Goal: Task Accomplishment & Management: Manage account settings

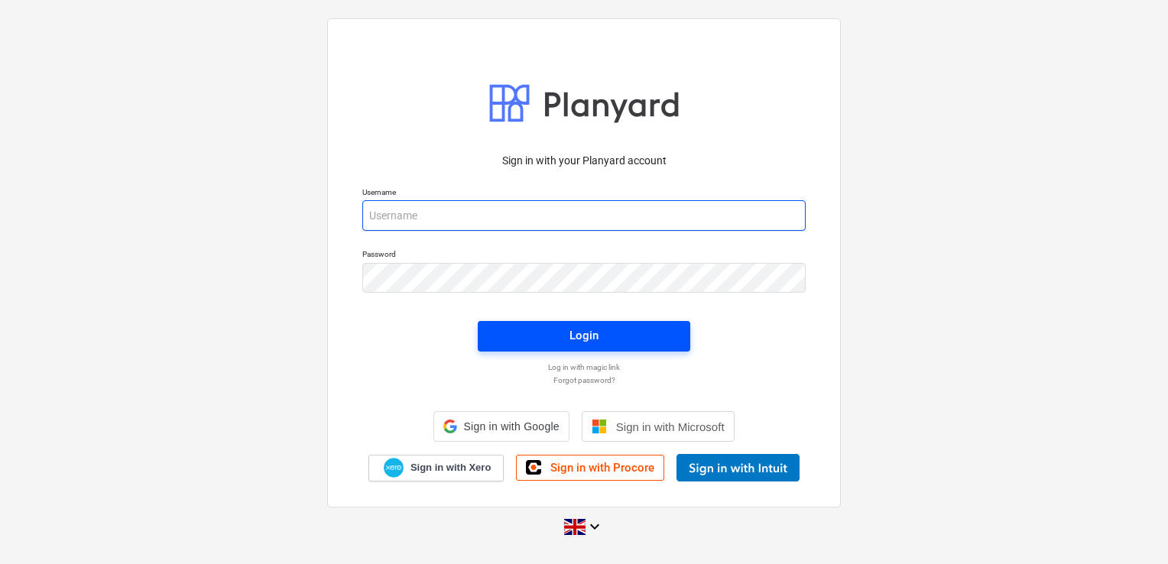
type input "laura@skylercontracting.co.uk"
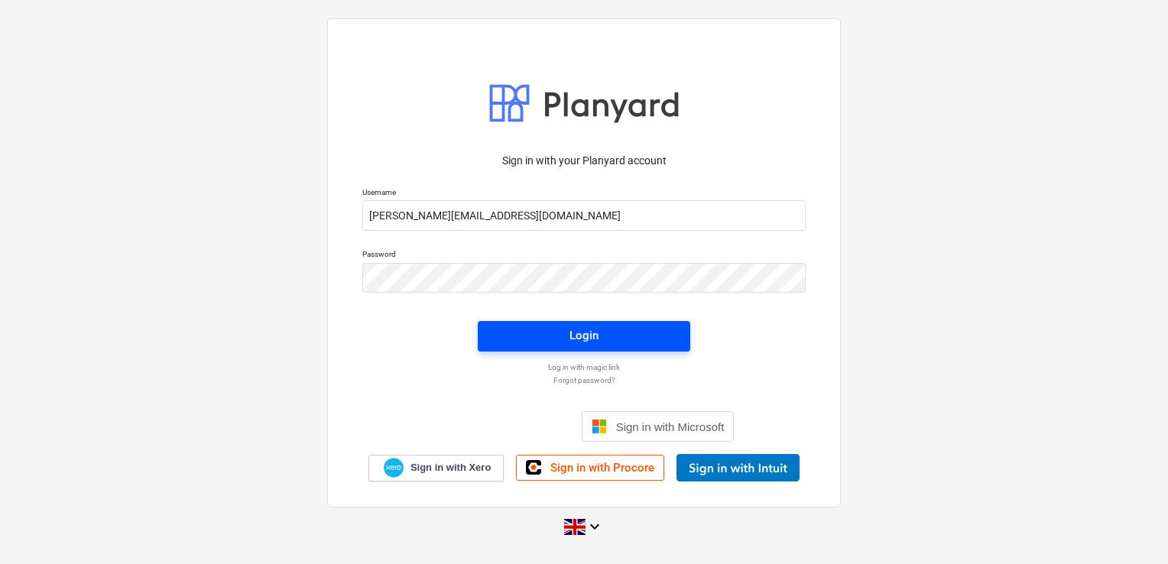
click at [544, 336] on div "Login" at bounding box center [584, 336] width 231 height 49
click at [544, 336] on span "Login" at bounding box center [584, 336] width 176 height 20
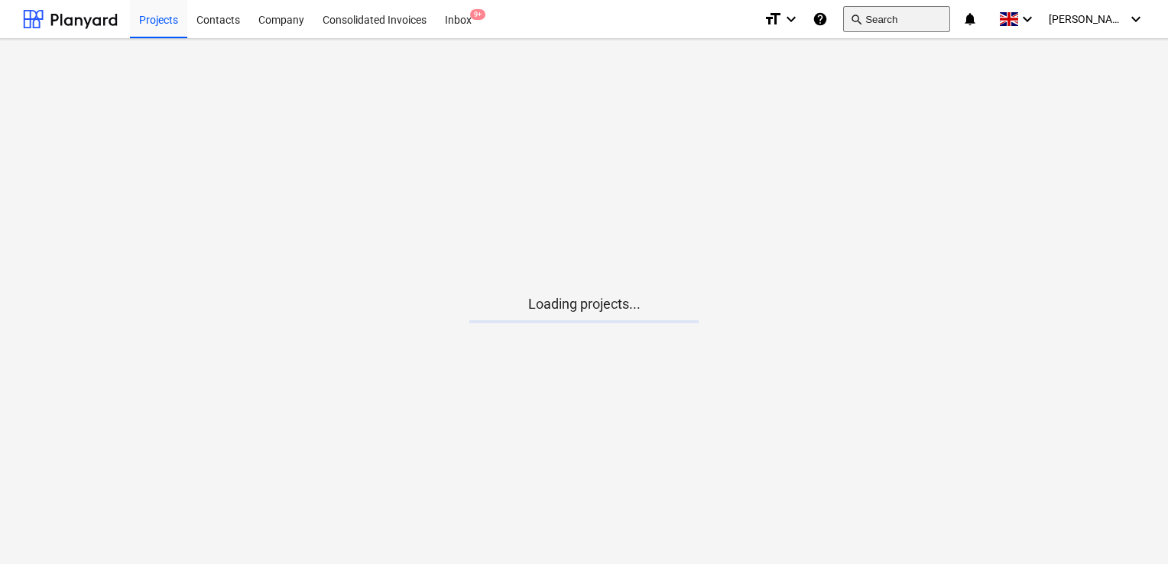
click at [923, 18] on button "search Search" at bounding box center [896, 19] width 107 height 26
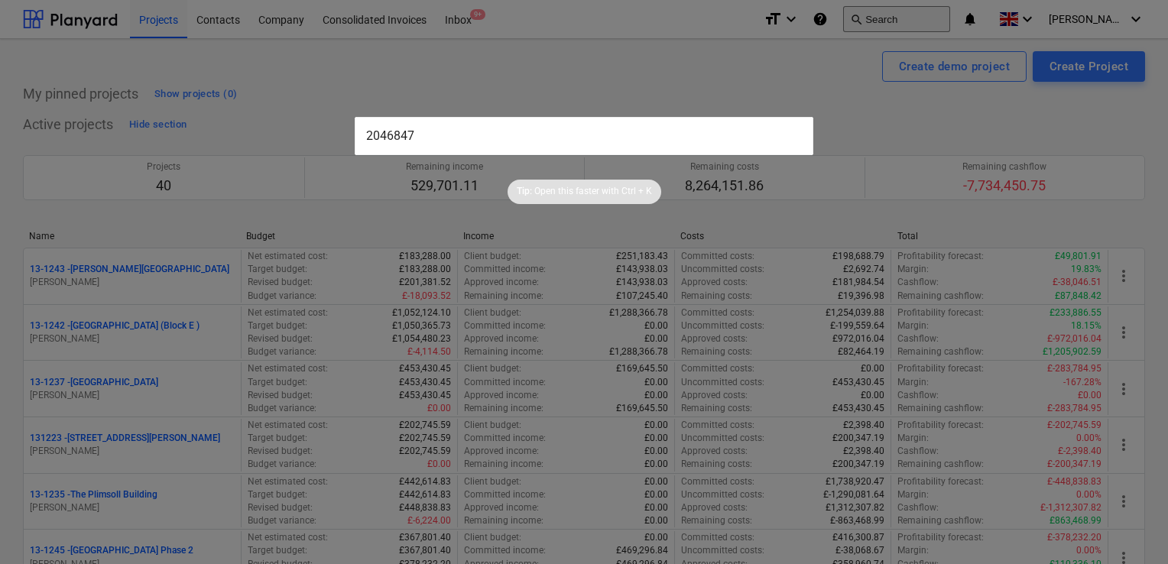
type input "20468473"
click at [420, 141] on input "text" at bounding box center [584, 136] width 459 height 38
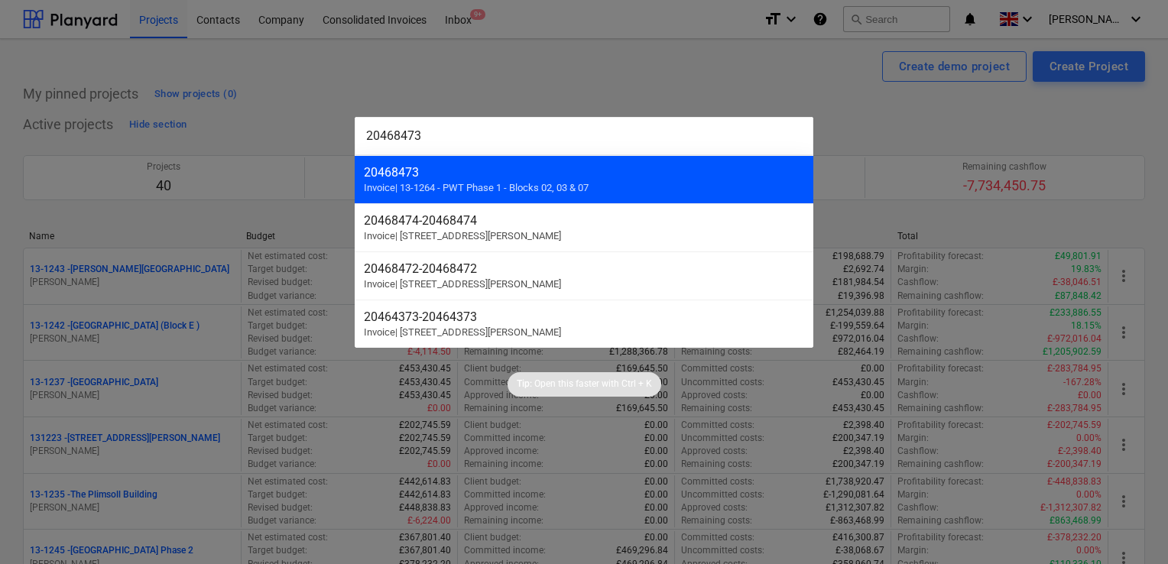
type input "20468473"
click at [441, 174] on div "20468473" at bounding box center [584, 172] width 440 height 15
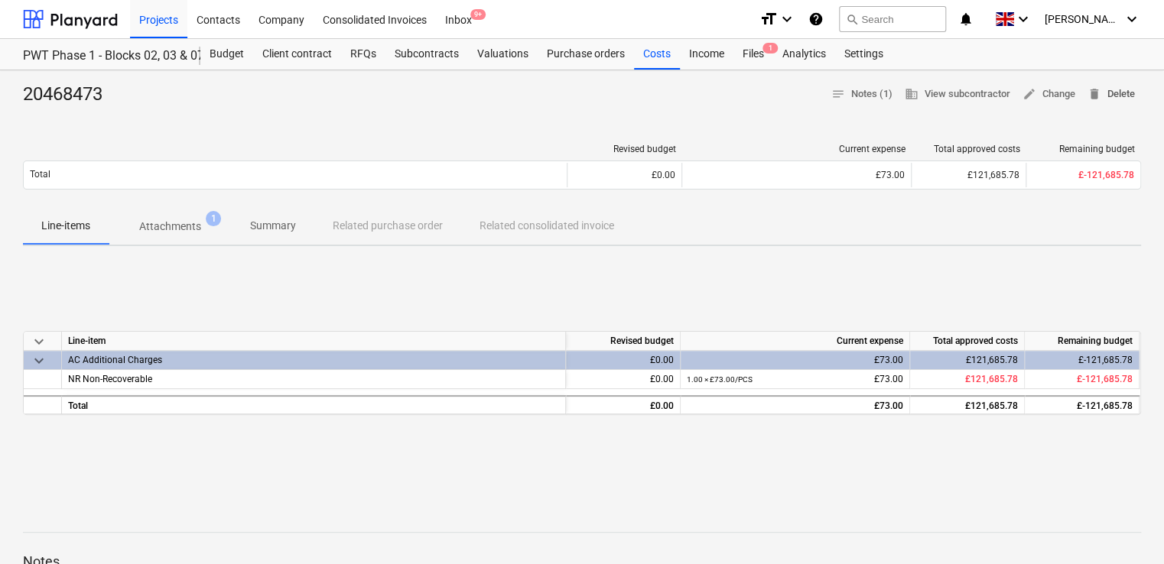
click at [1109, 93] on span "delete Delete" at bounding box center [1110, 95] width 47 height 18
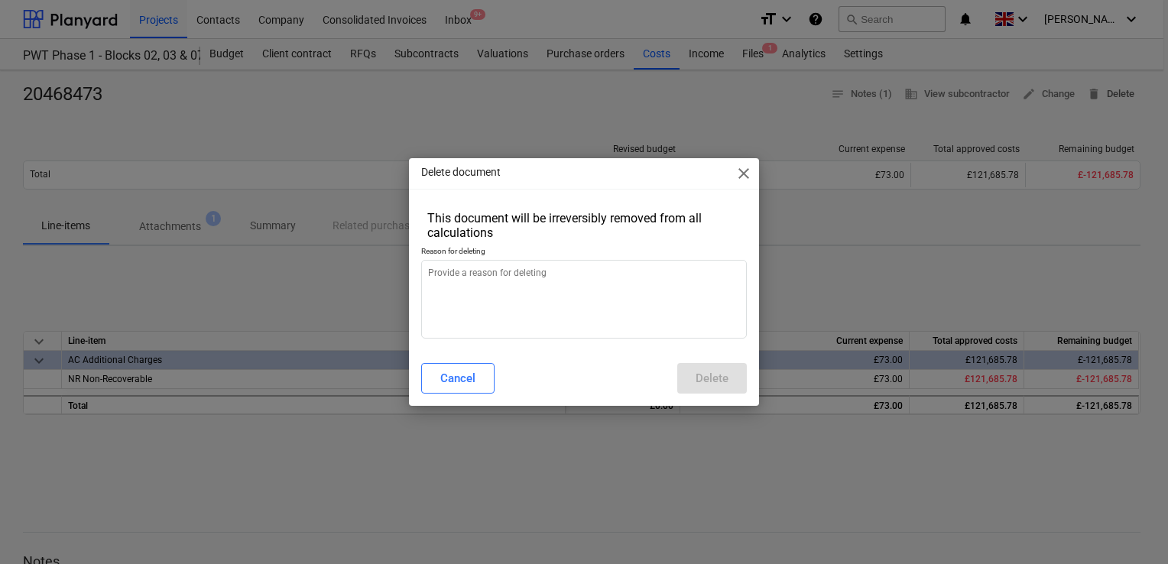
type textarea "x"
click at [500, 285] on textarea at bounding box center [584, 299] width 326 height 79
type textarea "w"
type textarea "x"
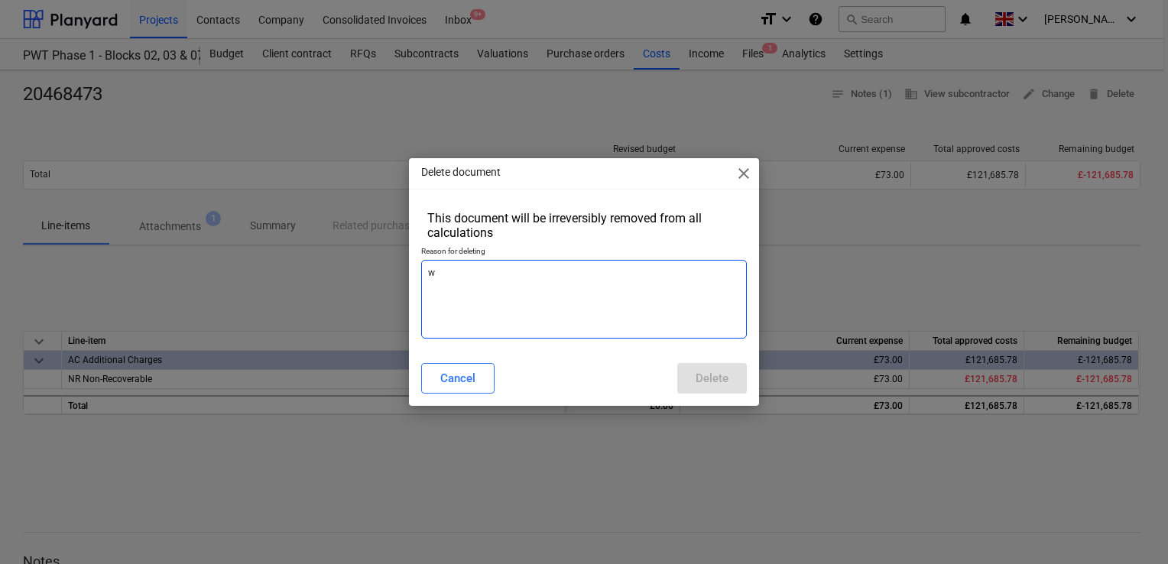
type textarea "wo"
type textarea "x"
type textarea "won"
type textarea "x"
type textarea "wo"
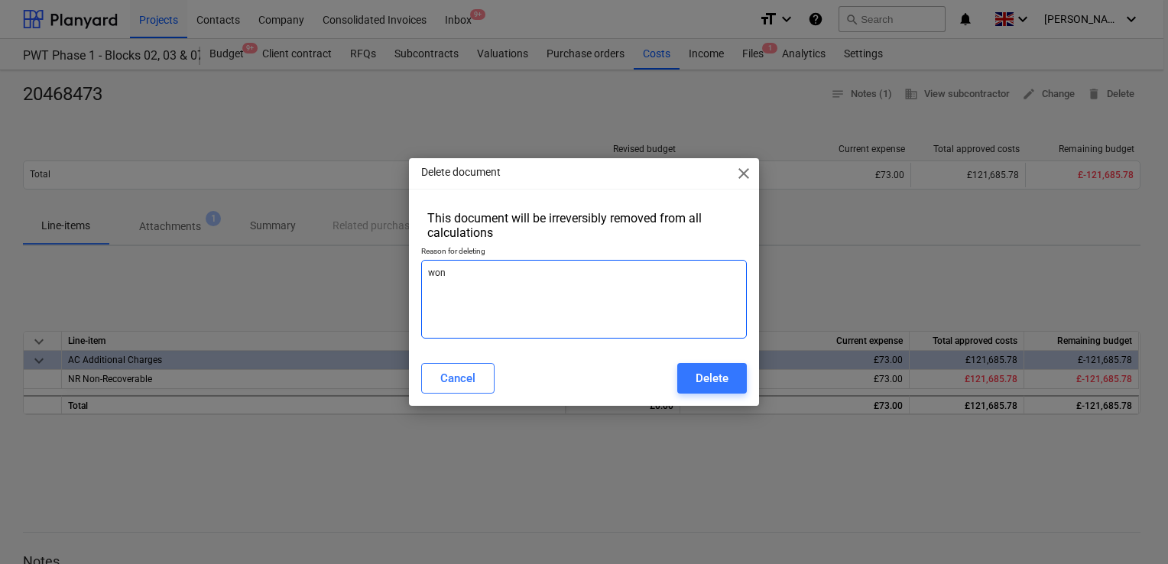
type textarea "x"
type textarea "w"
type textarea "x"
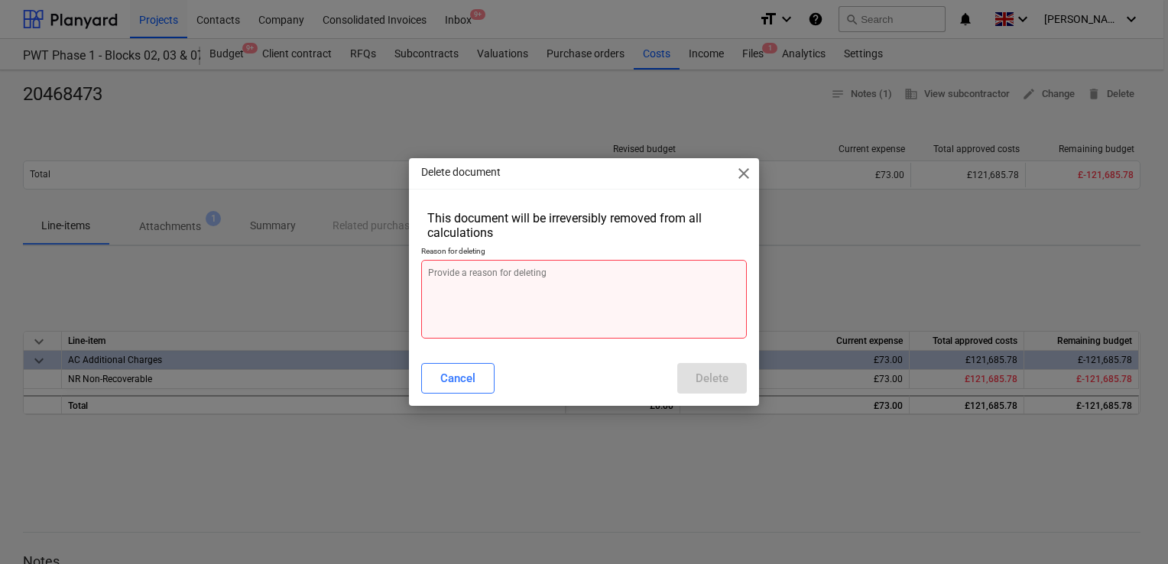
type textarea "w"
type textarea "x"
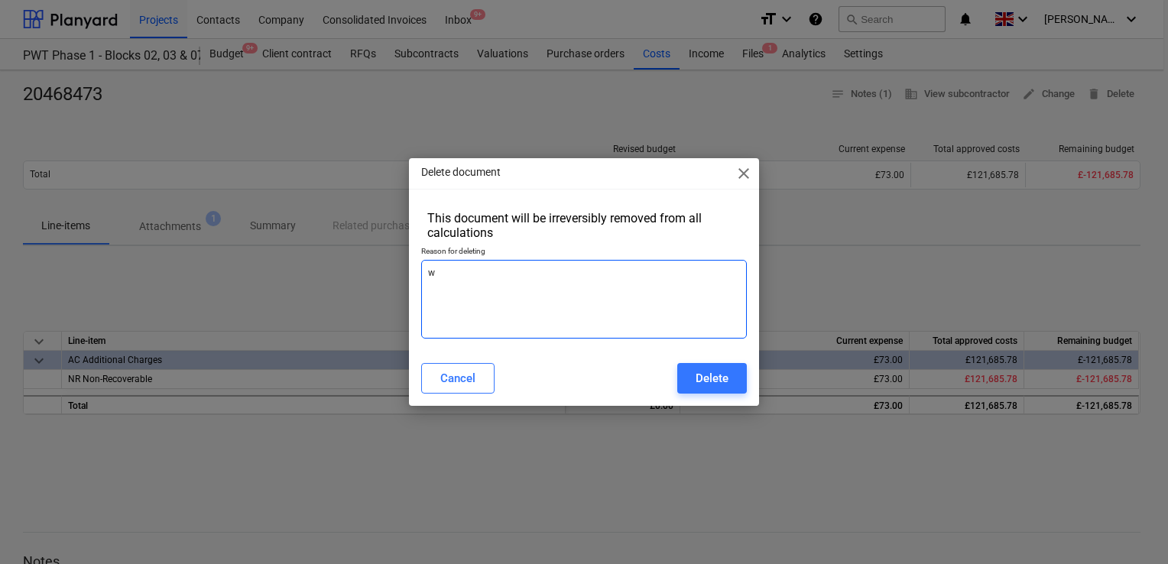
type textarea "wr"
type textarea "x"
type textarea "wro"
type textarea "x"
type textarea "wron"
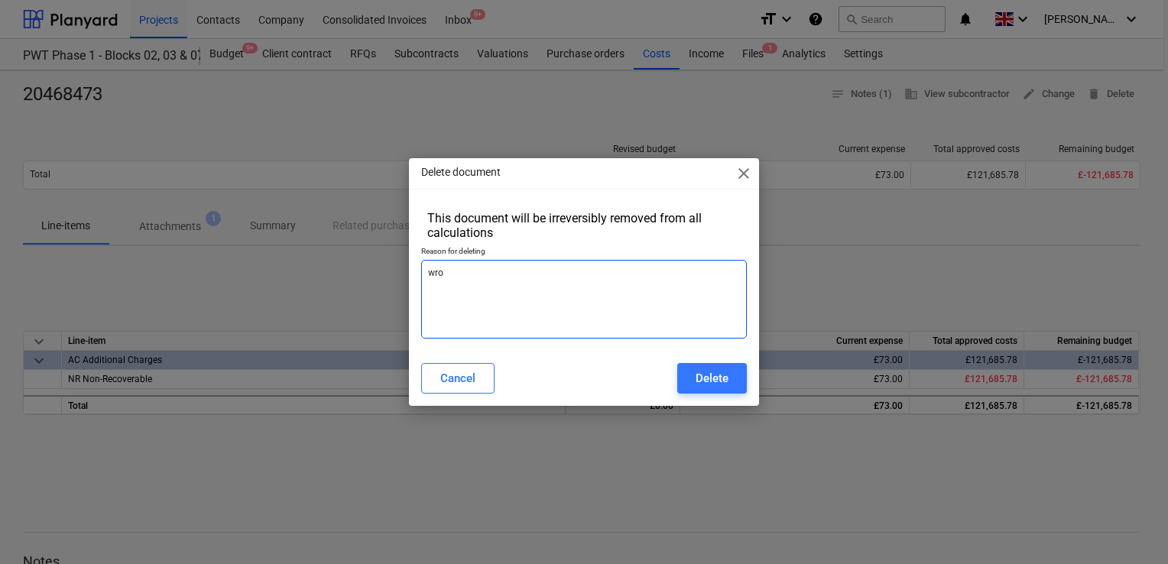
type textarea "x"
type textarea "wrong"
type textarea "x"
type textarea "wrong"
type textarea "x"
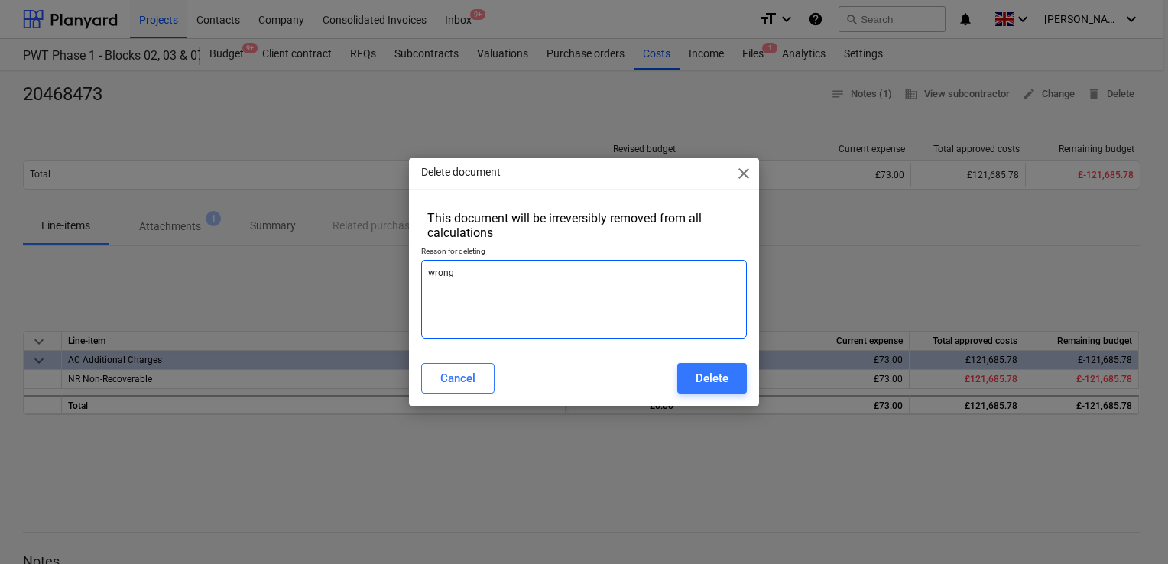
type textarea "wrong j"
type textarea "x"
type textarea "wrong jo"
type textarea "x"
type textarea "wrong job"
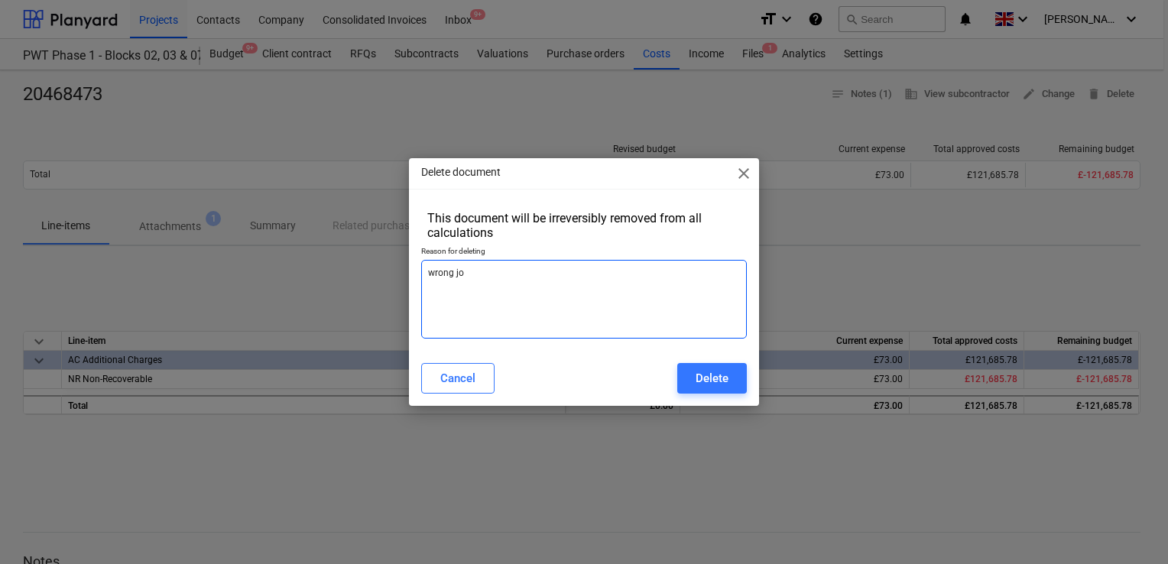
type textarea "x"
type textarea "wrong job"
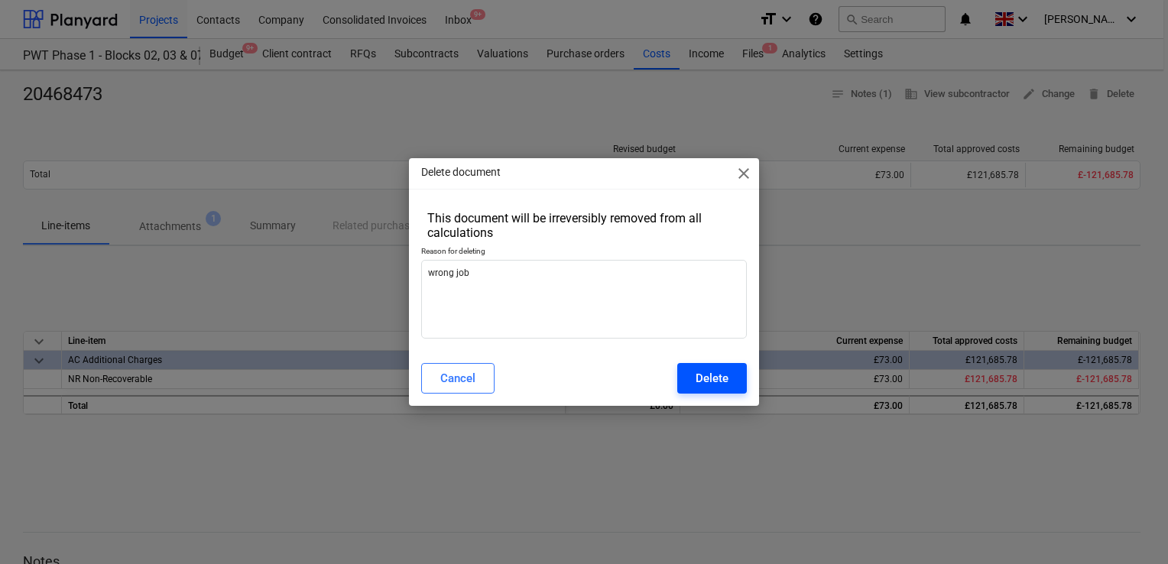
click at [697, 371] on div "Delete" at bounding box center [712, 379] width 33 height 20
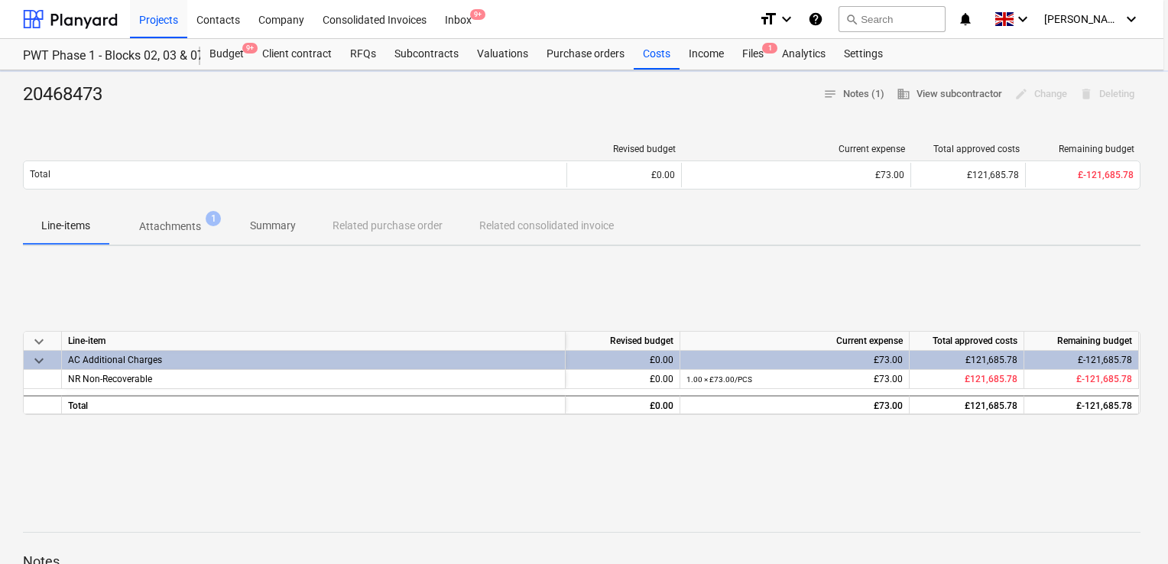
type textarea "x"
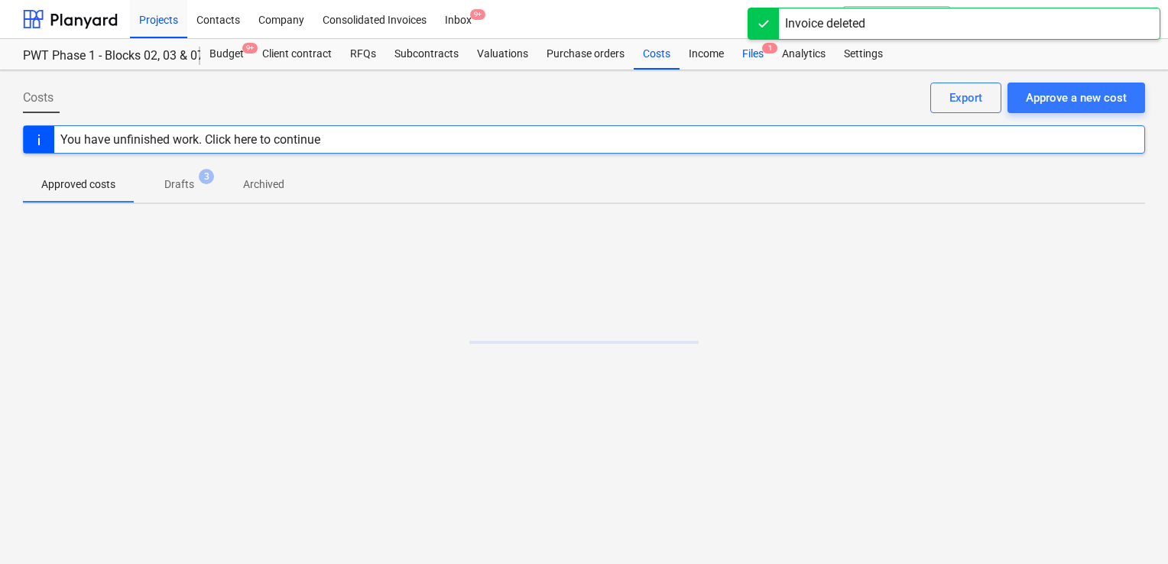
click at [748, 50] on div "Files 1" at bounding box center [753, 54] width 40 height 31
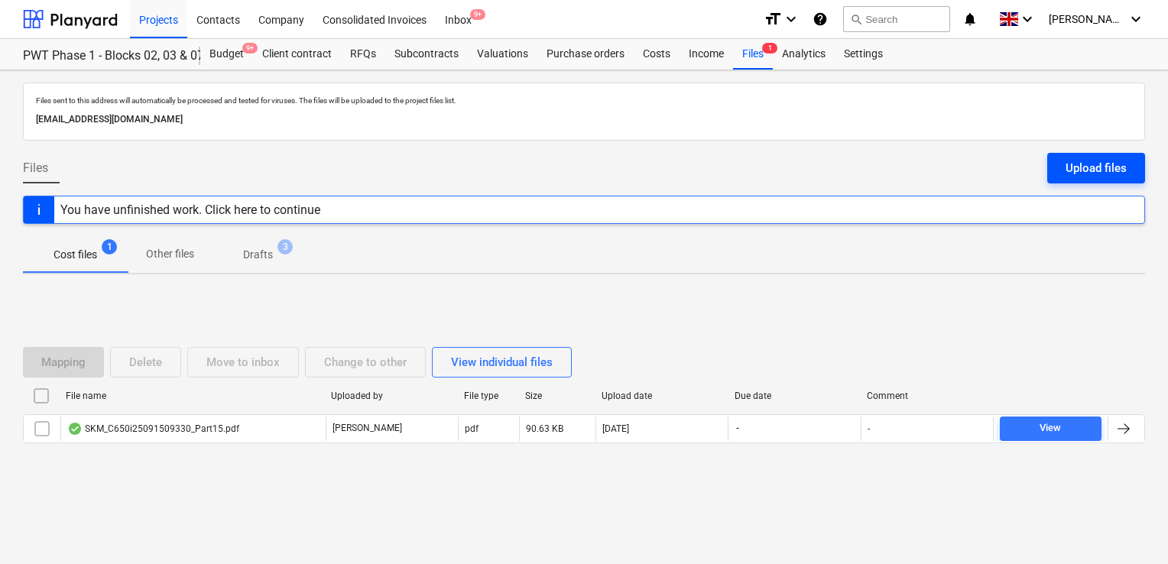
click at [1077, 164] on div "Upload files" at bounding box center [1096, 168] width 61 height 20
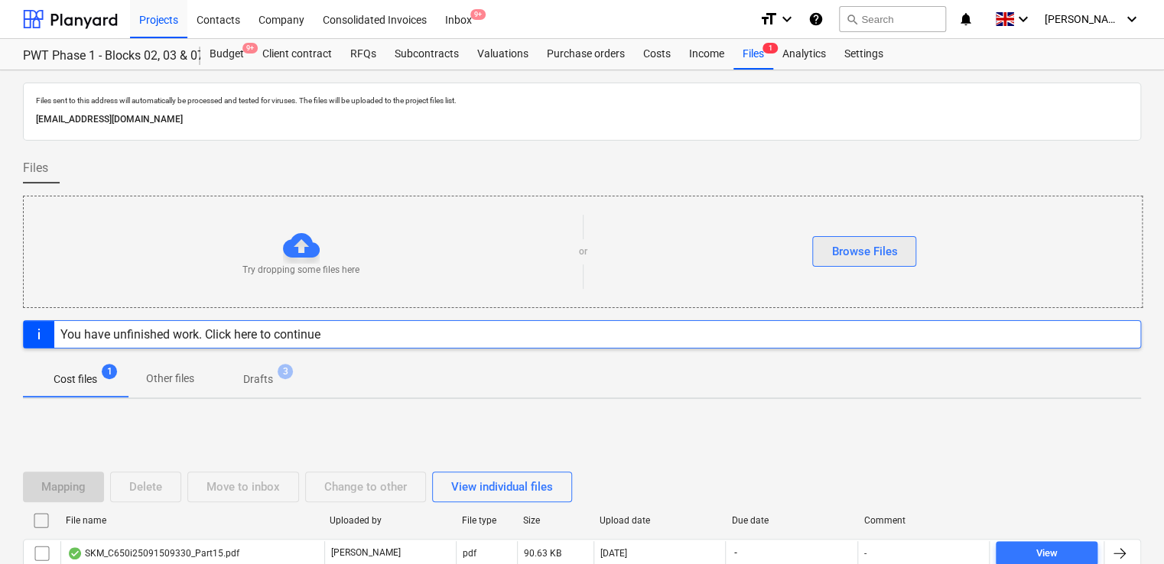
click at [885, 252] on div "Browse Files" at bounding box center [864, 252] width 66 height 20
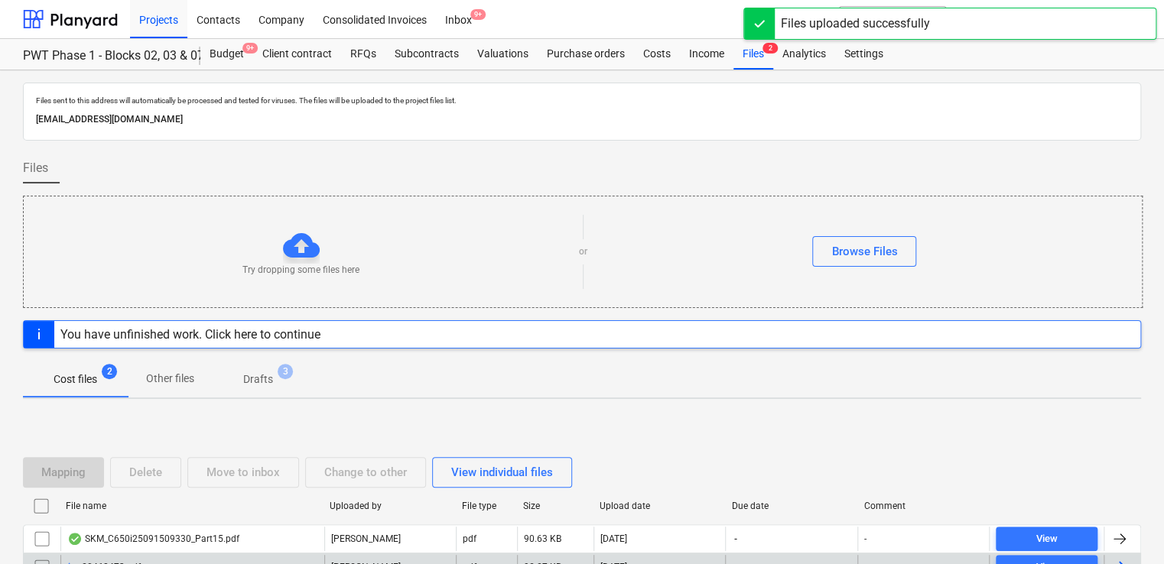
click at [203, 556] on div "20468473.pdf" at bounding box center [192, 567] width 264 height 24
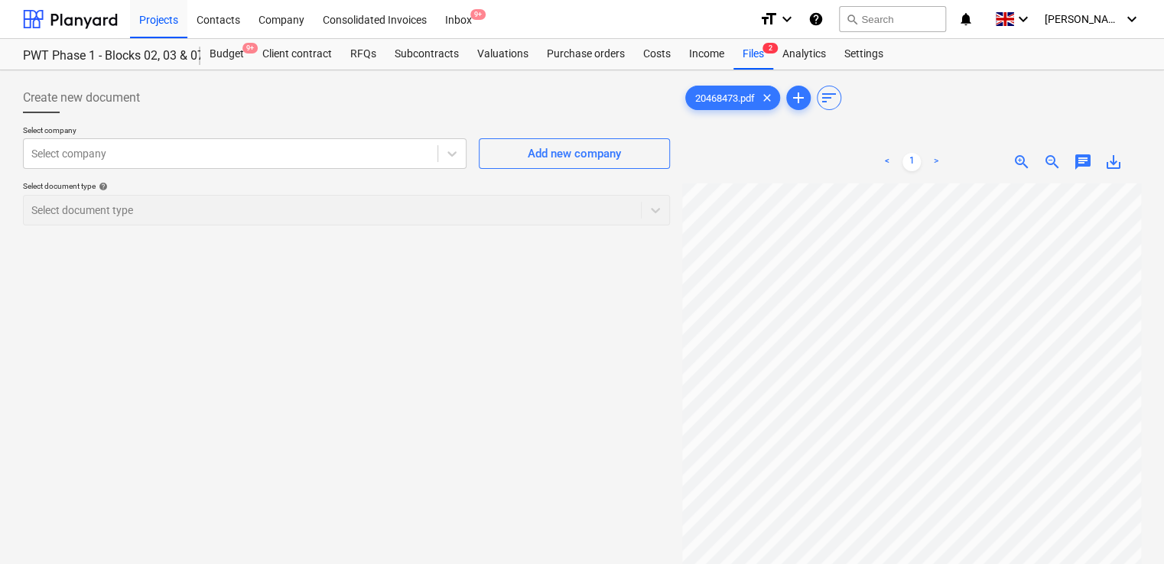
click at [232, 137] on p "Select company" at bounding box center [244, 131] width 443 height 13
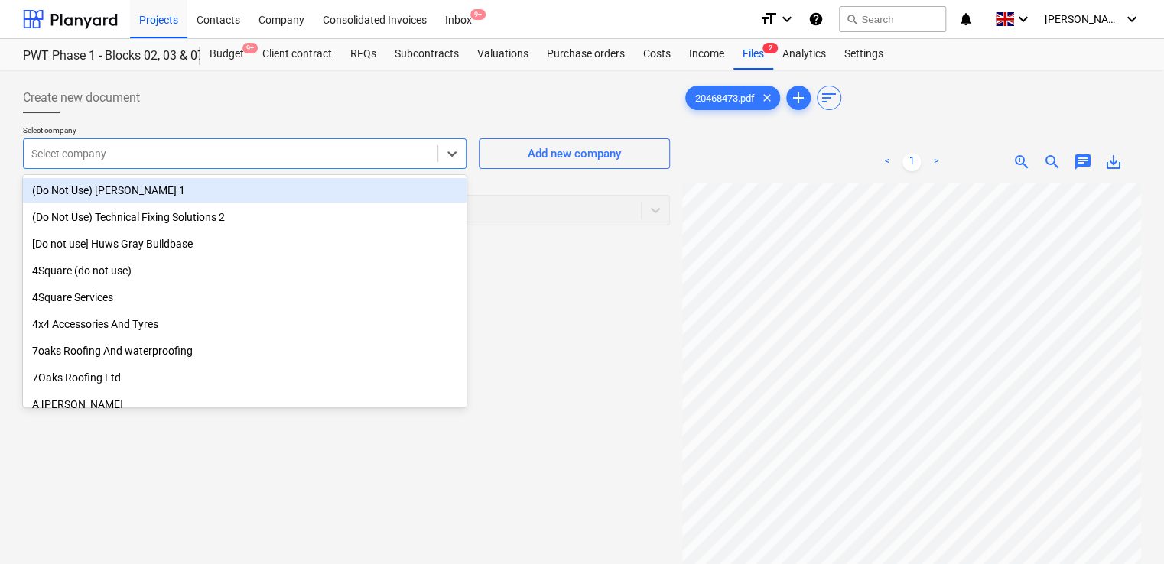
click at [230, 153] on div at bounding box center [230, 153] width 398 height 15
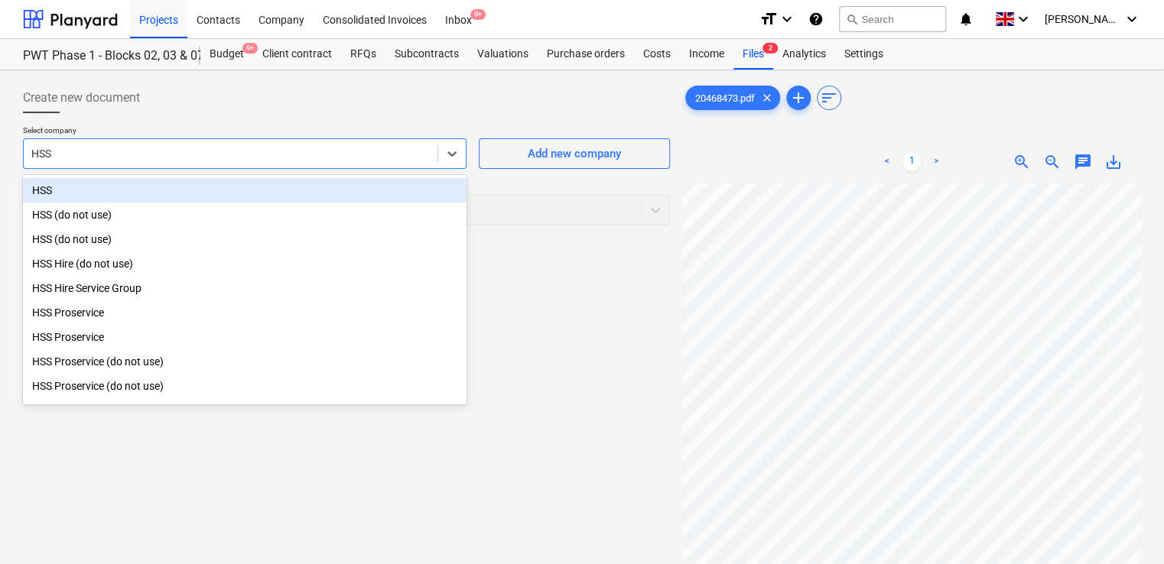
type input "HSS"
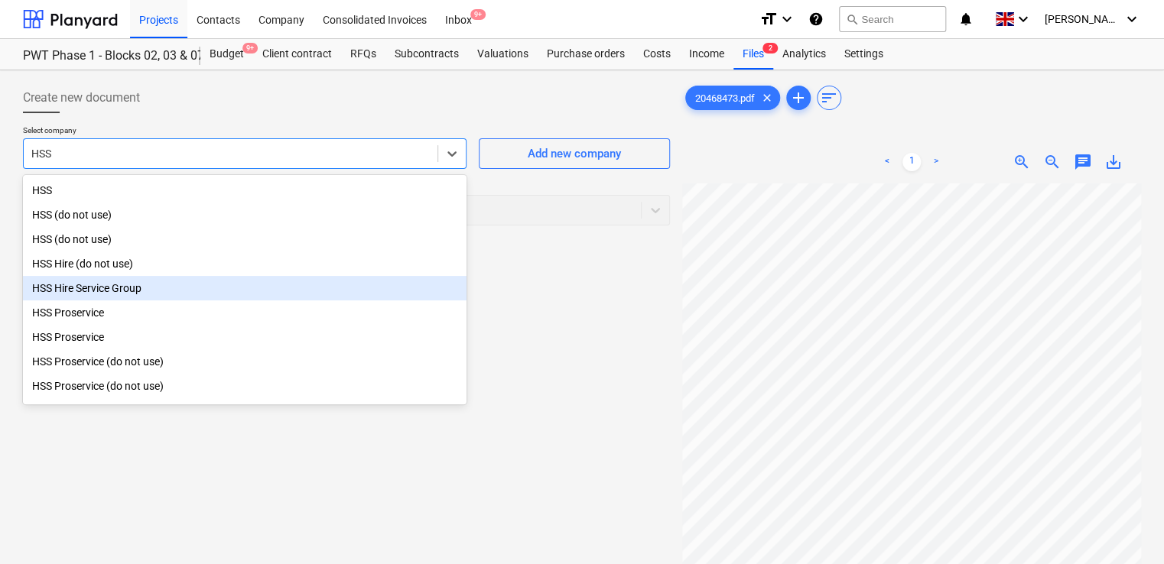
click at [110, 288] on div "HSS Hire Service Group" at bounding box center [244, 288] width 443 height 24
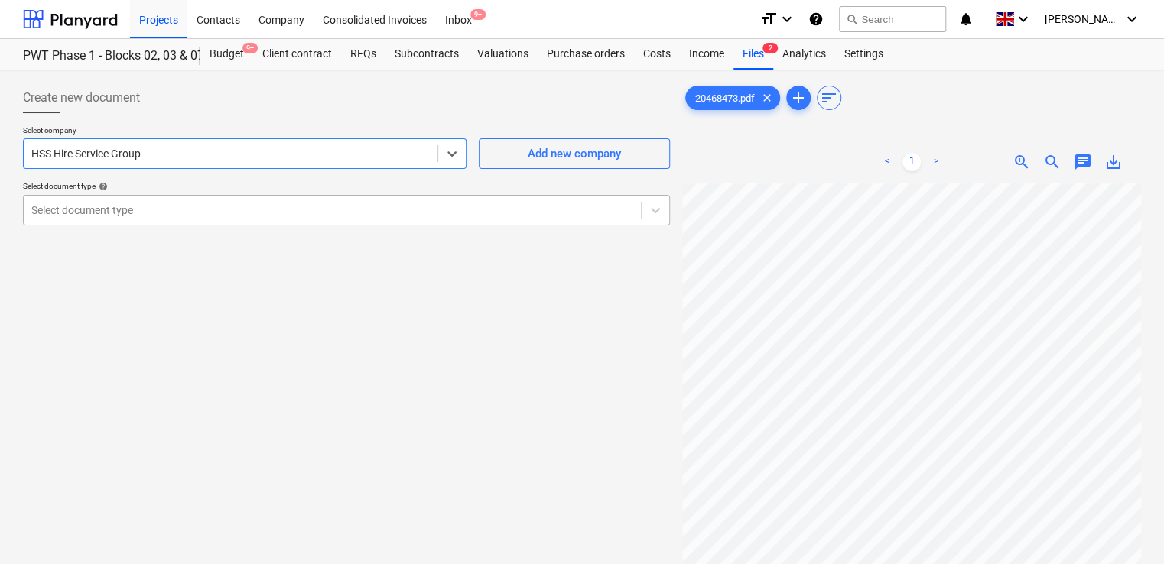
click at [138, 214] on div at bounding box center [332, 210] width 602 height 15
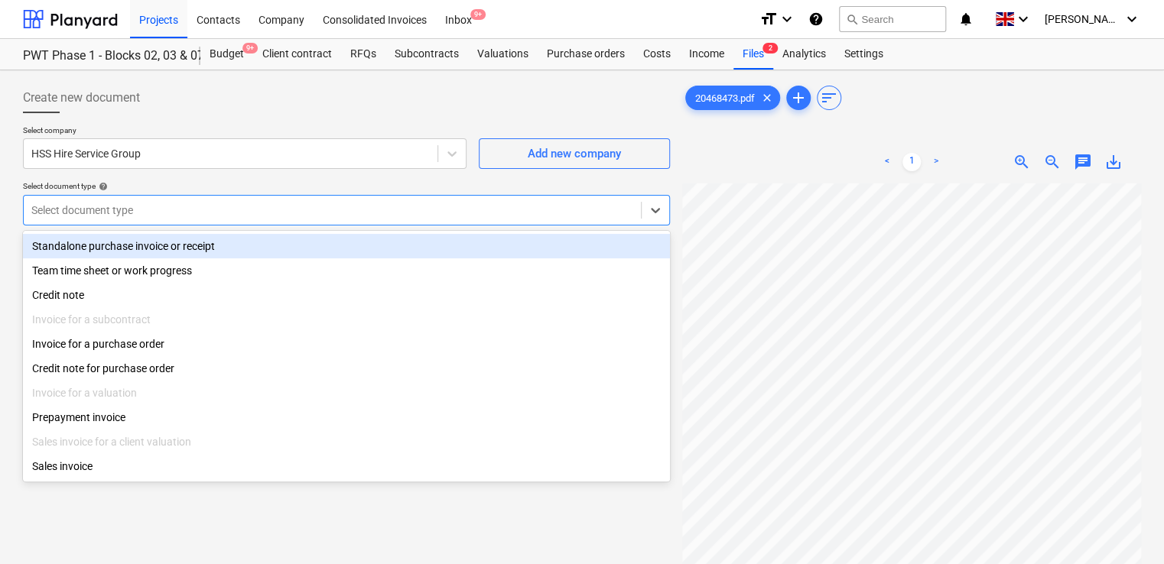
click at [145, 249] on div "Standalone purchase invoice or receipt" at bounding box center [346, 246] width 647 height 24
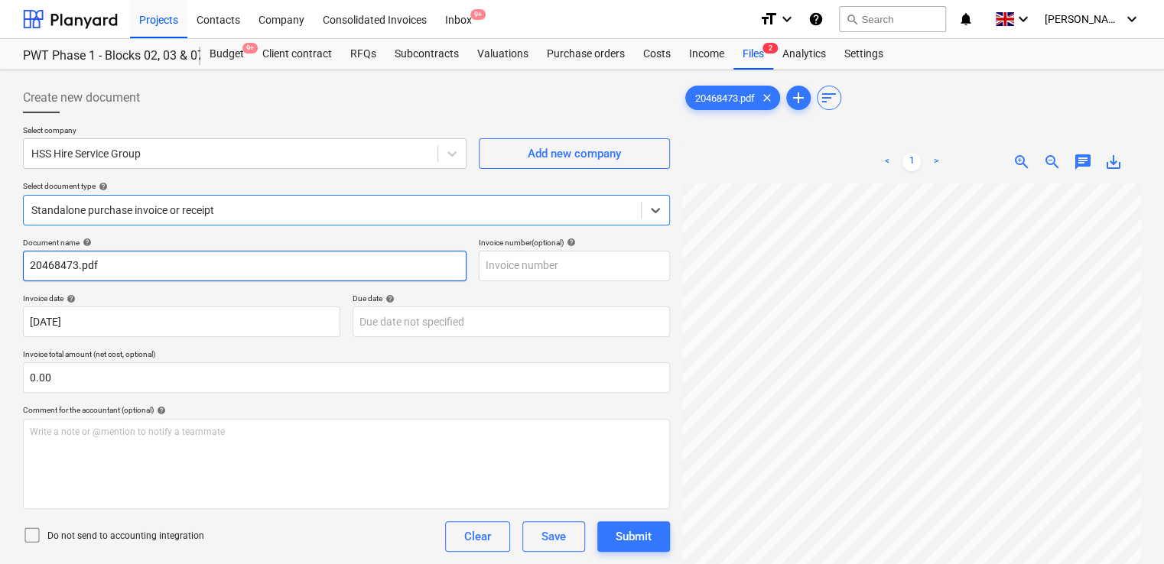
click at [123, 266] on input "20468473.pdf" at bounding box center [244, 266] width 443 height 31
type input "20468473"
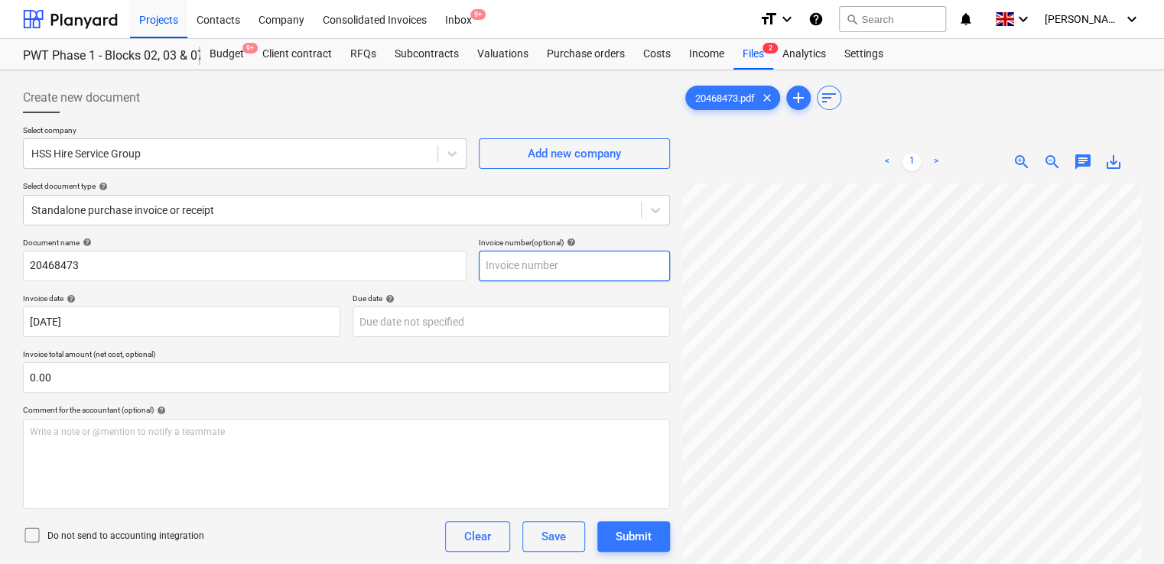
click at [511, 261] on input "text" at bounding box center [574, 266] width 191 height 31
type input "20468473"
click at [508, 301] on div "Due date help" at bounding box center [510, 299] width 317 height 10
click at [28, 538] on icon at bounding box center [32, 535] width 18 height 18
click at [245, 544] on div "Do not send to accounting integration Clear Save Submit" at bounding box center [346, 536] width 647 height 31
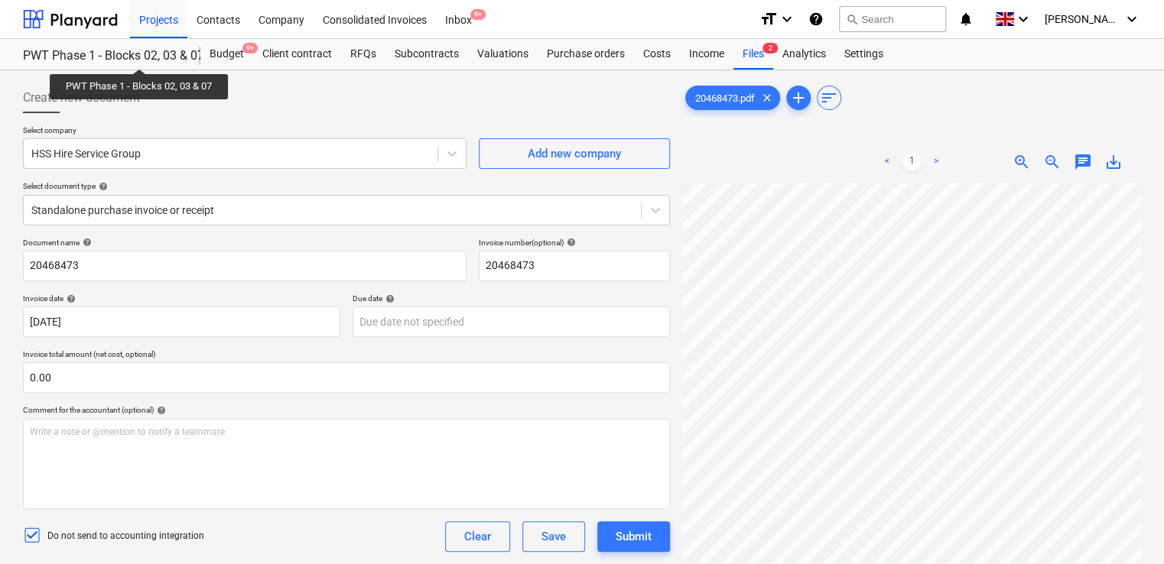
click at [140, 55] on div "PWT Phase 1 - Blocks 02, 03 & 07" at bounding box center [102, 56] width 159 height 16
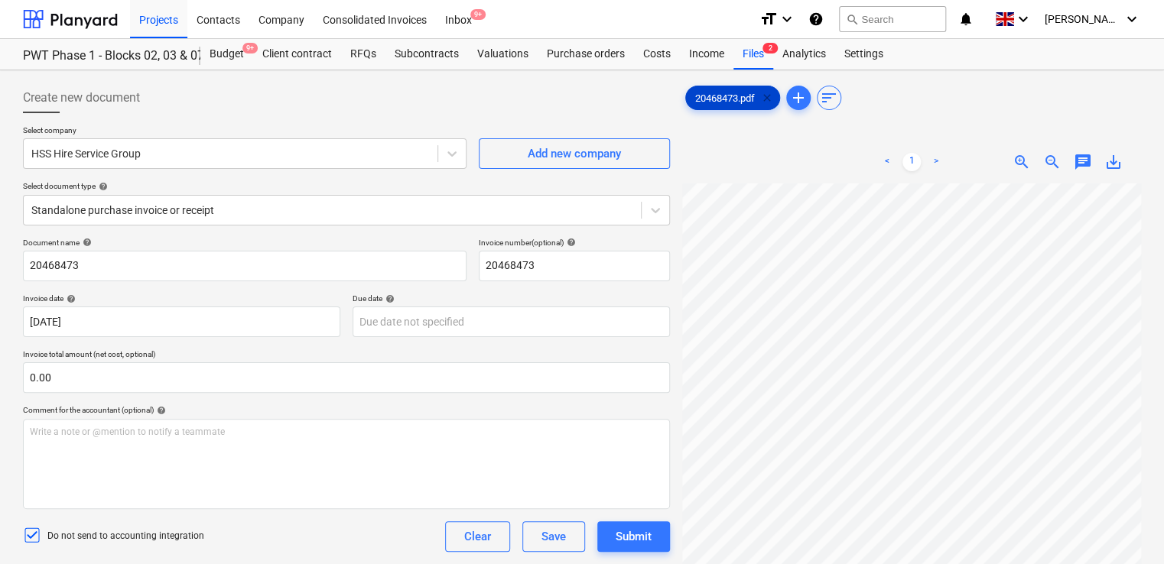
click at [770, 96] on span "clear" at bounding box center [767, 98] width 18 height 18
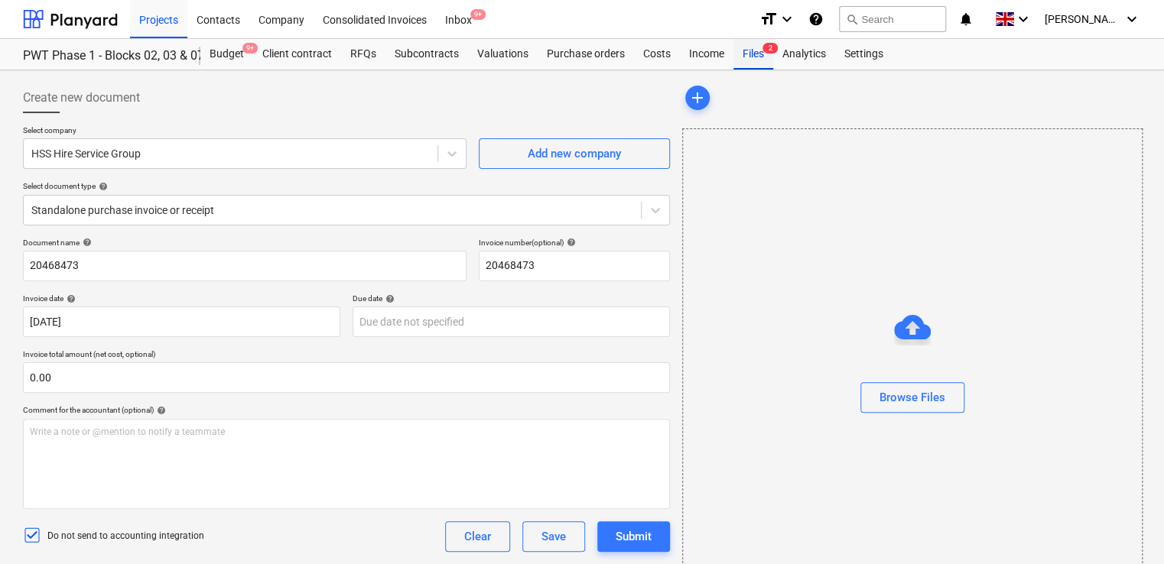
click at [755, 60] on div "Files 2" at bounding box center [753, 54] width 40 height 31
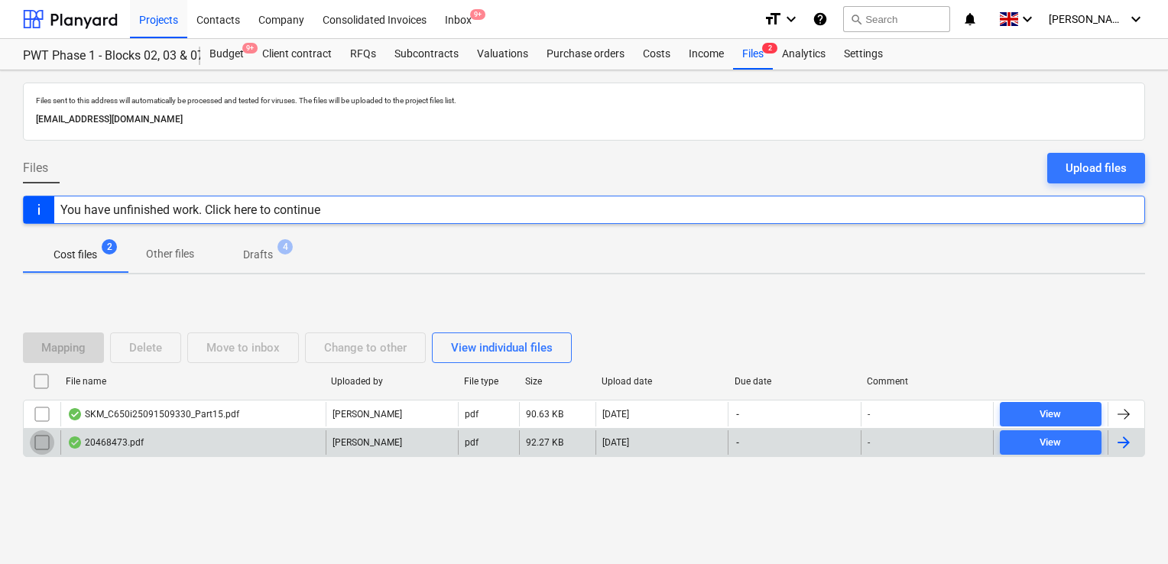
click at [47, 436] on input "checkbox" at bounding box center [42, 442] width 24 height 24
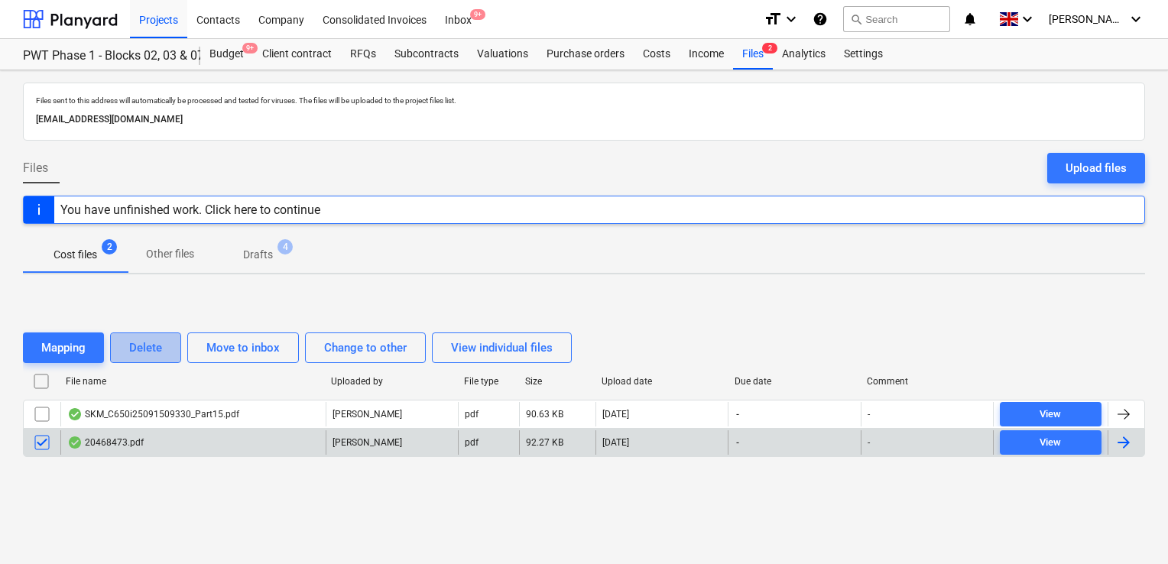
click at [129, 347] on div "Delete" at bounding box center [145, 348] width 33 height 20
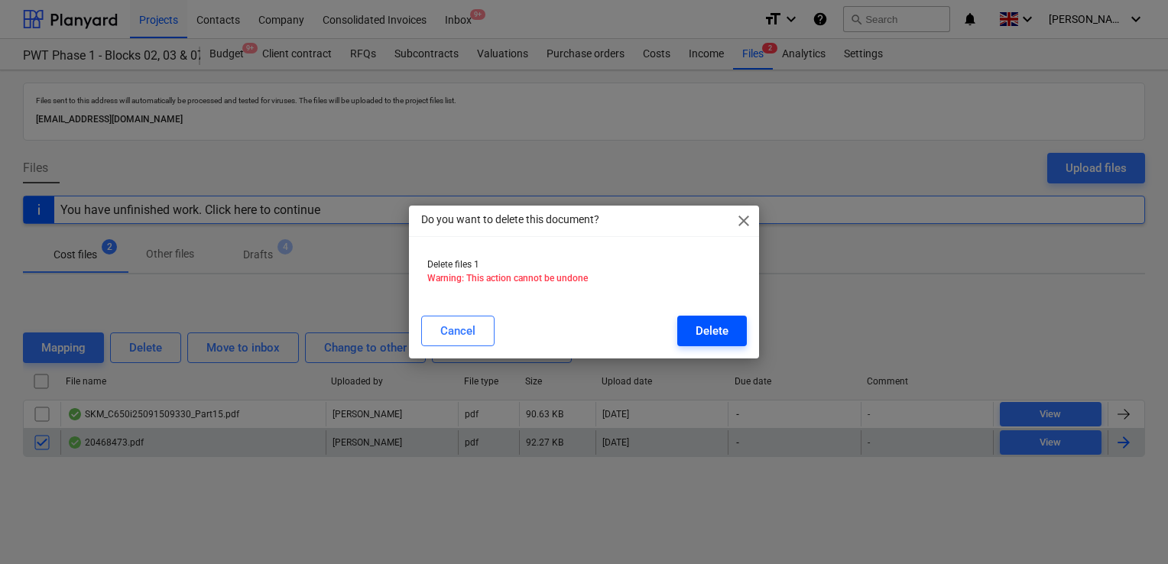
click at [703, 332] on div "Delete" at bounding box center [712, 331] width 33 height 20
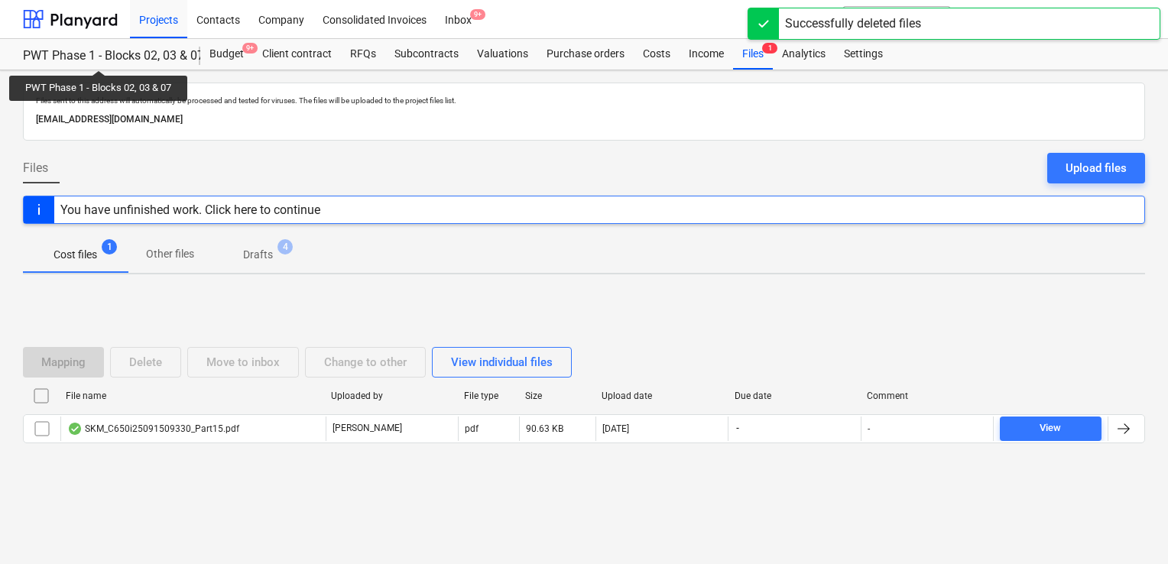
click at [99, 57] on div "PWT Phase 1 - Blocks 02, 03 & 07" at bounding box center [102, 56] width 159 height 16
click at [141, 24] on div "Projects" at bounding box center [158, 18] width 57 height 39
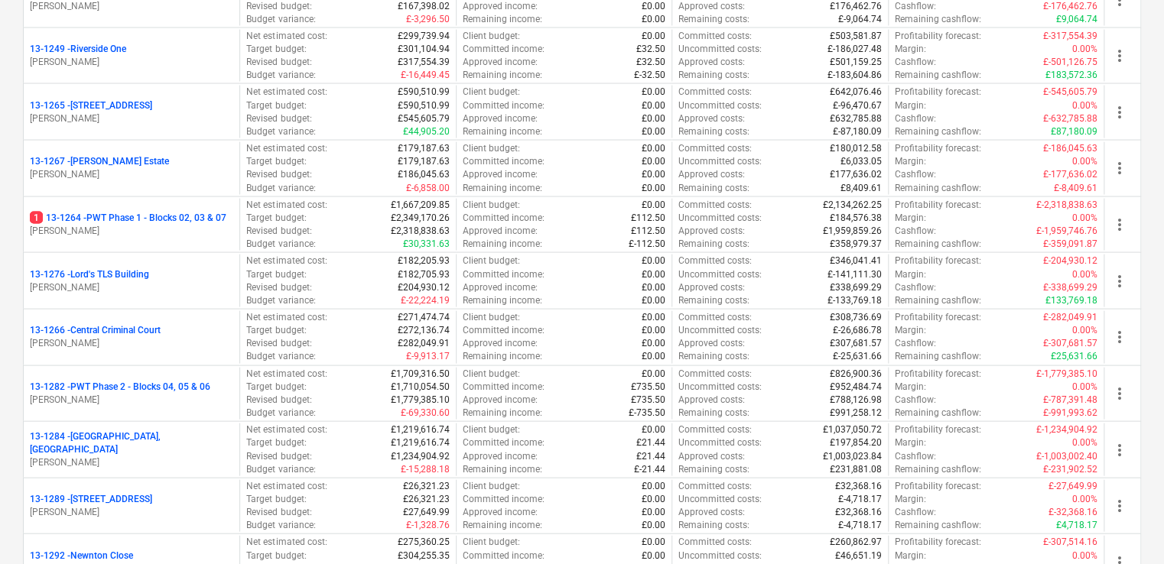
scroll to position [1493, 0]
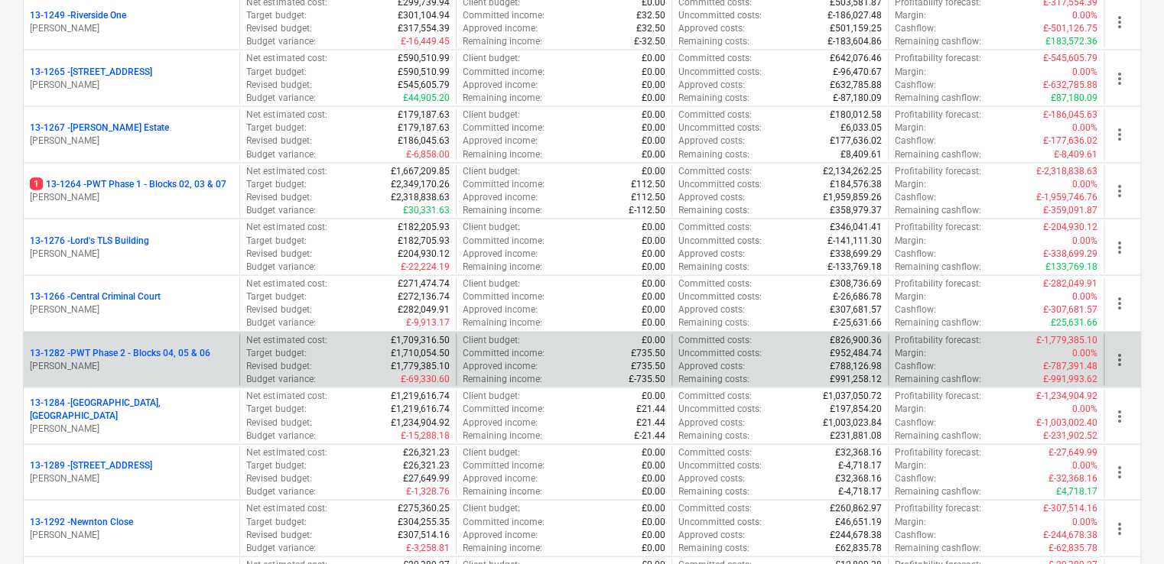
click at [213, 360] on p "G. Collins" at bounding box center [131, 366] width 203 height 13
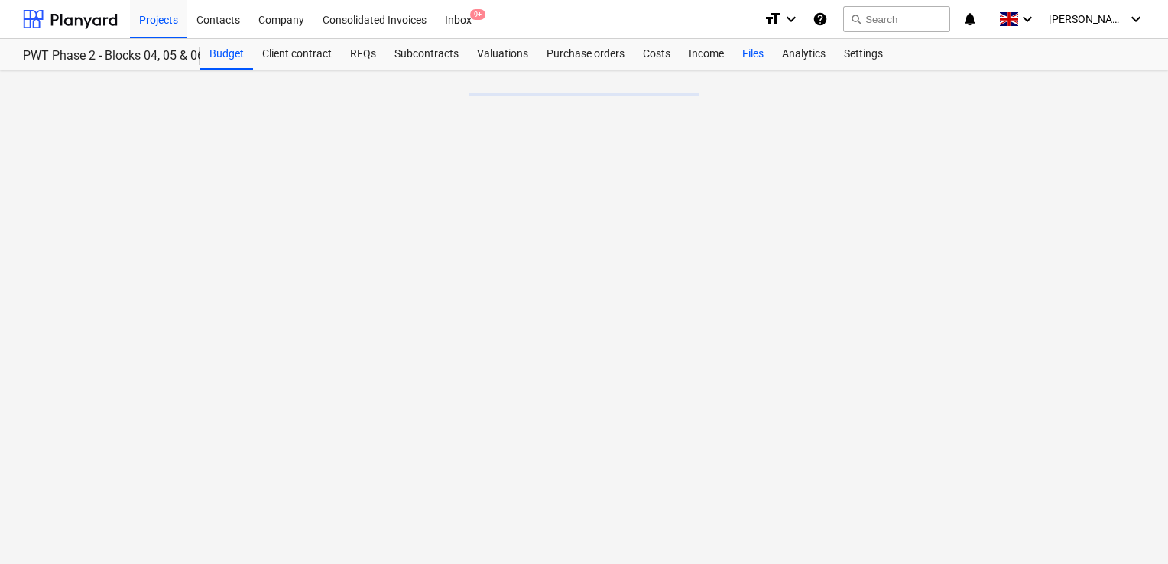
click at [749, 54] on div "Files" at bounding box center [753, 54] width 40 height 31
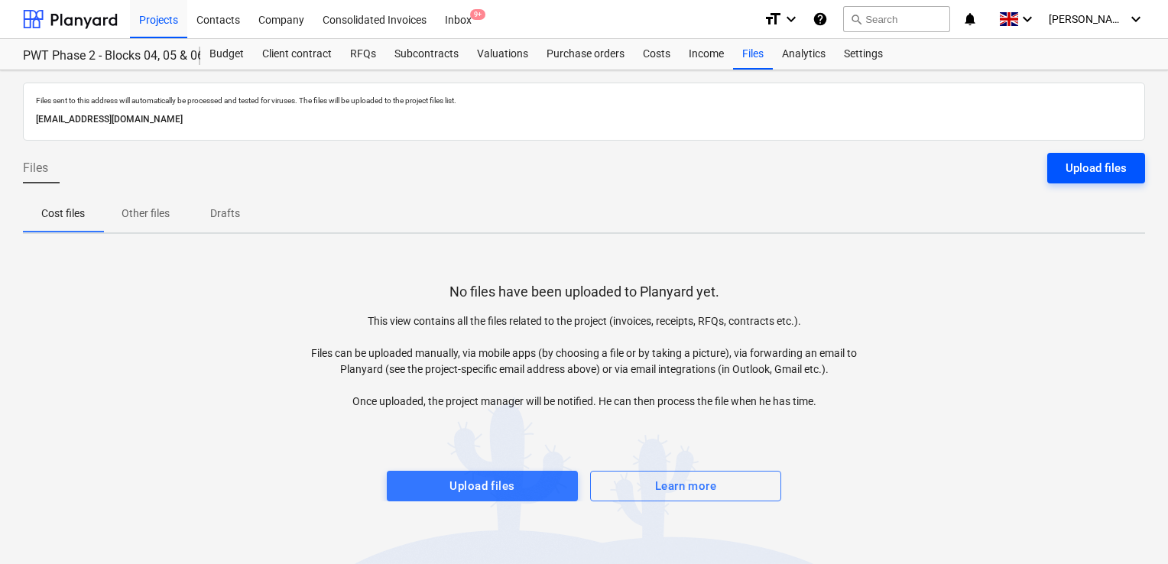
click at [1070, 171] on div "Upload files" at bounding box center [1096, 168] width 61 height 20
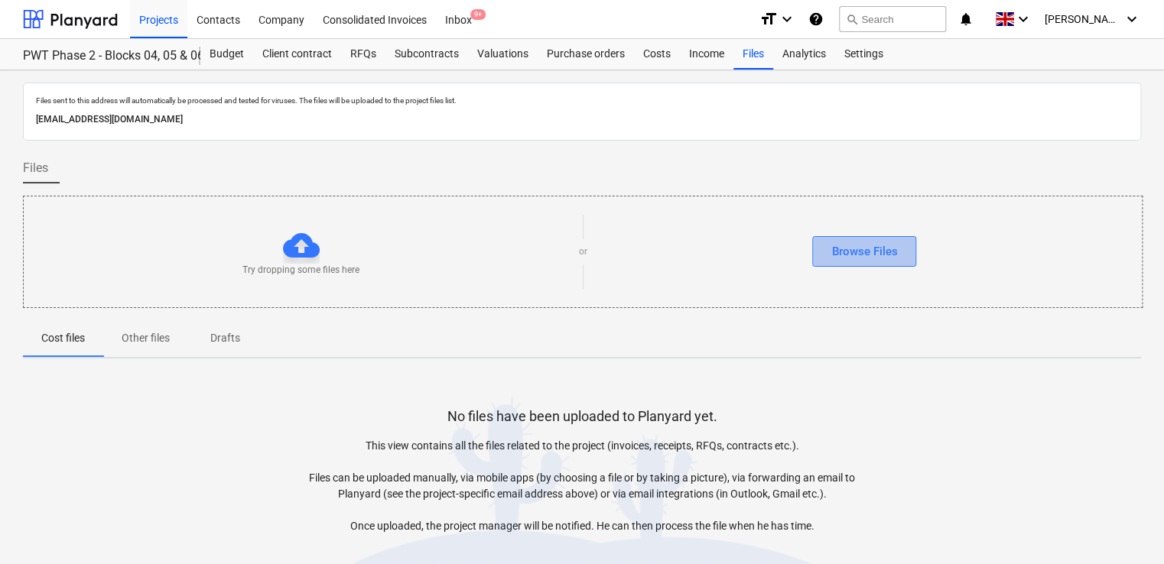
click at [884, 244] on div "Browse Files" at bounding box center [864, 252] width 66 height 20
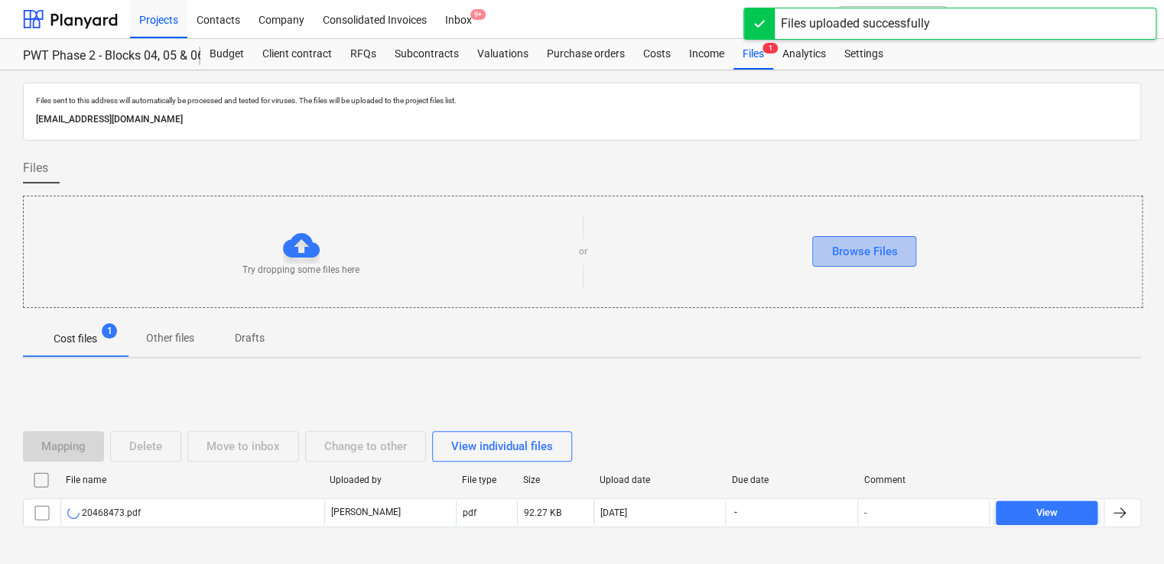
click at [847, 244] on div "Browse Files" at bounding box center [864, 252] width 66 height 20
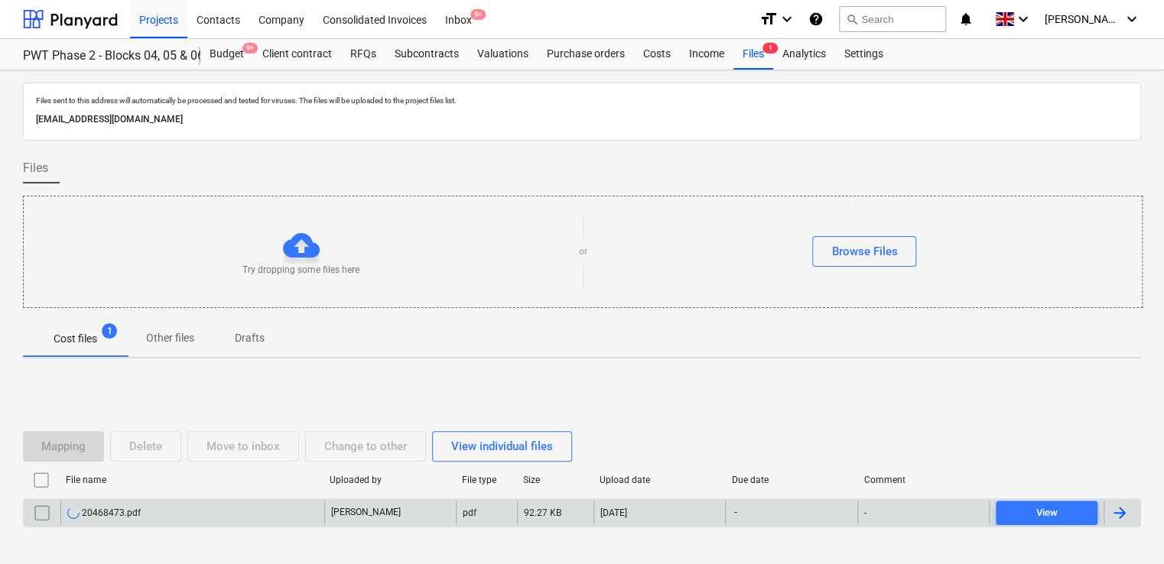
click at [121, 514] on div "20468473.pdf" at bounding box center [103, 513] width 73 height 12
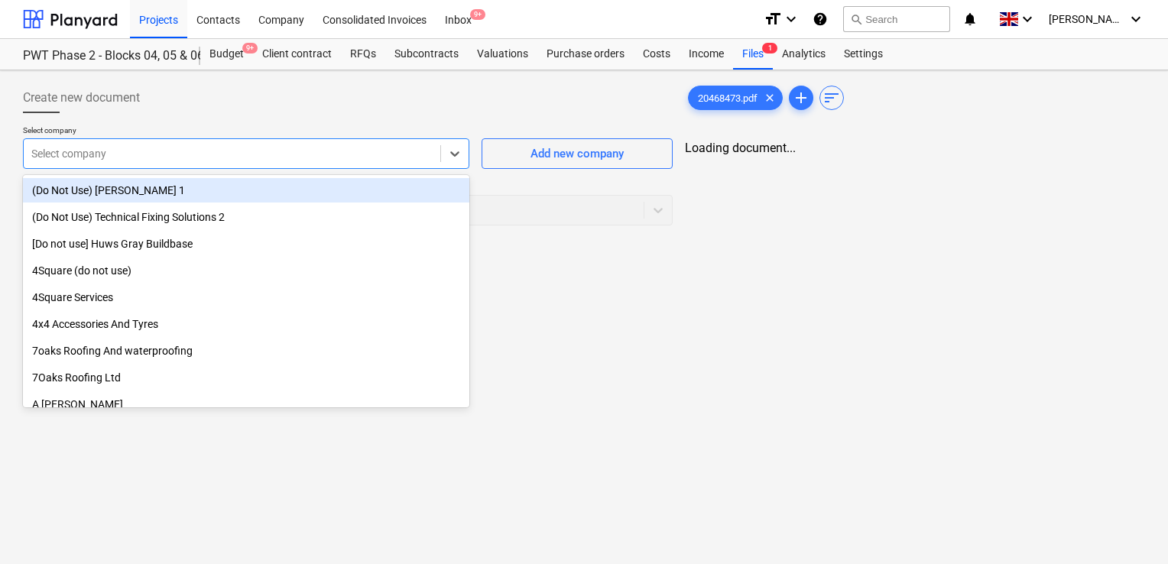
click at [232, 151] on div at bounding box center [231, 153] width 401 height 15
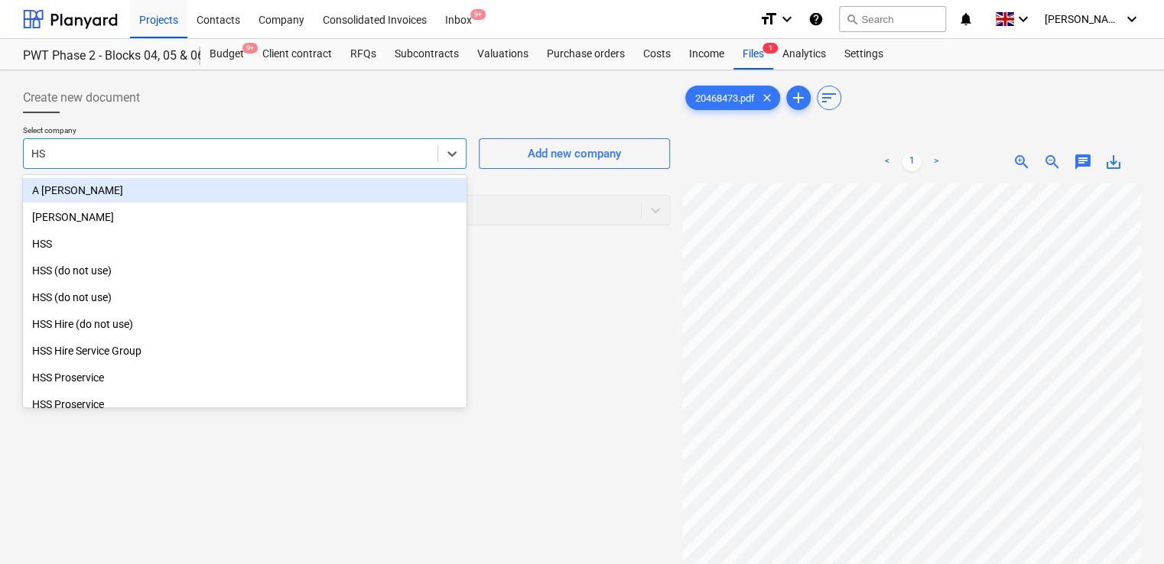
type input "HSS"
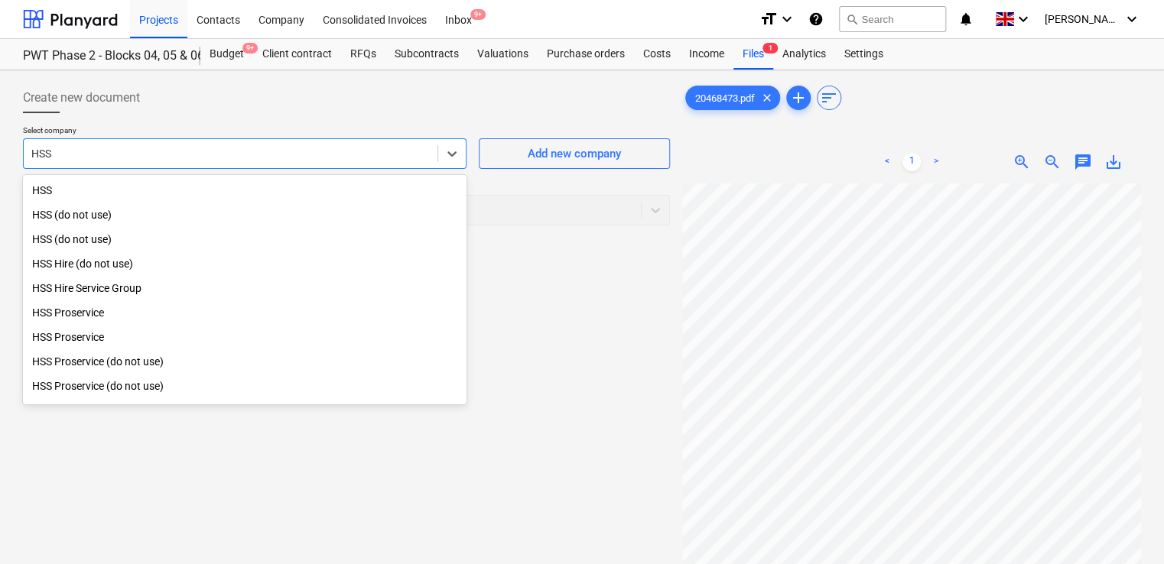
click at [99, 289] on div "HSS Hire Service Group" at bounding box center [244, 288] width 443 height 24
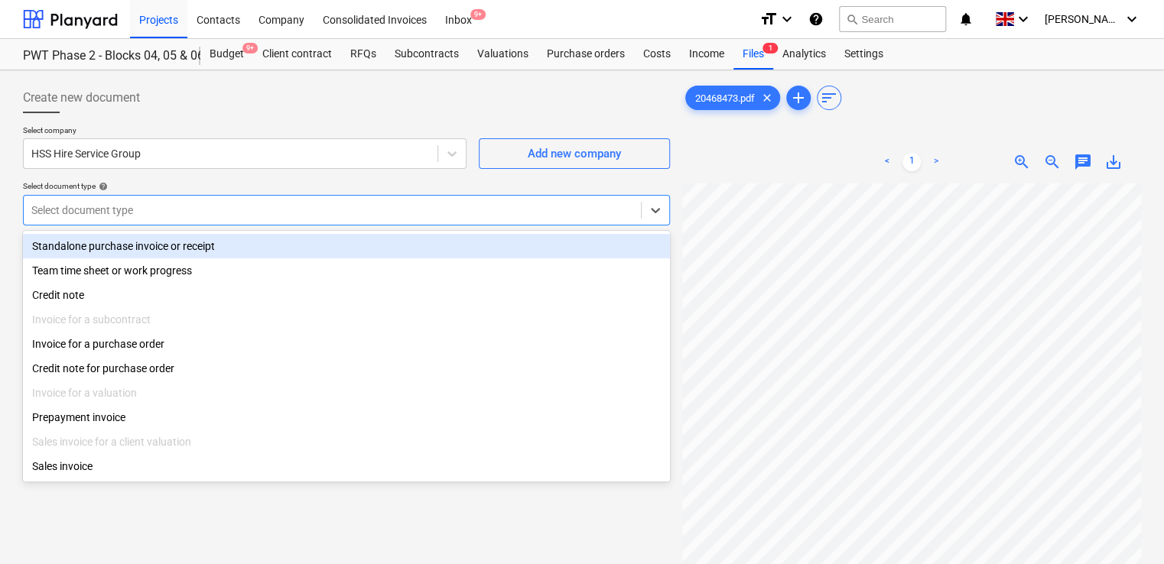
click at [147, 210] on div at bounding box center [332, 210] width 602 height 15
click at [148, 242] on div "Standalone purchase invoice or receipt" at bounding box center [346, 246] width 647 height 24
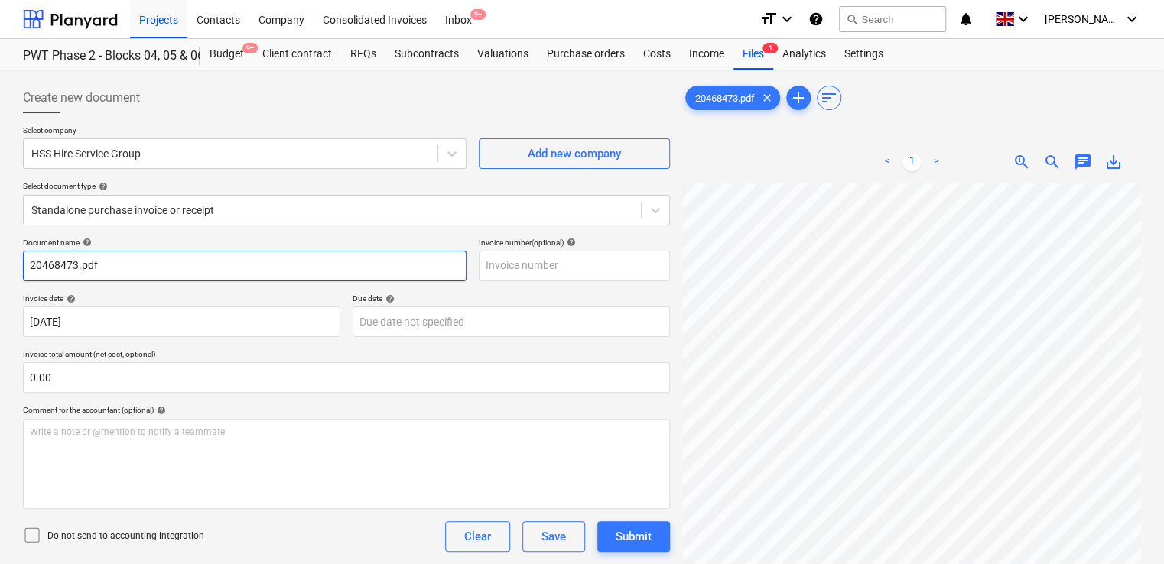
click at [107, 273] on input "20468473.pdf" at bounding box center [244, 266] width 443 height 31
type input "20468473"
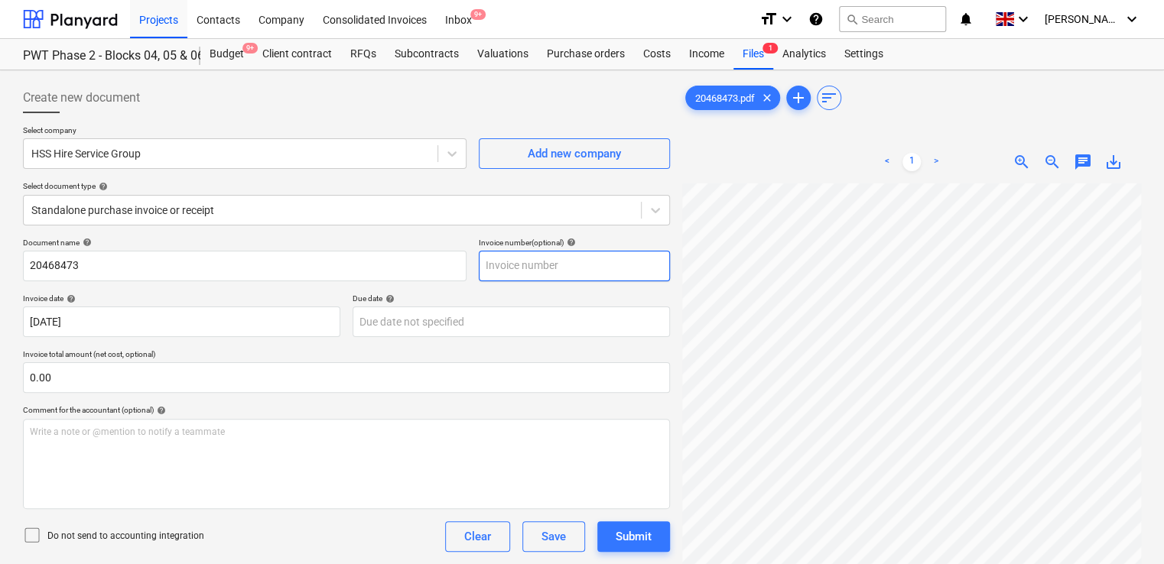
click at [531, 265] on input "text" at bounding box center [574, 266] width 191 height 31
type input "20468473"
click at [591, 289] on div "Document name help 20468473 Invoice number (optional) help 20468473 Invoice dat…" at bounding box center [346, 438] width 647 height 400
click at [25, 532] on icon at bounding box center [32, 535] width 18 height 18
click at [284, 531] on div "Do not send to accounting integration Clear Save Submit" at bounding box center [346, 536] width 647 height 31
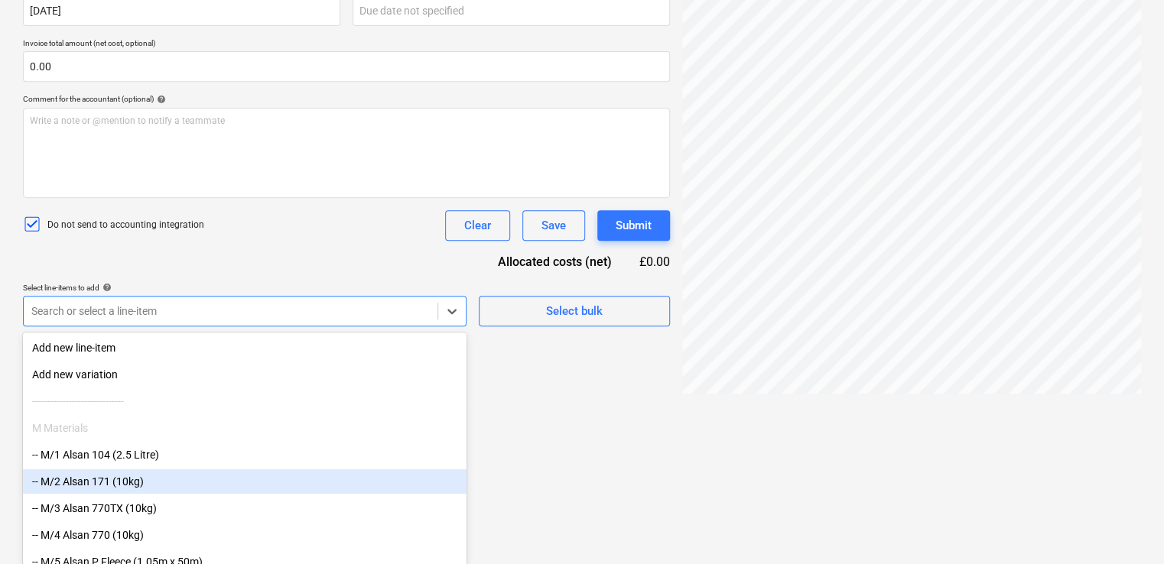
type input "non"
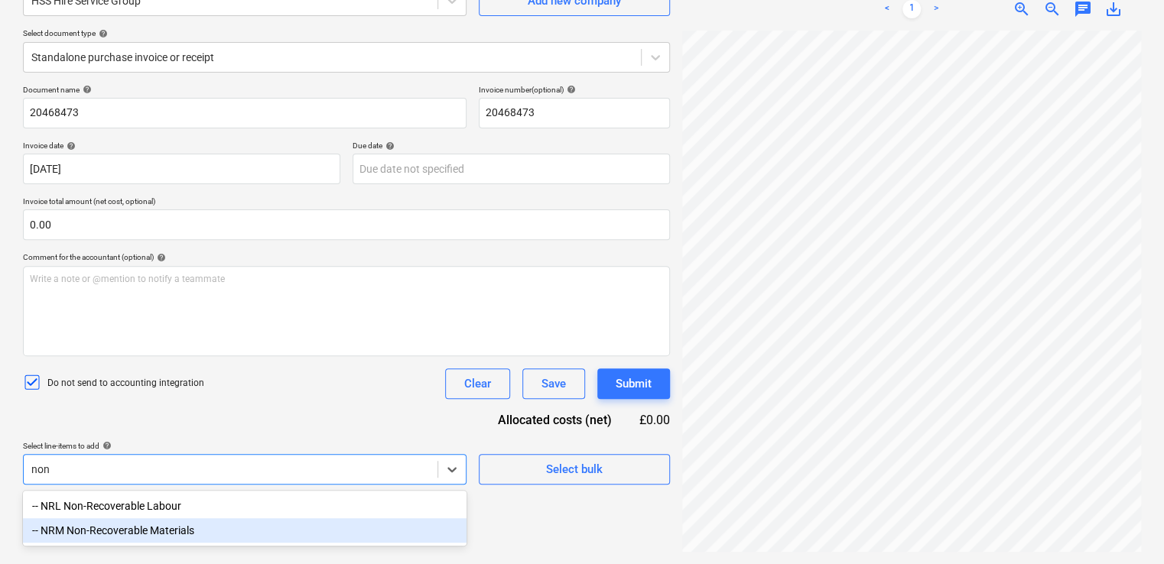
click at [177, 531] on div "-- NRM Non-Recoverable Materials" at bounding box center [244, 530] width 443 height 24
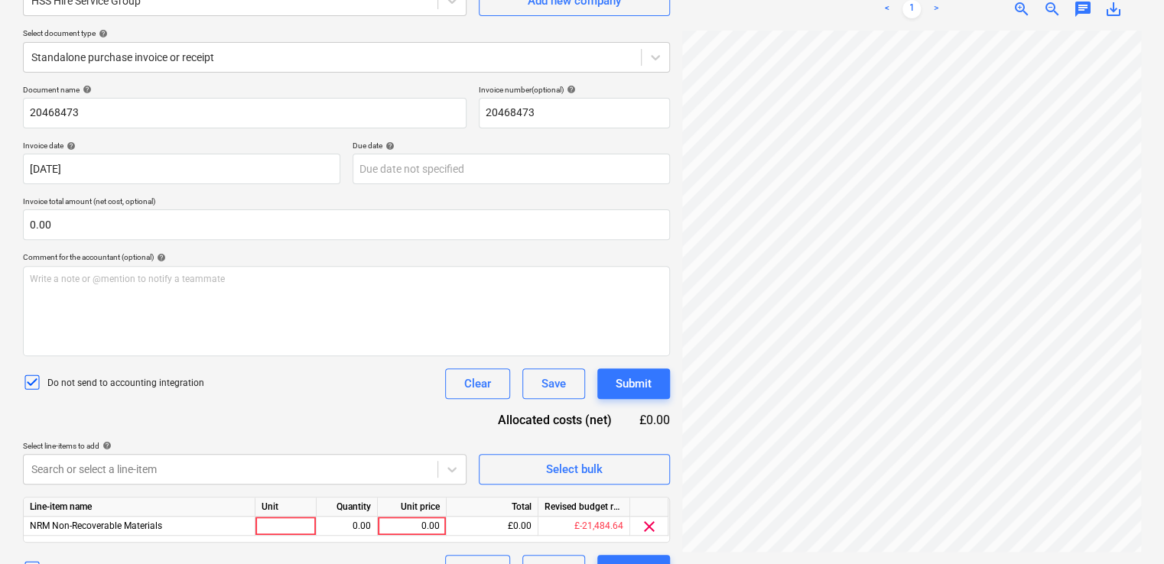
click at [245, 437] on div "Document name help 20468473 Invoice number (optional) help 20468473 Invoice dat…" at bounding box center [346, 335] width 647 height 501
click at [278, 529] on div at bounding box center [285, 526] width 61 height 19
type input "item"
type input "73.00"
click at [326, 422] on div "Document name help 20468473 Invoice number (optional) help 20468473 Invoice dat…" at bounding box center [346, 335] width 647 height 501
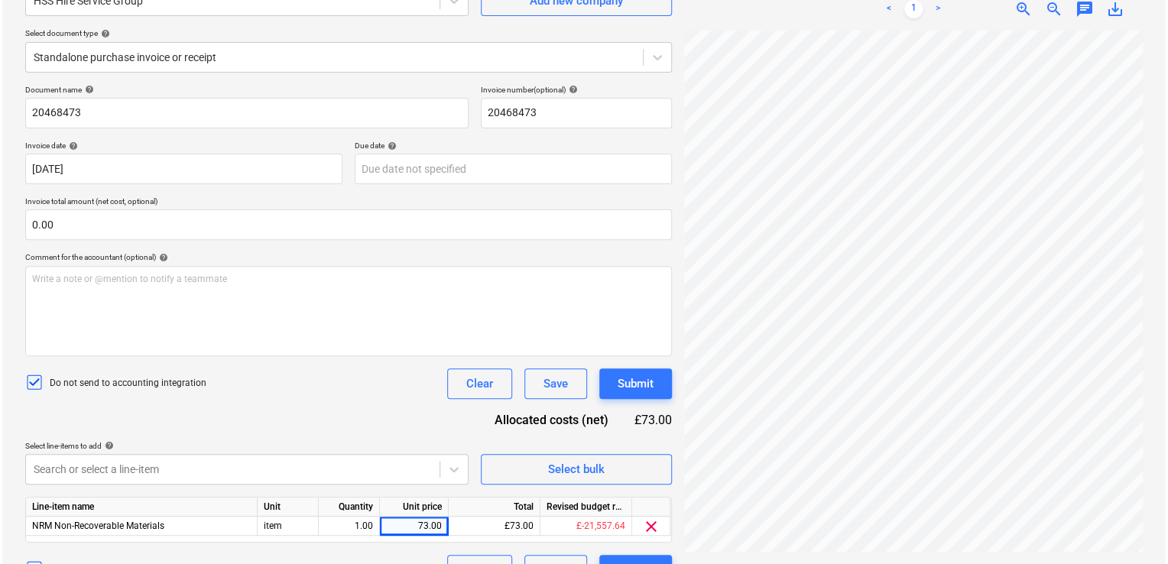
scroll to position [137, 372]
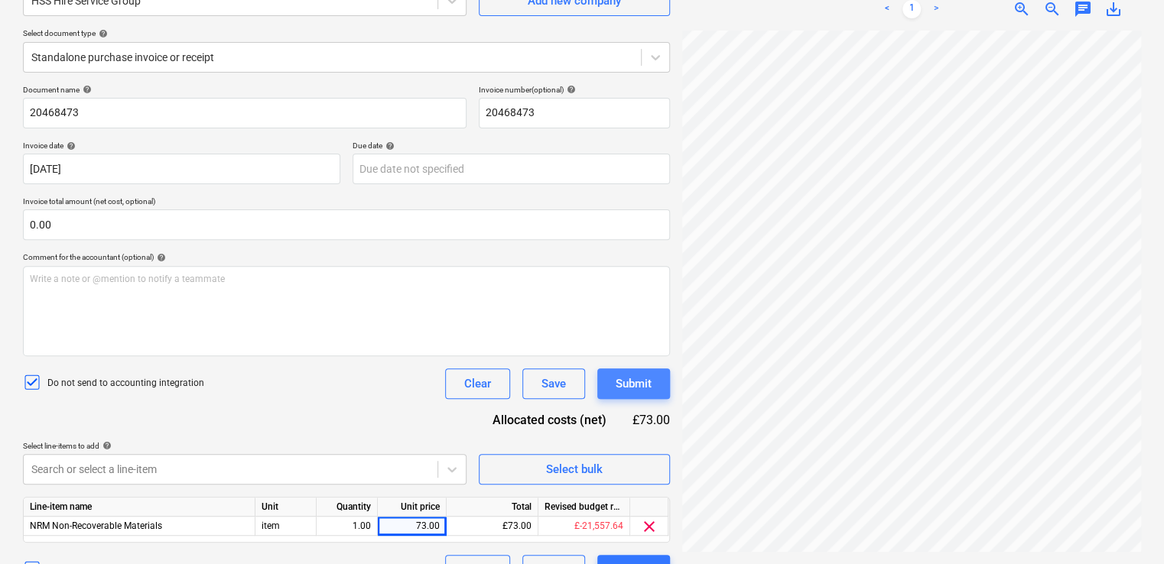
click at [636, 379] on div "Submit" at bounding box center [634, 384] width 36 height 20
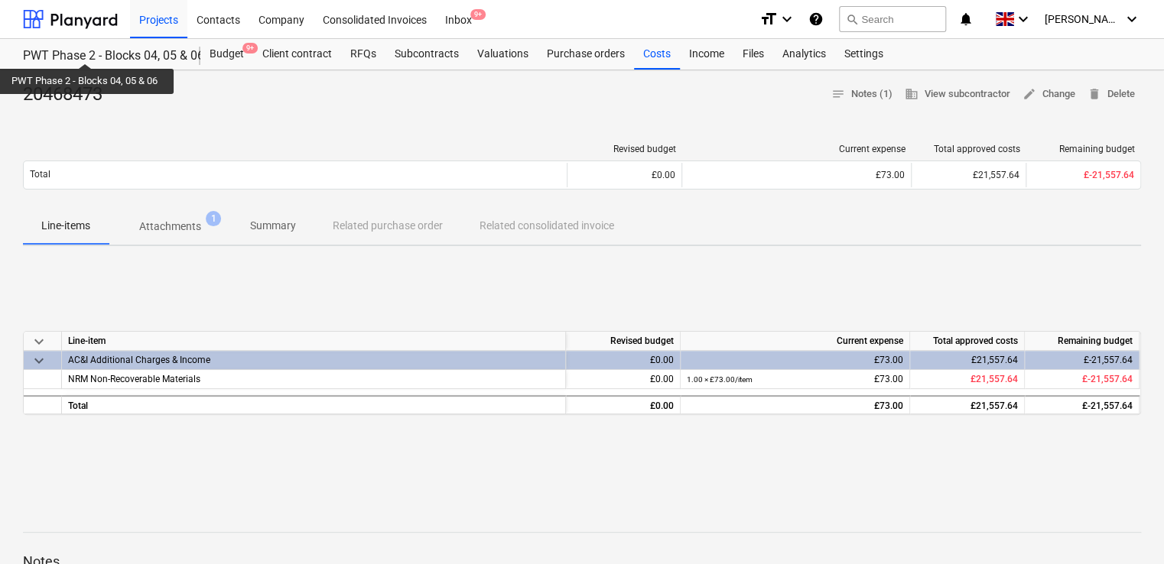
click at [85, 50] on div "PWT Phase 2 - Blocks 04, 05 & 06" at bounding box center [102, 56] width 159 height 16
click at [159, 5] on div "Projects" at bounding box center [158, 18] width 57 height 39
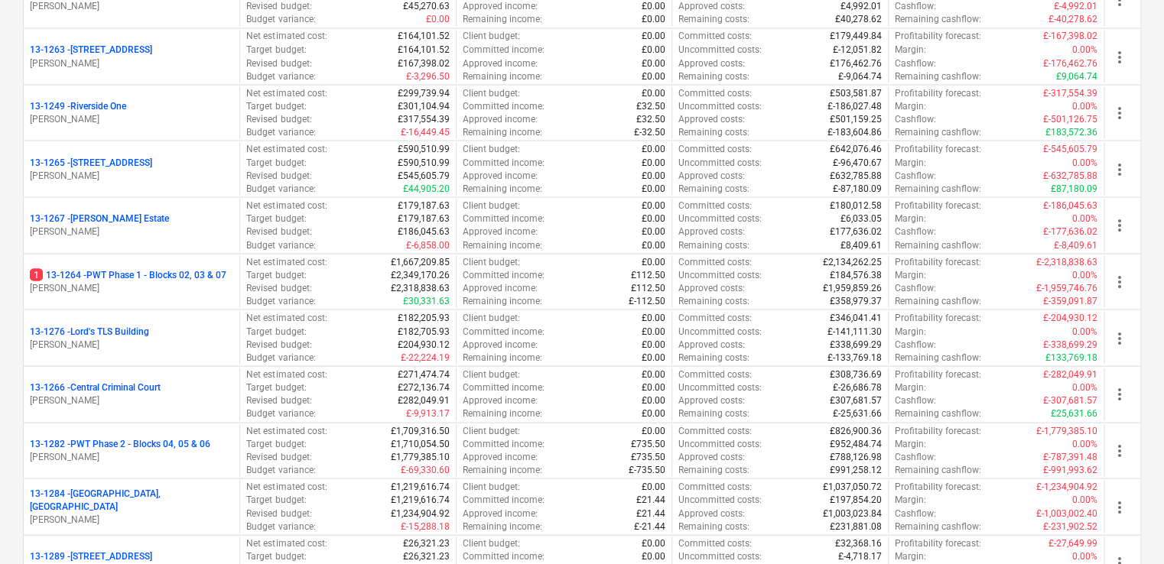
scroll to position [1459, 0]
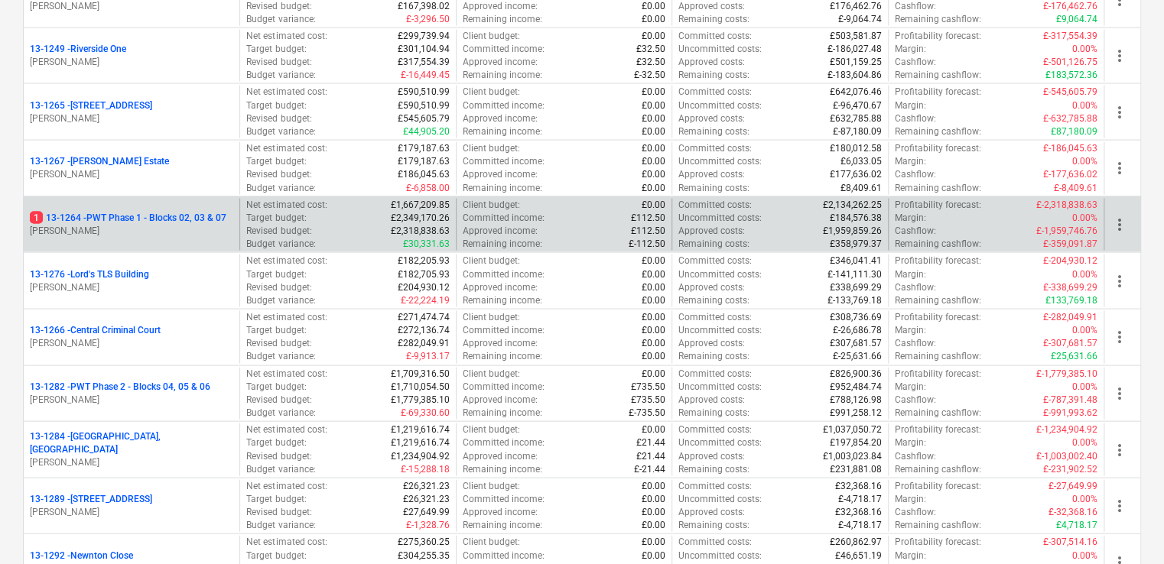
click at [160, 206] on div "1 13-1264 - PWT Phase 1 - Blocks 02, 03 & 07 G. Collins" at bounding box center [132, 225] width 216 height 53
click at [179, 225] on p "G. Collins" at bounding box center [131, 231] width 203 height 13
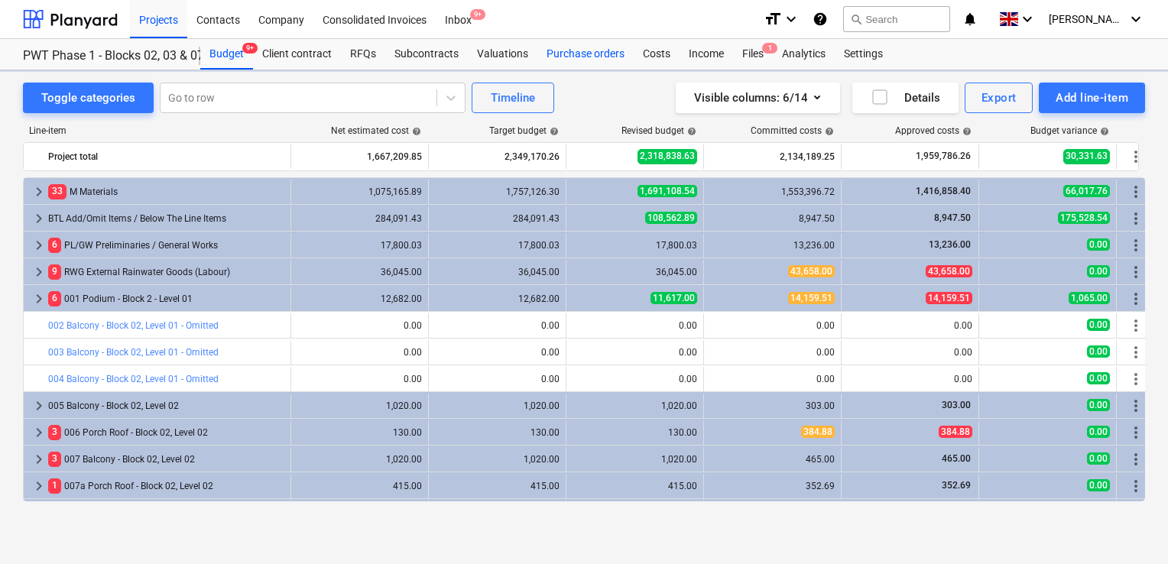
click at [576, 55] on div "Purchase orders" at bounding box center [586, 54] width 96 height 31
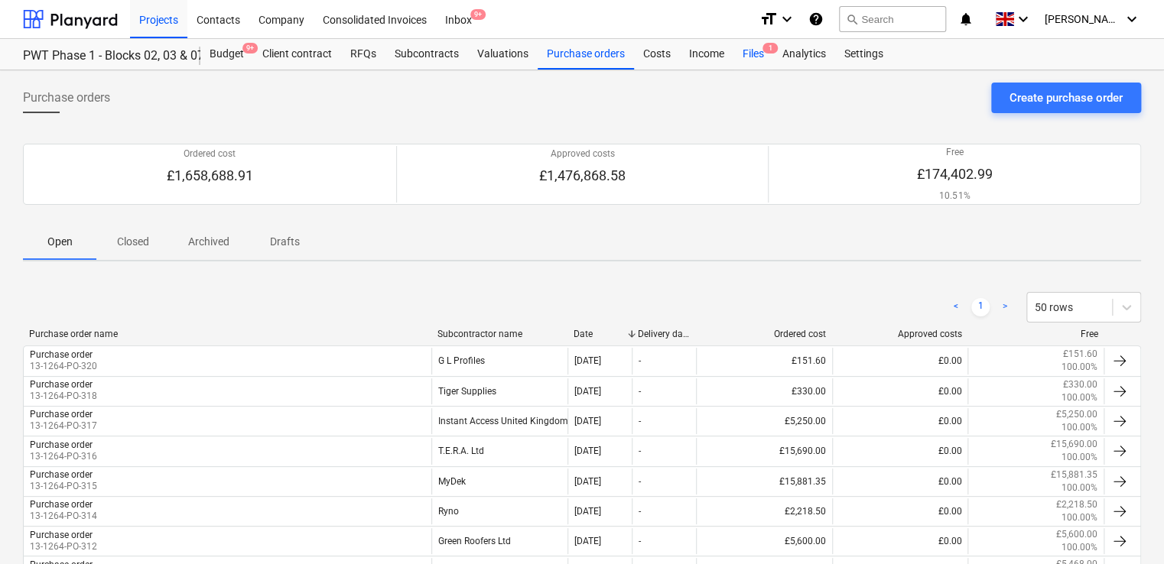
click at [752, 57] on div "Files 1" at bounding box center [753, 54] width 40 height 31
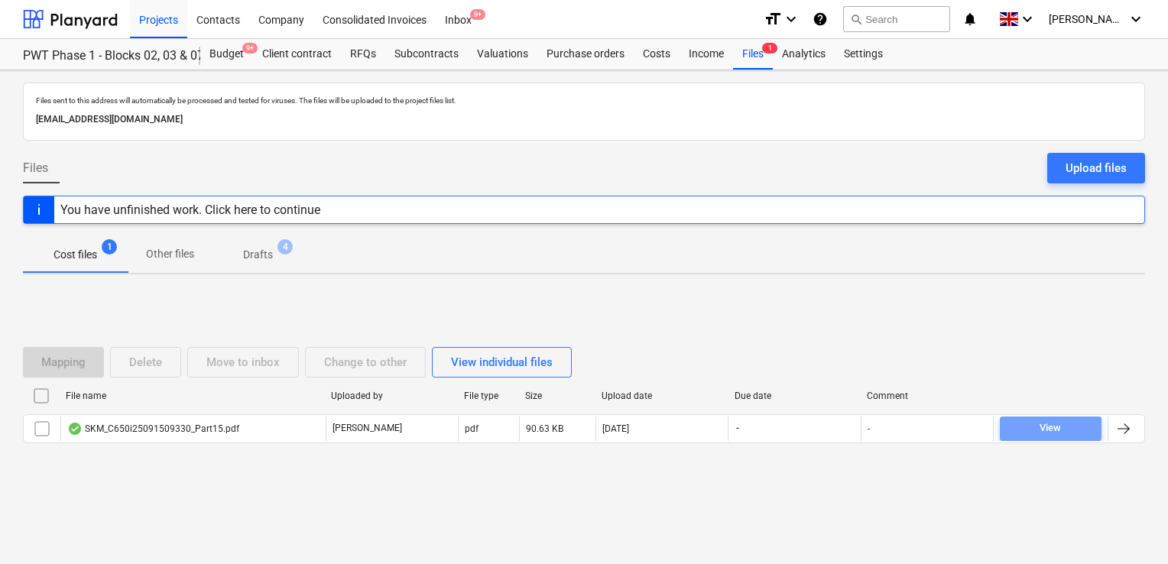
click at [1012, 430] on span "View" at bounding box center [1050, 429] width 89 height 18
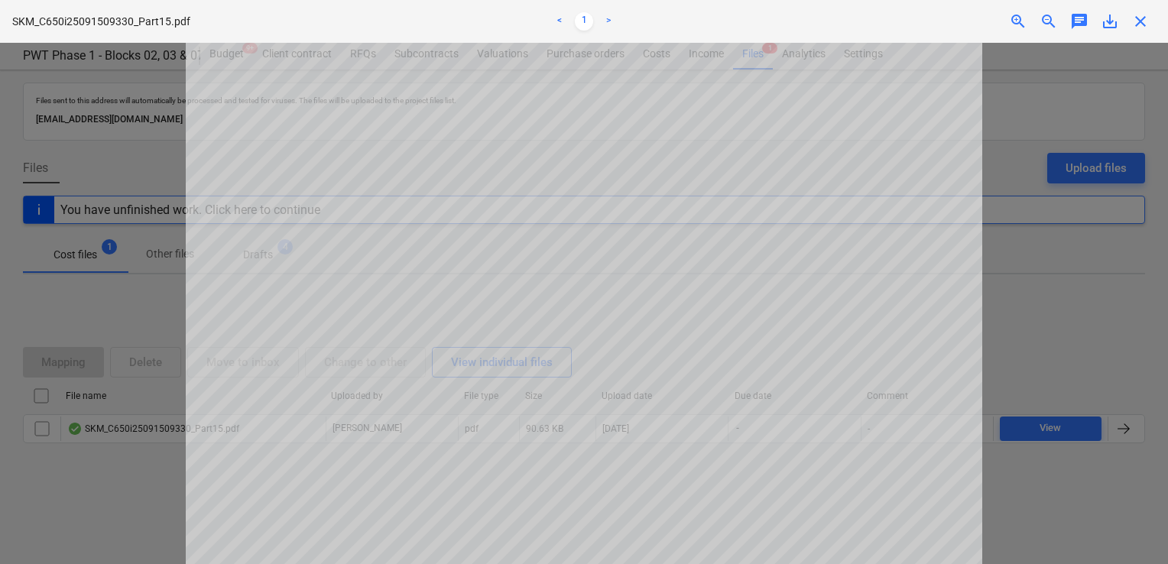
click at [1028, 294] on div at bounding box center [584, 303] width 1168 height 521
click at [1028, 272] on div at bounding box center [584, 303] width 1168 height 521
click at [1142, 11] on div "SKM_C650i25091509330_Part15.pdf < 1 > zoom_in zoom_out chat 0 save_alt close" at bounding box center [584, 21] width 1168 height 43
click at [1142, 14] on span "close" at bounding box center [1141, 21] width 18 height 18
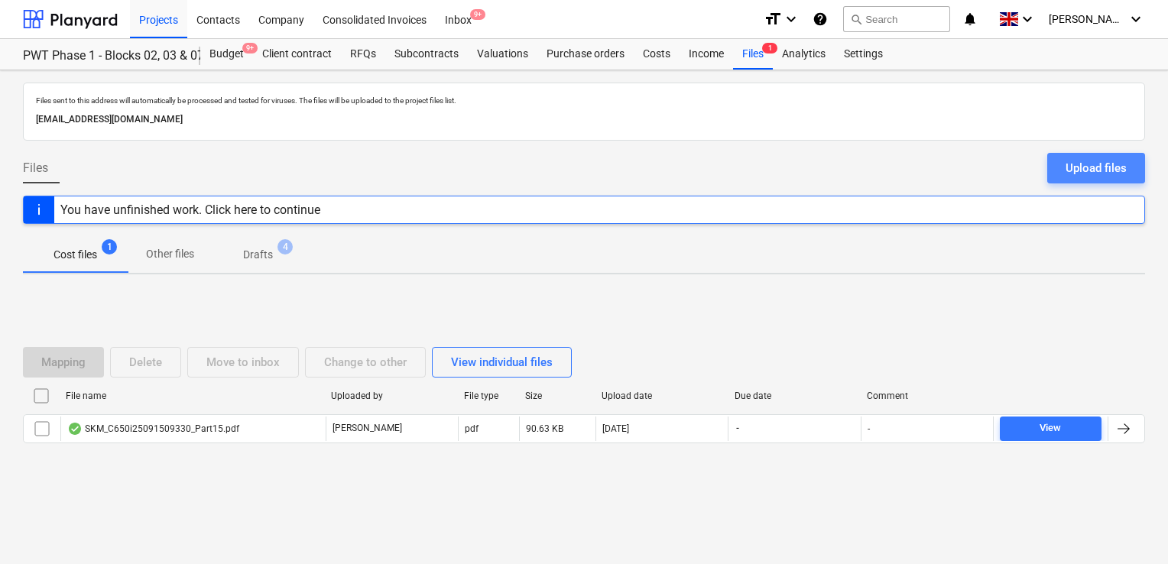
click at [1077, 167] on div "Upload files" at bounding box center [1096, 168] width 61 height 20
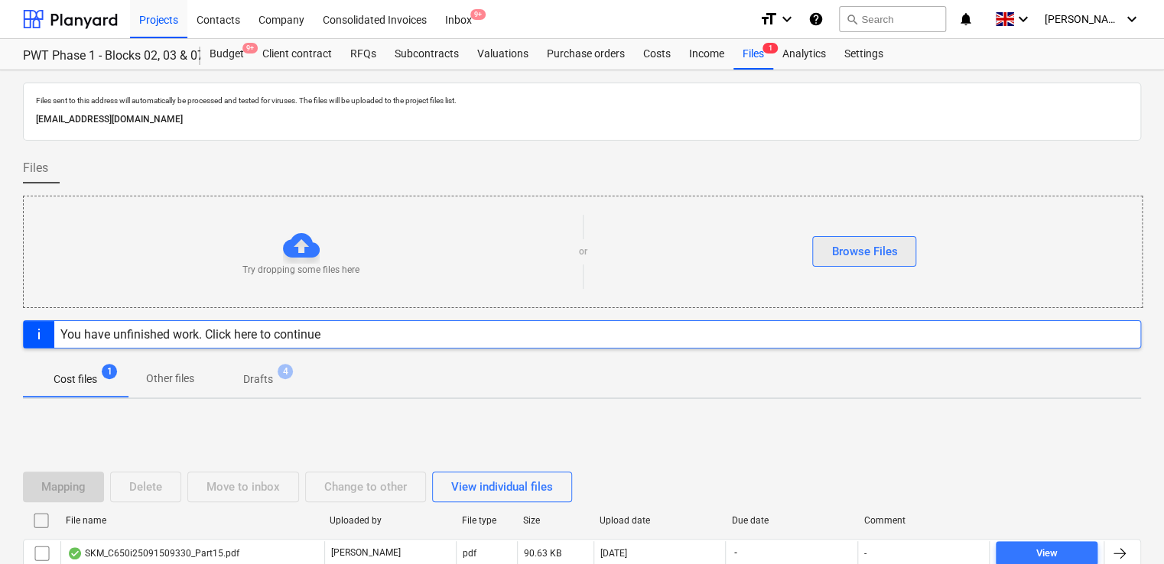
click at [842, 262] on button "Browse Files" at bounding box center [864, 251] width 104 height 31
click at [869, 245] on div "Browse Files" at bounding box center [864, 252] width 66 height 20
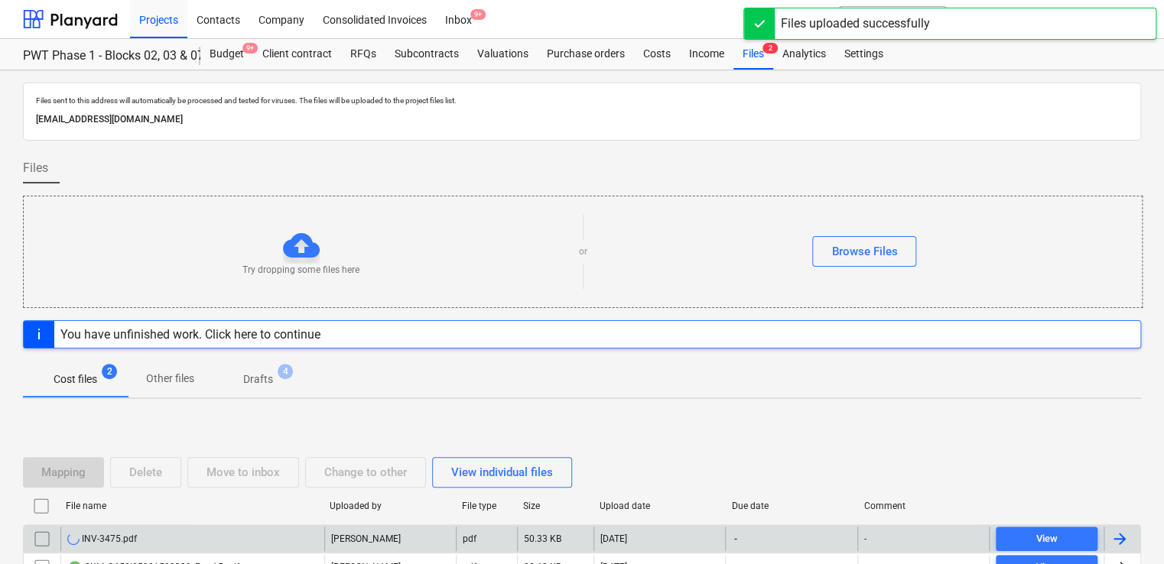
click at [156, 535] on div "INV-3475.pdf" at bounding box center [192, 539] width 264 height 24
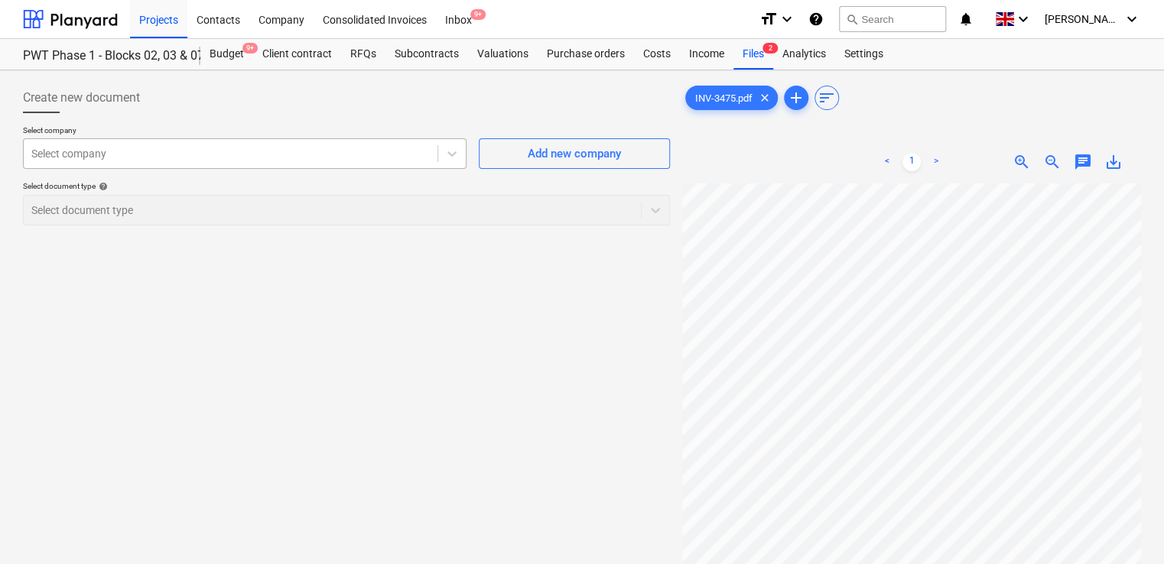
click at [243, 151] on div at bounding box center [230, 153] width 398 height 15
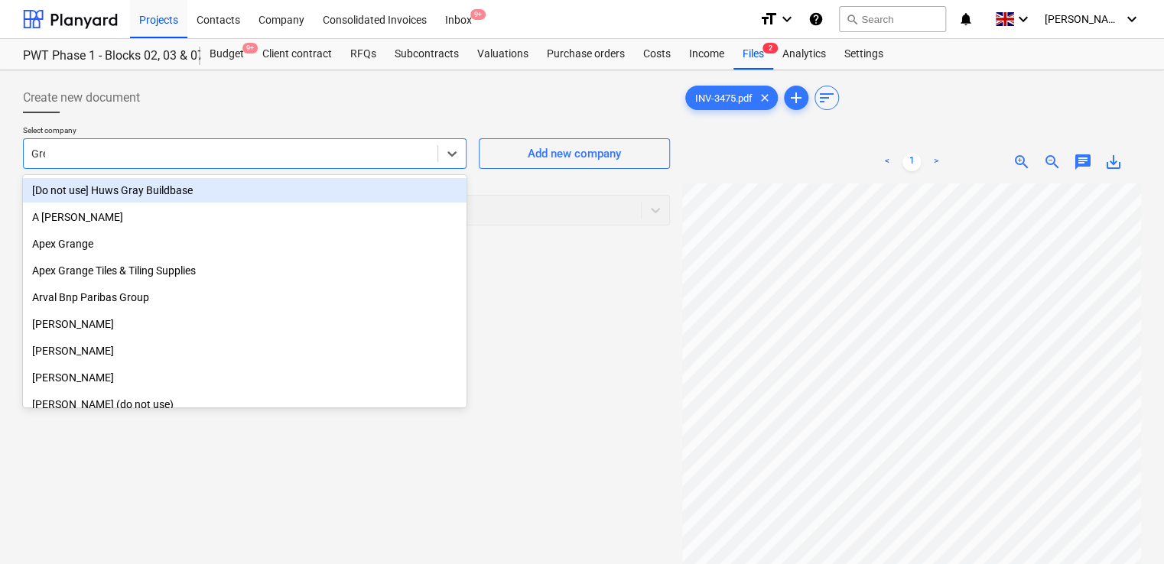
type input "Gree"
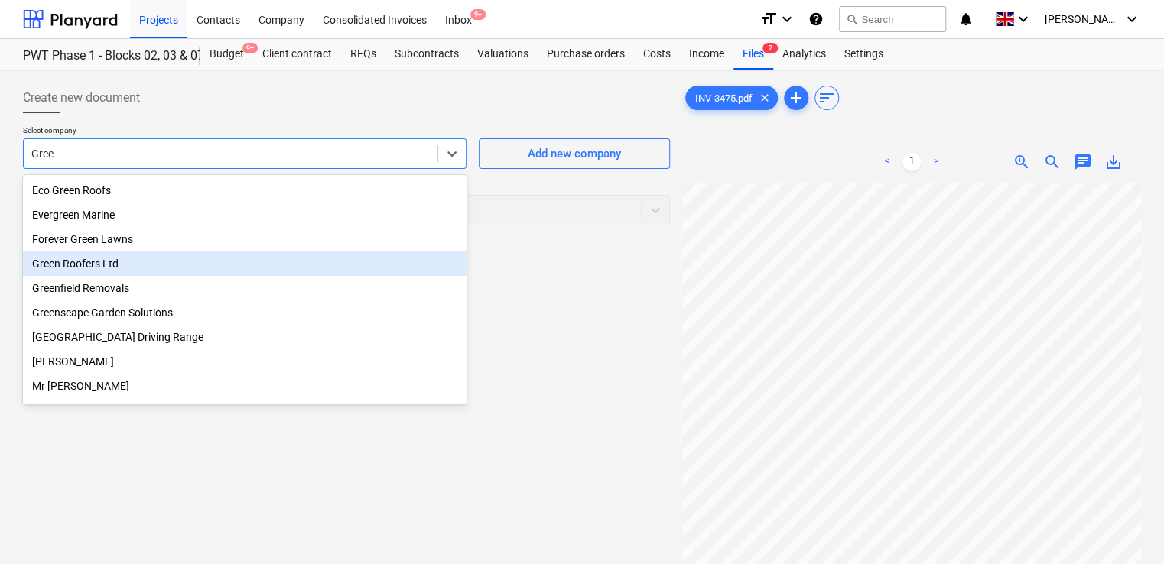
click at [105, 268] on div "Green Roofers Ltd" at bounding box center [244, 264] width 443 height 24
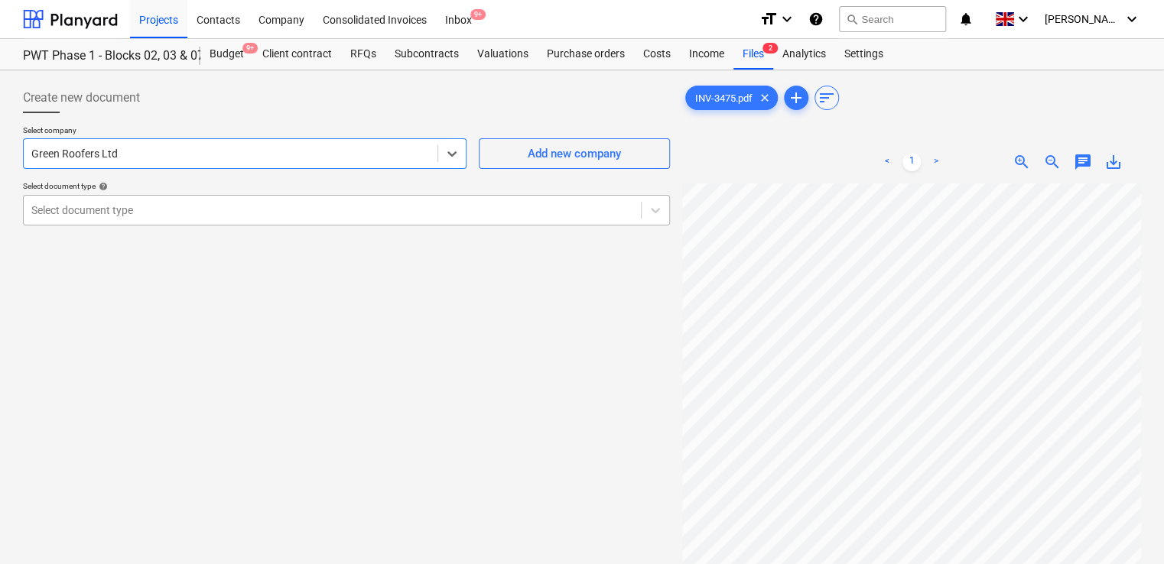
click at [190, 210] on div at bounding box center [332, 210] width 602 height 15
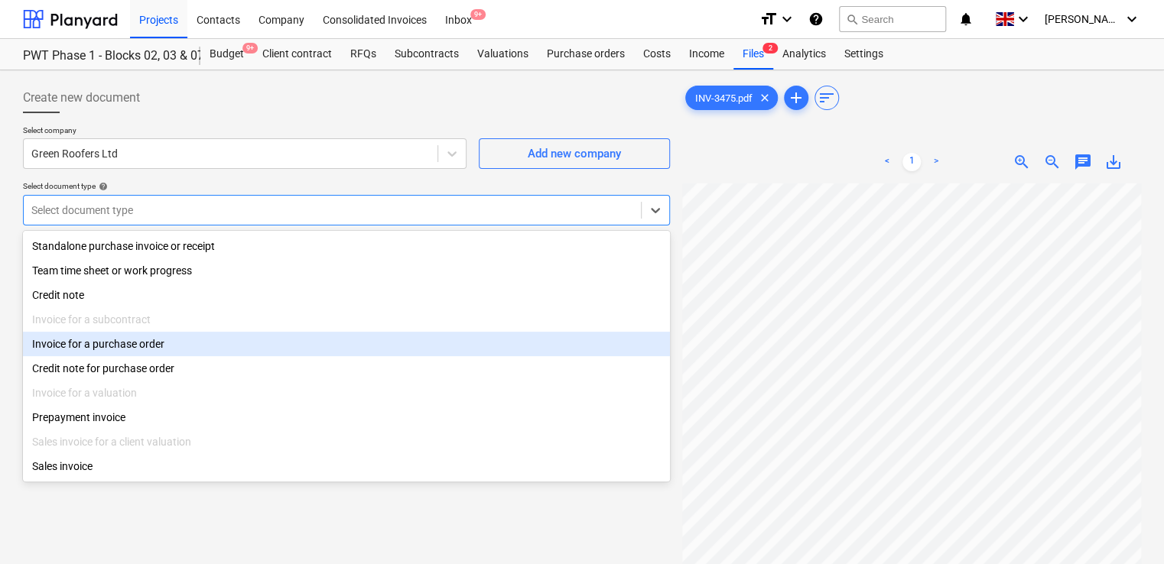
click at [131, 338] on div "Invoice for a purchase order" at bounding box center [346, 344] width 647 height 24
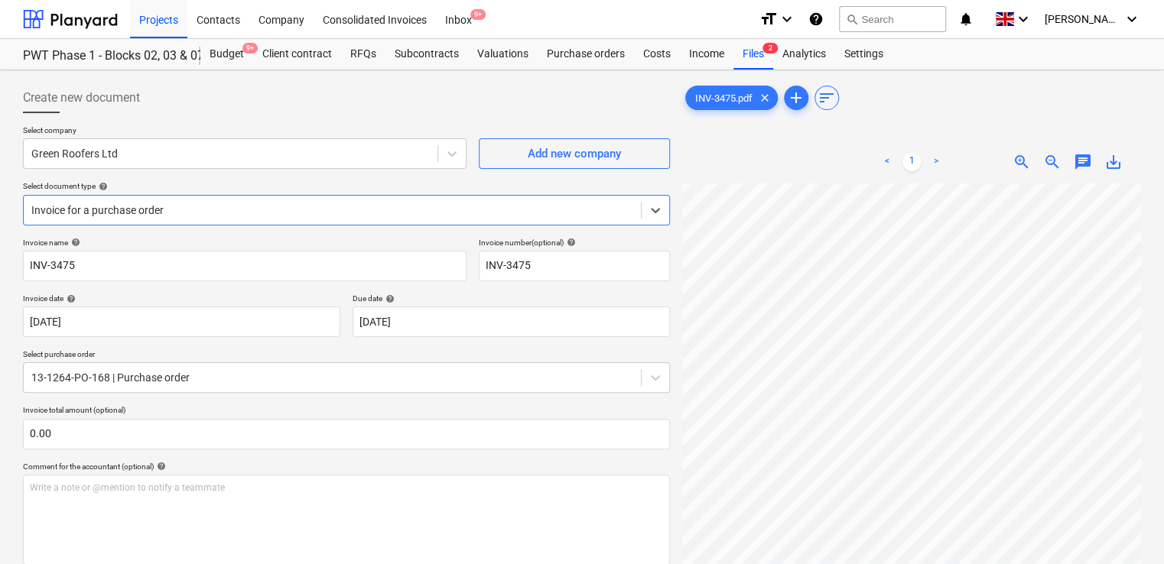
scroll to position [615, 0]
drag, startPoint x: 1162, startPoint y: 261, endPoint x: 1168, endPoint y: 480, distance: 219.5
click at [1164, 480] on html "Projects Contacts Company Consolidated Invoices Inbox 9+ format_size keyboard_a…" at bounding box center [582, 282] width 1164 height 564
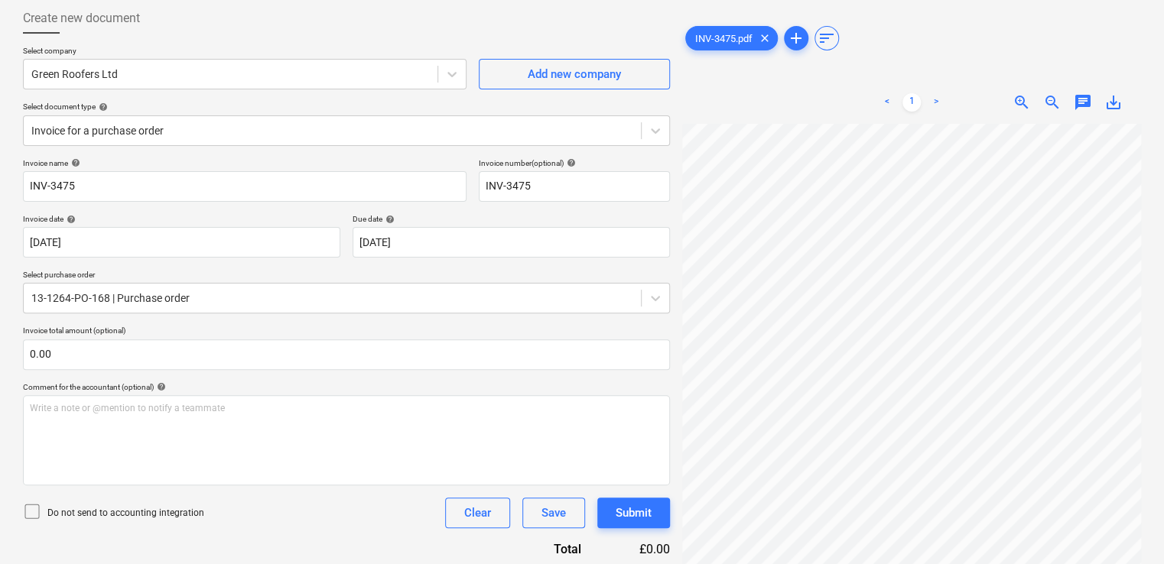
scroll to position [79, 0]
click at [767, 33] on span "clear" at bounding box center [764, 38] width 18 height 18
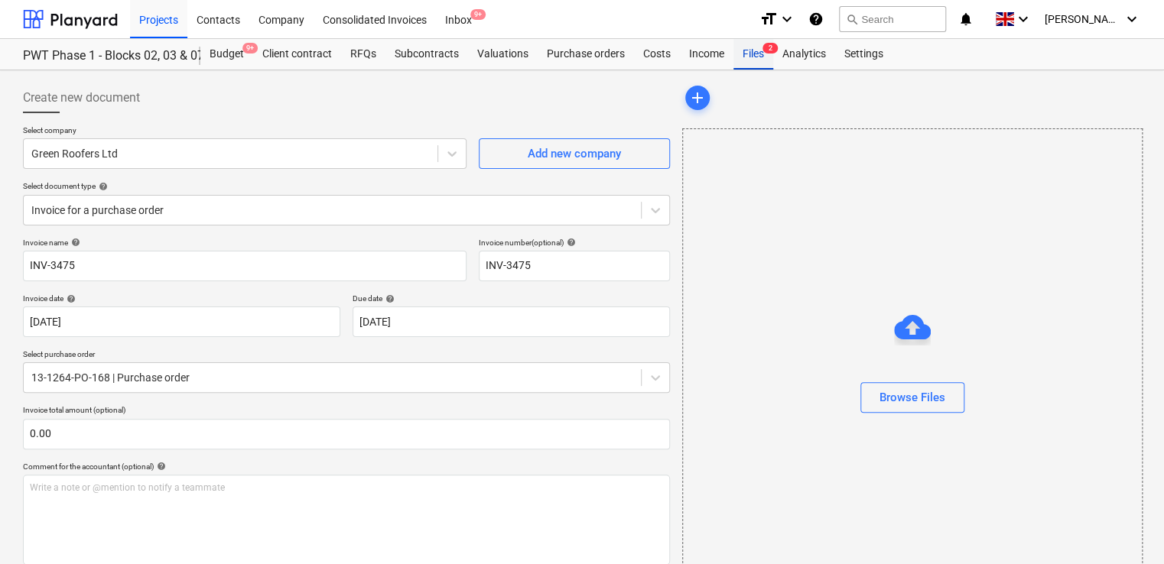
click at [749, 56] on div "Files 2" at bounding box center [753, 54] width 40 height 31
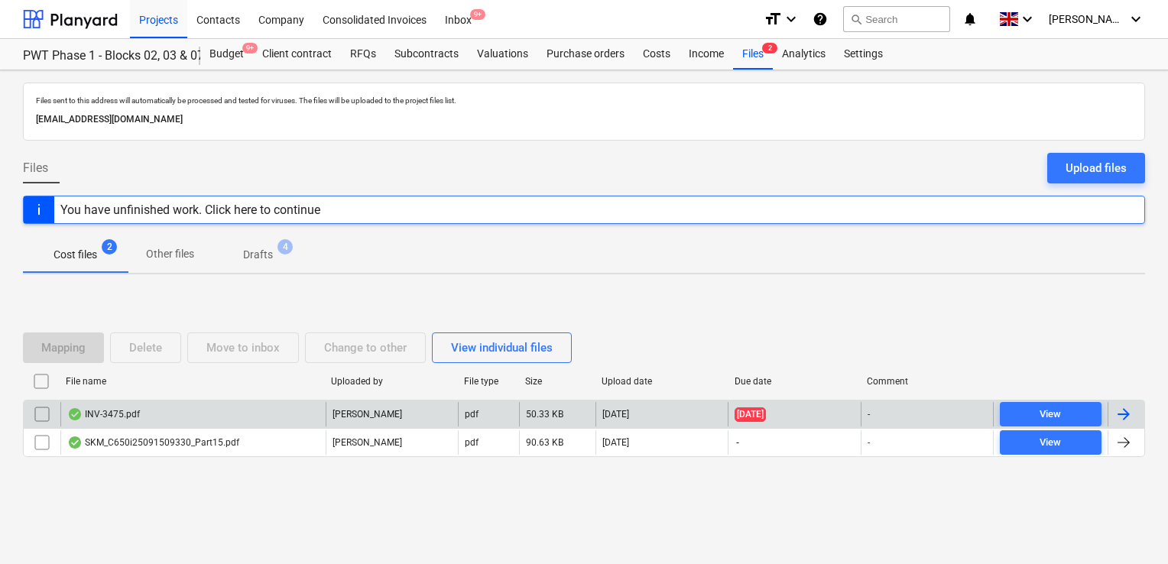
click at [37, 413] on input "checkbox" at bounding box center [42, 414] width 24 height 24
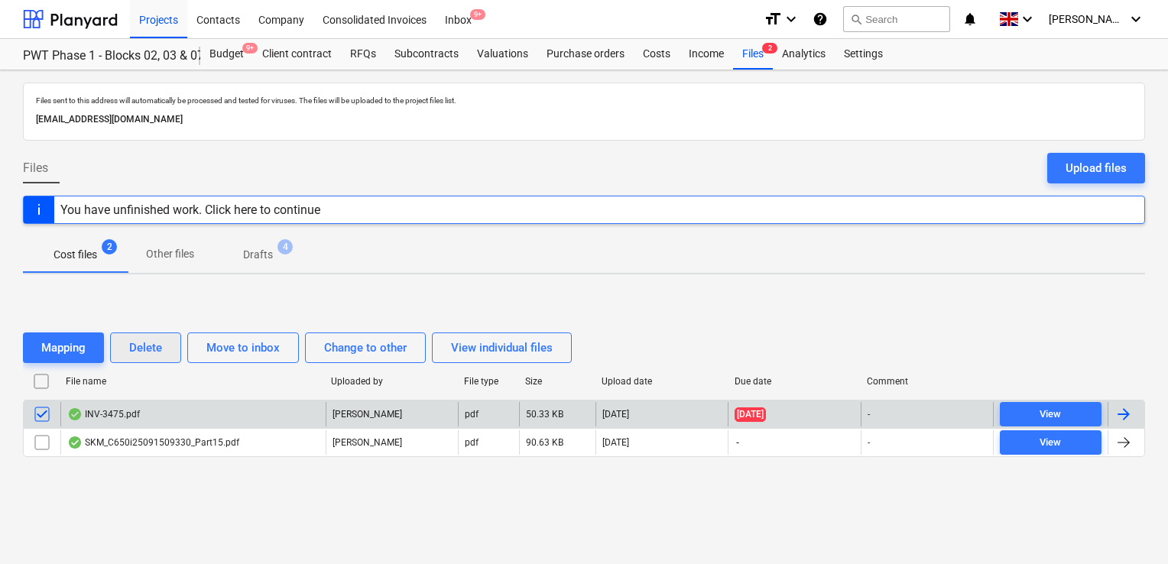
click at [146, 349] on div "Delete" at bounding box center [145, 348] width 33 height 20
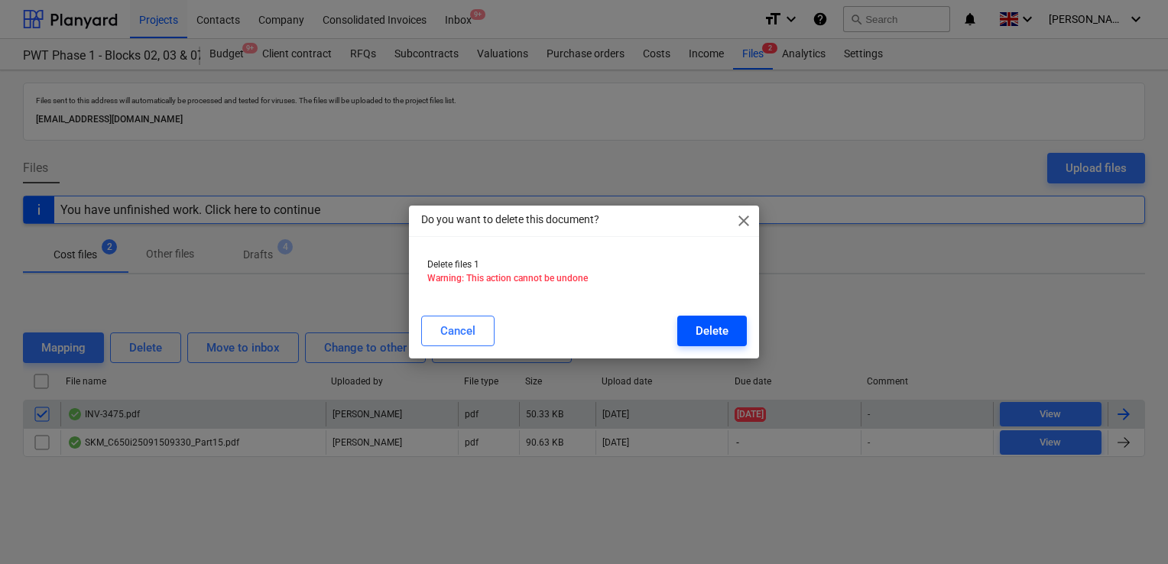
click at [700, 333] on div "Delete" at bounding box center [712, 331] width 33 height 20
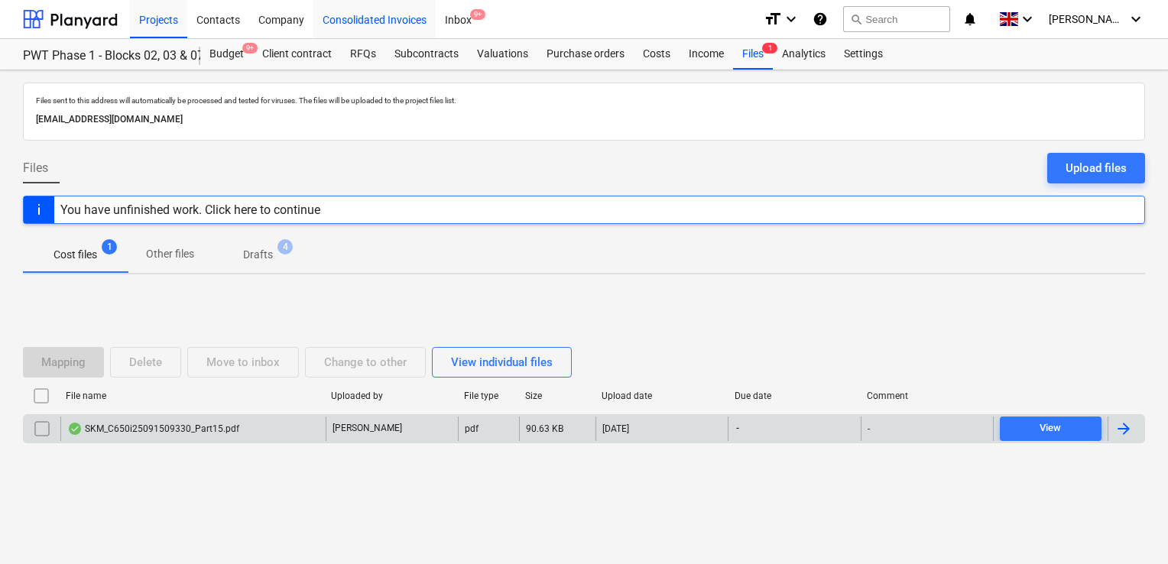
click at [354, 17] on div "Consolidated Invoices" at bounding box center [374, 18] width 122 height 39
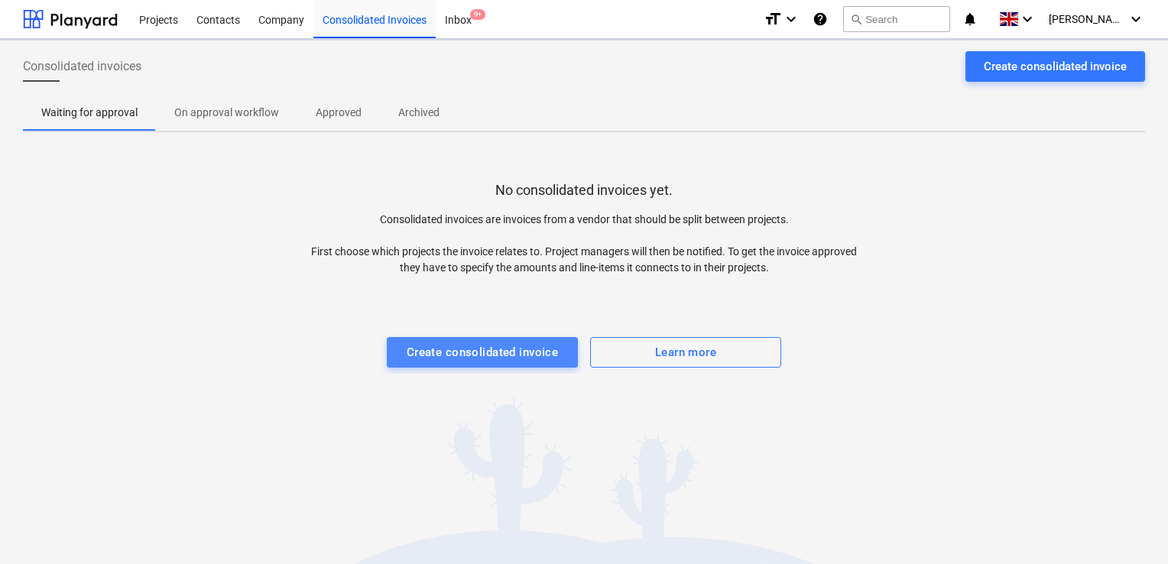
click at [434, 353] on div "Create consolidated invoice" at bounding box center [483, 353] width 152 height 20
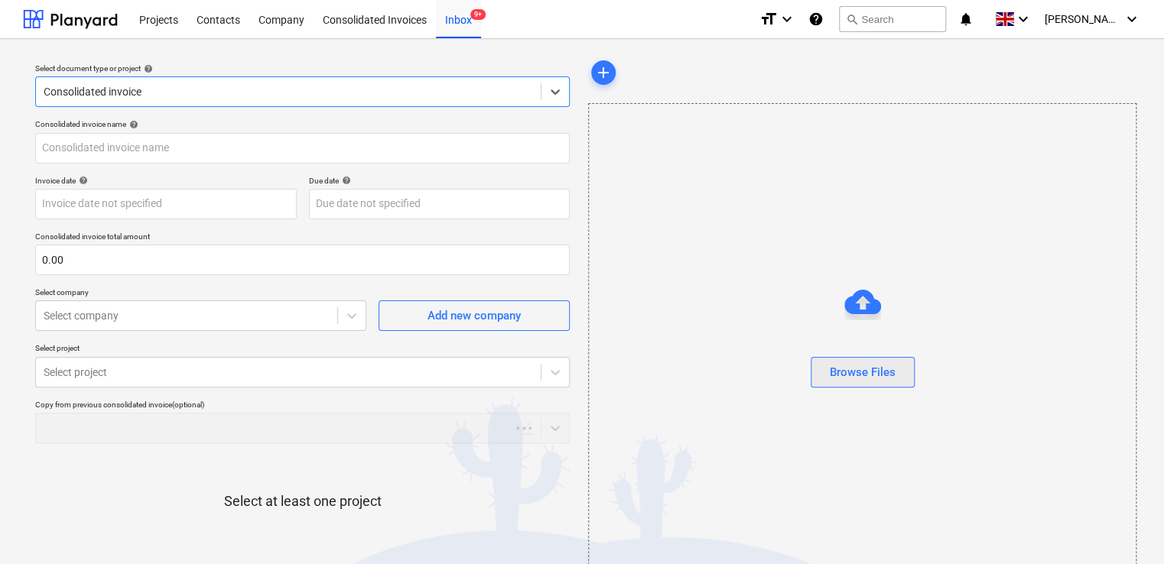
click at [830, 374] on div "Browse Files" at bounding box center [863, 372] width 66 height 20
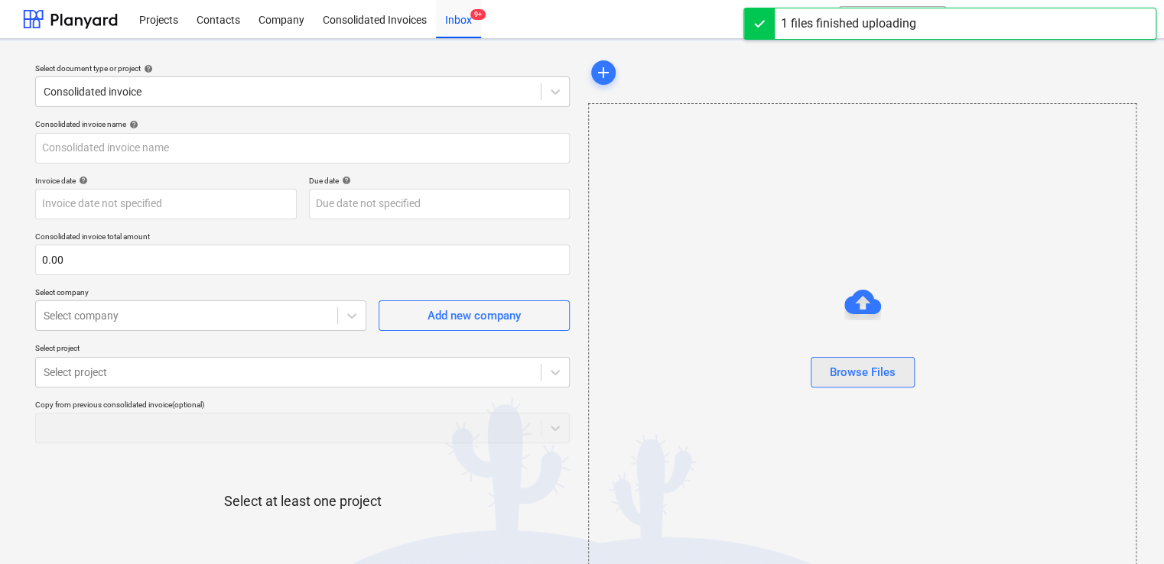
type input "1447945441.pdf"
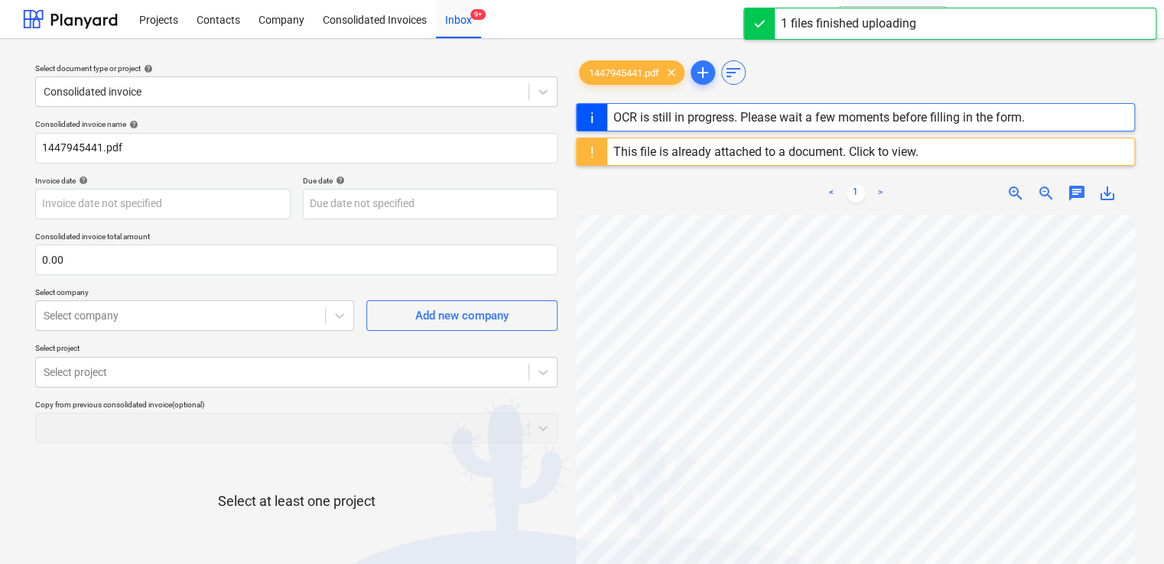
click at [875, 149] on div "This file is already attached to a document. Click to view." at bounding box center [765, 152] width 305 height 15
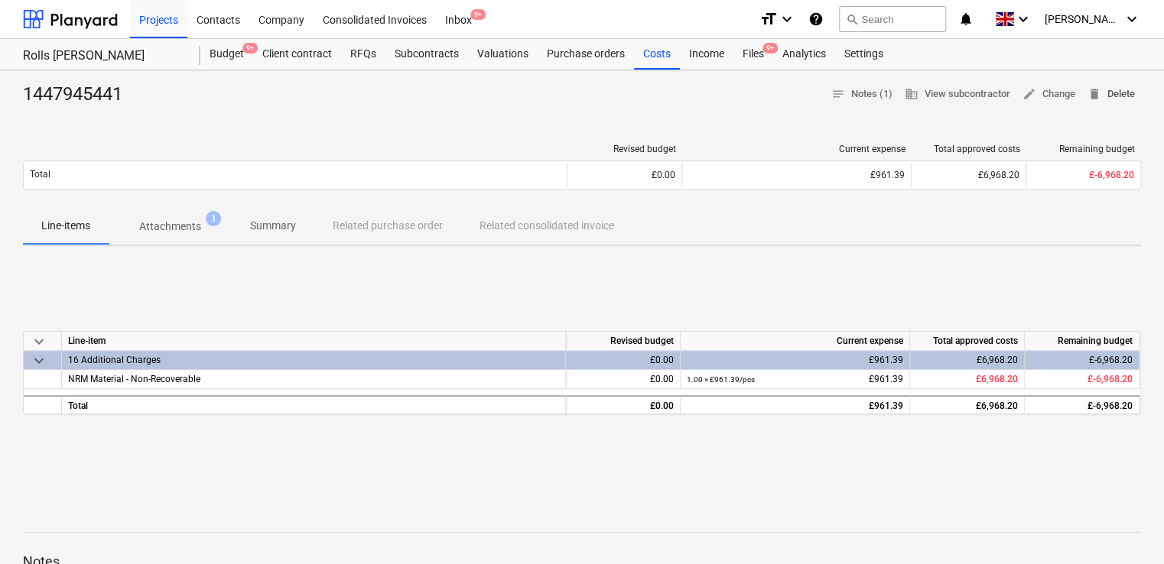
click at [1107, 88] on span "delete Delete" at bounding box center [1110, 95] width 47 height 18
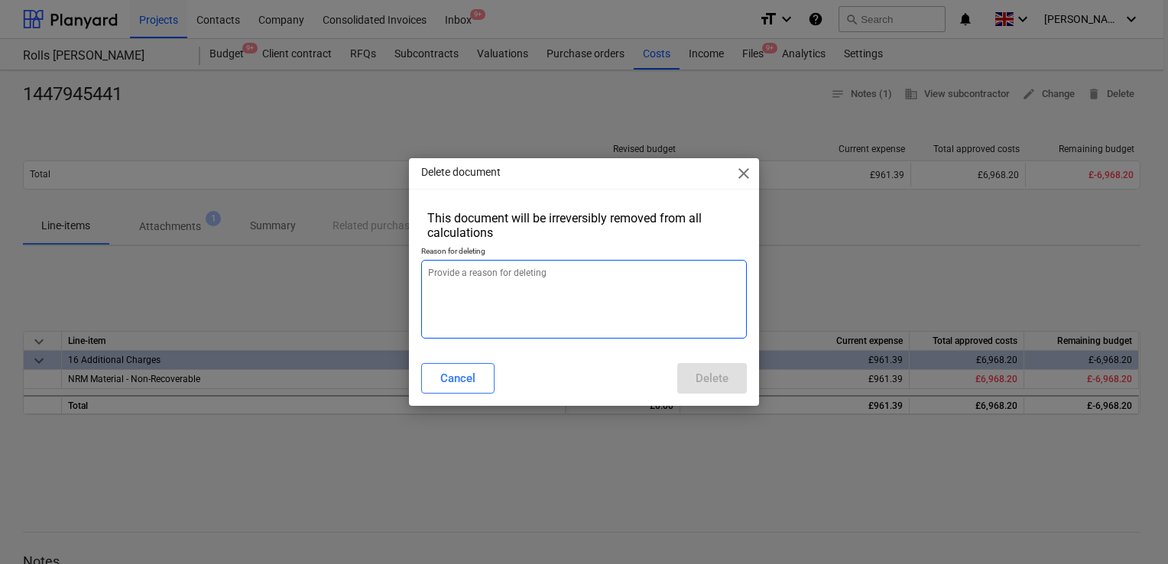
click at [496, 288] on textarea at bounding box center [584, 299] width 326 height 79
type textarea "x"
type textarea "."
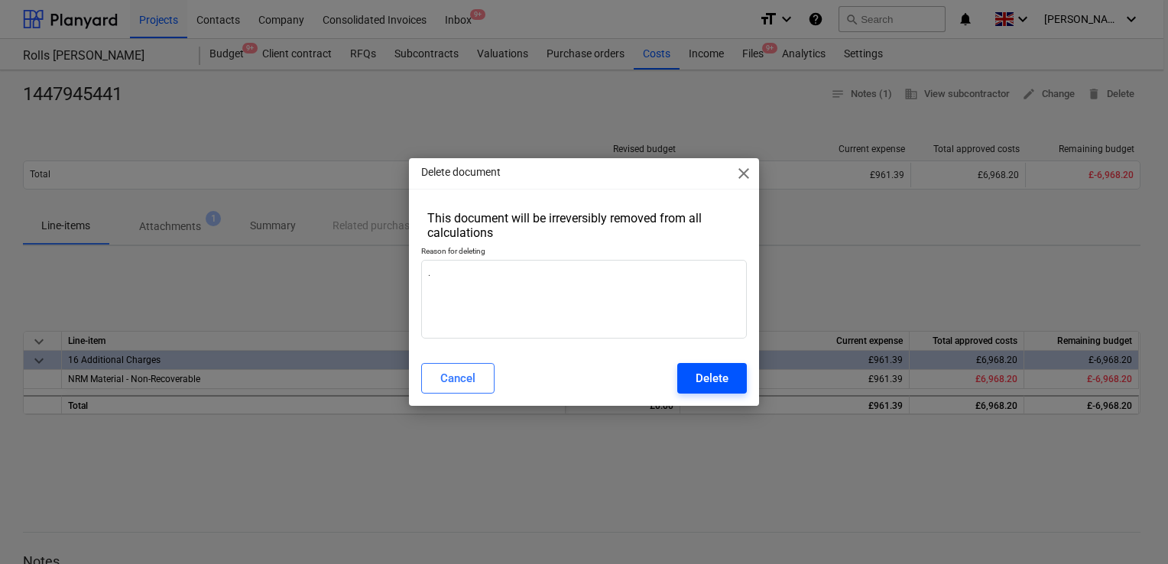
click at [709, 372] on div "Delete" at bounding box center [712, 379] width 33 height 20
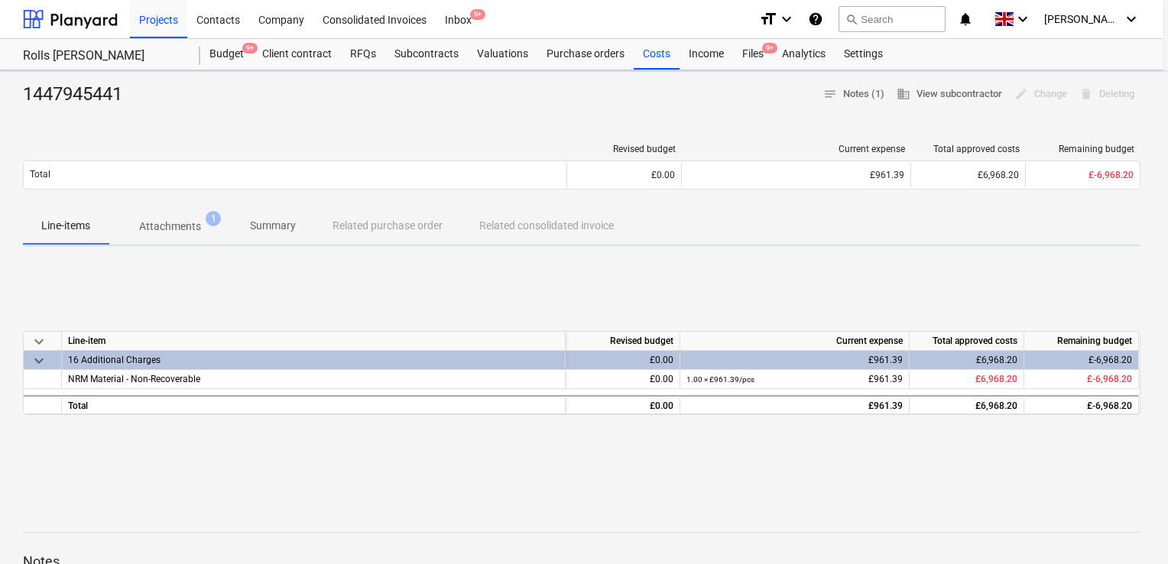
type textarea "x"
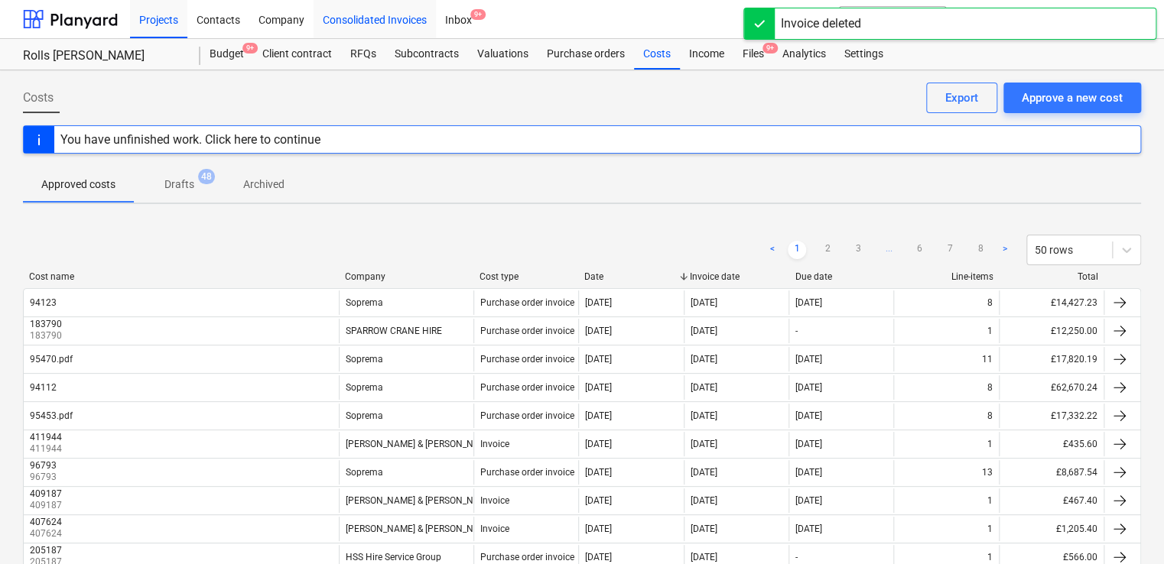
click at [388, 24] on div "Consolidated Invoices" at bounding box center [374, 18] width 122 height 39
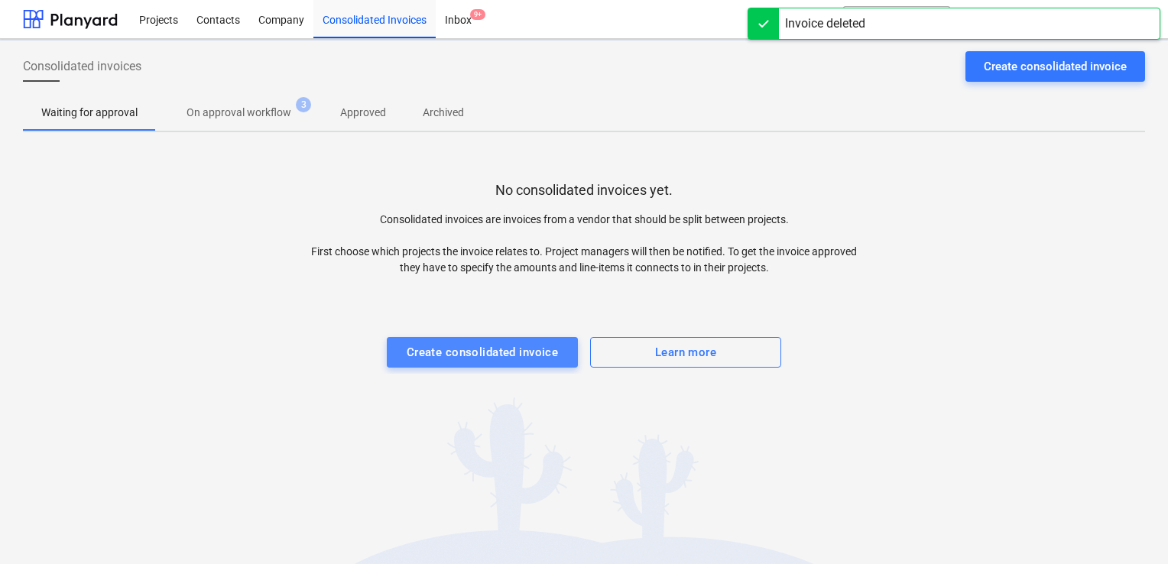
click at [477, 349] on div "Create consolidated invoice" at bounding box center [483, 353] width 152 height 20
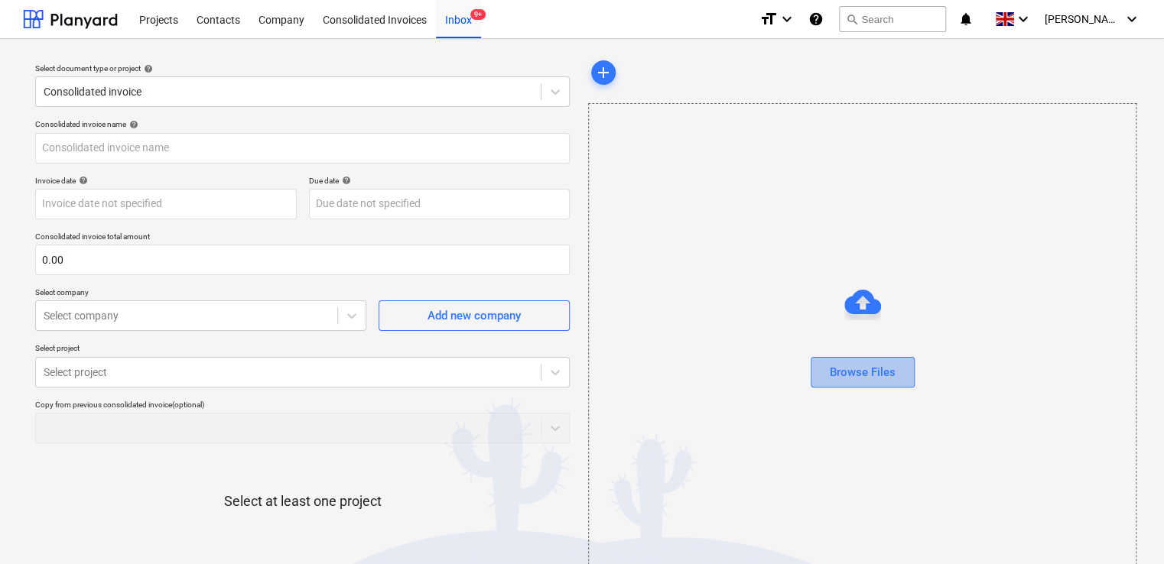
click at [823, 369] on button "Browse Files" at bounding box center [863, 372] width 104 height 31
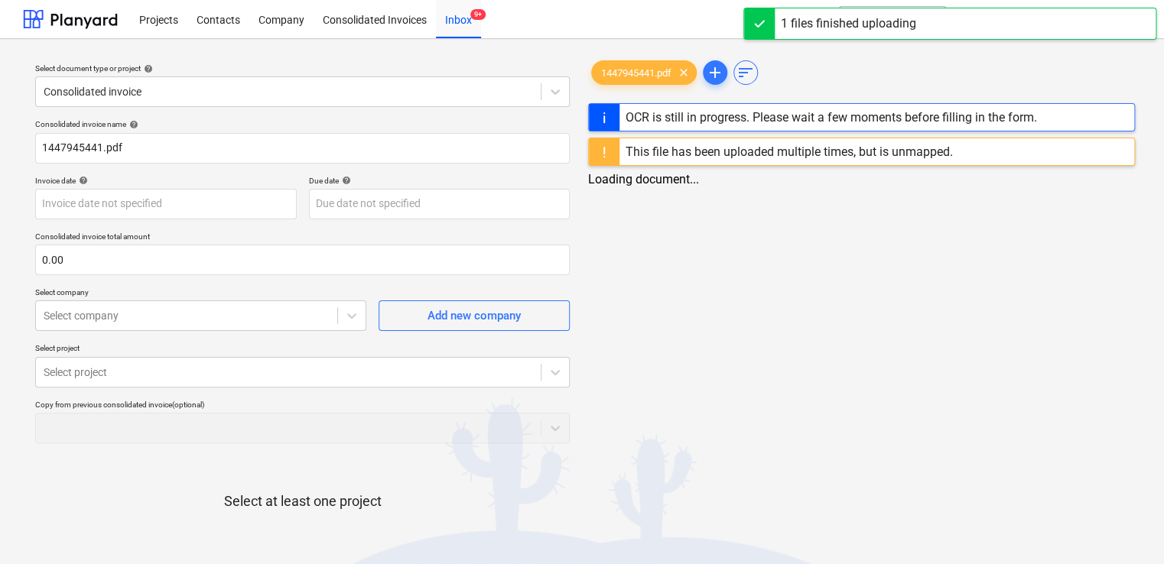
type input "1447945441.pdf"
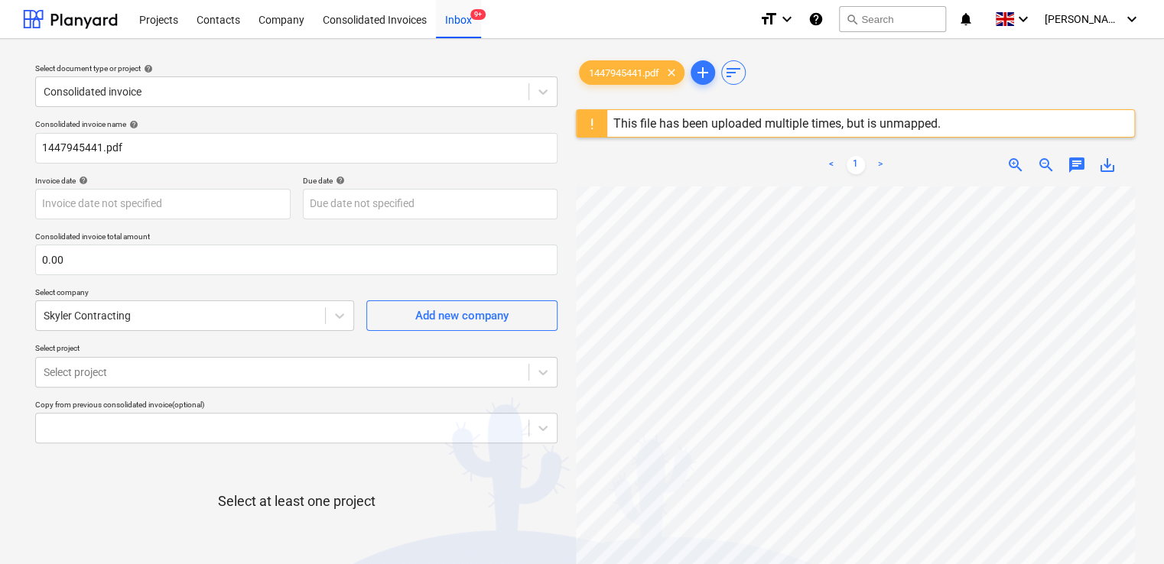
click at [874, 124] on div "This file has been uploaded multiple times, but is unmapped." at bounding box center [776, 123] width 327 height 15
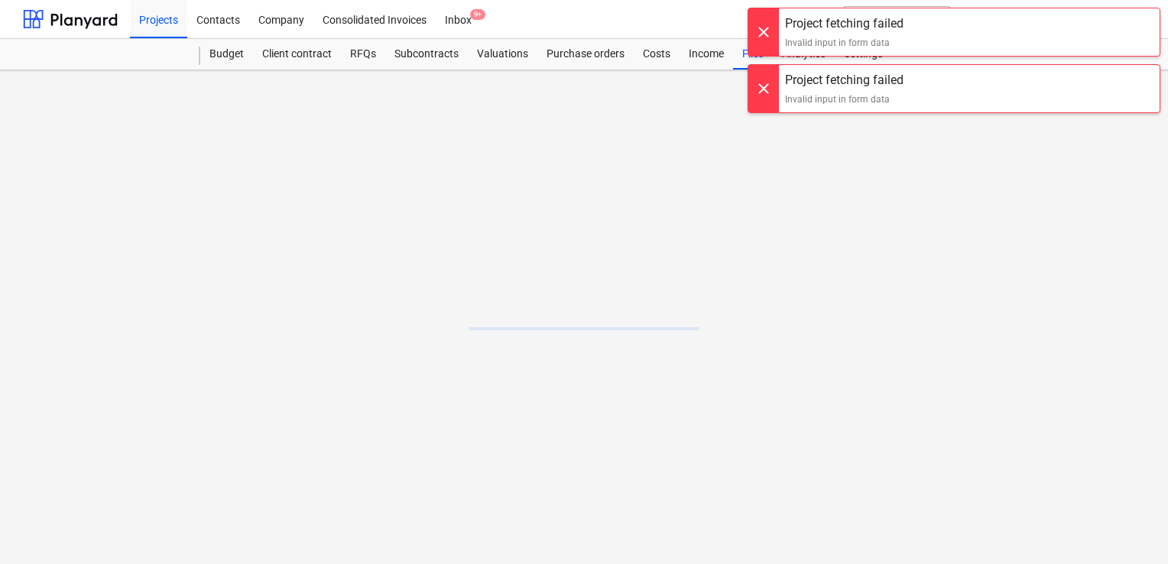
click at [760, 87] on div at bounding box center [764, 88] width 31 height 47
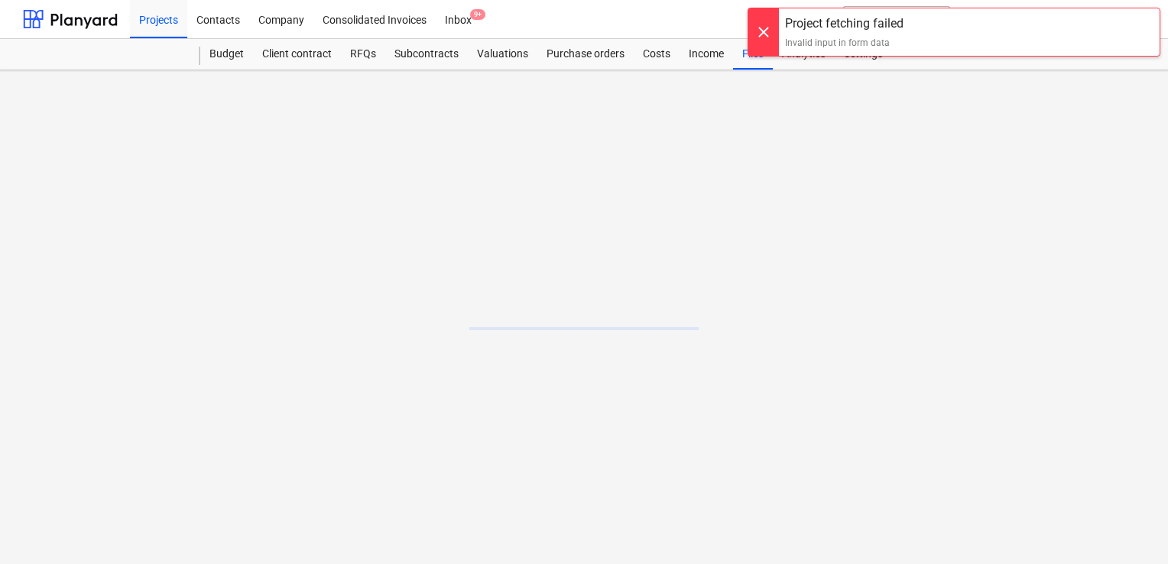
click at [763, 29] on div at bounding box center [764, 31] width 31 height 47
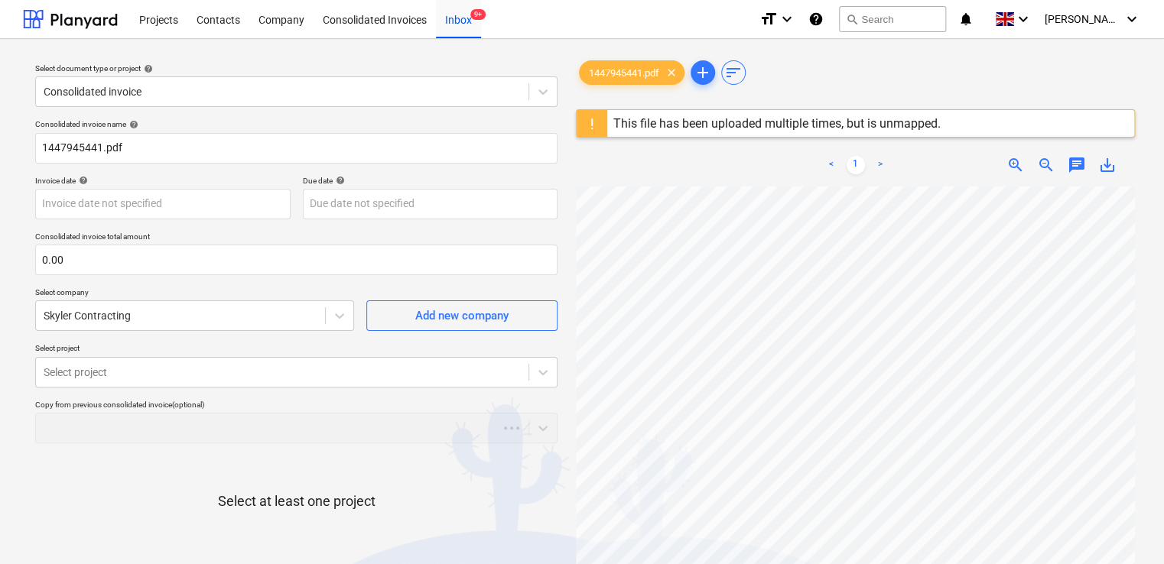
click at [853, 135] on div "This file has been uploaded multiple times, but is unmapped." at bounding box center [776, 123] width 339 height 27
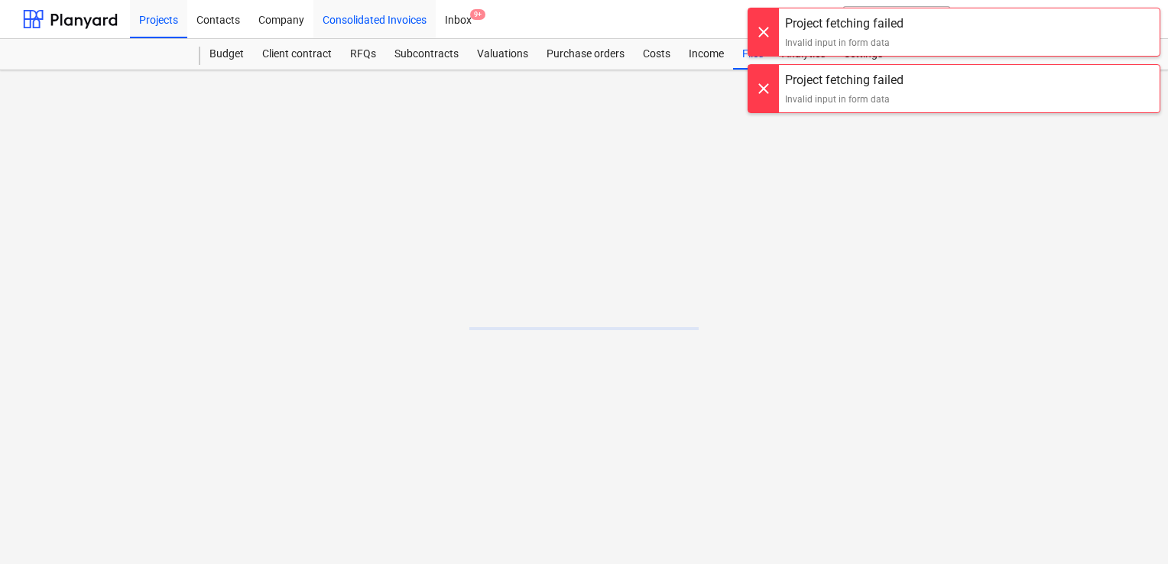
click at [340, 16] on div "Consolidated Invoices" at bounding box center [374, 18] width 122 height 39
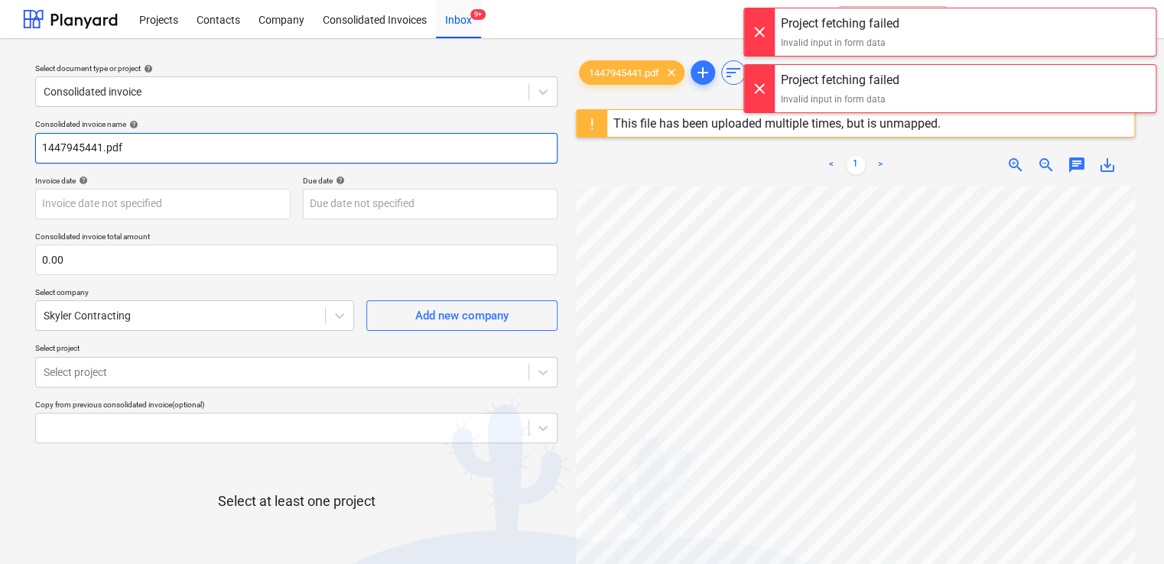
click at [139, 148] on input "1447945441.pdf" at bounding box center [296, 148] width 522 height 31
drag, startPoint x: 139, startPoint y: 148, endPoint x: 15, endPoint y: 146, distance: 123.9
click at [15, 146] on div "Select document type or project help Consolidated invoice Consolidated invoice …" at bounding box center [582, 382] width 1164 height 687
paste input "text"
type input "1447945441"
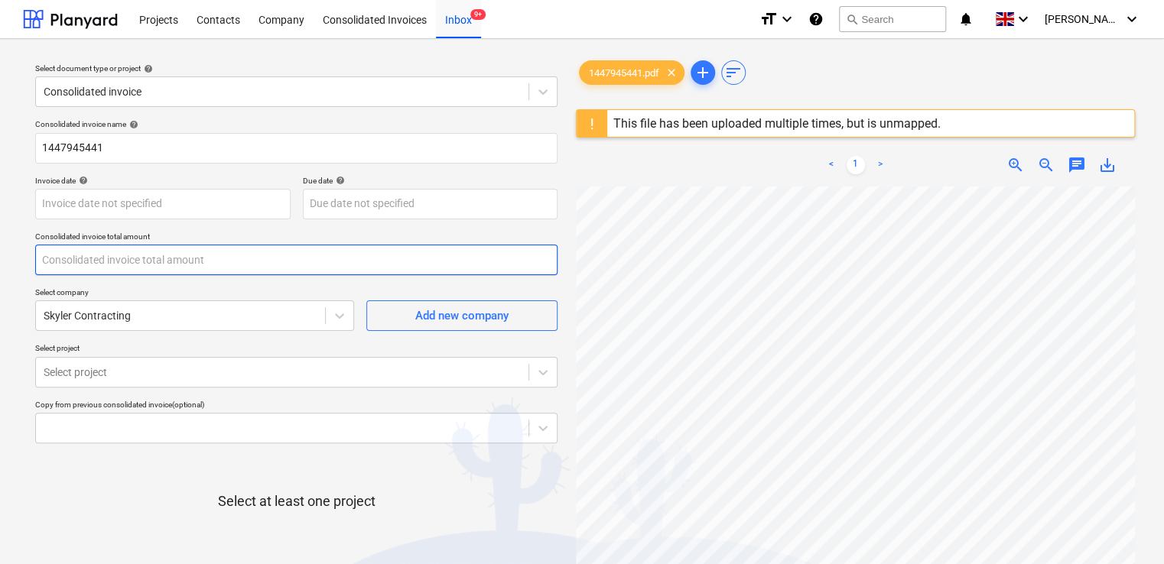
click at [77, 268] on input "text" at bounding box center [296, 260] width 522 height 31
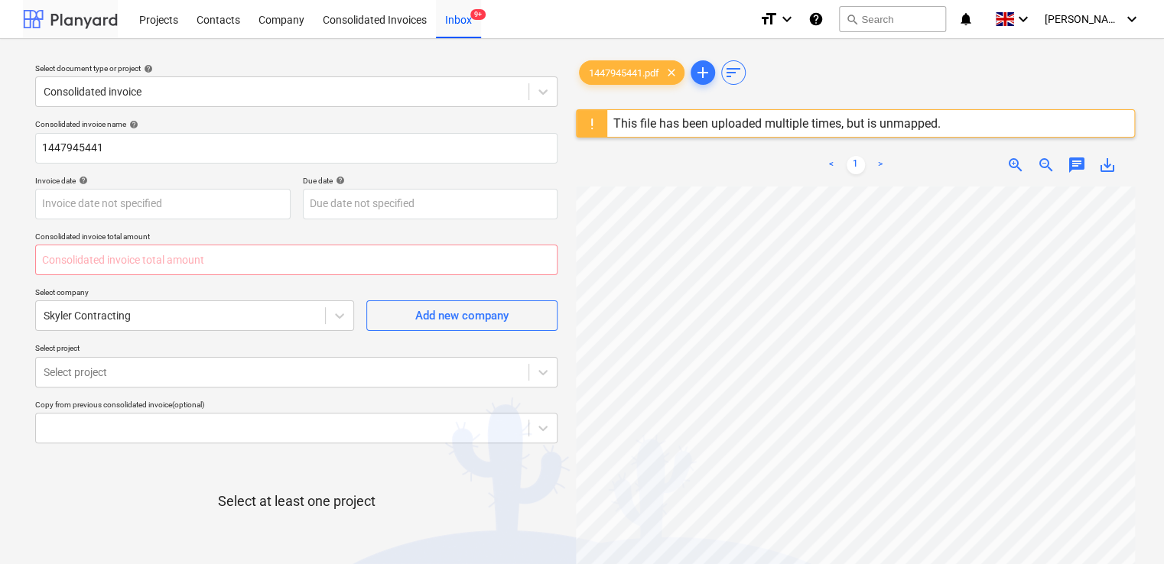
type input "0.00"
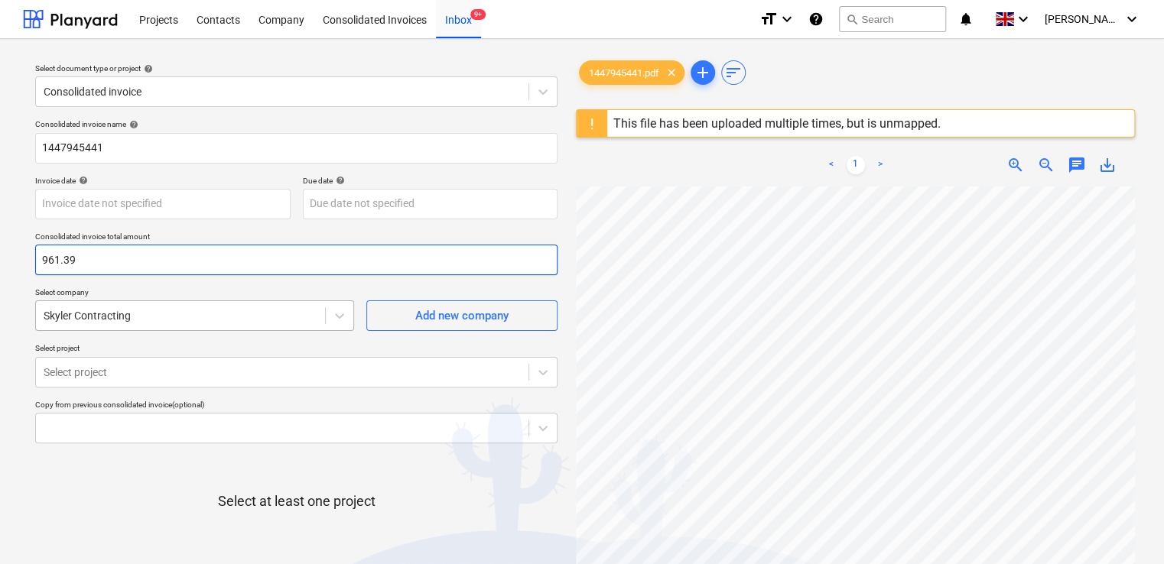
type input "961.39"
click at [213, 317] on div at bounding box center [181, 315] width 274 height 15
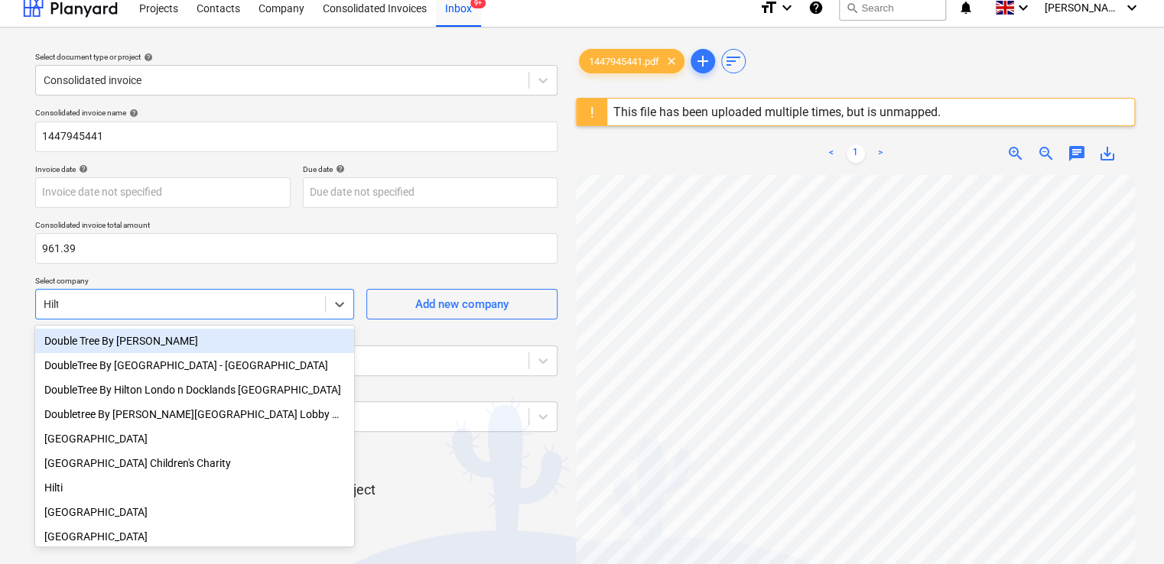
type input "Hilti"
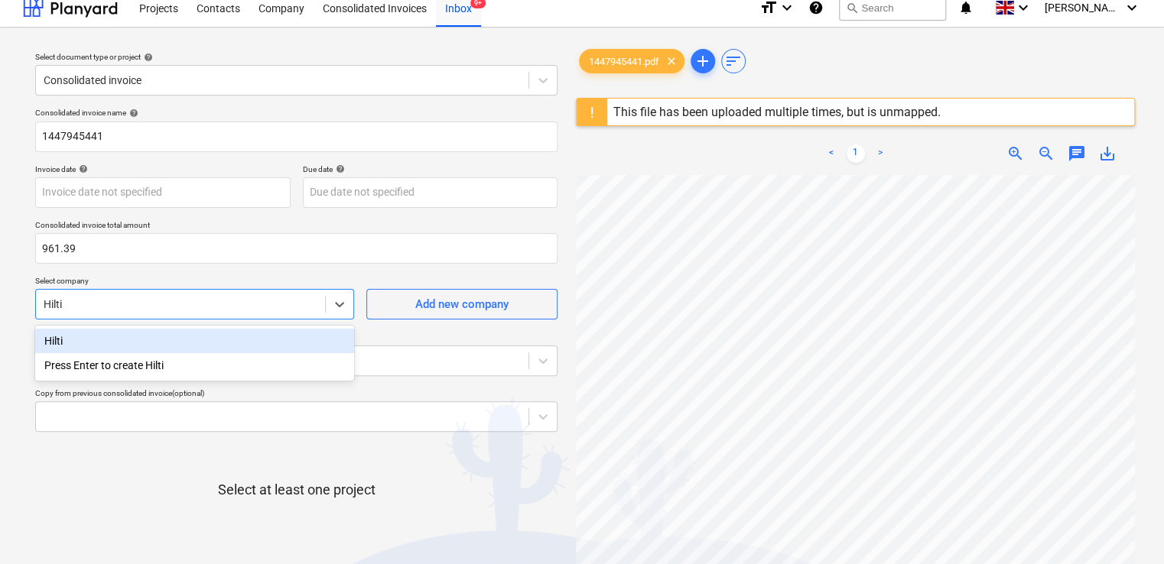
click at [111, 338] on div "Hilti" at bounding box center [194, 341] width 319 height 24
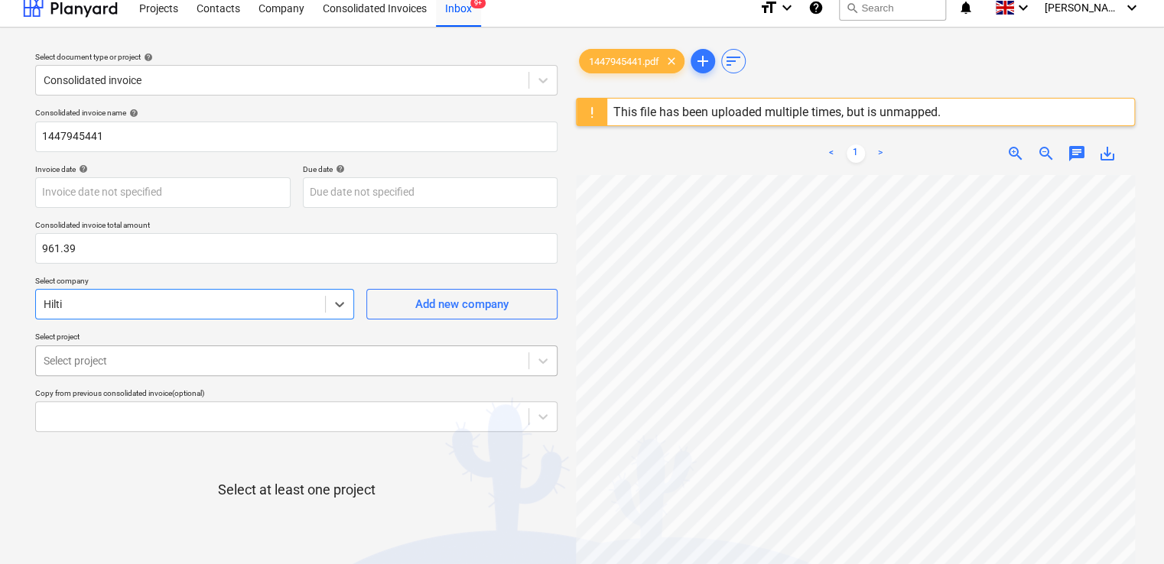
click at [161, 359] on body "Projects Contacts Company Consolidated Invoices Inbox 9+ format_size keyboard_a…" at bounding box center [582, 271] width 1164 height 564
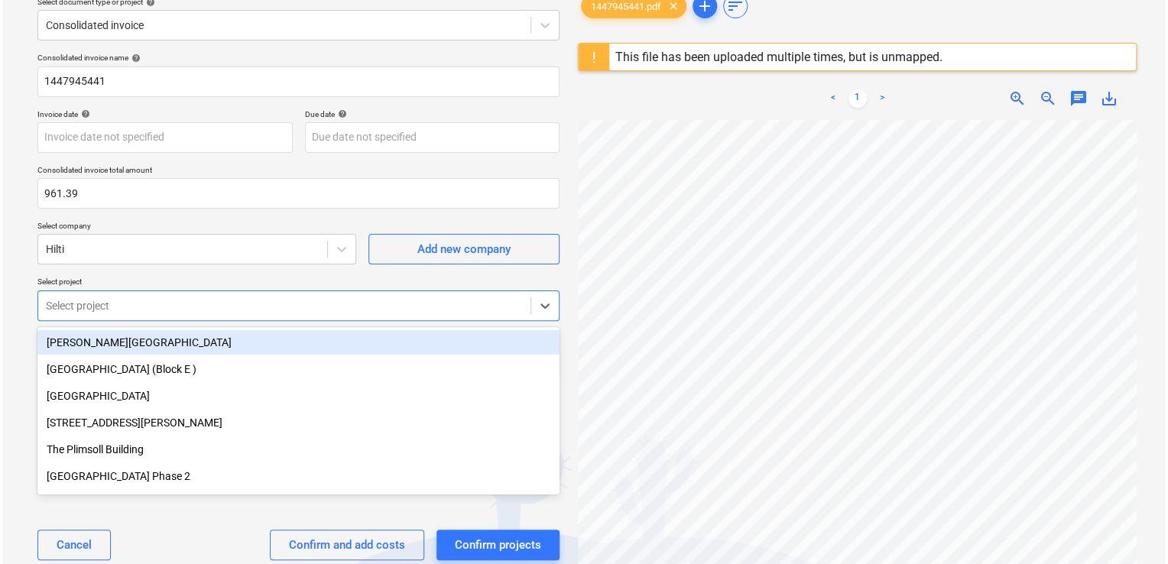
scroll to position [67, 0]
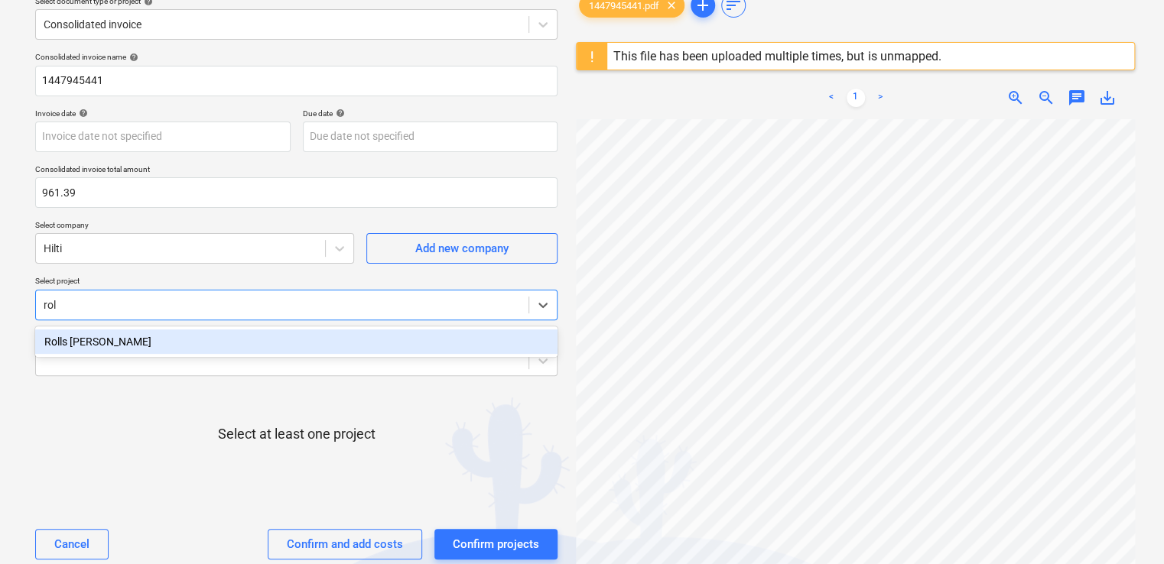
type input "roll"
click at [171, 337] on div "Rolls Royce Chichester" at bounding box center [296, 342] width 522 height 24
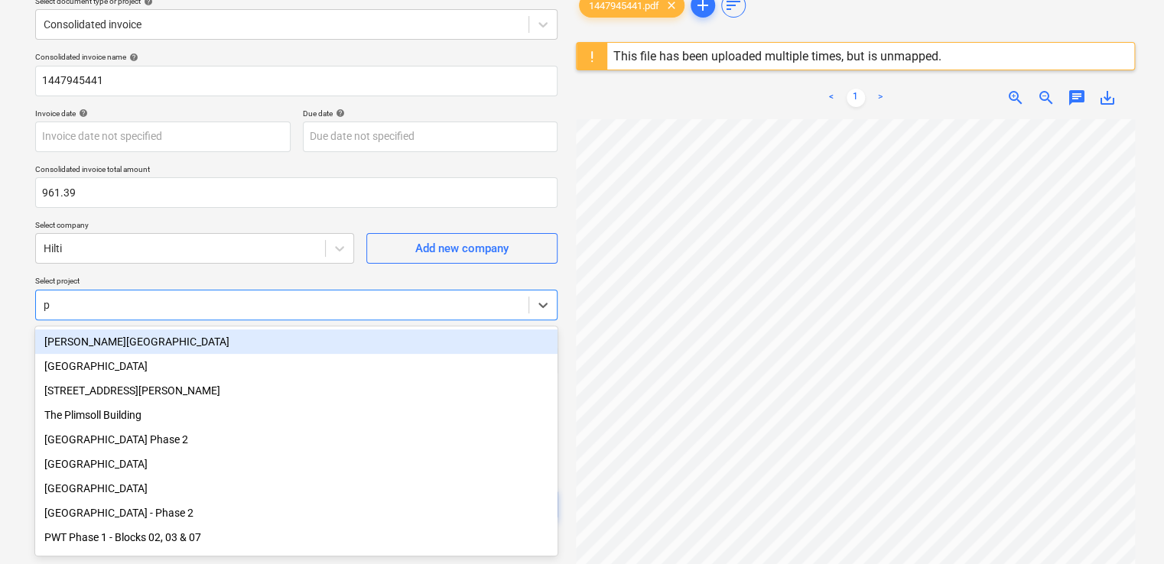
type input "pl"
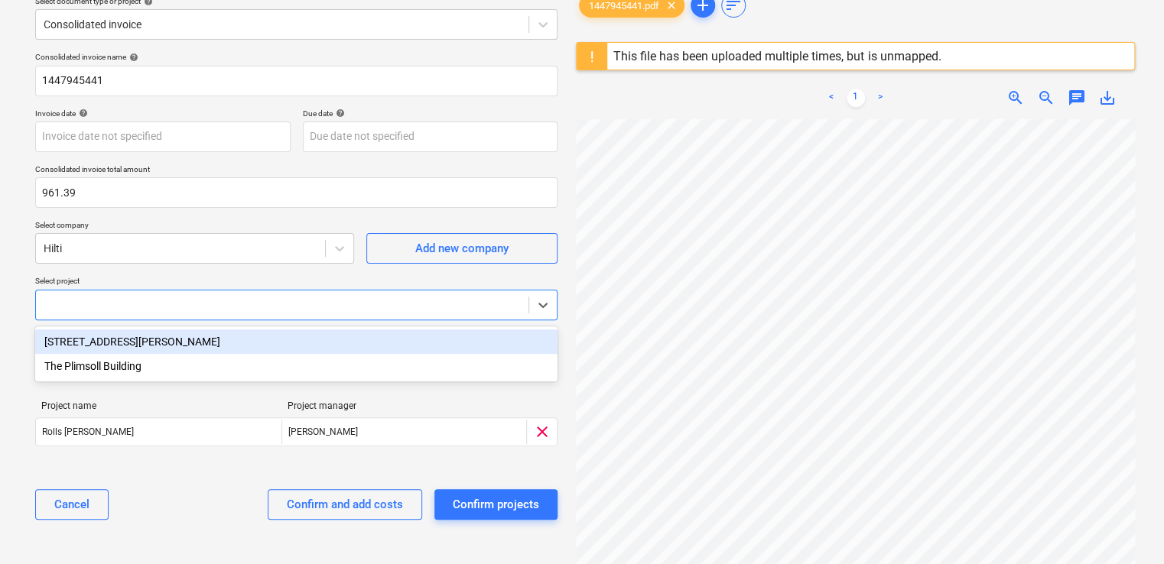
click at [129, 304] on div at bounding box center [282, 304] width 477 height 15
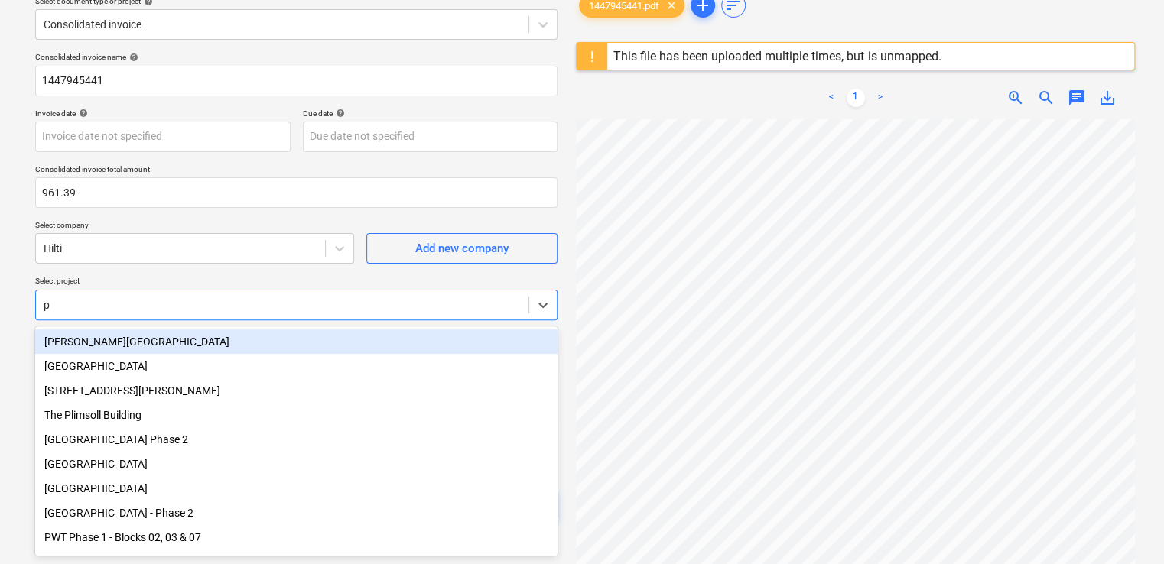
type input "pw"
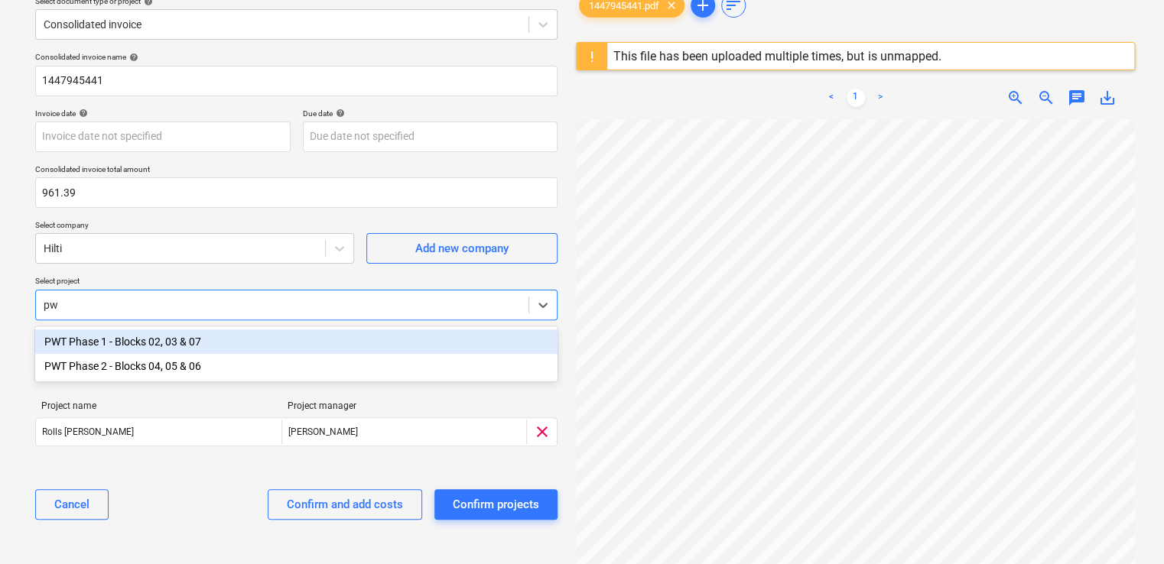
click at [122, 336] on div "PWT Phase 1 - Blocks 02, 03 & 07" at bounding box center [296, 342] width 522 height 24
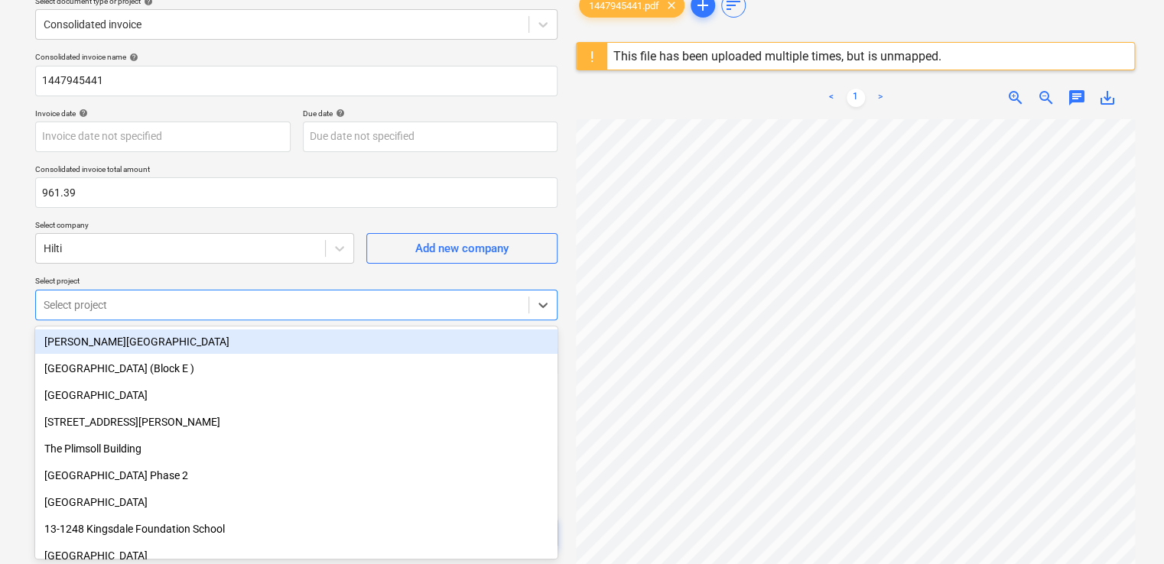
click at [160, 276] on p "Select project" at bounding box center [296, 282] width 522 height 13
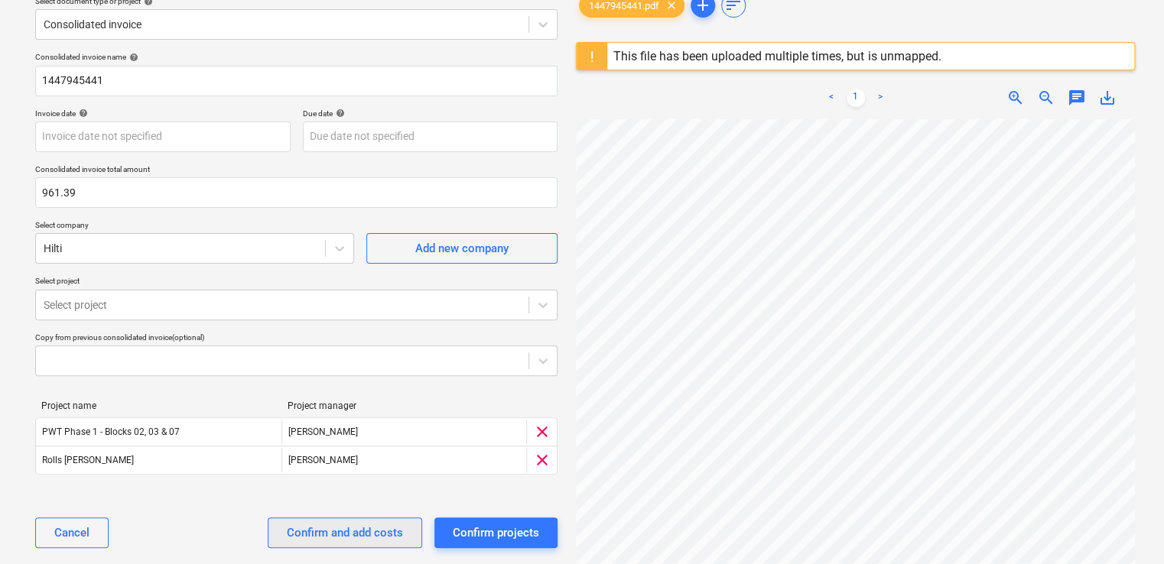
click at [327, 529] on div "Confirm and add costs" at bounding box center [345, 533] width 116 height 20
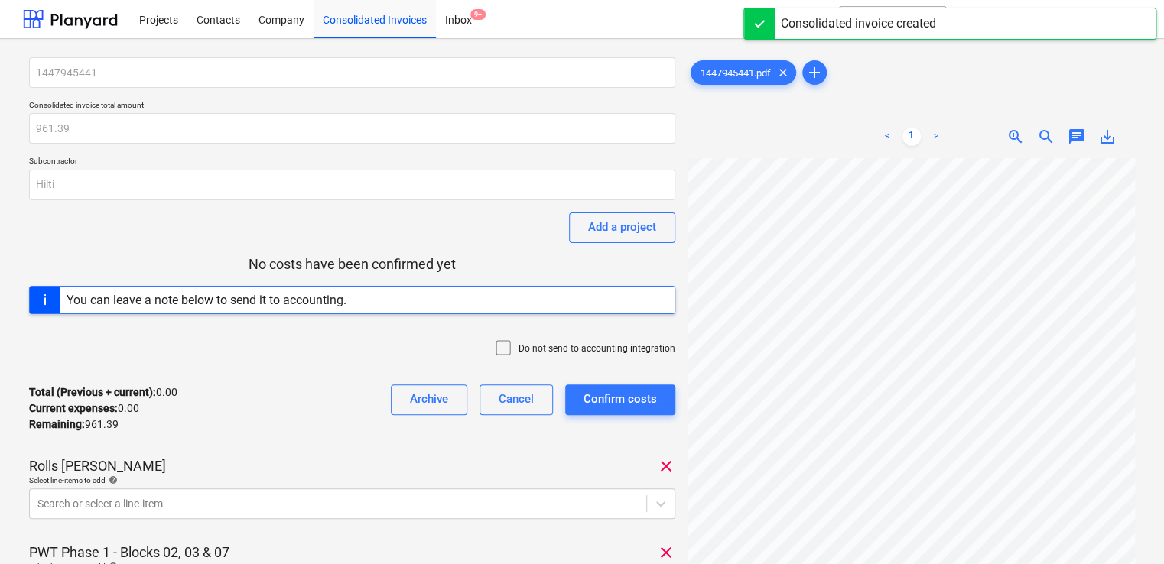
click at [508, 348] on icon at bounding box center [503, 348] width 18 height 18
click at [506, 454] on div "1447945441 Consolidated invoice total amount 961.39 Subcontractor Hilti Add a p…" at bounding box center [352, 402] width 646 height 691
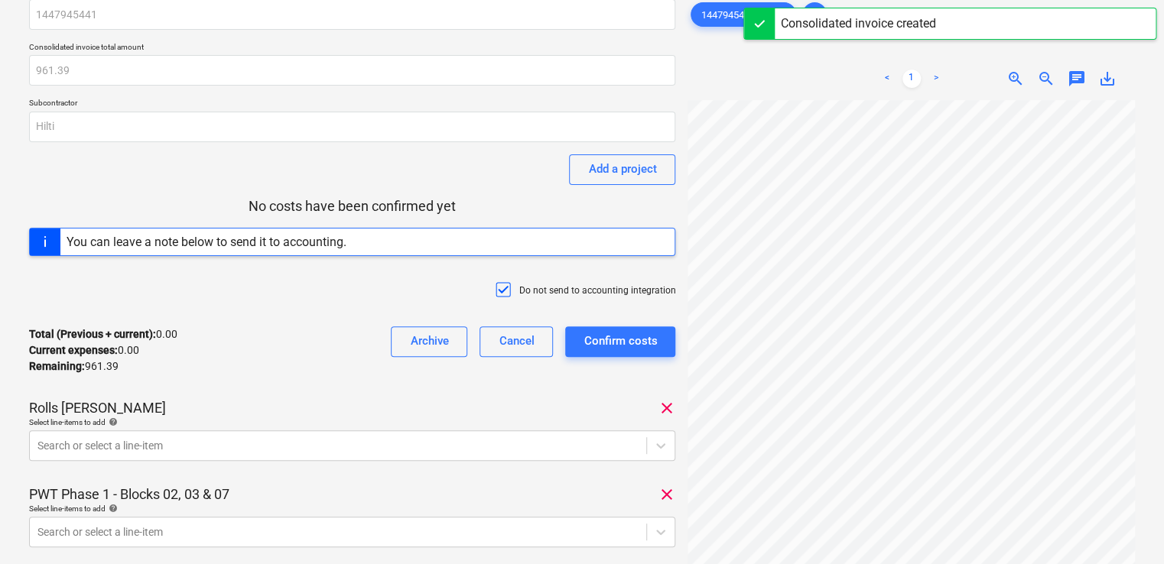
scroll to position [61, 0]
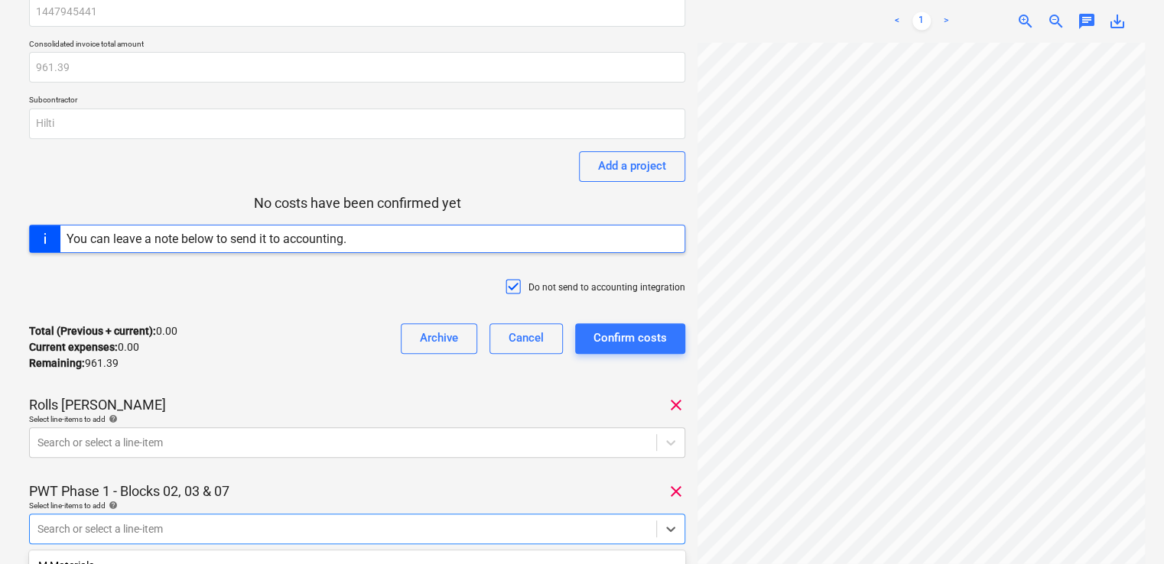
click at [356, 503] on body "Projects Contacts Company Consolidated Invoices Inbox 9+ format_size keyboard_a…" at bounding box center [582, 221] width 1164 height 564
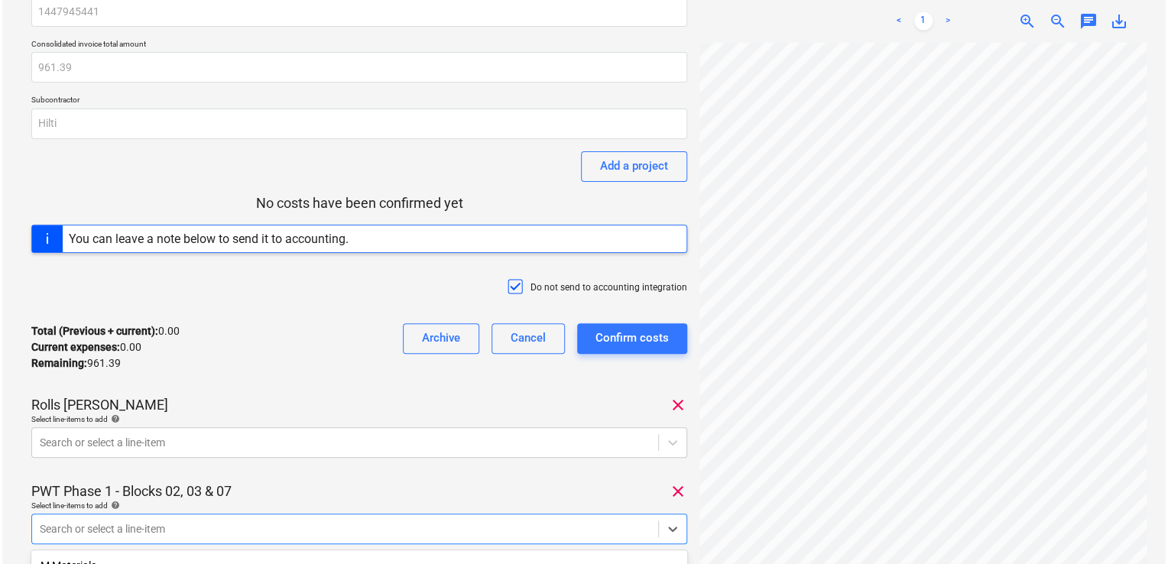
scroll to position [285, 0]
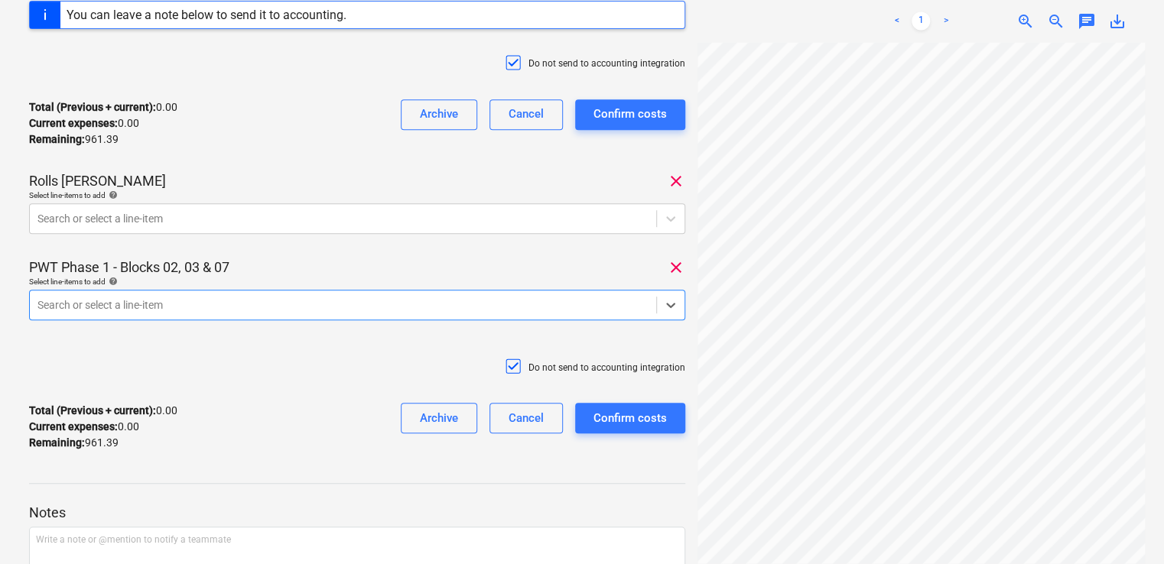
click at [187, 304] on div at bounding box center [342, 304] width 611 height 15
type input "111.41"
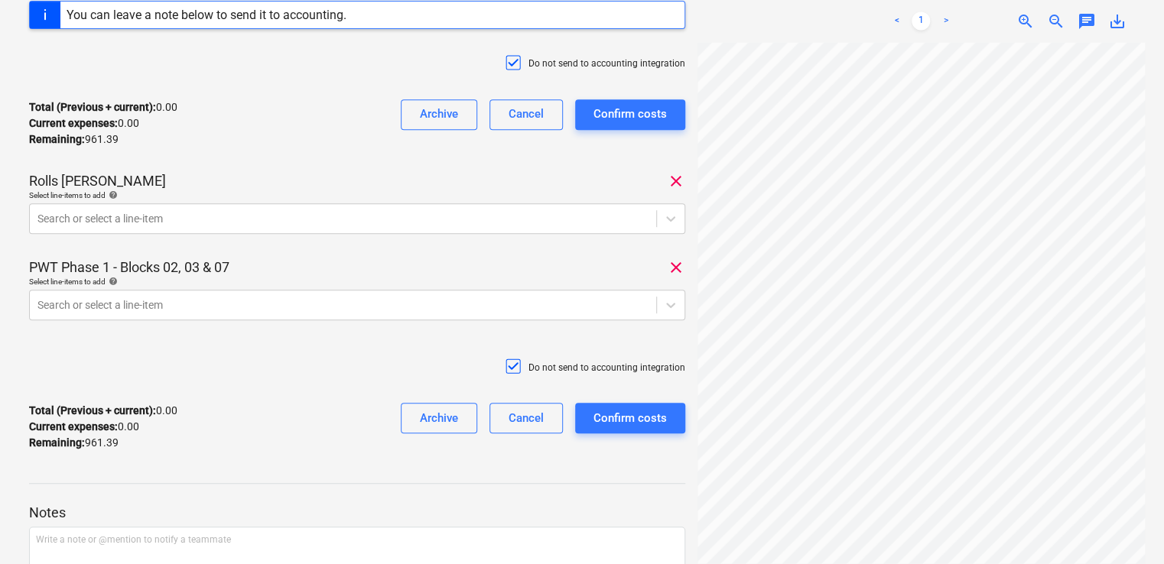
click at [320, 268] on div "PWT Phase 1 - Blocks 02, 03 & 07 clear" at bounding box center [357, 267] width 656 height 18
click at [173, 313] on div "Search or select a line-item" at bounding box center [343, 304] width 626 height 21
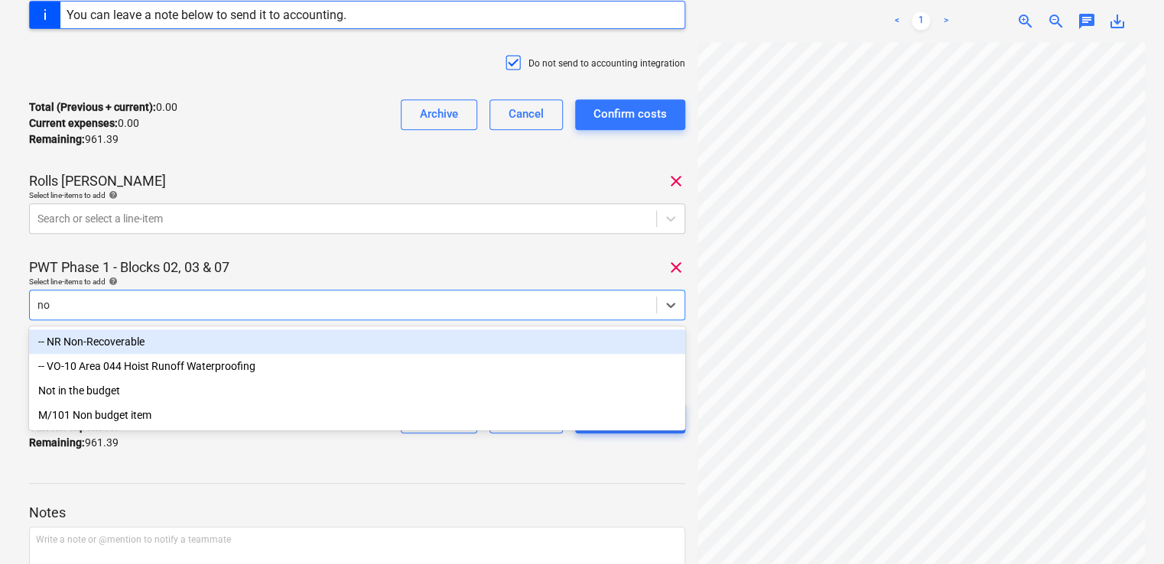
type input "non"
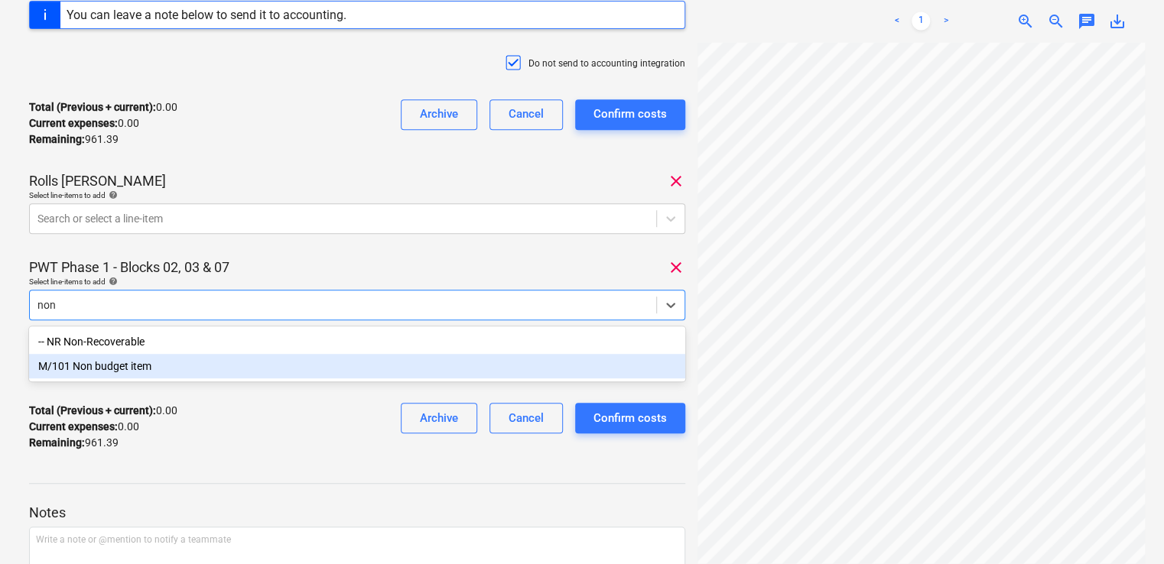
click at [159, 365] on div "M/101 Non budget item" at bounding box center [357, 366] width 656 height 24
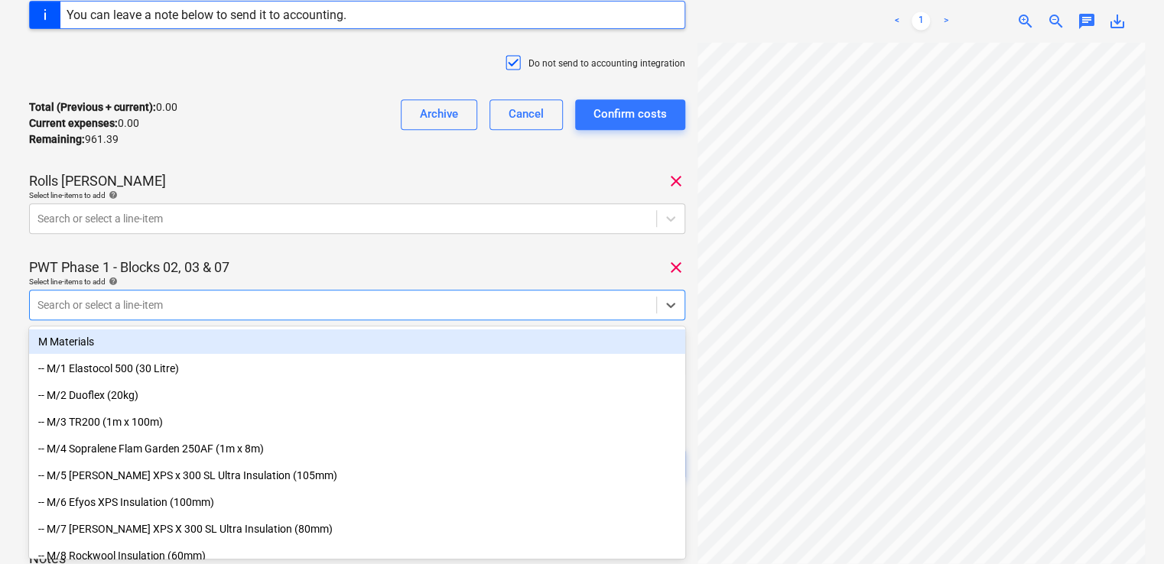
click at [252, 261] on div "PWT Phase 1 - Blocks 02, 03 & 07 clear" at bounding box center [357, 267] width 656 height 18
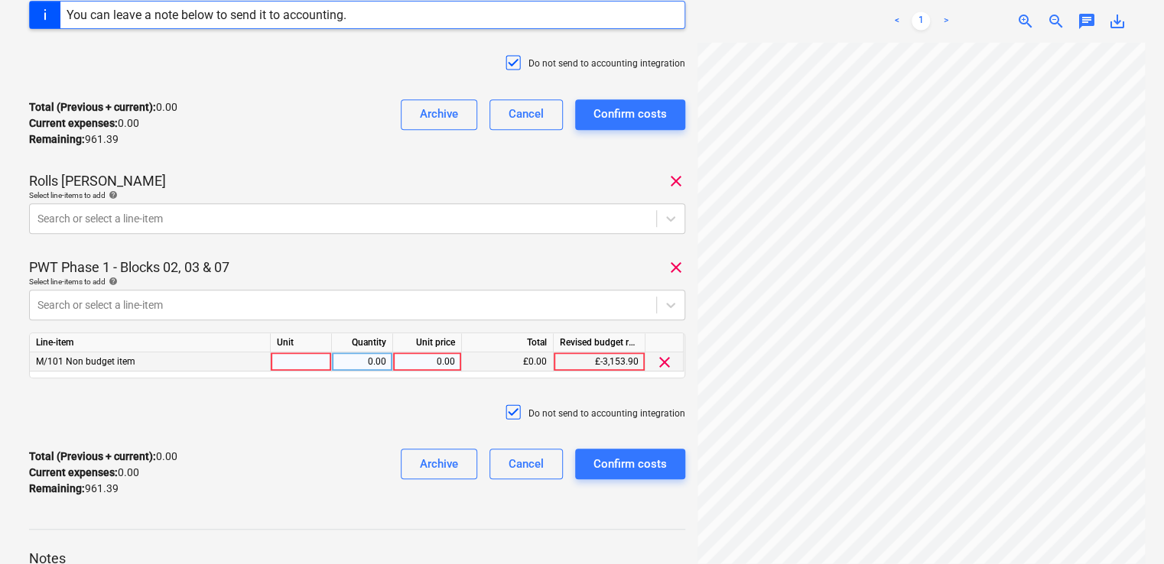
click at [284, 364] on div at bounding box center [301, 361] width 61 height 19
type input "item"
type input "111.41"
click at [357, 388] on div "1447945441 Consolidated invoice total amount 961.39 Subcontractor Hilti Add a p…" at bounding box center [357, 140] width 656 height 737
click at [119, 217] on div at bounding box center [342, 218] width 611 height 15
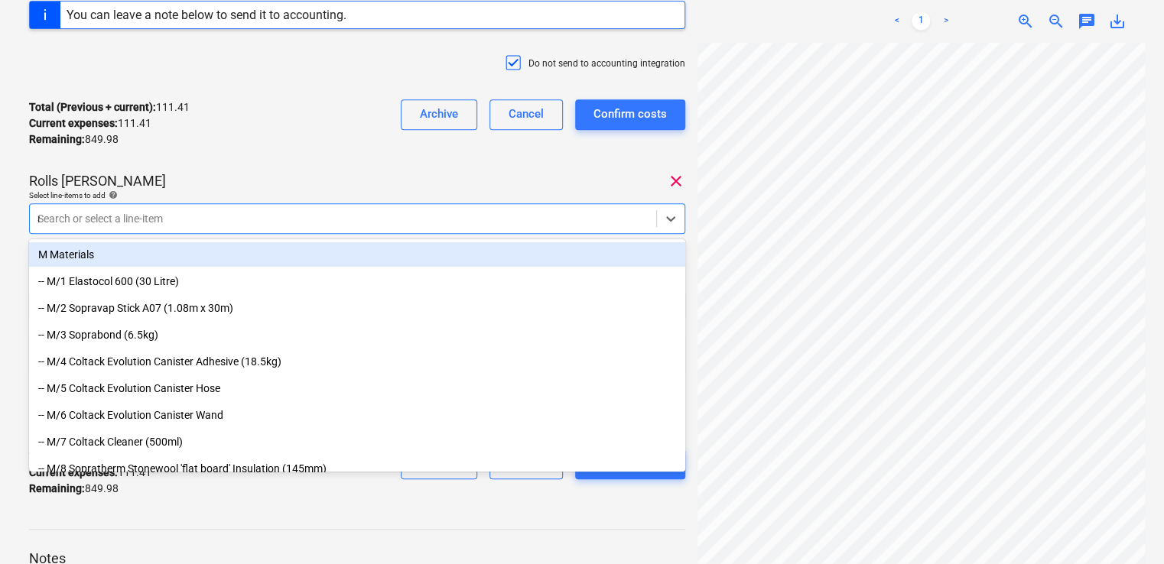
type input "non"
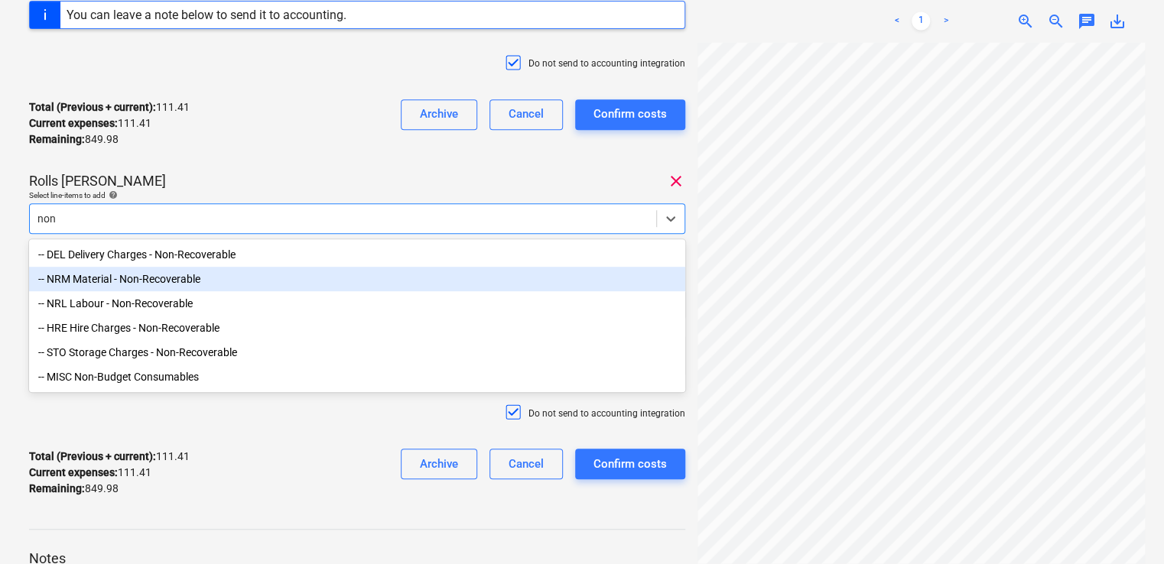
click at [118, 273] on div "-- NRM Material - Non-Recoverable" at bounding box center [357, 279] width 656 height 24
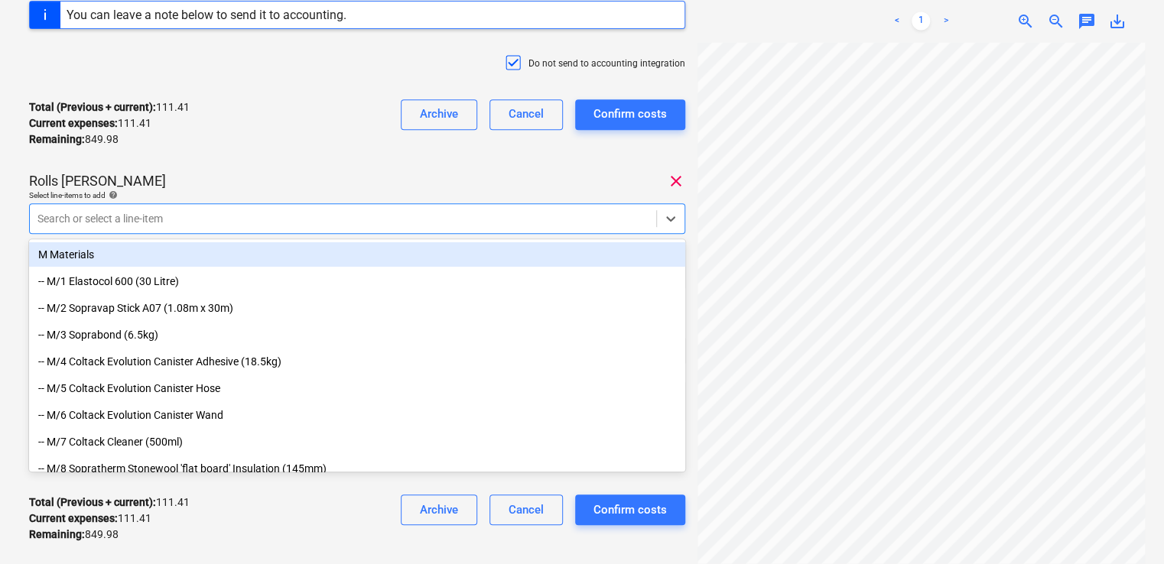
click at [229, 151] on div "Total (Previous + current) : 111.41 Current expenses : 111.41 Remaining : 849.9…" at bounding box center [357, 123] width 656 height 73
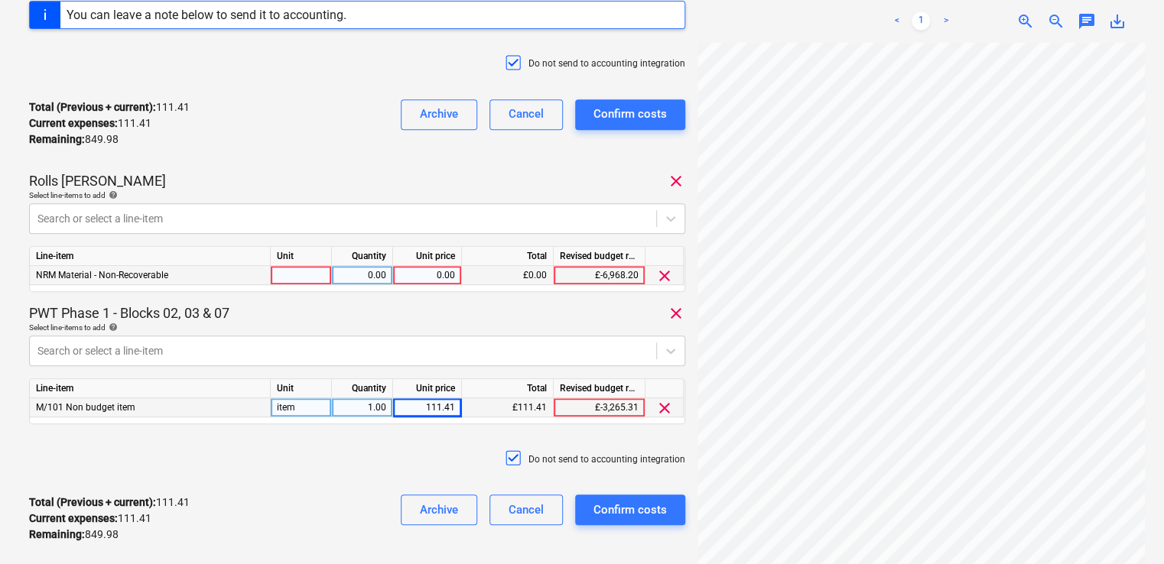
click at [306, 273] on div at bounding box center [301, 275] width 61 height 19
type input "item"
click at [425, 278] on div "0.00" at bounding box center [427, 275] width 56 height 19
type input "849.98"
click at [366, 453] on div "Do not send to accounting integration" at bounding box center [357, 460] width 656 height 46
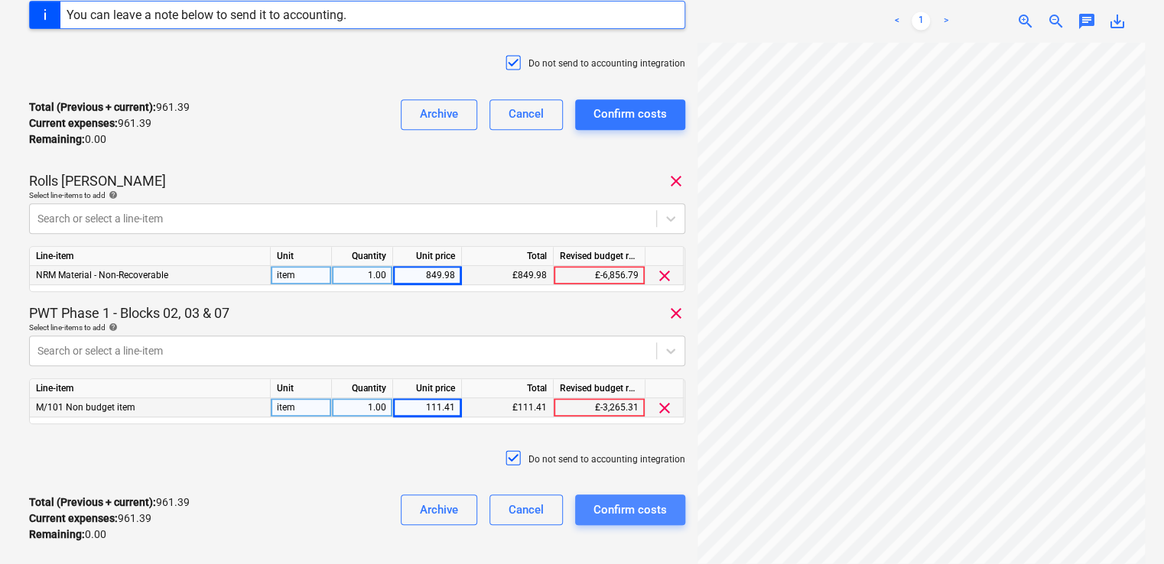
click at [637, 511] on div "Confirm costs" at bounding box center [629, 510] width 73 height 20
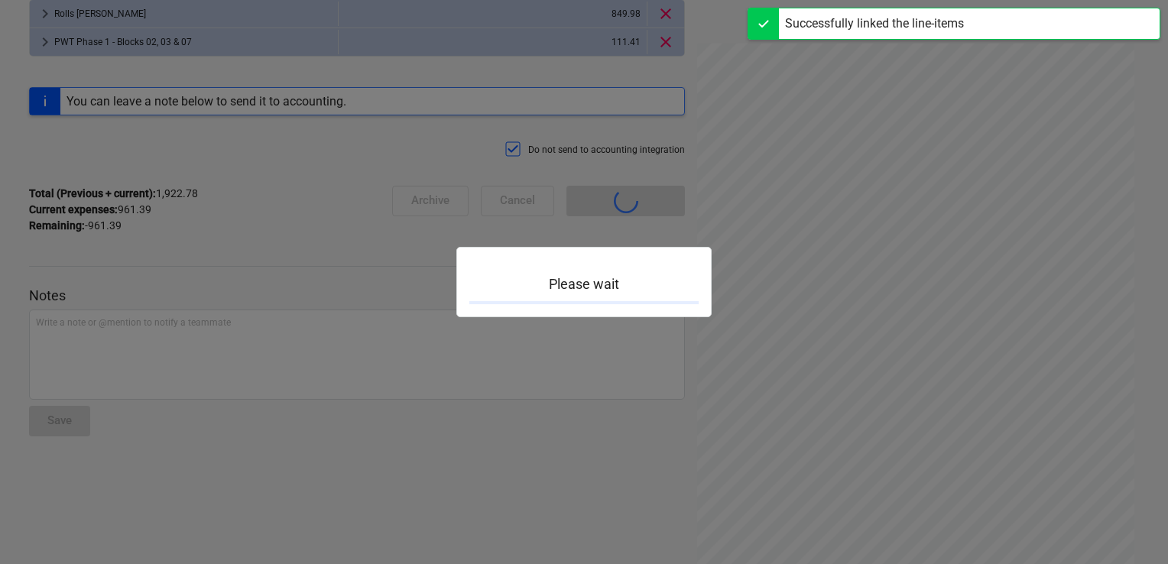
scroll to position [134, 0]
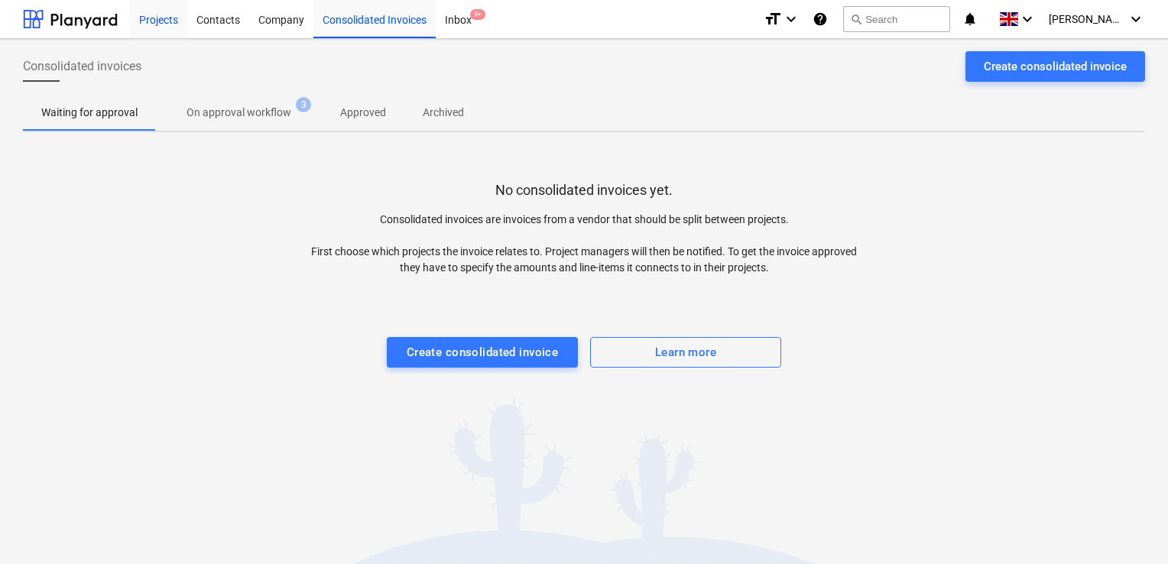
click at [154, 24] on div "Projects" at bounding box center [158, 18] width 57 height 39
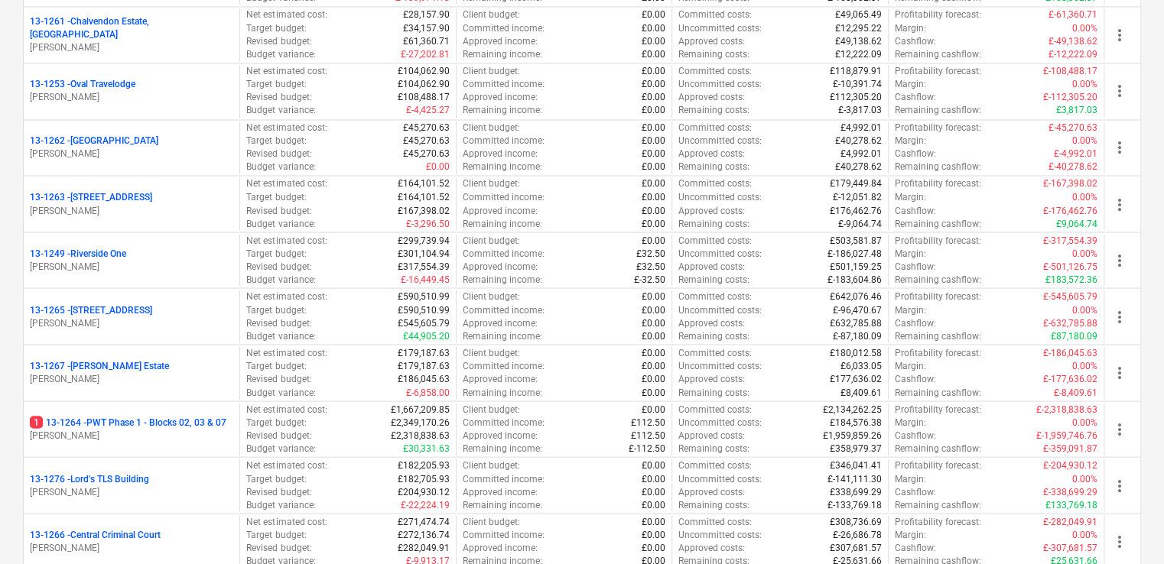
scroll to position [1257, 0]
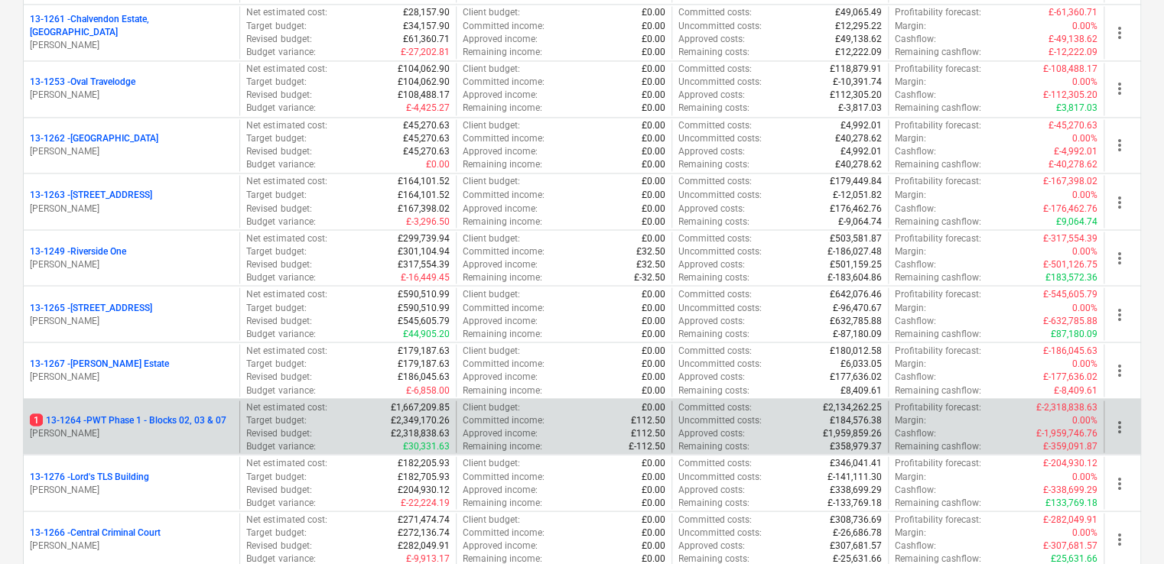
click at [119, 441] on div "1 13-1264 - PWT Phase 1 - Blocks 02, 03 & 07 G. Collins" at bounding box center [132, 427] width 216 height 53
click at [102, 433] on p "G. Collins" at bounding box center [131, 433] width 203 height 13
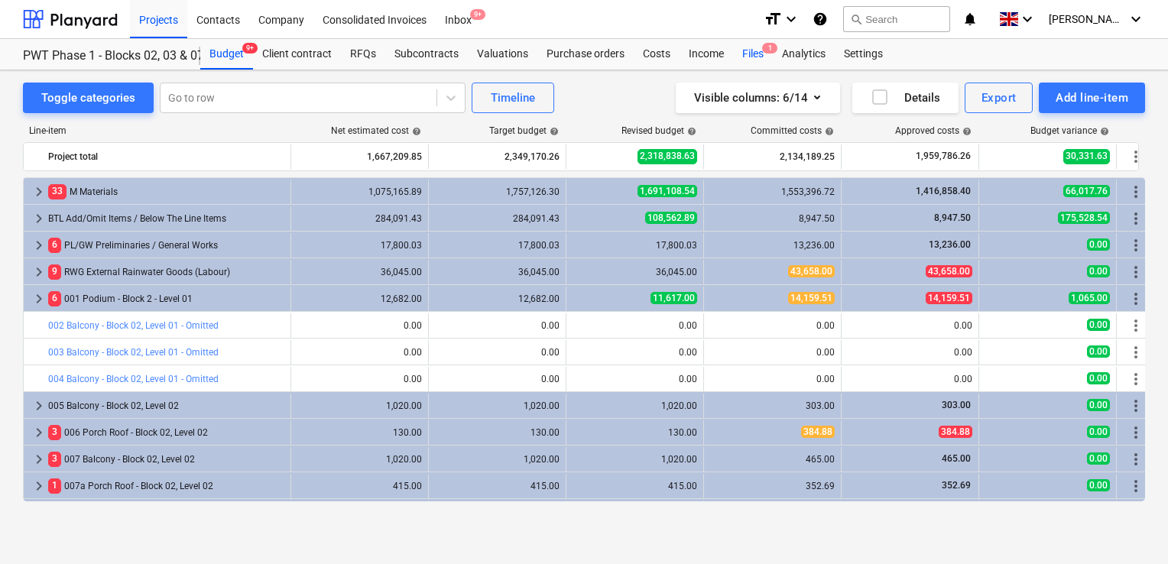
click at [756, 54] on div "Files 1" at bounding box center [753, 54] width 40 height 31
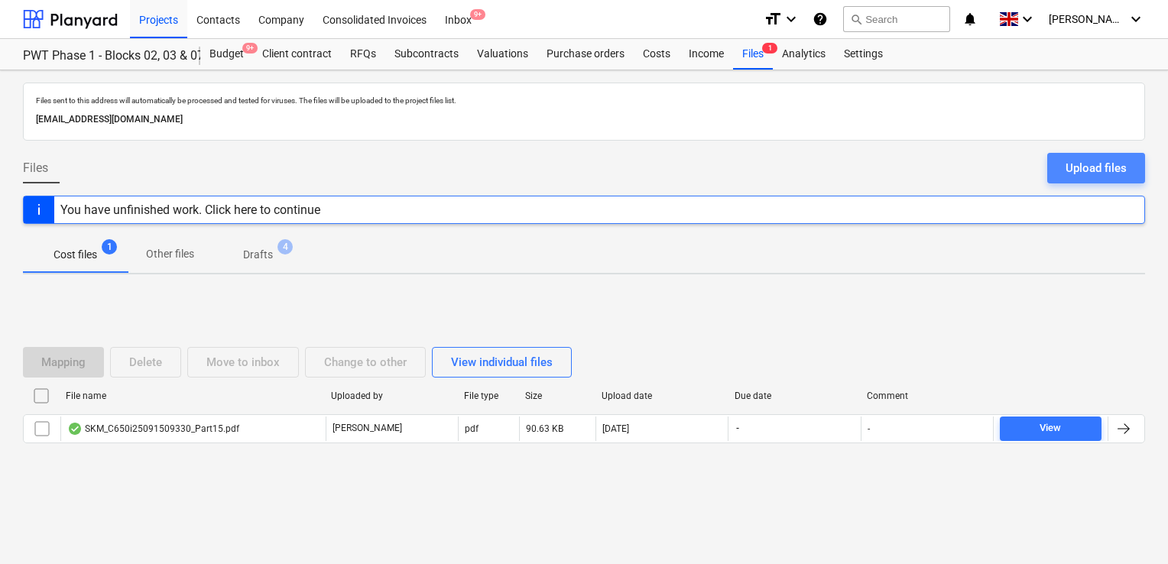
click at [1083, 168] on div "Upload files" at bounding box center [1096, 168] width 61 height 20
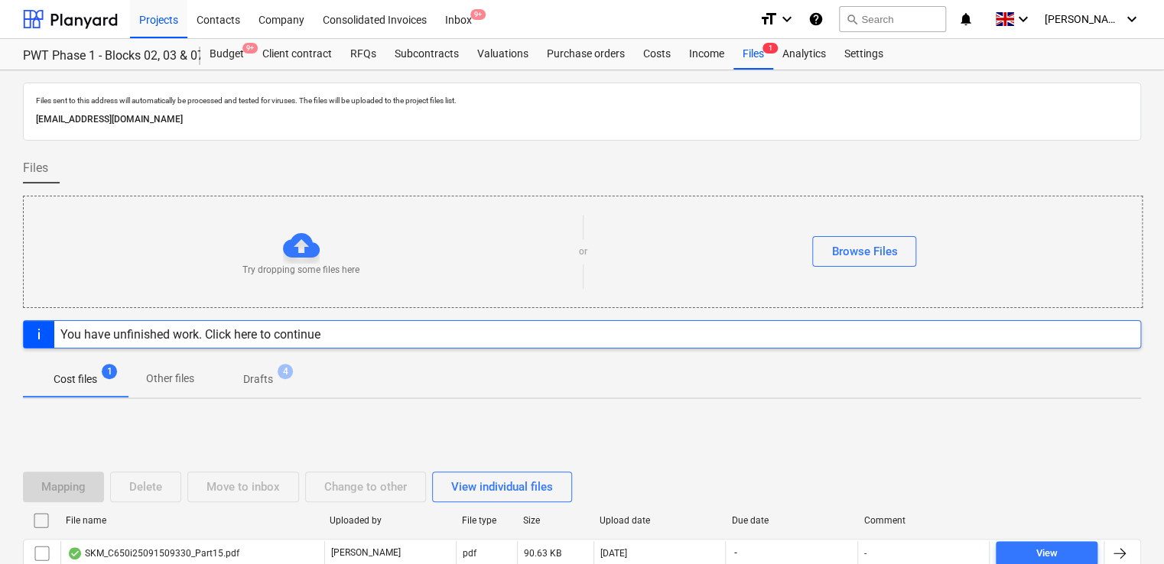
click at [888, 234] on div "Try dropping some files here or Browse Files" at bounding box center [583, 252] width 1118 height 86
click at [885, 252] on div "Browse Files" at bounding box center [864, 252] width 66 height 20
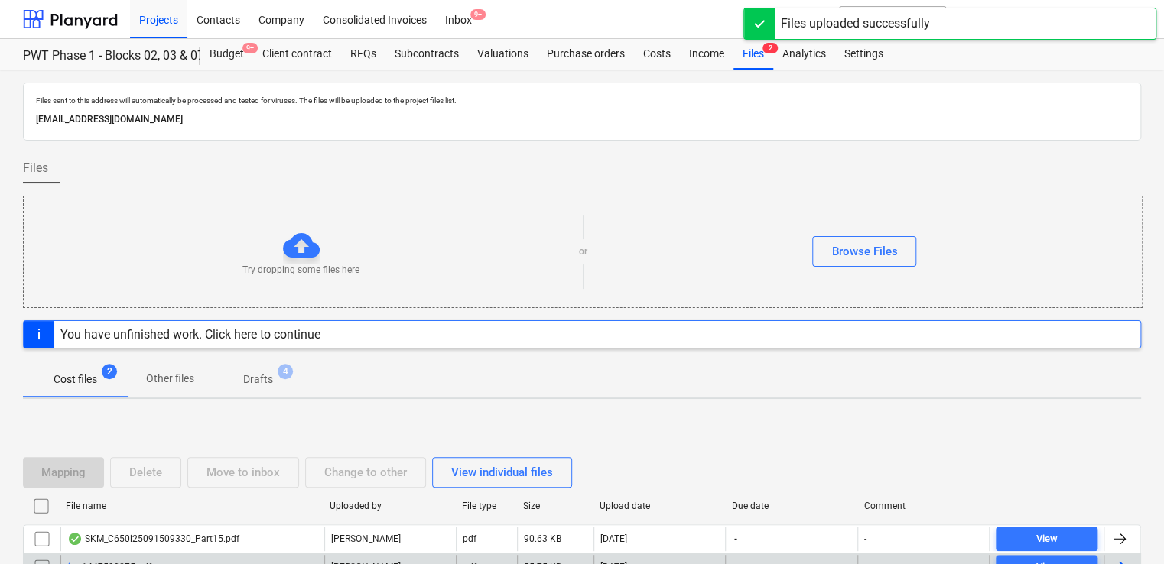
click at [160, 560] on div "1447590275.pdf" at bounding box center [192, 567] width 264 height 24
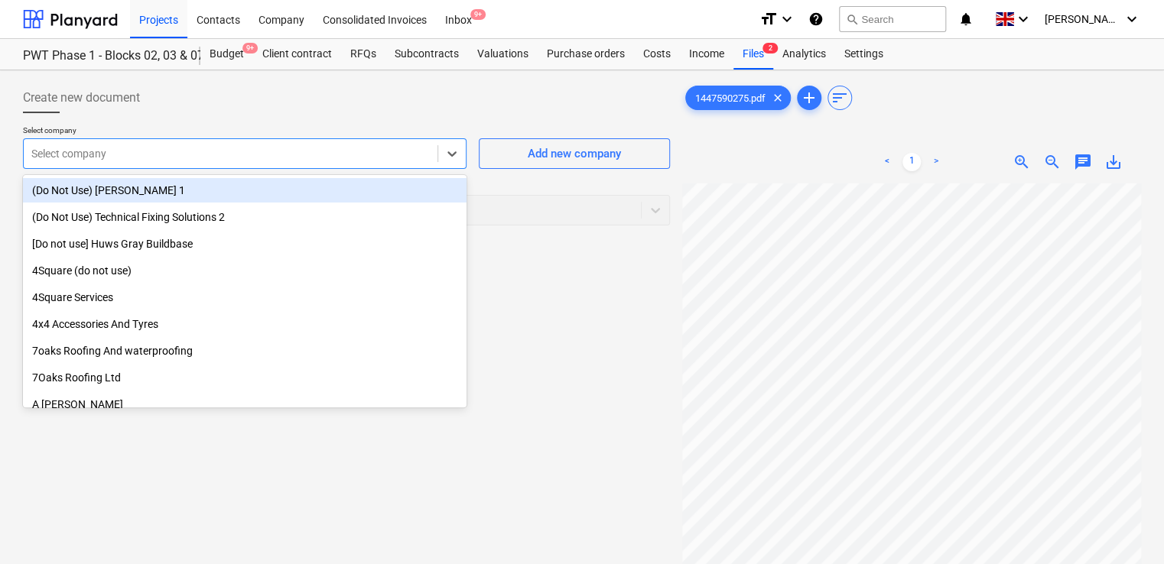
click at [200, 153] on div at bounding box center [230, 153] width 398 height 15
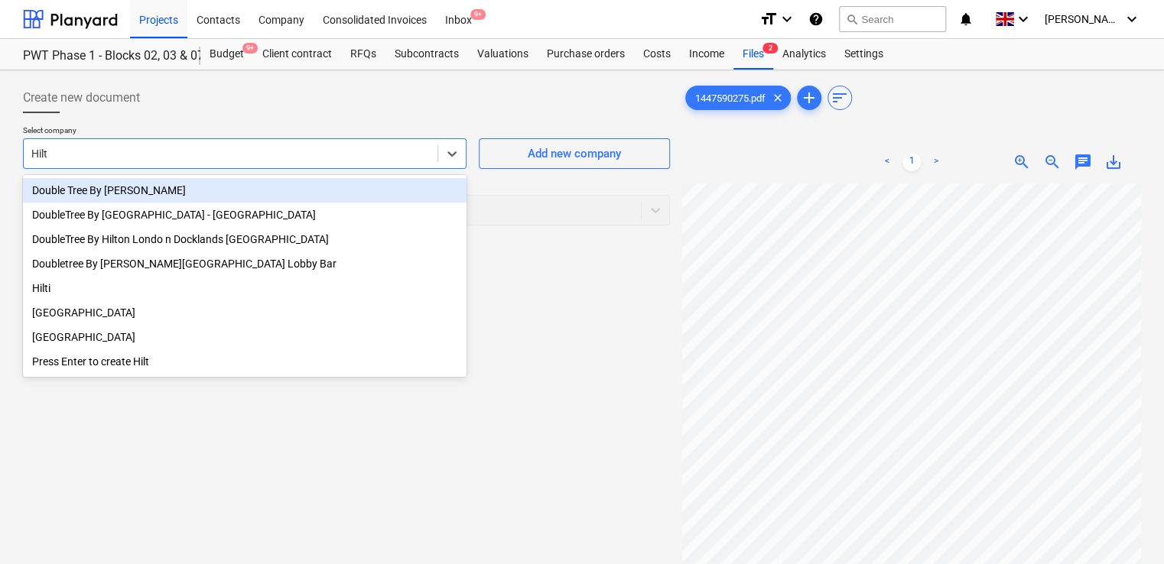
type input "Hilti"
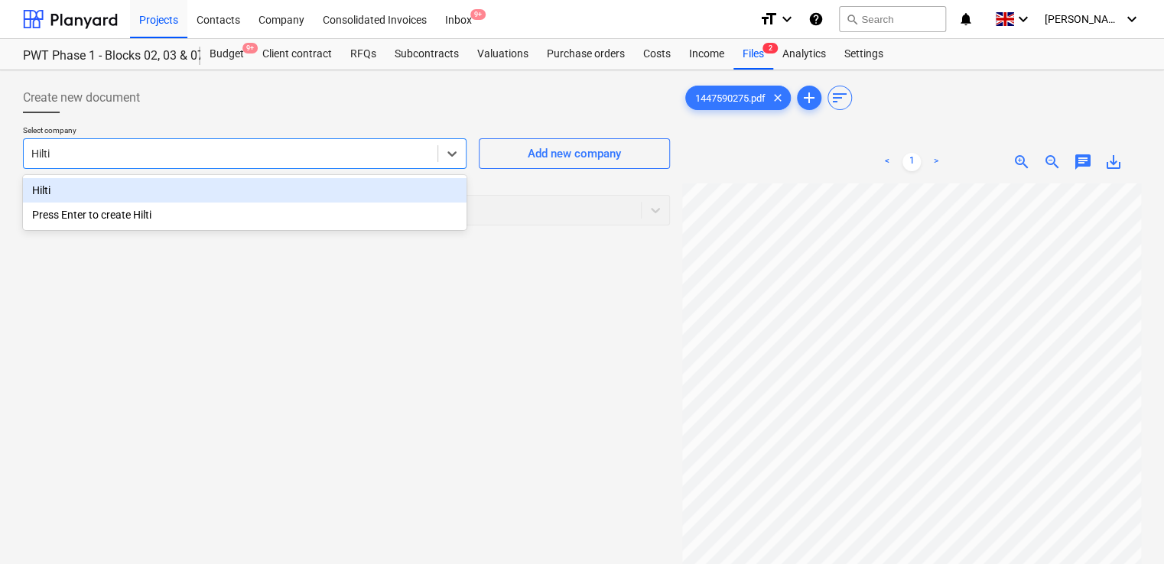
click at [158, 197] on div "Hilti" at bounding box center [244, 190] width 443 height 24
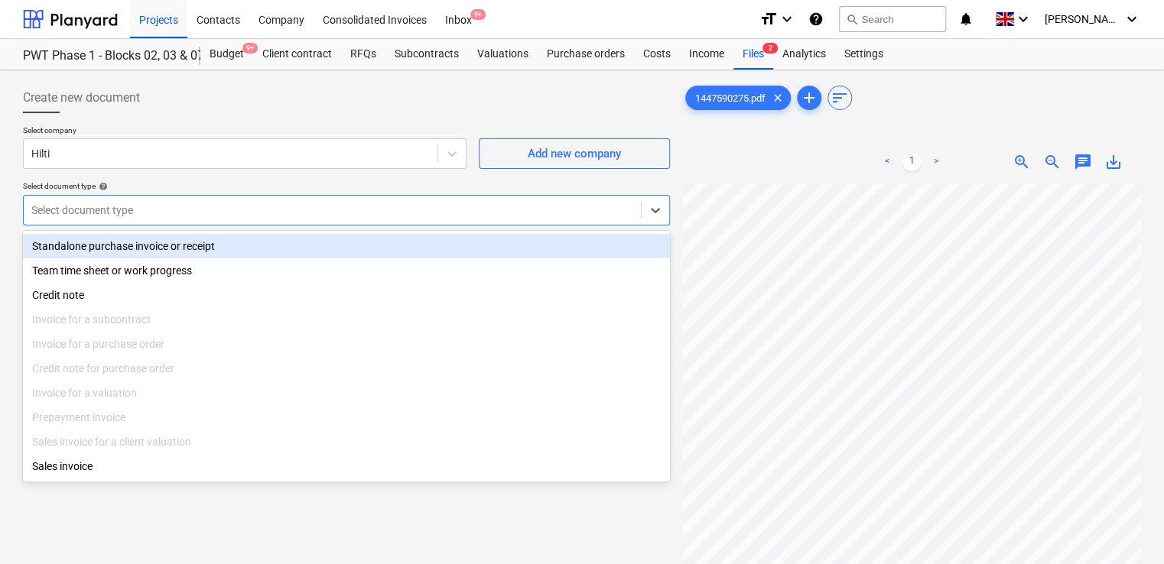
click at [159, 210] on div at bounding box center [332, 210] width 602 height 15
click at [144, 244] on div "Standalone purchase invoice or receipt" at bounding box center [346, 246] width 647 height 24
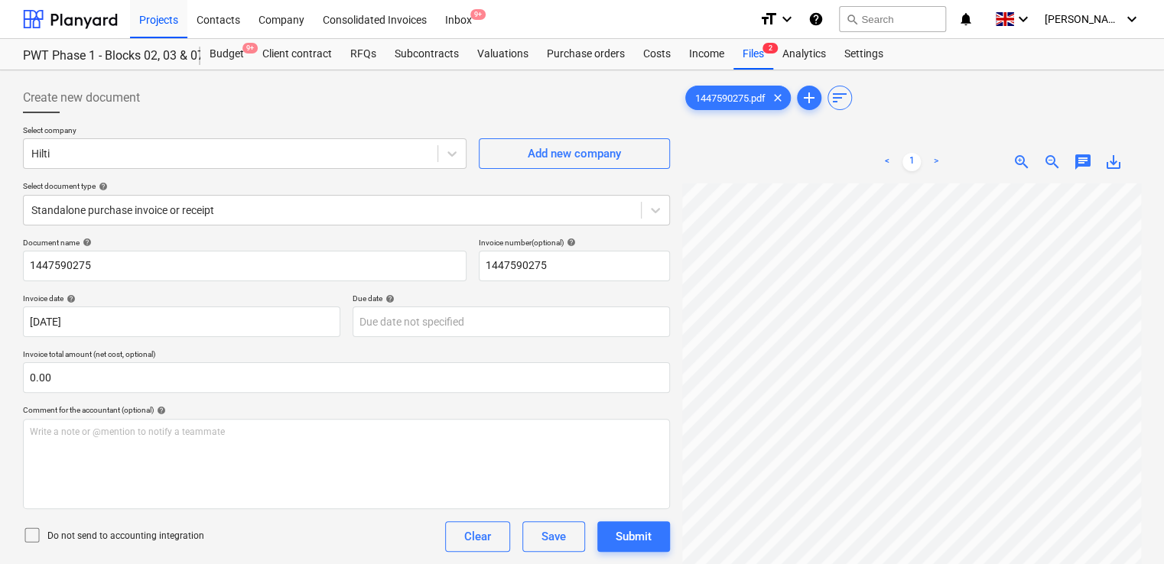
click at [34, 534] on icon at bounding box center [32, 535] width 18 height 18
click at [290, 533] on div "Do not send to accounting integration Clear Save Submit" at bounding box center [346, 536] width 647 height 31
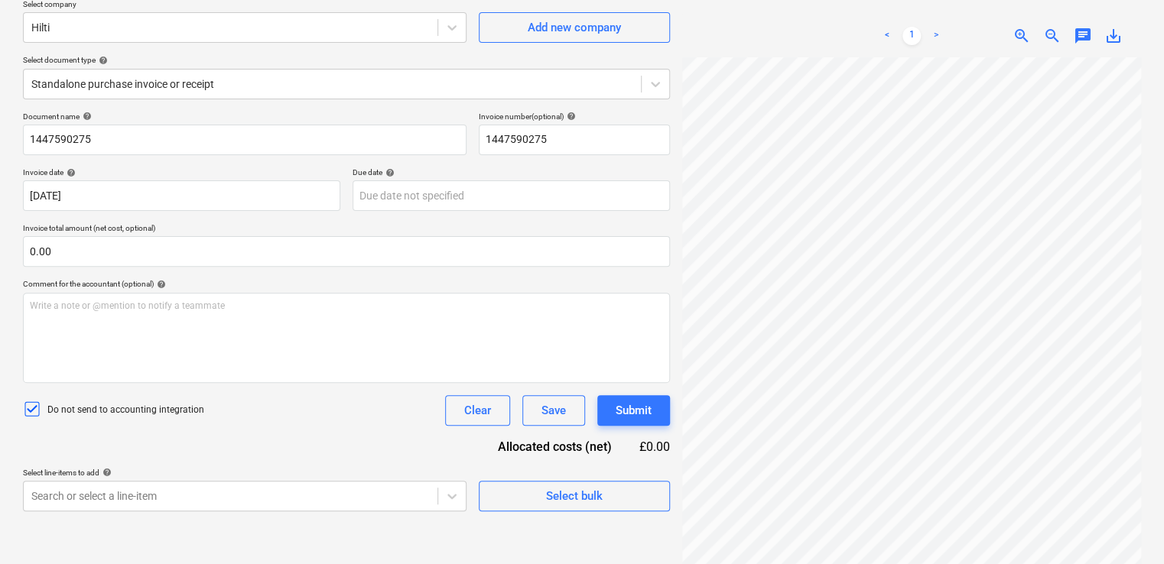
scroll to position [153, 0]
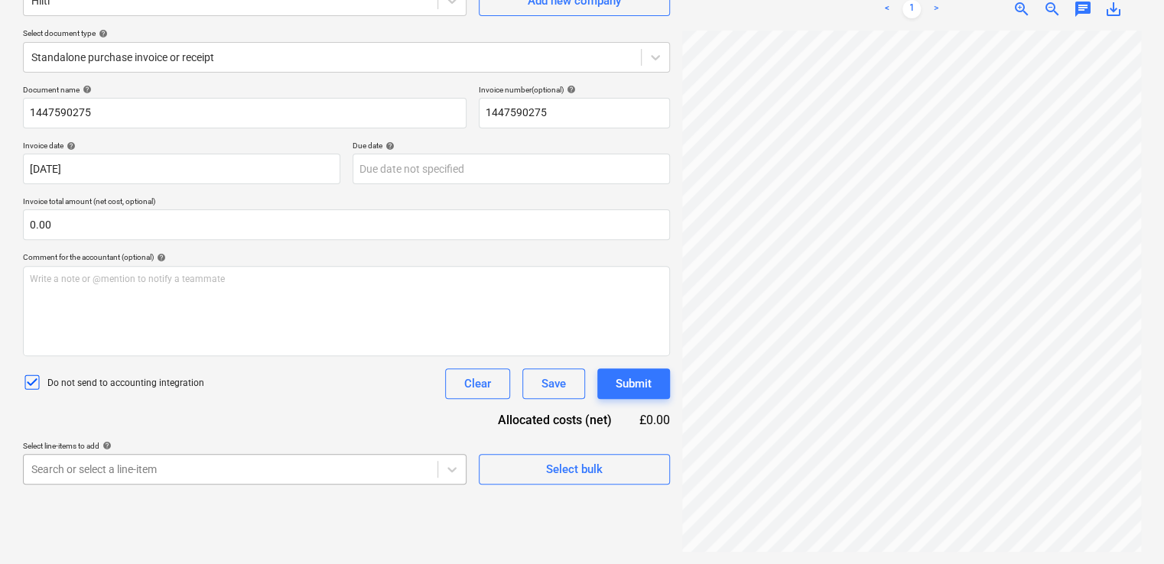
click at [139, 411] on body "Projects Contacts Company Consolidated Invoices Inbox 9+ format_size keyboard_a…" at bounding box center [582, 129] width 1164 height 564
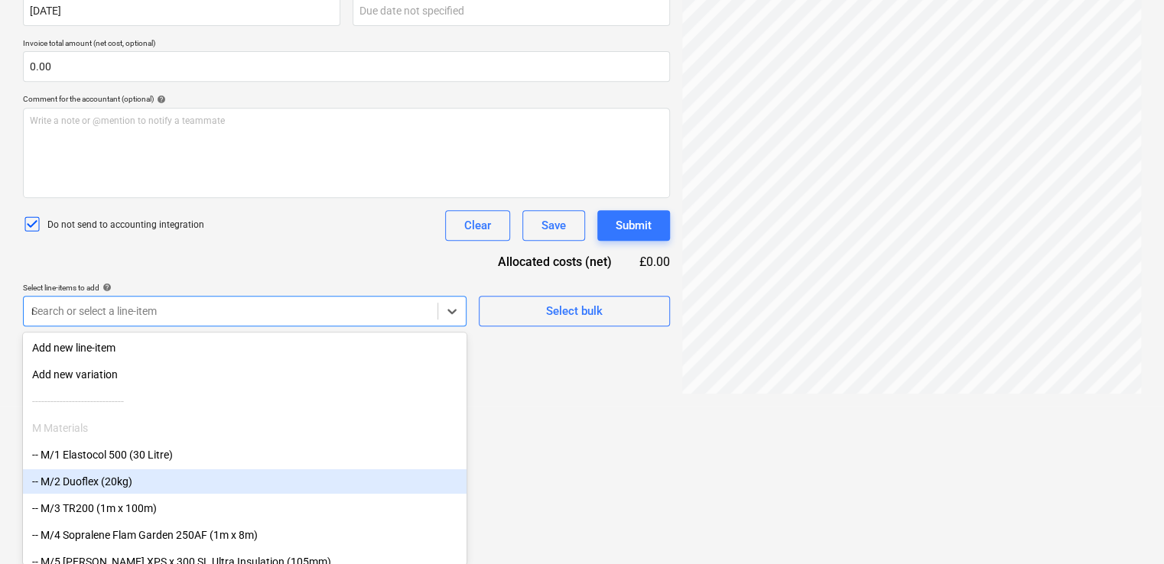
type input "non"
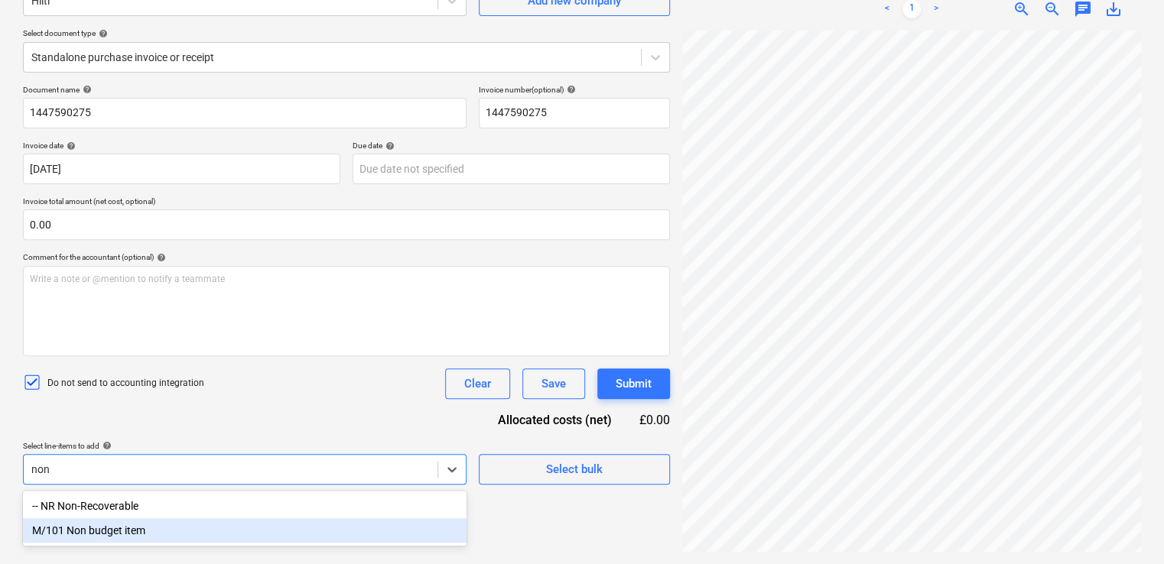
click at [126, 532] on div "M/101 Non budget item" at bounding box center [244, 530] width 443 height 24
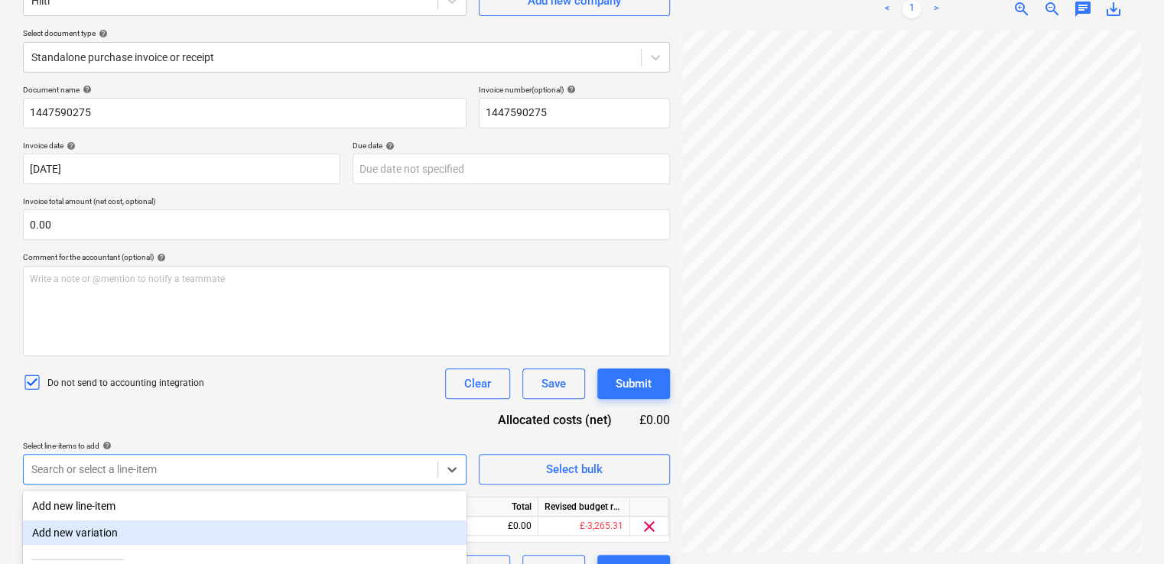
click at [269, 375] on div "Do not send to accounting integration Clear Save Submit" at bounding box center [346, 384] width 647 height 31
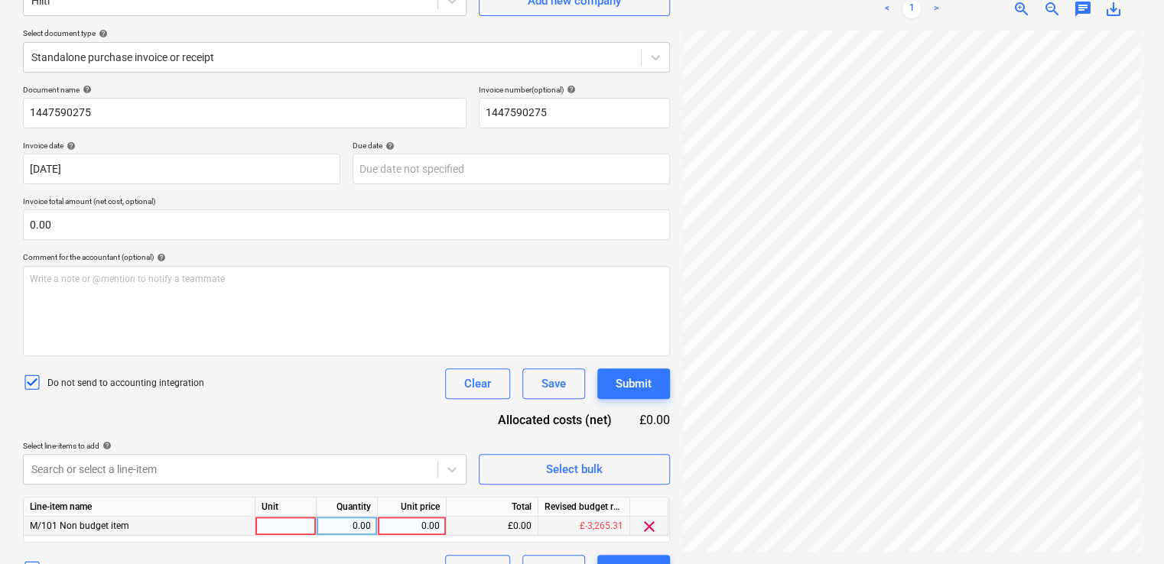
click at [272, 529] on div at bounding box center [285, 526] width 61 height 19
type input "item"
type input "1667.48"
click at [291, 424] on div "Document name help 1447590275 Invoice number (optional) help 1447590275 Invoice…" at bounding box center [346, 335] width 647 height 501
click at [624, 381] on div "Submit" at bounding box center [634, 384] width 36 height 20
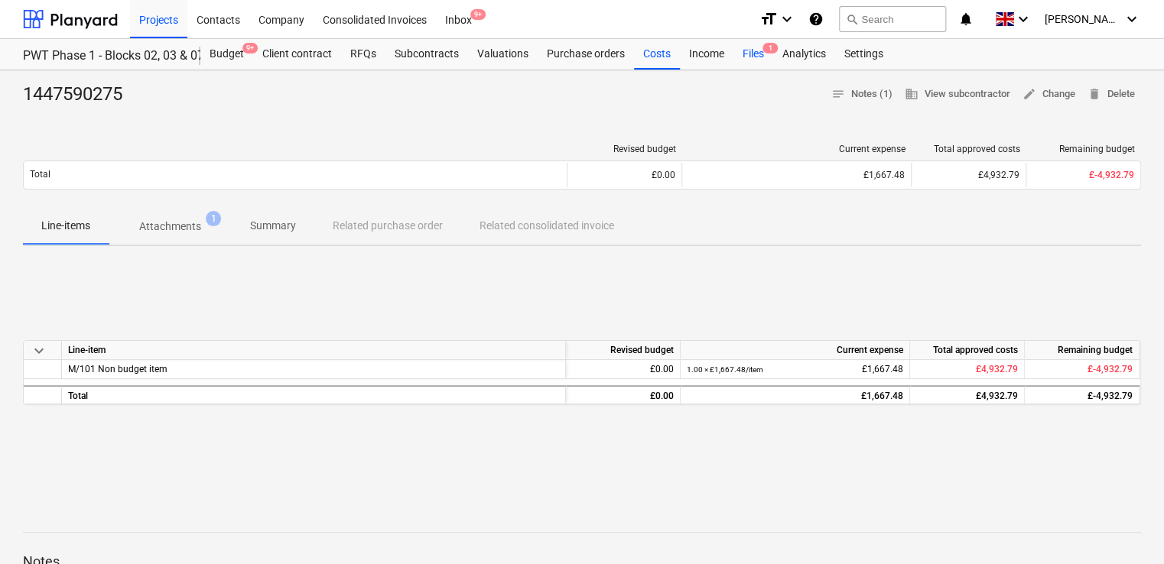
click at [749, 50] on div "Files 1" at bounding box center [753, 54] width 40 height 31
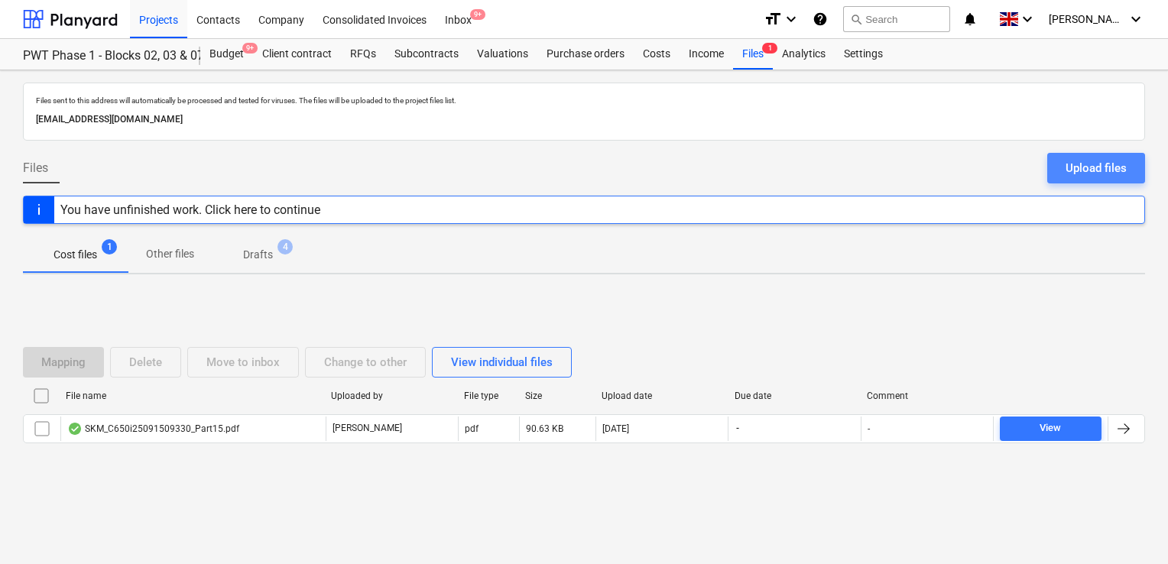
click at [1081, 168] on div "Upload files" at bounding box center [1096, 168] width 61 height 20
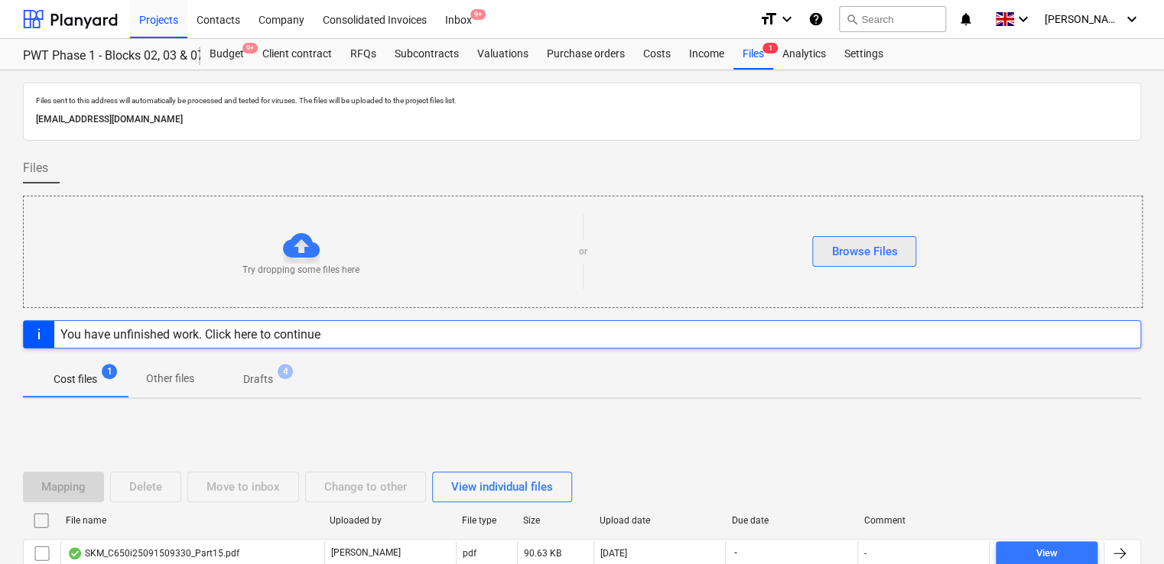
click at [874, 242] on div "Browse Files" at bounding box center [864, 252] width 66 height 20
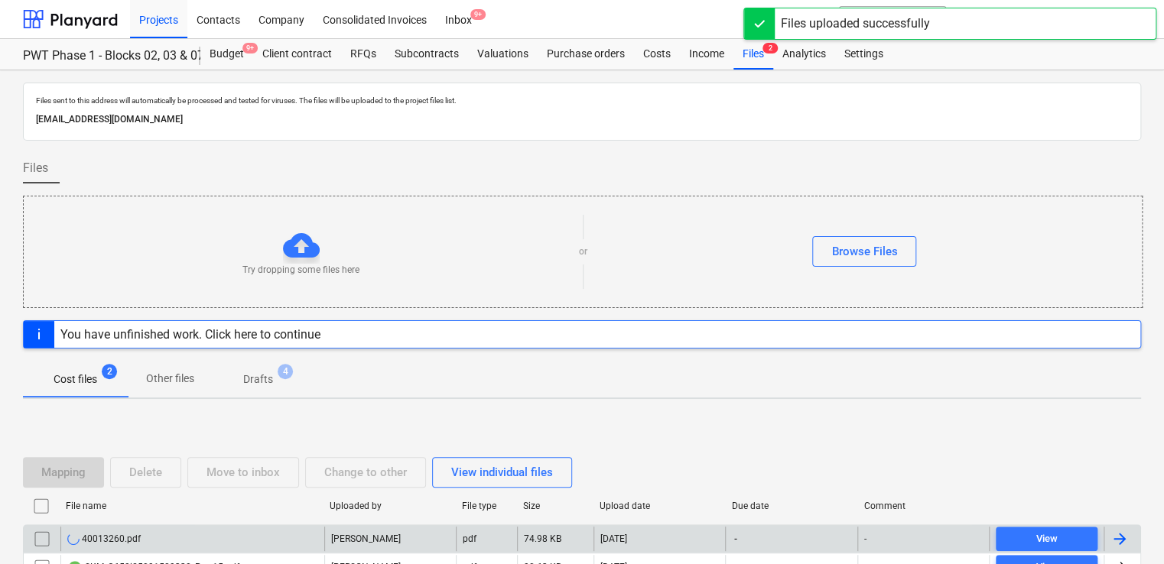
click at [97, 533] on div "40013260.pdf" at bounding box center [103, 539] width 73 height 12
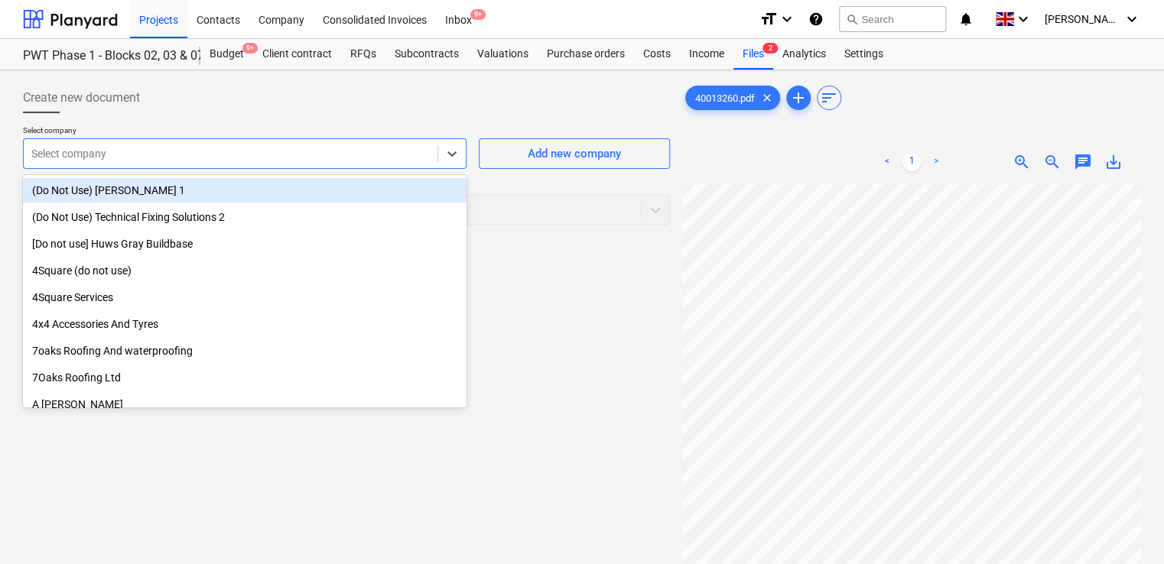
click at [229, 154] on div at bounding box center [230, 153] width 398 height 15
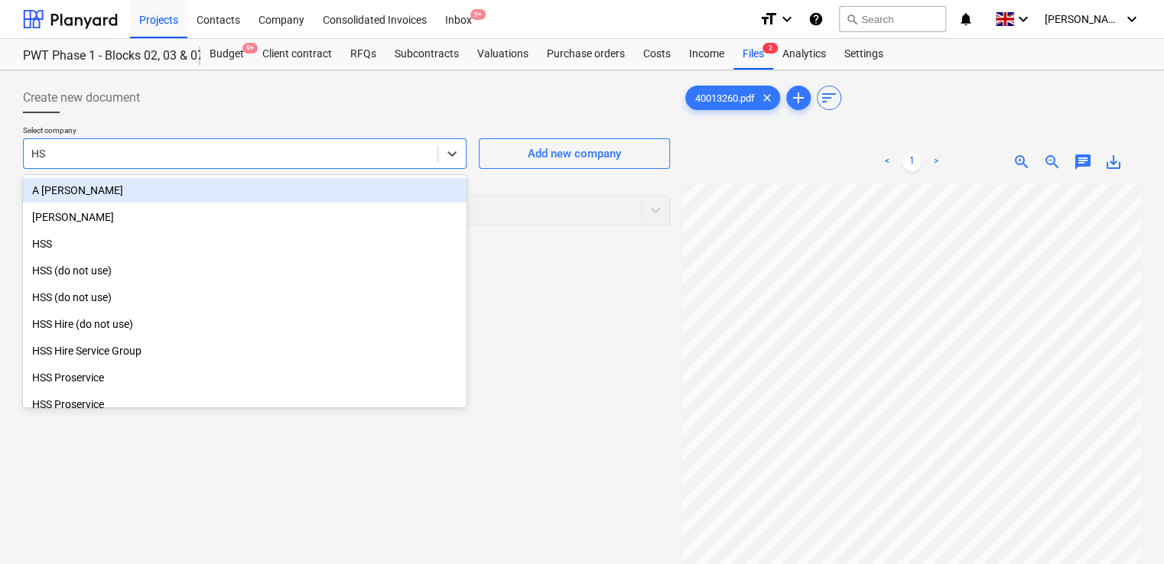
type input "HSS"
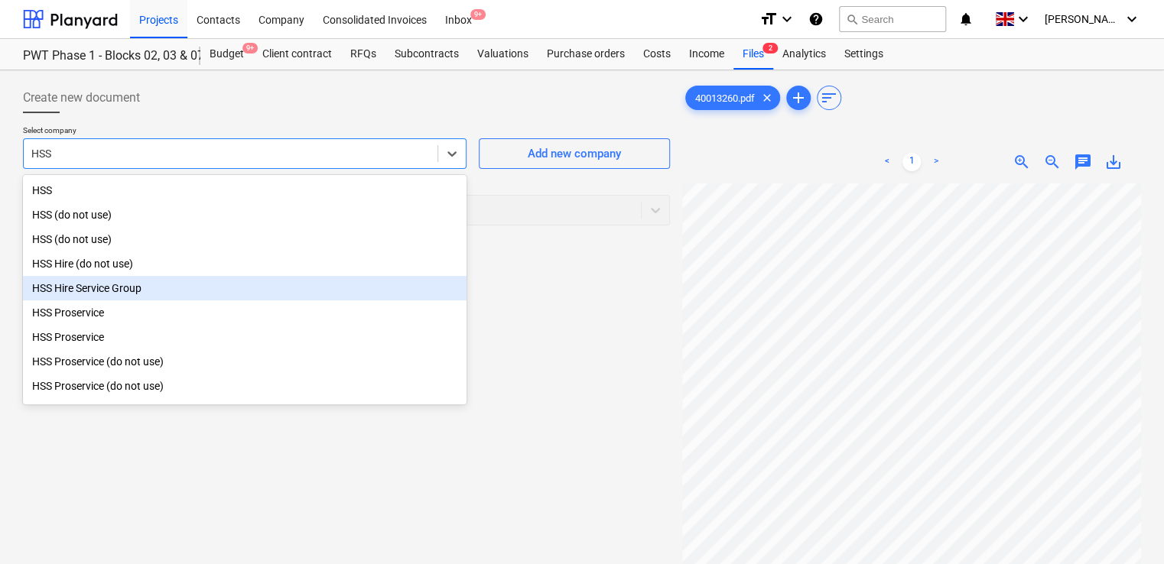
click at [154, 290] on div "HSS Hire Service Group" at bounding box center [244, 288] width 443 height 24
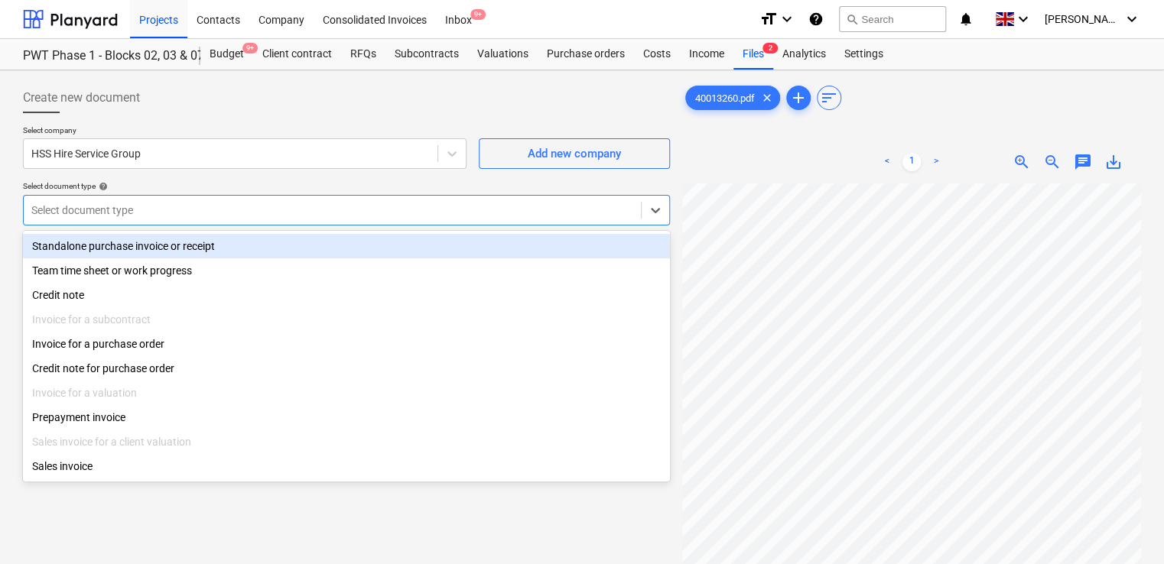
click at [185, 216] on div at bounding box center [332, 210] width 602 height 15
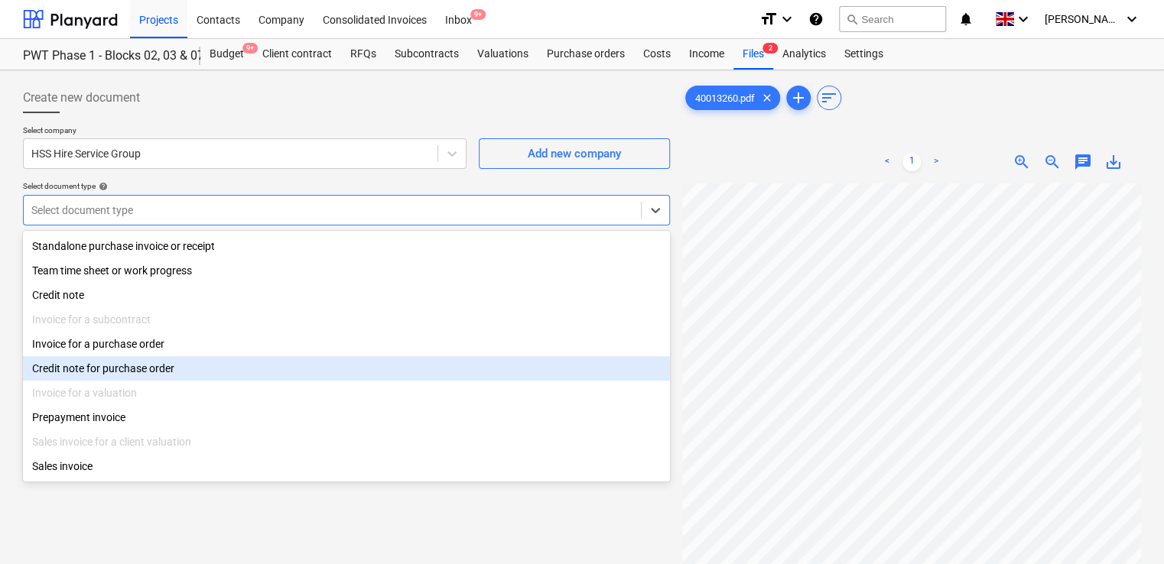
click at [142, 375] on div "Credit note for purchase order" at bounding box center [346, 368] width 647 height 24
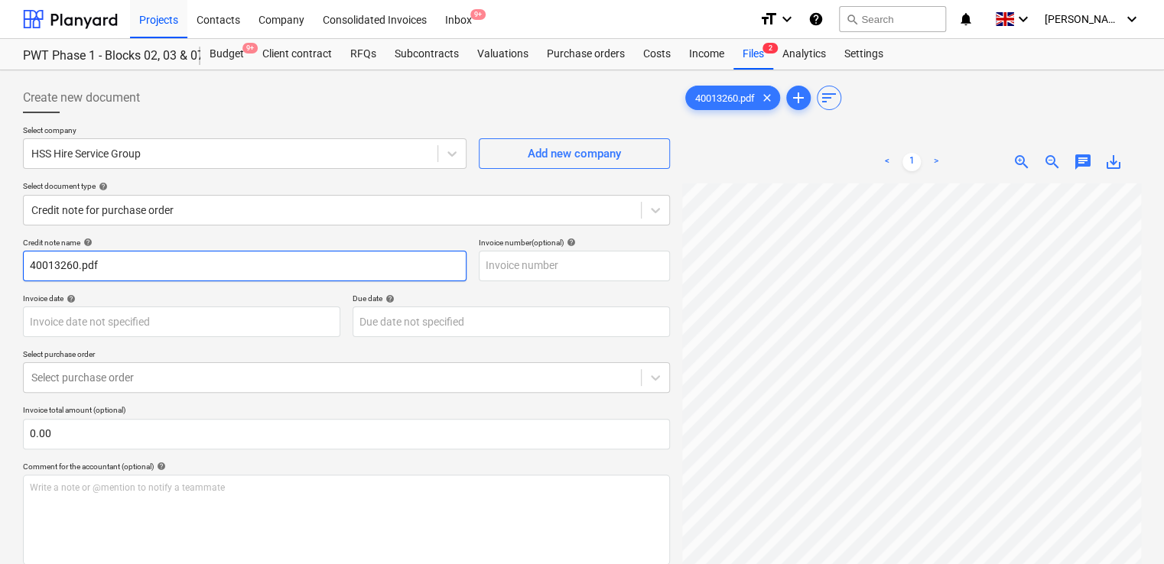
click at [139, 258] on input "40013260.pdf" at bounding box center [244, 266] width 443 height 31
type input "4"
paste input "40013260"
type input "40013260"
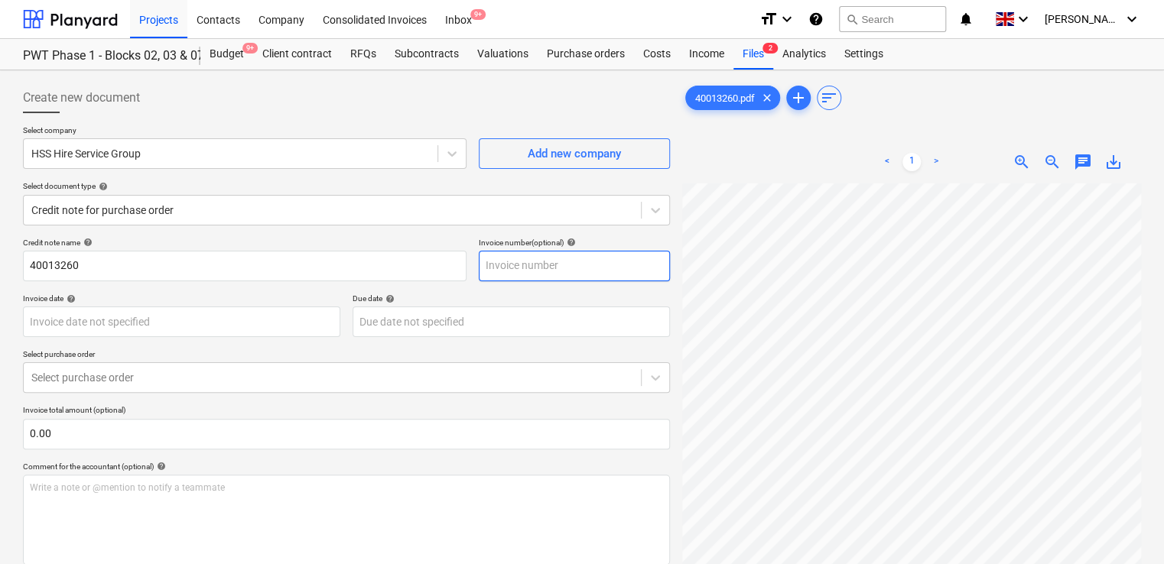
click at [574, 258] on input "text" at bounding box center [574, 266] width 191 height 31
paste input "40013260"
type input "40013260"
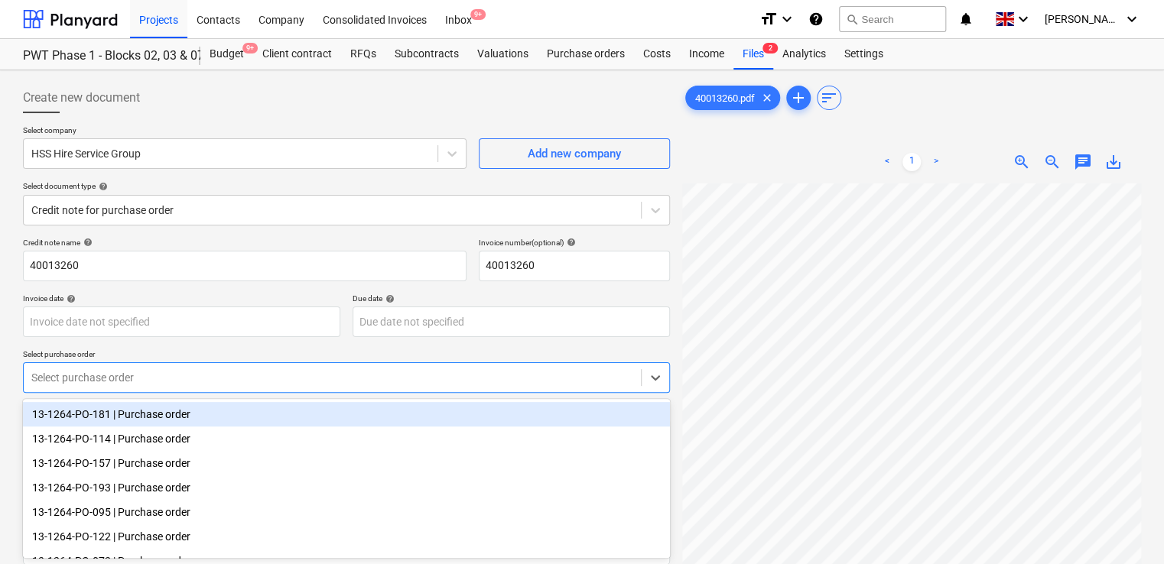
scroll to position [47, 0]
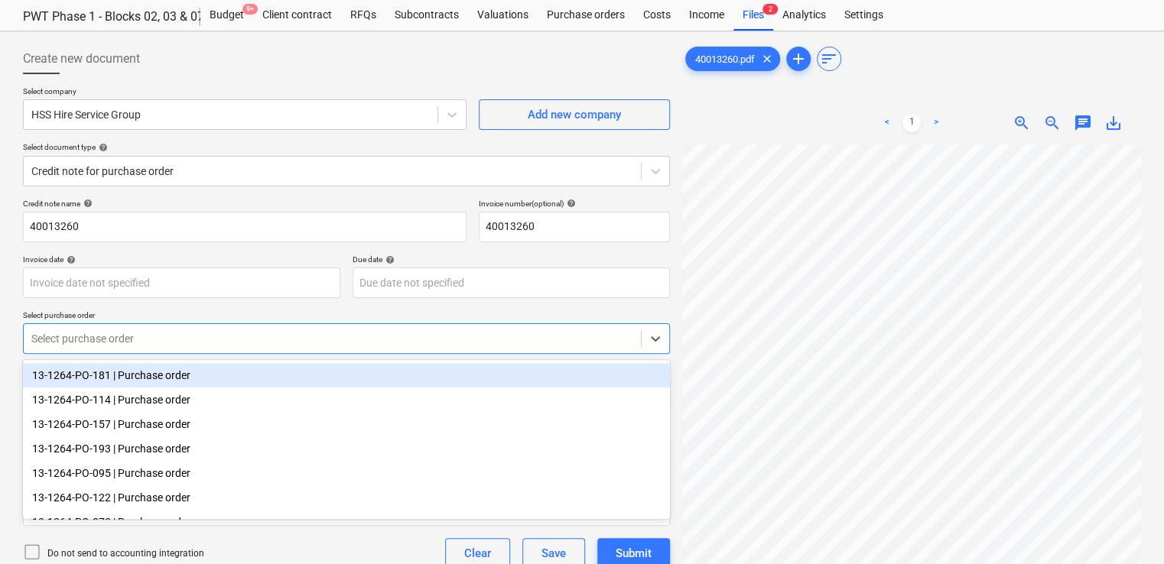
click at [225, 381] on body "Projects Contacts Company Consolidated Invoices Inbox 9+ format_size keyboard_a…" at bounding box center [582, 243] width 1164 height 564
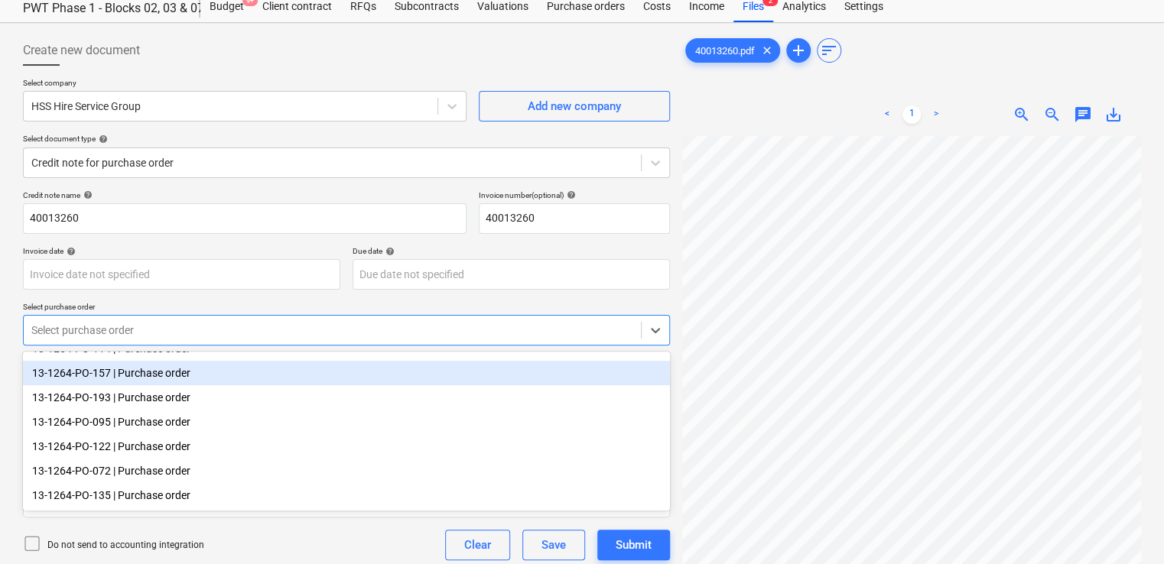
scroll to position [0, 0]
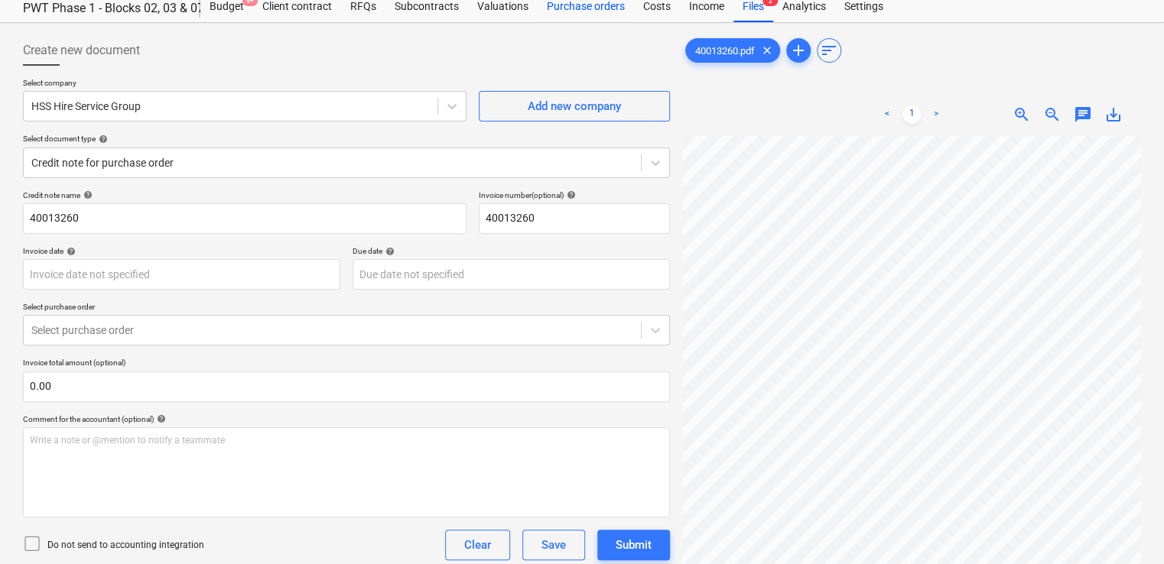
click at [580, 5] on div "Purchase orders" at bounding box center [586, 7] width 96 height 31
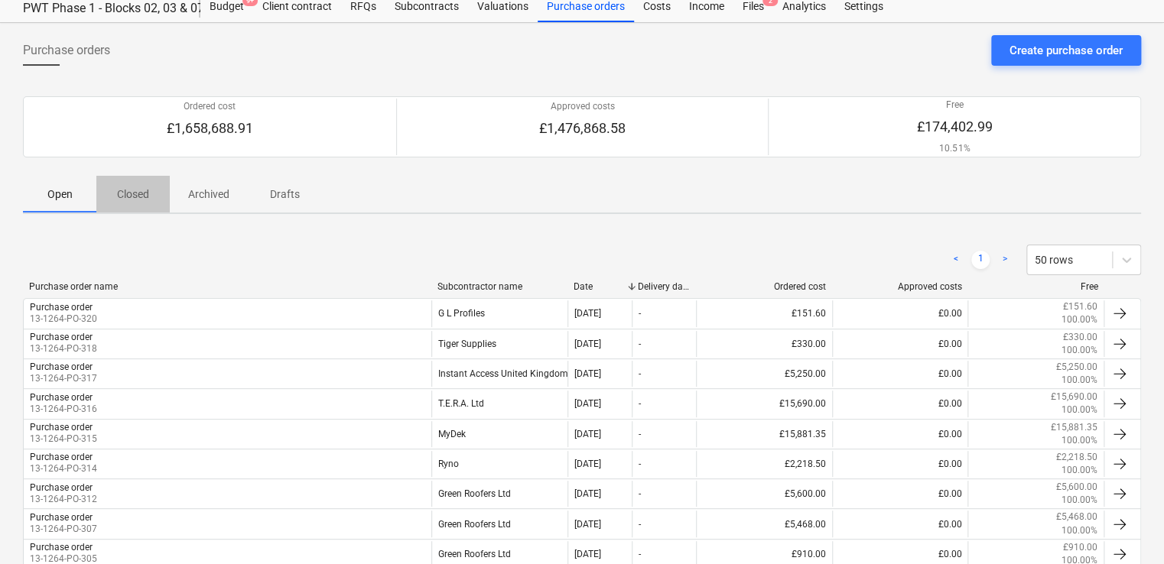
click at [137, 184] on span "Closed" at bounding box center [132, 194] width 73 height 25
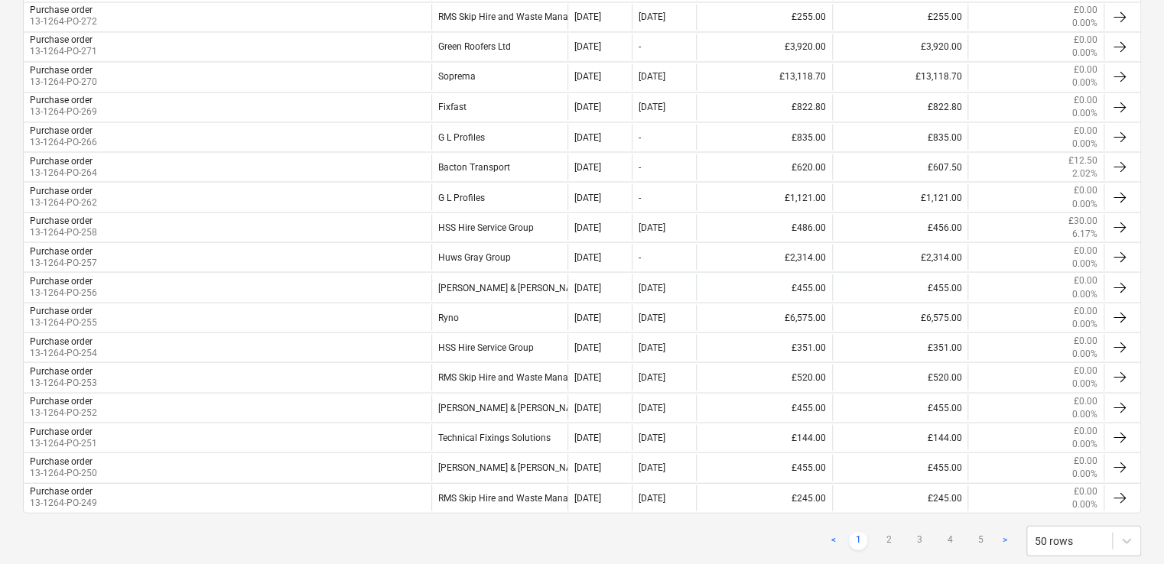
scroll to position [1361, 0]
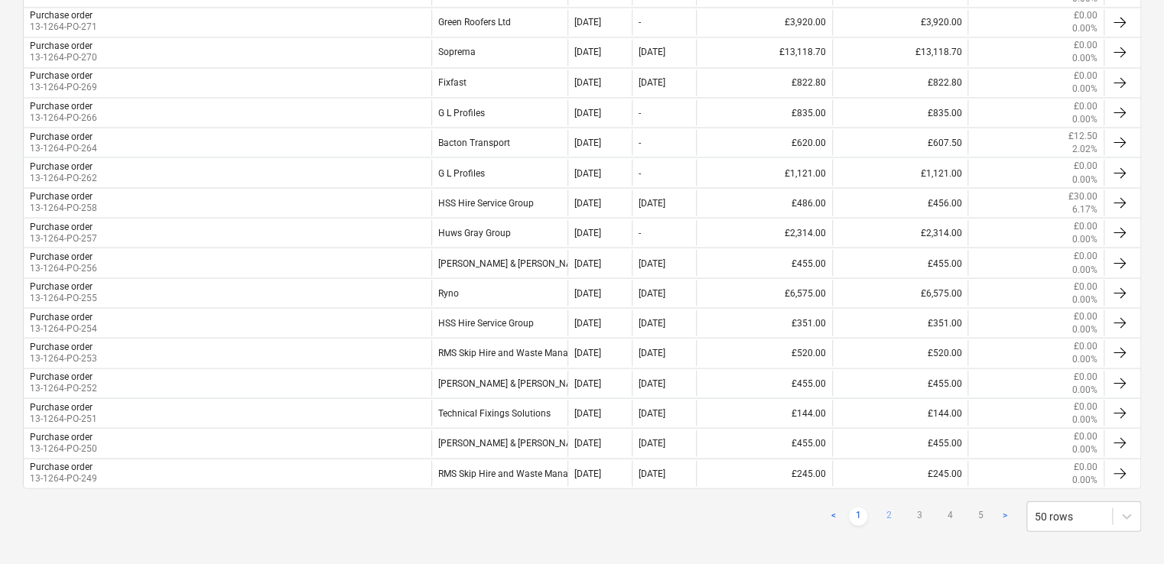
click at [891, 507] on link "2" at bounding box center [888, 516] width 18 height 18
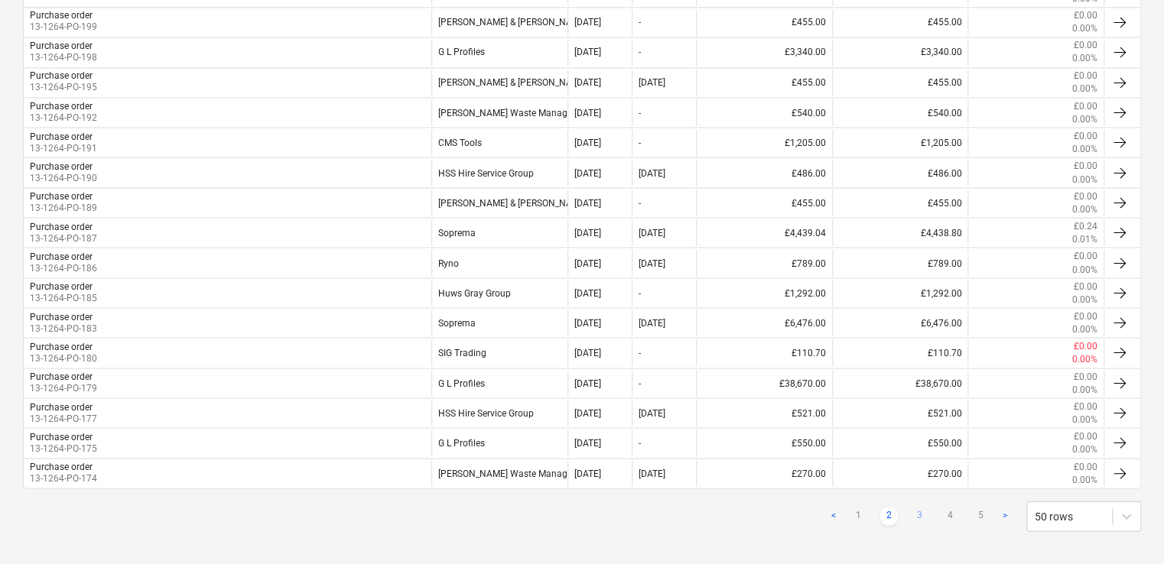
click at [918, 507] on link "3" at bounding box center [919, 516] width 18 height 18
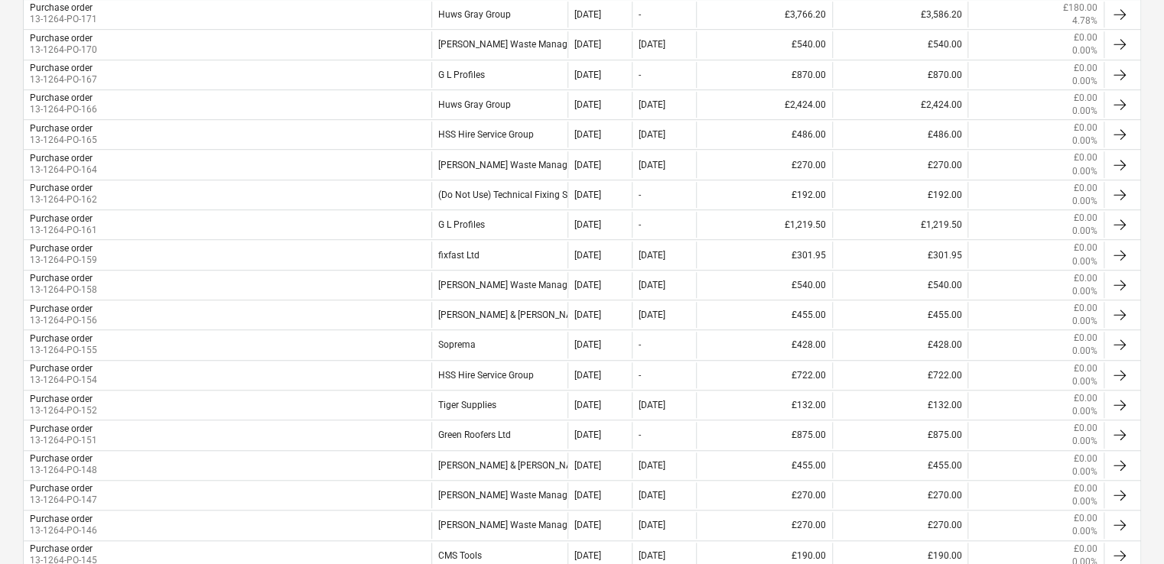
scroll to position [405, 0]
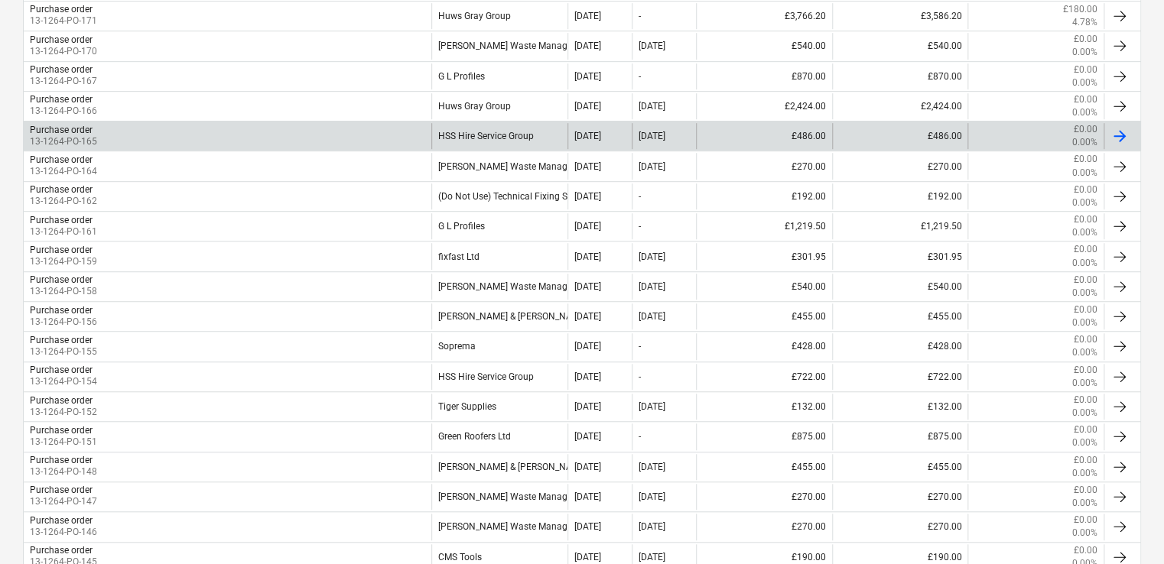
click at [421, 136] on div "Purchase order 13-1264-PO-165" at bounding box center [228, 136] width 408 height 26
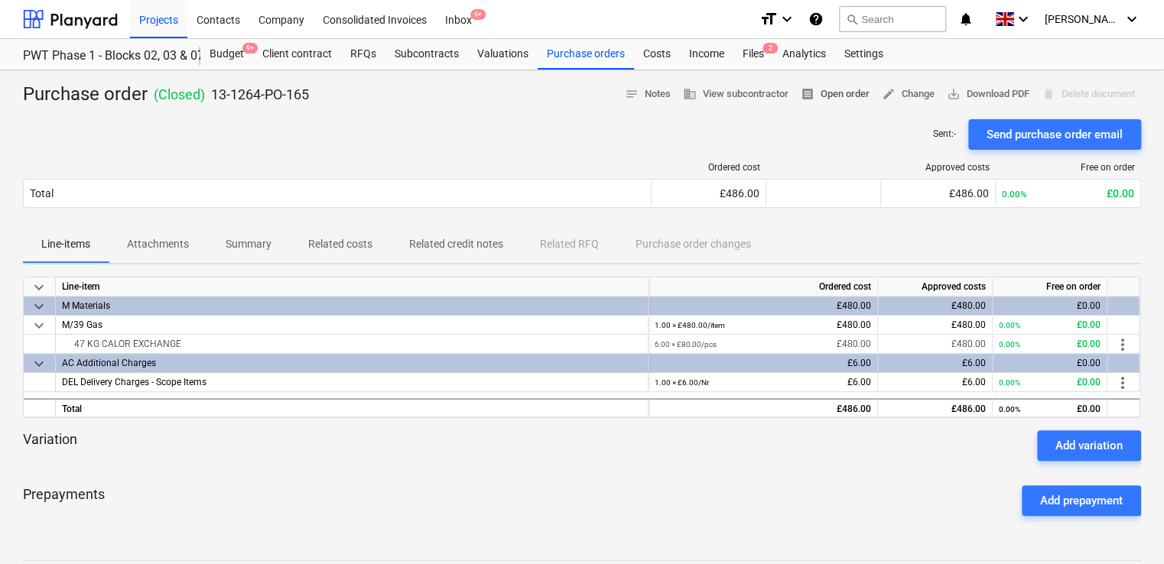
click at [848, 96] on span "receipt Open order" at bounding box center [835, 95] width 69 height 18
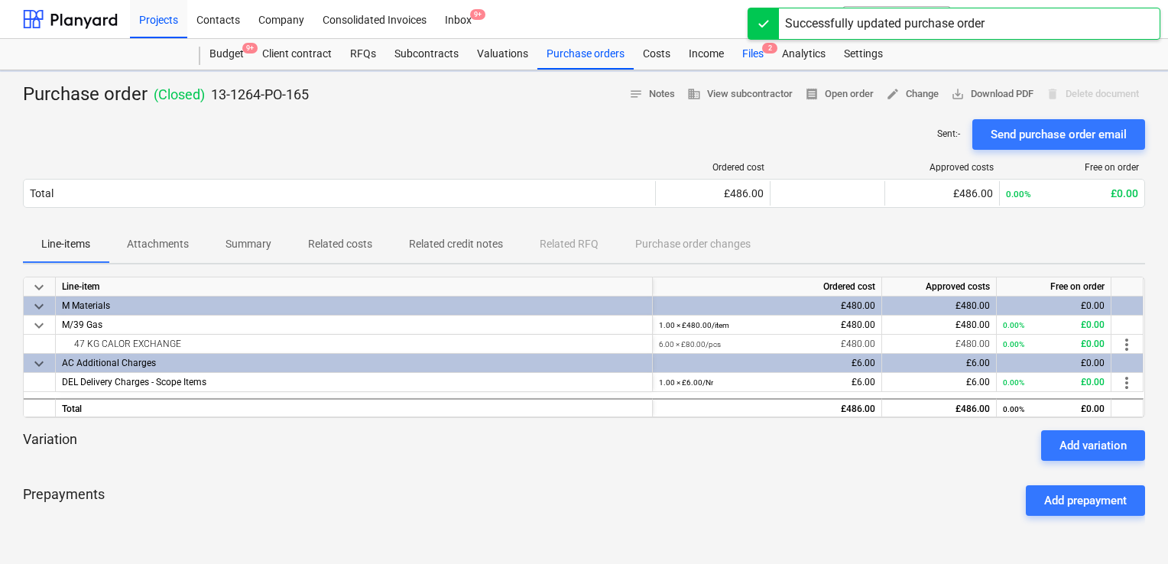
click at [755, 55] on div "Files 2" at bounding box center [753, 54] width 40 height 31
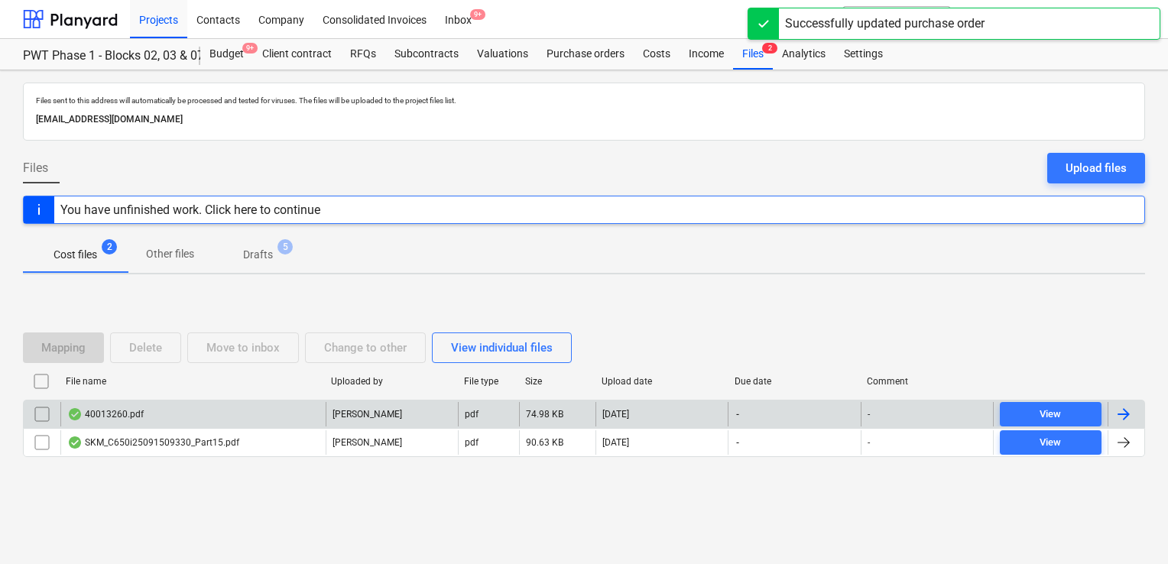
click at [113, 410] on div "40013260.pdf" at bounding box center [105, 414] width 76 height 12
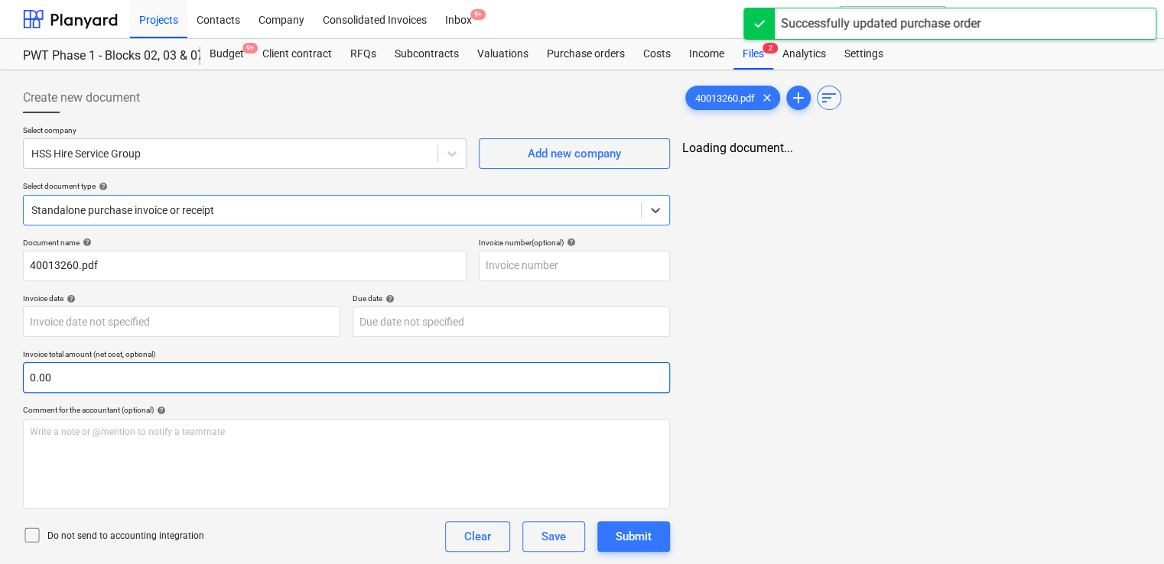
type input "40013260"
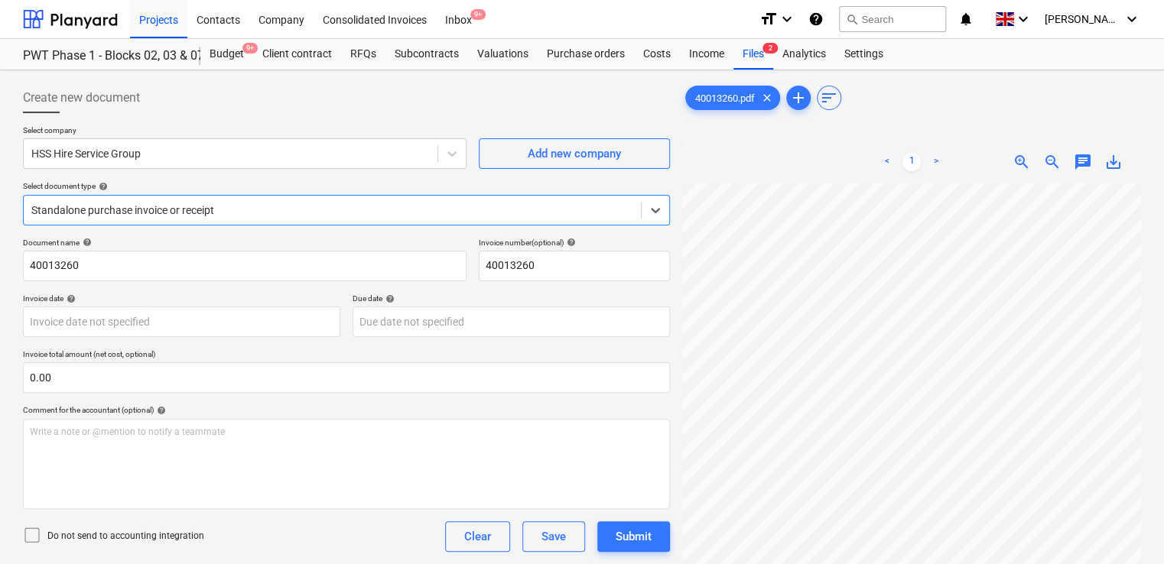
click at [33, 526] on icon at bounding box center [32, 535] width 18 height 18
click at [239, 203] on div at bounding box center [332, 210] width 602 height 15
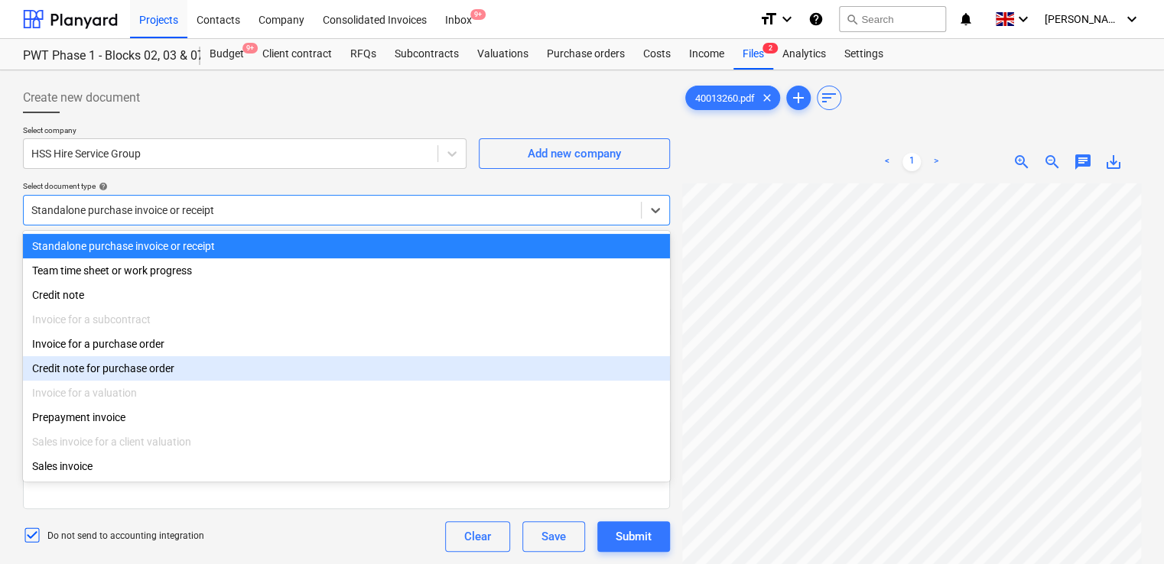
click at [124, 372] on div "Credit note for purchase order" at bounding box center [346, 368] width 647 height 24
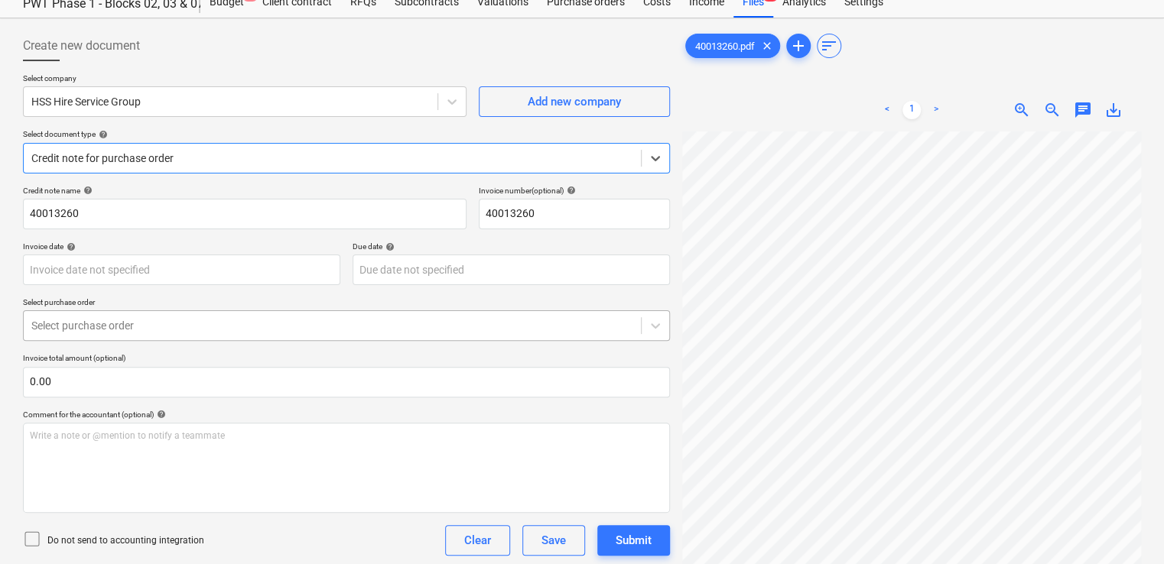
click at [161, 380] on body "Projects Contacts Company Consolidated Invoices Inbox 9+ format_size keyboard_a…" at bounding box center [582, 230] width 1164 height 564
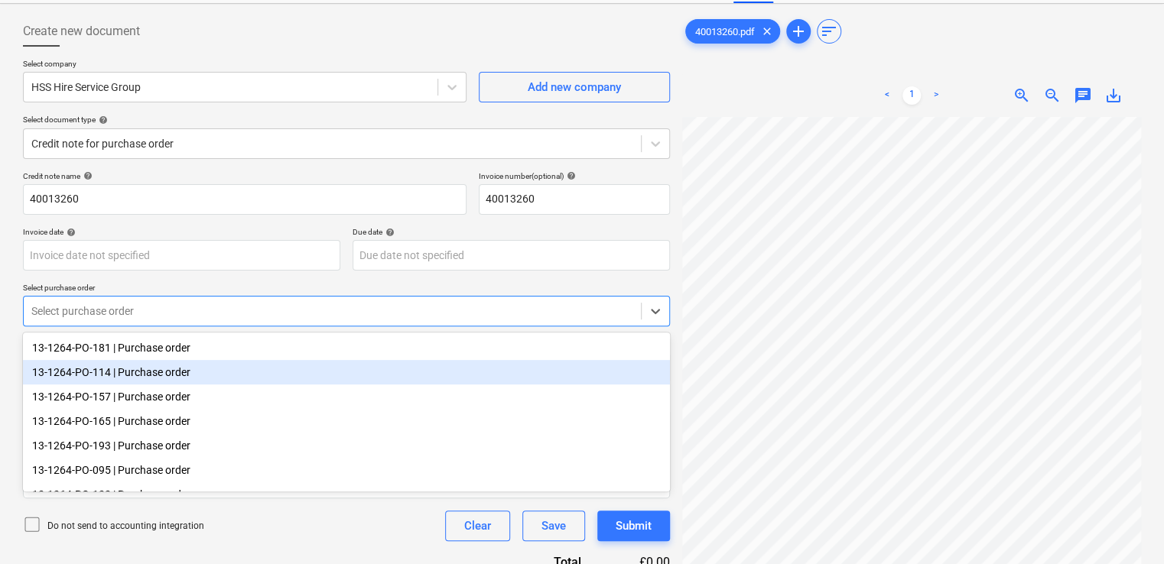
scroll to position [70, 0]
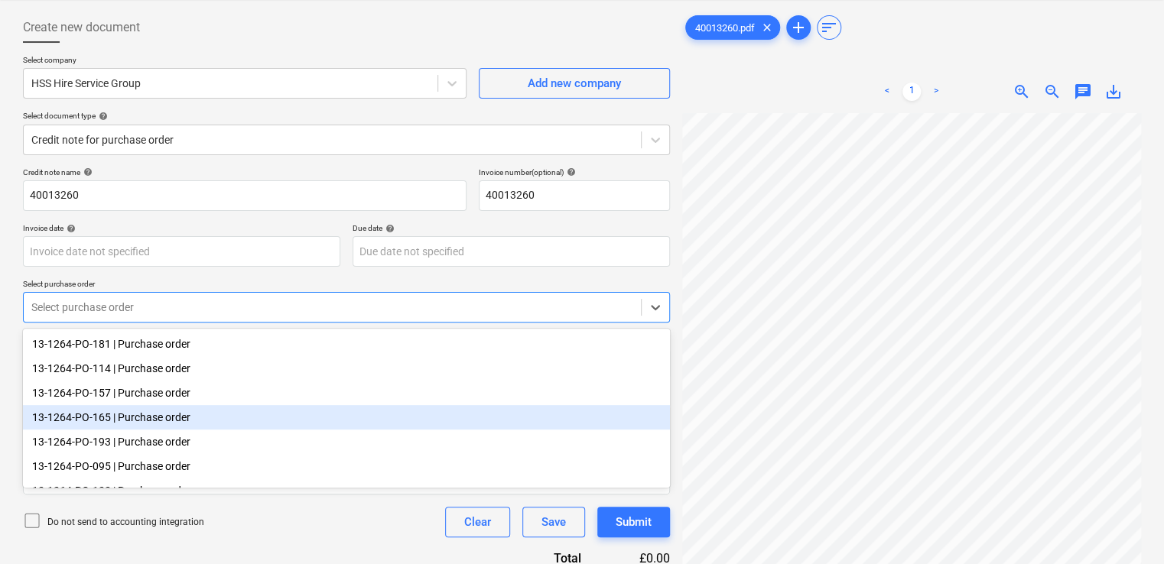
click at [140, 424] on div "13-1264-PO-165 | Purchase order" at bounding box center [346, 417] width 647 height 24
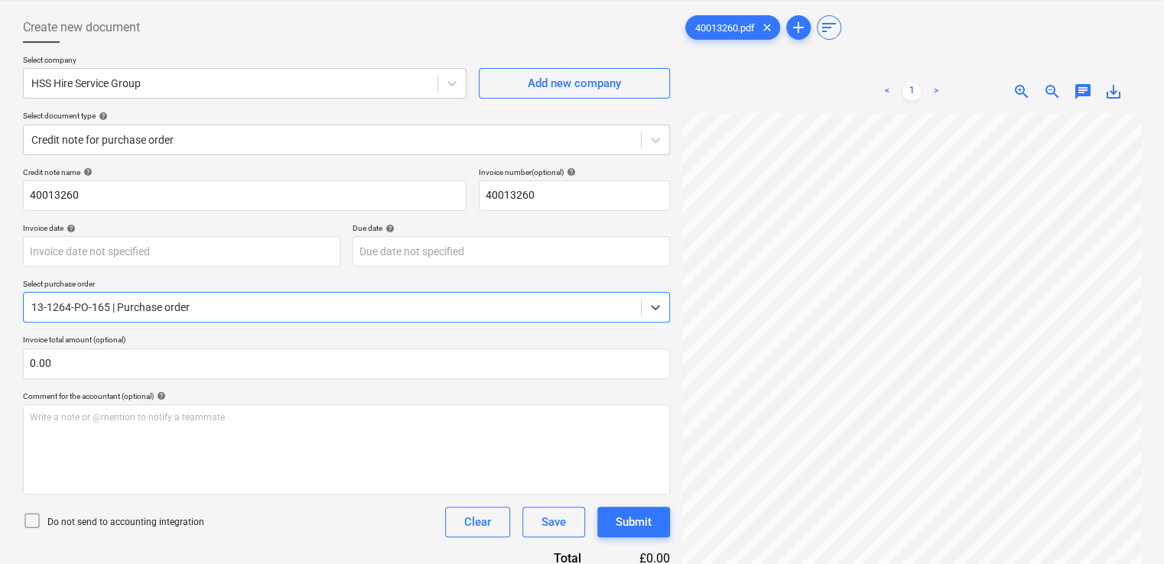
click at [29, 517] on icon at bounding box center [32, 521] width 18 height 18
click at [294, 524] on div "Do not send to accounting integration Clear Save Submit" at bounding box center [346, 522] width 647 height 31
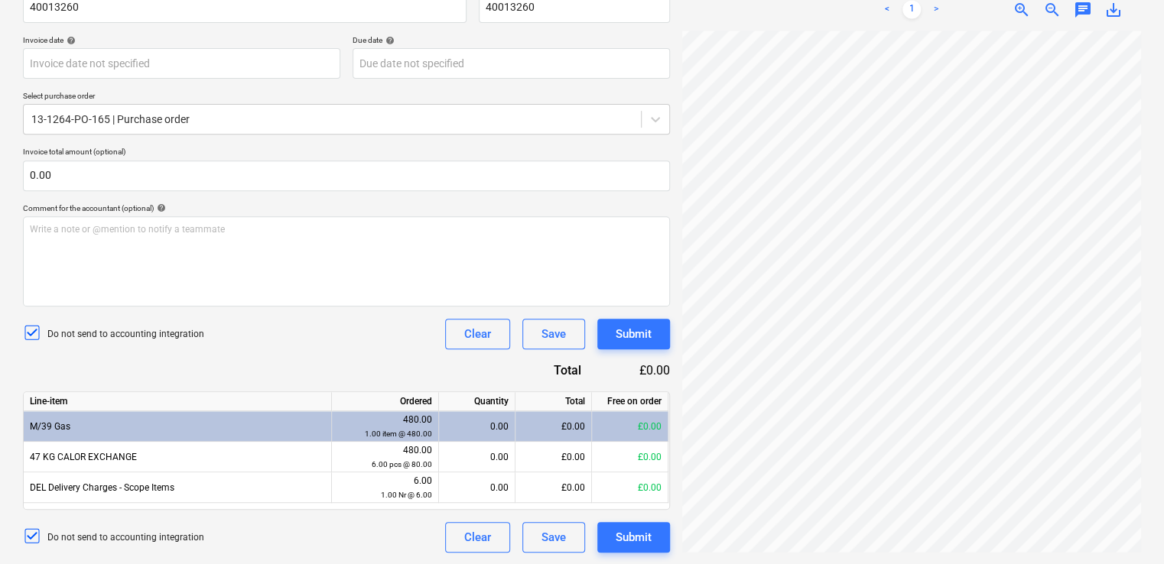
scroll to position [508, 346]
click at [573, 427] on div "£0.00" at bounding box center [553, 426] width 76 height 31
drag, startPoint x: 931, startPoint y: 553, endPoint x: 614, endPoint y: 550, distance: 316.6
click at [614, 550] on div "Create new document Select company HSS Hire Service Group Add new company Selec…" at bounding box center [582, 188] width 1130 height 741
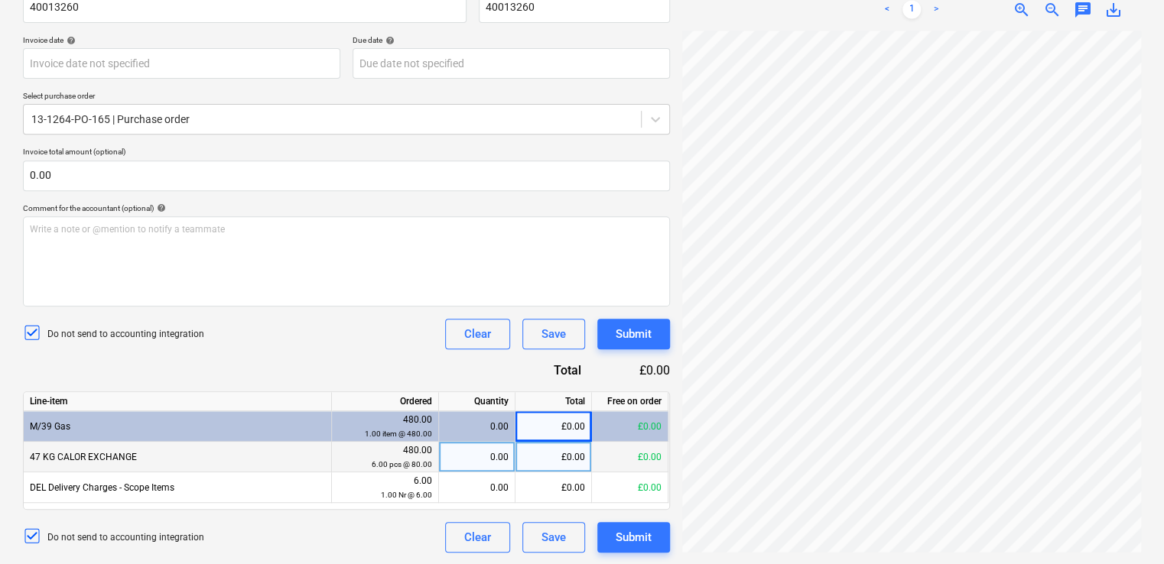
click at [571, 460] on div "£0.00" at bounding box center [553, 457] width 76 height 31
type input "240.00"
click at [482, 463] on div "0.00" at bounding box center [476, 457] width 63 height 31
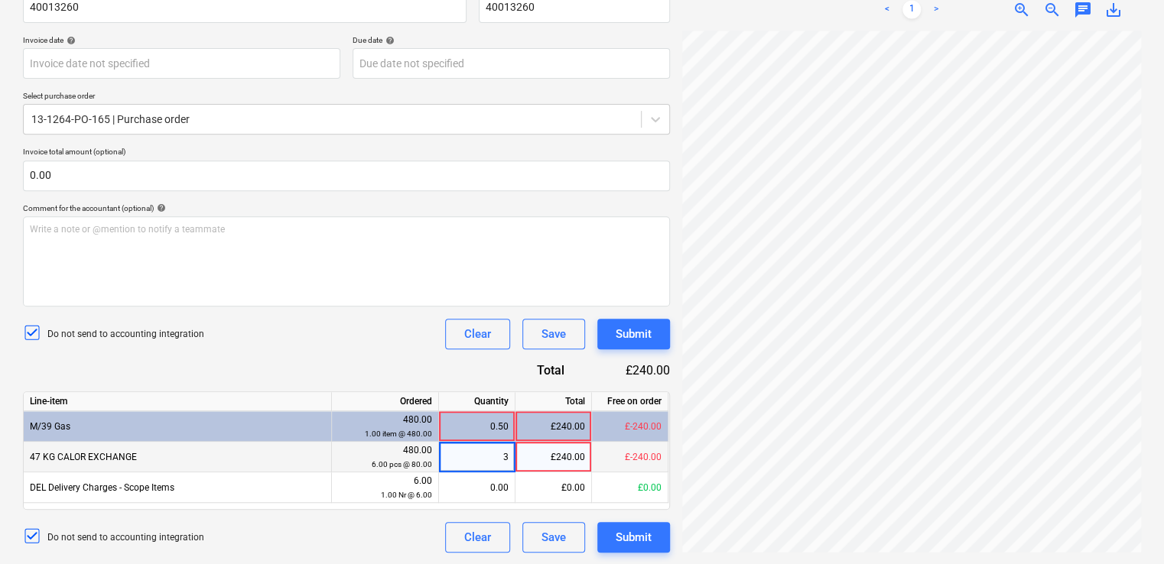
click at [482, 463] on input "3" at bounding box center [477, 457] width 76 height 30
type input "-3"
click at [414, 352] on div "Credit note name help 40013260 Invoice number (optional) help 40013260 Invoice …" at bounding box center [346, 265] width 647 height 573
drag, startPoint x: 794, startPoint y: 552, endPoint x: 944, endPoint y: 555, distance: 149.1
click at [944, 555] on div "40013260.pdf clear add sort < 1 > zoom_in zoom_out chat 0 save_alt" at bounding box center [911, 188] width 471 height 741
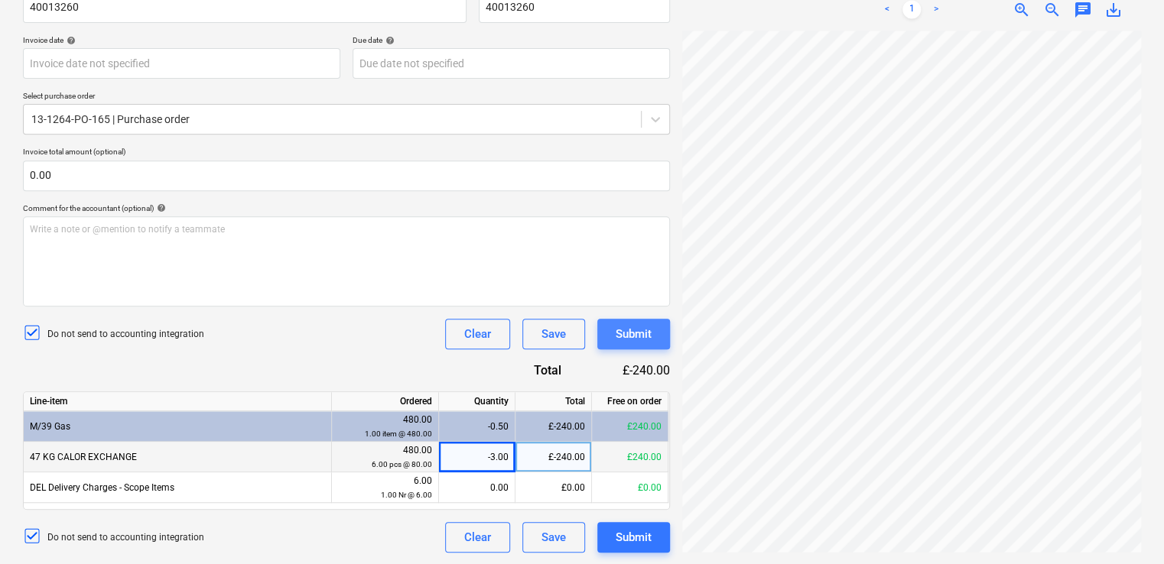
click at [622, 331] on div "Submit" at bounding box center [634, 334] width 36 height 20
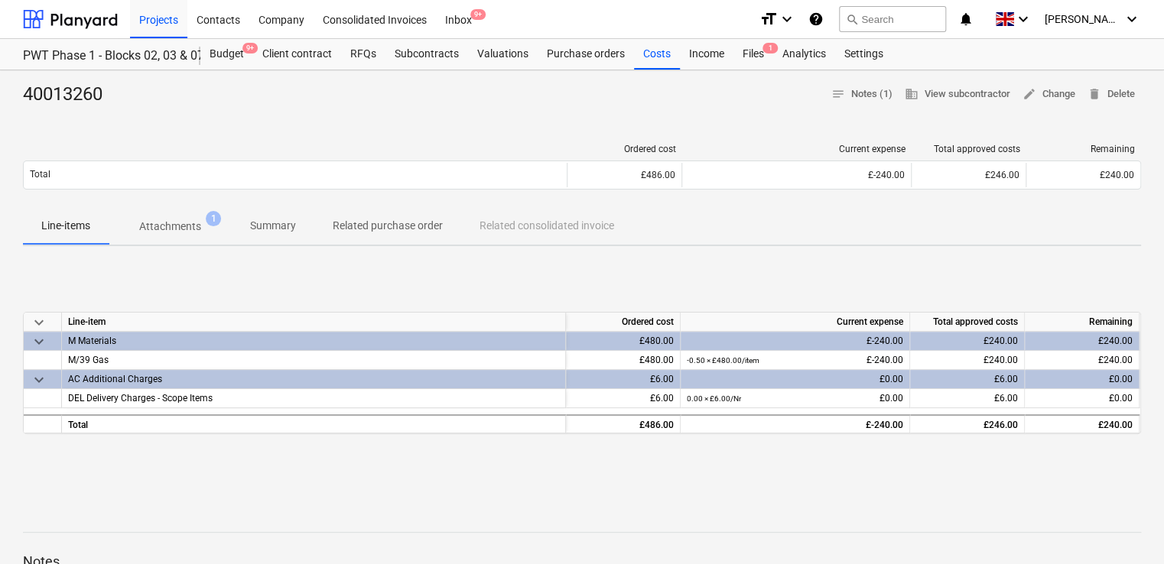
click at [890, 17] on div "Successfully linked the line-items" at bounding box center [870, 16] width 179 height 18
click at [905, 20] on div "Successfully linked the line-items" at bounding box center [870, 16] width 179 height 18
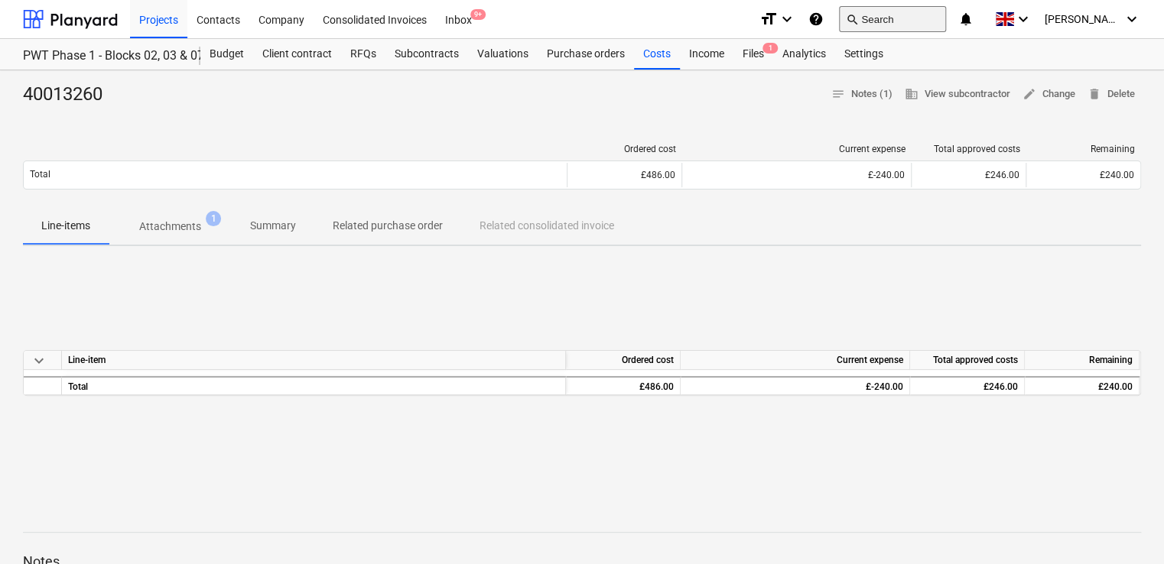
click at [901, 17] on button "search Search" at bounding box center [892, 19] width 107 height 26
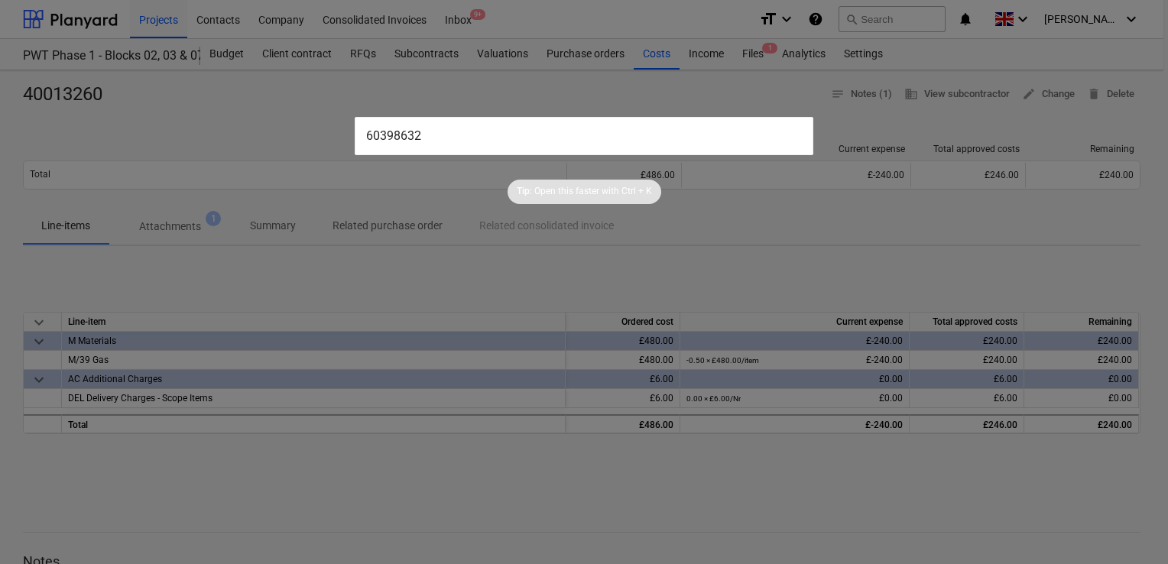
type input "60398632"
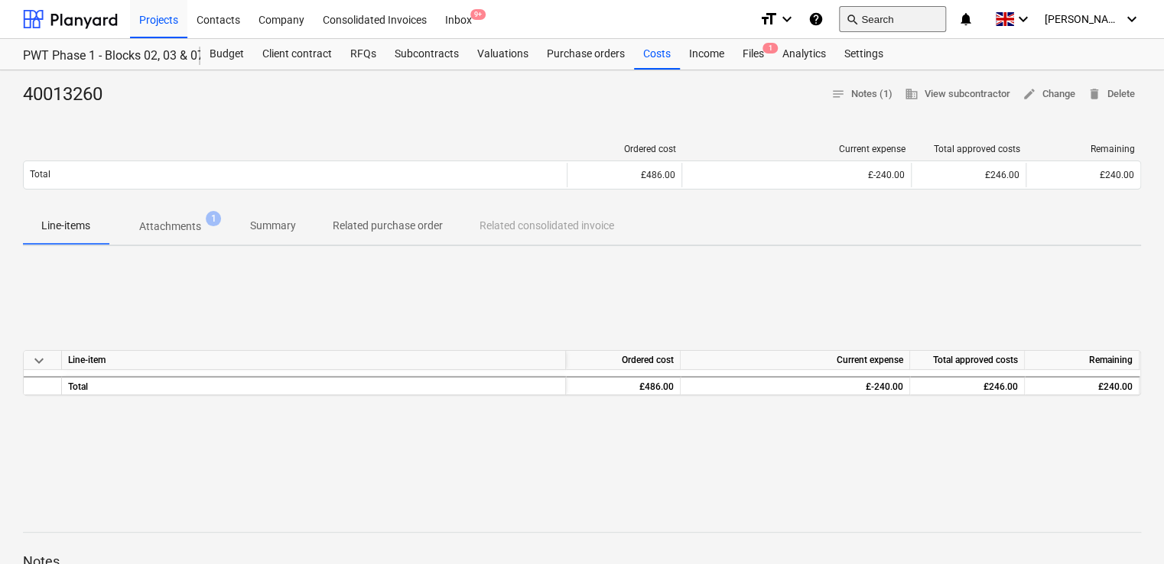
click at [907, 17] on button "search Search" at bounding box center [892, 19] width 107 height 26
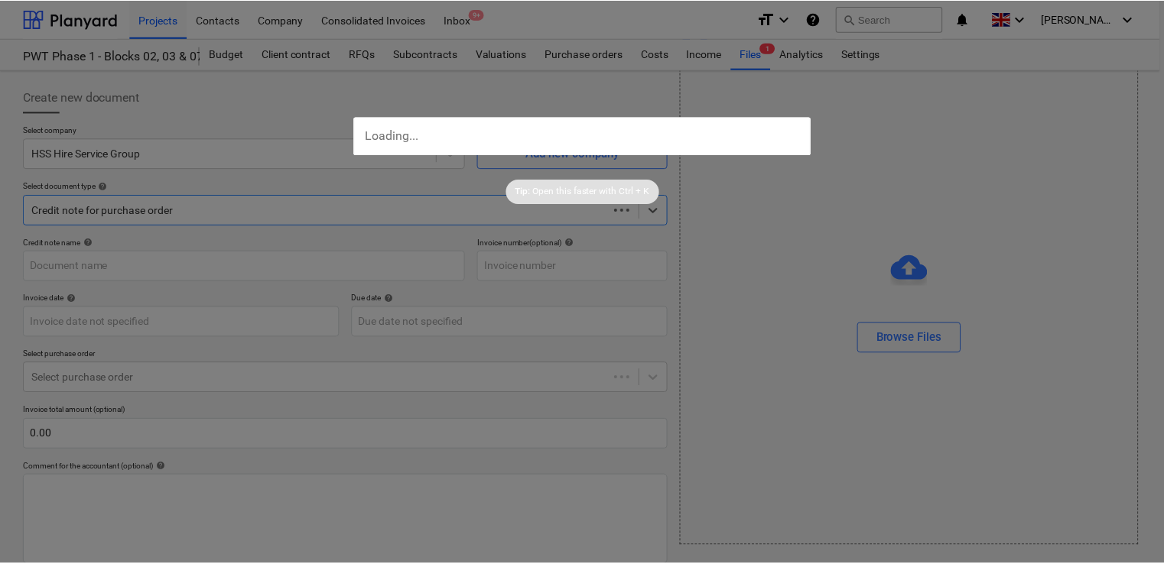
scroll to position [85, 0]
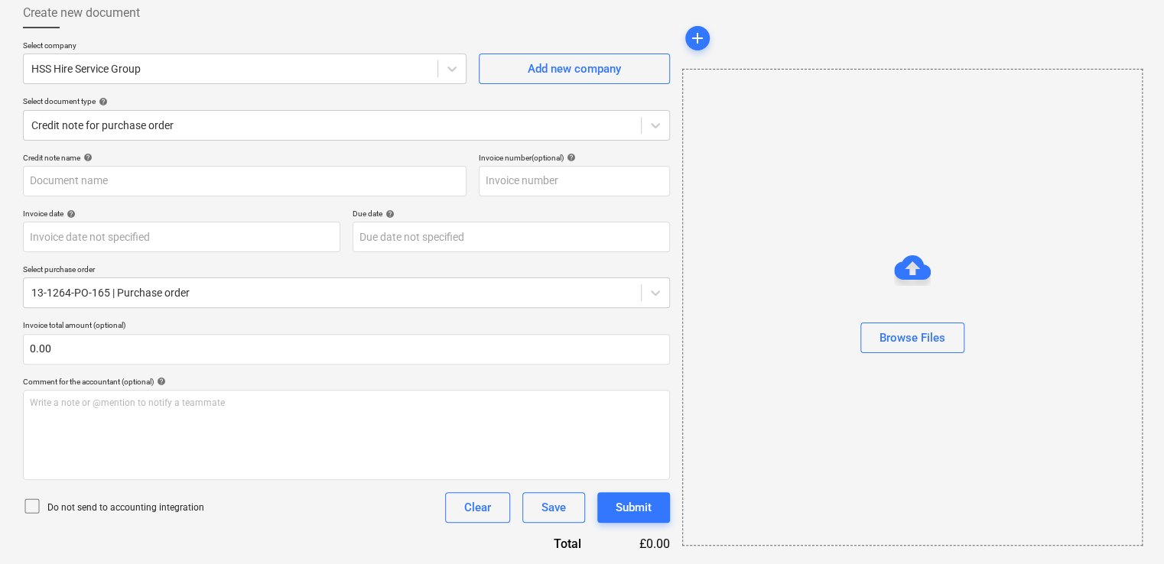
drag, startPoint x: 566, startPoint y: 471, endPoint x: 911, endPoint y: 143, distance: 476.5
click at [911, 143] on div "Browse Files" at bounding box center [912, 307] width 460 height 477
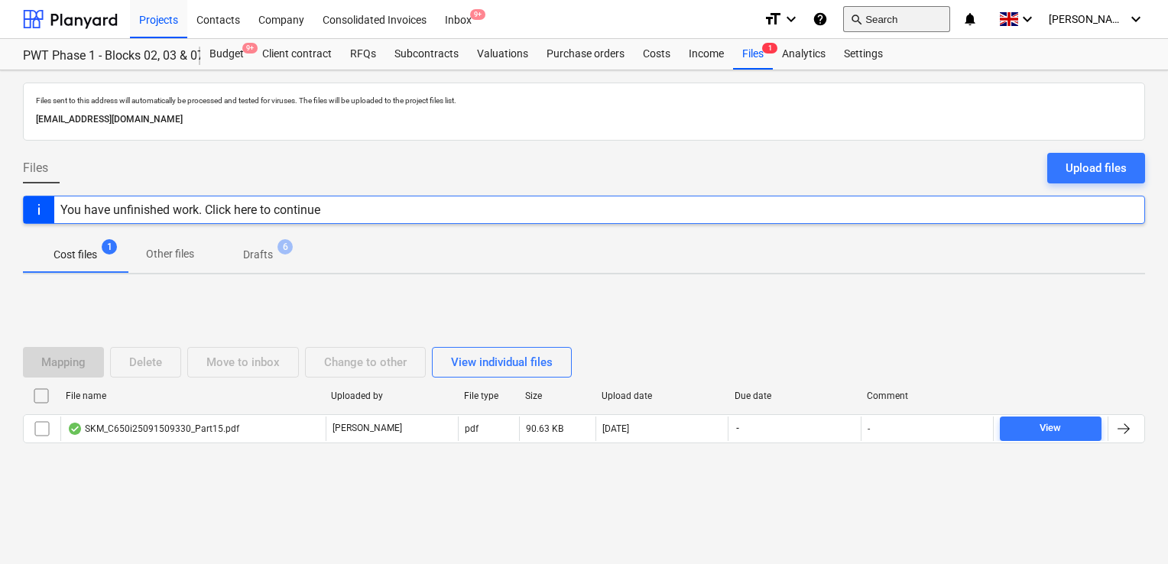
click at [942, 8] on button "search Search" at bounding box center [896, 19] width 107 height 26
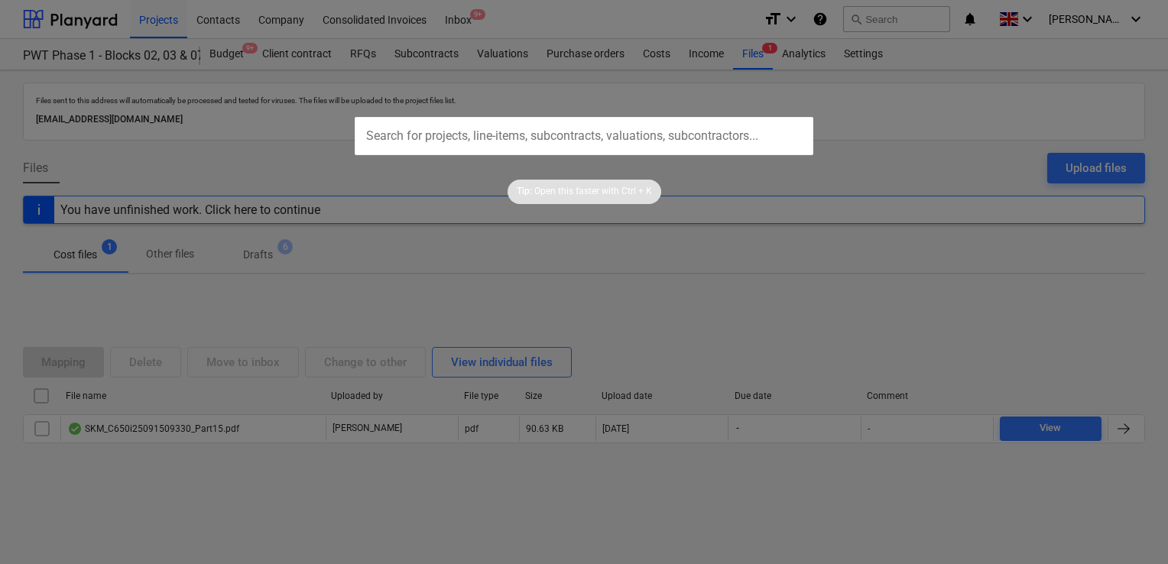
click at [391, 140] on input "text" at bounding box center [584, 136] width 459 height 38
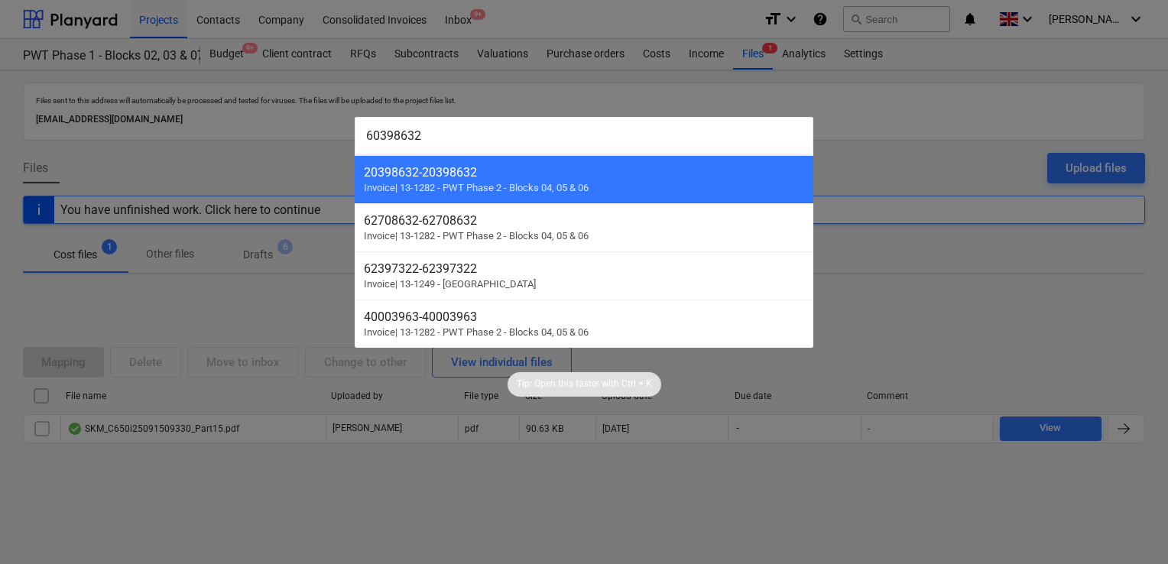
type input "60398632"
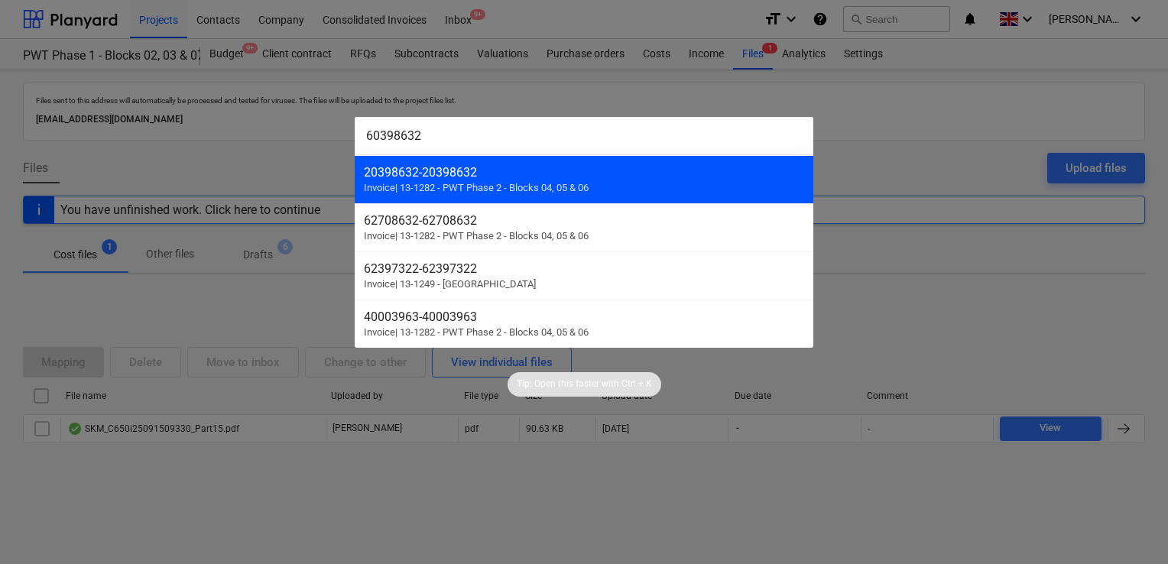
click at [505, 176] on div "20398632 - 20398632" at bounding box center [584, 172] width 440 height 15
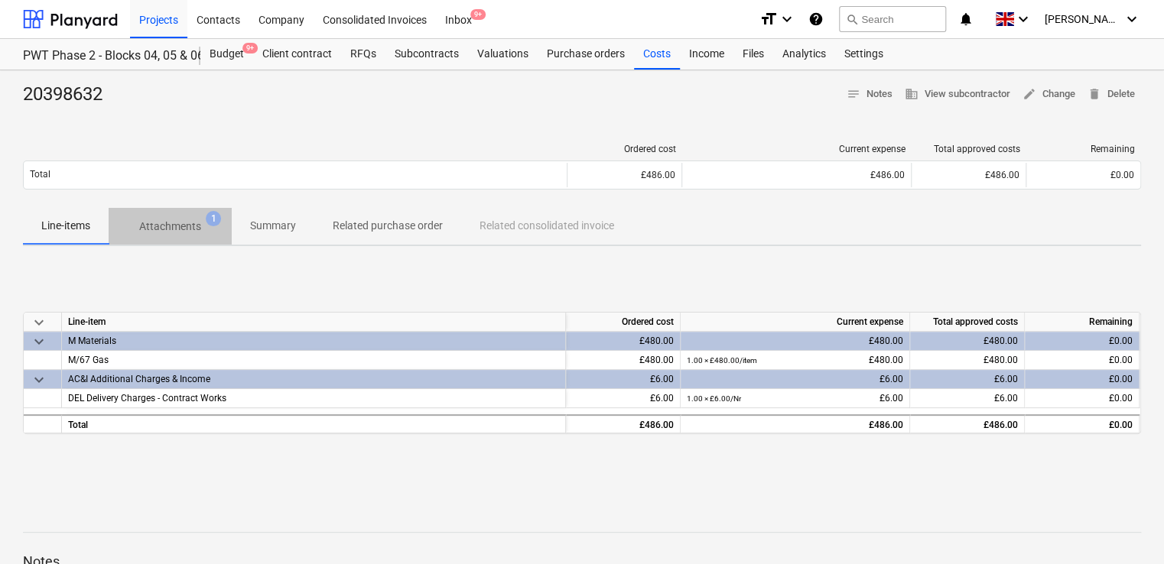
click at [180, 231] on p "Attachments" at bounding box center [170, 227] width 62 height 16
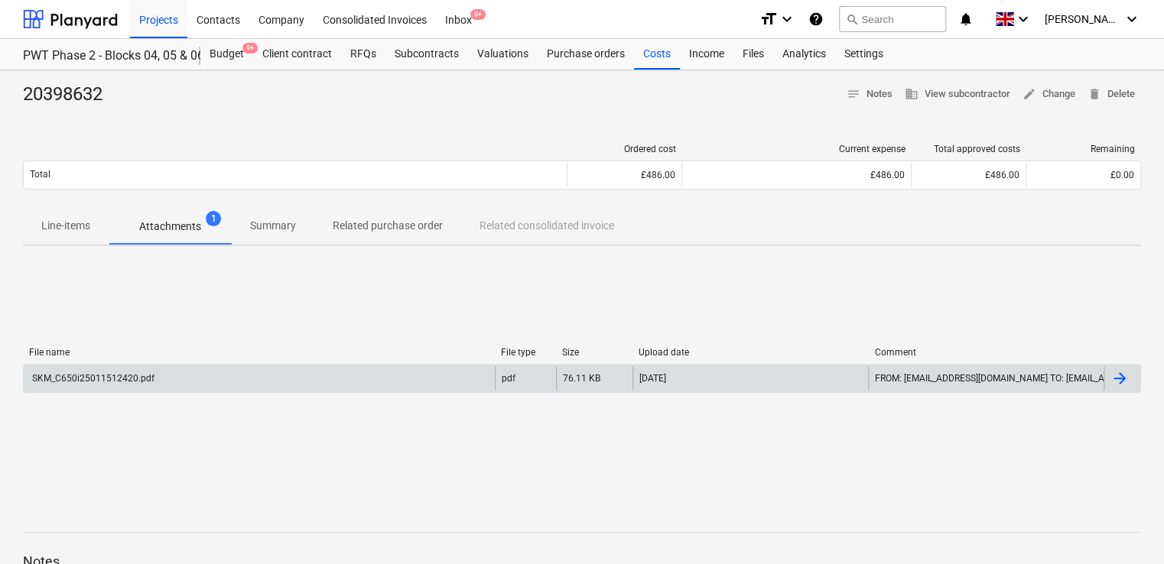
click at [121, 386] on div "SKM_C650i25011512420.pdf" at bounding box center [259, 378] width 471 height 24
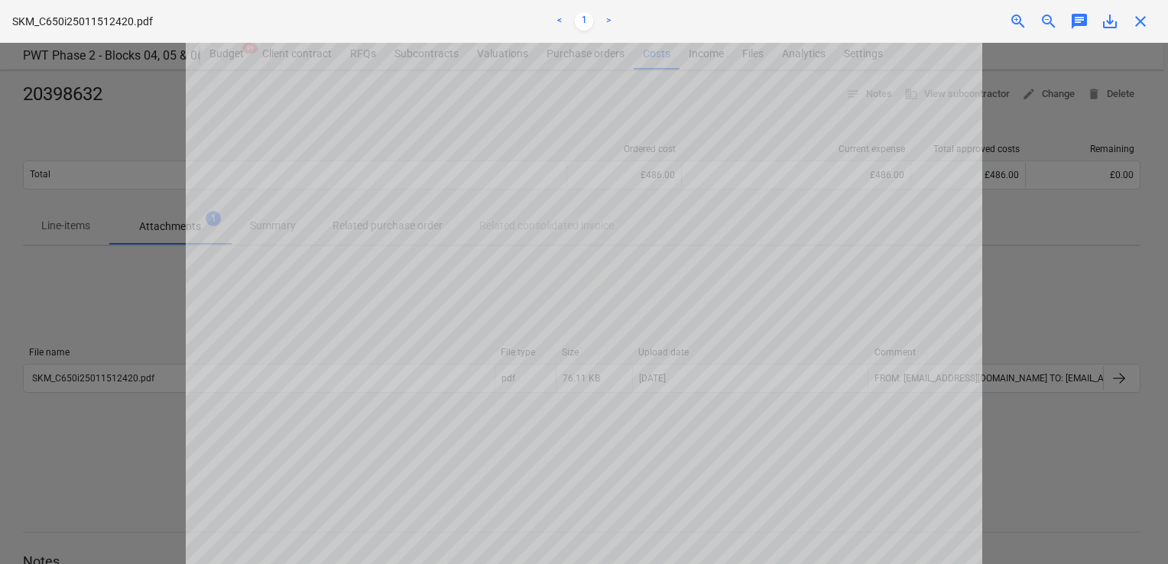
click at [1148, 12] on span "close" at bounding box center [1141, 21] width 18 height 18
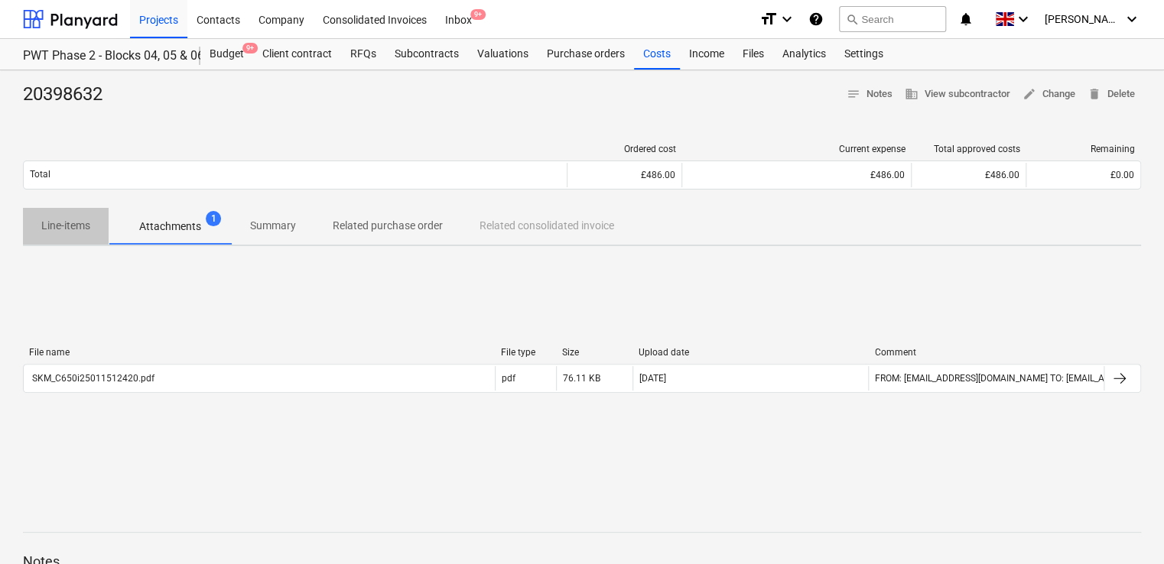
click at [64, 221] on p "Line-items" at bounding box center [65, 226] width 49 height 16
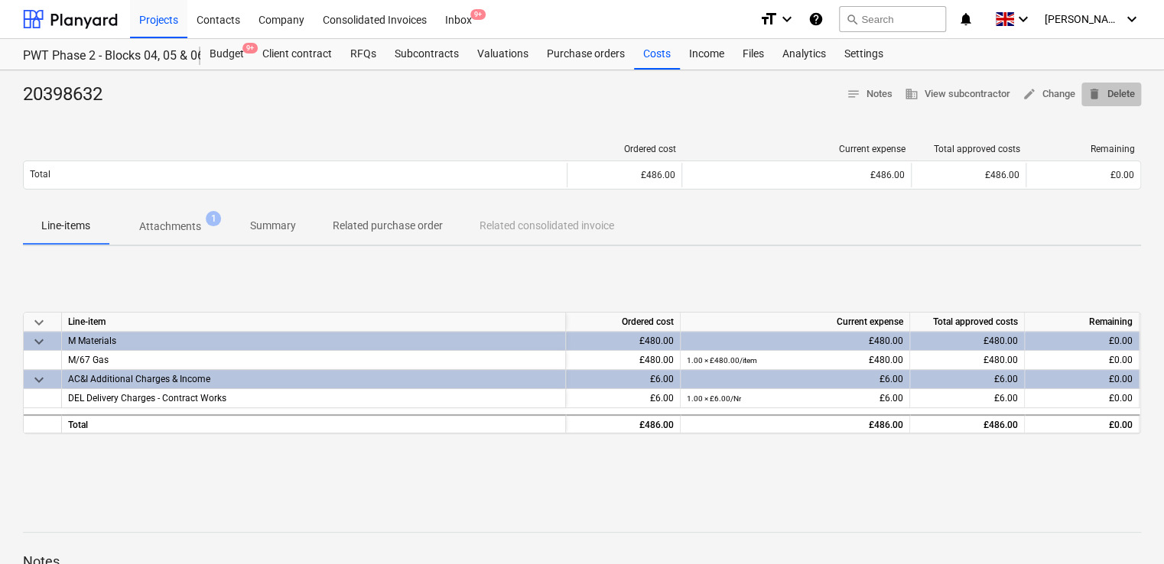
click at [1110, 93] on span "delete Delete" at bounding box center [1110, 95] width 47 height 18
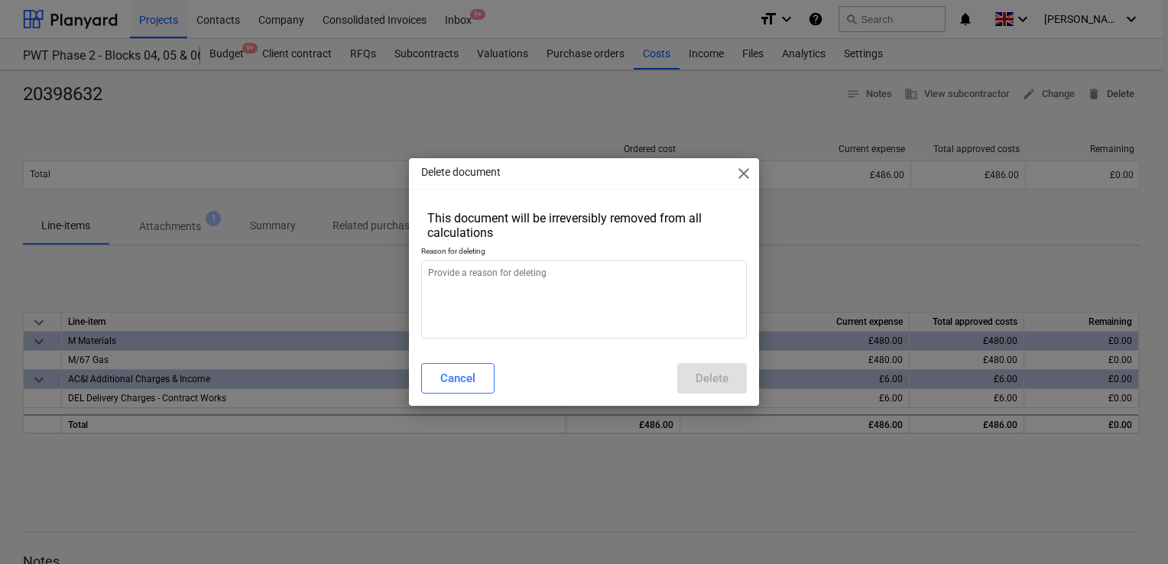
type textarea "x"
click at [565, 284] on textarea at bounding box center [584, 299] width 326 height 79
type textarea "."
type textarea "x"
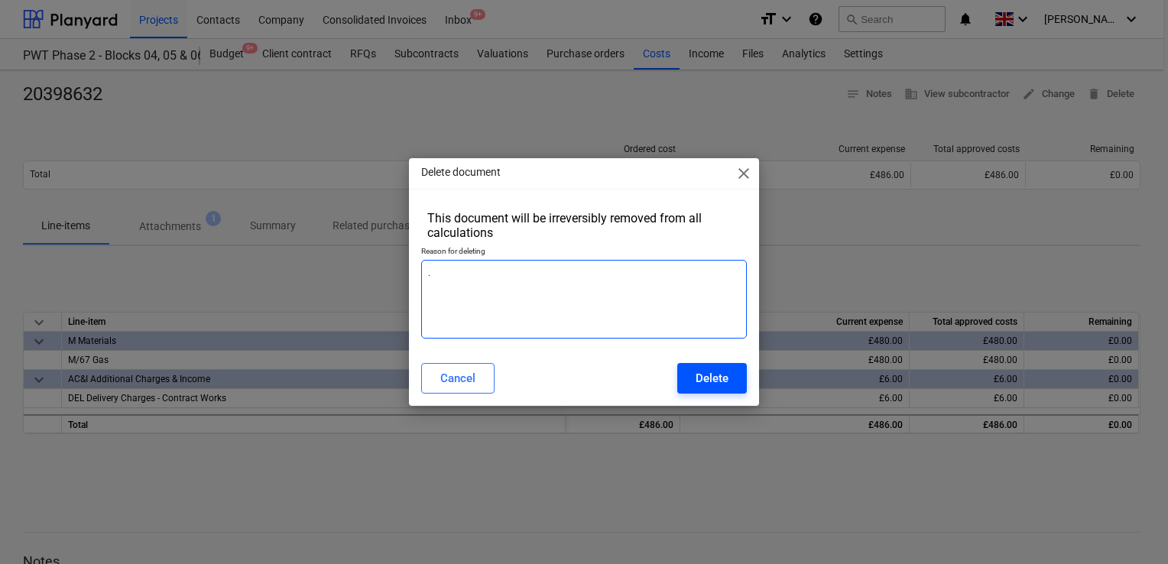
type textarea "."
click at [707, 372] on div "Delete" at bounding box center [712, 379] width 33 height 20
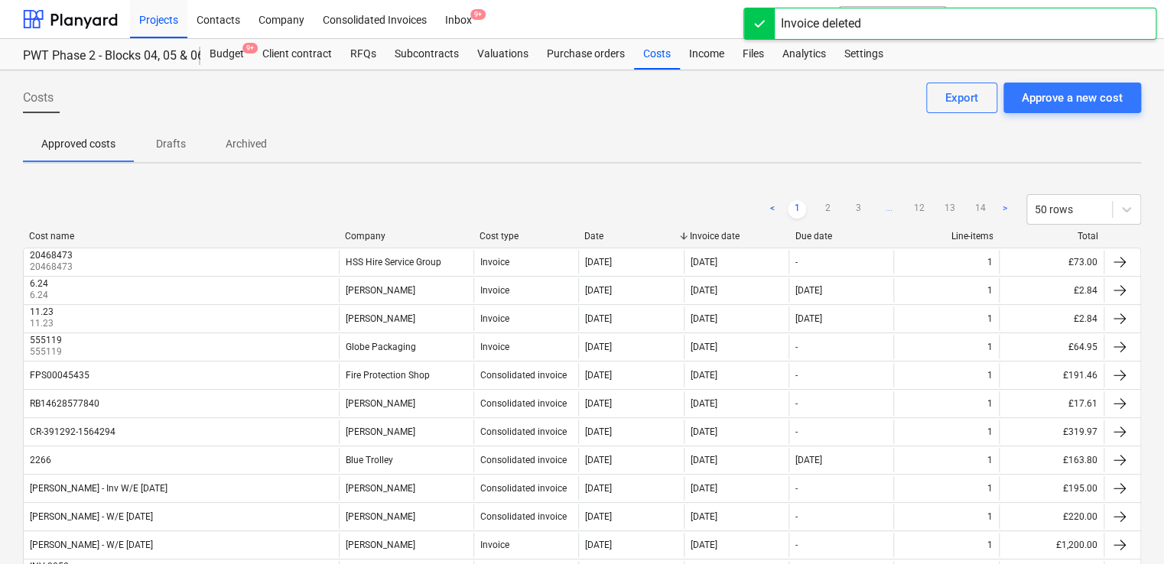
drag, startPoint x: 167, startPoint y: 20, endPoint x: 1167, endPoint y: 65, distance: 1001.1
click at [167, 20] on div "Projects" at bounding box center [158, 18] width 57 height 39
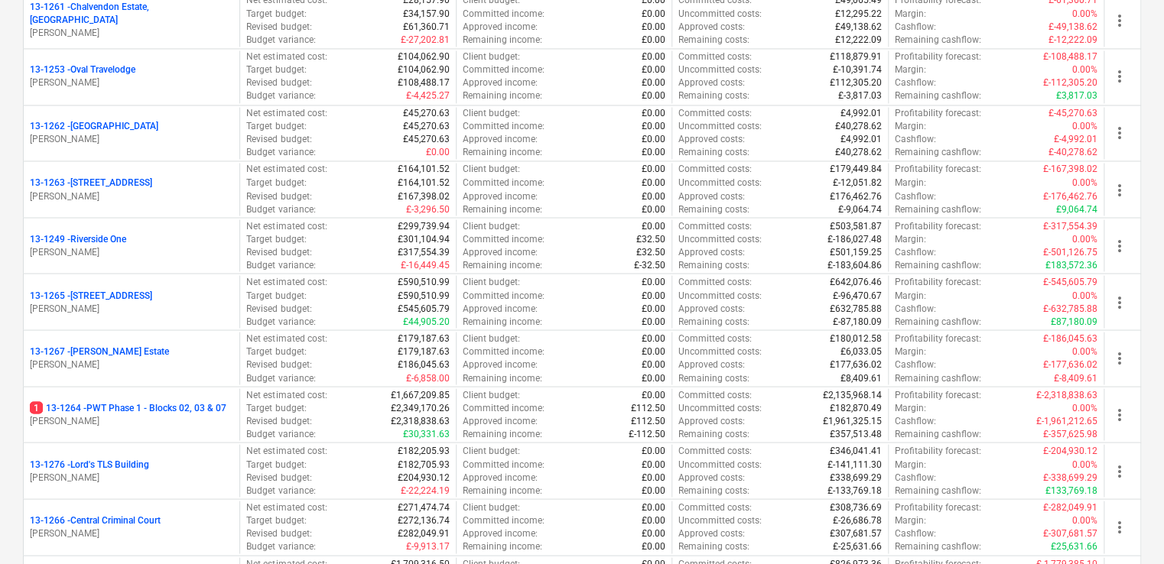
scroll to position [1277, 0]
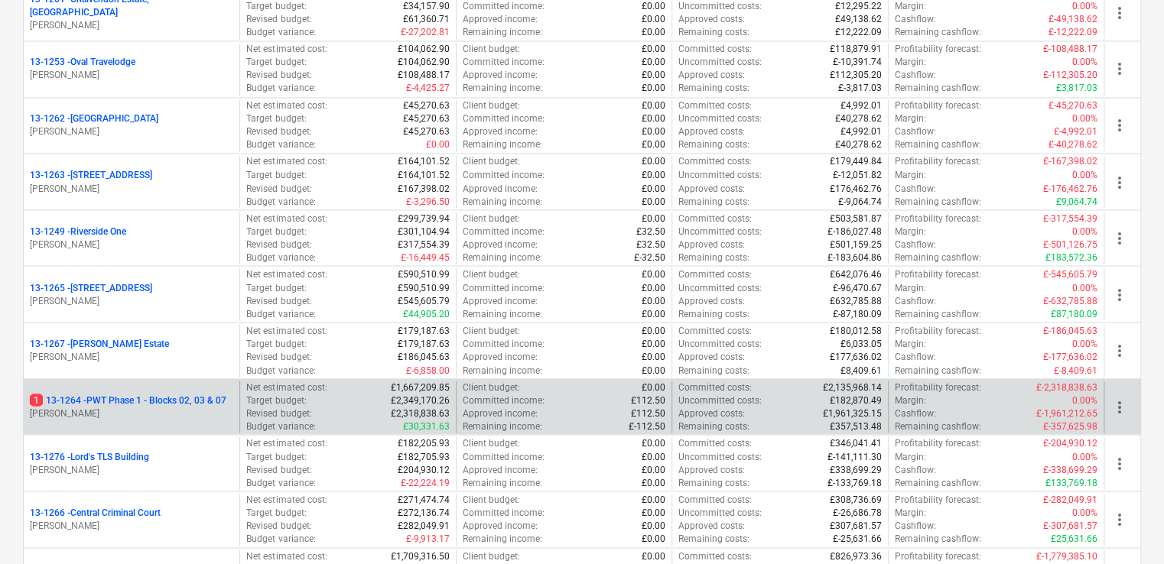
click at [179, 407] on p "[PERSON_NAME]" at bounding box center [131, 413] width 203 height 13
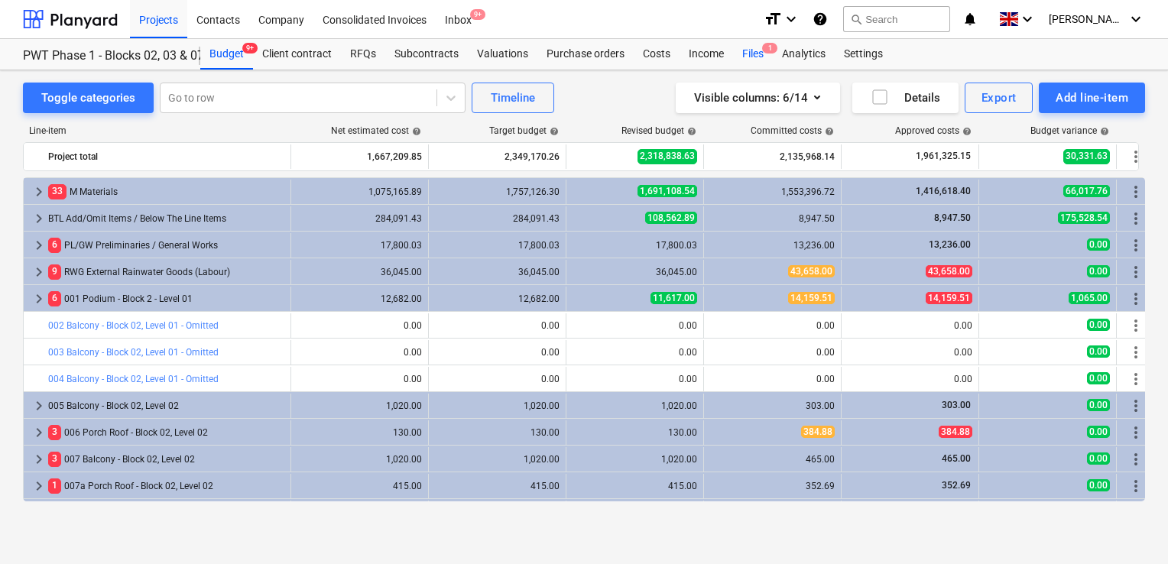
click at [758, 54] on div "Files 1" at bounding box center [753, 54] width 40 height 31
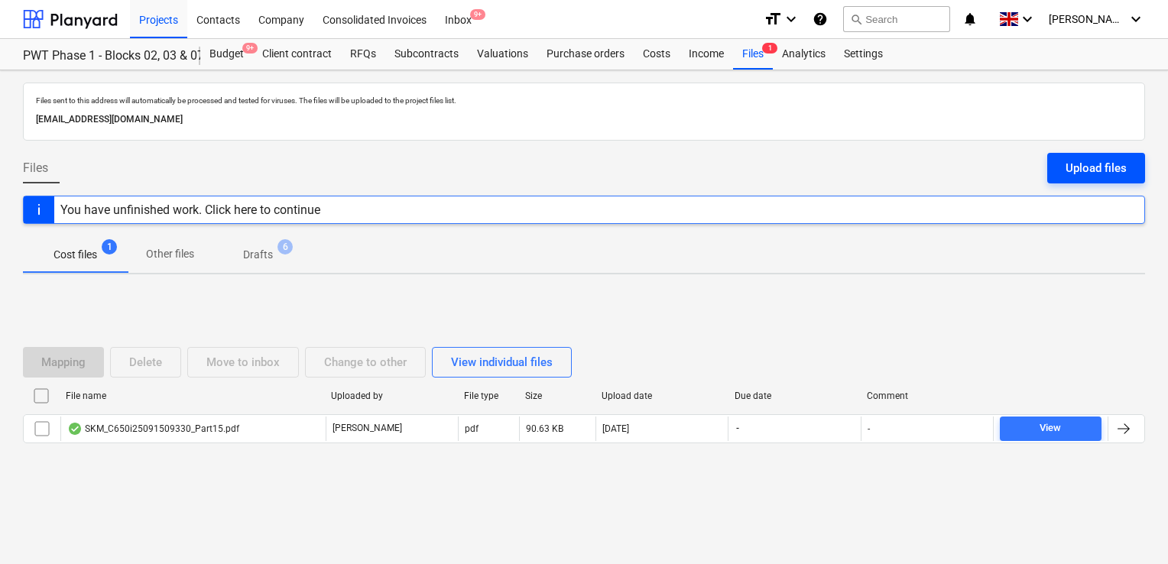
click at [1064, 164] on button "Upload files" at bounding box center [1097, 168] width 98 height 31
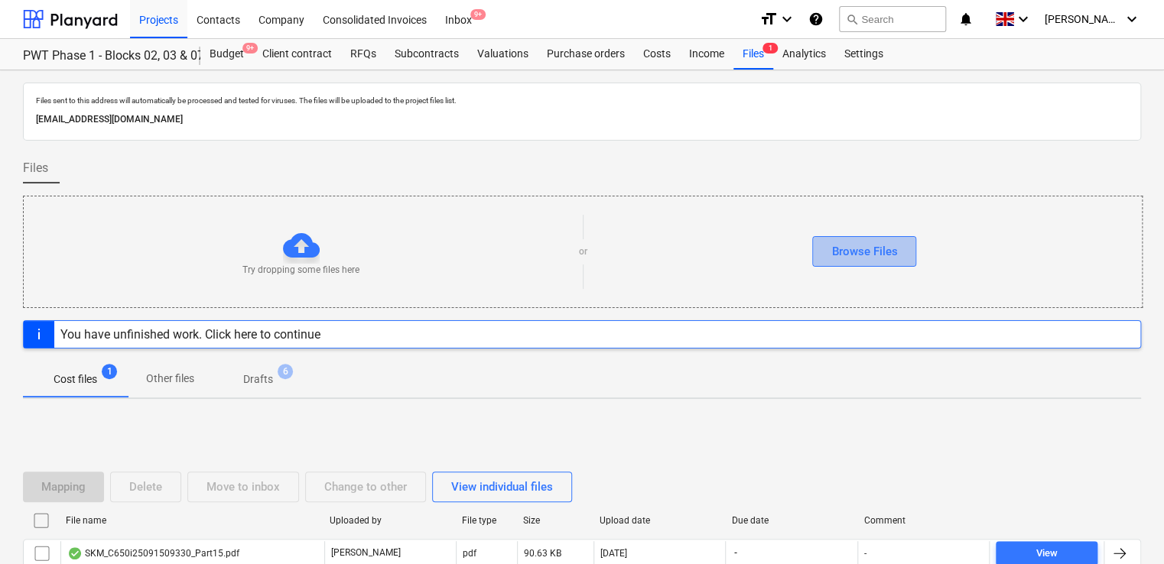
click at [869, 246] on div "Browse Files" at bounding box center [864, 252] width 66 height 20
click at [856, 242] on div "Browse Files" at bounding box center [864, 252] width 66 height 20
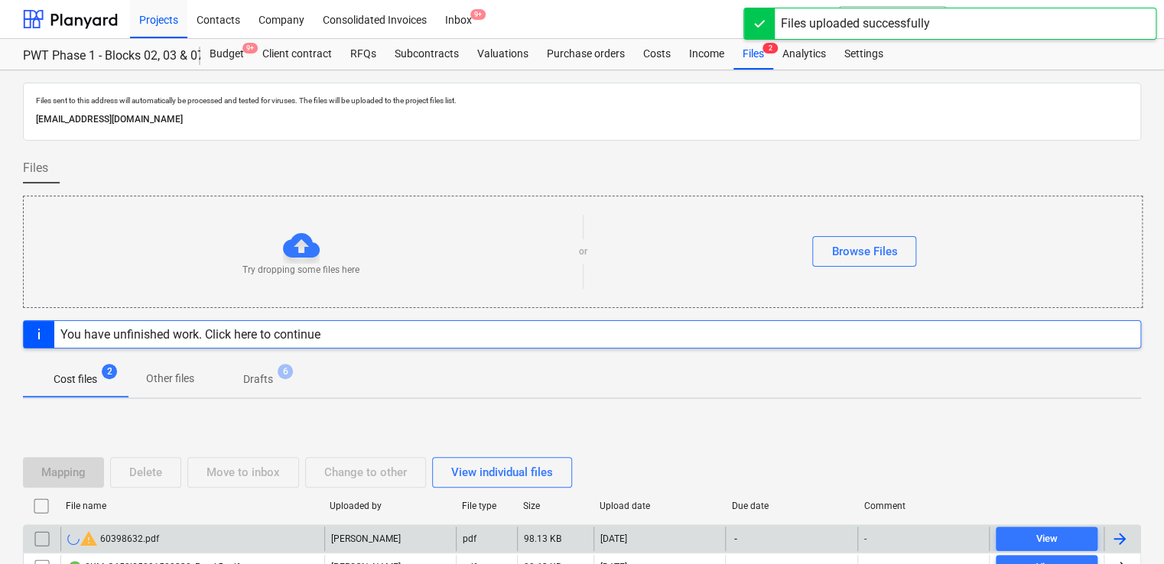
click at [169, 534] on div "warning 60398632.pdf" at bounding box center [192, 539] width 264 height 24
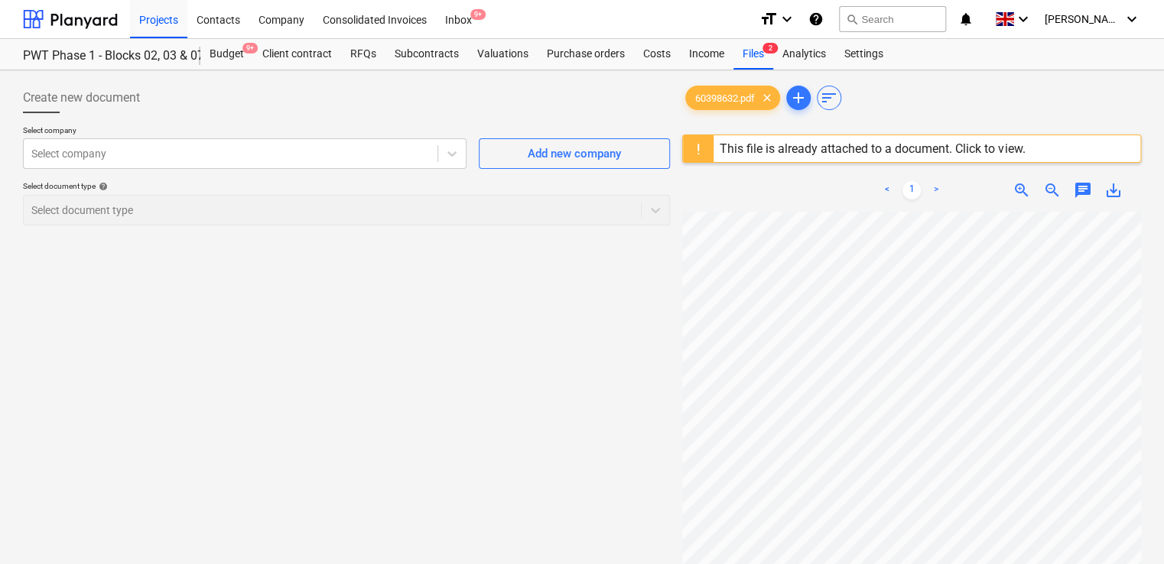
click at [980, 151] on div "This file is already attached to a document. Click to view." at bounding box center [872, 148] width 305 height 15
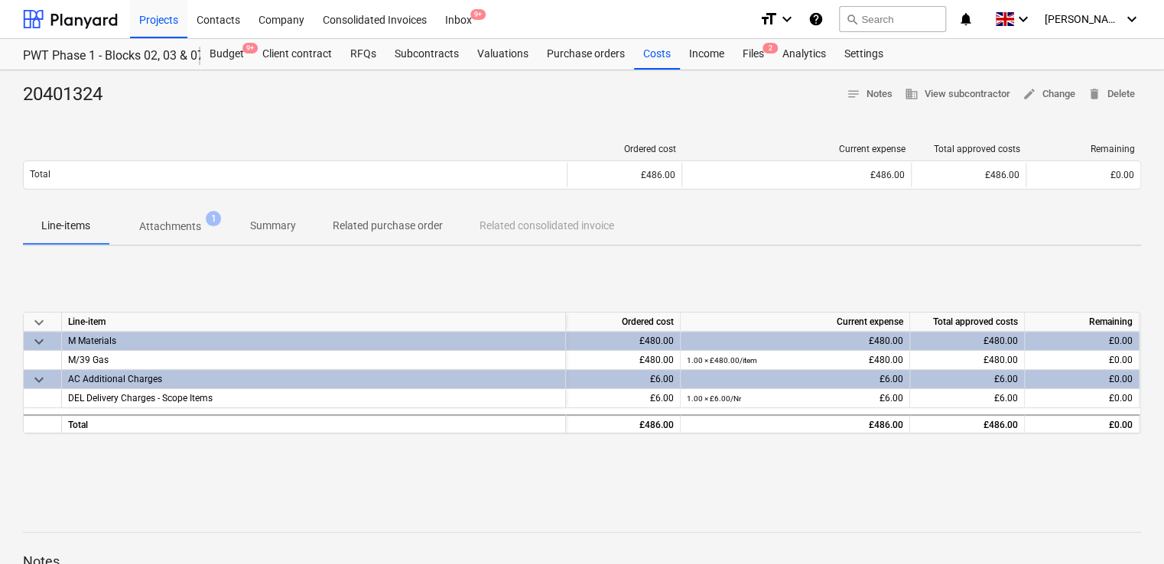
click at [184, 219] on p "Attachments" at bounding box center [170, 227] width 62 height 16
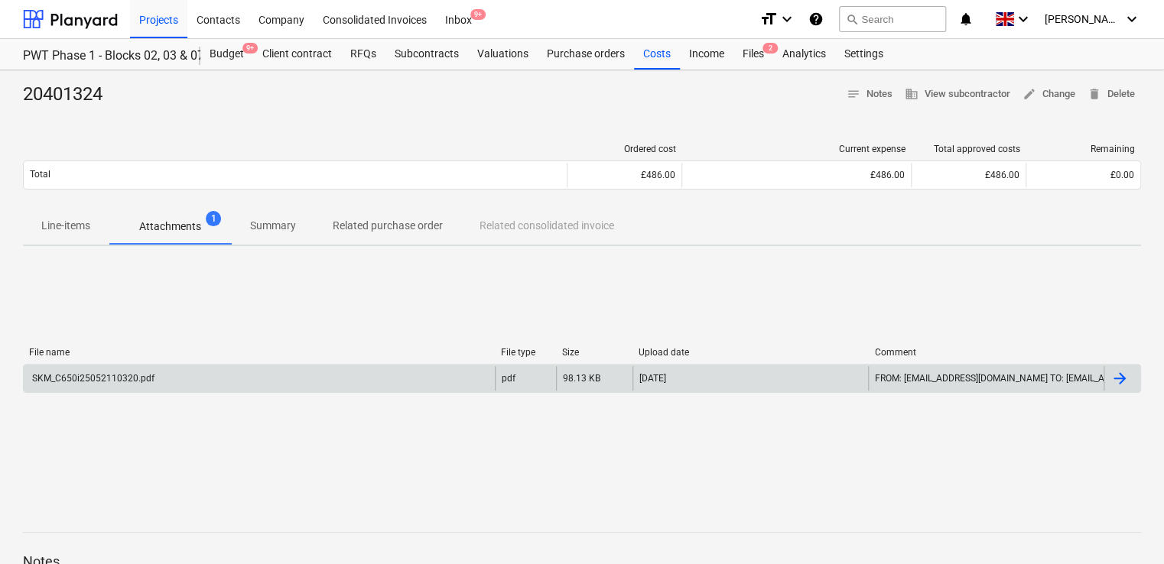
click at [128, 373] on div "SKM_C650i25052110320.pdf" at bounding box center [92, 378] width 125 height 11
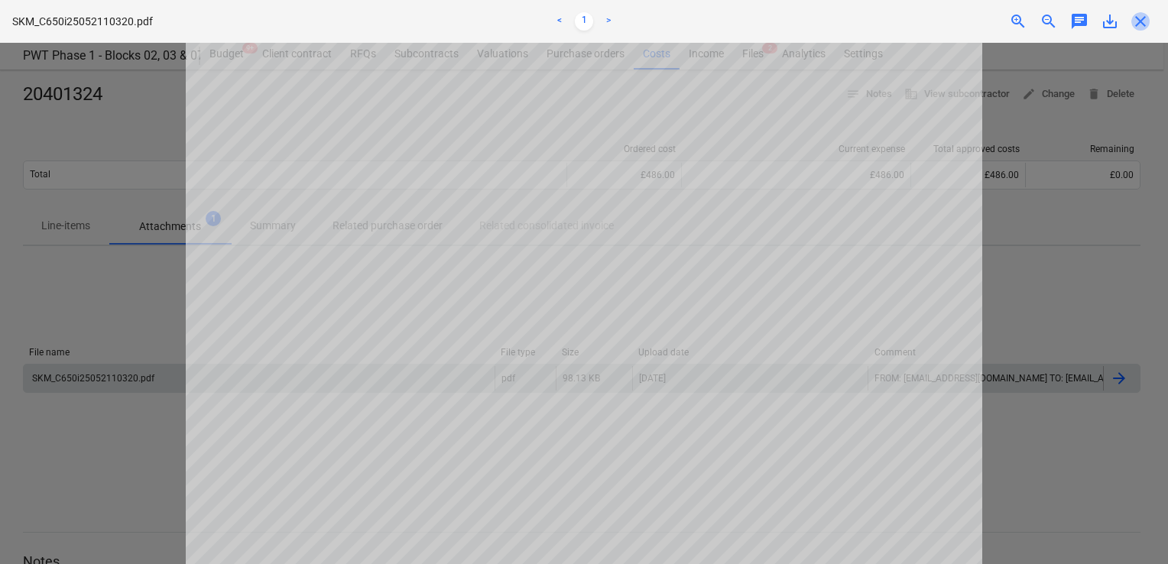
click at [1134, 21] on span "close" at bounding box center [1141, 21] width 18 height 18
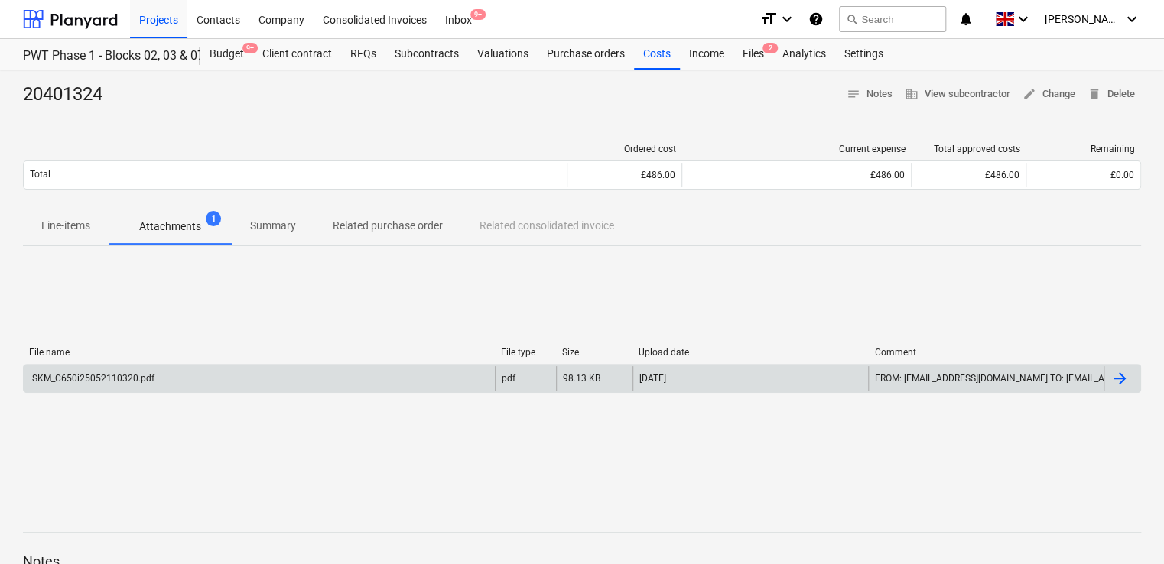
click at [451, 99] on div "20401324 notes Notes business View subcontractor edit Change delete Delete" at bounding box center [582, 95] width 1118 height 24
click at [83, 228] on p "Line-items" at bounding box center [65, 226] width 49 height 16
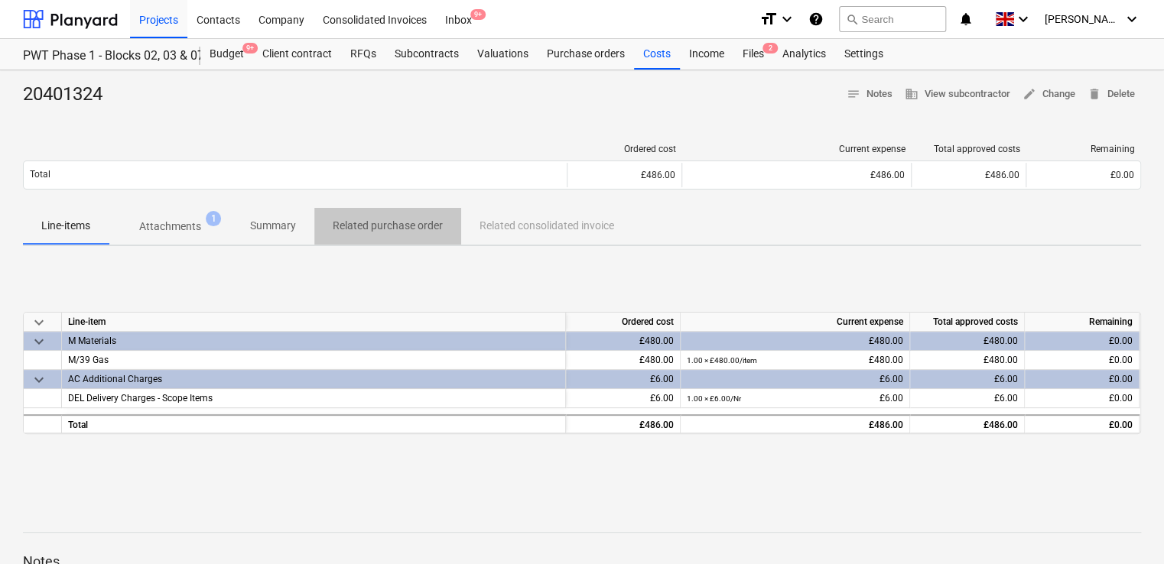
click at [395, 222] on p "Related purchase order" at bounding box center [388, 226] width 110 height 16
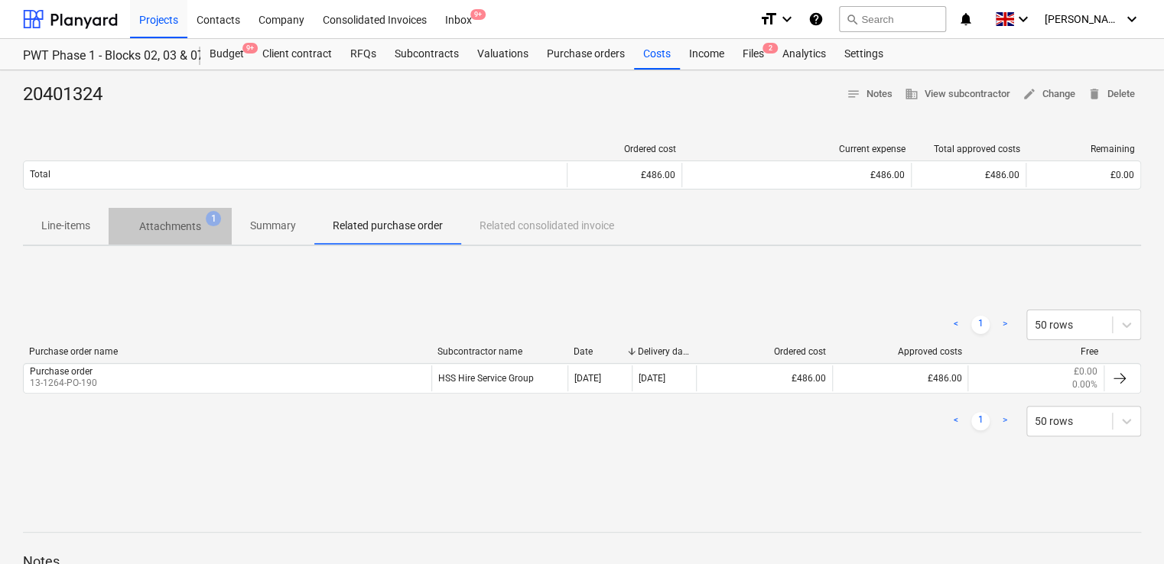
click at [159, 226] on p "Attachments" at bounding box center [170, 227] width 62 height 16
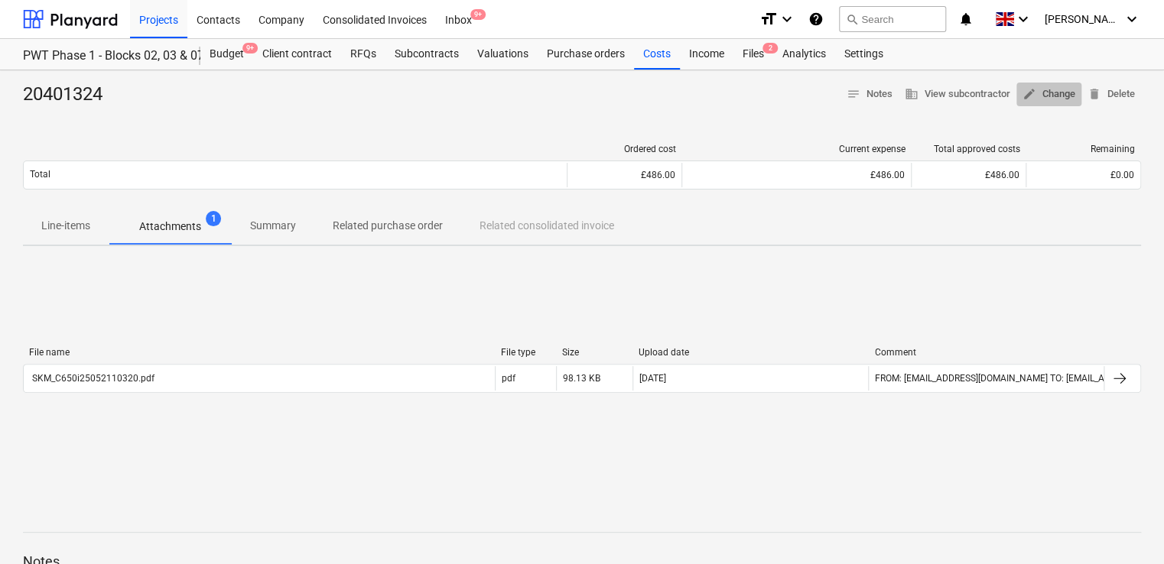
click at [1070, 87] on span "edit Change" at bounding box center [1048, 95] width 53 height 18
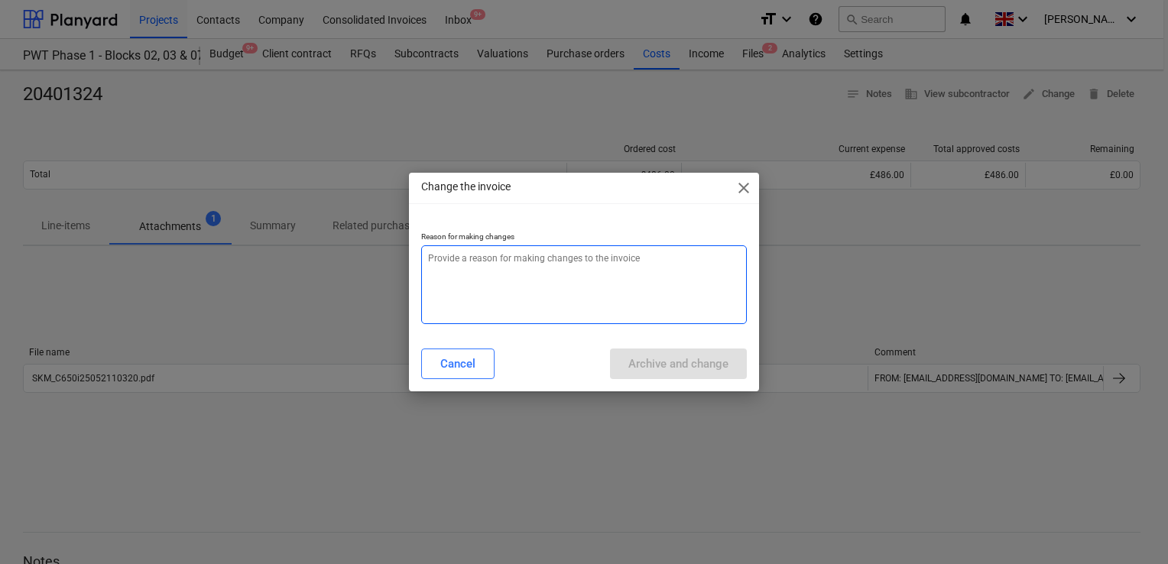
click at [546, 283] on textarea at bounding box center [584, 284] width 326 height 79
type textarea "x"
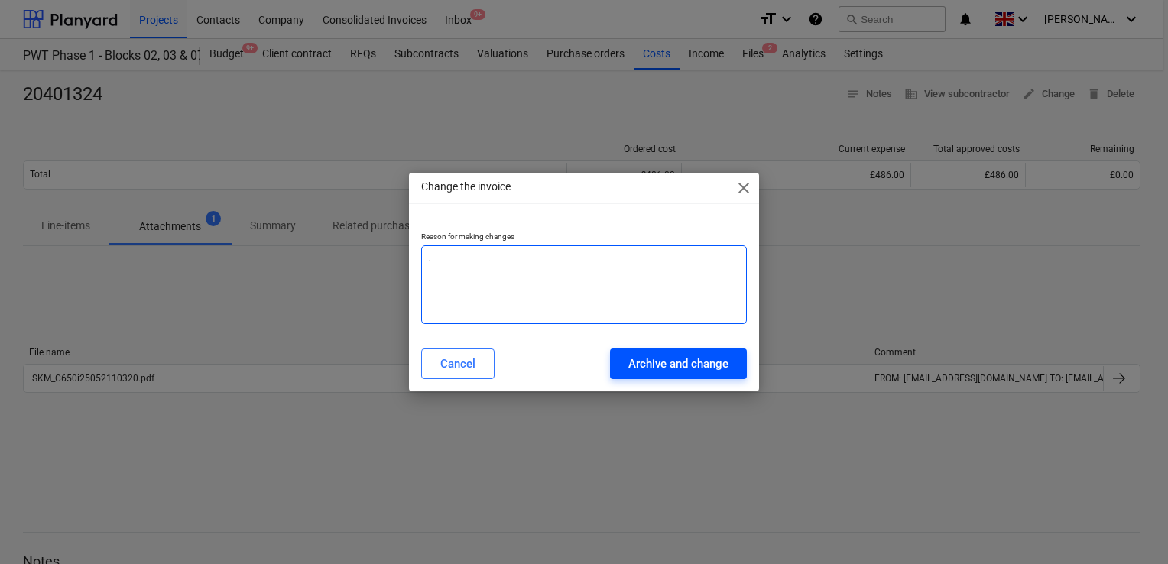
type textarea "."
click at [629, 361] on div "Archive and change" at bounding box center [679, 364] width 100 height 20
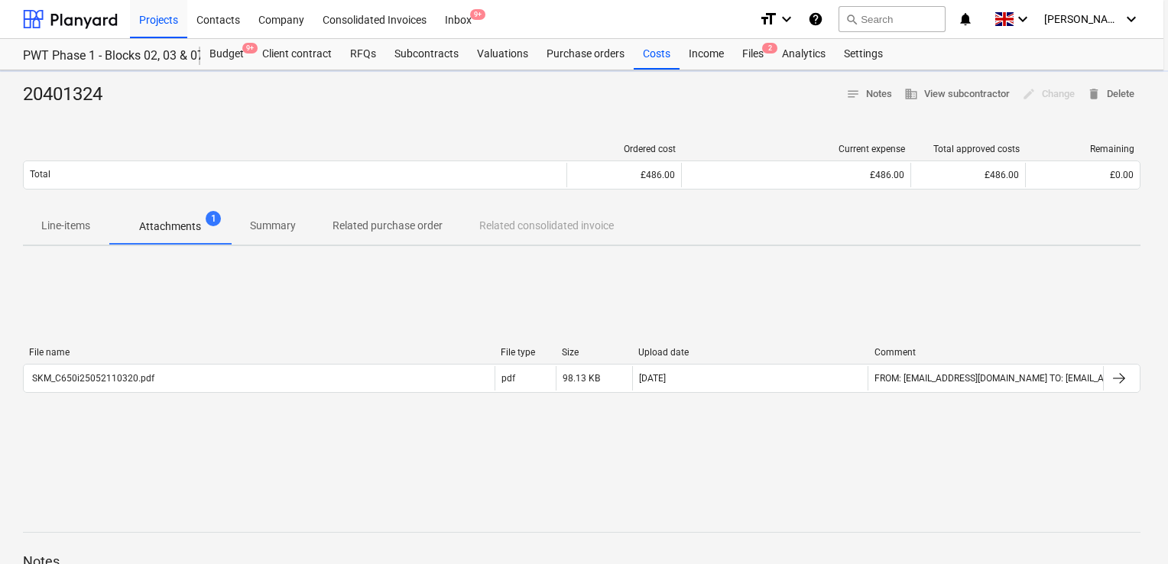
type textarea "x"
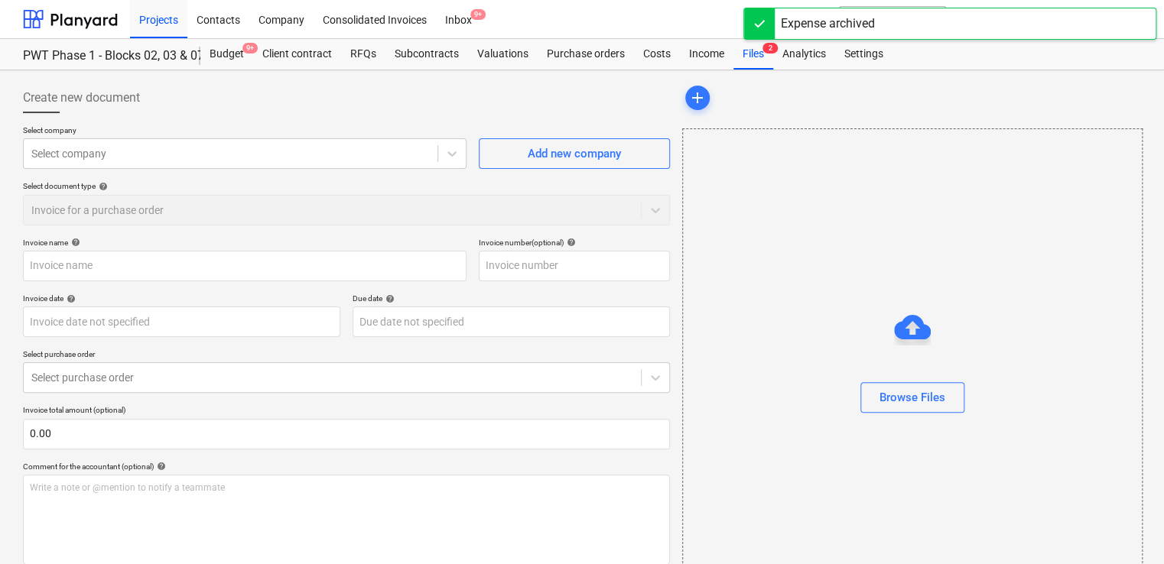
type input "20401324"
type input "[DATE]"
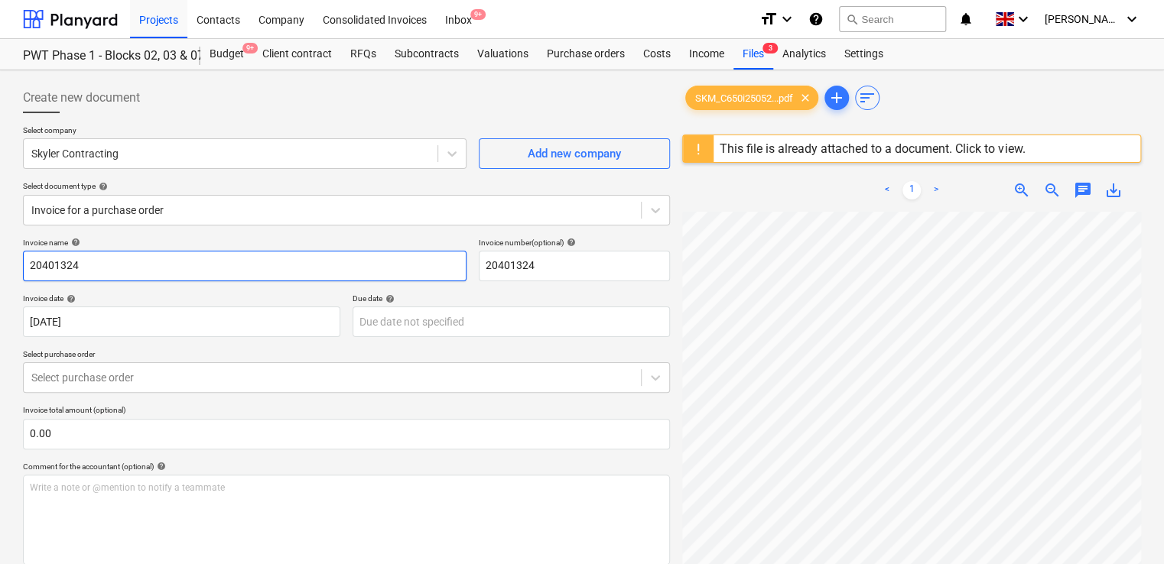
drag, startPoint x: 83, startPoint y: 265, endPoint x: 3, endPoint y: 260, distance: 79.7
click at [3, 260] on div "Create new document Select company Skyler Contracting Add new company Select do…" at bounding box center [582, 468] width 1164 height 796
paste input "60398632"
type input "60398632"
drag, startPoint x: 547, startPoint y: 270, endPoint x: 455, endPoint y: 252, distance: 94.3
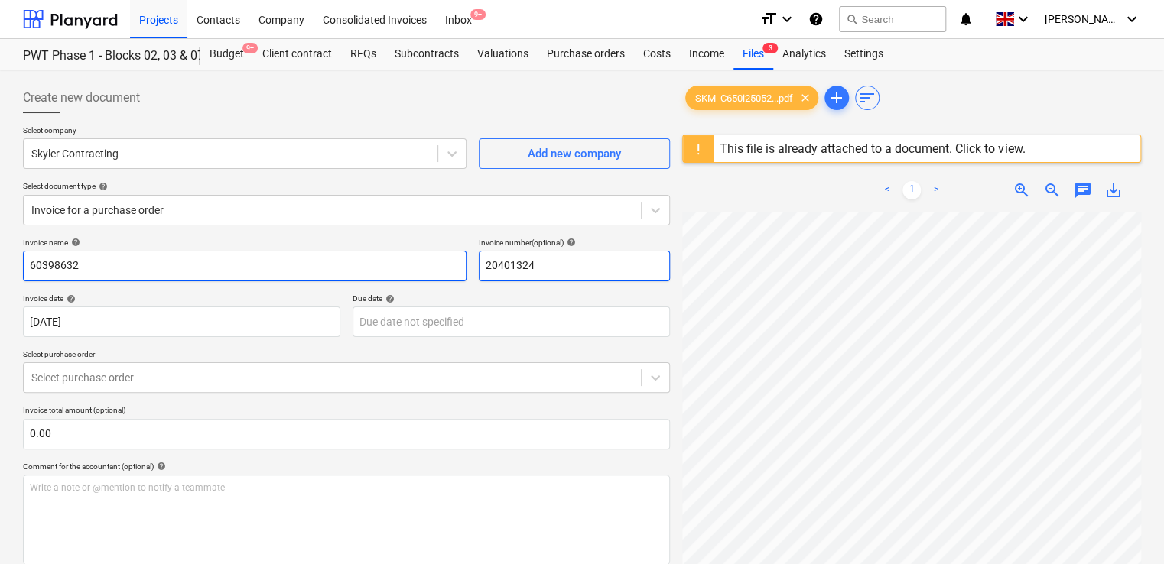
click at [455, 252] on div "Invoice name help 60398632 Invoice number (optional) help 20401324" at bounding box center [346, 260] width 647 height 44
paste input "60398632"
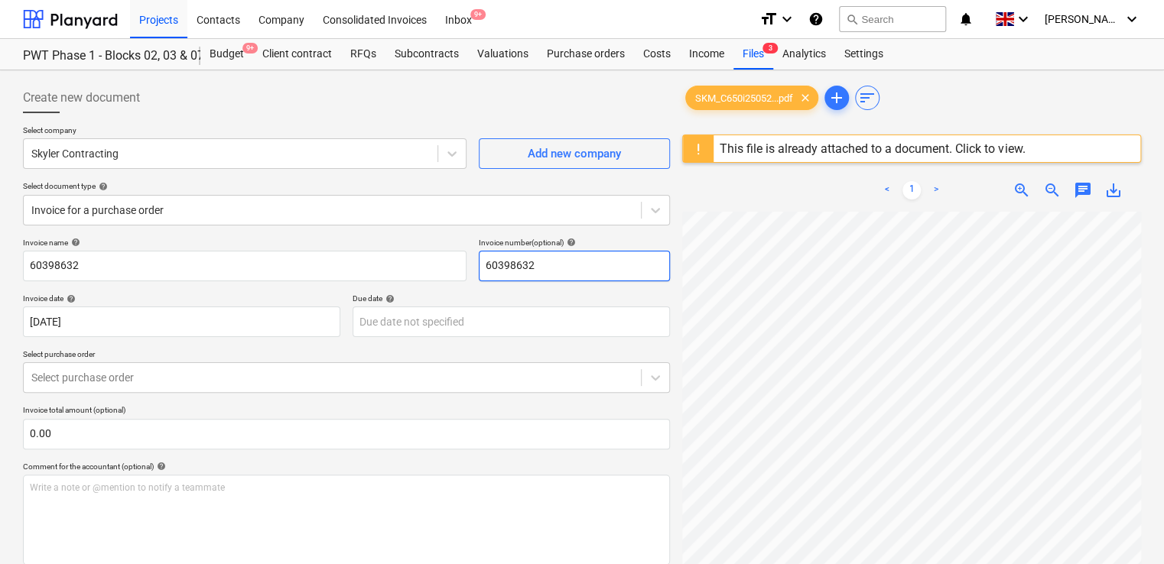
type input "60398632"
click at [443, 463] on div "Comment for the accountant (optional) help" at bounding box center [346, 467] width 647 height 10
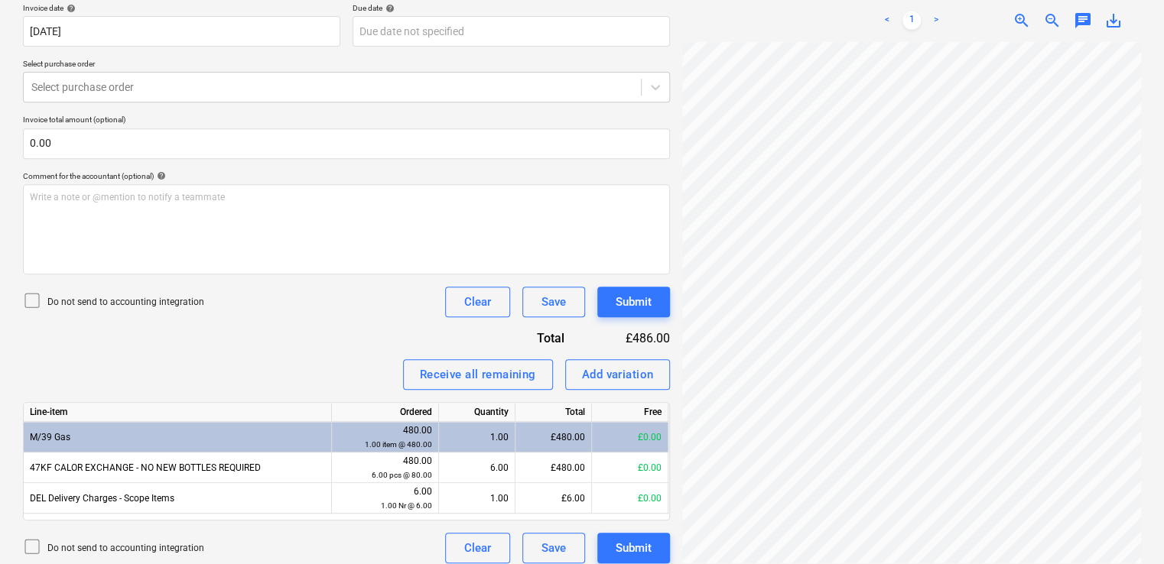
scroll to position [301, 0]
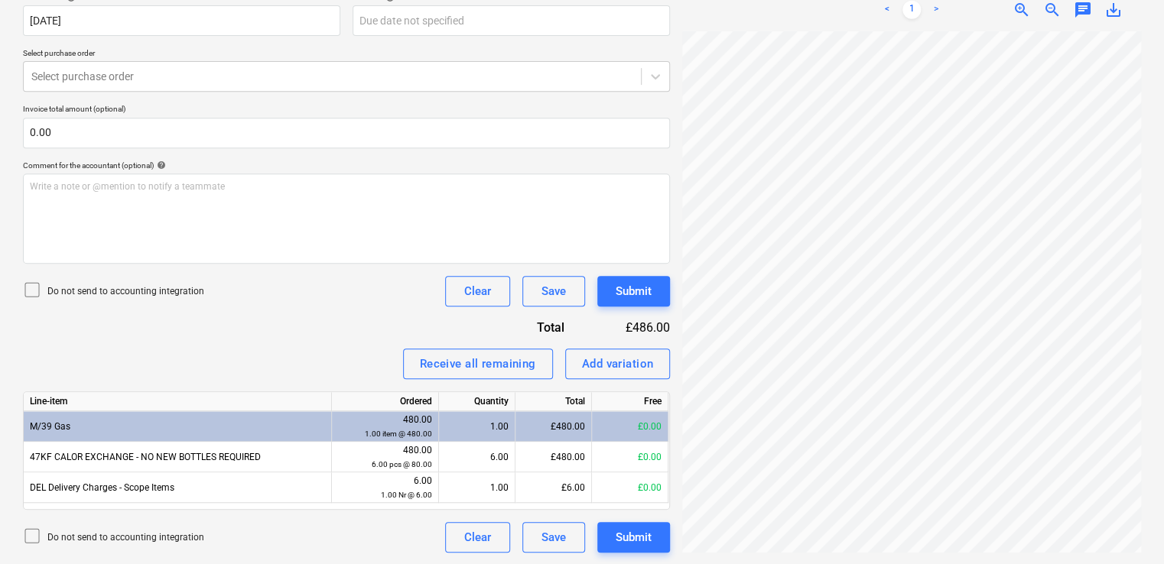
click at [29, 287] on icon at bounding box center [32, 290] width 18 height 18
click at [526, 362] on div "Receive all remaining" at bounding box center [478, 364] width 116 height 20
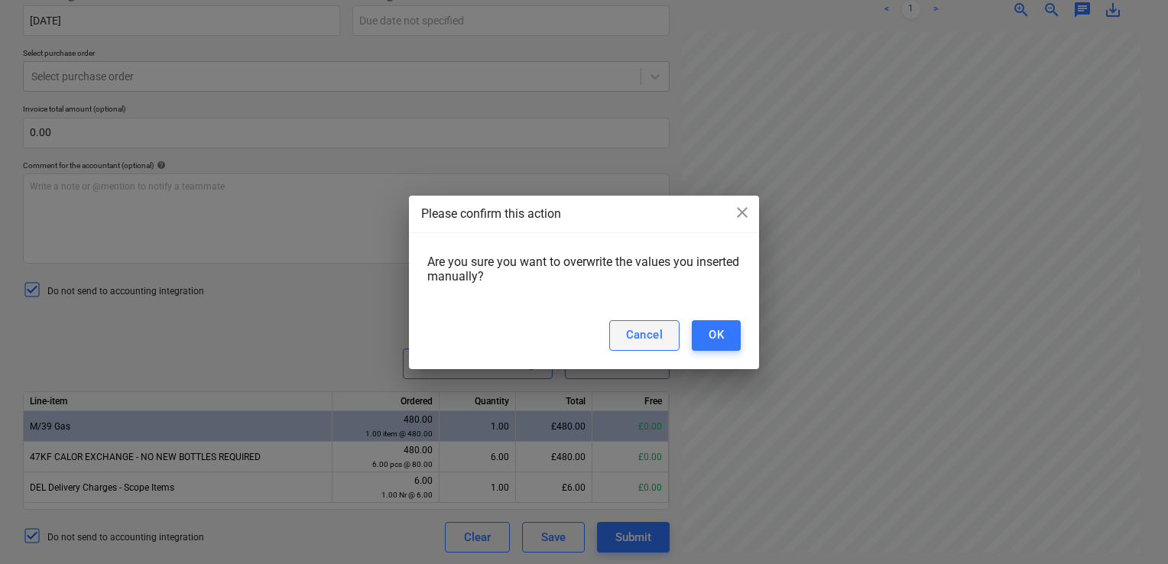
click at [640, 333] on div "Cancel" at bounding box center [644, 335] width 37 height 20
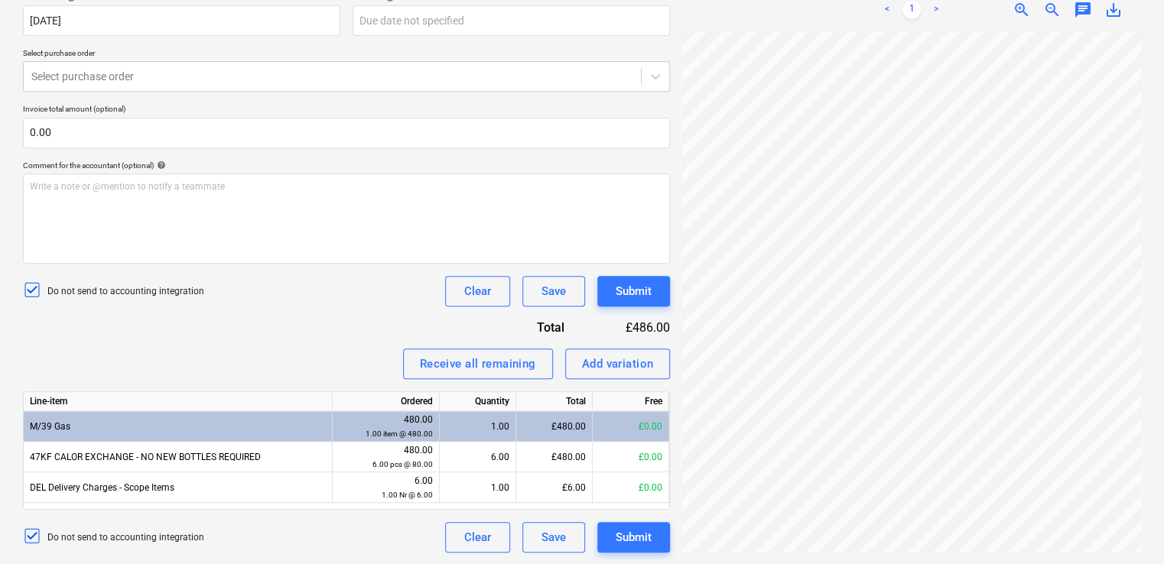
click at [346, 337] on div "Invoice name help 60398632 Invoice number (optional) help 60398632 Invoice date…" at bounding box center [346, 245] width 647 height 616
click at [609, 536] on button "Submit" at bounding box center [633, 537] width 73 height 31
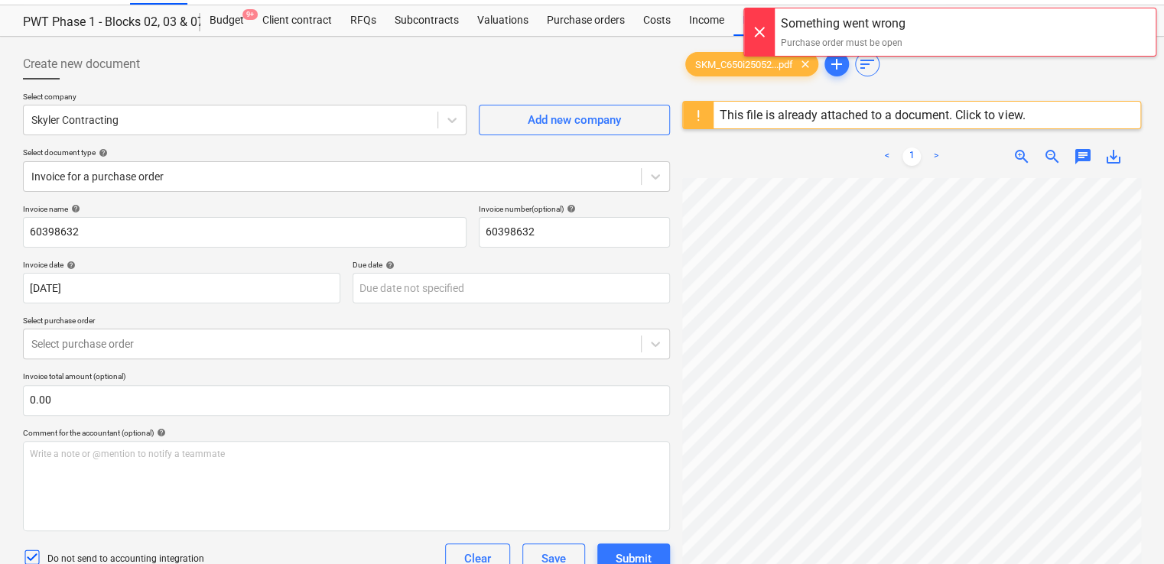
scroll to position [0, 0]
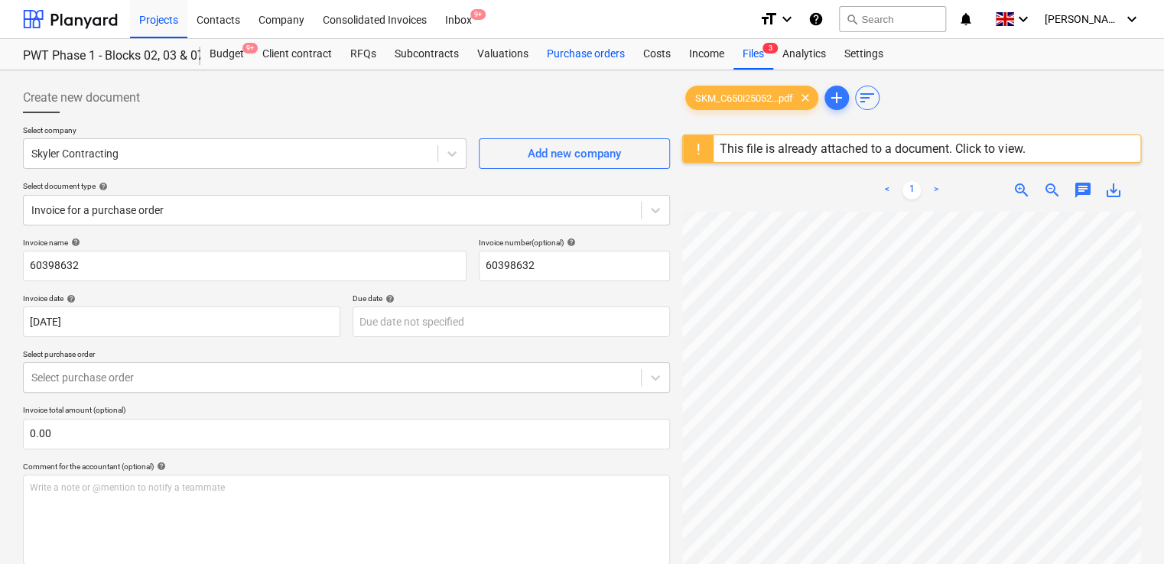
click at [602, 53] on div "Purchase orders" at bounding box center [586, 54] width 96 height 31
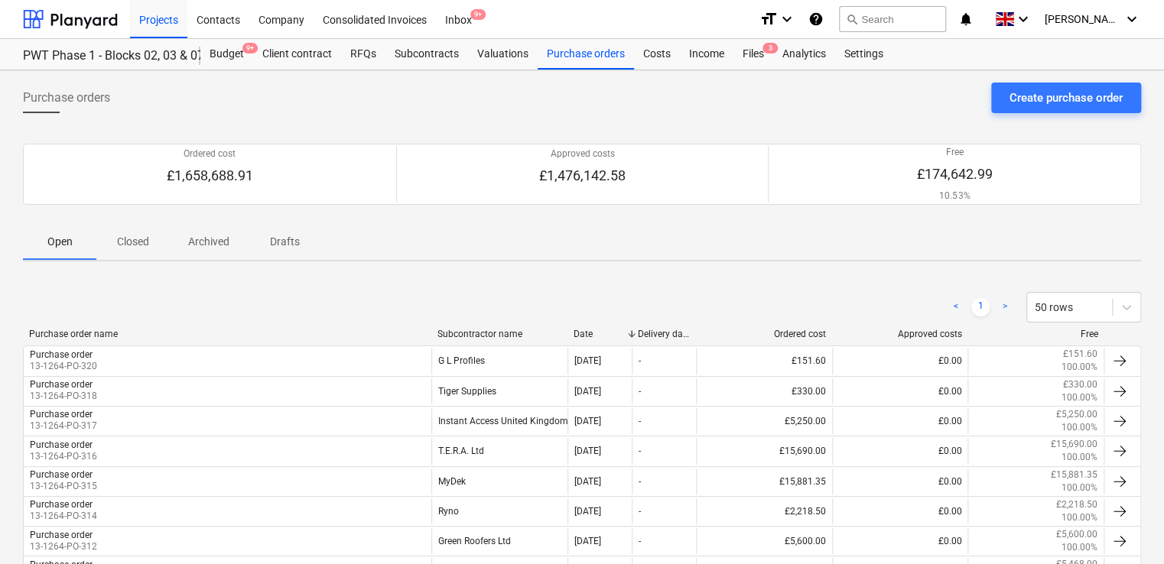
click at [119, 238] on p "Closed" at bounding box center [133, 242] width 37 height 16
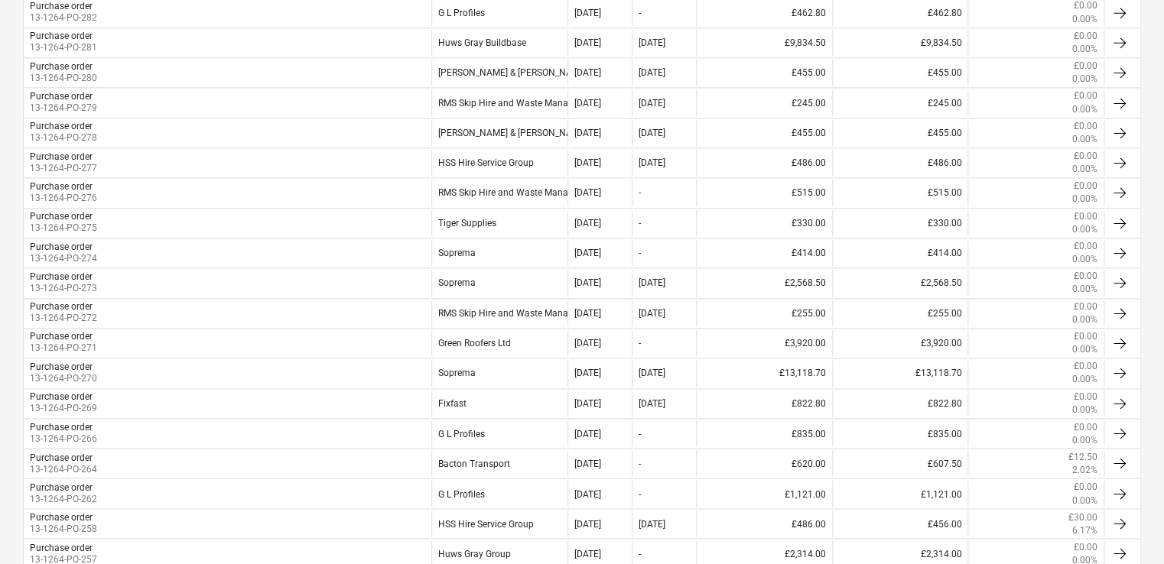
scroll to position [1361, 0]
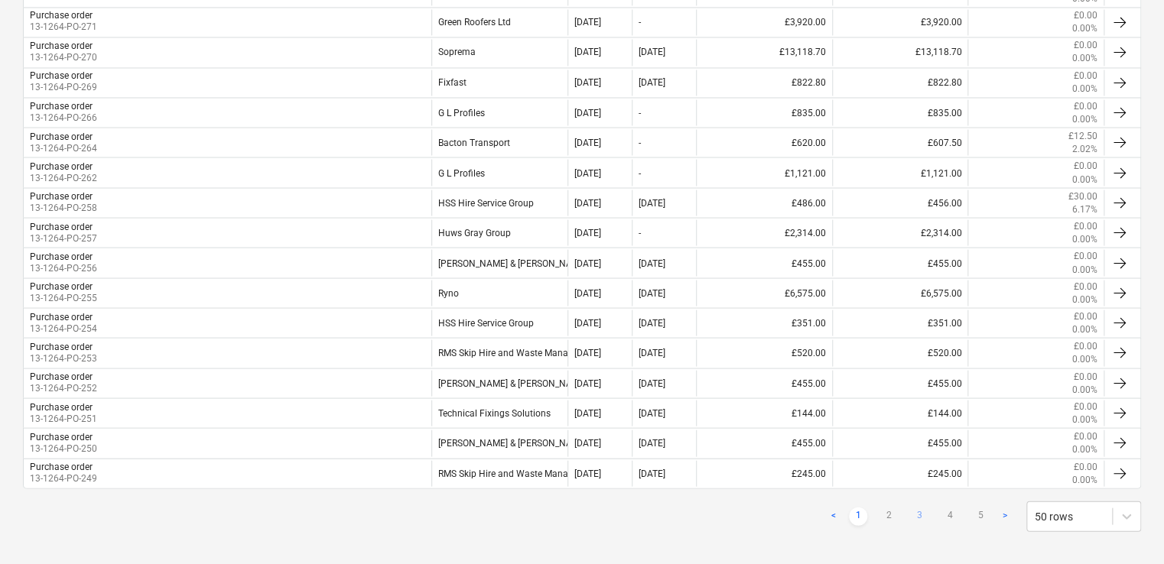
click at [923, 507] on link "3" at bounding box center [919, 516] width 18 height 18
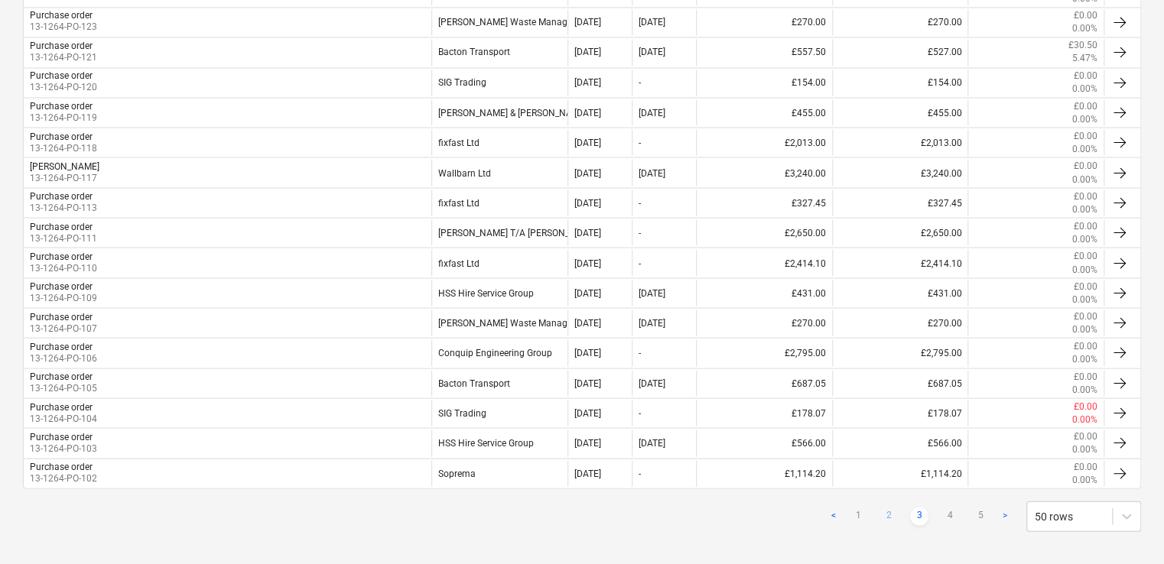
click at [882, 507] on link "2" at bounding box center [888, 516] width 18 height 18
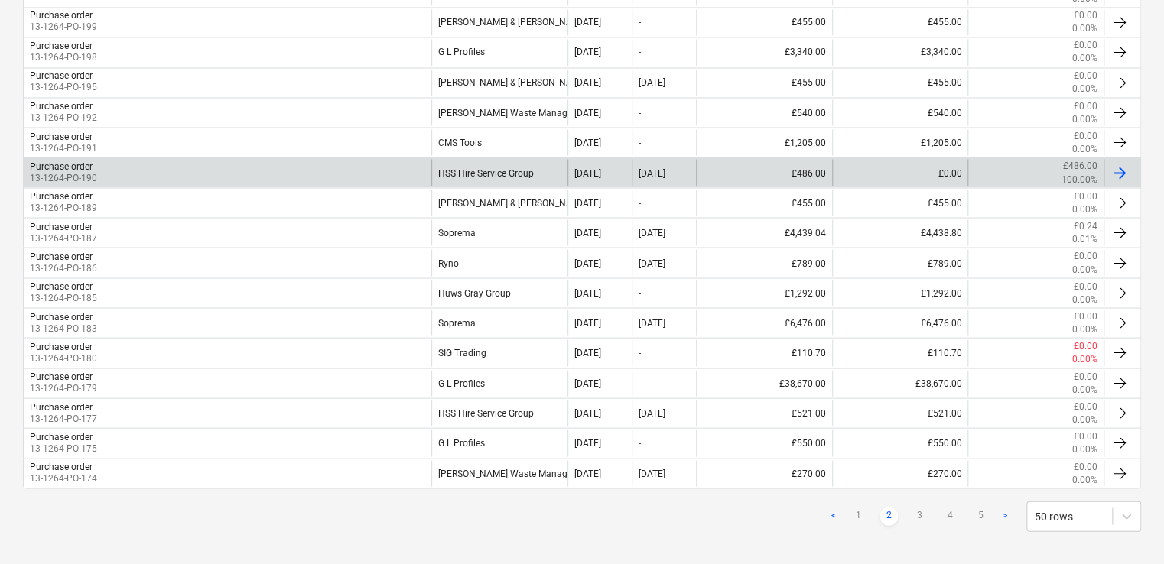
click at [396, 159] on div "Purchase order 13-1264-PO-190" at bounding box center [228, 172] width 408 height 26
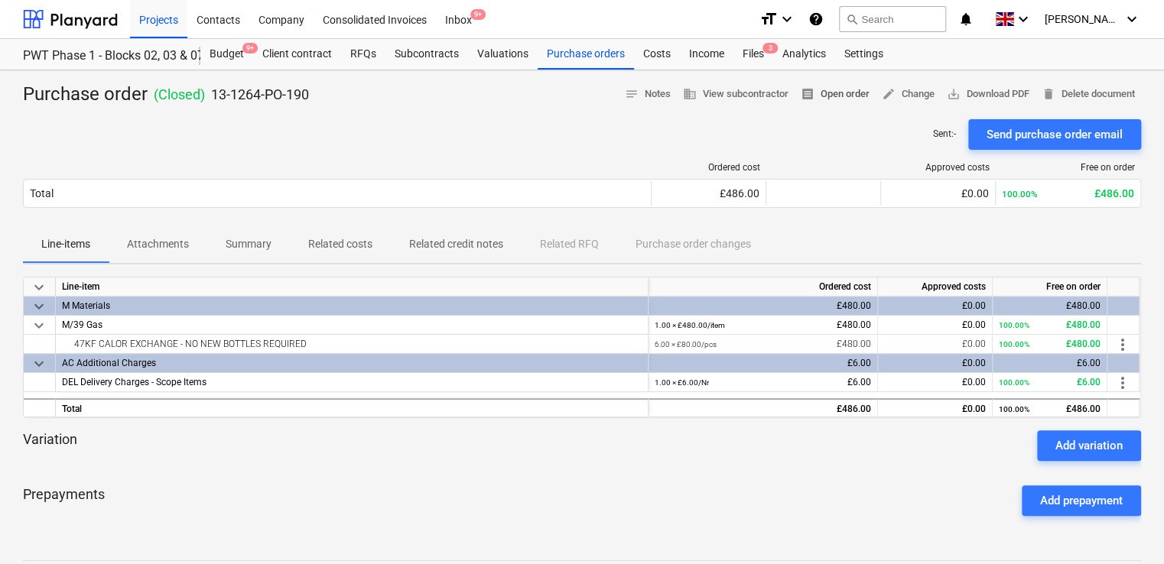
click at [838, 93] on span "receipt Open order" at bounding box center [835, 95] width 69 height 18
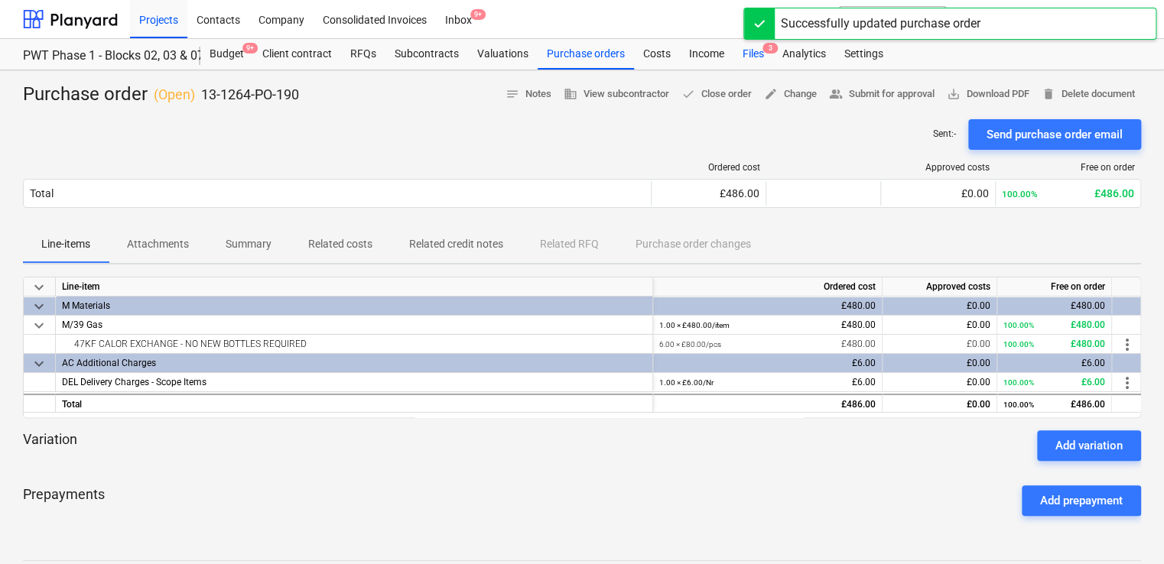
click at [743, 57] on div "Files 3" at bounding box center [753, 54] width 40 height 31
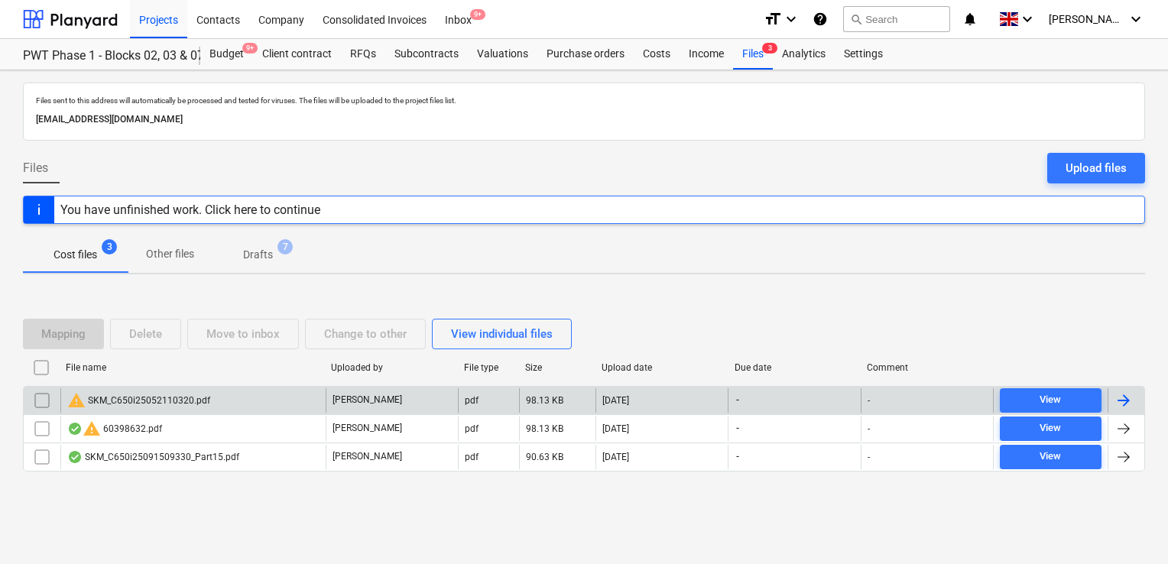
click at [146, 398] on div "warning SKM_C650i25052110320.pdf" at bounding box center [138, 400] width 143 height 18
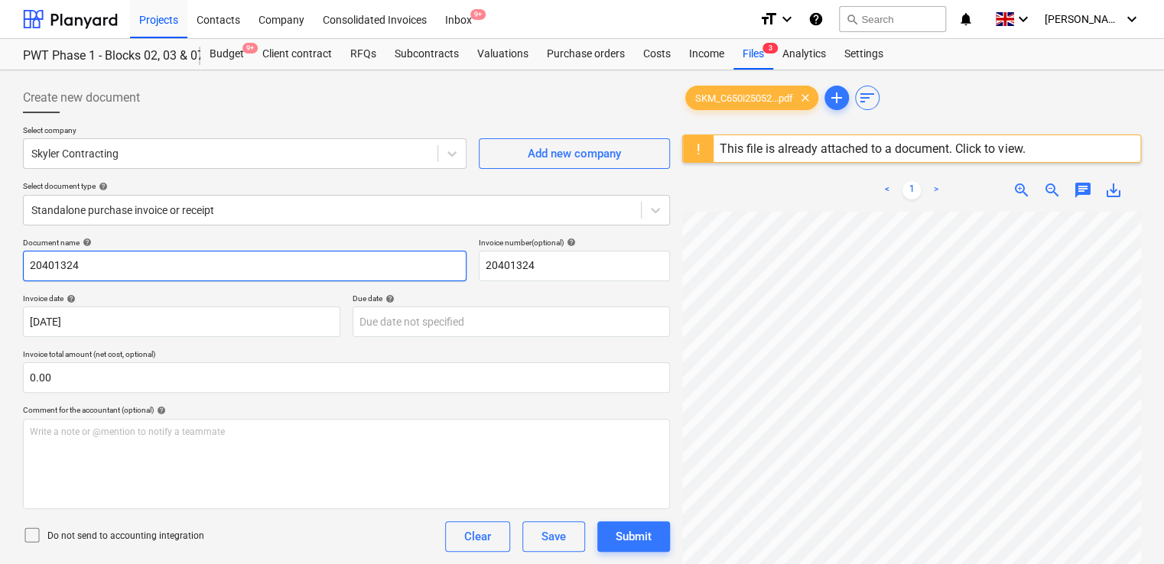
drag, startPoint x: 91, startPoint y: 272, endPoint x: 0, endPoint y: 274, distance: 91.0
click at [0, 274] on html "Projects Contacts Company Consolidated Invoices Inbox 9+ format_size keyboard_a…" at bounding box center [582, 282] width 1164 height 564
paste input "60398632"
type input "60398632"
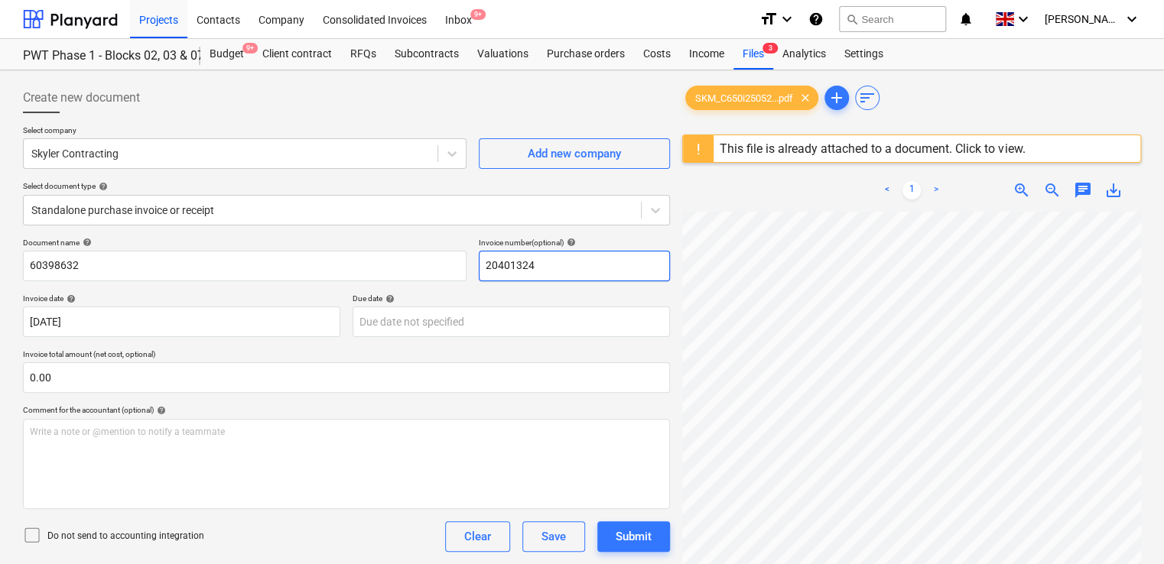
drag, startPoint x: 562, startPoint y: 263, endPoint x: 433, endPoint y: 238, distance: 131.7
click at [433, 238] on div "Document name help 60398632 Invoice number (optional) help 20401324" at bounding box center [346, 260] width 647 height 44
paste input "60398632"
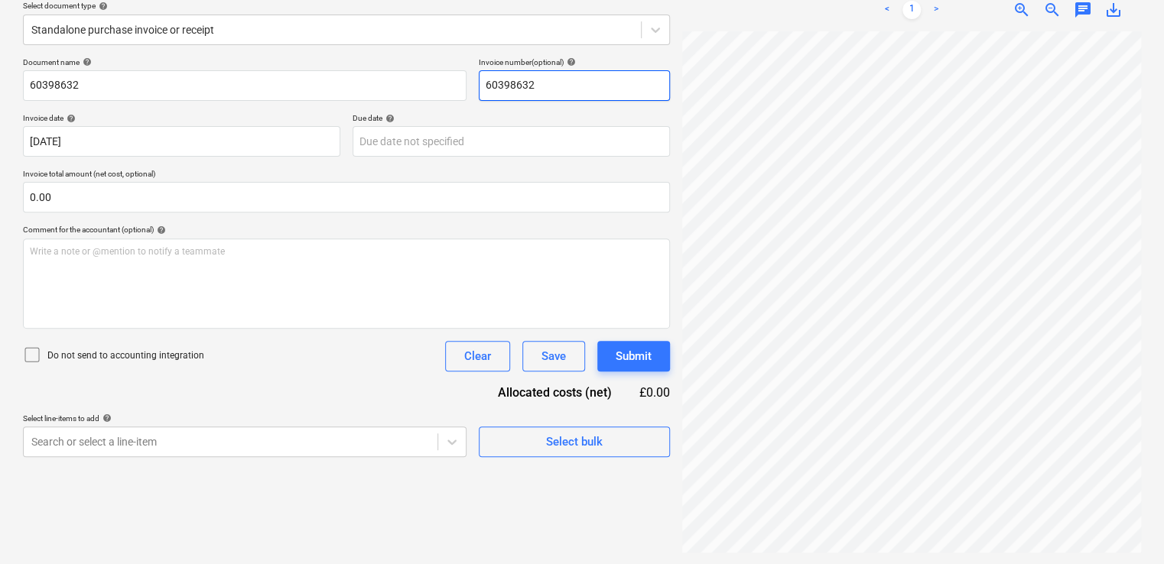
scroll to position [0, 346]
type input "60398632"
click at [31, 349] on icon at bounding box center [32, 355] width 18 height 18
click at [236, 367] on div "Do not send to accounting integration Clear Save Submit" at bounding box center [346, 356] width 647 height 31
click at [294, 384] on body "Projects Contacts Company Consolidated Invoices Inbox 9+ format_size keyboard_a…" at bounding box center [582, 102] width 1164 height 564
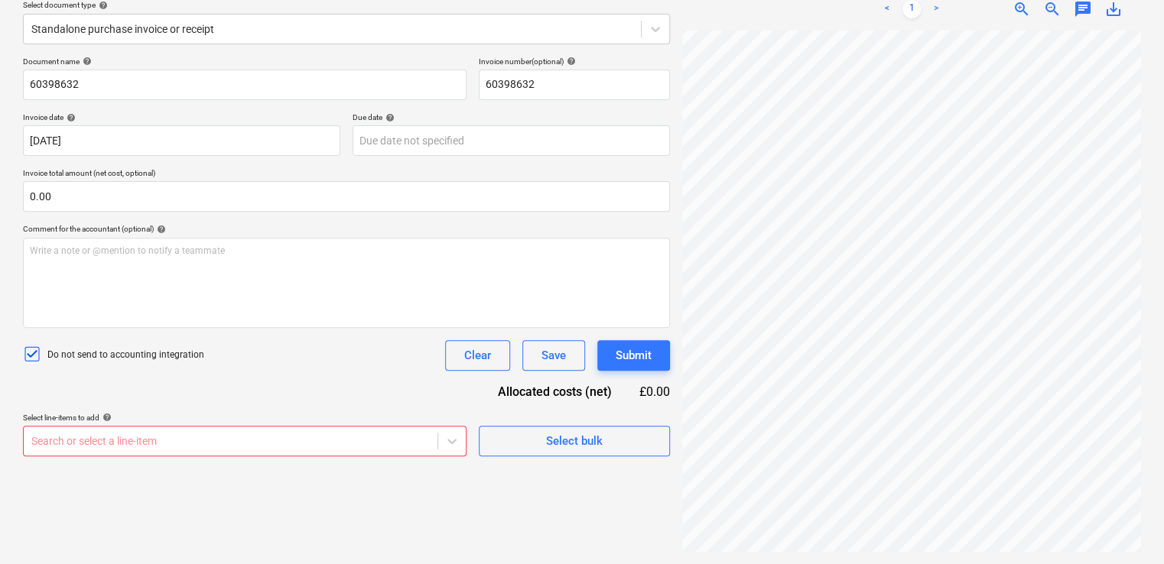
click at [304, 262] on div "Document name help 60398632 Invoice number (optional) help 60398632 Invoice dat…" at bounding box center [346, 257] width 647 height 400
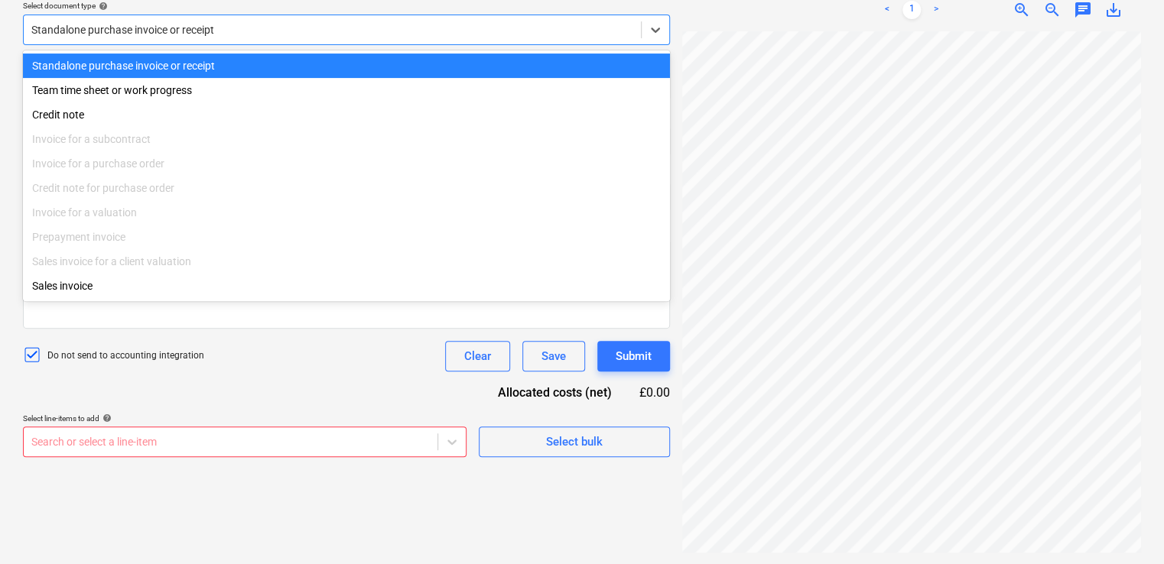
click at [372, 35] on div at bounding box center [332, 29] width 602 height 15
click at [292, 40] on div "Standalone purchase invoice or receipt" at bounding box center [346, 30] width 647 height 31
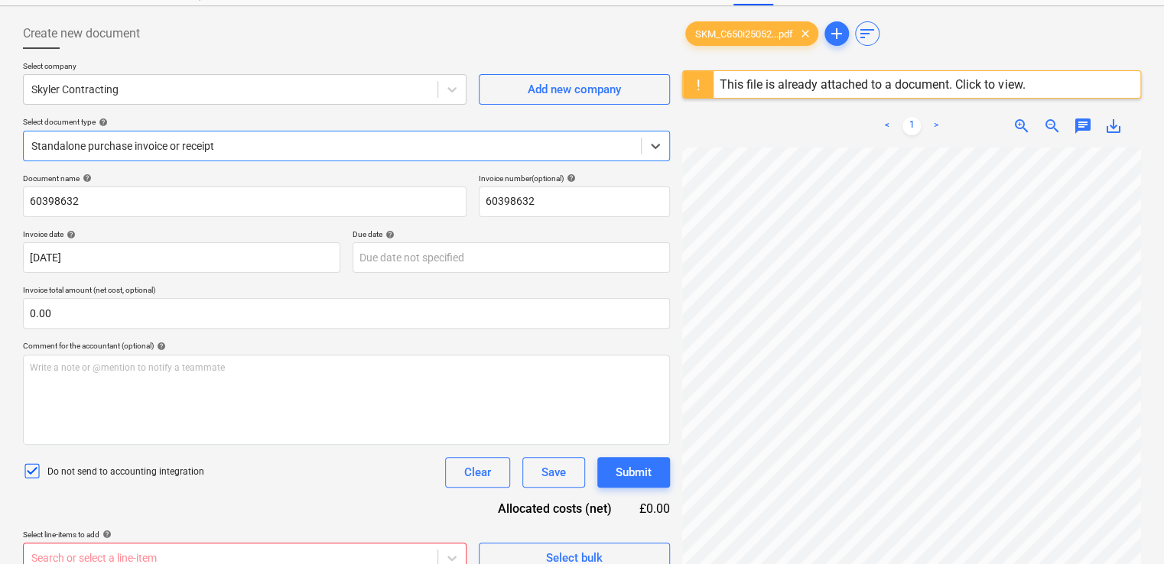
scroll to position [18, 0]
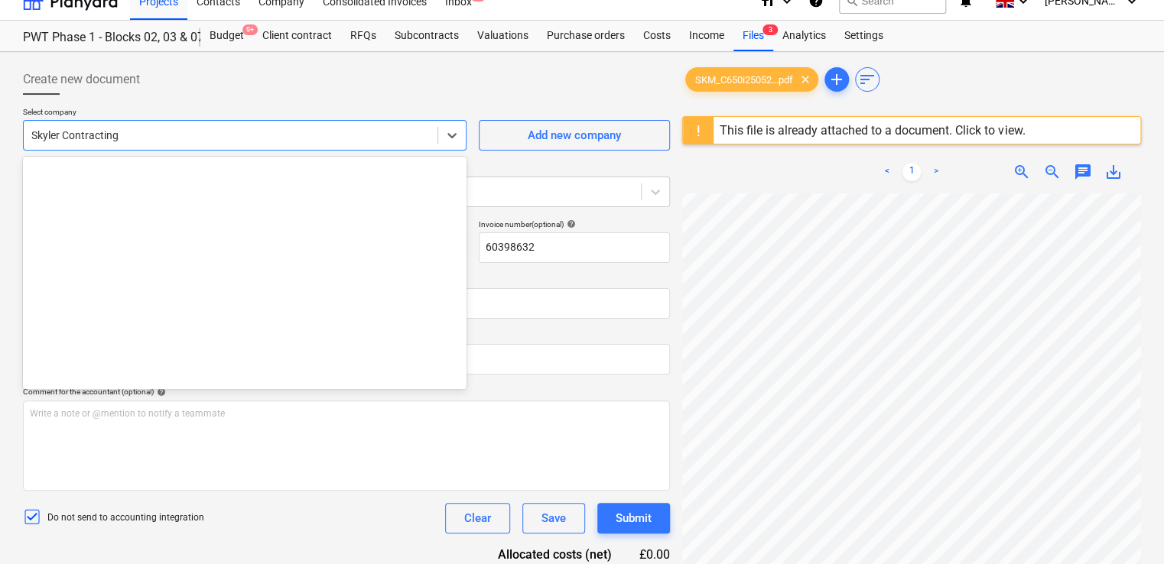
click at [126, 138] on div at bounding box center [230, 135] width 398 height 15
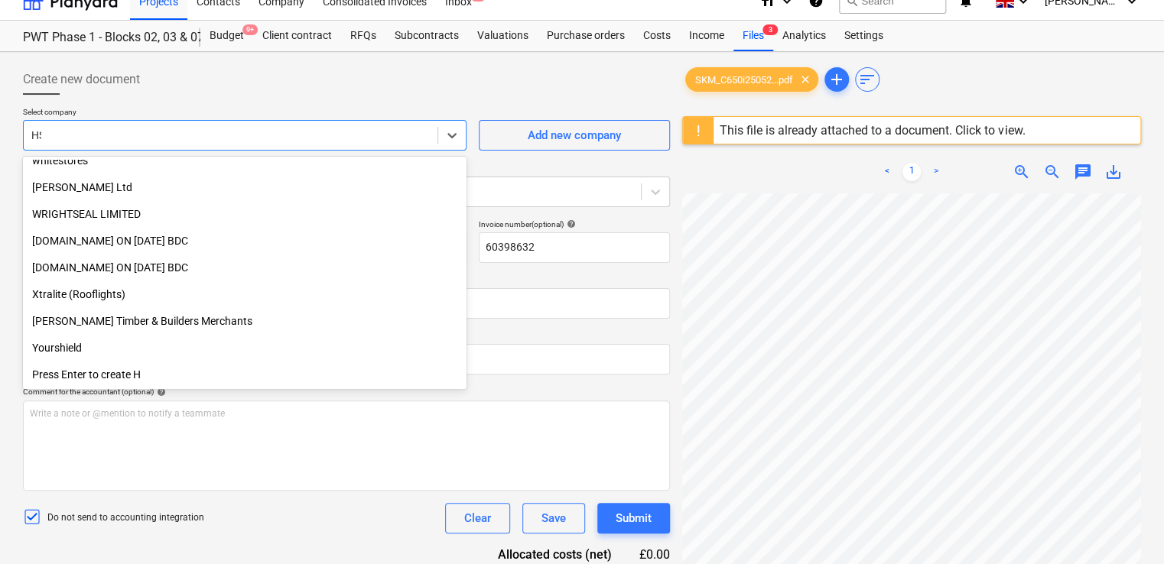
scroll to position [306, 0]
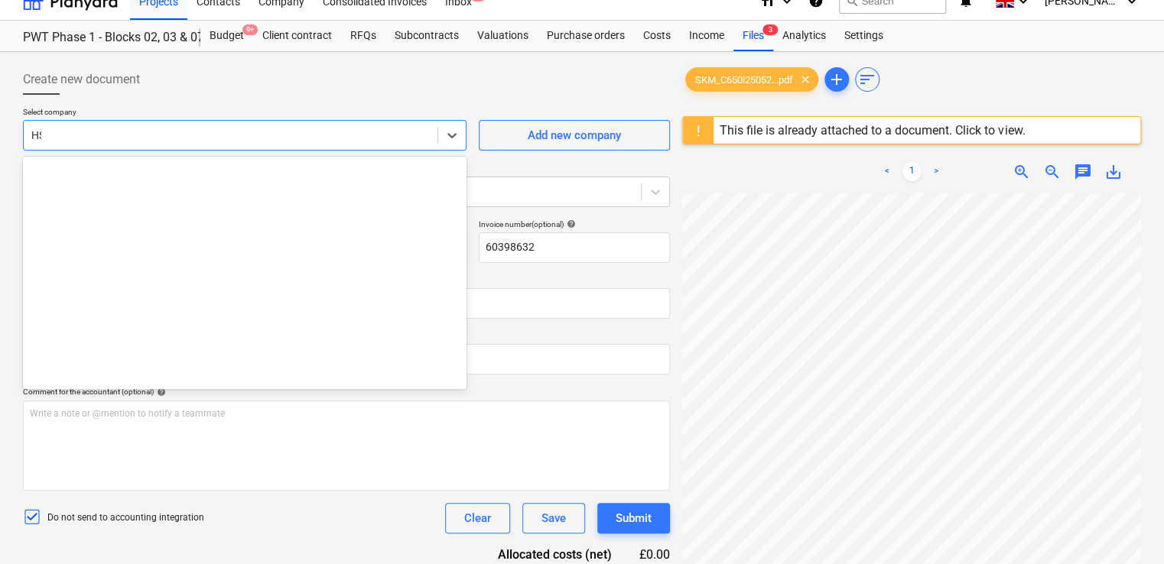
type input "HSS"
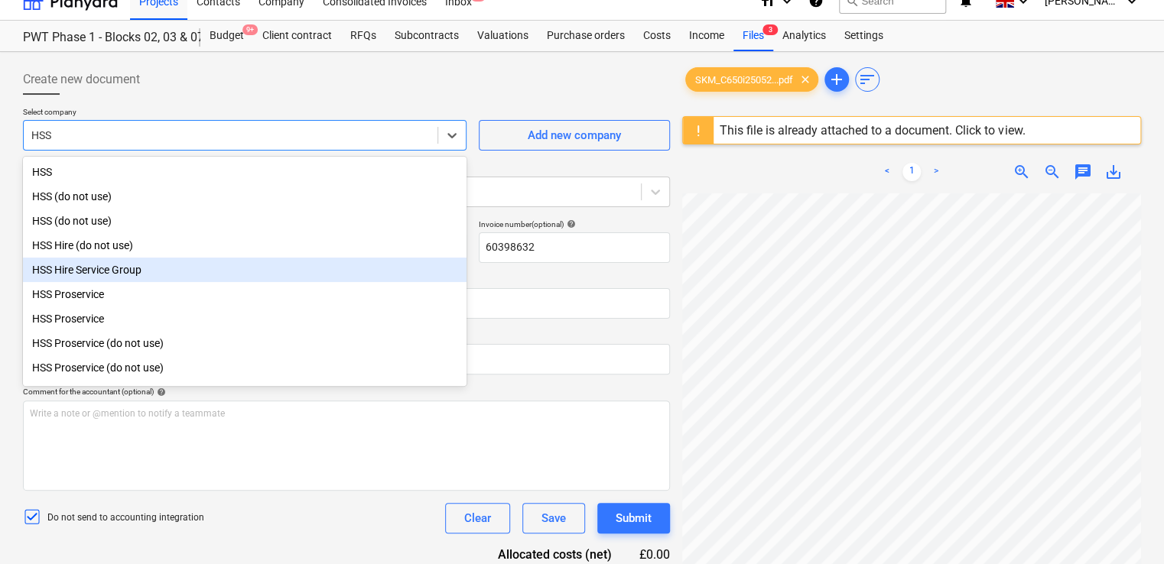
click at [92, 270] on div "HSS Hire Service Group" at bounding box center [244, 270] width 443 height 24
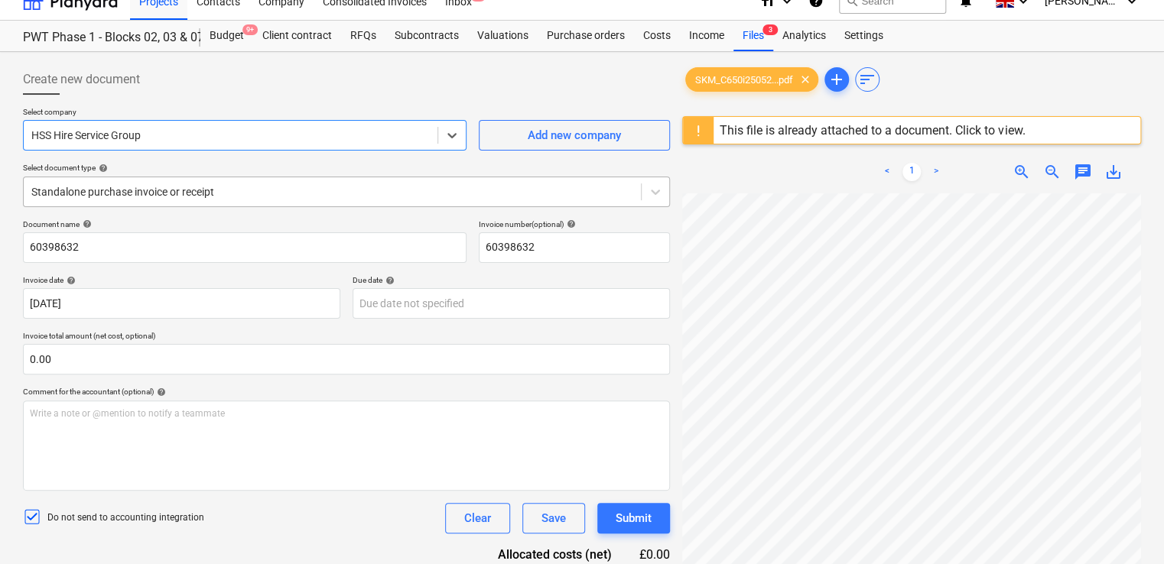
click at [239, 191] on div at bounding box center [332, 191] width 602 height 15
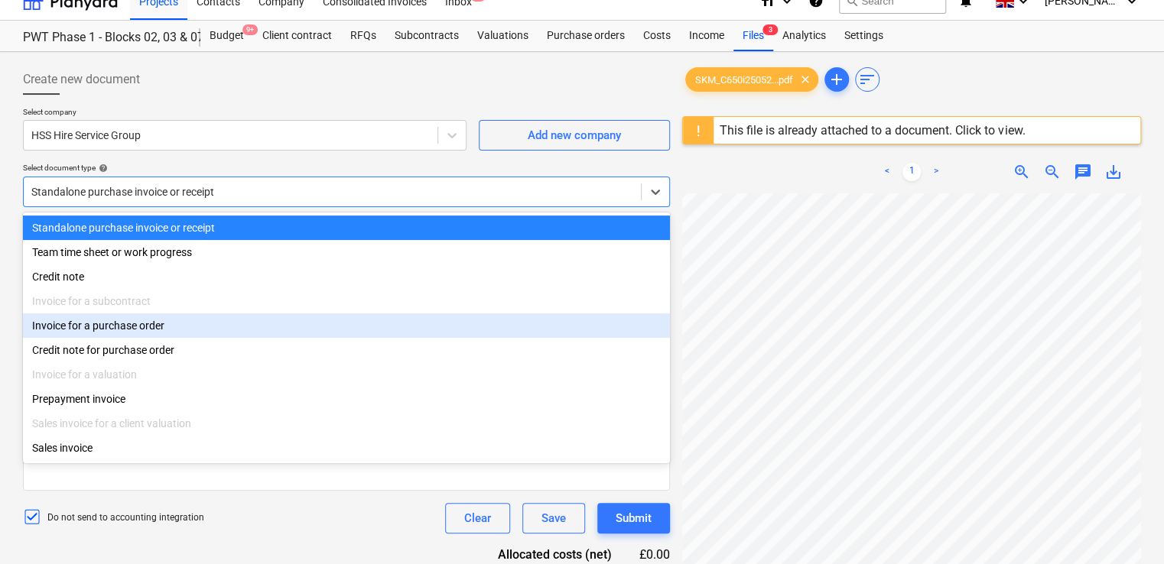
click at [164, 329] on div "Invoice for a purchase order" at bounding box center [346, 325] width 647 height 24
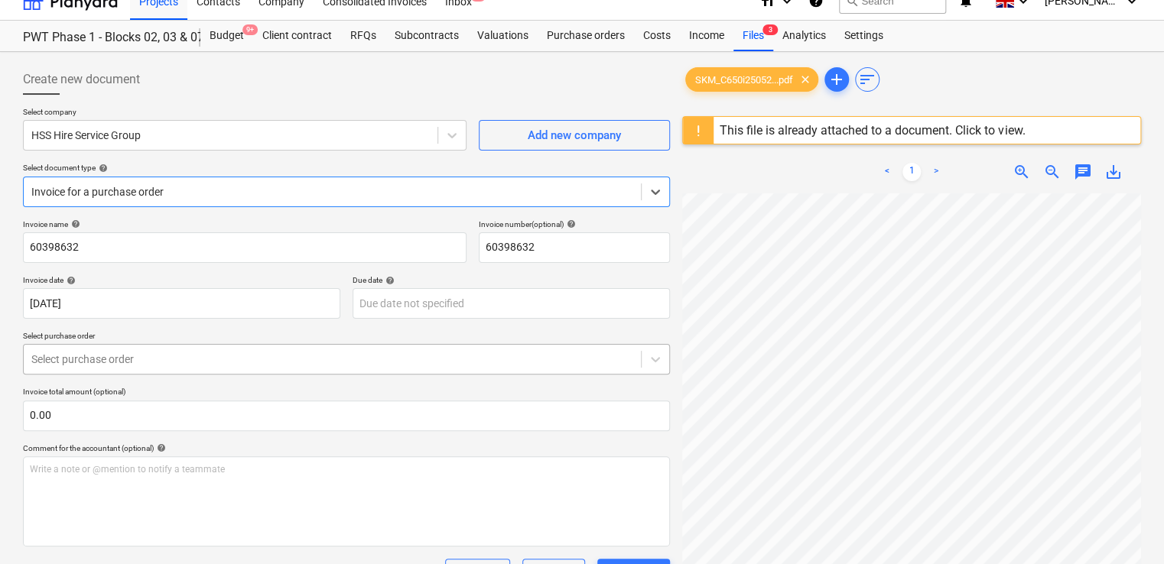
click at [157, 357] on body "Projects Contacts Company Consolidated Invoices Inbox 9+ format_size keyboard_a…" at bounding box center [582, 264] width 1164 height 564
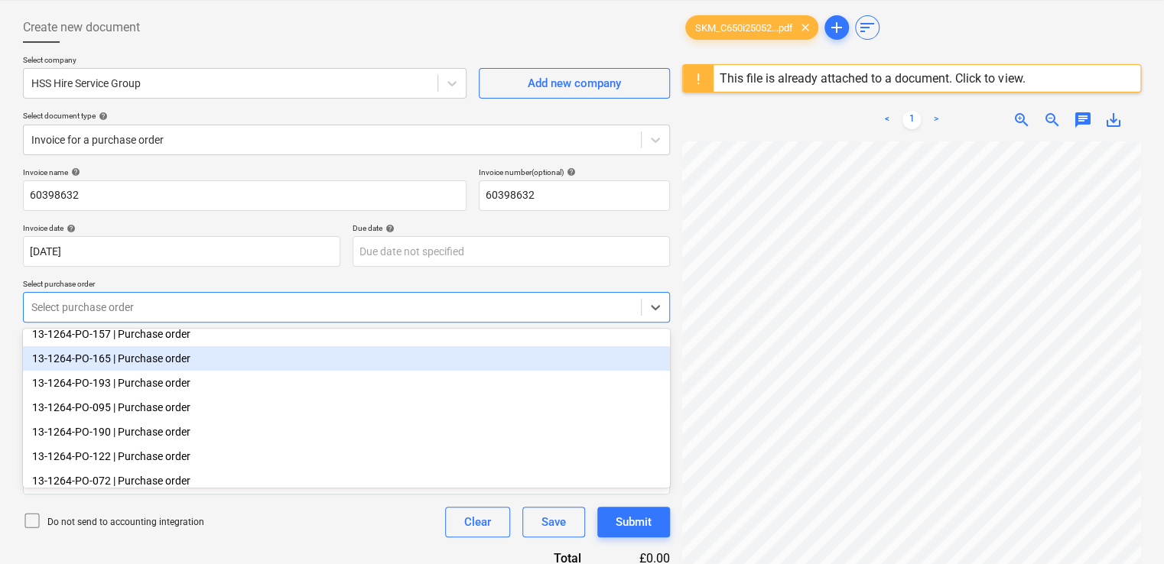
scroll to position [70, 0]
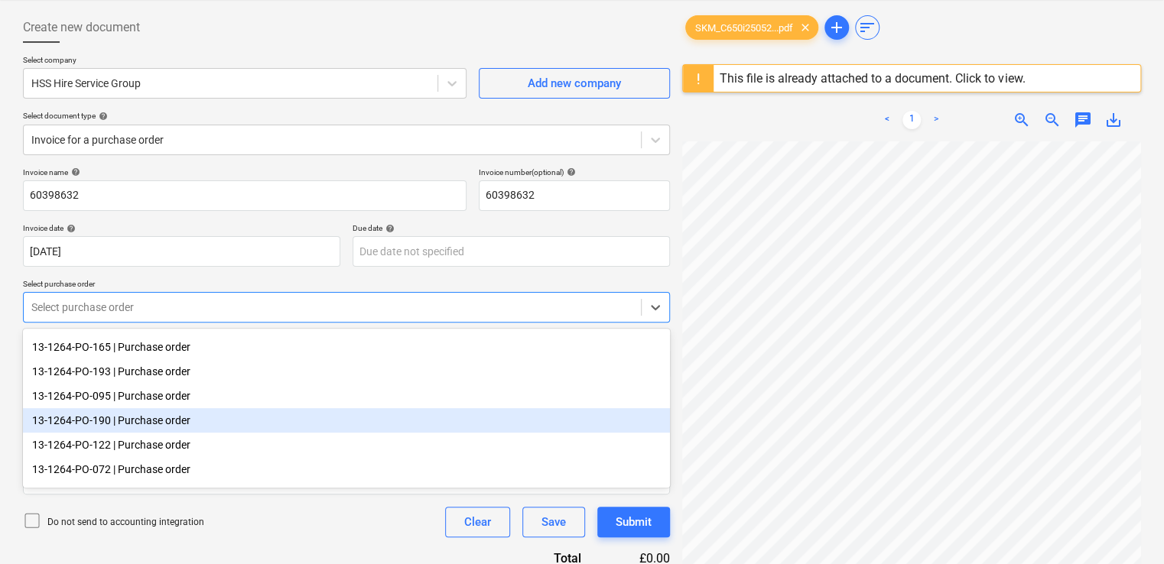
click at [134, 418] on div "13-1264-PO-190 | Purchase order" at bounding box center [346, 420] width 647 height 24
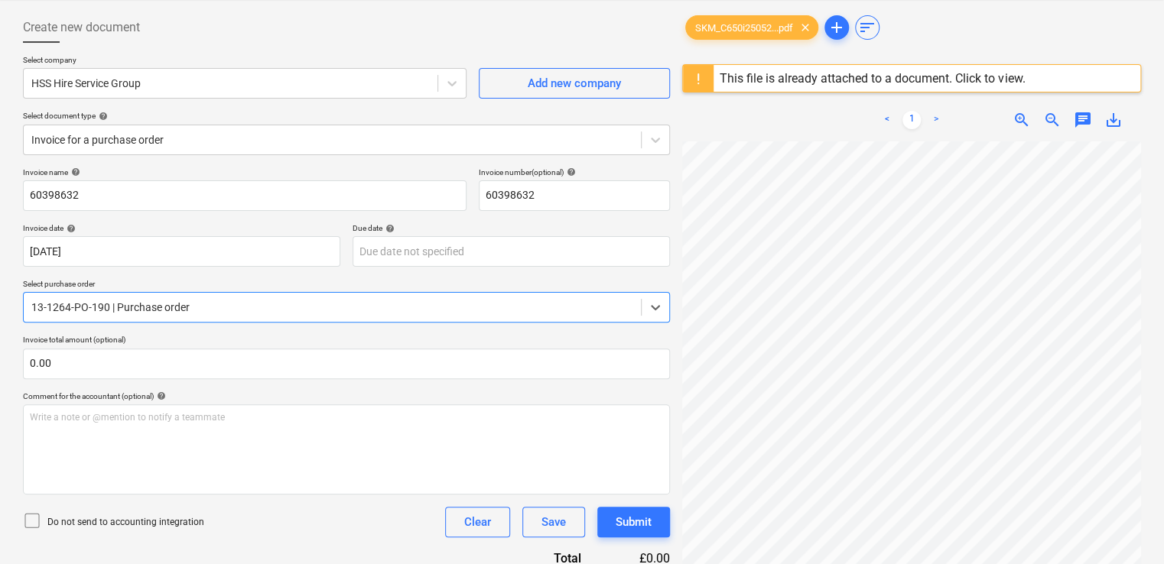
click at [31, 521] on icon at bounding box center [32, 521] width 18 height 18
click at [307, 528] on div "Do not send to accounting integration Clear Save Submit" at bounding box center [346, 522] width 647 height 31
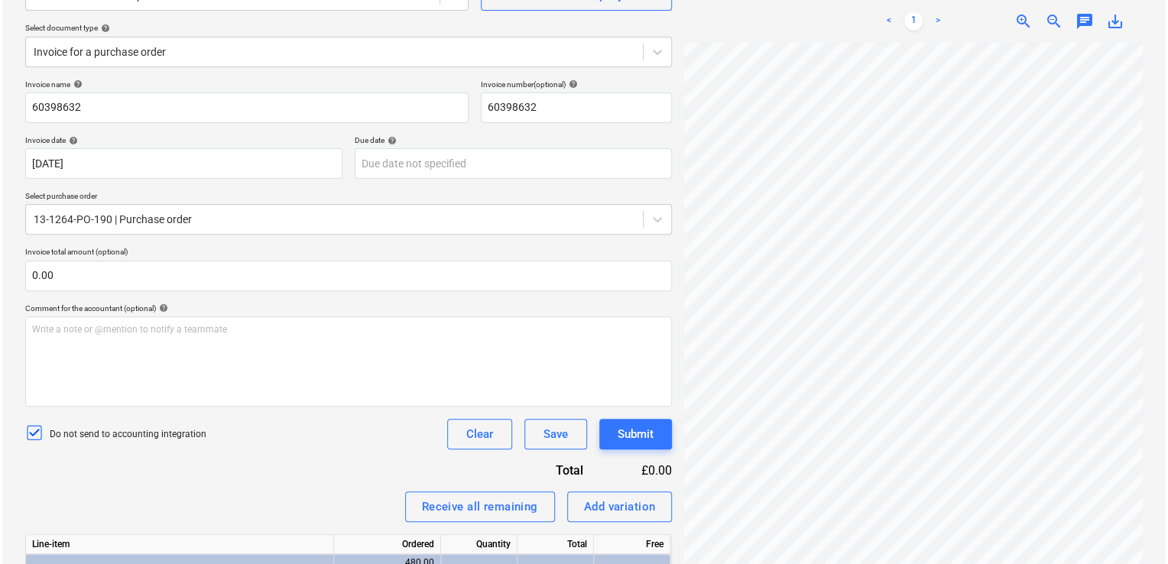
scroll to position [301, 0]
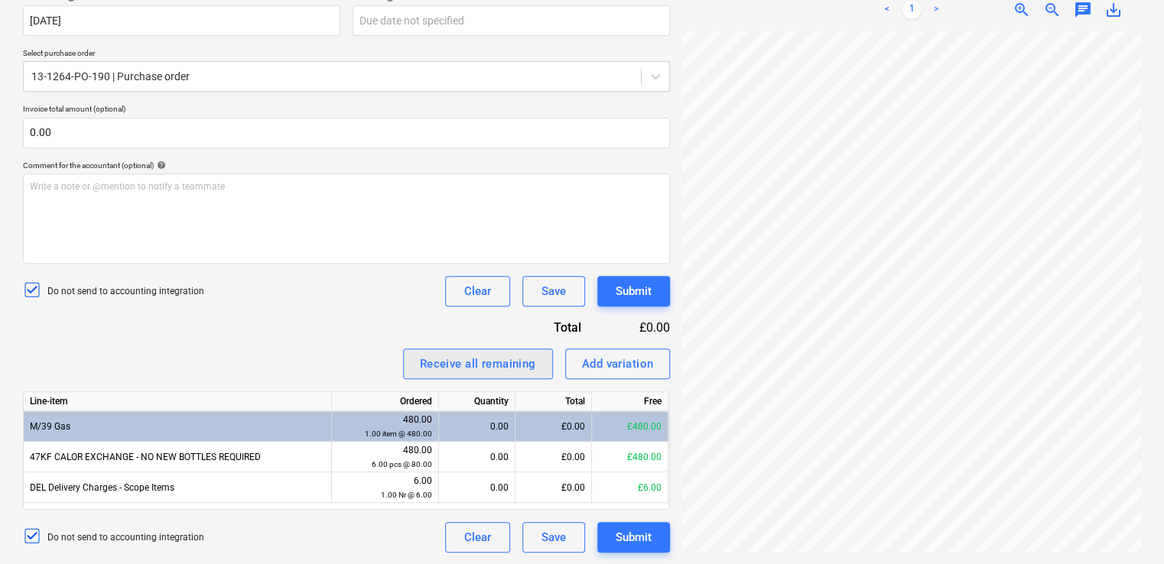
click at [462, 369] on div "Receive all remaining" at bounding box center [478, 364] width 116 height 20
click at [638, 292] on div "Submit" at bounding box center [634, 291] width 36 height 20
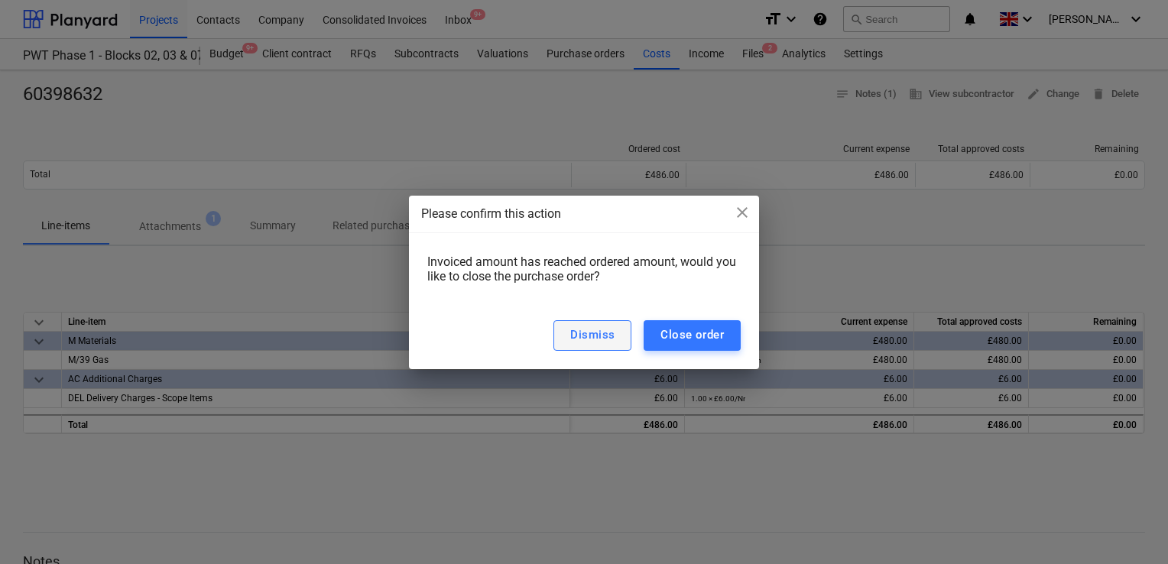
click at [621, 334] on button "Dismiss" at bounding box center [593, 335] width 78 height 31
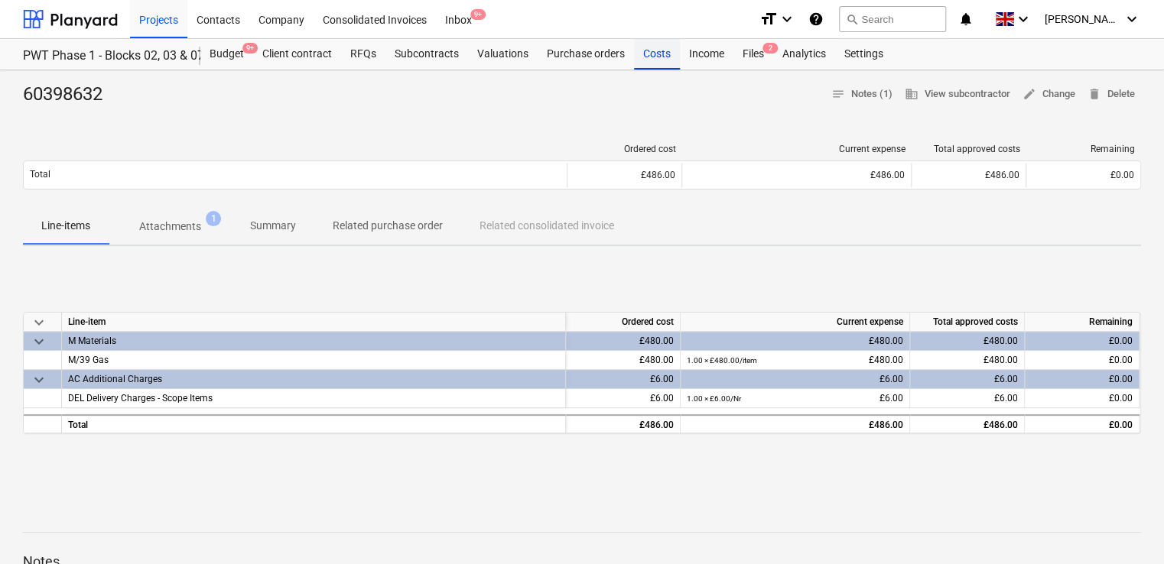
click at [651, 53] on div "Costs" at bounding box center [657, 54] width 46 height 31
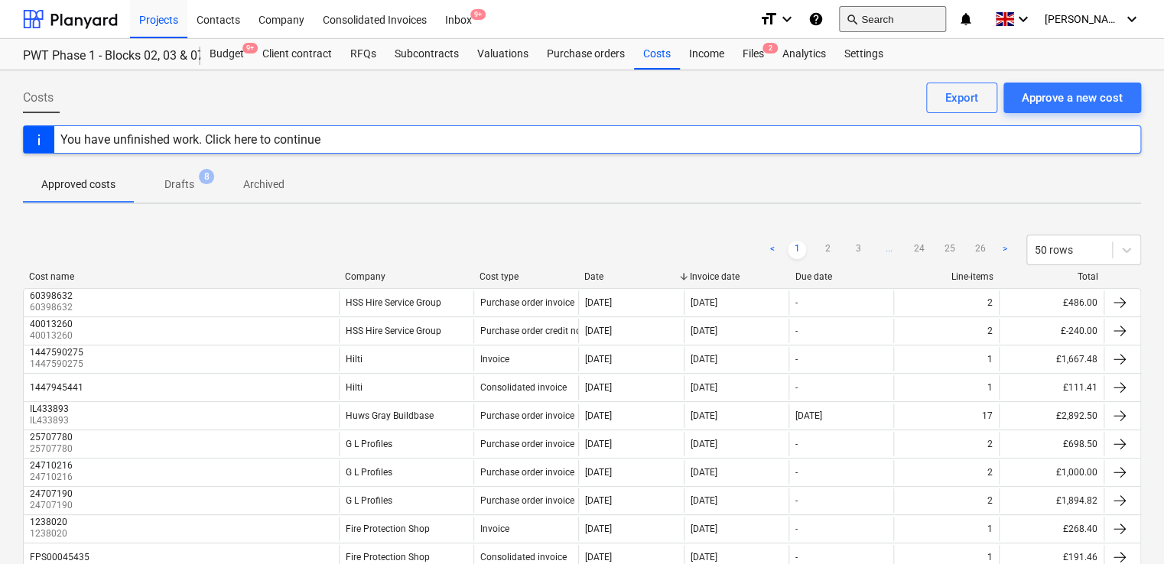
click at [930, 12] on button "search Search" at bounding box center [892, 19] width 107 height 26
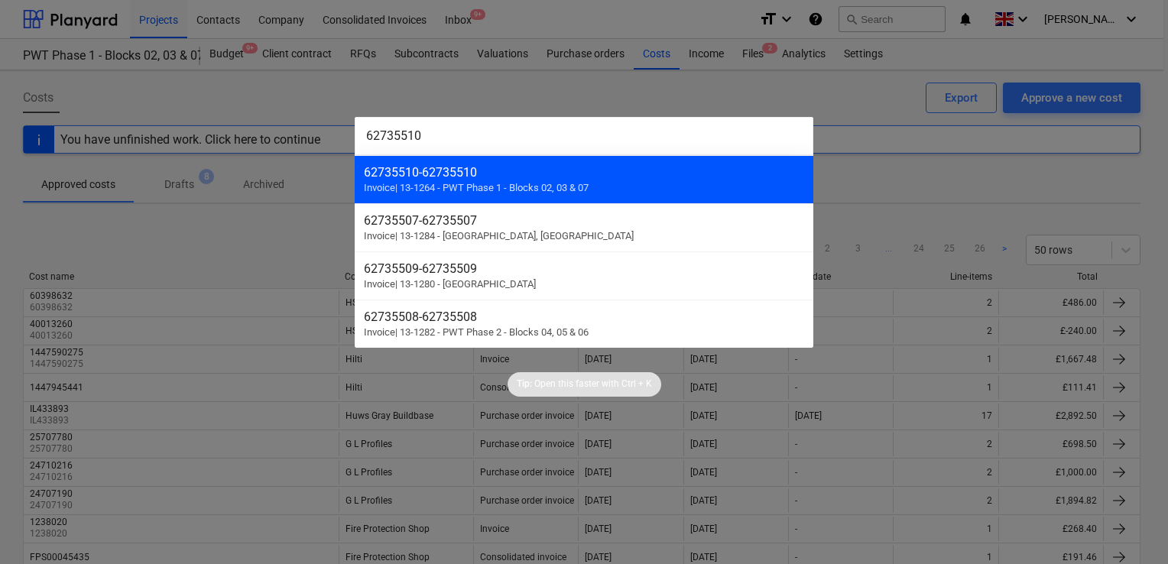
type input "62735510"
click at [584, 165] on div "62735510 - 62735510" at bounding box center [584, 172] width 440 height 15
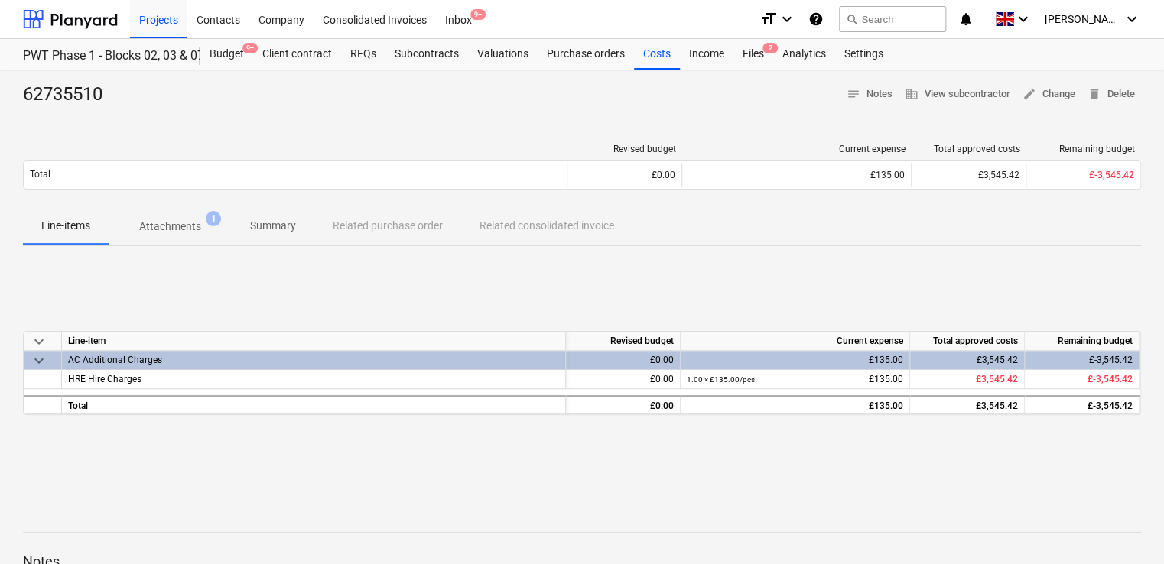
click at [356, 219] on div "Line-items Attachments 1 Summary Related purchase order Related consolidated in…" at bounding box center [582, 226] width 1118 height 37
click at [356, 225] on div "Line-items Attachments 1 Summary Related purchase order Related consolidated in…" at bounding box center [582, 226] width 1118 height 37
click at [1045, 90] on span "edit Change" at bounding box center [1048, 95] width 53 height 18
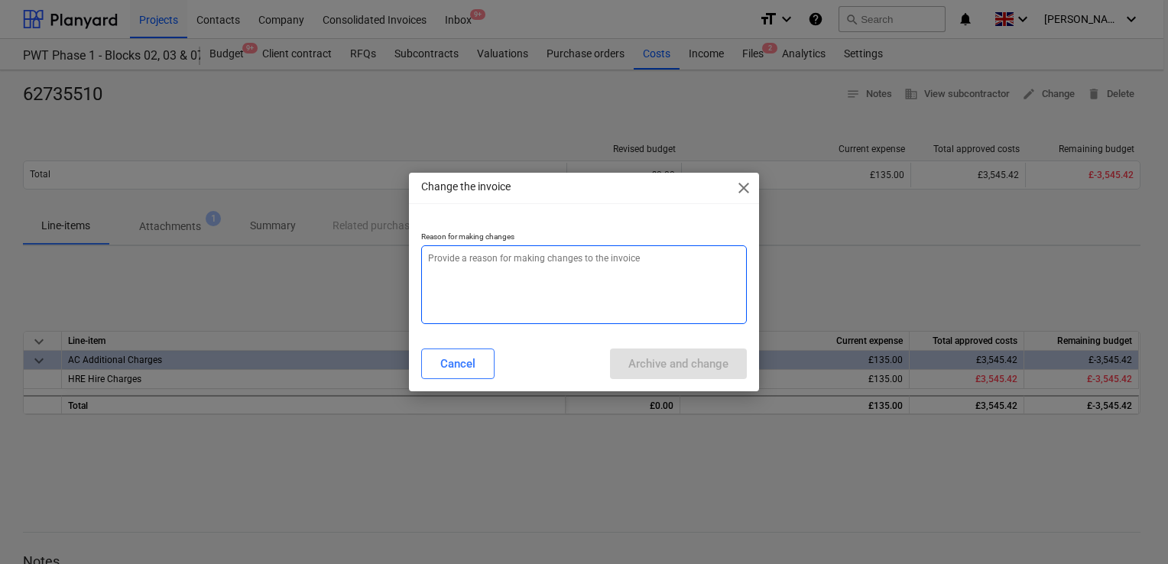
click at [548, 295] on textarea at bounding box center [584, 284] width 326 height 79
type textarea "x"
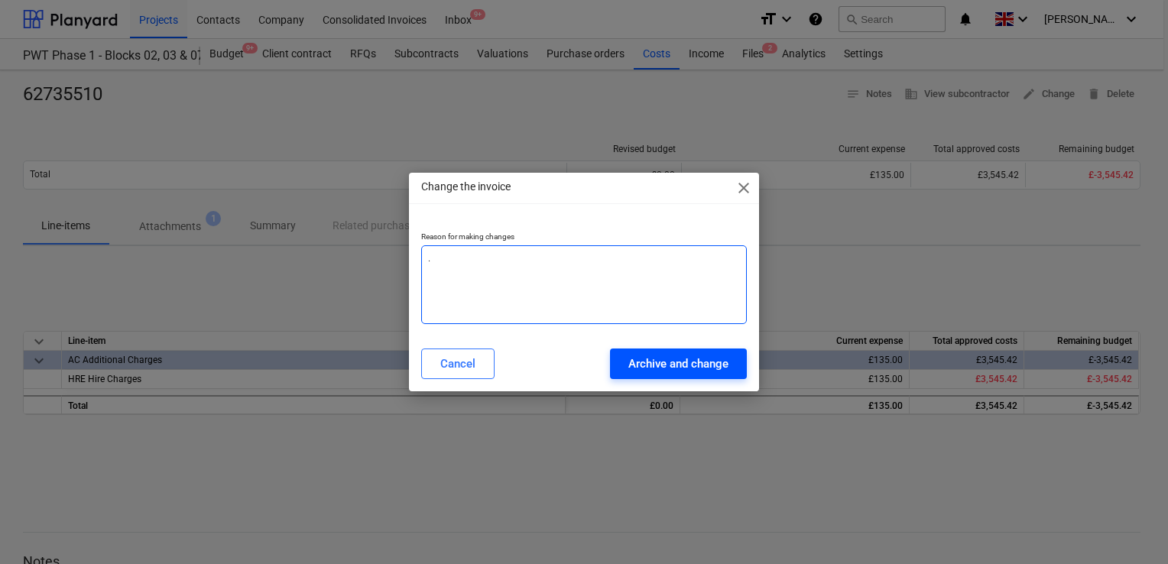
type textarea "."
click at [619, 355] on button "Archive and change" at bounding box center [678, 364] width 137 height 31
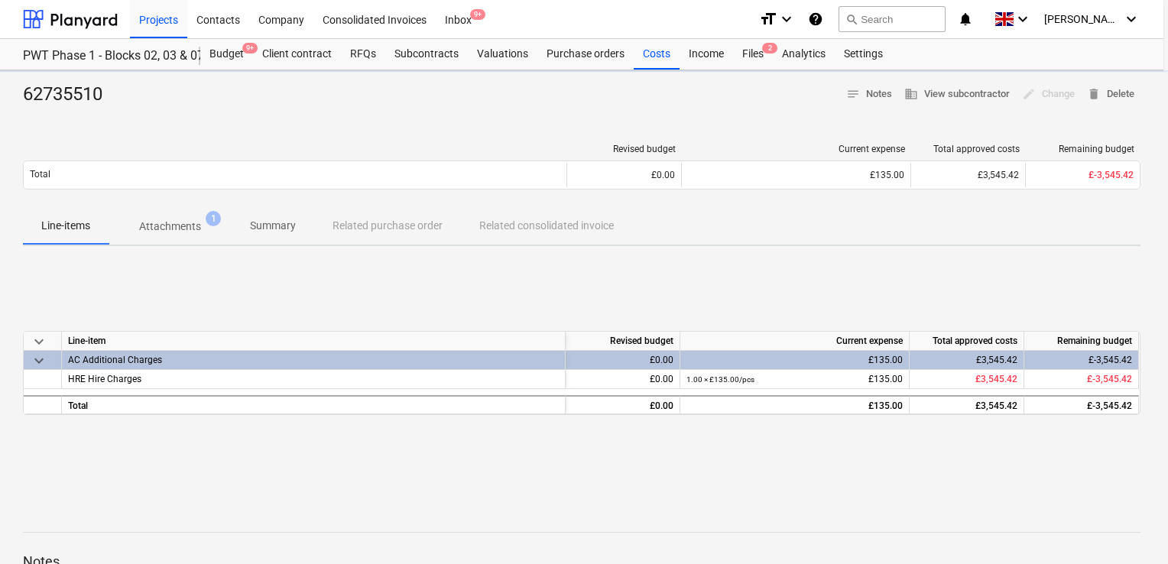
type textarea "x"
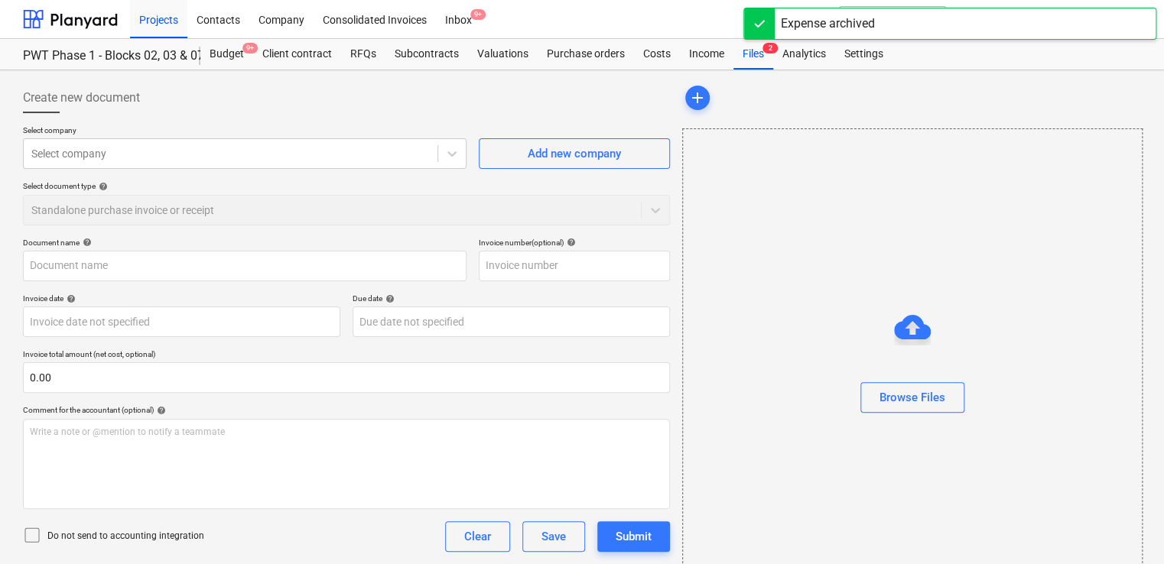
type input "62735510"
type input "[DATE]"
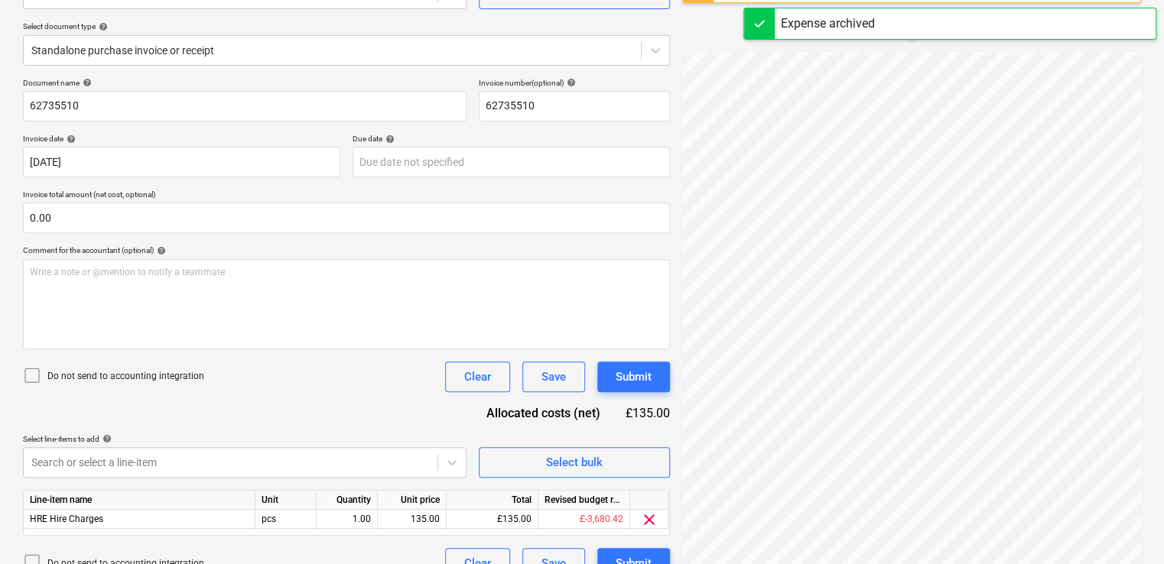
scroll to position [164, 0]
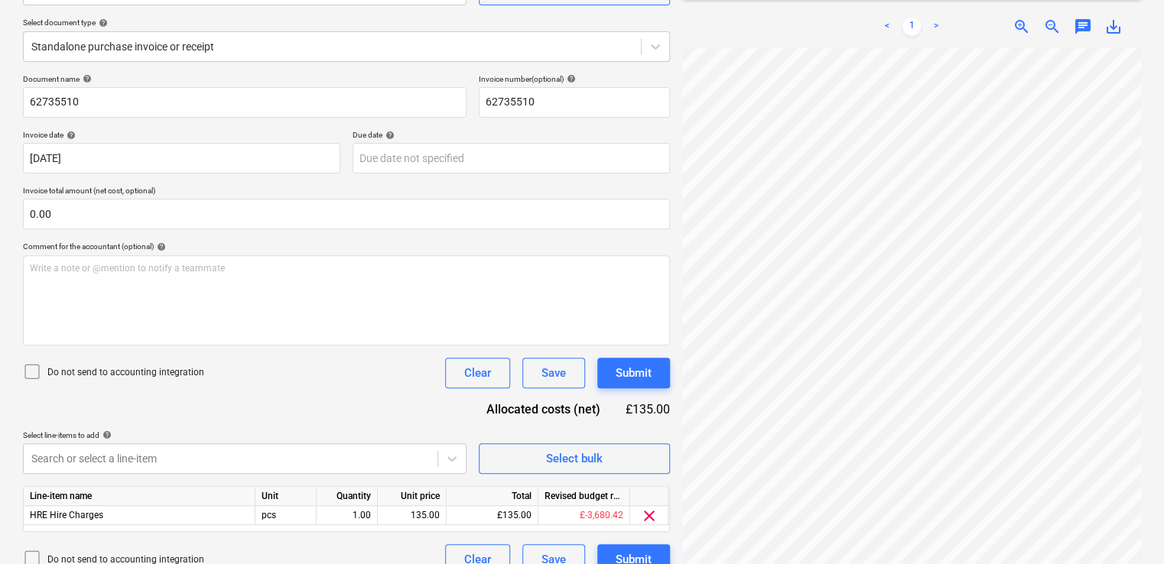
click at [30, 372] on icon at bounding box center [32, 371] width 18 height 18
click at [315, 431] on div "Select line-items to add help" at bounding box center [244, 435] width 443 height 10
click at [272, 401] on body "Projects Contacts Company Consolidated Invoices Inbox 9+ format_size keyboard_a…" at bounding box center [582, 118] width 1164 height 564
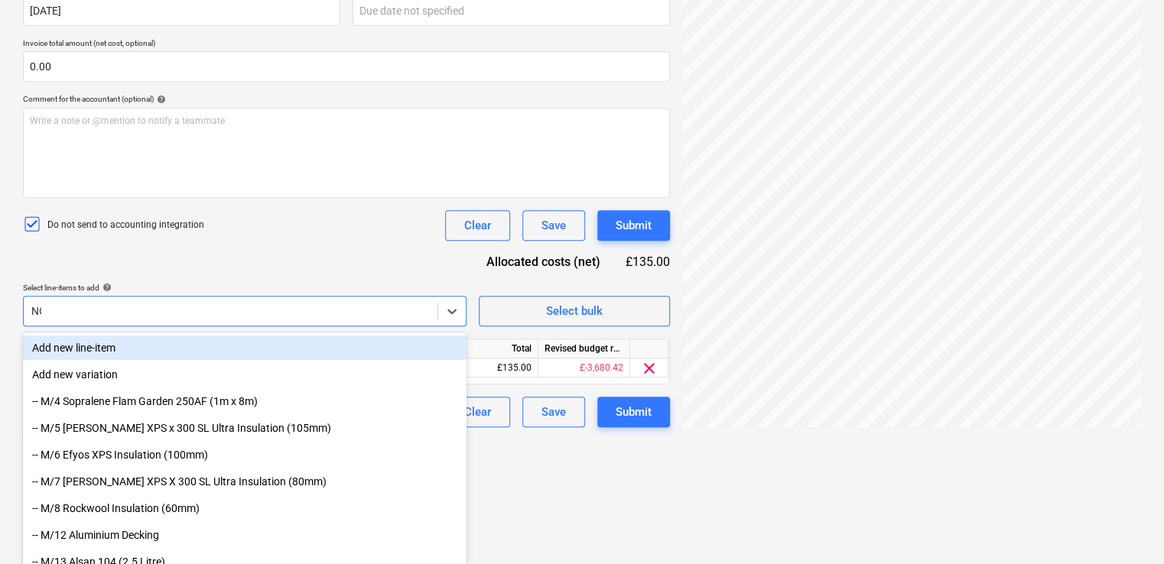
type input "NON"
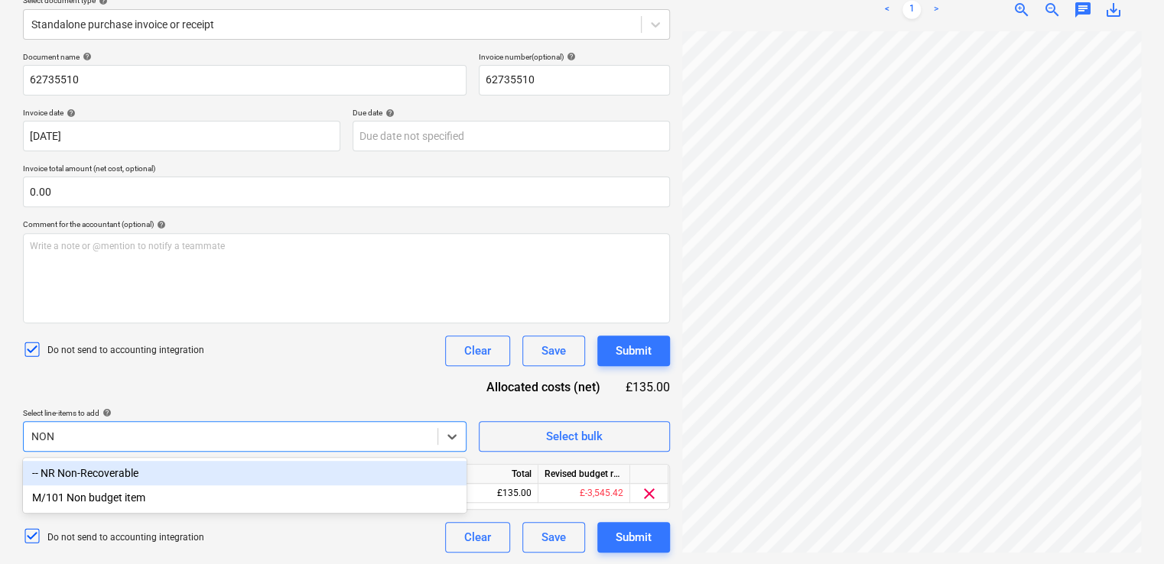
click at [144, 478] on div "-- NR Non-Recoverable" at bounding box center [244, 473] width 443 height 24
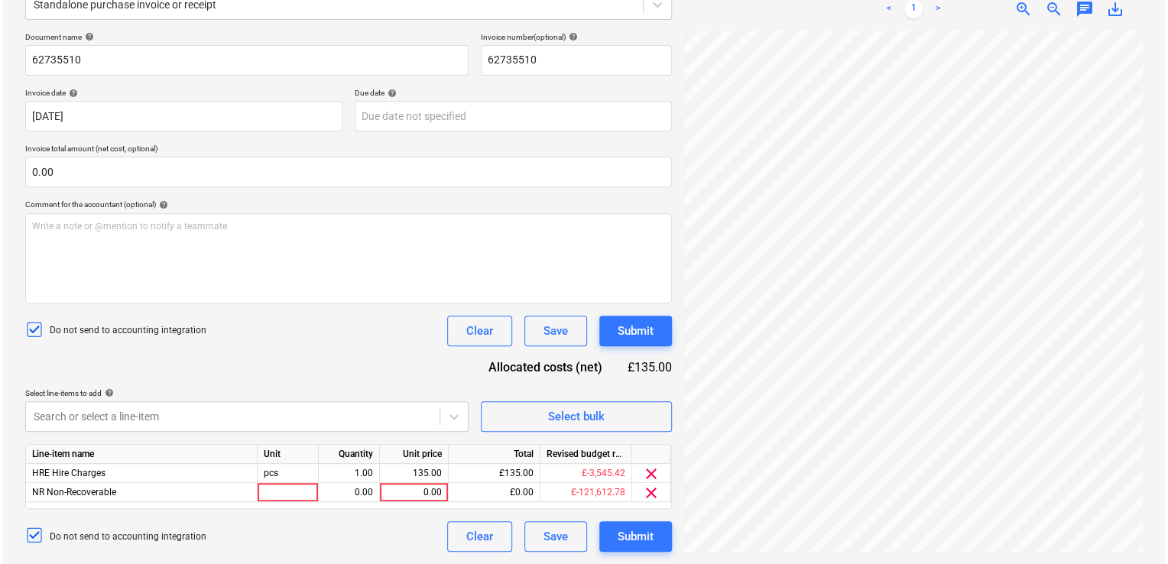
scroll to position [205, 0]
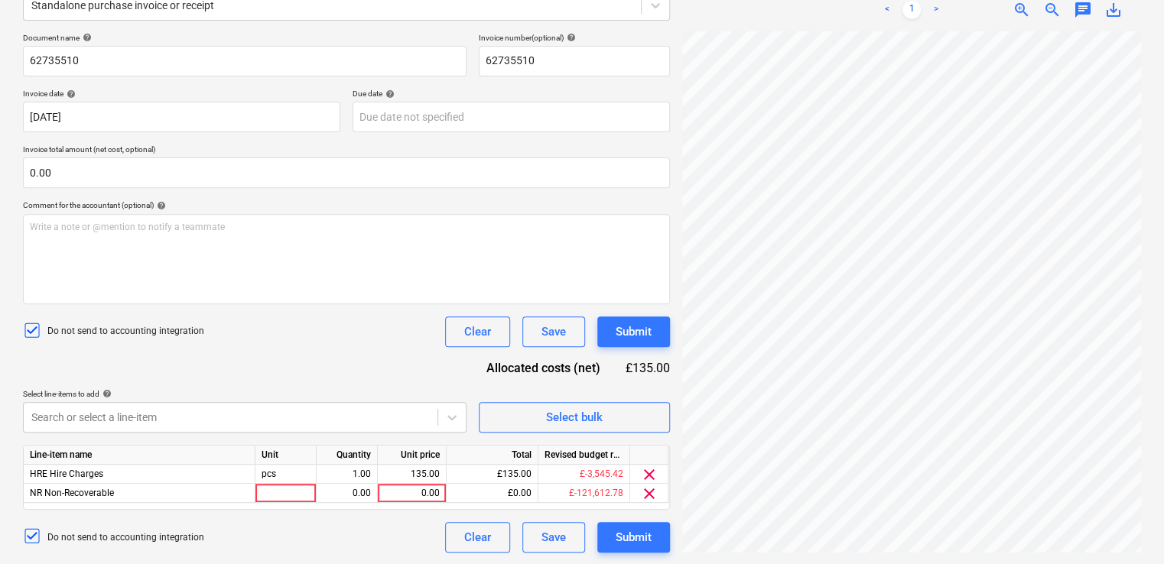
click at [223, 285] on div "Document name help 62735510 Invoice number (optional) help 62735510 Invoice dat…" at bounding box center [346, 293] width 647 height 520
click at [279, 491] on div at bounding box center [285, 493] width 61 height 19
type input "ITEM"
type input "6"
click at [326, 359] on div "Document name help 62735510 Invoice number (optional) help 62735510 Invoice dat…" at bounding box center [346, 293] width 647 height 520
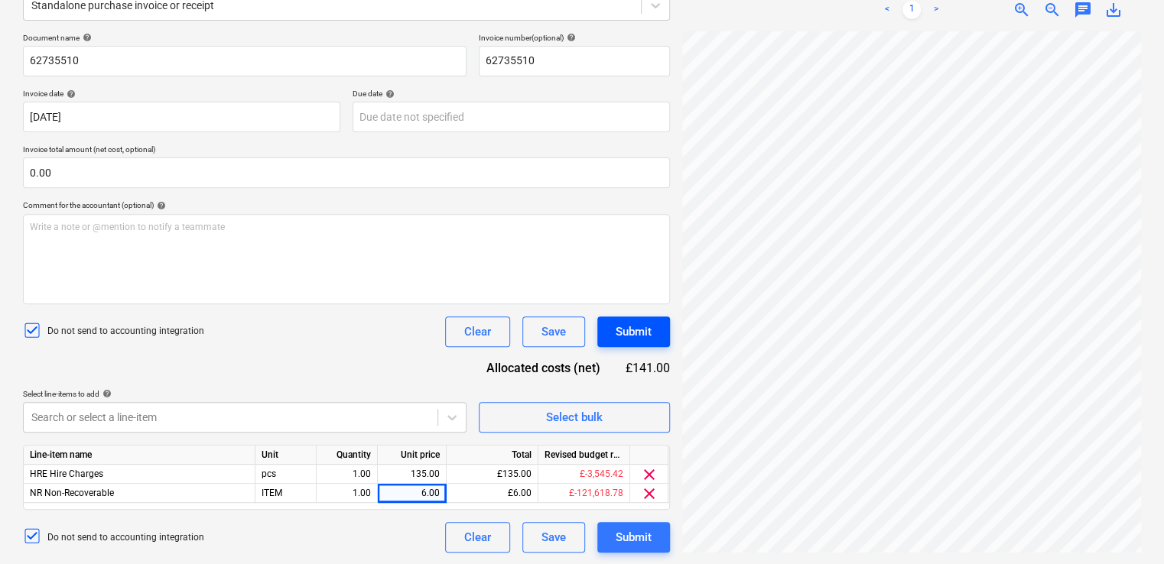
click at [626, 330] on div "Submit" at bounding box center [634, 332] width 36 height 20
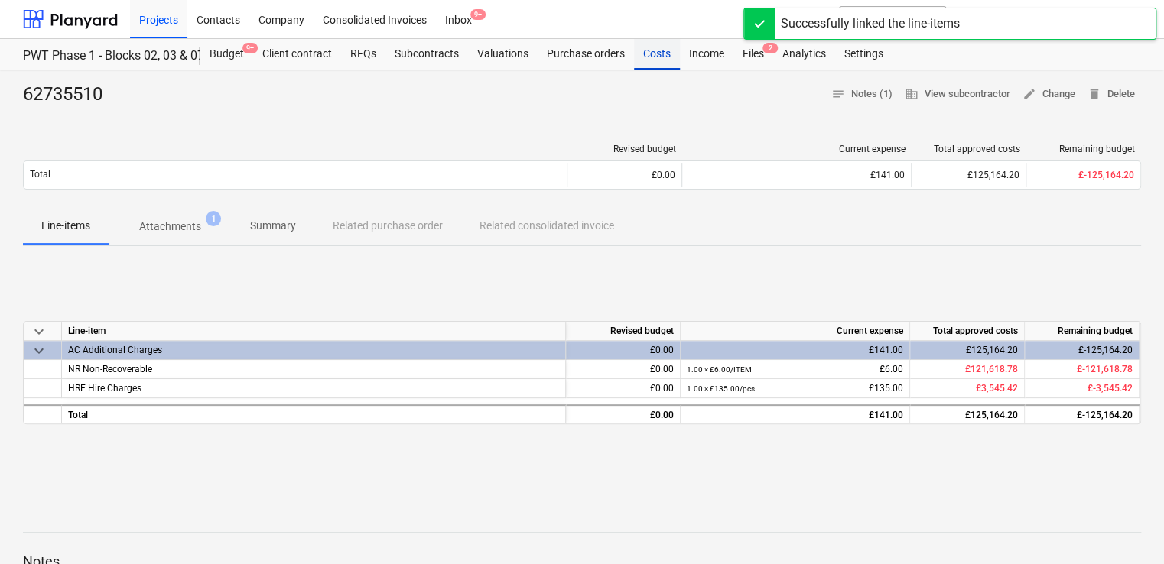
click at [657, 55] on div "Costs" at bounding box center [657, 54] width 46 height 31
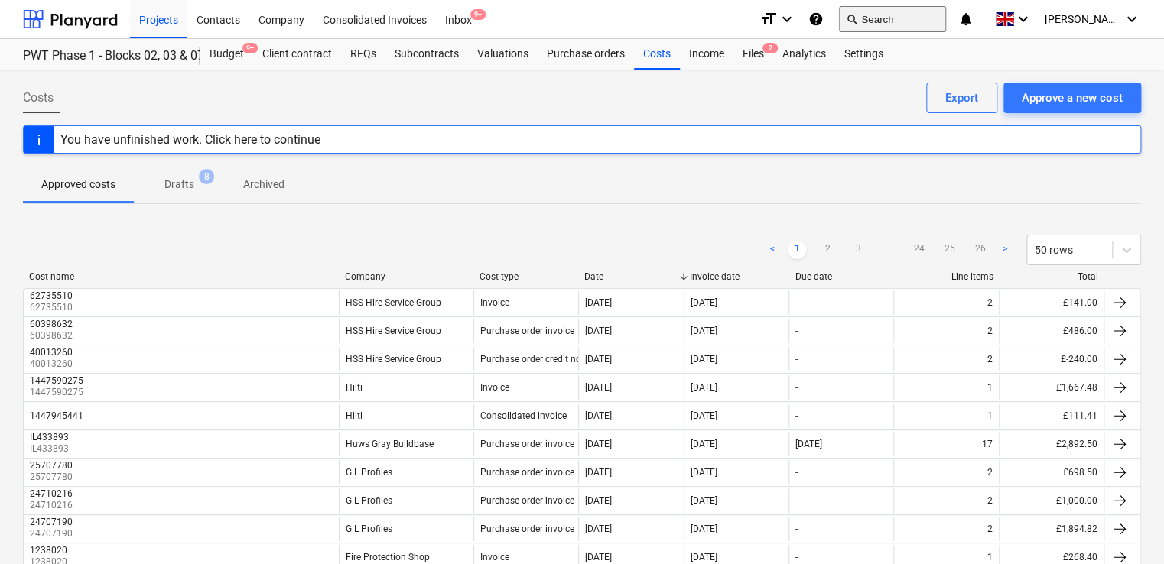
click at [914, 21] on button "search Search" at bounding box center [892, 19] width 107 height 26
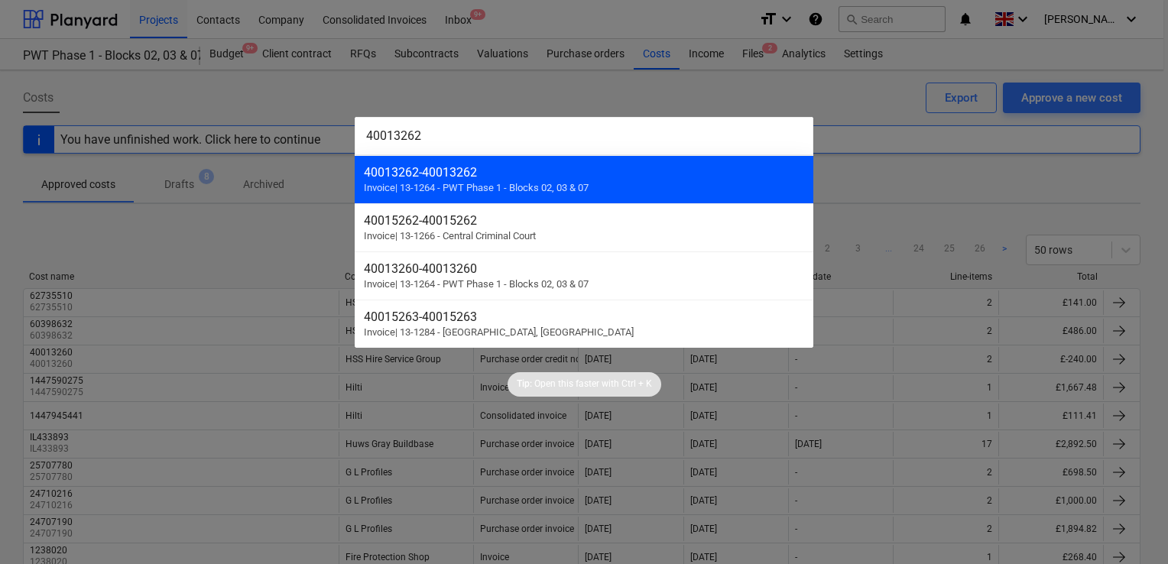
type input "40013262"
click at [514, 188] on span "Invoice | 13-1264 - PWT Phase 1 - Blocks 02, 03 & 07" at bounding box center [476, 187] width 225 height 11
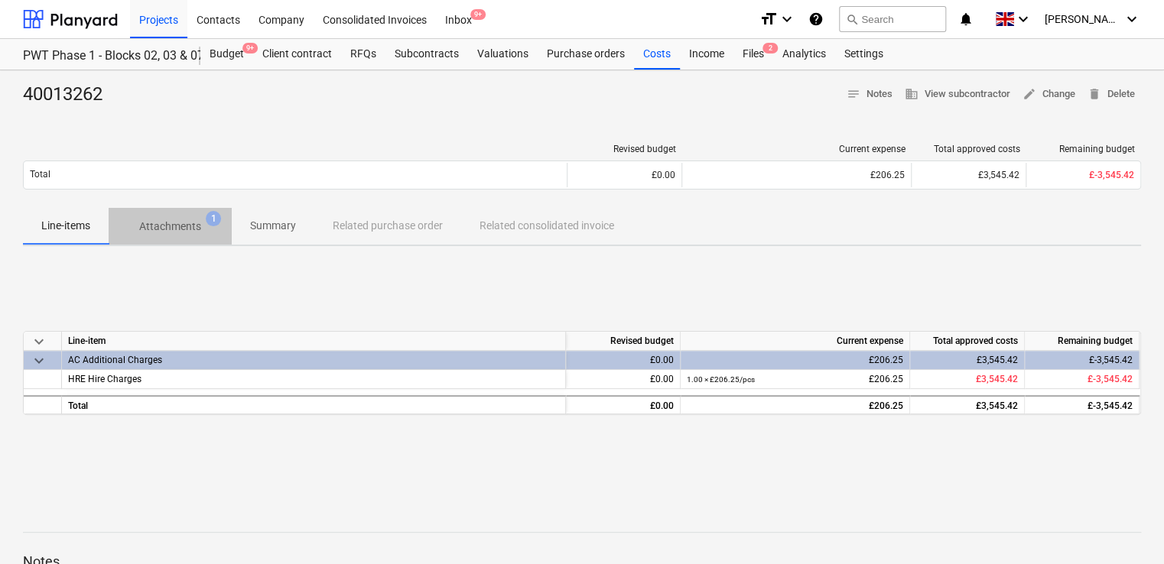
click at [180, 224] on p "Attachments" at bounding box center [170, 227] width 62 height 16
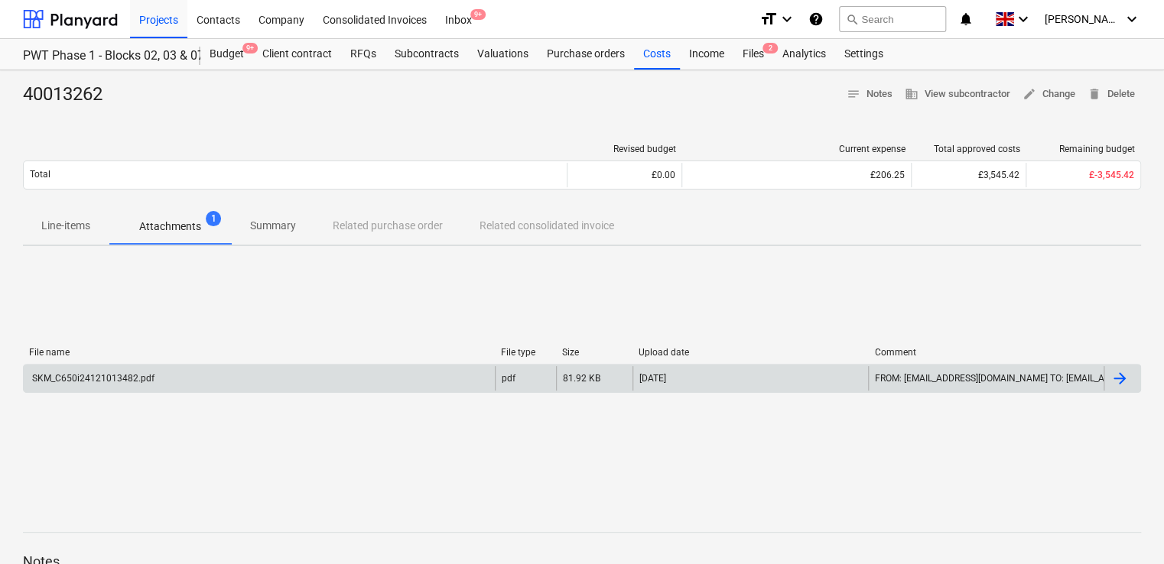
click at [156, 379] on div "SKM_C650i24121013482.pdf" at bounding box center [259, 378] width 471 height 24
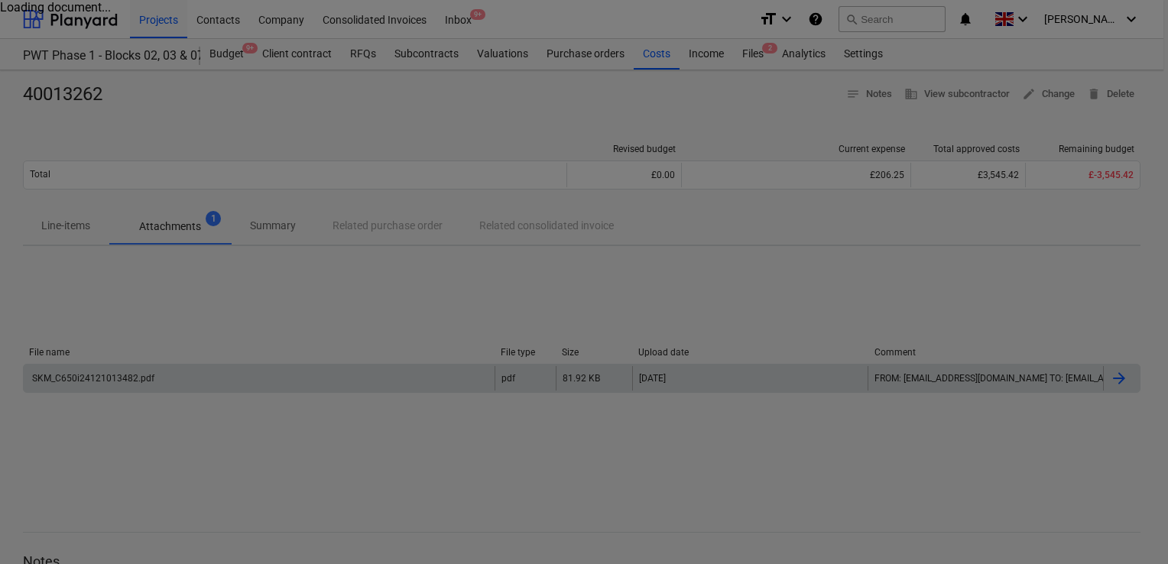
click at [156, 379] on div at bounding box center [584, 282] width 1168 height 564
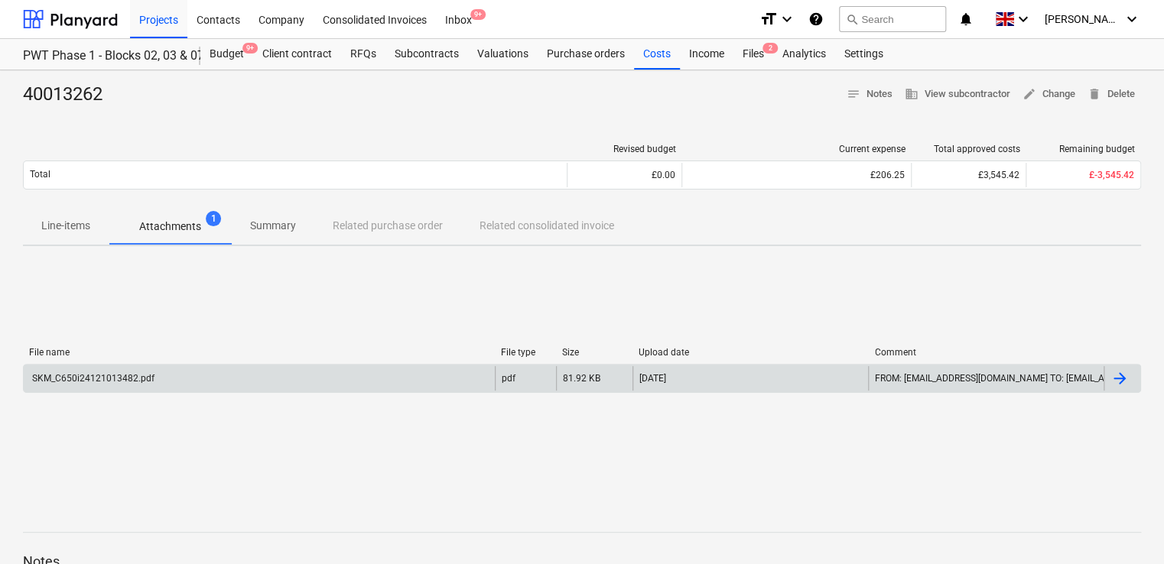
click at [135, 371] on div "SKM_C650i24121013482.pdf" at bounding box center [259, 378] width 471 height 24
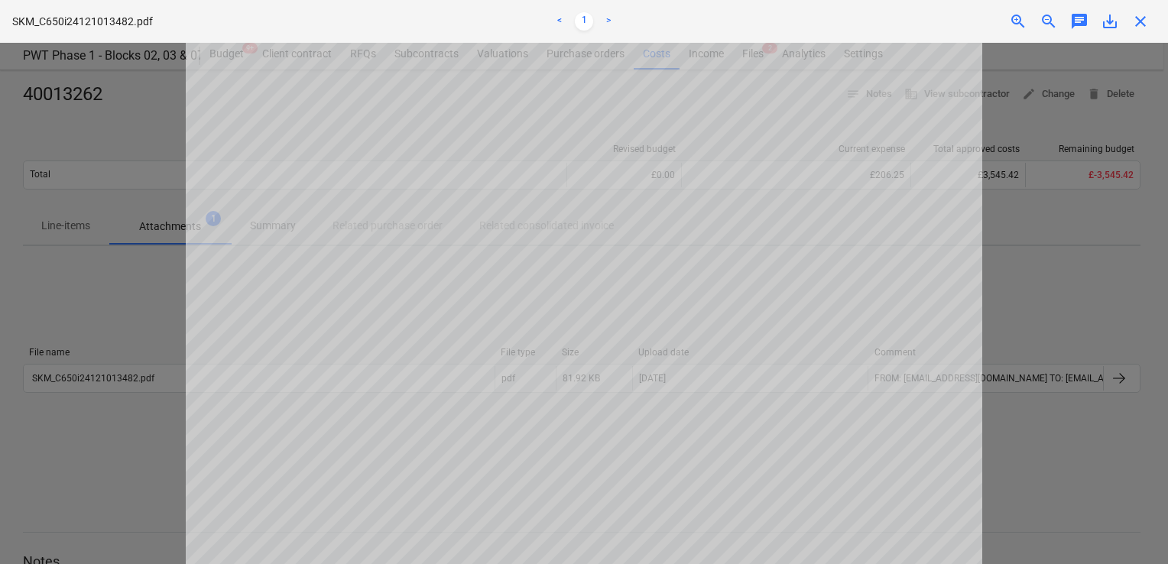
click at [1138, 20] on span "close" at bounding box center [1141, 21] width 18 height 18
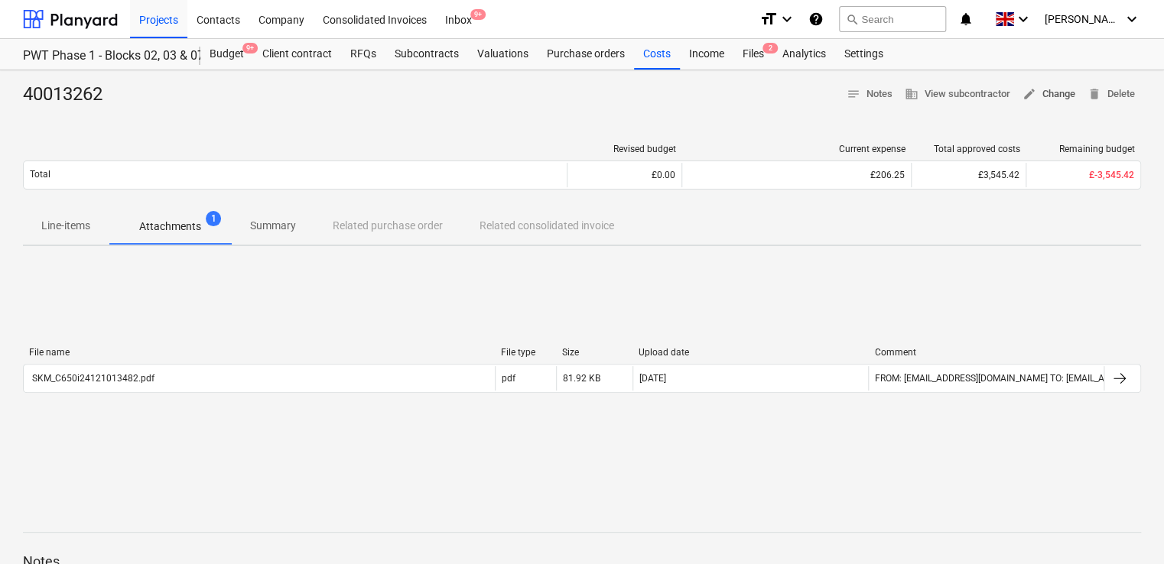
click at [1052, 87] on span "edit Change" at bounding box center [1048, 95] width 53 height 18
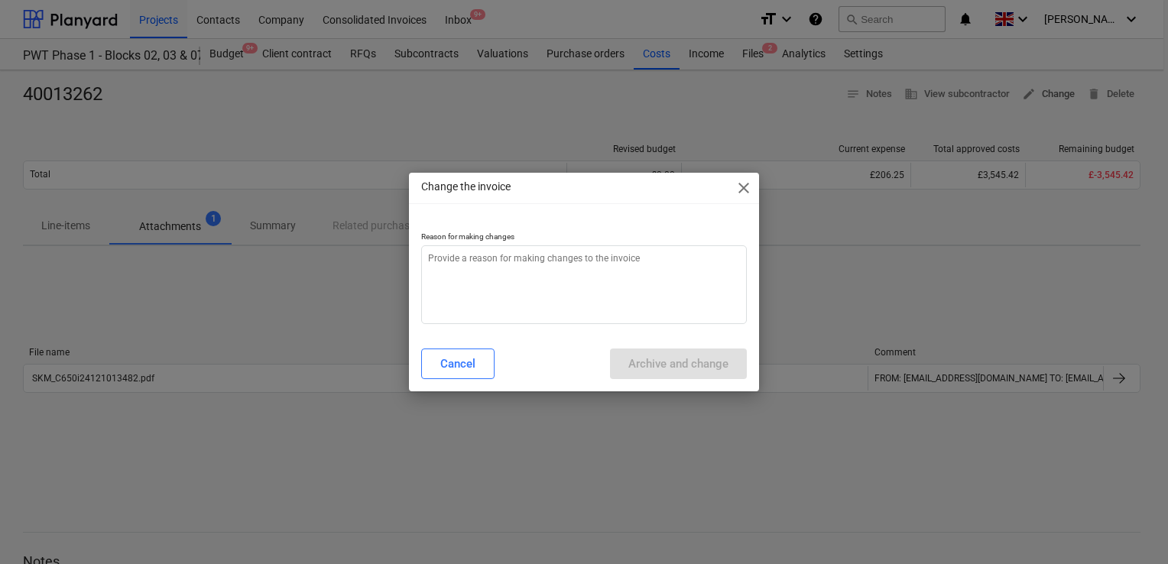
type textarea "x"
click at [673, 268] on textarea at bounding box center [584, 284] width 326 height 79
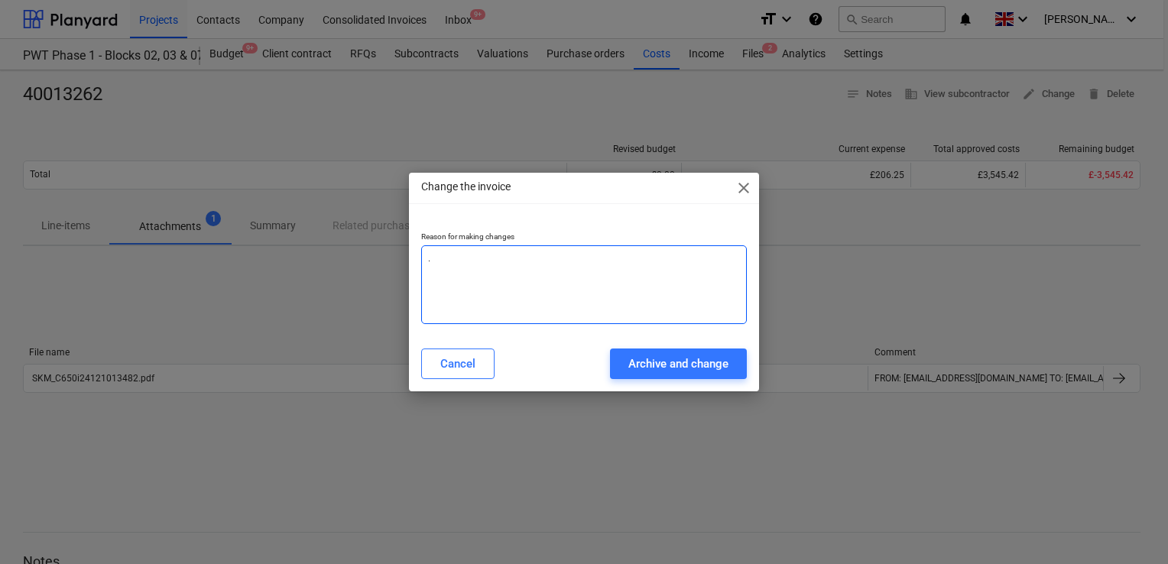
type textarea "."
type textarea "x"
type textarea "."
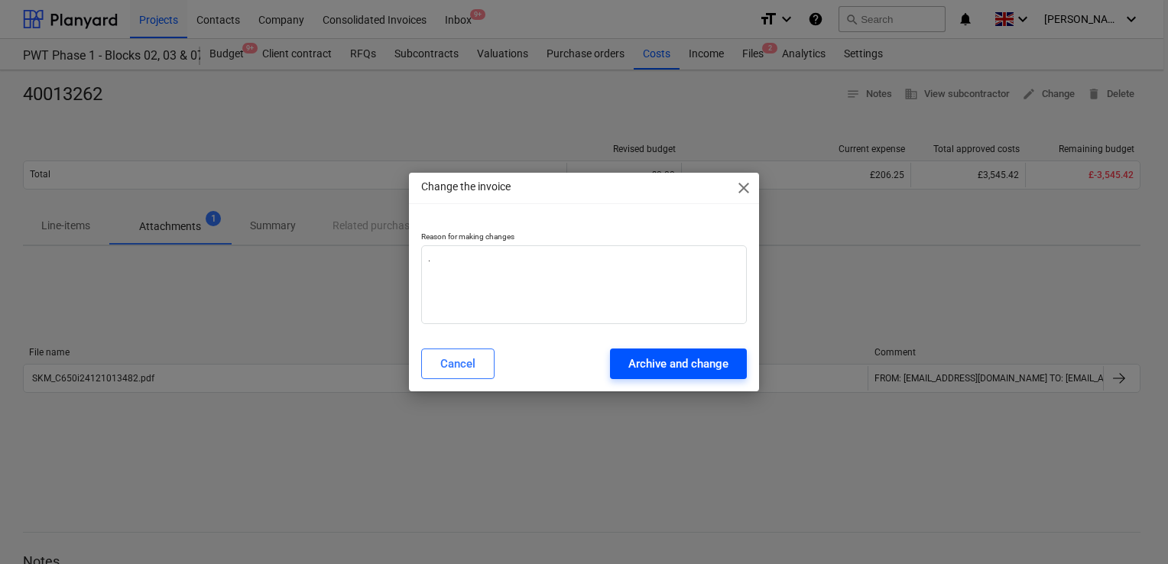
click at [673, 363] on div "Archive and change" at bounding box center [679, 364] width 100 height 20
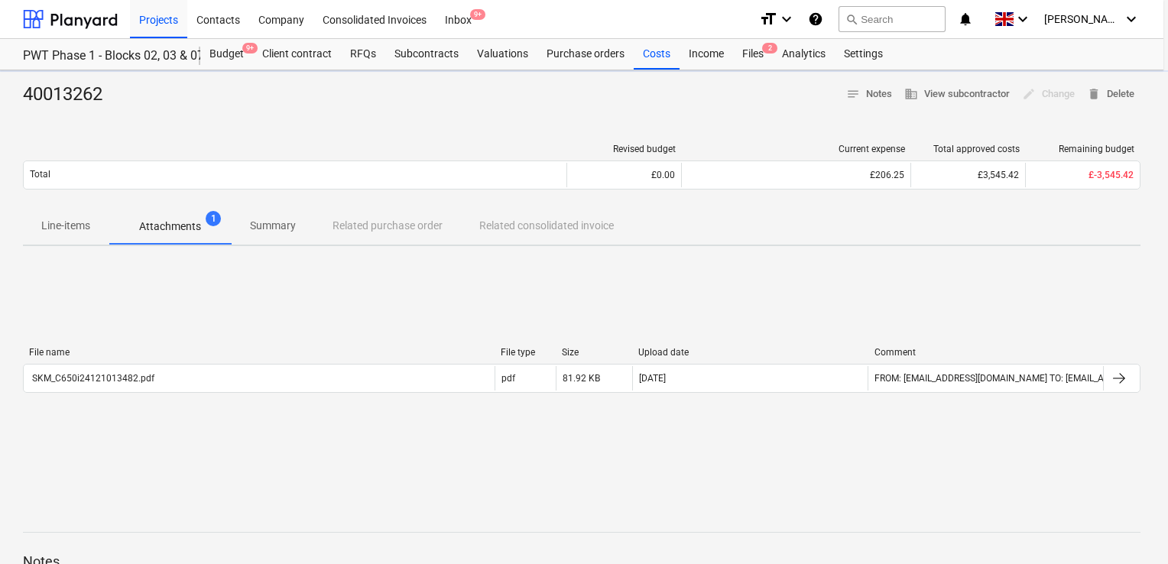
type textarea "x"
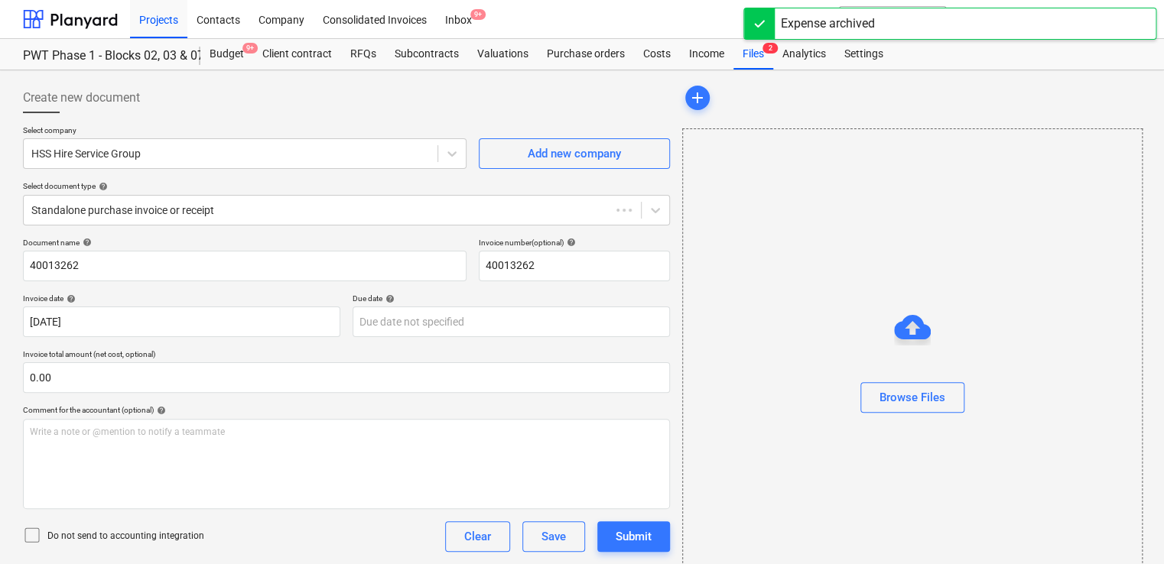
type input "40013262"
type input "[DATE]"
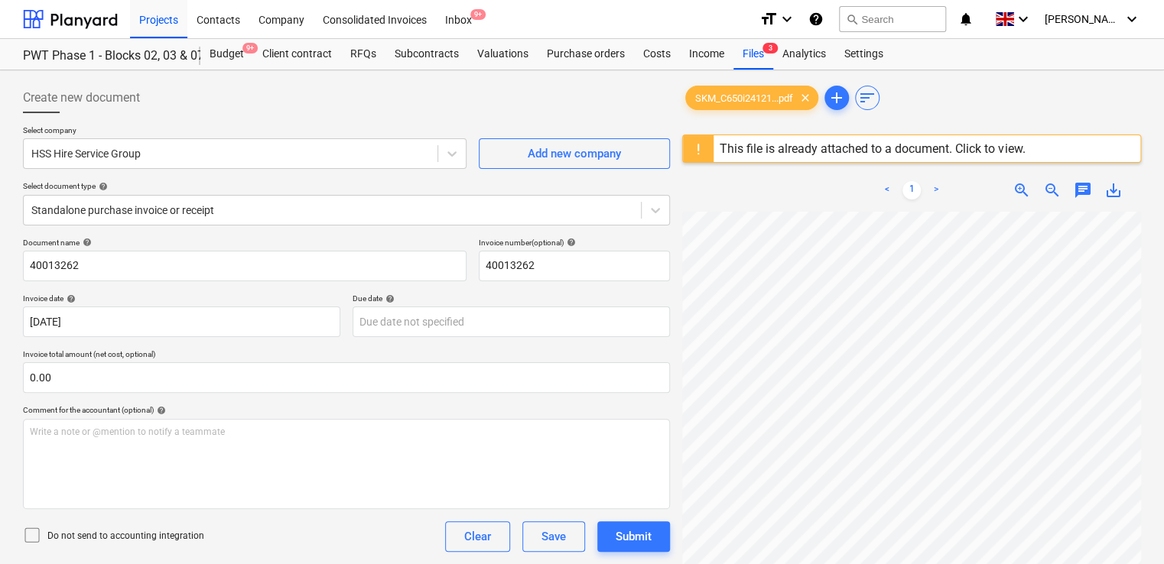
click at [31, 537] on icon at bounding box center [32, 535] width 18 height 18
click at [291, 549] on div "Do not send to accounting integration Clear Save Submit" at bounding box center [346, 536] width 647 height 31
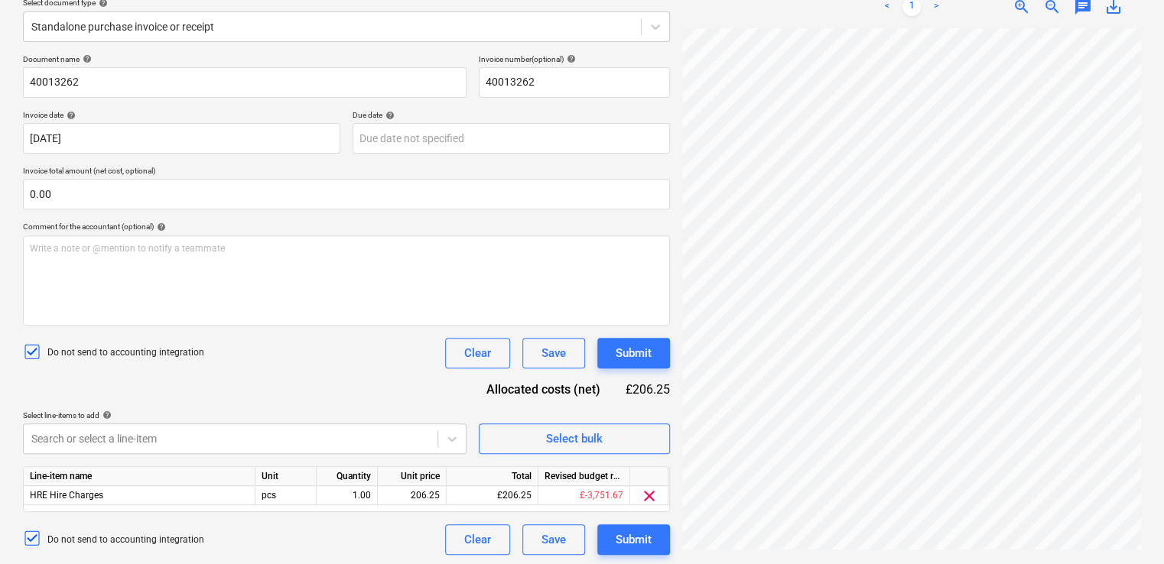
scroll to position [186, 0]
click at [258, 378] on body "Projects Contacts Company Consolidated Invoices Inbox 9+ format_size keyboard_a…" at bounding box center [582, 96] width 1164 height 564
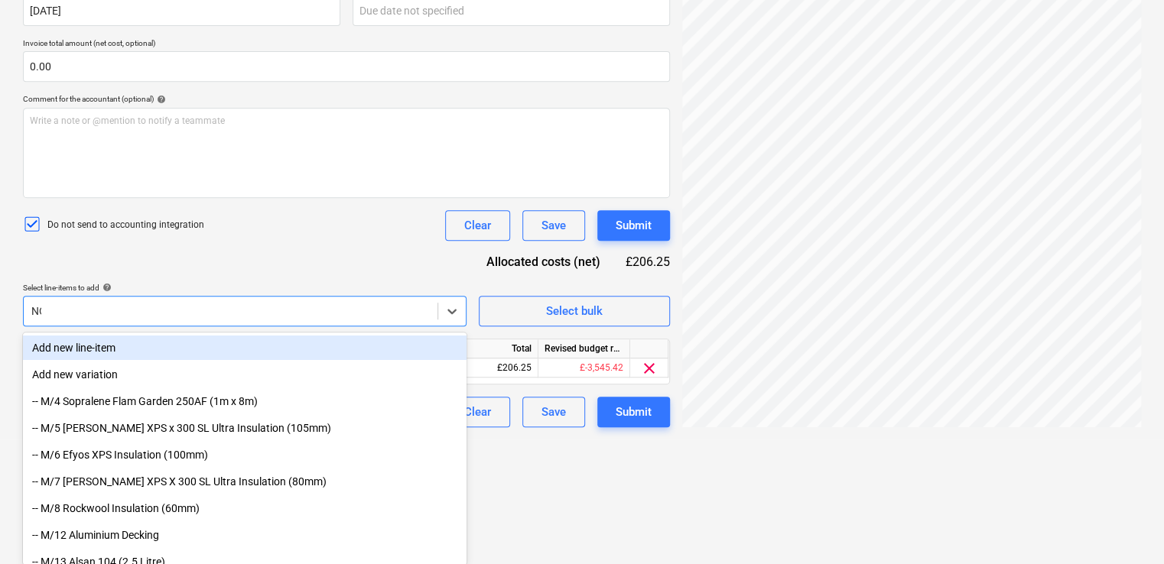
type input "NON"
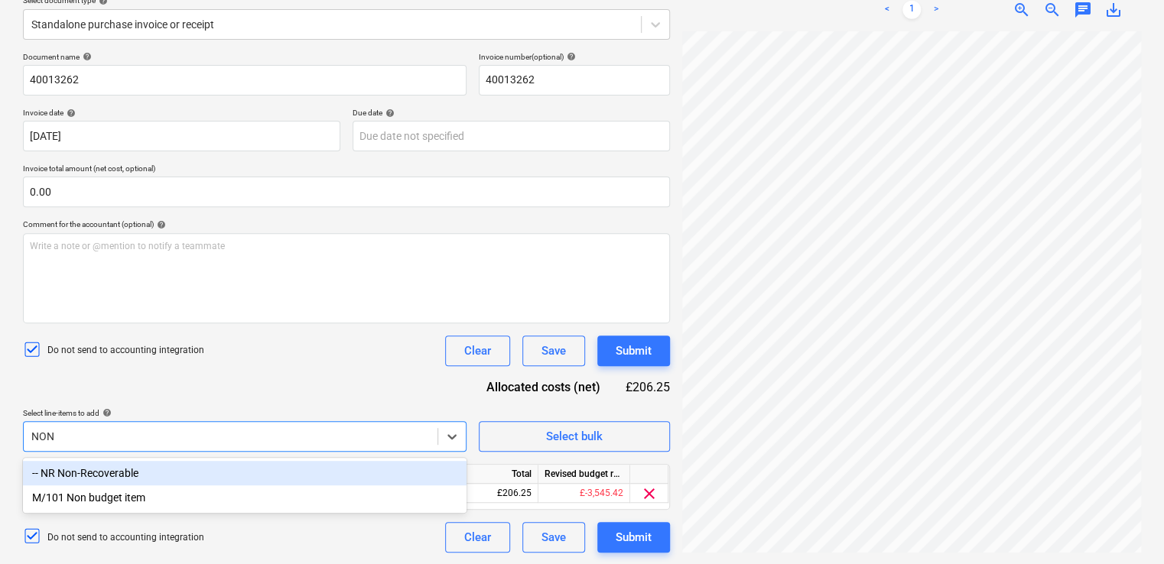
click at [165, 469] on div "-- NR Non-Recoverable" at bounding box center [244, 473] width 443 height 24
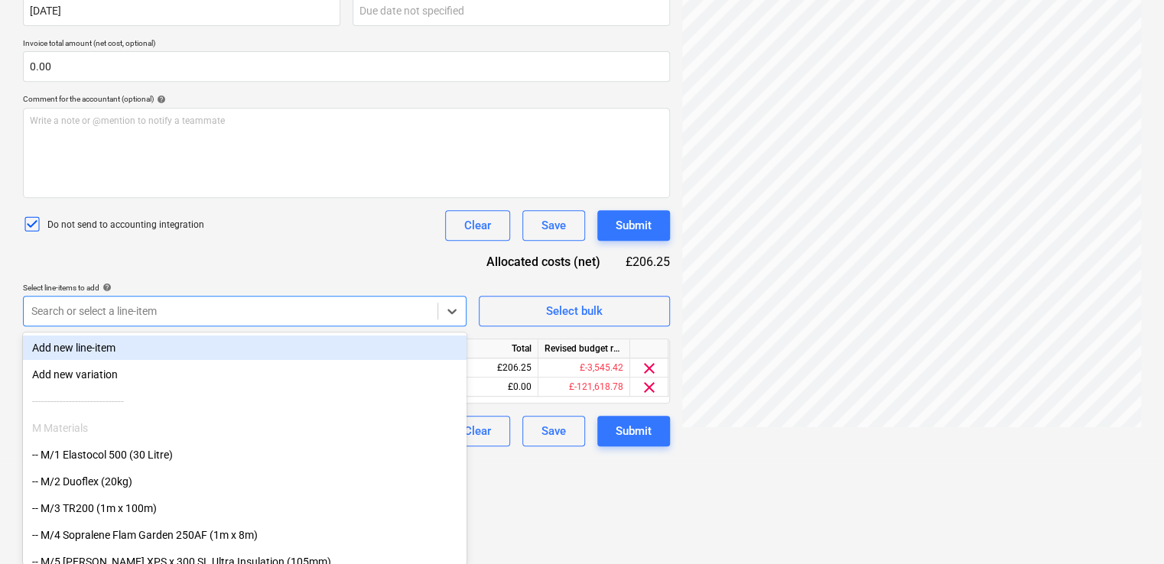
click at [239, 258] on div "Document name help 40013262 Invoice number (optional) help 40013262 Invoice dat…" at bounding box center [346, 187] width 647 height 520
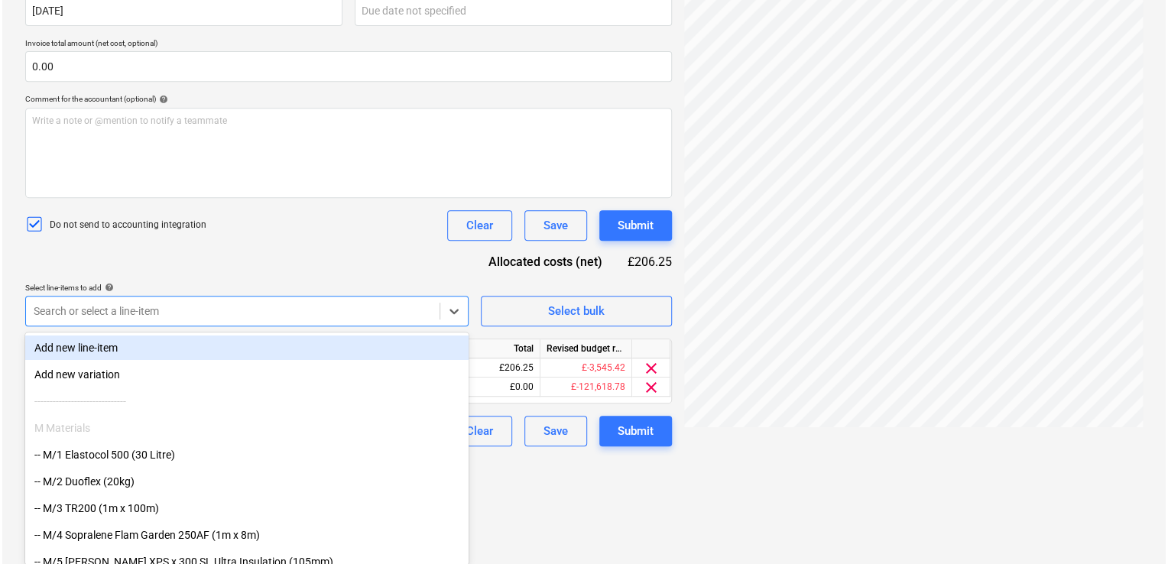
scroll to position [205, 0]
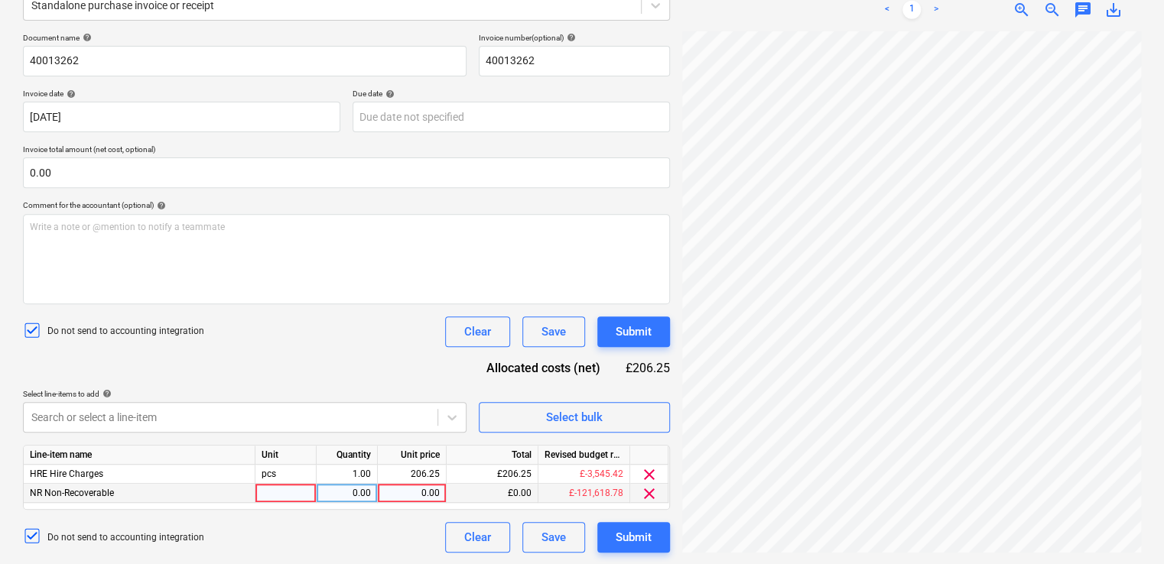
click at [276, 496] on div at bounding box center [285, 493] width 61 height 19
type input "ITEM"
type input "12.00"
click at [254, 321] on div "Do not send to accounting integration Clear Save Submit" at bounding box center [346, 332] width 647 height 31
click at [610, 540] on button "Submit" at bounding box center [633, 537] width 73 height 31
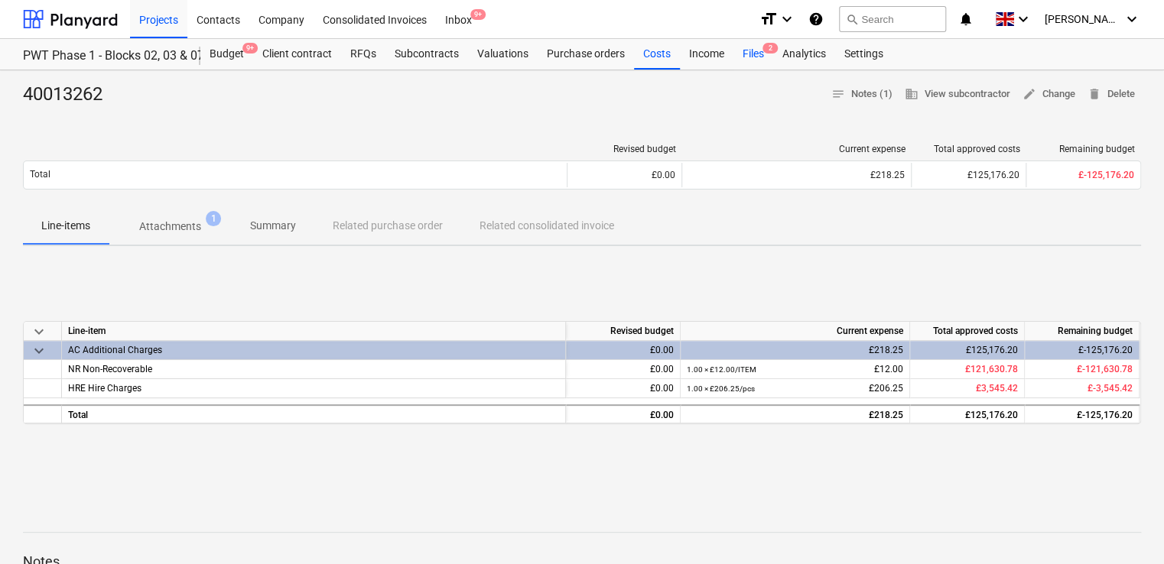
click at [746, 54] on div "Files 2" at bounding box center [753, 54] width 40 height 31
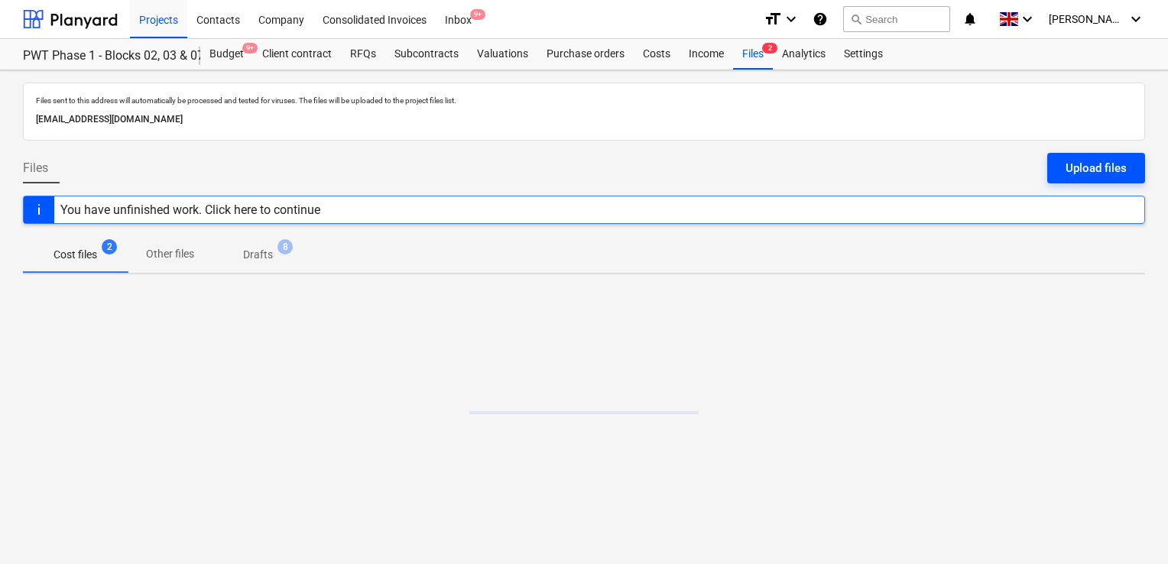
click at [1068, 166] on div "Upload files" at bounding box center [1096, 168] width 61 height 20
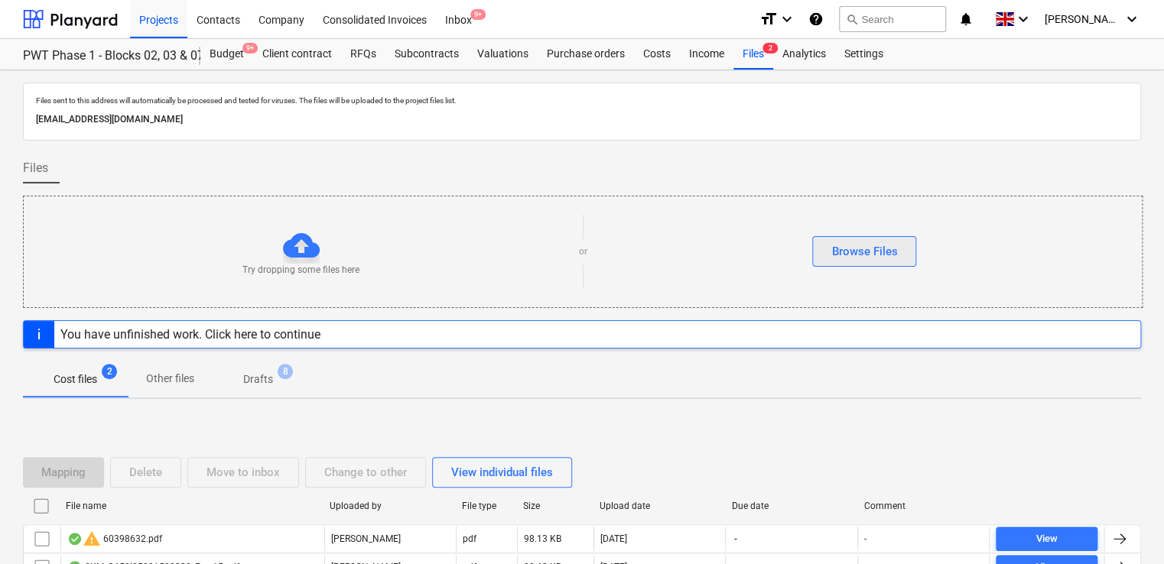
click at [890, 245] on div "Browse Files" at bounding box center [864, 252] width 66 height 20
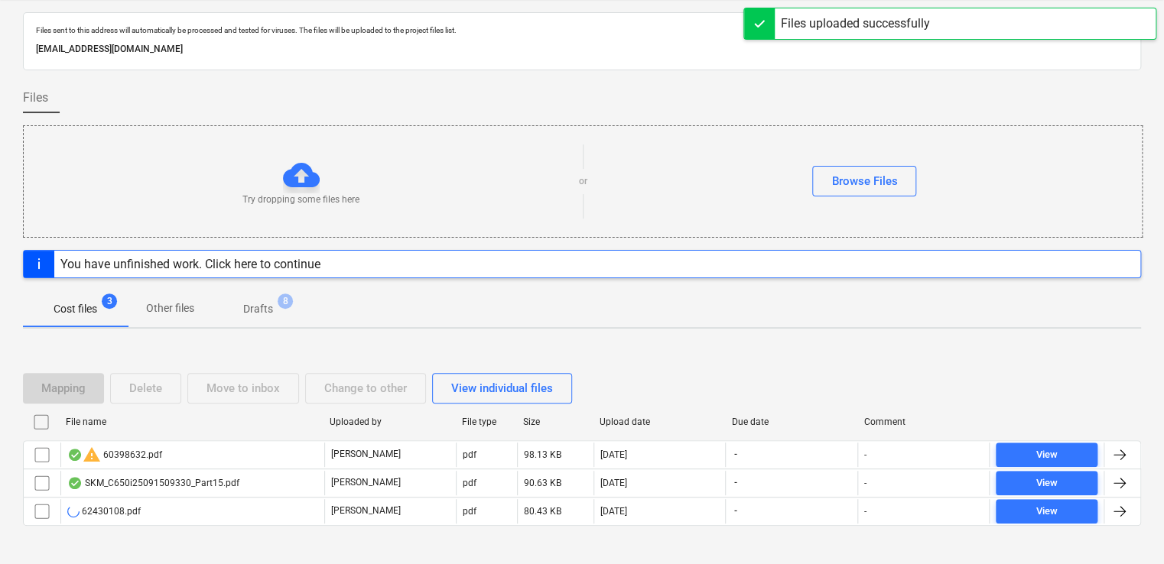
scroll to position [76, 0]
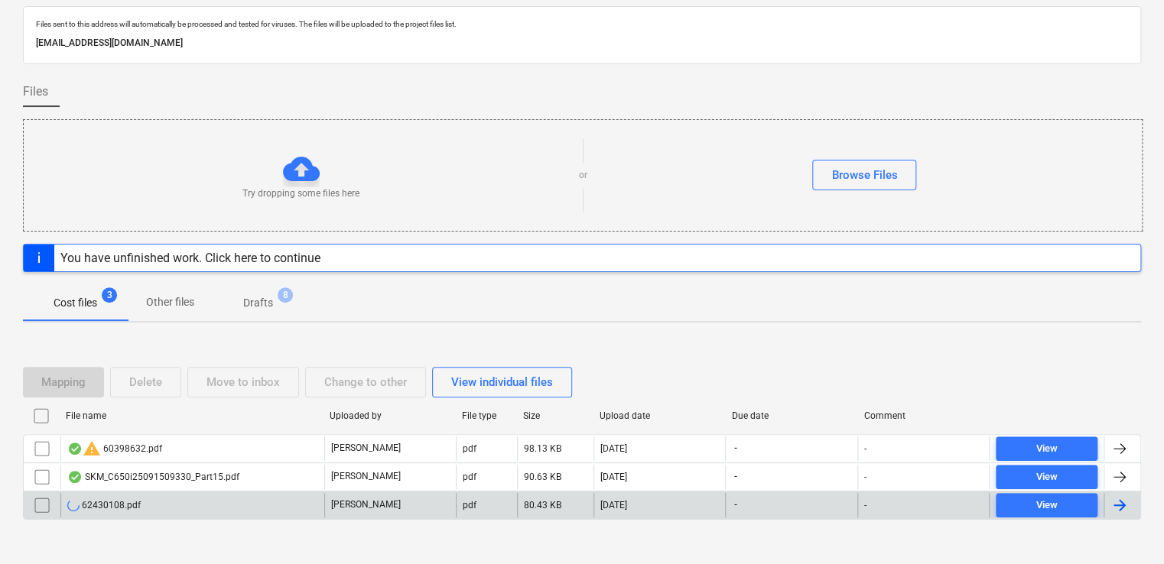
click at [160, 507] on div "62430108.pdf" at bounding box center [192, 505] width 264 height 24
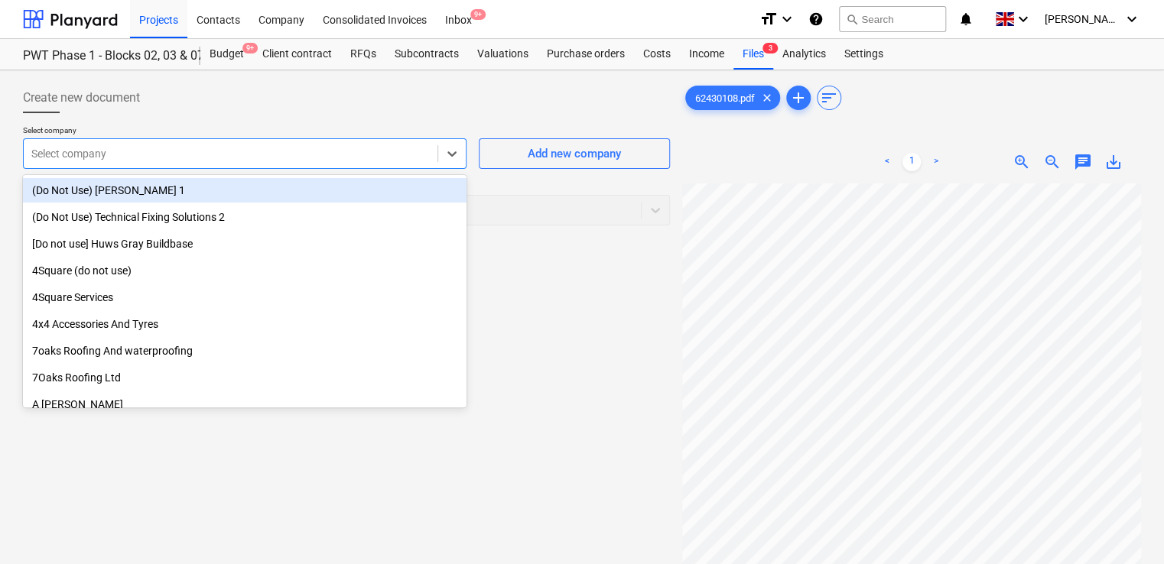
click at [385, 146] on div at bounding box center [230, 153] width 398 height 15
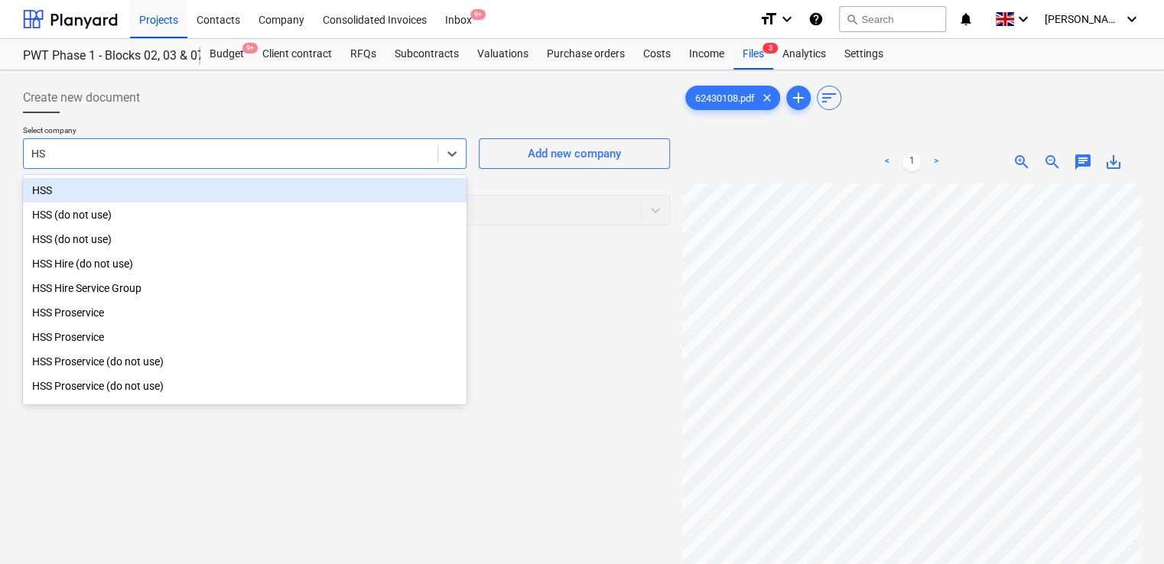
type input "HSS"
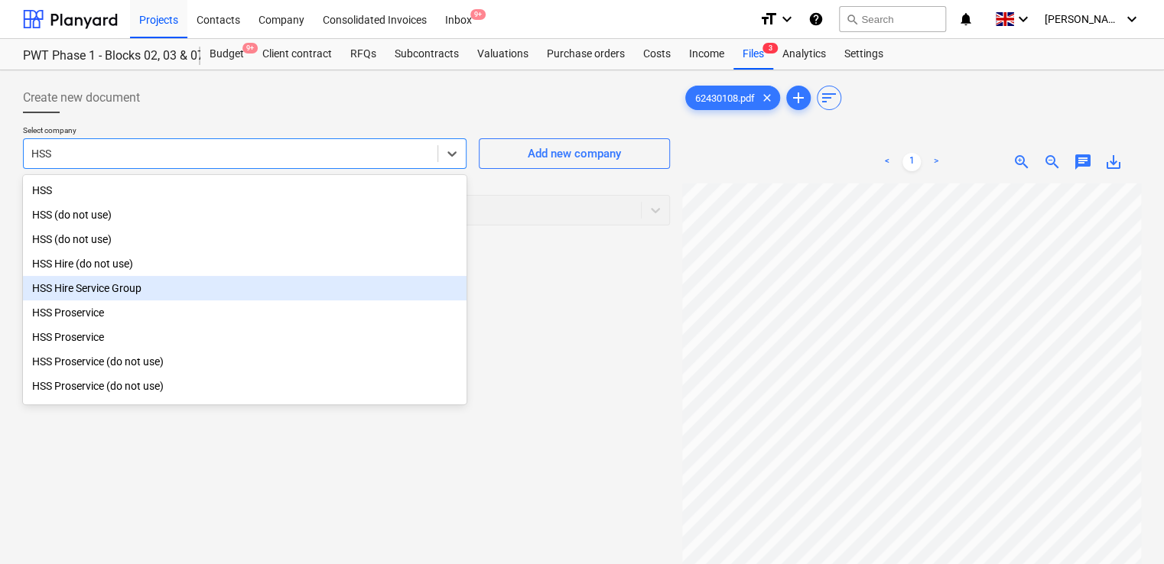
click at [145, 283] on div "HSS Hire Service Group" at bounding box center [244, 288] width 443 height 24
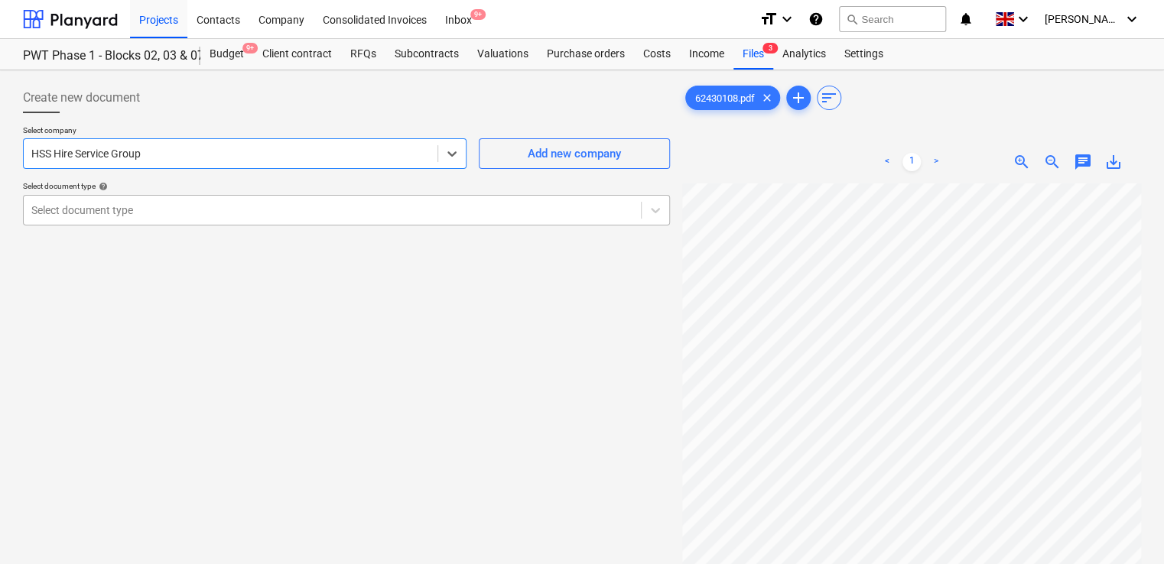
click at [275, 203] on div at bounding box center [332, 210] width 602 height 15
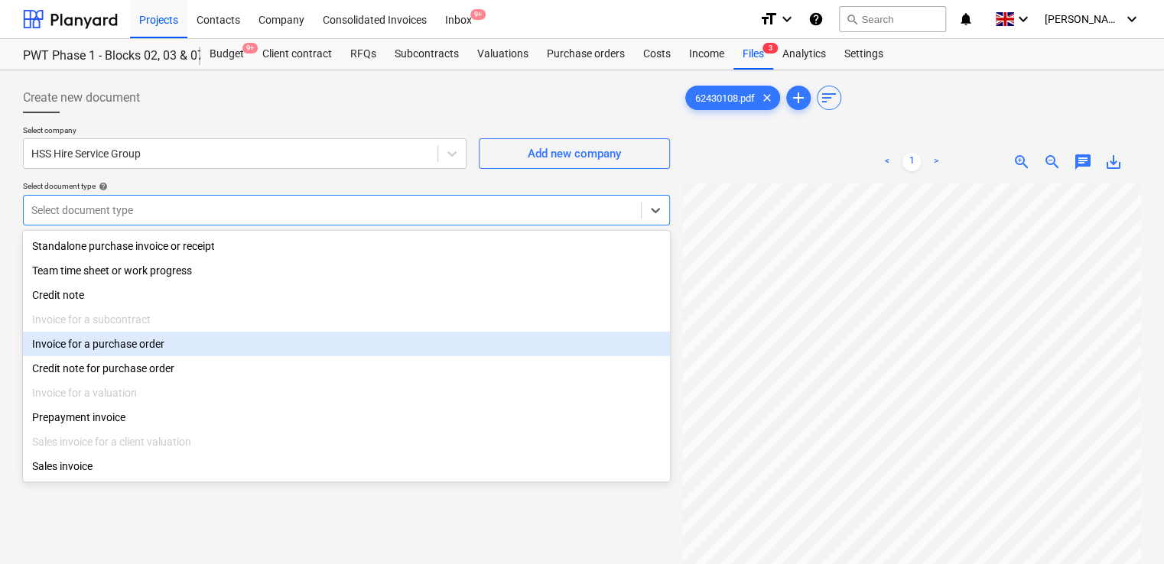
click at [152, 354] on div "Invoice for a purchase order" at bounding box center [346, 344] width 647 height 24
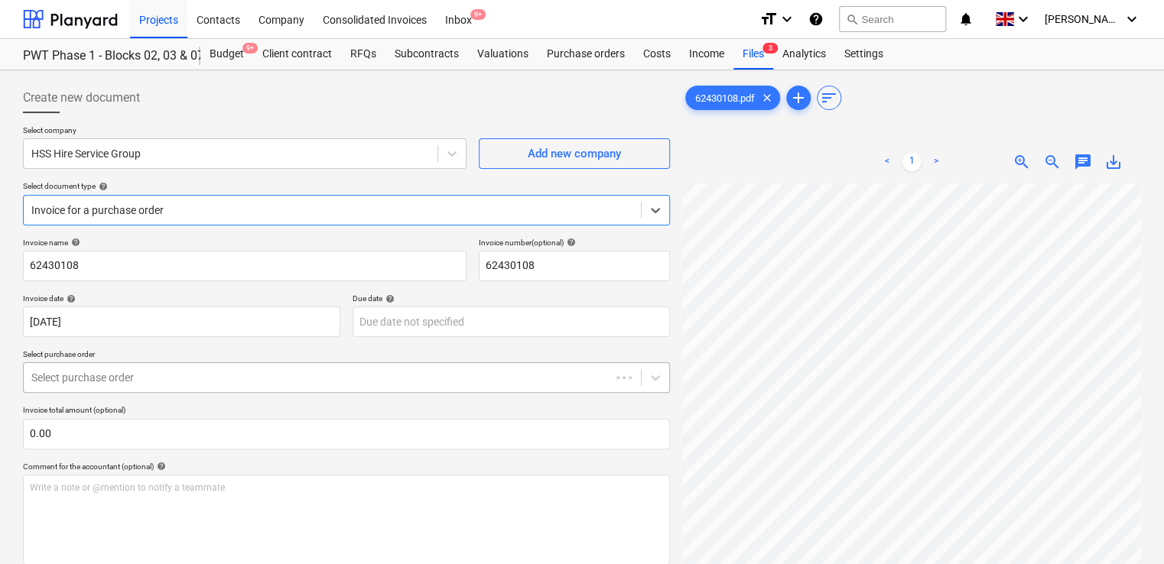
click at [153, 384] on div at bounding box center [316, 377] width 571 height 15
click at [153, 383] on div at bounding box center [316, 377] width 571 height 15
click at [268, 404] on div "Invoice name help 62430108 Invoice number (optional) help 62430108 Invoice date…" at bounding box center [346, 561] width 647 height 647
click at [545, 299] on div "Due date help" at bounding box center [510, 299] width 317 height 10
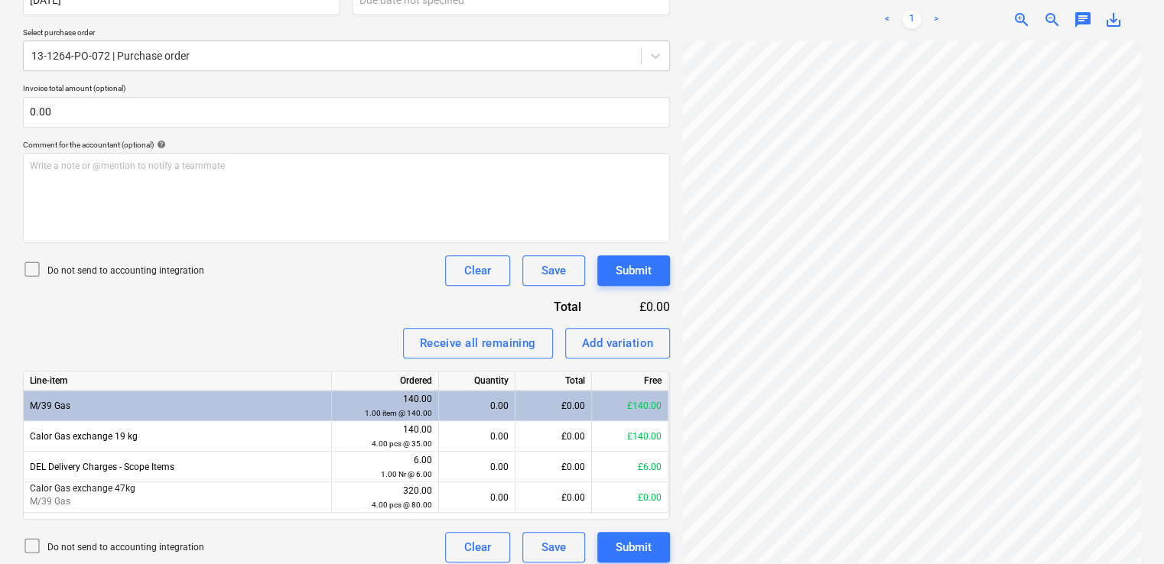
scroll to position [332, 0]
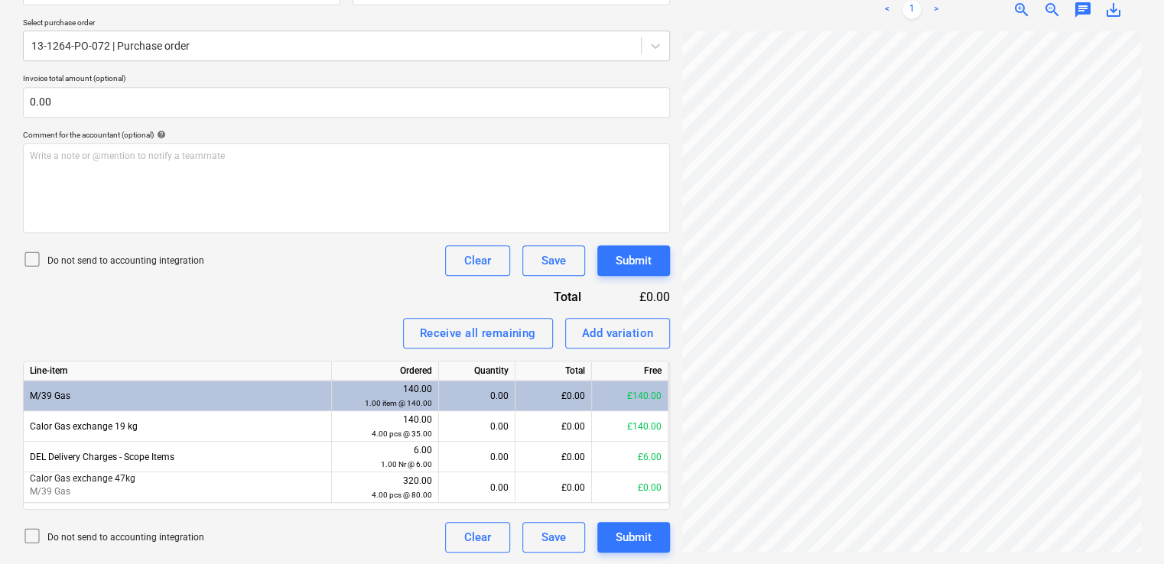
click at [37, 258] on icon at bounding box center [32, 259] width 18 height 18
click at [383, 289] on div "Invoice name help 62430108 Invoice number (optional) help 62430108 Invoice date…" at bounding box center [346, 229] width 647 height 647
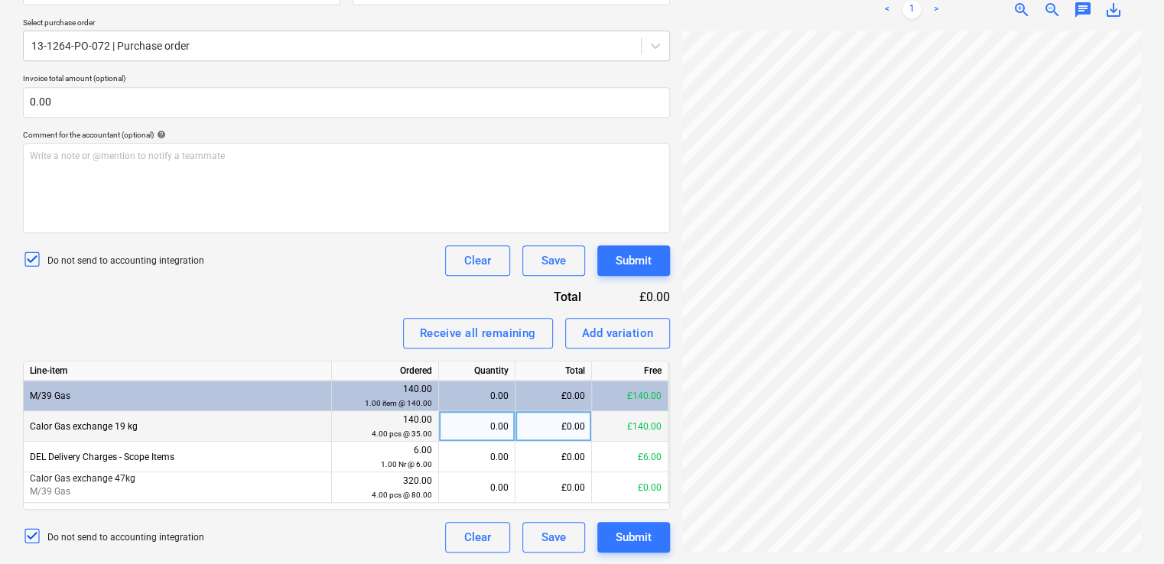
click at [476, 424] on div "0.00" at bounding box center [476, 426] width 63 height 31
click at [492, 434] on div "0.00" at bounding box center [476, 426] width 63 height 31
type input "4"
click at [382, 281] on div "Invoice name help 62430108 Invoice number (optional) help 62430108 Invoice date…" at bounding box center [346, 229] width 647 height 647
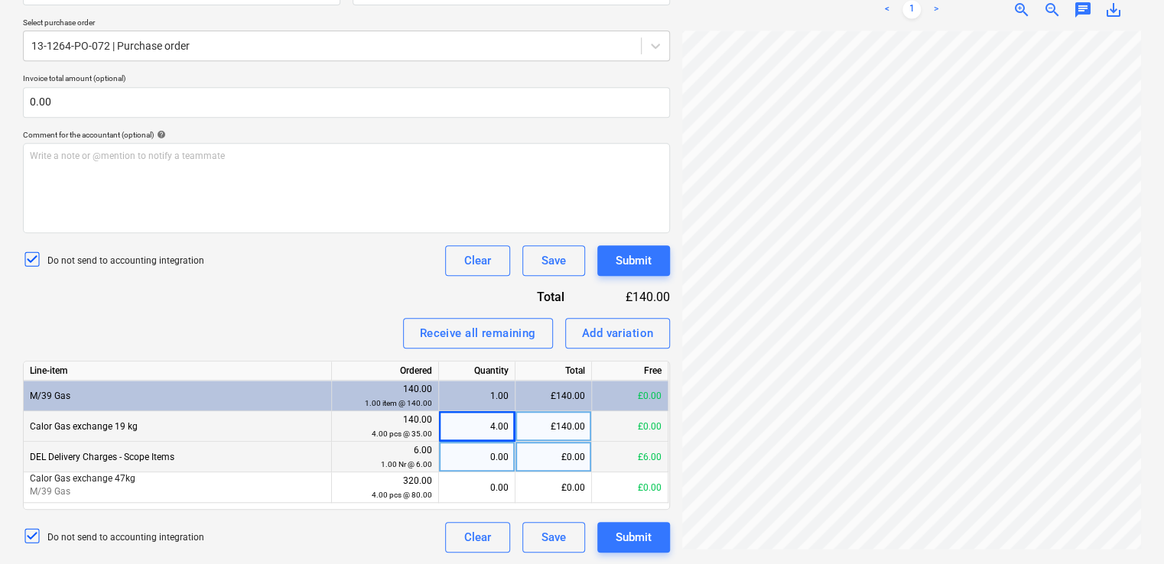
click at [482, 456] on div "0.00" at bounding box center [476, 457] width 63 height 31
click at [362, 275] on div "Invoice name help 62430108 Invoice number (optional) help 62430108 Invoice date…" at bounding box center [346, 229] width 647 height 647
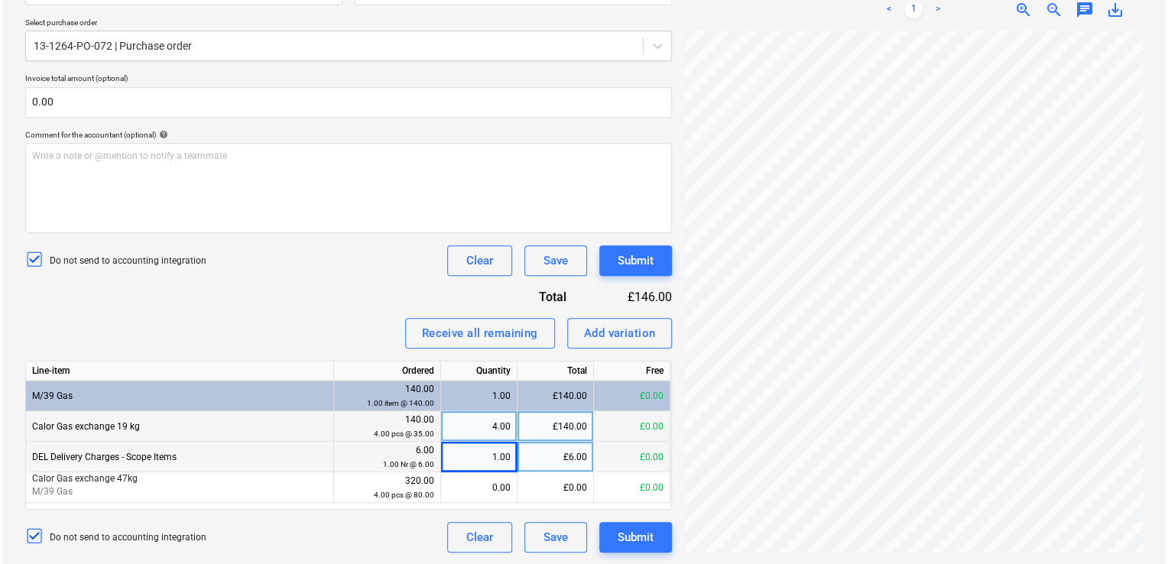
scroll to position [193, 0]
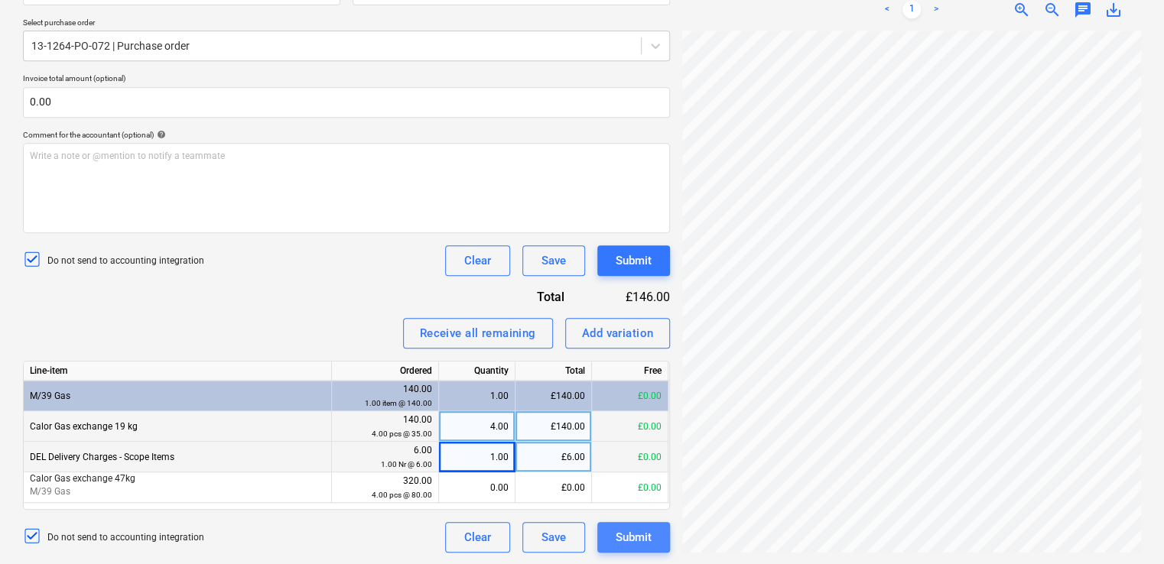
click at [616, 536] on div "Submit" at bounding box center [634, 538] width 36 height 20
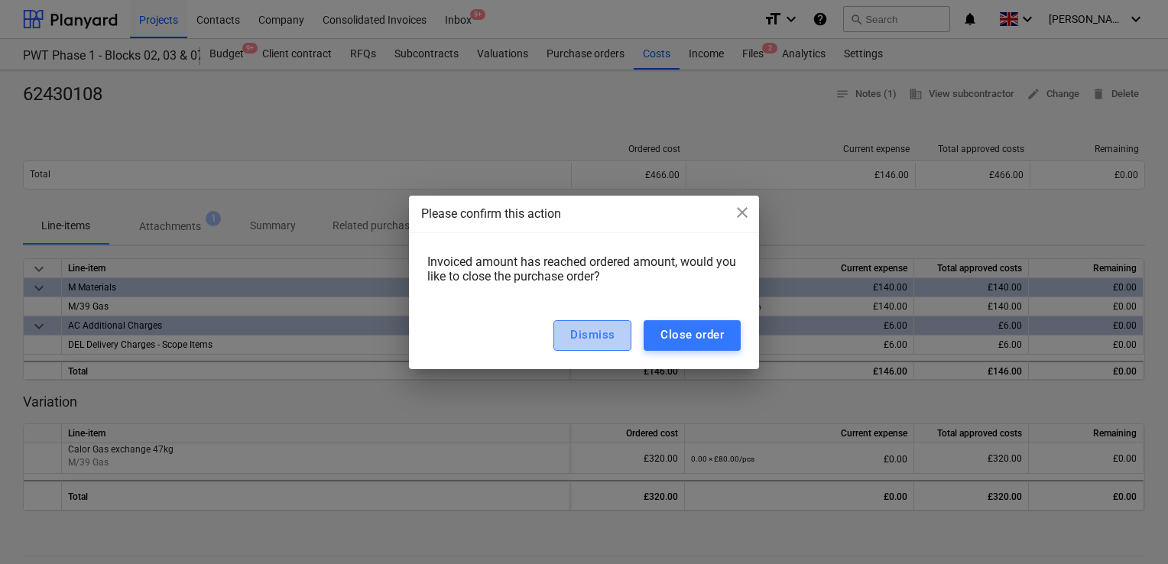
click at [603, 337] on div "Dismiss" at bounding box center [592, 335] width 44 height 20
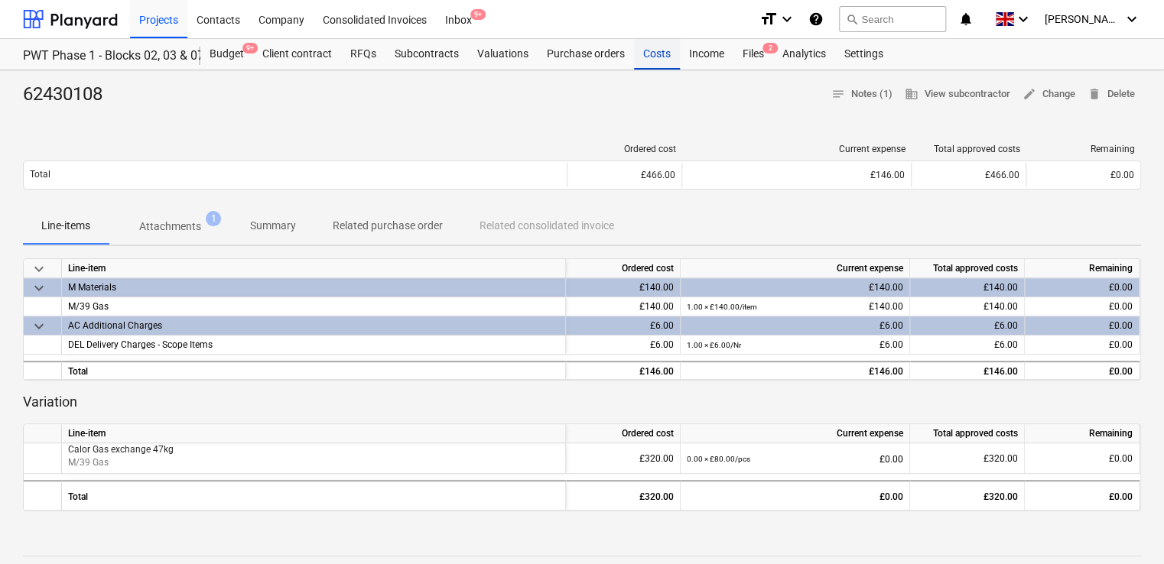
click at [660, 54] on div "Costs" at bounding box center [657, 54] width 46 height 31
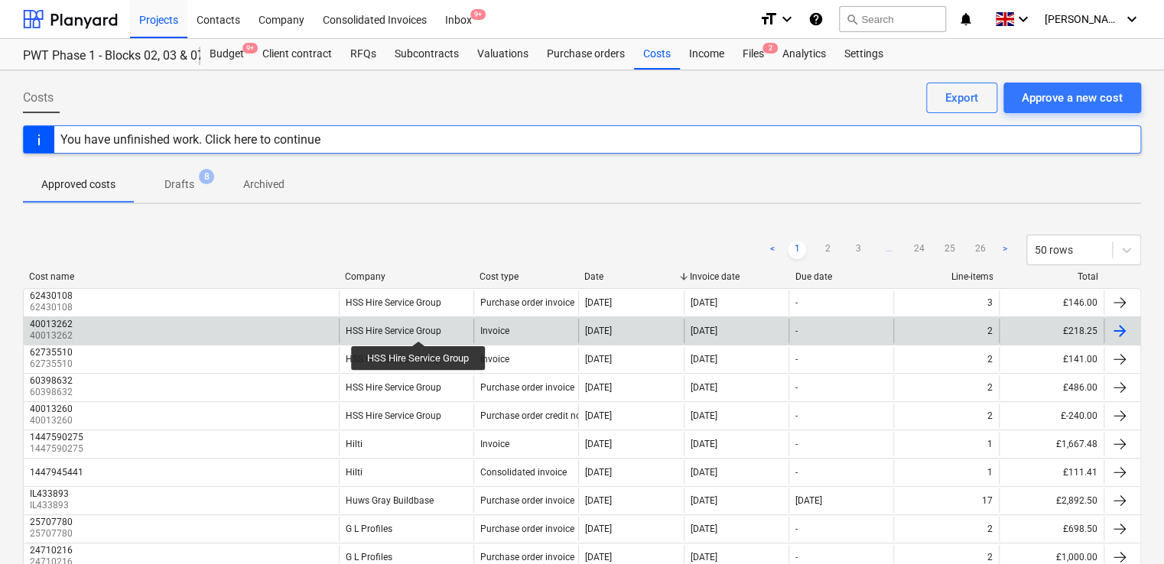
click at [419, 327] on div "HSS Hire Service Group" at bounding box center [394, 331] width 96 height 11
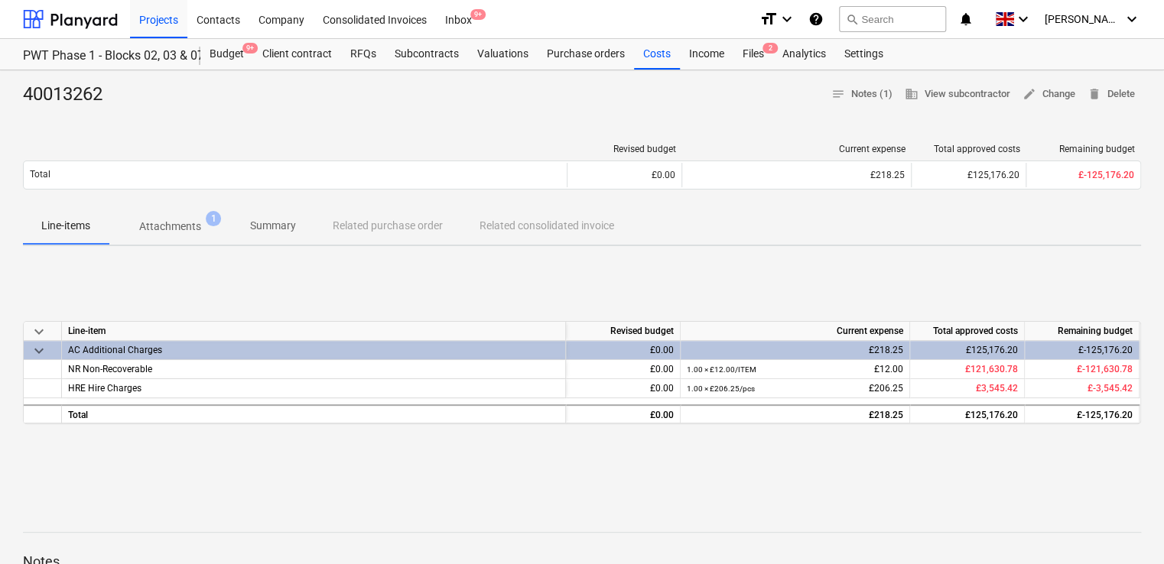
click at [344, 219] on div "Line-items Attachments 1 Summary Related purchase order Related consolidated in…" at bounding box center [582, 226] width 1118 height 37
click at [352, 232] on div "Line-items Attachments 1 Summary Related purchase order Related consolidated in…" at bounding box center [582, 226] width 1118 height 37
click at [751, 54] on div "Files 2" at bounding box center [753, 54] width 40 height 31
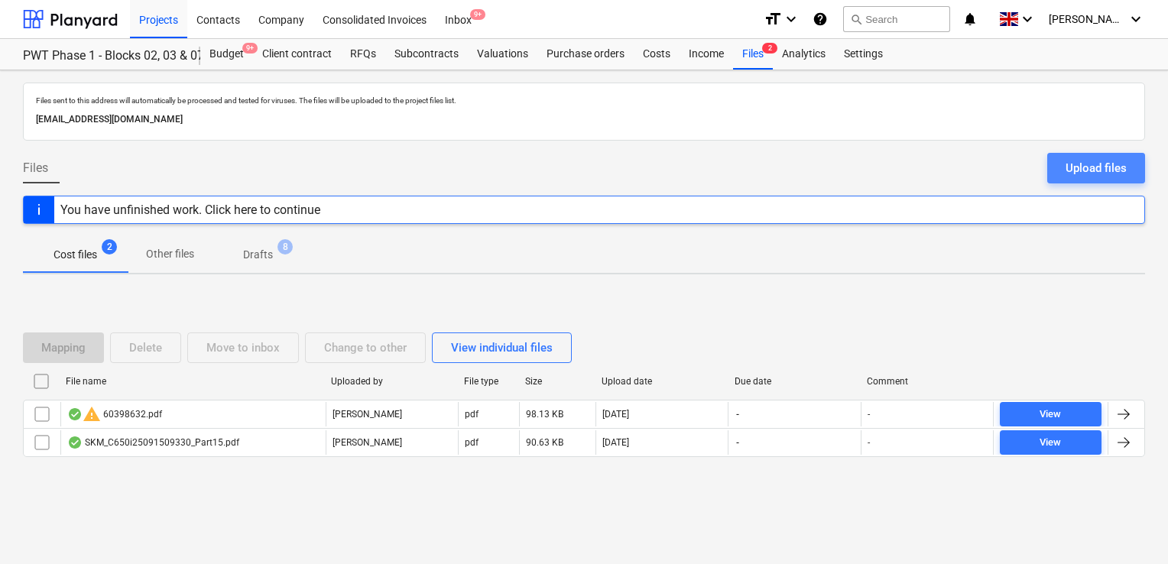
click at [1067, 165] on div "Upload files" at bounding box center [1096, 168] width 61 height 20
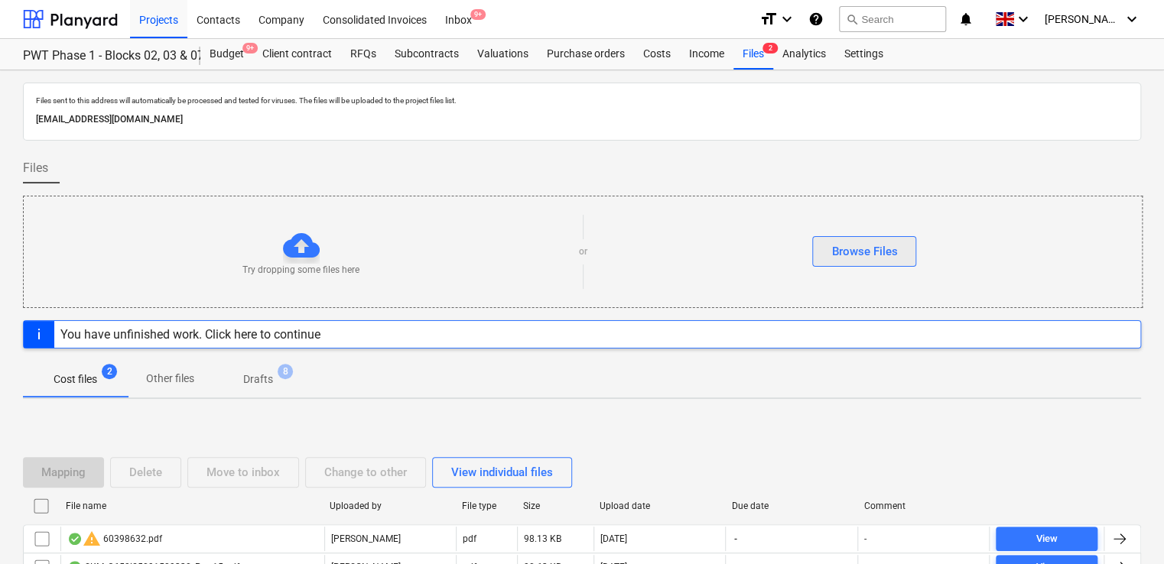
click at [859, 242] on div "Browse Files" at bounding box center [864, 252] width 66 height 20
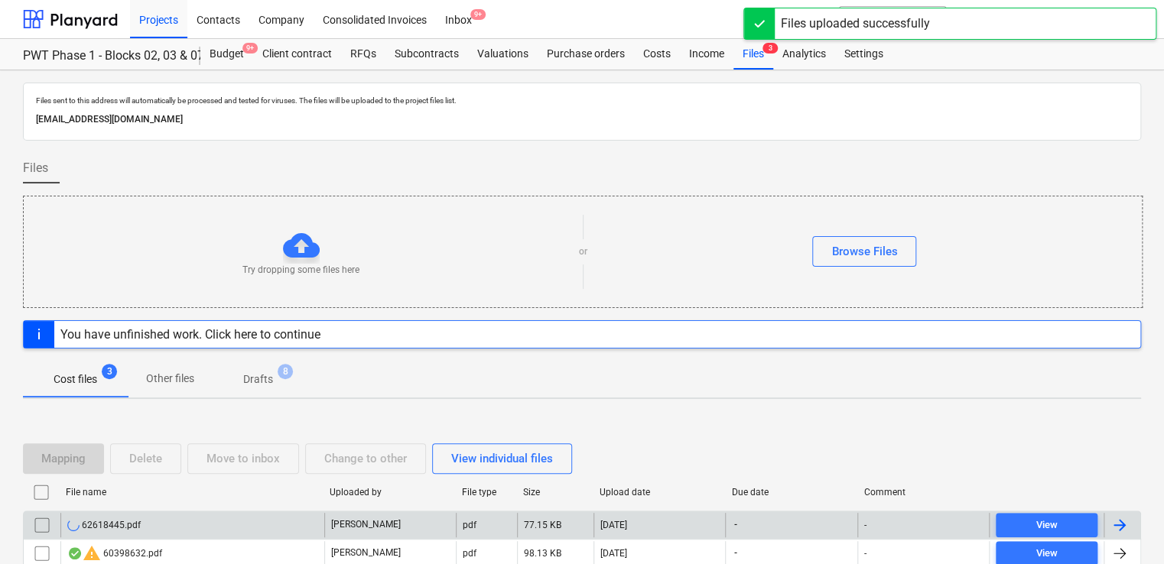
click at [128, 513] on div "62618445.pdf" at bounding box center [192, 525] width 264 height 24
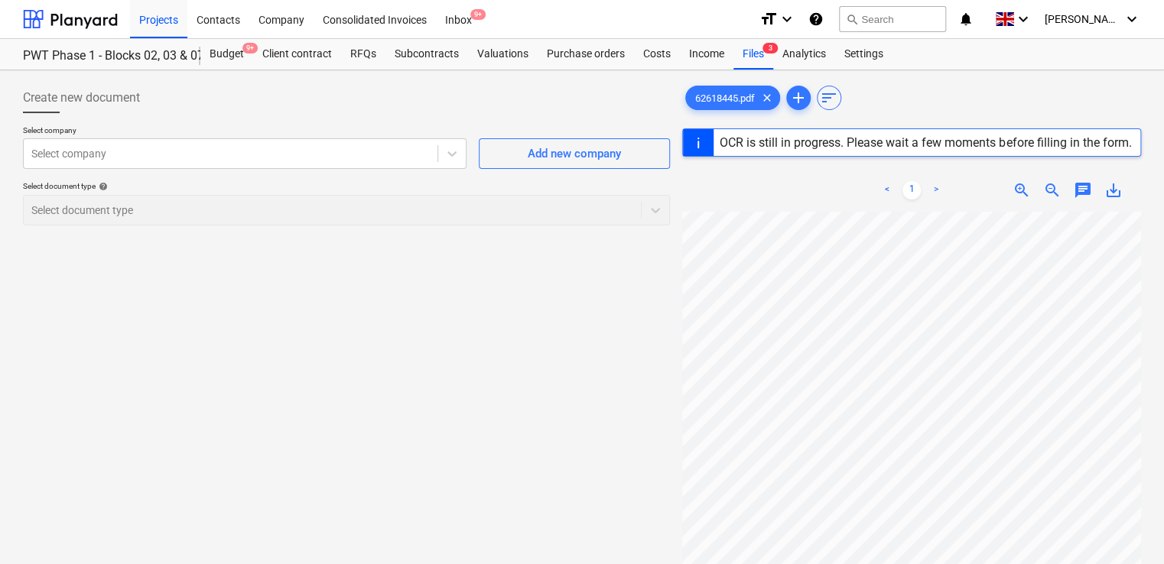
scroll to position [458, 0]
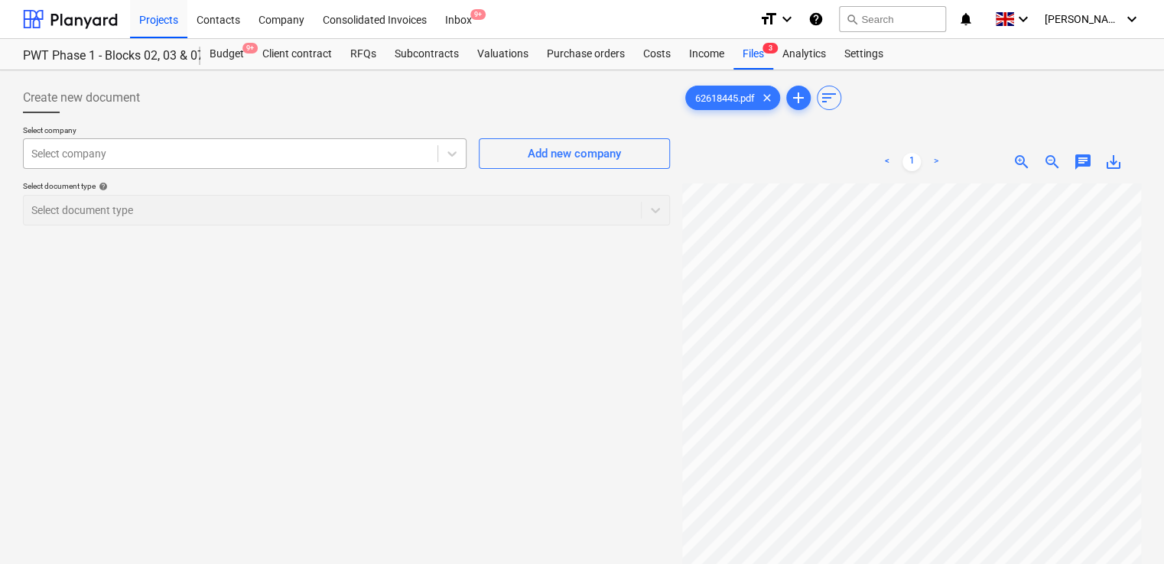
click at [122, 148] on div at bounding box center [230, 153] width 398 height 15
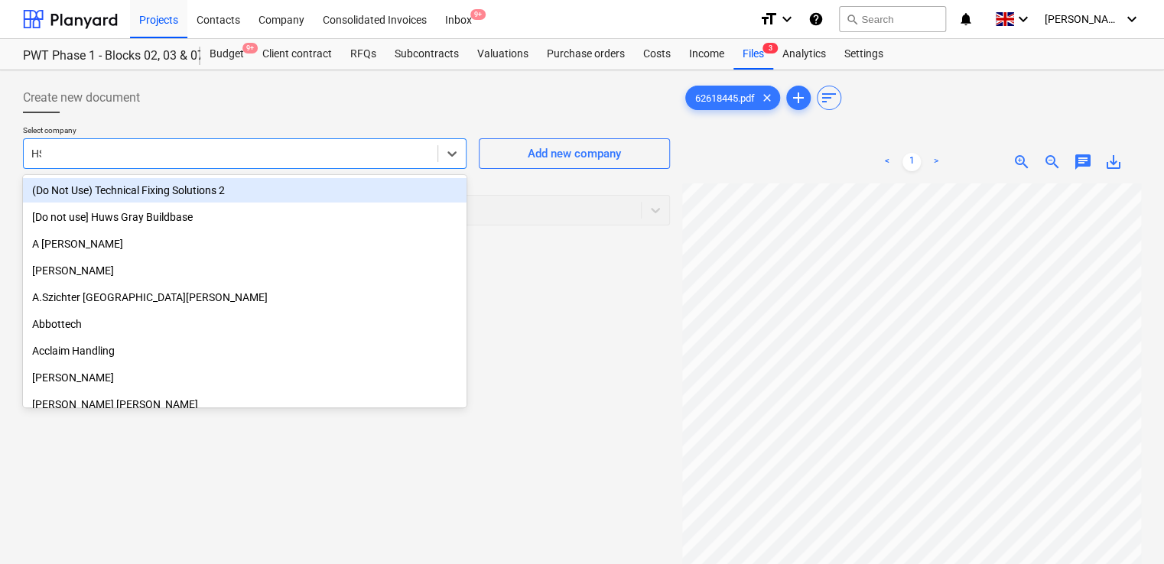
type input "HSS"
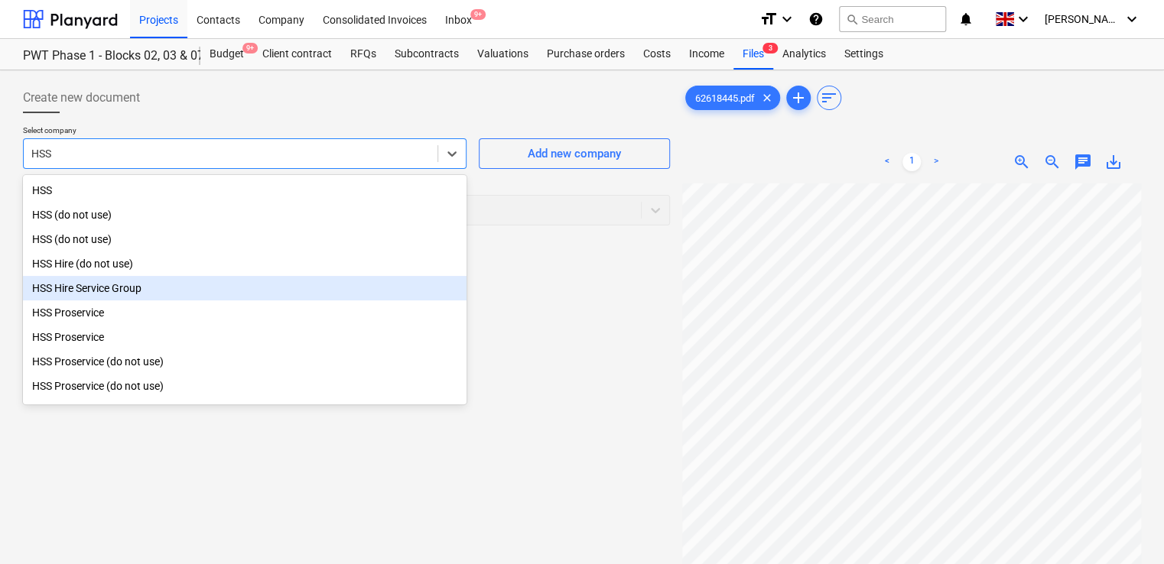
click at [99, 278] on div "HSS Hire Service Group" at bounding box center [244, 288] width 443 height 24
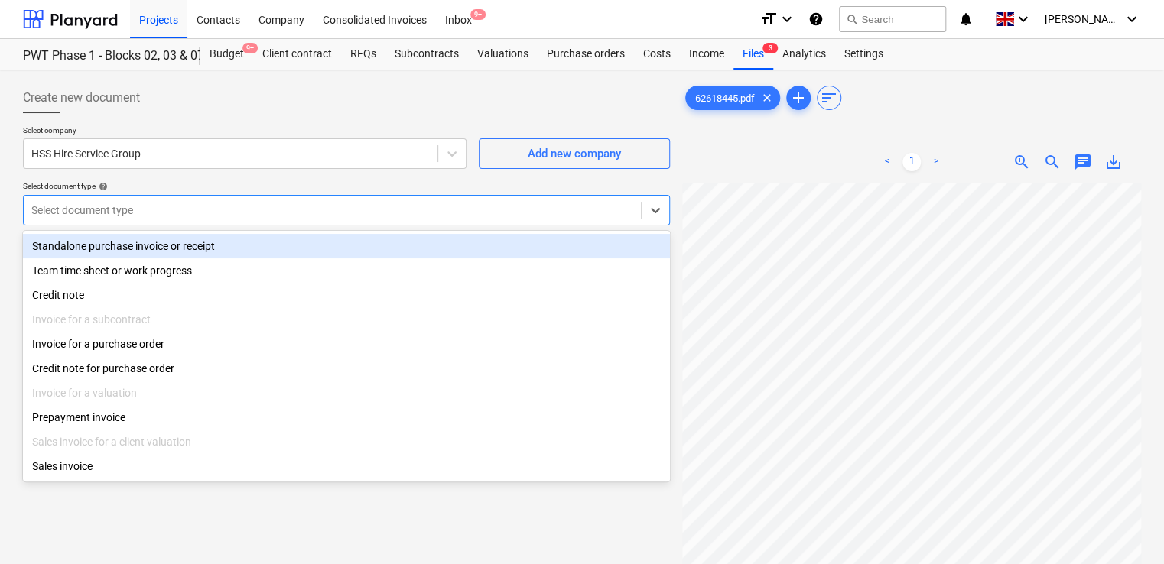
click at [154, 210] on div at bounding box center [332, 210] width 602 height 15
click at [187, 234] on div "Standalone purchase invoice or receipt" at bounding box center [346, 246] width 647 height 24
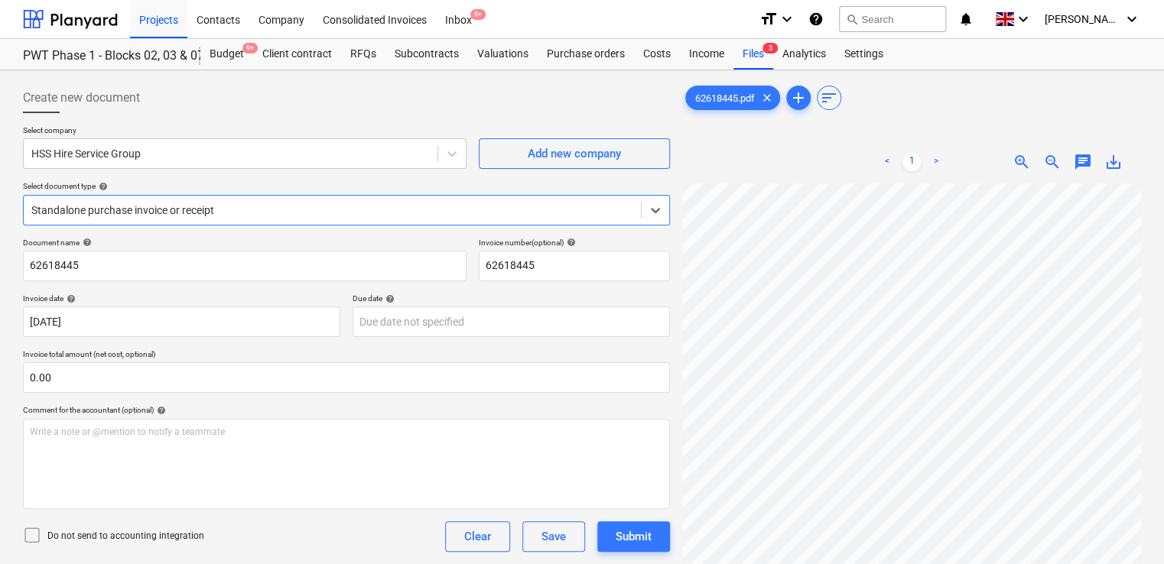
click at [236, 209] on div at bounding box center [332, 210] width 602 height 15
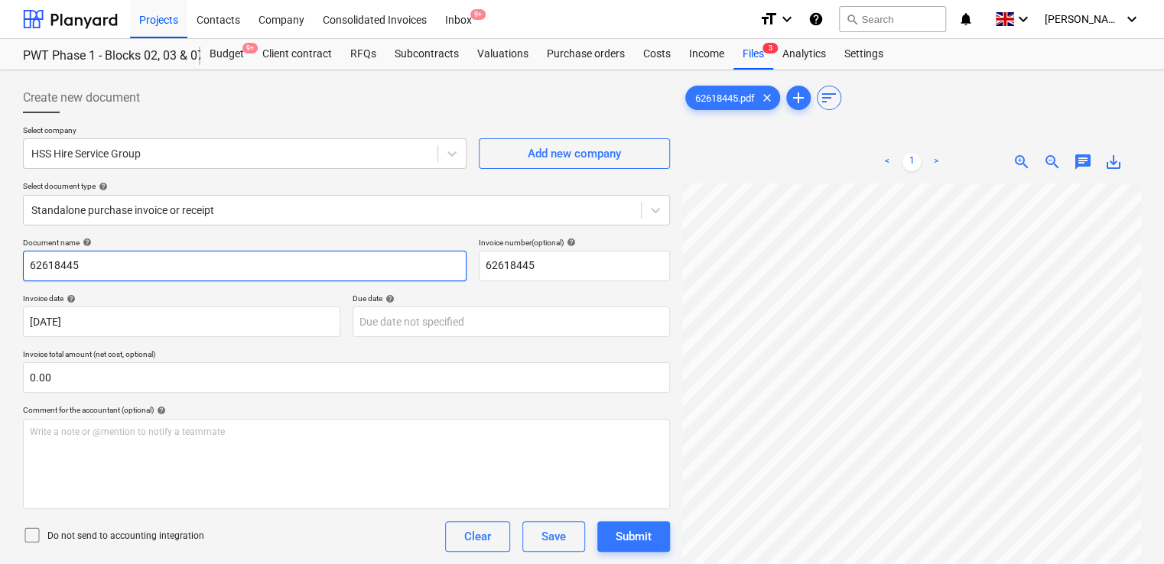
drag, startPoint x: 303, startPoint y: 261, endPoint x: -3, endPoint y: 247, distance: 306.2
click at [0, 247] on html "Projects Contacts Company Consolidated Invoices Inbox 9+ format_size keyboard_a…" at bounding box center [582, 282] width 1164 height 564
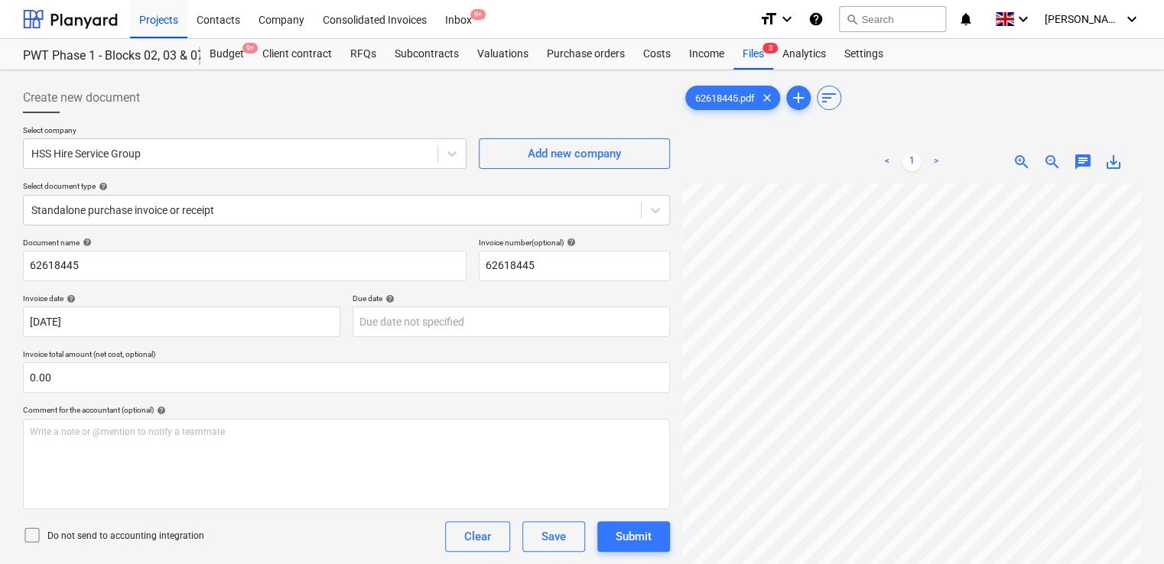
click at [36, 531] on icon at bounding box center [32, 535] width 18 height 18
click at [280, 557] on div "Document name help 62618445 Invoice number (optional) help 62618445 Invoice dat…" at bounding box center [346, 438] width 647 height 400
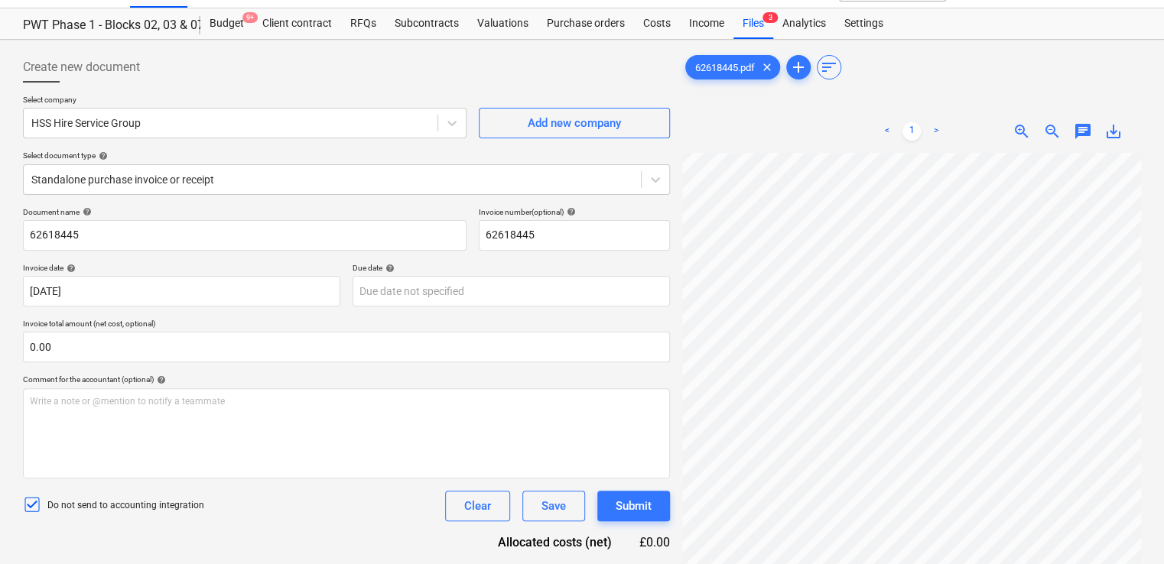
scroll to position [153, 0]
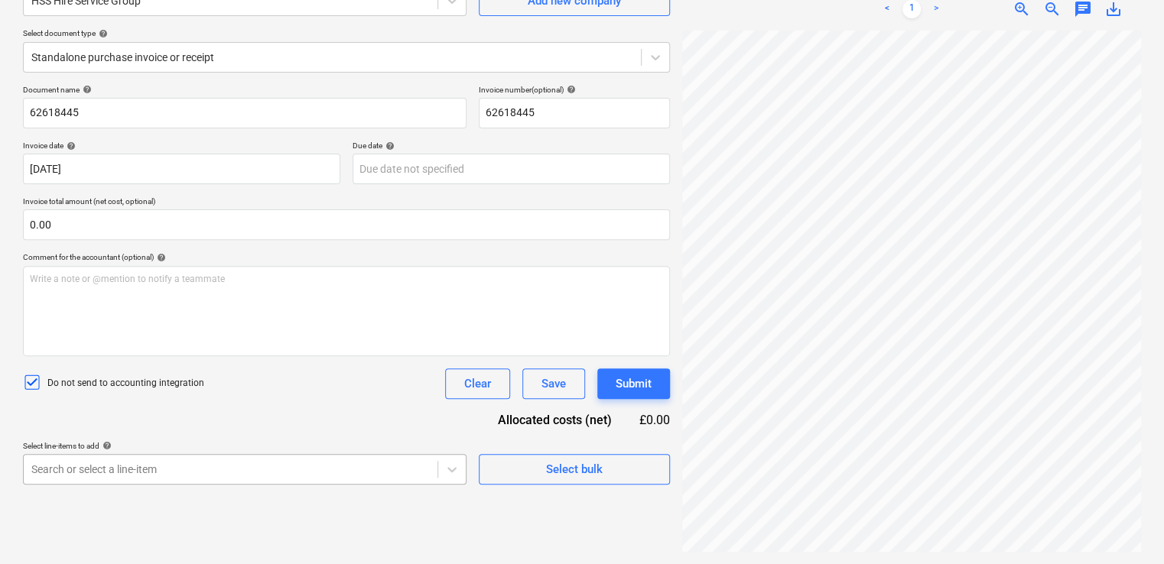
click at [248, 411] on body "Projects Contacts Company Consolidated Invoices Inbox 9+ format_size keyboard_a…" at bounding box center [582, 129] width 1164 height 564
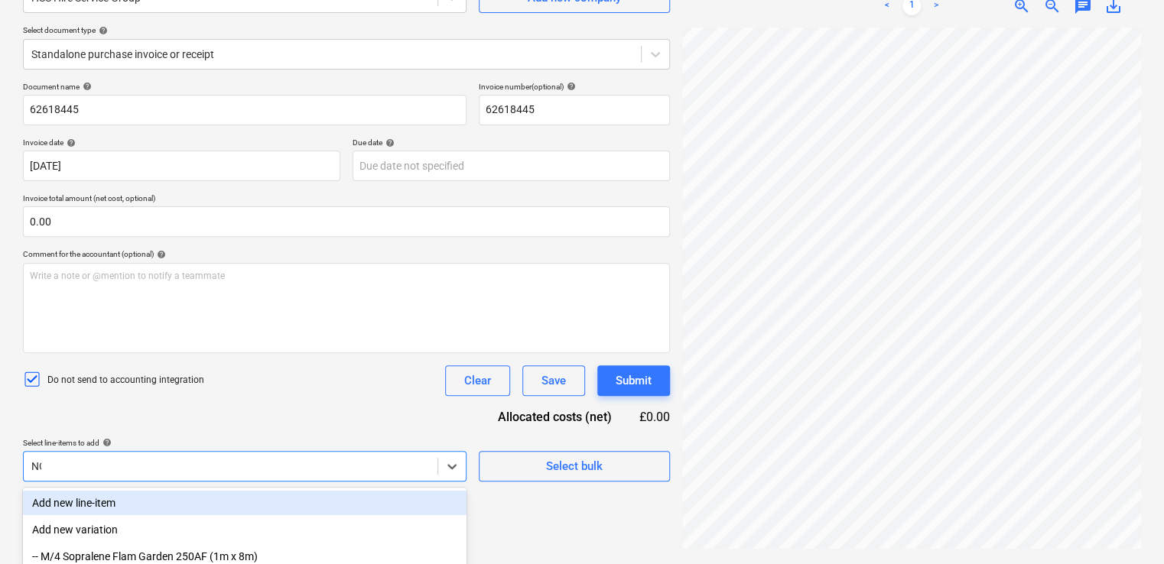
type input "NON"
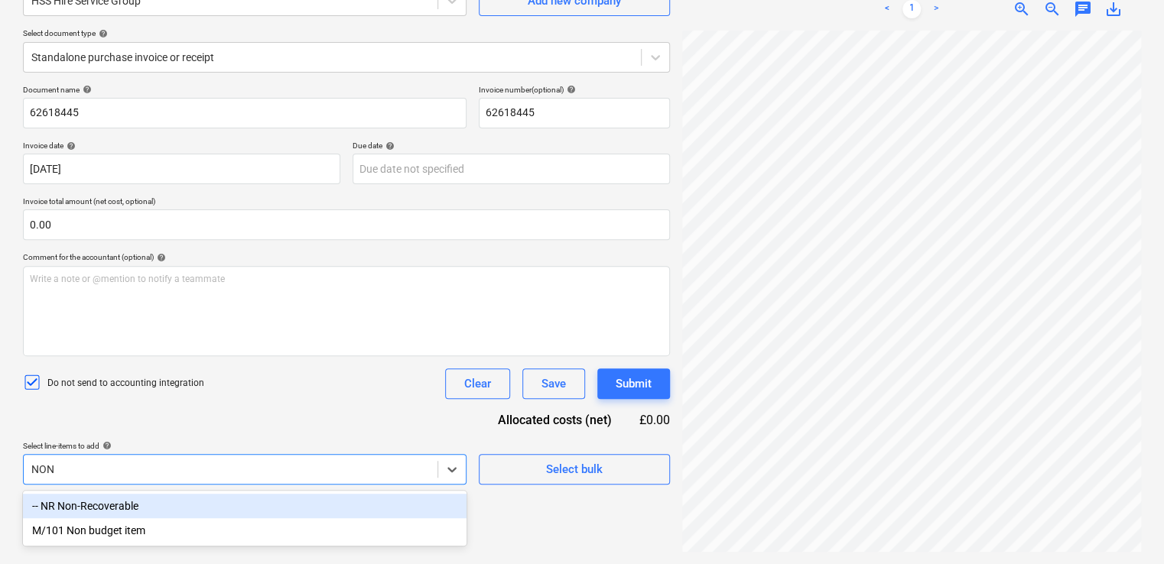
click at [214, 509] on div "-- NR Non-Recoverable" at bounding box center [244, 506] width 443 height 24
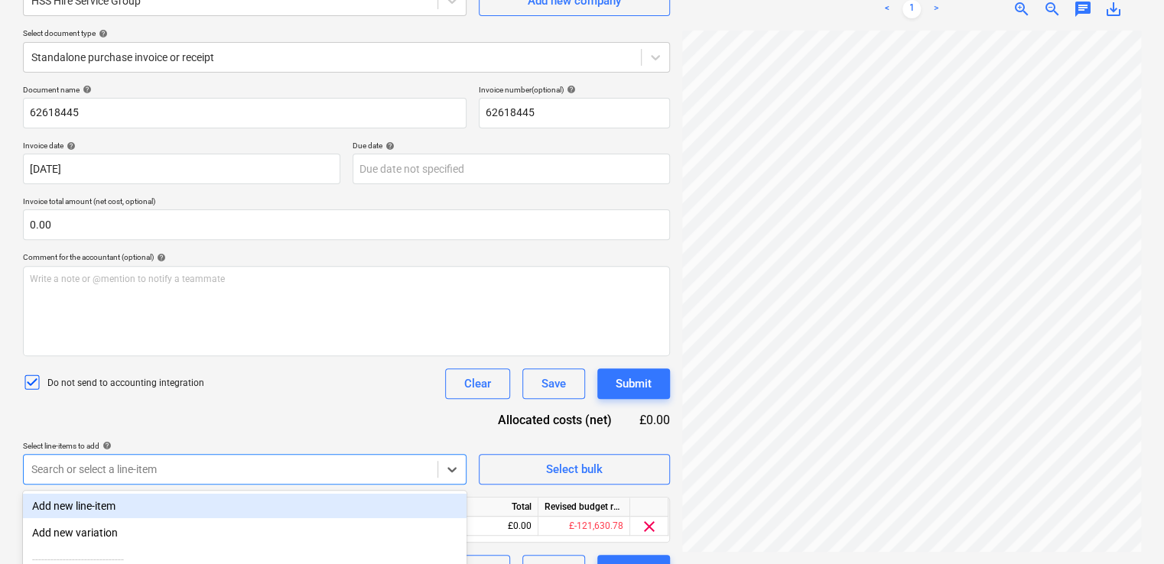
click at [272, 406] on div "Document name help 62618445 Invoice number (optional) help 62618445 Invoice dat…" at bounding box center [346, 335] width 647 height 501
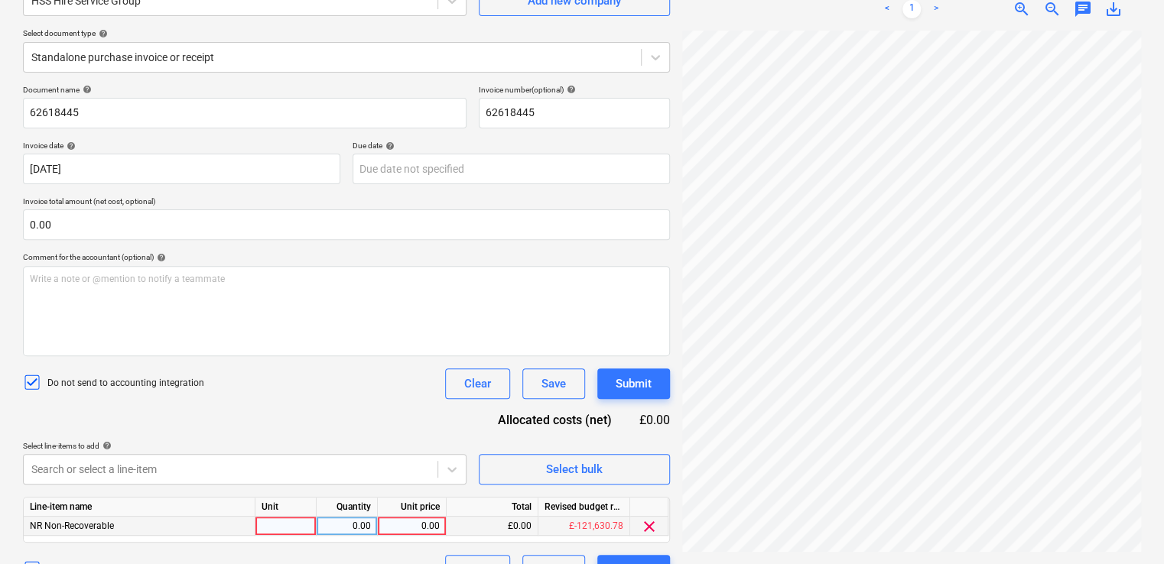
click at [287, 525] on div at bounding box center [285, 526] width 61 height 19
type input "ITEM"
type input "74.90"
click at [290, 397] on div "Do not send to accounting integration Clear Save Submit" at bounding box center [346, 384] width 647 height 31
click at [618, 374] on div "Submit" at bounding box center [634, 384] width 36 height 20
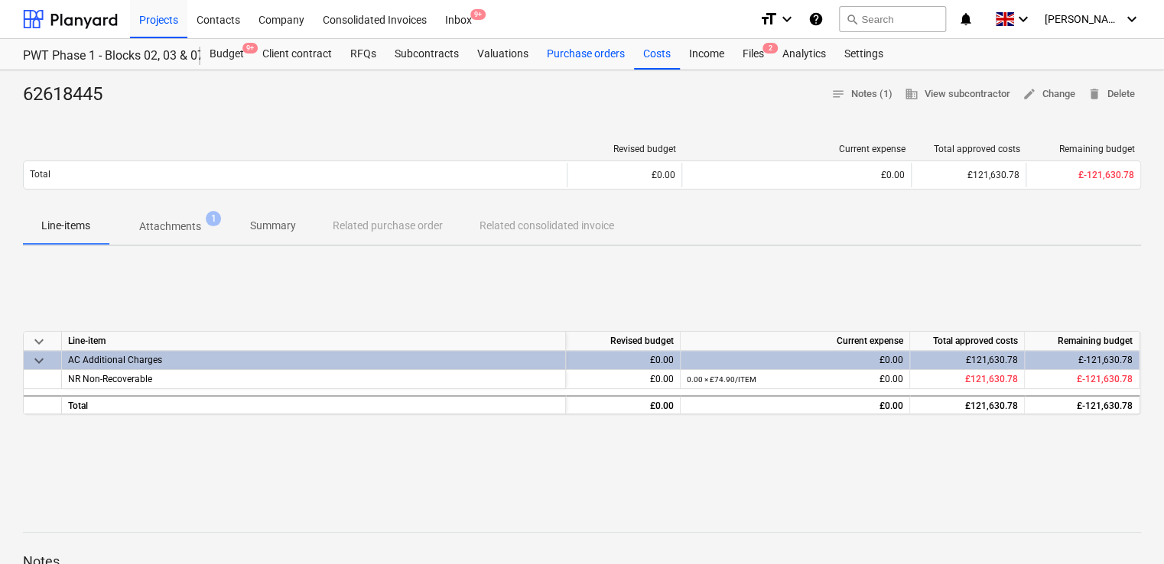
click at [560, 50] on div "Purchase orders" at bounding box center [586, 54] width 96 height 31
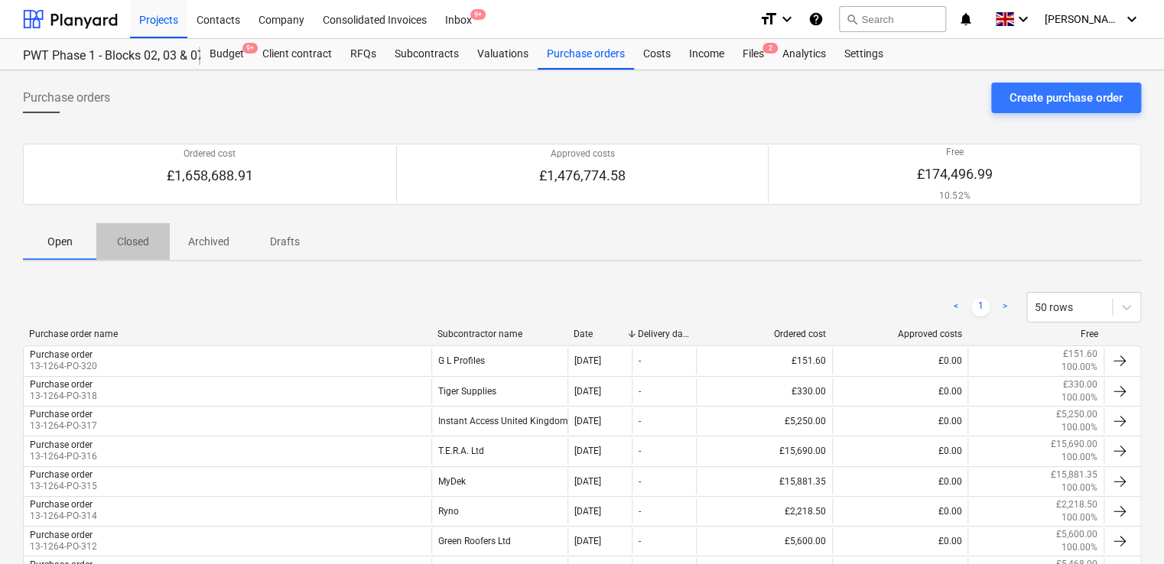
click at [122, 240] on p "Closed" at bounding box center [133, 242] width 37 height 16
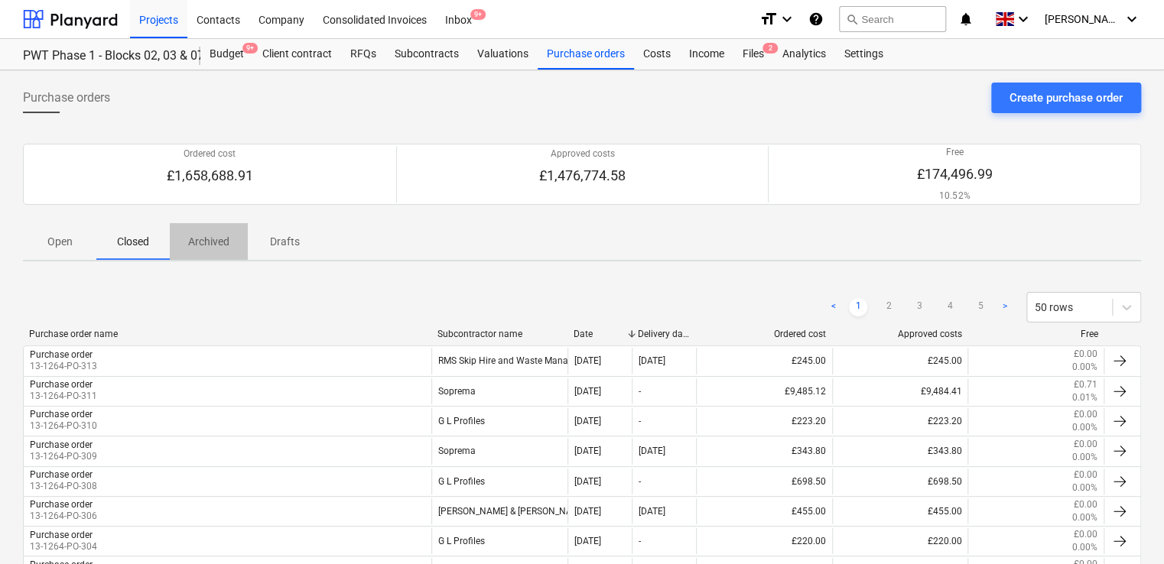
click at [220, 232] on span "Archived" at bounding box center [209, 241] width 78 height 25
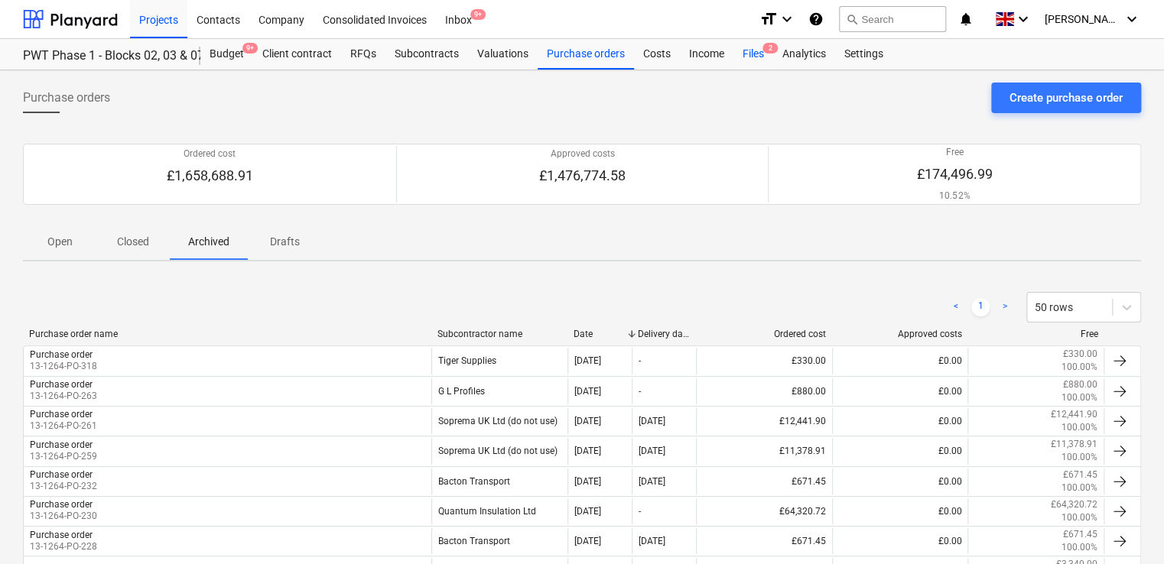
click at [760, 65] on div "Files 2" at bounding box center [753, 54] width 40 height 31
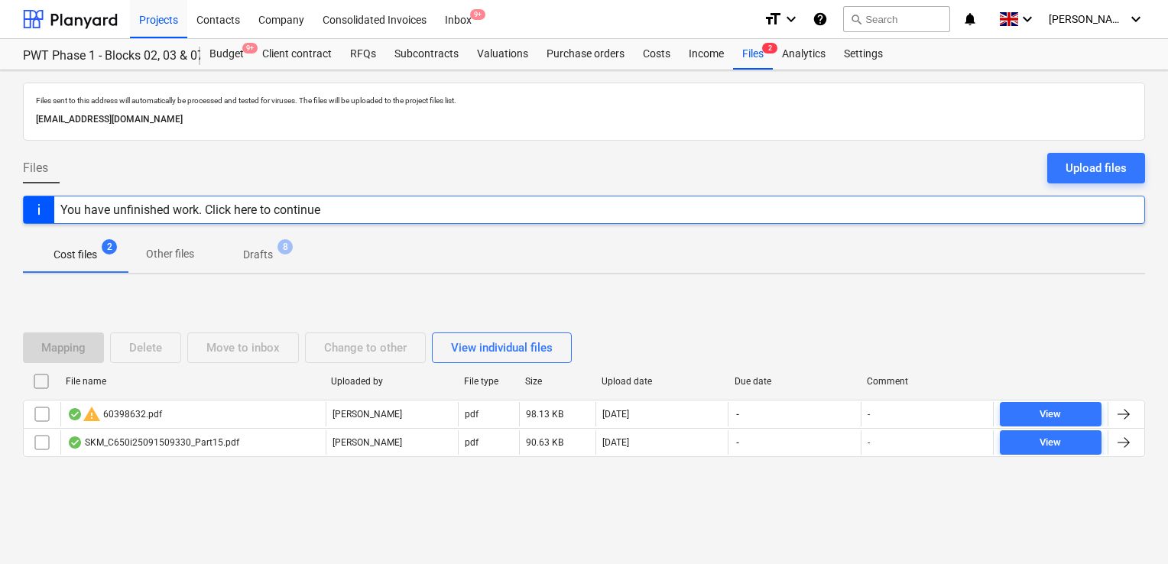
click at [109, 396] on div "File name Uploaded by File type Size Upload date Due date Comment" at bounding box center [584, 384] width 1122 height 31
click at [248, 260] on p "Drafts" at bounding box center [258, 255] width 30 height 16
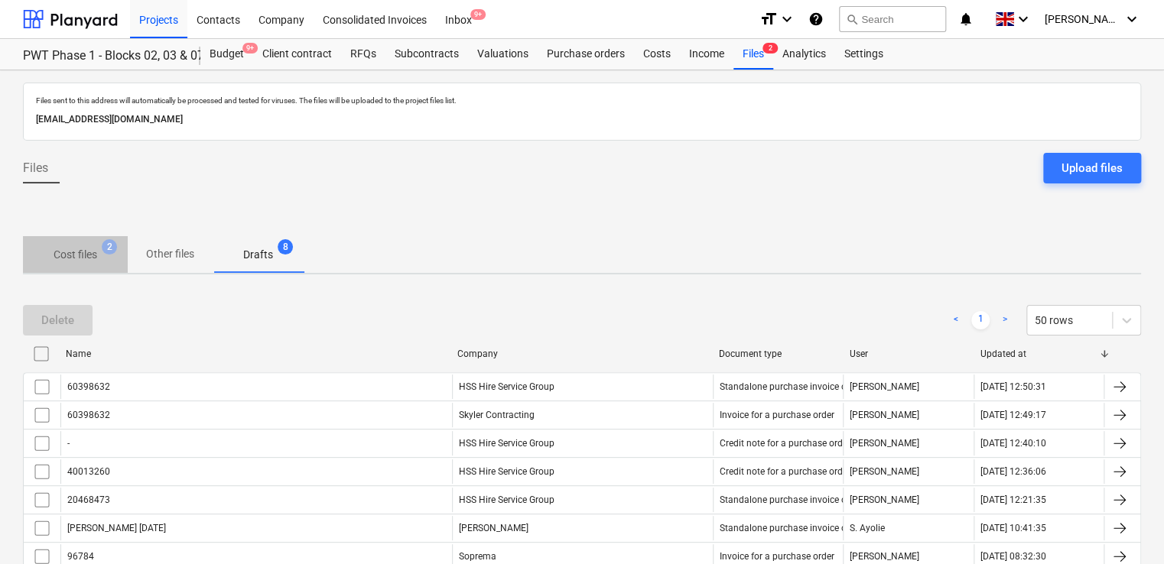
click at [77, 253] on p "Cost files" at bounding box center [76, 255] width 44 height 16
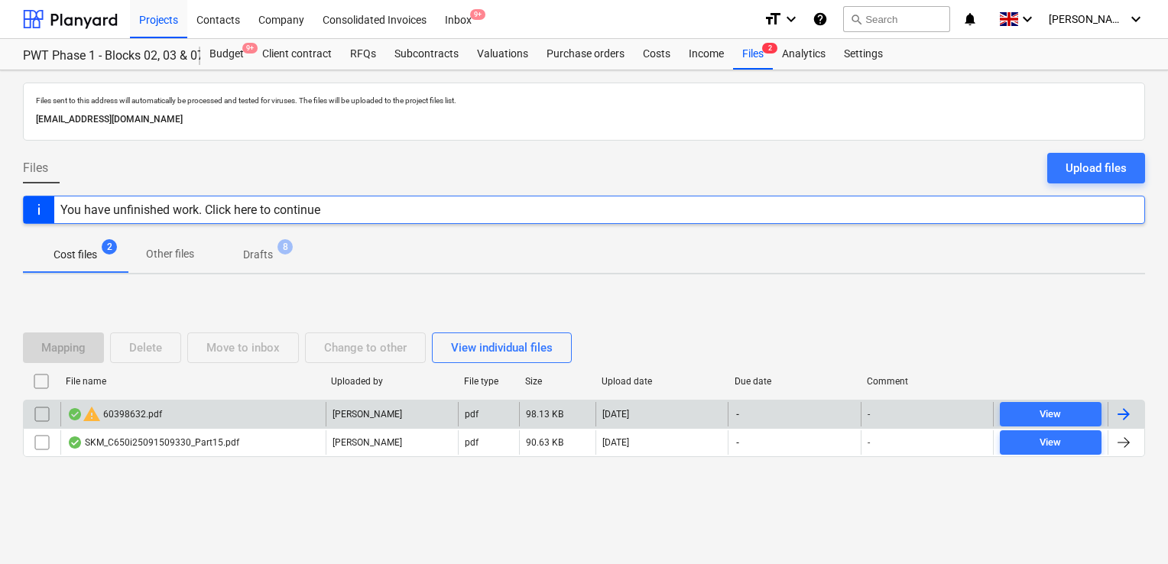
click at [143, 424] on div "warning 60398632.pdf" at bounding box center [192, 414] width 265 height 24
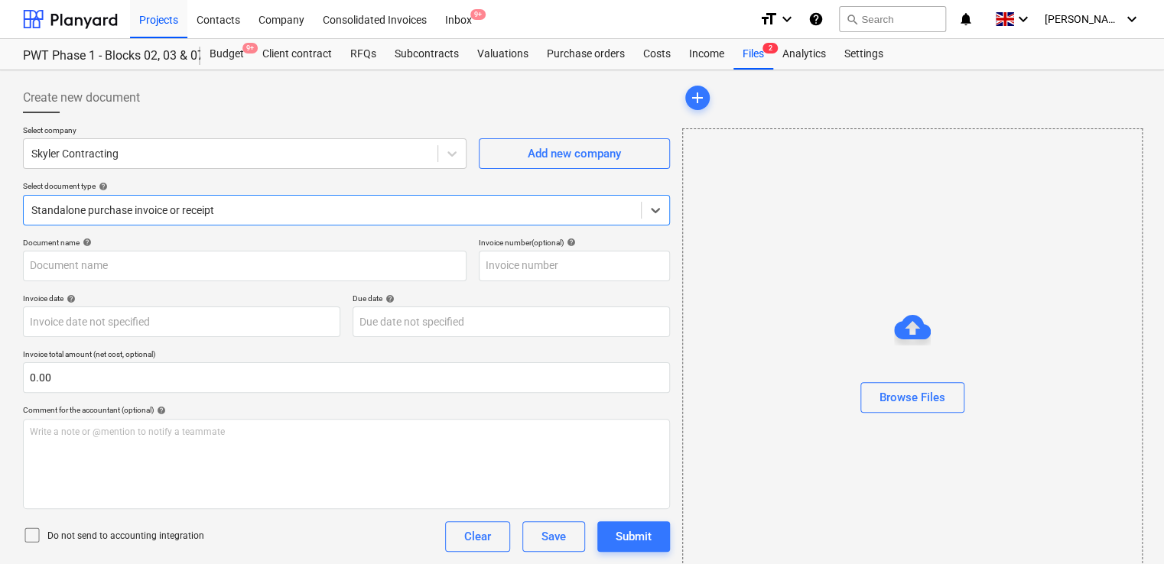
type input "60398632"
type input "08 Jan 2025"
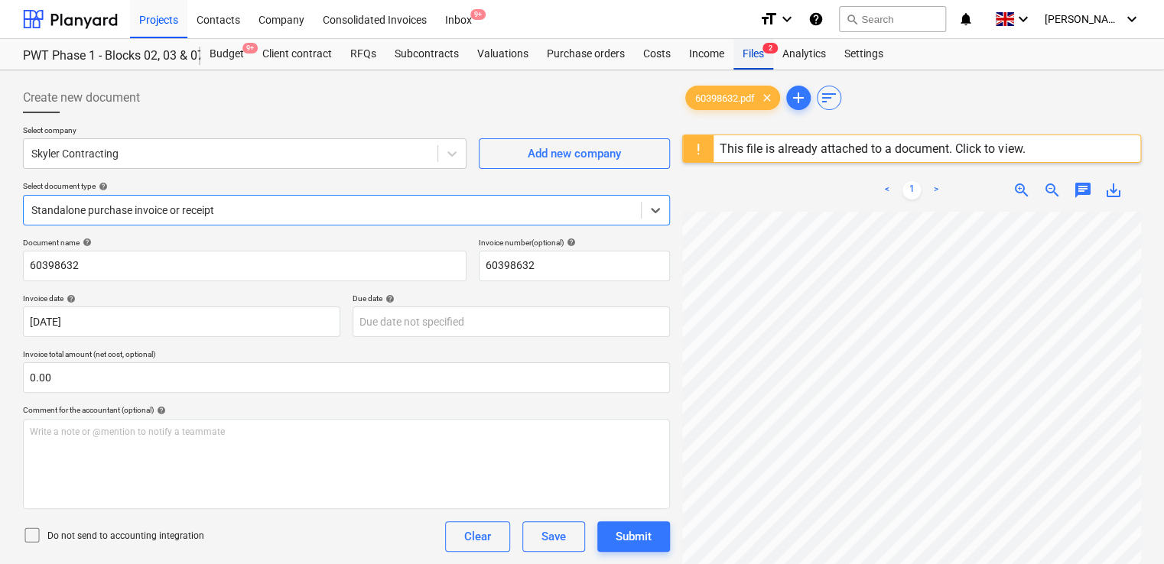
click at [749, 55] on div "Files 2" at bounding box center [753, 54] width 40 height 31
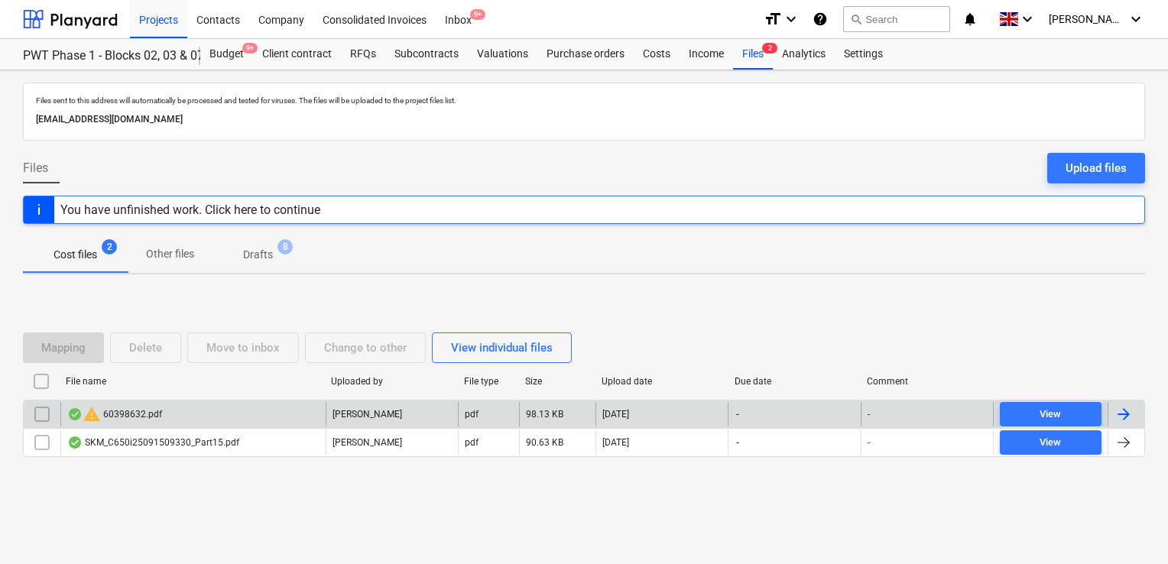
click at [40, 413] on input "checkbox" at bounding box center [42, 414] width 24 height 24
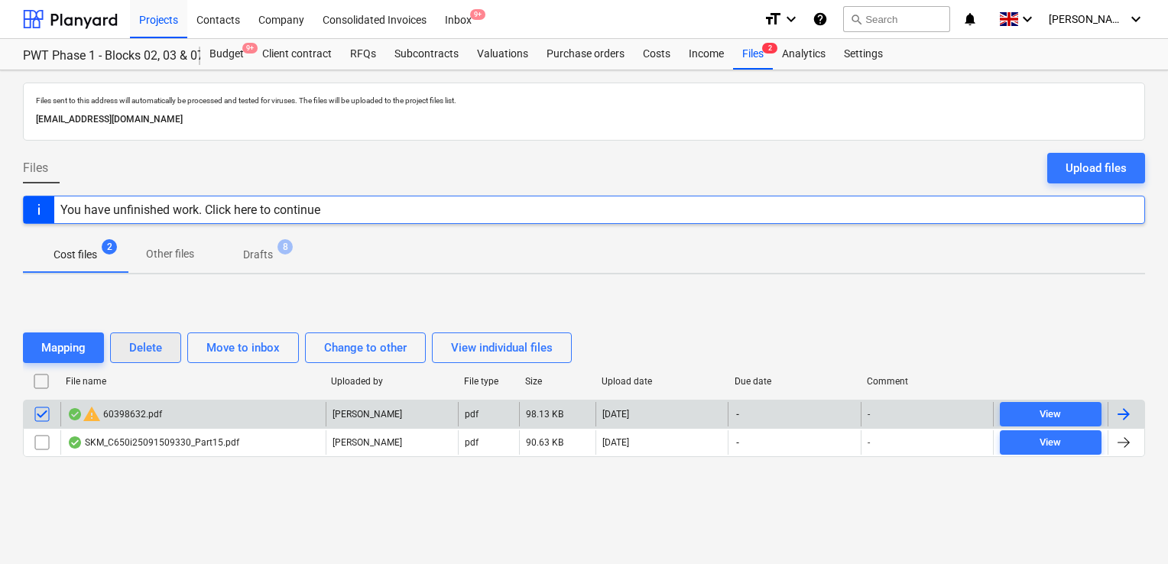
click at [137, 344] on div "Delete" at bounding box center [145, 348] width 33 height 20
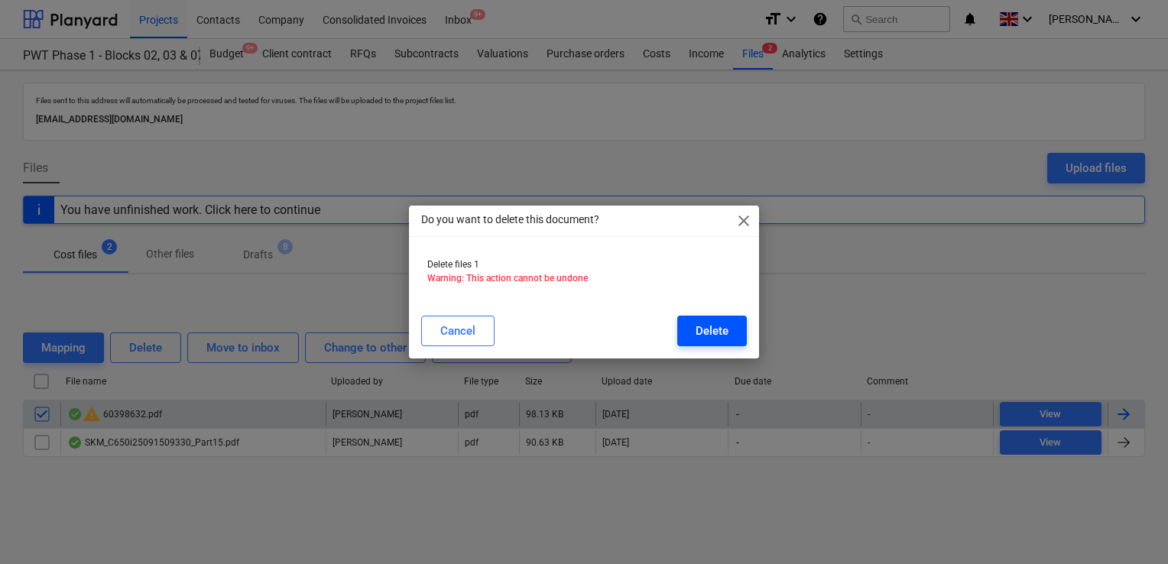
click at [704, 328] on div "Delete" at bounding box center [712, 331] width 33 height 20
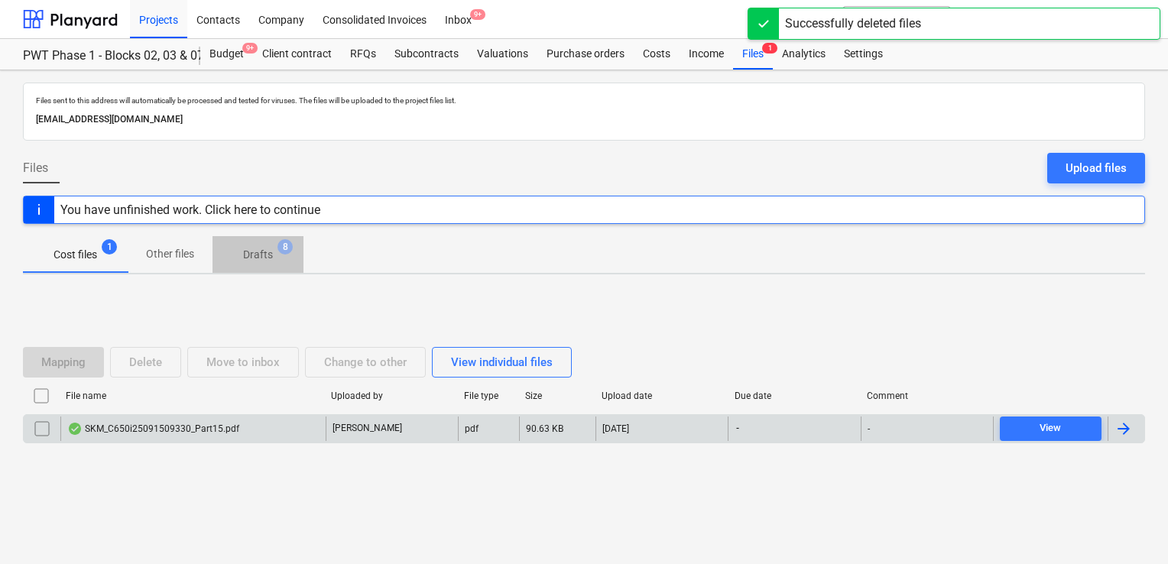
click at [261, 261] on p "Drafts" at bounding box center [258, 255] width 30 height 16
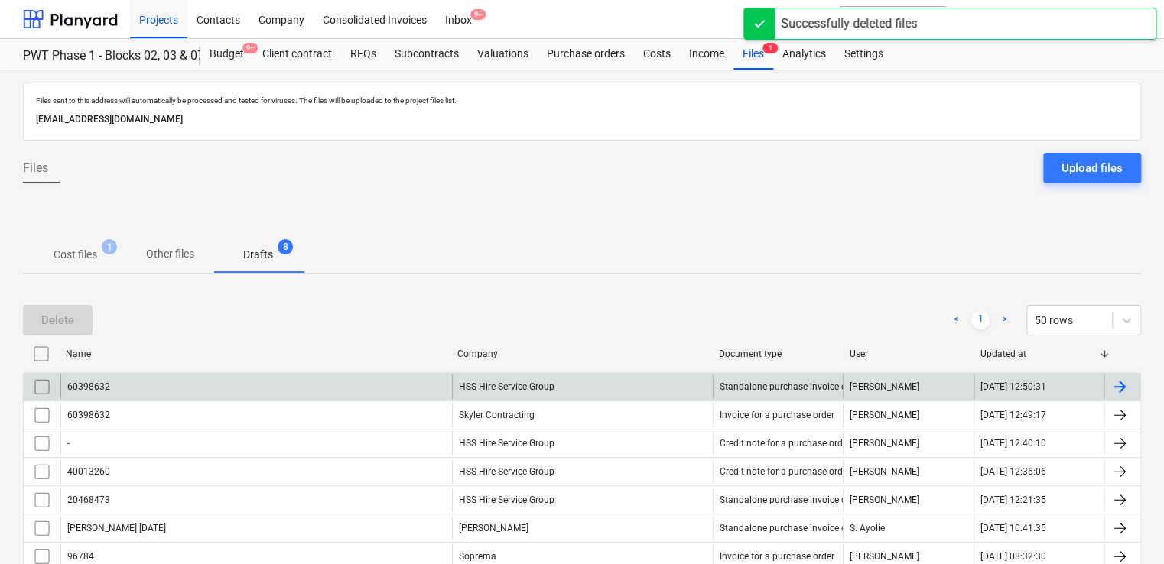
click at [38, 383] on input "checkbox" at bounding box center [42, 387] width 24 height 24
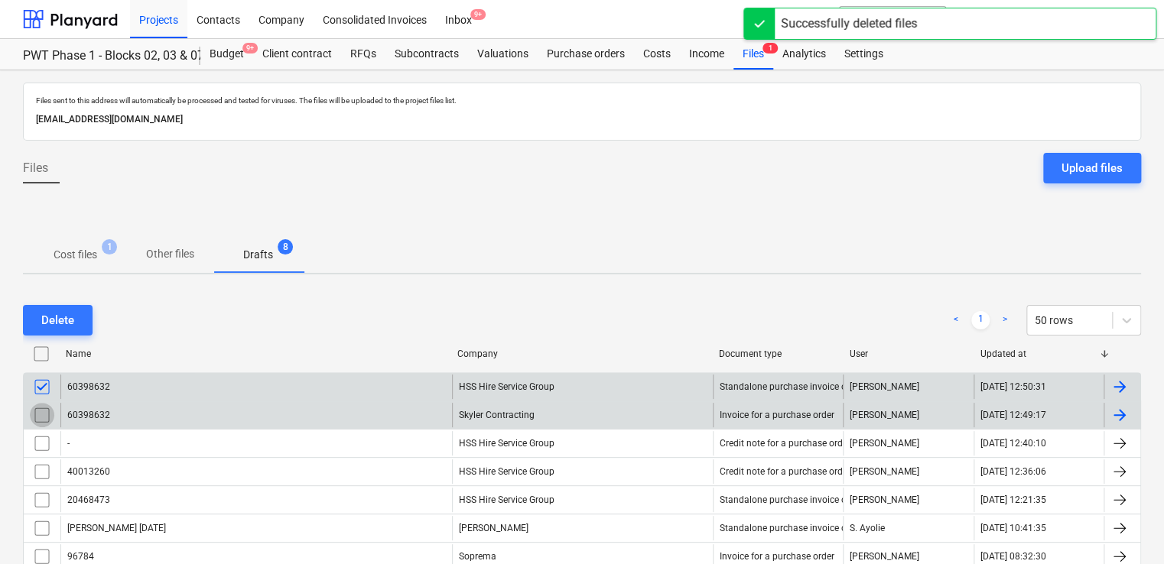
click at [40, 424] on input "checkbox" at bounding box center [42, 415] width 24 height 24
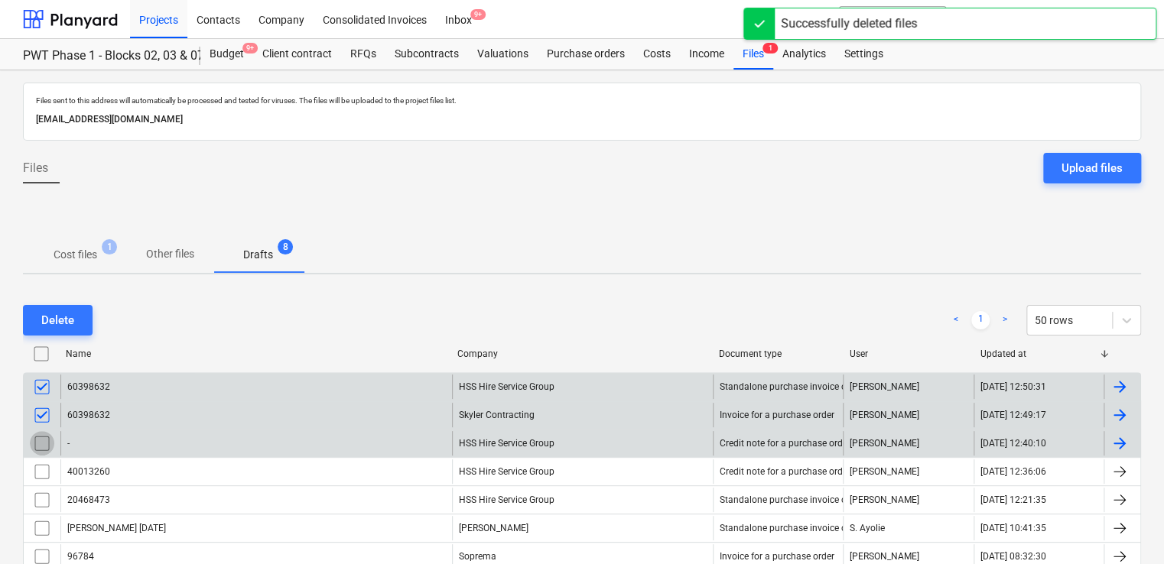
click at [40, 439] on input "checkbox" at bounding box center [42, 443] width 24 height 24
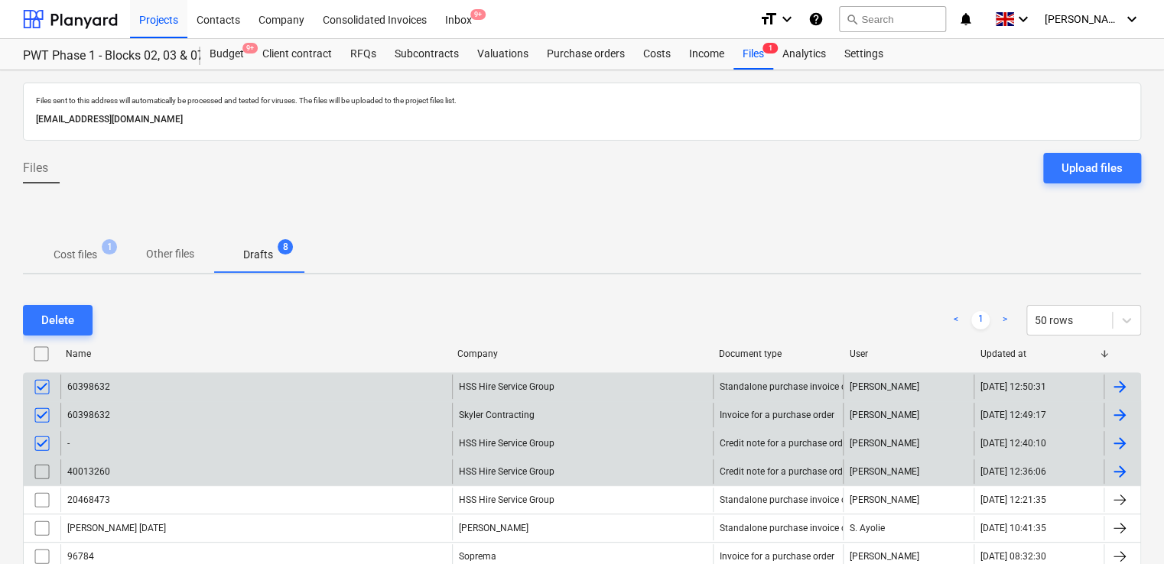
click at [41, 474] on input "checkbox" at bounding box center [42, 472] width 24 height 24
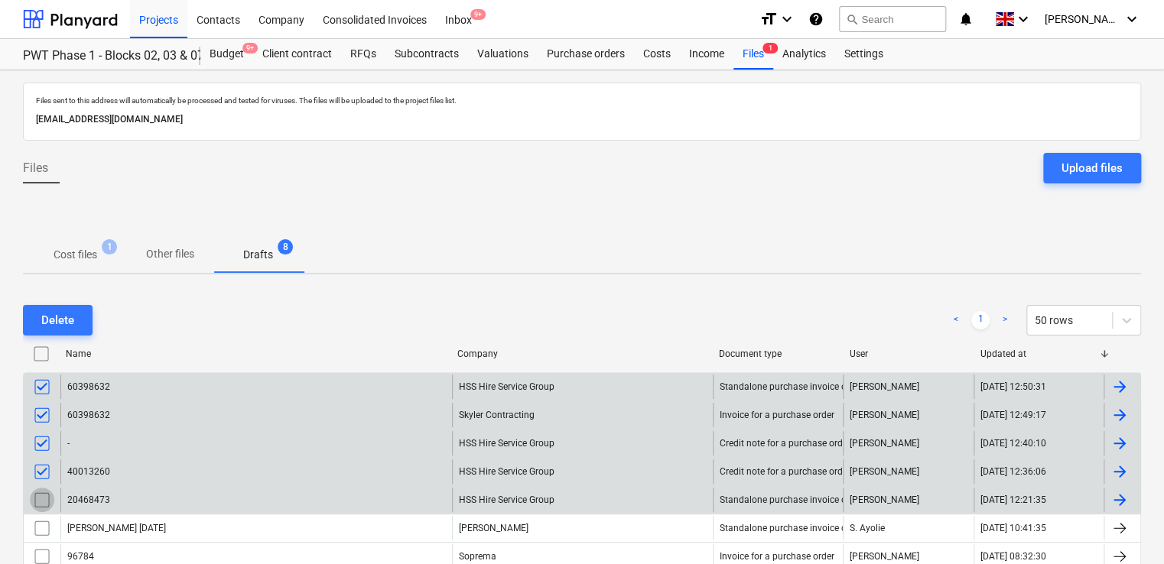
click at [42, 498] on input "checkbox" at bounding box center [42, 500] width 24 height 24
click at [66, 317] on div "Delete" at bounding box center [57, 320] width 33 height 20
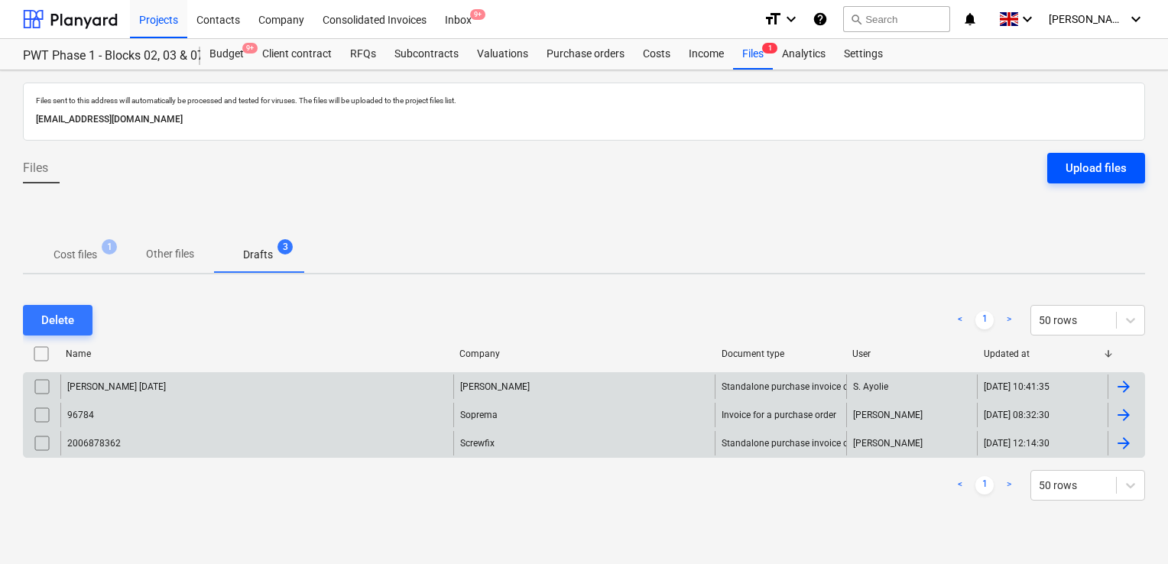
click at [1083, 160] on div "Upload files" at bounding box center [1096, 168] width 61 height 20
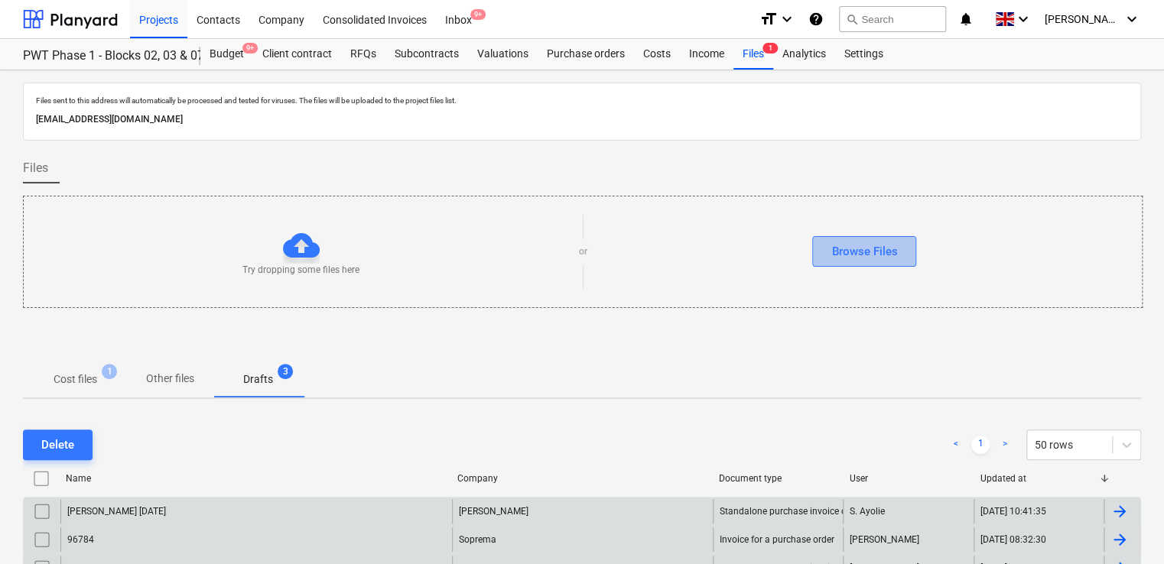
click at [835, 247] on div "Browse Files" at bounding box center [864, 252] width 66 height 20
click at [860, 250] on div "Browse Files" at bounding box center [864, 252] width 66 height 20
click at [251, 556] on div "2006878362" at bounding box center [255, 568] width 391 height 24
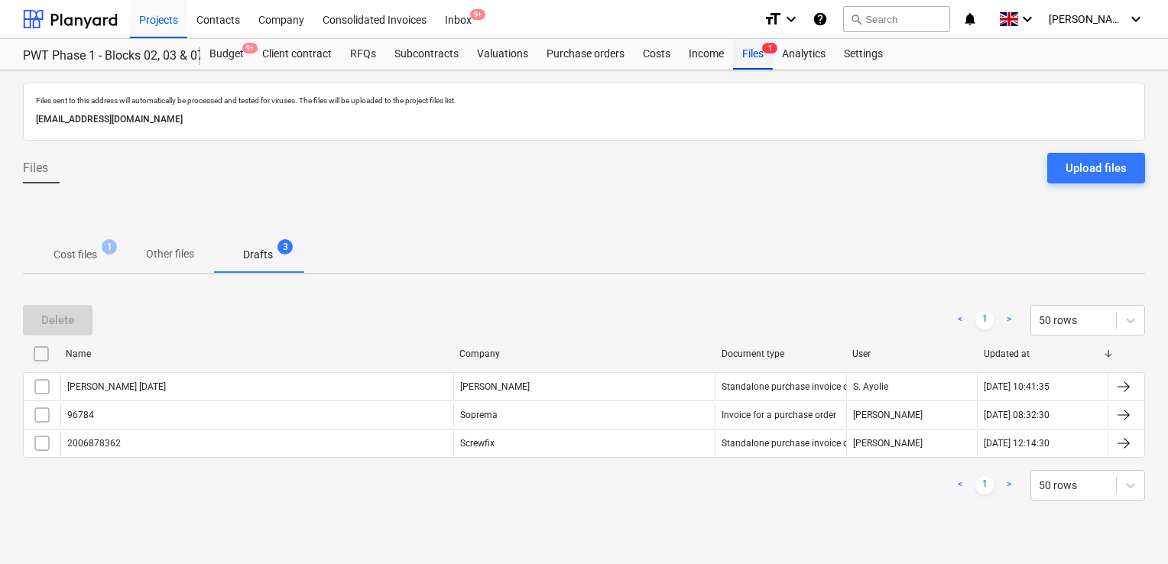
click at [735, 57] on div "Files 1" at bounding box center [753, 54] width 40 height 31
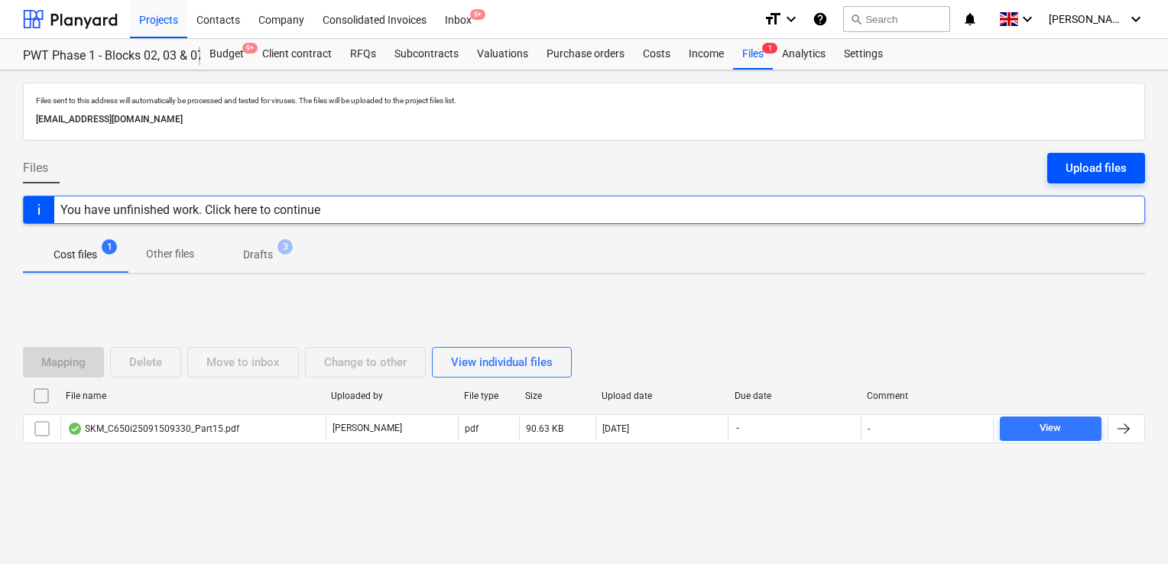
click at [1096, 171] on div "Upload files" at bounding box center [1096, 168] width 61 height 20
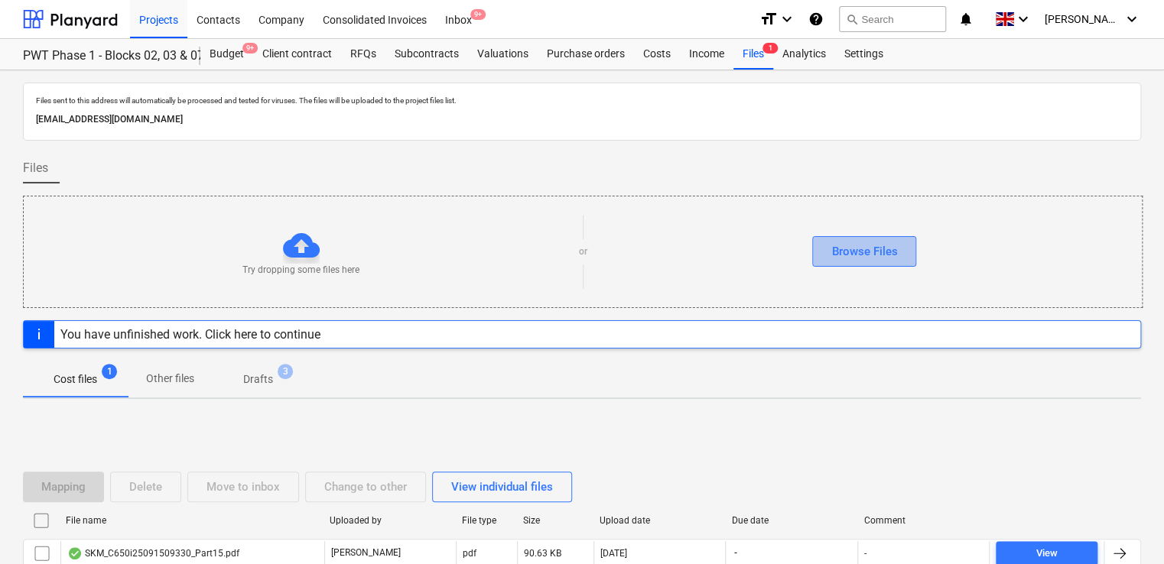
click at [854, 258] on div "Browse Files" at bounding box center [864, 252] width 66 height 20
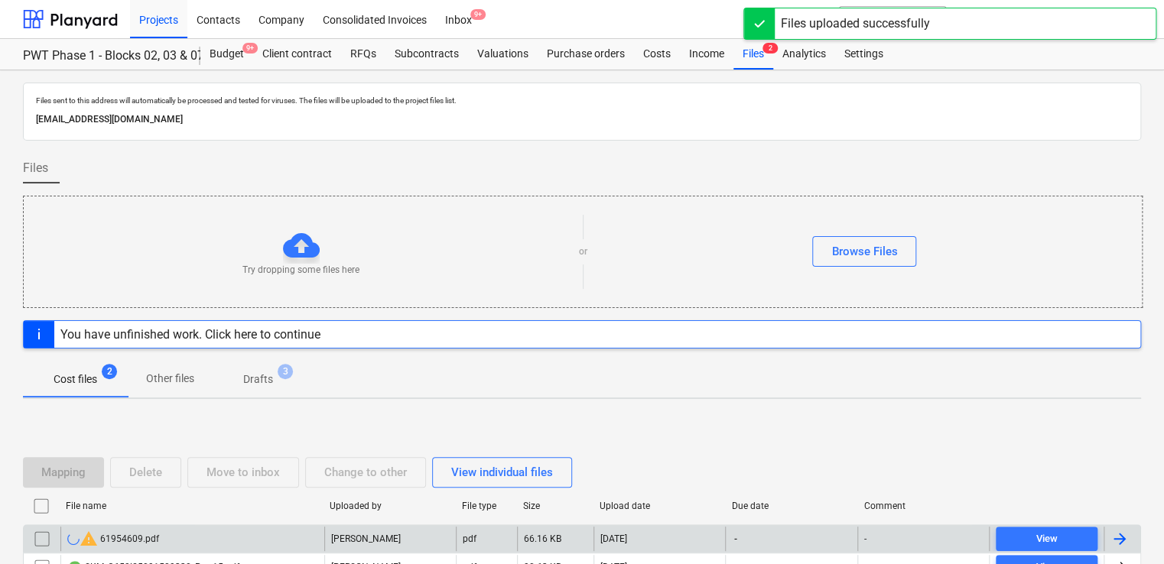
click at [197, 534] on div "warning 61954609.pdf" at bounding box center [192, 539] width 264 height 24
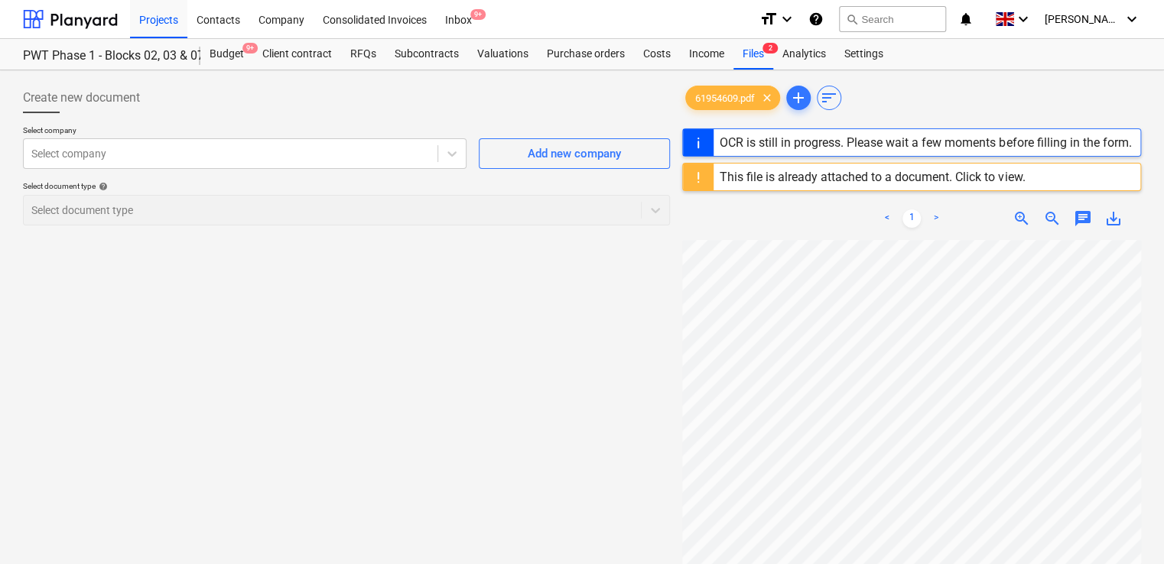
click at [995, 177] on div "This file is already attached to a document. Click to view." at bounding box center [872, 177] width 305 height 15
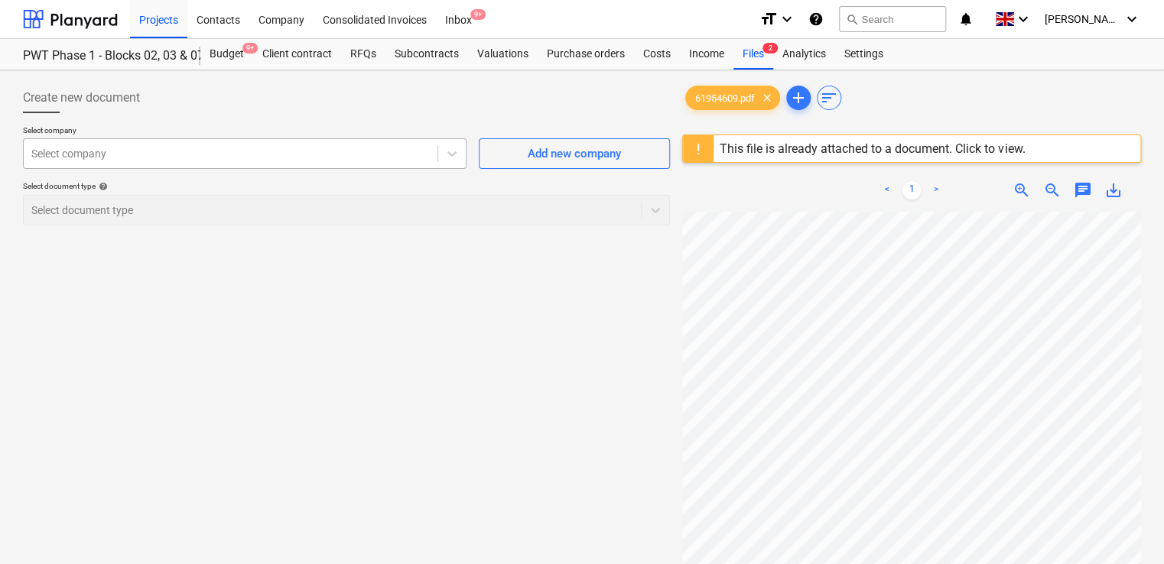
click at [195, 158] on div at bounding box center [230, 153] width 398 height 15
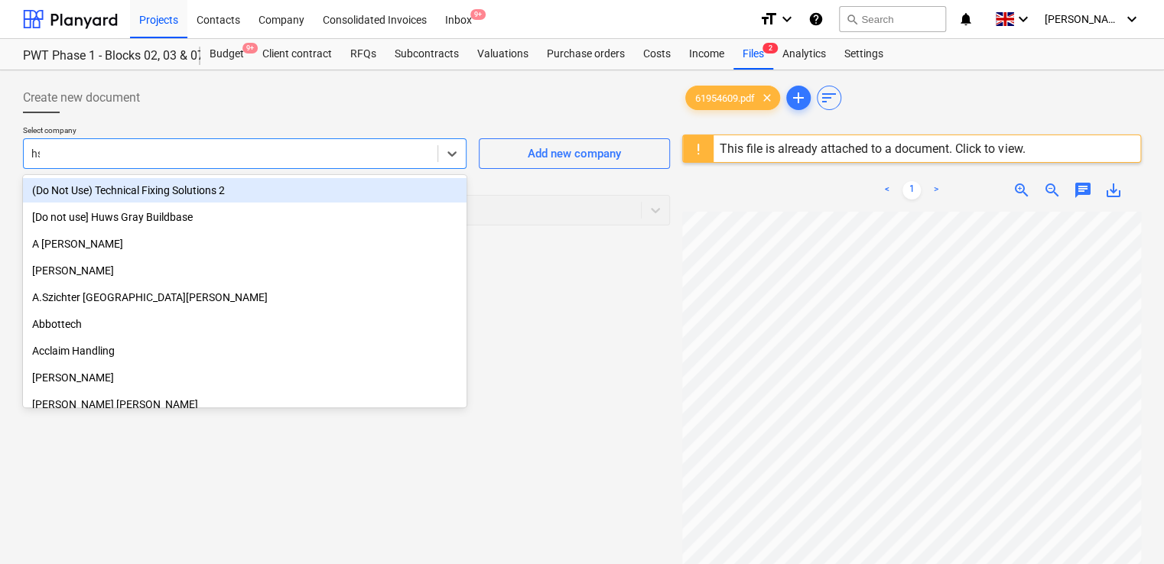
type input "hss"
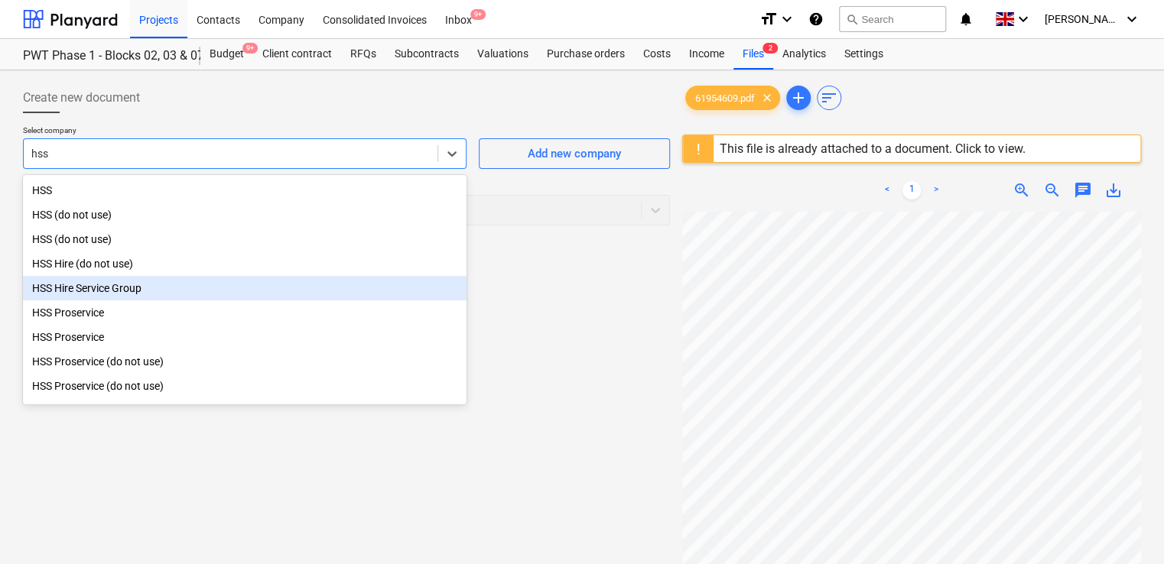
click at [89, 297] on div "HSS Hire Service Group" at bounding box center [244, 288] width 443 height 24
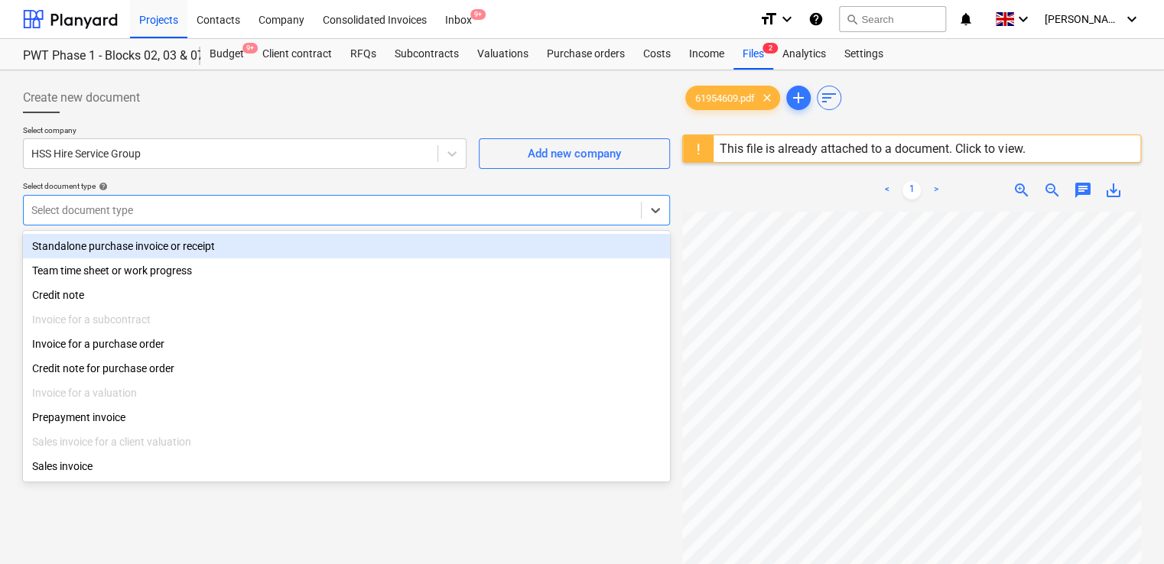
click at [173, 212] on div at bounding box center [332, 210] width 602 height 15
click at [150, 244] on div "Standalone purchase invoice or receipt" at bounding box center [346, 246] width 647 height 24
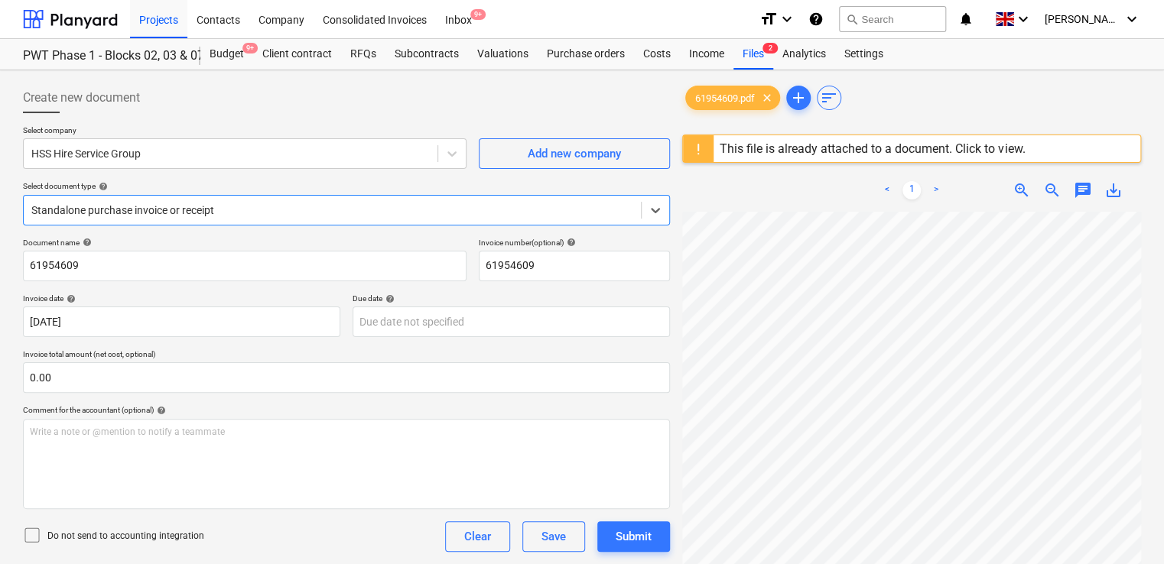
click at [37, 534] on icon at bounding box center [32, 535] width 18 height 18
click at [326, 516] on div "Document name help 61954609 Invoice number (optional) help 61954609 Invoice dat…" at bounding box center [346, 438] width 647 height 400
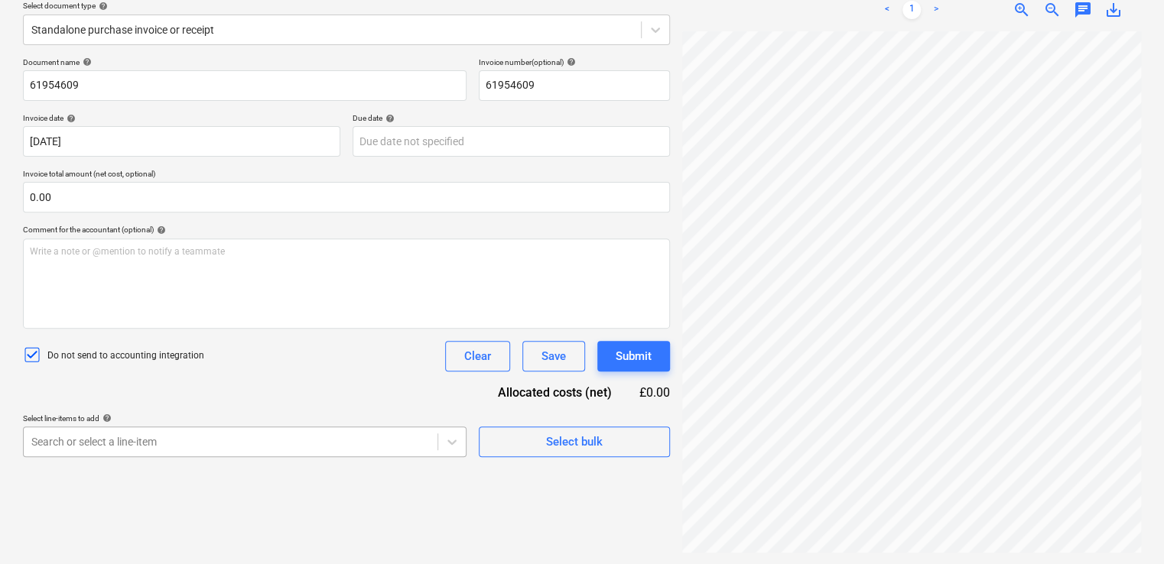
scroll to position [311, 0]
click at [191, 383] on body "Projects Contacts Company Consolidated Invoices Inbox 9+ format_size keyboard_a…" at bounding box center [582, 101] width 1164 height 564
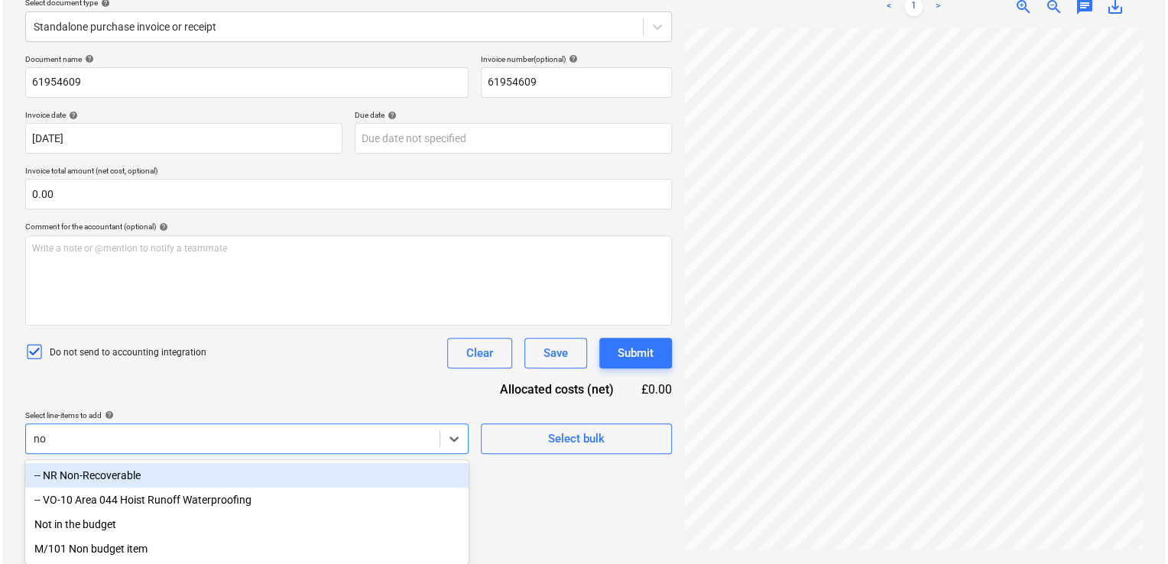
scroll to position [180, 0]
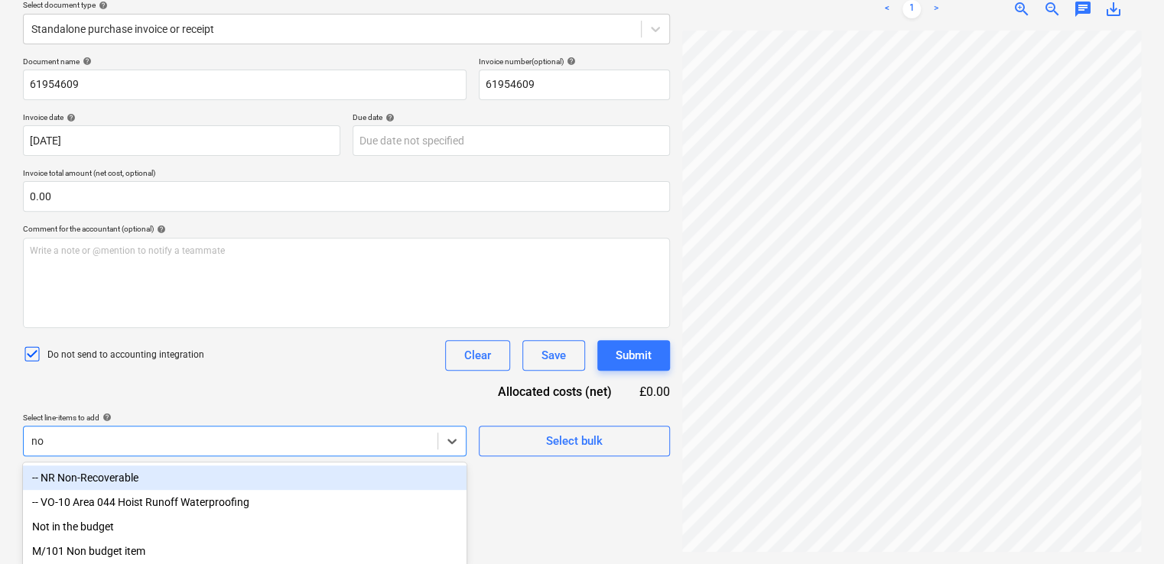
type input "non"
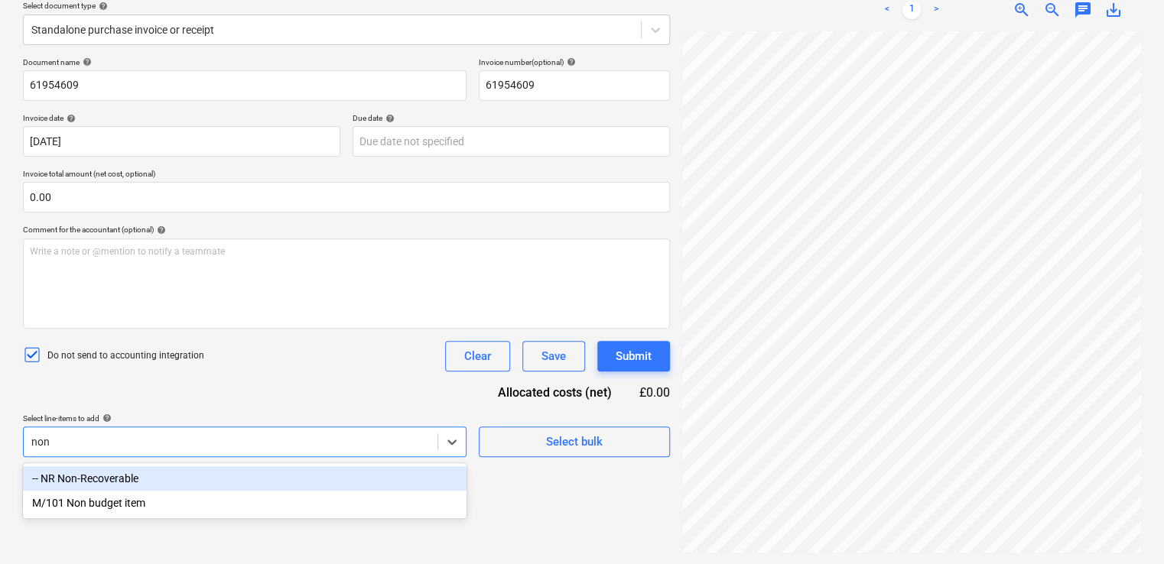
click at [156, 484] on div "-- NR Non-Recoverable" at bounding box center [244, 478] width 443 height 24
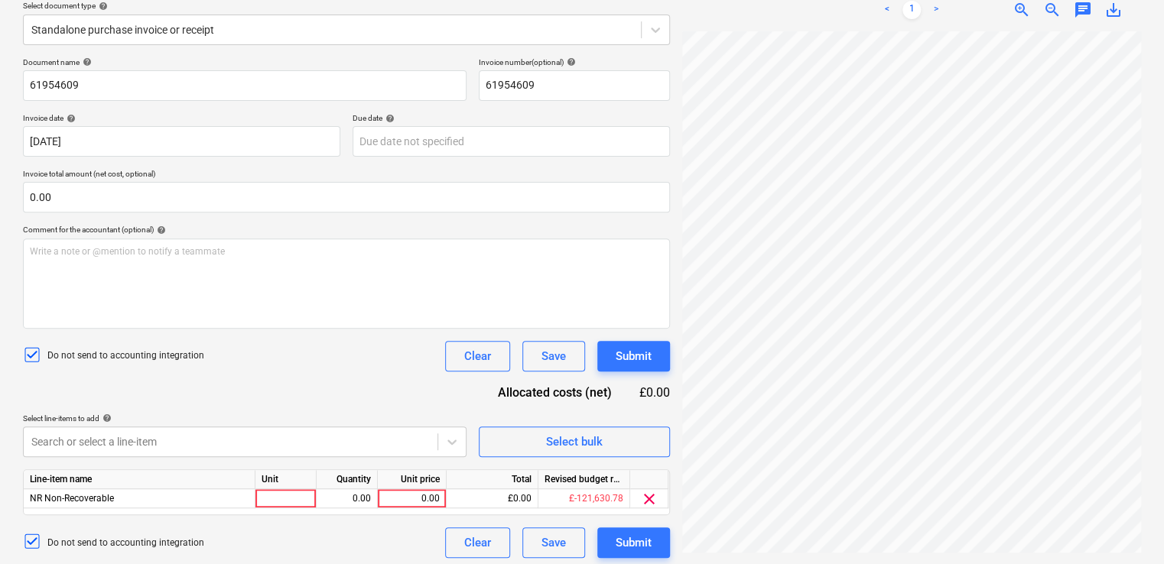
click at [252, 402] on div "Document name help 61954609 Invoice number (optional) help 61954609 Invoice dat…" at bounding box center [346, 307] width 647 height 501
click at [288, 496] on div at bounding box center [285, 498] width 61 height 19
type input "iten"
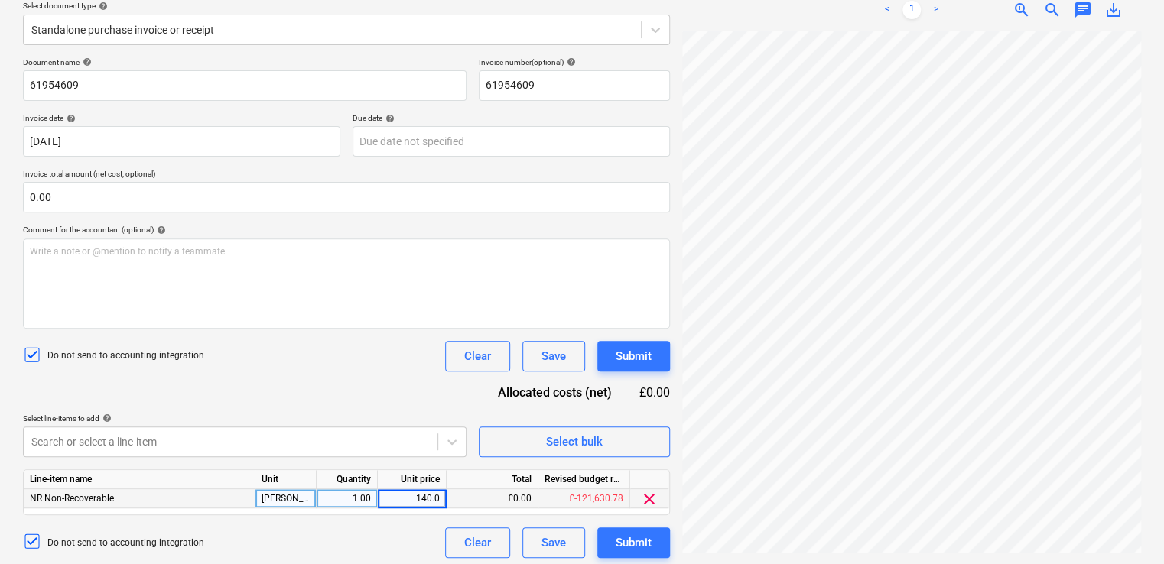
type input "140.00"
click at [392, 387] on div "Document name help 61954609 Invoice number (optional) help 61954609 Invoice dat…" at bounding box center [346, 307] width 647 height 501
click at [642, 347] on div "Submit" at bounding box center [634, 356] width 36 height 20
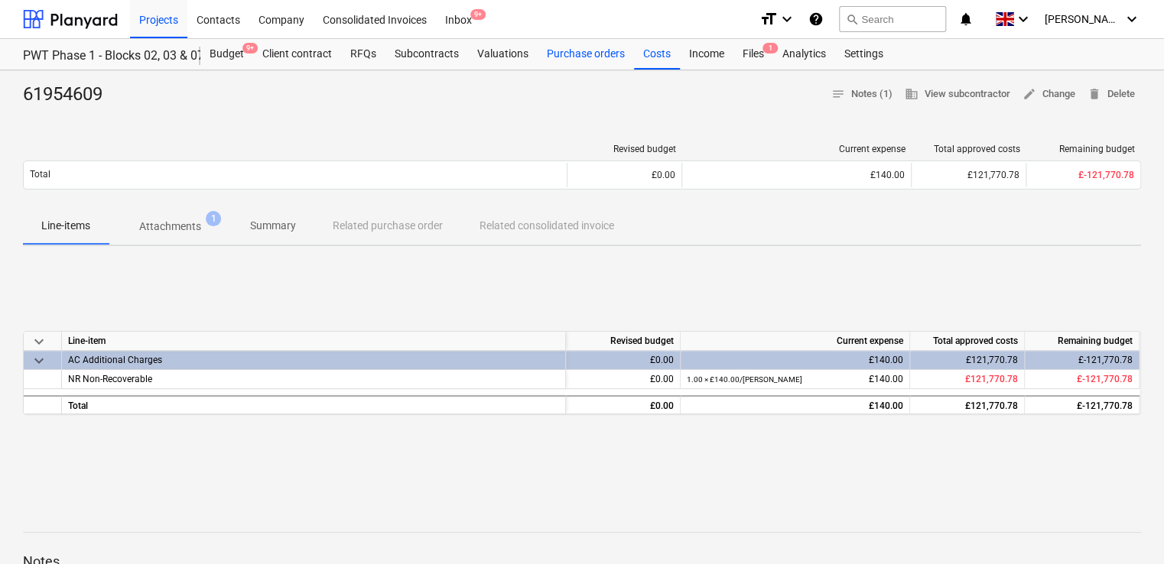
click at [601, 57] on div "Purchase orders" at bounding box center [586, 54] width 96 height 31
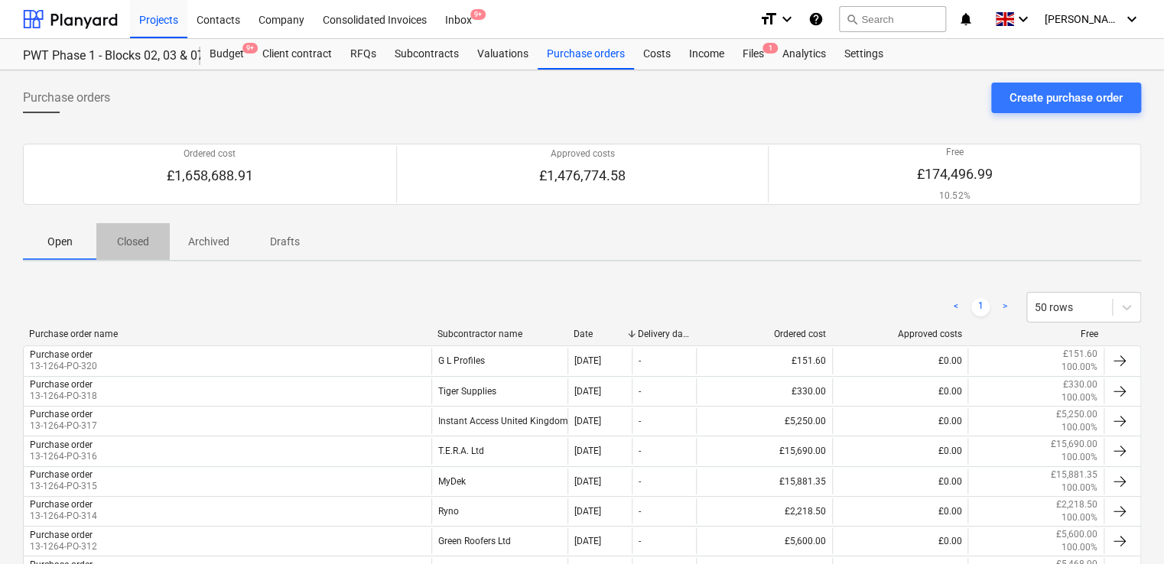
click at [141, 239] on p "Closed" at bounding box center [133, 242] width 37 height 16
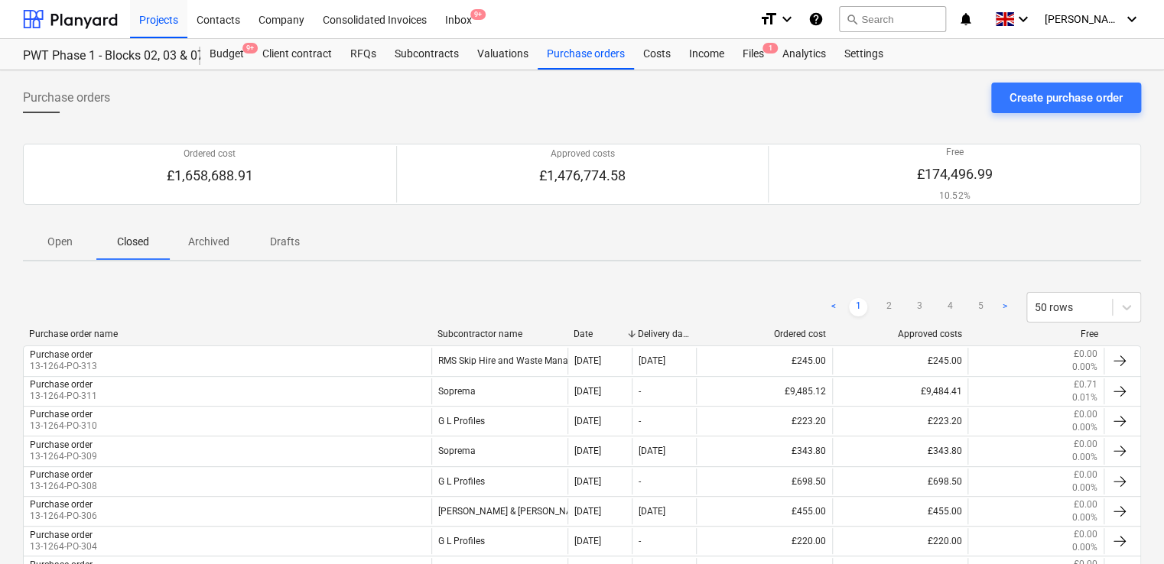
click at [203, 242] on p "Archived" at bounding box center [208, 242] width 41 height 16
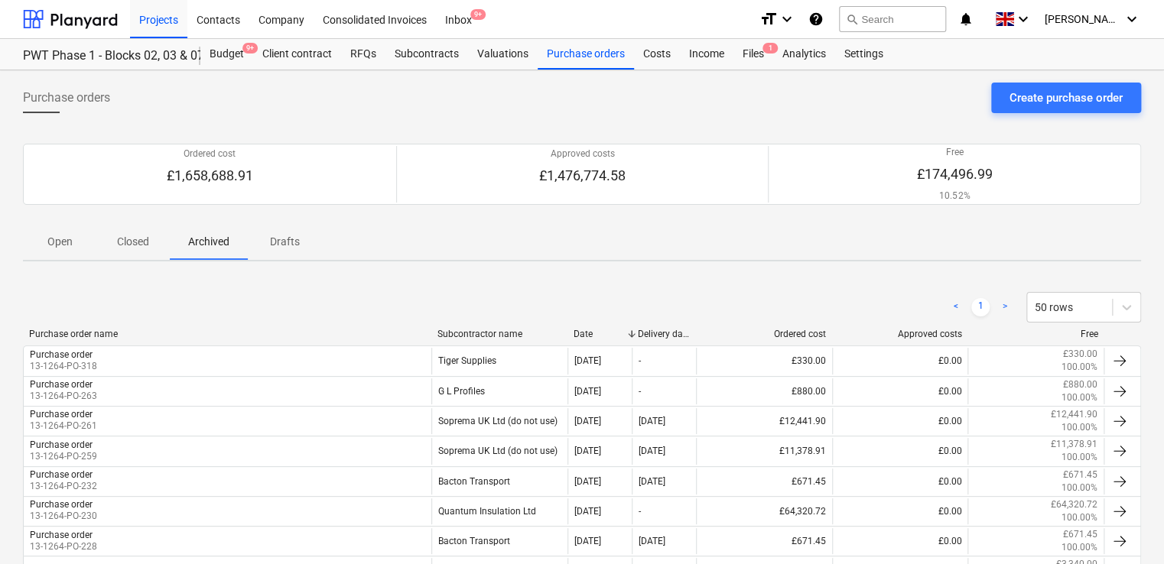
click at [282, 239] on p "Drafts" at bounding box center [284, 242] width 37 height 16
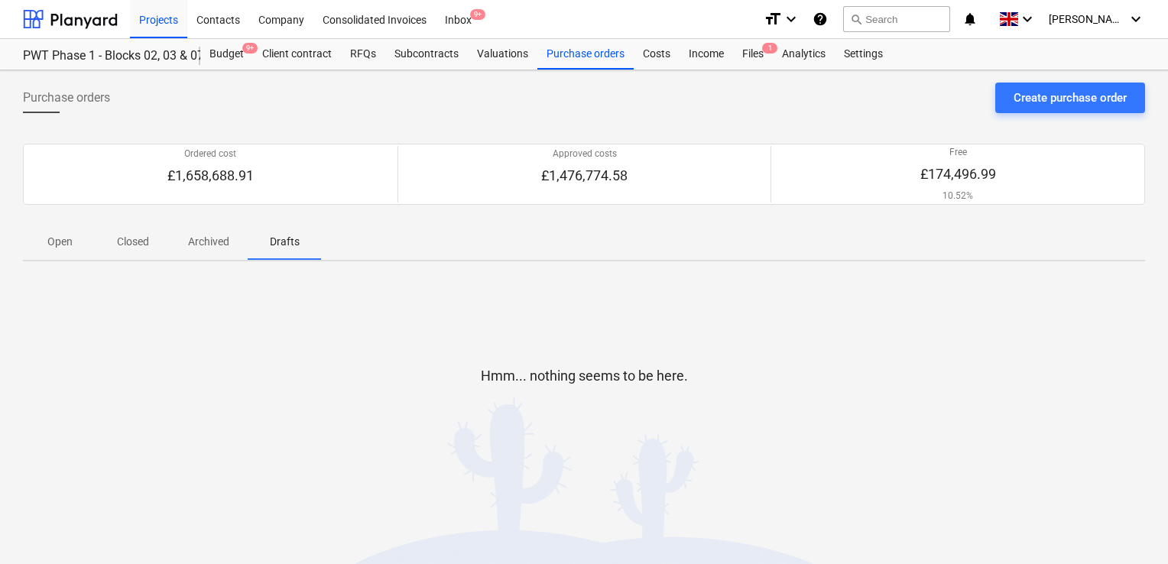
click at [67, 239] on p "Open" at bounding box center [59, 242] width 37 height 16
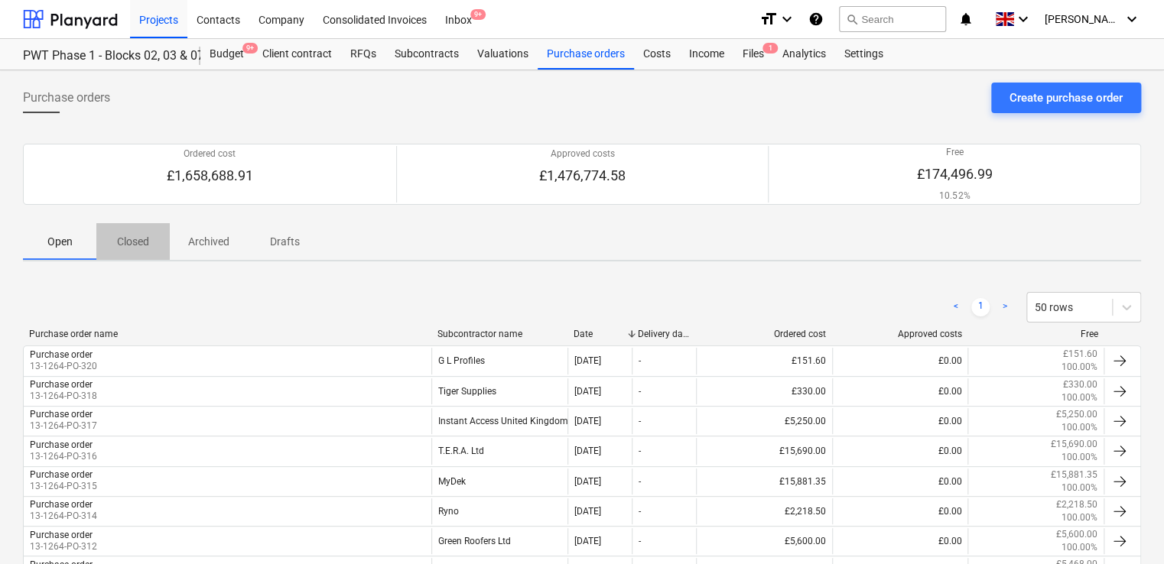
click at [128, 243] on p "Closed" at bounding box center [133, 242] width 37 height 16
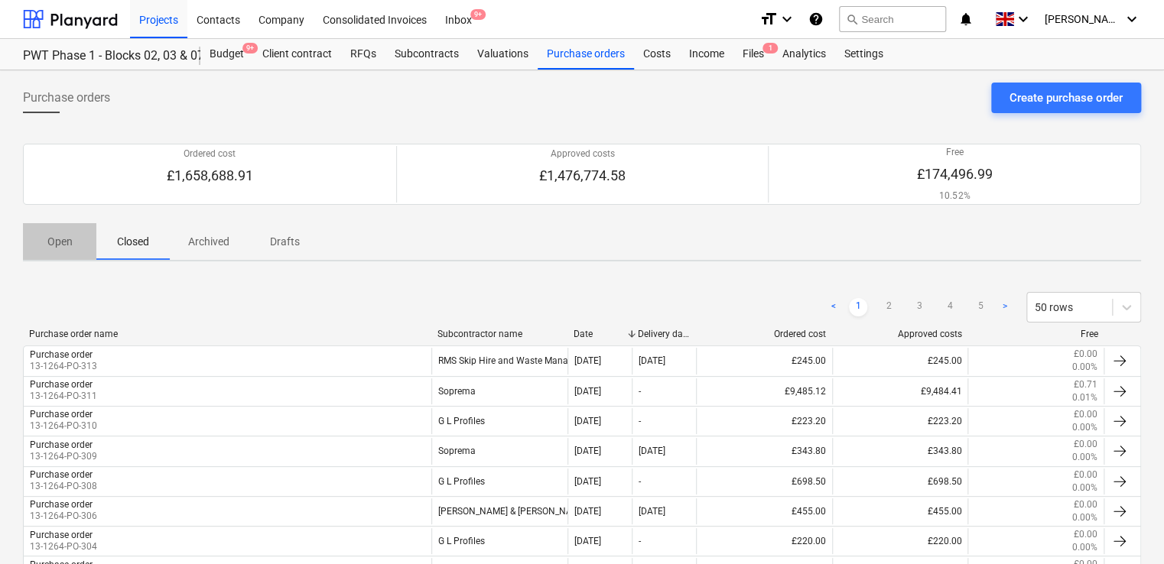
click at [63, 242] on p "Open" at bounding box center [59, 242] width 37 height 16
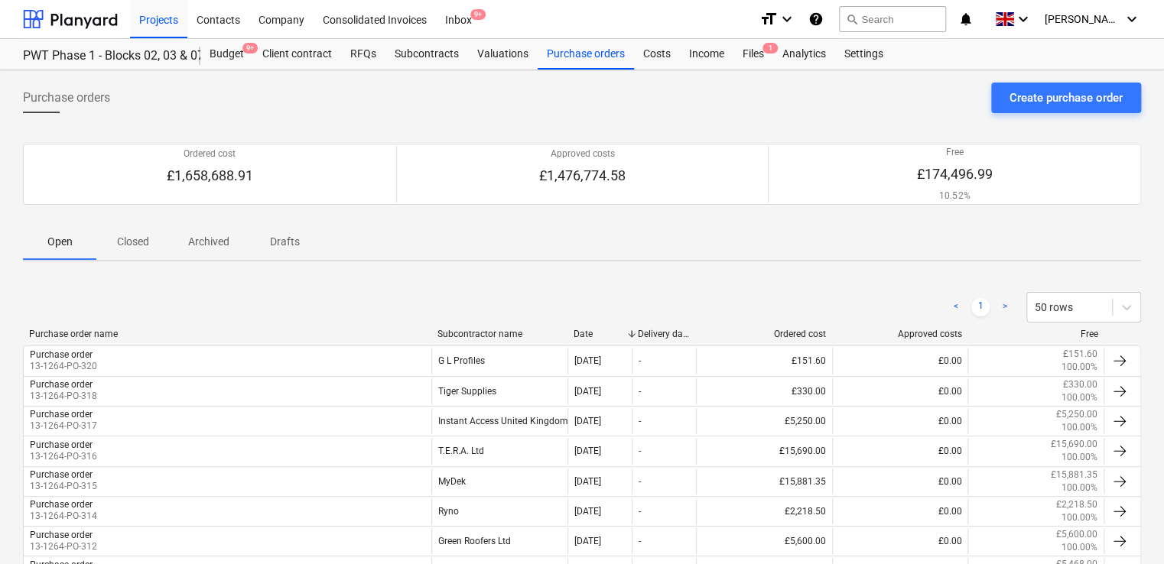
click at [138, 244] on p "Closed" at bounding box center [133, 242] width 37 height 16
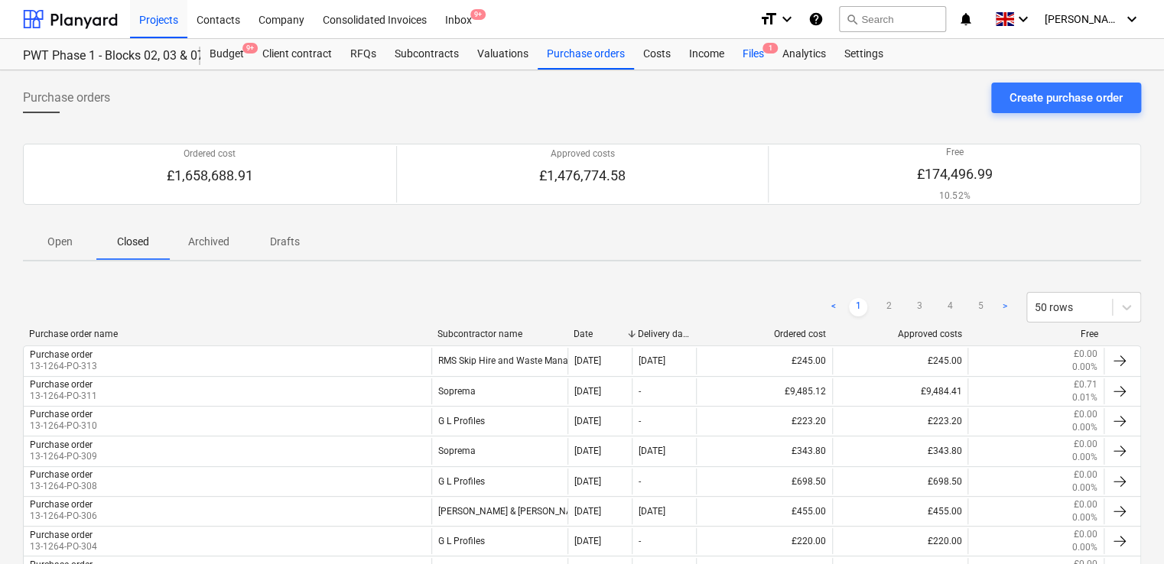
click at [755, 55] on div "Files 1" at bounding box center [753, 54] width 40 height 31
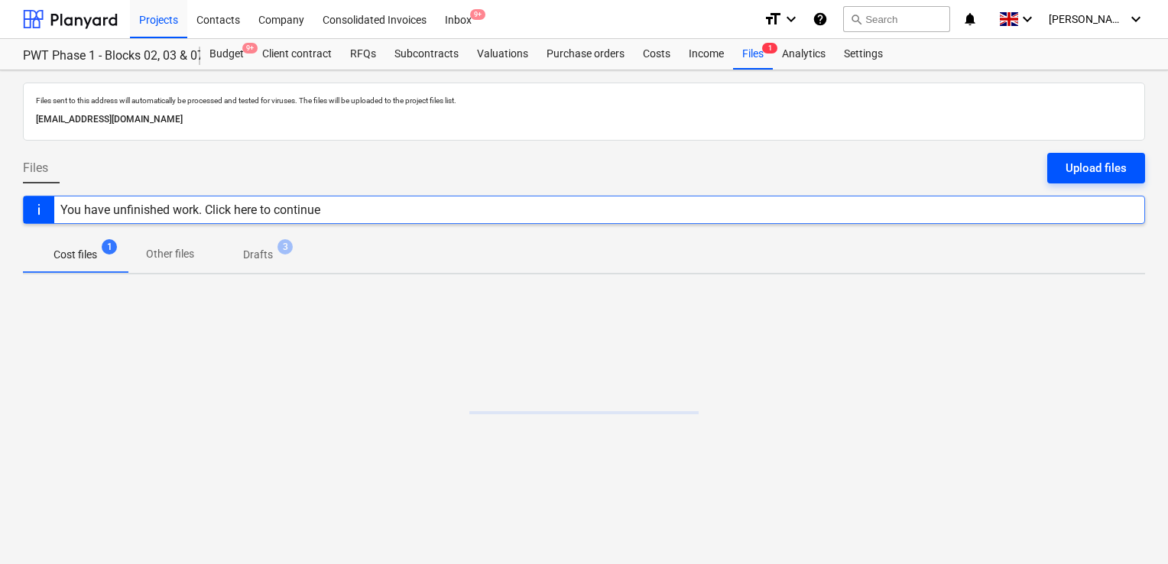
click at [1078, 165] on div "Upload files" at bounding box center [1096, 168] width 61 height 20
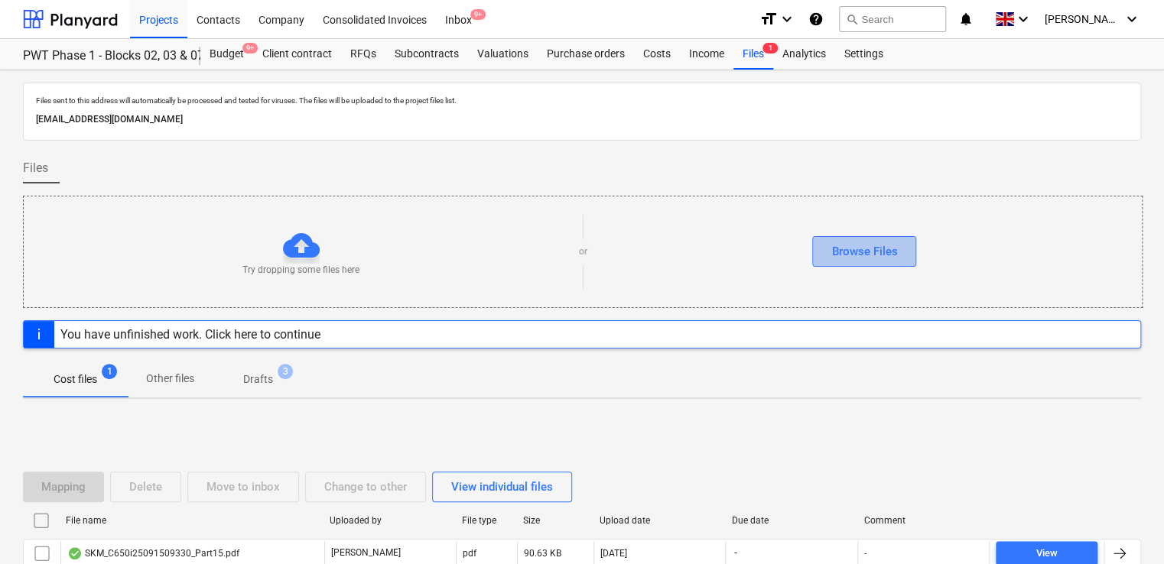
click at [886, 247] on div "Browse Files" at bounding box center [864, 252] width 66 height 20
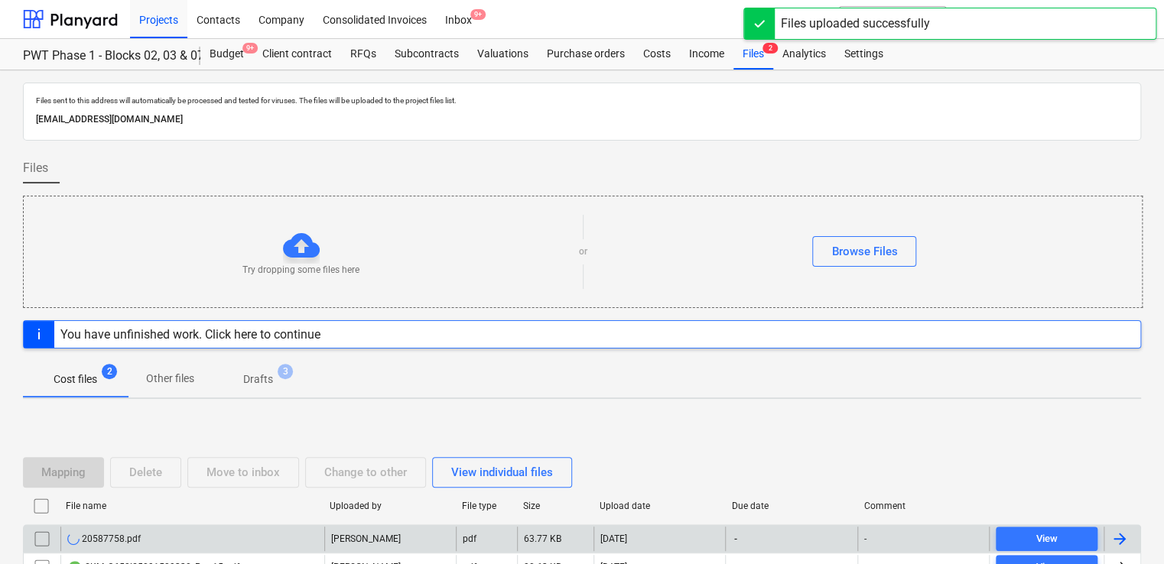
click at [173, 541] on div "20587758.pdf" at bounding box center [192, 539] width 264 height 24
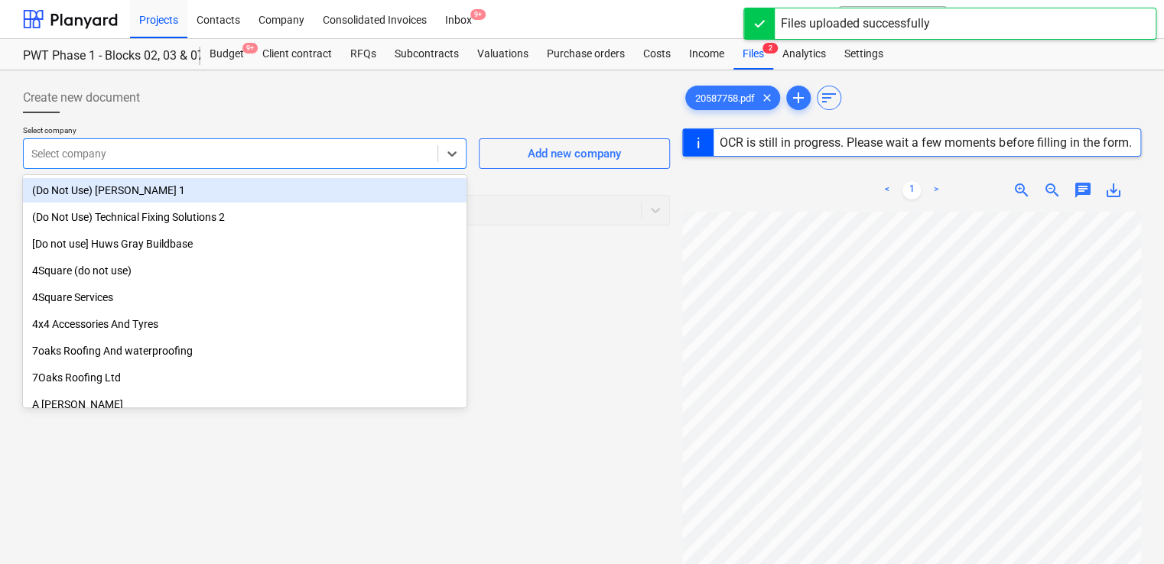
click at [232, 145] on div "Select company" at bounding box center [231, 153] width 414 height 21
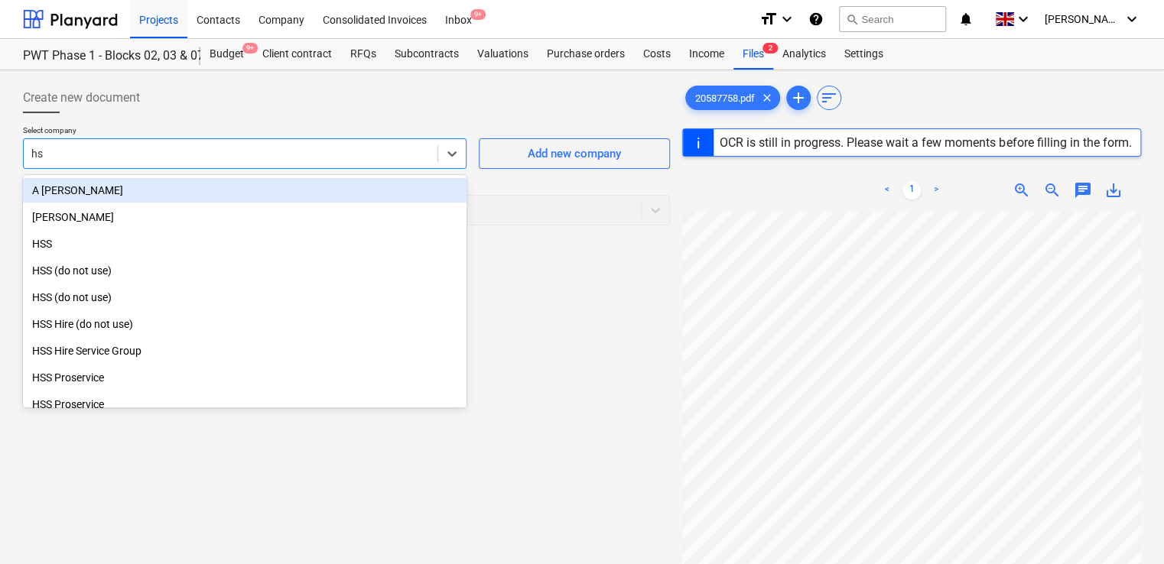
type input "hss"
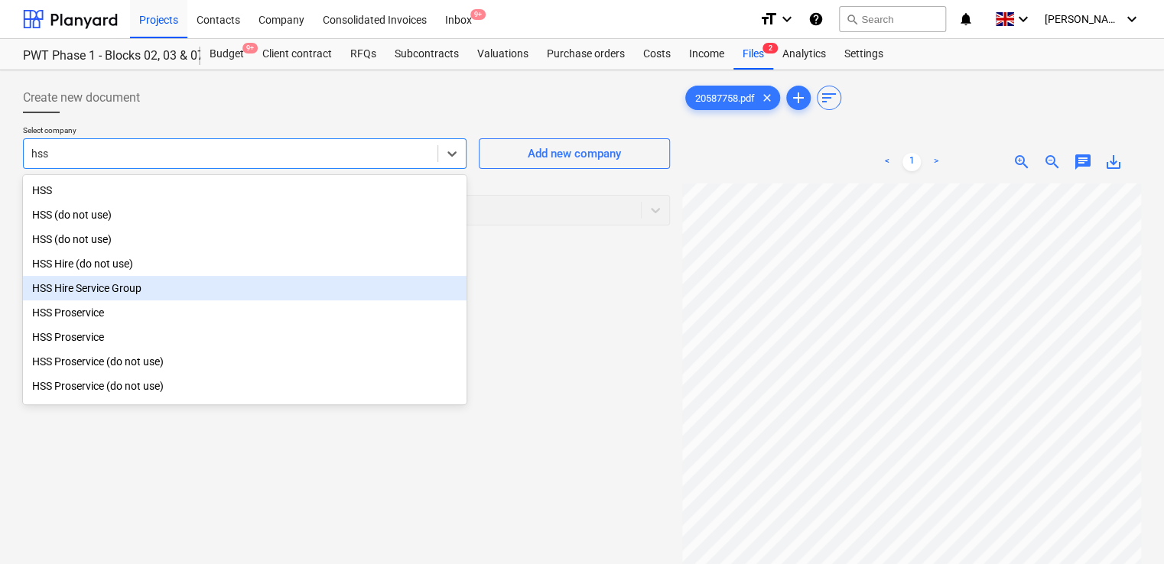
click at [132, 287] on div "HSS Hire Service Group" at bounding box center [244, 288] width 443 height 24
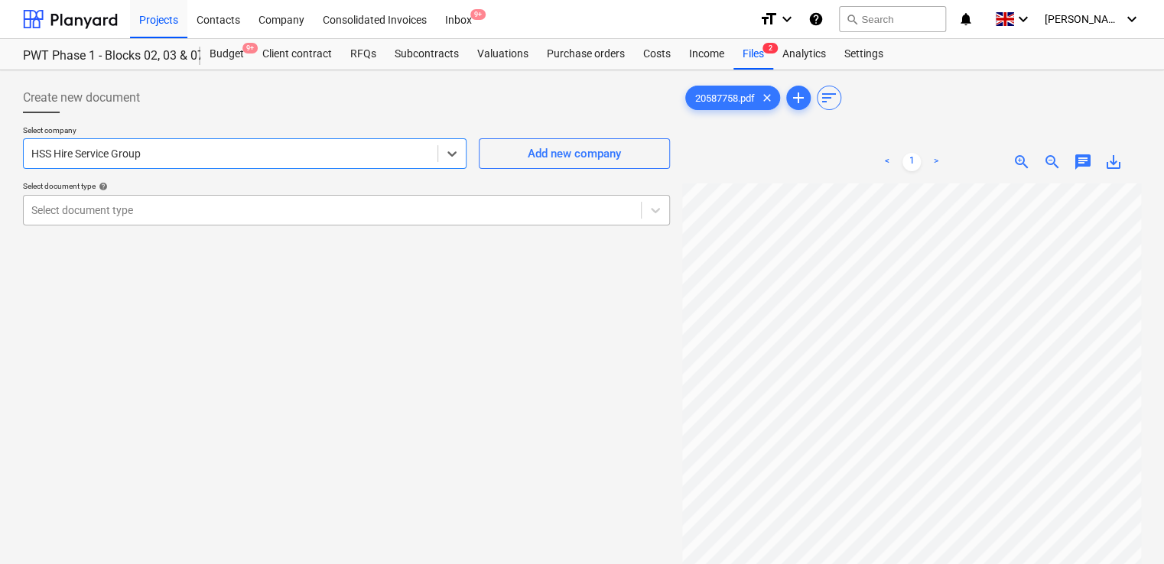
click at [172, 200] on div "Select document type" at bounding box center [332, 210] width 617 height 21
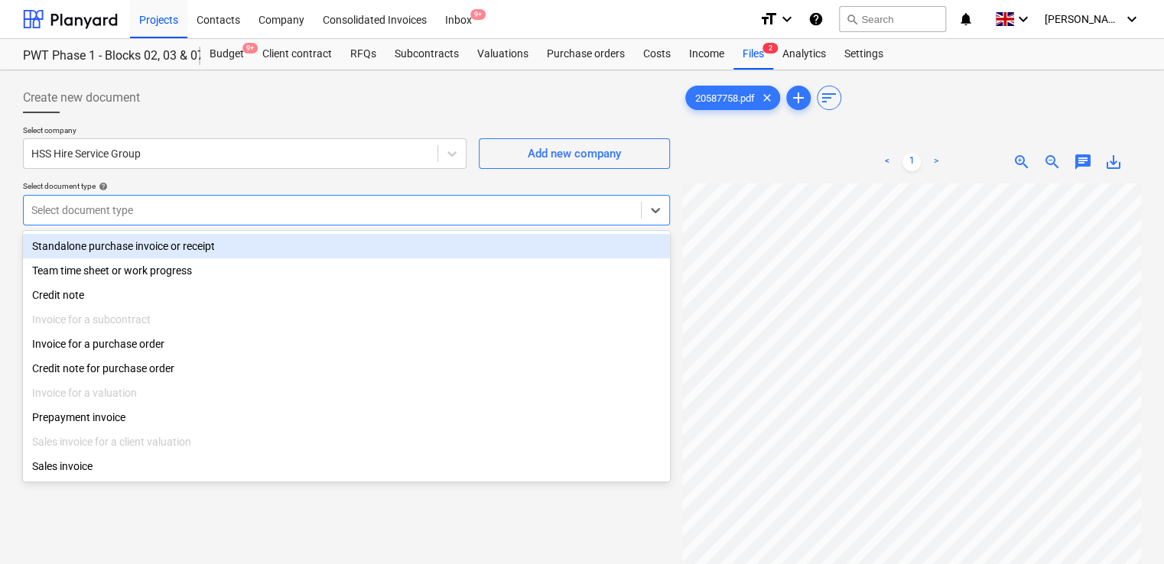
click at [161, 253] on div "Standalone purchase invoice or receipt" at bounding box center [346, 246] width 647 height 24
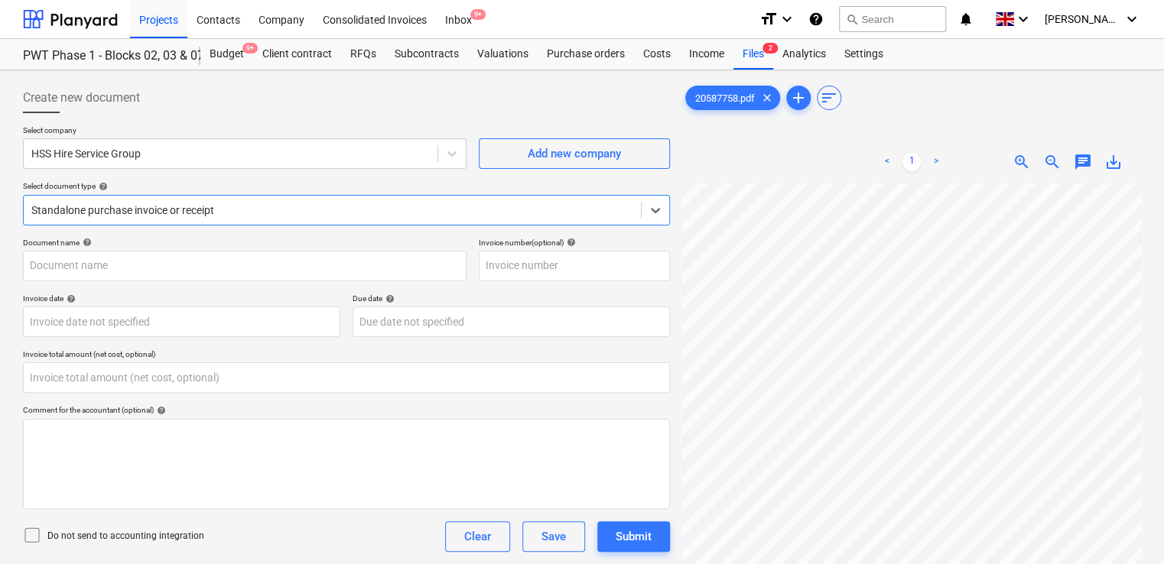
type input "20587758"
type input "30 Jul 2025"
type input "0.00"
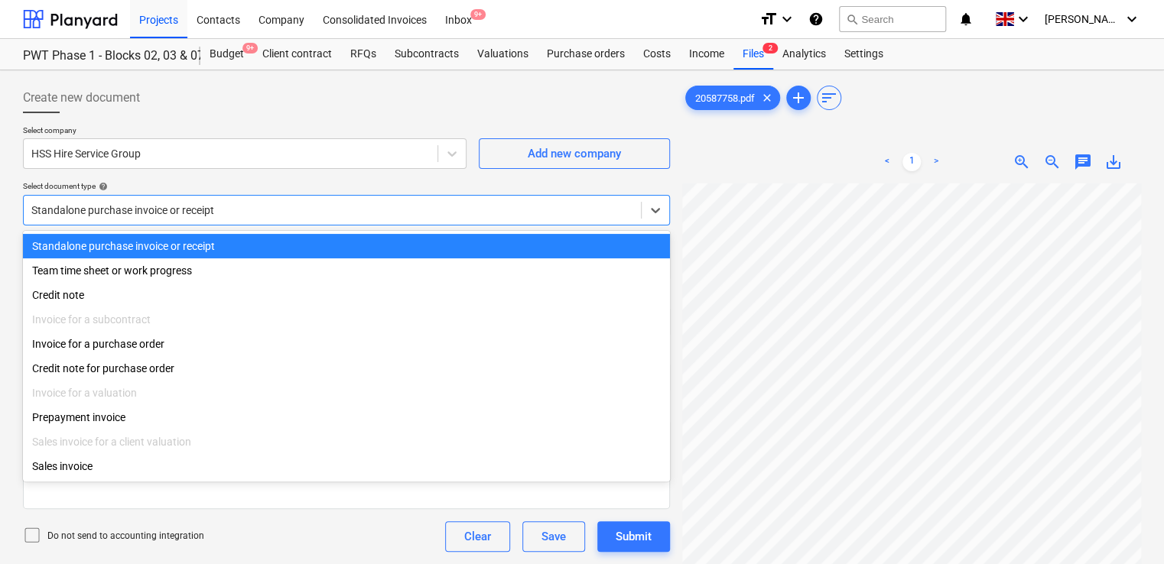
click at [187, 215] on div at bounding box center [332, 210] width 602 height 15
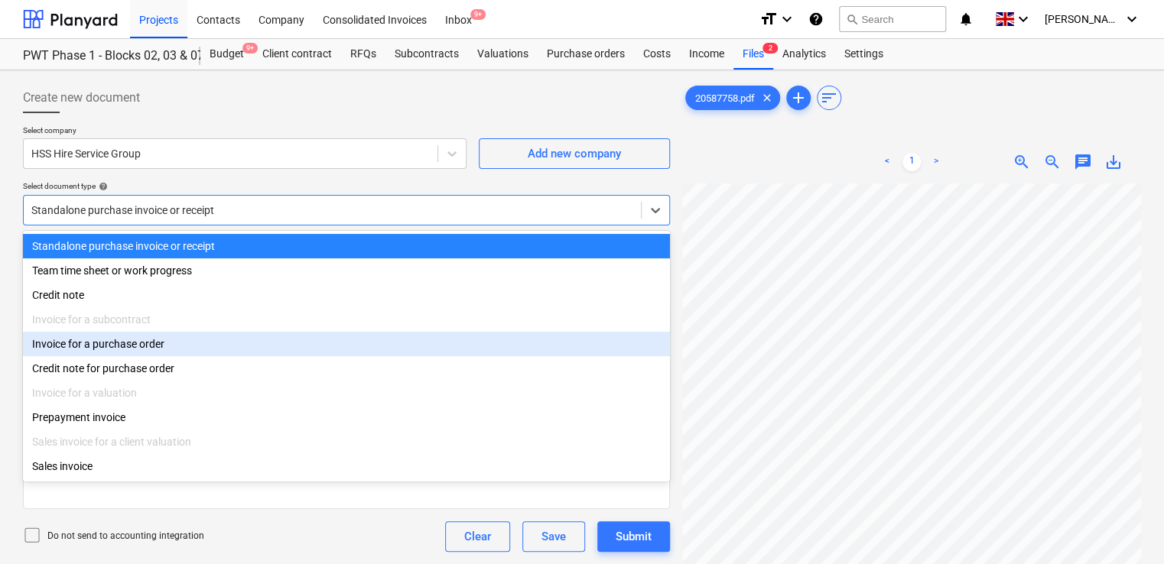
click at [108, 349] on div "Invoice for a purchase order" at bounding box center [346, 344] width 647 height 24
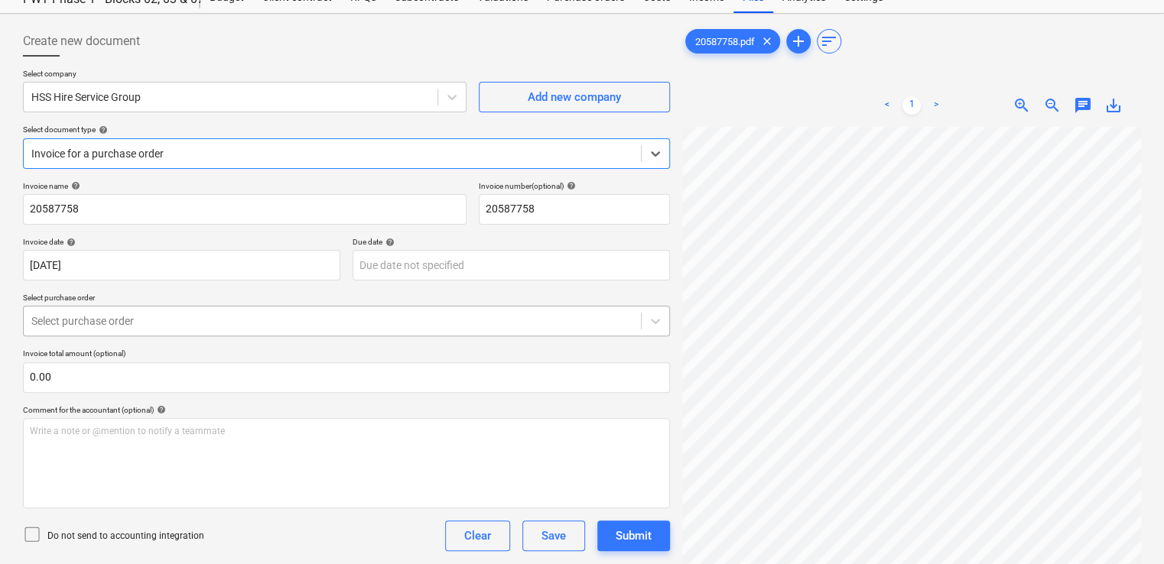
click at [113, 369] on body "Projects Contacts Company Consolidated Invoices Inbox 9+ format_size keyboard_a…" at bounding box center [582, 225] width 1164 height 564
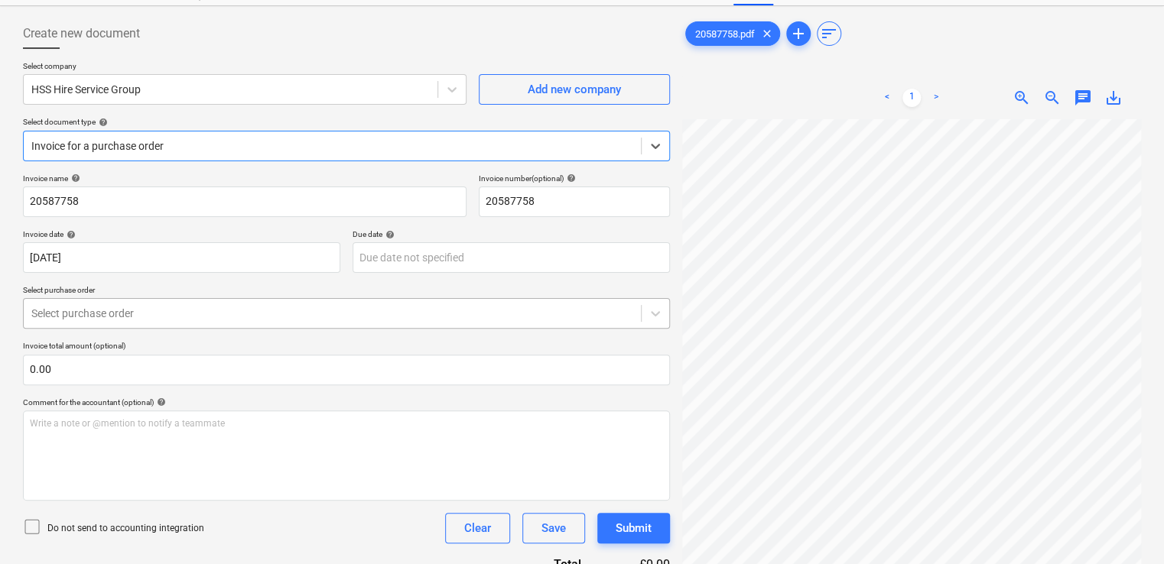
scroll to position [70, 0]
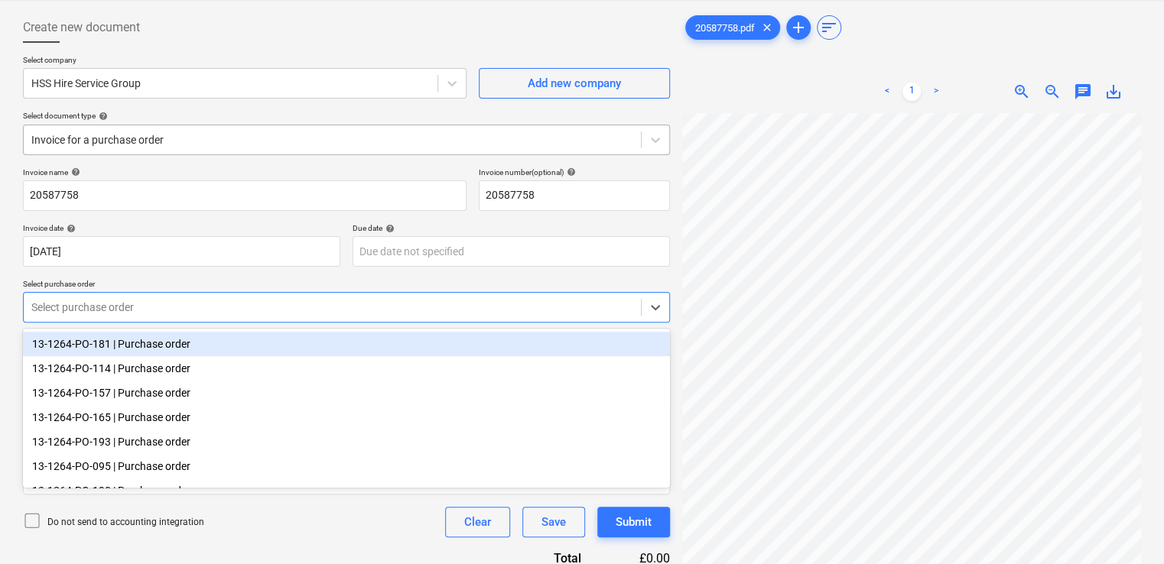
click at [172, 139] on div at bounding box center [332, 139] width 602 height 15
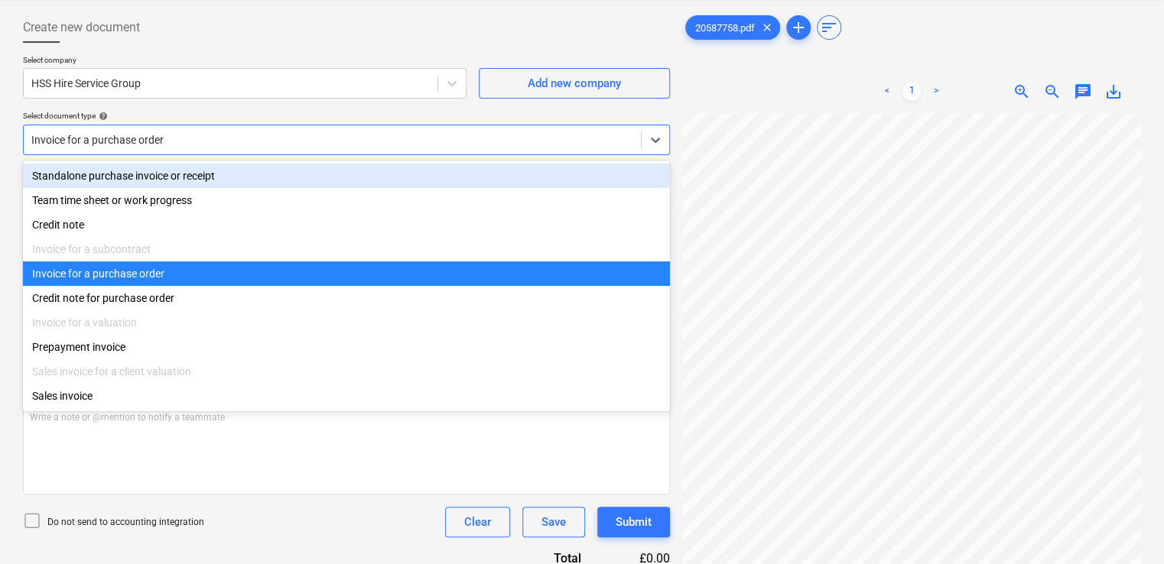
click at [158, 179] on div "Standalone purchase invoice or receipt" at bounding box center [346, 176] width 647 height 24
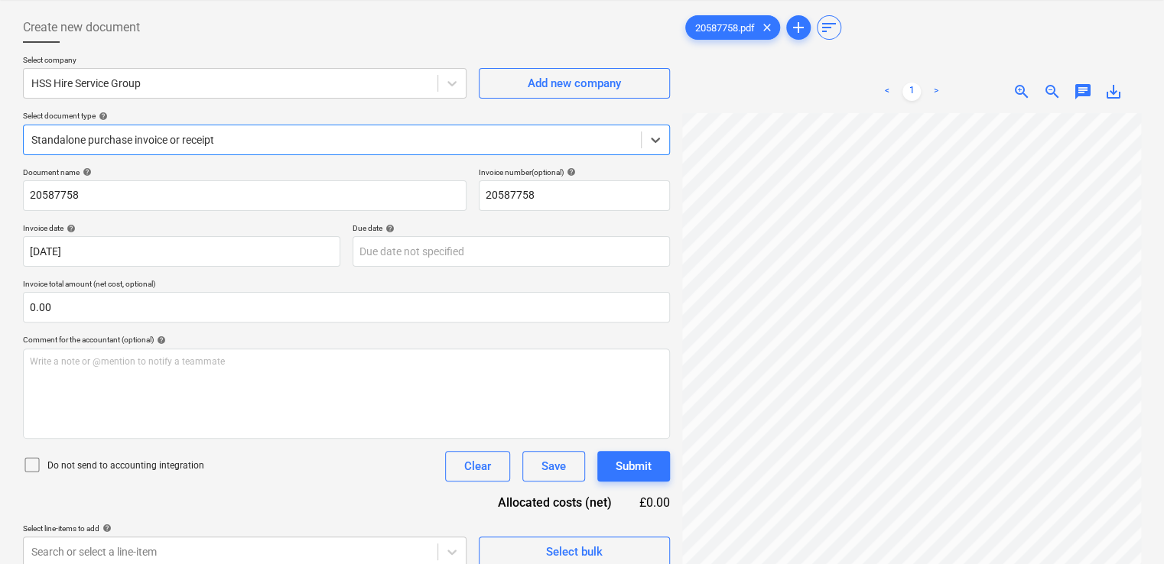
click at [37, 461] on icon at bounding box center [32, 465] width 18 height 18
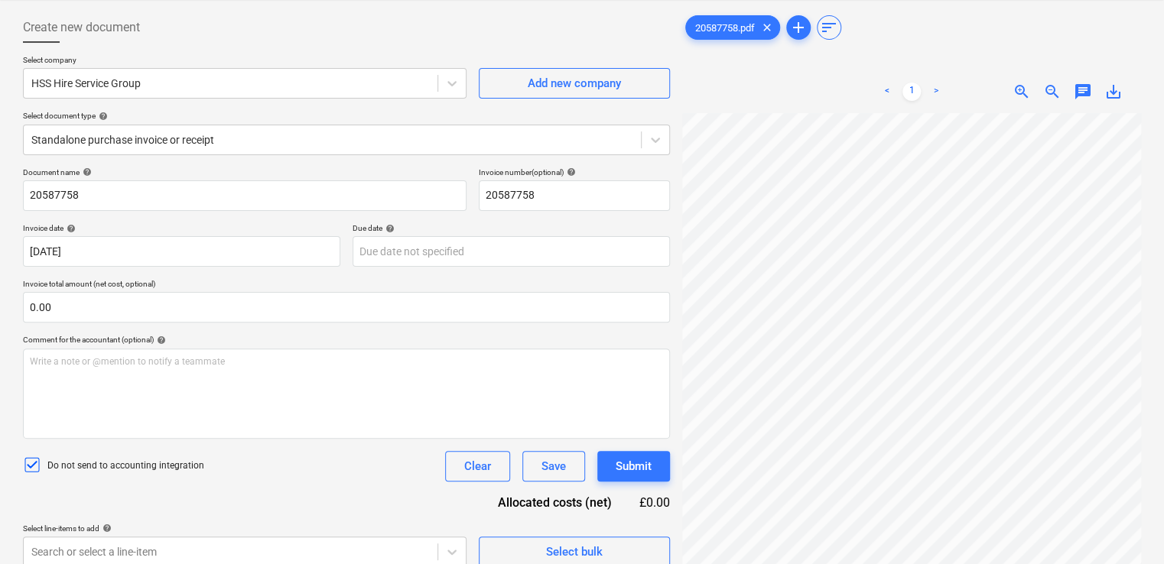
click at [255, 496] on div "Document name help 20587758 Invoice number (optional) help 20587758 Invoice dat…" at bounding box center [346, 367] width 647 height 400
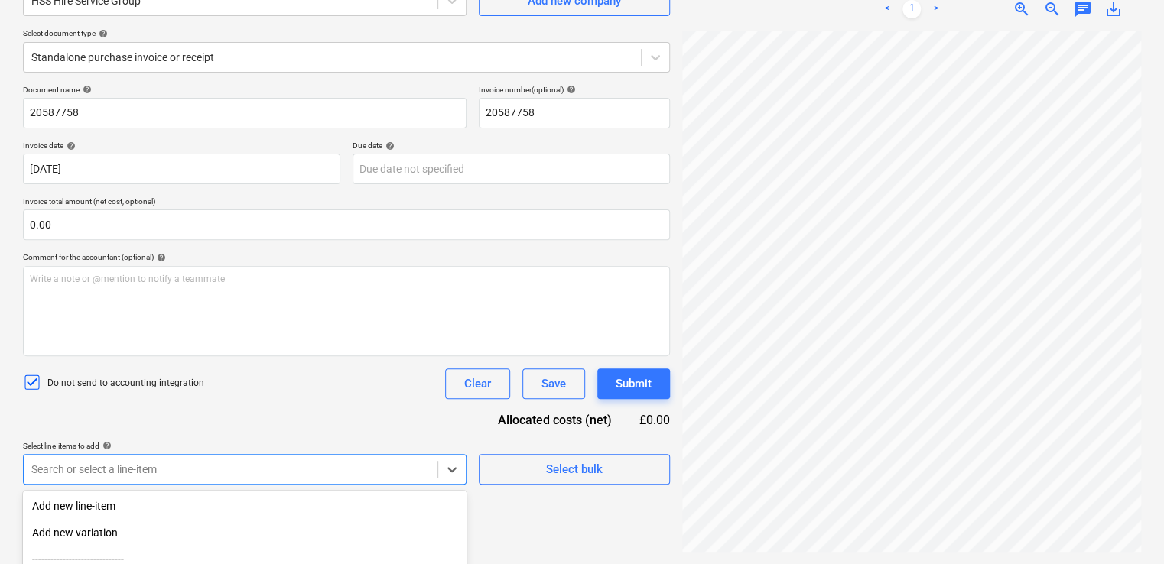
click at [214, 411] on body "Projects Contacts Company Consolidated Invoices Inbox 9+ format_size keyboard_a…" at bounding box center [582, 129] width 1164 height 564
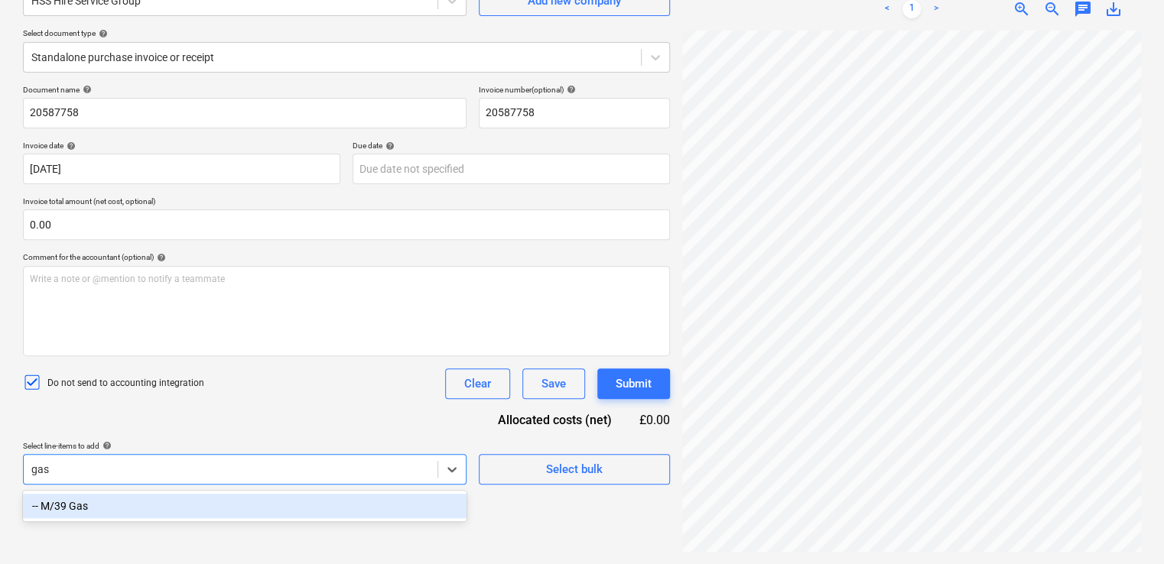
scroll to position [153, 0]
type input "gas"
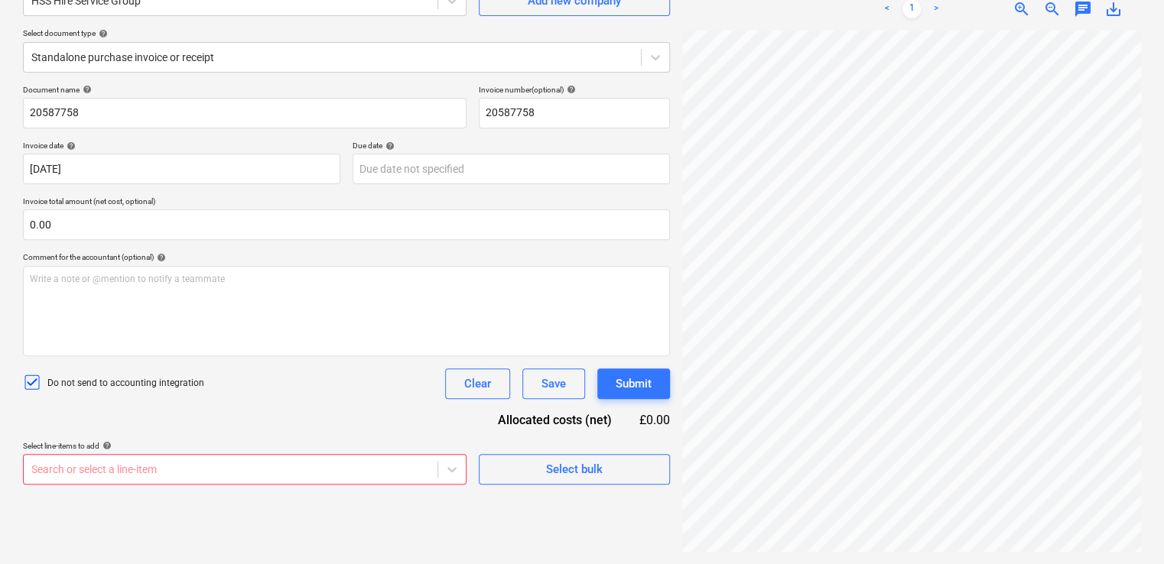
drag, startPoint x: 771, startPoint y: 554, endPoint x: 790, endPoint y: 553, distance: 19.1
click at [790, 553] on div "20587758.pdf clear add sort < 1 > zoom_in zoom_out chat 0 save_alt" at bounding box center [911, 241] width 471 height 635
click at [112, 411] on body "Projects Contacts Company Consolidated Invoices Inbox 9+ format_size keyboard_a…" at bounding box center [582, 129] width 1164 height 564
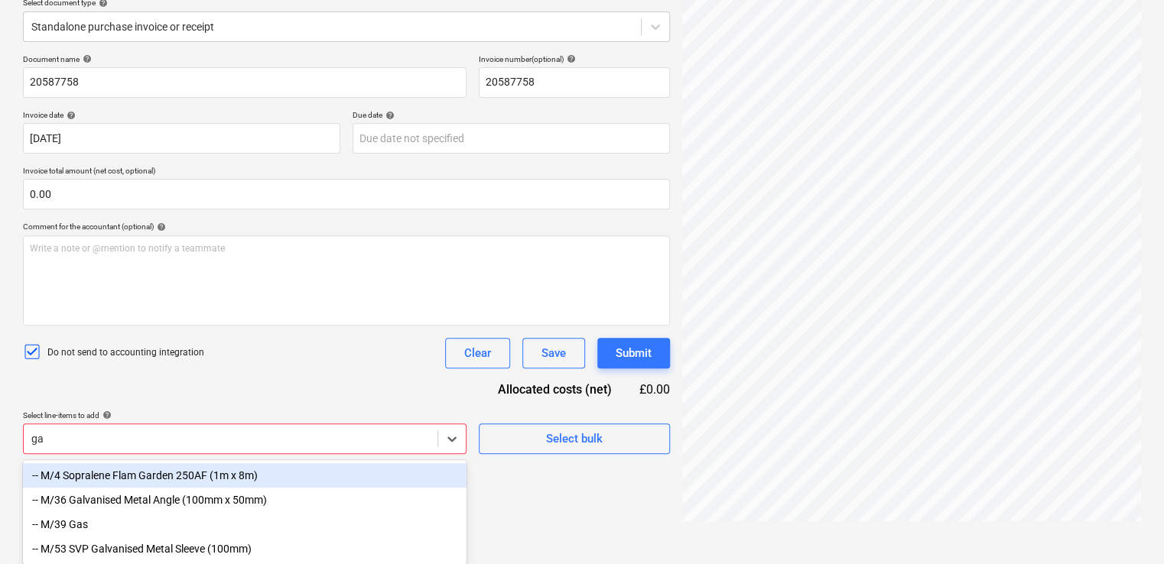
type input "gas"
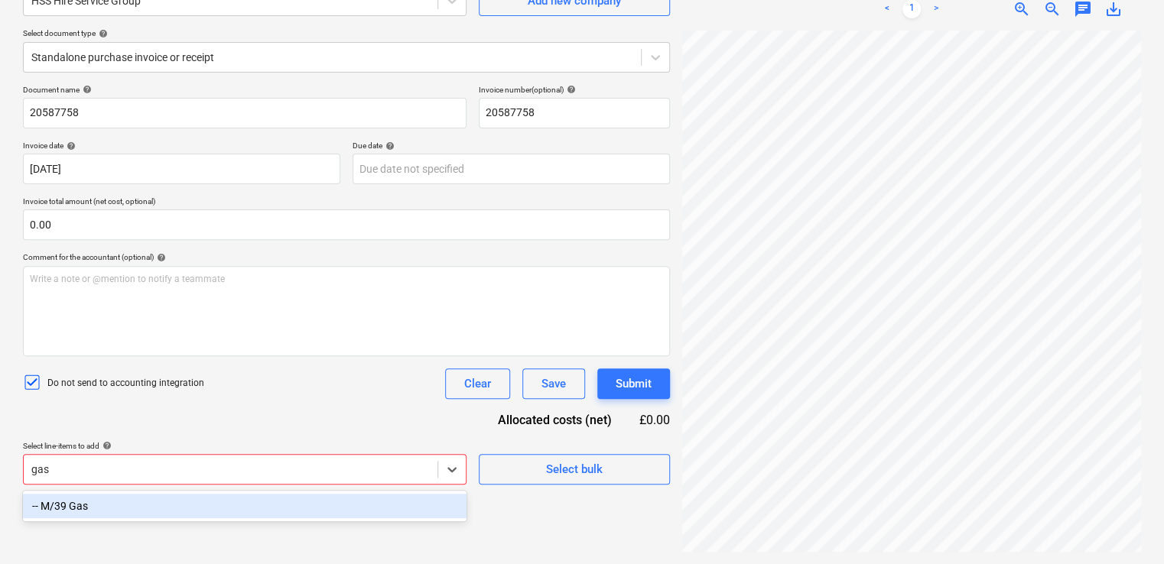
scroll to position [153, 0]
click at [86, 515] on div "-- M/39 Gas" at bounding box center [244, 506] width 443 height 24
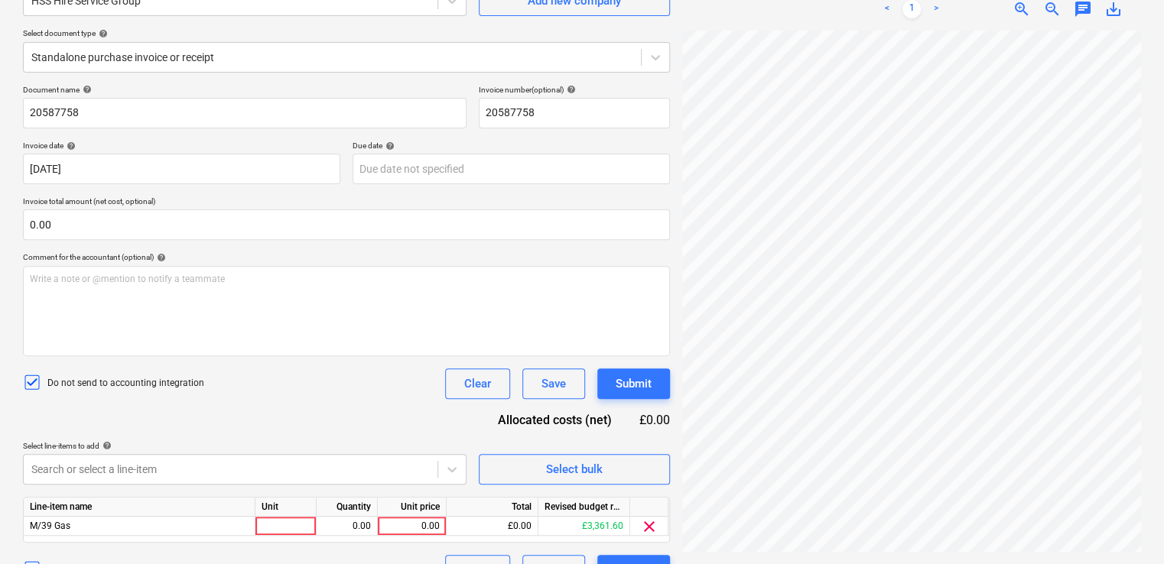
click at [296, 384] on div "Do not send to accounting integration Clear Save Submit" at bounding box center [346, 384] width 647 height 31
click at [280, 524] on div at bounding box center [285, 526] width 61 height 19
type input "item"
type input "480"
click at [346, 427] on div "Document name help 20587758 Invoice number (optional) help 20587758 Invoice dat…" at bounding box center [346, 335] width 647 height 501
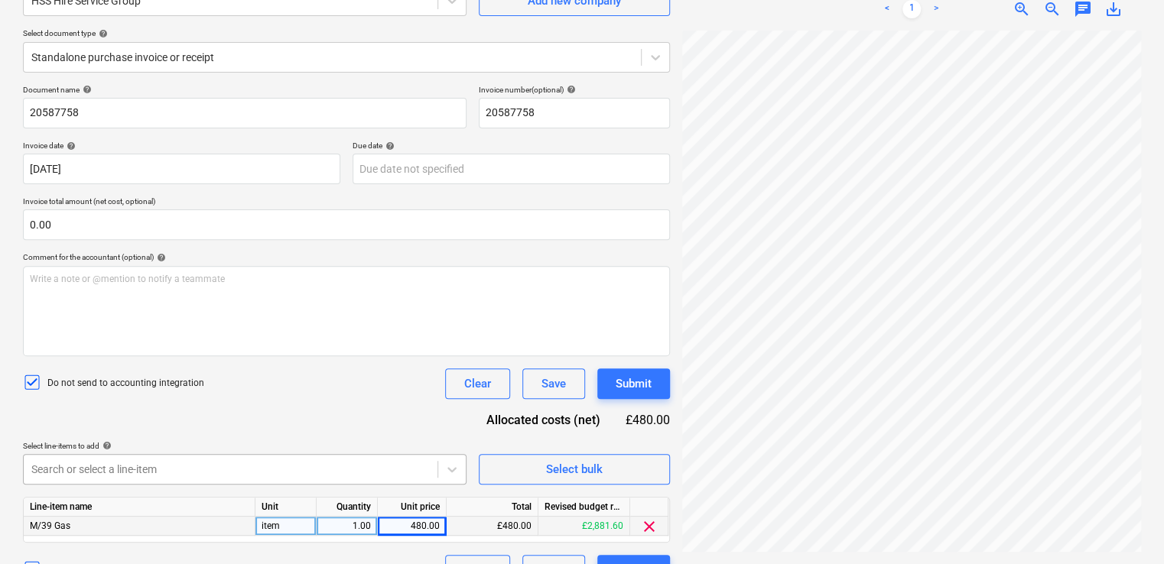
scroll to position [311, 0]
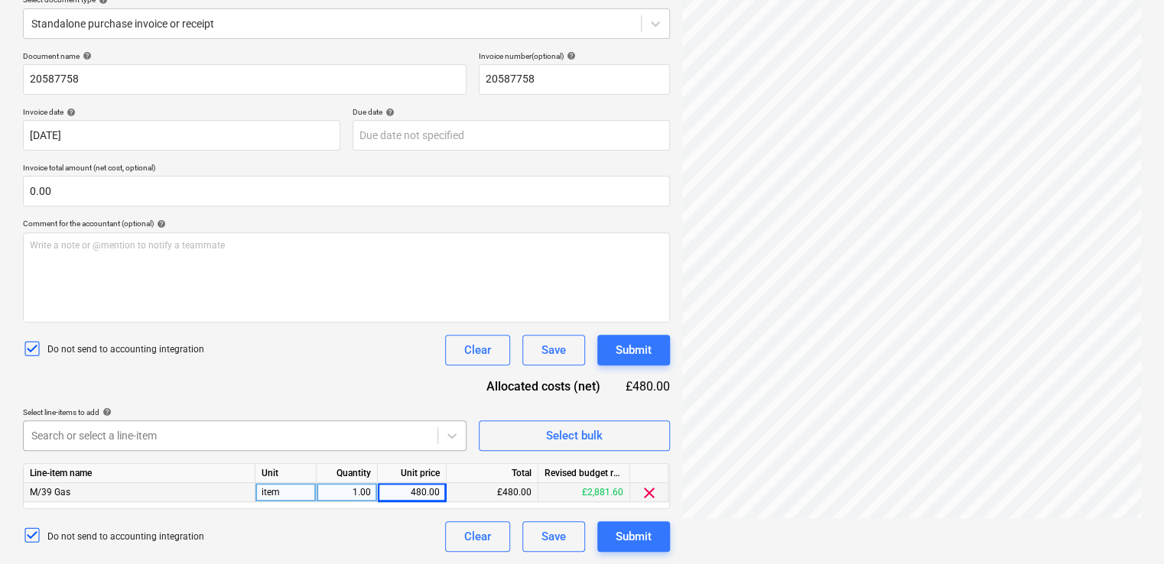
click at [209, 378] on body "Projects Contacts Company Consolidated Invoices Inbox 9+ format_size keyboard_a…" at bounding box center [582, 95] width 1164 height 564
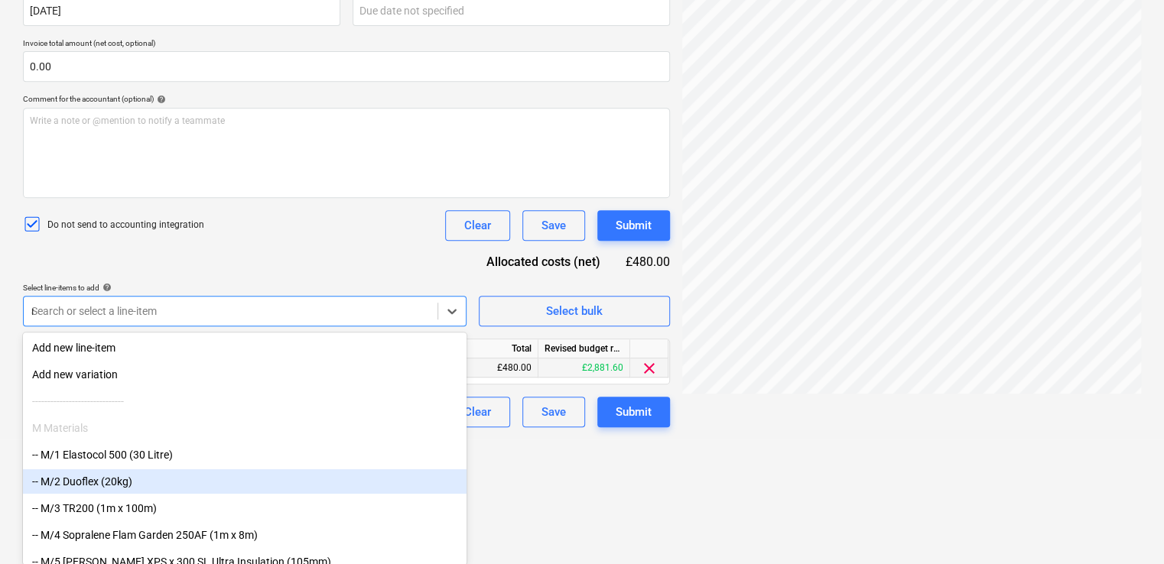
type input "non"
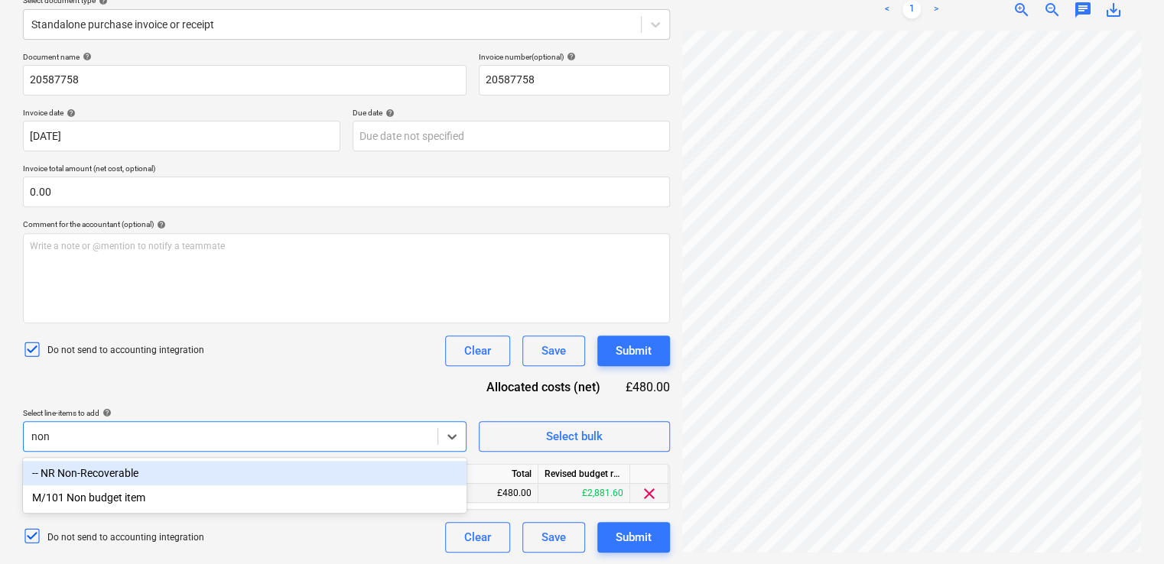
click at [209, 473] on div "-- NR Non-Recoverable" at bounding box center [244, 473] width 443 height 24
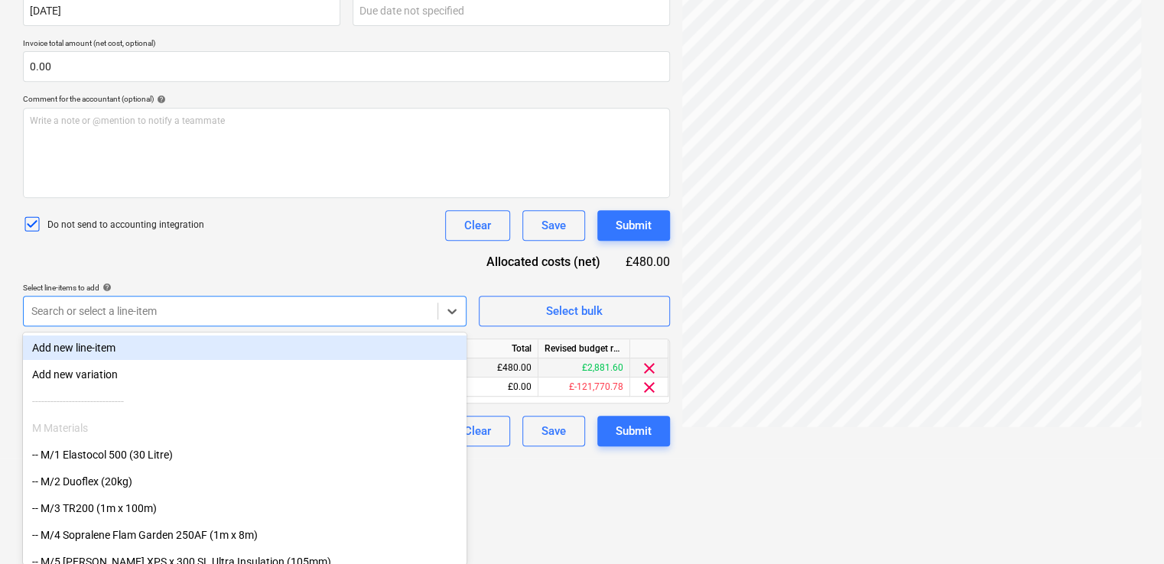
click at [288, 274] on div "Document name help 20587758 Invoice number (optional) help 20587758 Invoice dat…" at bounding box center [346, 187] width 647 height 520
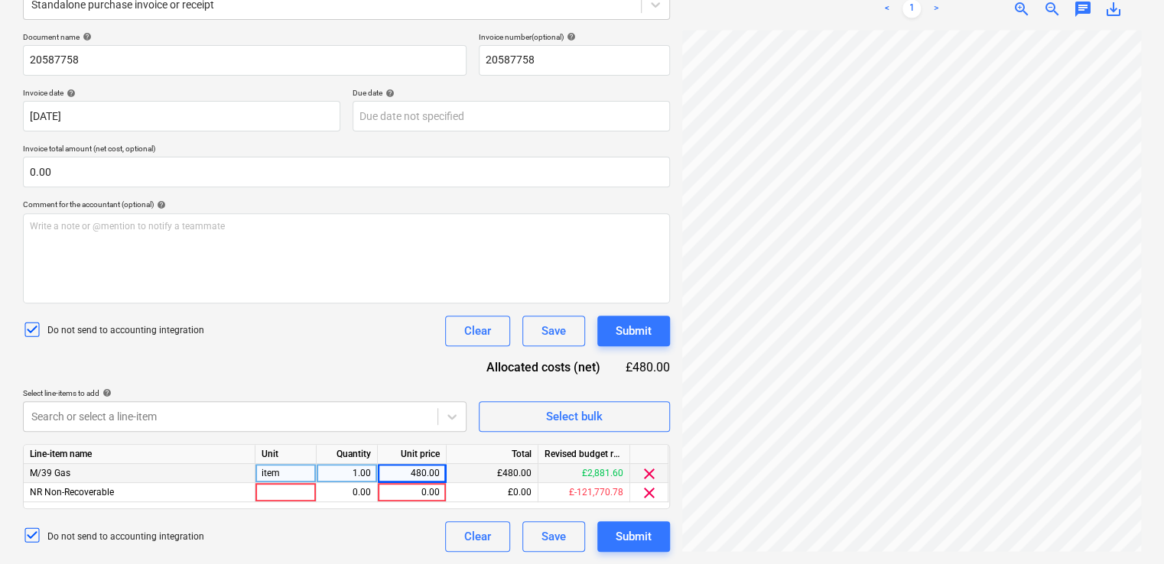
scroll to position [205, 0]
click at [278, 494] on div at bounding box center [285, 493] width 61 height 19
type input "item"
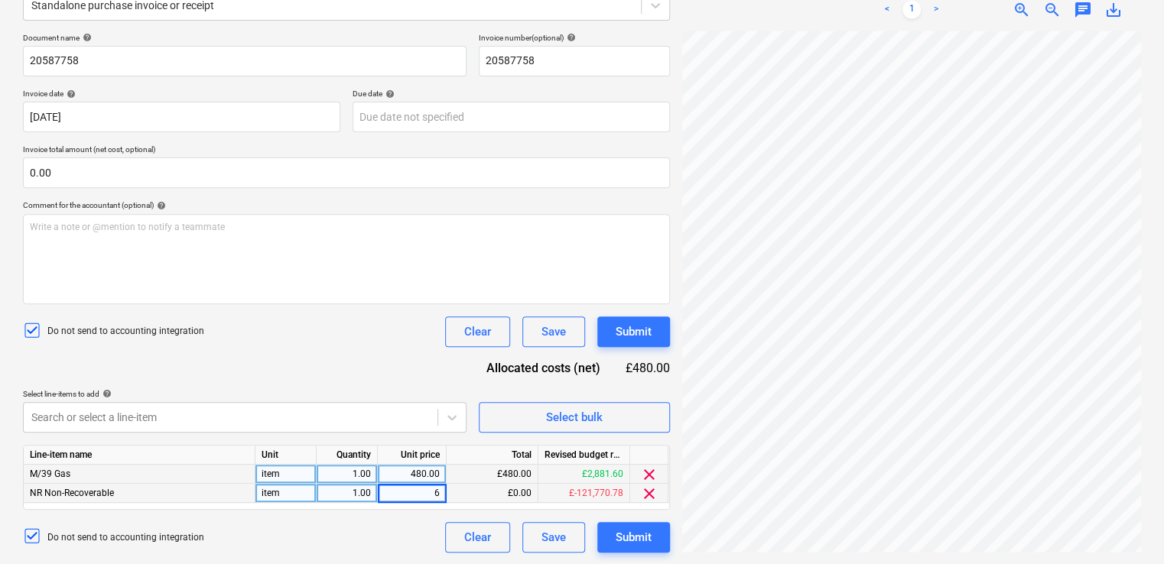
click at [313, 359] on div "Document name help 20587758 Invoice number (optional) help 20587758 Invoice dat…" at bounding box center [346, 293] width 647 height 520
click at [324, 327] on div "Do not send to accounting integration Clear Save Submit" at bounding box center [346, 332] width 647 height 31
click at [638, 499] on div "clear" at bounding box center [649, 493] width 38 height 19
click at [645, 497] on span "clear" at bounding box center [649, 494] width 18 height 18
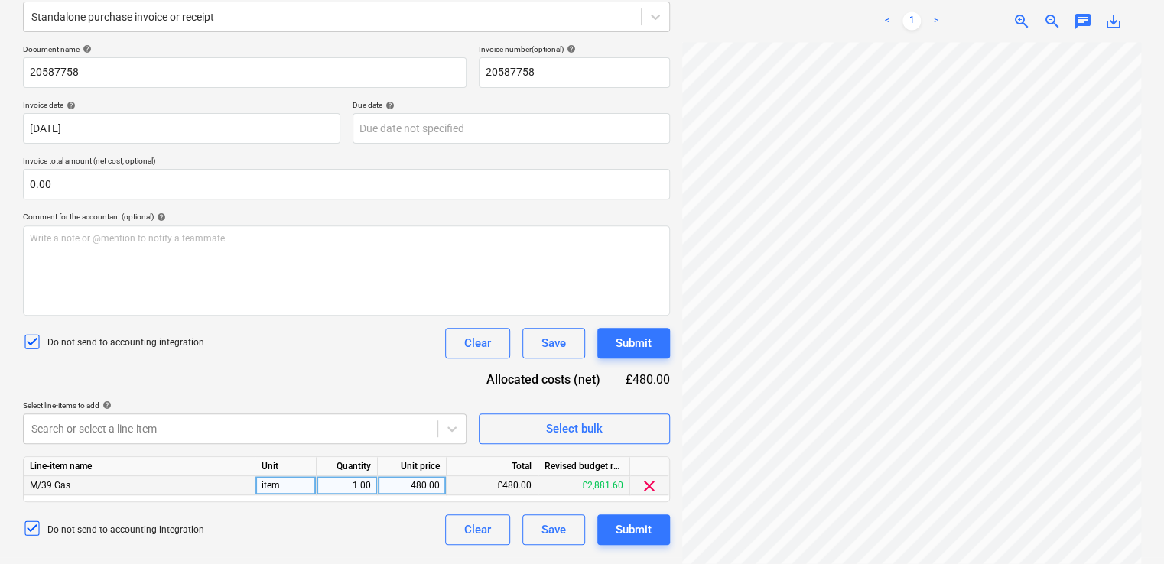
scroll to position [193, 0]
click at [427, 483] on div "480.00" at bounding box center [412, 486] width 56 height 19
type input "486.00"
click at [372, 381] on div "Document name help 20587758 Invoice number (optional) help 20587758 Invoice dat…" at bounding box center [346, 295] width 647 height 501
click at [354, 521] on div "Do not send to accounting integration Clear Save Submit" at bounding box center [346, 530] width 647 height 31
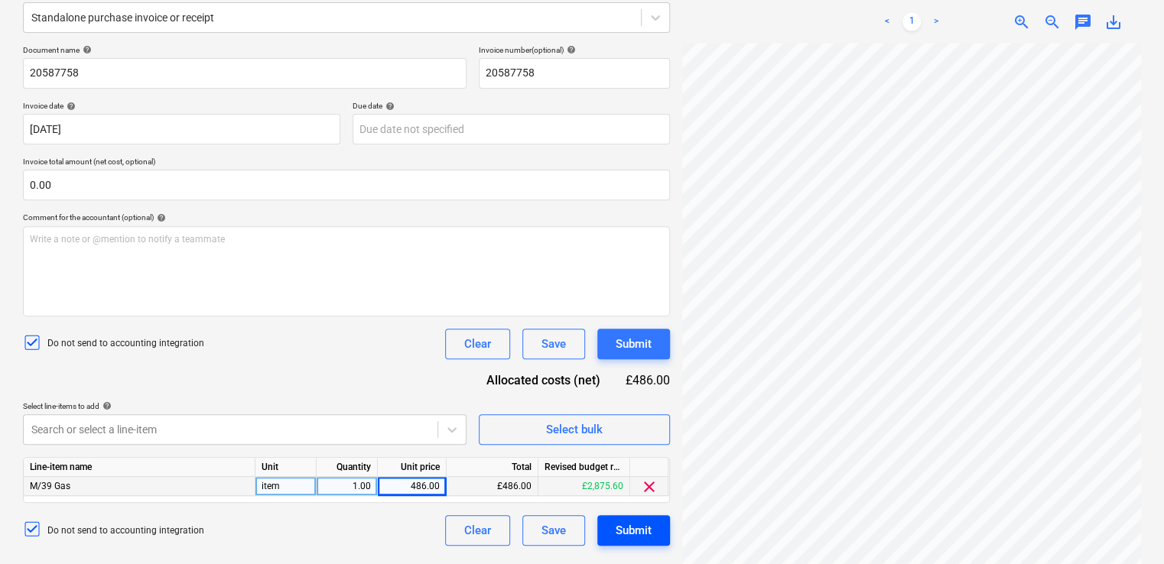
click at [618, 528] on div "Submit" at bounding box center [634, 531] width 36 height 20
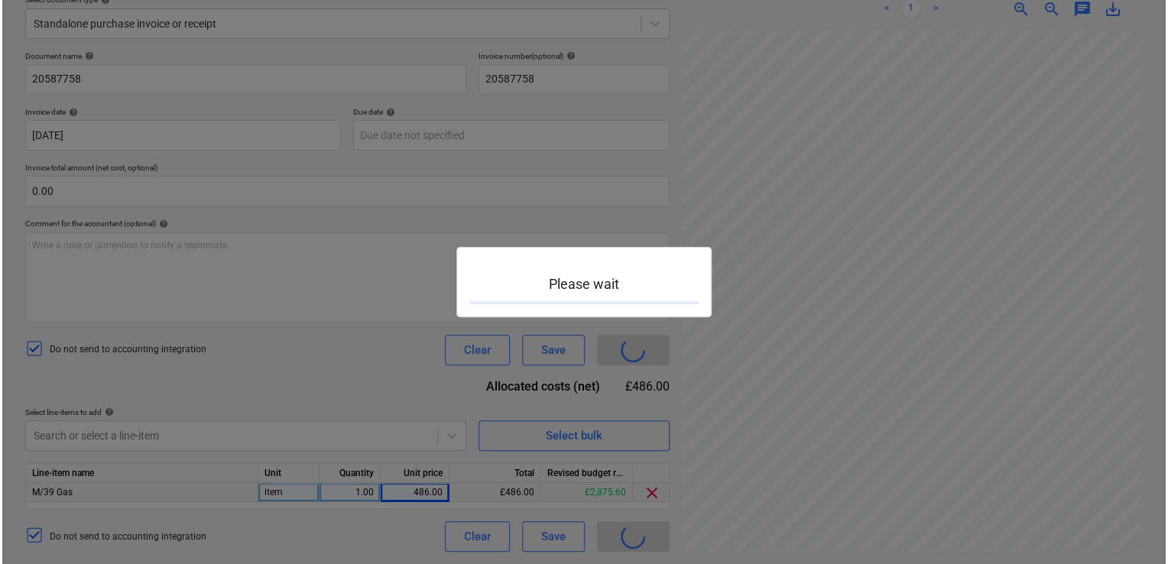
scroll to position [186, 0]
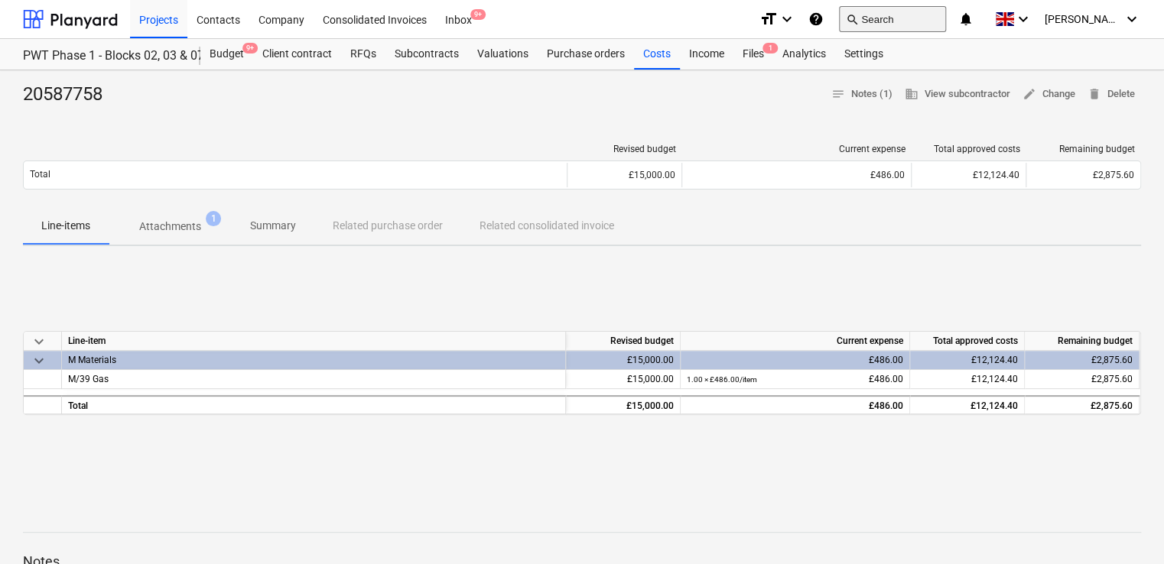
click at [924, 19] on button "search Search" at bounding box center [892, 19] width 107 height 26
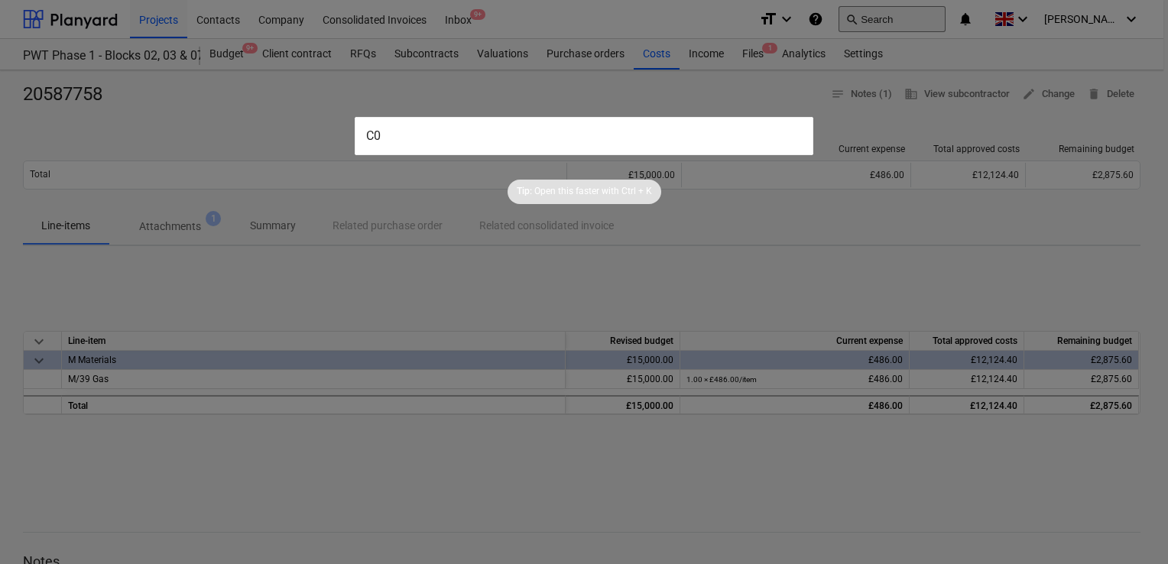
type input "C"
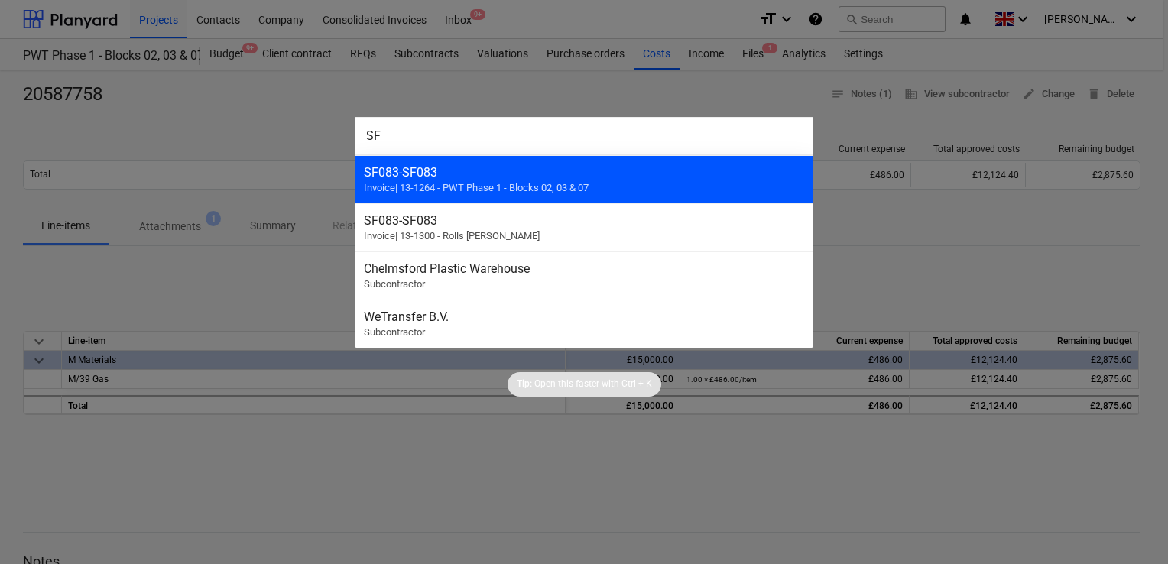
type input "SF"
click at [462, 177] on div "SF083 - SF083" at bounding box center [584, 172] width 440 height 15
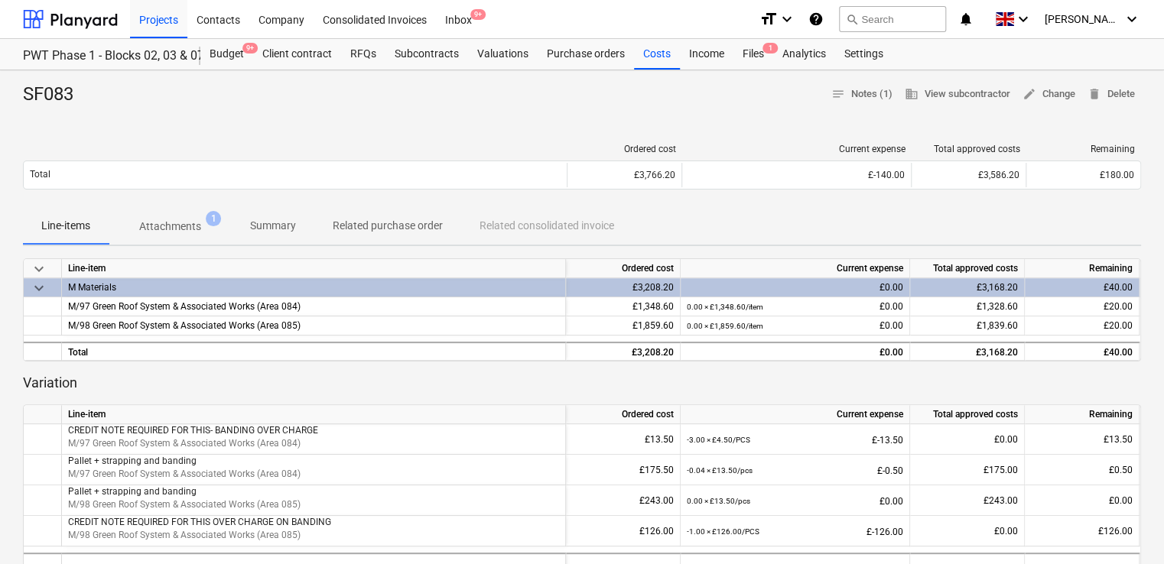
click at [187, 228] on p "Attachments" at bounding box center [170, 227] width 62 height 16
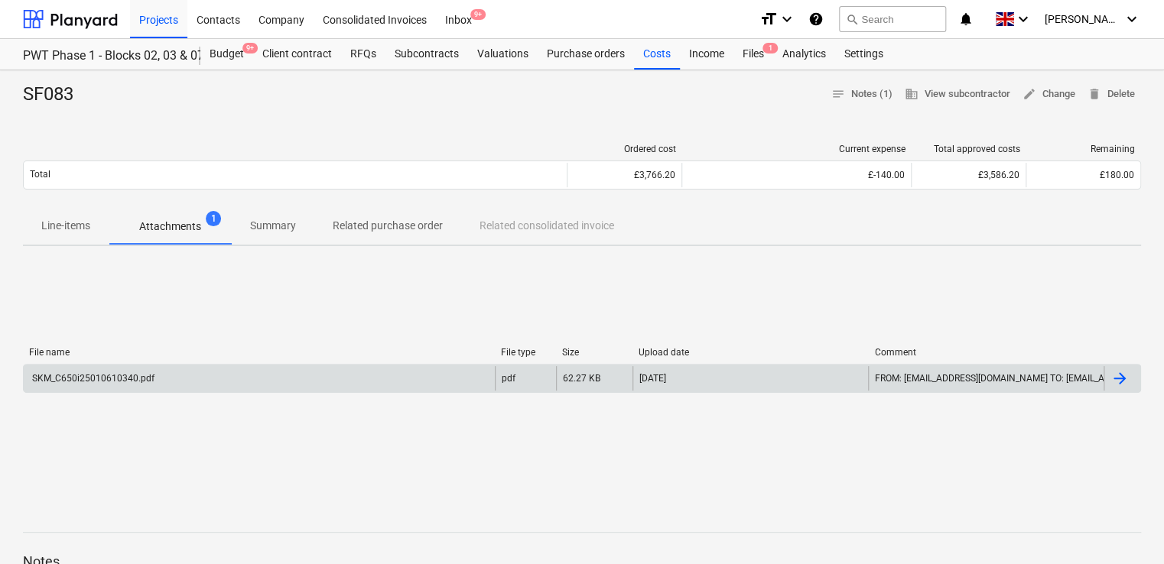
click at [121, 379] on div "SKM_C650i25010610340.pdf" at bounding box center [92, 378] width 125 height 11
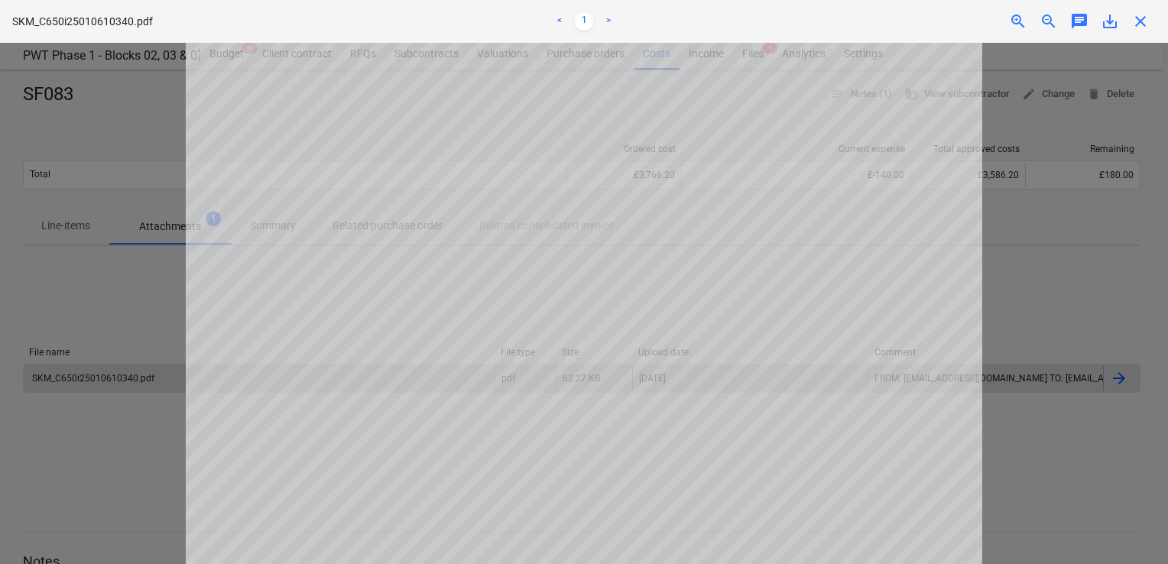
drag, startPoint x: 1159, startPoint y: 102, endPoint x: 1158, endPoint y: 122, distance: 19.9
click at [1158, 122] on div at bounding box center [584, 303] width 1168 height 521
click at [1132, 20] on span "close" at bounding box center [1141, 21] width 18 height 18
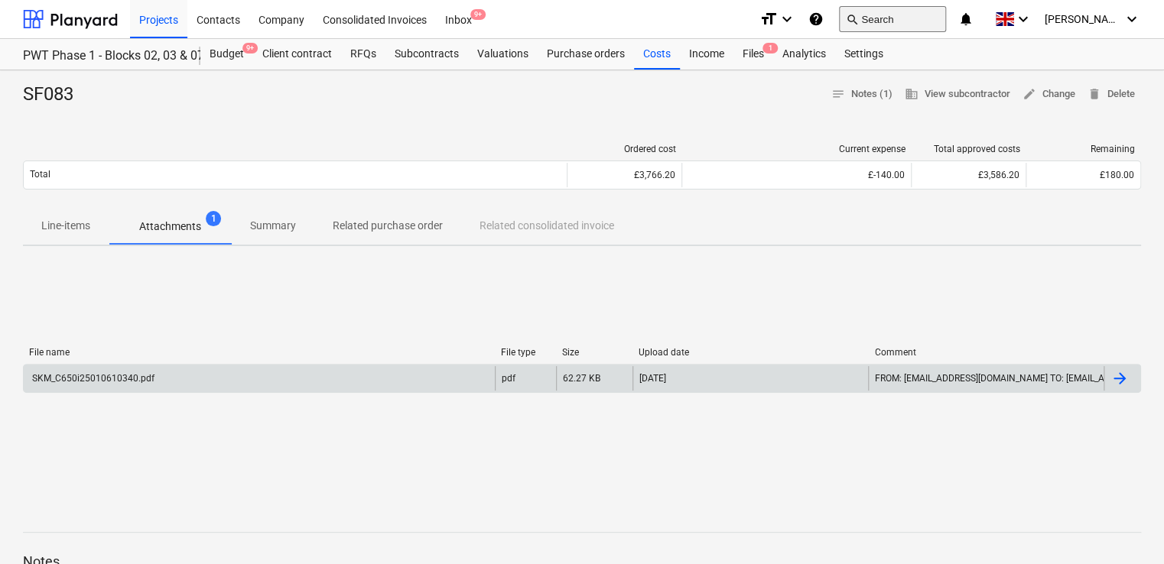
click at [915, 20] on button "search Search" at bounding box center [892, 19] width 107 height 26
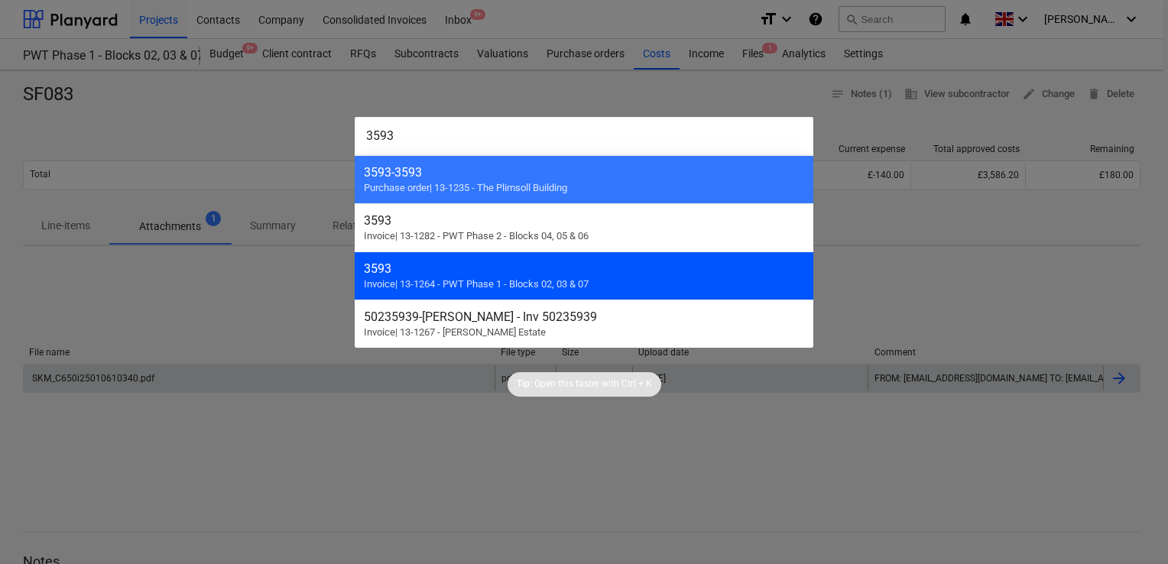
type input "3593"
click at [443, 279] on span "Invoice | 13-1264 - PWT Phase 1 - Blocks 02, 03 & 07" at bounding box center [476, 283] width 225 height 11
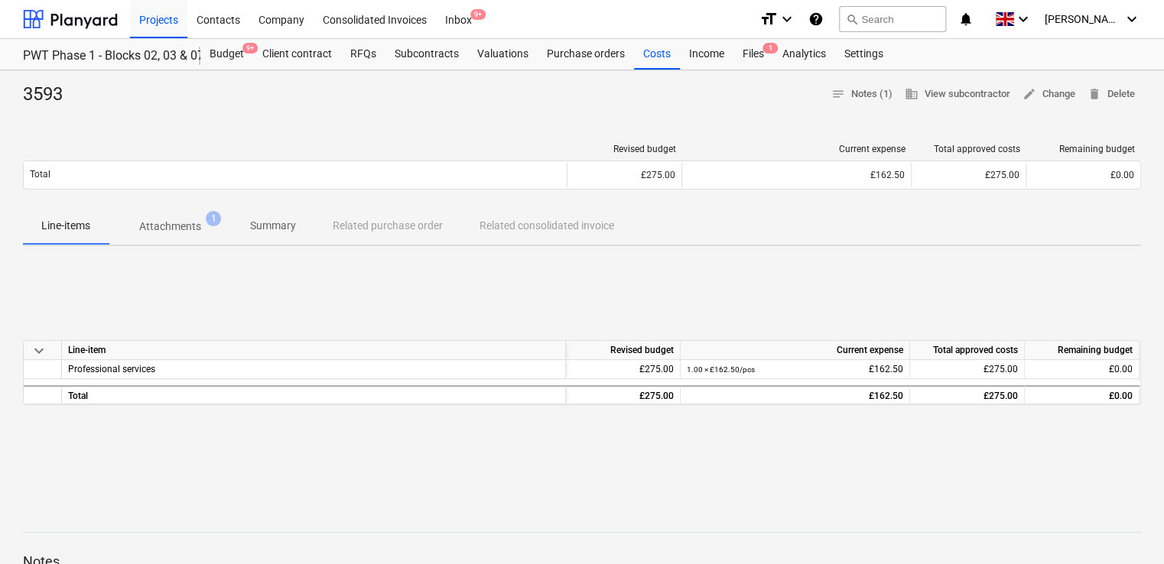
click at [171, 228] on p "Attachments" at bounding box center [170, 227] width 62 height 16
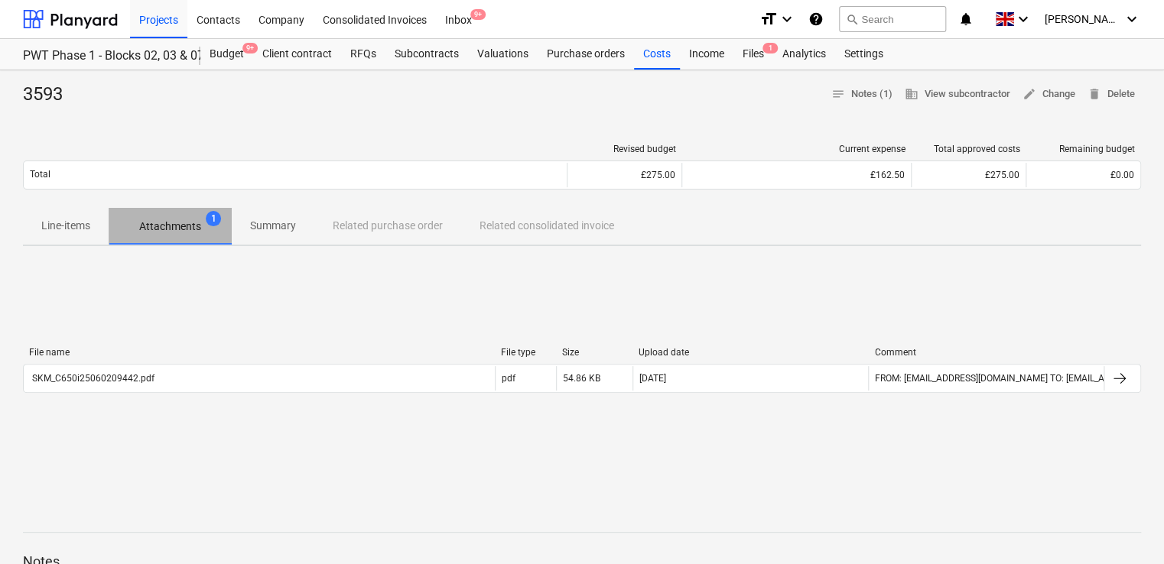
click at [171, 228] on p "Attachments" at bounding box center [170, 227] width 62 height 16
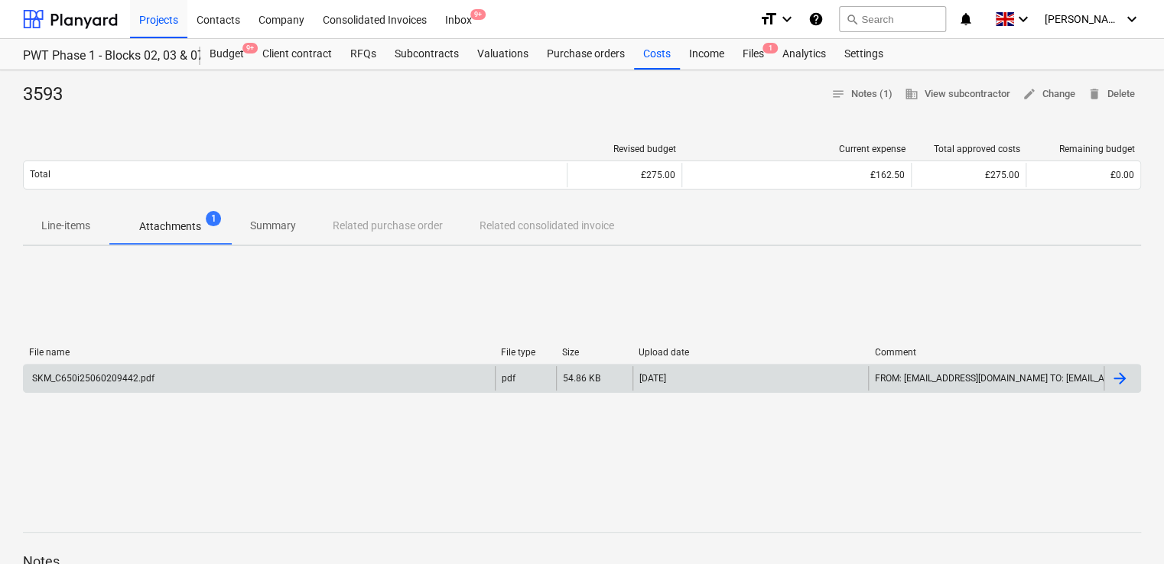
click at [124, 366] on div "SKM_C650i25060209442.pdf" at bounding box center [259, 378] width 471 height 24
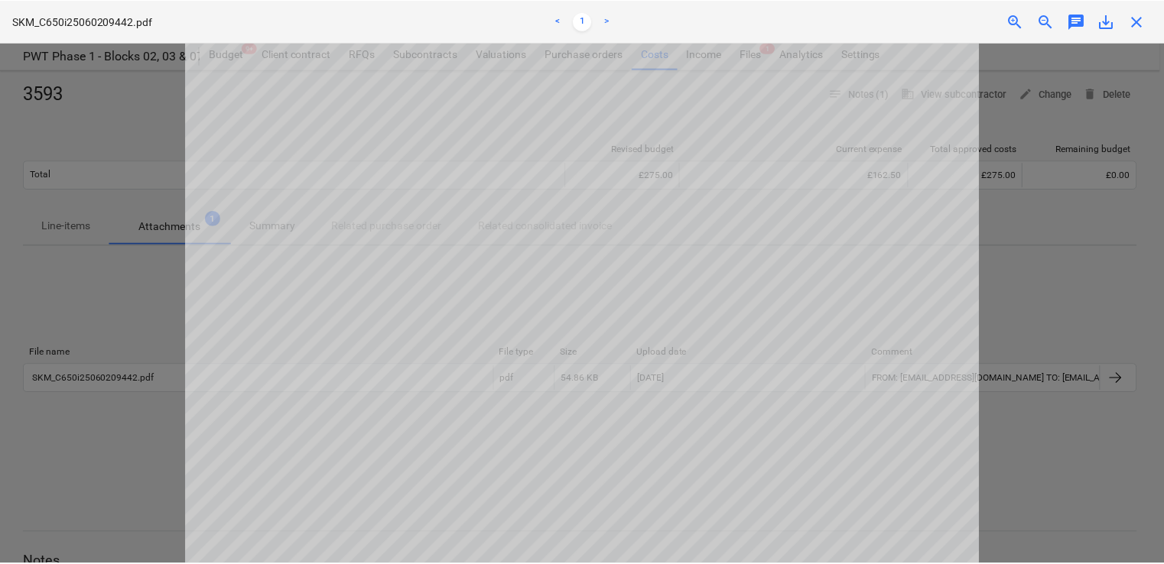
scroll to position [119, 0]
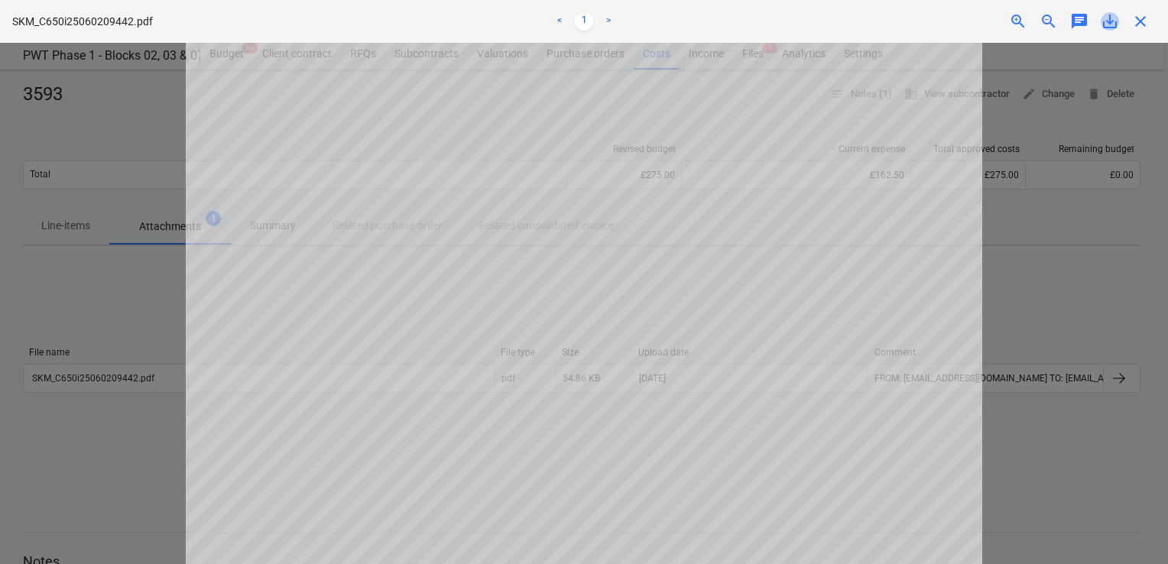
click at [1103, 24] on span "save_alt" at bounding box center [1110, 21] width 18 height 18
click at [1102, 18] on span "save_alt" at bounding box center [1110, 21] width 18 height 18
click at [1102, 20] on span "save_alt" at bounding box center [1110, 21] width 18 height 18
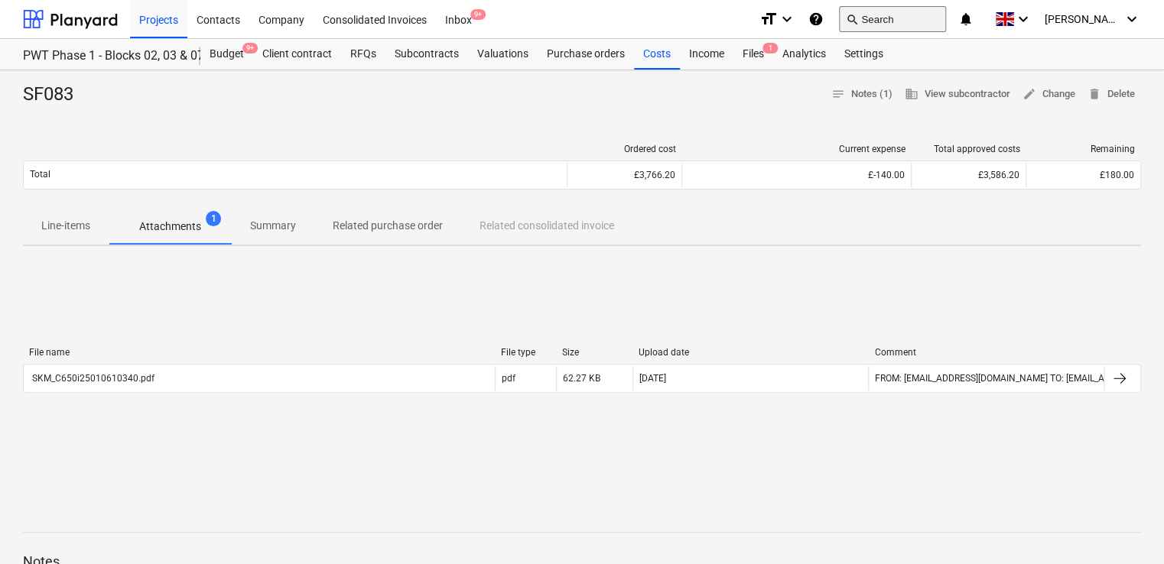
click at [898, 26] on button "search Search" at bounding box center [892, 19] width 107 height 26
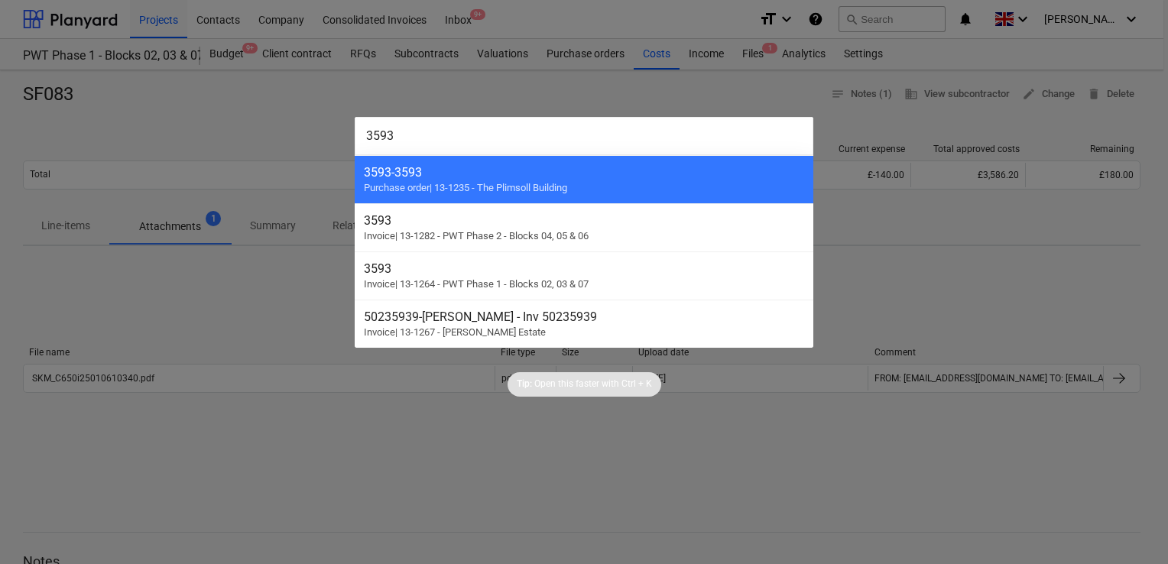
type input "3593"
drag, startPoint x: 899, startPoint y: 206, endPoint x: 655, endPoint y: 93, distance: 269.6
click at [655, 93] on div at bounding box center [584, 282] width 1168 height 564
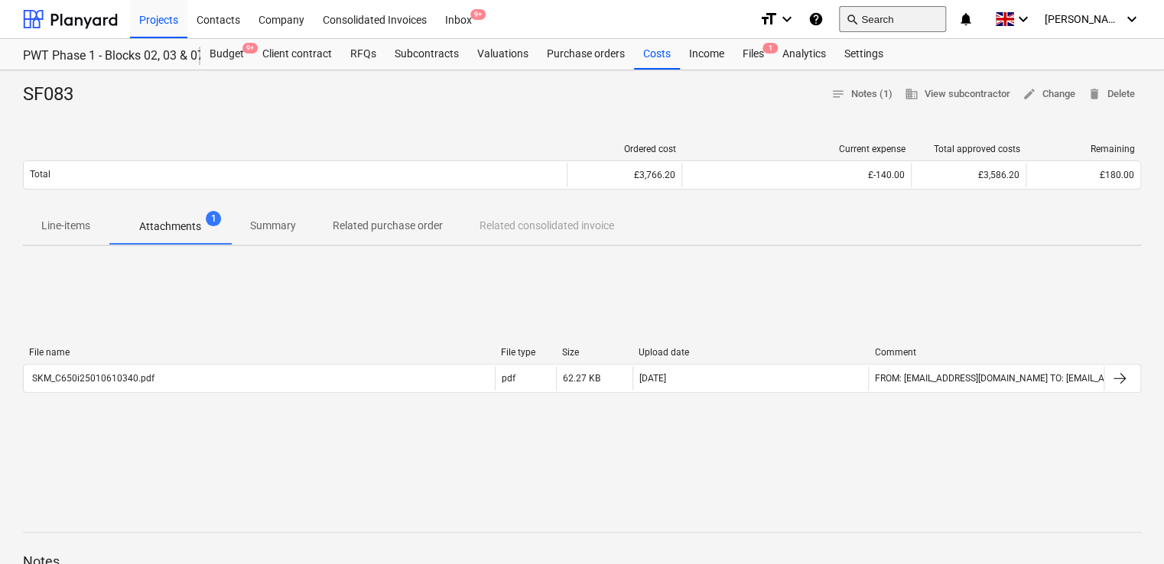
click at [893, 15] on button "search Search" at bounding box center [892, 19] width 107 height 26
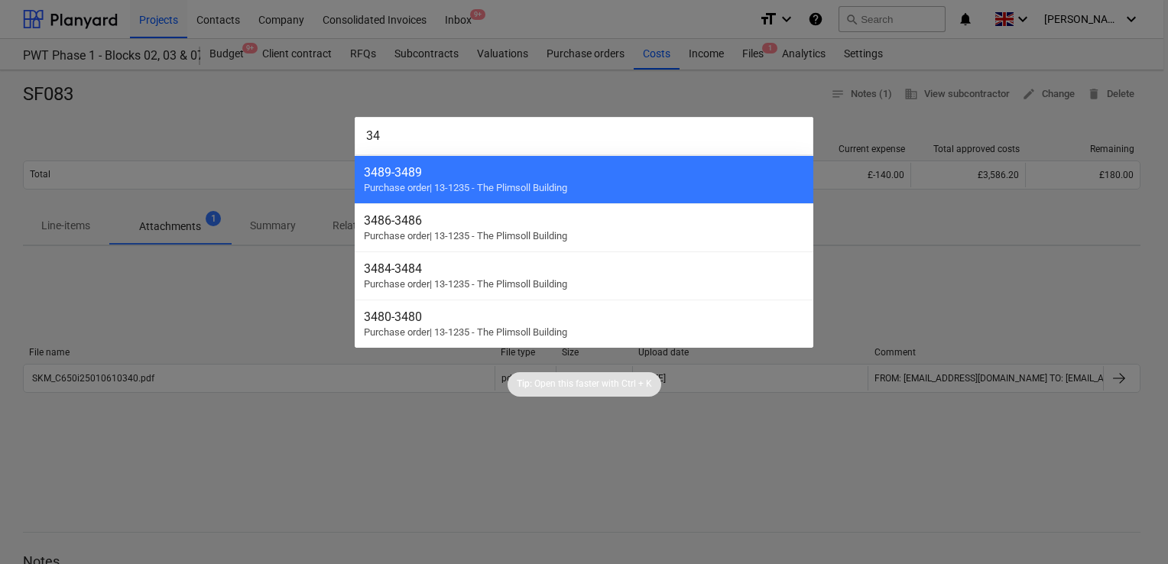
type input "3"
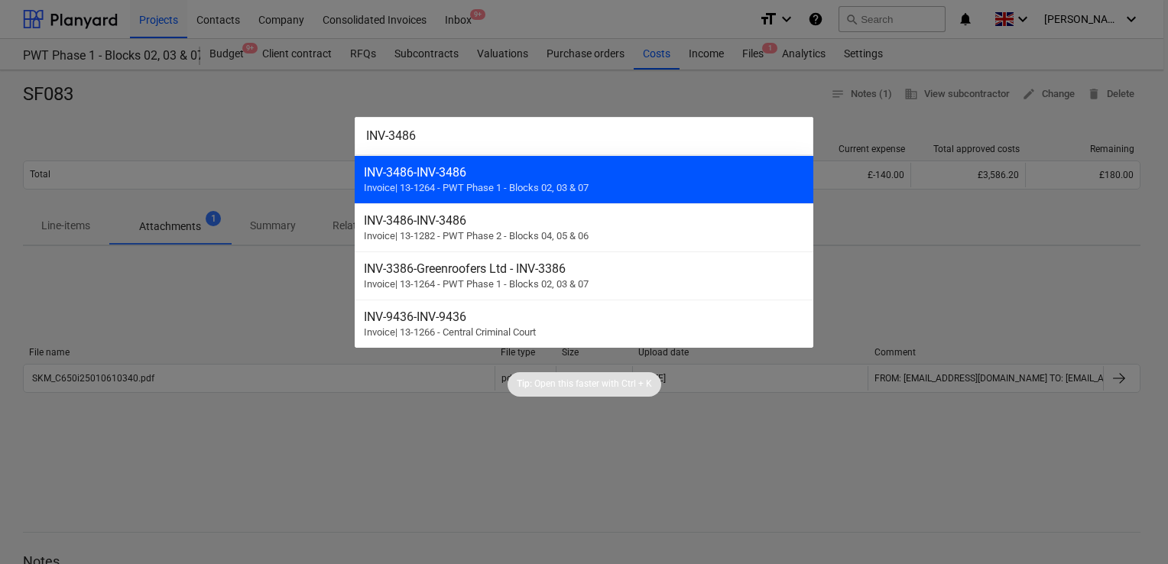
type input "INV-3486"
click at [473, 188] on span "Invoice | 13-1264 - PWT Phase 1 - Blocks 02, 03 & 07" at bounding box center [476, 187] width 225 height 11
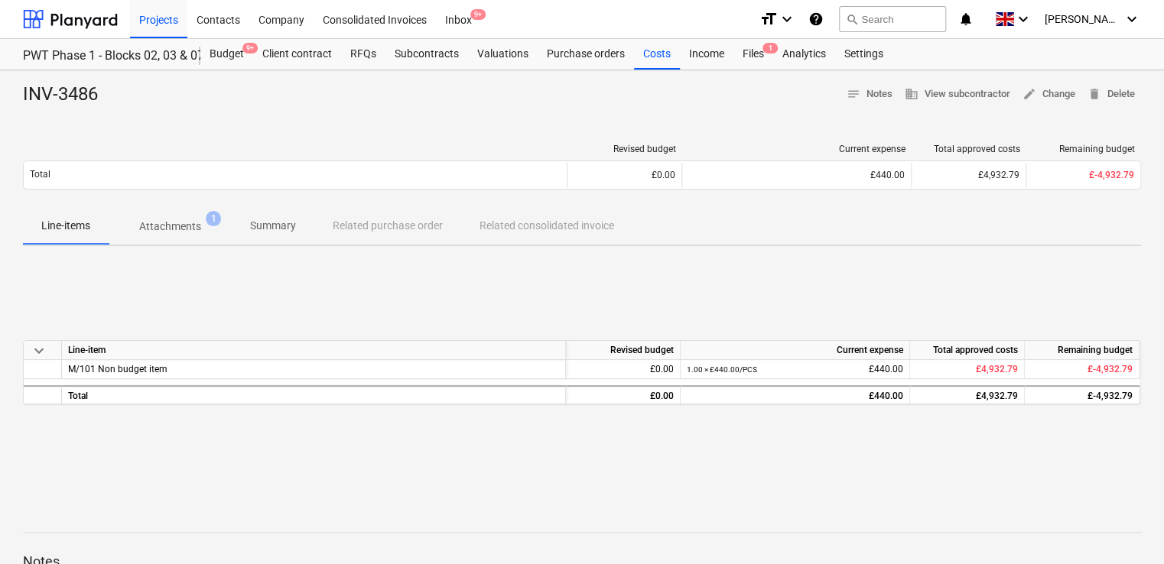
click at [171, 223] on p "Attachments" at bounding box center [170, 227] width 62 height 16
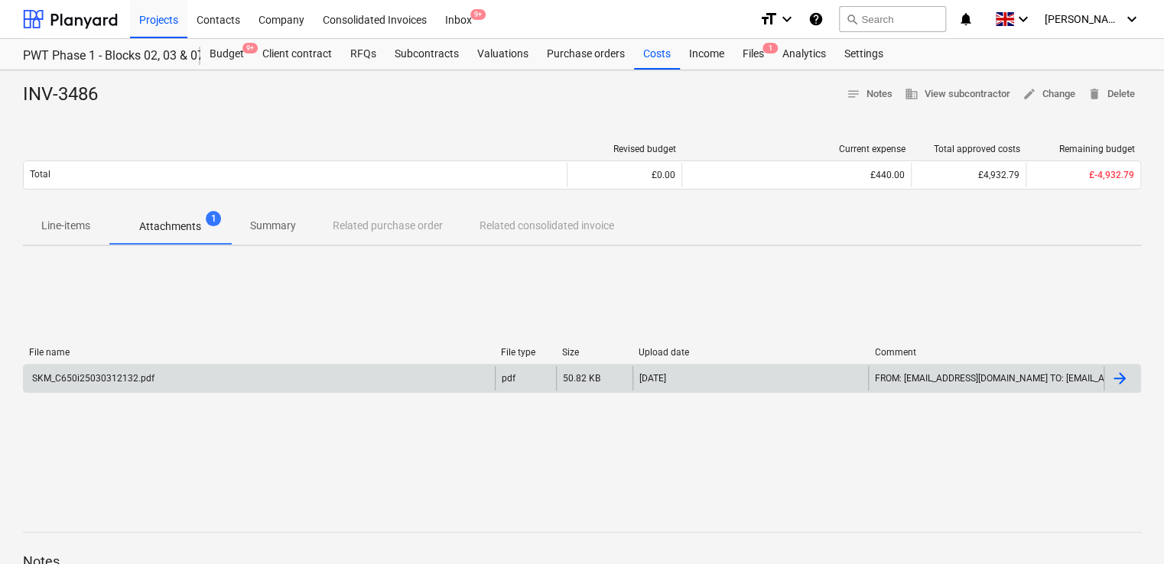
click at [128, 380] on div "SKM_C650i25030312132.pdf" at bounding box center [92, 378] width 125 height 11
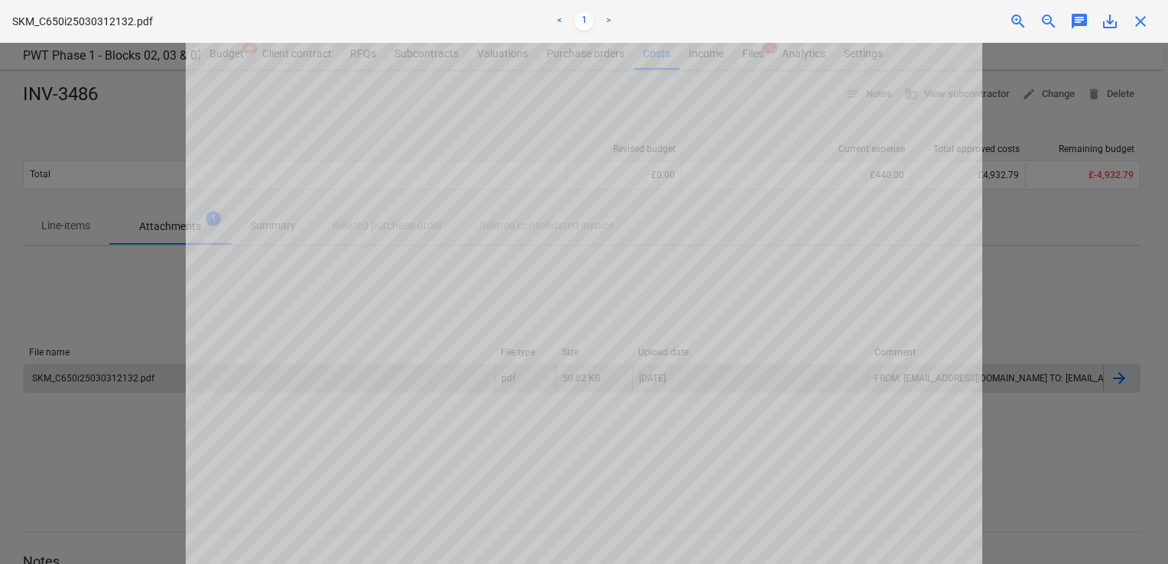
click at [1042, 304] on div at bounding box center [584, 303] width 1168 height 521
click at [1008, 308] on div at bounding box center [584, 303] width 1168 height 521
click at [1147, 29] on span "close" at bounding box center [1141, 21] width 18 height 18
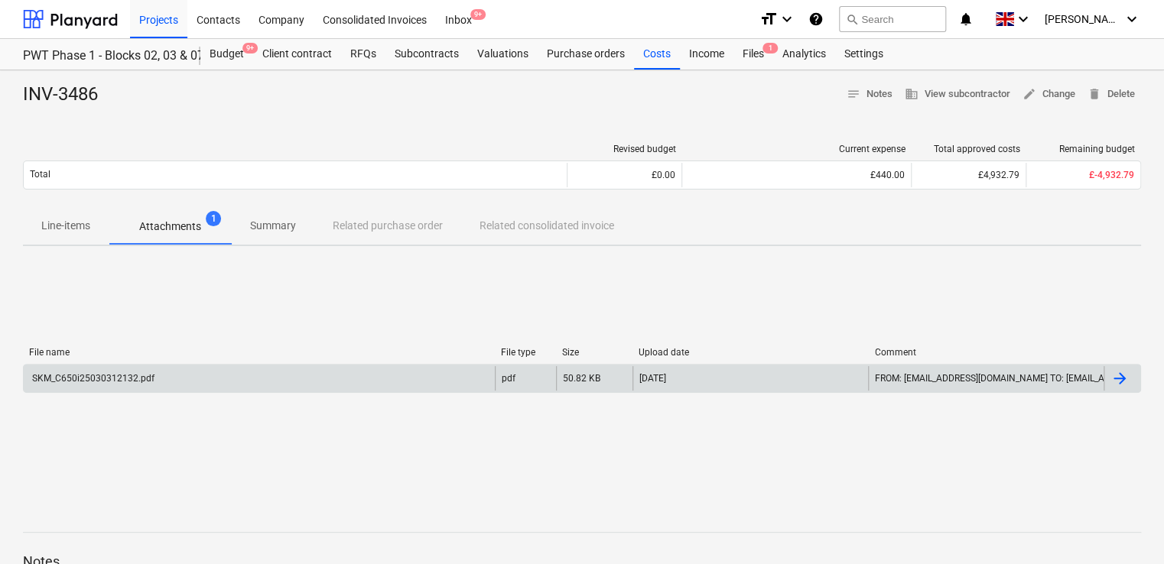
click at [890, 2] on div "search Search" at bounding box center [892, 19] width 107 height 37
click at [892, 6] on button "search Search" at bounding box center [892, 19] width 107 height 26
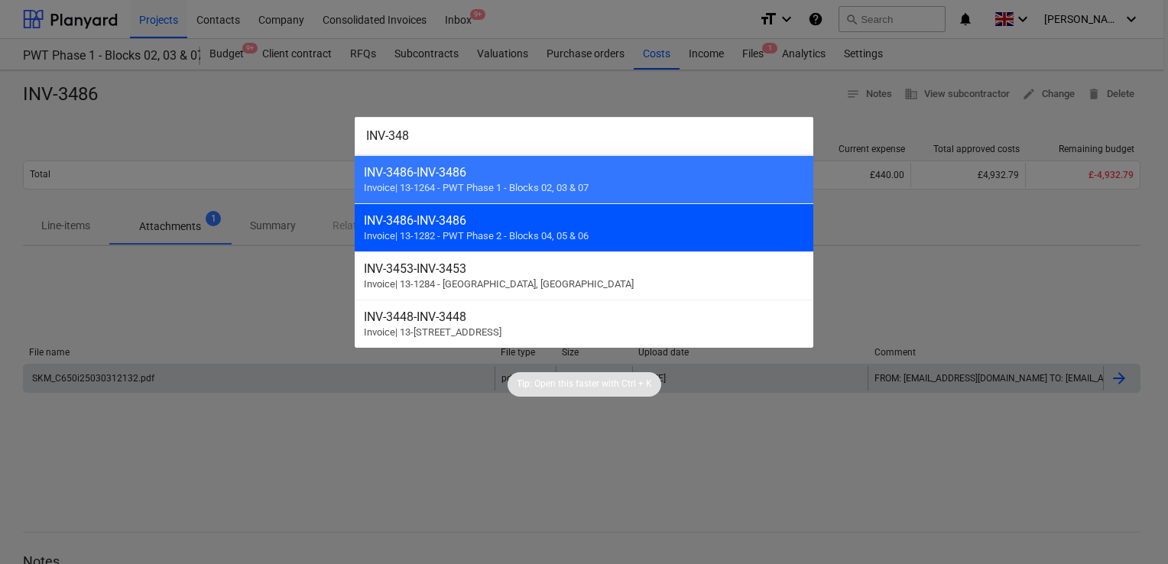
type input "INV-348"
click at [590, 226] on div "INV-3486 - INV-3486" at bounding box center [584, 220] width 440 height 15
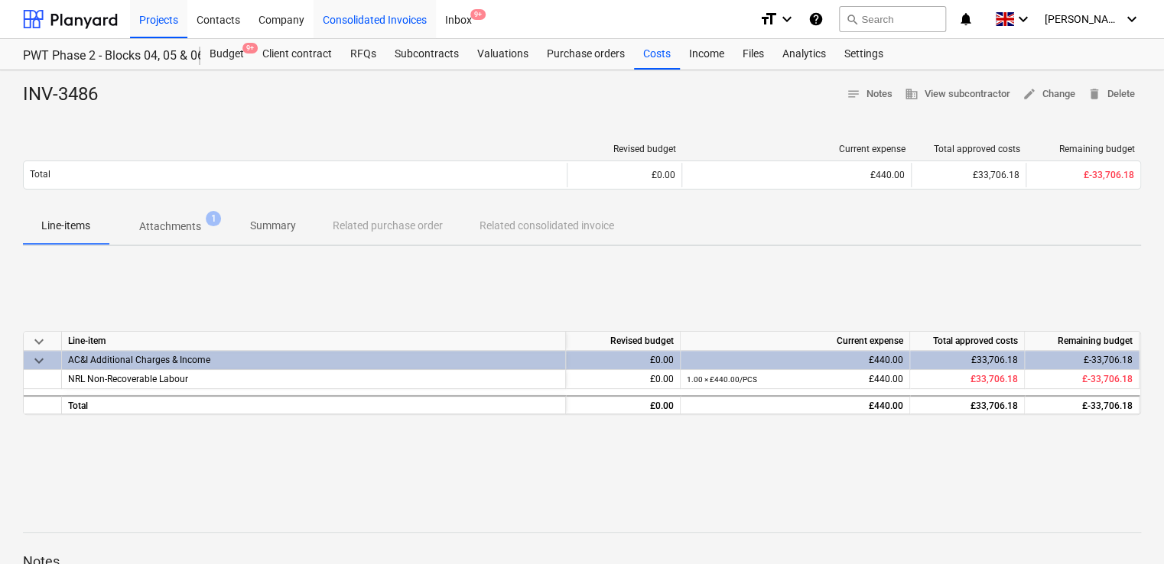
click at [336, 23] on div "Consolidated Invoices" at bounding box center [374, 18] width 122 height 39
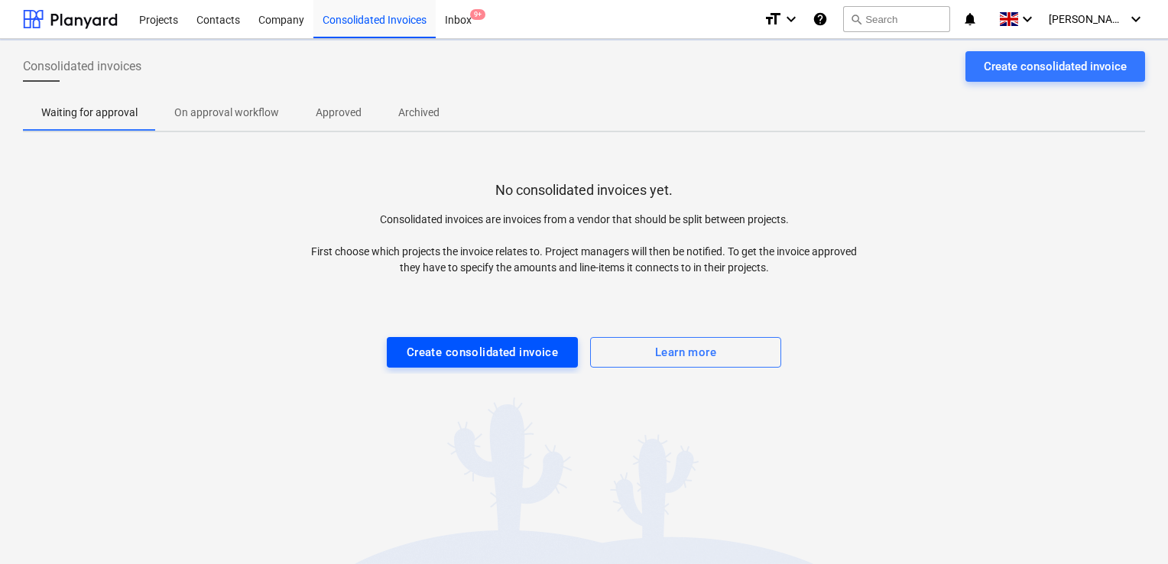
click at [498, 354] on div "Create consolidated invoice" at bounding box center [483, 353] width 152 height 20
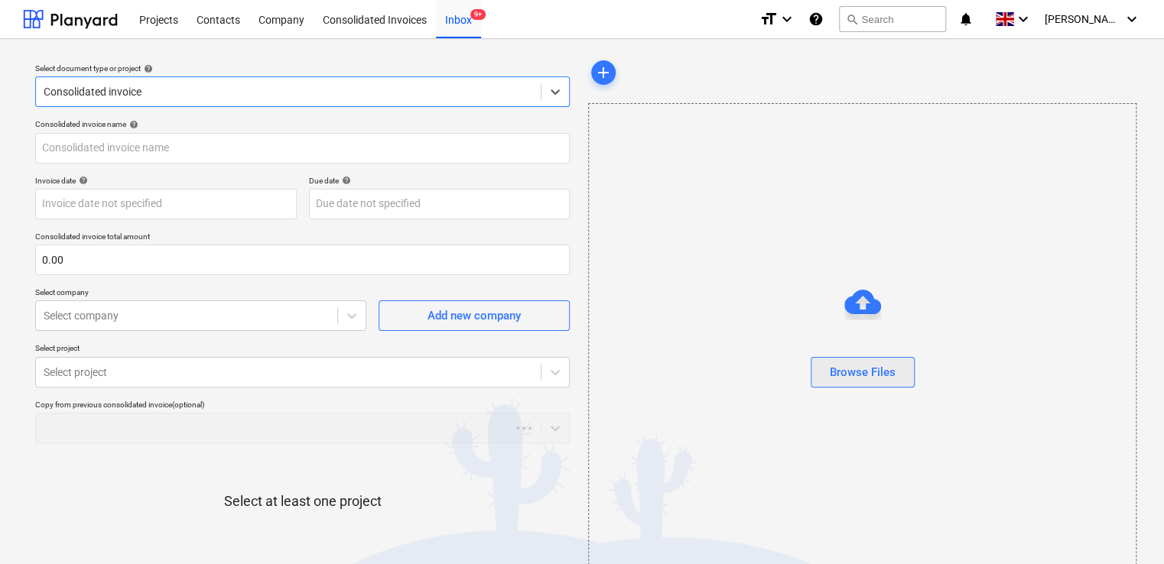
click at [876, 375] on div "Browse Files" at bounding box center [863, 372] width 66 height 20
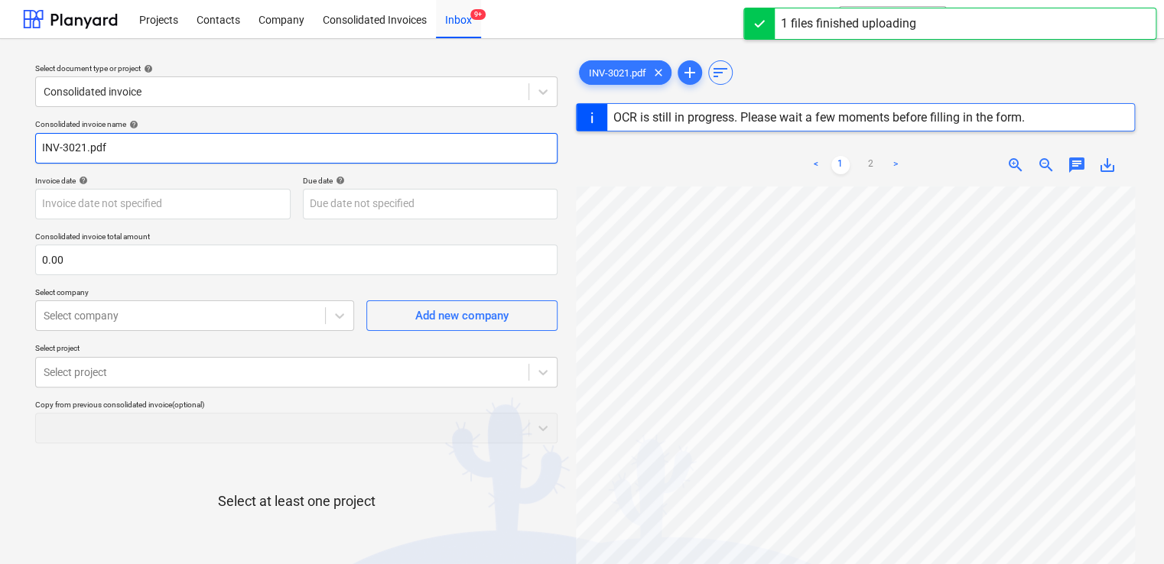
click at [186, 151] on input "INV-3021.pdf" at bounding box center [296, 148] width 522 height 31
type input "INV-3021"
type input "31 Mar 2024"
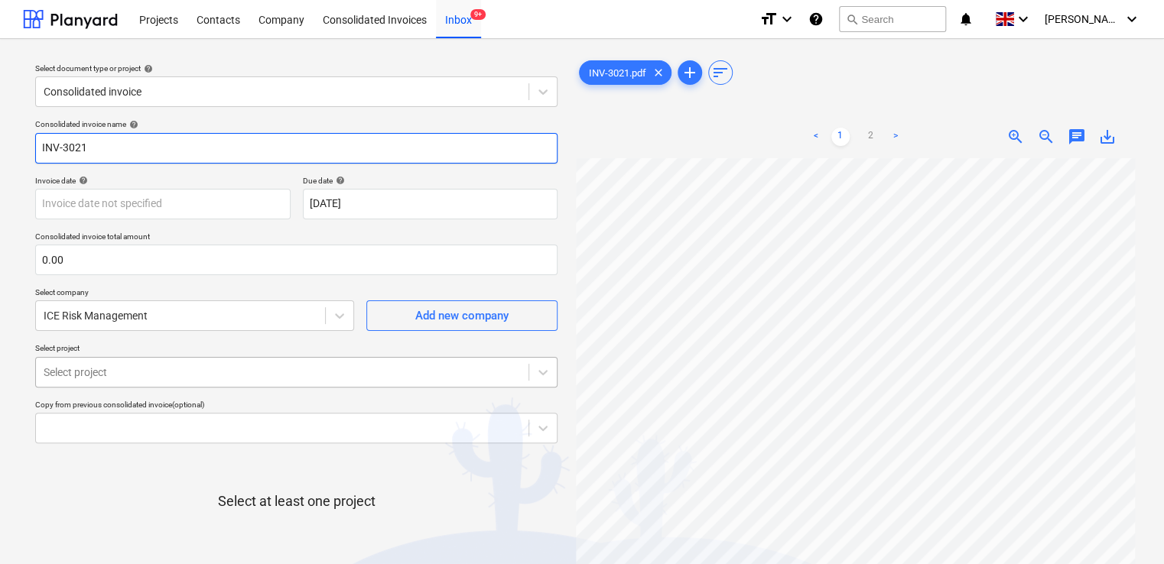
type input "INV-3021"
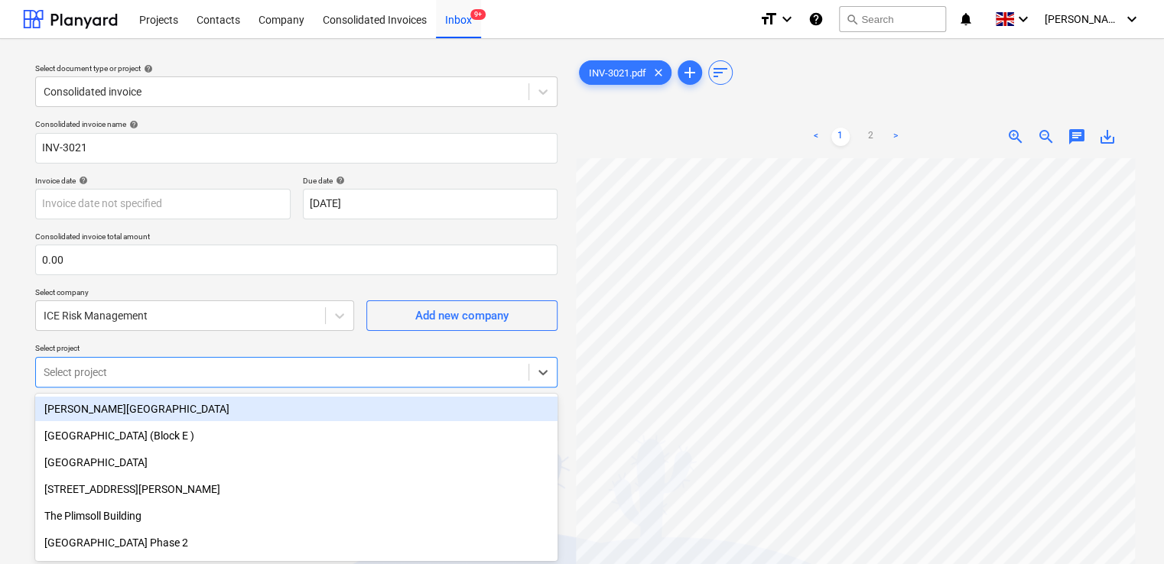
click at [149, 378] on body "Projects Contacts Company Consolidated Invoices Inbox 9+ format_size keyboard_a…" at bounding box center [582, 282] width 1164 height 564
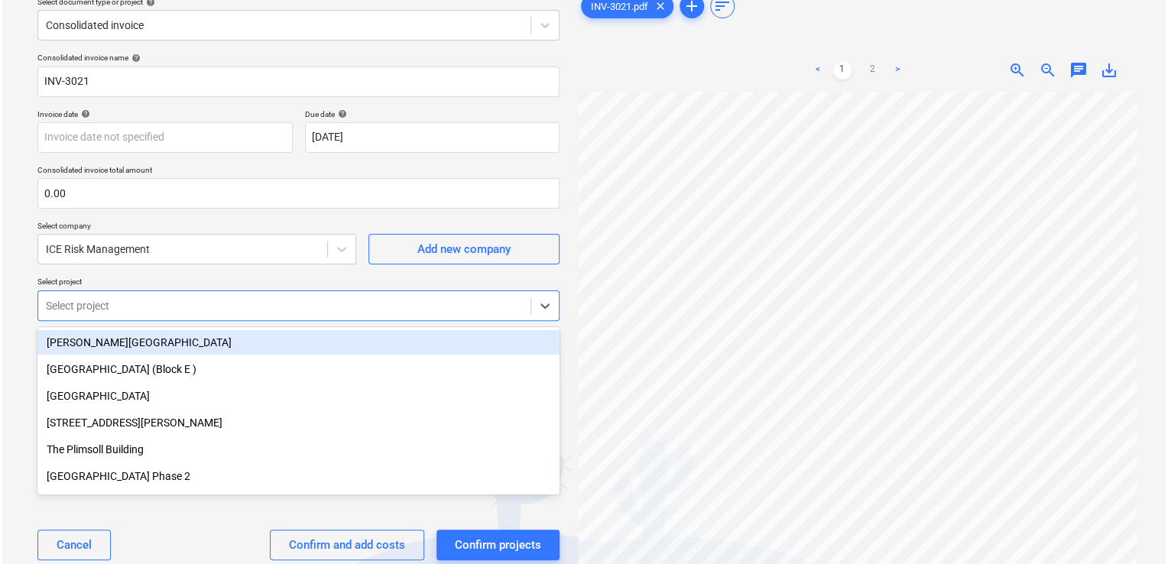
scroll to position [67, 0]
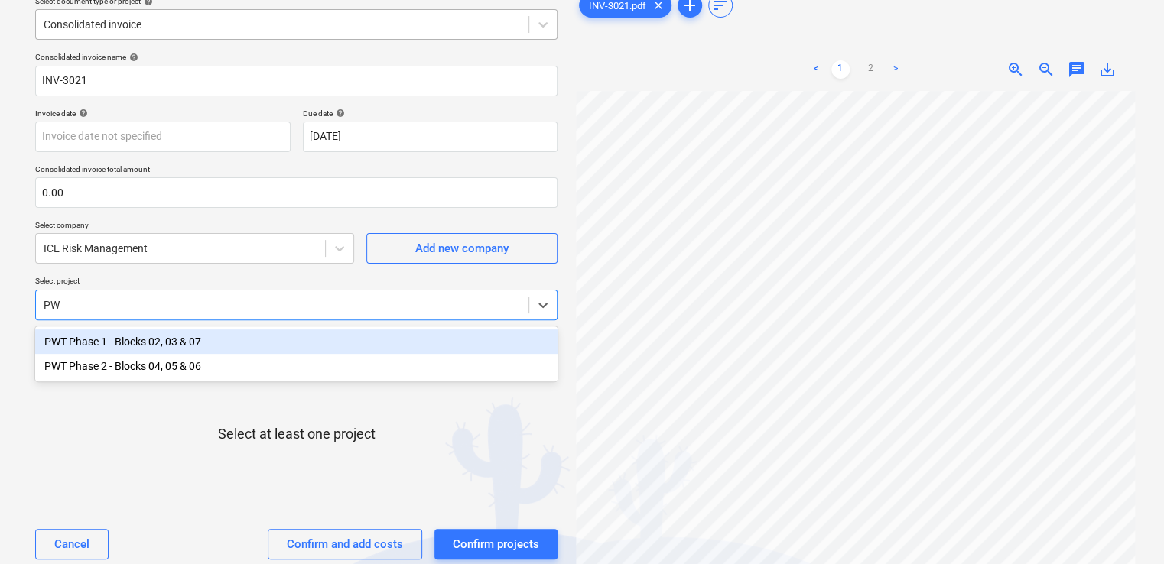
type input "PWT"
click at [171, 347] on div "PWT Phase 1 - Blocks 02, 03 & 07" at bounding box center [296, 342] width 522 height 24
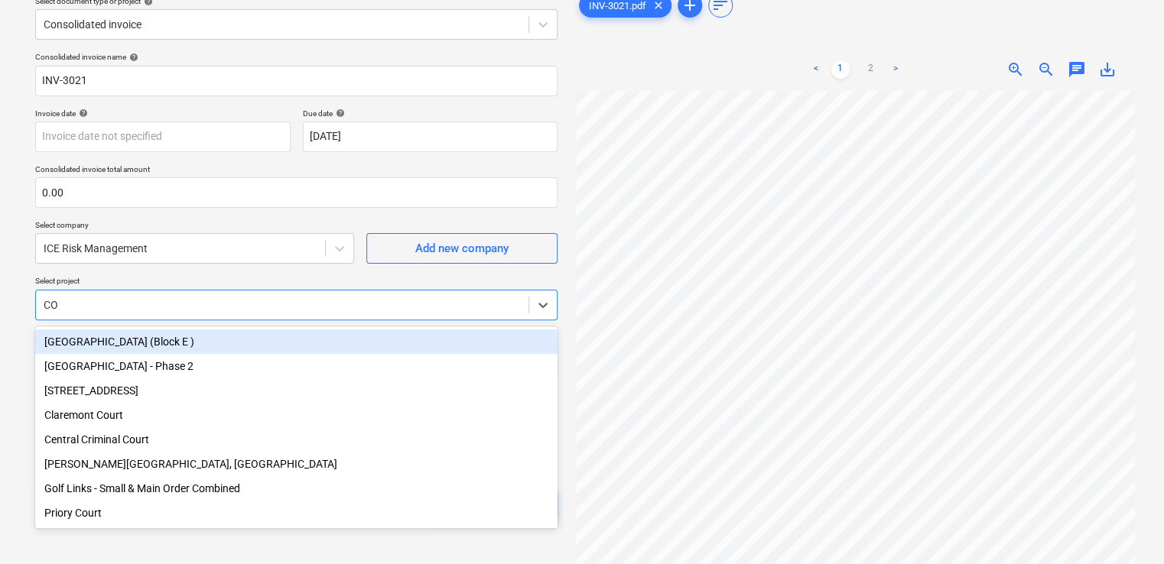
type input "COR"
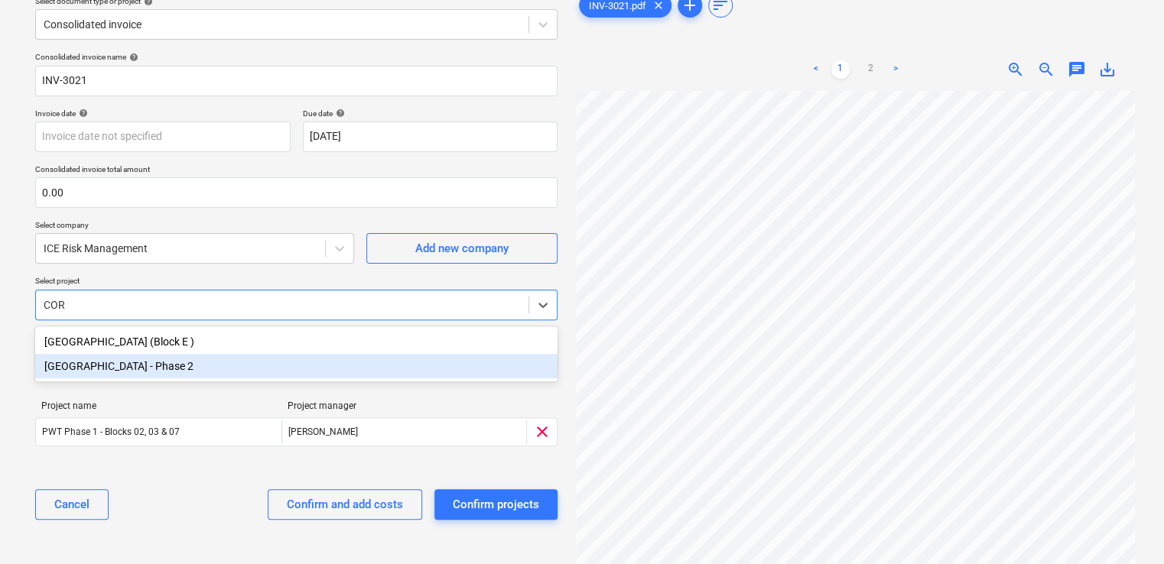
click at [162, 369] on div "Coronation Square - Phase 2" at bounding box center [296, 366] width 522 height 24
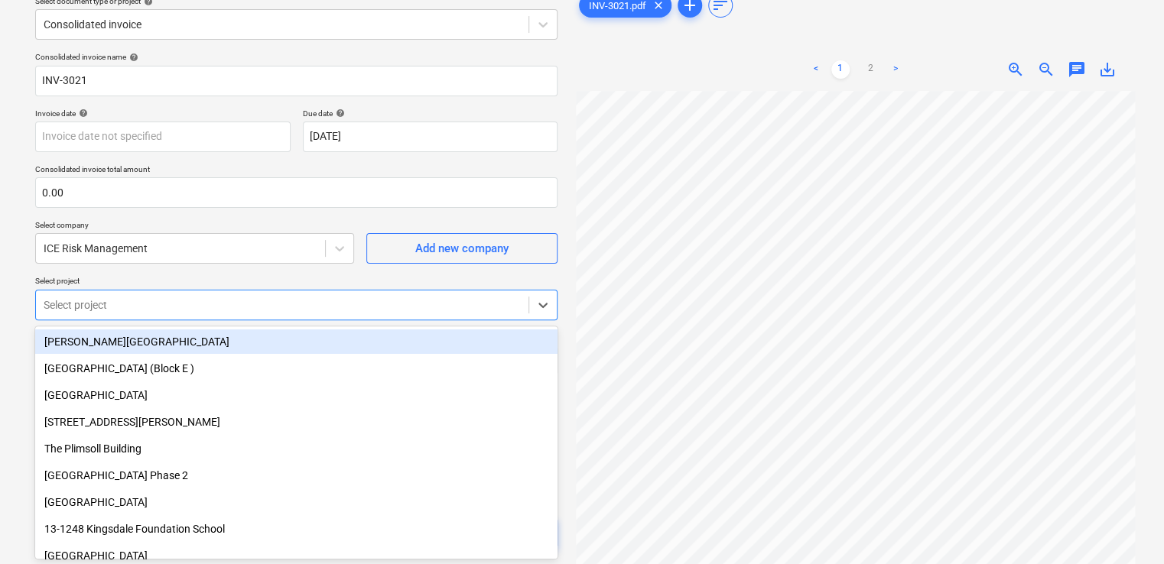
click at [236, 280] on p "Select project" at bounding box center [296, 282] width 522 height 13
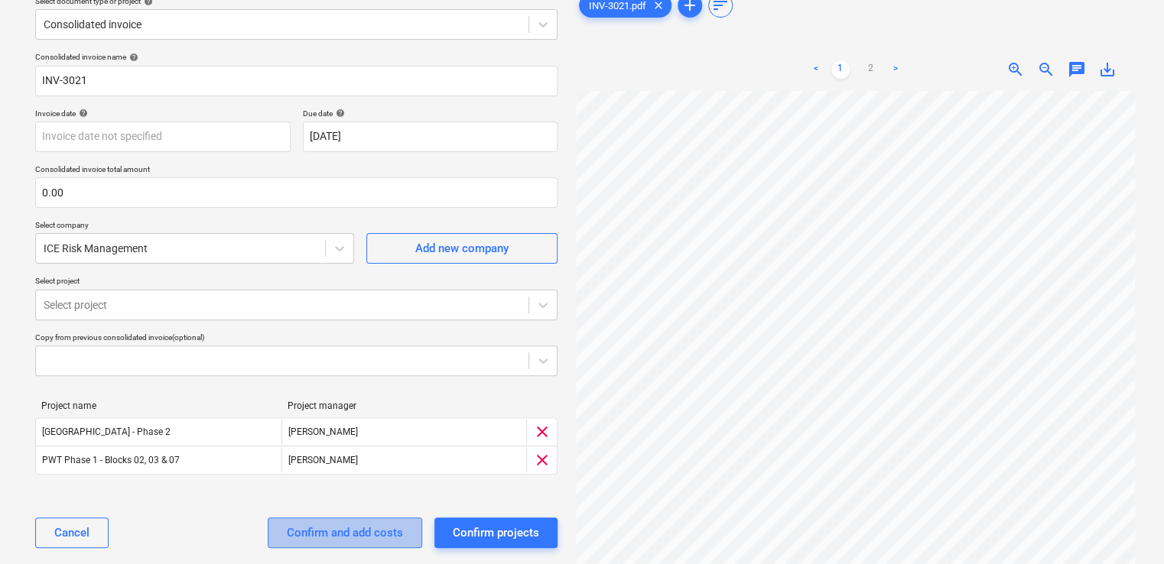
click at [320, 535] on div "Confirm and add costs" at bounding box center [345, 533] width 116 height 20
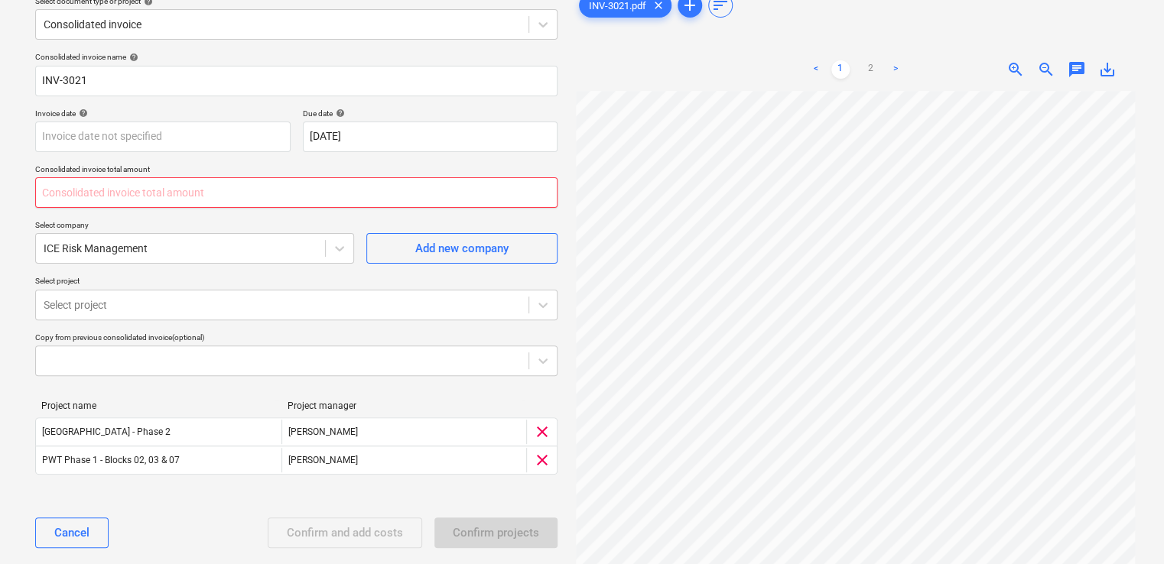
click at [212, 188] on input "text" at bounding box center [296, 192] width 522 height 31
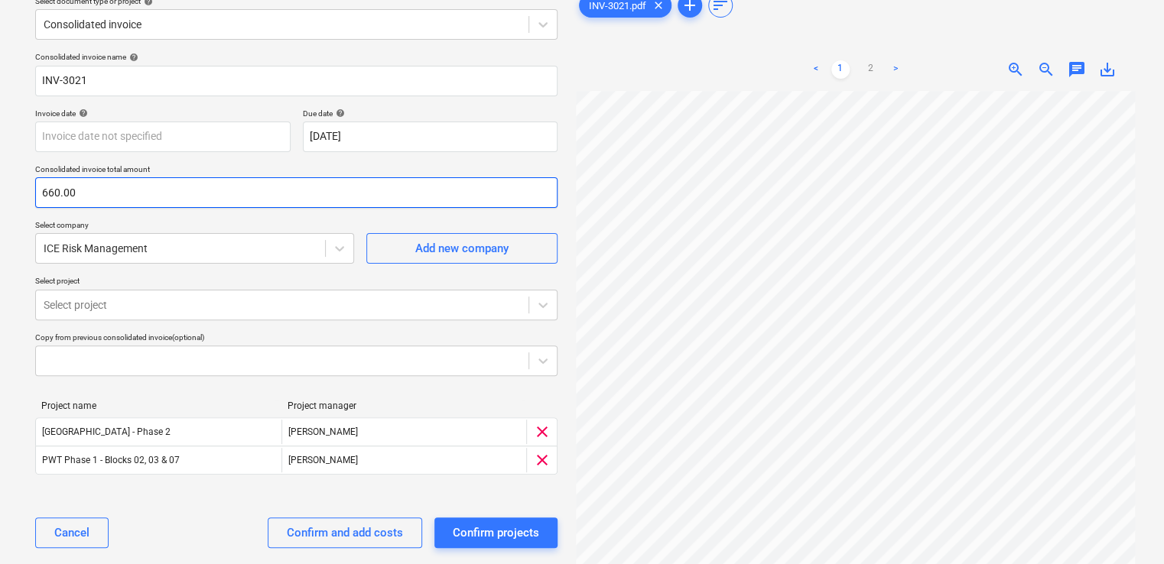
type input "660.00"
click at [222, 521] on div "Cancel Confirm and add costs Confirm projects" at bounding box center [296, 532] width 522 height 55
click at [359, 541] on div "Confirm and add costs" at bounding box center [345, 533] width 116 height 20
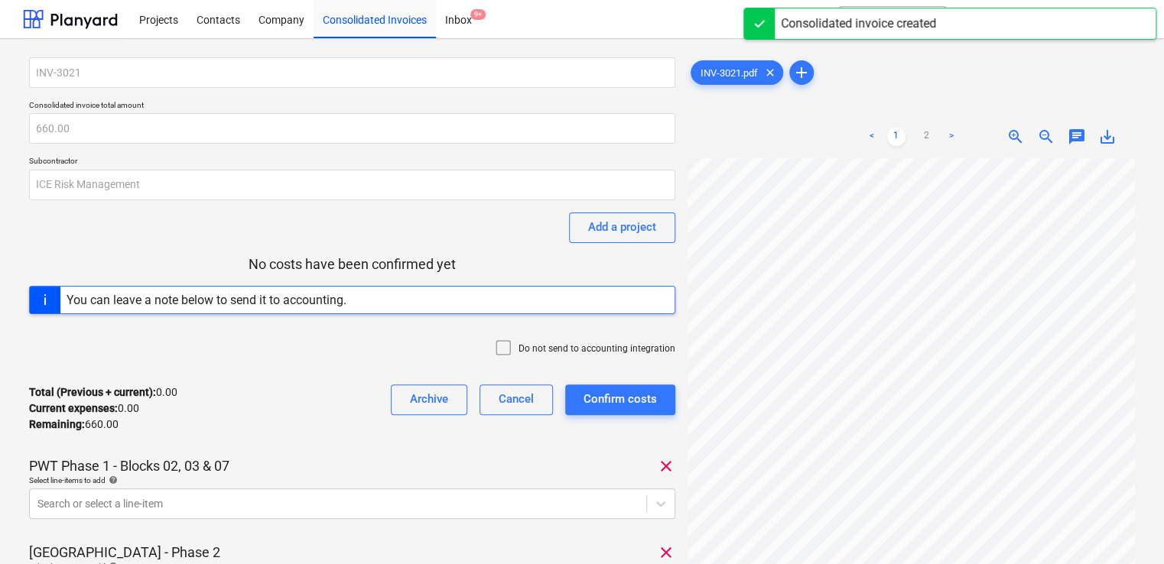
click at [518, 346] on div at bounding box center [506, 349] width 24 height 21
click at [249, 491] on body "Projects Contacts Company Consolidated Invoices Inbox 9+ format_size keyboard_a…" at bounding box center [582, 282] width 1164 height 564
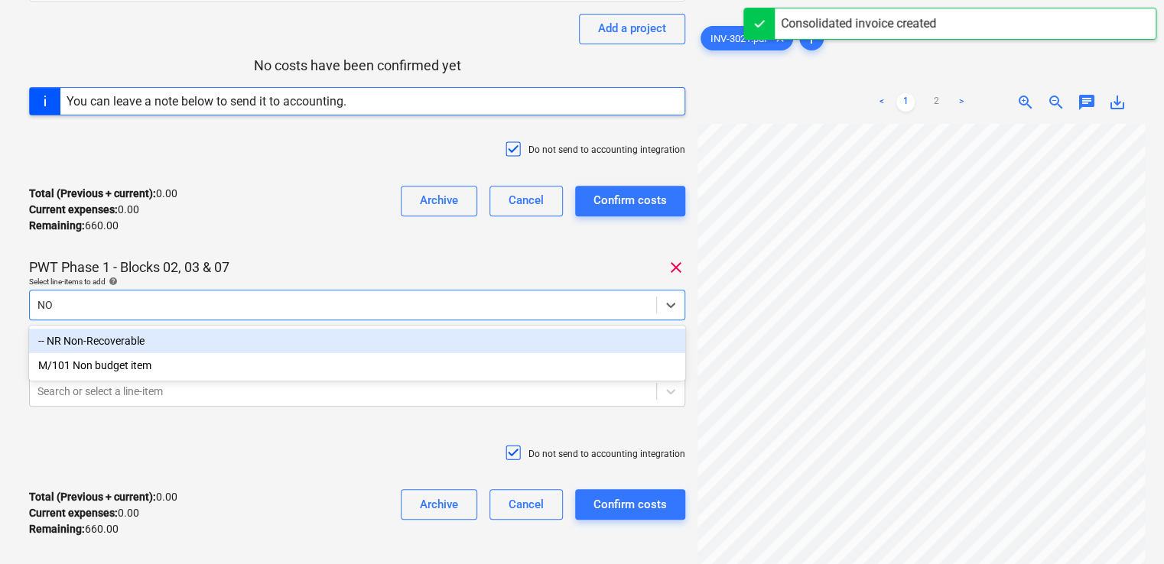
type input "NON"
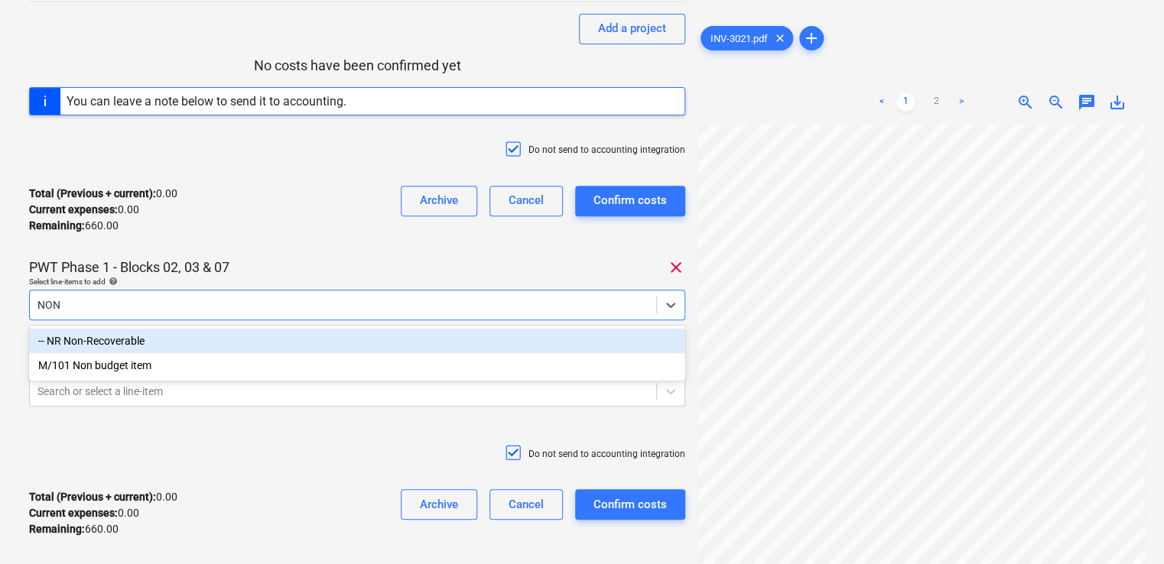
click at [145, 348] on div "-- NR Non-Recoverable" at bounding box center [357, 341] width 656 height 24
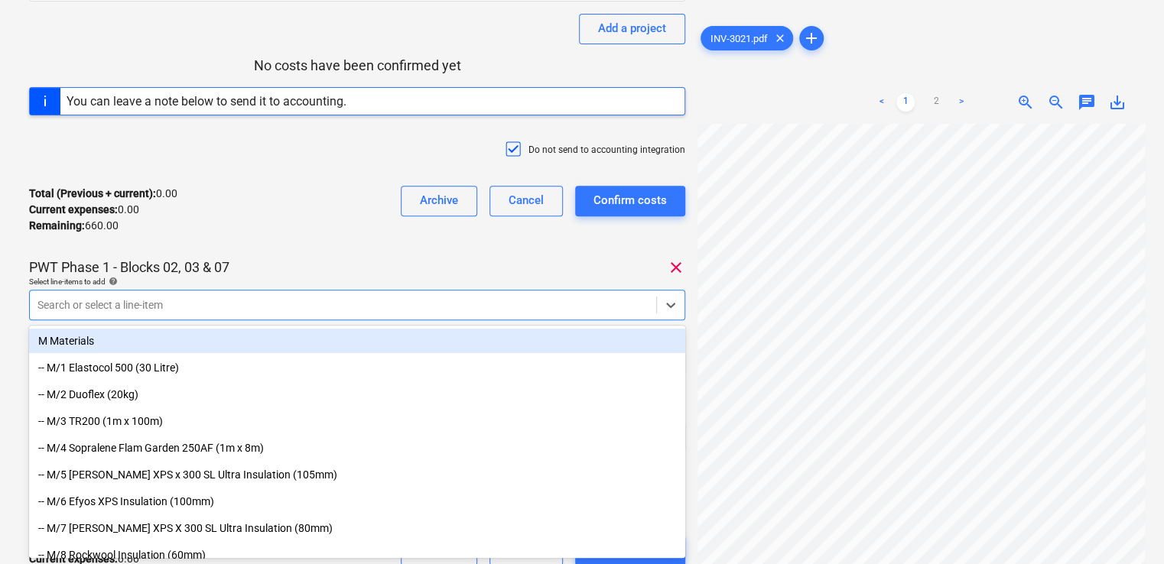
click at [245, 244] on div "Total (Previous + current) : 0.00 Current expenses : 0.00 Remaining : 660.00 Ar…" at bounding box center [357, 210] width 656 height 73
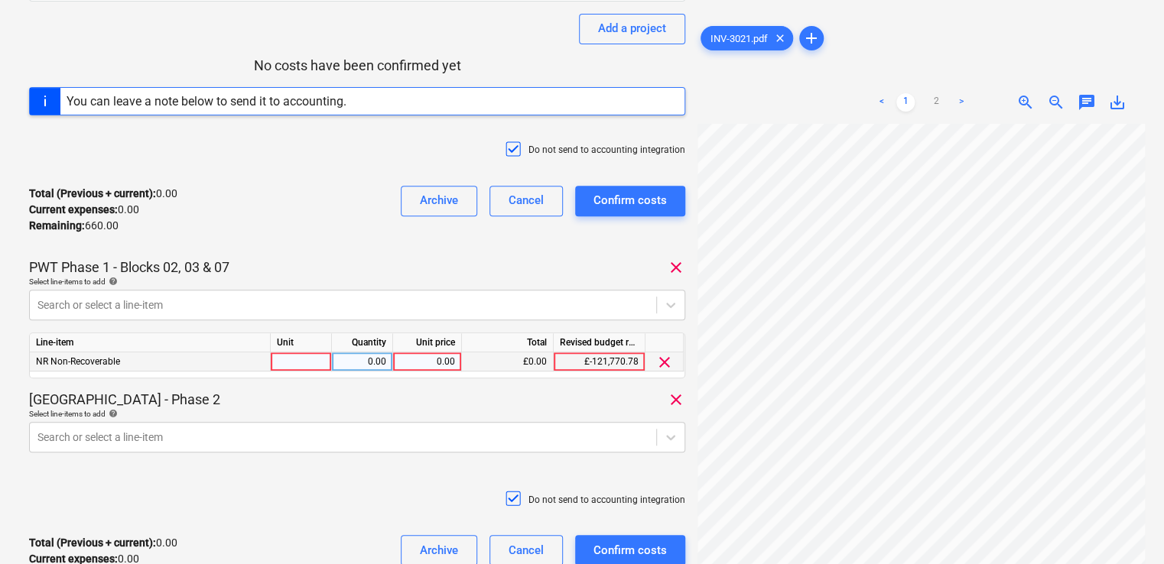
click at [300, 359] on div at bounding box center [301, 361] width 61 height 19
type input "ITEM"
type input "440"
click at [428, 265] on div "PWT Phase 1 - Blocks 02, 03 & 07 clear" at bounding box center [357, 267] width 656 height 18
click at [297, 365] on body "Projects Contacts Company Consolidated Invoices Inbox 9+ format_size keyboard_a…" at bounding box center [582, 83] width 1164 height 564
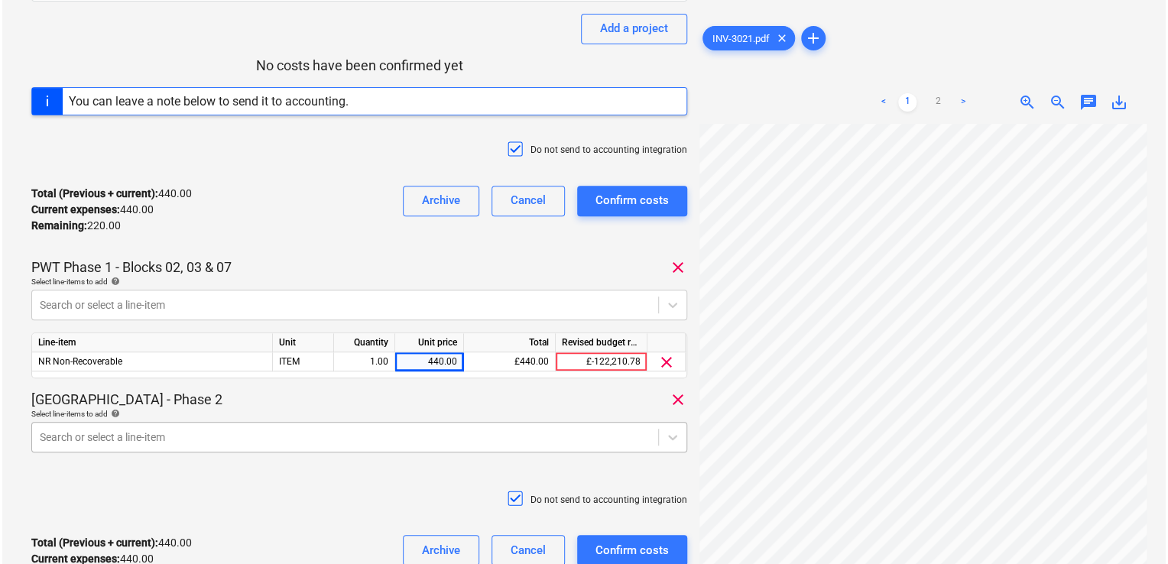
scroll to position [331, 0]
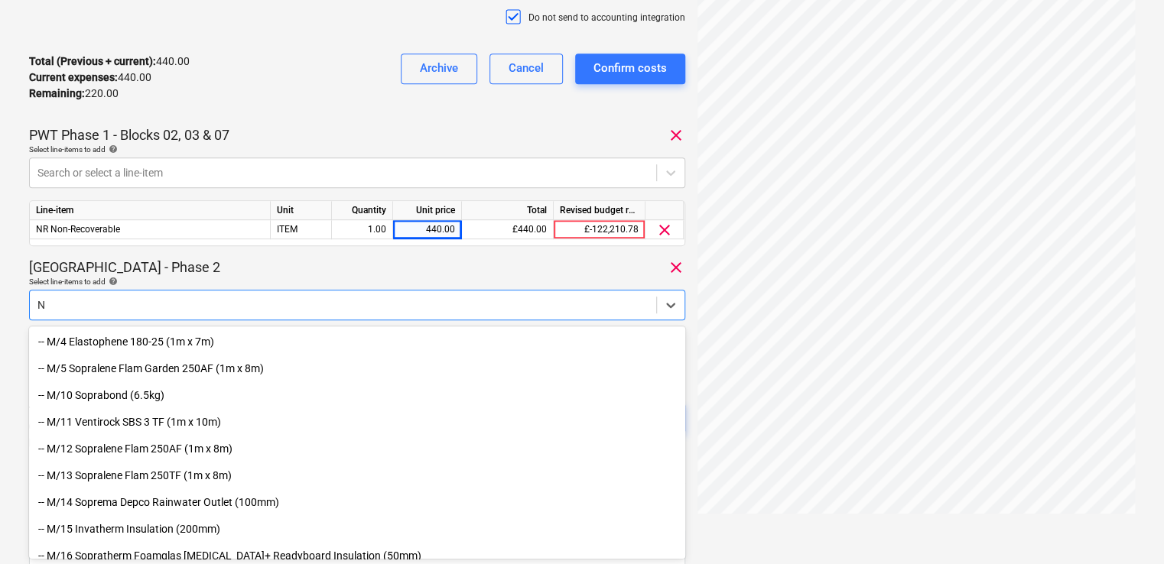
type input "NR"
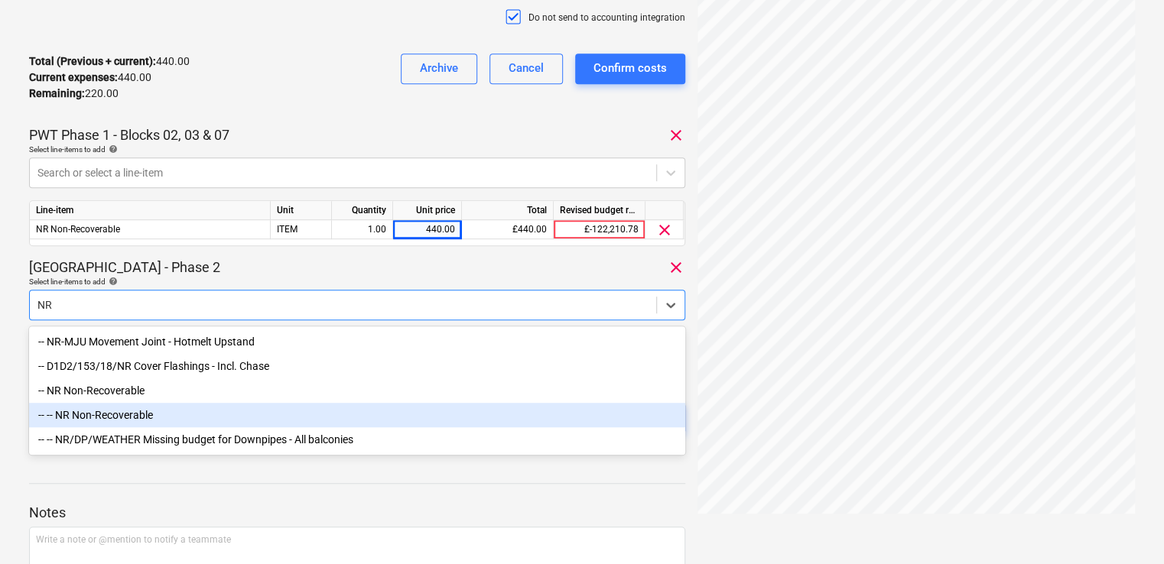
click at [101, 418] on div "-- -- NR Non-Recoverable" at bounding box center [357, 415] width 656 height 24
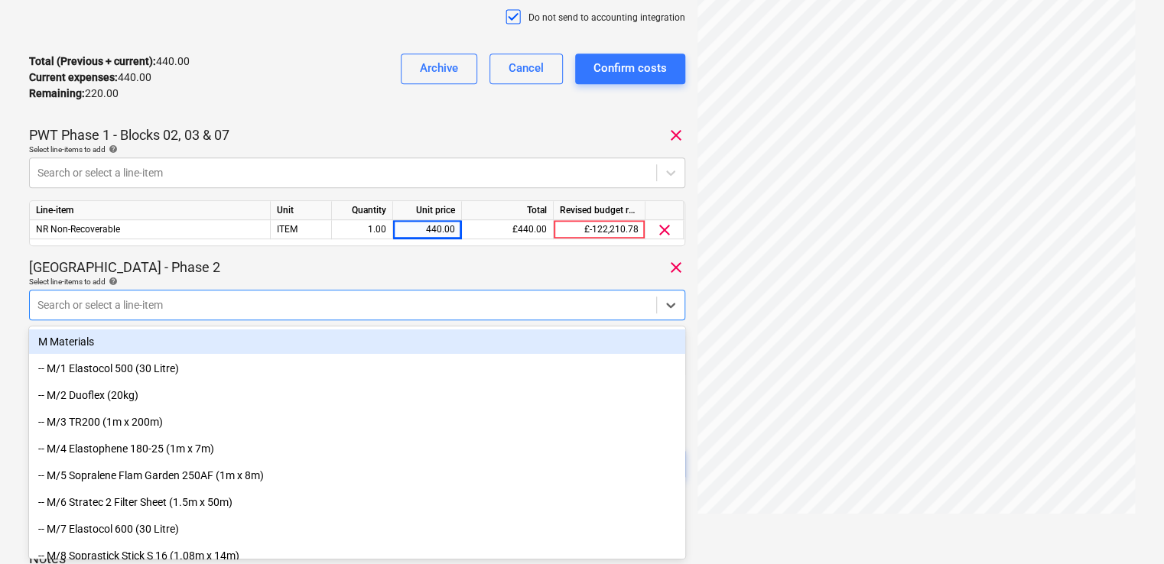
click at [246, 268] on div "Coronation Square - Phase 2 clear" at bounding box center [357, 267] width 656 height 18
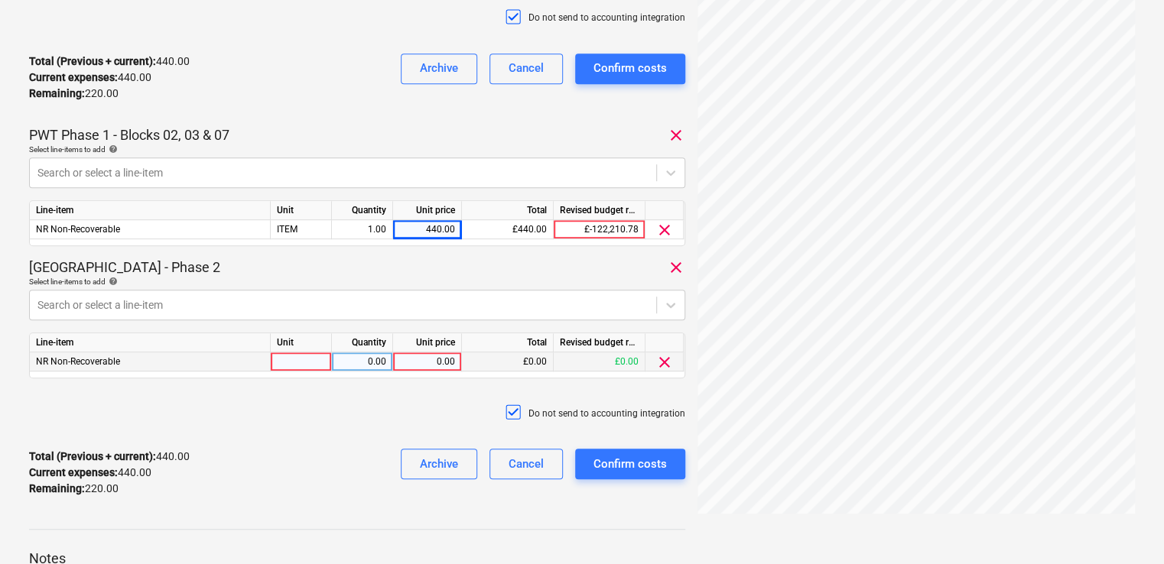
click at [308, 362] on div at bounding box center [301, 361] width 61 height 19
type input "ITEM"
type input "220"
click at [324, 398] on div "Do not send to accounting integration" at bounding box center [357, 414] width 656 height 46
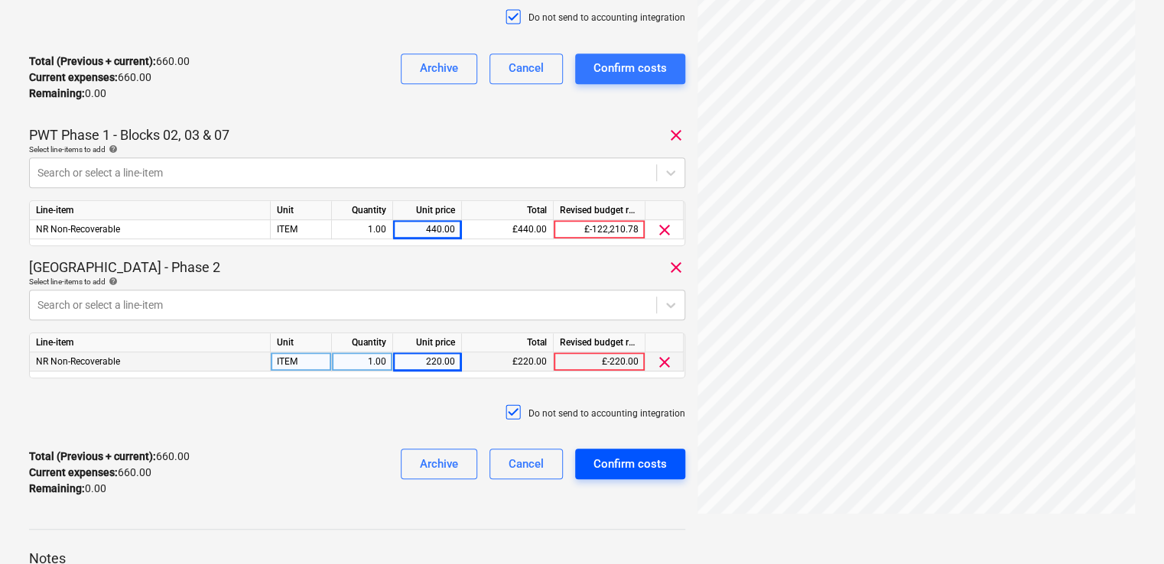
click at [618, 454] on div "Confirm costs" at bounding box center [629, 464] width 73 height 20
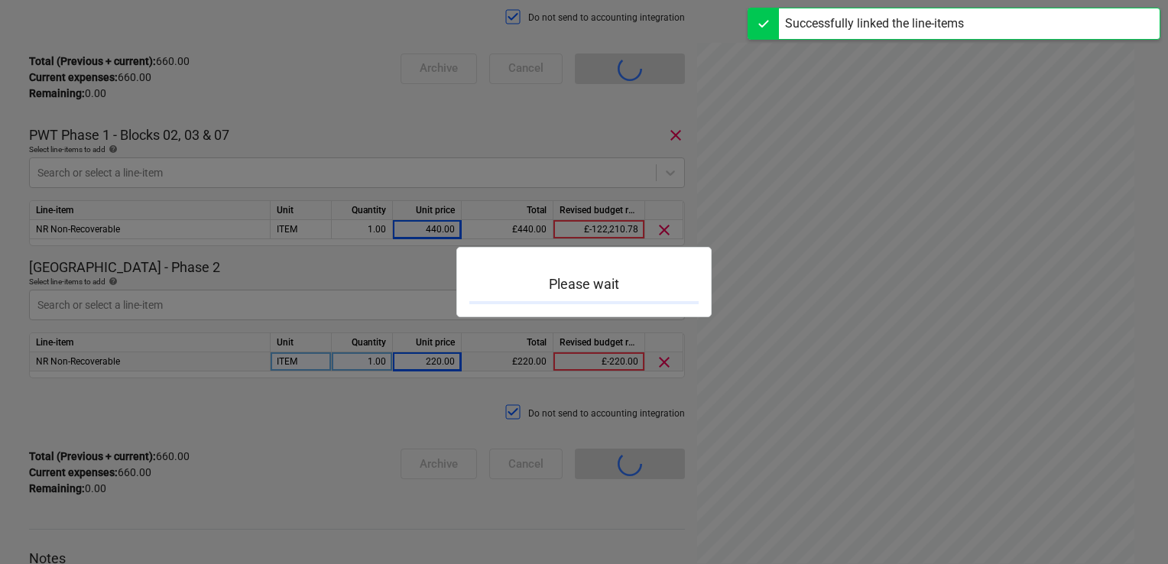
scroll to position [134, 0]
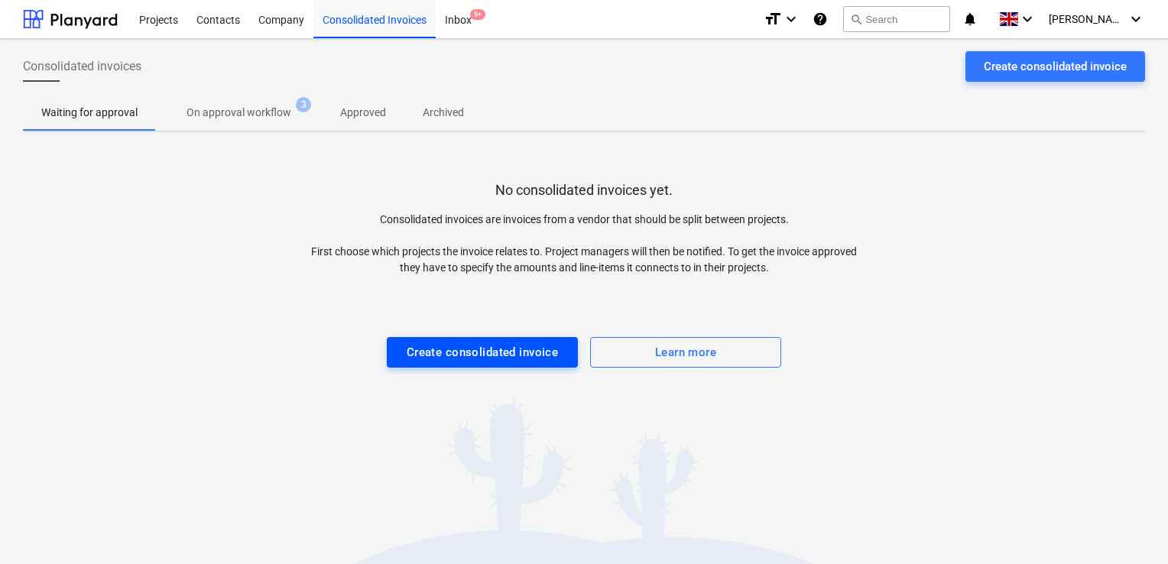
click at [469, 341] on button "Create consolidated invoice" at bounding box center [482, 352] width 191 height 31
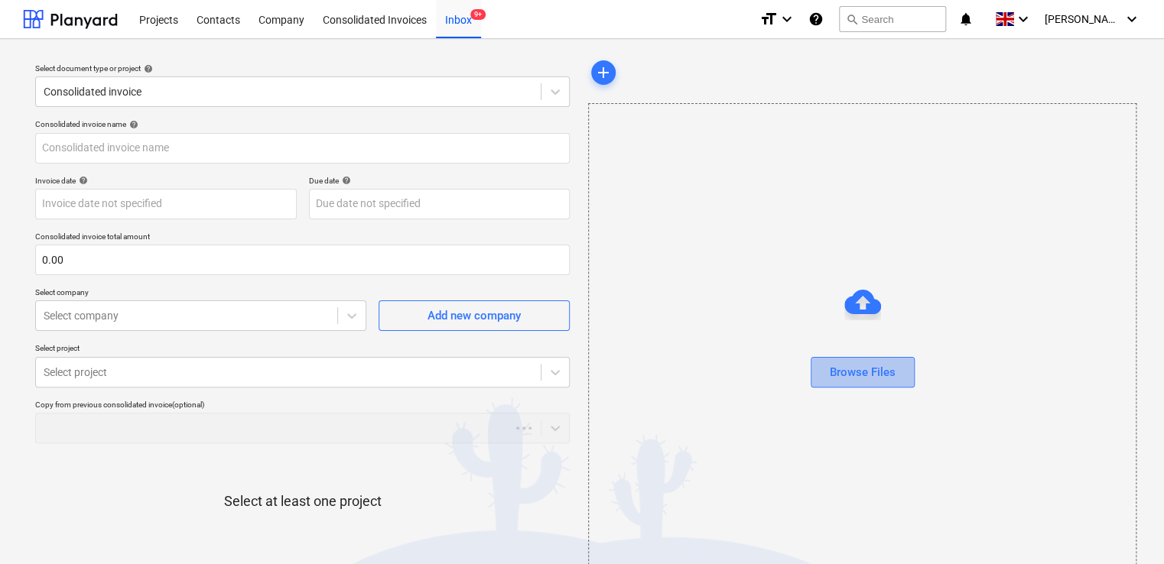
click at [875, 359] on button "Browse Files" at bounding box center [863, 372] width 104 height 31
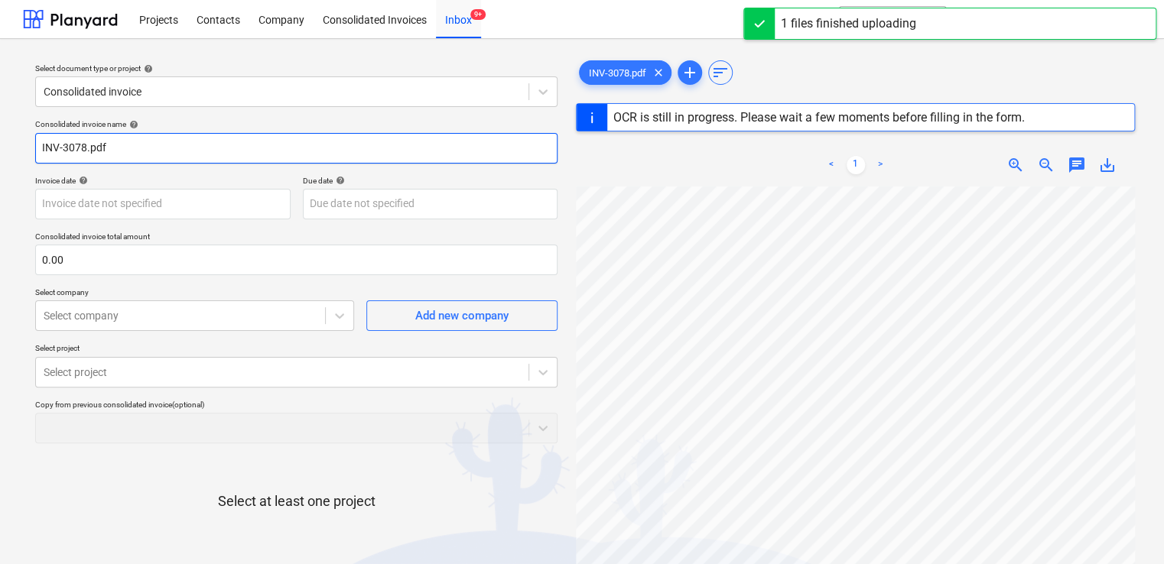
click at [193, 143] on input "INV-3078.pdf" at bounding box center [296, 148] width 522 height 31
type input "INV-3078"
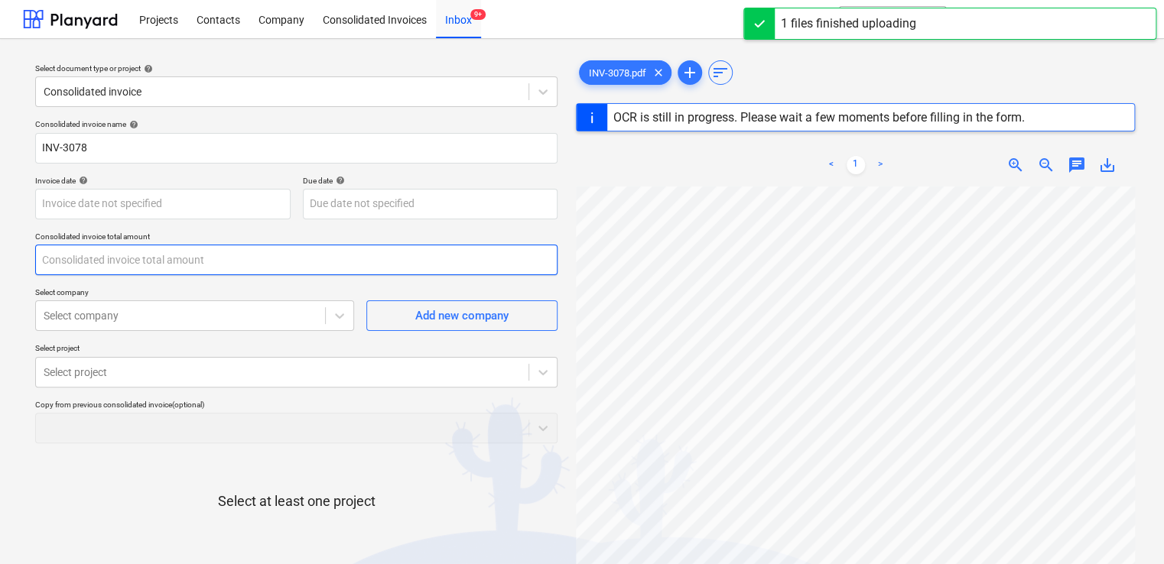
click at [112, 258] on input "text" at bounding box center [296, 260] width 522 height 31
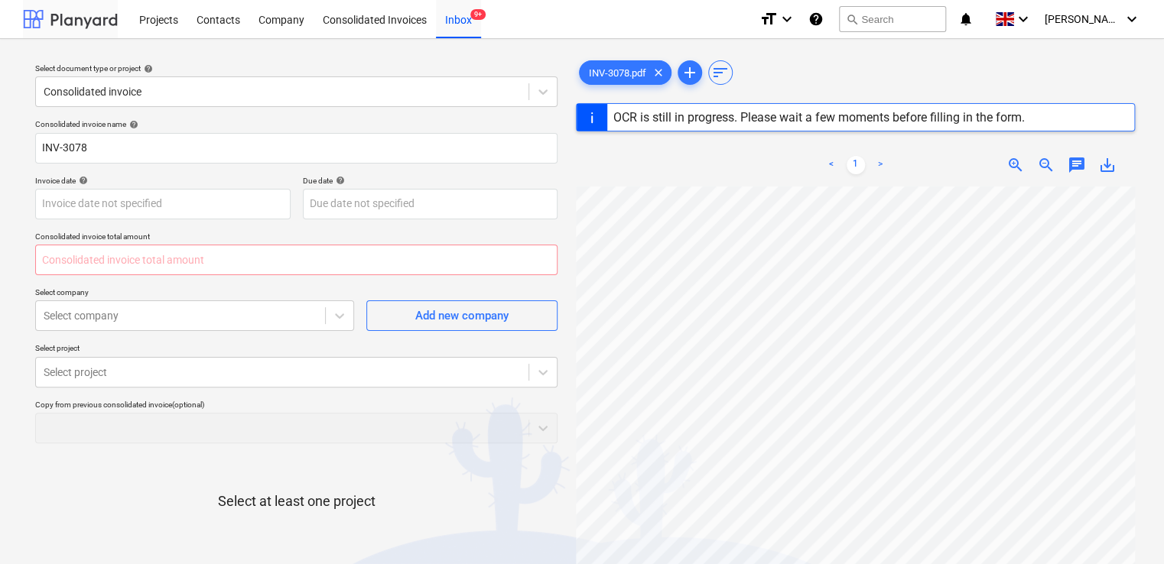
type input "0.00"
type input "26 Apr 2024"
type input "26 May 2024"
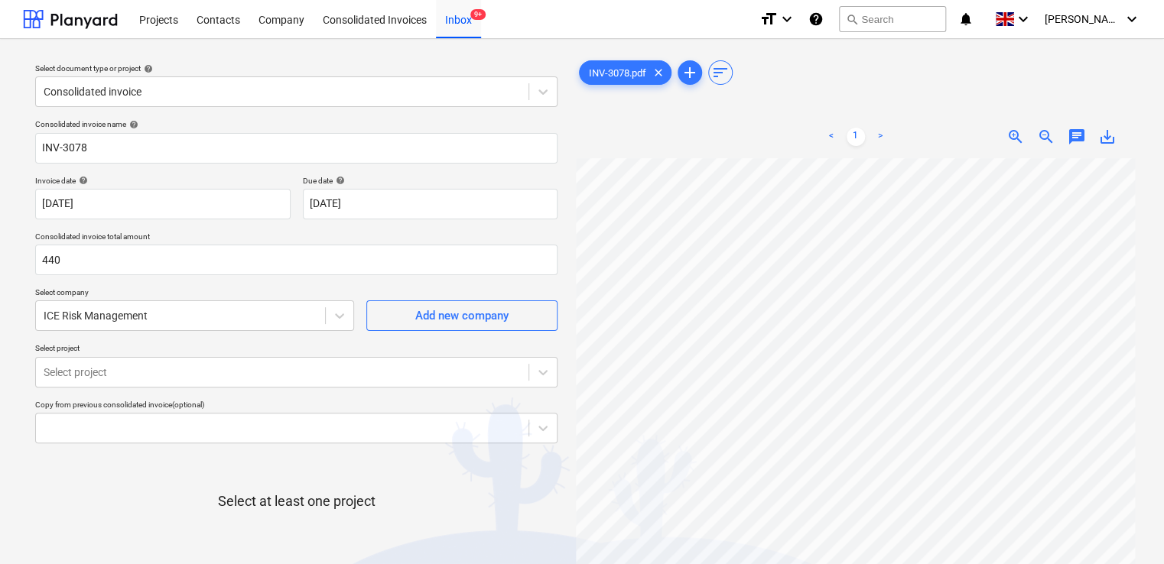
type input "440.00"
click at [157, 456] on div "Select at least one project" at bounding box center [296, 514] width 522 height 116
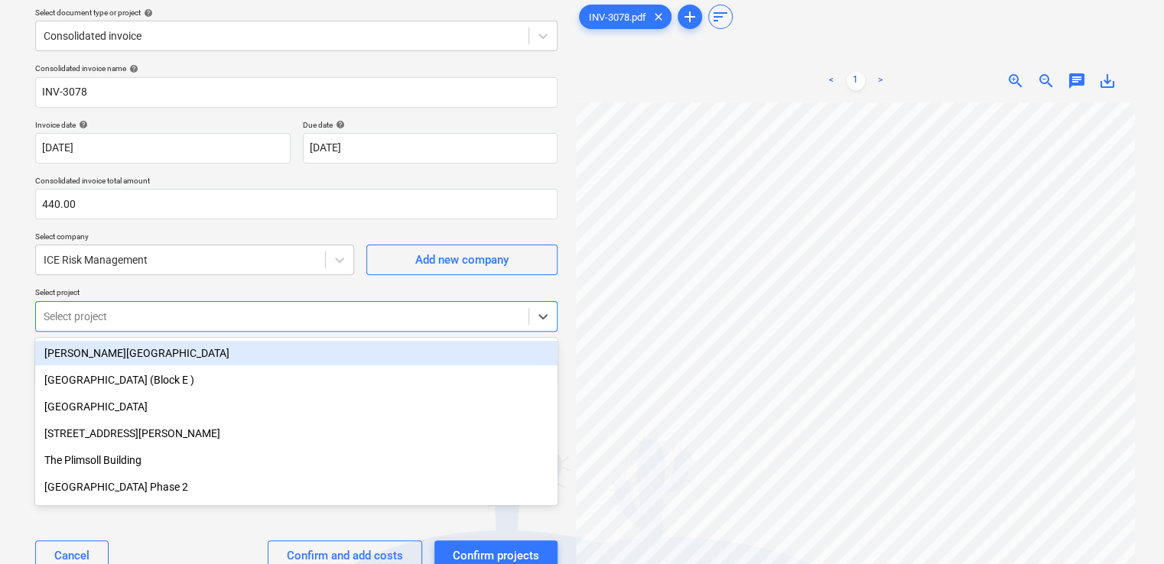
click at [226, 359] on body "Projects Contacts Company Consolidated Invoices Inbox 9+ format_size keyboard_a…" at bounding box center [582, 226] width 1164 height 564
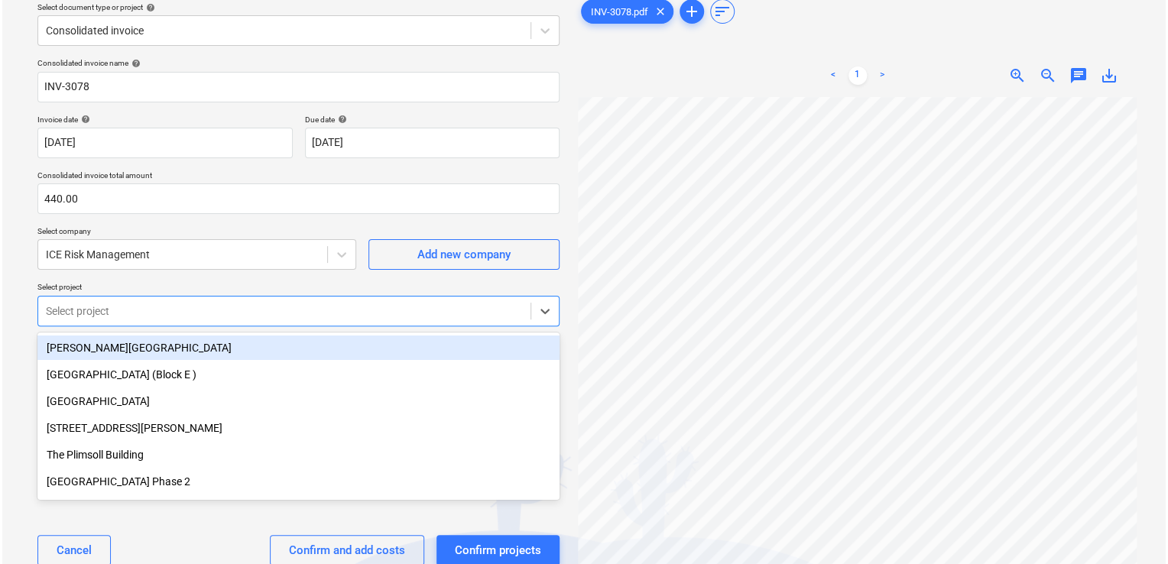
scroll to position [67, 0]
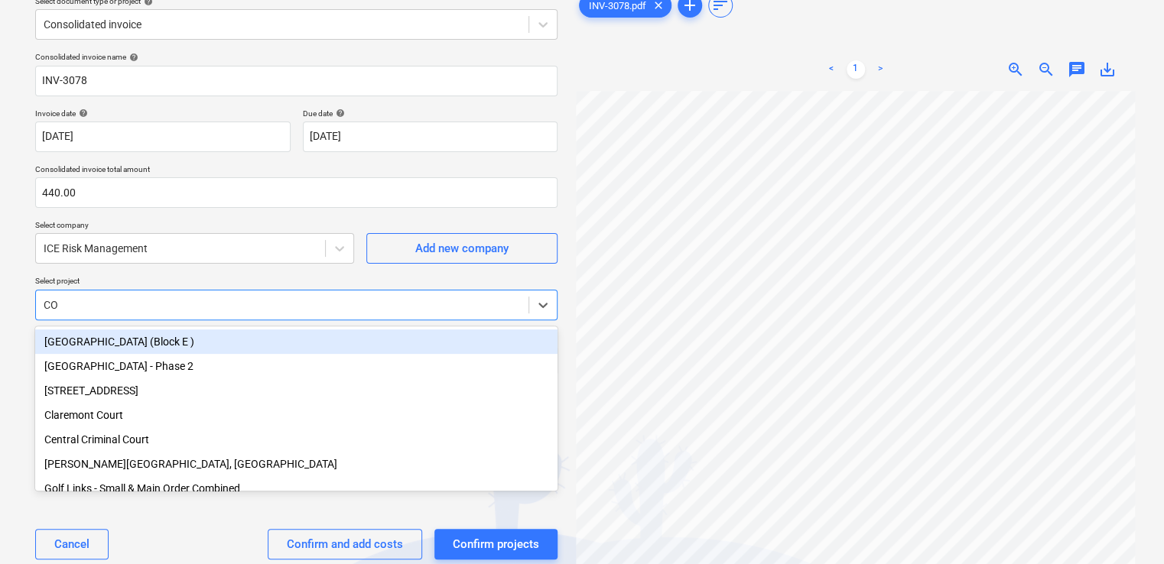
type input "COR"
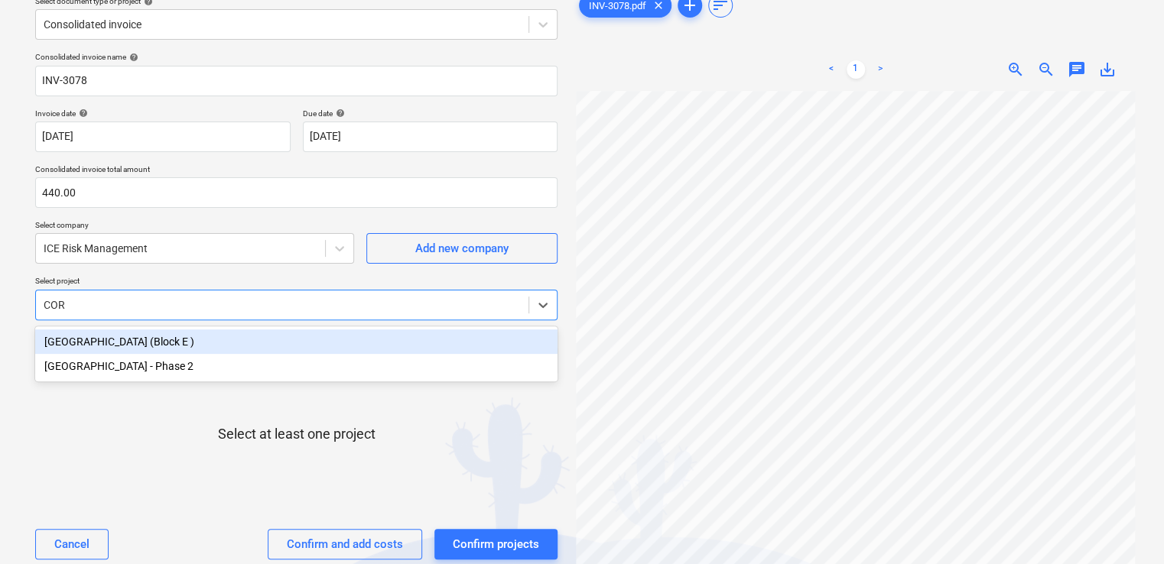
click at [226, 359] on div "Coronation Square - Phase 2" at bounding box center [296, 366] width 522 height 24
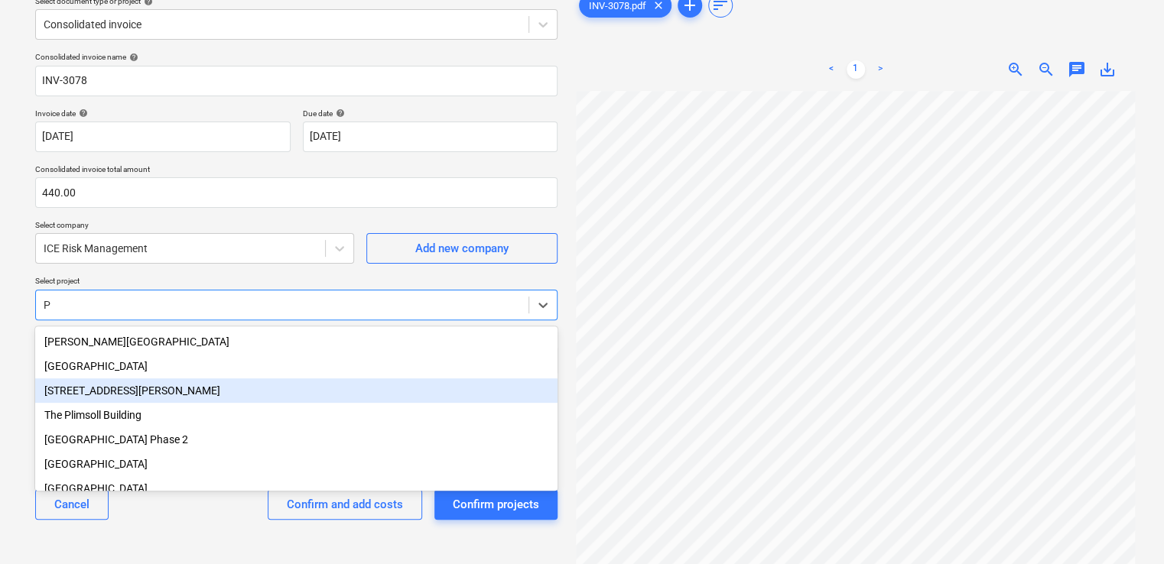
type input "PW"
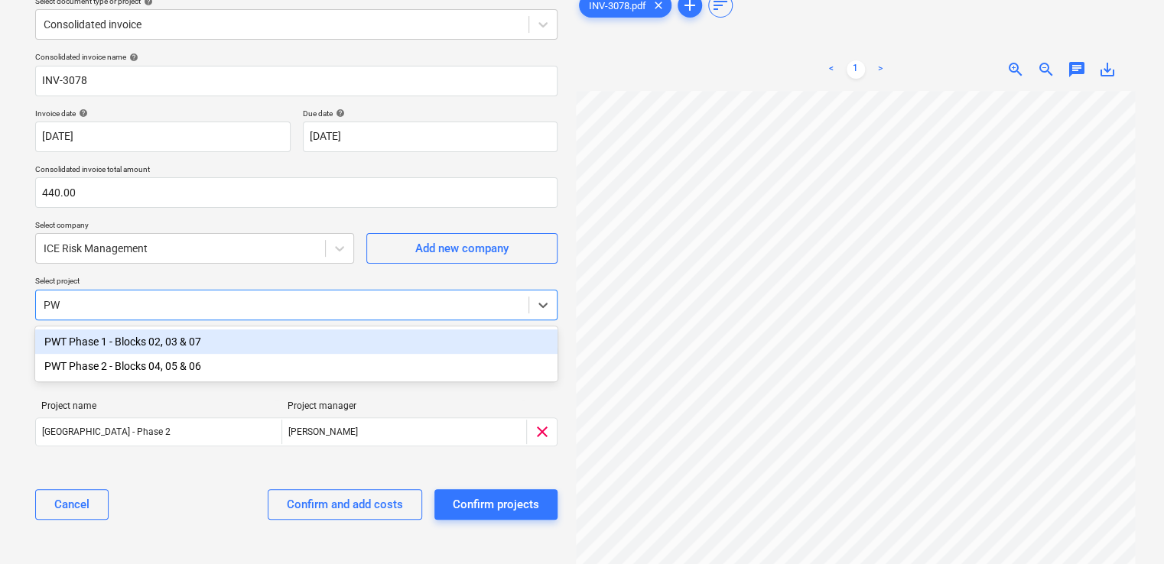
click at [195, 341] on div "PWT Phase 1 - Blocks 02, 03 & 07" at bounding box center [296, 342] width 522 height 24
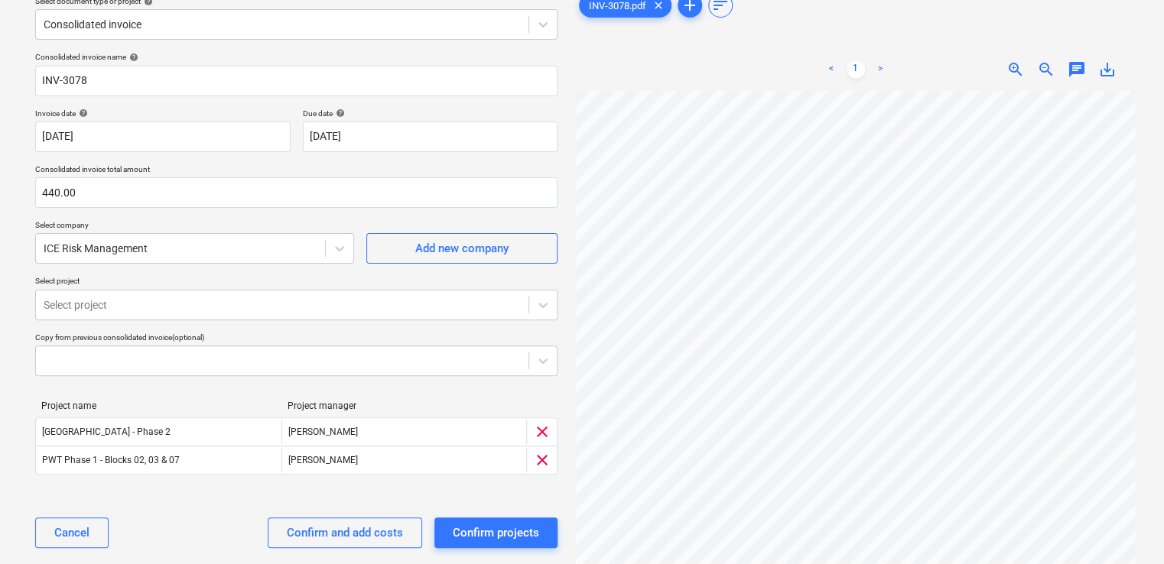
click at [179, 534] on div "Cancel Confirm and add costs Confirm projects" at bounding box center [296, 532] width 522 height 55
click at [325, 533] on div "Confirm and add costs" at bounding box center [345, 533] width 116 height 20
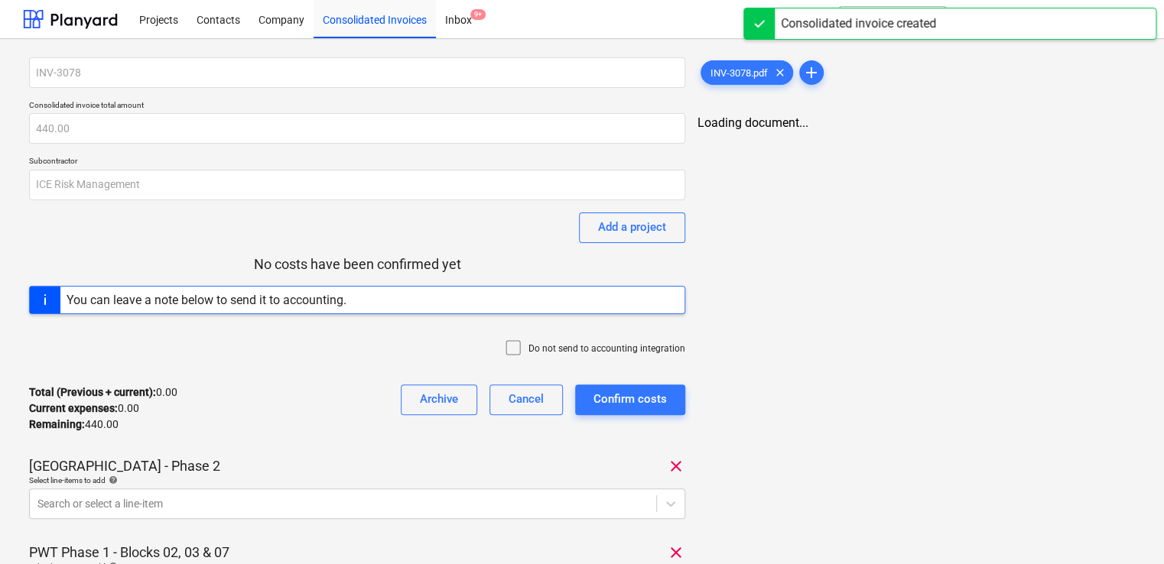
click at [514, 342] on icon at bounding box center [513, 348] width 18 height 18
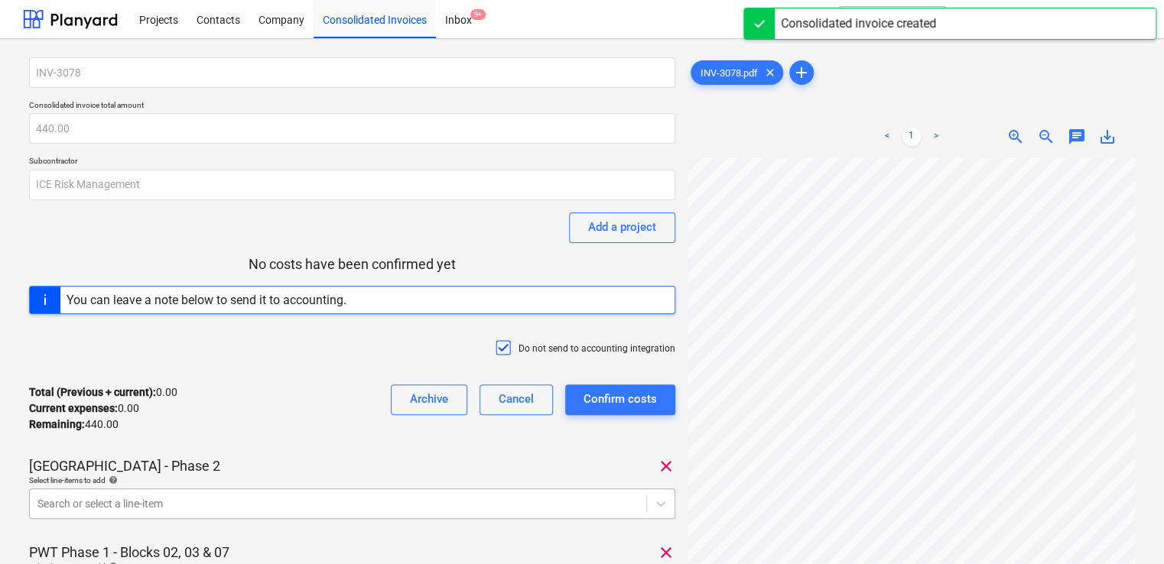
click at [362, 506] on body "Projects Contacts Company Consolidated Invoices Inbox 9+ format_size keyboard_a…" at bounding box center [582, 282] width 1164 height 564
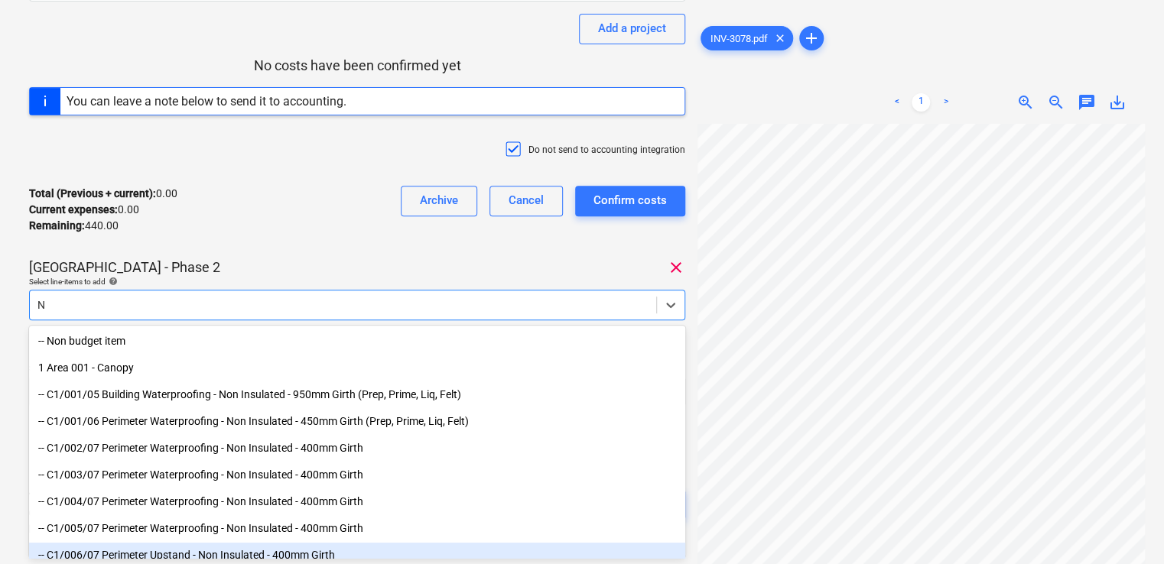
type input "NR"
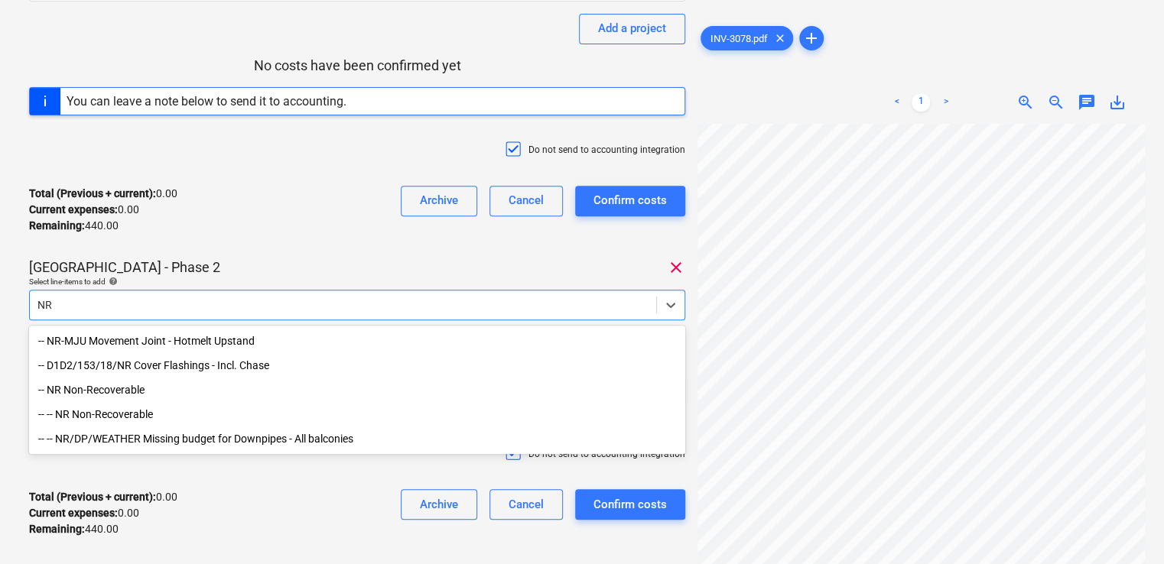
click at [138, 412] on div "-- -- NR Non-Recoverable" at bounding box center [357, 414] width 656 height 24
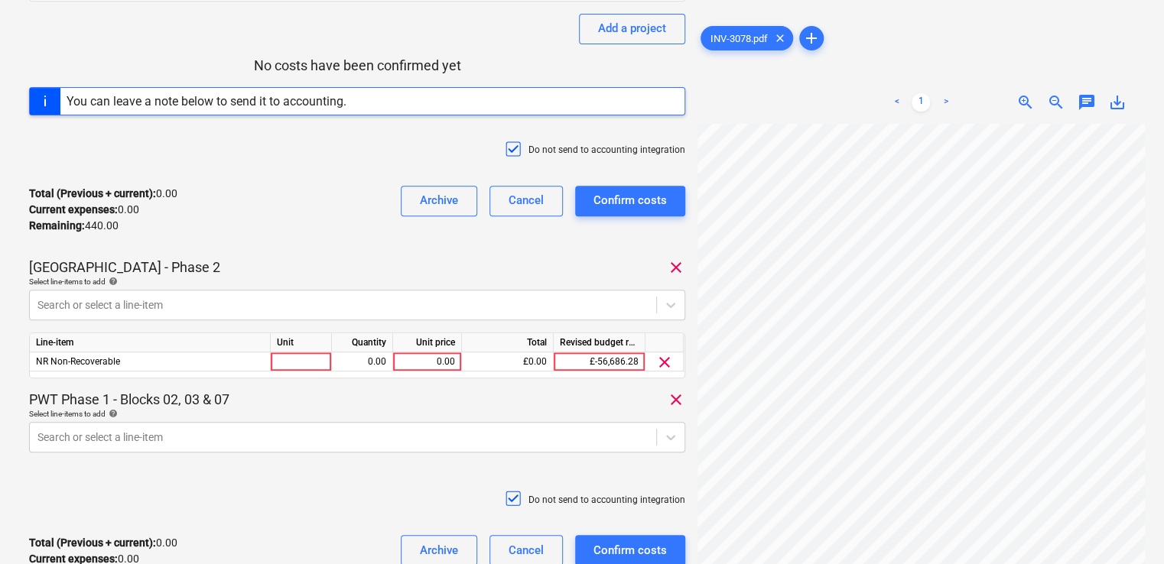
click at [242, 249] on div "INV-3078 Consolidated invoice total amount 440.00 Subcontractor ICE Risk Manage…" at bounding box center [357, 227] width 656 height 737
click at [306, 361] on div at bounding box center [301, 361] width 61 height 19
type input "ITEM"
type input "220"
click at [283, 365] on body "Projects Contacts Company Consolidated Invoices Inbox 9+ format_size keyboard_a…" at bounding box center [582, 83] width 1164 height 564
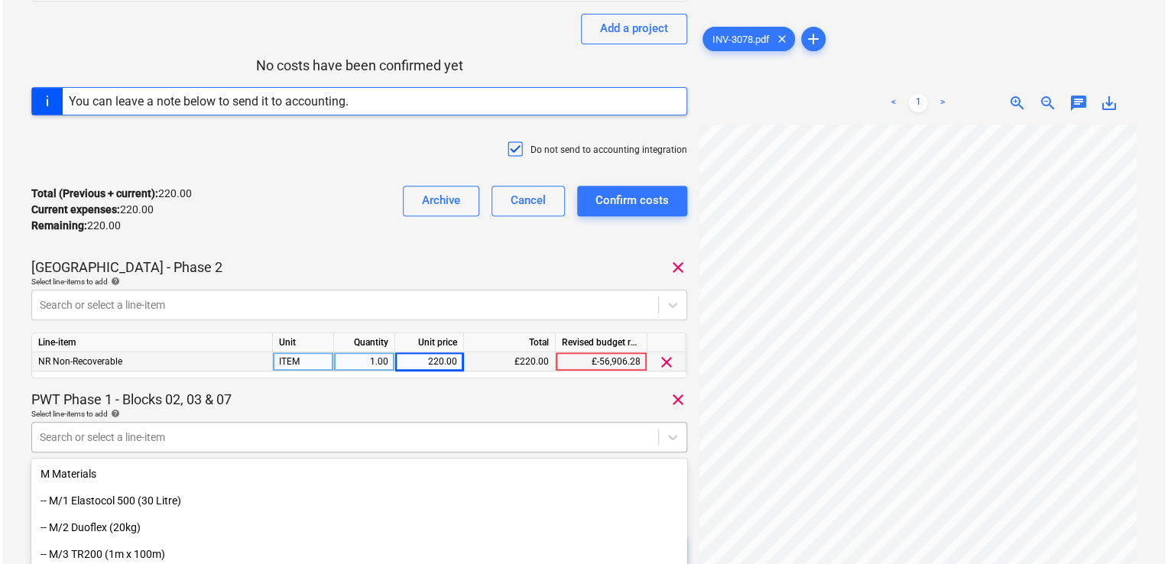
scroll to position [331, 0]
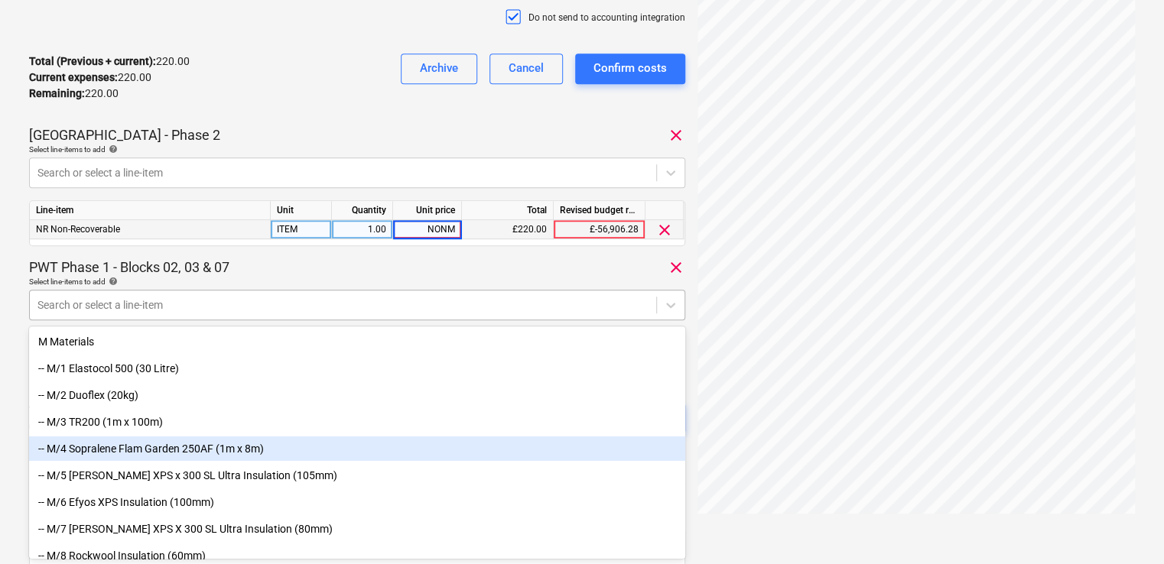
type input "NONMO"
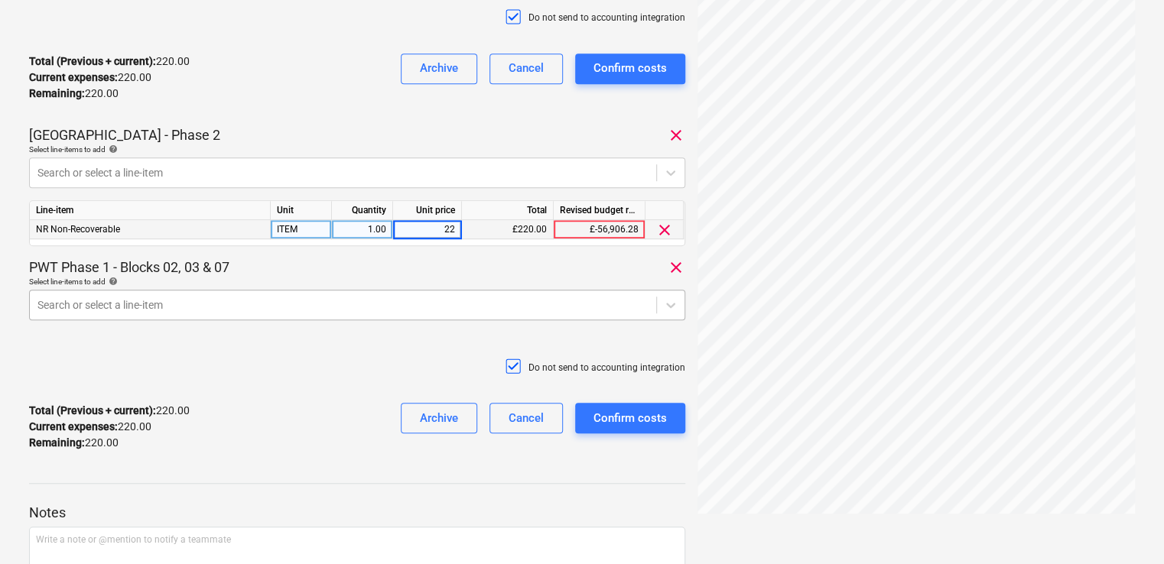
type input "220"
click at [326, 242] on div "Line-item Unit Quantity Unit price Total Revised budget remaining NR Non-Recove…" at bounding box center [357, 223] width 656 height 46
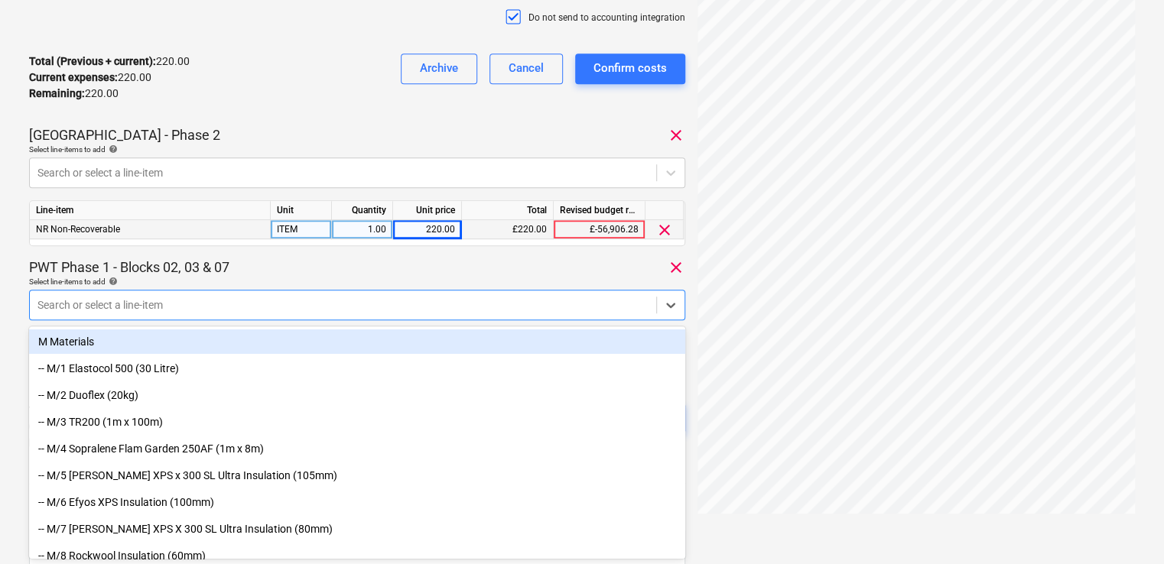
click at [307, 304] on div at bounding box center [342, 304] width 611 height 15
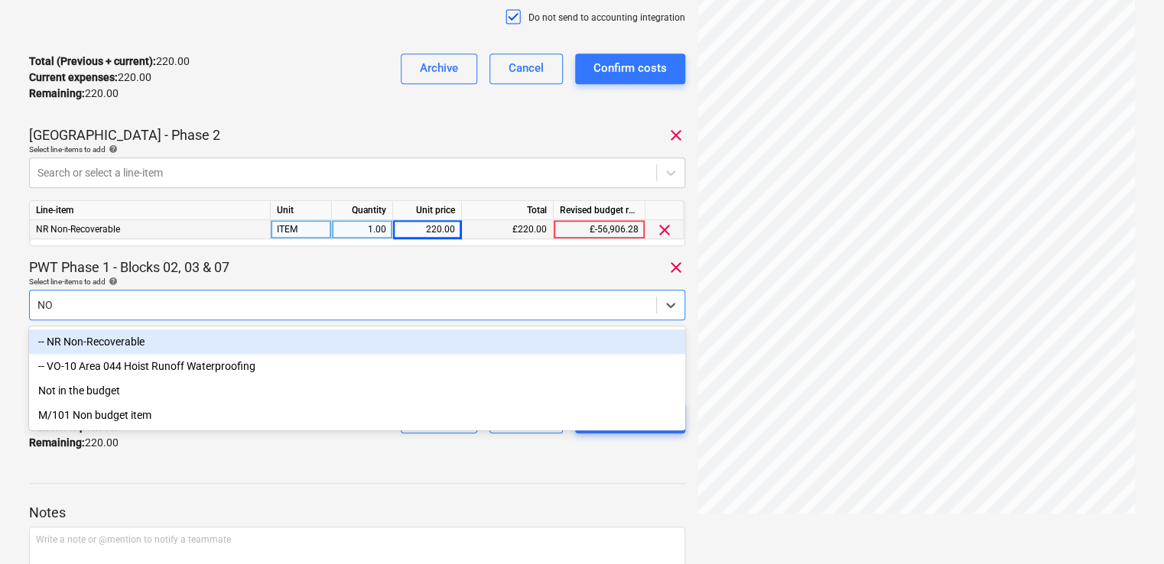
type input "NON"
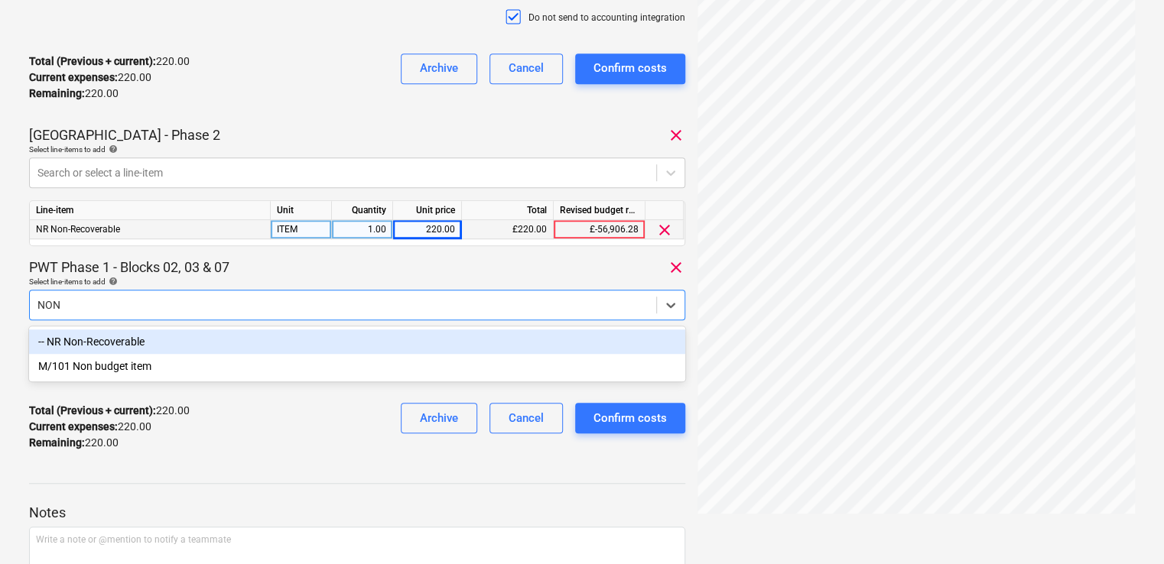
click at [226, 340] on div "-- NR Non-Recoverable" at bounding box center [357, 342] width 656 height 24
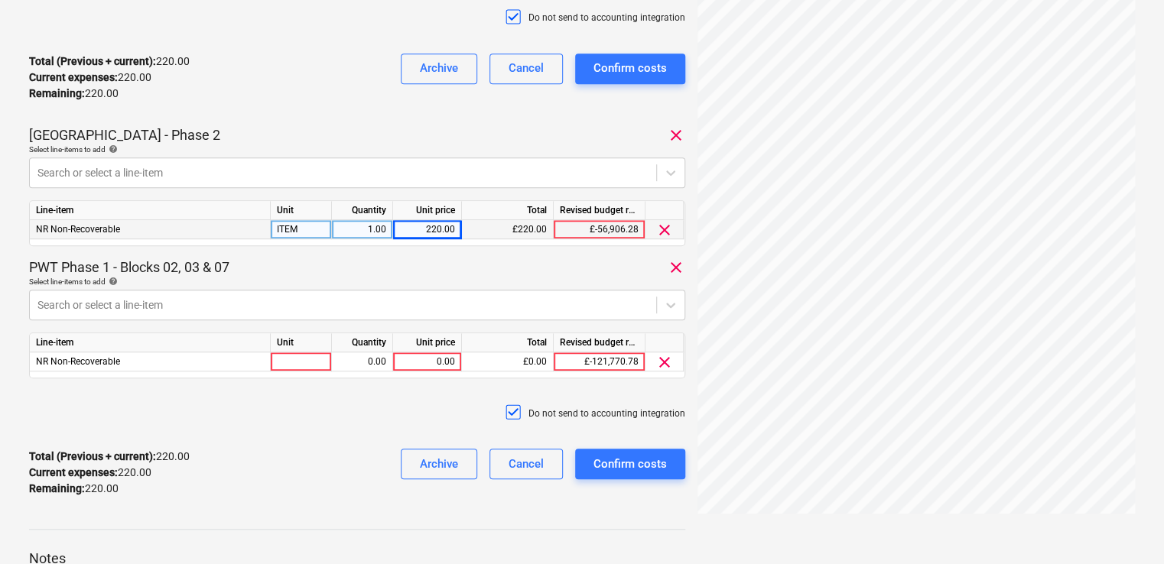
click at [282, 280] on div "Select line-items to add help" at bounding box center [357, 282] width 656 height 10
click at [318, 357] on div at bounding box center [301, 361] width 61 height 19
type input "ITEM"
type input "220"
click at [344, 453] on div "Total (Previous + current) : 440.00 Current expenses : 440.00 Remaining : 0.00 …" at bounding box center [357, 473] width 656 height 73
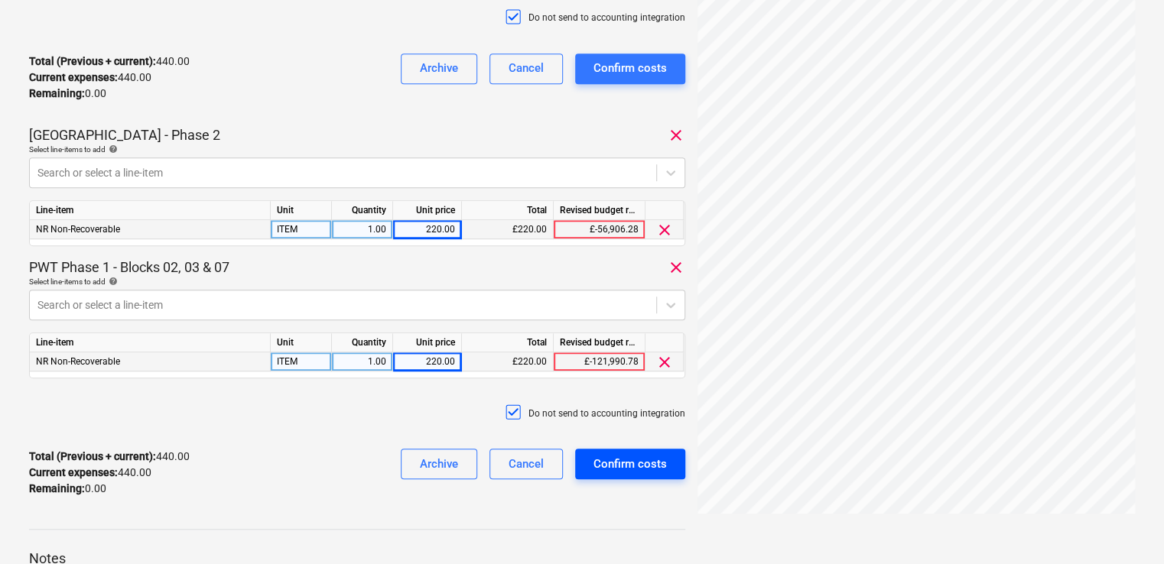
click at [626, 466] on div "Confirm costs" at bounding box center [629, 464] width 73 height 20
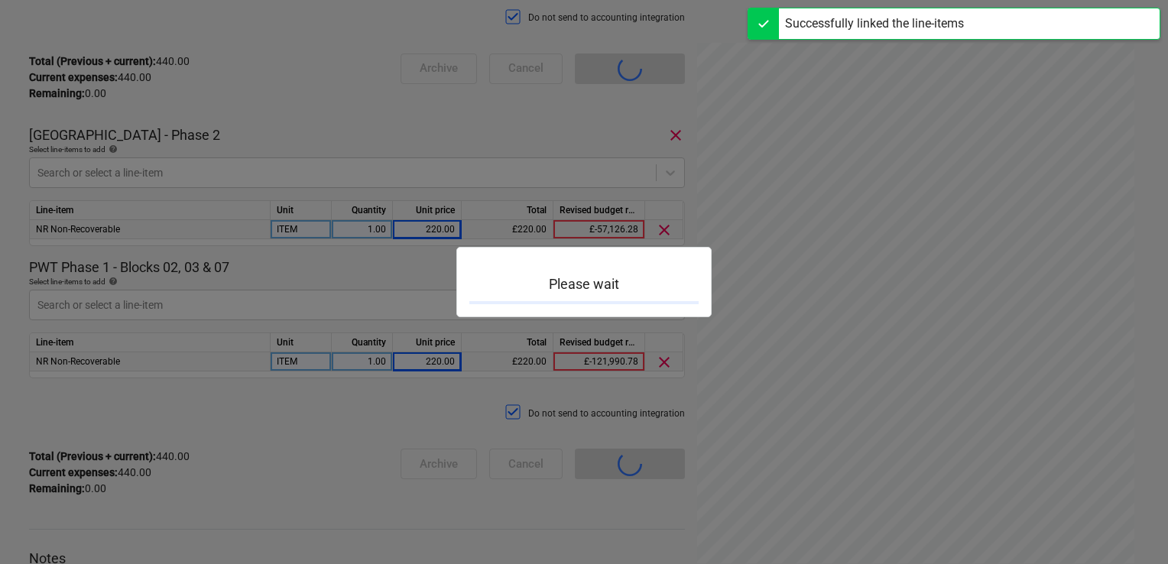
scroll to position [134, 0]
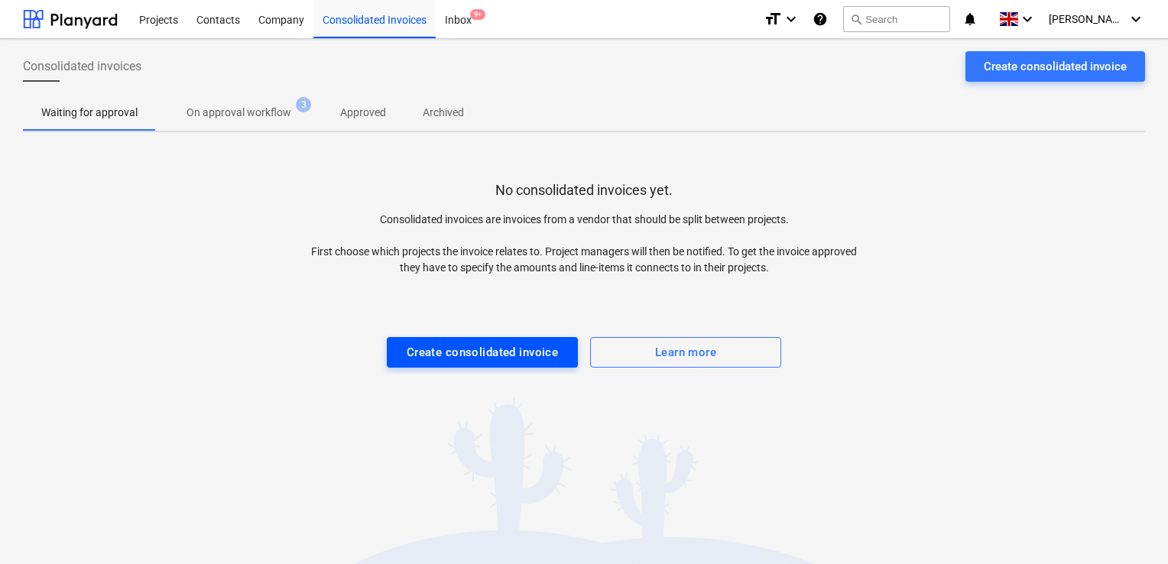
click at [446, 349] on div "Create consolidated invoice" at bounding box center [483, 353] width 152 height 20
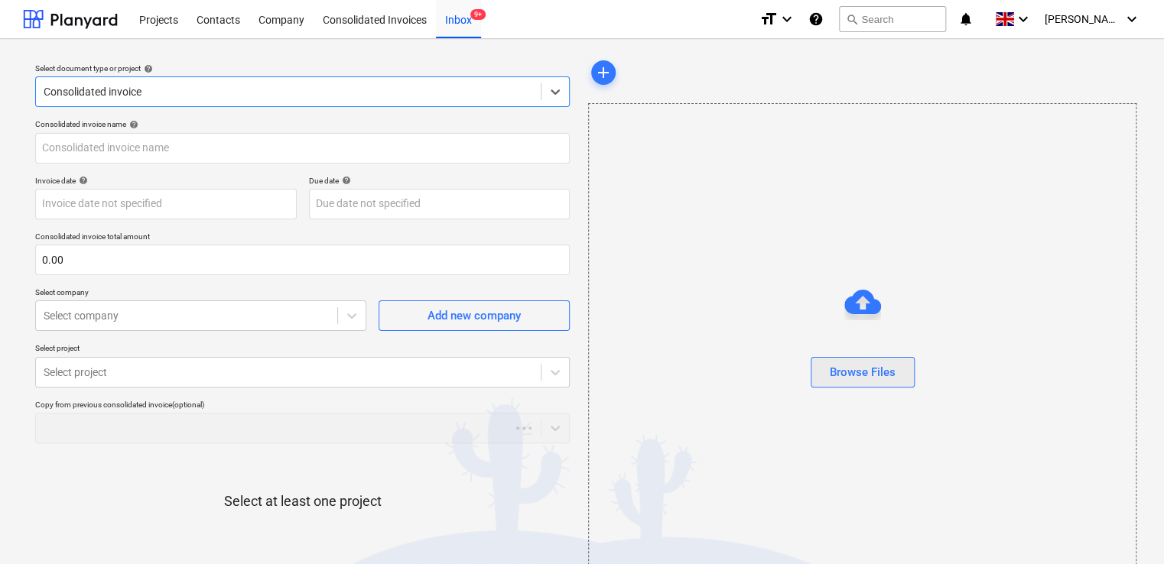
click at [846, 366] on div "Browse Files" at bounding box center [863, 372] width 66 height 20
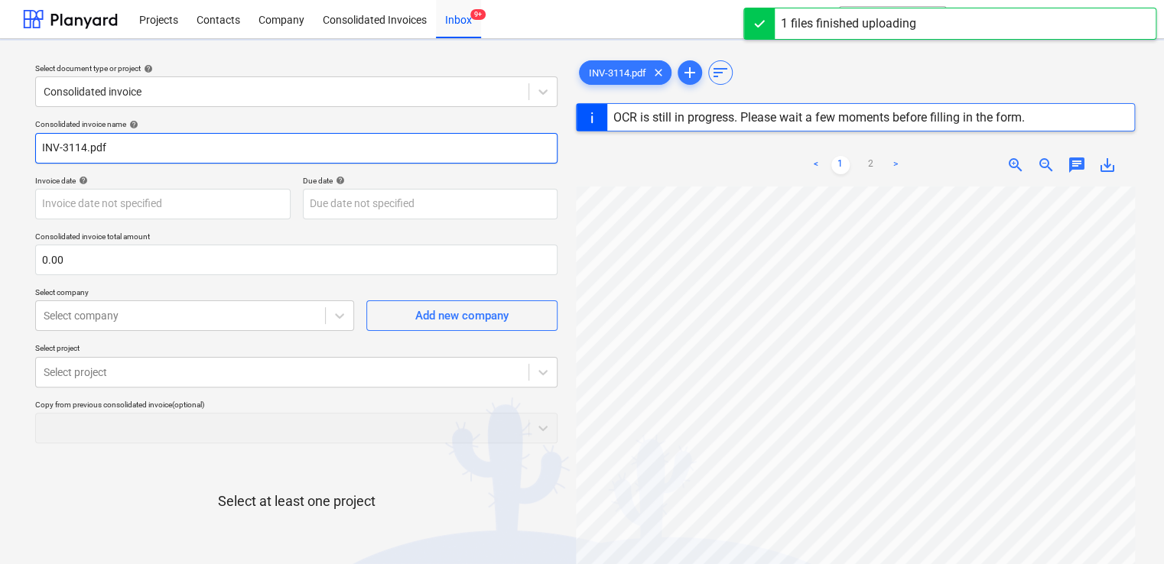
click at [152, 158] on input "INV-3114.pdf" at bounding box center [296, 148] width 522 height 31
type input "INV-3114"
type input "26 May 2024"
type input "25 Jun 2024"
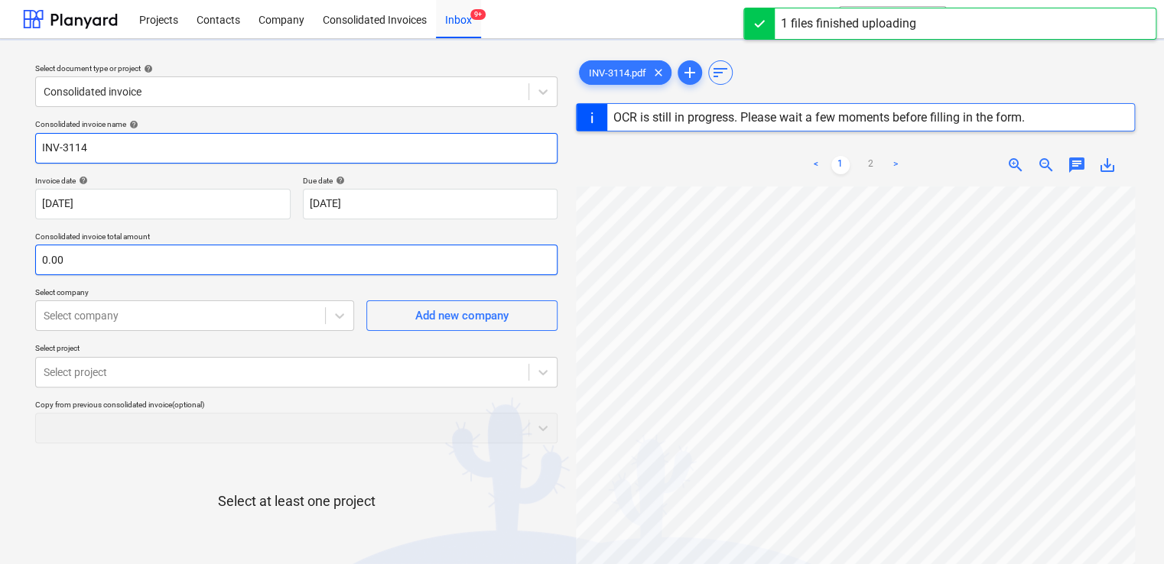
type input "INV-3114"
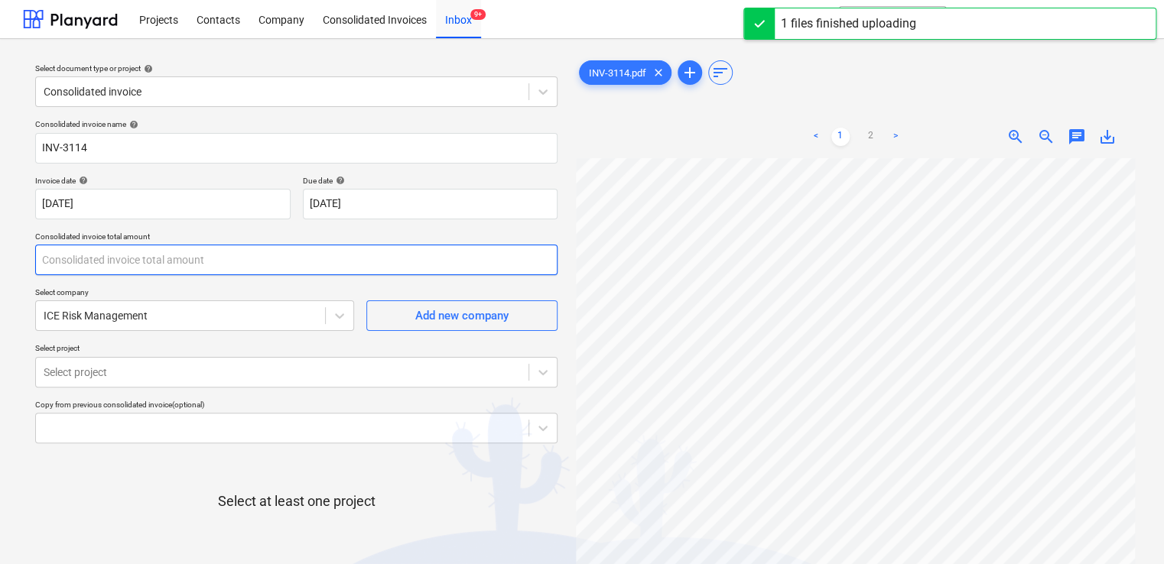
click at [110, 255] on input "text" at bounding box center [296, 260] width 522 height 31
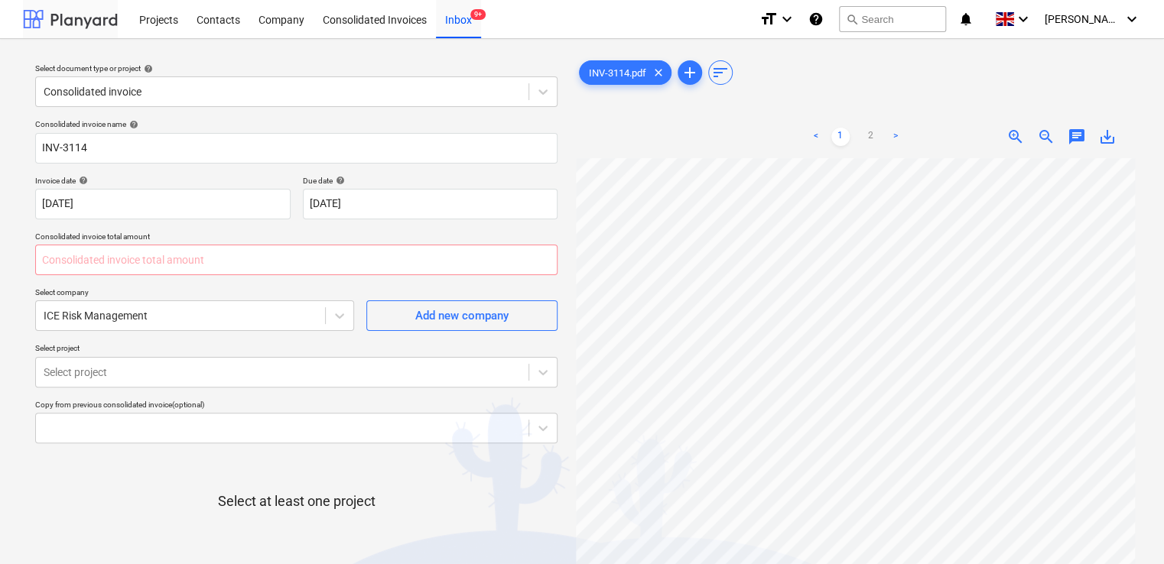
type input "0.00"
type input "1,320.00"
click at [189, 352] on p "Select project" at bounding box center [296, 349] width 522 height 13
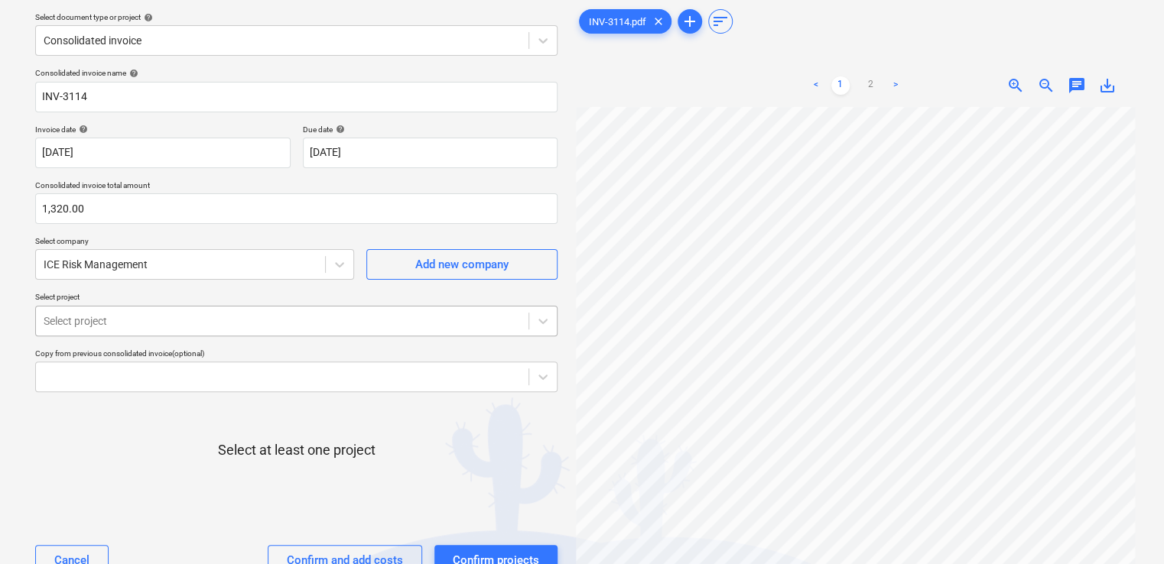
click at [184, 365] on body "Projects Contacts Company Consolidated Invoices Inbox 9+ format_size keyboard_a…" at bounding box center [582, 231] width 1164 height 564
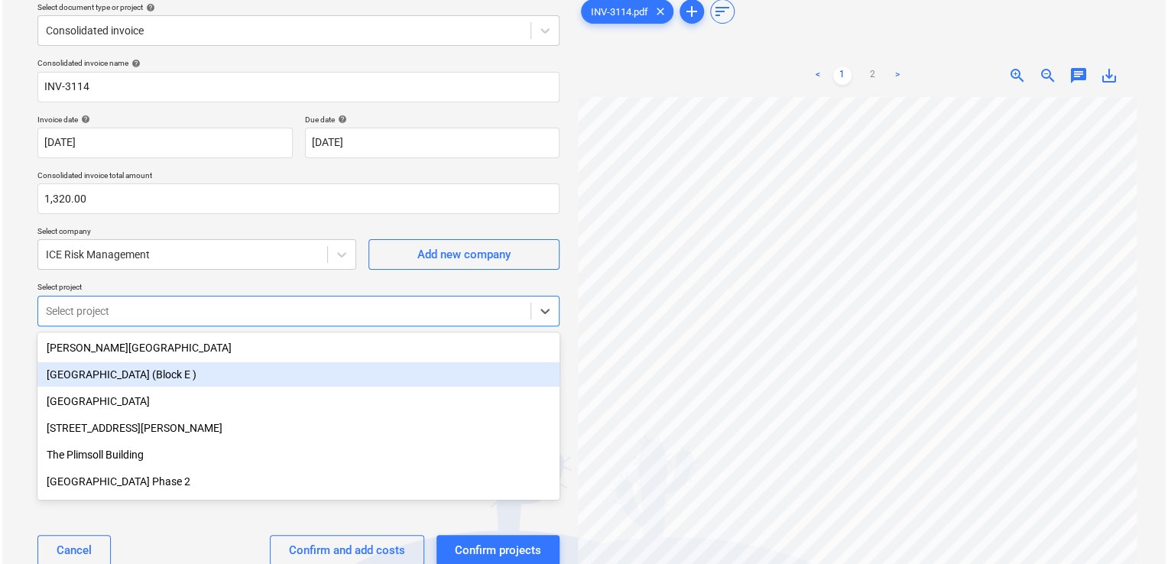
scroll to position [67, 0]
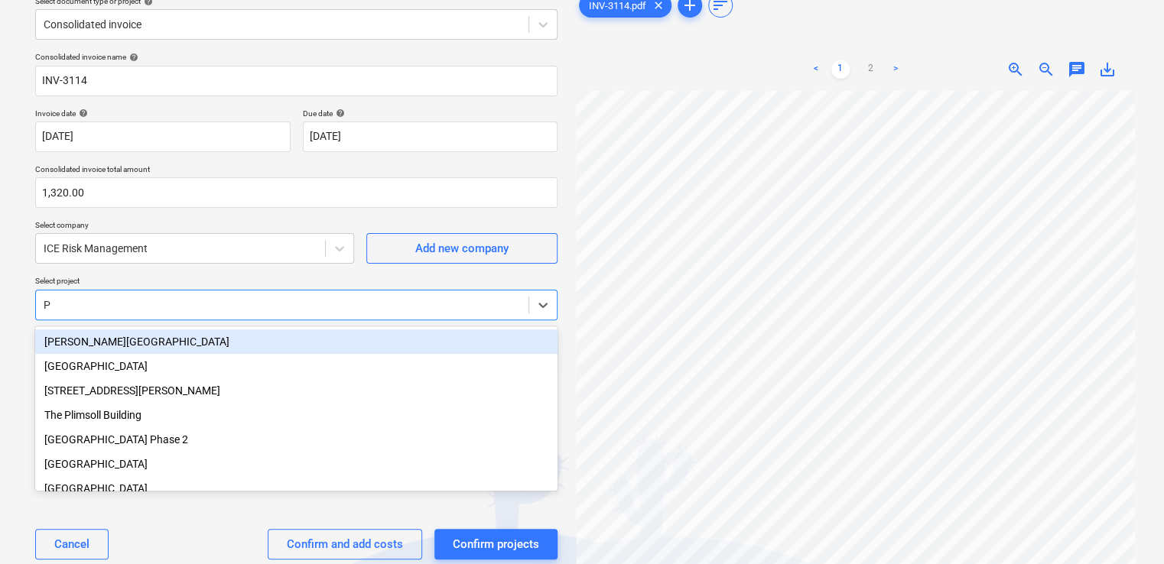
type input "PW"
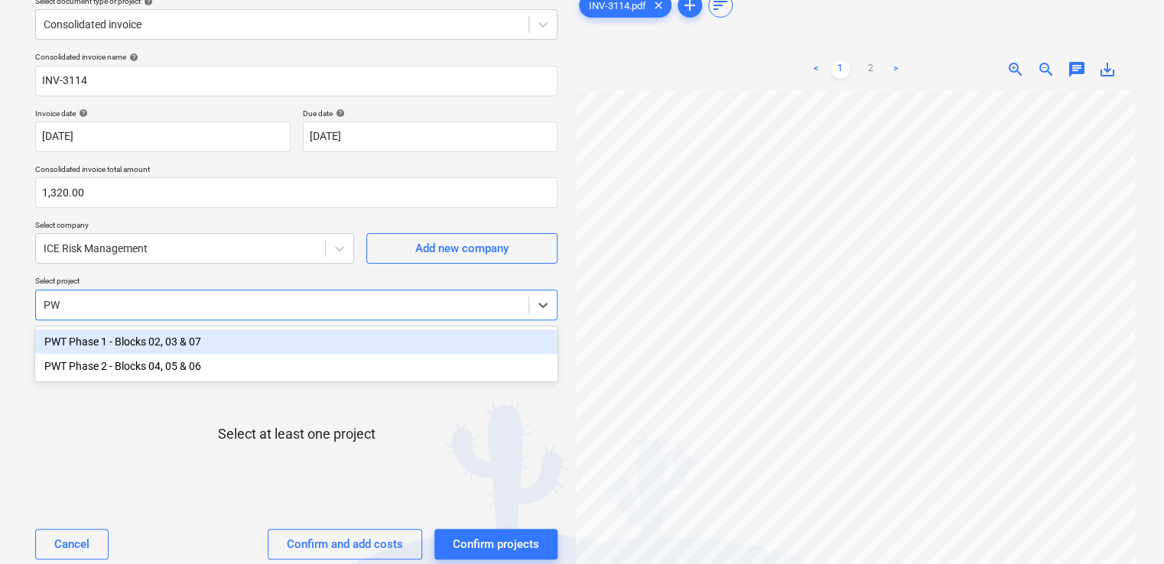
click at [177, 347] on div "PWT Phase 1 - Blocks 02, 03 & 07" at bounding box center [296, 342] width 522 height 24
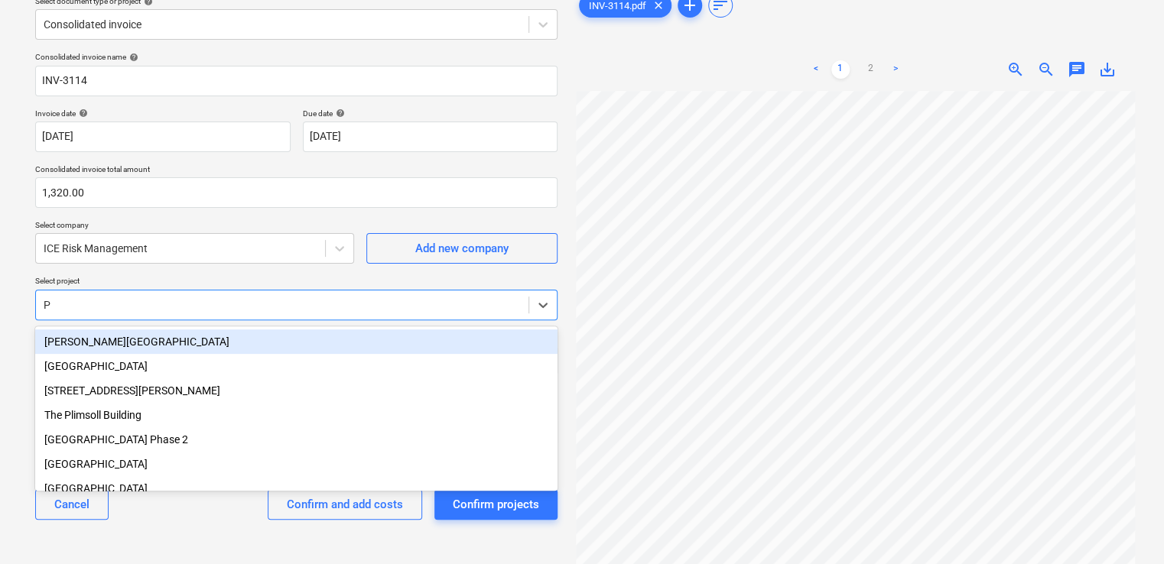
type input "PW"
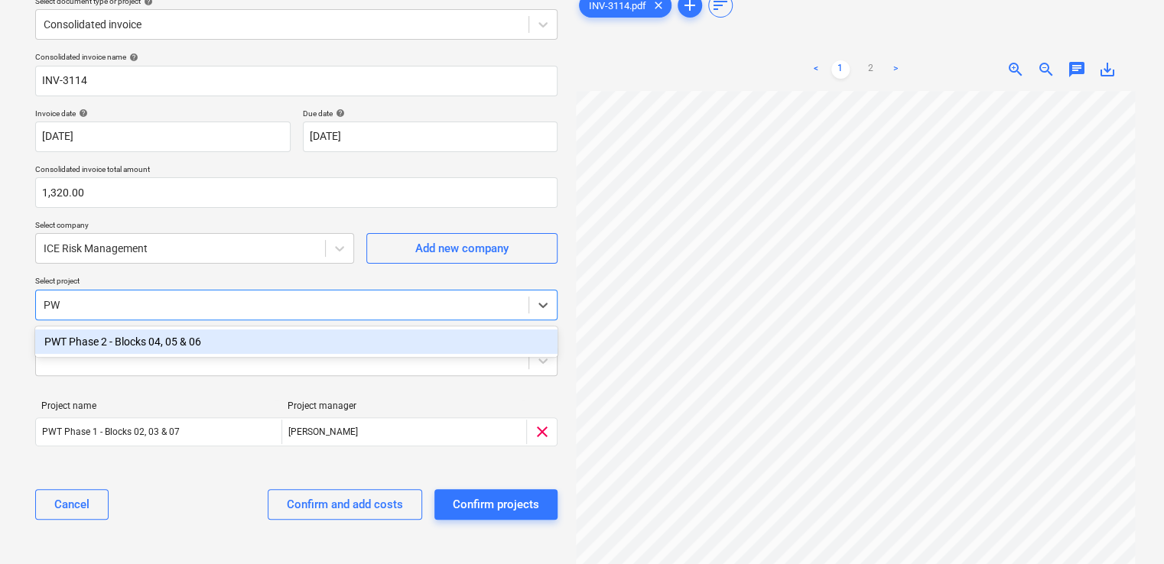
click at [177, 347] on div "PWT Phase 2 - Blocks 04, 05 & 06" at bounding box center [296, 342] width 522 height 24
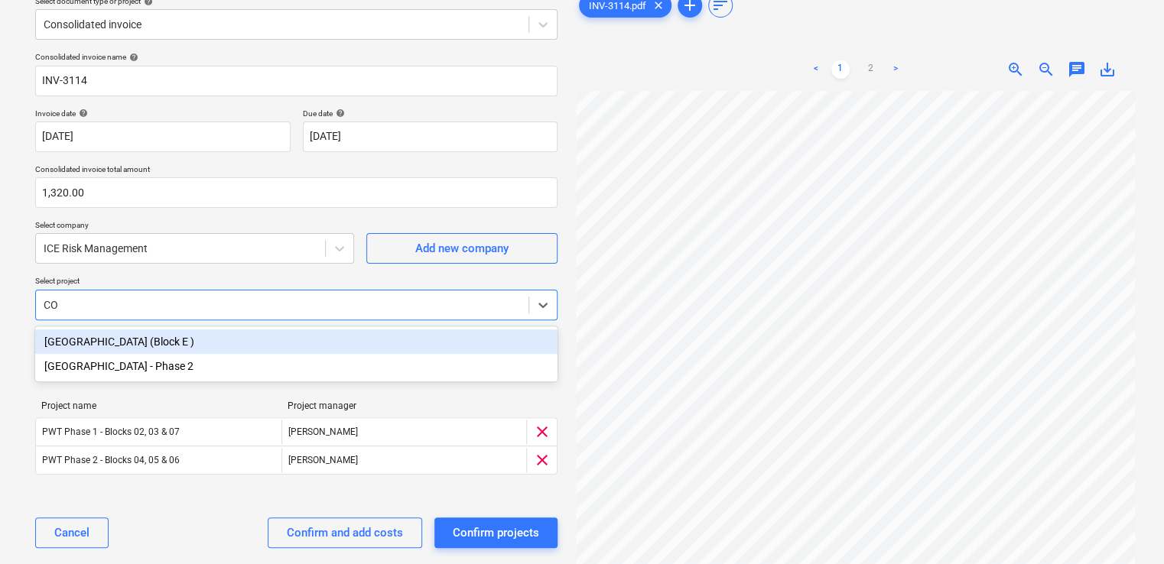
type input "COR"
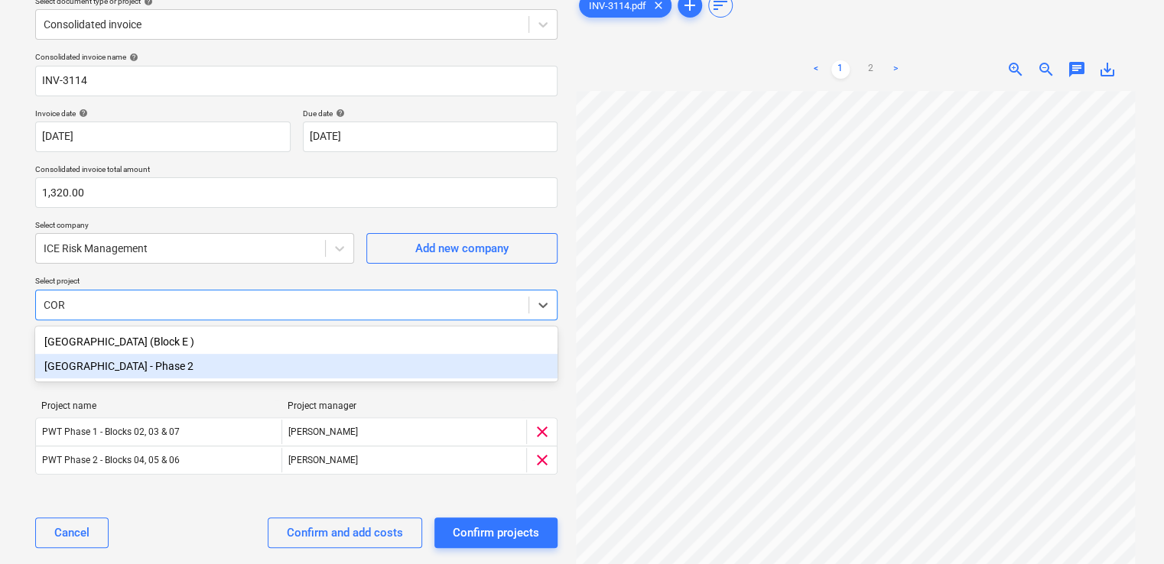
click at [167, 374] on div "Coronation Square - Phase 2" at bounding box center [296, 366] width 522 height 24
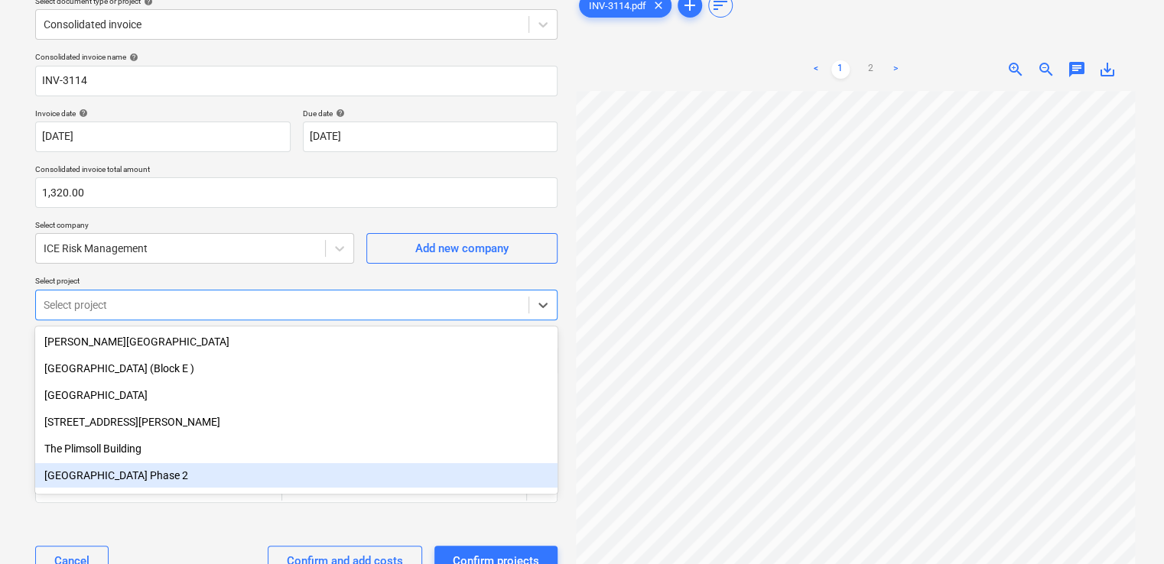
click at [205, 531] on div "Consolidated invoice name help INV-3114 Invoice date help 26 May 2024 26.05.202…" at bounding box center [296, 320] width 534 height 549
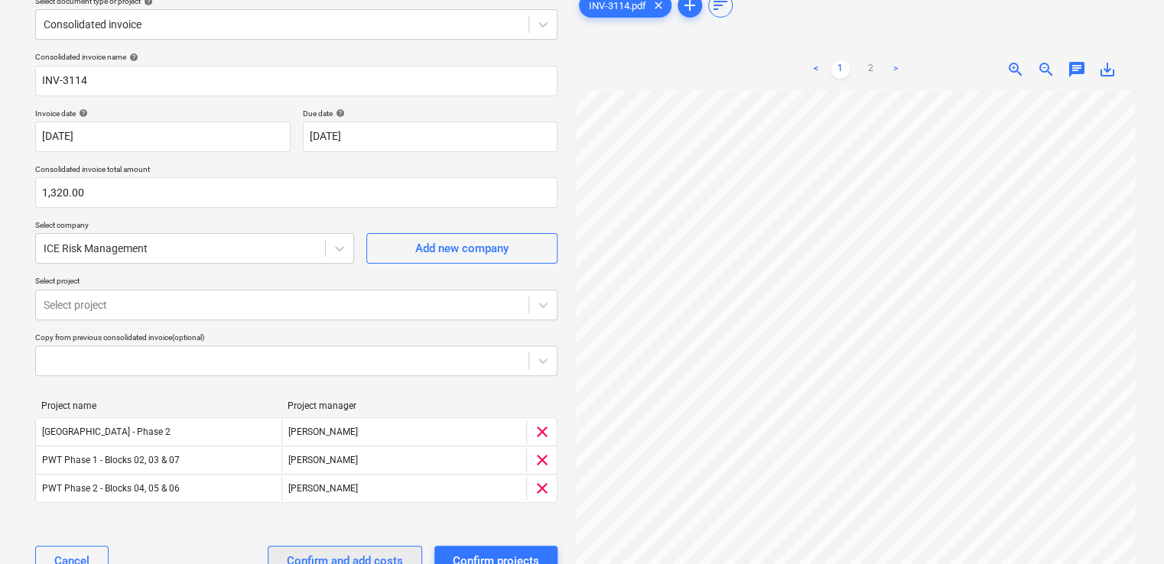
click at [313, 553] on div "Confirm and add costs" at bounding box center [345, 561] width 116 height 20
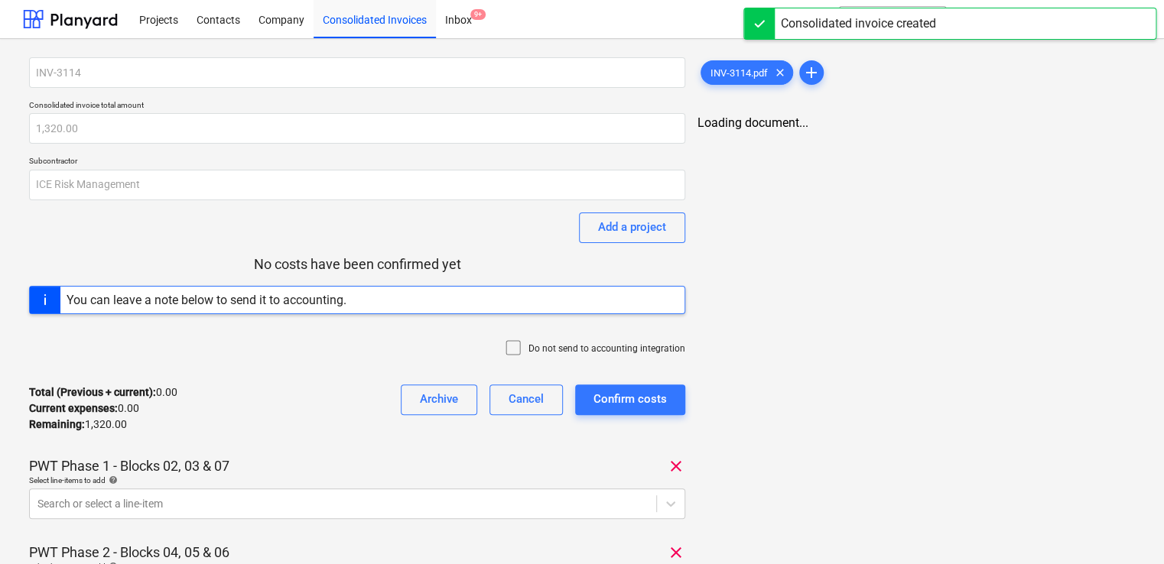
click at [520, 347] on icon at bounding box center [513, 348] width 18 height 18
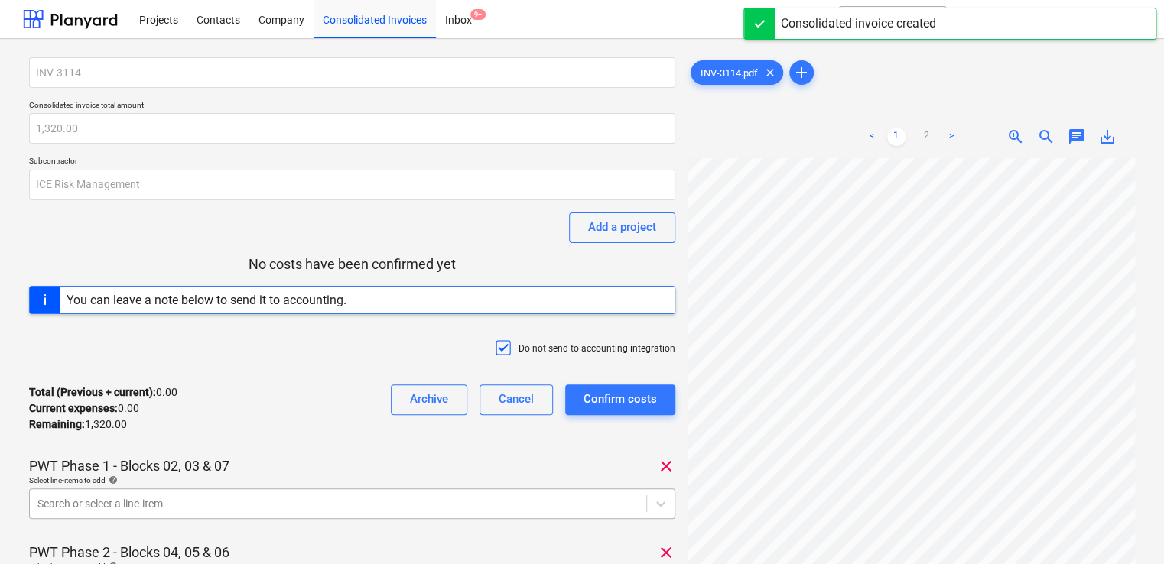
click at [320, 506] on body "Projects Contacts Company Consolidated Invoices Inbox 9+ format_size keyboard_a…" at bounding box center [582, 282] width 1164 height 564
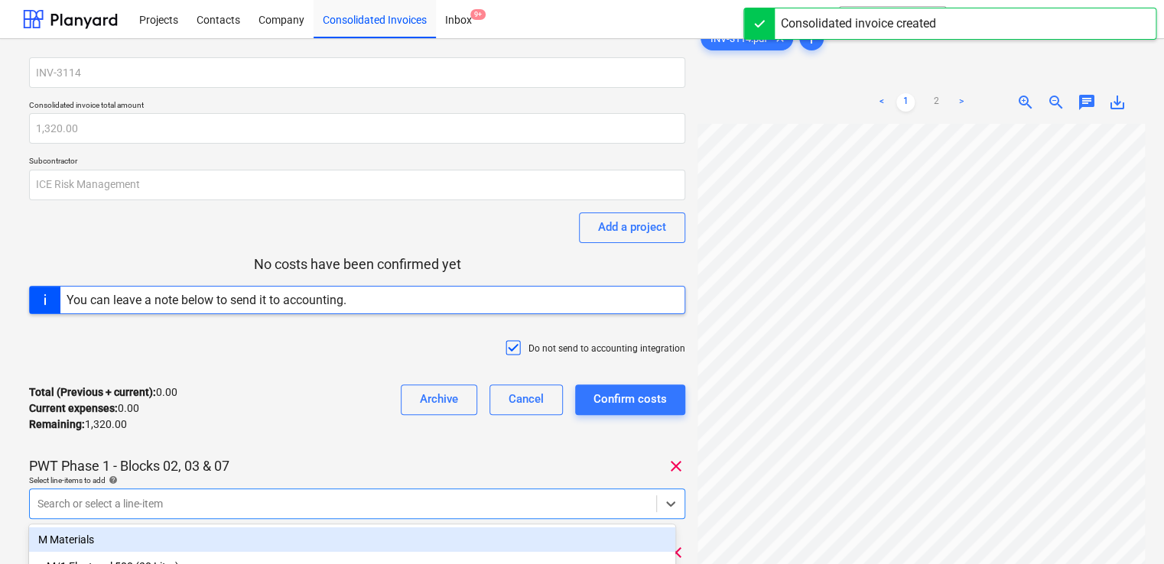
scroll to position [199, 0]
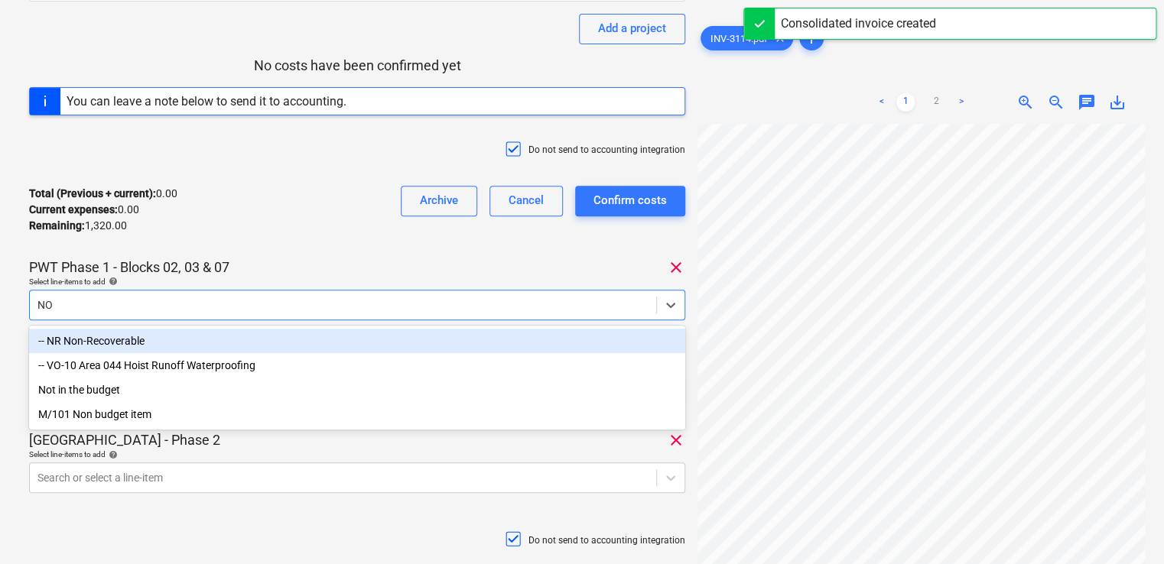
type input "NON"
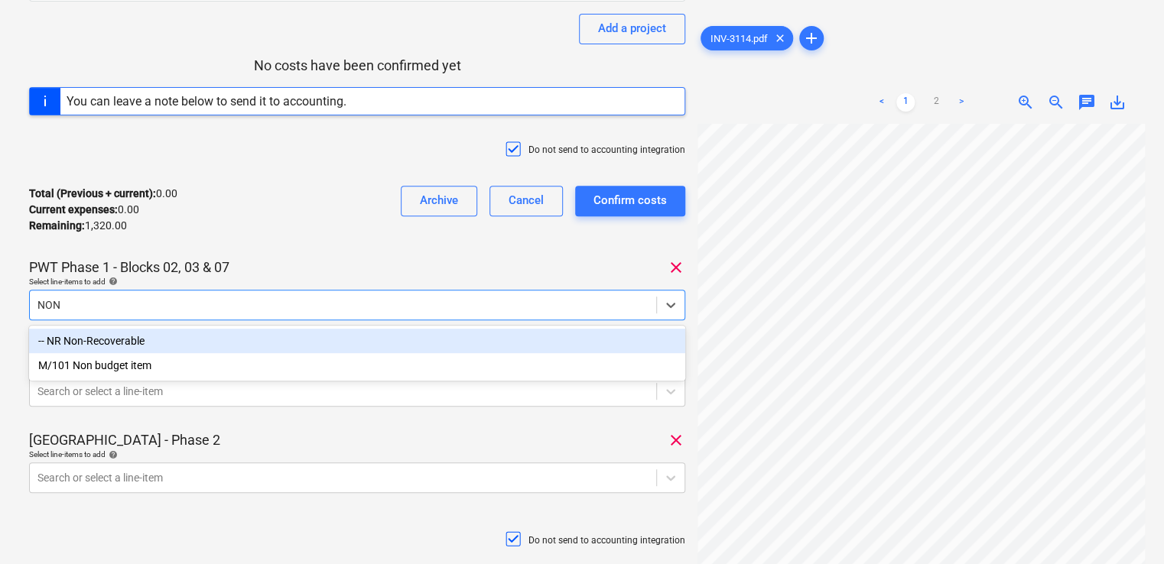
click at [236, 335] on div "-- NR Non-Recoverable" at bounding box center [357, 341] width 656 height 24
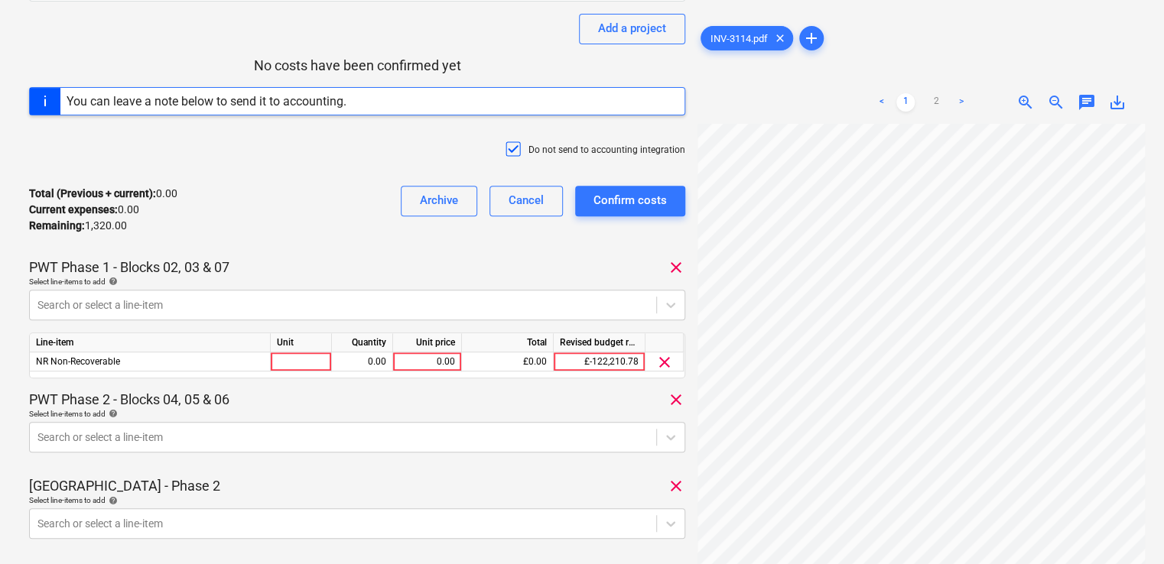
click at [272, 265] on div "PWT Phase 1 - Blocks 02, 03 & 07 clear" at bounding box center [357, 267] width 656 height 18
click at [300, 356] on div at bounding box center [301, 361] width 61 height 19
type input "ITEM"
type input "440"
click at [391, 404] on div "PWT Phase 2 - Blocks 04, 05 & 06 clear" at bounding box center [357, 400] width 656 height 18
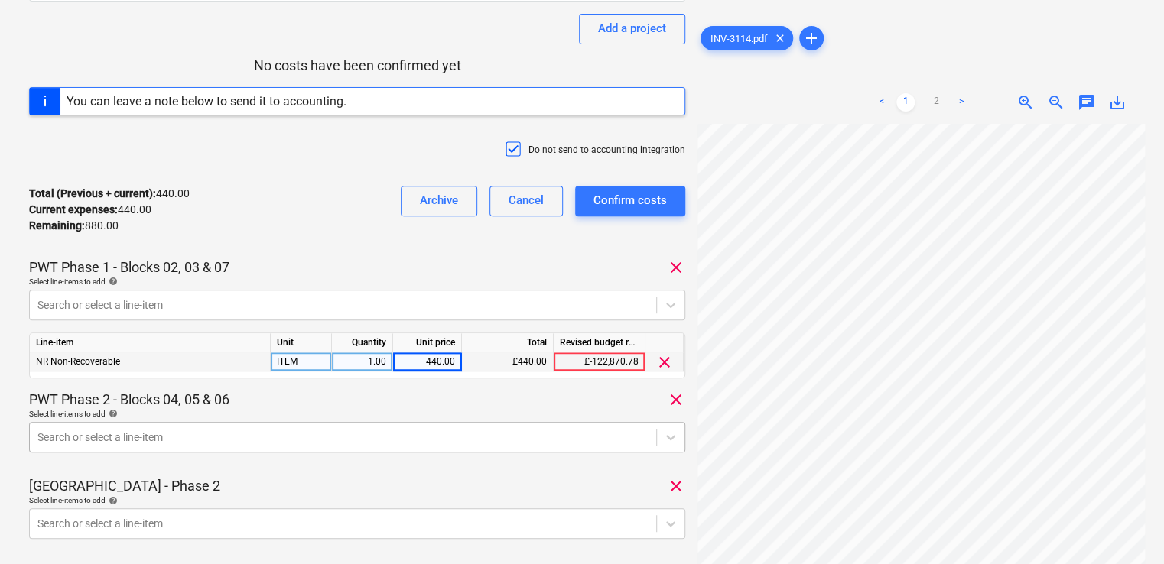
click at [339, 365] on body "Projects Contacts Company Consolidated Invoices Inbox 9+ format_size keyboard_a…" at bounding box center [582, 83] width 1164 height 564
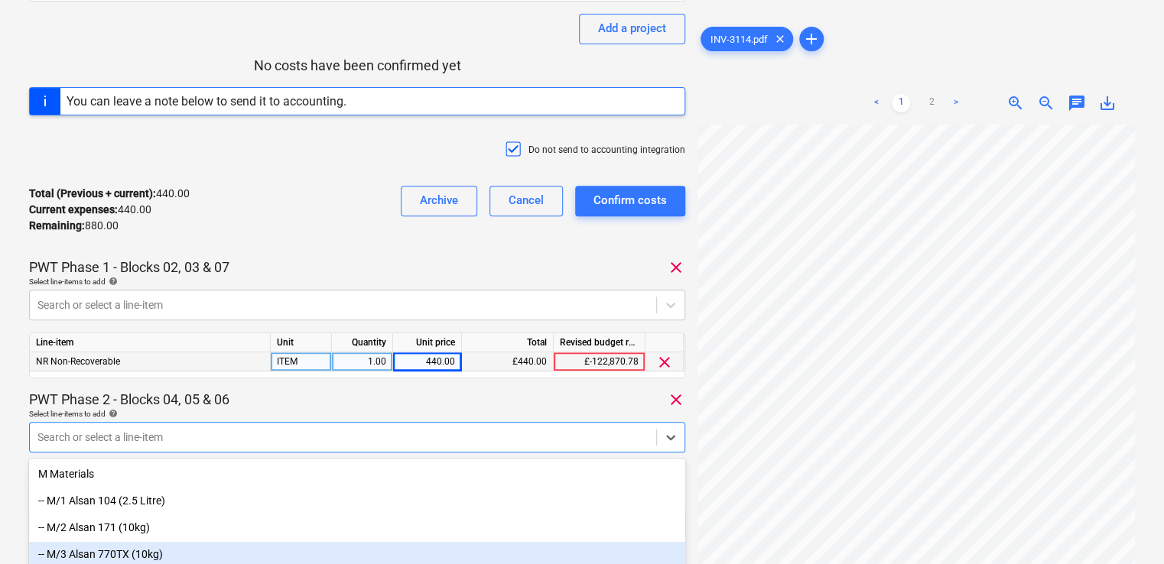
scroll to position [331, 0]
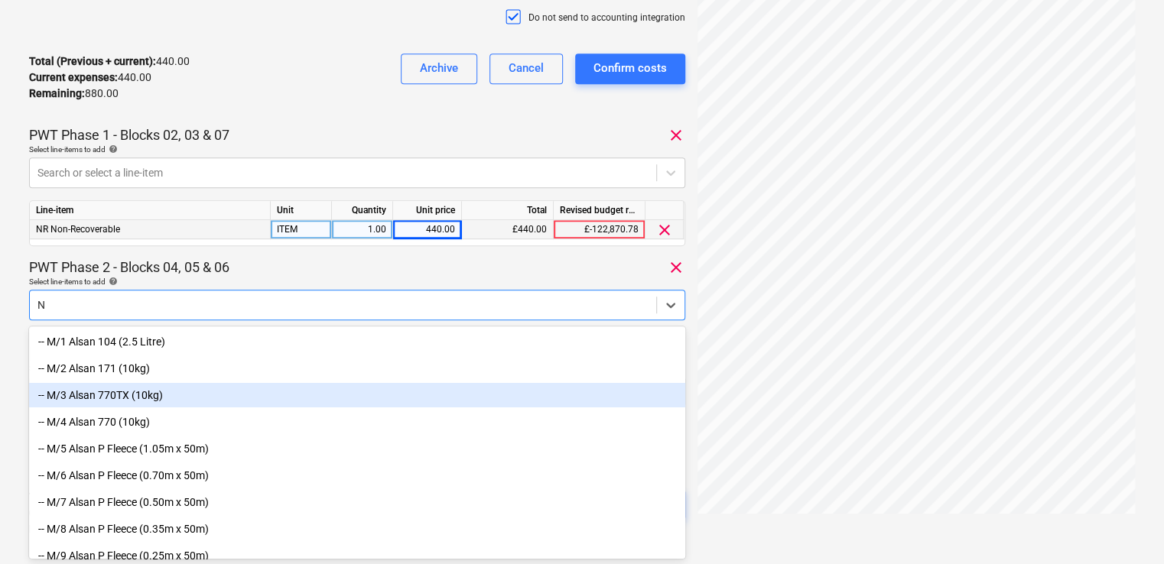
type input "NR"
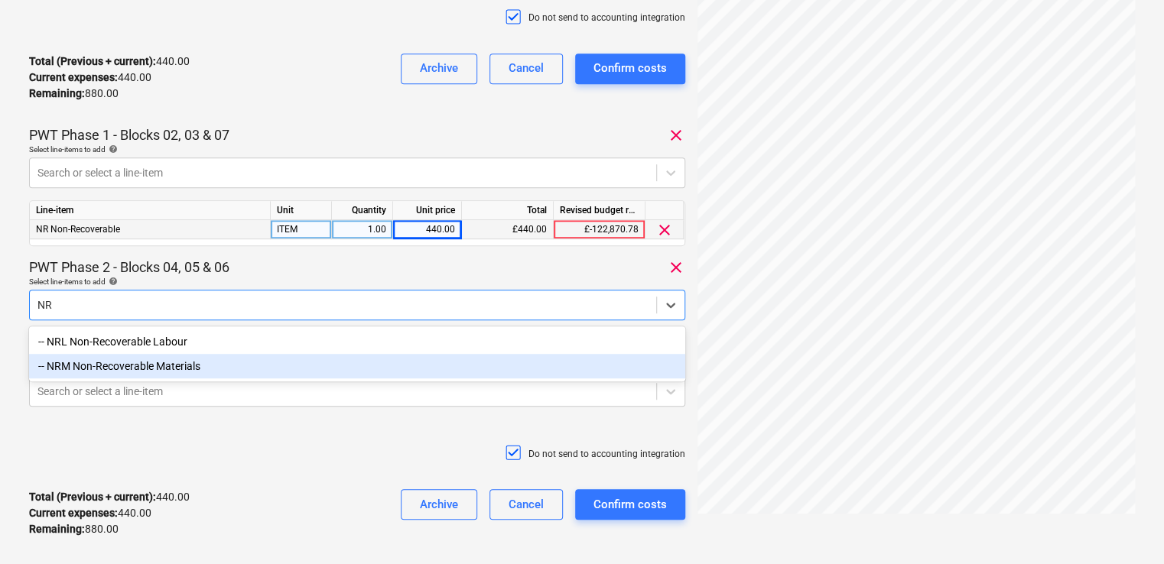
click at [215, 372] on div "-- NRM Non-Recoverable Materials" at bounding box center [357, 366] width 656 height 24
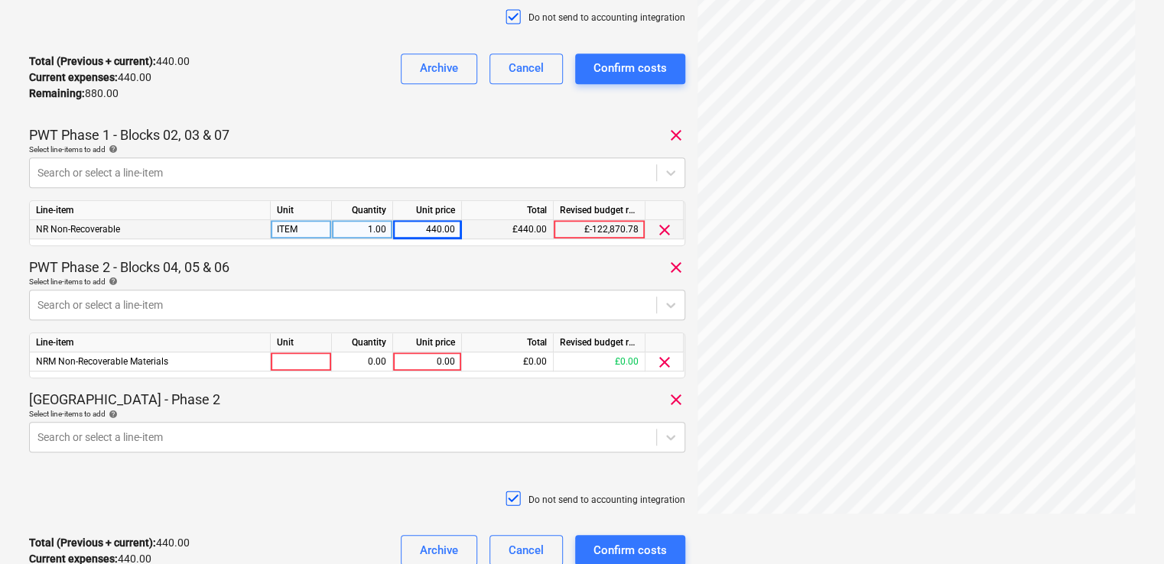
click at [290, 281] on div "Select line-items to add help" at bounding box center [357, 282] width 656 height 10
click at [299, 360] on div at bounding box center [301, 361] width 61 height 19
type input "ITEM"
type input "440"
click at [343, 404] on div "Coronation Square - Phase 2 clear" at bounding box center [357, 400] width 656 height 18
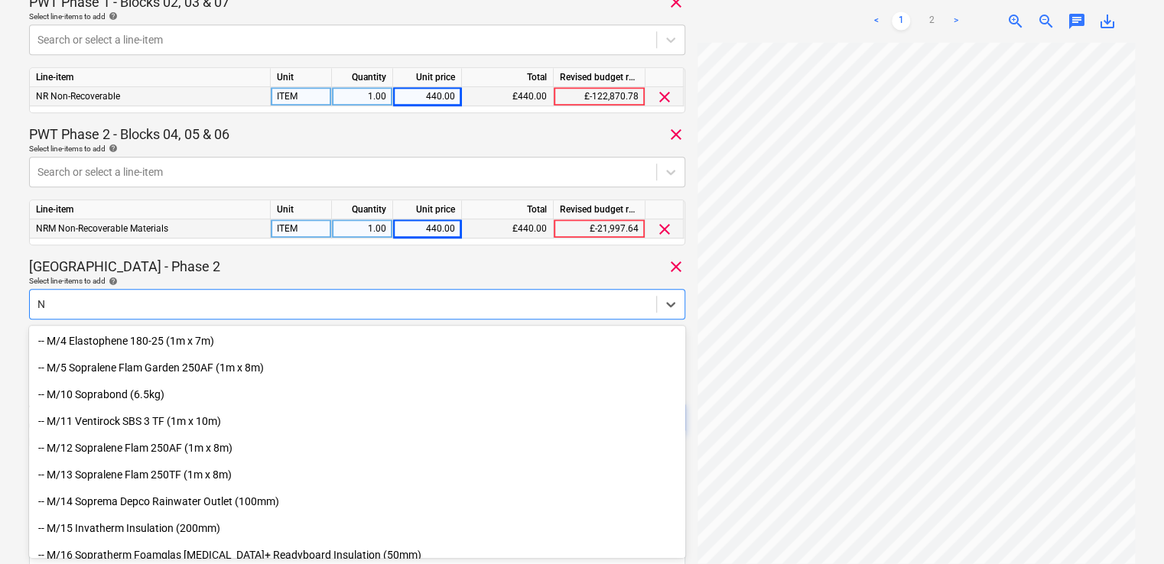
type input "NR"
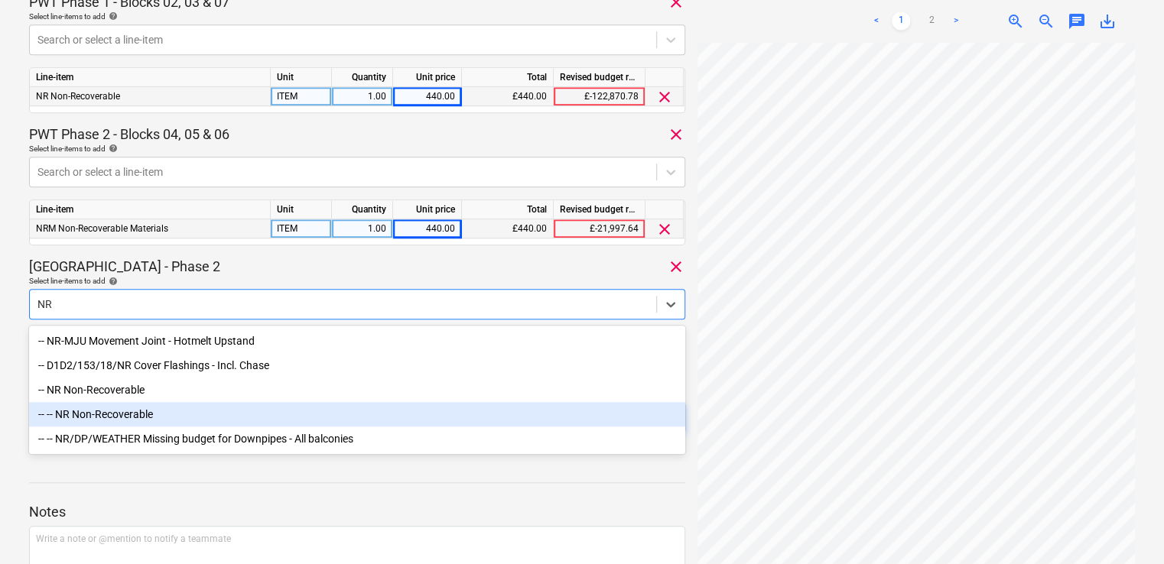
click at [112, 407] on div "-- -- NR Non-Recoverable" at bounding box center [357, 414] width 656 height 24
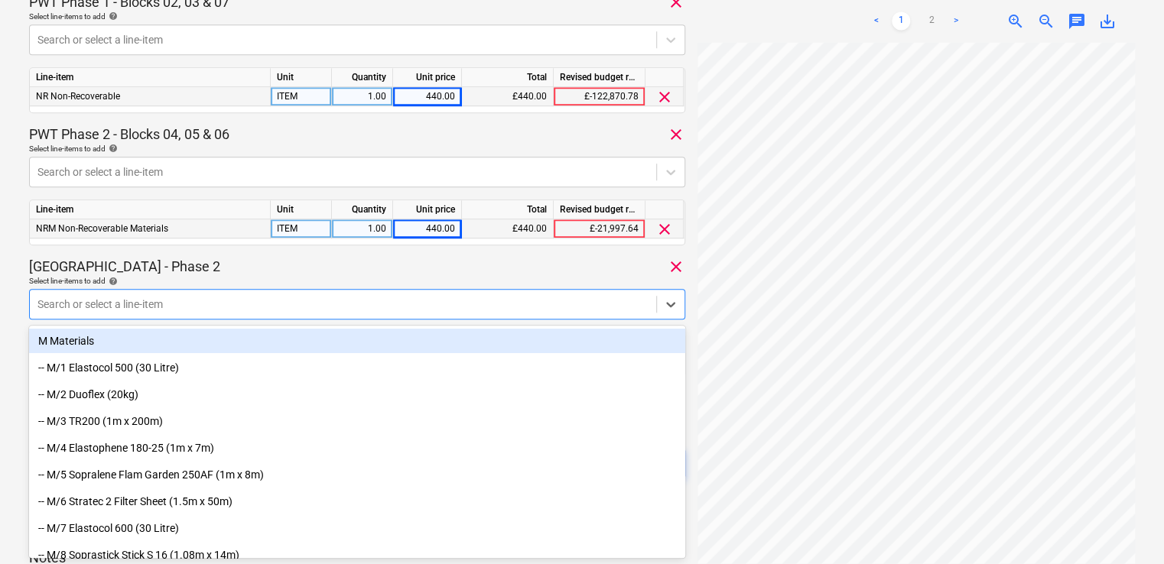
click at [250, 279] on div "Select line-items to add help" at bounding box center [357, 281] width 656 height 10
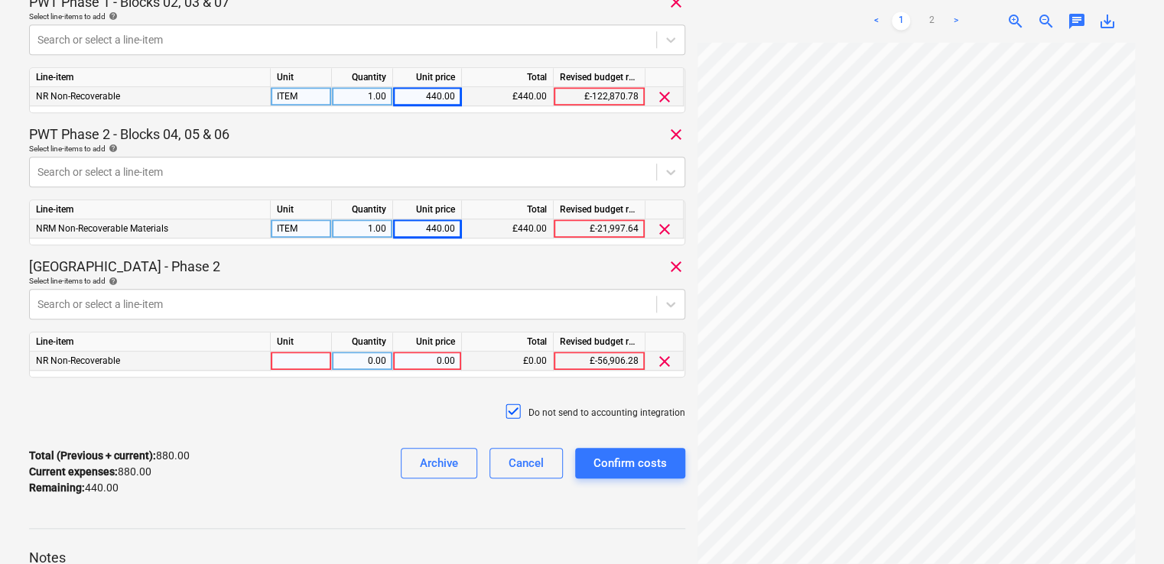
click at [291, 359] on div at bounding box center [301, 361] width 61 height 19
type input "ITEM"
type input "440"
click at [350, 408] on div "Do not send to accounting integration" at bounding box center [357, 413] width 656 height 46
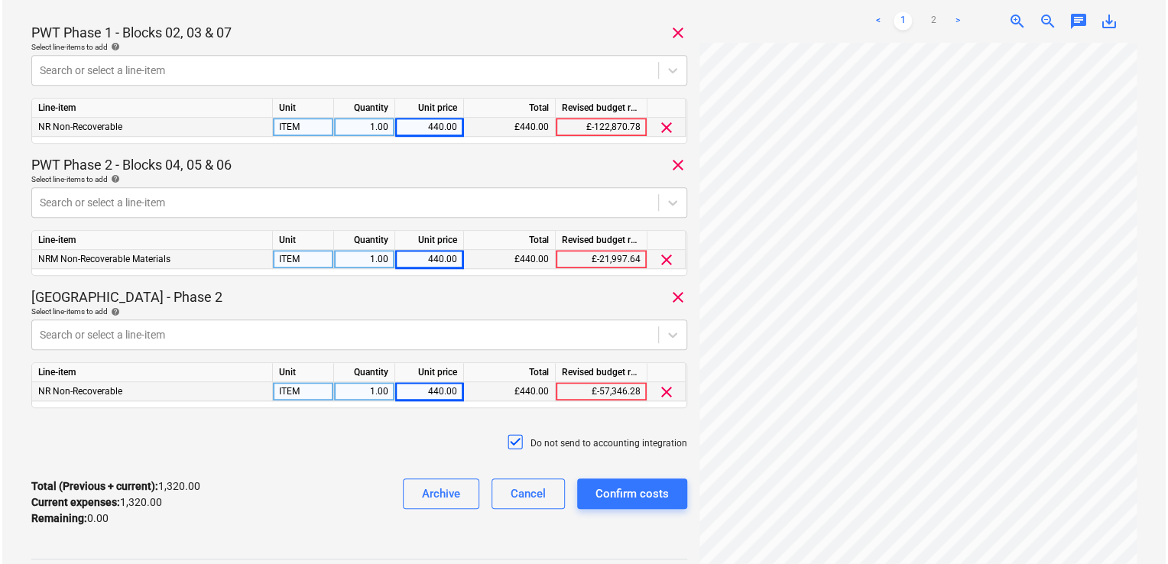
scroll to position [440, 0]
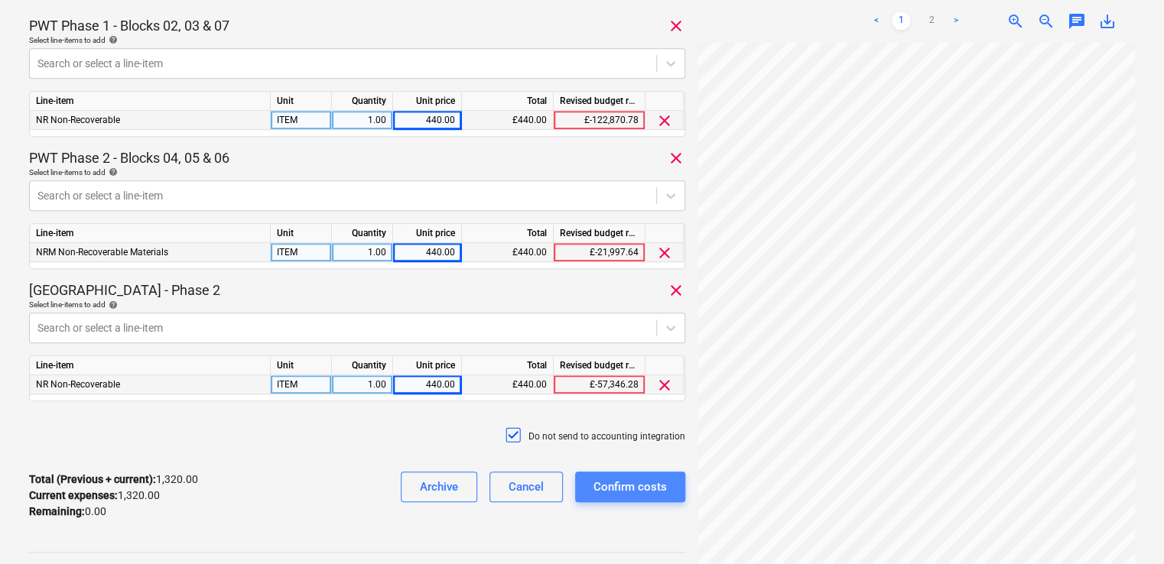
click at [639, 487] on div "Confirm costs" at bounding box center [629, 487] width 73 height 20
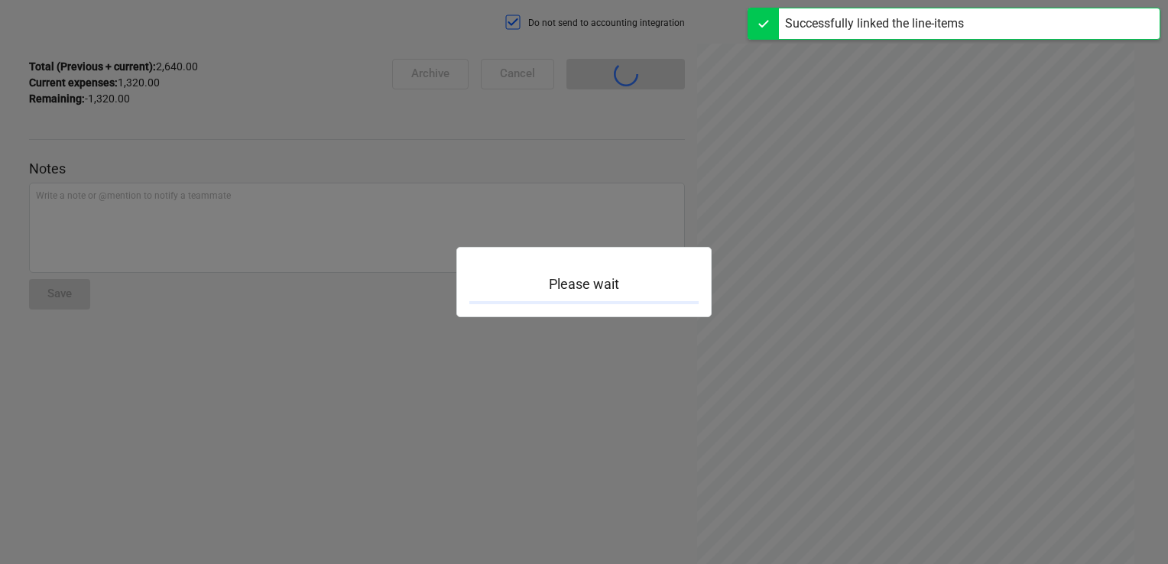
scroll to position [134, 0]
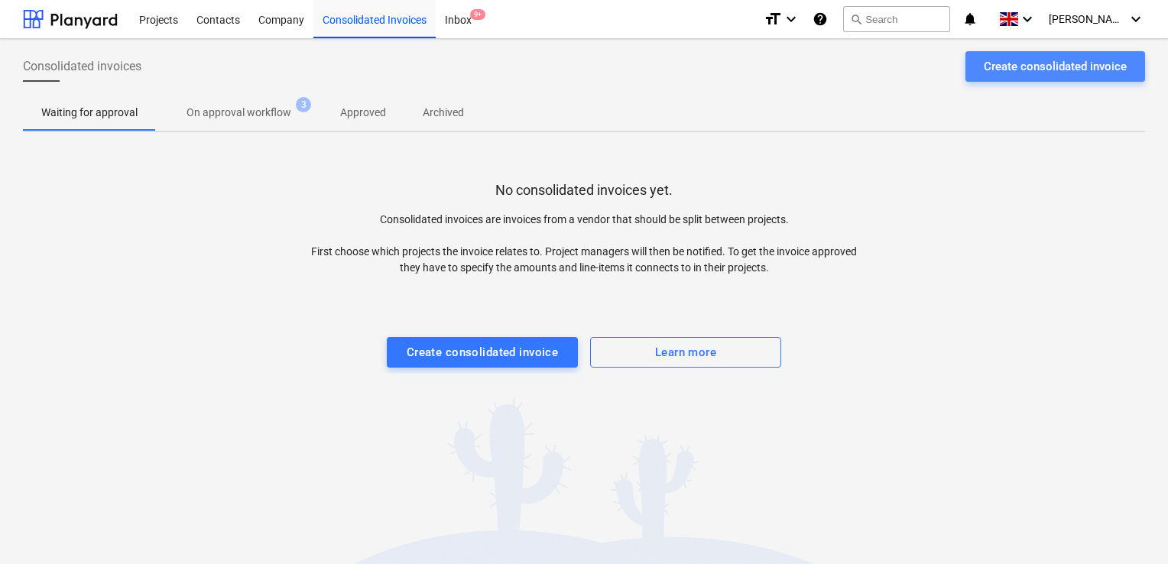
click at [995, 57] on div "Create consolidated invoice" at bounding box center [1055, 67] width 143 height 20
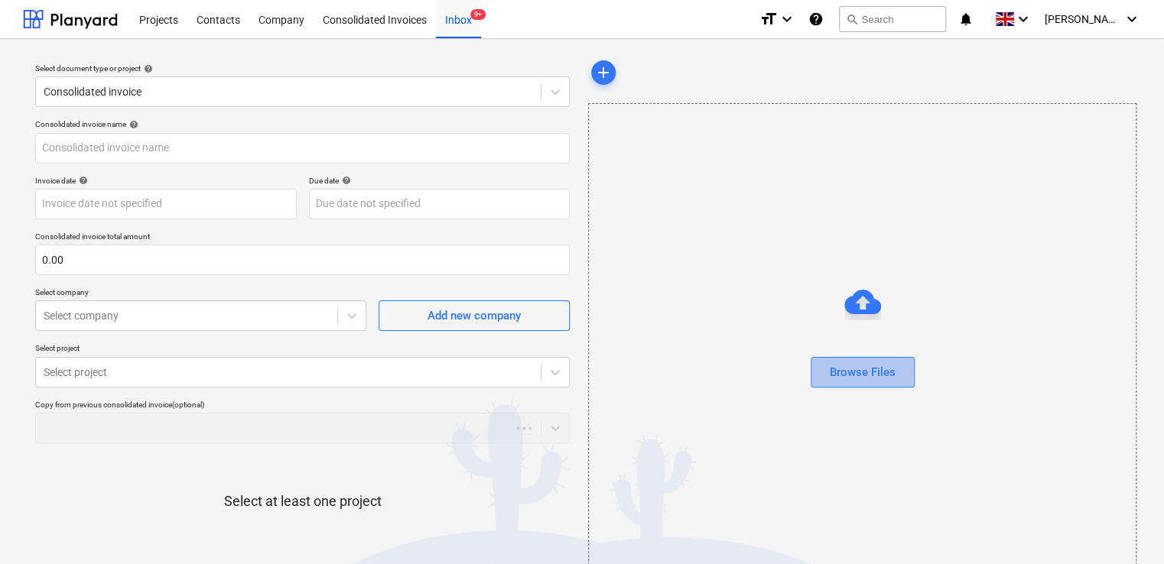
click at [830, 381] on div "Browse Files" at bounding box center [863, 372] width 66 height 20
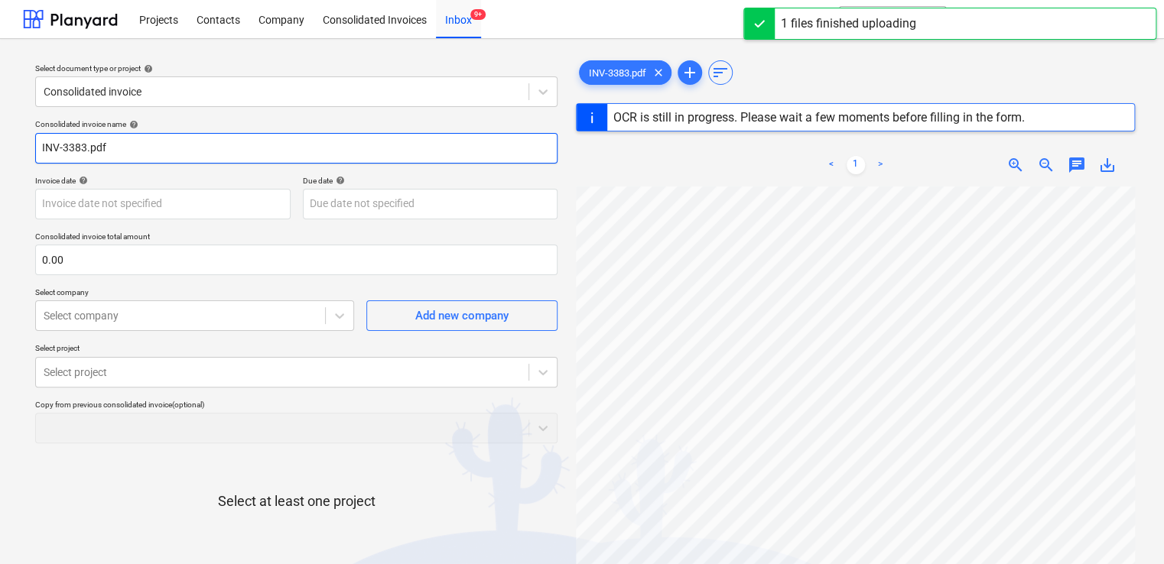
click at [200, 142] on input "INV-3383.pdf" at bounding box center [296, 148] width 522 height 31
type input "INV-3383"
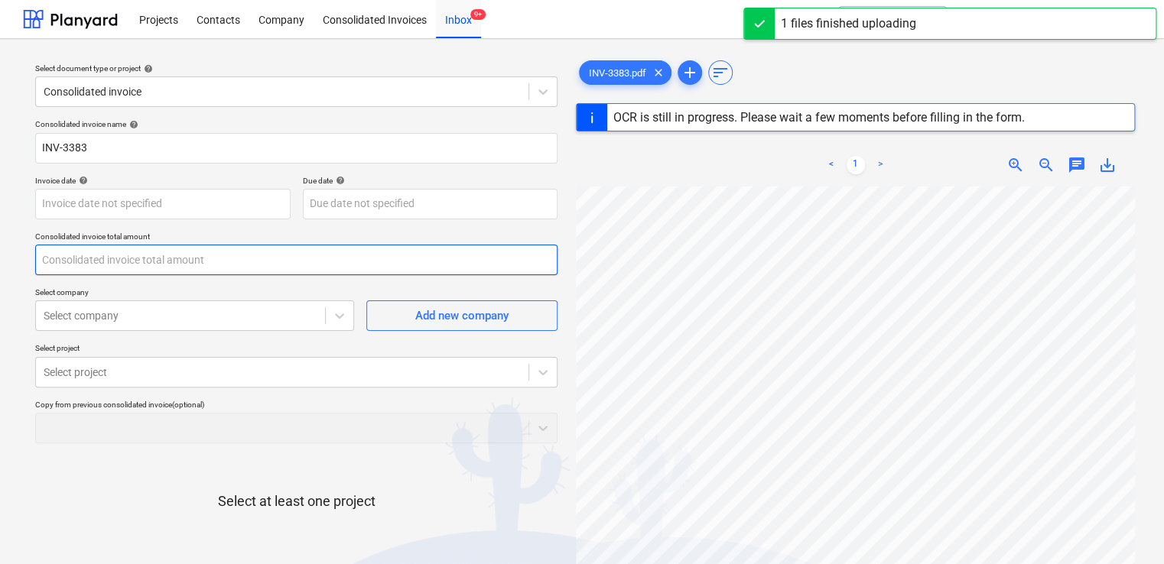
click at [92, 253] on input "text" at bounding box center [296, 260] width 522 height 31
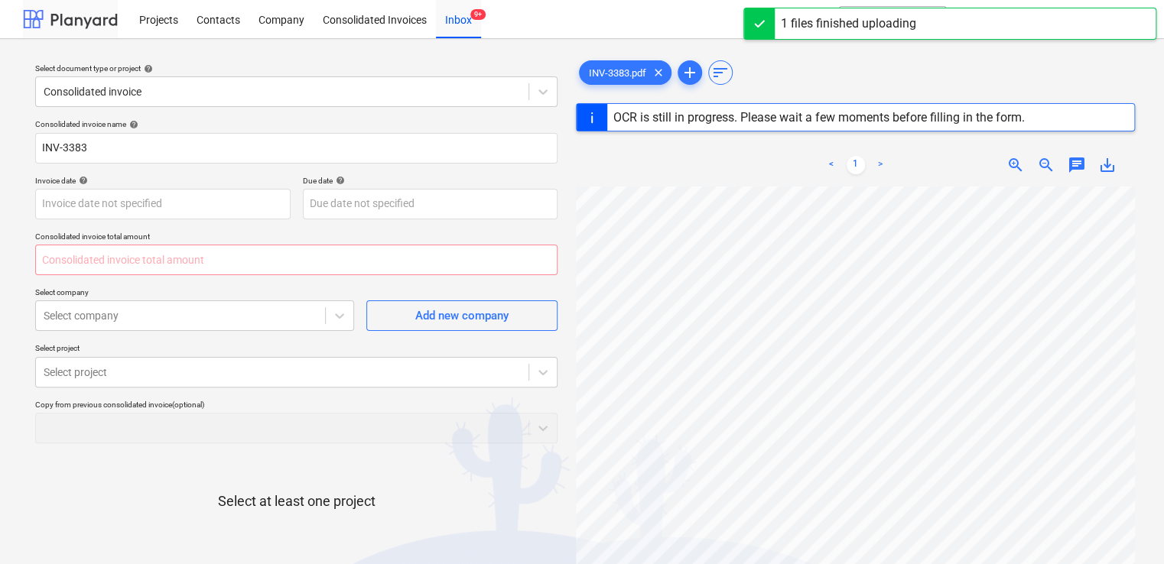
type input "0.00"
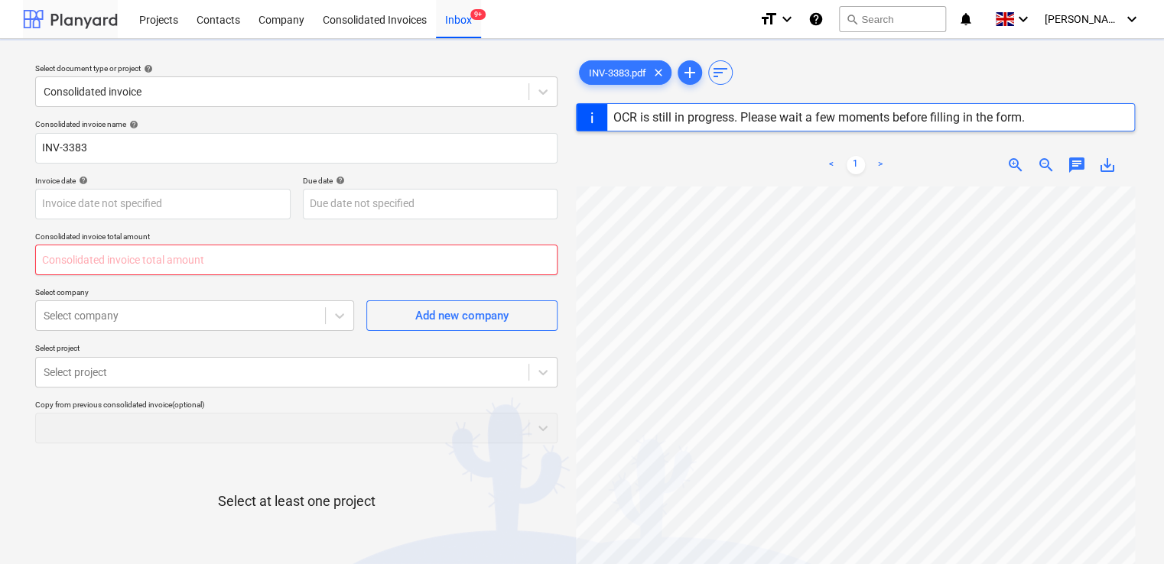
type input "27 Dec 2024"
type input "26 Jan 2025"
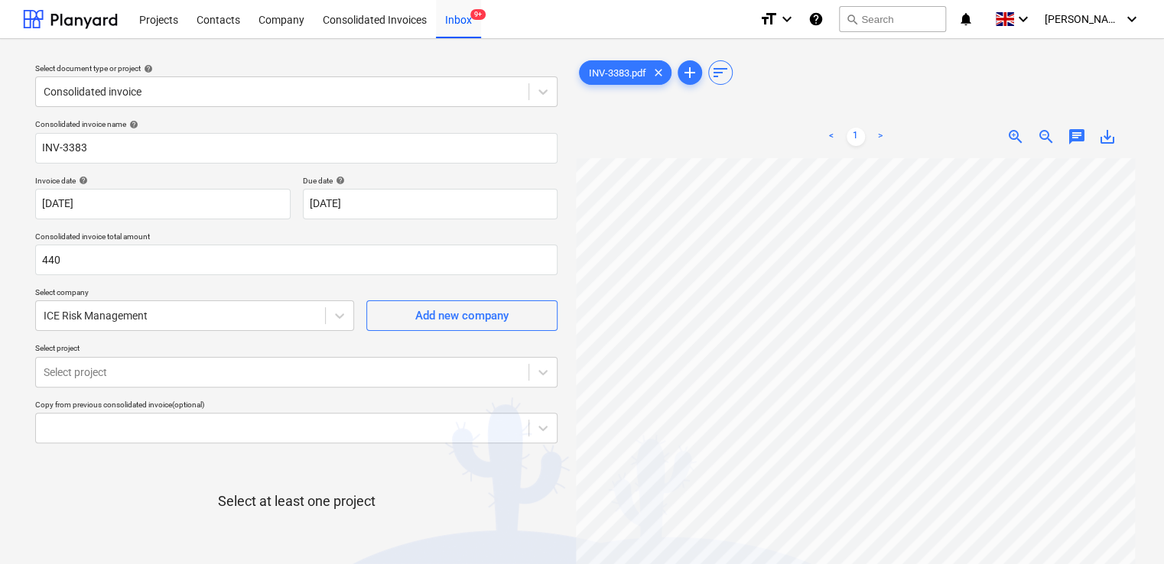
type input "440.00"
click at [212, 456] on div "Select at least one project" at bounding box center [296, 514] width 522 height 116
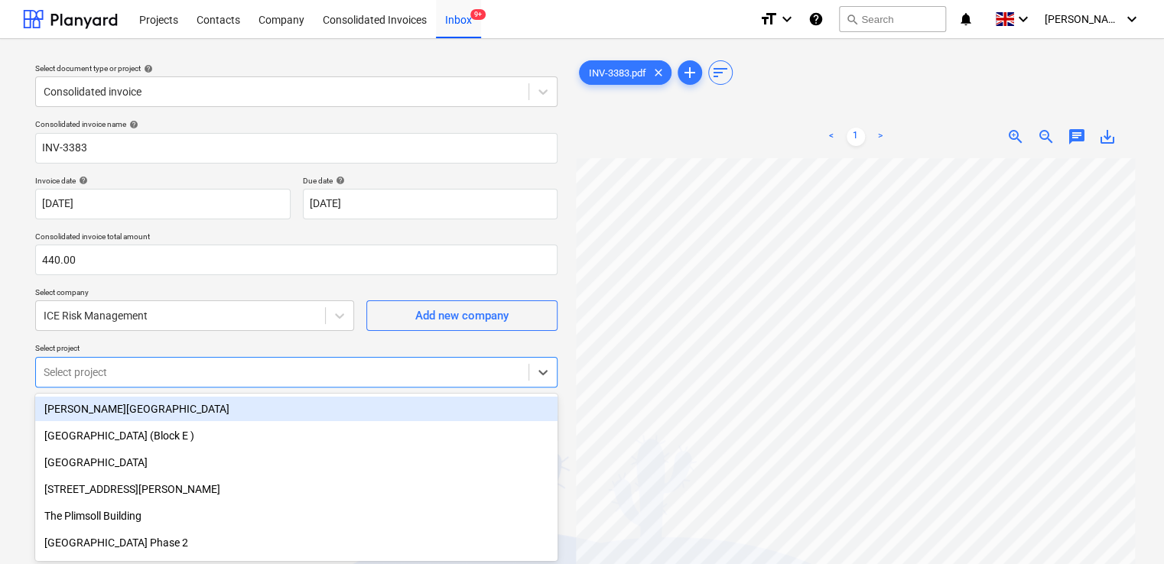
click at [240, 371] on body "Projects Contacts Company Consolidated Invoices Inbox 9+ format_size keyboard_a…" at bounding box center [582, 282] width 1164 height 564
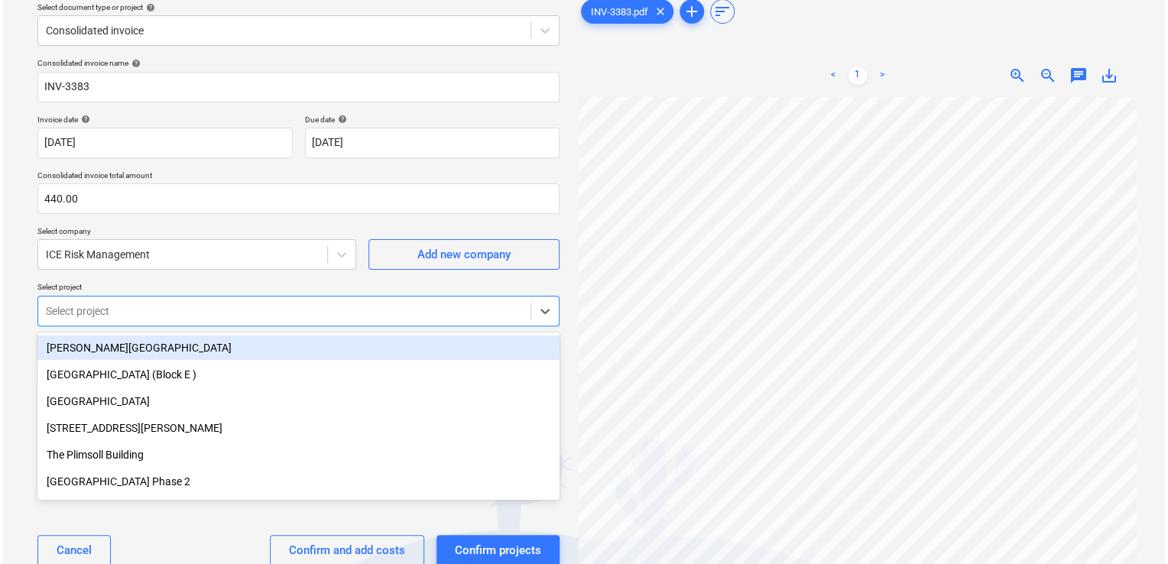
scroll to position [67, 0]
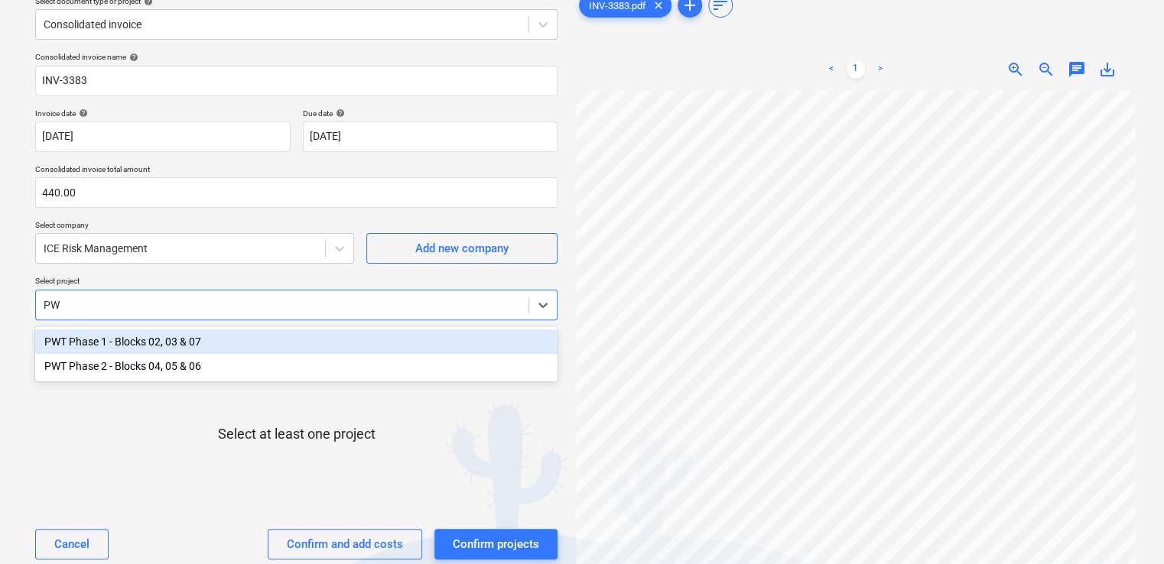
type input "PWT"
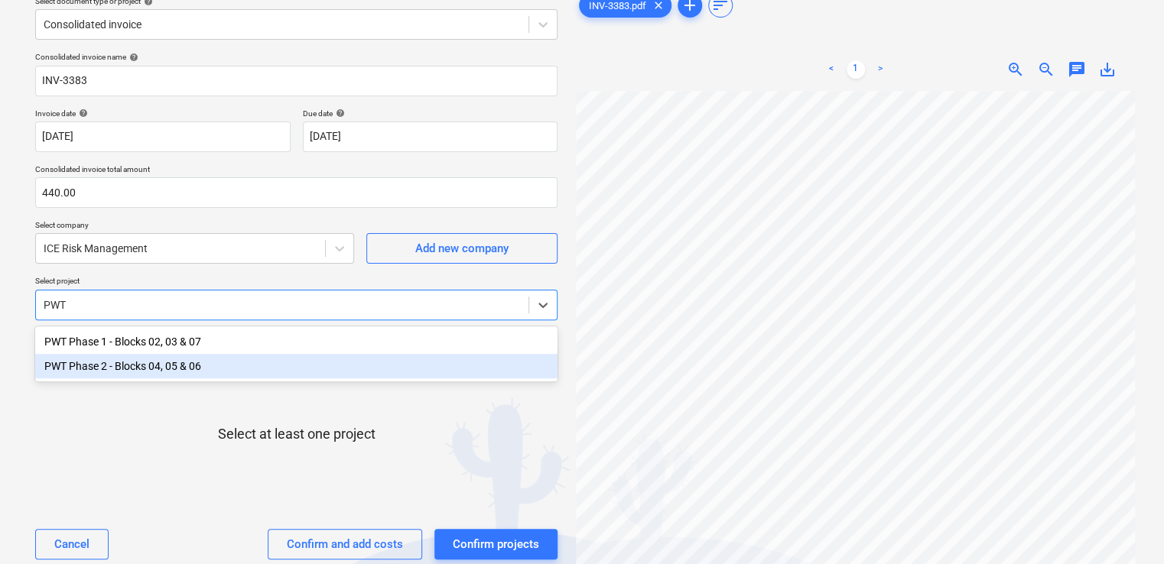
click at [229, 356] on div "PWT Phase 2 - Blocks 04, 05 & 06" at bounding box center [296, 366] width 522 height 24
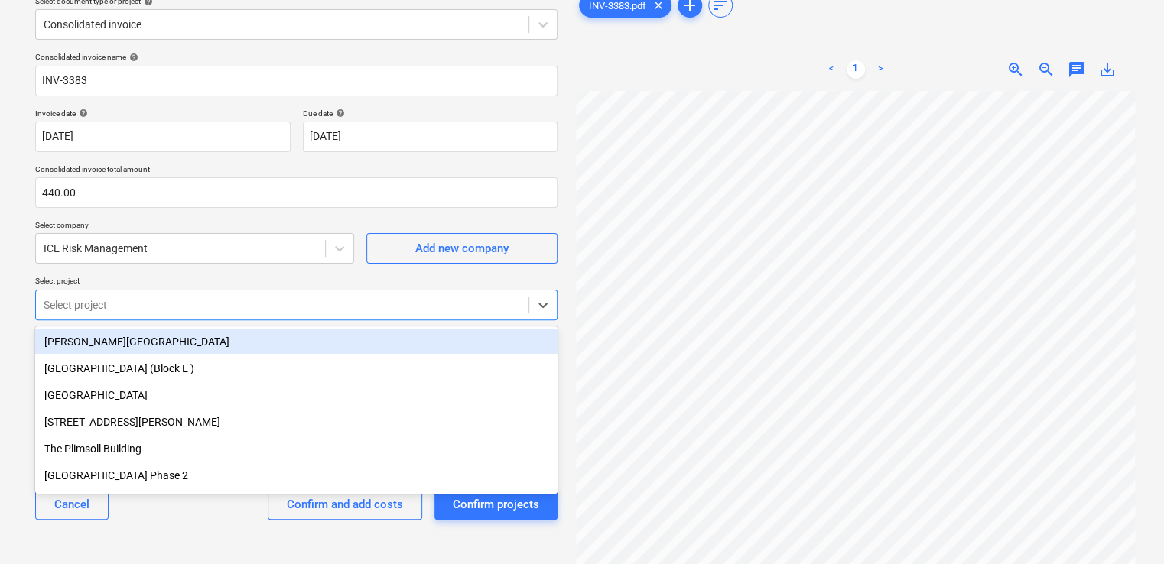
click at [215, 301] on div at bounding box center [282, 304] width 477 height 15
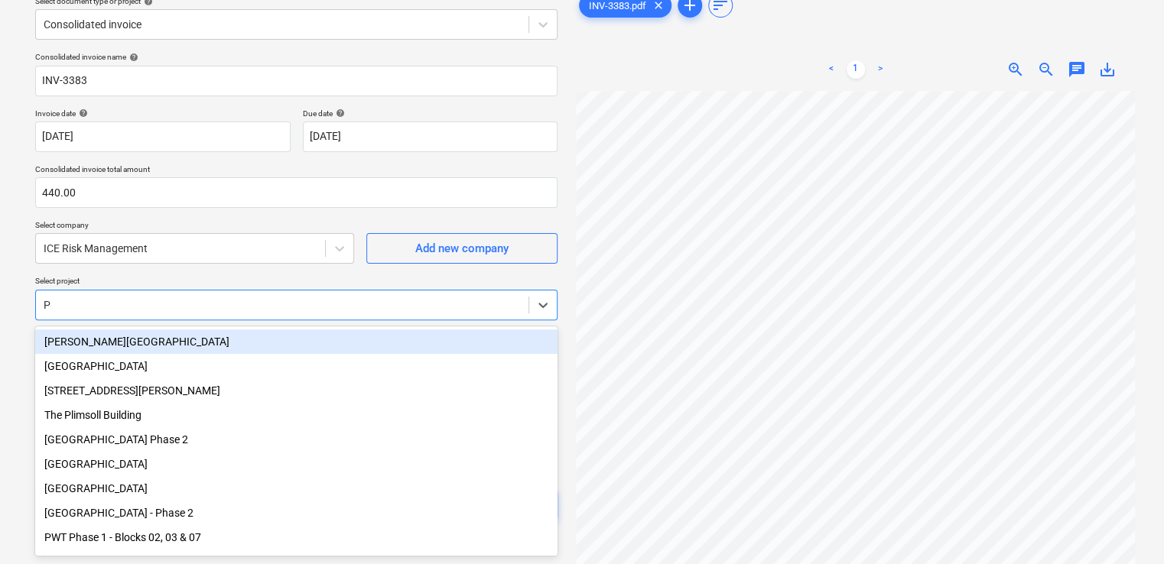
type input "PW"
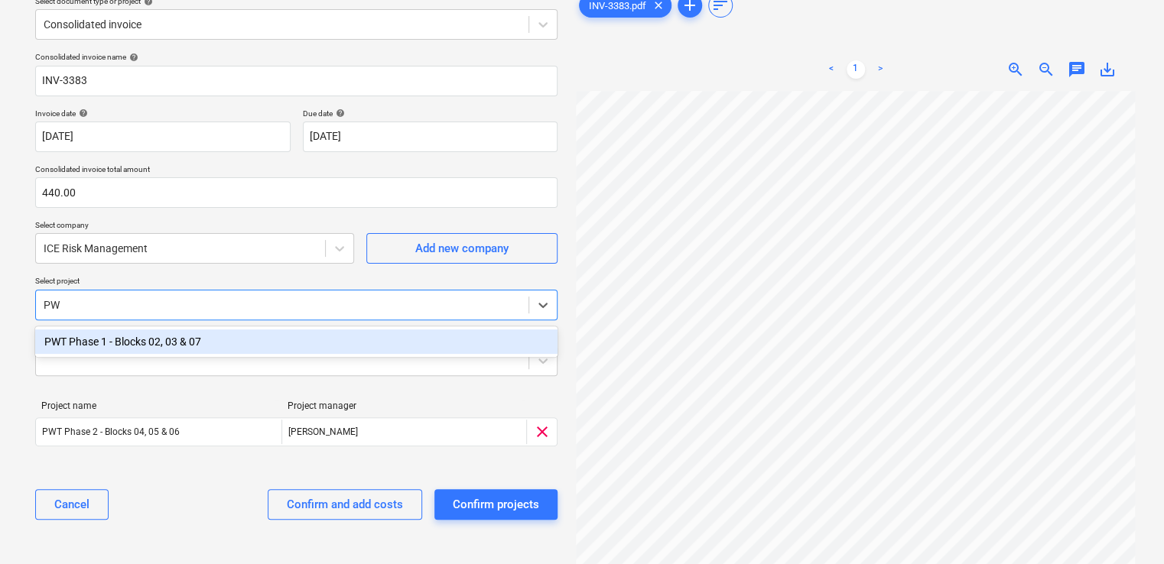
click at [197, 343] on div "PWT Phase 1 - Blocks 02, 03 & 07" at bounding box center [296, 342] width 522 height 24
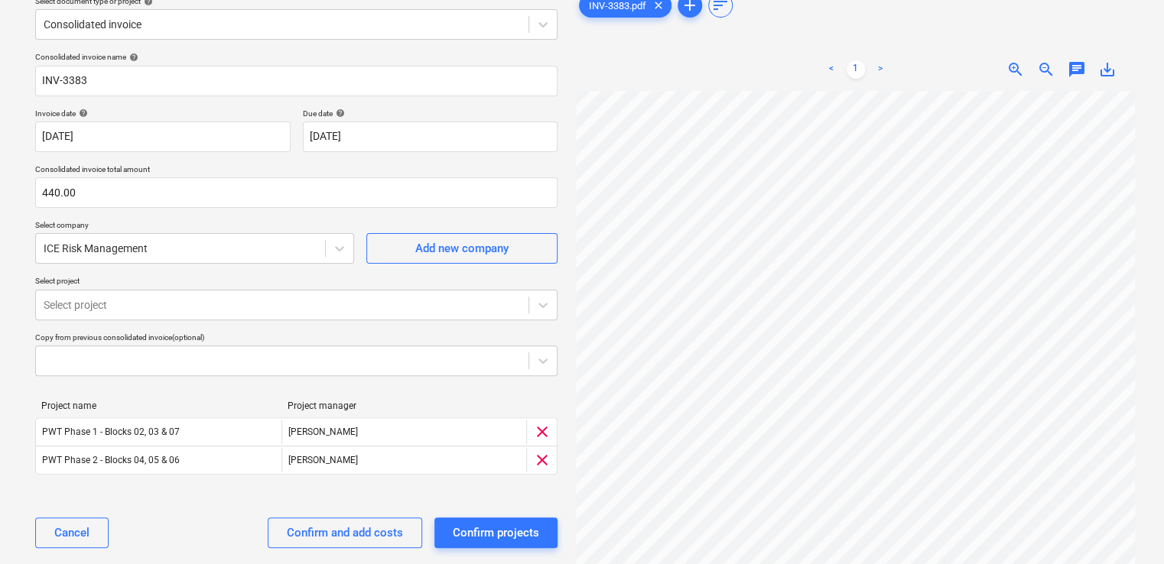
click at [253, 281] on p "Select project" at bounding box center [296, 282] width 522 height 13
click at [333, 536] on div "Confirm and add costs" at bounding box center [345, 533] width 116 height 20
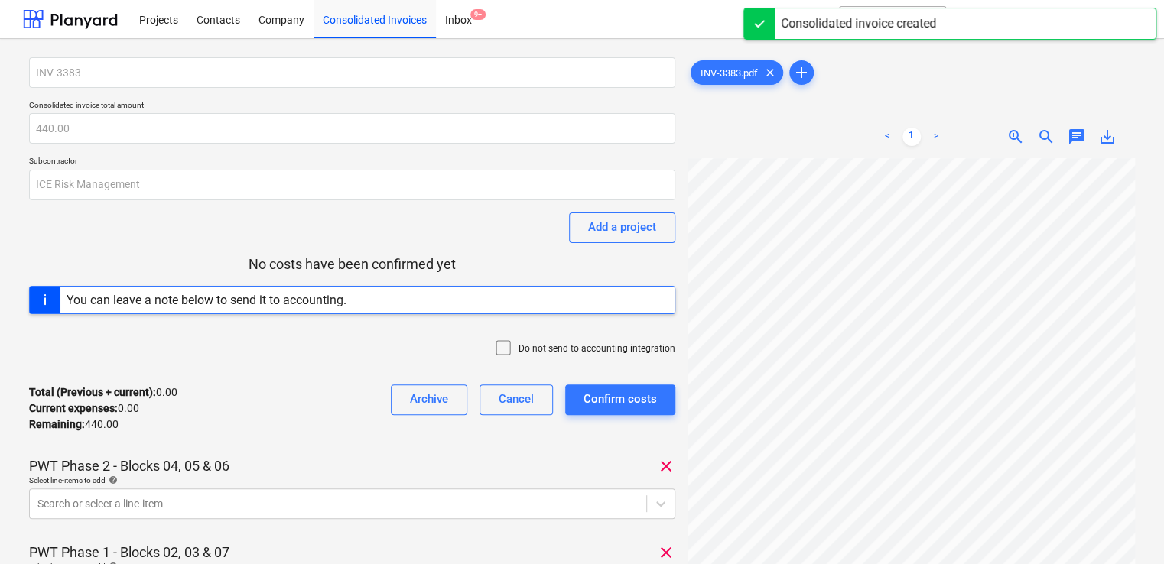
click at [503, 350] on icon at bounding box center [503, 348] width 18 height 18
click at [290, 499] on body "Projects Contacts Company Consolidated Invoices Inbox 9+ format_size keyboard_a…" at bounding box center [582, 282] width 1164 height 564
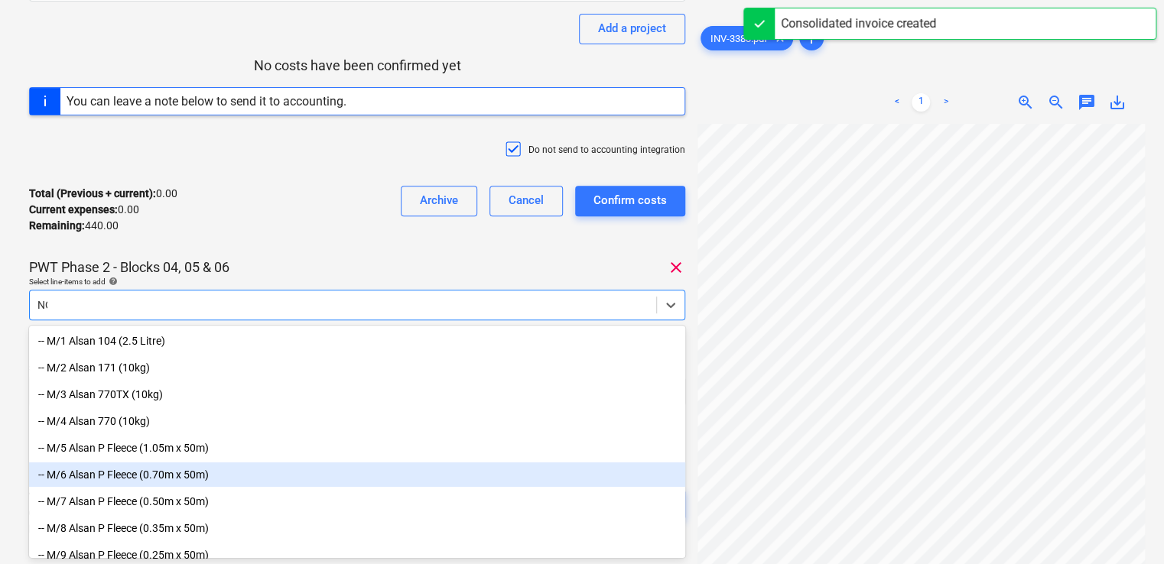
type input "NON"
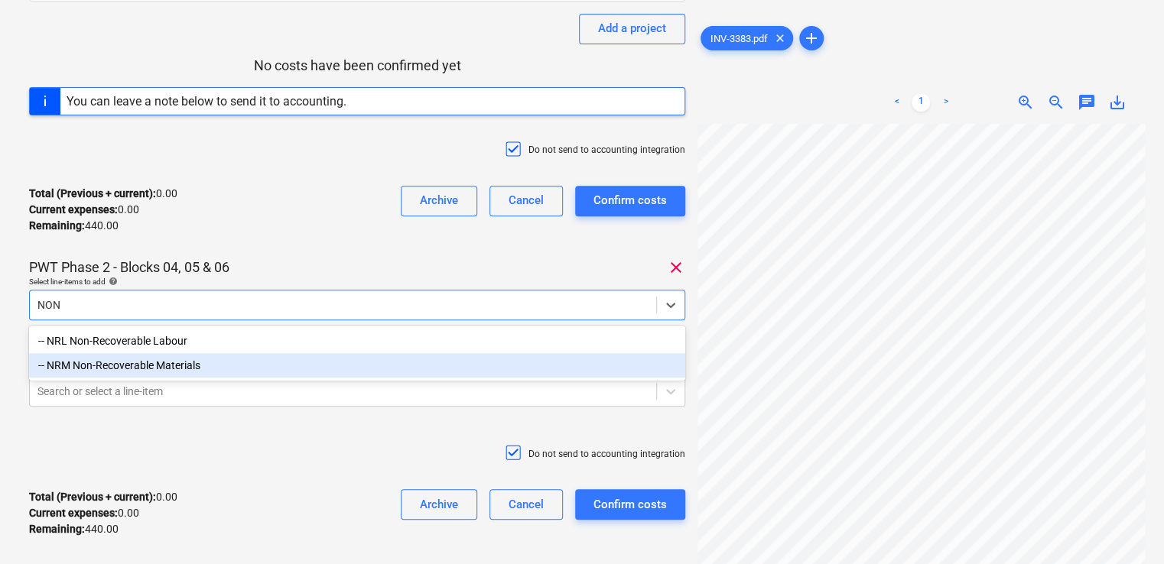
click at [219, 373] on div "-- NRM Non-Recoverable Materials" at bounding box center [357, 365] width 656 height 24
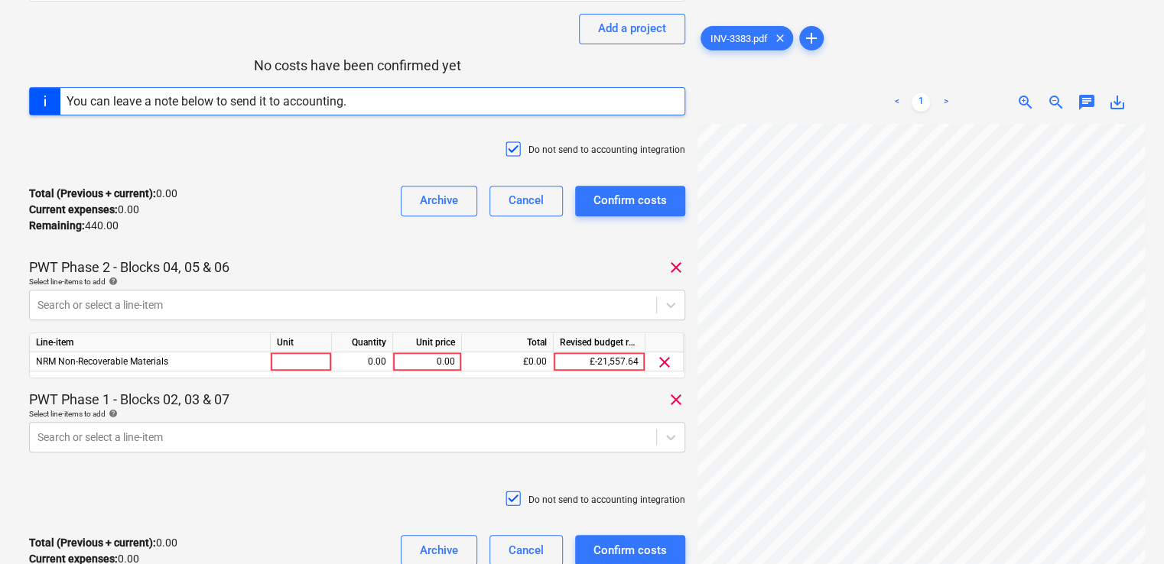
click at [294, 232] on div "Total (Previous + current) : 0.00 Current expenses : 0.00 Remaining : 440.00 Ar…" at bounding box center [357, 210] width 656 height 73
click at [307, 365] on div at bounding box center [301, 361] width 61 height 19
type input "ITEM"
type input "220"
click at [349, 224] on div "Total (Previous + current) : 0.00 Current expenses : 0.00 Remaining : 440.00 Ar…" at bounding box center [357, 210] width 656 height 73
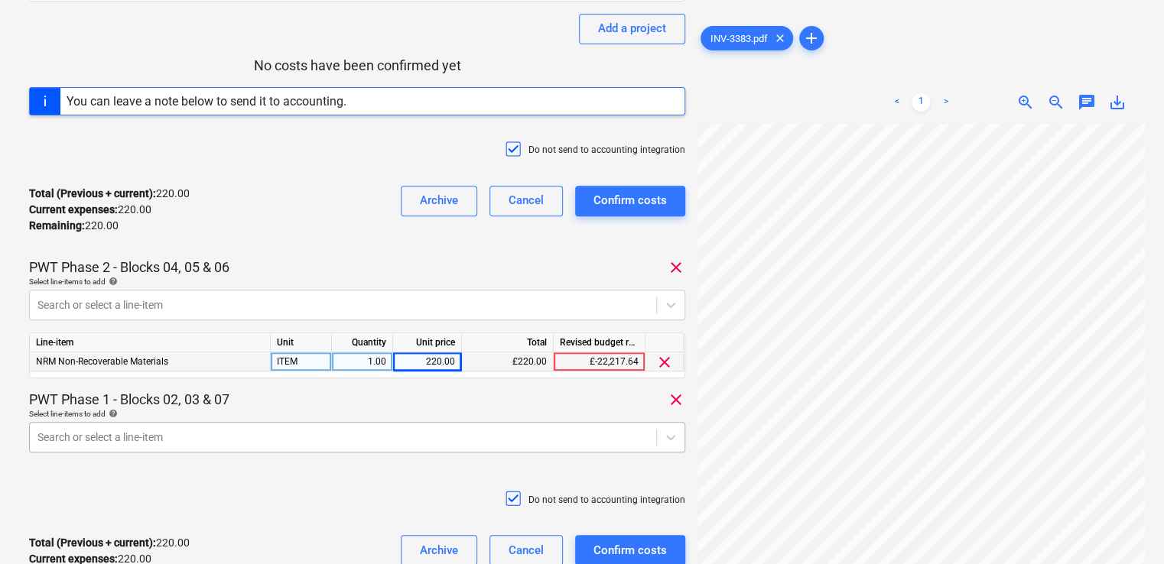
click at [294, 365] on body "Projects Contacts Company Consolidated Invoices Inbox 9+ format_size keyboard_a…" at bounding box center [582, 83] width 1164 height 564
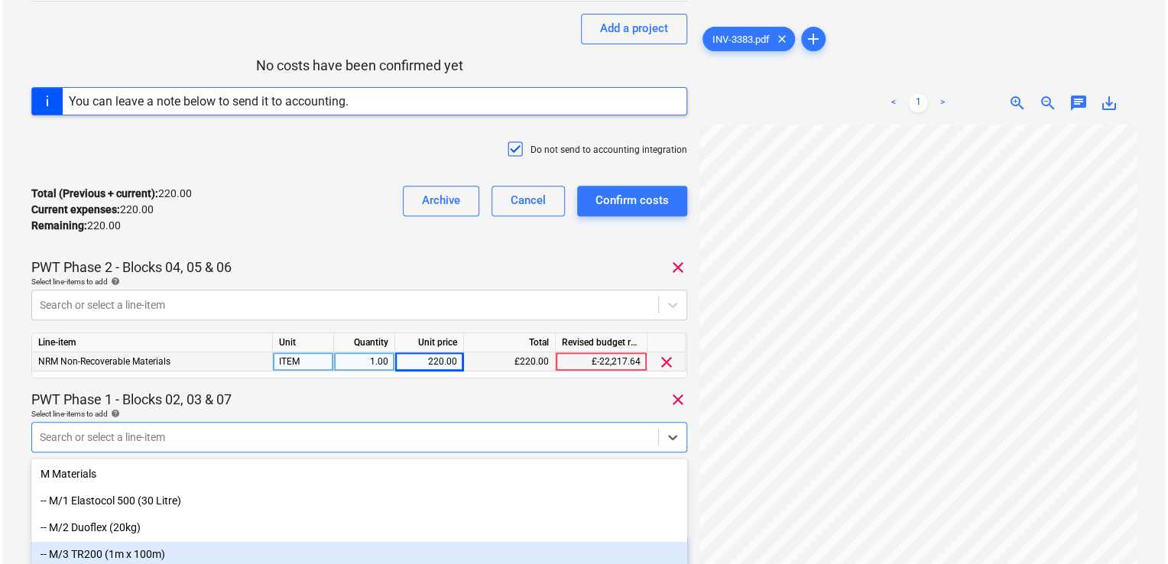
scroll to position [331, 0]
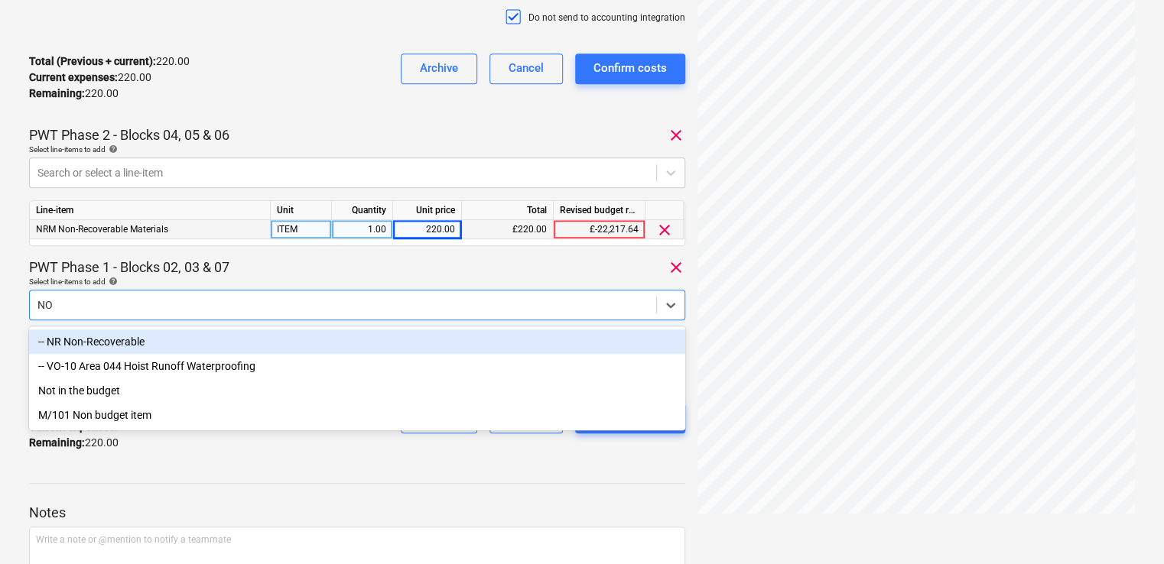
type input "NON"
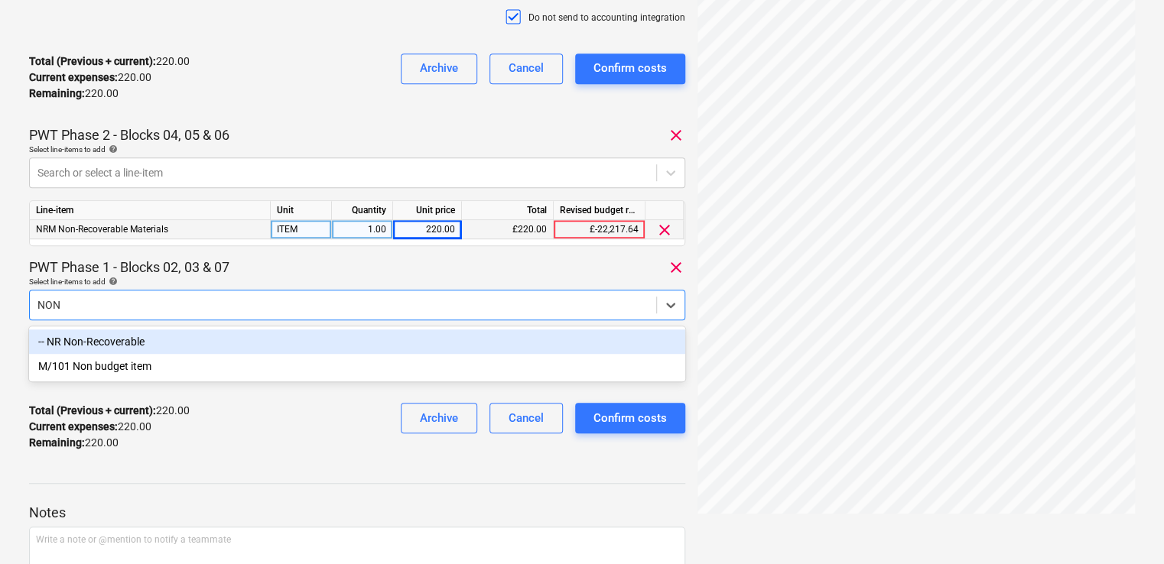
click at [239, 335] on div "-- NR Non-Recoverable" at bounding box center [357, 342] width 656 height 24
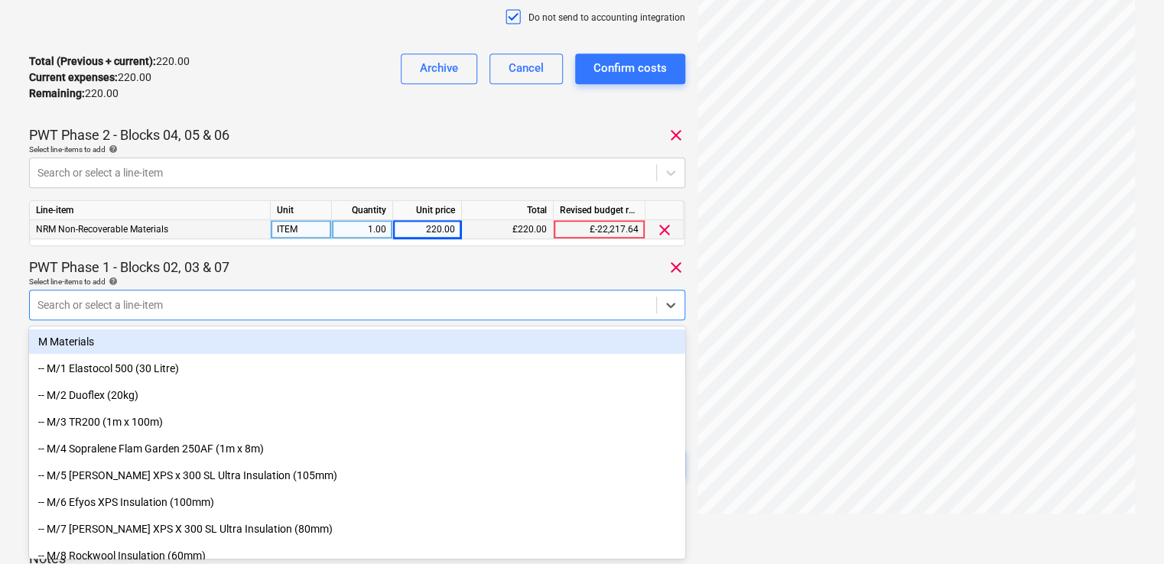
click at [285, 267] on div "PWT Phase 1 - Blocks 02, 03 & 07 clear" at bounding box center [357, 267] width 656 height 18
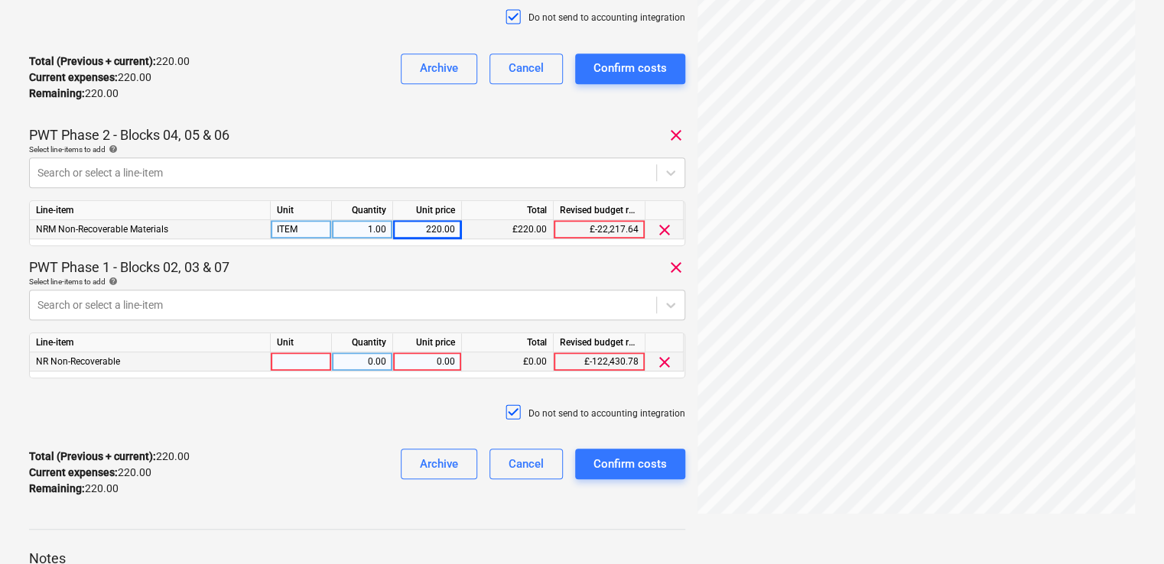
click at [309, 362] on div at bounding box center [301, 361] width 61 height 19
type input "ITEM"
type input "220"
click at [341, 443] on div "Total (Previous + current) : 220.00 Current expenses : 220.00 Remaining : 220.0…" at bounding box center [357, 473] width 656 height 73
click at [612, 456] on div "Confirm costs" at bounding box center [629, 464] width 73 height 20
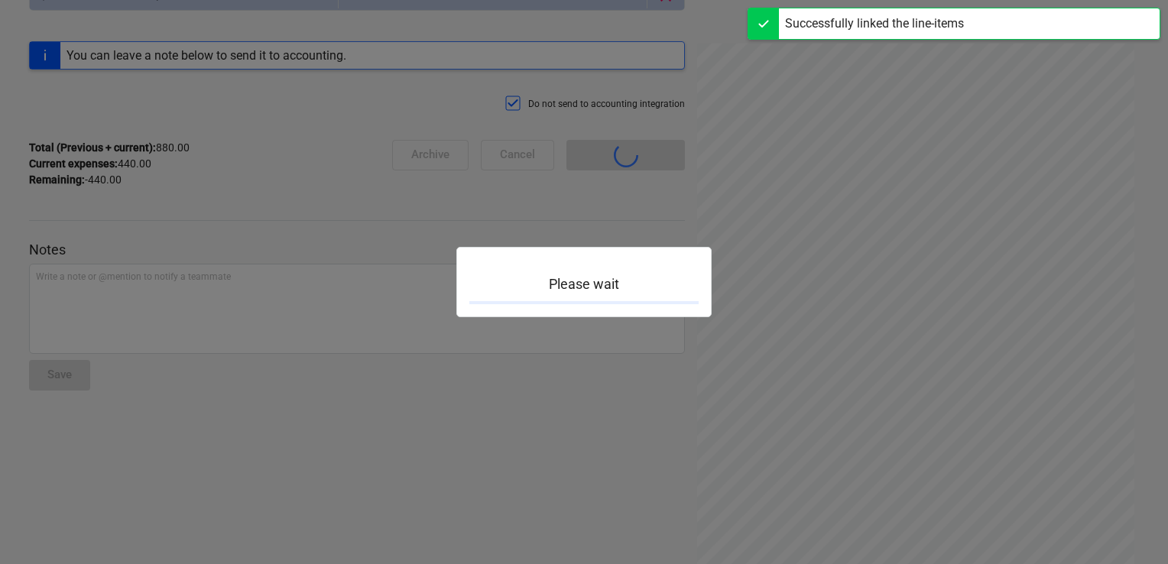
scroll to position [134, 0]
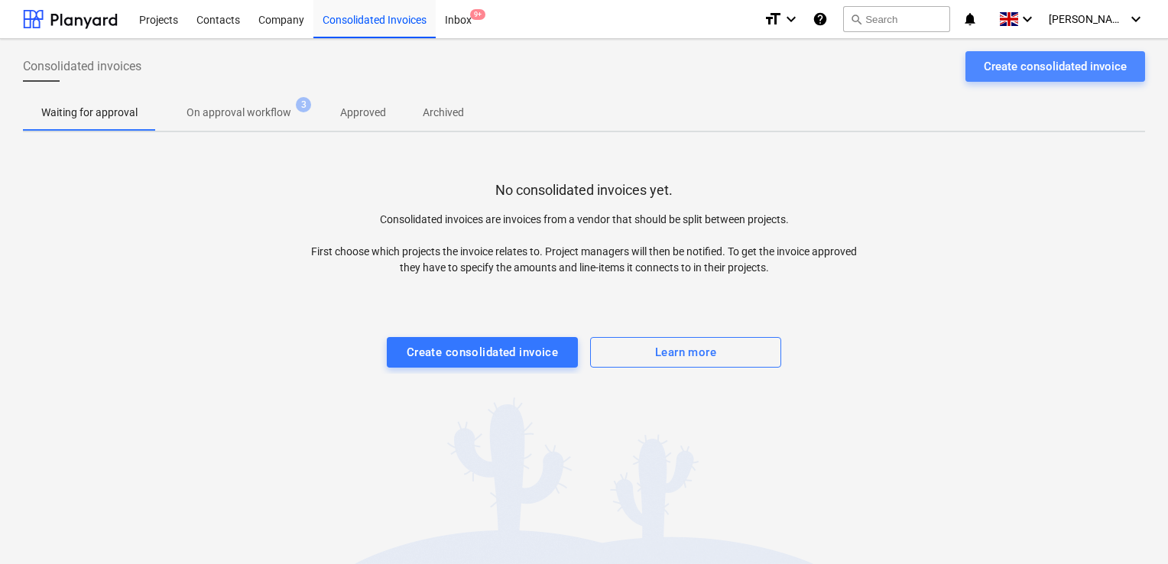
click at [994, 60] on div "Create consolidated invoice" at bounding box center [1055, 67] width 143 height 20
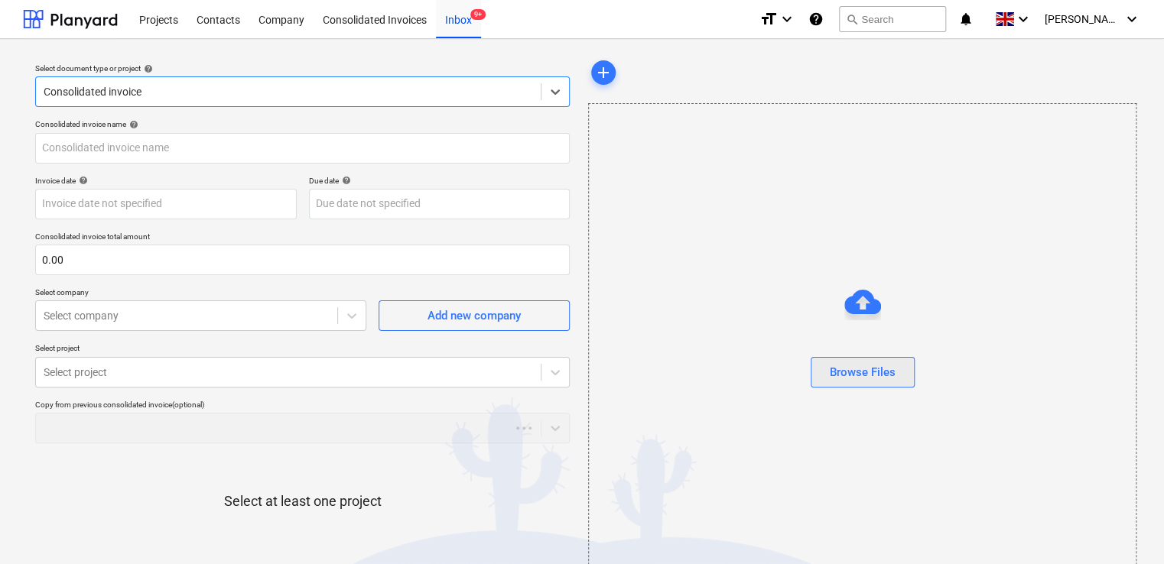
click at [849, 378] on div "Browse Files" at bounding box center [863, 372] width 66 height 20
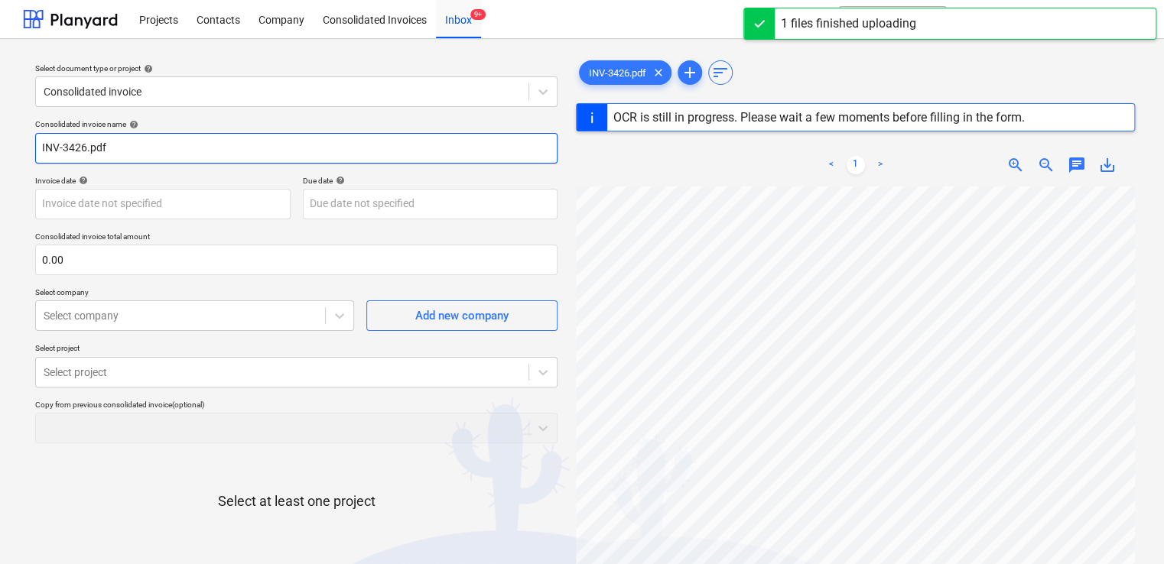
click at [161, 149] on input "INV-3426.pdf" at bounding box center [296, 148] width 522 height 31
type input "INV-3426"
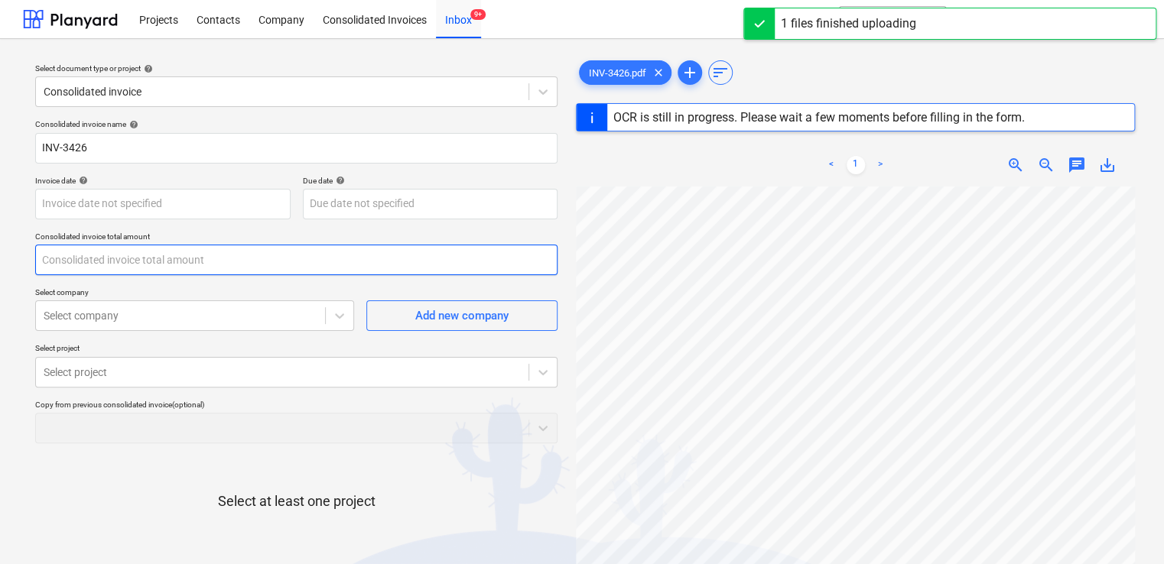
click at [76, 261] on input "text" at bounding box center [296, 260] width 522 height 31
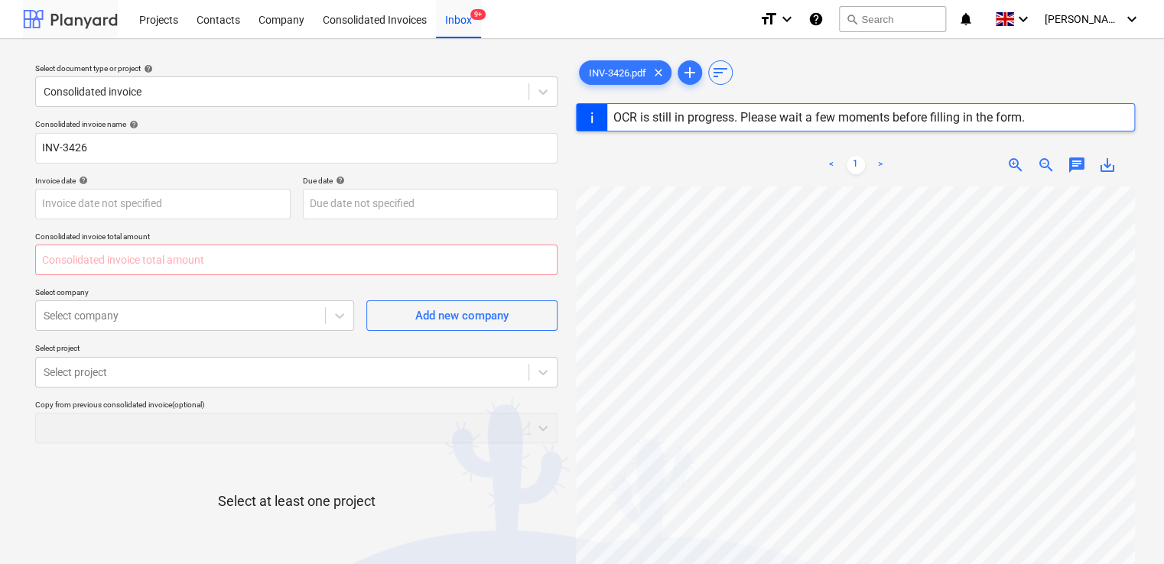
type input "0.00"
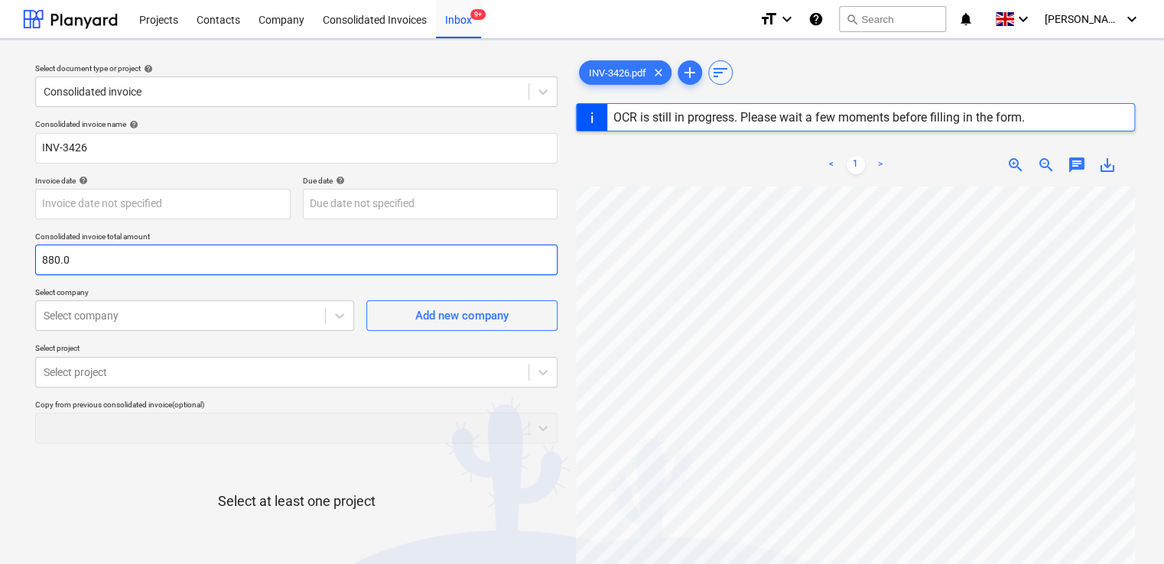
type input "880.00"
type input "30 Jan 2025"
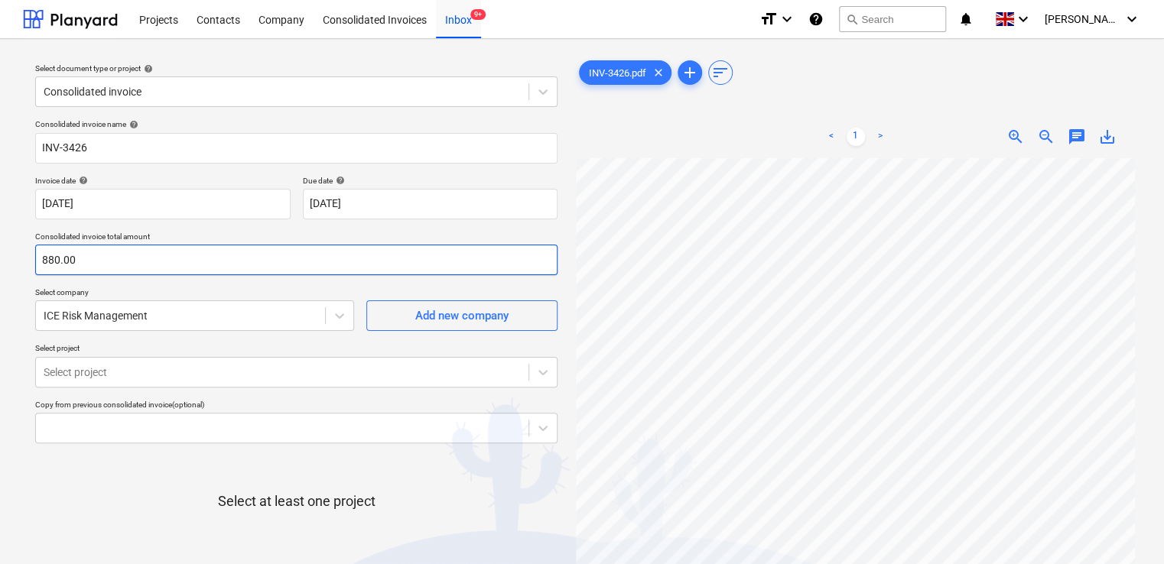
type input "880.00"
click at [249, 281] on div "Consolidated invoice name help INV-3426 Invoice date help 30 Jan 2025 30.01.202…" at bounding box center [296, 379] width 534 height 532
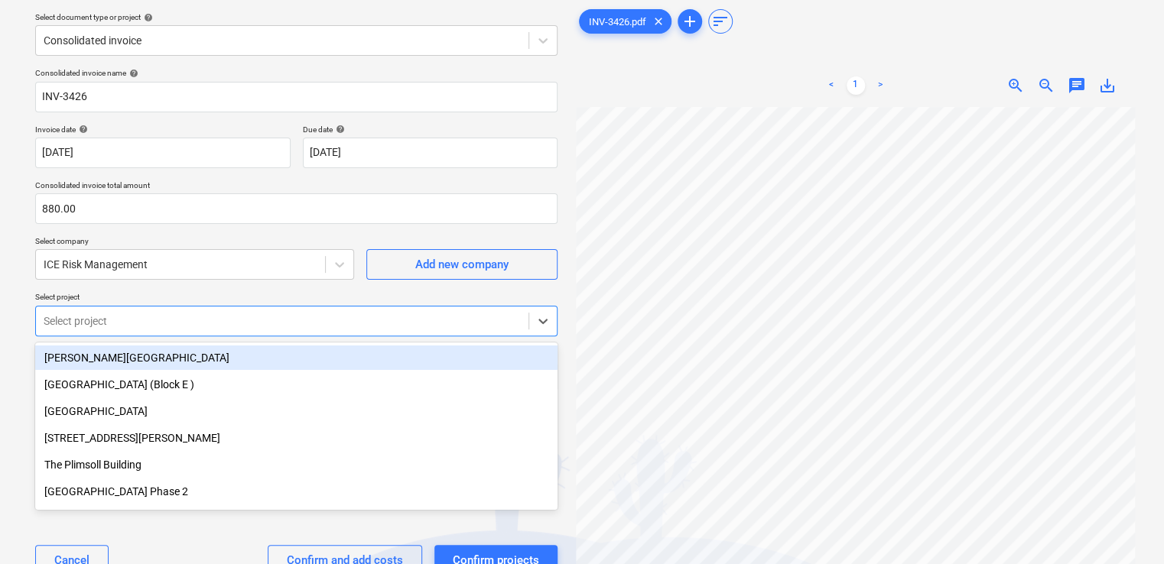
click at [219, 369] on body "Projects Contacts Company Consolidated Invoices Inbox 9+ format_size keyboard_a…" at bounding box center [582, 231] width 1164 height 564
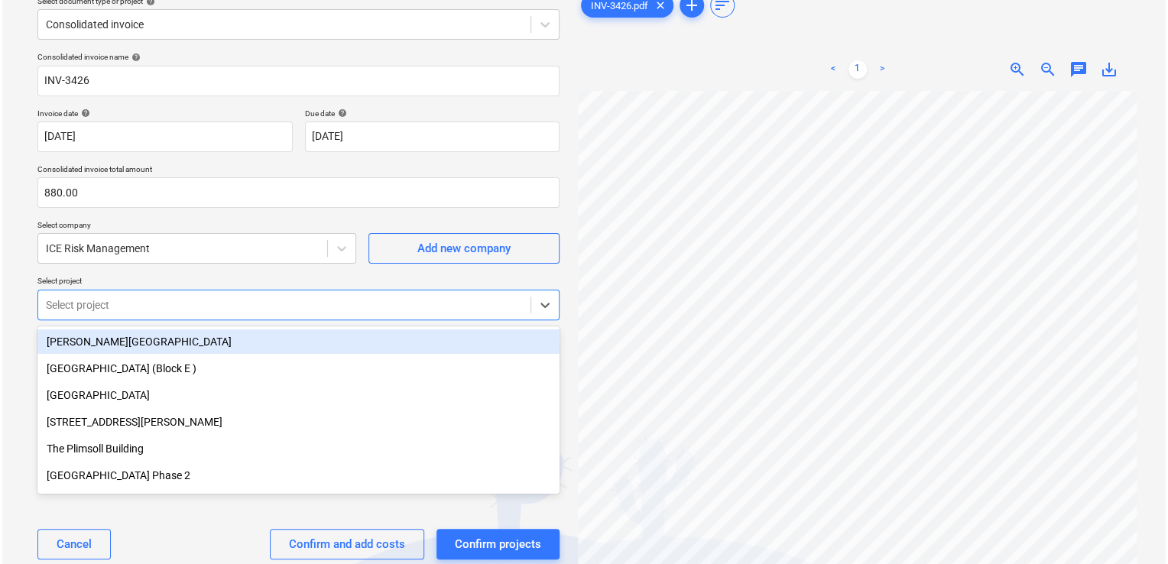
scroll to position [67, 0]
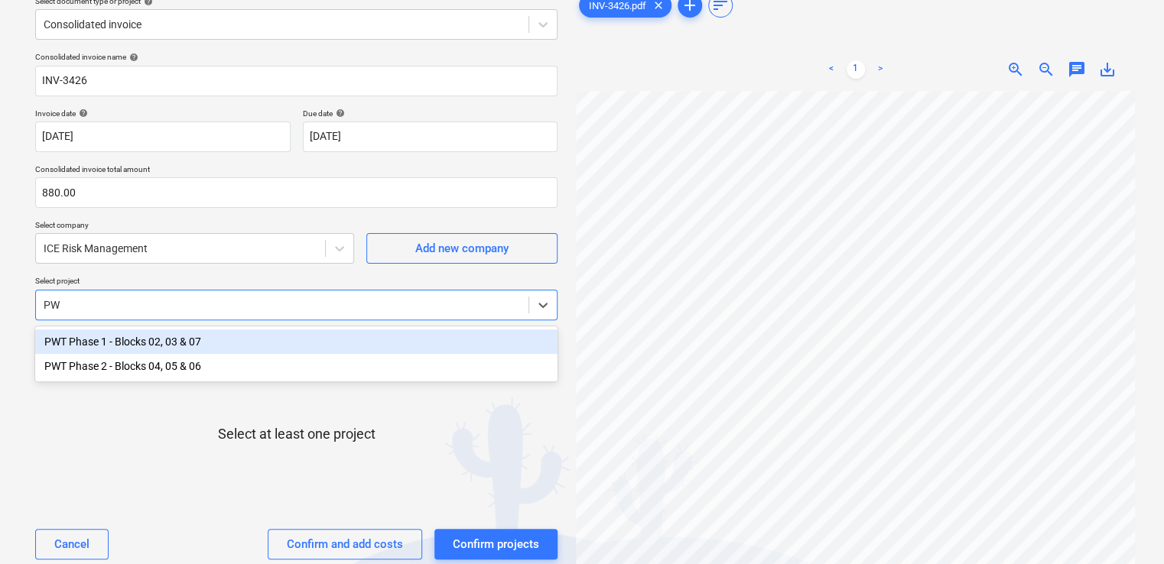
type input "PWT"
click at [199, 339] on div "PWT Phase 1 - Blocks 02, 03 & 07" at bounding box center [296, 342] width 522 height 24
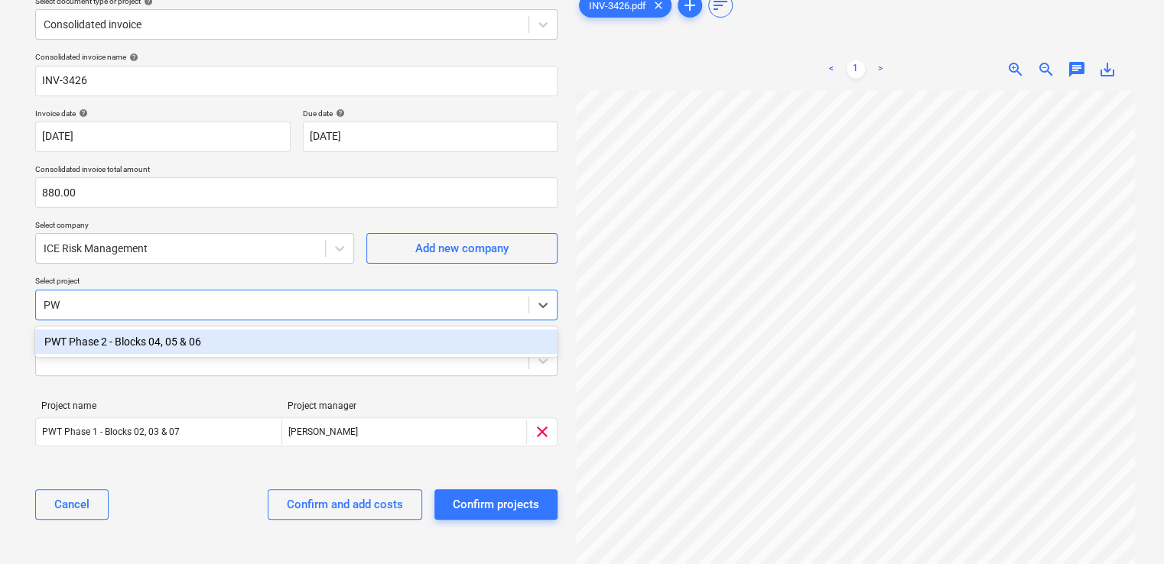
type input "PWT"
click at [199, 339] on div "PWT Phase 2 - Blocks 04, 05 & 06" at bounding box center [296, 342] width 522 height 24
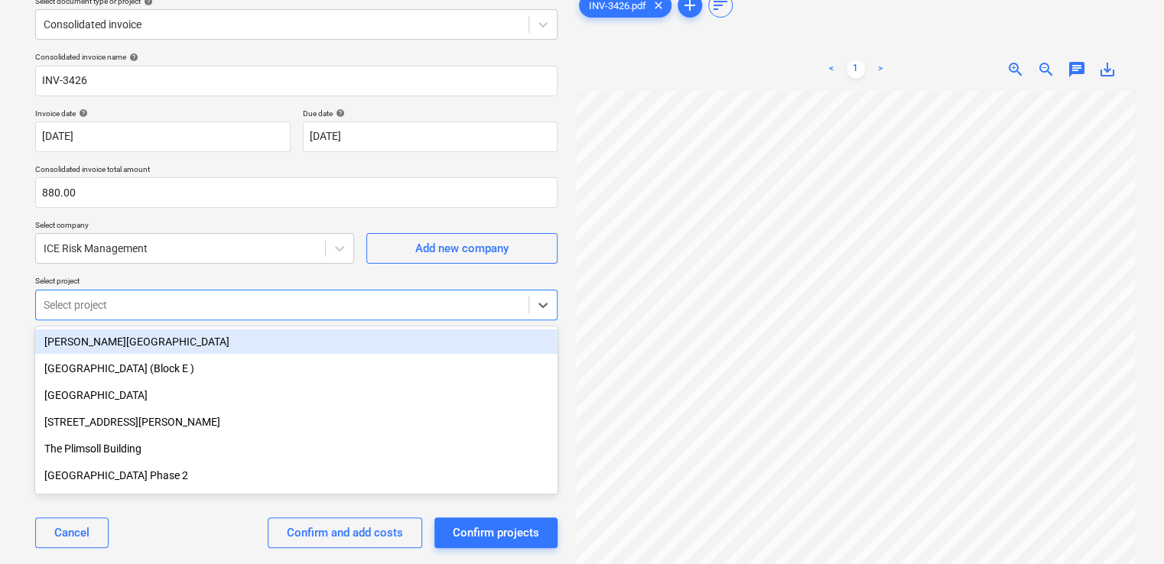
click at [234, 276] on p "Select project" at bounding box center [296, 282] width 522 height 13
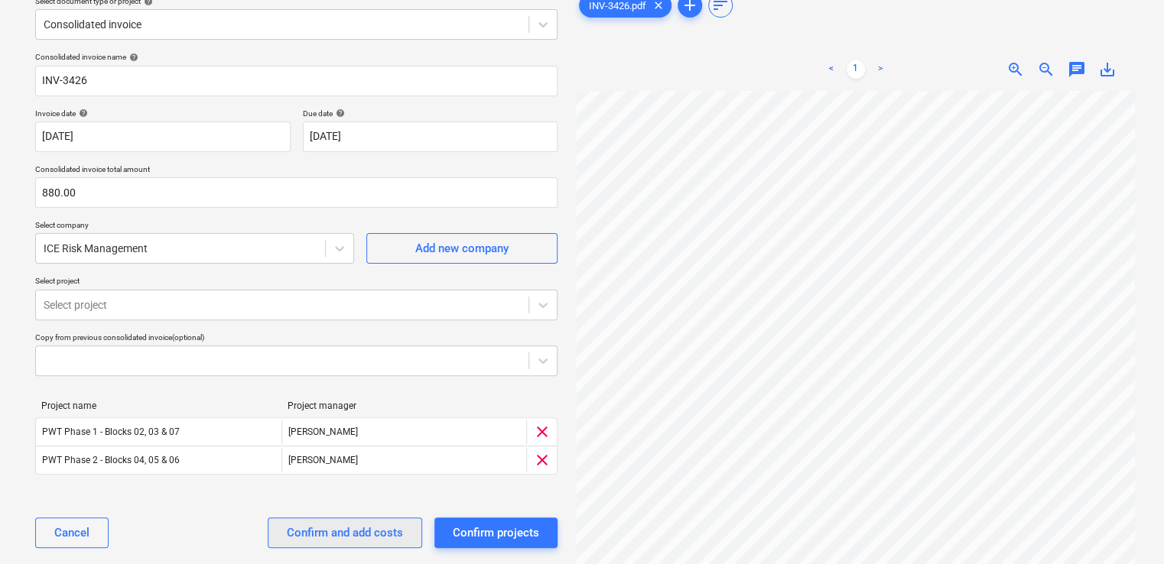
click at [352, 534] on div "Confirm and add costs" at bounding box center [345, 533] width 116 height 20
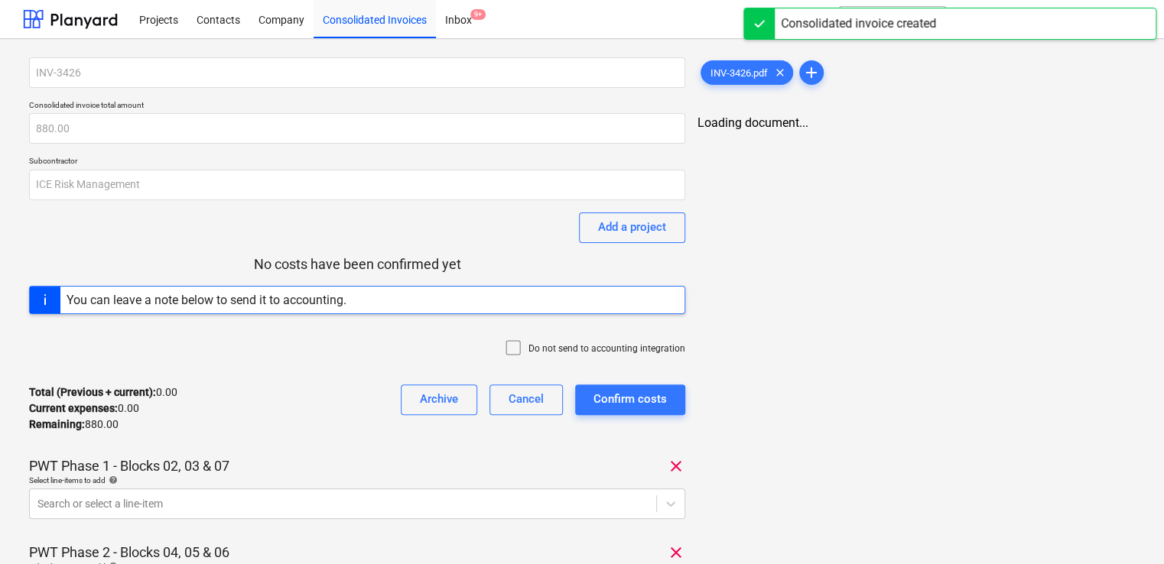
click at [516, 345] on icon at bounding box center [513, 348] width 18 height 18
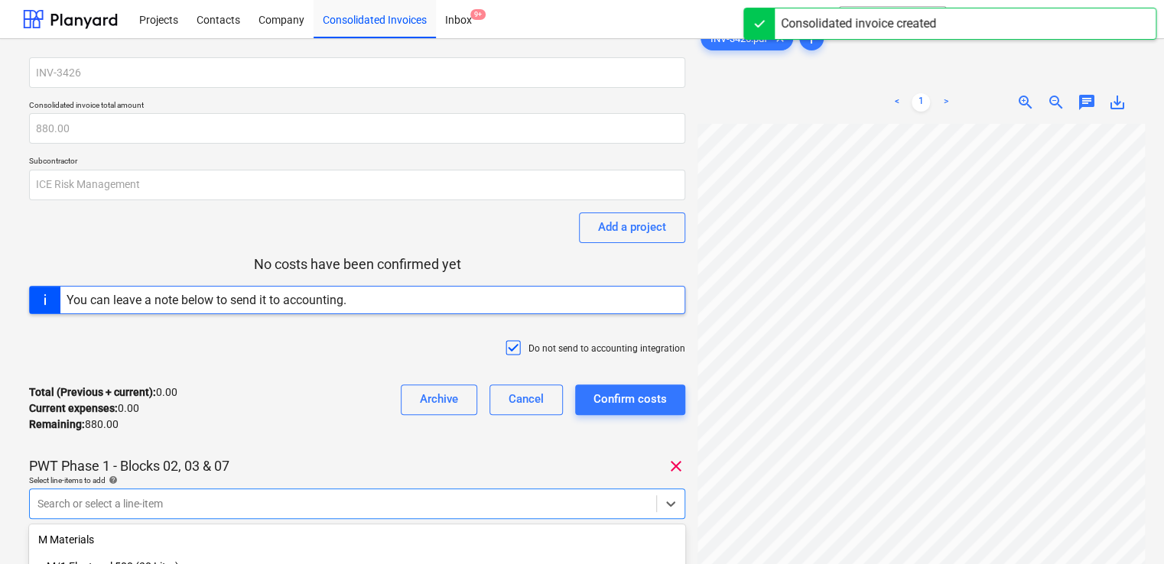
click at [412, 508] on body "Projects Contacts Company Consolidated Invoices Inbox 9+ format_size keyboard_a…" at bounding box center [582, 282] width 1164 height 564
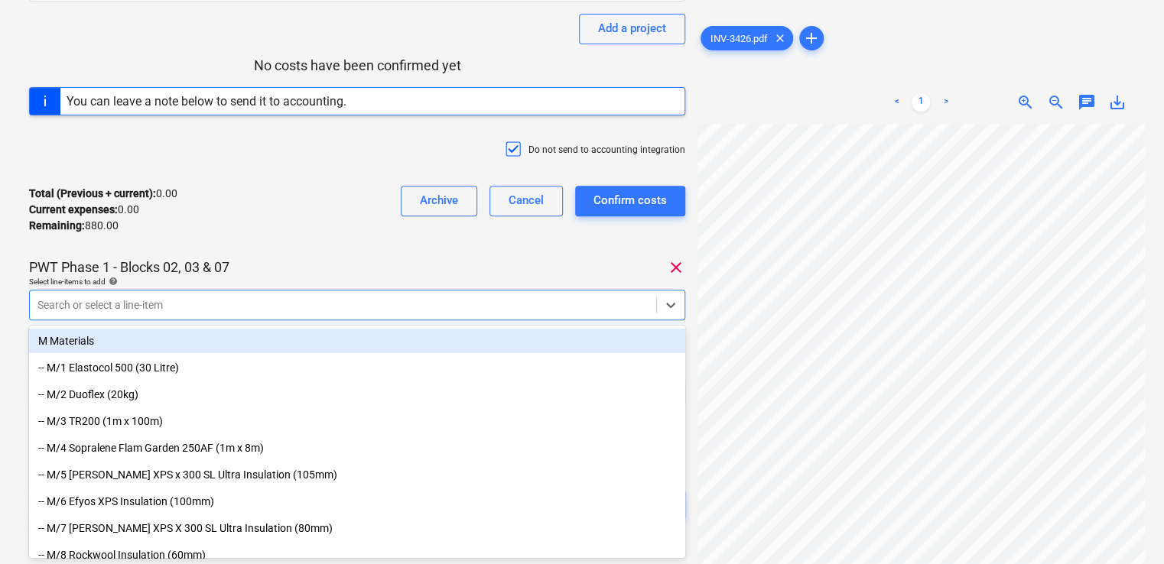
click at [206, 301] on div at bounding box center [342, 304] width 611 height 15
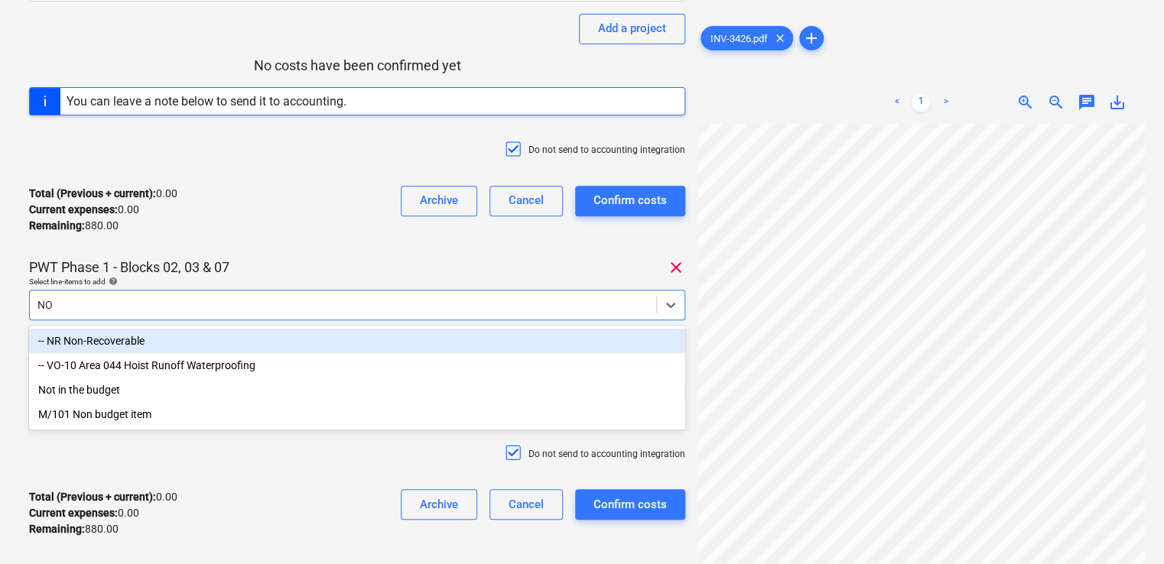
type input "NON"
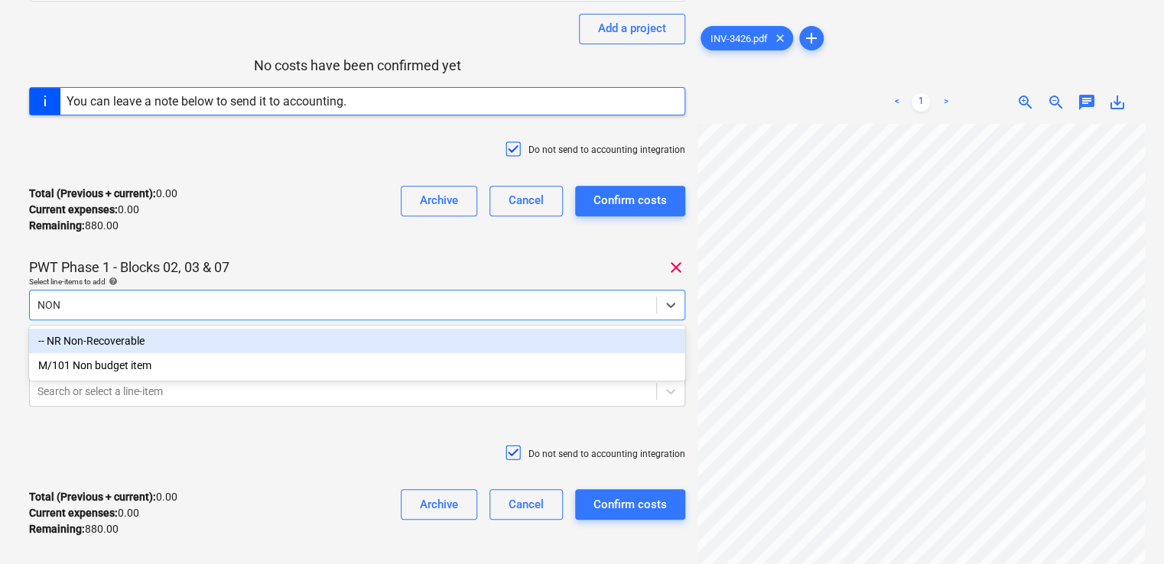
click at [190, 341] on div "-- NR Non-Recoverable" at bounding box center [357, 341] width 656 height 24
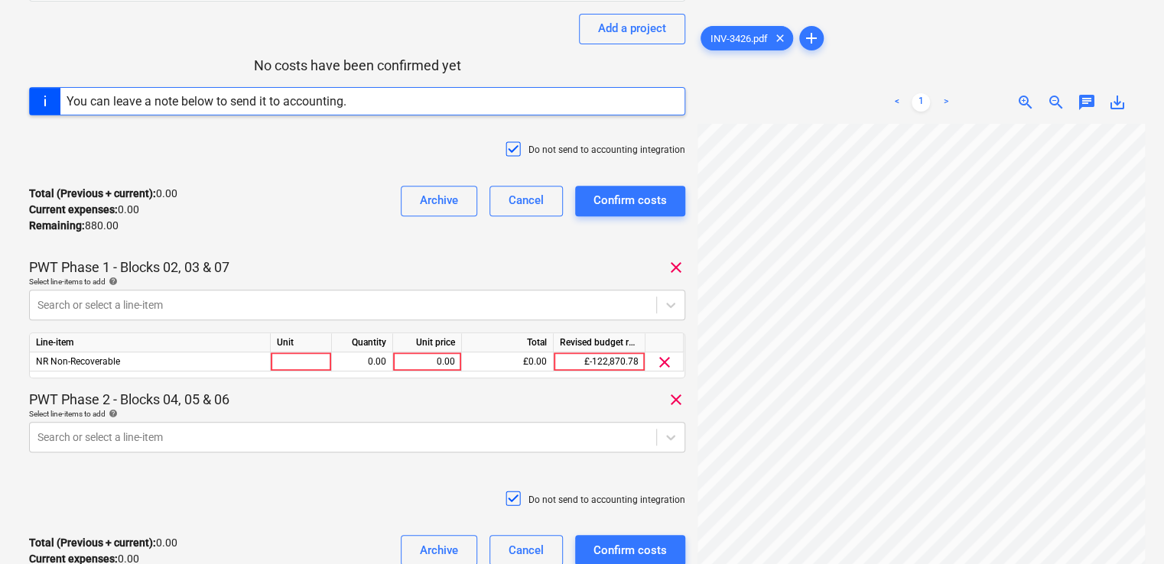
click at [304, 222] on div "Total (Previous + current) : 0.00 Current expenses : 0.00 Remaining : 880.00 Ar…" at bounding box center [357, 210] width 656 height 73
click at [305, 362] on div at bounding box center [301, 361] width 61 height 19
type input "ITEM"
type input "440"
click at [310, 400] on div "PWT Phase 2 - Blocks 04, 05 & 06 clear" at bounding box center [357, 400] width 656 height 18
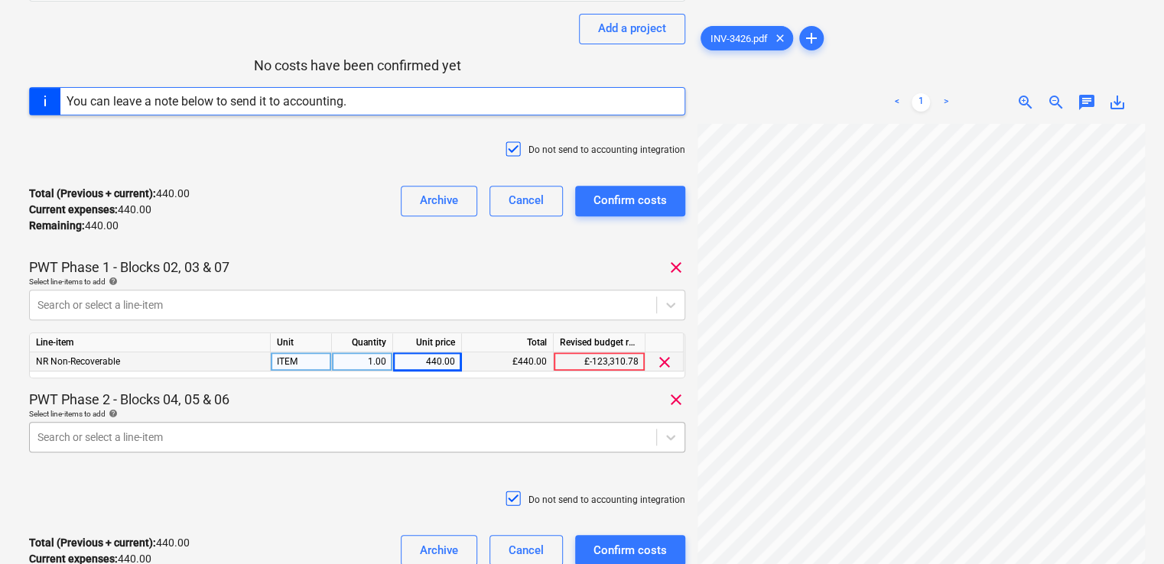
click at [297, 365] on body "Projects Contacts Company Consolidated Invoices Inbox 9+ format_size keyboard_a…" at bounding box center [582, 83] width 1164 height 564
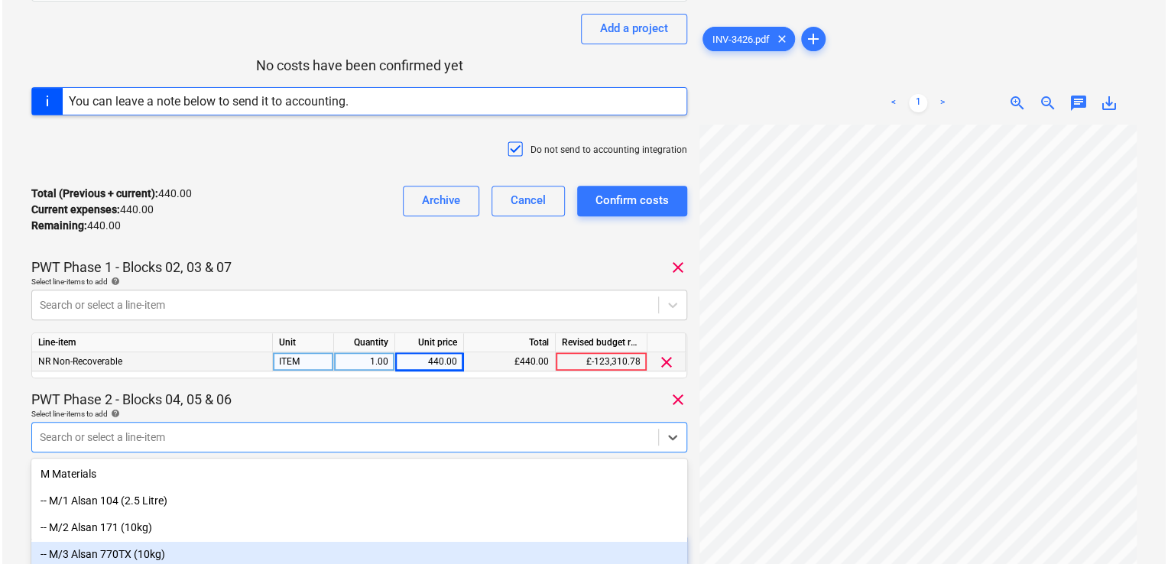
scroll to position [331, 0]
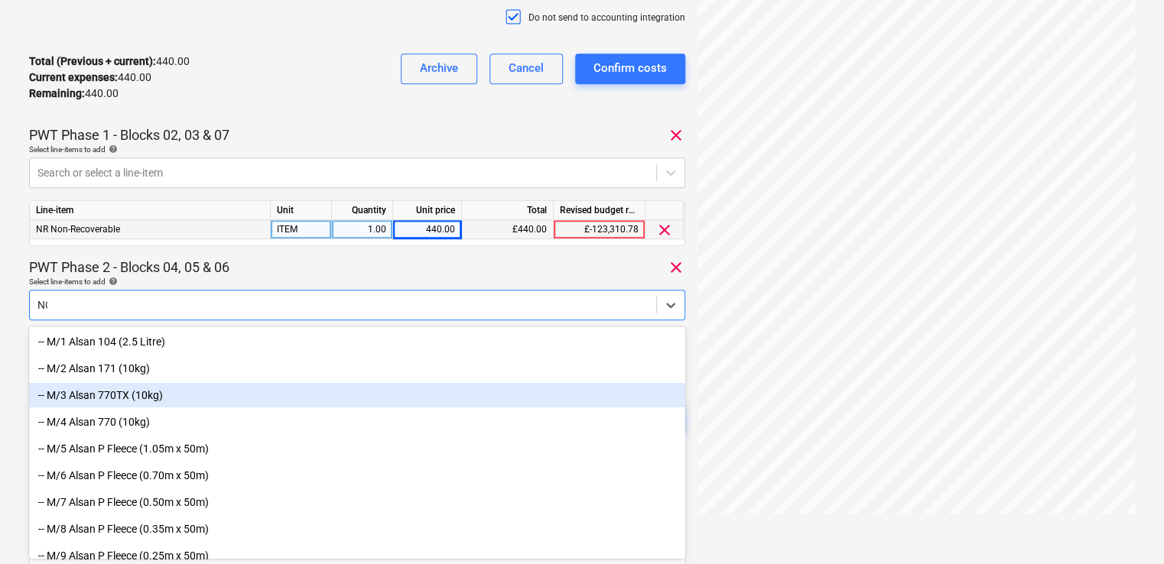
type input "NON"
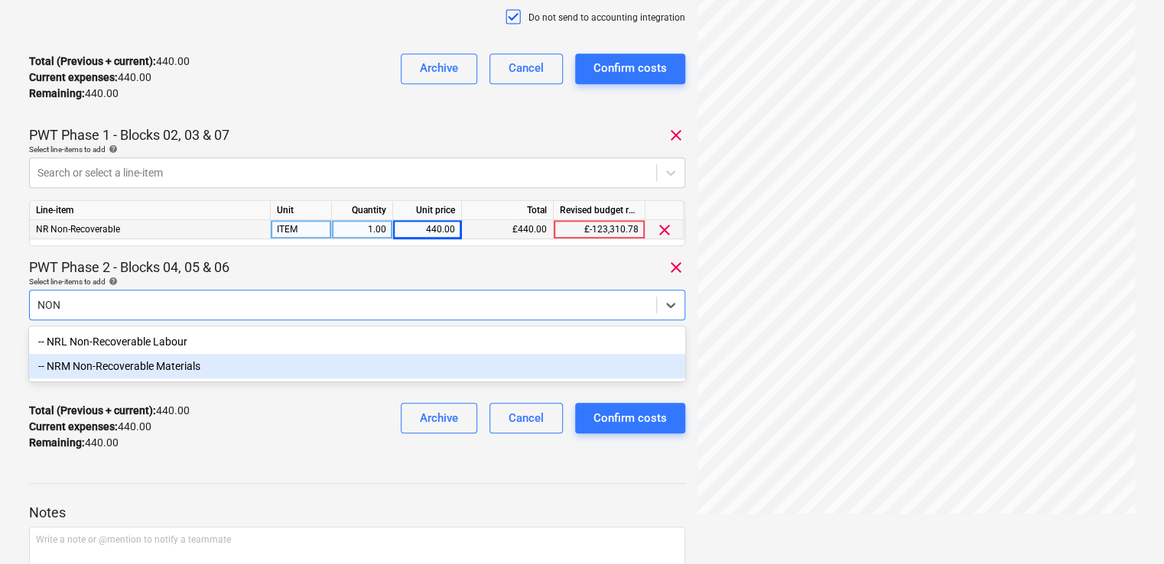
click at [204, 368] on div "-- NRM Non-Recoverable Materials" at bounding box center [357, 366] width 656 height 24
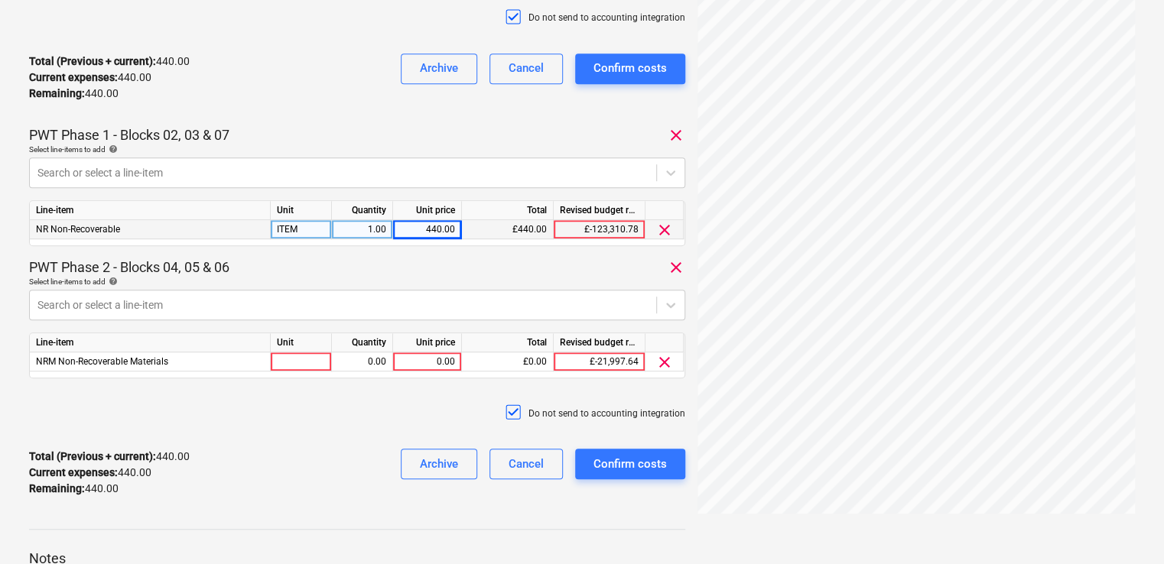
click at [300, 277] on div "Select line-items to add help" at bounding box center [357, 282] width 656 height 10
click at [306, 370] on div at bounding box center [301, 361] width 61 height 19
type input "ITEM"
type input "440"
click at [336, 417] on div "Do not send to accounting integration" at bounding box center [357, 414] width 656 height 46
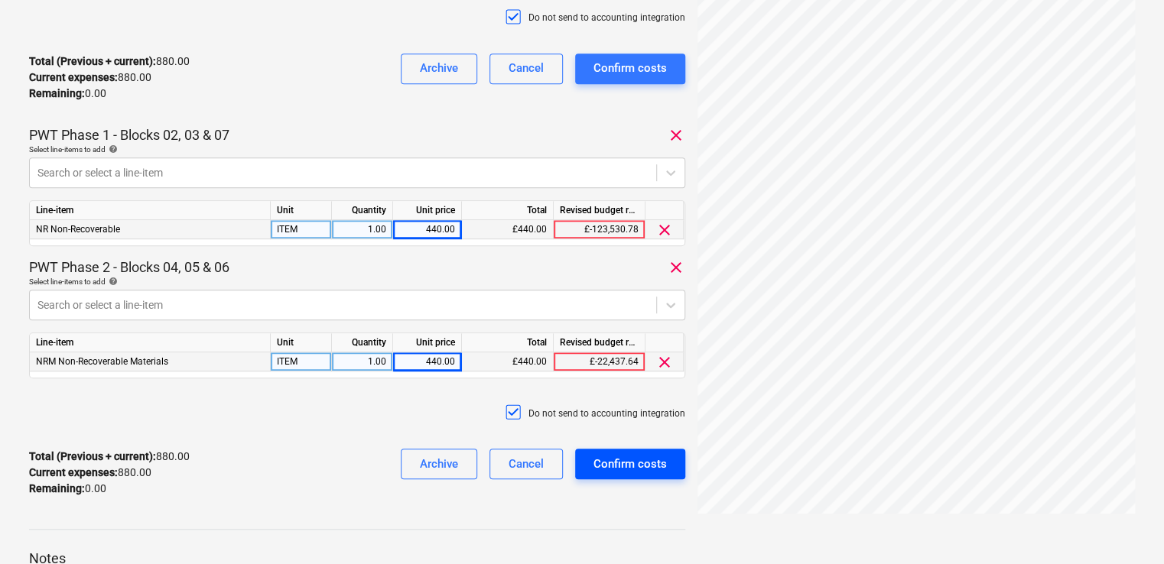
click at [619, 460] on div "Confirm costs" at bounding box center [629, 464] width 73 height 20
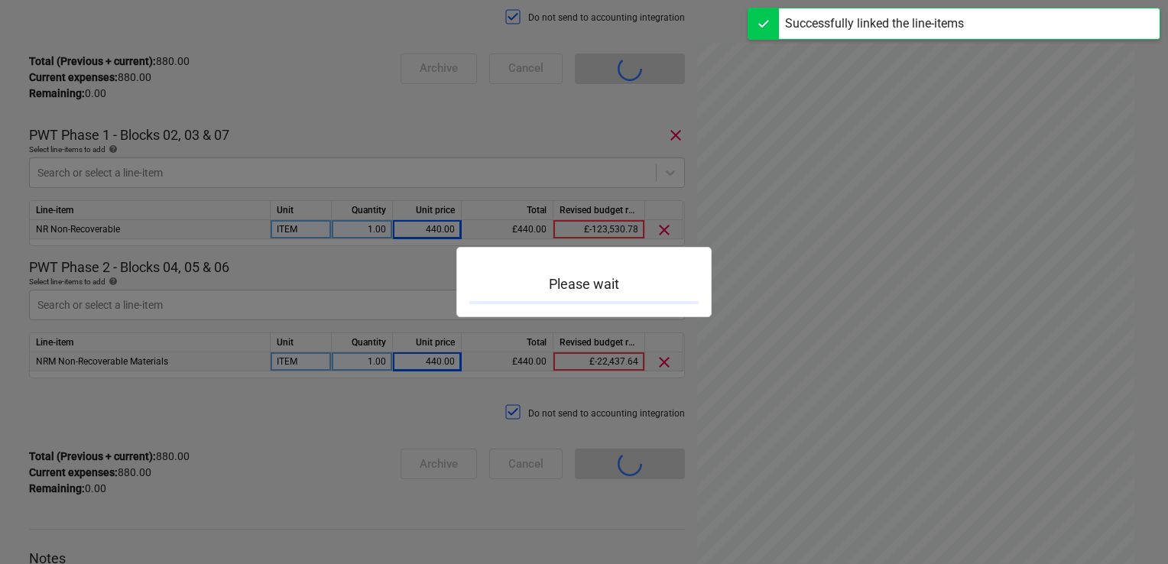
scroll to position [134, 0]
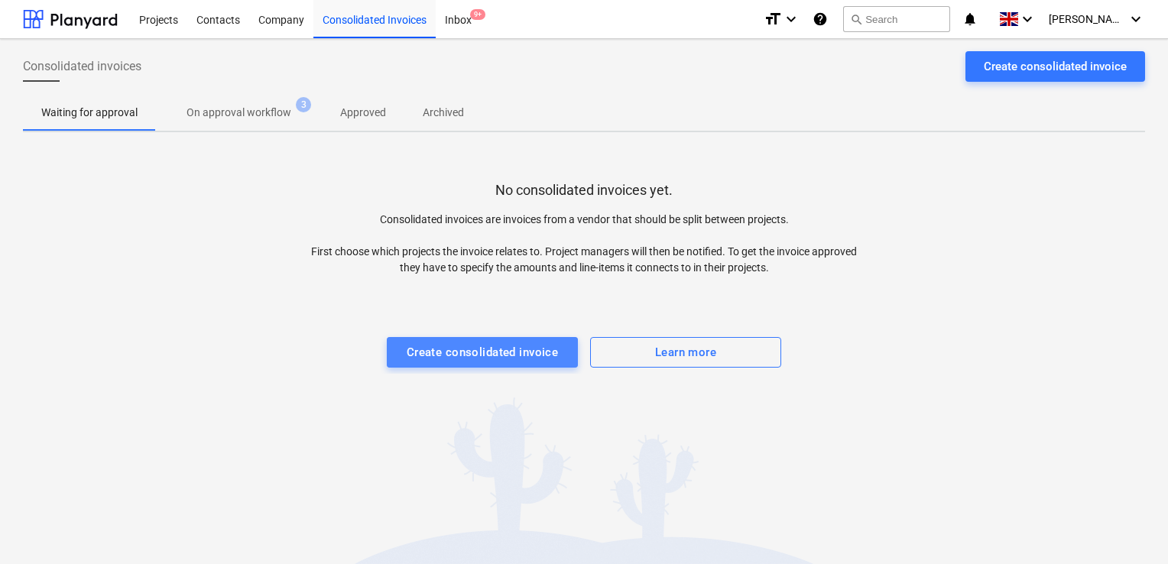
click at [496, 344] on div "Create consolidated invoice" at bounding box center [483, 353] width 152 height 20
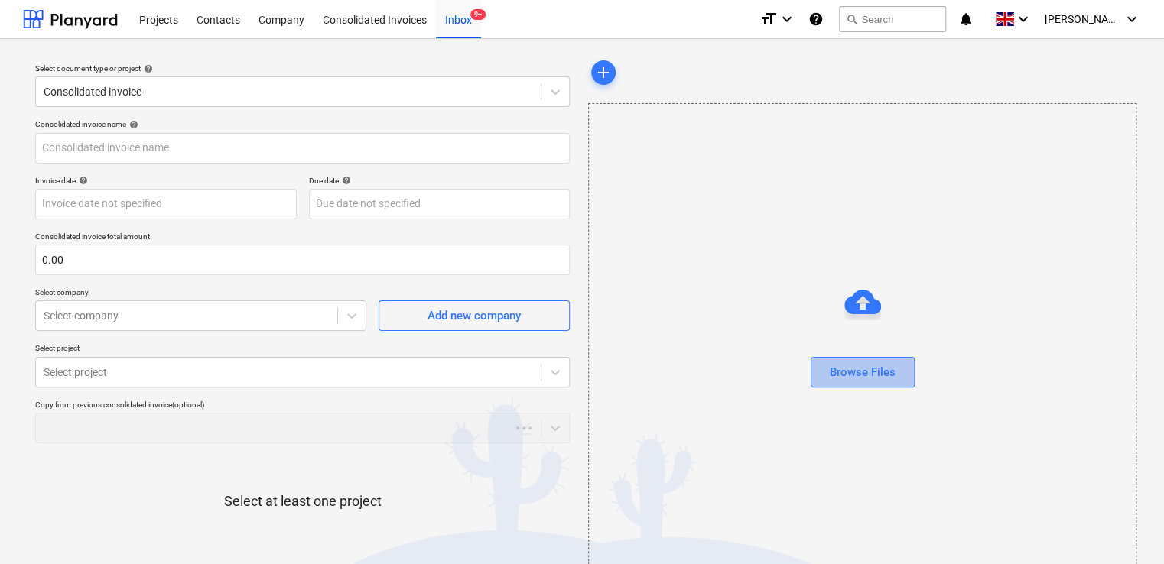
click at [859, 365] on div "Browse Files" at bounding box center [863, 372] width 66 height 20
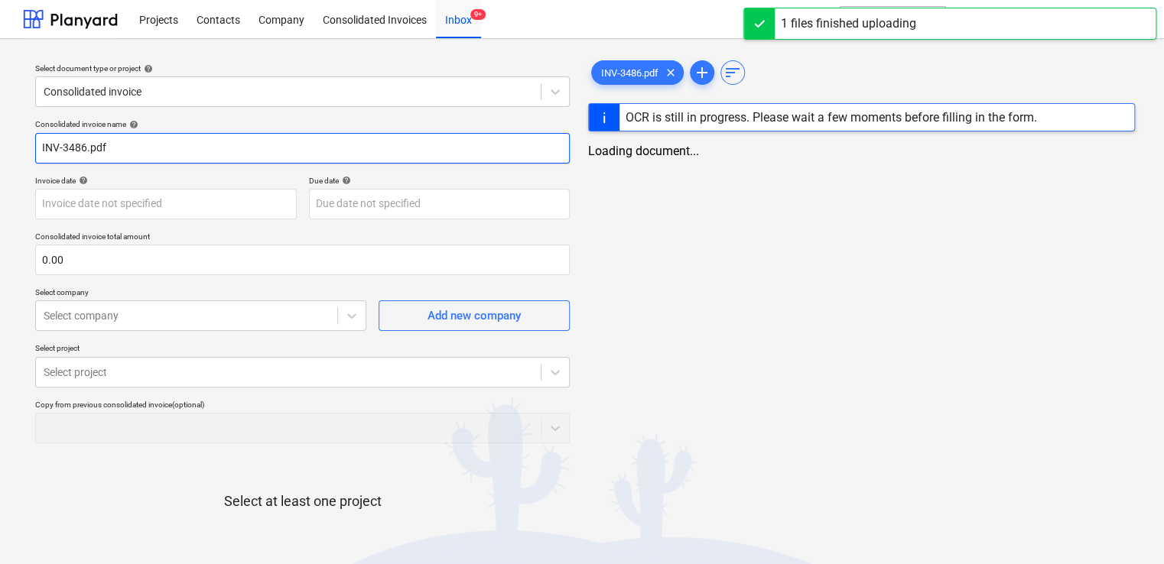
click at [162, 152] on input "INV-3486.pdf" at bounding box center [302, 148] width 534 height 31
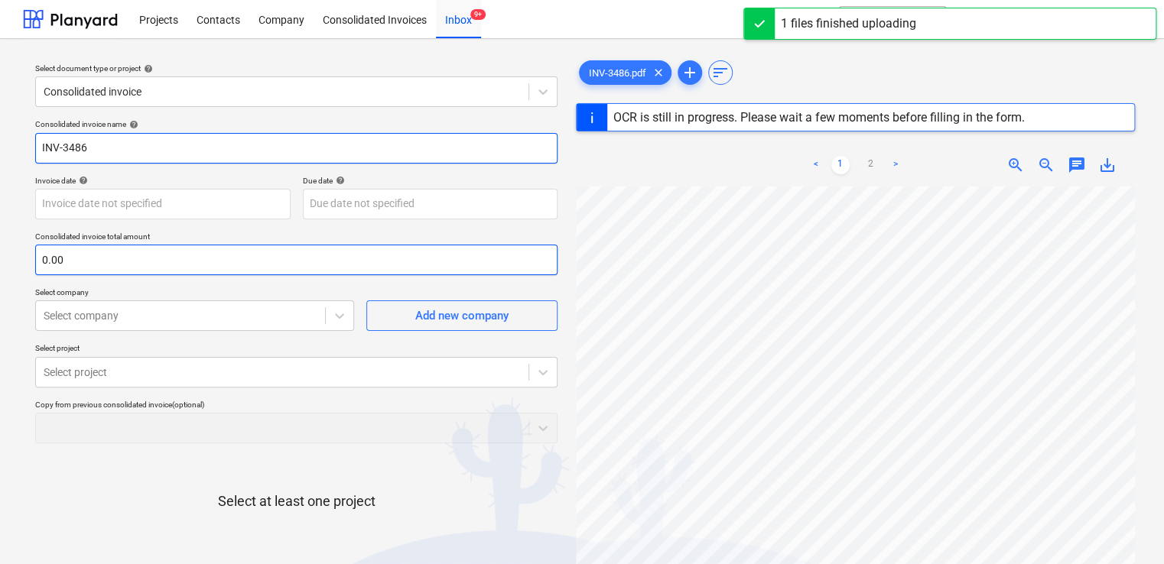
type input "INV-3486"
click at [91, 265] on input "text" at bounding box center [296, 260] width 522 height 31
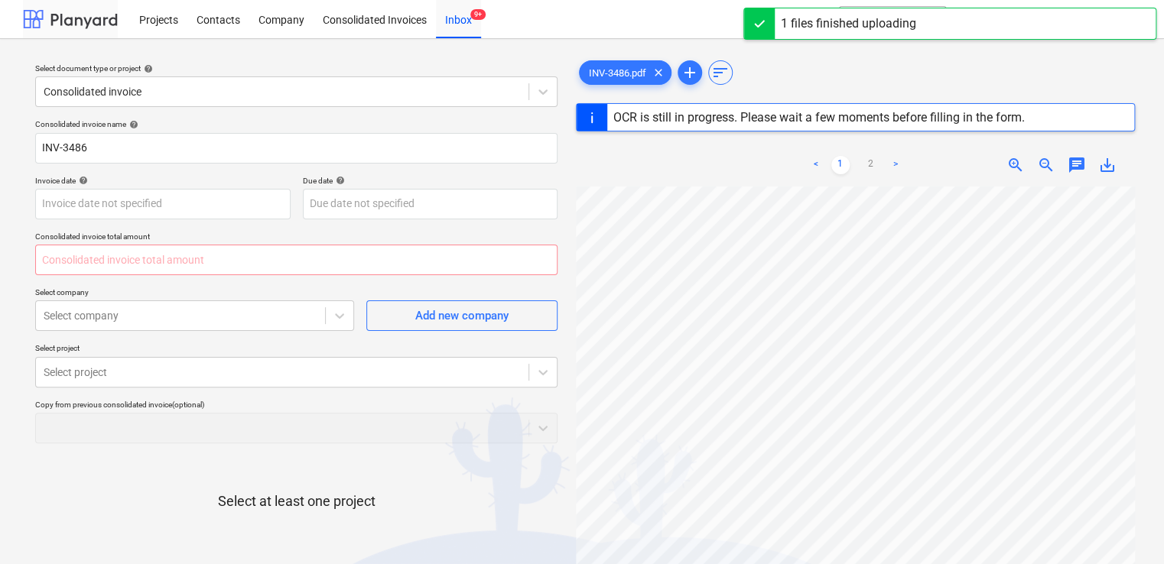
type input "0.00"
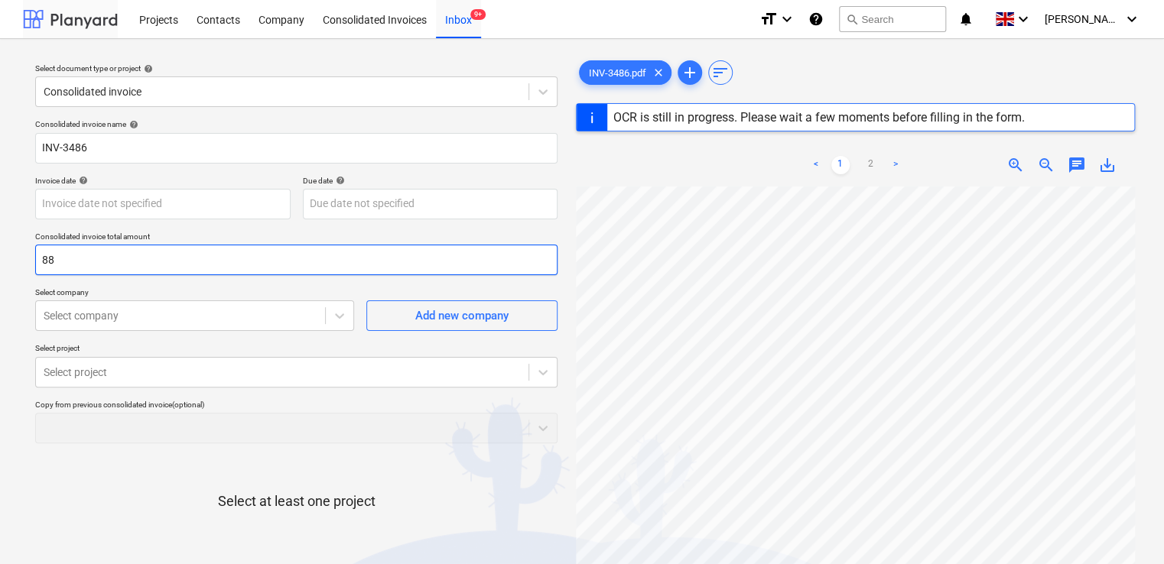
type input "880"
type input "28 Feb 2025"
type input "30 Mar 2025"
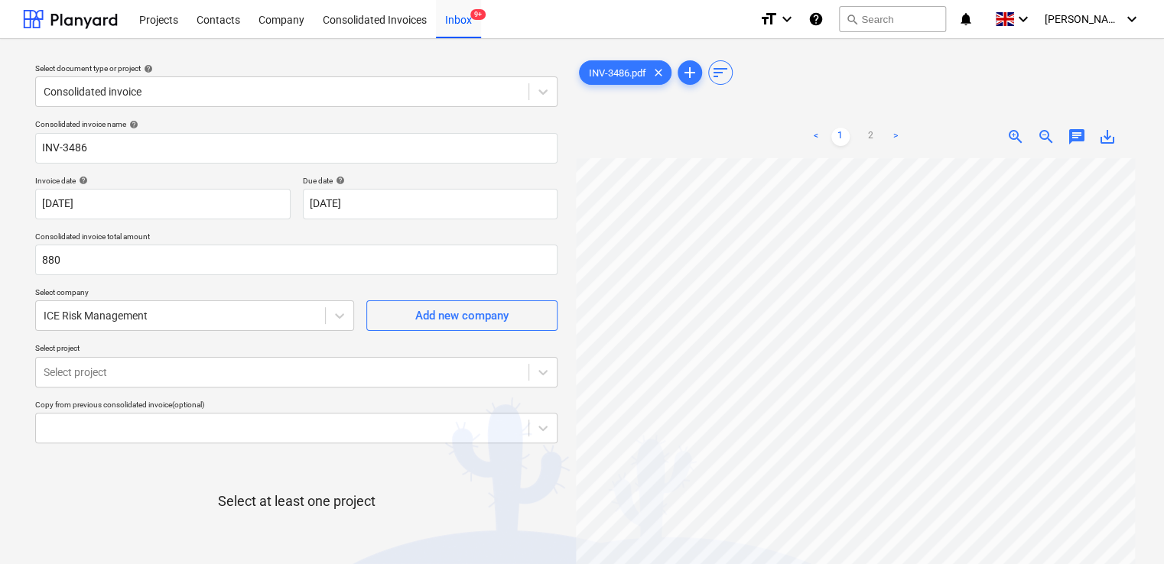
type input "880.00"
click at [253, 346] on p "Select project" at bounding box center [296, 349] width 522 height 13
click at [224, 381] on body "Projects Contacts Company Consolidated Invoices Inbox 9+ format_size keyboard_a…" at bounding box center [582, 282] width 1164 height 564
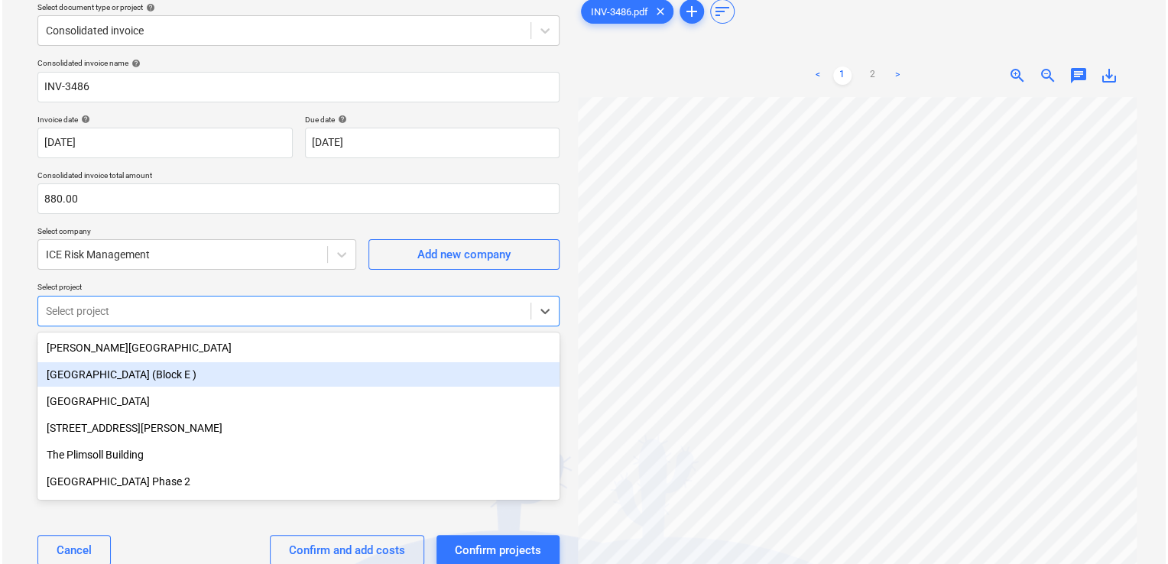
scroll to position [67, 0]
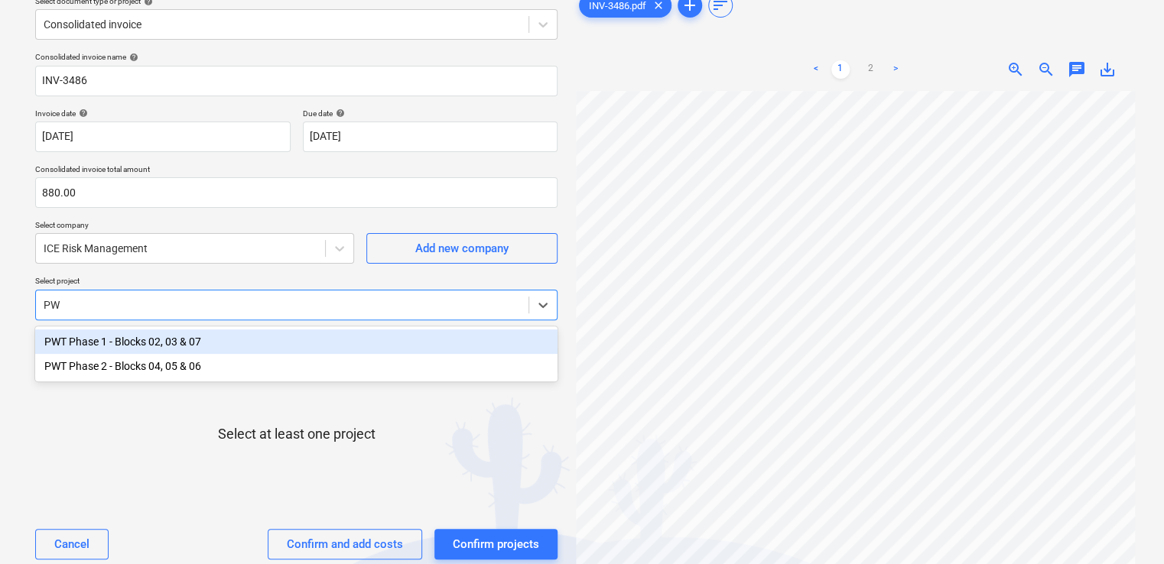
type input "PWT"
click at [210, 339] on div "PWT Phase 1 - Blocks 02, 03 & 07" at bounding box center [296, 342] width 522 height 24
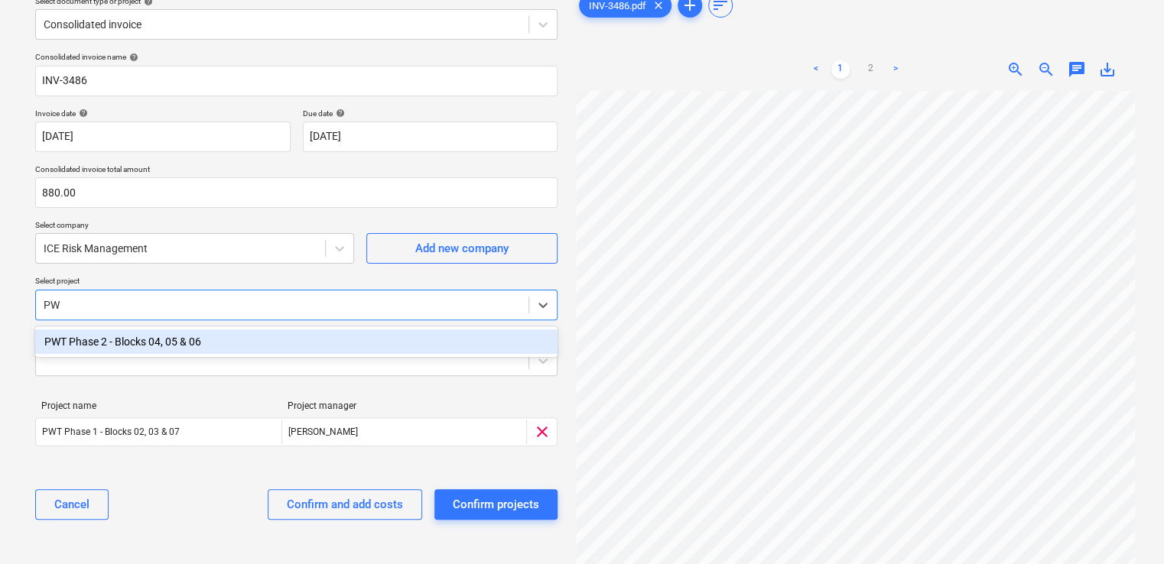
type input "PWT"
click at [210, 339] on div "PWT Phase 2 - Blocks 04, 05 & 06" at bounding box center [296, 342] width 522 height 24
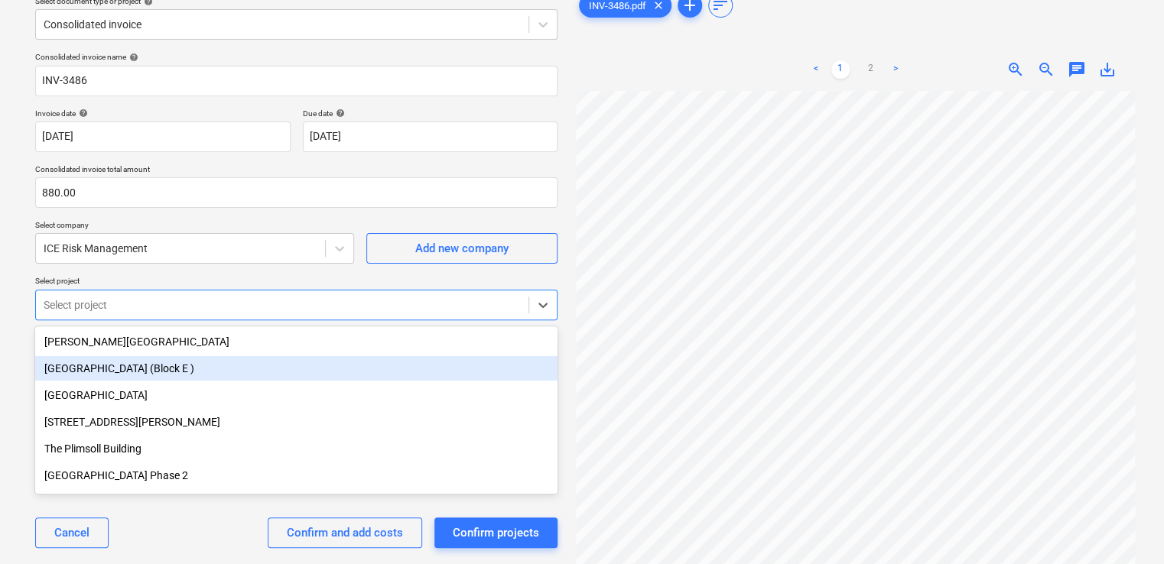
click at [21, 362] on div "Select document type or project help Consolidated invoice Consolidated invoice …" at bounding box center [582, 301] width 1164 height 659
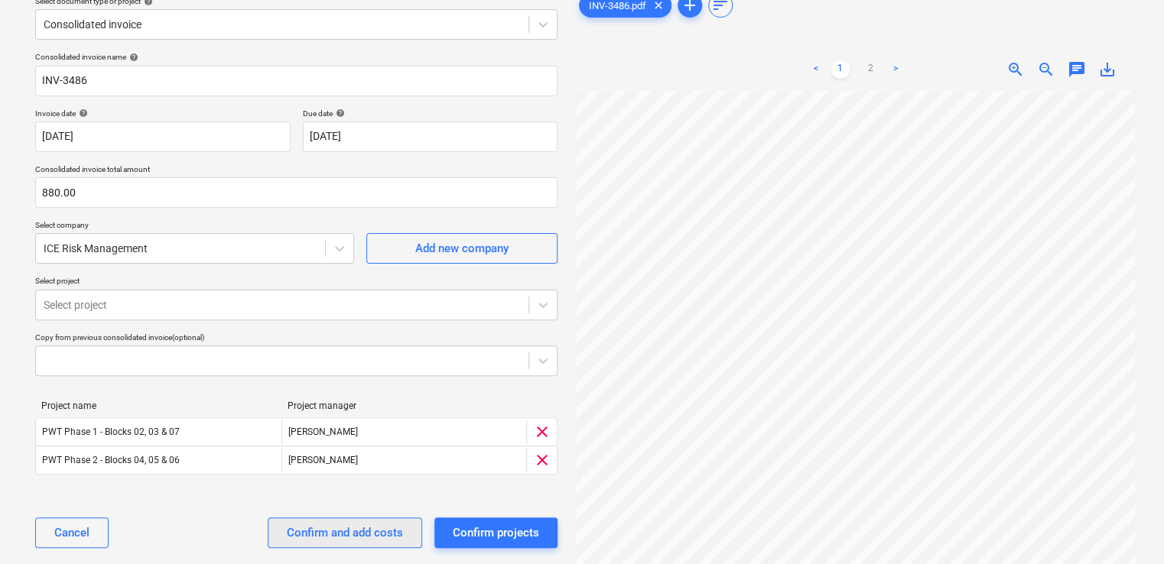
click at [326, 524] on div "Confirm and add costs" at bounding box center [345, 533] width 116 height 20
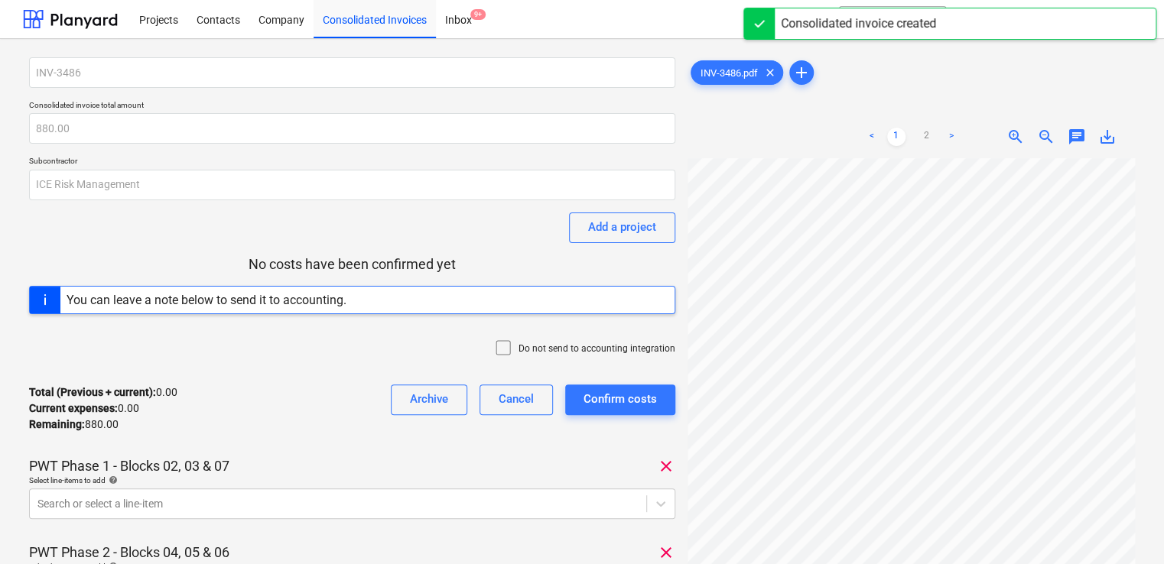
click at [510, 347] on icon at bounding box center [503, 348] width 18 height 18
click at [315, 505] on body "Projects Contacts Company Consolidated Invoices Inbox 9+ format_size keyboard_a…" at bounding box center [582, 282] width 1164 height 564
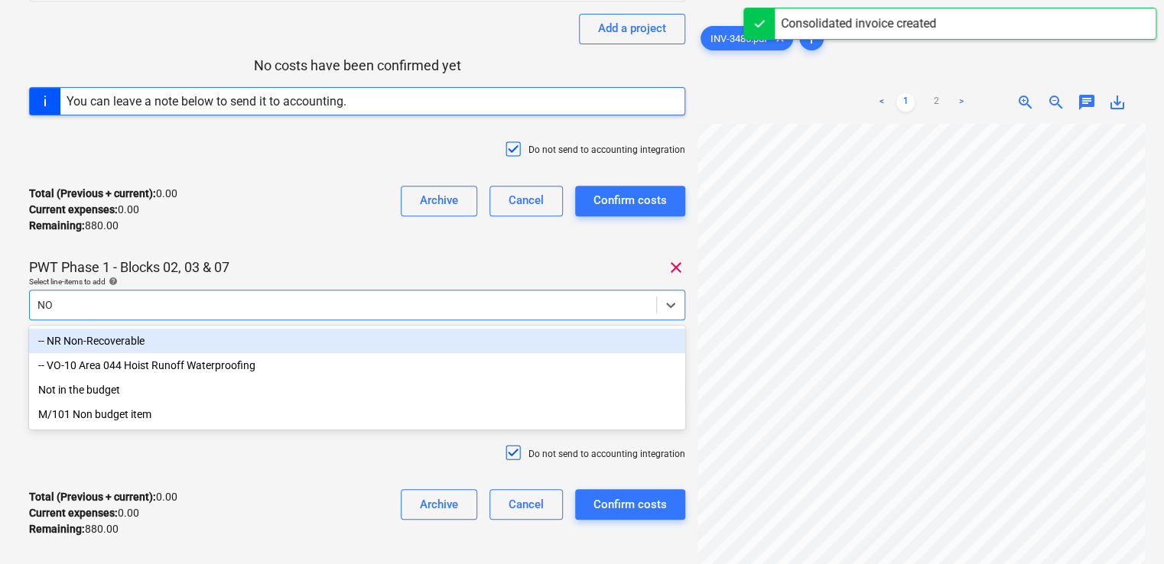
type input "NON"
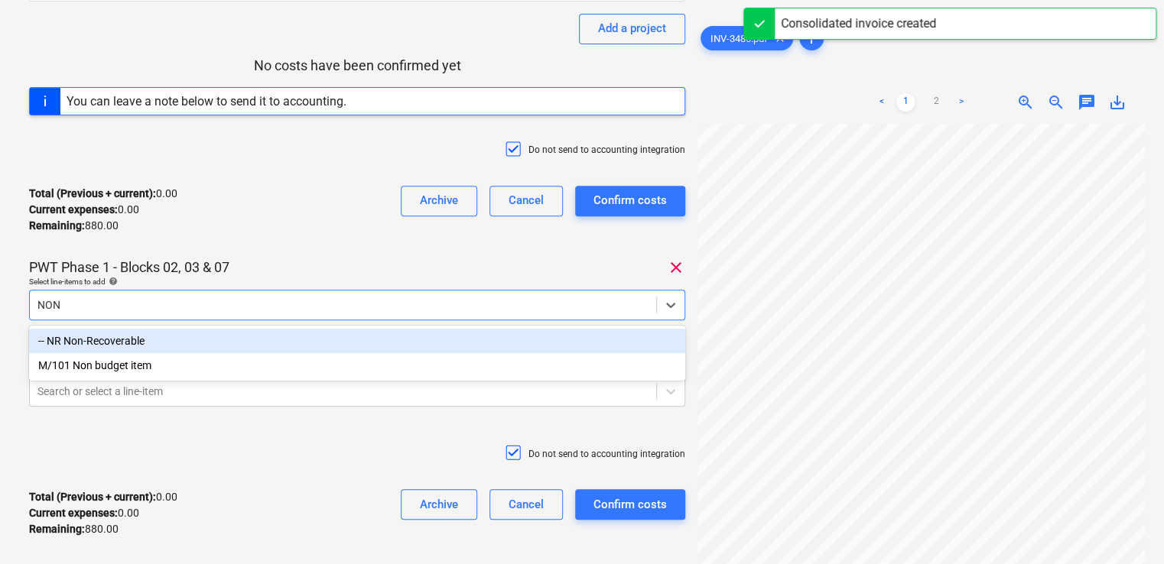
click at [184, 340] on div "-- NR Non-Recoverable" at bounding box center [357, 341] width 656 height 24
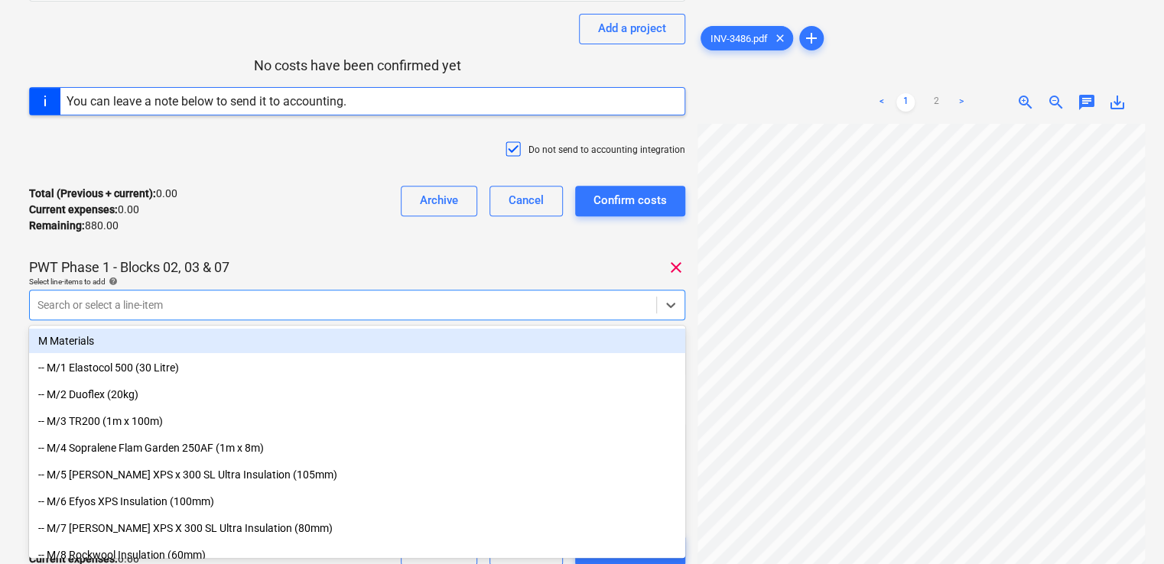
click at [308, 141] on div "Do not send to accounting integration" at bounding box center [357, 151] width 656 height 46
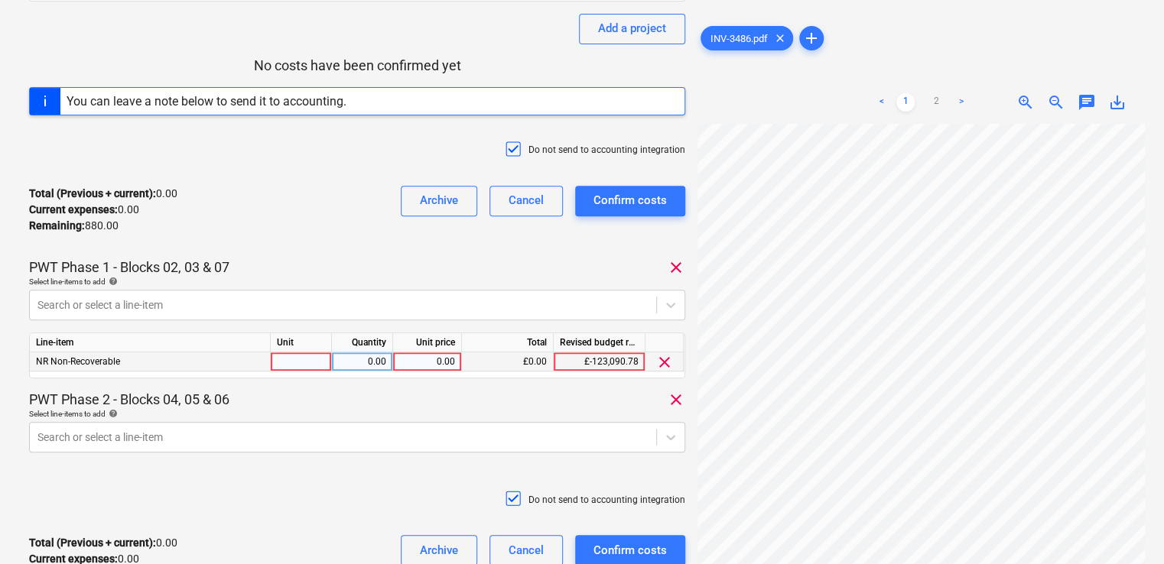
click at [315, 369] on div at bounding box center [301, 361] width 61 height 19
type input "ITEM"
type input "440"
click at [339, 385] on div "INV-3486 Consolidated invoice total amount 880.00 Subcontractor ICE Risk Manage…" at bounding box center [357, 227] width 656 height 737
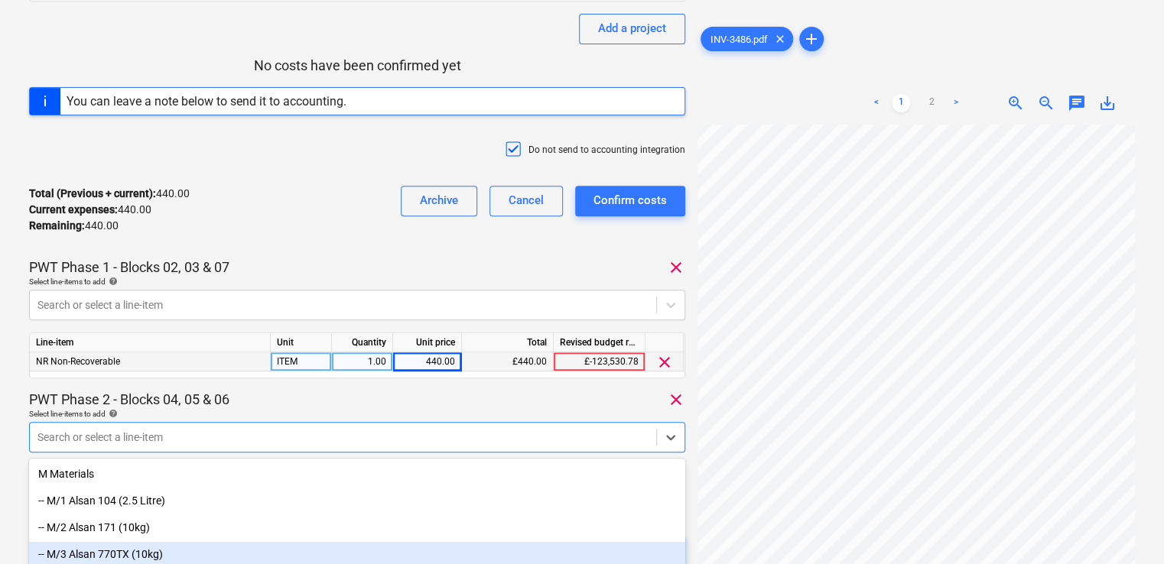
click at [304, 365] on body "Projects Contacts Company Consolidated Invoices Inbox 9+ format_size keyboard_a…" at bounding box center [582, 83] width 1164 height 564
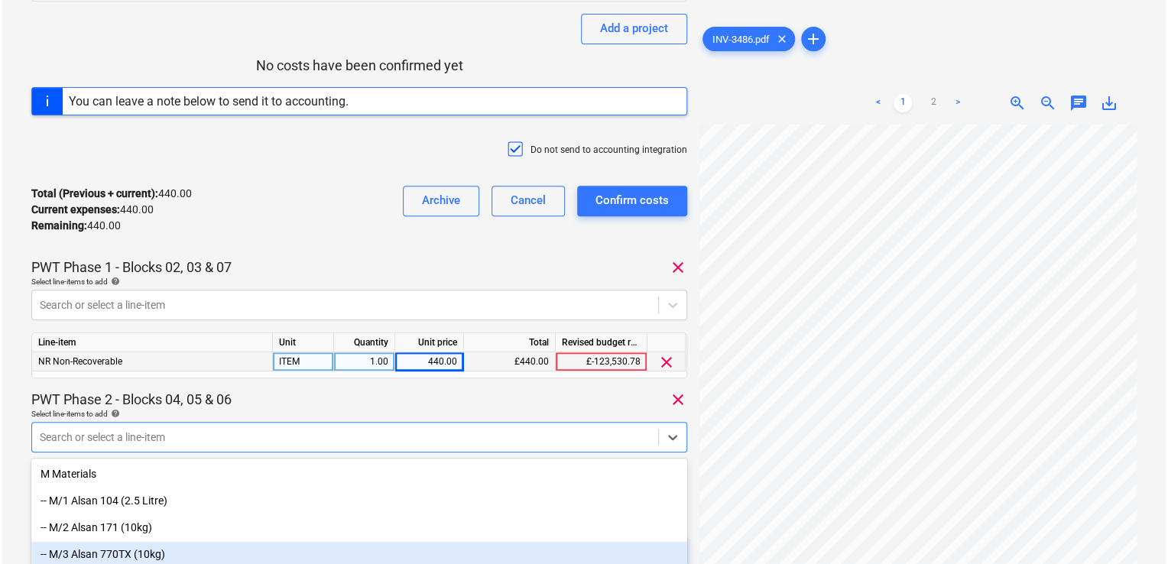
scroll to position [331, 0]
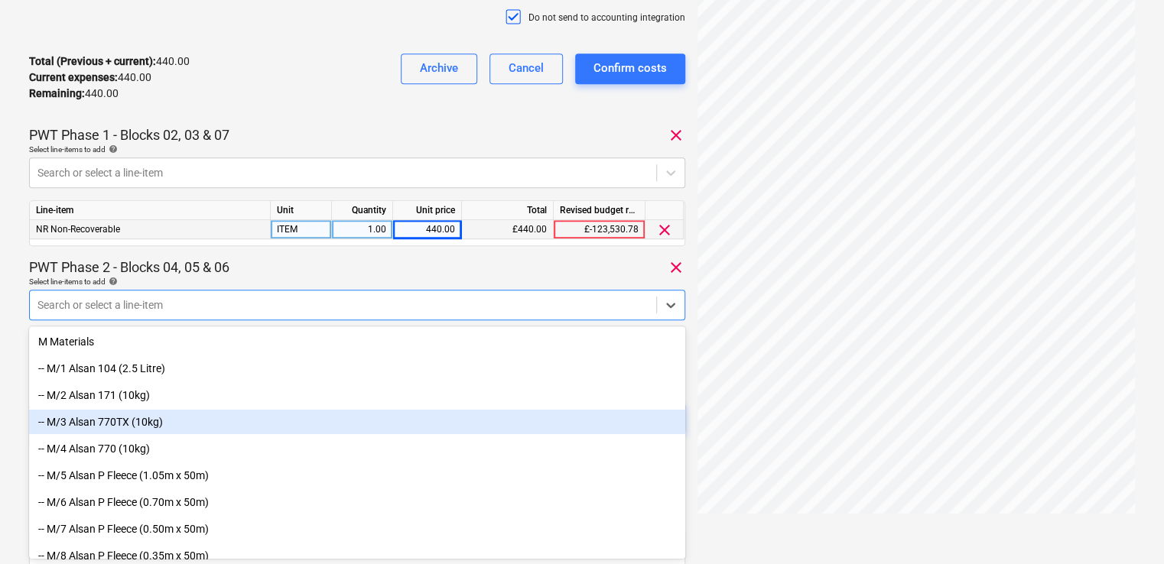
click at [304, 432] on div "-- M/3 Alsan 770TX (10kg)" at bounding box center [357, 422] width 656 height 24
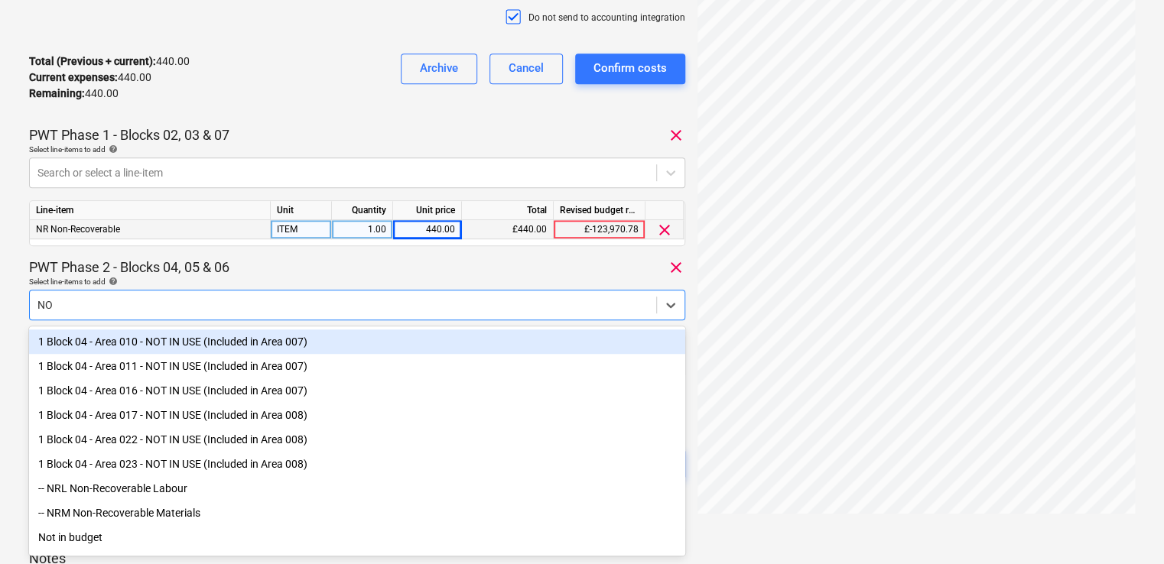
type input "NON"
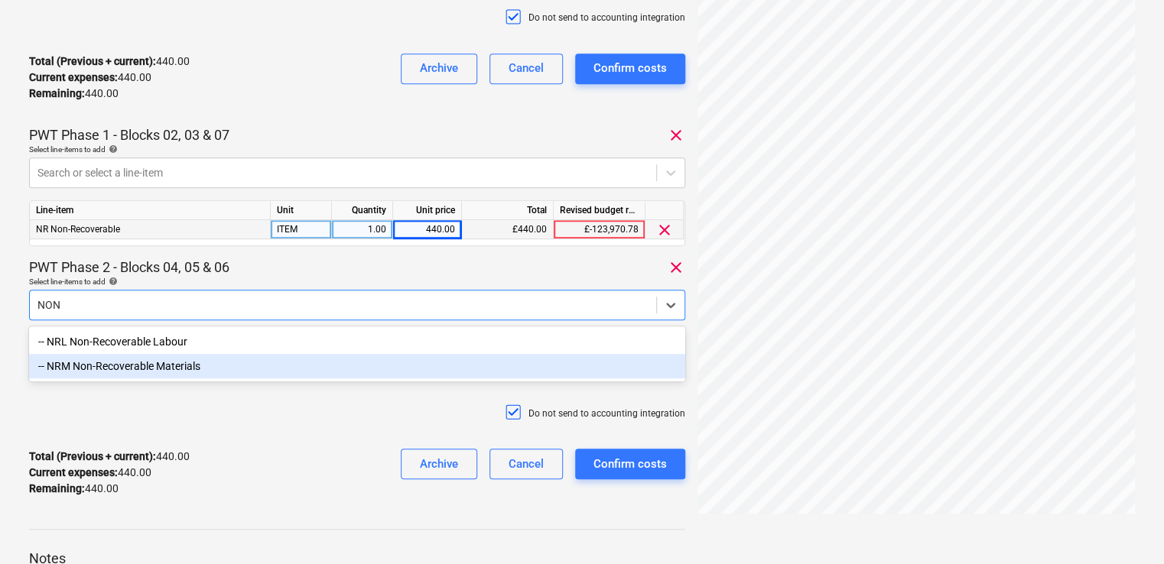
click at [200, 369] on div "-- NRM Non-Recoverable Materials" at bounding box center [357, 366] width 656 height 24
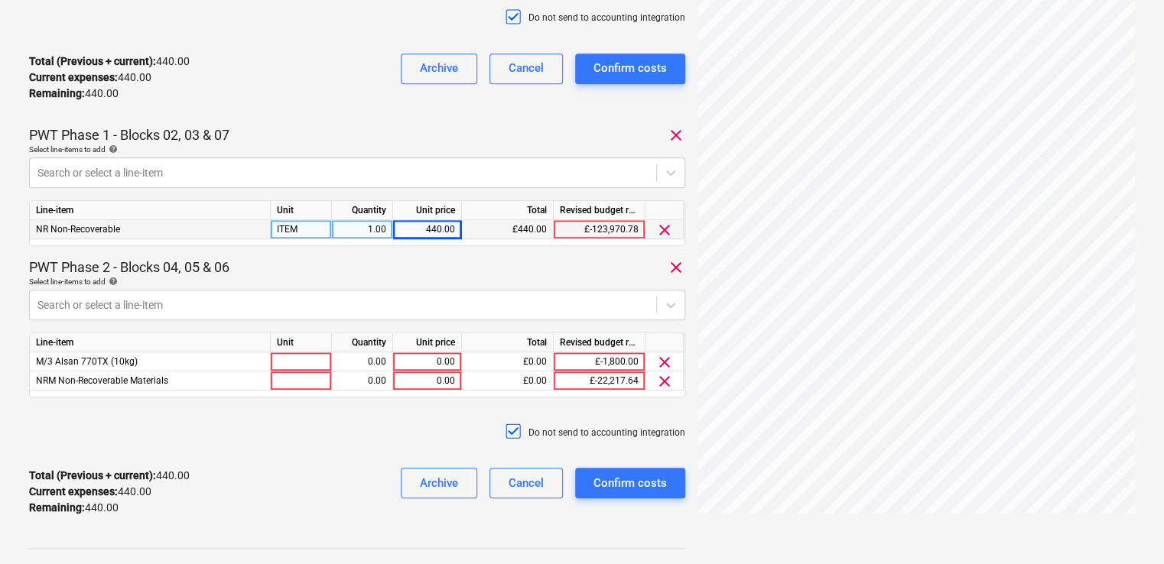
click at [281, 274] on div "PWT Phase 2 - Blocks 04, 05 & 06 clear" at bounding box center [357, 267] width 656 height 18
click at [664, 362] on span "clear" at bounding box center [664, 362] width 18 height 18
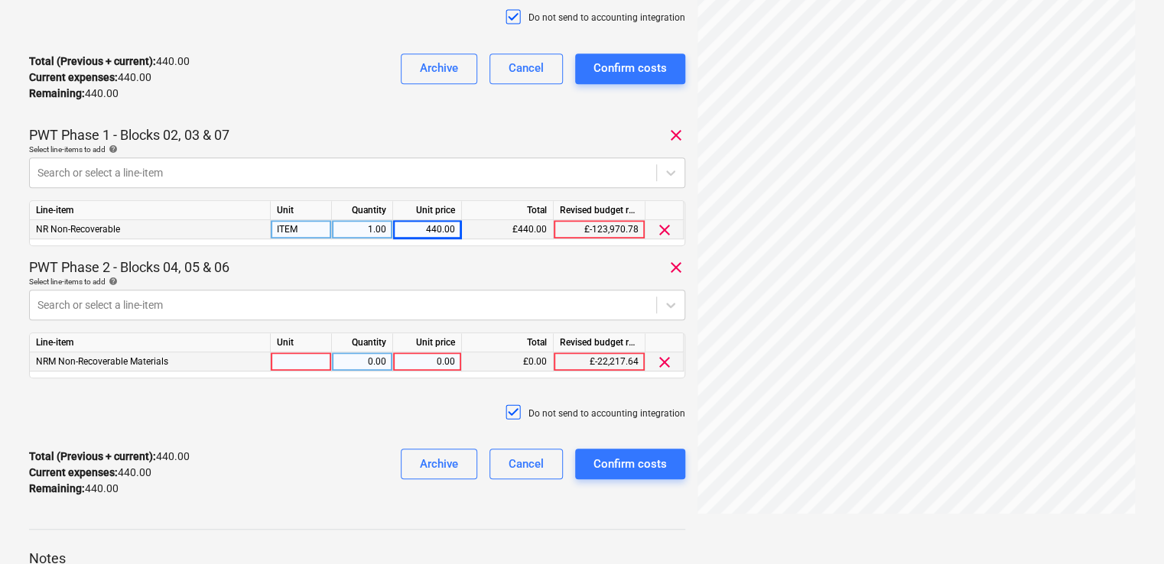
click at [294, 359] on div at bounding box center [301, 361] width 61 height 19
type input "N"
type input "ITEM"
type input "440"
click at [373, 404] on div "Do not send to accounting integration" at bounding box center [357, 414] width 656 height 46
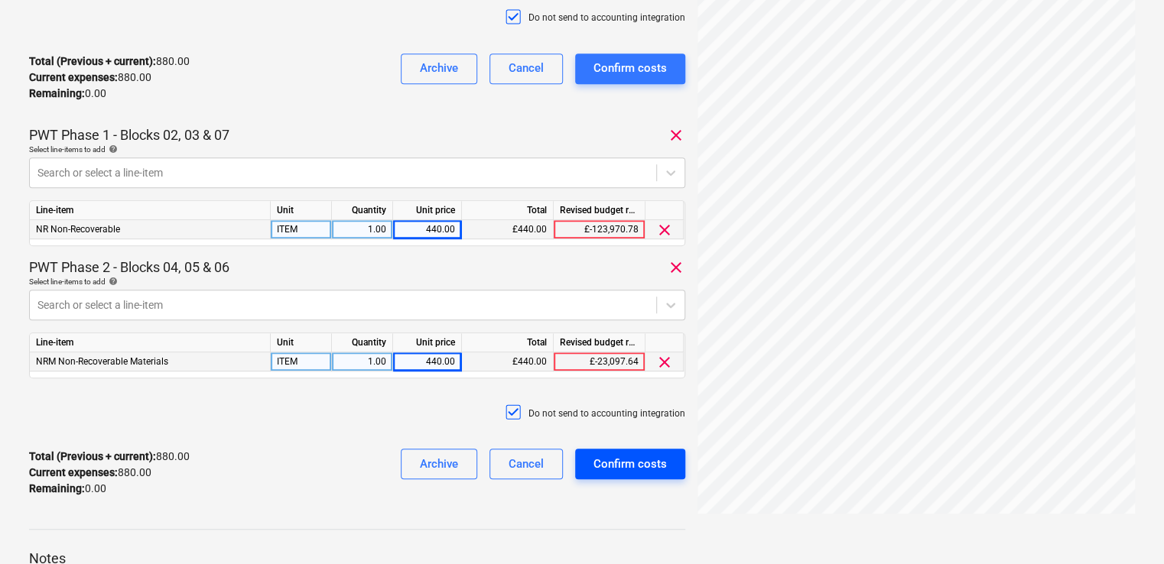
click at [638, 463] on div "Confirm costs" at bounding box center [629, 464] width 73 height 20
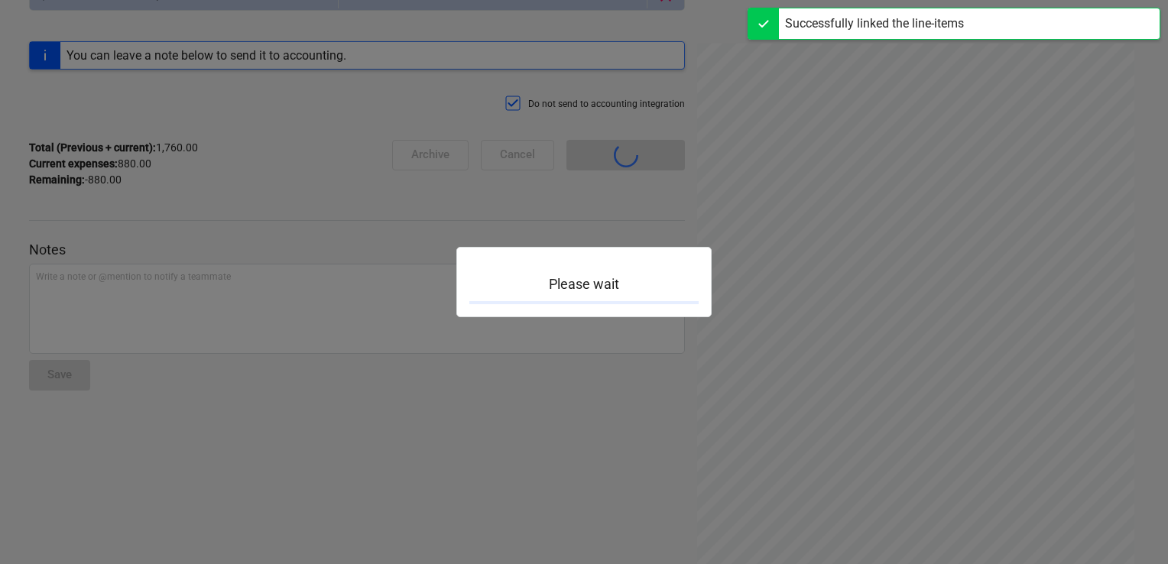
scroll to position [187, 0]
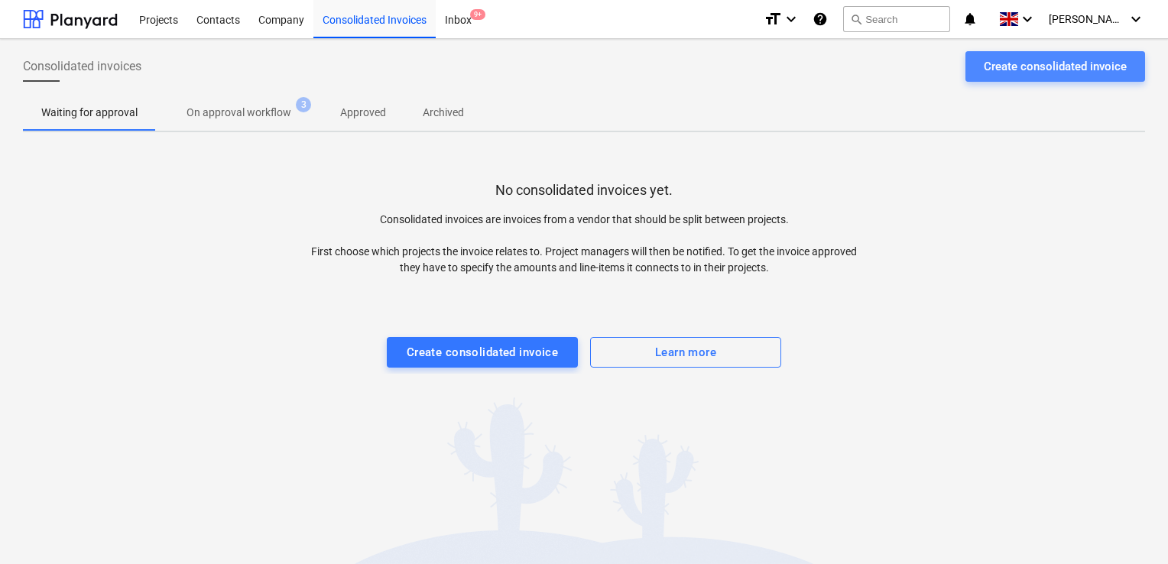
click at [1009, 80] on button "Create consolidated invoice" at bounding box center [1056, 66] width 180 height 31
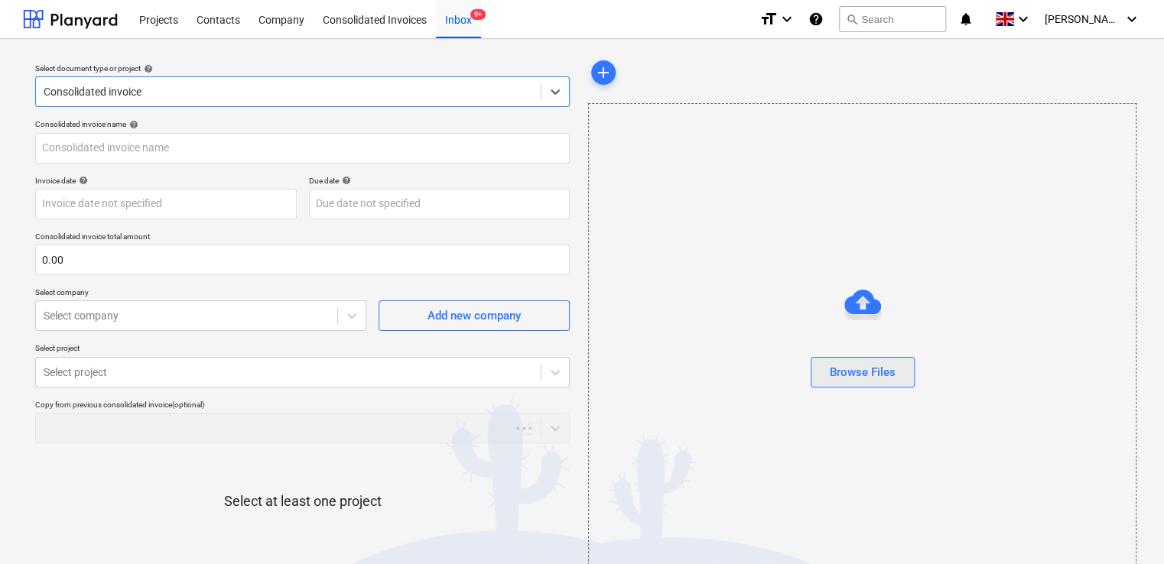
click at [844, 378] on div "Browse Files" at bounding box center [863, 372] width 66 height 20
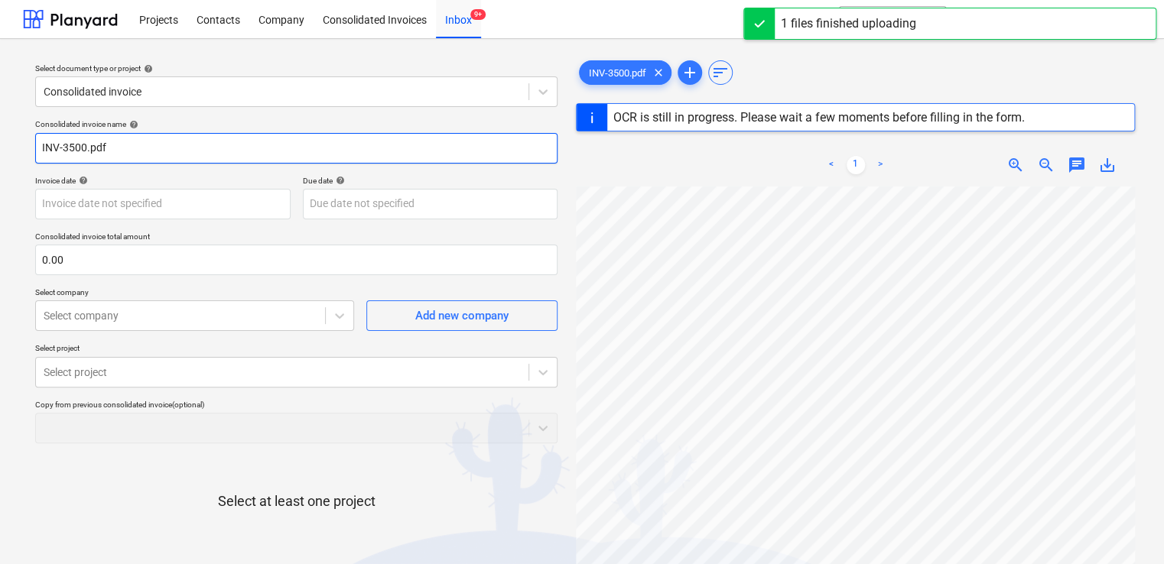
click at [146, 136] on input "INV-3500.pdf" at bounding box center [296, 148] width 522 height 31
type input "INV-3500"
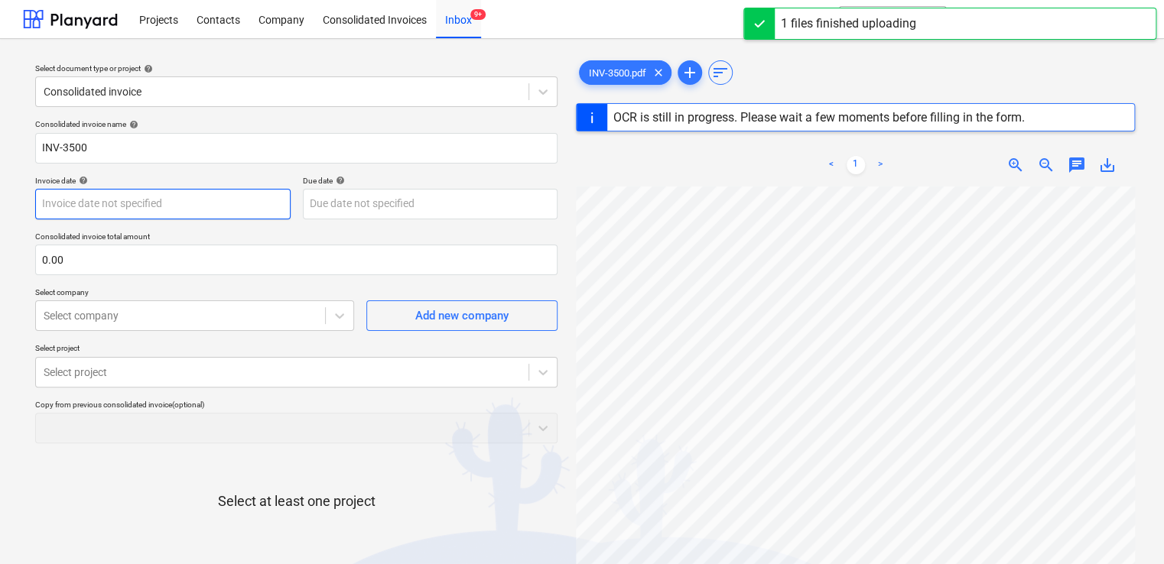
click at [80, 203] on body "Projects Contacts Company Consolidated Invoices Inbox 9+ format_size keyboard_a…" at bounding box center [582, 282] width 1164 height 564
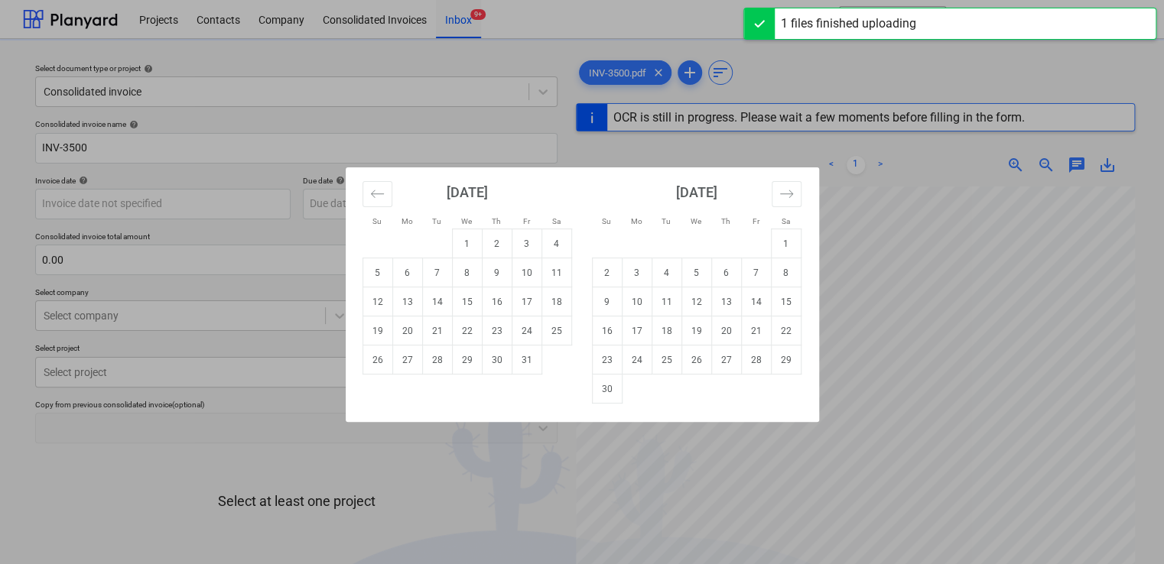
click at [85, 262] on div "Su Mo Tu We Th Fr Sa Su Mo Tu We Th Fr Sa September 2025 1 2 3 4 5 6 7 8 9 10 1…" at bounding box center [582, 282] width 1164 height 564
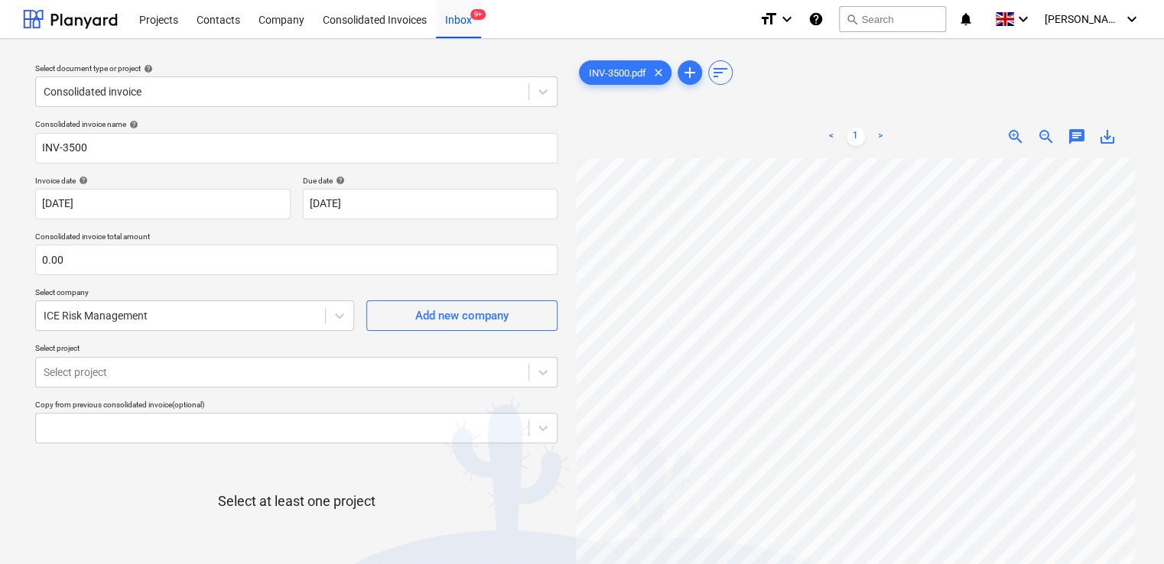
type input "31 Mar 2025"
type input "30 Apr 2025"
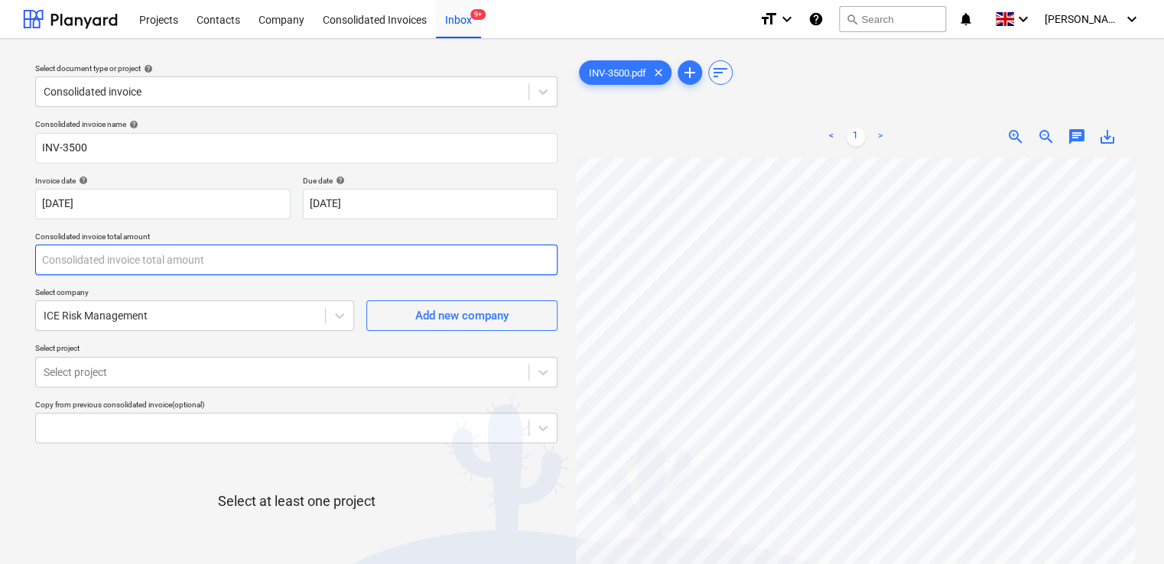
click at [85, 262] on input "text" at bounding box center [296, 260] width 522 height 31
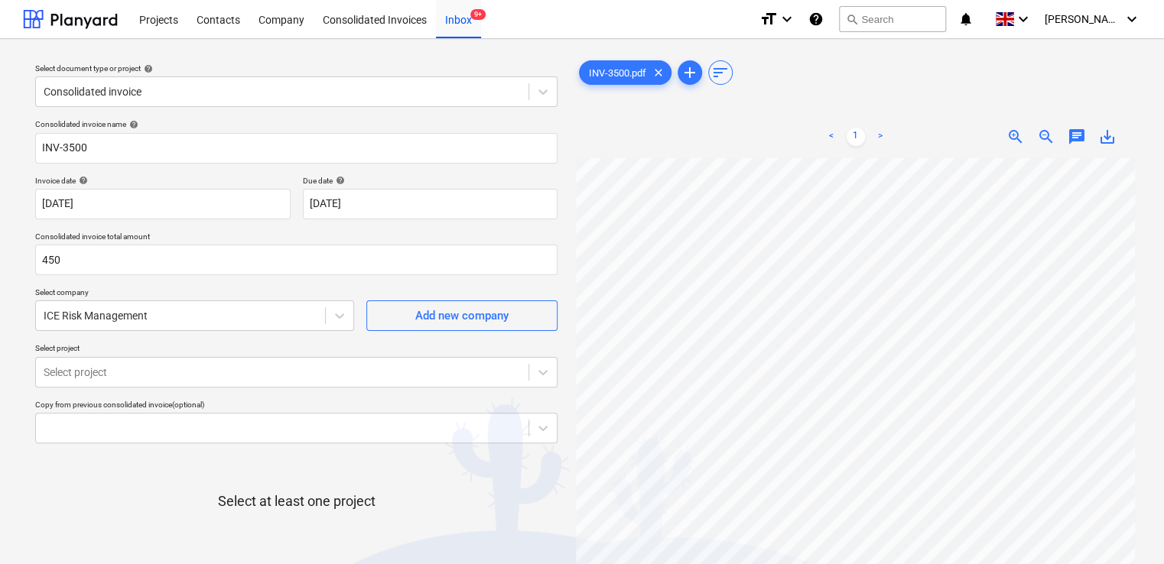
type input "450.00"
click at [93, 280] on div "Consolidated invoice name help INV-3500 Invoice date help 31 Mar 2025 31.03.202…" at bounding box center [296, 379] width 534 height 532
click at [114, 366] on body "Projects Contacts Company Consolidated Invoices Inbox 9+ format_size keyboard_a…" at bounding box center [582, 282] width 1164 height 564
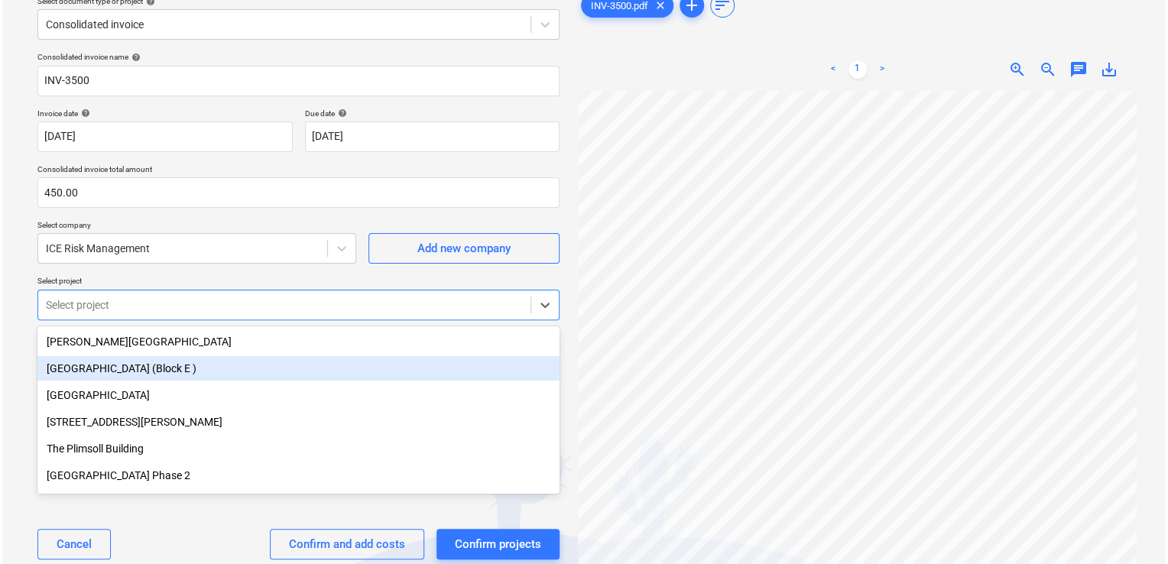
scroll to position [67, 0]
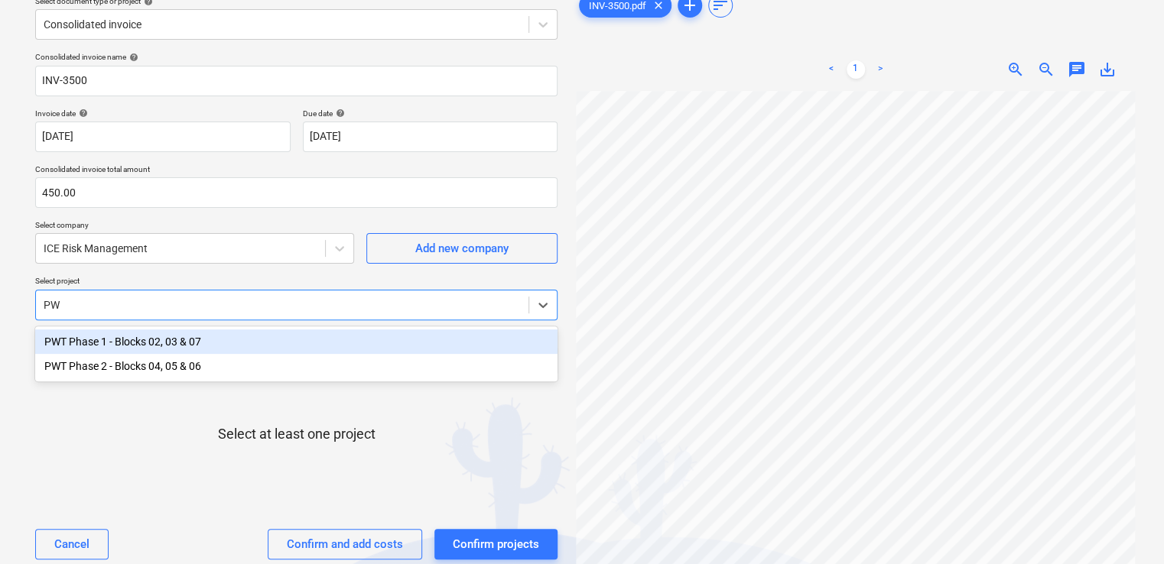
type input "PWT"
click at [106, 338] on div "PWT Phase 1 - Blocks 02, 03 & 07" at bounding box center [296, 342] width 522 height 24
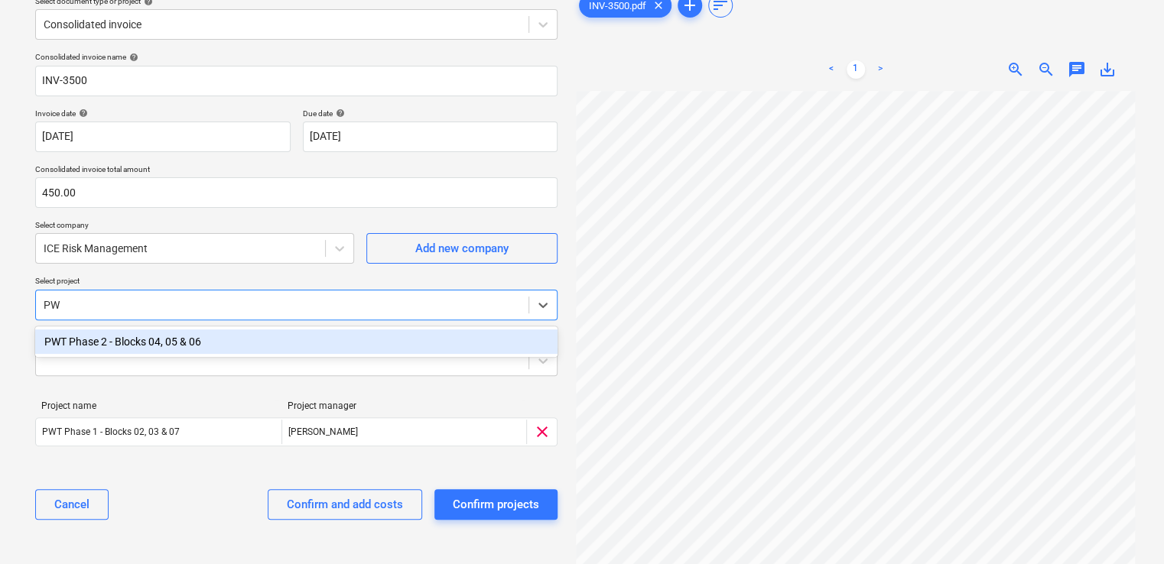
type input "PWT"
click at [103, 339] on div "PWT Phase 2 - Blocks 04, 05 & 06" at bounding box center [296, 342] width 522 height 24
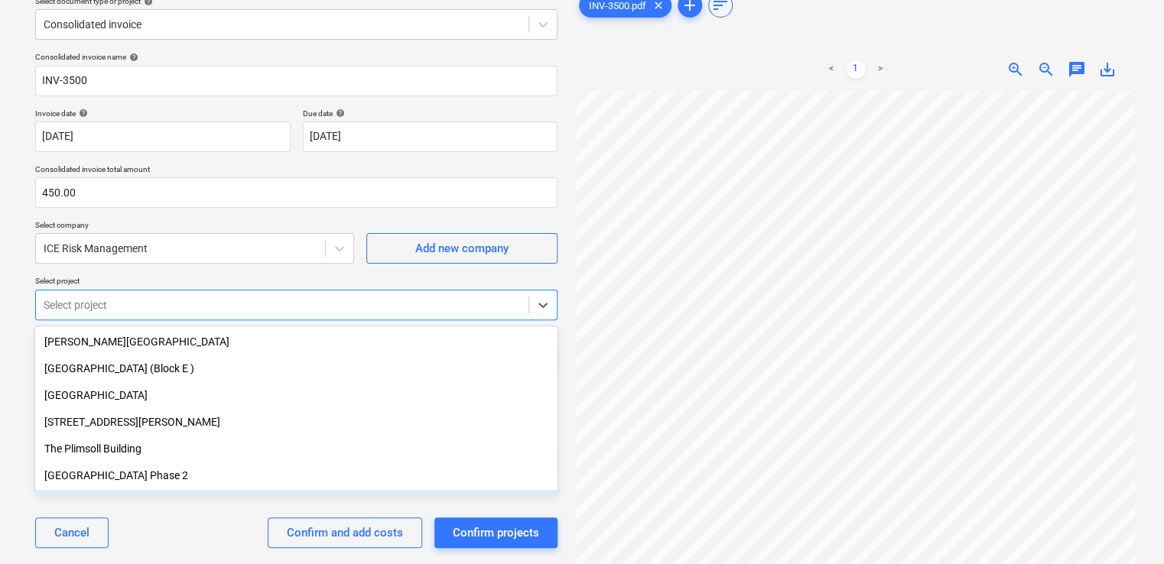
click at [198, 508] on div "Cancel Confirm and add costs Confirm projects" at bounding box center [296, 532] width 522 height 55
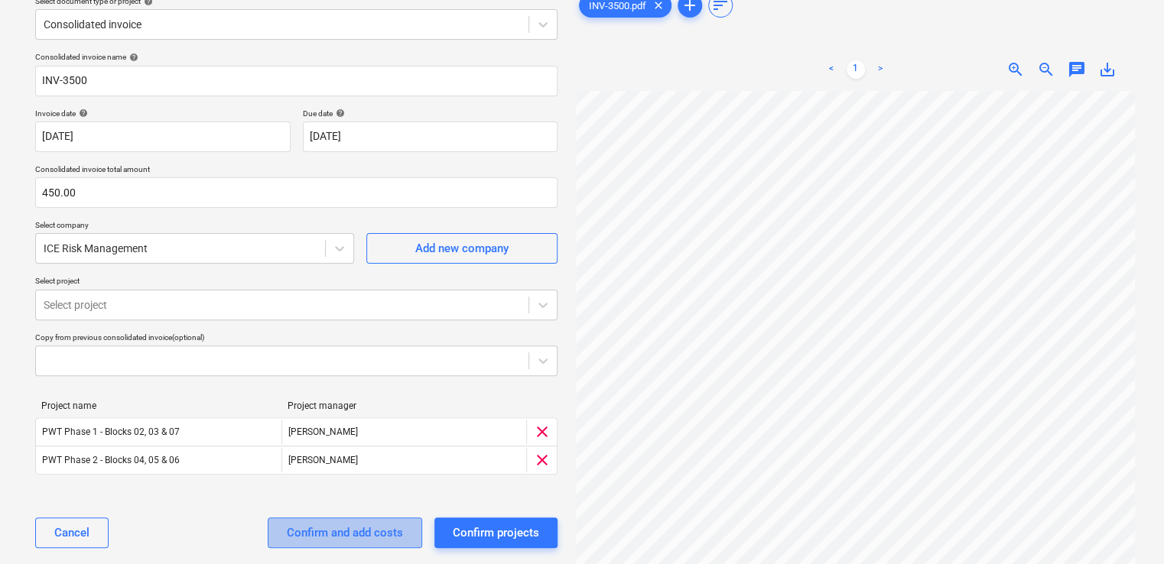
click at [346, 529] on div "Confirm and add costs" at bounding box center [345, 533] width 116 height 20
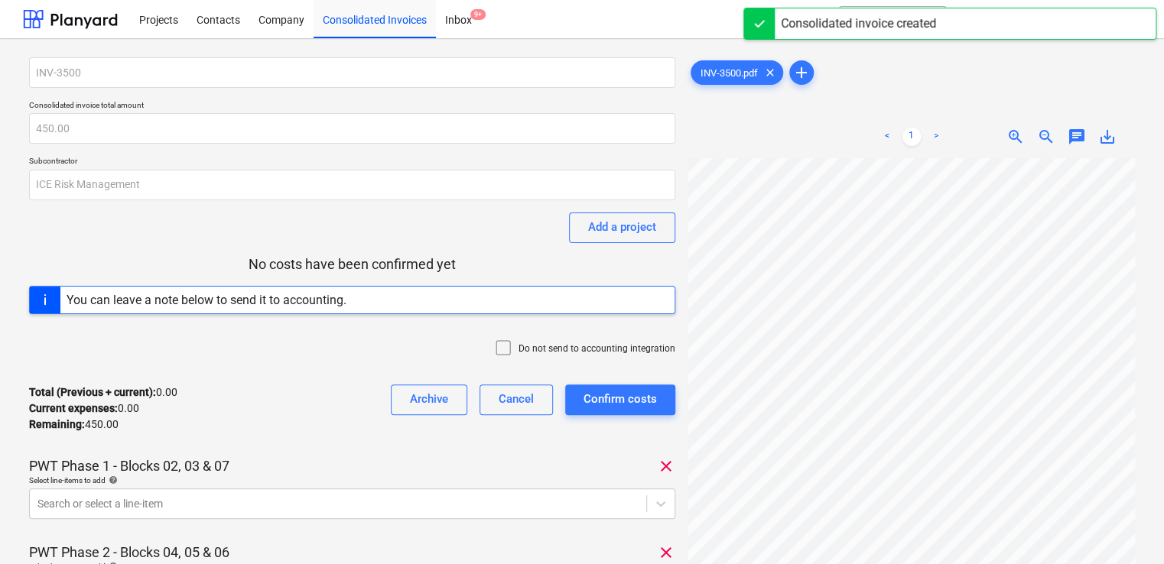
click at [510, 346] on icon at bounding box center [503, 348] width 14 height 14
click at [333, 507] on body "Projects Contacts Company Consolidated Invoices Inbox 9+ format_size keyboard_a…" at bounding box center [582, 282] width 1164 height 564
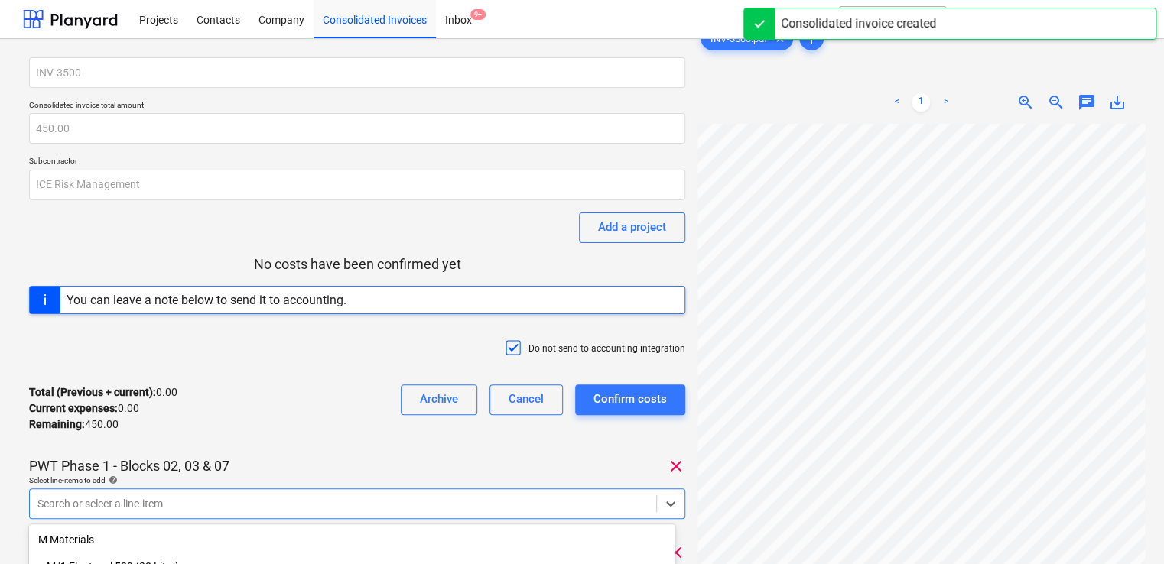
scroll to position [199, 0]
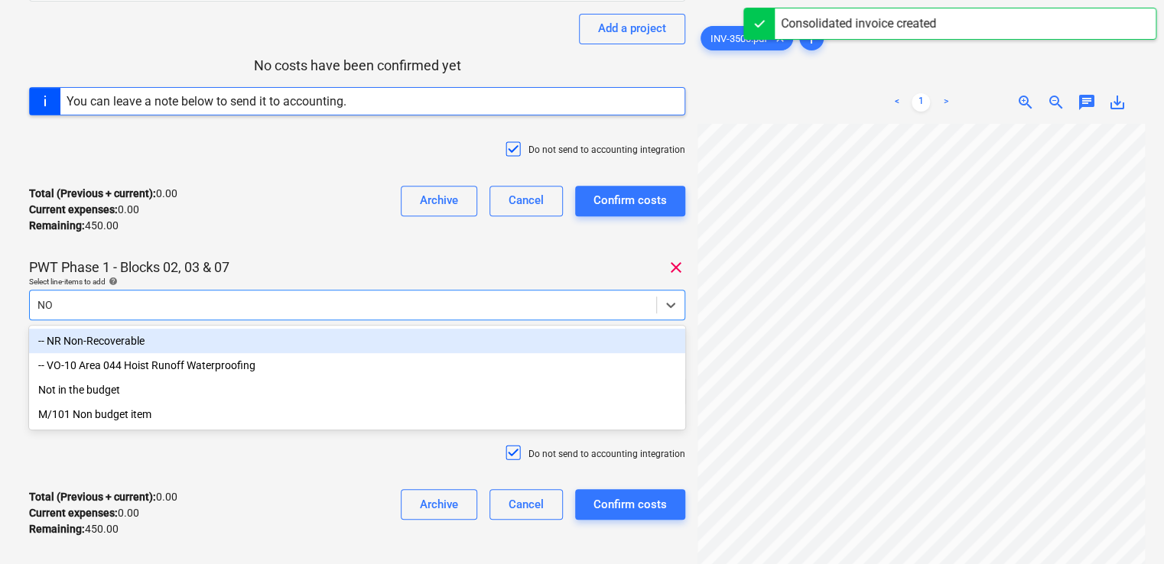
type input "NON"
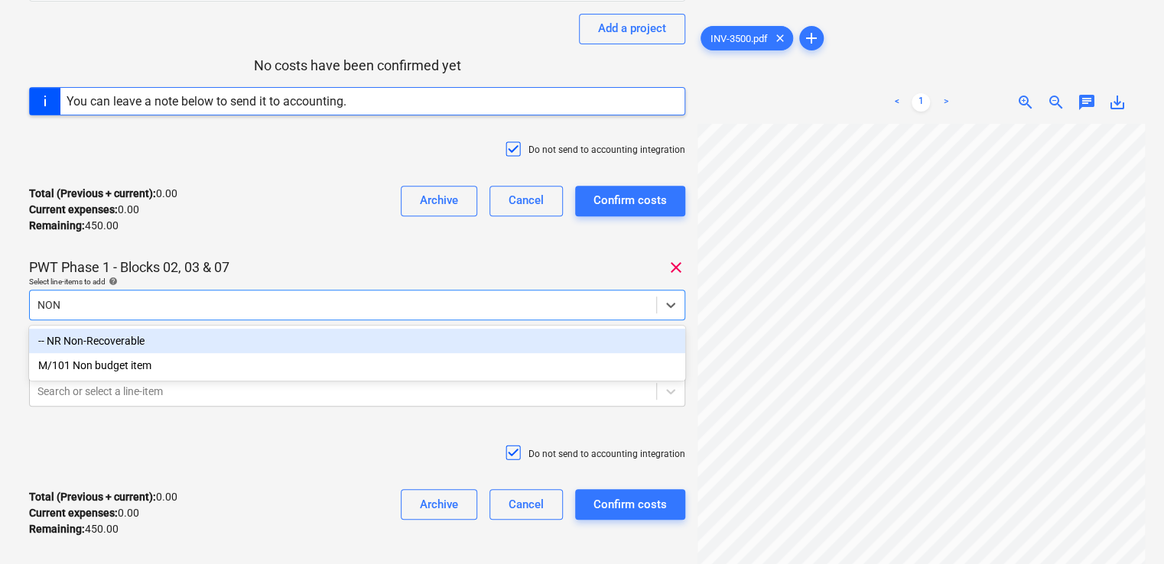
click at [123, 350] on div "-- NR Non-Recoverable" at bounding box center [357, 341] width 656 height 24
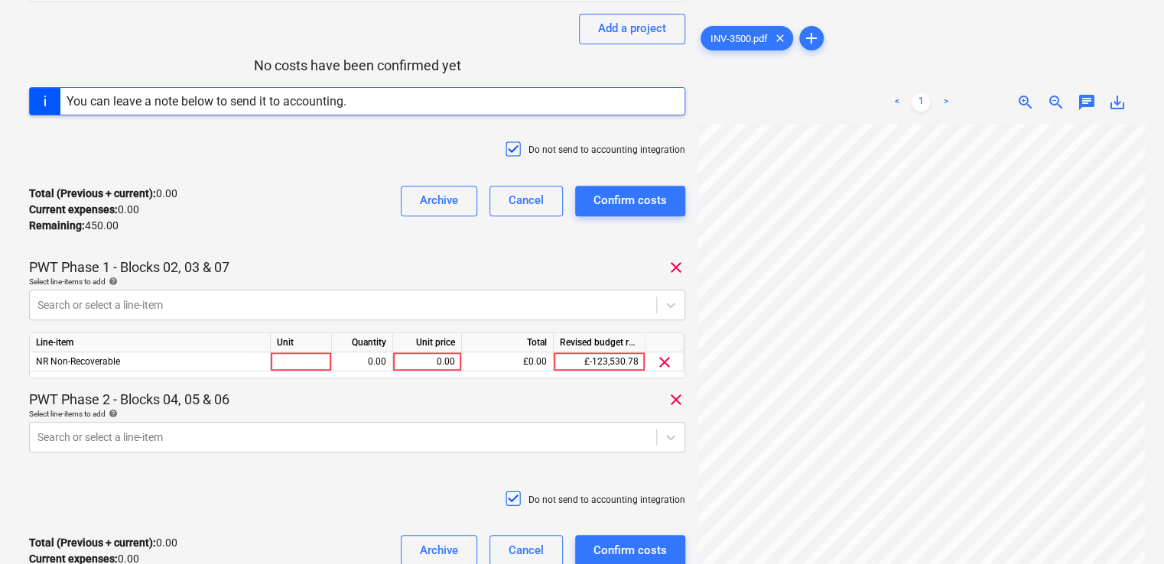
click at [306, 271] on div "PWT Phase 1 - Blocks 02, 03 & 07 clear" at bounding box center [357, 267] width 656 height 18
click at [313, 358] on div at bounding box center [301, 361] width 61 height 19
type input "ITEM"
type input "225"
click at [345, 411] on div "Select line-items to add help" at bounding box center [357, 414] width 656 height 10
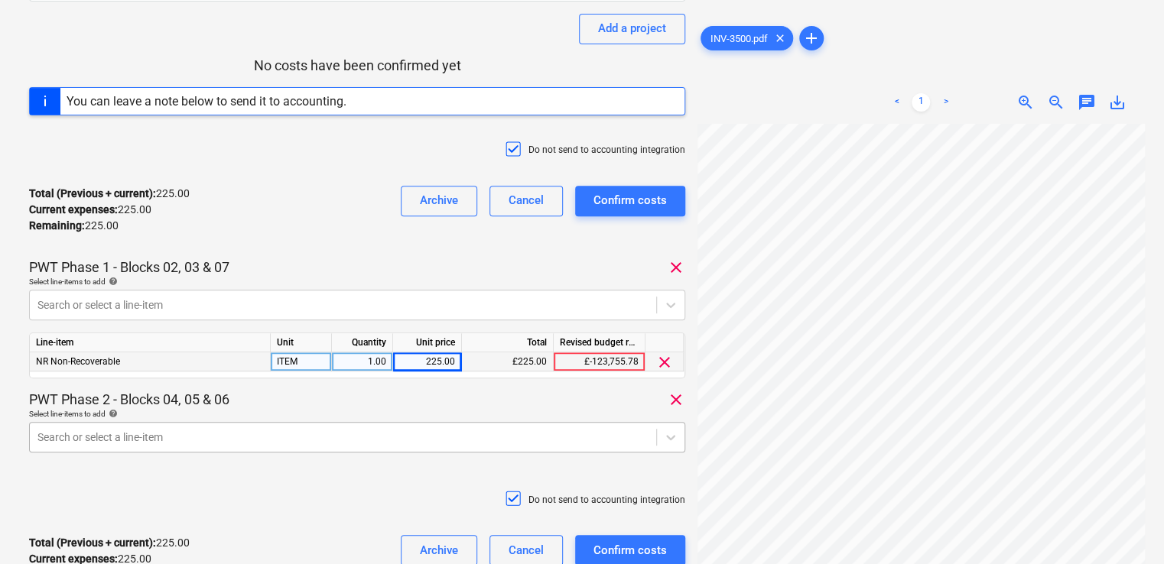
click at [319, 365] on body "Projects Contacts Company Consolidated Invoices Inbox 9+ format_size keyboard_a…" at bounding box center [582, 83] width 1164 height 564
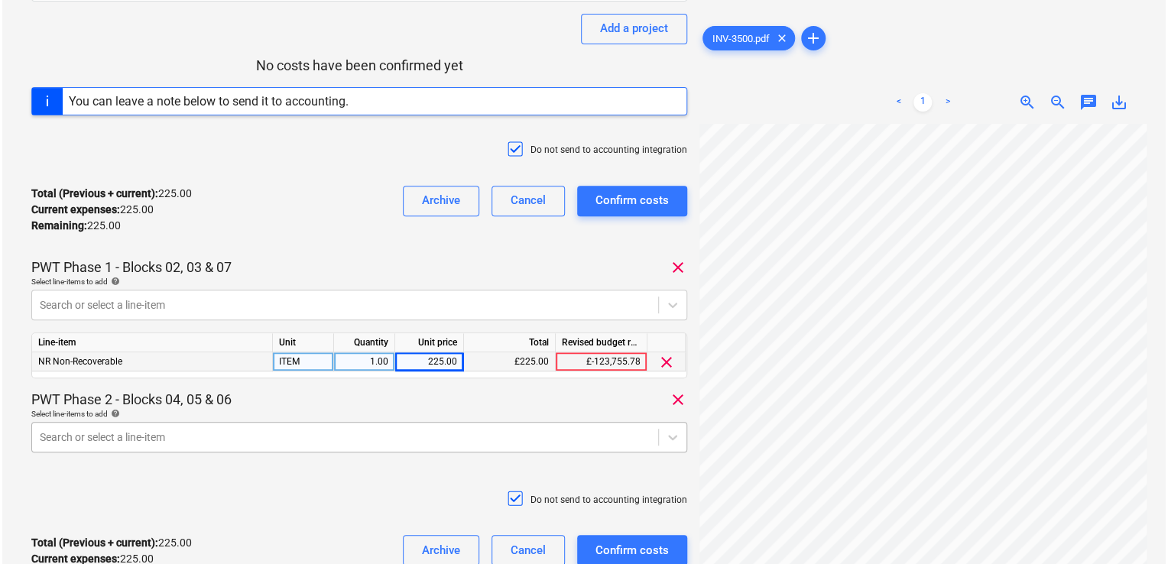
scroll to position [331, 0]
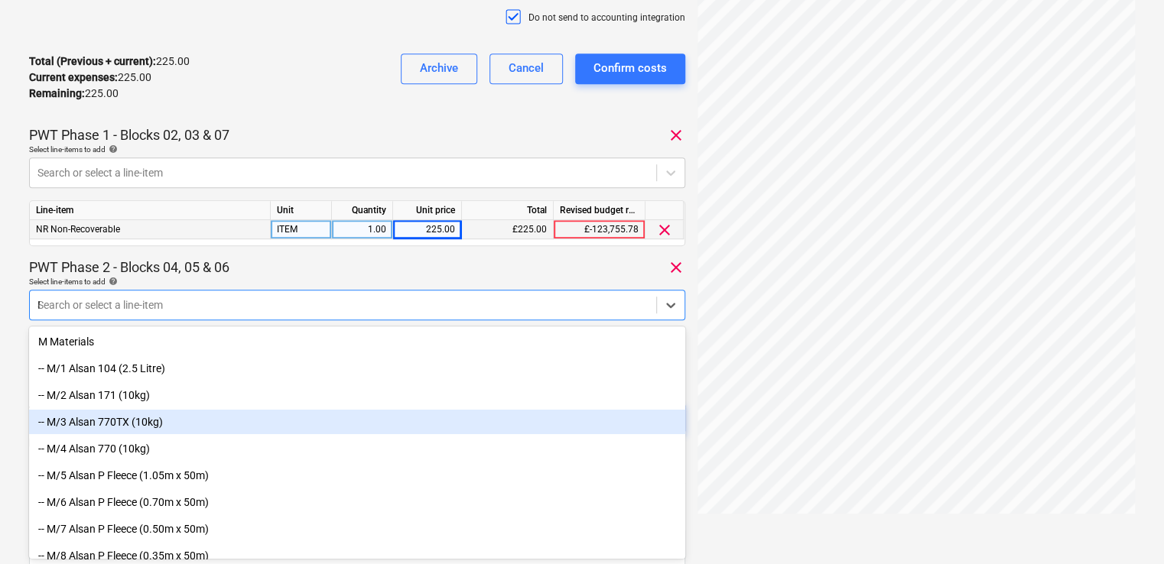
type input "NON"
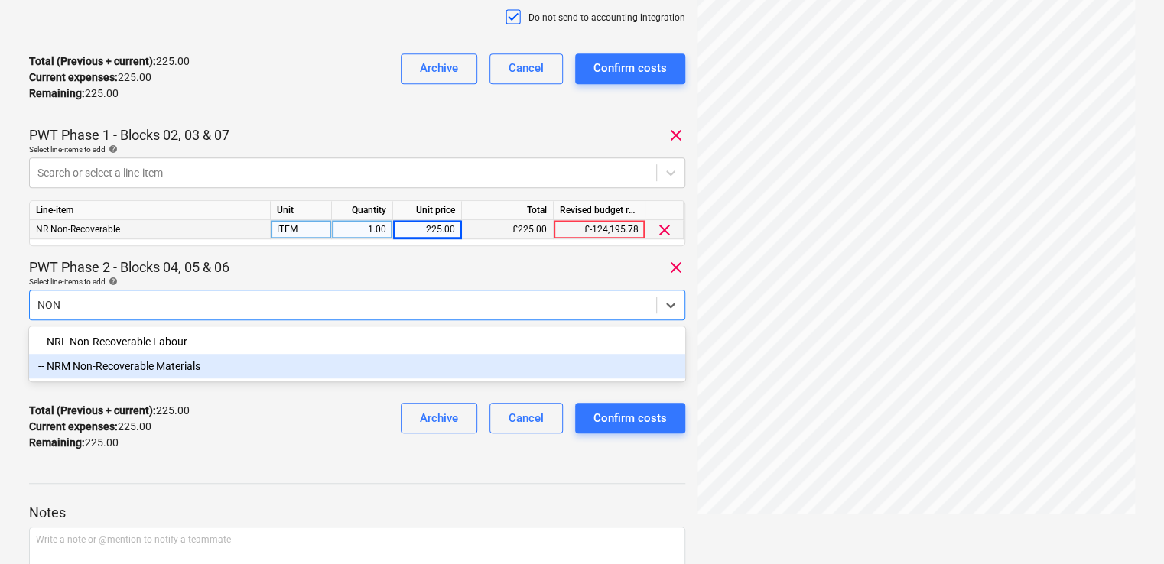
click at [252, 363] on div "-- NRM Non-Recoverable Materials" at bounding box center [357, 366] width 656 height 24
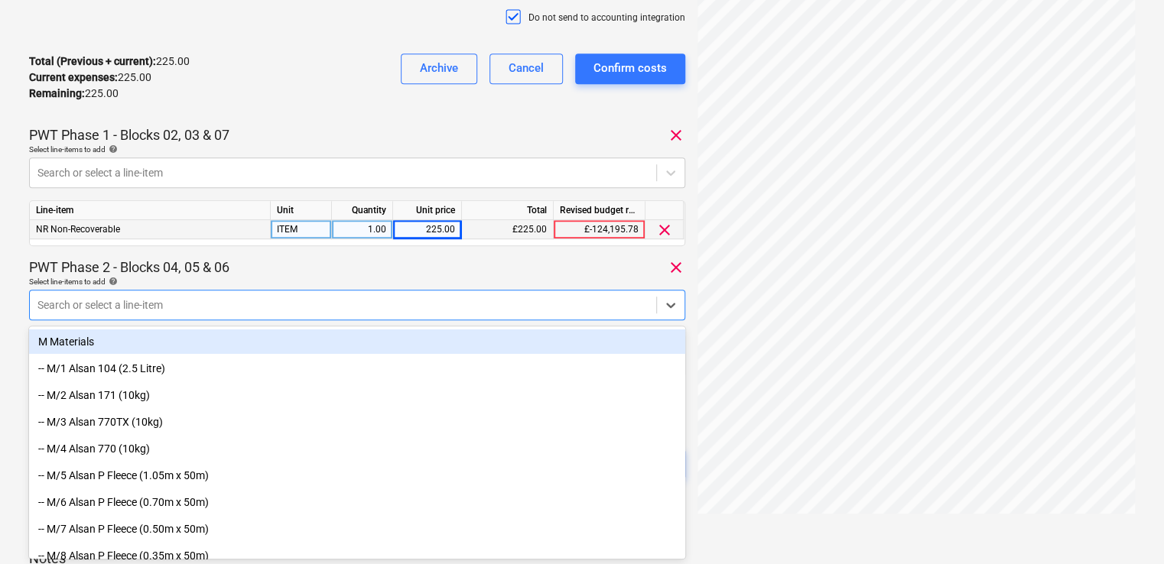
click at [297, 274] on div "PWT Phase 2 - Blocks 04, 05 & 06 clear" at bounding box center [357, 267] width 656 height 18
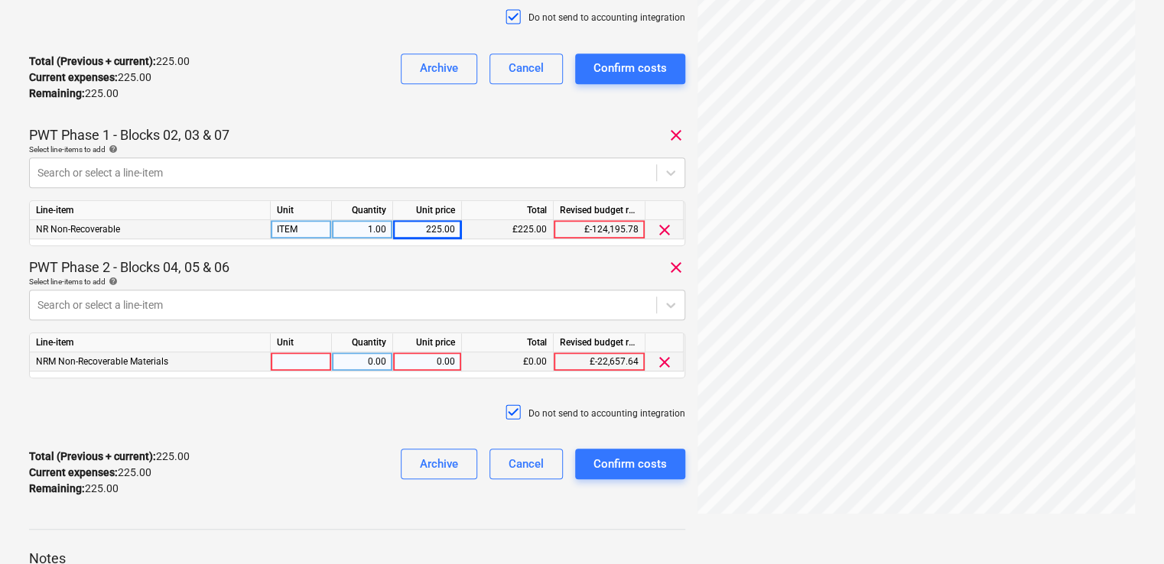
click at [297, 358] on div at bounding box center [301, 361] width 61 height 19
type input "2"
type input "ITEM"
type input "225"
click at [284, 414] on div "Do not send to accounting integration" at bounding box center [357, 414] width 656 height 46
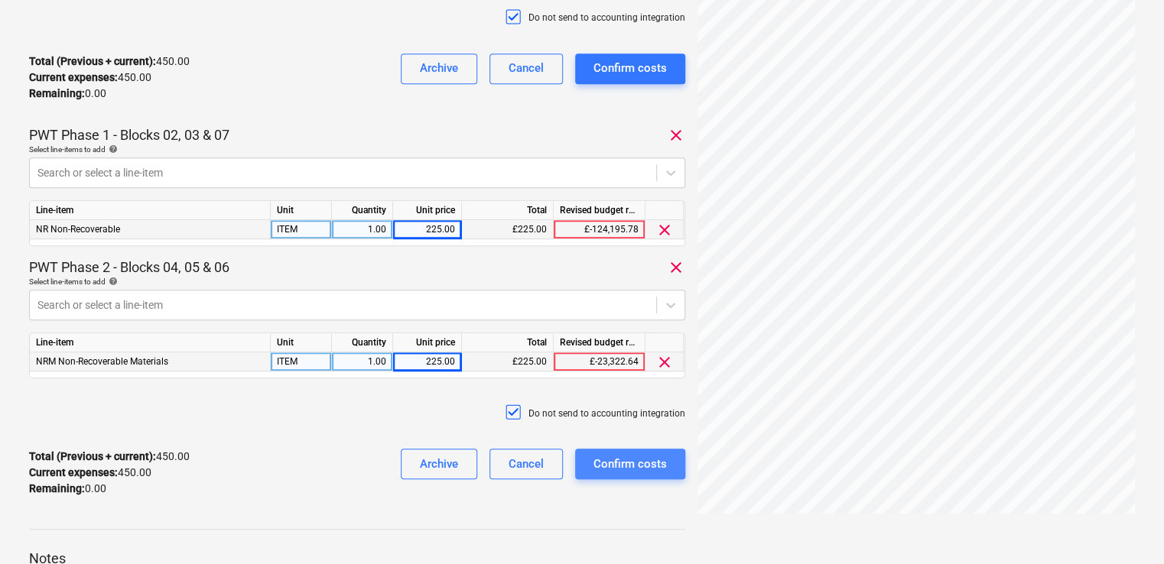
click at [630, 462] on div "Confirm costs" at bounding box center [629, 464] width 73 height 20
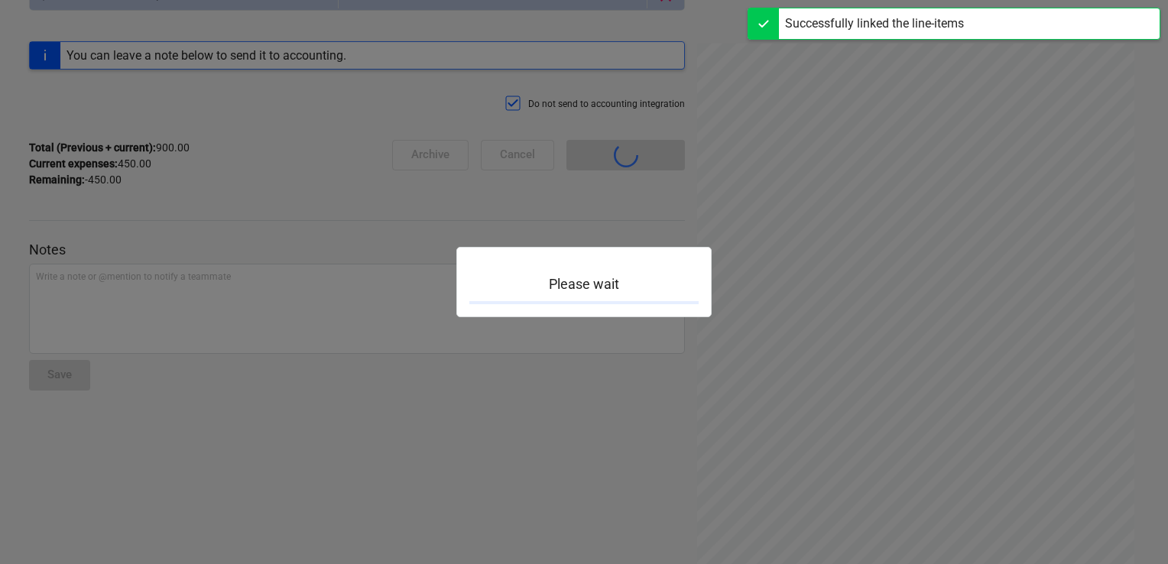
scroll to position [134, 0]
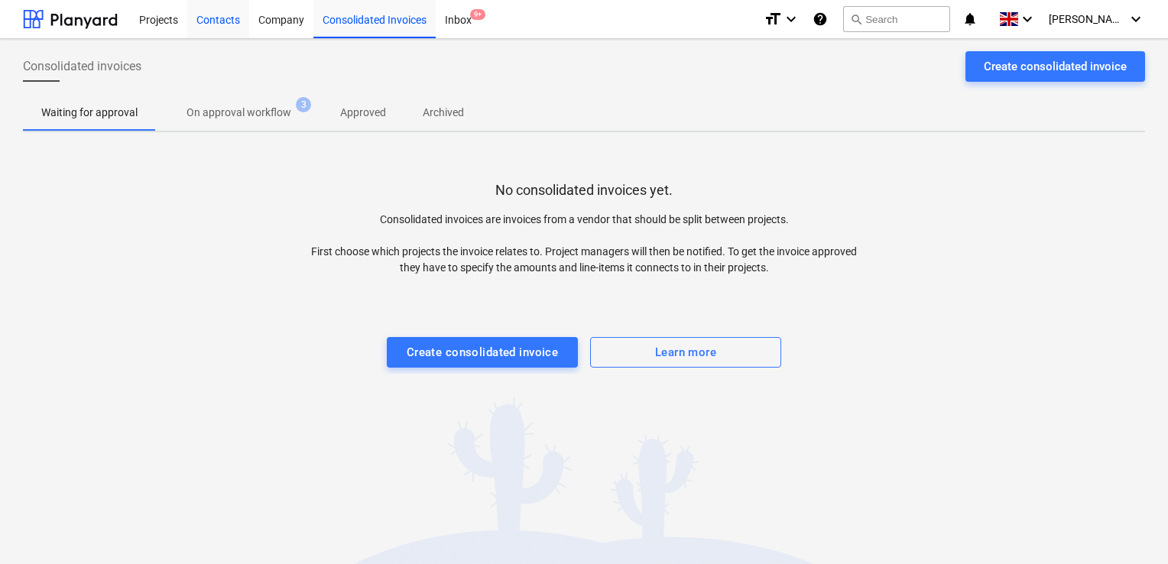
click at [221, 14] on div "Contacts" at bounding box center [218, 18] width 62 height 39
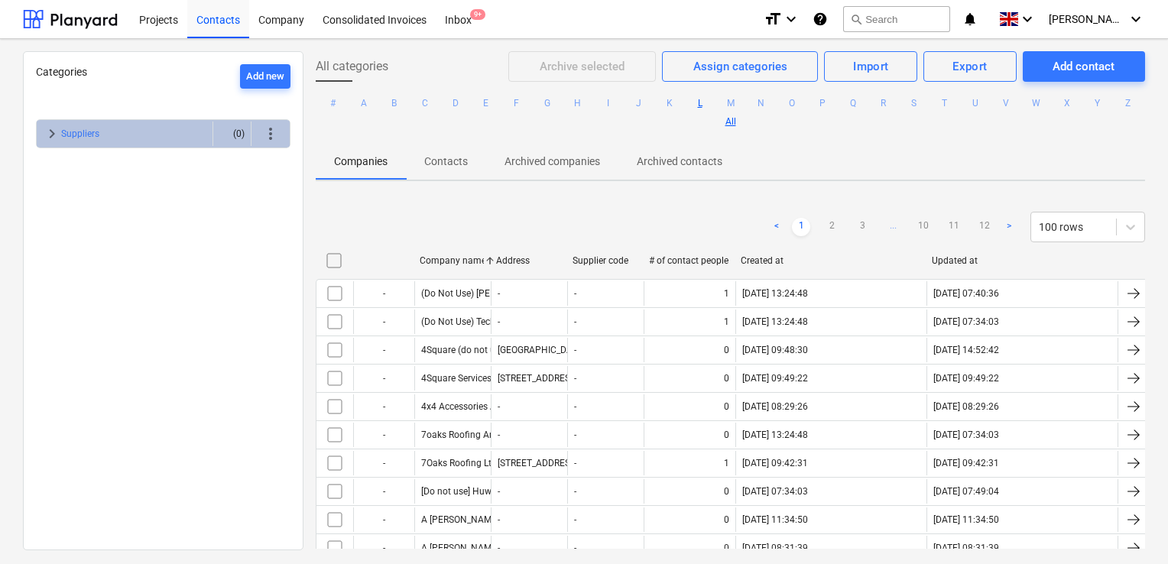
click at [710, 106] on button "L" at bounding box center [700, 103] width 18 height 18
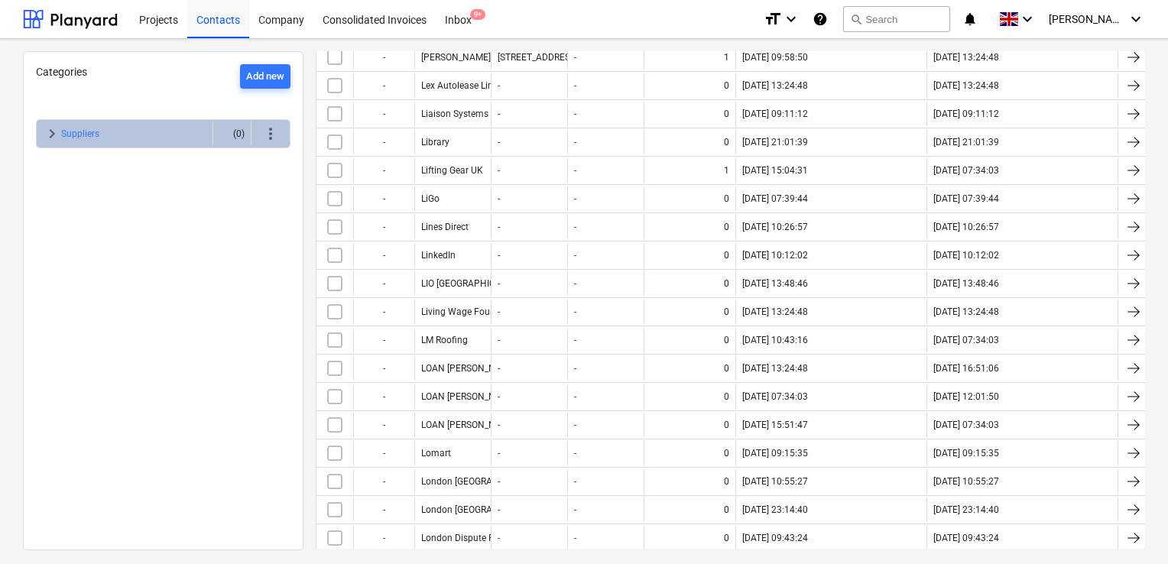
scroll to position [966, 0]
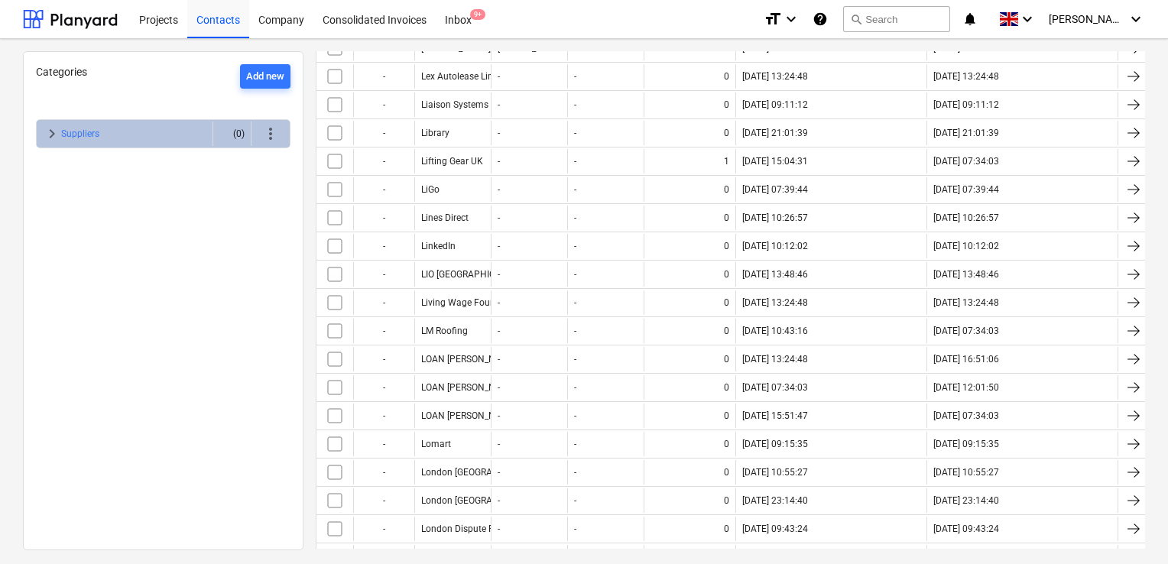
click at [1162, 429] on div "Categories Add new keyboard_arrow_right Suppliers (0) more_vert All categories …" at bounding box center [584, 301] width 1168 height 525
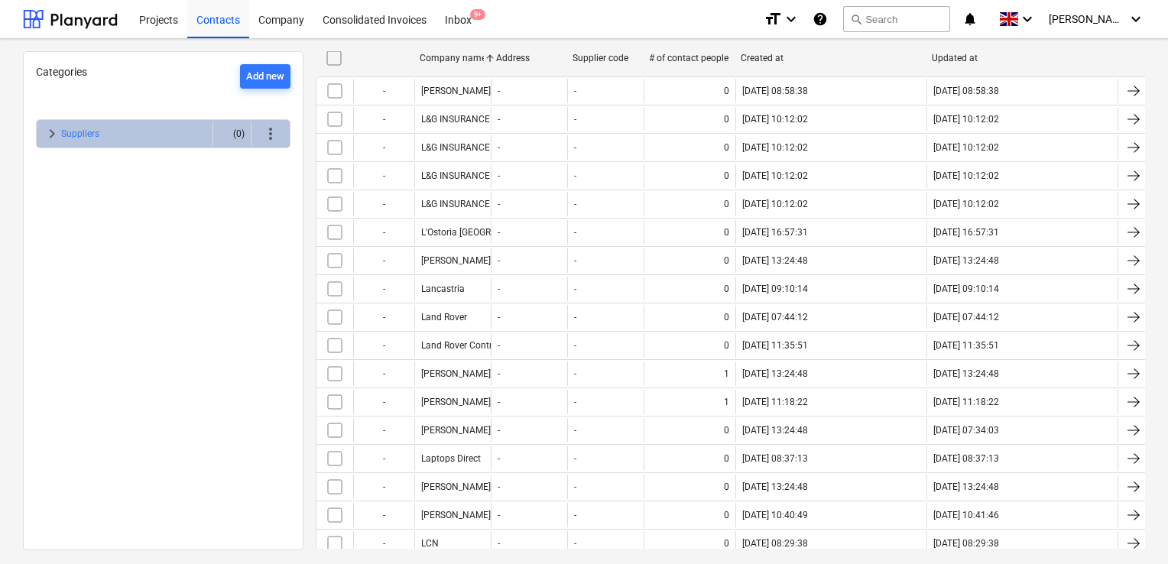
scroll to position [0, 0]
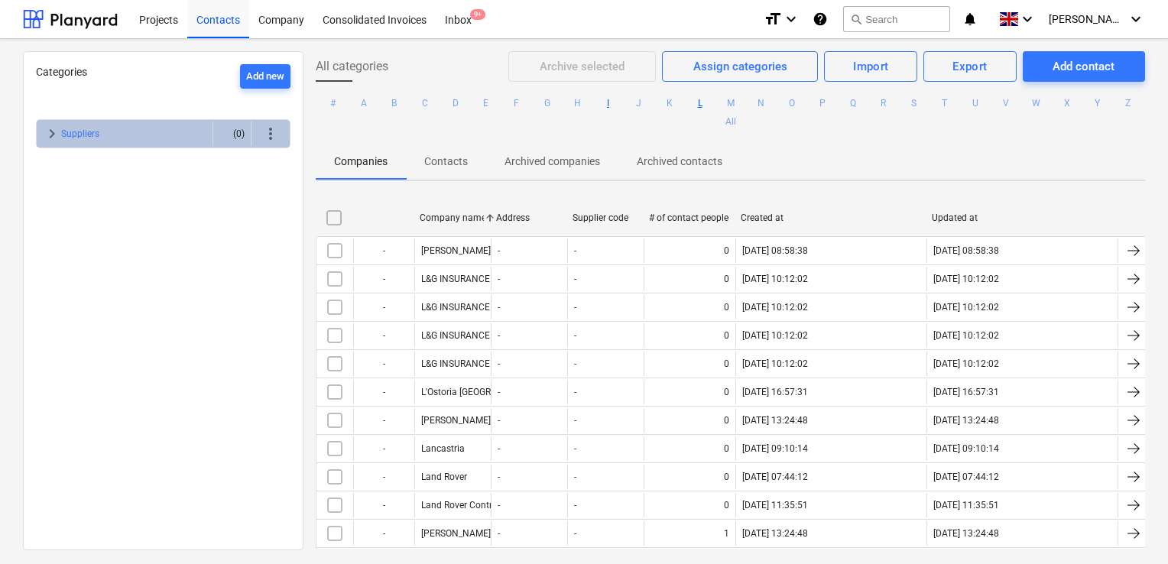
click at [618, 104] on button "I" at bounding box center [608, 103] width 18 height 18
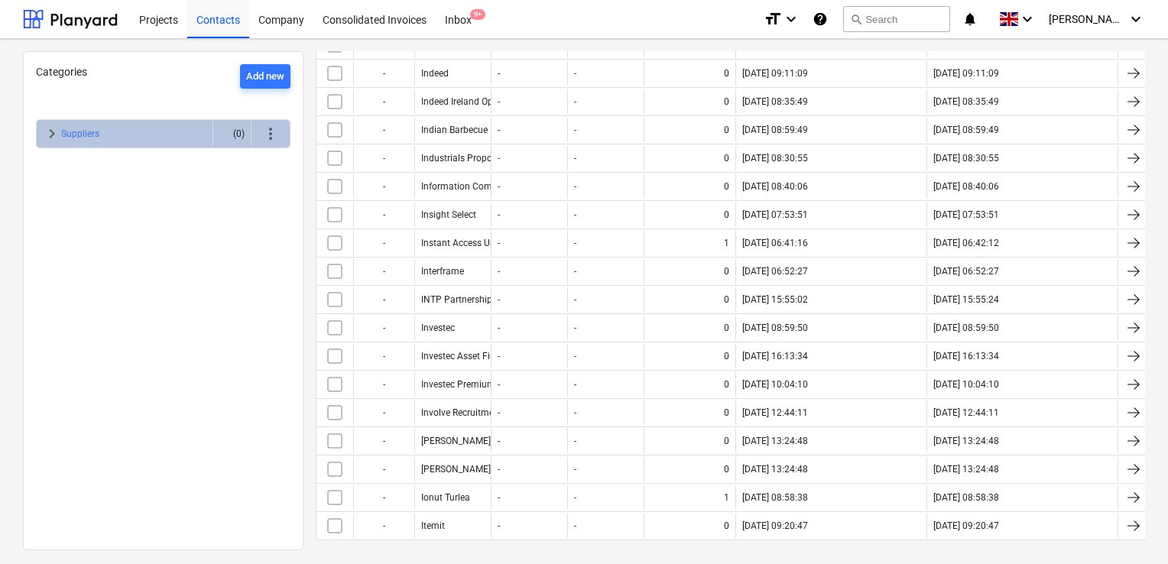
scroll to position [407, 0]
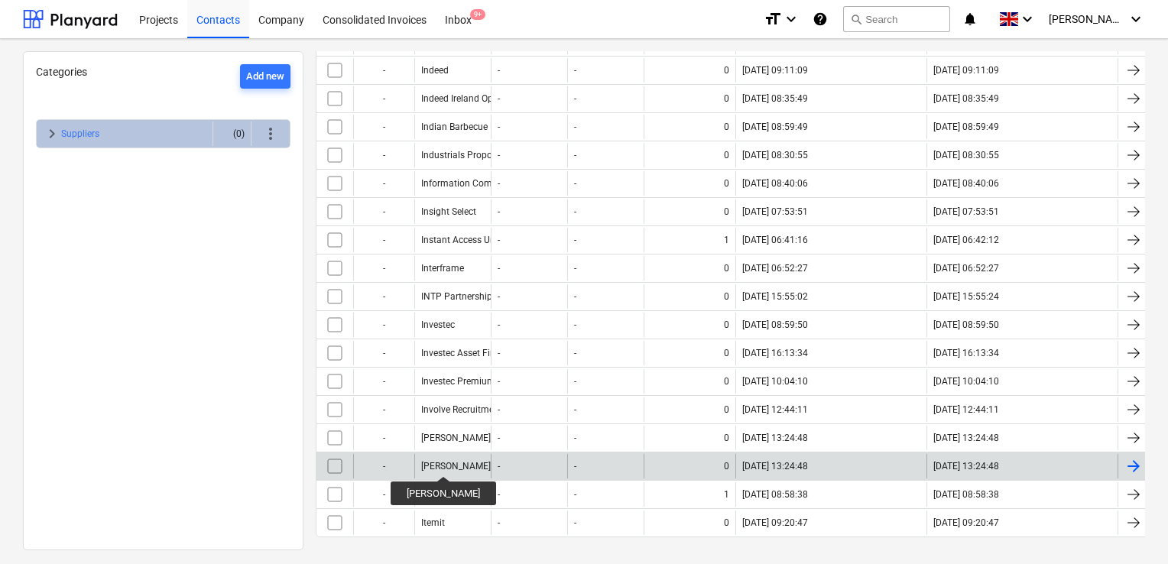
click at [431, 463] on div "Ionut Nada" at bounding box center [456, 466] width 70 height 11
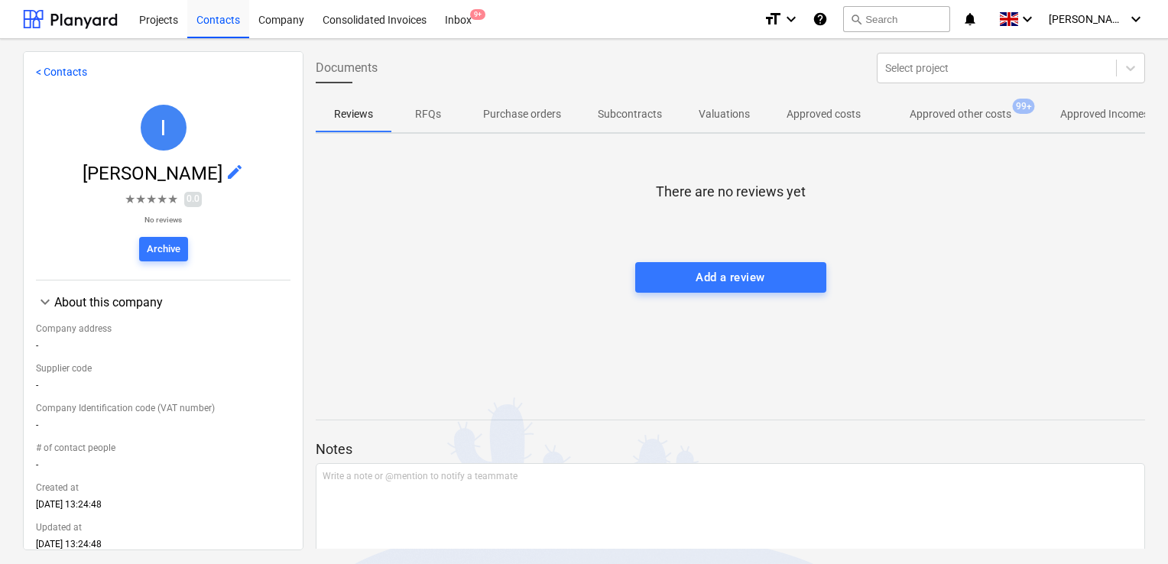
click at [924, 109] on p "Approved other costs" at bounding box center [961, 114] width 102 height 16
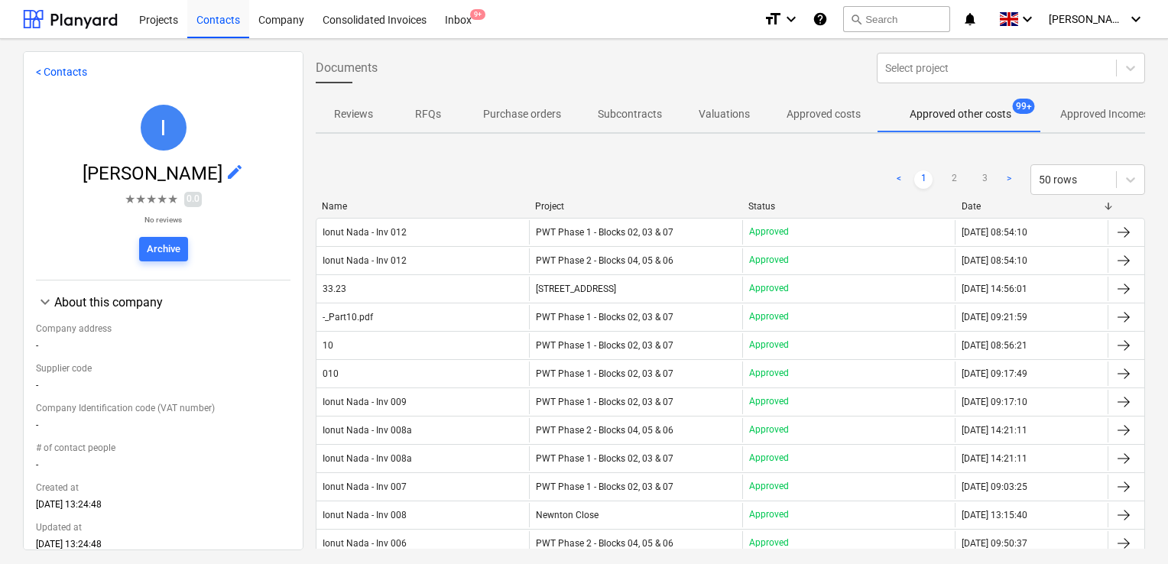
click at [601, 201] on div "Project" at bounding box center [635, 206] width 201 height 11
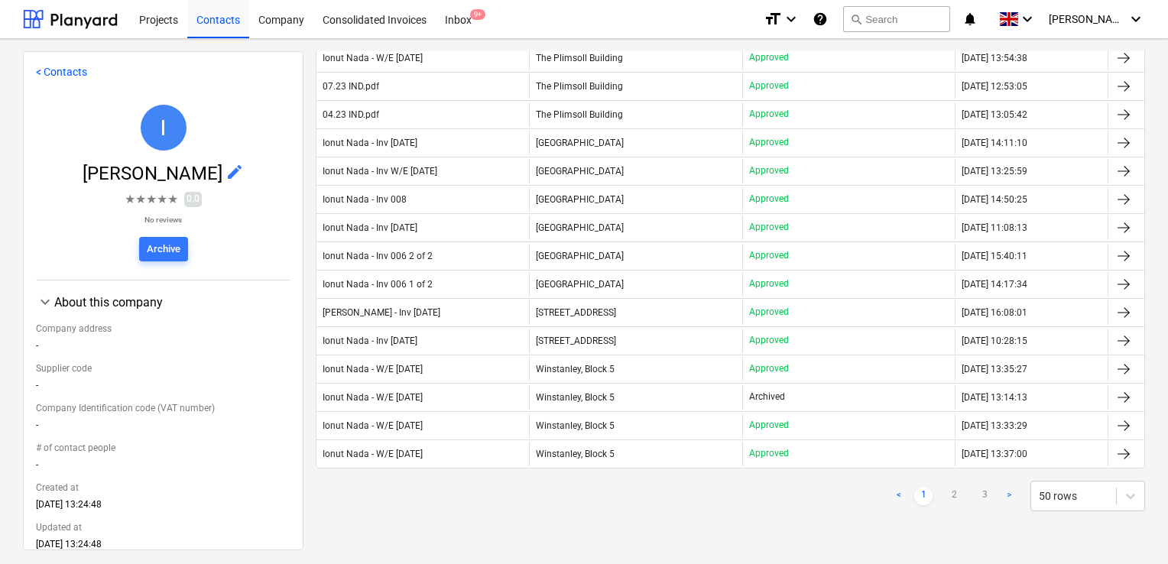
scroll to position [1181, 0]
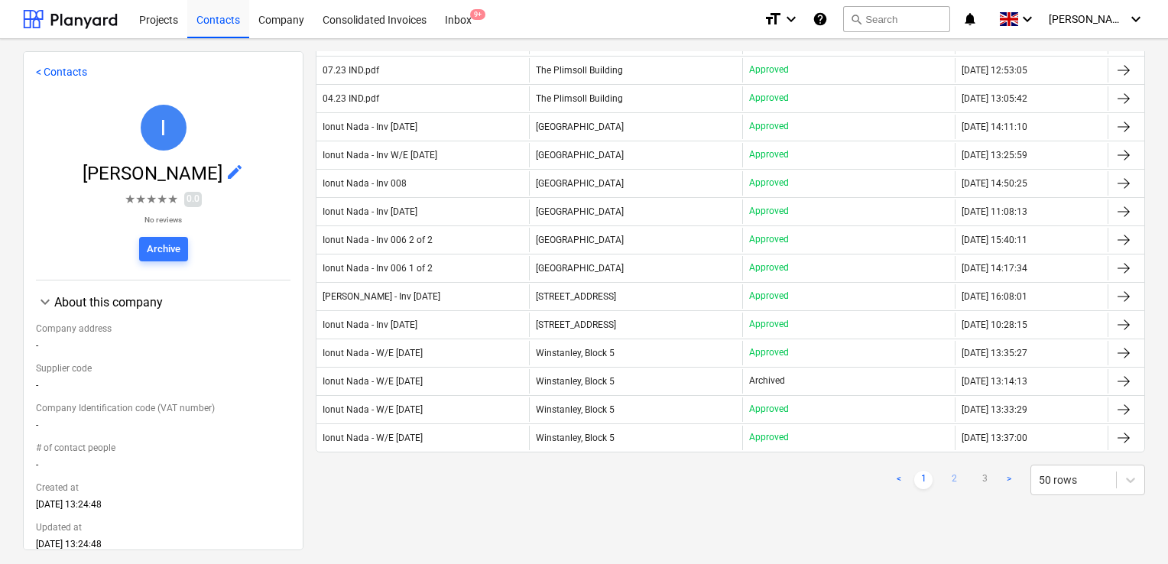
click at [951, 472] on link "2" at bounding box center [954, 480] width 18 height 18
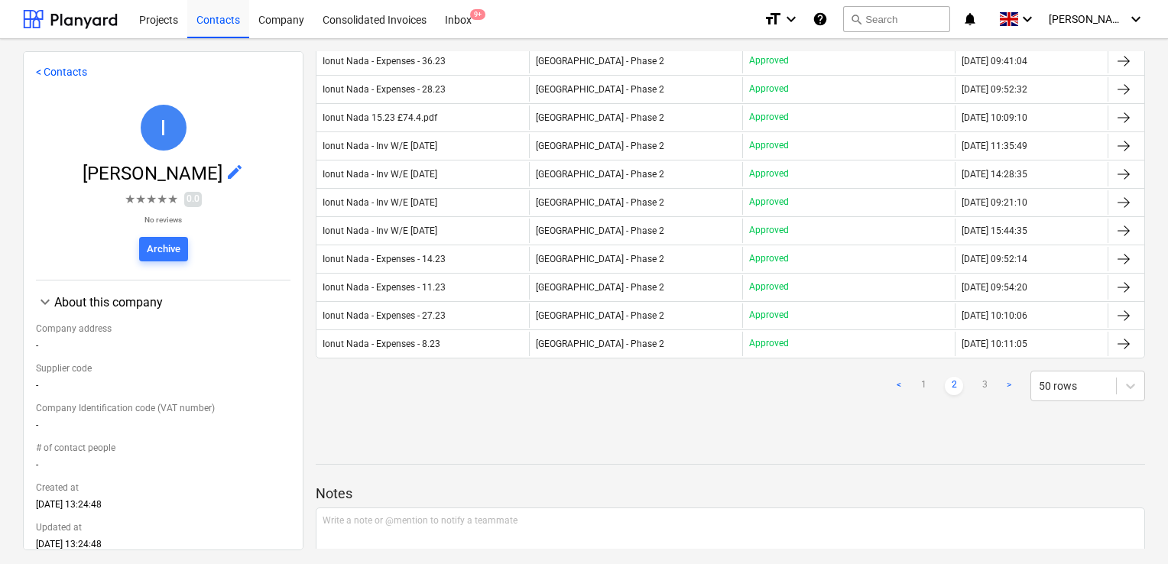
scroll to position [1314, 0]
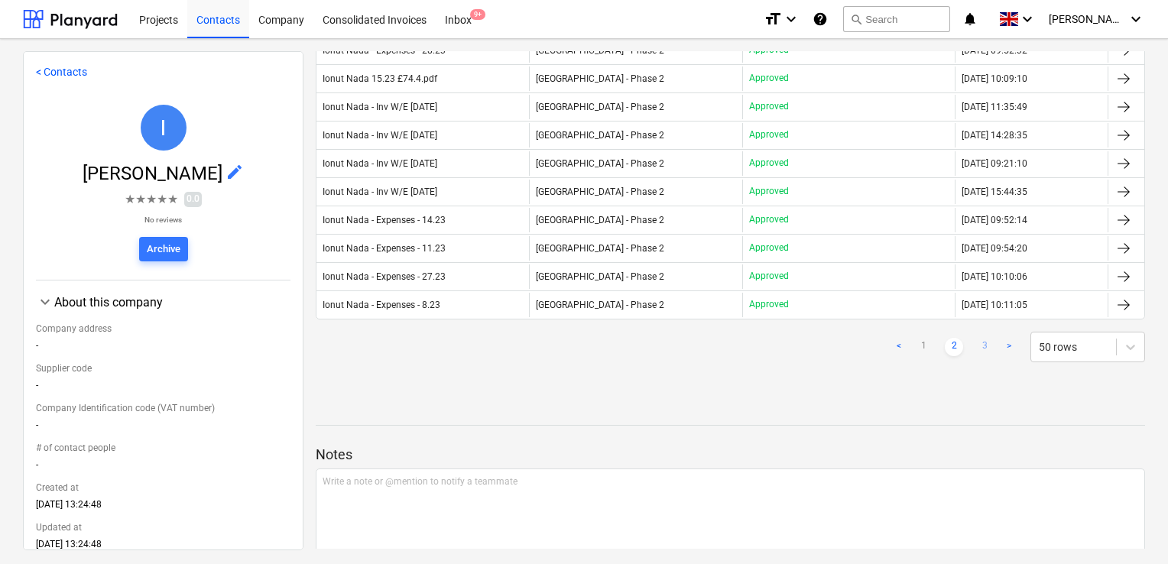
click at [979, 338] on link "3" at bounding box center [985, 347] width 18 height 18
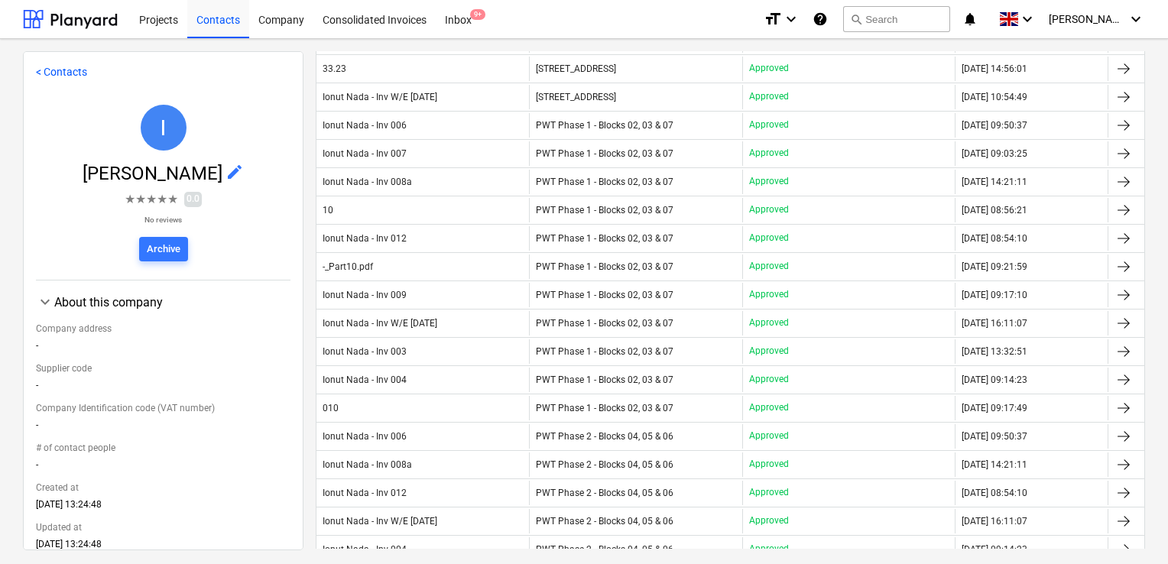
scroll to position [414, 0]
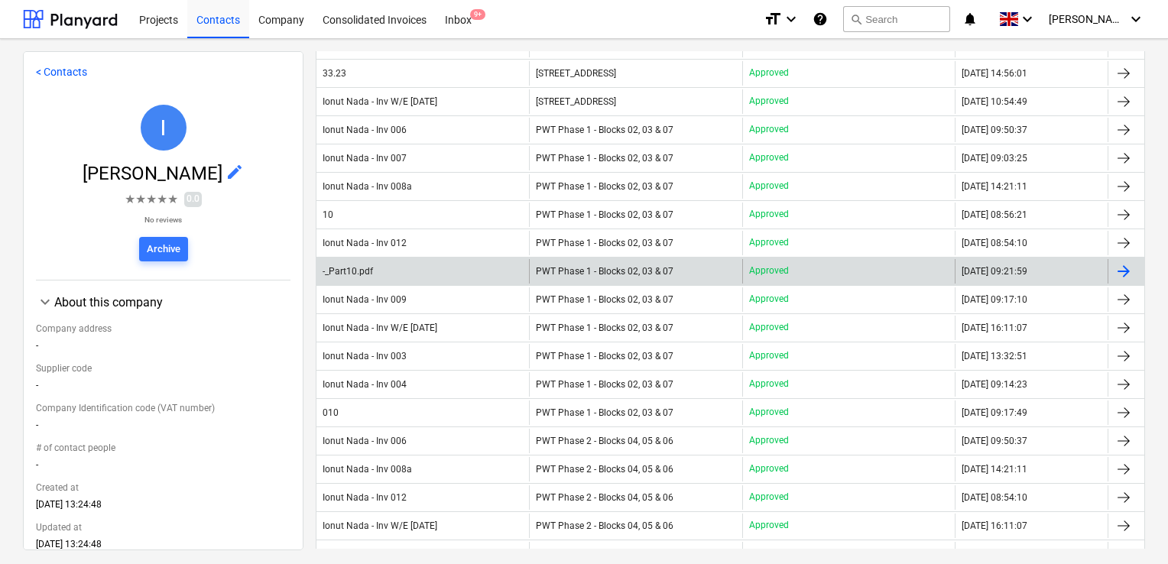
click at [434, 270] on div "-_Part10.pdf" at bounding box center [423, 271] width 213 height 24
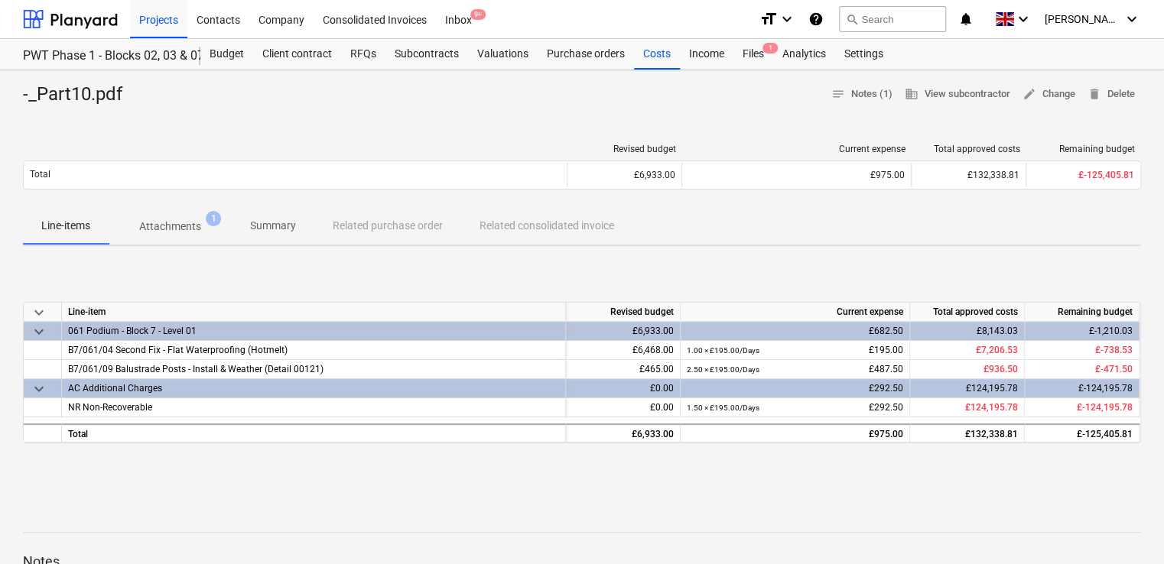
click at [180, 223] on p "Attachments" at bounding box center [170, 227] width 62 height 16
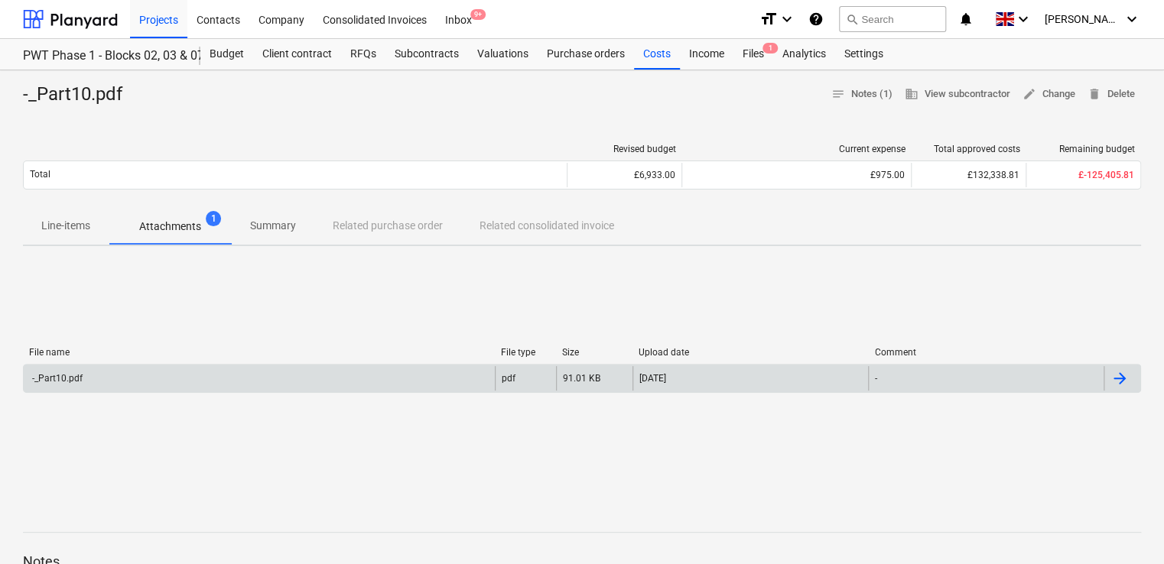
click at [68, 382] on div "-_Part10.pdf" at bounding box center [56, 378] width 53 height 11
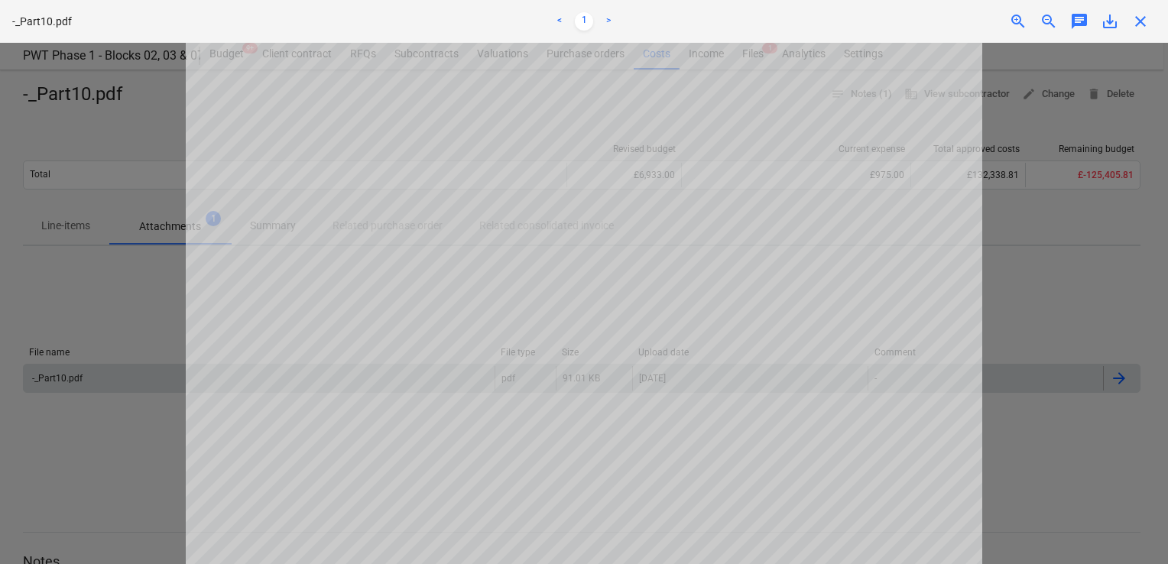
click at [1147, 21] on div "Successfully linked the line-items" at bounding box center [954, 16] width 413 height 32
click at [1144, 21] on div "Successfully linked the line-items" at bounding box center [954, 16] width 413 height 32
click at [1139, 23] on div "Successfully linked the line-items" at bounding box center [954, 16] width 413 height 32
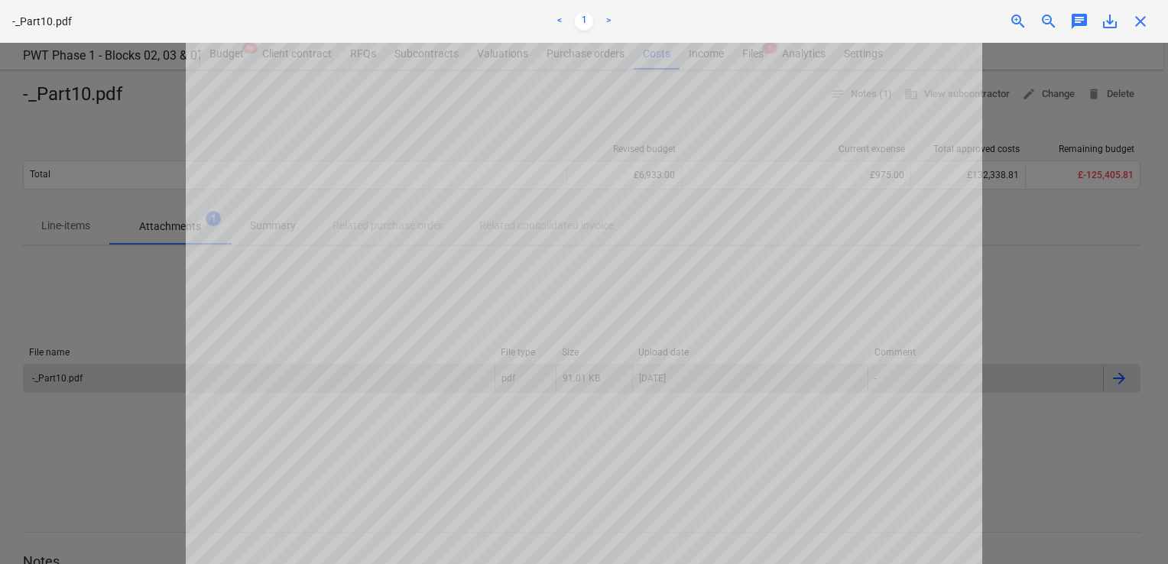
click at [1139, 23] on div "Successfully linked the line-items" at bounding box center [954, 16] width 413 height 32
click at [1135, 19] on div "Successfully linked the line-items" at bounding box center [954, 16] width 413 height 32
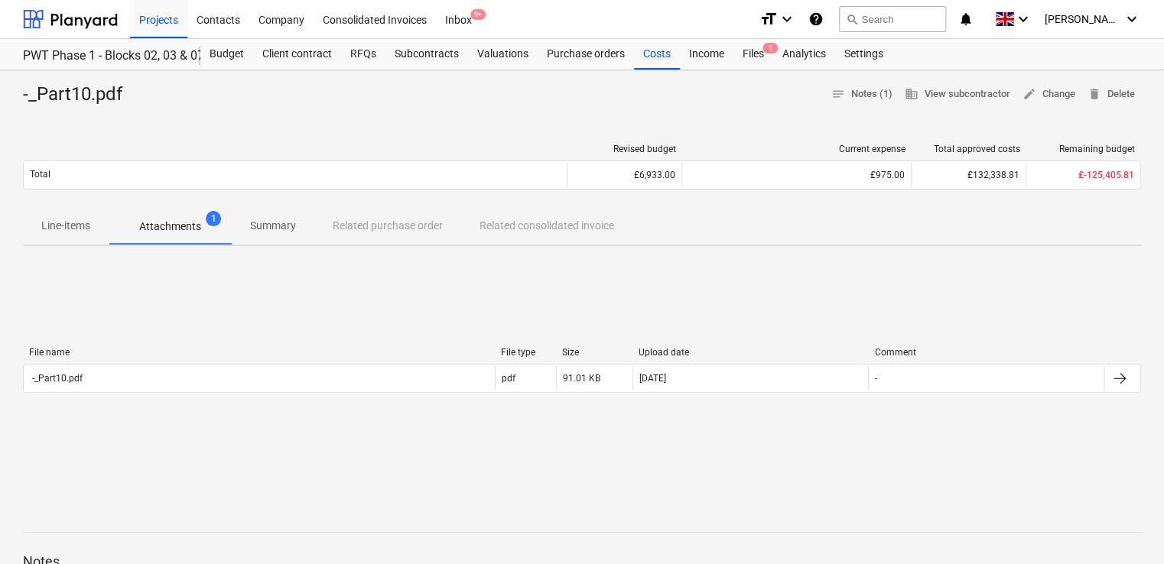
click at [161, 226] on p "Attachments" at bounding box center [170, 227] width 62 height 16
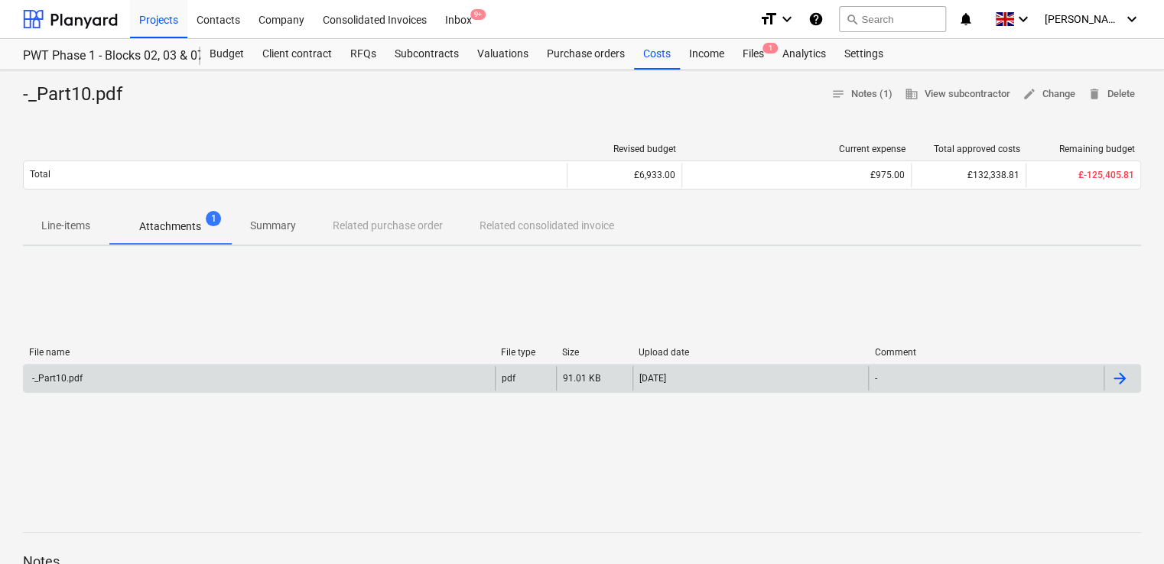
click at [43, 380] on div "-_Part10.pdf" at bounding box center [56, 378] width 53 height 11
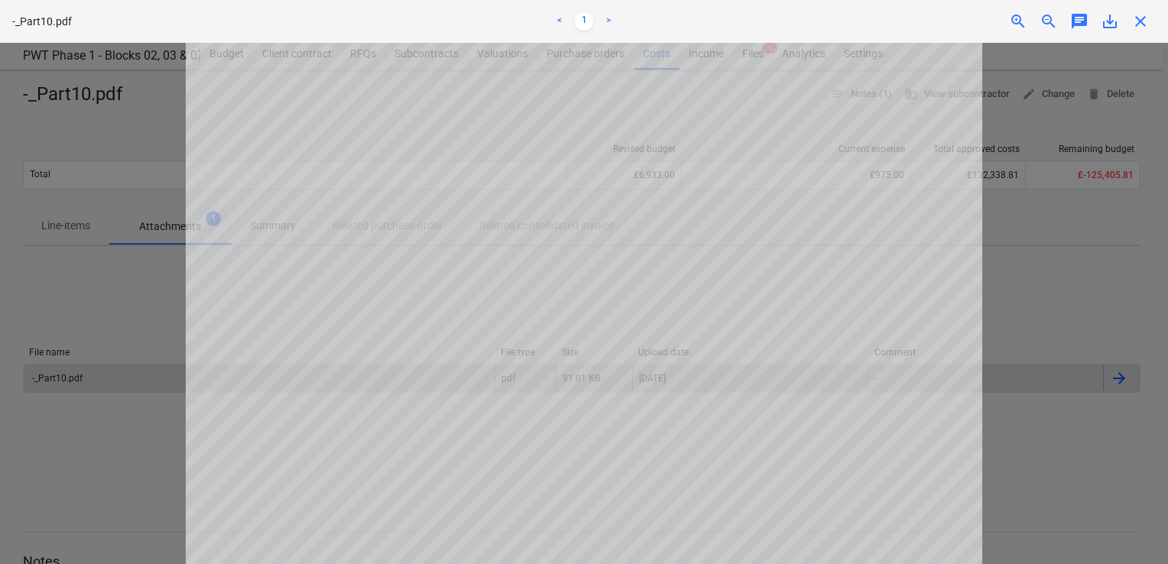
click at [1132, 17] on span "close" at bounding box center [1141, 21] width 18 height 18
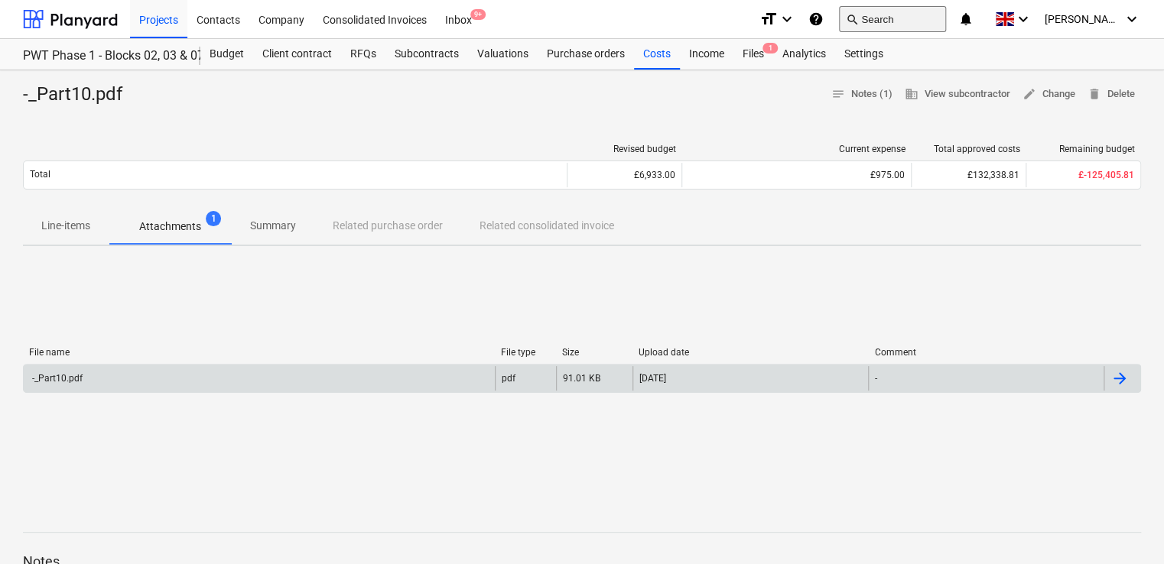
click at [930, 20] on button "search Search" at bounding box center [892, 19] width 107 height 26
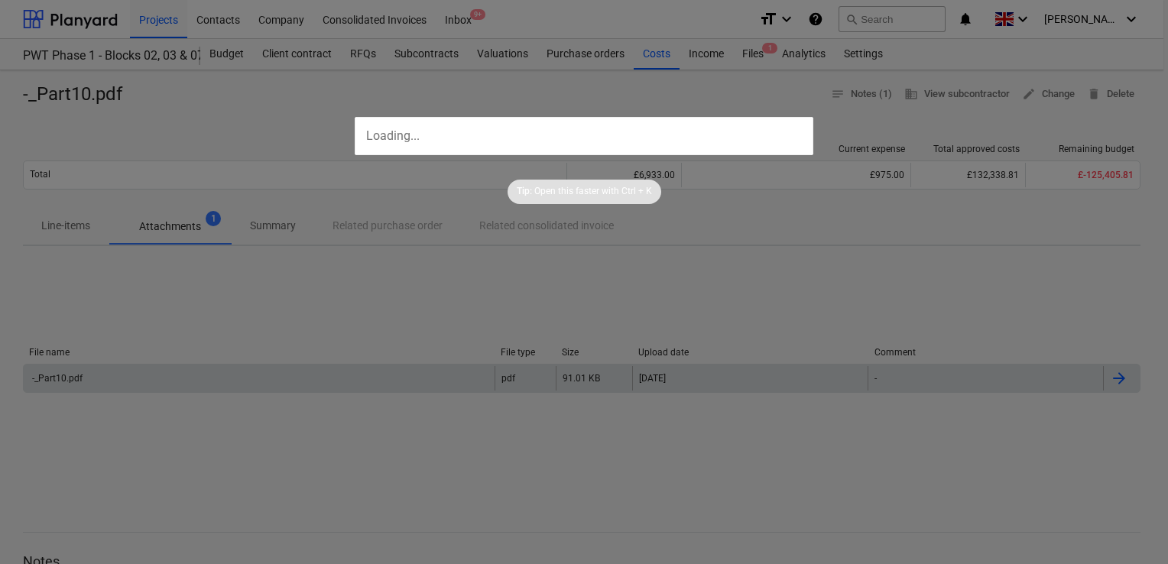
click at [738, 254] on div at bounding box center [584, 282] width 1168 height 564
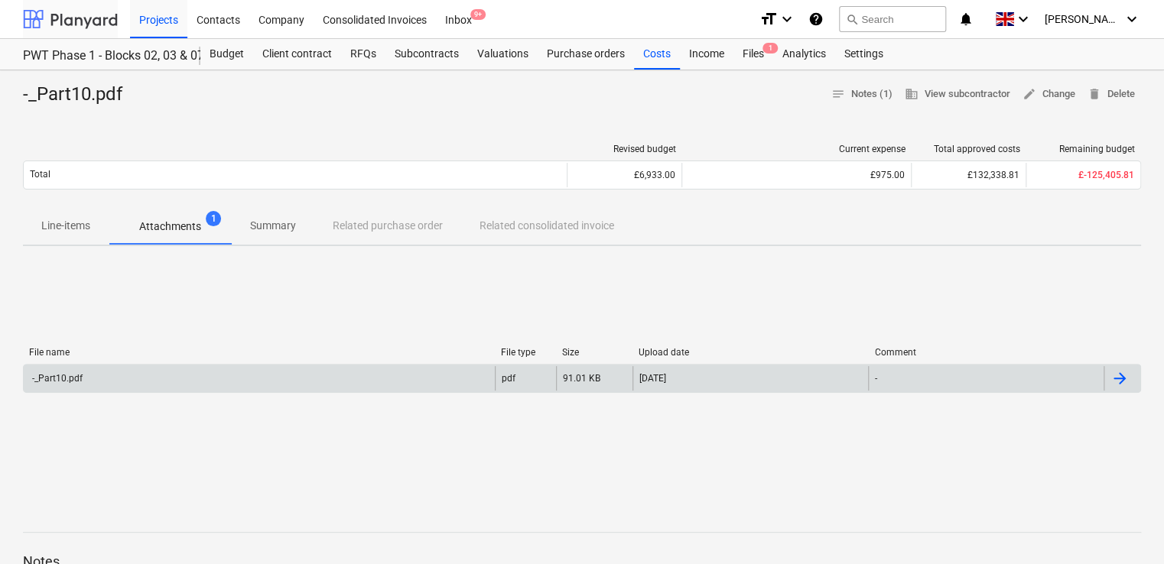
click at [25, 2] on div at bounding box center [70, 19] width 95 height 38
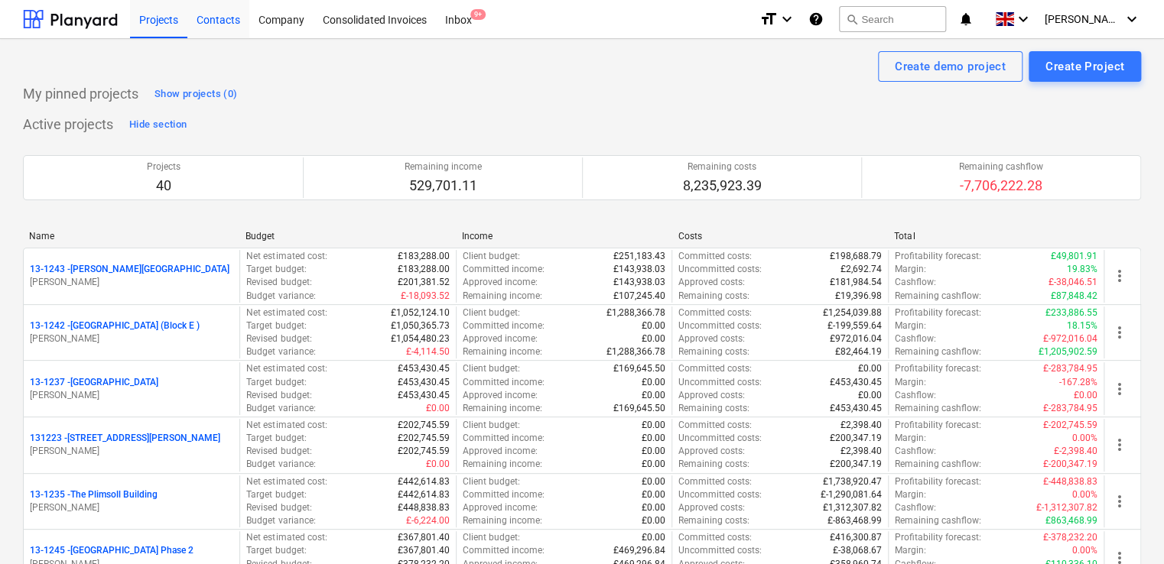
click at [220, 18] on div "Contacts" at bounding box center [218, 18] width 62 height 39
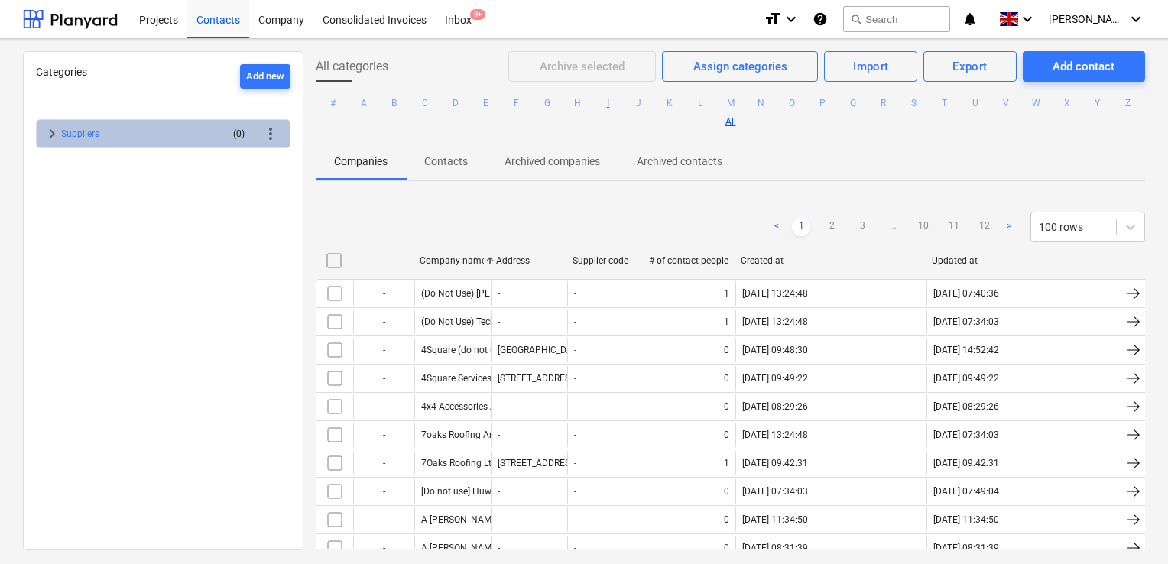
click at [618, 106] on button "I" at bounding box center [608, 103] width 18 height 18
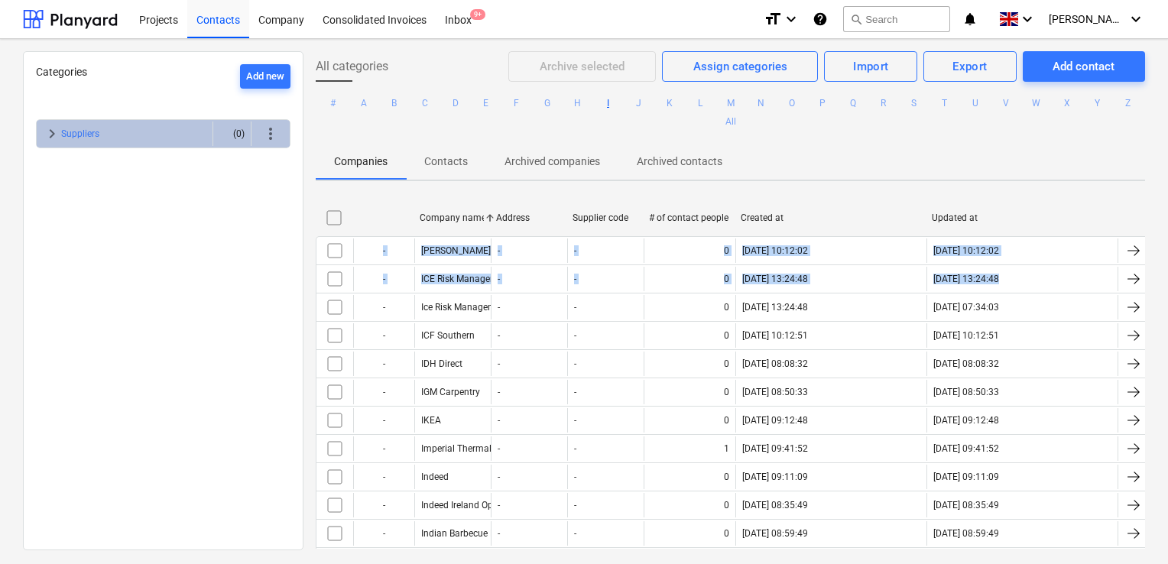
drag, startPoint x: 1152, startPoint y: 215, endPoint x: 1150, endPoint y: 287, distance: 72.7
click at [1150, 287] on div "All categories Archive selected Assign categories Import Export Add contact # A…" at bounding box center [731, 300] width 854 height 498
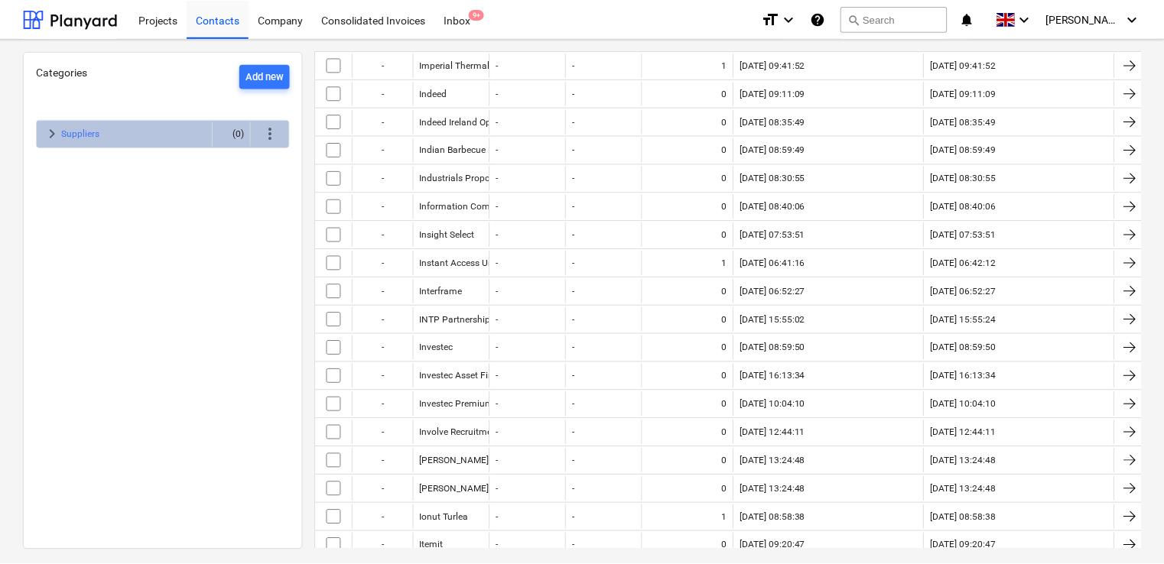
scroll to position [389, 0]
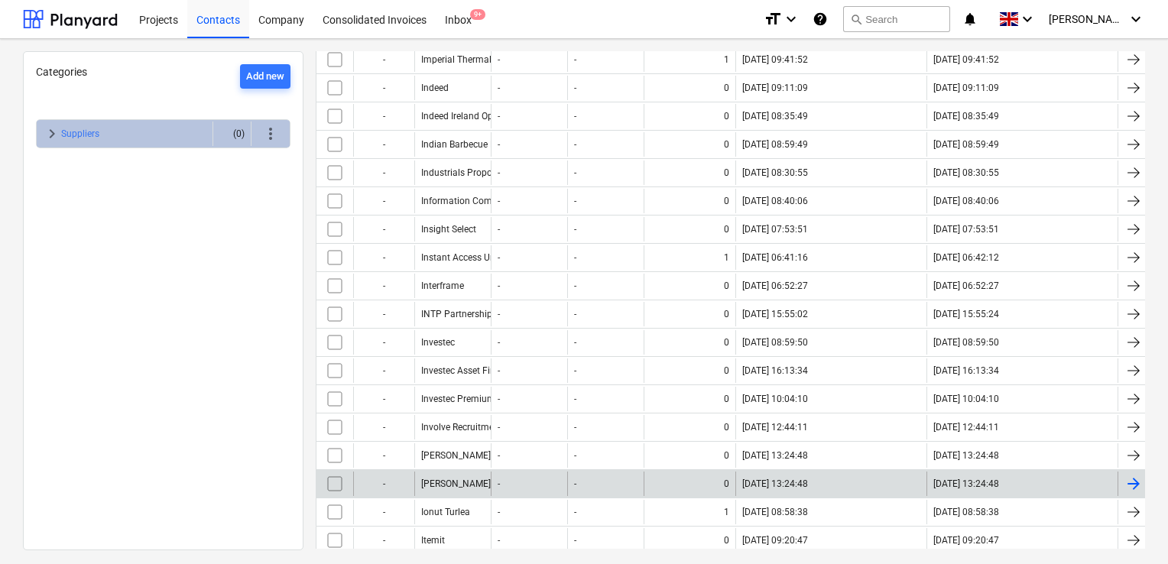
click at [440, 472] on div "[PERSON_NAME]" at bounding box center [452, 484] width 76 height 24
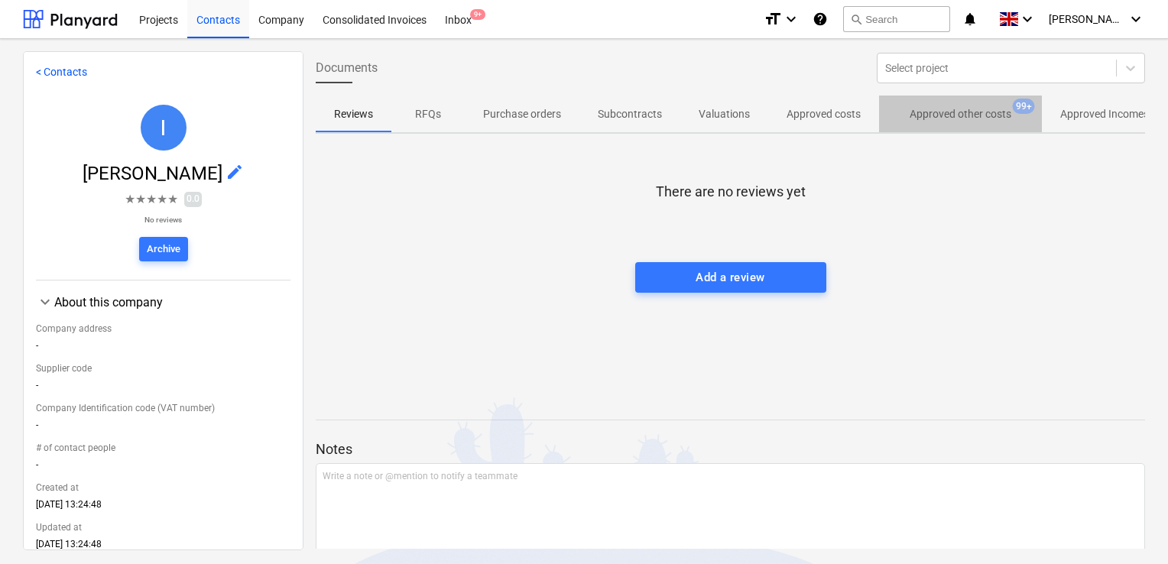
click at [934, 109] on p "Approved other costs" at bounding box center [961, 114] width 102 height 16
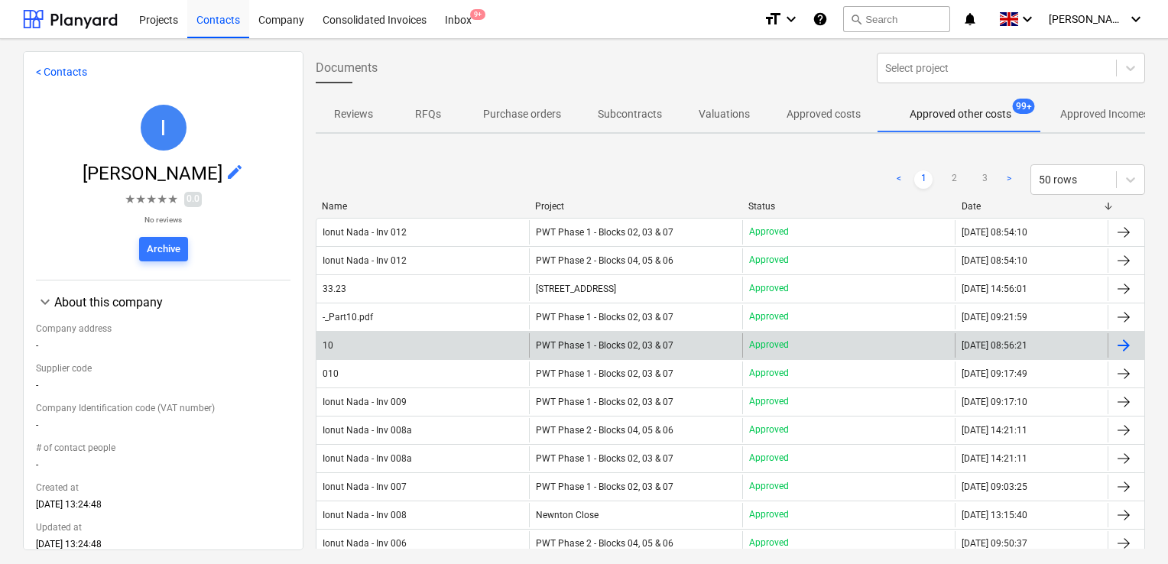
click at [453, 354] on div "10" at bounding box center [423, 345] width 213 height 24
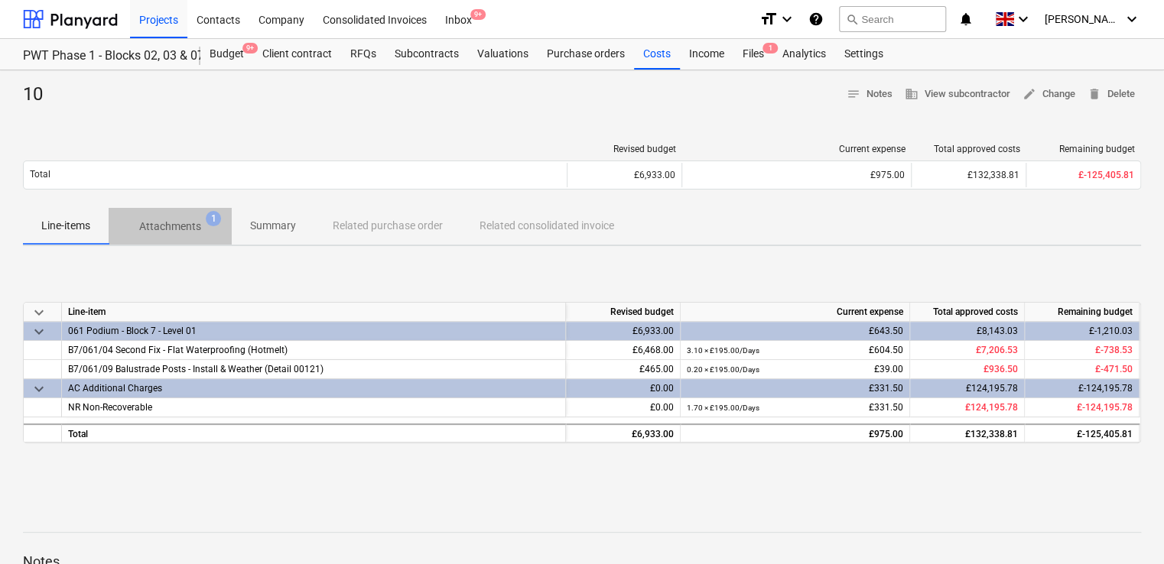
click at [187, 223] on p "Attachments" at bounding box center [170, 227] width 62 height 16
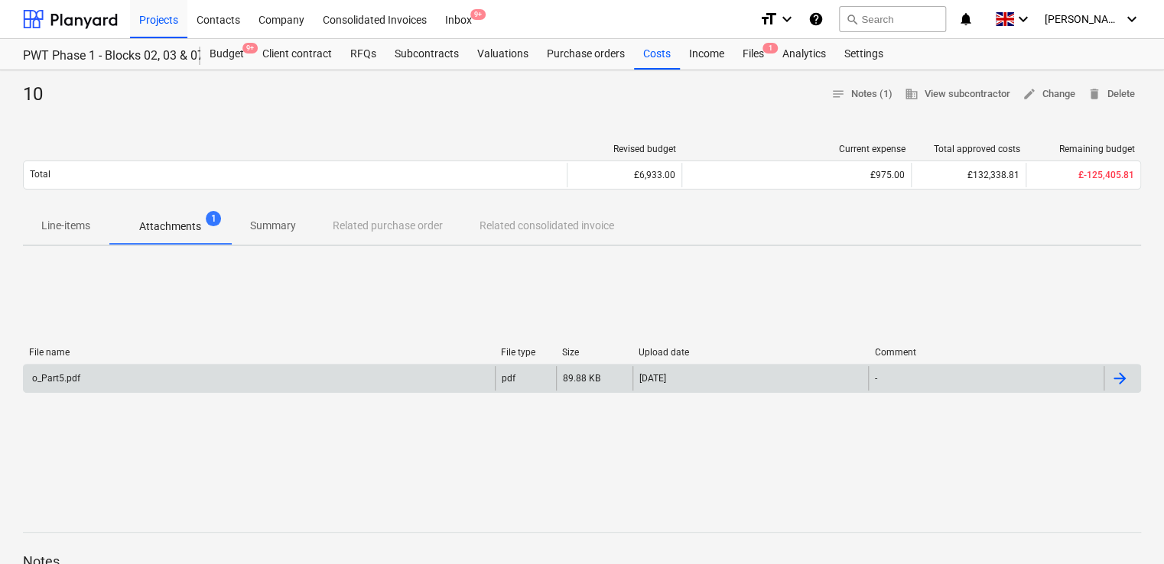
click at [62, 378] on div "o_Part5.pdf" at bounding box center [55, 378] width 50 height 11
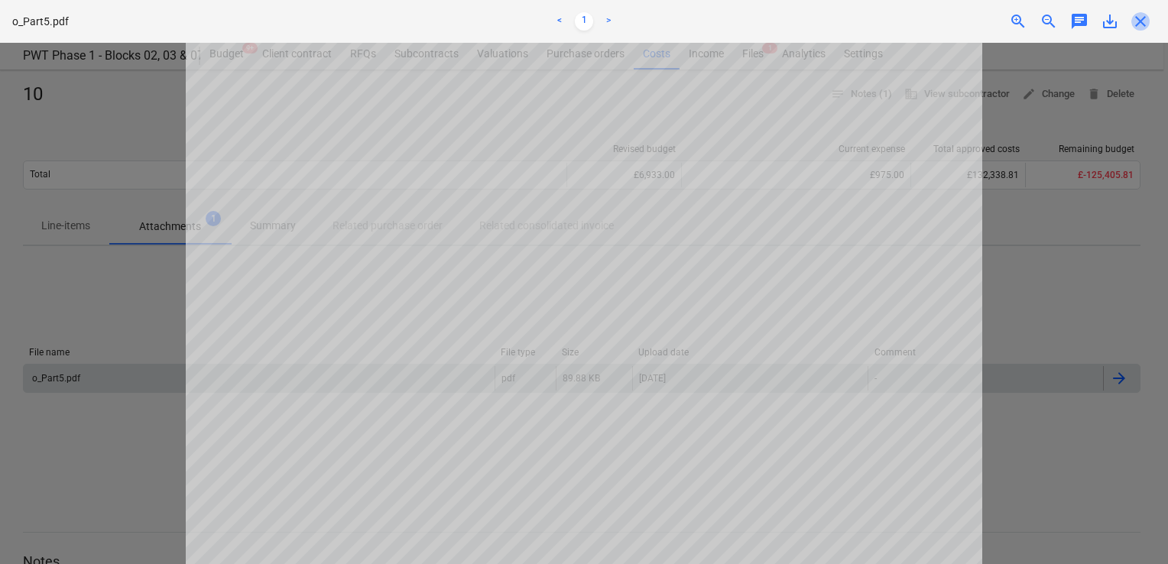
click at [1140, 17] on span "close" at bounding box center [1141, 21] width 18 height 18
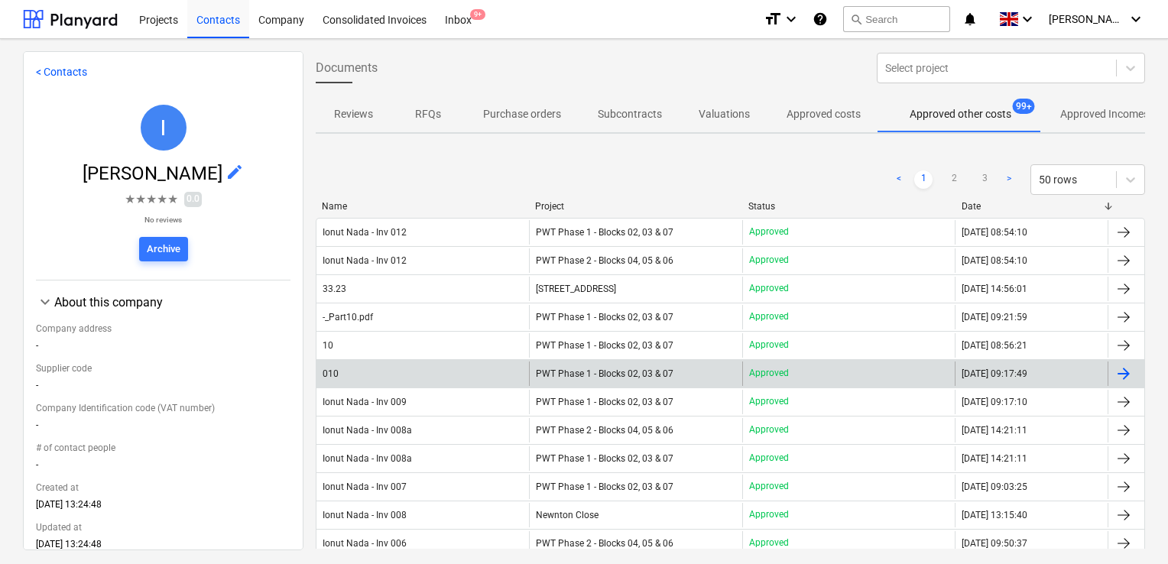
click at [437, 367] on div "010" at bounding box center [423, 374] width 213 height 24
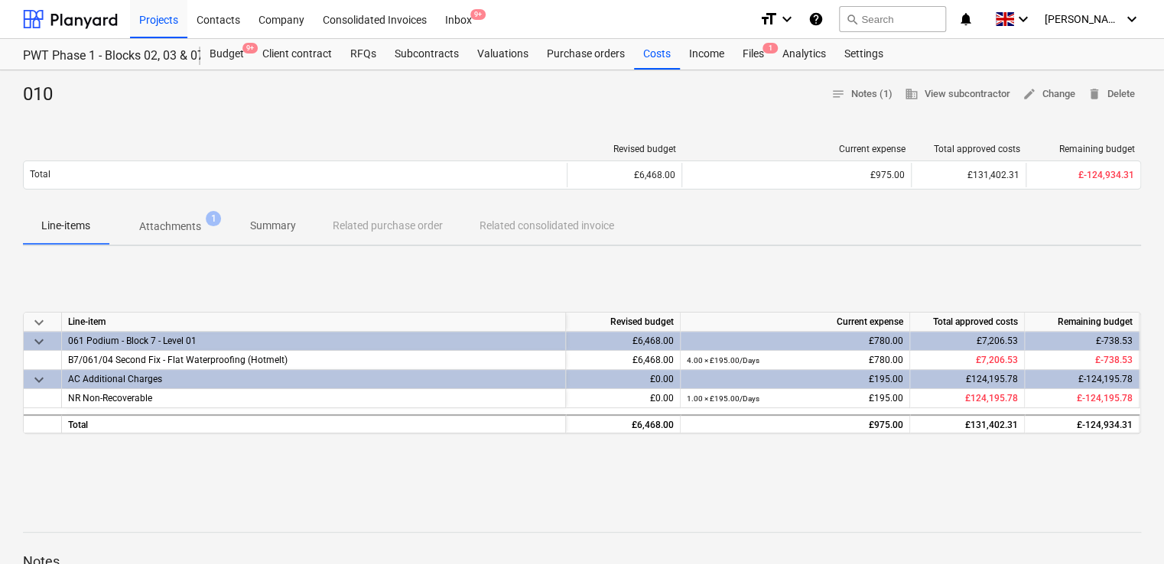
click at [187, 232] on p "Attachments" at bounding box center [170, 227] width 62 height 16
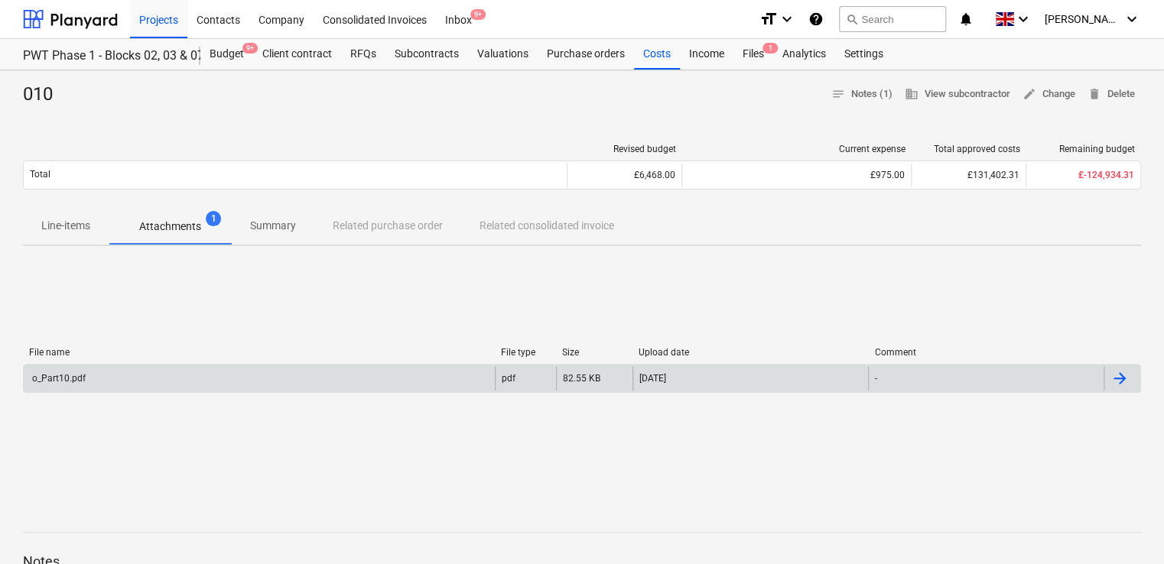
click at [208, 385] on div "o_Part10.pdf" at bounding box center [259, 378] width 471 height 24
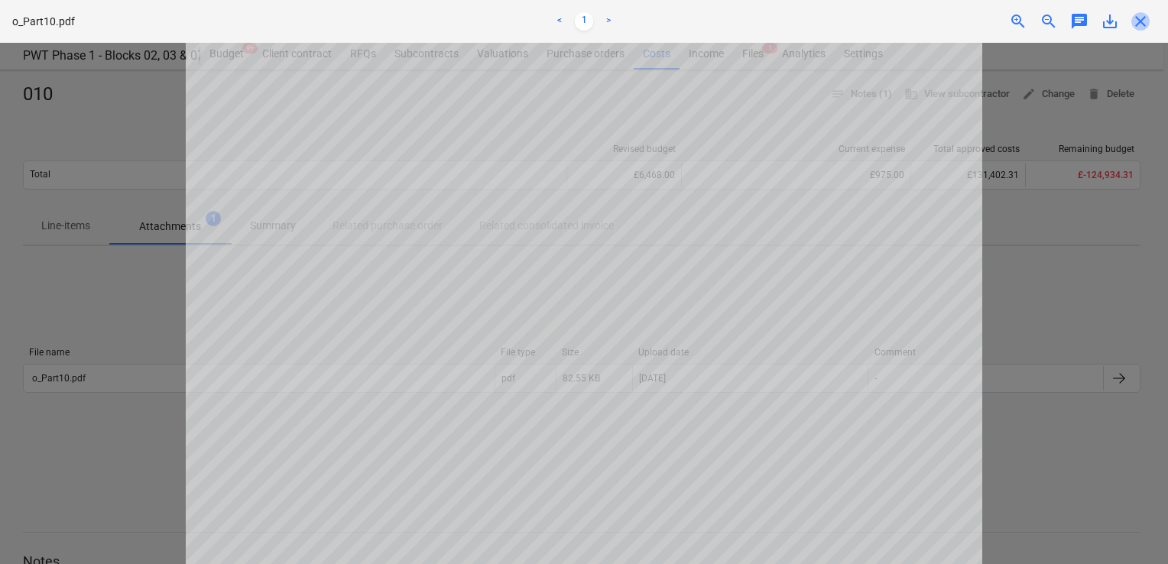
click at [1137, 26] on span "close" at bounding box center [1141, 21] width 18 height 18
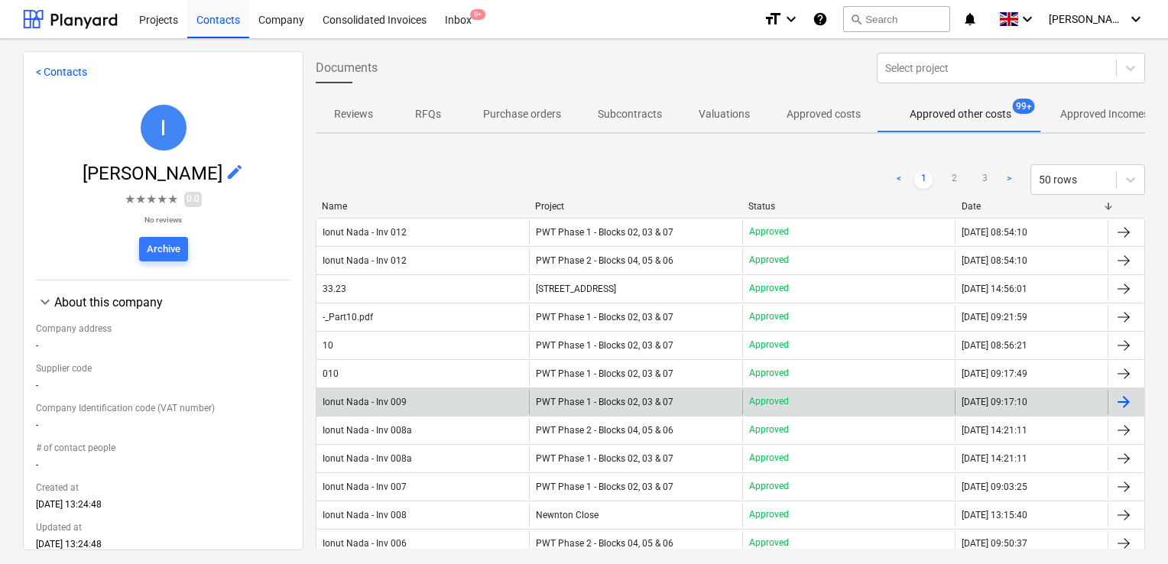
click at [453, 402] on div "Ionut Nada - Inv 009" at bounding box center [423, 402] width 213 height 24
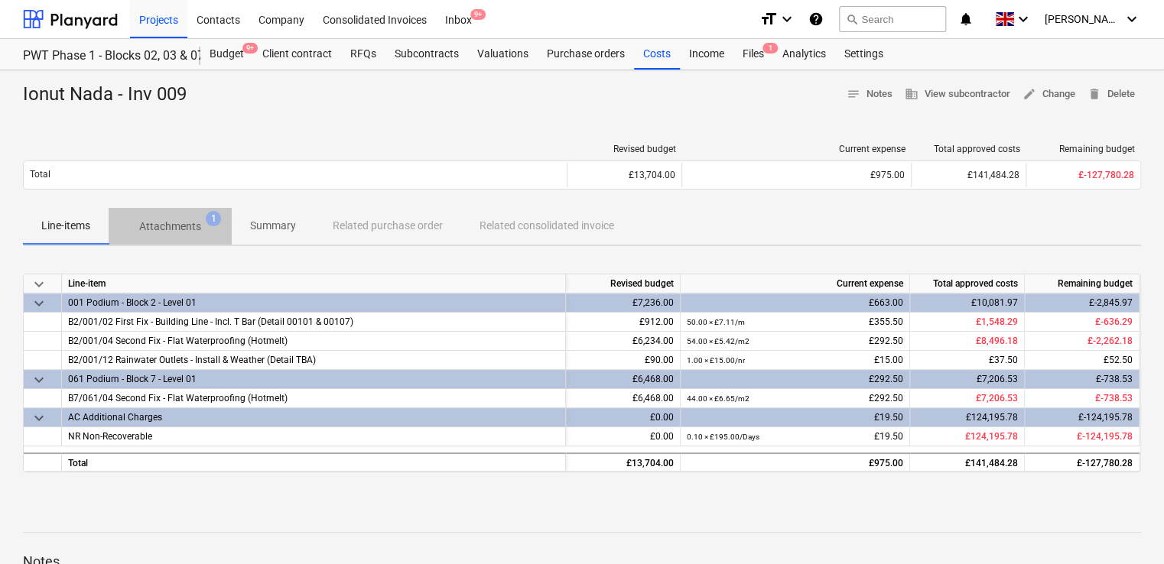
click at [184, 239] on span "Attachments 1" at bounding box center [170, 227] width 123 height 28
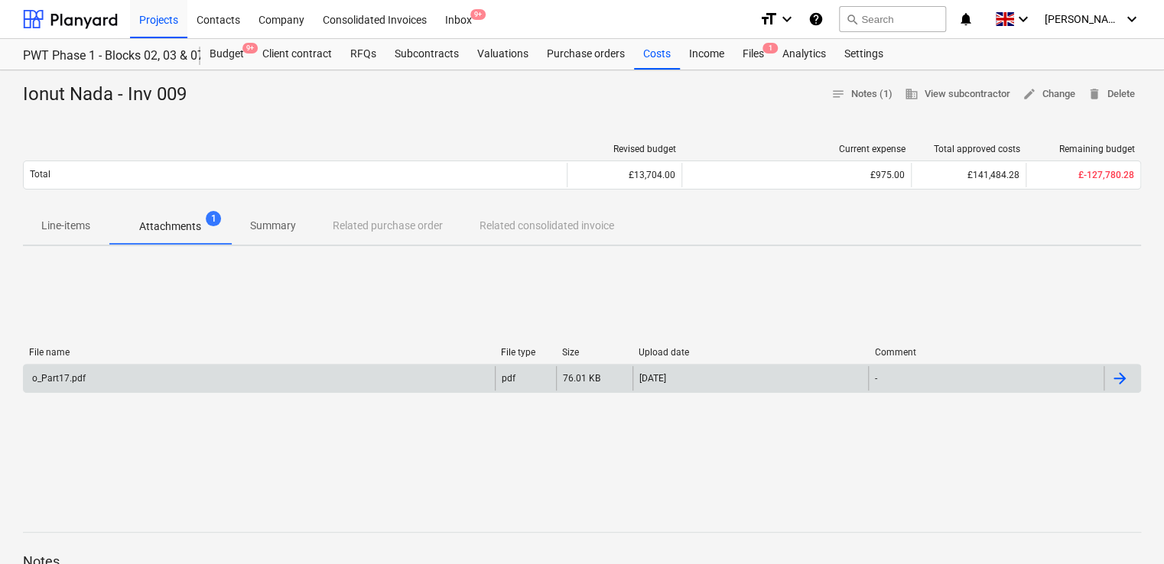
click at [75, 378] on div "o_Part17.pdf" at bounding box center [58, 378] width 56 height 11
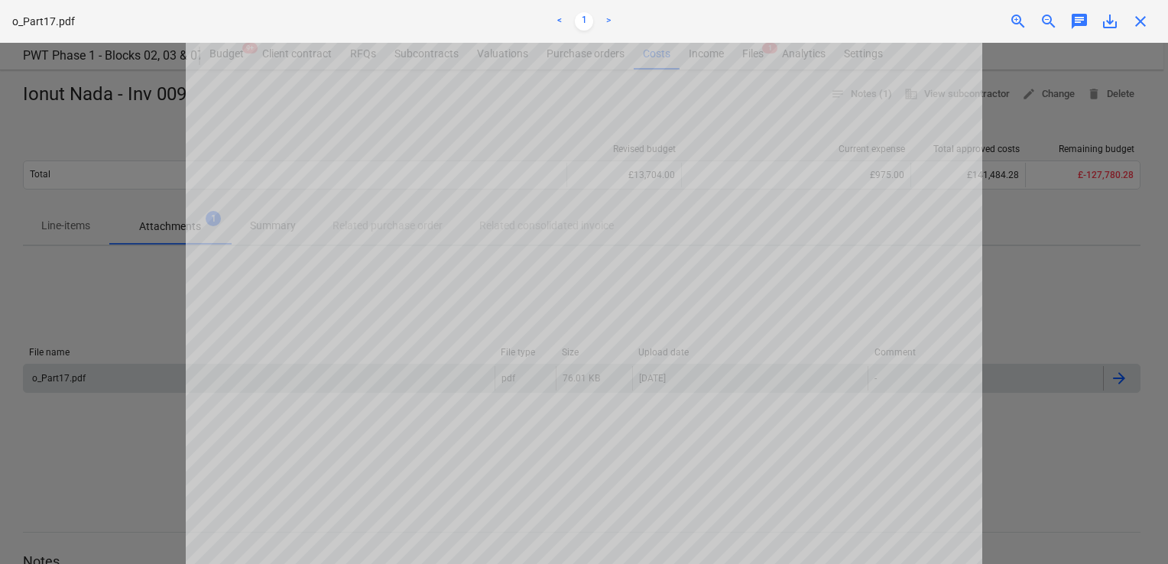
click at [1147, 12] on span "close" at bounding box center [1141, 21] width 18 height 18
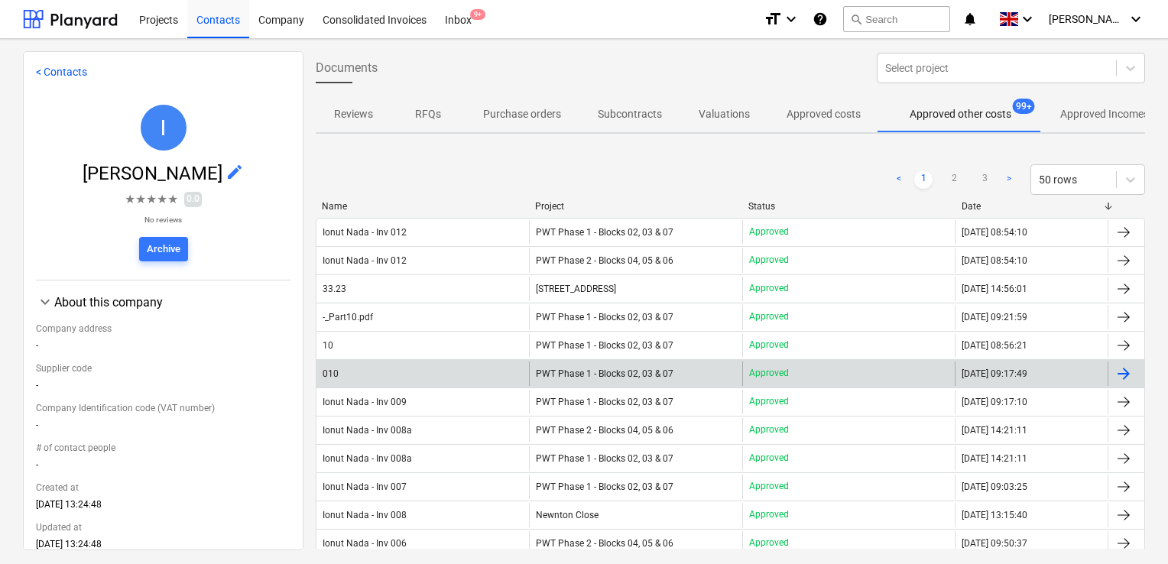
click at [364, 371] on div "010" at bounding box center [423, 374] width 213 height 24
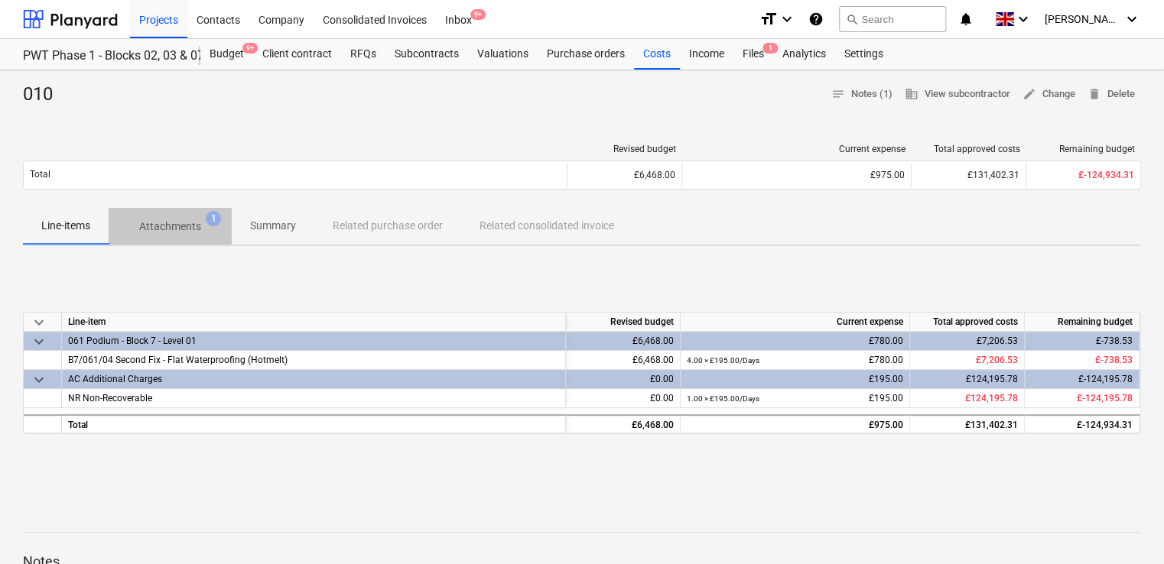
click at [190, 230] on p "Attachments" at bounding box center [170, 227] width 62 height 16
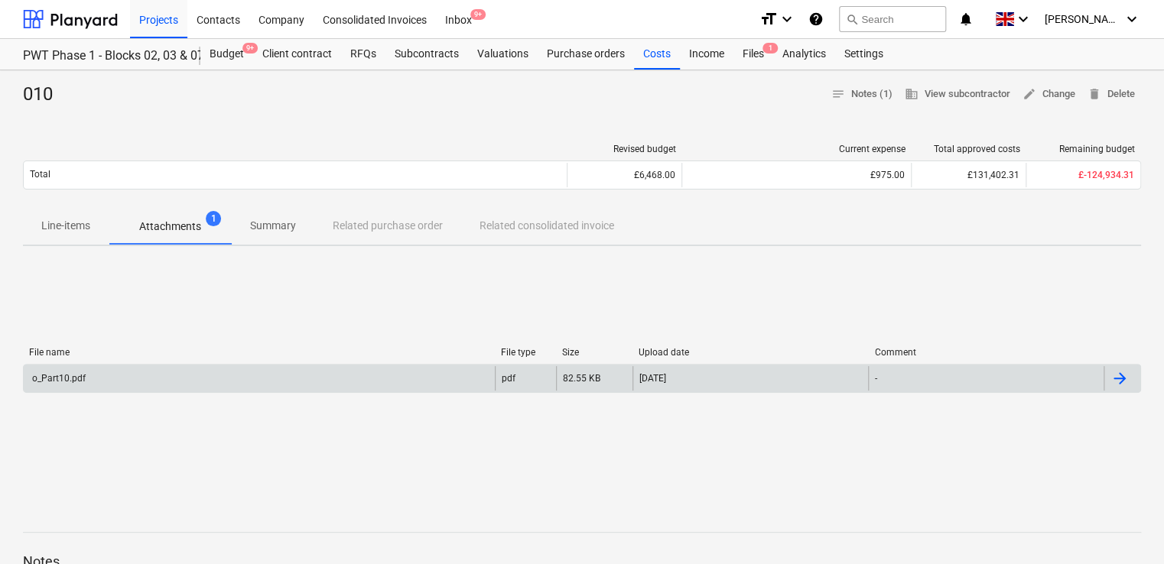
click at [63, 369] on div "o_Part10.pdf" at bounding box center [259, 378] width 471 height 24
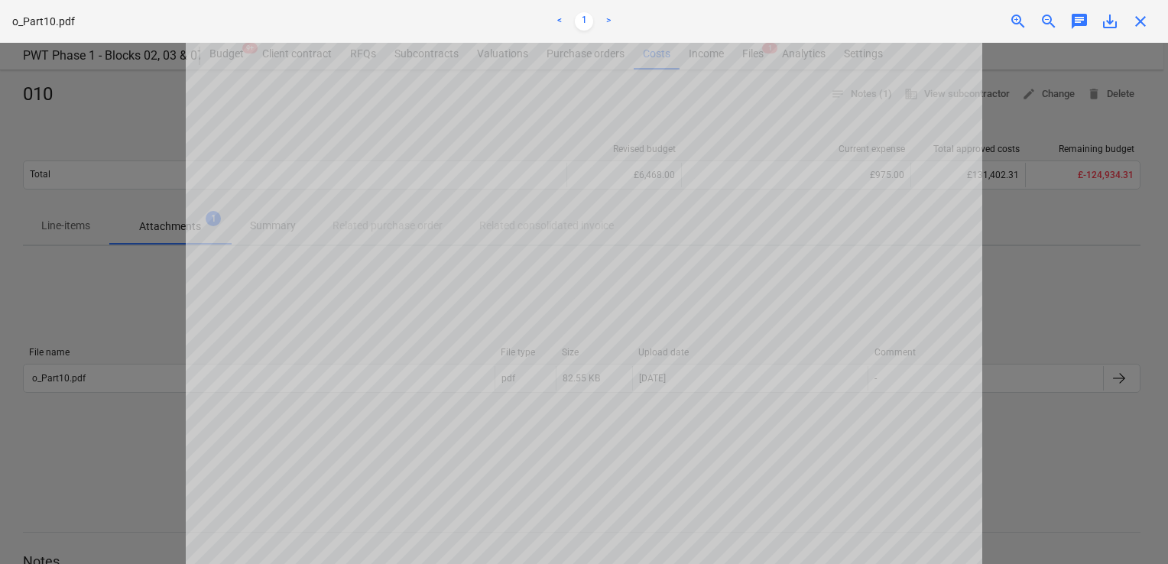
click at [1153, 28] on div "close" at bounding box center [1141, 21] width 31 height 18
click at [1143, 24] on span "close" at bounding box center [1141, 21] width 18 height 18
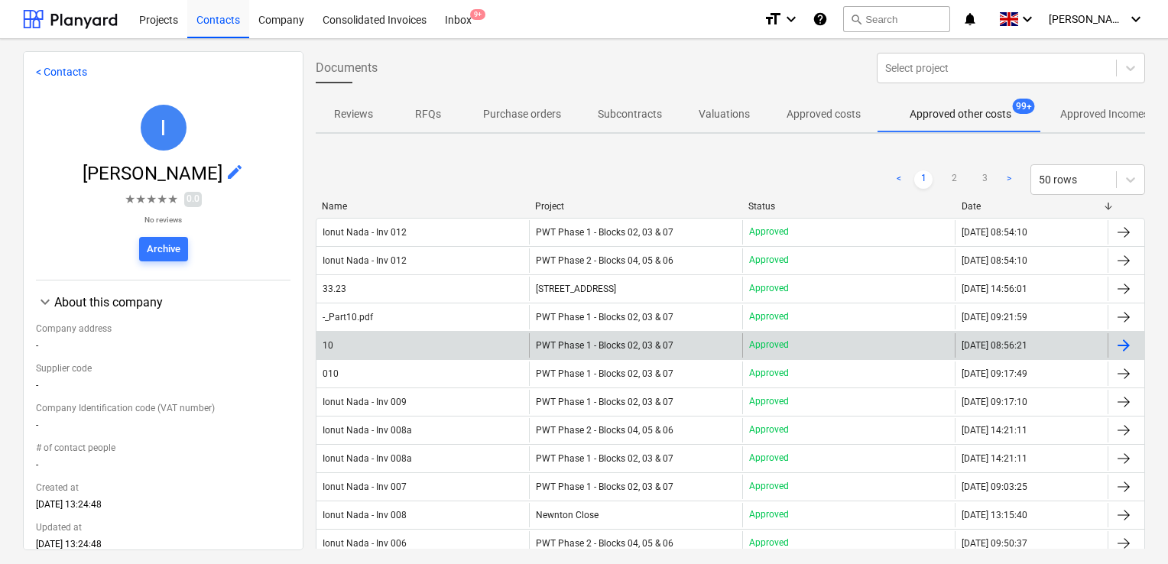
click at [375, 343] on div "10" at bounding box center [423, 345] width 213 height 24
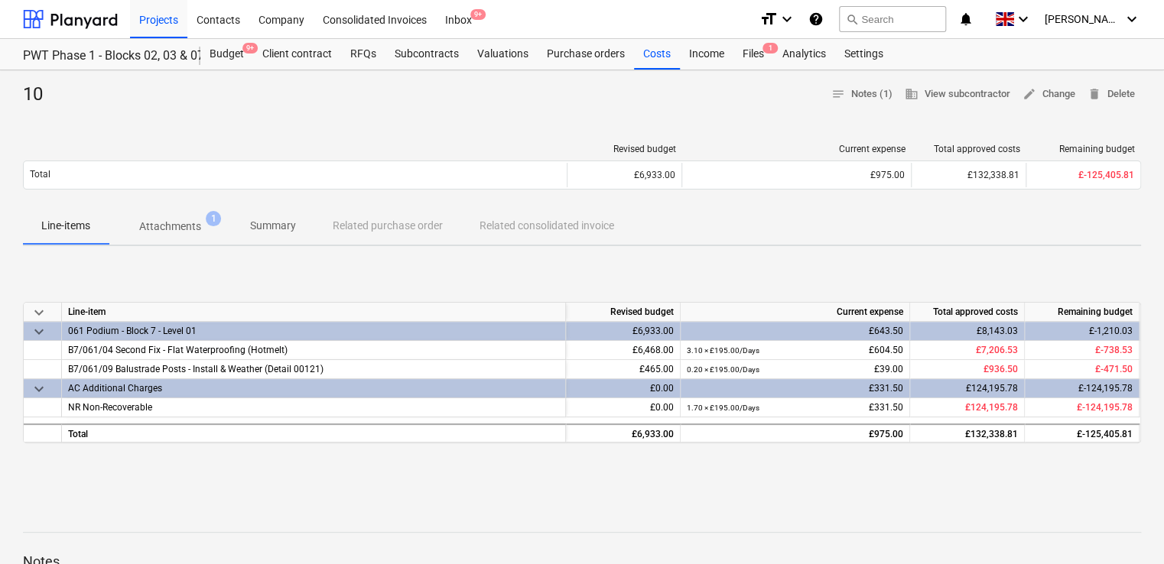
click at [167, 227] on p "Attachments" at bounding box center [170, 227] width 62 height 16
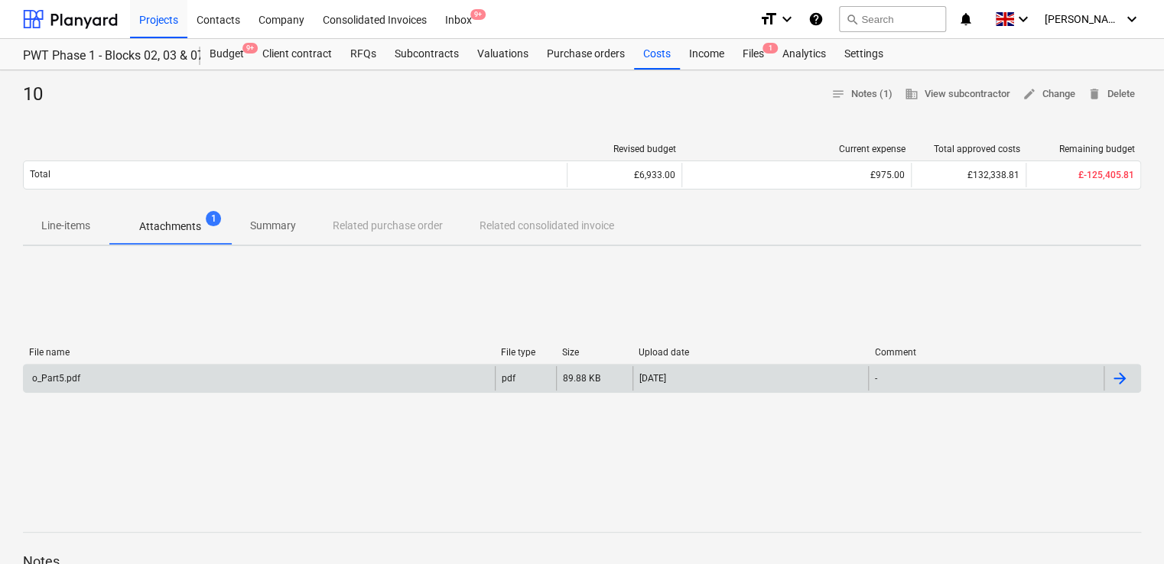
click at [58, 382] on div "o_Part5.pdf" at bounding box center [55, 378] width 50 height 11
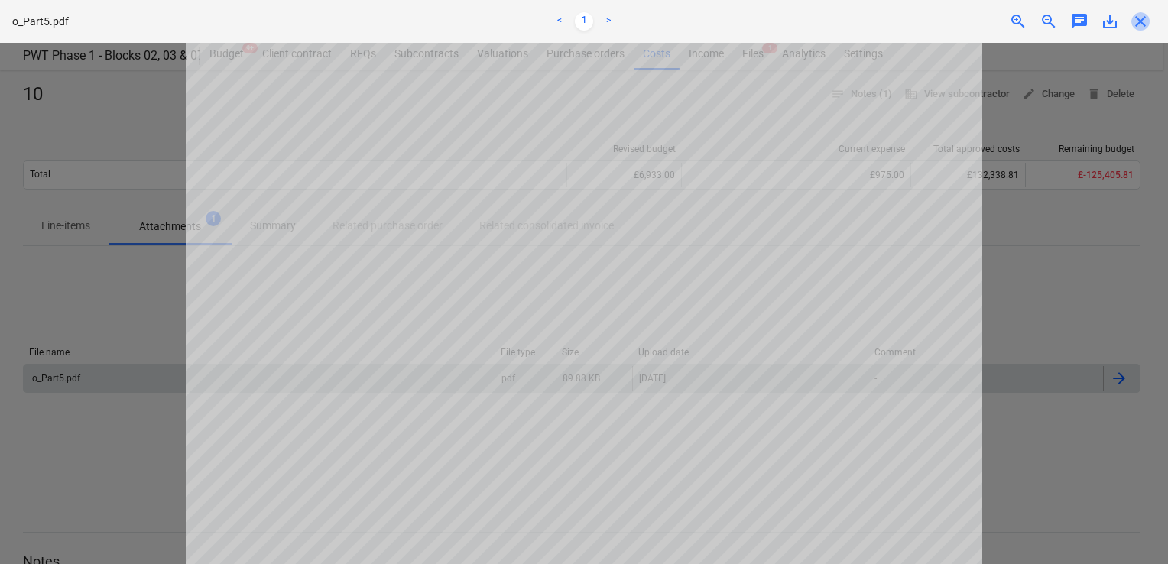
click at [1145, 20] on span "close" at bounding box center [1141, 21] width 18 height 18
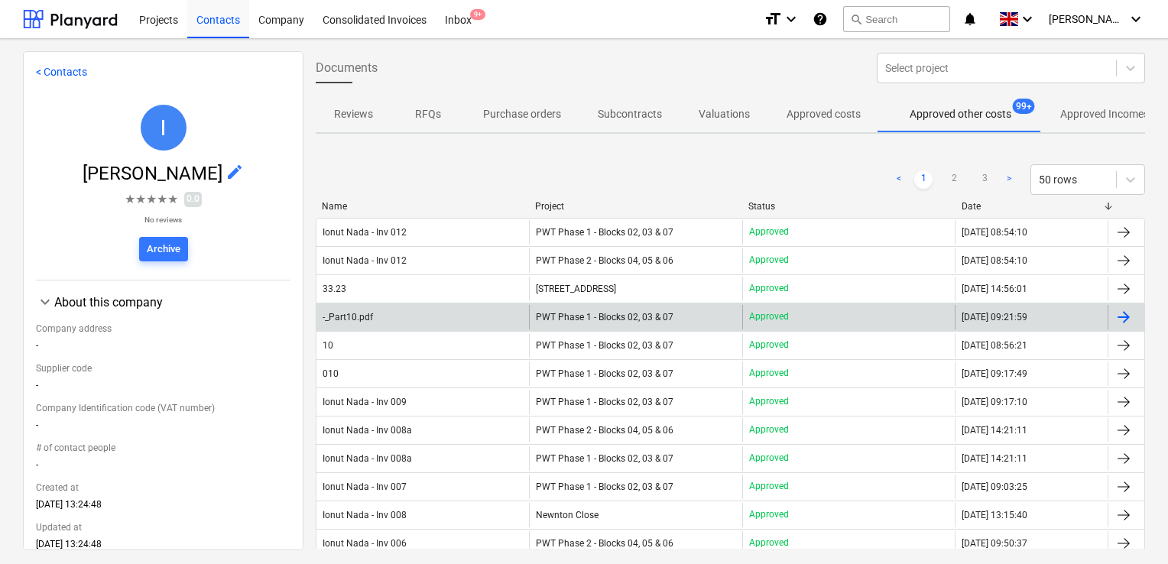
click at [413, 313] on div "-_Part10.pdf" at bounding box center [423, 317] width 213 height 24
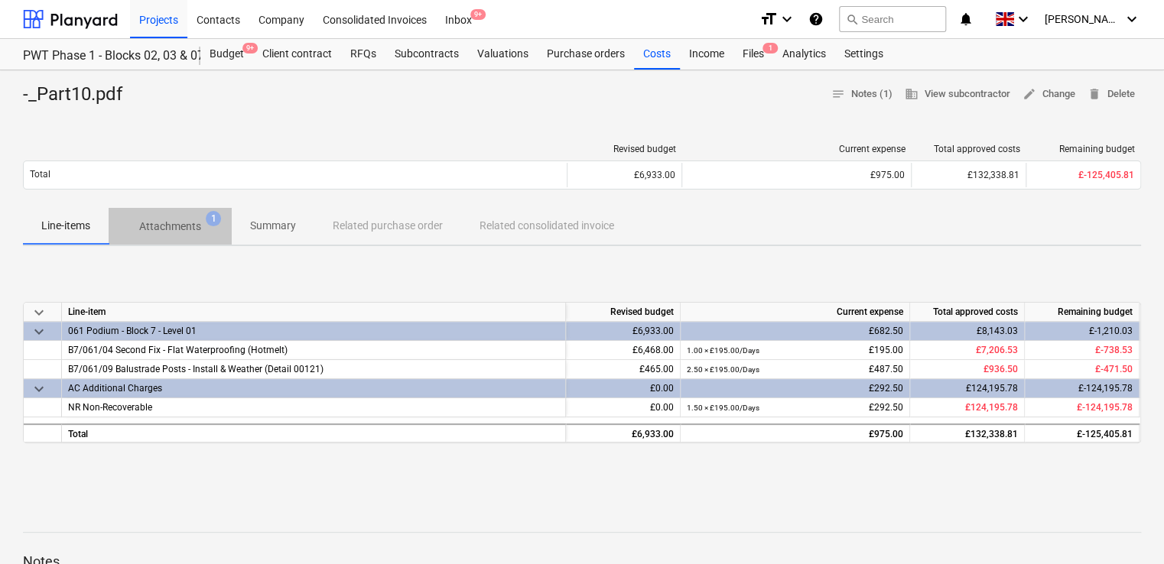
click at [174, 222] on p "Attachments" at bounding box center [170, 227] width 62 height 16
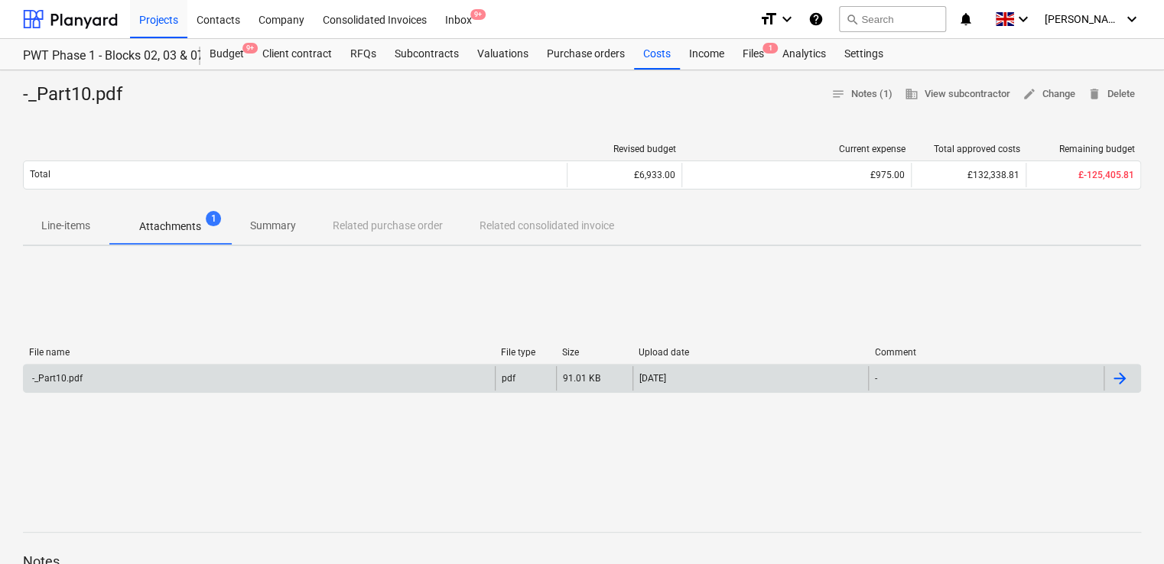
click at [139, 372] on div "-_Part10.pdf" at bounding box center [259, 378] width 471 height 24
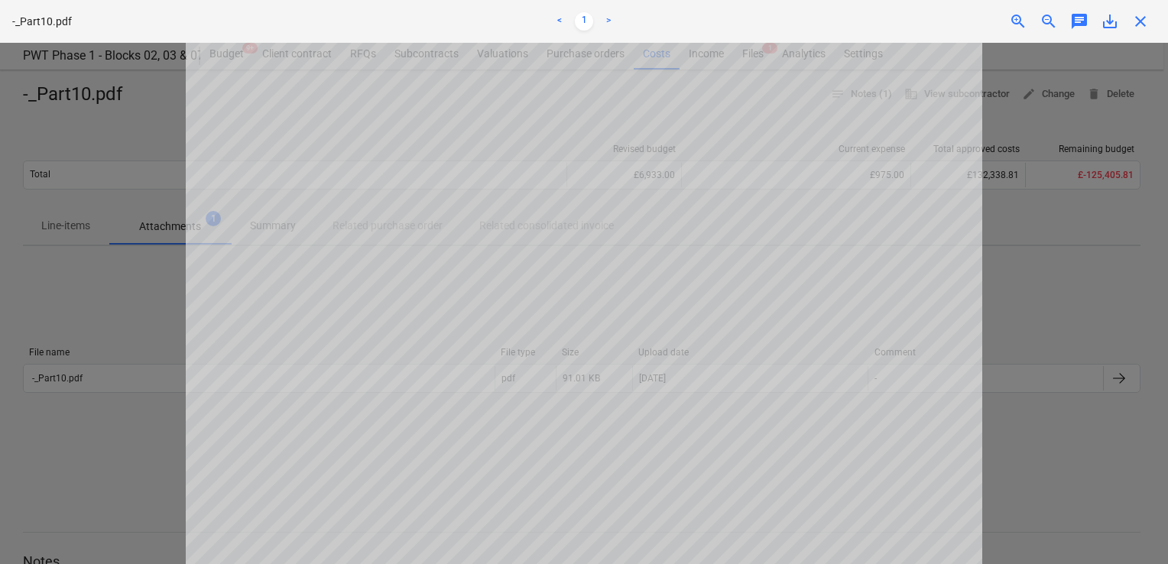
click at [1150, 17] on div "close" at bounding box center [1141, 21] width 31 height 18
click at [1141, 20] on span "close" at bounding box center [1141, 21] width 18 height 18
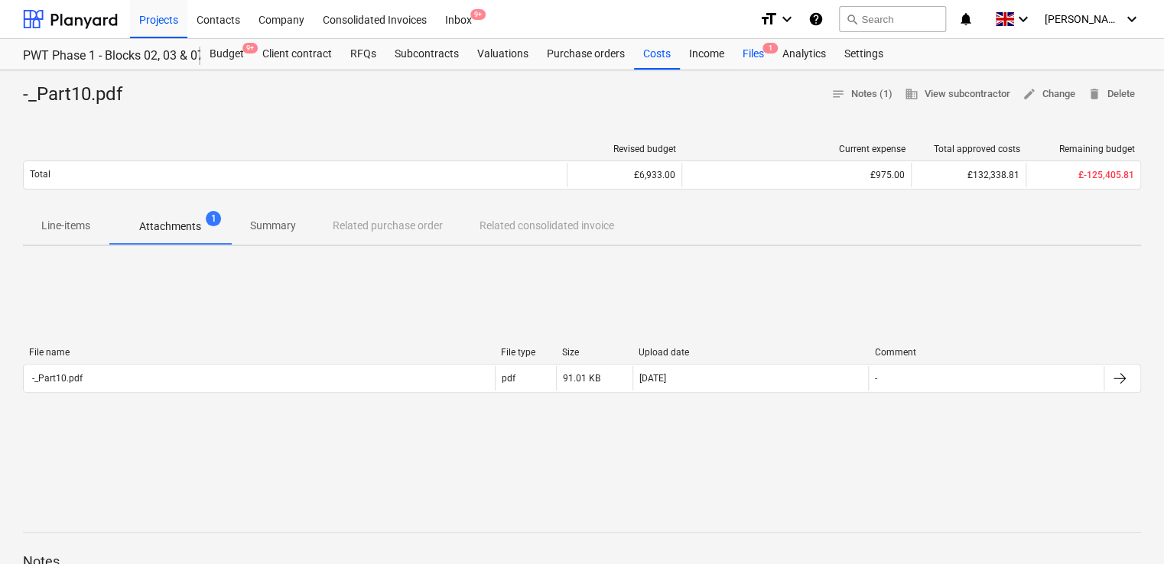
click at [746, 54] on div "Files 1" at bounding box center [753, 54] width 40 height 31
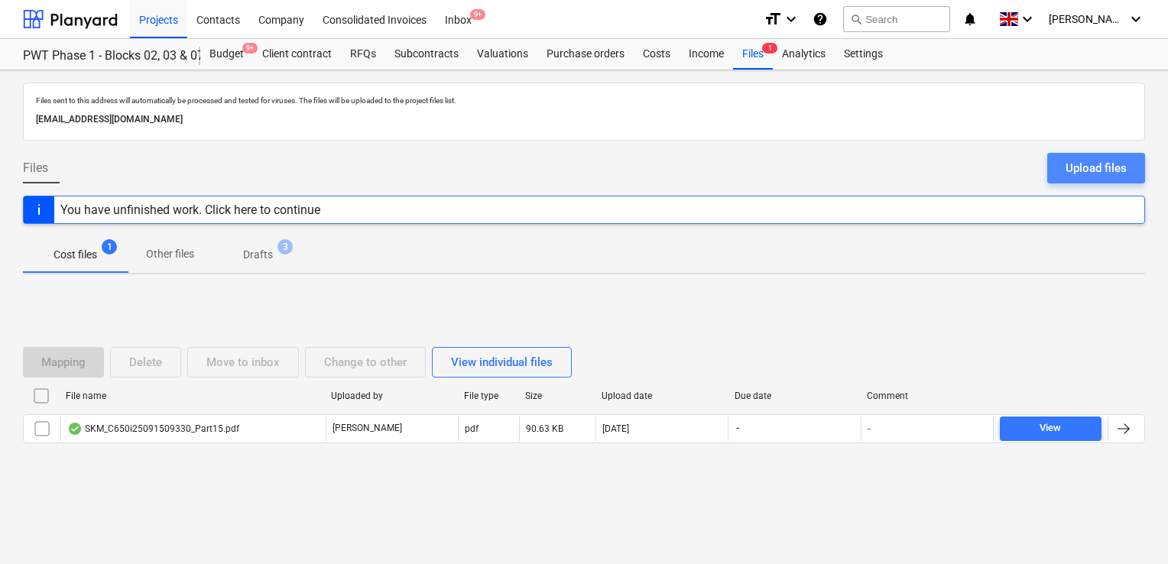
click at [1080, 169] on div "Upload files" at bounding box center [1096, 168] width 61 height 20
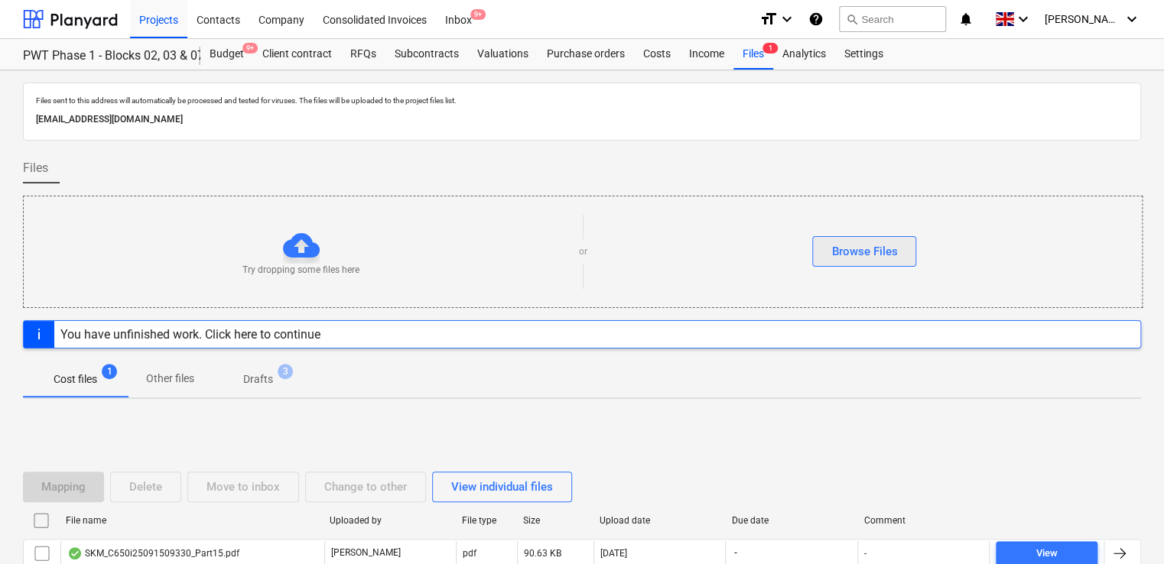
click at [887, 252] on div "Browse Files" at bounding box center [864, 252] width 66 height 20
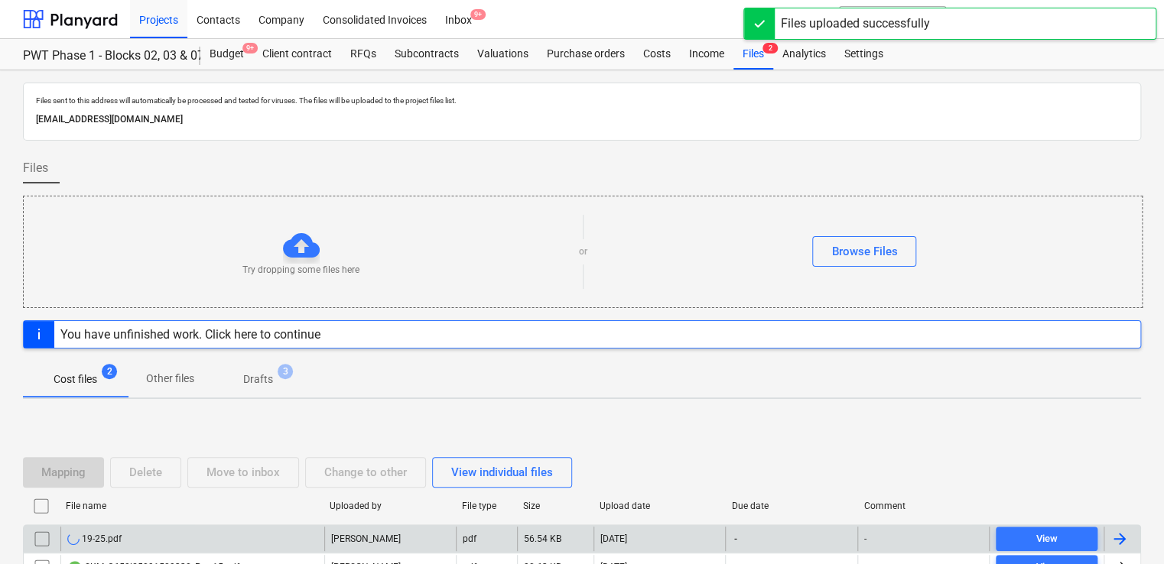
click at [180, 537] on div "19-25.pdf" at bounding box center [192, 539] width 264 height 24
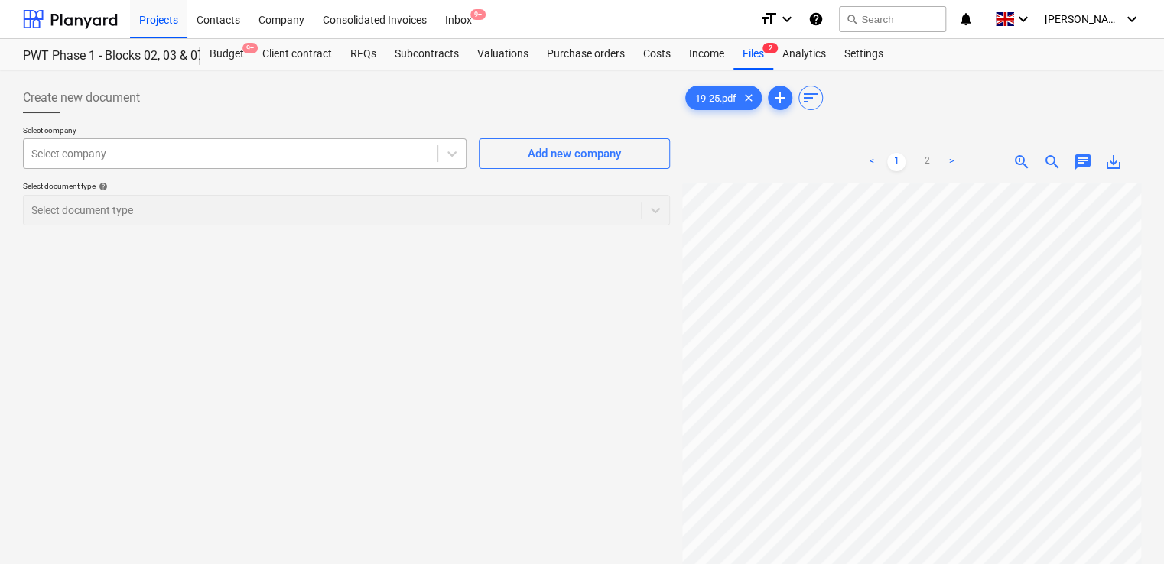
click at [255, 149] on div at bounding box center [230, 153] width 398 height 15
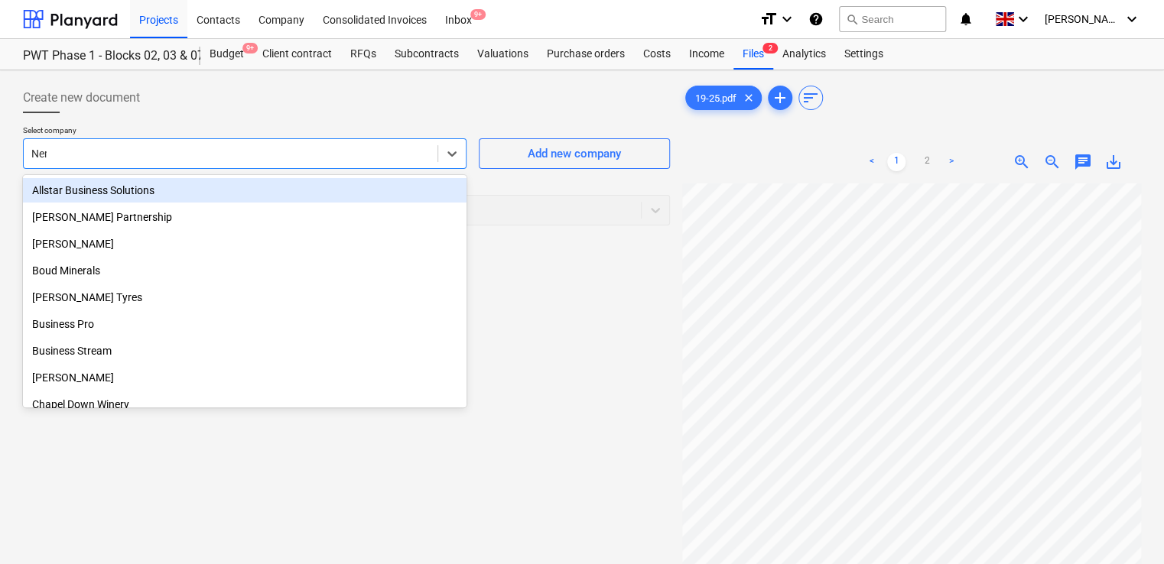
type input "Neme"
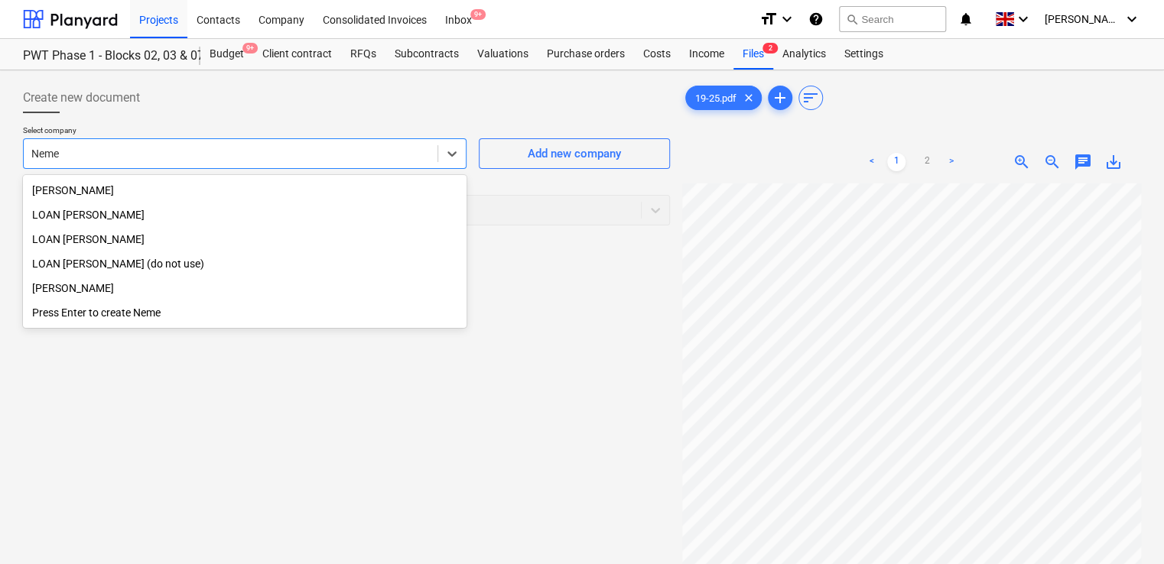
click at [109, 212] on div "LOAN [PERSON_NAME]" at bounding box center [244, 215] width 443 height 24
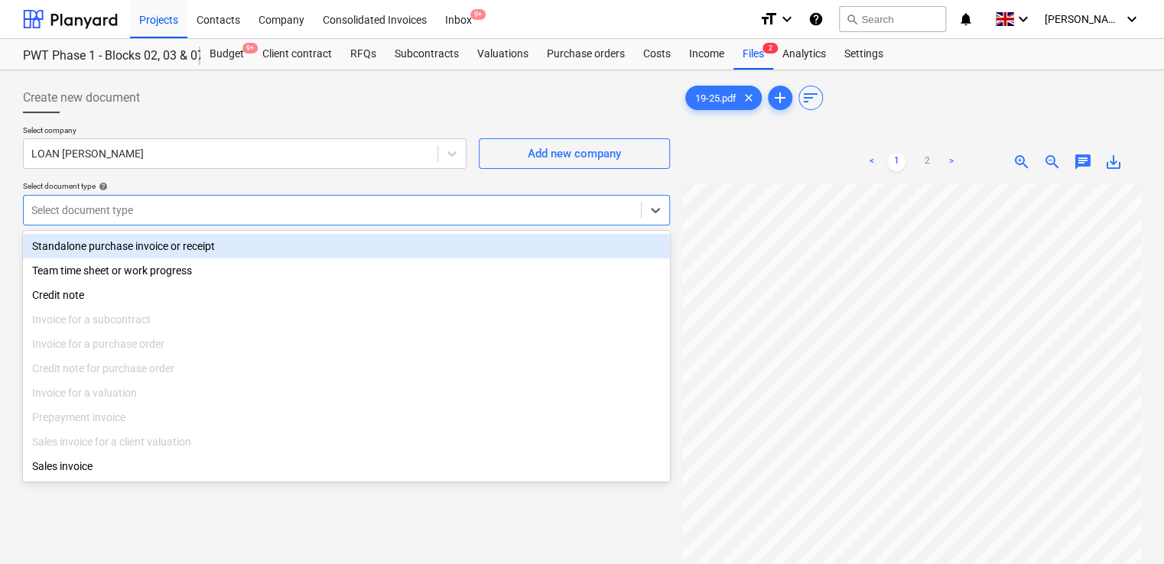
click at [128, 213] on div at bounding box center [332, 210] width 602 height 15
click at [127, 243] on div "Standalone purchase invoice or receipt" at bounding box center [346, 246] width 647 height 24
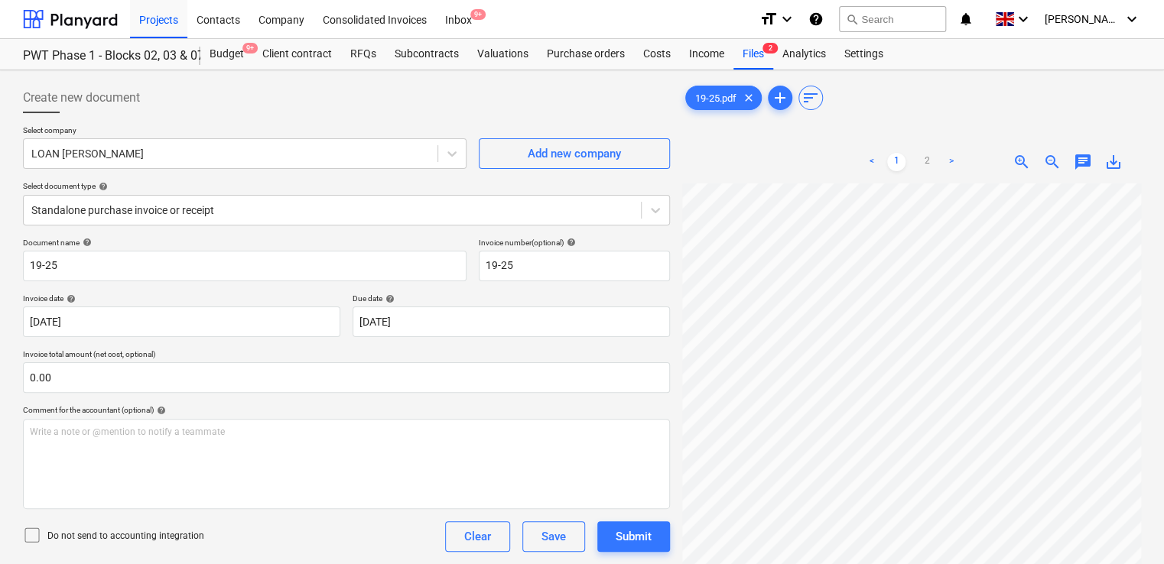
click at [29, 534] on icon at bounding box center [32, 535] width 18 height 18
click at [242, 554] on div "Document name help 19-25 Invoice number (optional) help 19-25 Invoice date help…" at bounding box center [346, 438] width 647 height 400
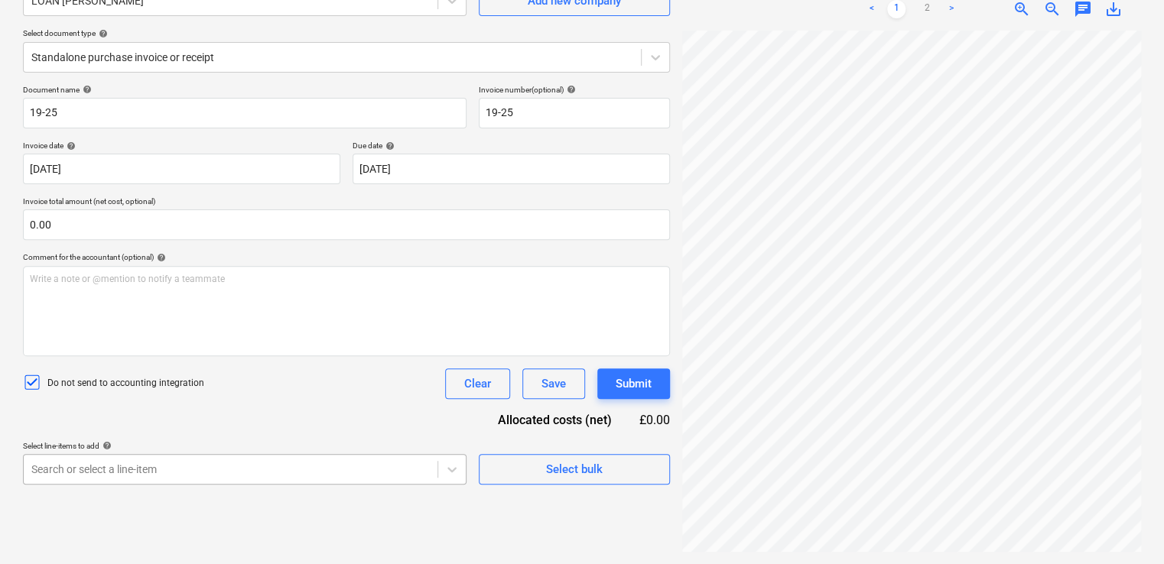
click at [224, 411] on body "Projects Contacts Company Consolidated Invoices Inbox 9+ format_size keyboard_a…" at bounding box center [582, 129] width 1164 height 564
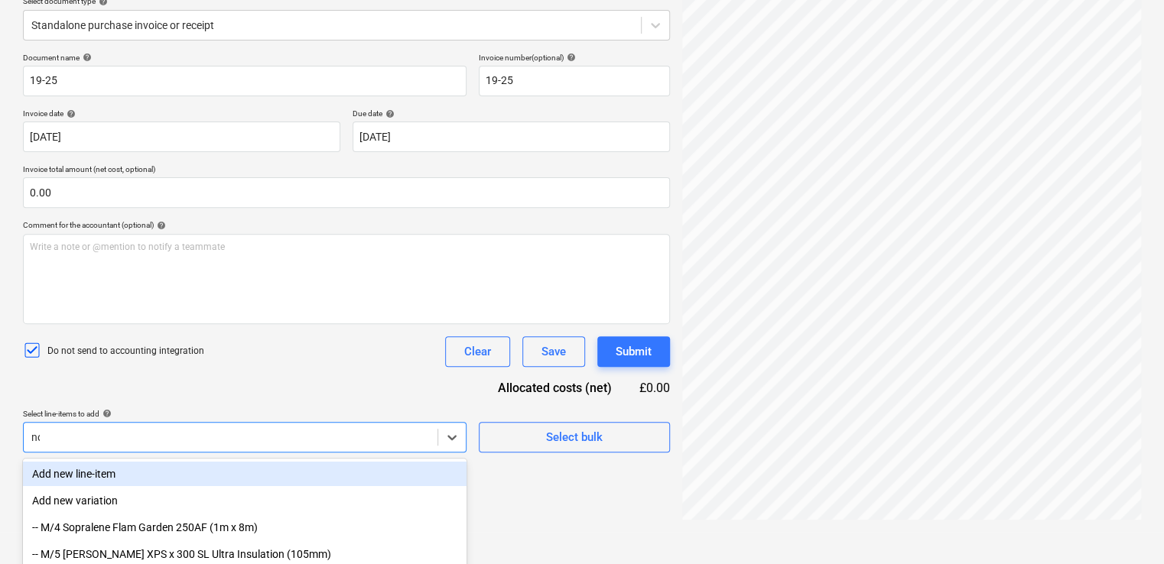
type input "non"
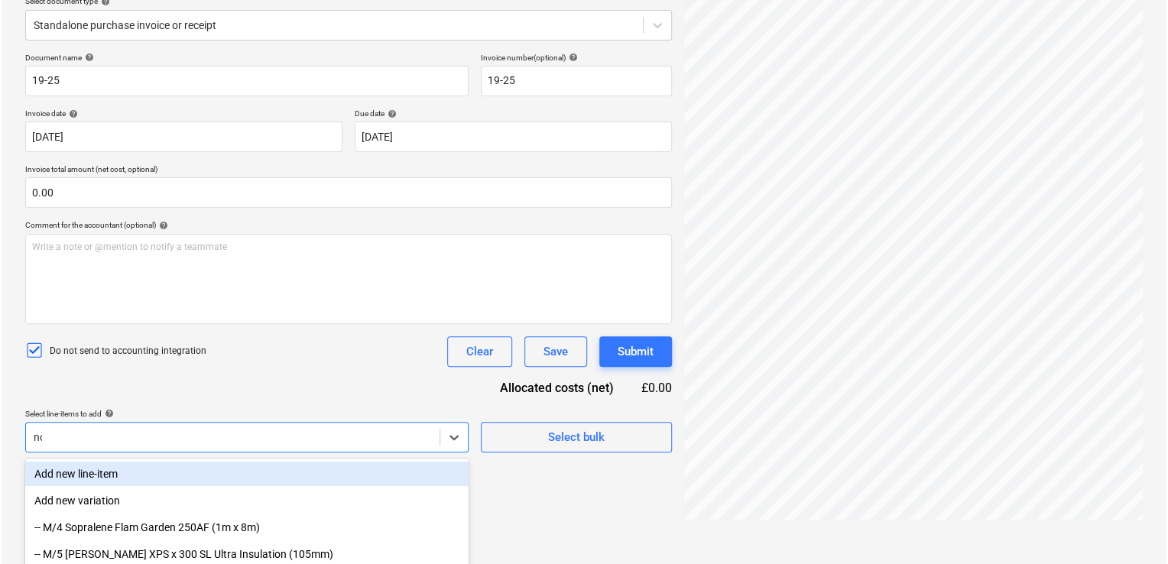
scroll to position [153, 0]
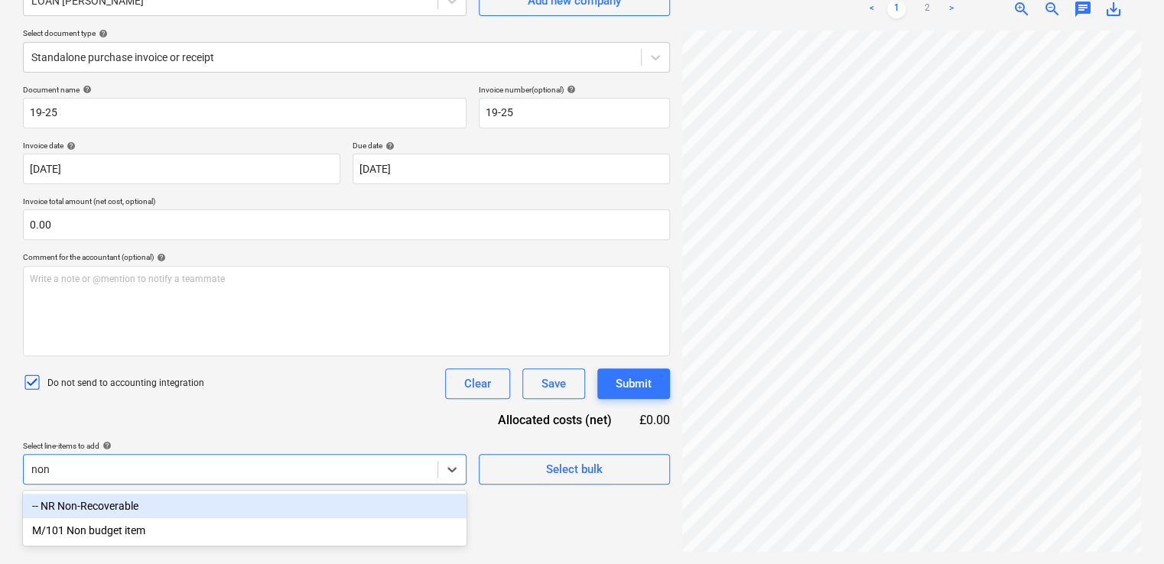
click at [193, 509] on div "-- NR Non-Recoverable" at bounding box center [244, 506] width 443 height 24
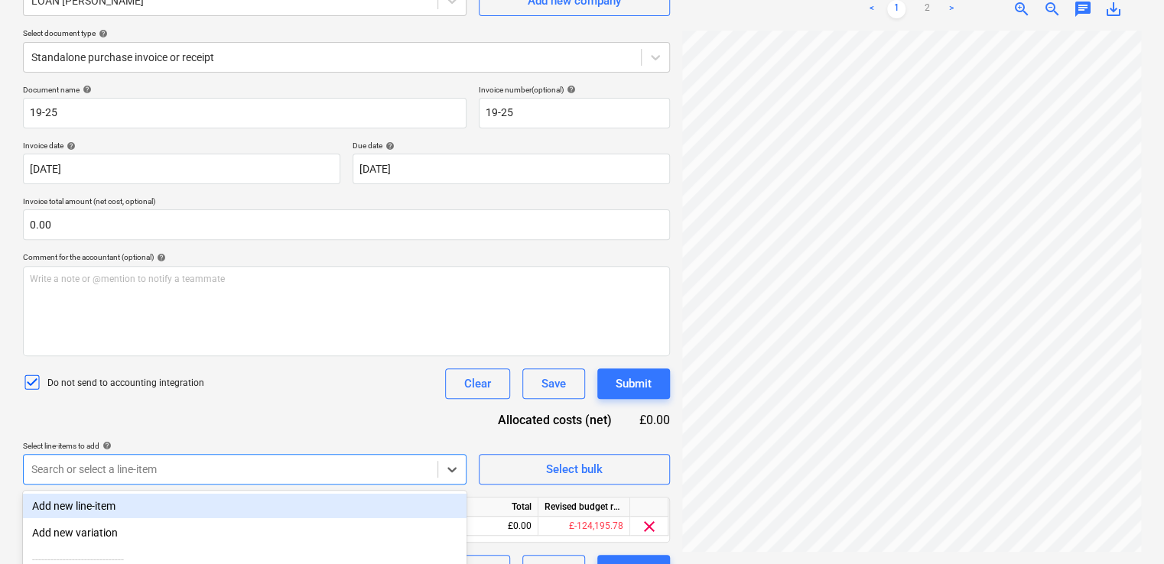
click at [276, 408] on div "Document name help 19-25 Invoice number (optional) help 19-25 Invoice date help…" at bounding box center [346, 335] width 647 height 501
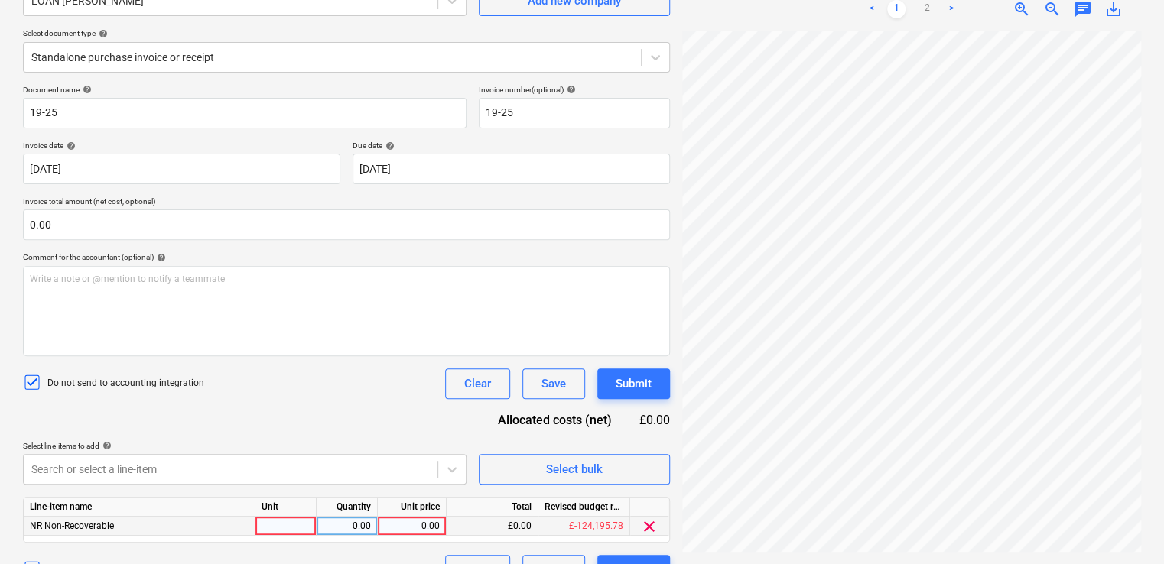
click at [278, 524] on div at bounding box center [285, 526] width 61 height 19
type input "item"
type input "50"
click at [298, 405] on div "Document name help 19-25 Invoice number (optional) help 19-25 Invoice date help…" at bounding box center [346, 335] width 647 height 501
click at [642, 375] on div "Submit" at bounding box center [634, 384] width 36 height 20
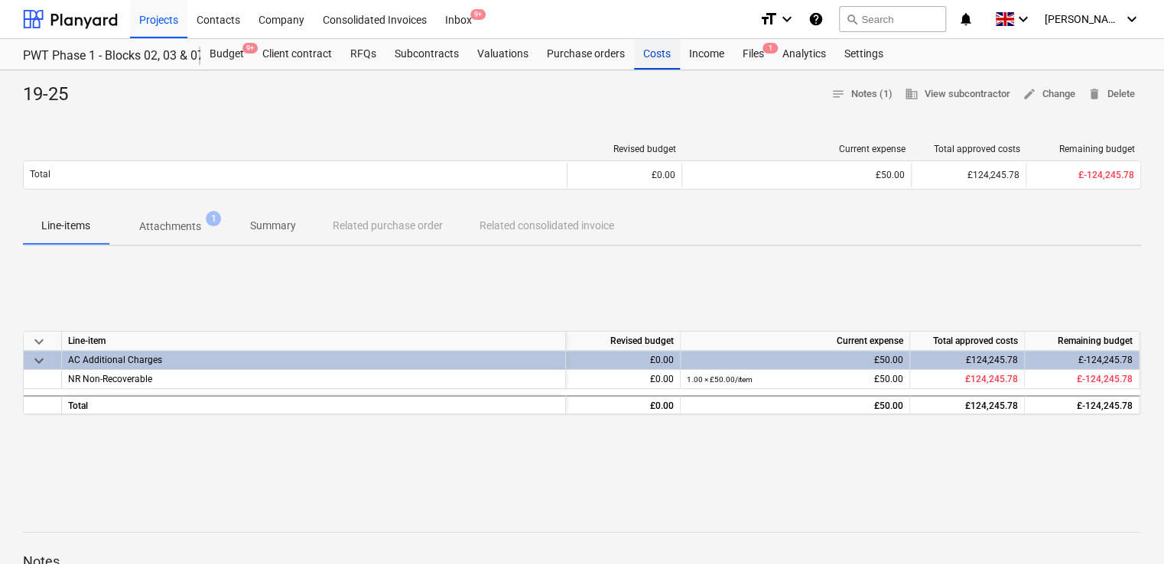
click at [650, 56] on div "Costs" at bounding box center [657, 54] width 46 height 31
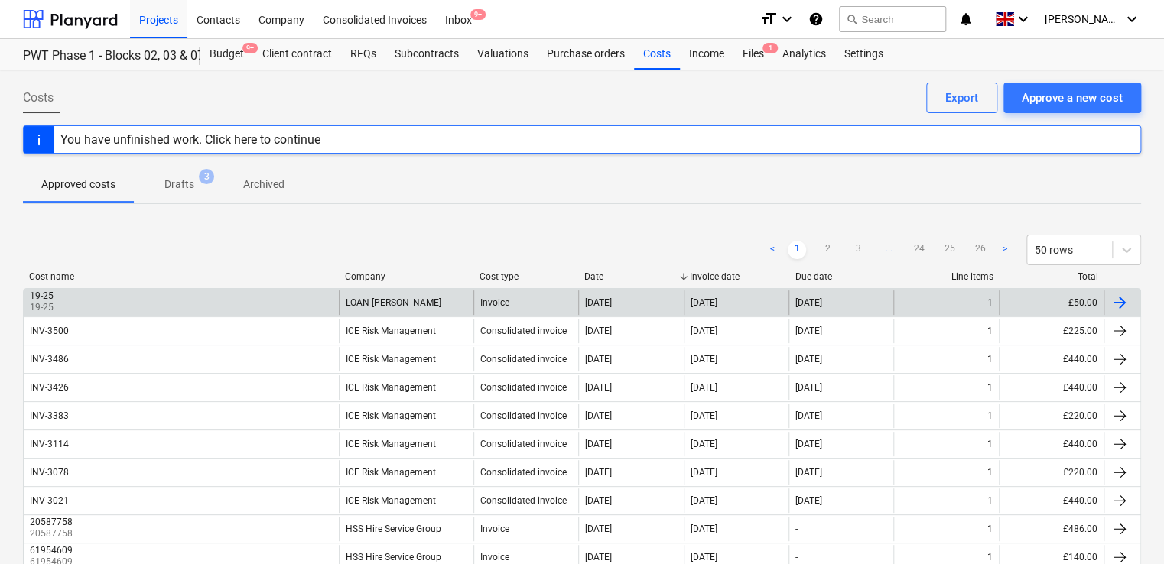
click at [375, 291] on div "LOAN [PERSON_NAME]" at bounding box center [406, 303] width 135 height 24
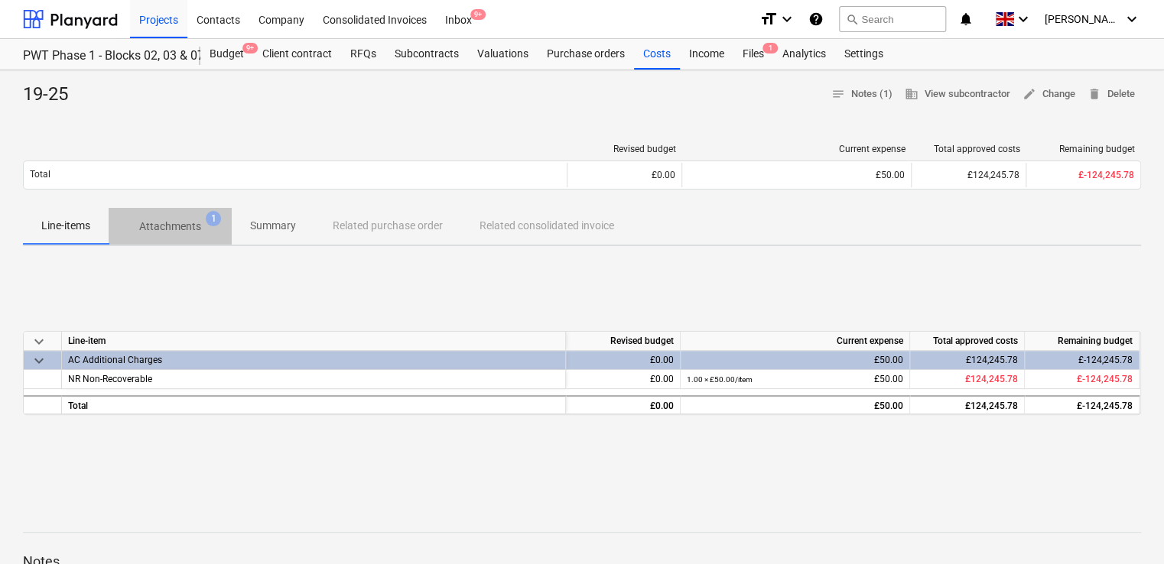
click at [178, 228] on p "Attachments" at bounding box center [170, 227] width 62 height 16
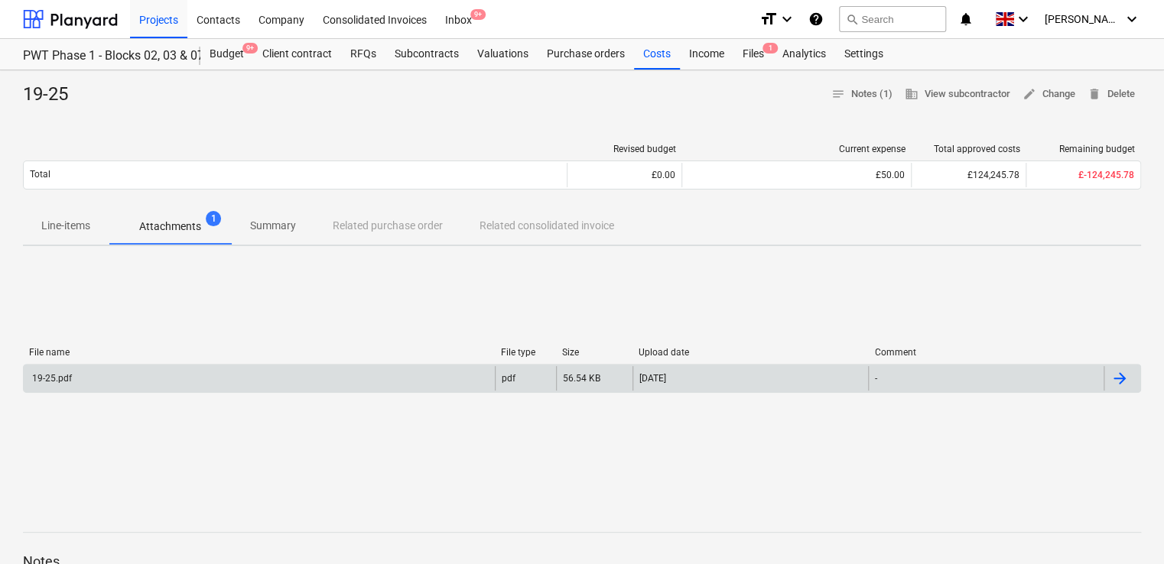
click at [55, 378] on div "19-25.pdf" at bounding box center [51, 378] width 42 height 11
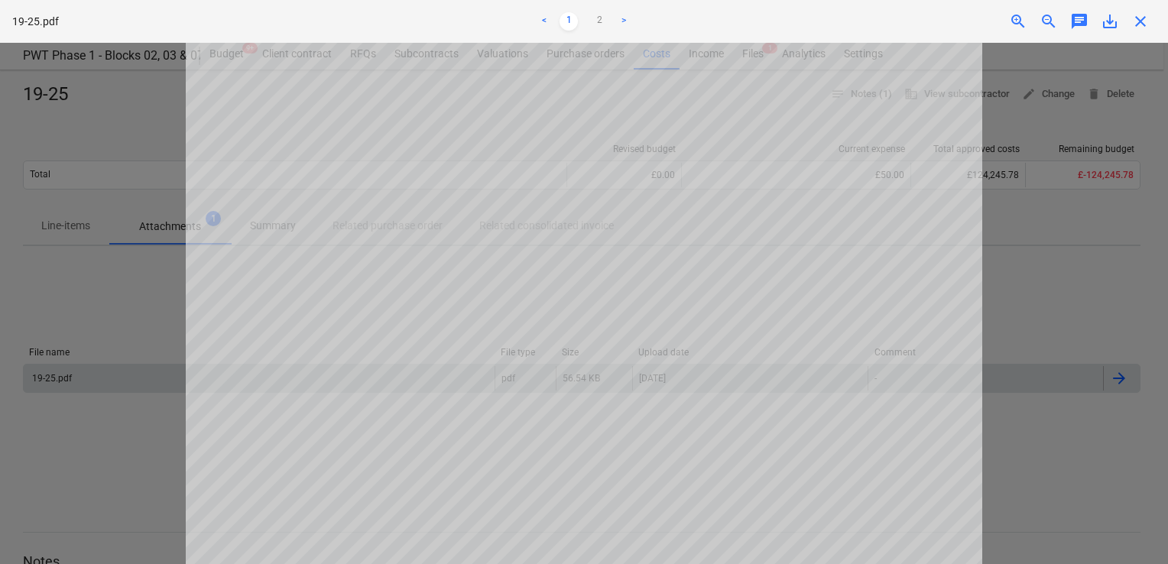
click at [1133, 24] on span "close" at bounding box center [1141, 21] width 18 height 18
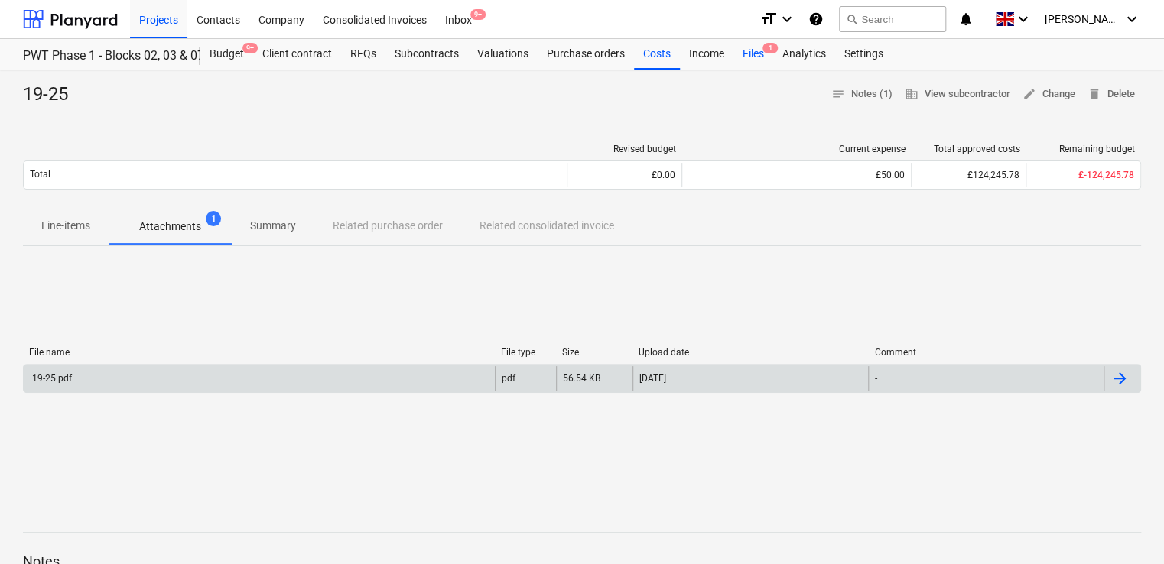
click at [744, 56] on div "Files 1" at bounding box center [753, 54] width 40 height 31
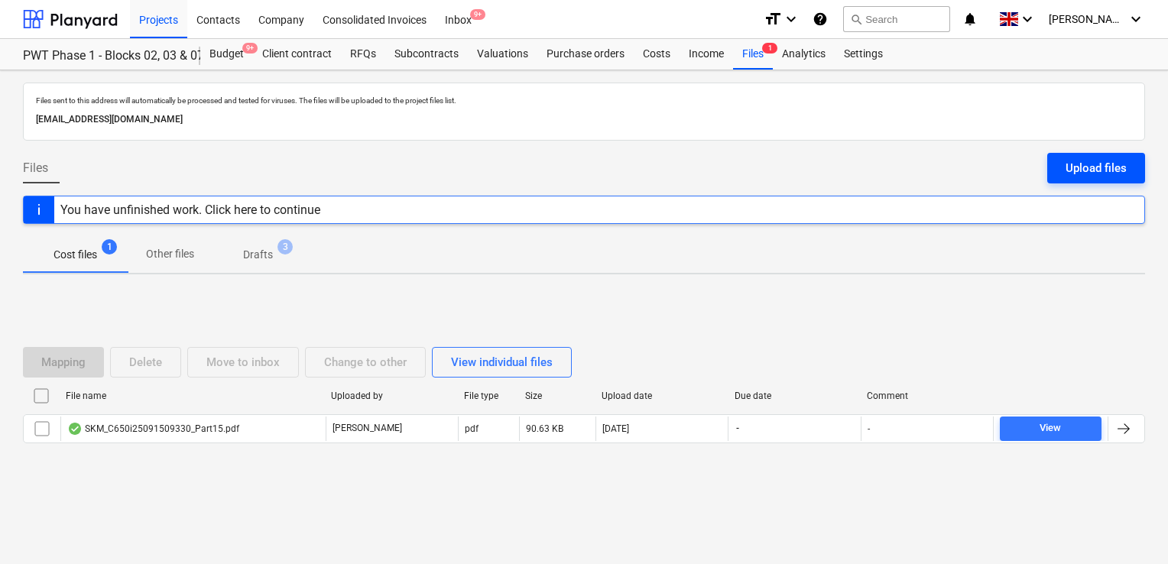
click at [1079, 167] on div "Upload files" at bounding box center [1096, 168] width 61 height 20
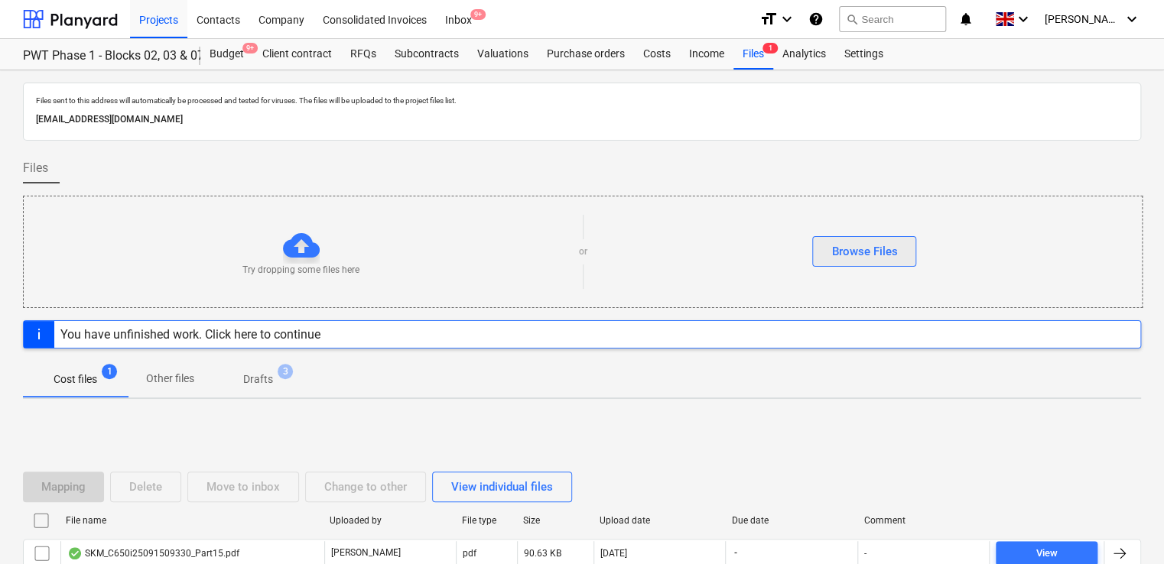
click at [861, 243] on div "Browse Files" at bounding box center [864, 252] width 66 height 20
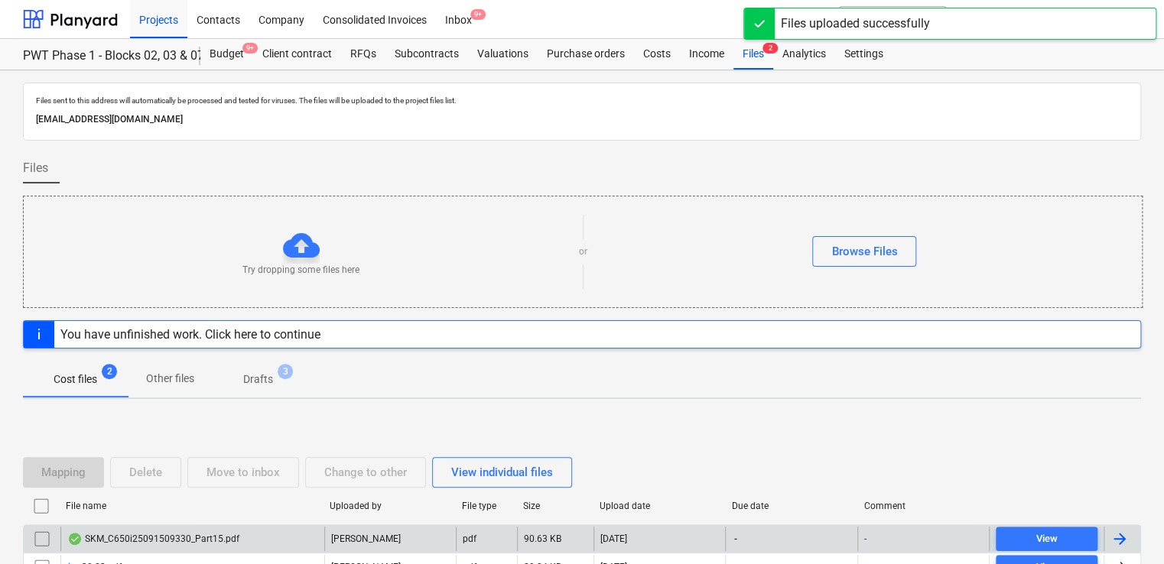
click at [150, 559] on div "30.23.pdf" at bounding box center [192, 567] width 264 height 24
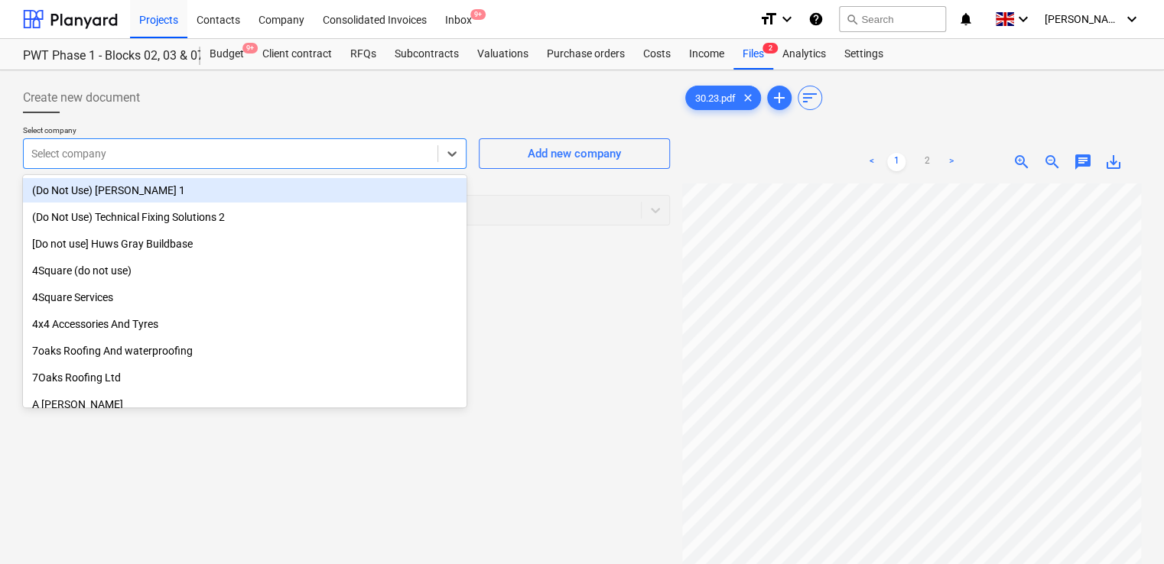
click at [304, 146] on div at bounding box center [230, 153] width 398 height 15
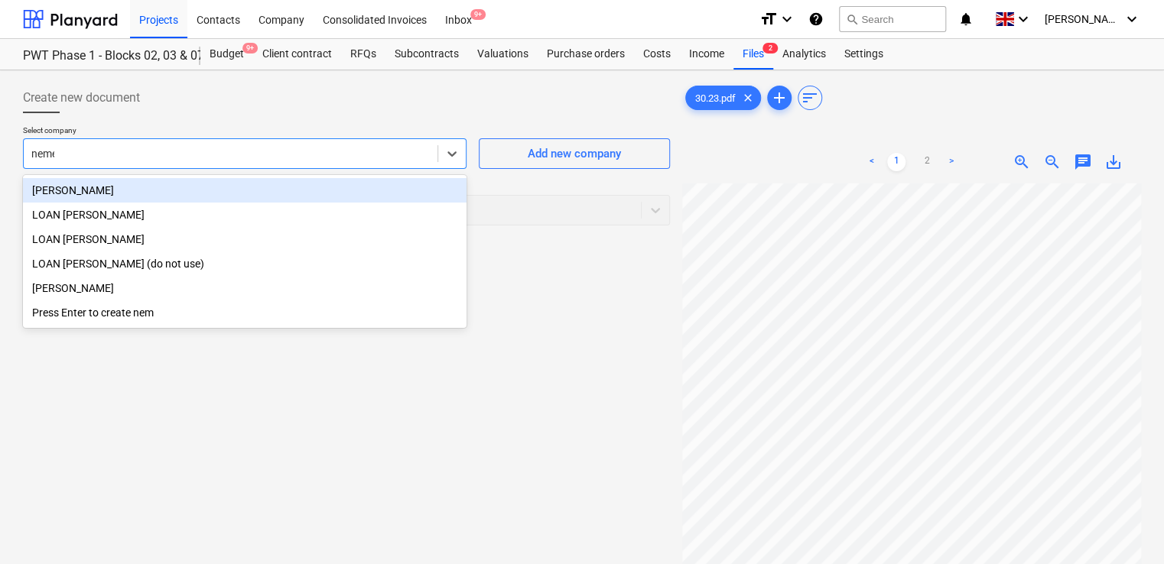
type input "nemes"
click at [136, 185] on div "[PERSON_NAME]" at bounding box center [244, 190] width 443 height 24
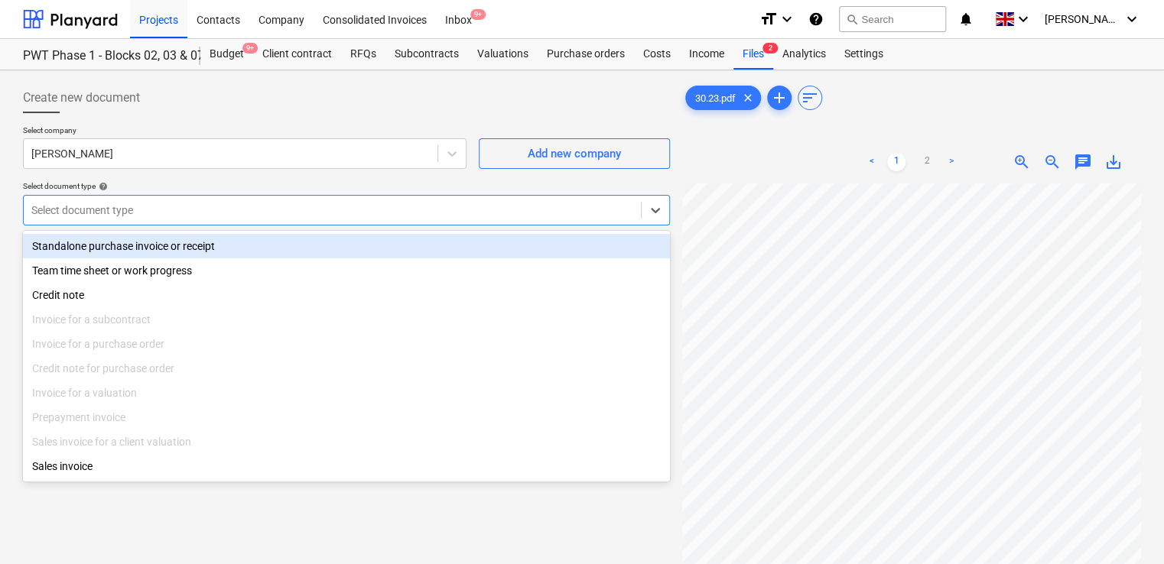
click at [160, 206] on div at bounding box center [332, 210] width 602 height 15
click at [156, 243] on div "Standalone purchase invoice or receipt" at bounding box center [346, 246] width 647 height 24
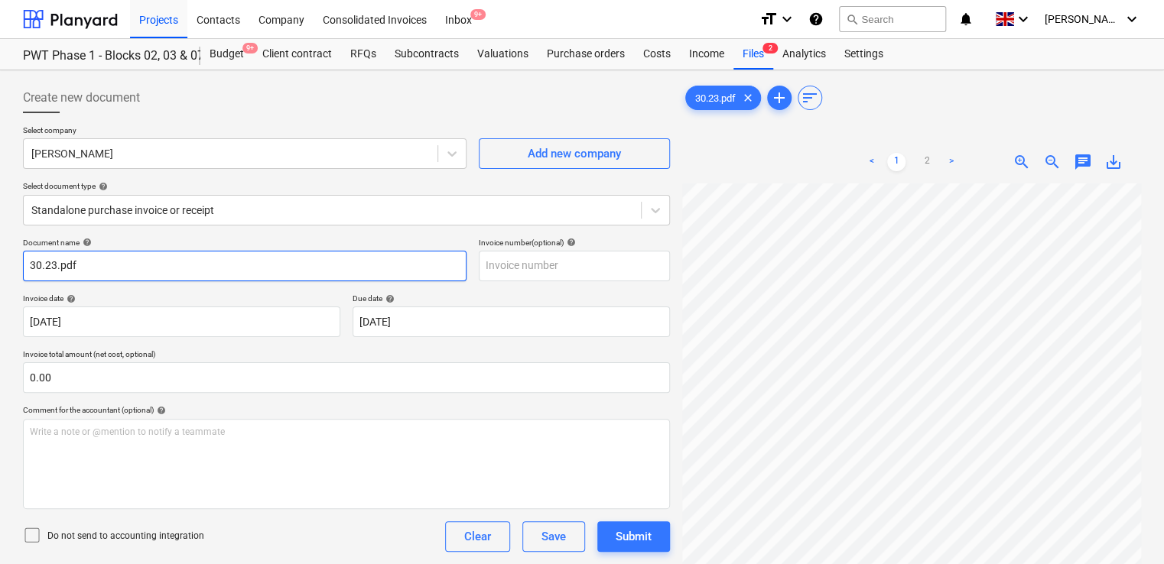
click at [100, 277] on input "30.23.pdf" at bounding box center [244, 266] width 443 height 31
type input "30.23"
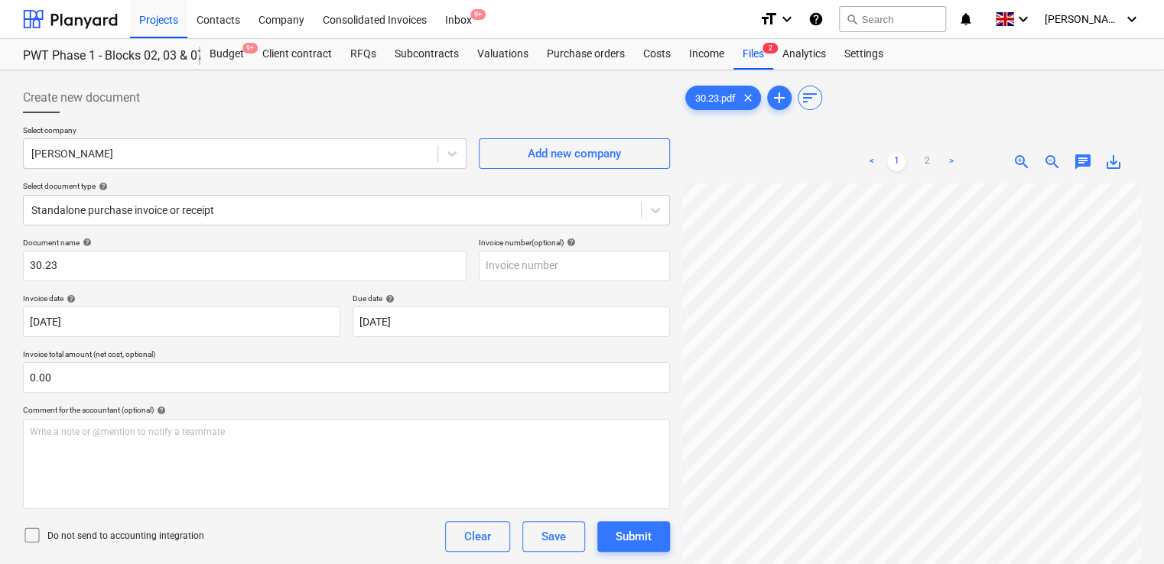
click at [28, 537] on icon at bounding box center [32, 535] width 18 height 18
click at [232, 538] on div "Do not send to accounting integration Clear Save Submit" at bounding box center [346, 536] width 647 height 31
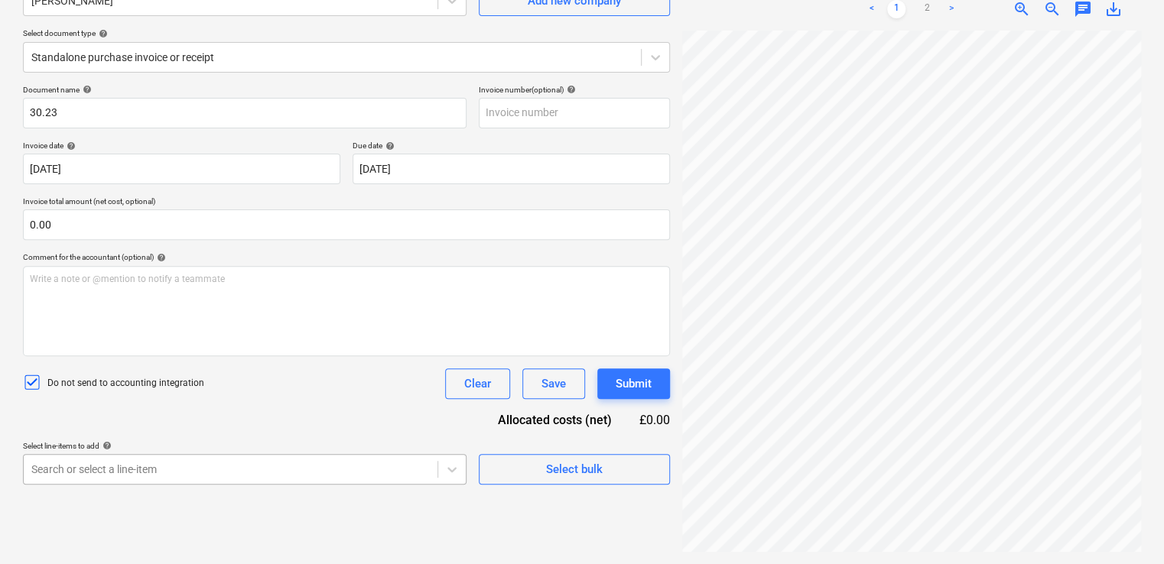
click at [228, 411] on body "Projects Contacts Company Consolidated Invoices Inbox 9+ format_size keyboard_a…" at bounding box center [582, 129] width 1164 height 564
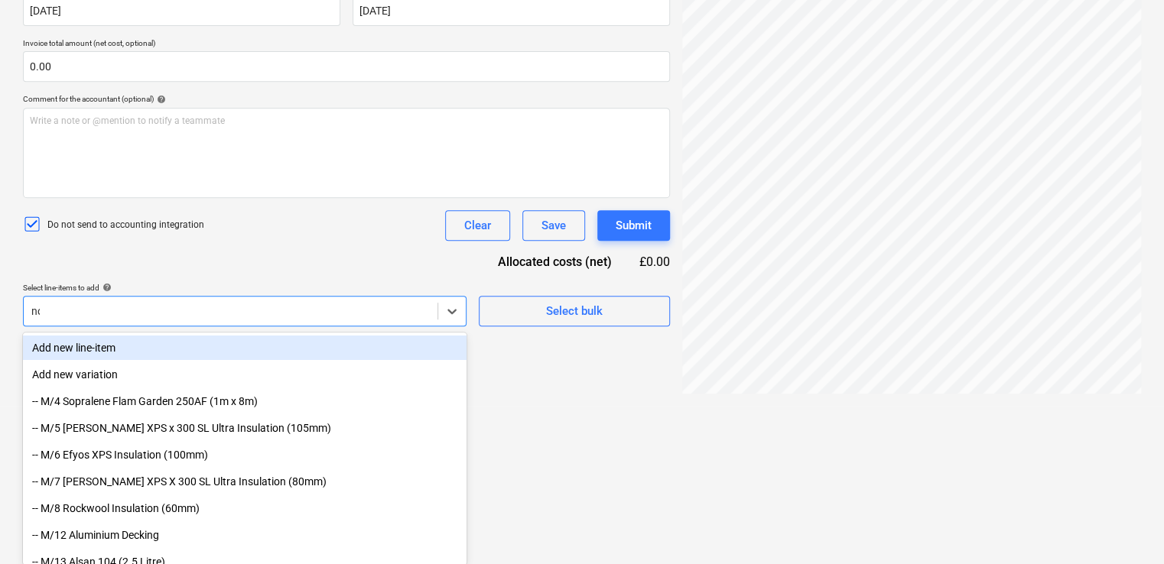
type input "non"
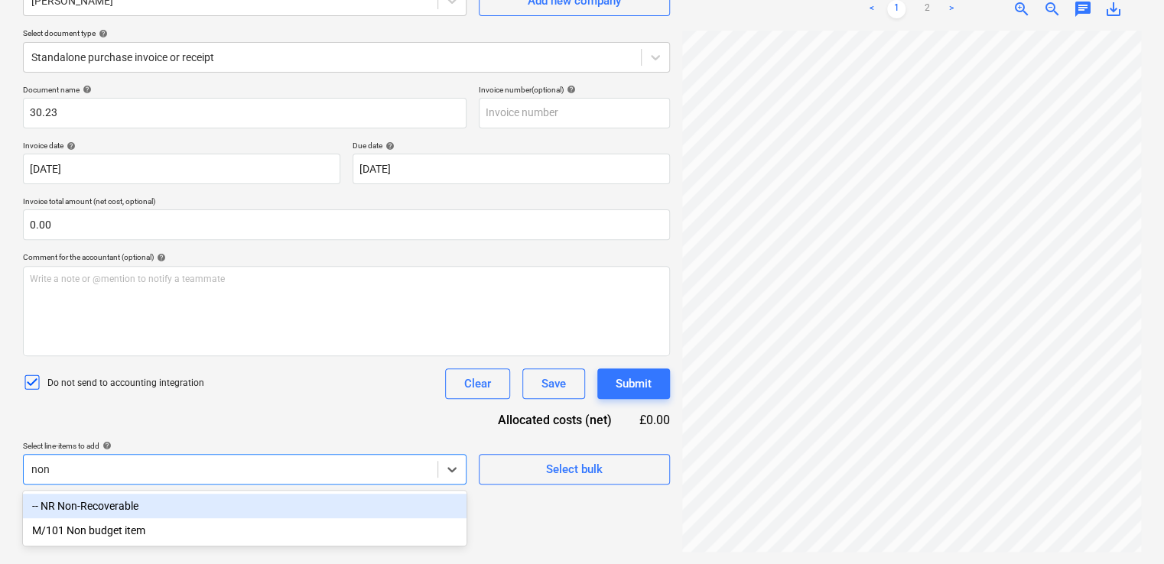
click at [206, 497] on div "-- NR Non-Recoverable" at bounding box center [244, 506] width 443 height 24
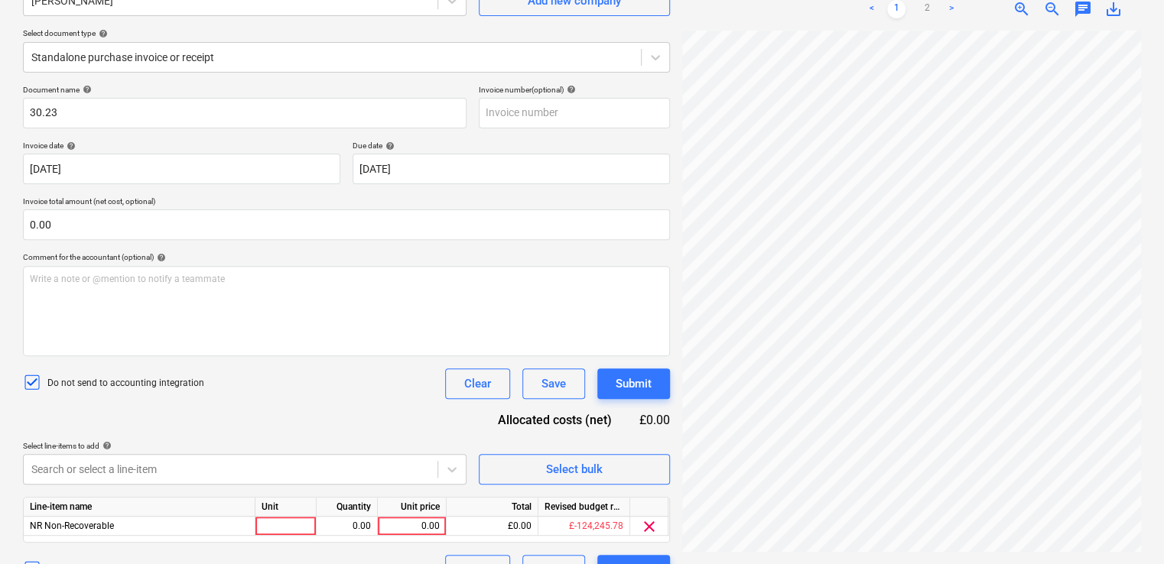
click at [245, 448] on div "Select line-items to add help" at bounding box center [244, 446] width 443 height 10
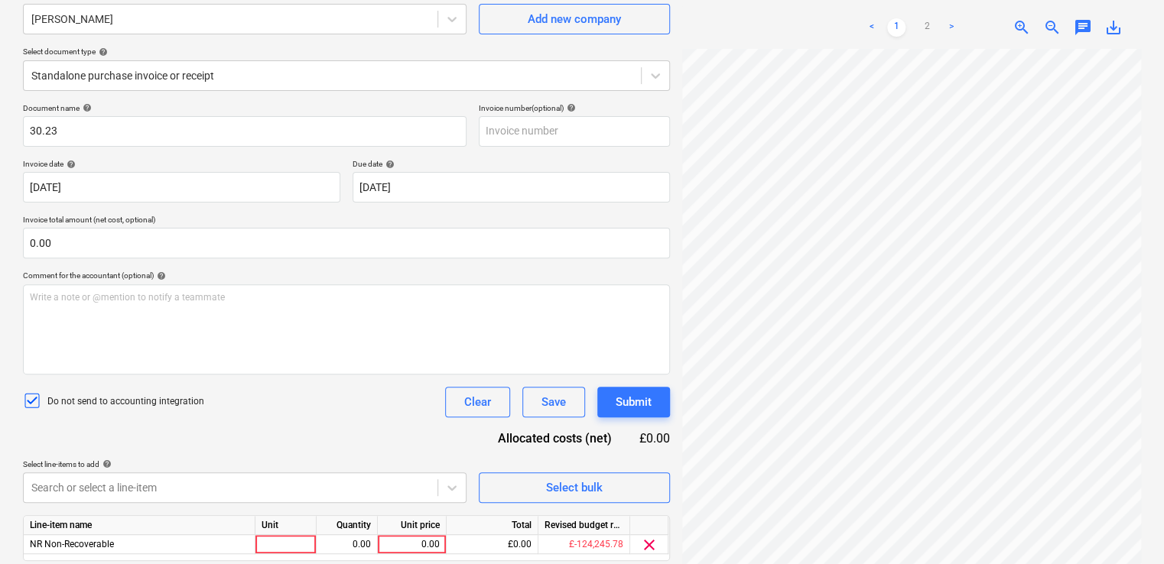
scroll to position [128, 0]
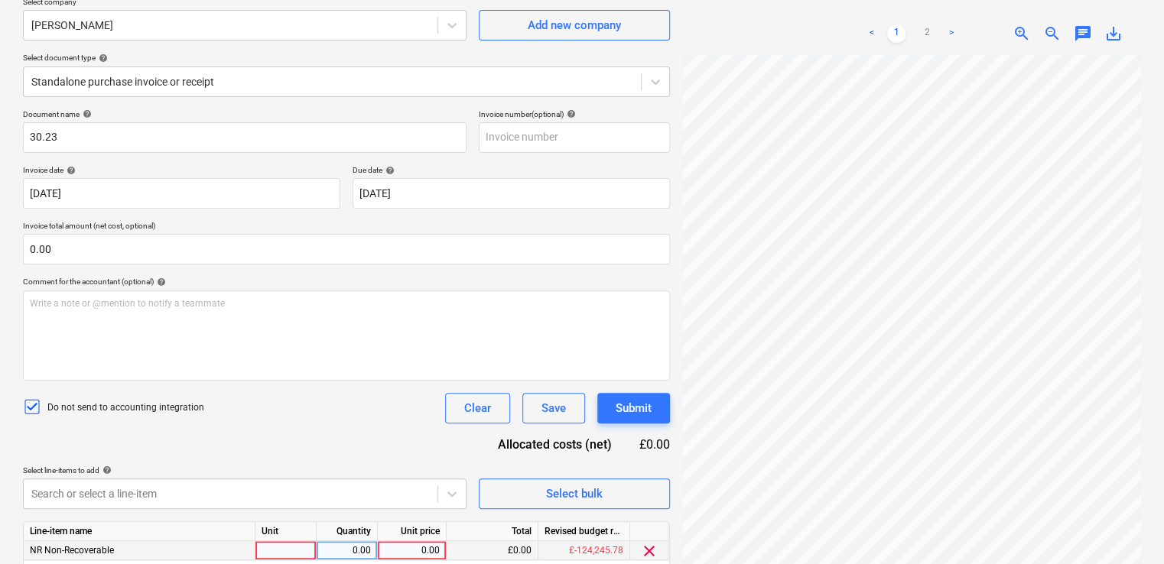
click at [269, 545] on div at bounding box center [285, 550] width 61 height 19
type input "item"
type input "58.50"
click at [388, 416] on div "Do not send to accounting integration Clear Save Submit" at bounding box center [346, 408] width 647 height 31
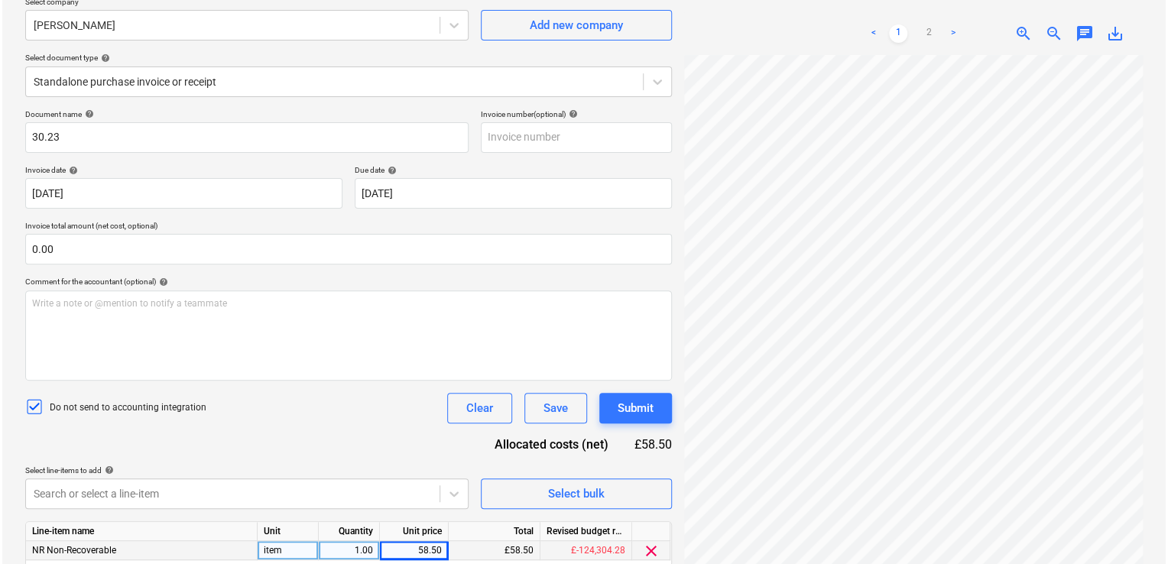
scroll to position [186, 0]
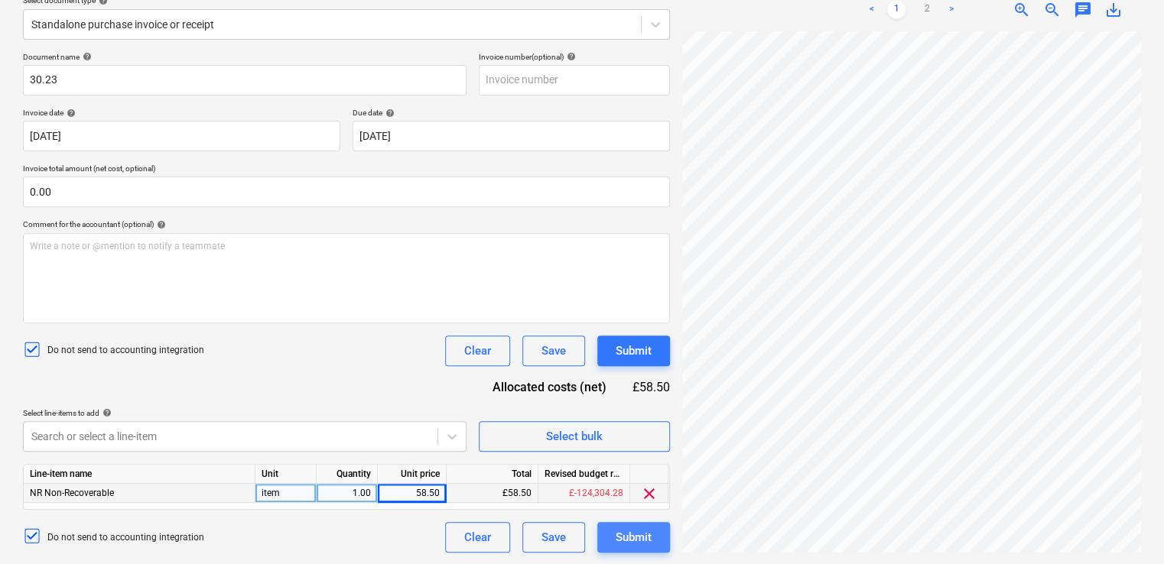
click at [624, 539] on div "Submit" at bounding box center [634, 538] width 36 height 20
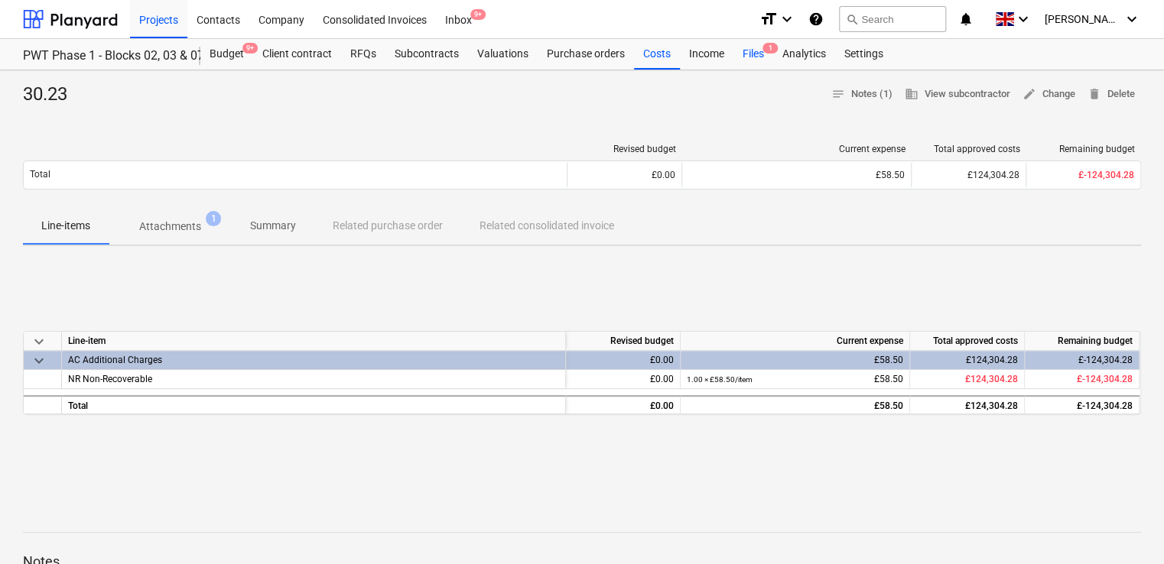
click at [737, 53] on div "Files 1" at bounding box center [753, 54] width 40 height 31
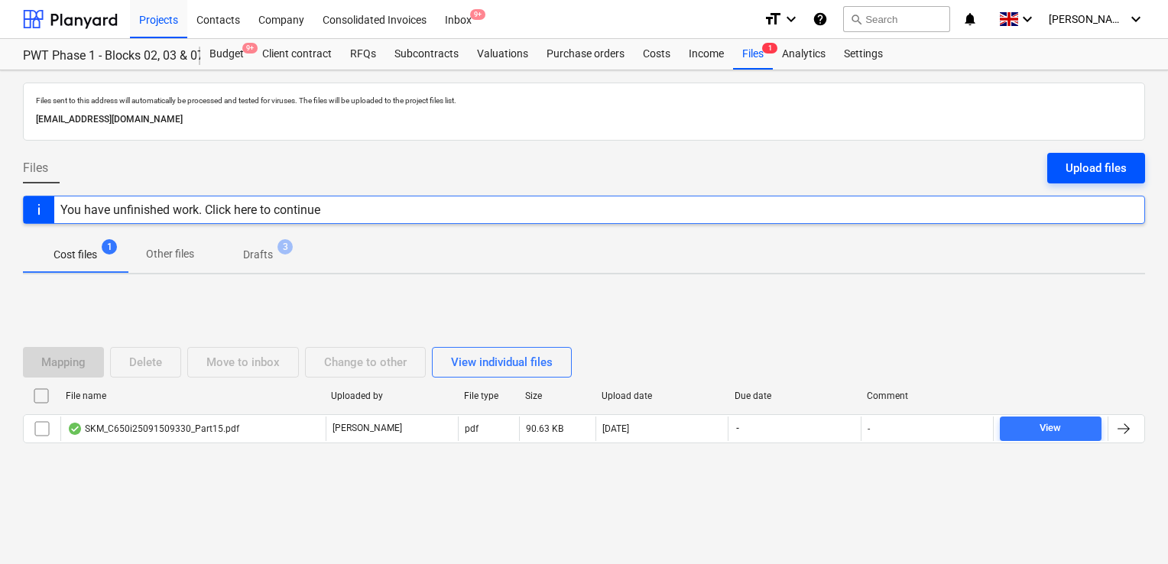
click at [1083, 164] on div "Upload files" at bounding box center [1096, 168] width 61 height 20
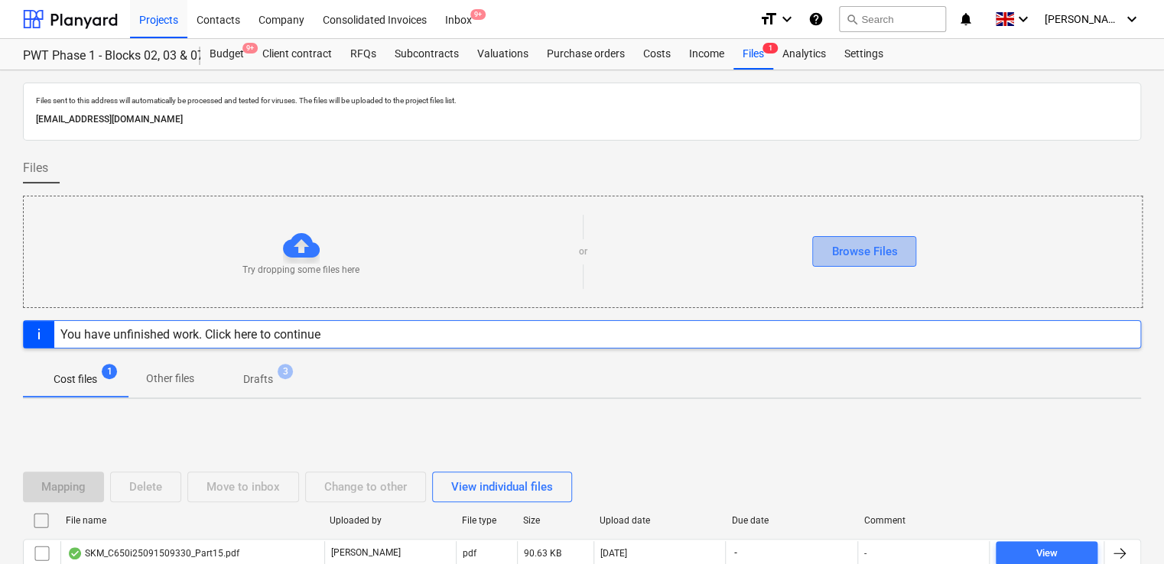
click at [892, 251] on div "Browse Files" at bounding box center [864, 252] width 66 height 20
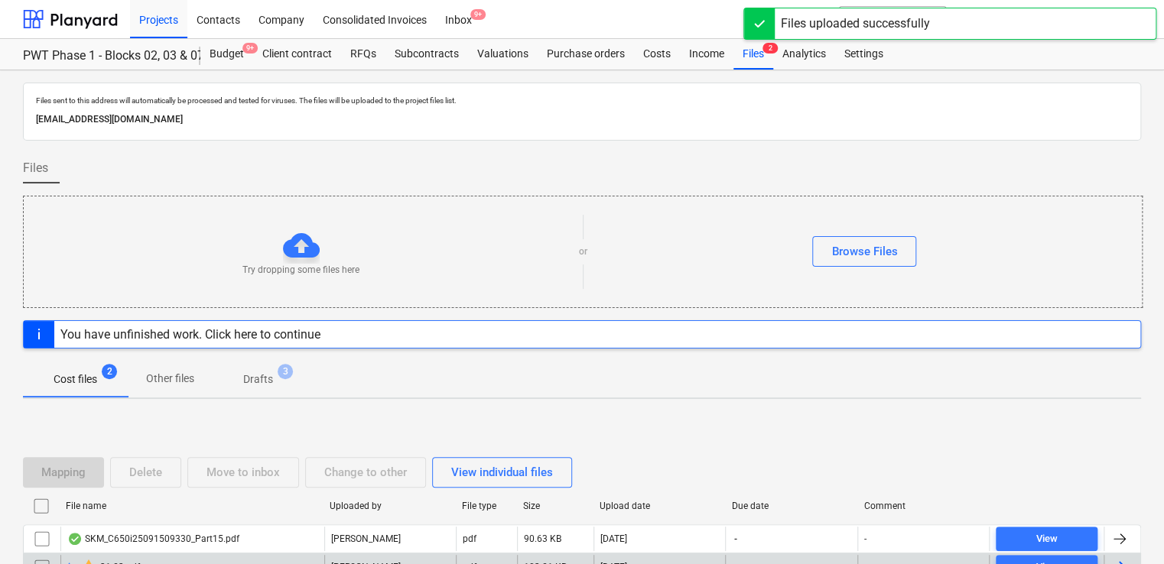
click at [191, 556] on div "warning 31.23.pdf" at bounding box center [192, 567] width 264 height 24
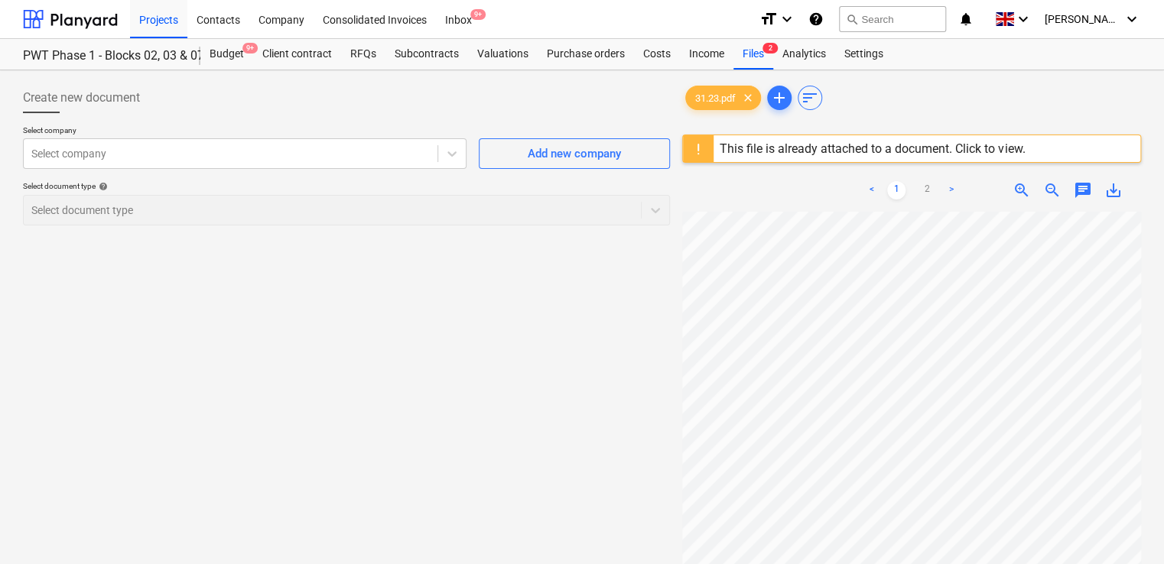
click at [968, 173] on div "< 1 2 >" at bounding box center [911, 190] width 145 height 43
click at [973, 145] on div "This file is already attached to a document. Click to view." at bounding box center [872, 148] width 305 height 15
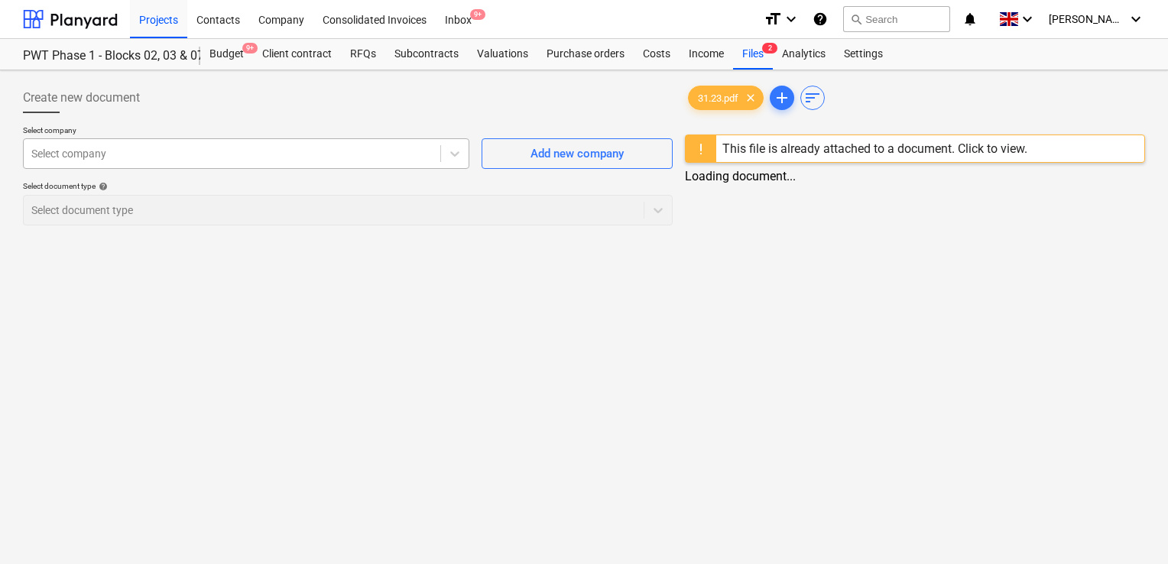
click at [297, 154] on div at bounding box center [231, 153] width 401 height 15
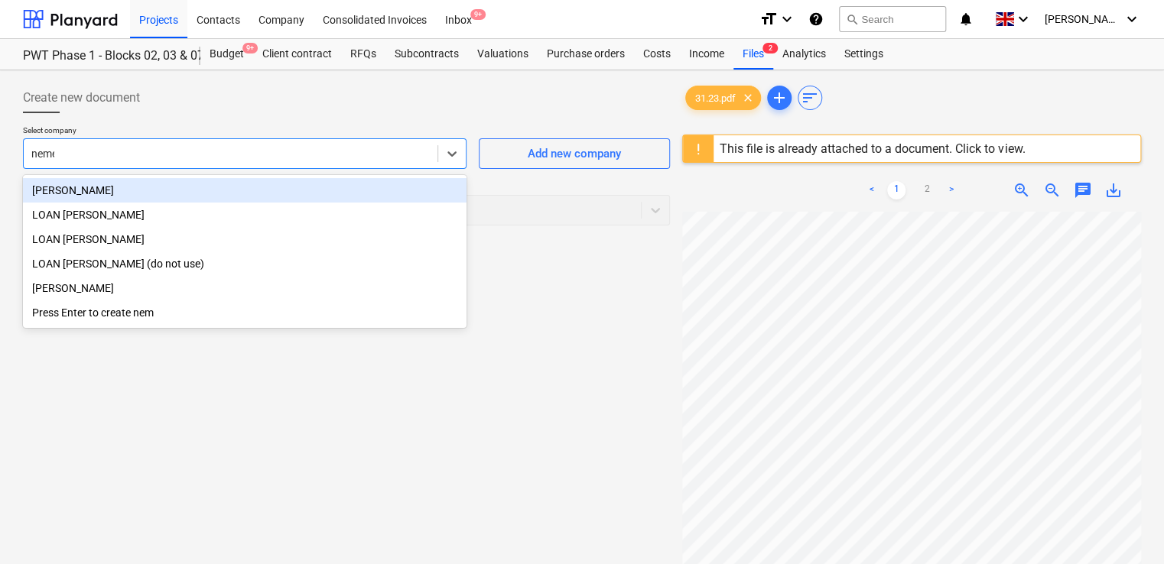
type input "[PERSON_NAME]"
click at [50, 190] on div "[PERSON_NAME]" at bounding box center [244, 190] width 443 height 24
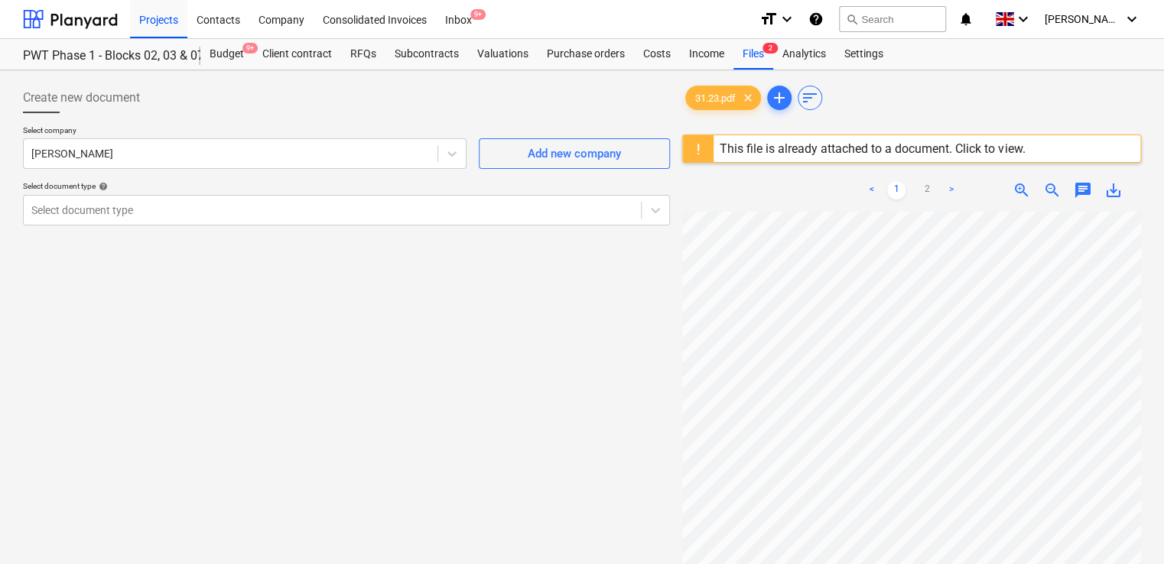
click at [199, 115] on div at bounding box center [346, 119] width 647 height 12
click at [197, 219] on div "Select document type" at bounding box center [332, 210] width 617 height 21
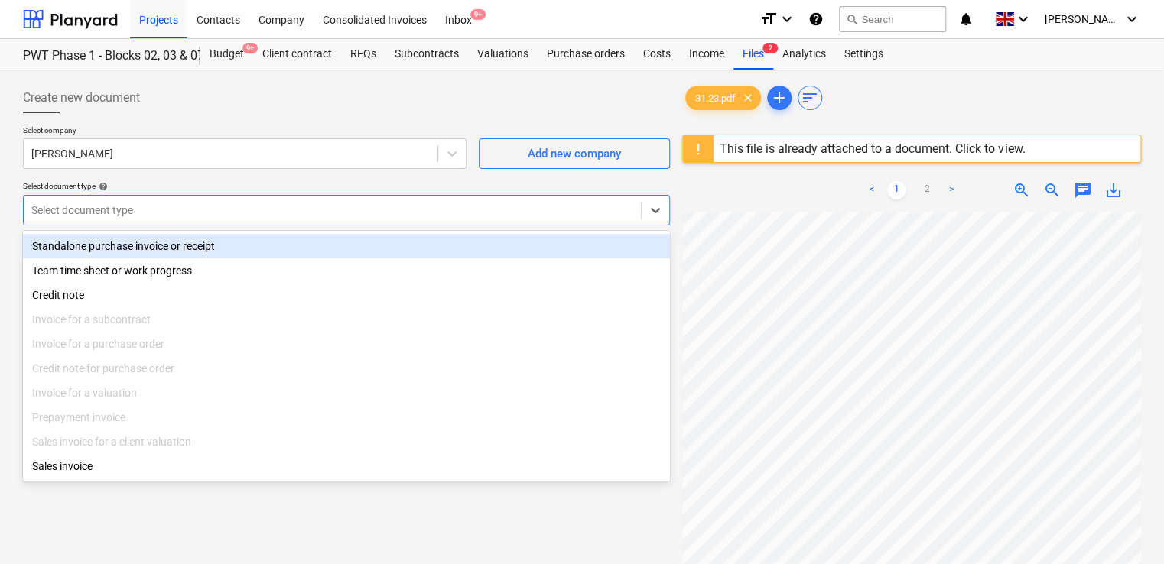
click at [192, 248] on div "Standalone purchase invoice or receipt" at bounding box center [346, 246] width 647 height 24
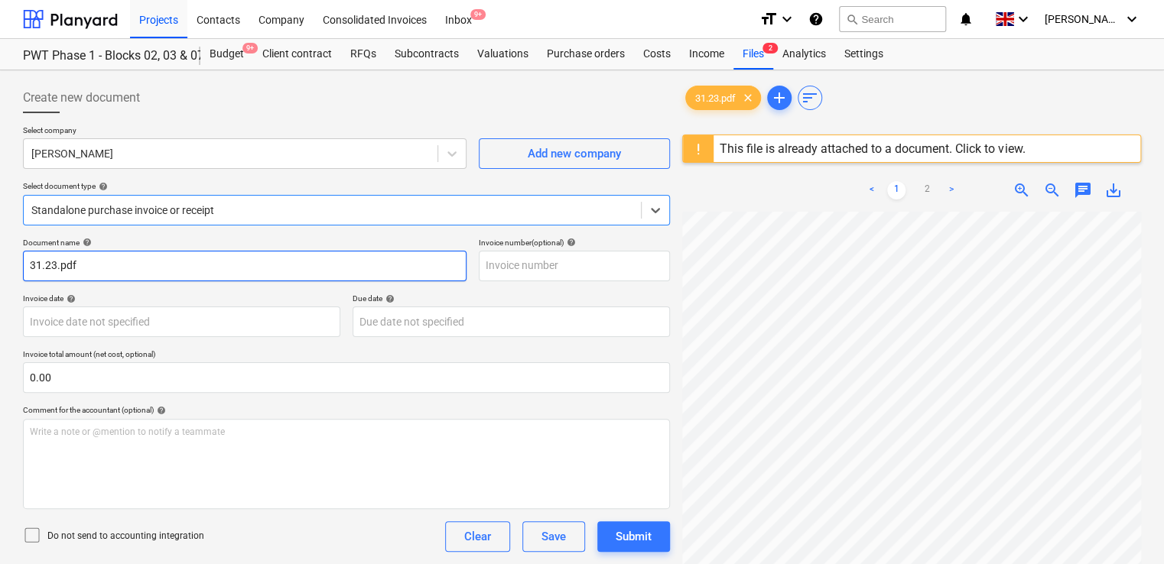
click at [100, 270] on input "31.23.pdf" at bounding box center [244, 266] width 443 height 31
type input "31.23"
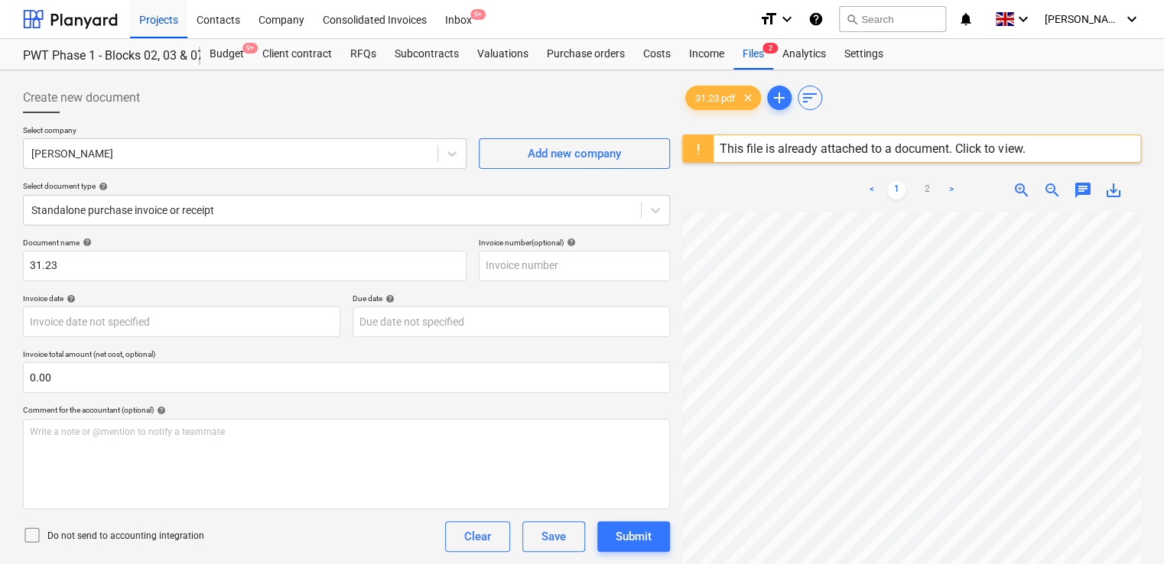
click at [34, 534] on icon at bounding box center [32, 535] width 18 height 18
click at [225, 547] on div "Do not send to accounting integration Clear Save Submit" at bounding box center [346, 536] width 647 height 31
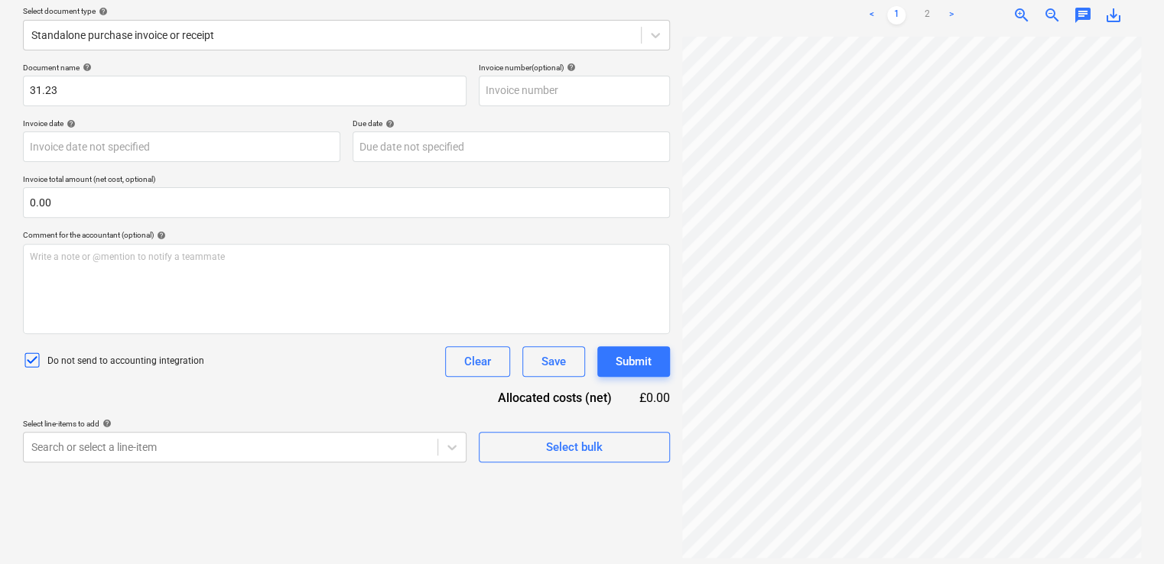
scroll to position [180, 0]
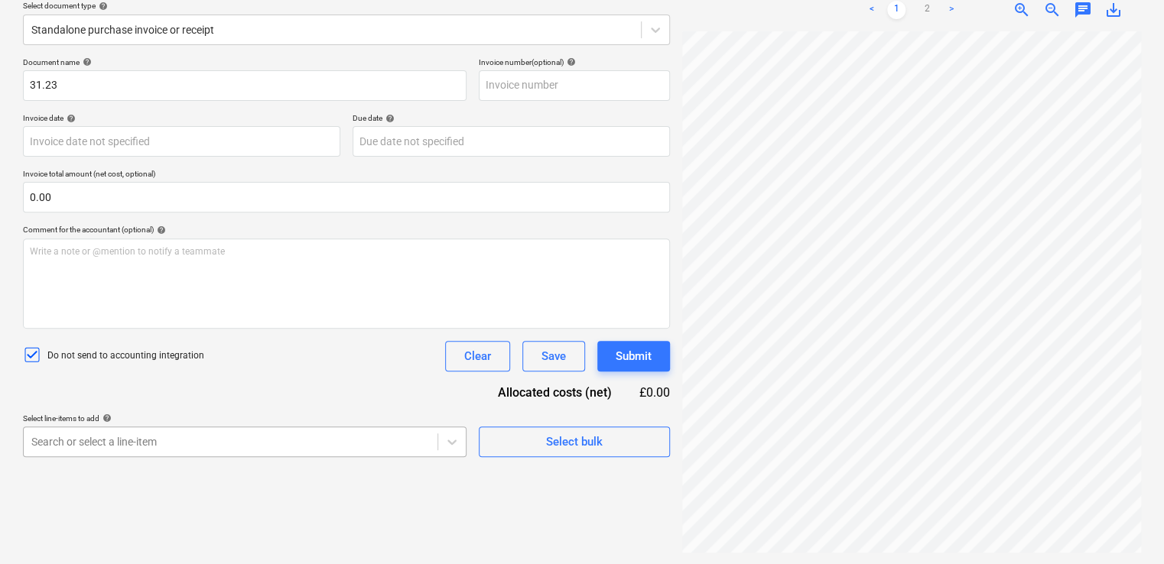
click at [177, 384] on body "Projects Contacts Company Consolidated Invoices Inbox 9+ format_size keyboard_a…" at bounding box center [582, 102] width 1164 height 564
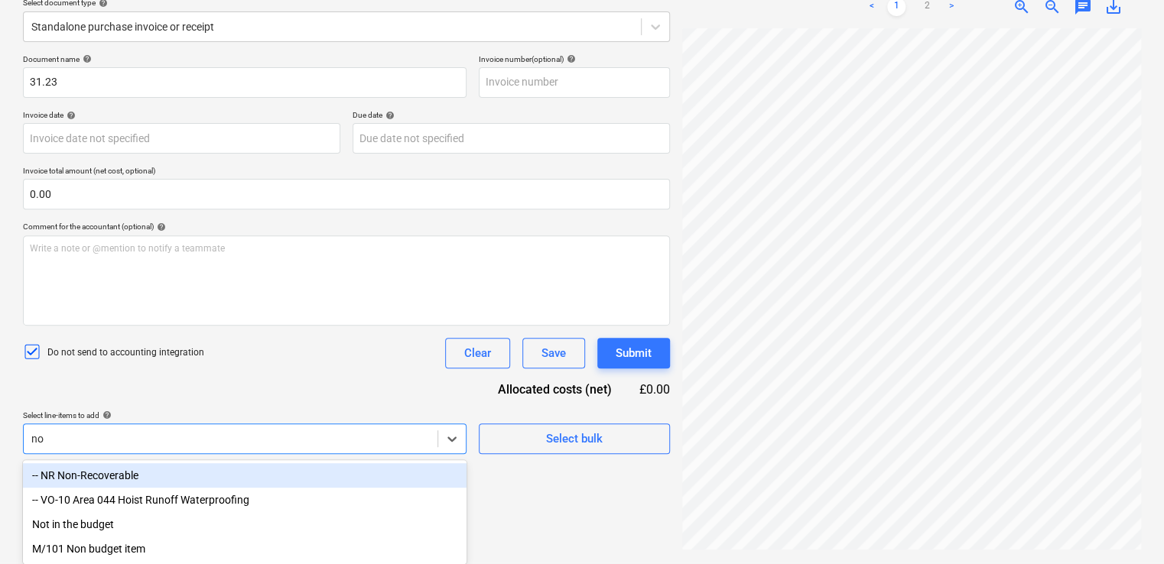
type input "non"
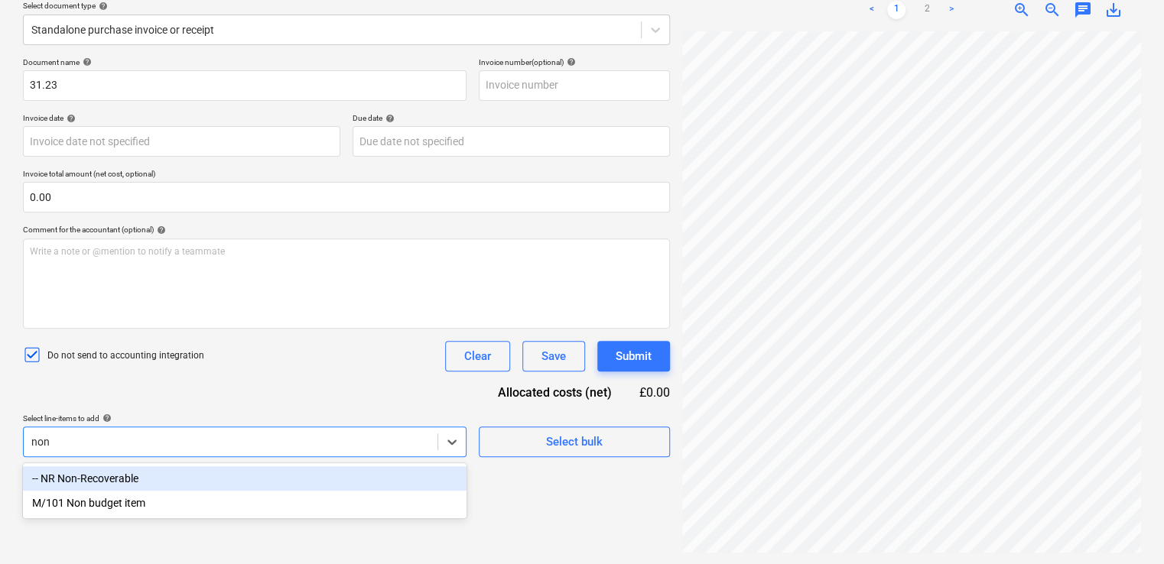
click at [135, 477] on div "-- NR Non-Recoverable" at bounding box center [244, 478] width 443 height 24
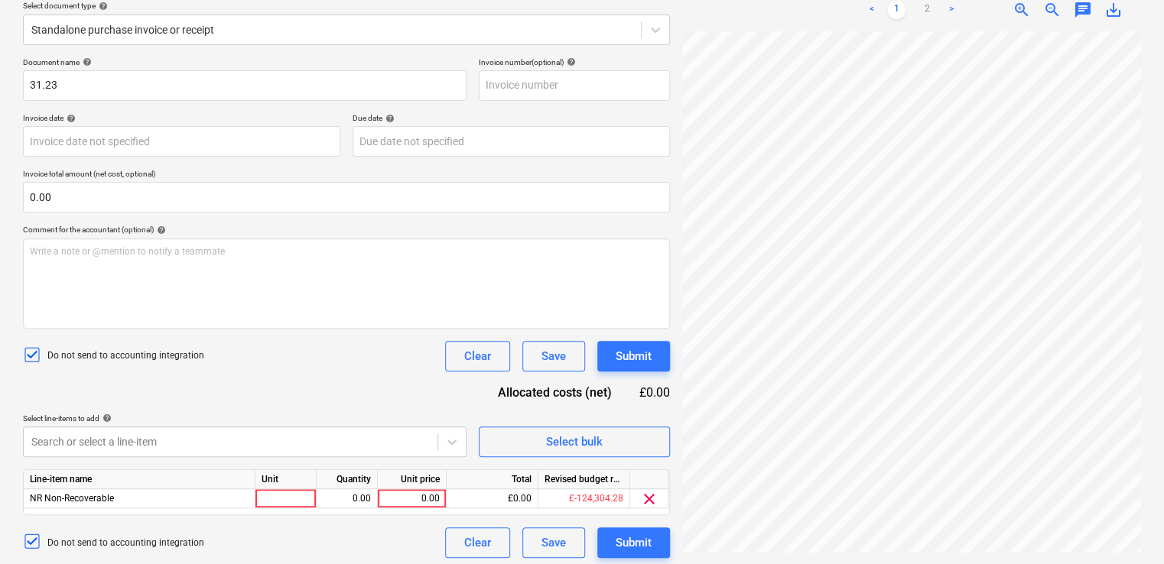
click at [269, 391] on div "Document name help 31.23 Invoice number (optional) help Invoice date help Press…" at bounding box center [346, 307] width 647 height 501
click at [287, 495] on div at bounding box center [285, 498] width 61 height 19
type input "item"
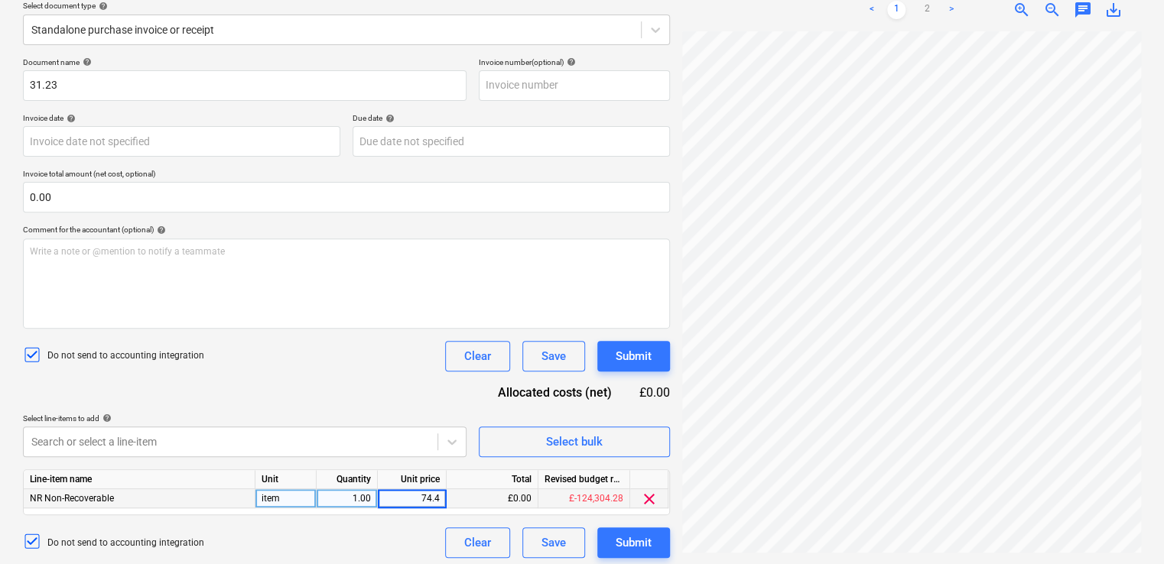
type input "74.40"
click at [347, 381] on div "Document name help 31.23 Invoice number (optional) help Invoice date help Press…" at bounding box center [346, 307] width 647 height 501
click at [612, 542] on button "Submit" at bounding box center [633, 543] width 73 height 31
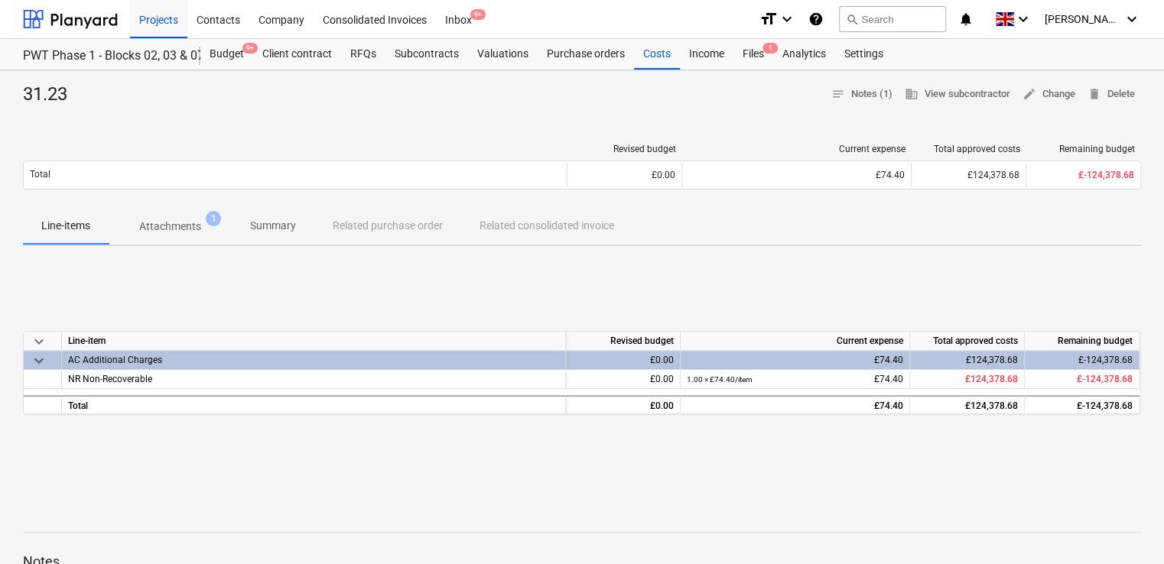
click at [184, 227] on p "Attachments" at bounding box center [170, 227] width 62 height 16
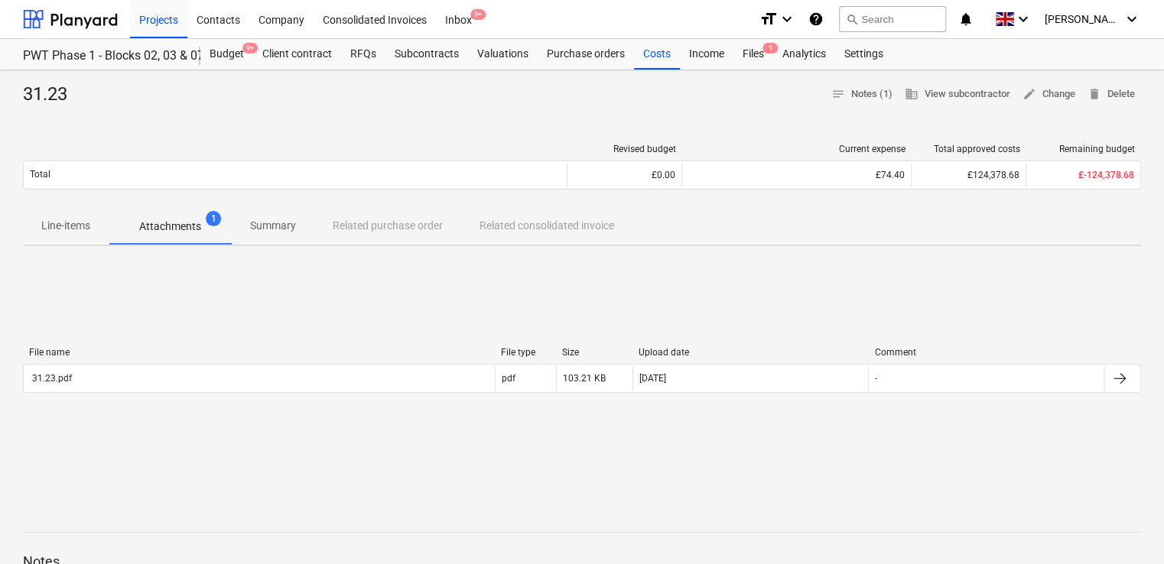
click at [197, 230] on p "Attachments" at bounding box center [170, 227] width 62 height 16
click at [169, 219] on p "Attachments" at bounding box center [170, 227] width 62 height 16
click at [160, 228] on p "Attachments" at bounding box center [170, 227] width 62 height 16
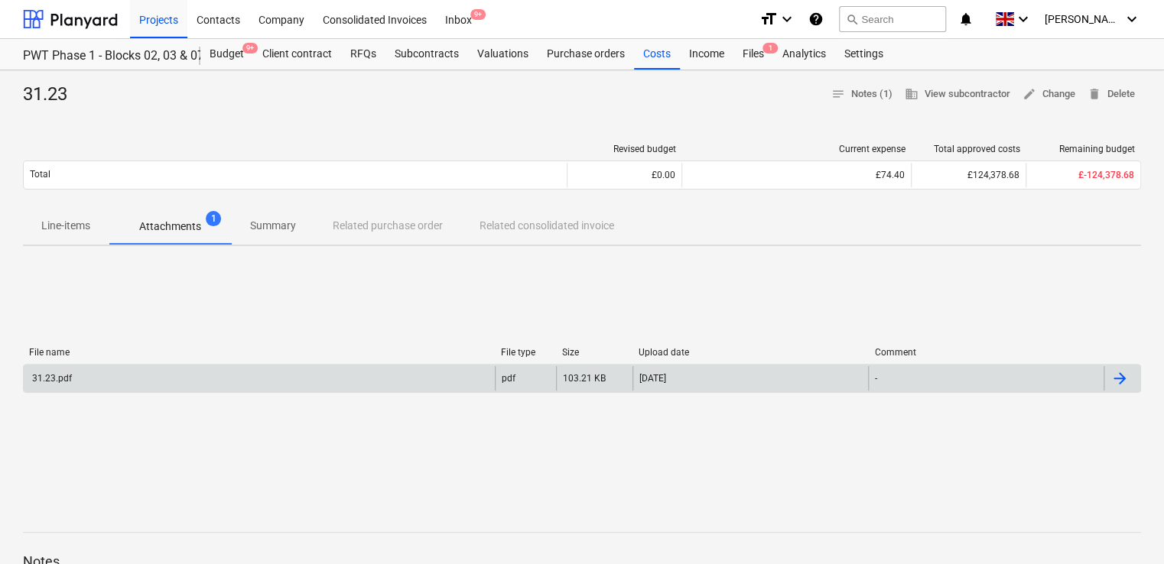
click at [43, 380] on div "31.23.pdf" at bounding box center [51, 378] width 42 height 11
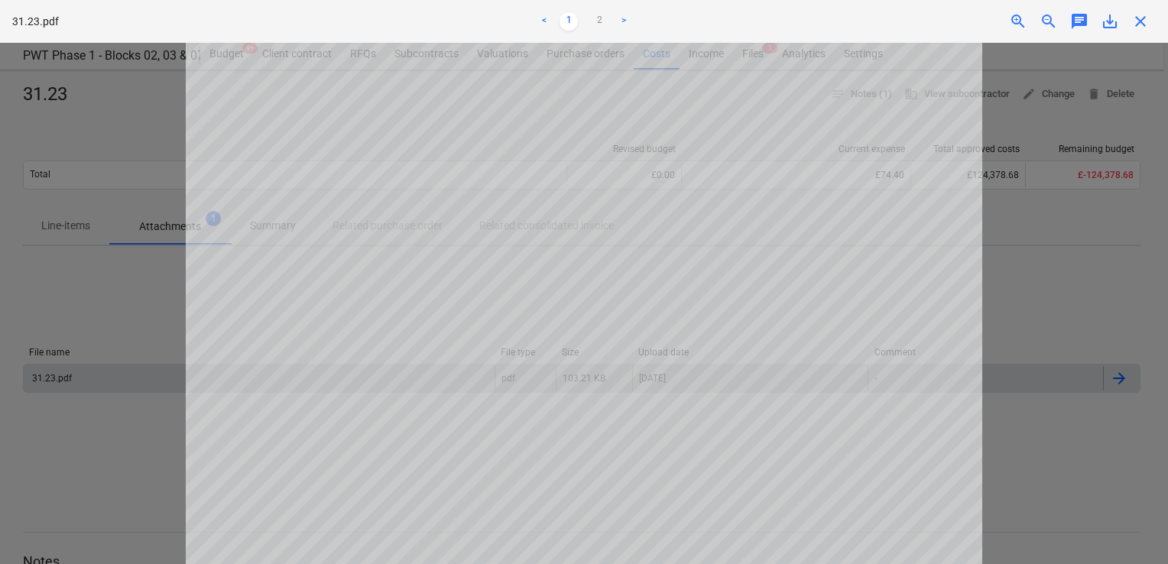
click at [1139, 15] on span "close" at bounding box center [1141, 21] width 18 height 18
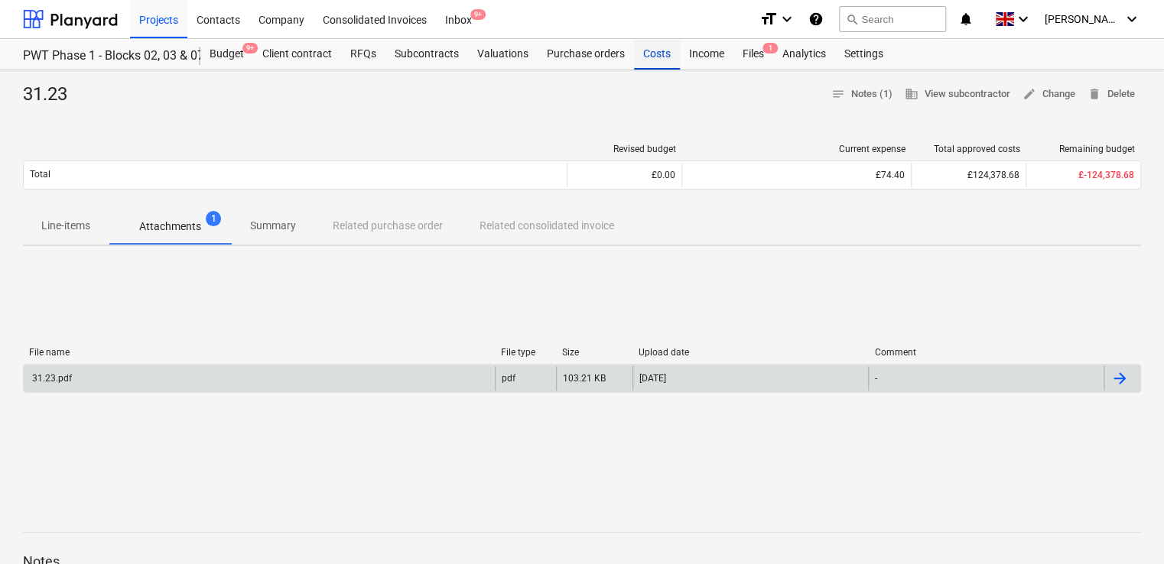
click at [650, 51] on div "Costs" at bounding box center [657, 54] width 46 height 31
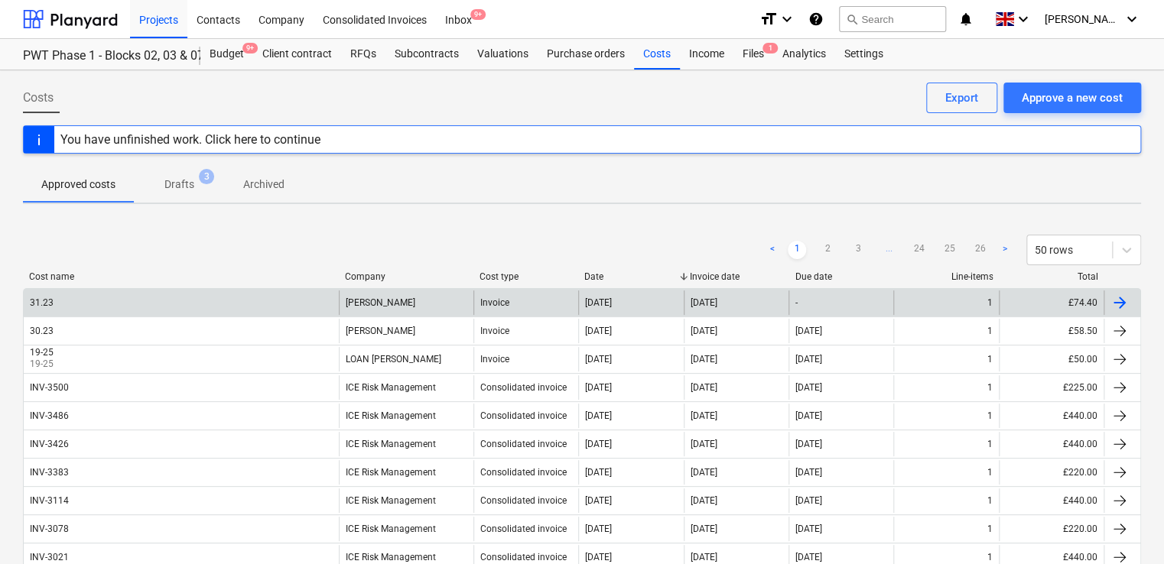
click at [833, 295] on div "-" at bounding box center [840, 303] width 105 height 24
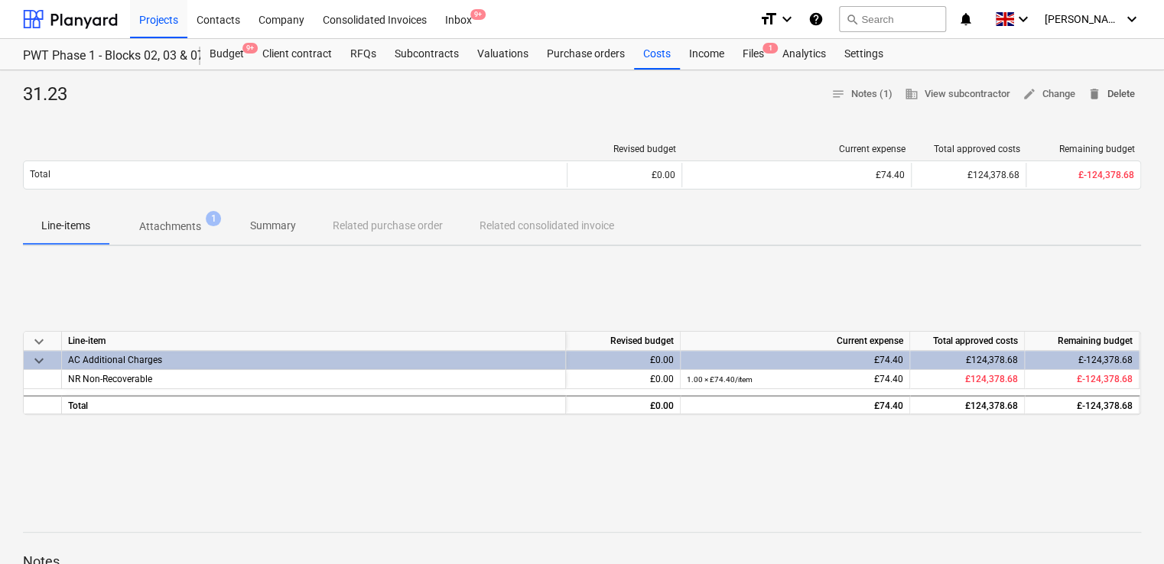
click at [1109, 90] on span "delete Delete" at bounding box center [1110, 95] width 47 height 18
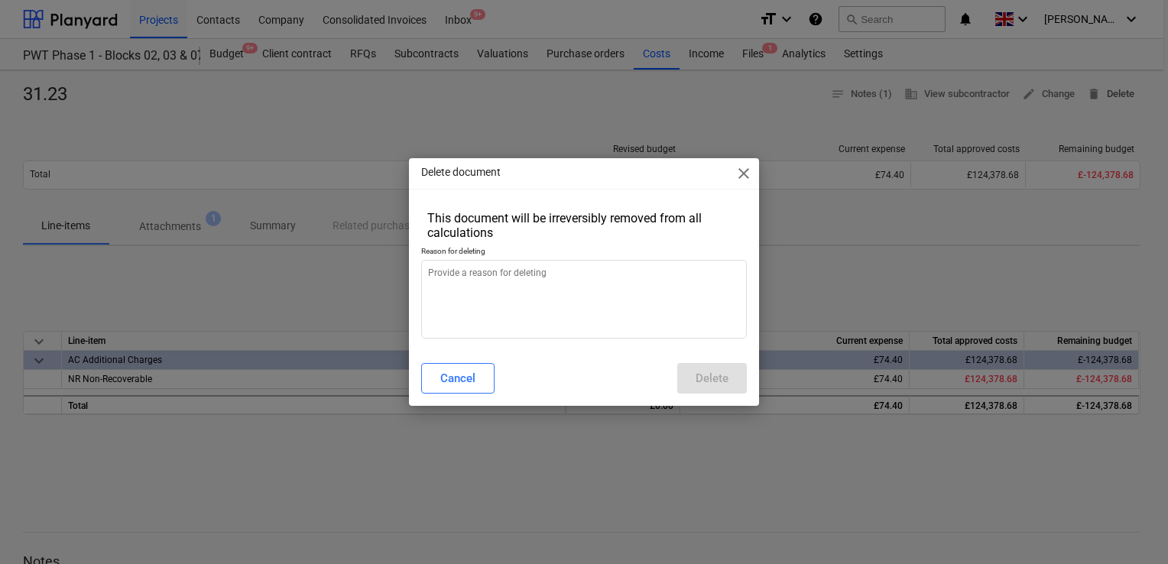
type textarea "x"
click at [583, 293] on textarea at bounding box center [584, 299] width 326 height 79
type textarea "."
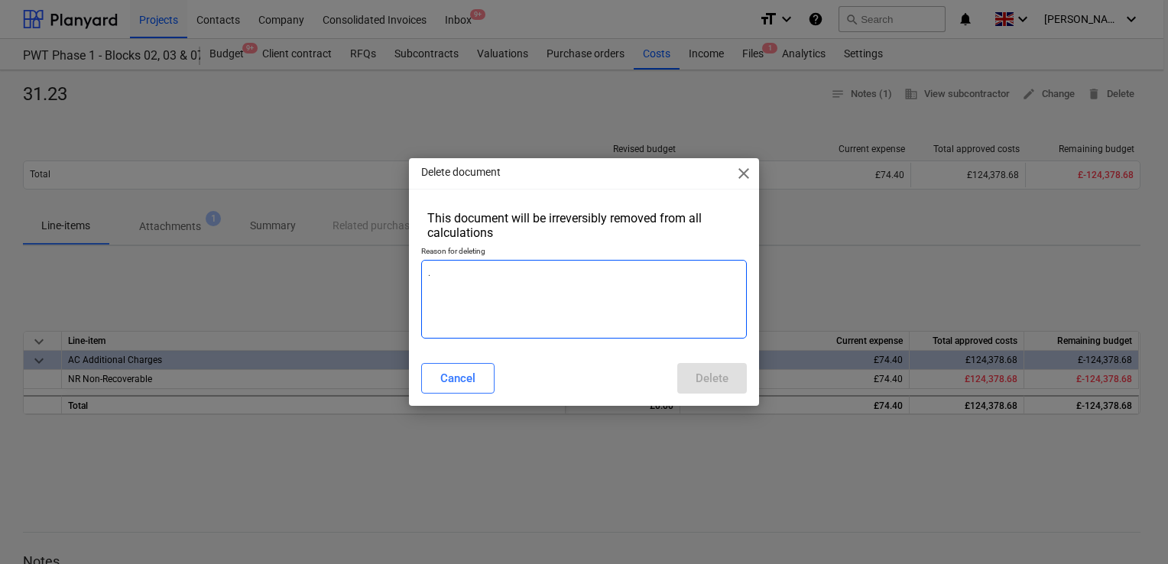
type textarea "x"
type textarea "."
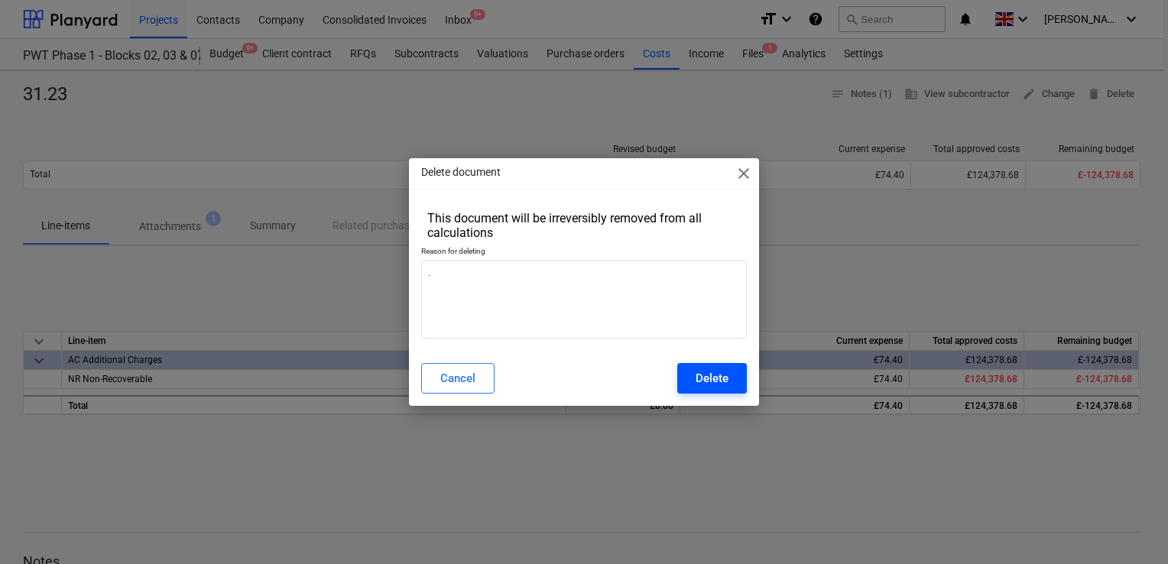
click at [695, 383] on button "Delete" at bounding box center [712, 378] width 70 height 31
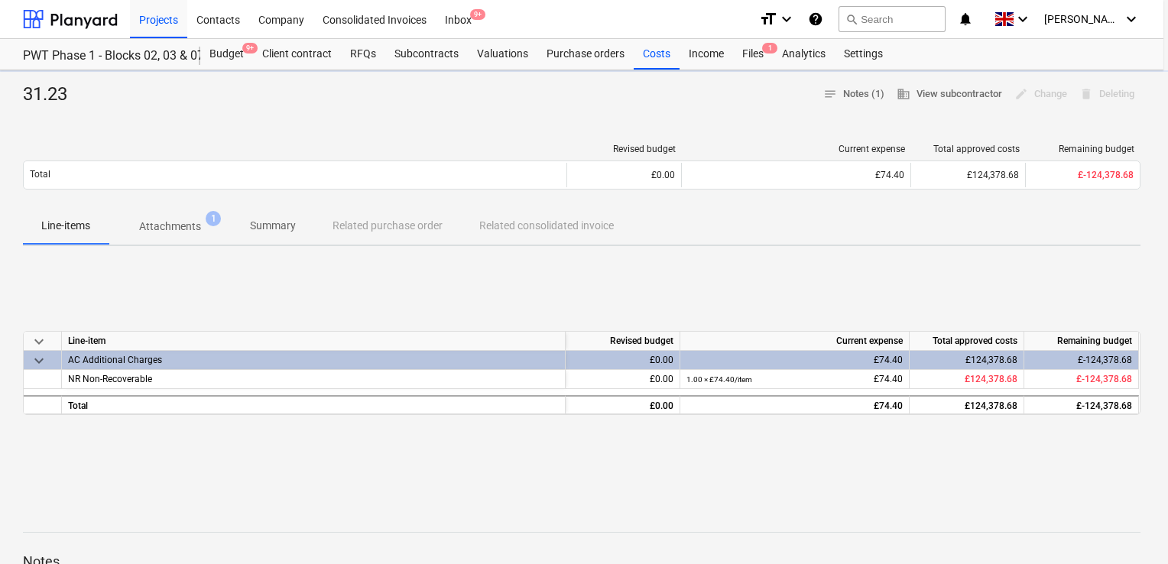
type textarea "x"
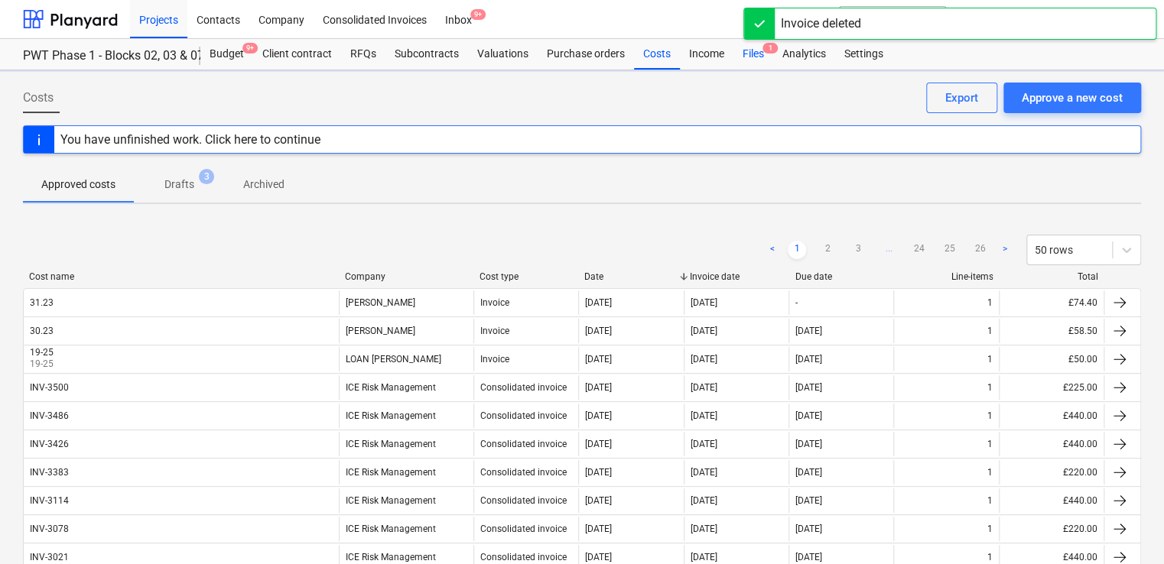
click at [755, 50] on div "Files 1" at bounding box center [753, 54] width 40 height 31
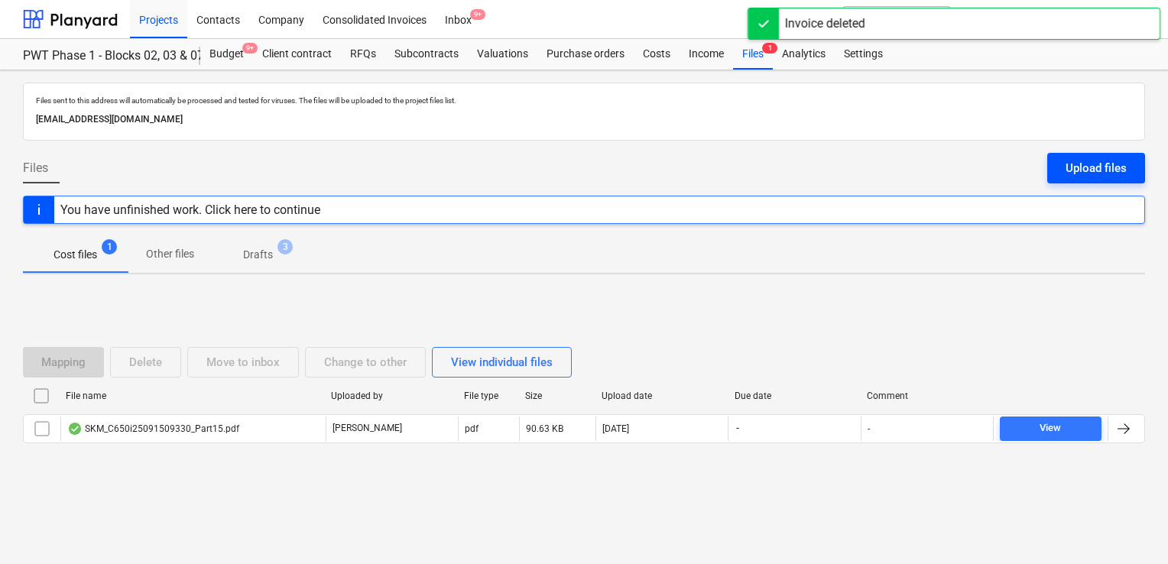
click at [1077, 169] on div "Upload files" at bounding box center [1096, 168] width 61 height 20
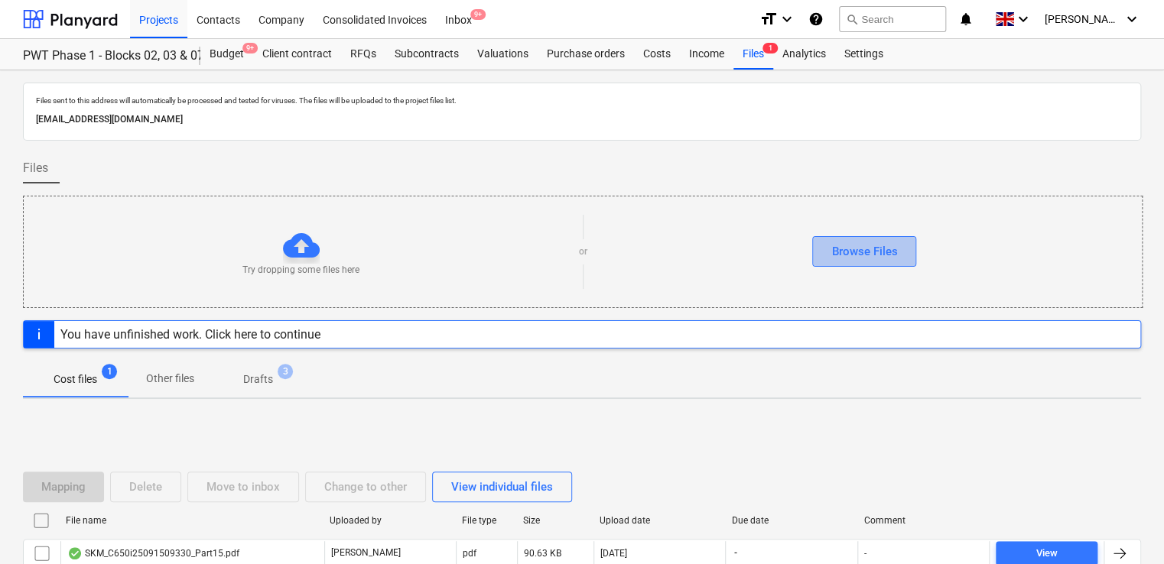
click at [880, 247] on div "Browse Files" at bounding box center [864, 252] width 66 height 20
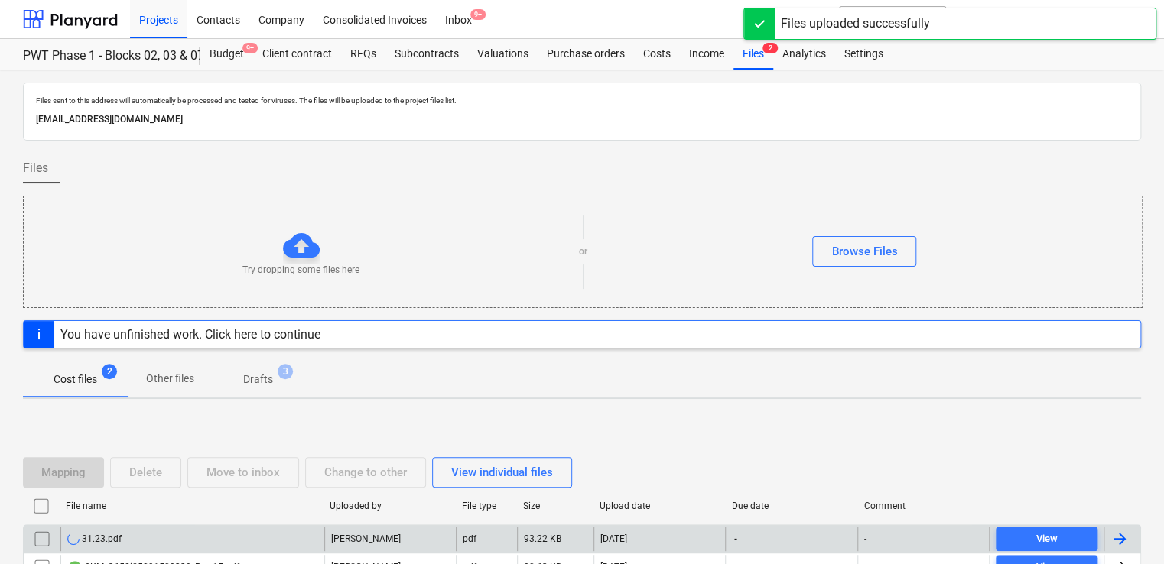
click at [160, 531] on div "31.23.pdf" at bounding box center [192, 539] width 264 height 24
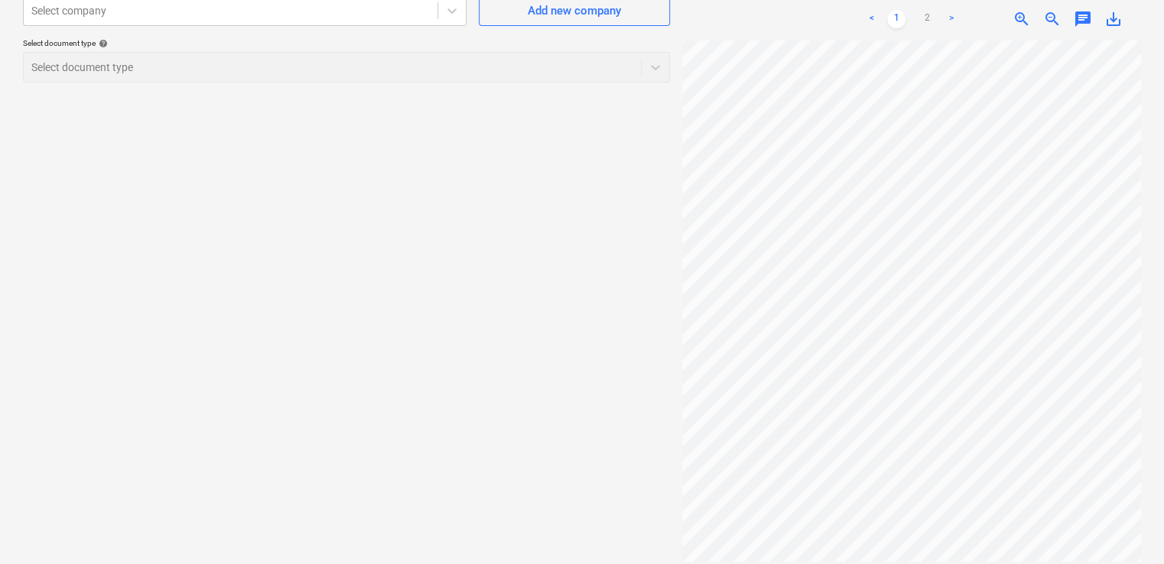
scroll to position [443, 6]
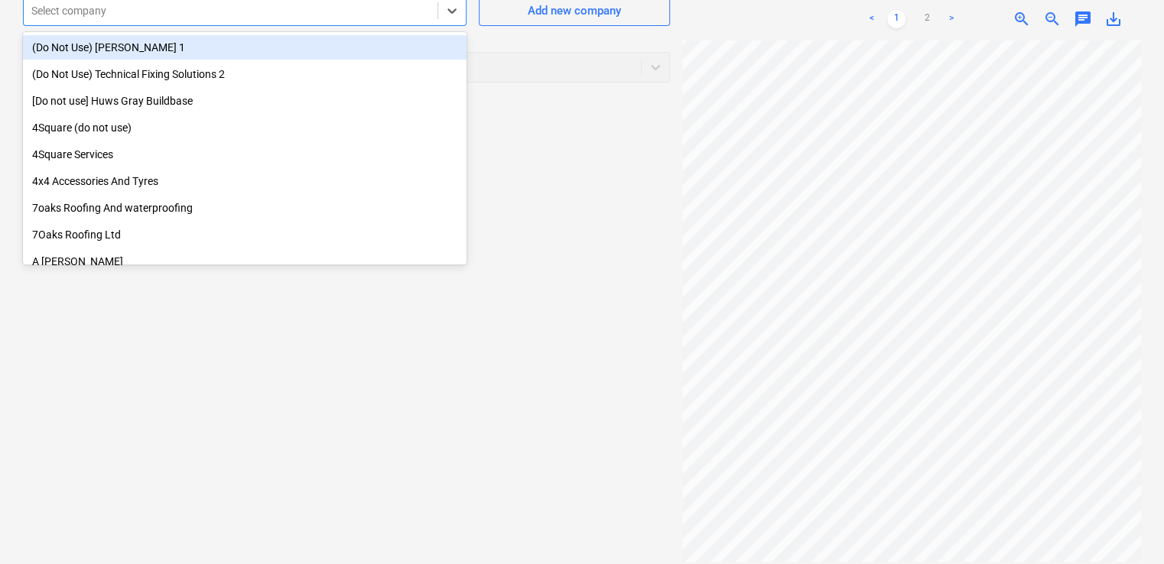
click at [375, 18] on div "Select company" at bounding box center [231, 10] width 414 height 21
type input "m"
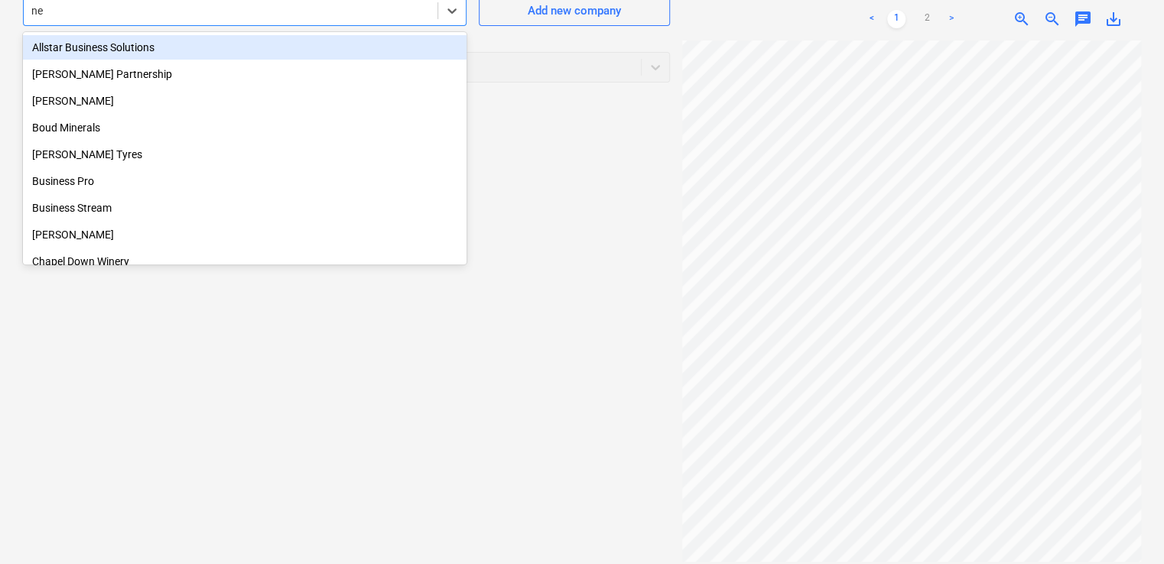
type input "nem"
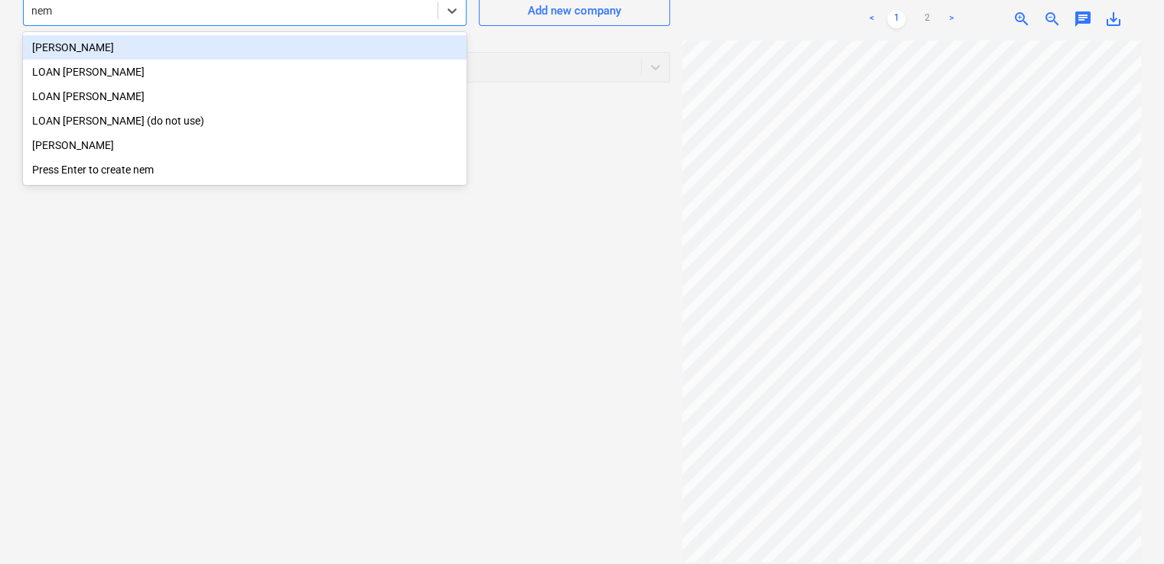
click at [98, 50] on div "[PERSON_NAME]" at bounding box center [244, 47] width 443 height 24
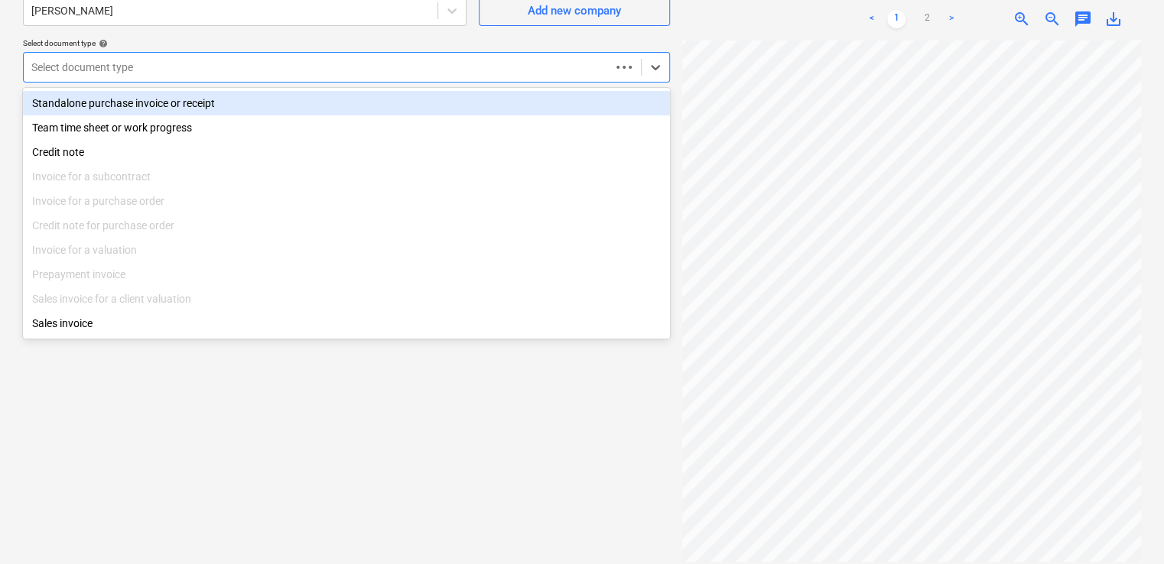
click at [125, 66] on div at bounding box center [316, 67] width 571 height 15
click at [135, 95] on div "Standalone purchase invoice or receipt" at bounding box center [346, 103] width 647 height 24
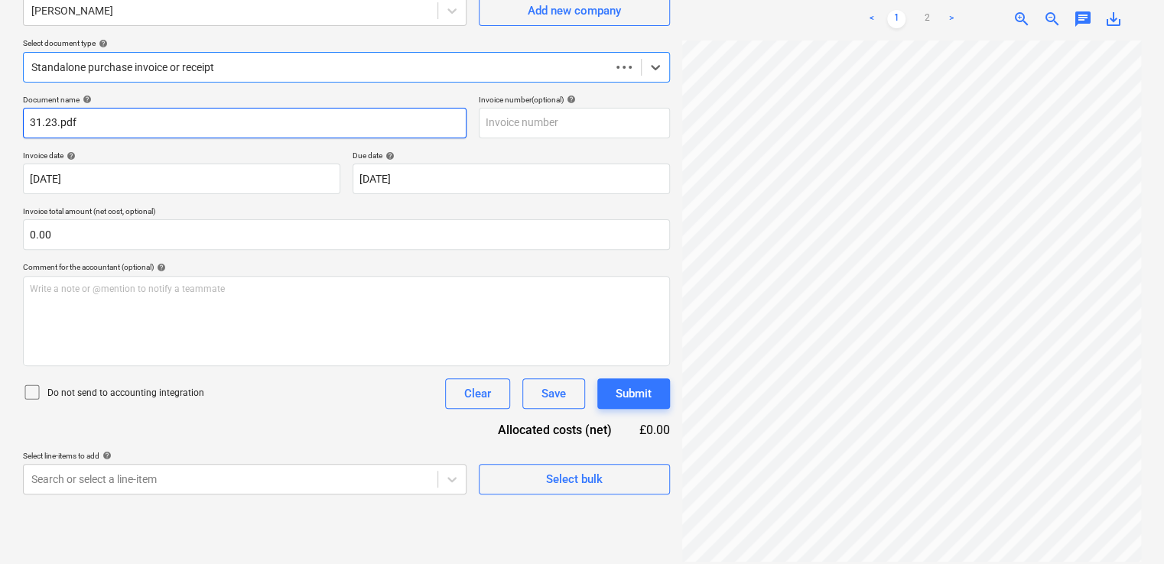
click at [107, 127] on input "31.23.pdf" at bounding box center [244, 123] width 443 height 31
type input "31.23"
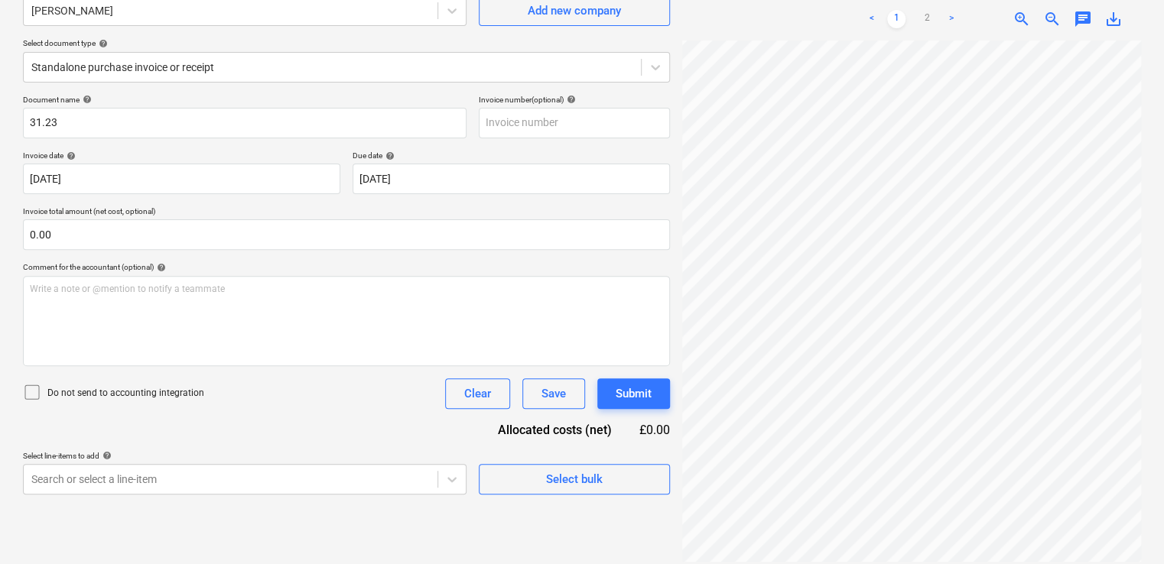
click at [36, 392] on icon at bounding box center [32, 392] width 18 height 18
click at [208, 427] on div "Document name help 31.23 Invoice number (optional) help Invoice date help 13 Se…" at bounding box center [346, 295] width 647 height 400
click at [205, 421] on body "Projects Contacts Company Consolidated Invoices Inbox 9+ format_size keyboard_a…" at bounding box center [582, 139] width 1164 height 564
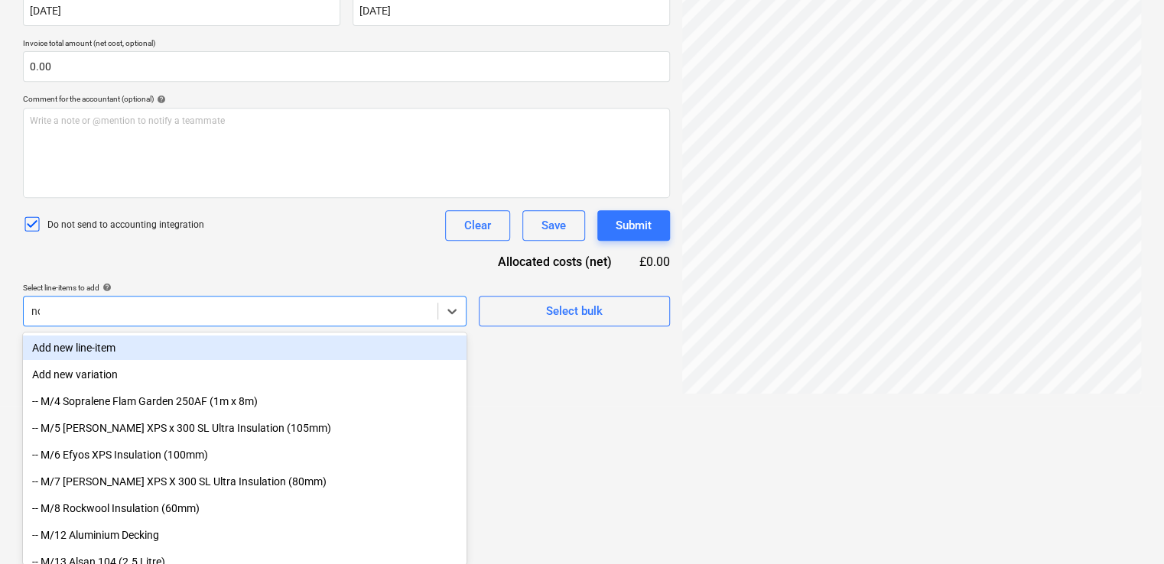
type input "non"
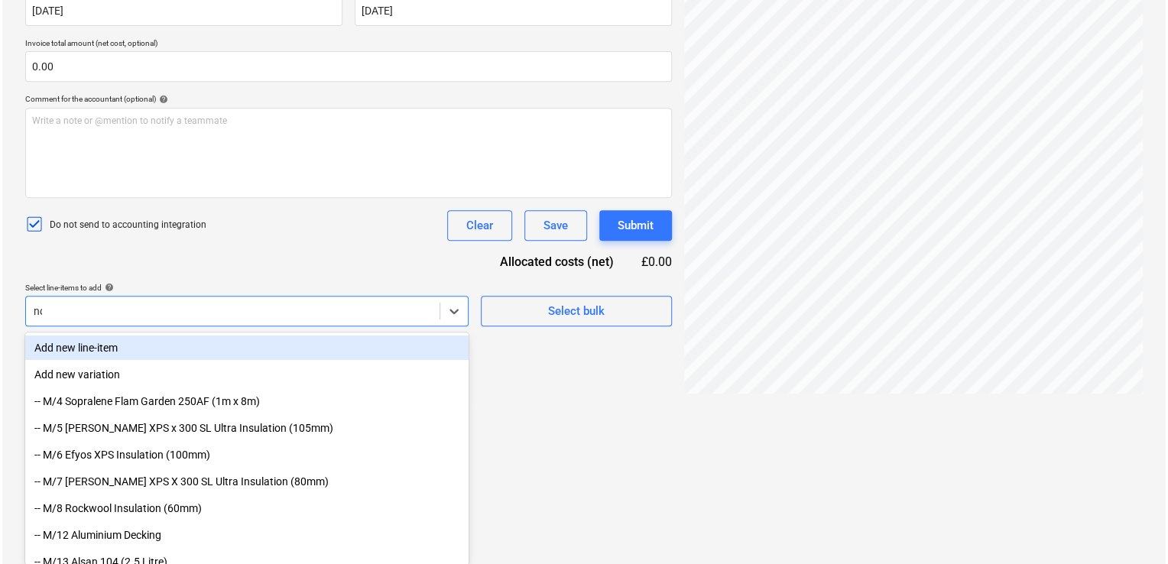
scroll to position [153, 0]
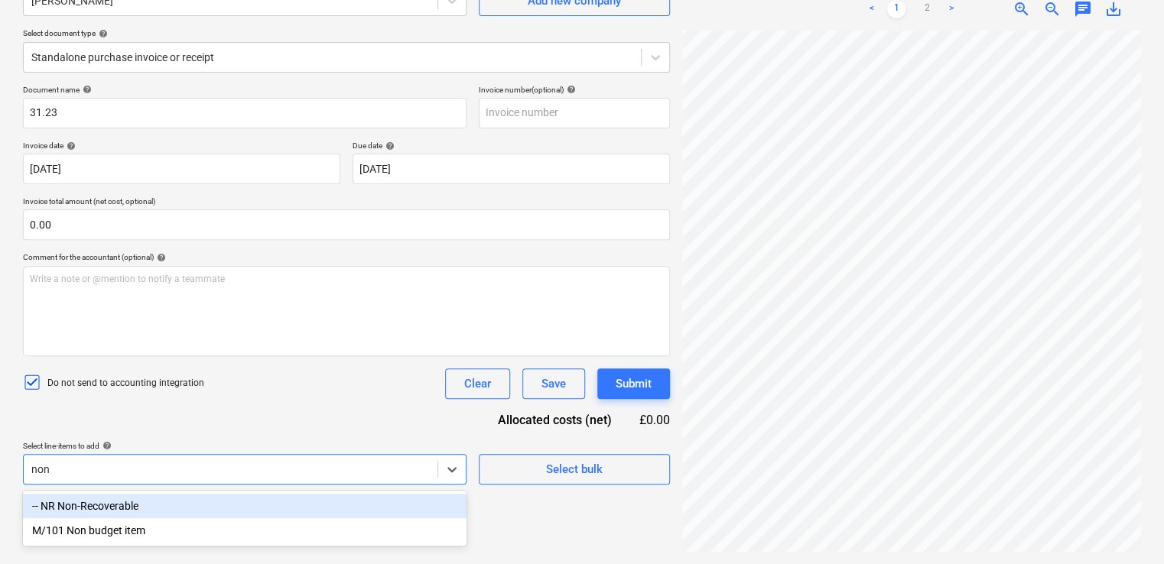
click at [146, 513] on div "-- NR Non-Recoverable" at bounding box center [244, 506] width 443 height 24
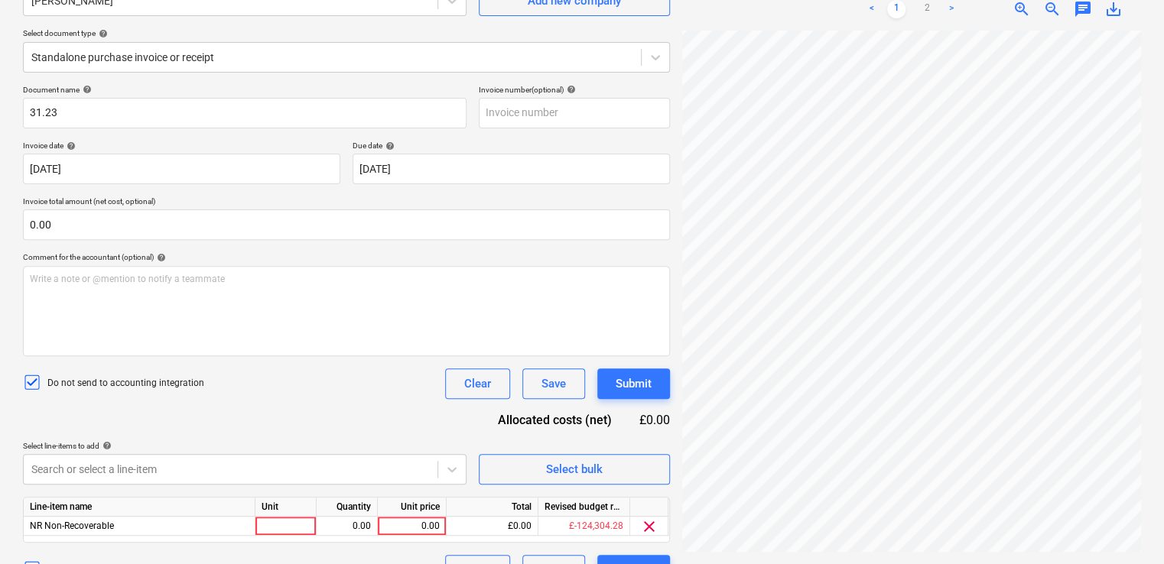
click at [218, 430] on div "Document name help 31.23 Invoice number (optional) help Invoice date help 13 Se…" at bounding box center [346, 335] width 647 height 501
click at [278, 531] on div at bounding box center [285, 526] width 61 height 19
type input "item"
click at [409, 525] on div "0.00" at bounding box center [412, 526] width 56 height 19
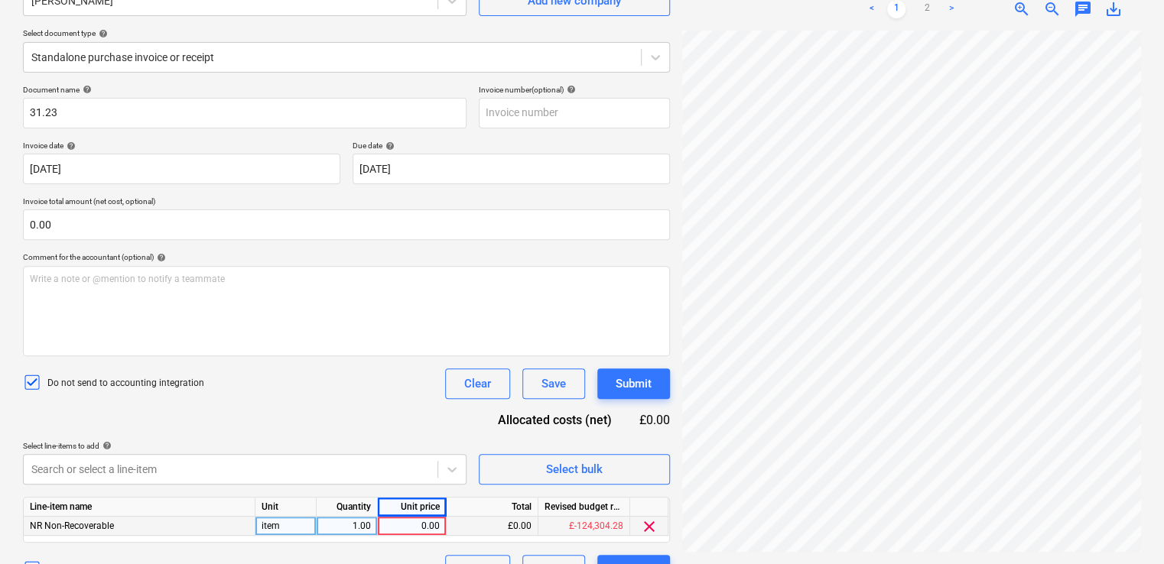
click at [409, 525] on div "0.00" at bounding box center [412, 526] width 56 height 19
type input "58.50"
click at [366, 421] on div "Document name help 31.23 Invoice number (optional) help Invoice date help 13 Se…" at bounding box center [346, 335] width 647 height 501
click at [636, 381] on div "Submit" at bounding box center [634, 384] width 36 height 20
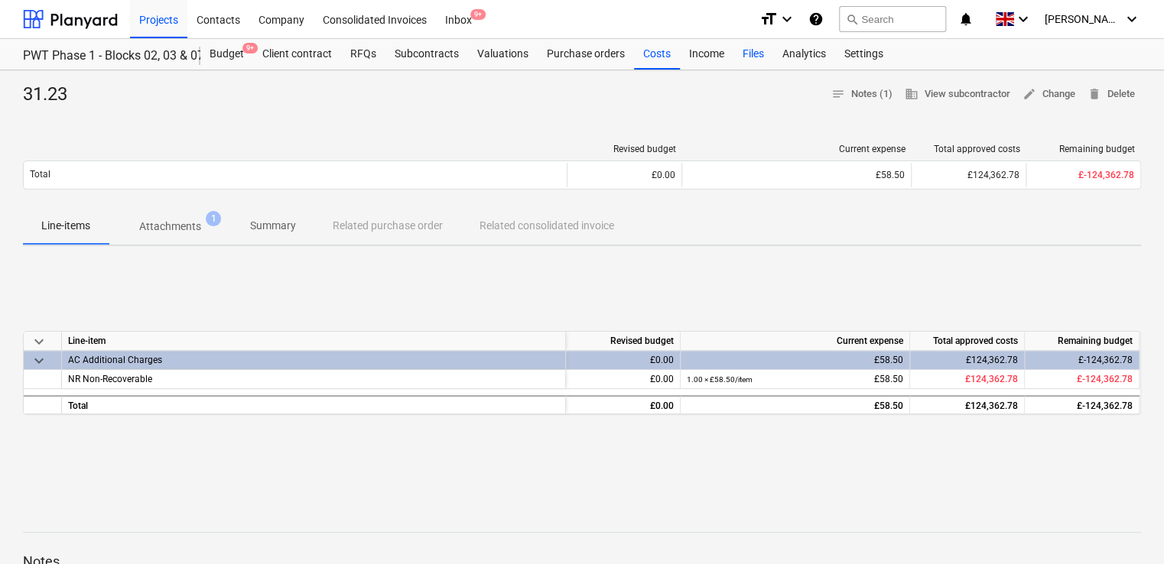
click at [749, 50] on div "Files" at bounding box center [753, 54] width 40 height 31
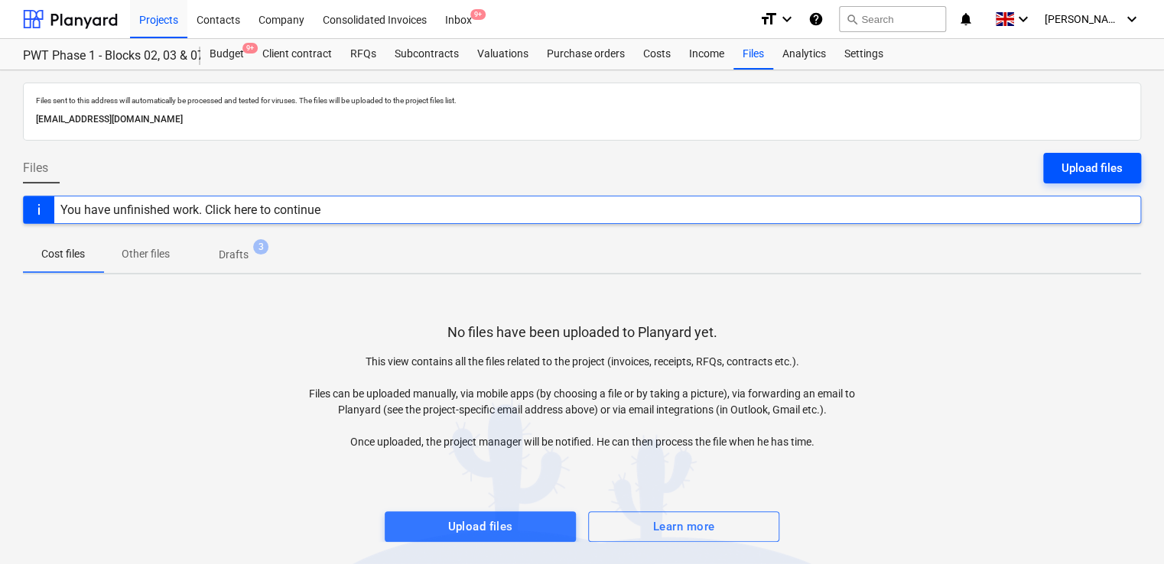
click at [1069, 167] on div "Upload files" at bounding box center [1091, 168] width 61 height 20
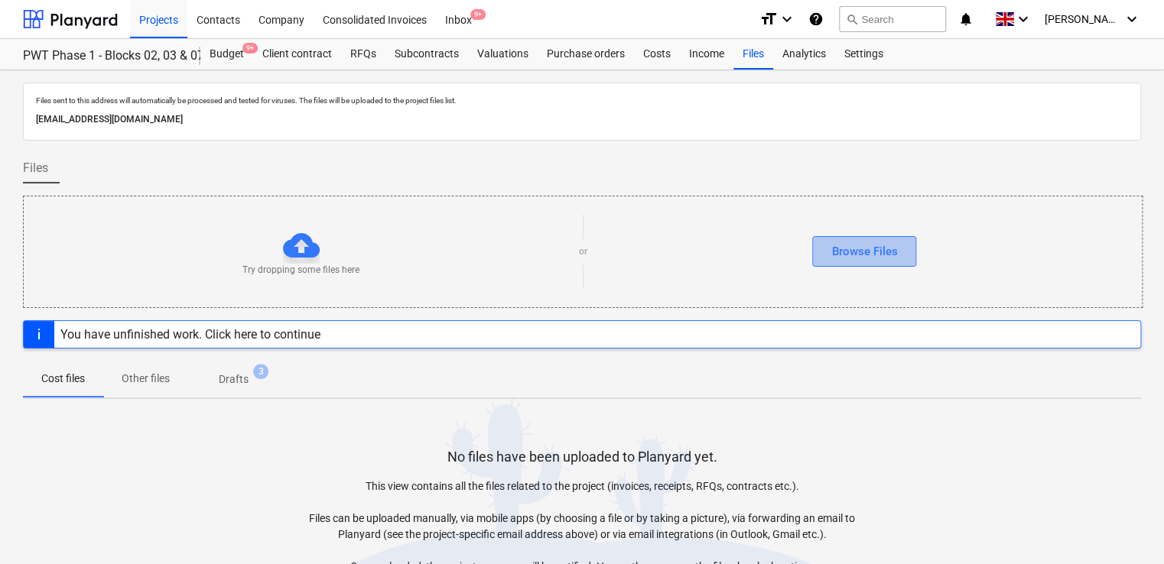
click at [884, 255] on div "Browse Files" at bounding box center [864, 252] width 66 height 20
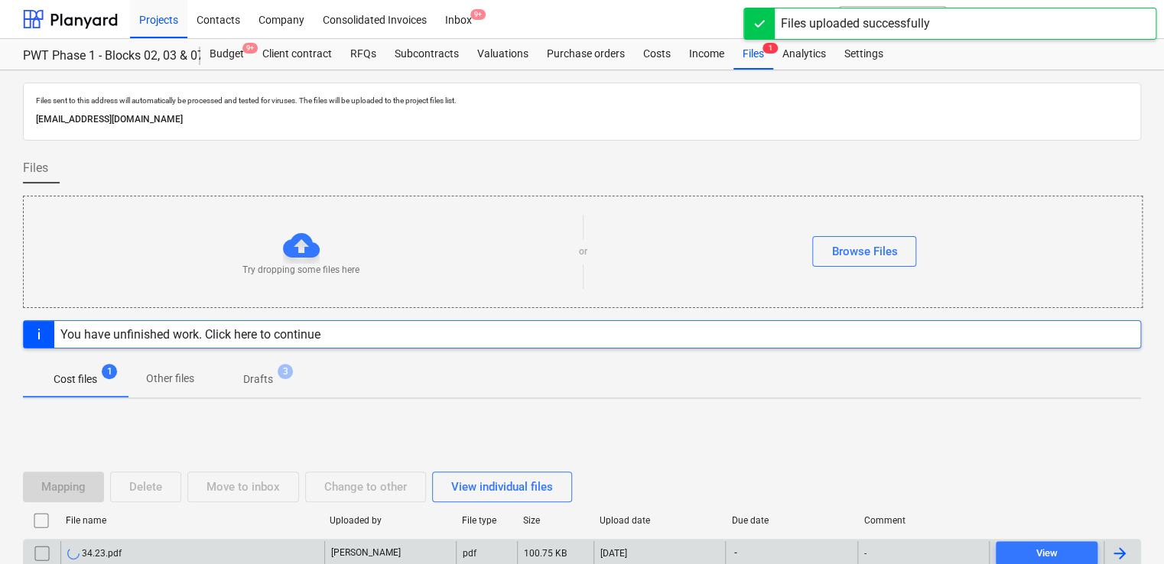
click at [202, 552] on div "34.23.pdf" at bounding box center [192, 553] width 264 height 24
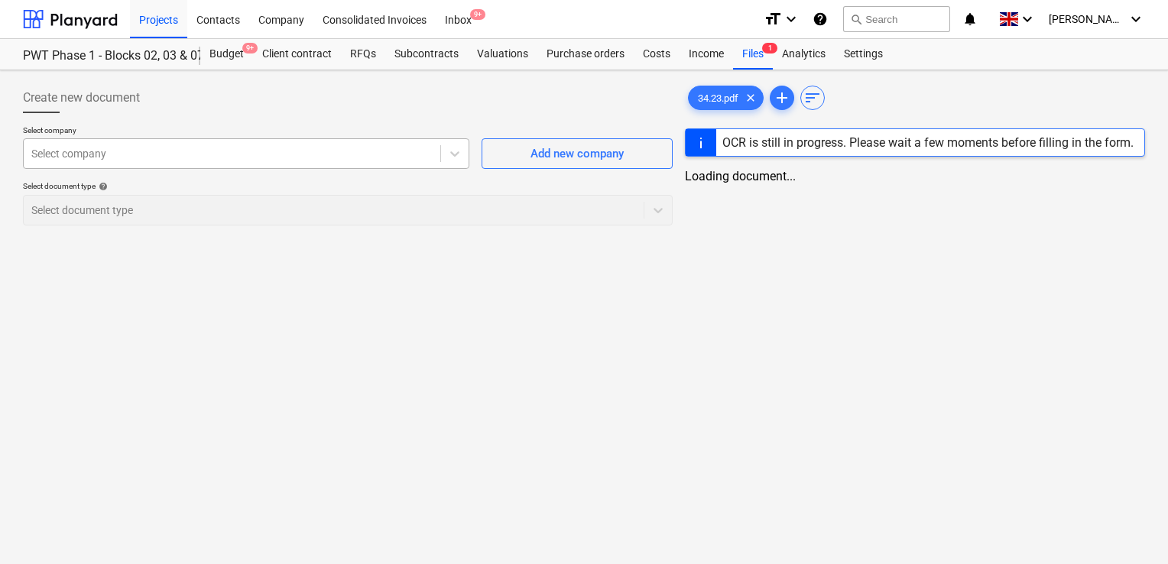
click at [265, 149] on div at bounding box center [231, 153] width 401 height 15
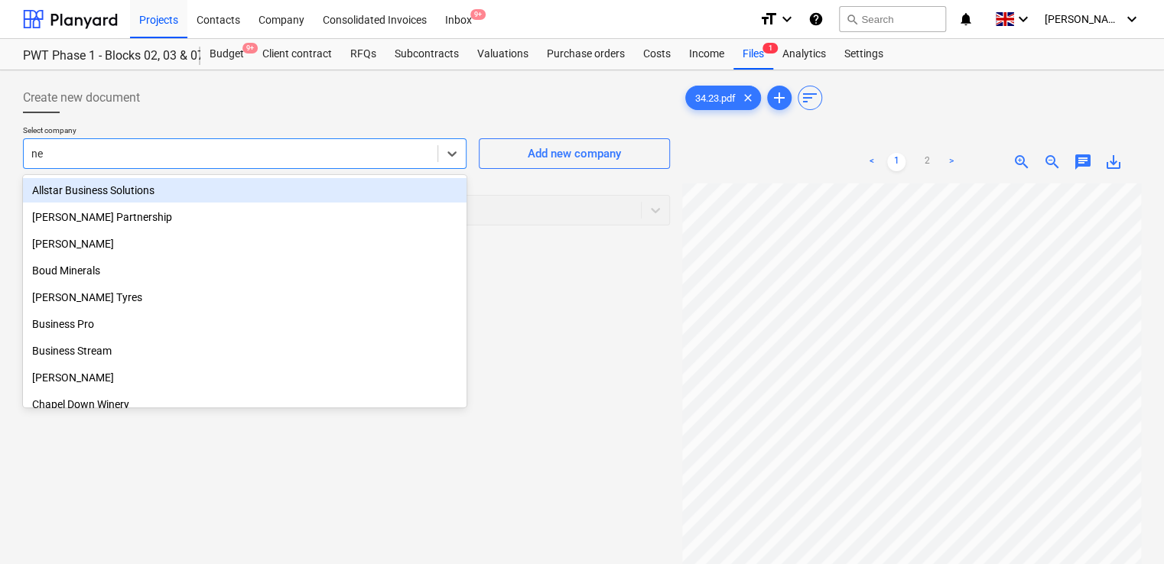
type input "nem"
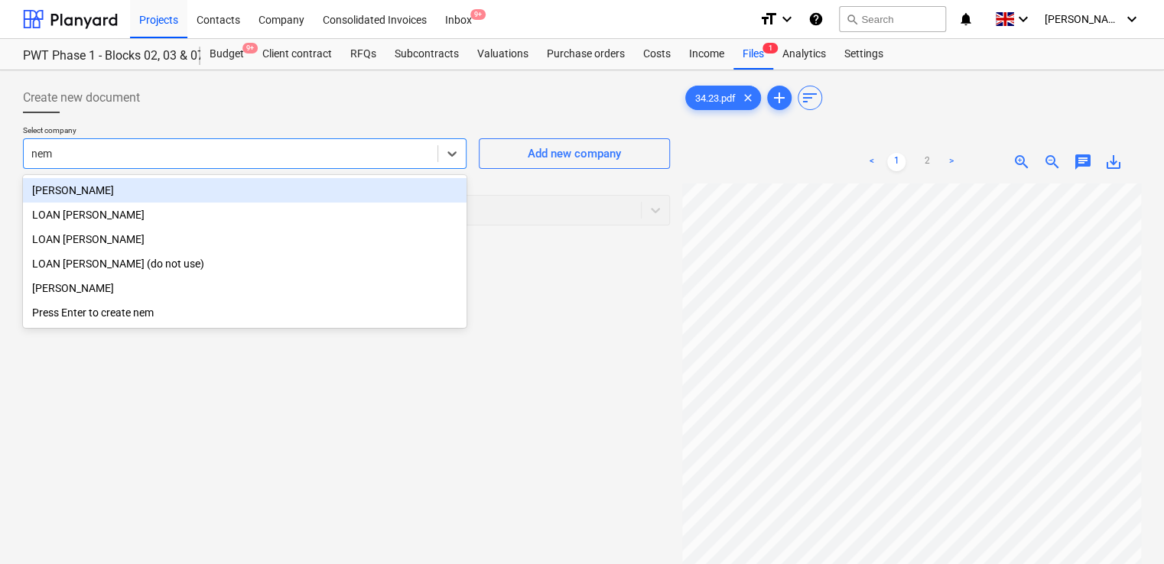
click at [80, 184] on div "[PERSON_NAME]" at bounding box center [244, 190] width 443 height 24
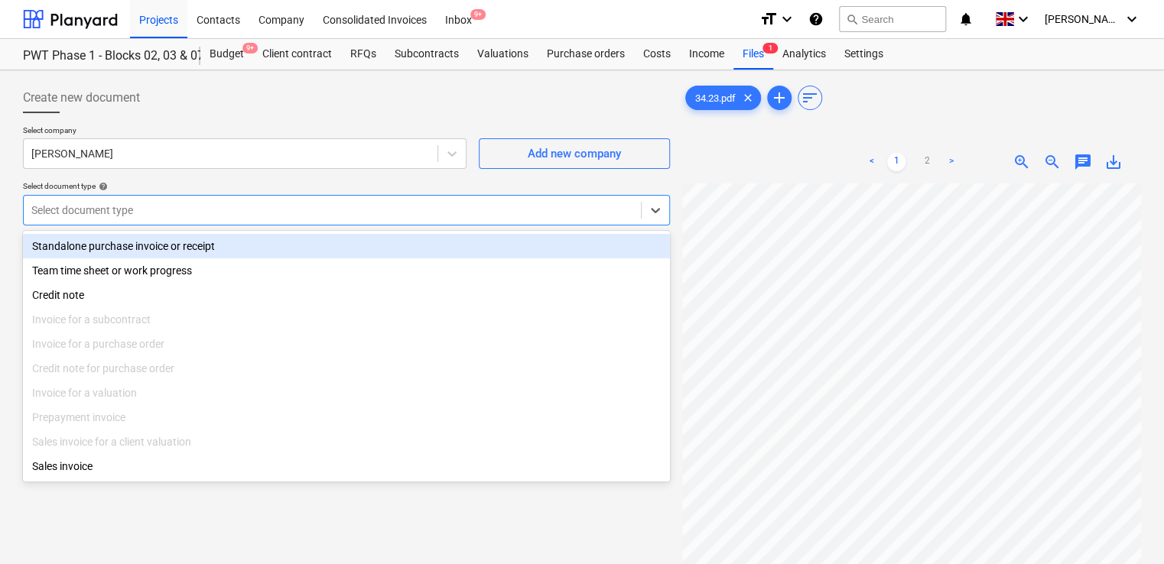
click at [112, 216] on div at bounding box center [332, 210] width 602 height 15
click at [110, 243] on div "Standalone purchase invoice or receipt" at bounding box center [346, 246] width 647 height 24
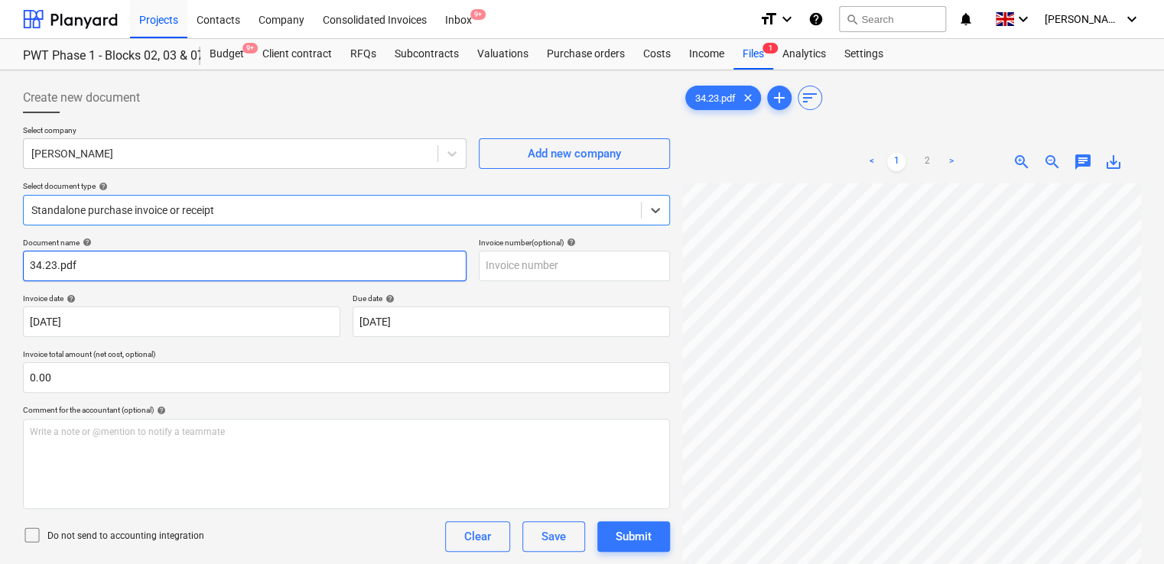
click at [99, 268] on input "34.23.pdf" at bounding box center [244, 266] width 443 height 31
type input "34.23"
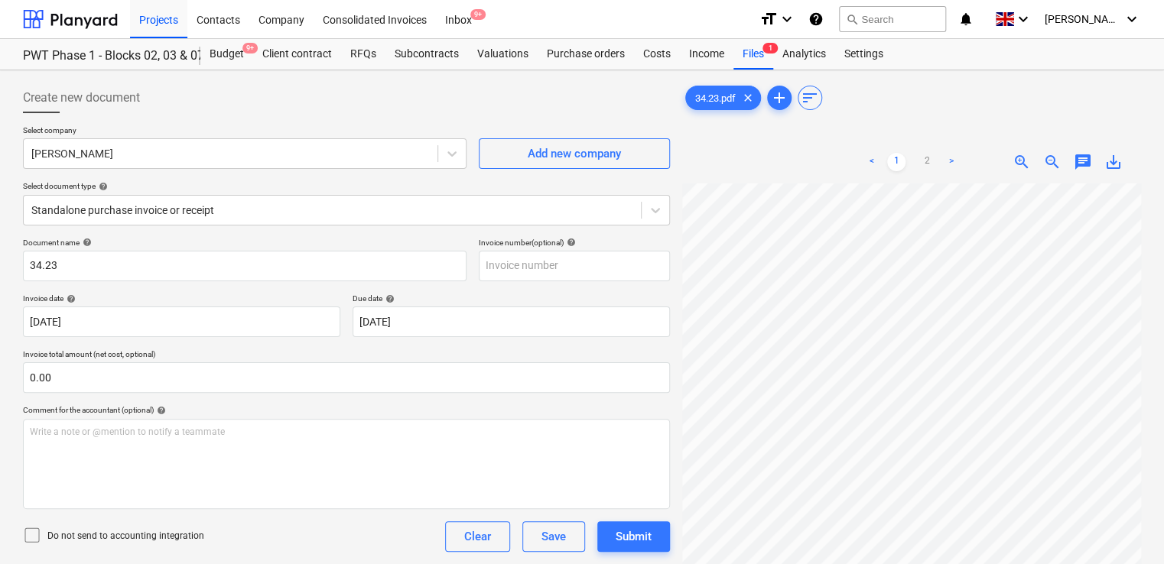
click at [34, 534] on icon at bounding box center [32, 535] width 18 height 18
click at [199, 540] on p "Do not send to accounting integration" at bounding box center [125, 536] width 157 height 13
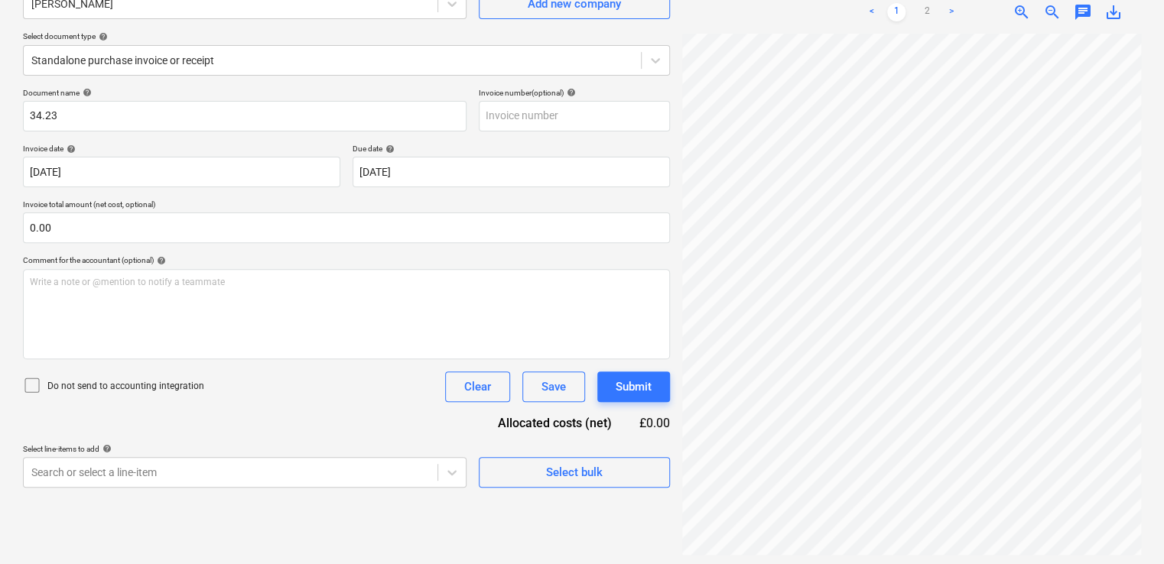
scroll to position [153, 0]
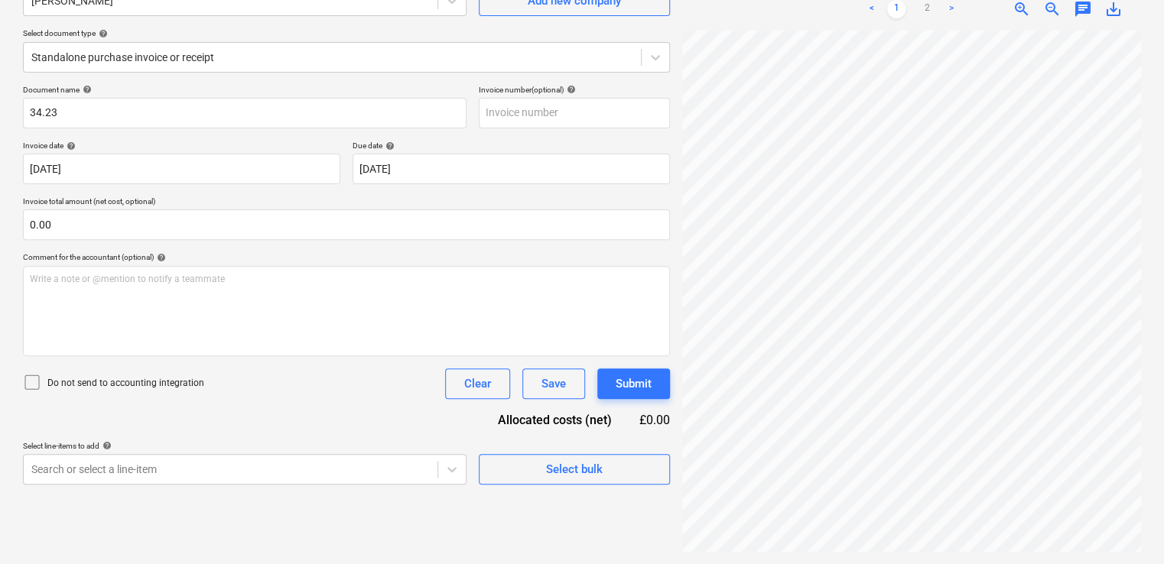
click at [33, 387] on icon at bounding box center [32, 382] width 18 height 18
click at [164, 411] on body "Projects Contacts Company Consolidated Invoices Inbox 9+ format_size keyboard_a…" at bounding box center [582, 129] width 1164 height 564
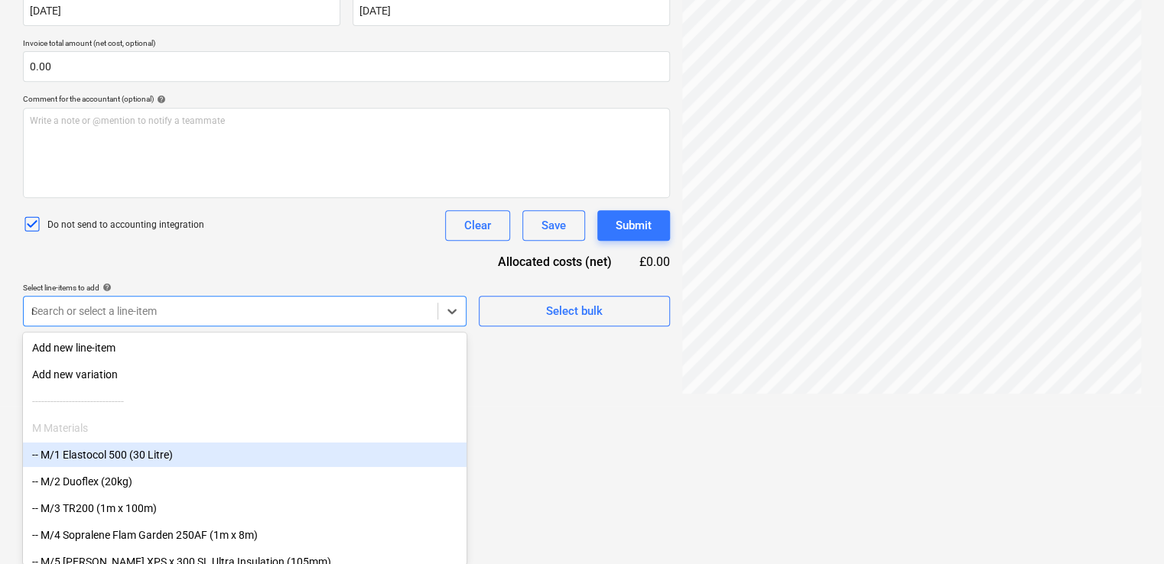
type input "non"
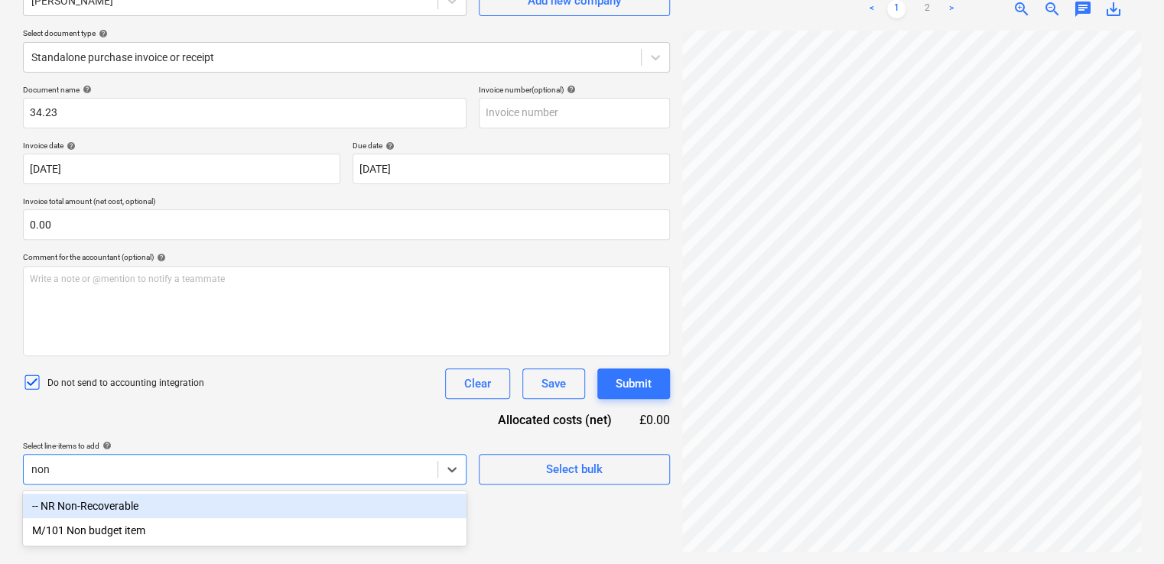
click at [128, 504] on div "-- NR Non-Recoverable" at bounding box center [244, 506] width 443 height 24
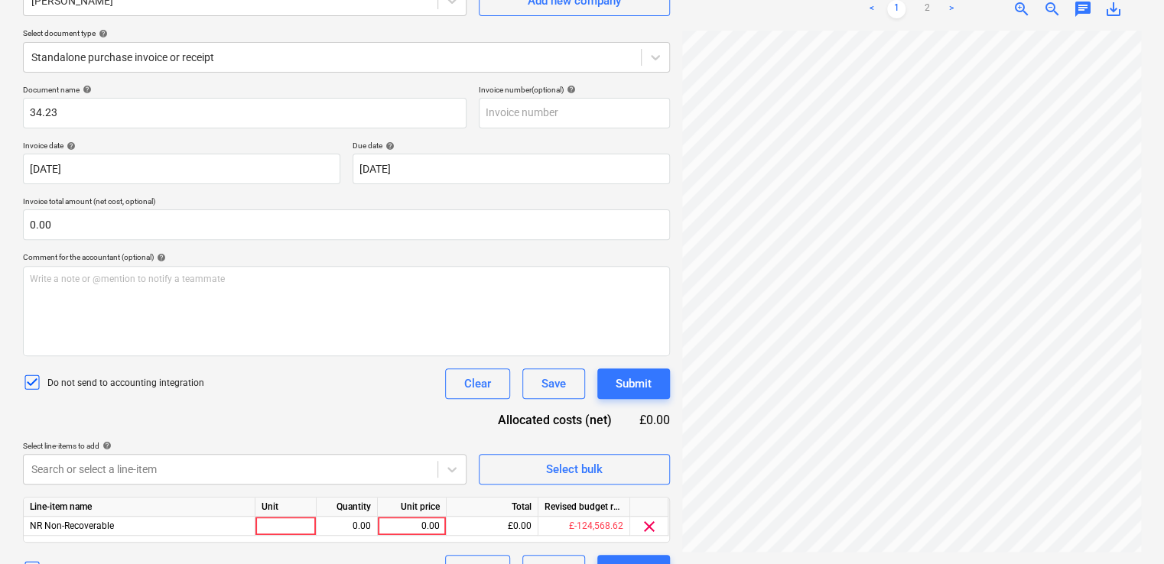
click at [226, 396] on div "Do not send to accounting integration Clear Save Submit" at bounding box center [346, 384] width 647 height 31
click at [286, 533] on div at bounding box center [285, 526] width 61 height 19
type input "item"
type input "58.50"
click at [333, 411] on div "Document name help 34.23 Invoice number (optional) help Invoice date help 09 Oc…" at bounding box center [346, 335] width 647 height 501
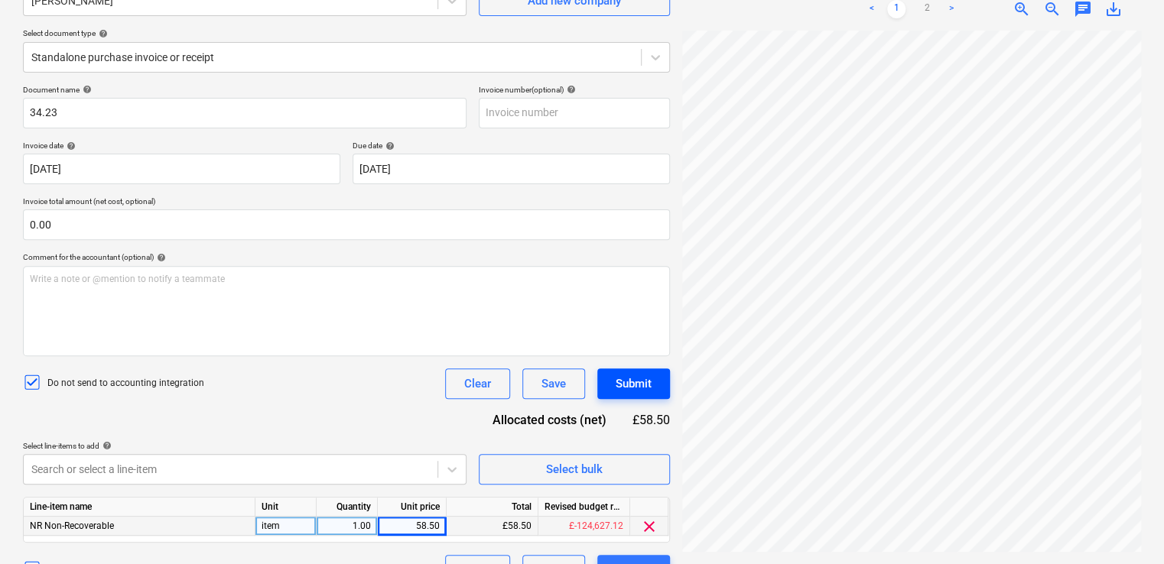
click at [628, 377] on div "Submit" at bounding box center [634, 384] width 36 height 20
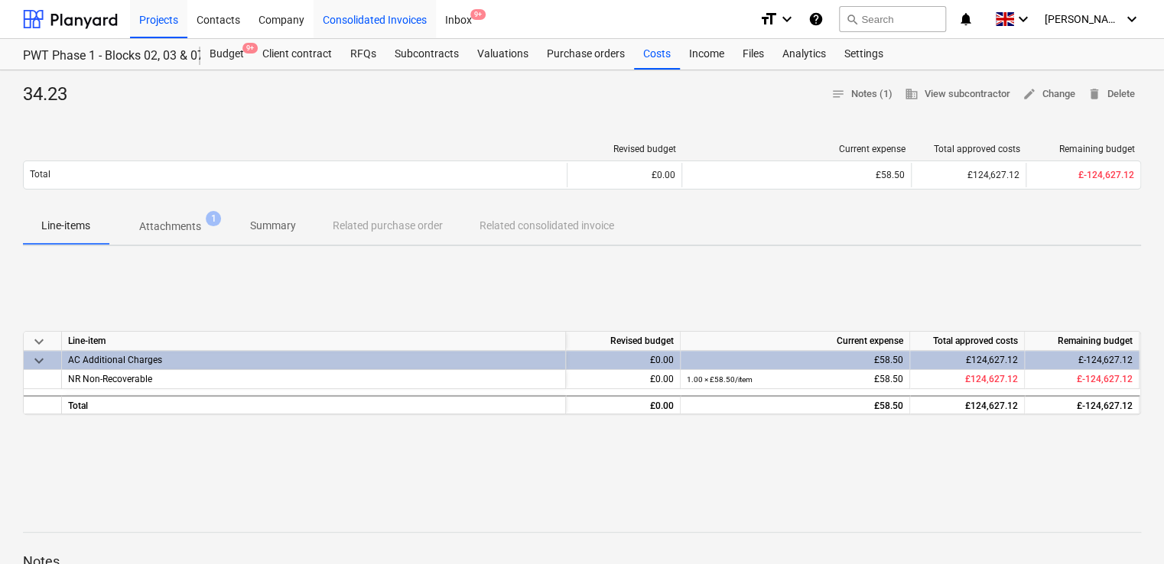
click at [385, 19] on div "Consolidated Invoices" at bounding box center [374, 18] width 122 height 39
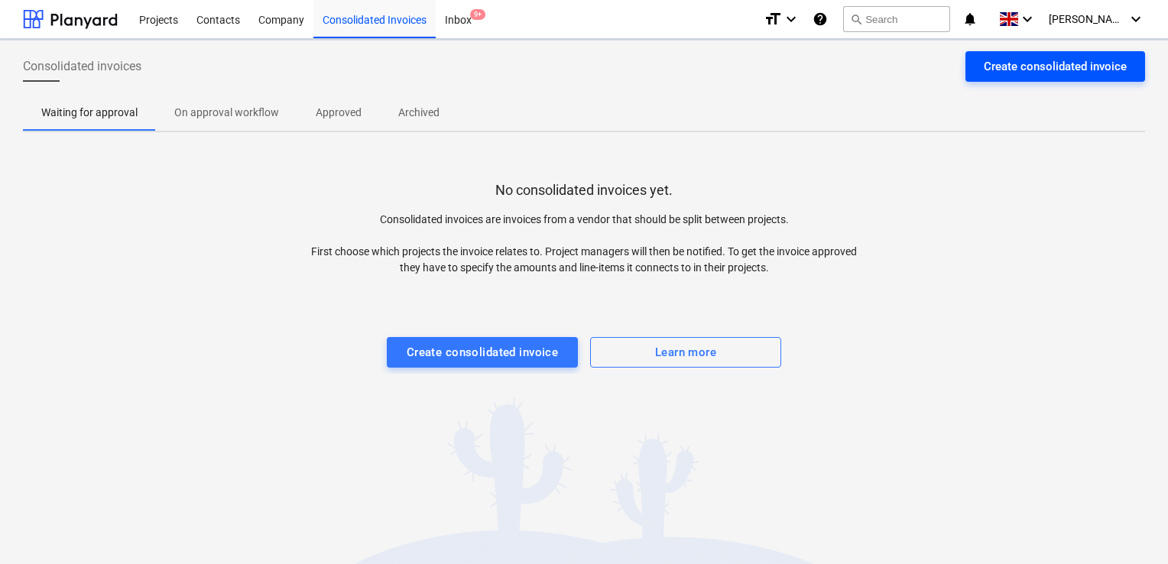
click at [1054, 67] on div "Create consolidated invoice" at bounding box center [1055, 67] width 143 height 20
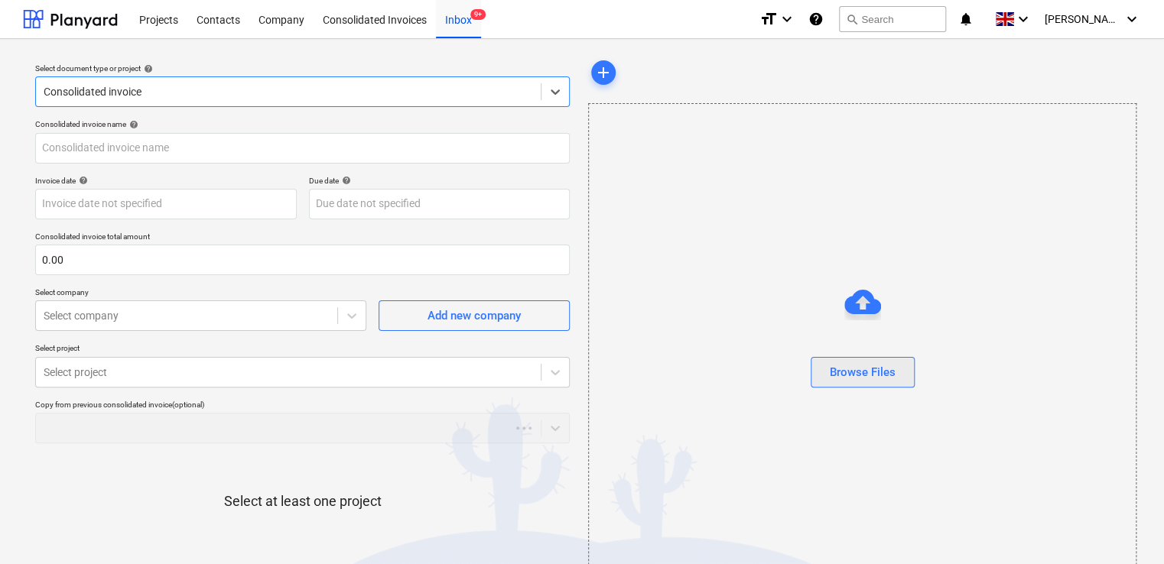
click at [817, 384] on button "Browse Files" at bounding box center [863, 372] width 104 height 31
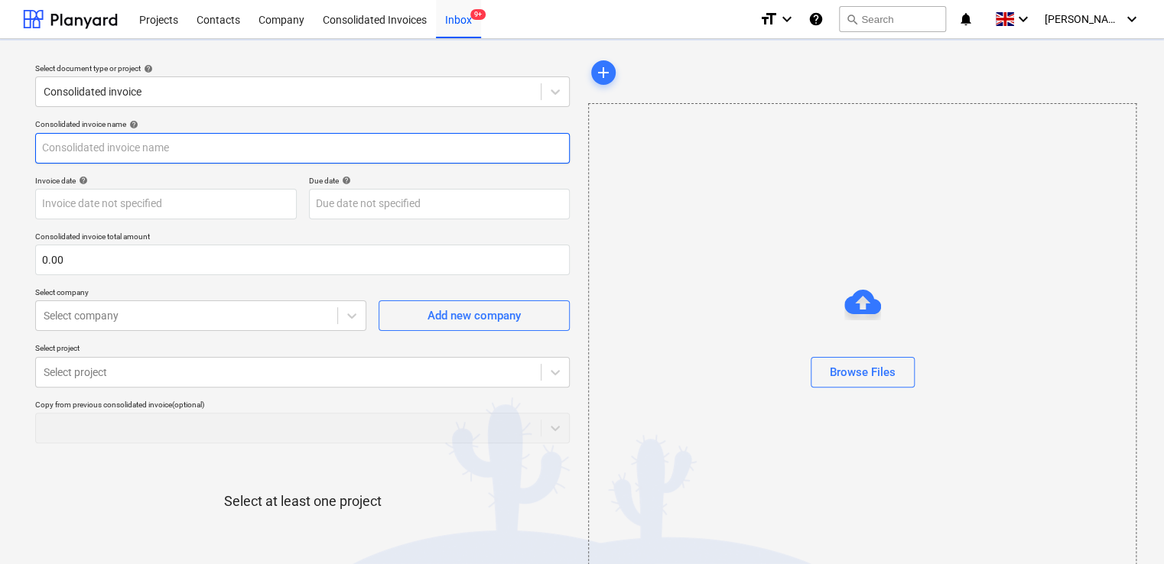
click at [234, 160] on input "text" at bounding box center [302, 148] width 534 height 31
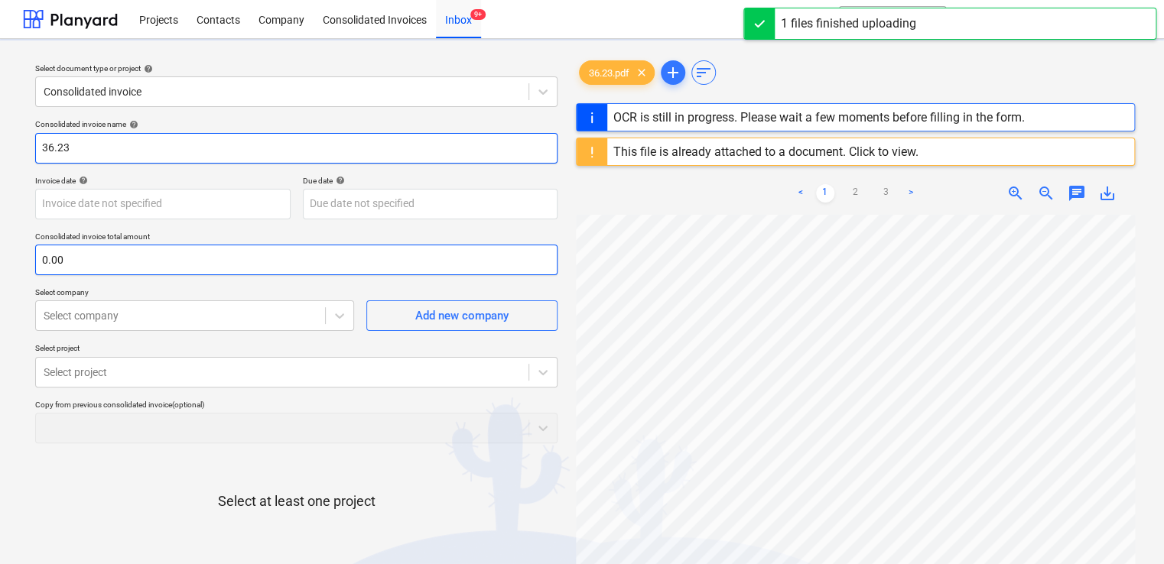
type input "36.23"
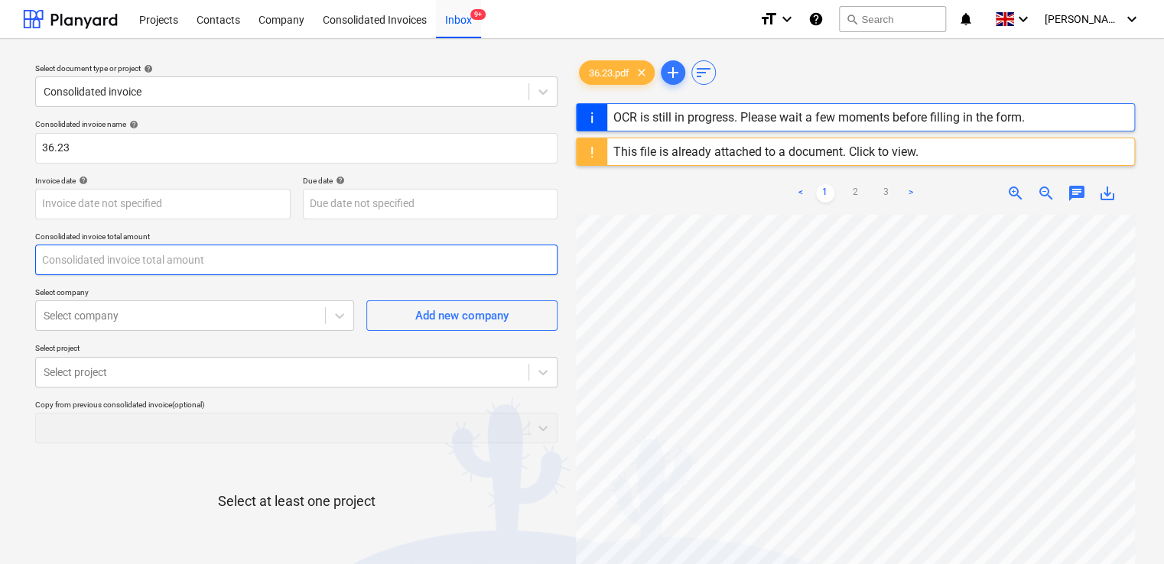
click at [141, 257] on input "text" at bounding box center [296, 260] width 522 height 31
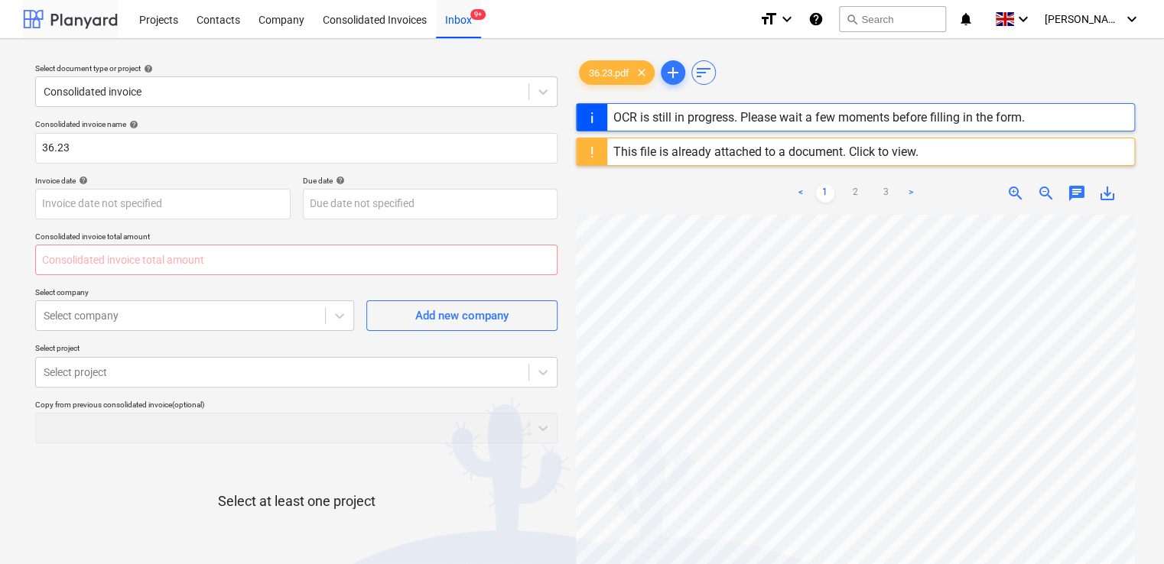
type input "0.00"
type input "8"
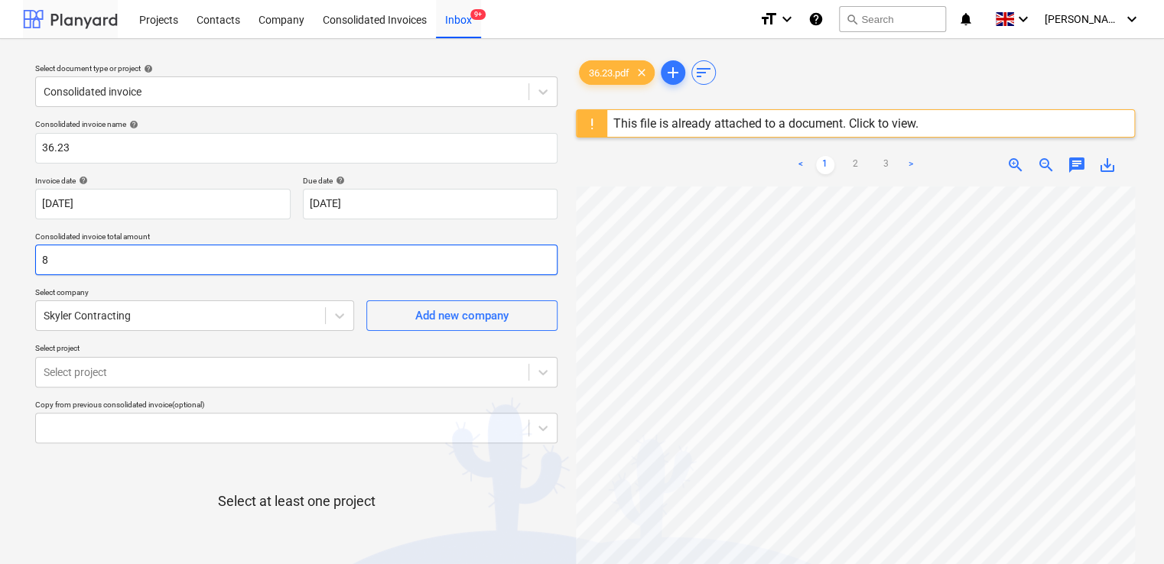
type input "[DATE]"
type input "88.50"
click at [184, 309] on div at bounding box center [181, 315] width 274 height 15
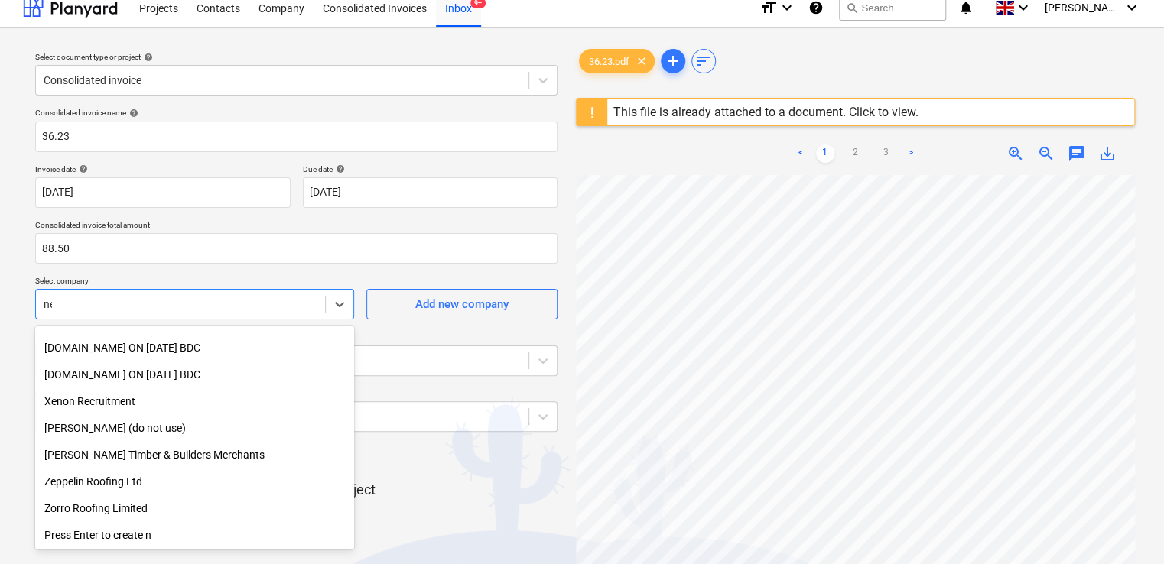
scroll to position [2937, 0]
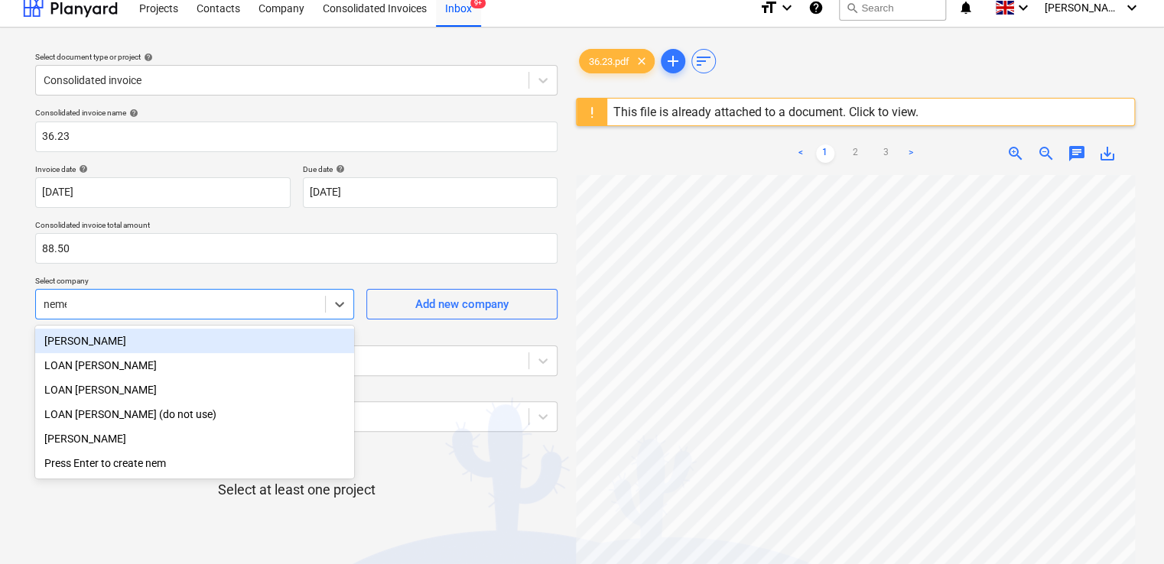
type input "[PERSON_NAME]"
click at [165, 348] on div "[PERSON_NAME]" at bounding box center [194, 341] width 319 height 24
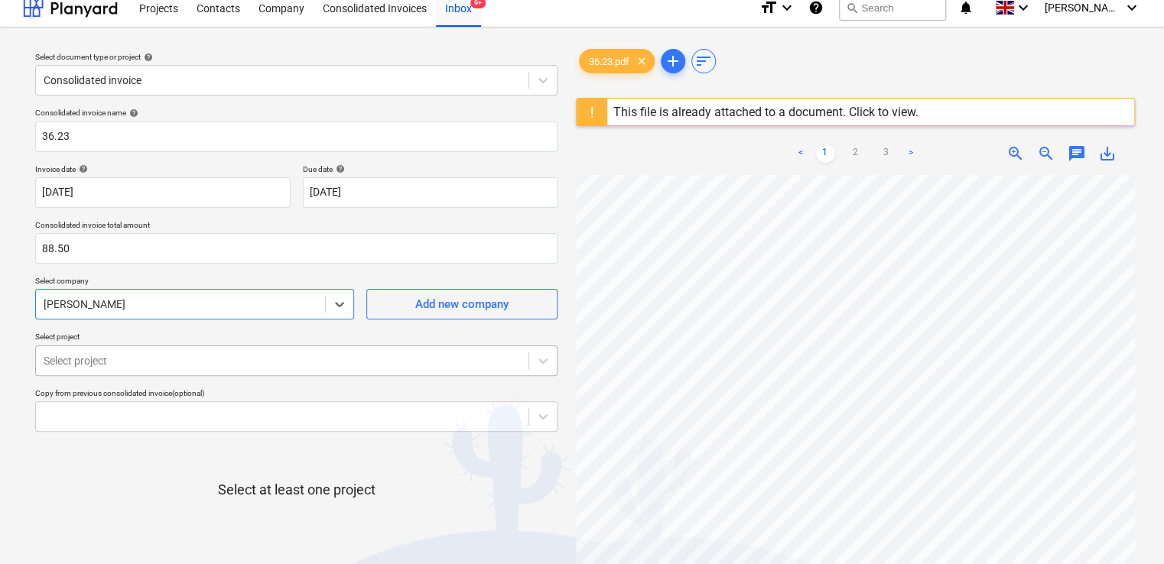
click at [145, 369] on body "Projects Contacts Company Consolidated Invoices Inbox 9+ format_size keyboard_a…" at bounding box center [582, 271] width 1164 height 564
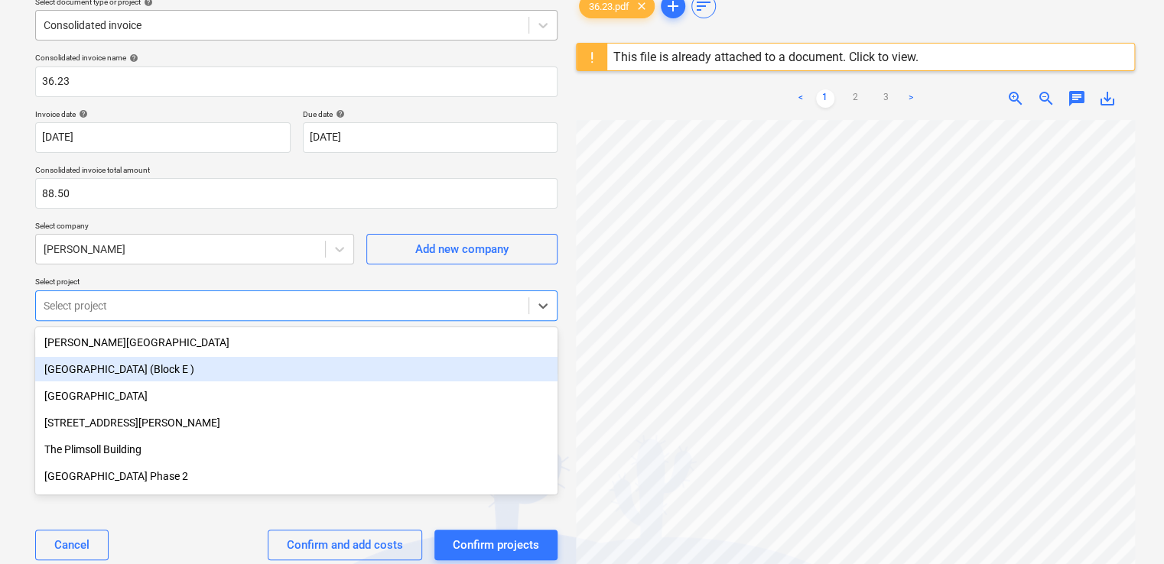
scroll to position [67, 0]
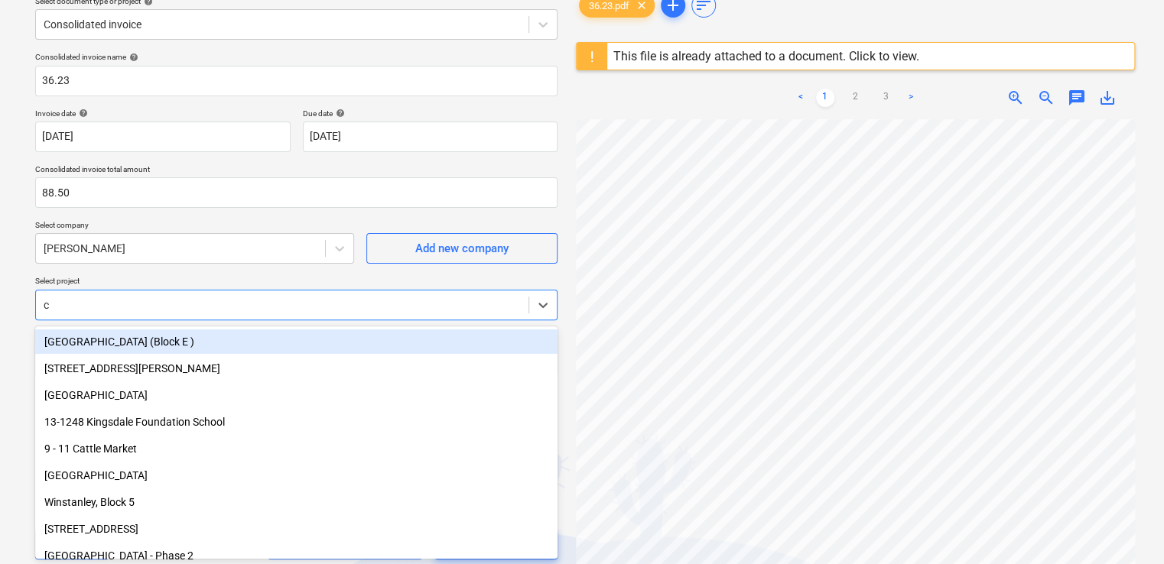
type input "co"
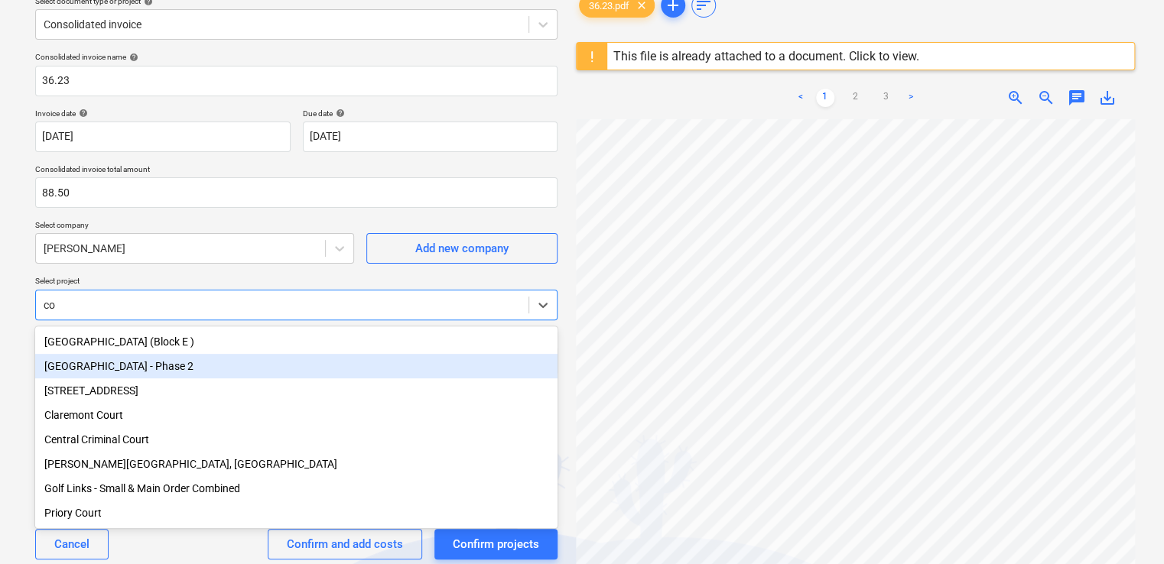
click at [211, 356] on div "[GEOGRAPHIC_DATA] - Phase 2" at bounding box center [296, 366] width 522 height 24
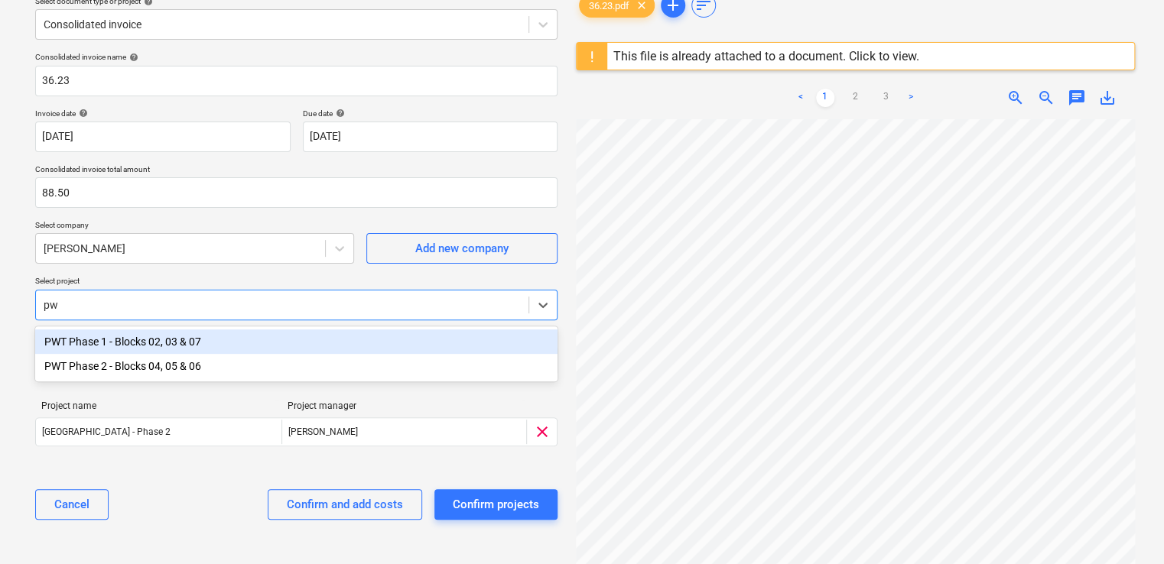
type input "pwt"
click at [211, 356] on div "PWT Phase 2 - Blocks 04, 05 & 06" at bounding box center [296, 366] width 522 height 24
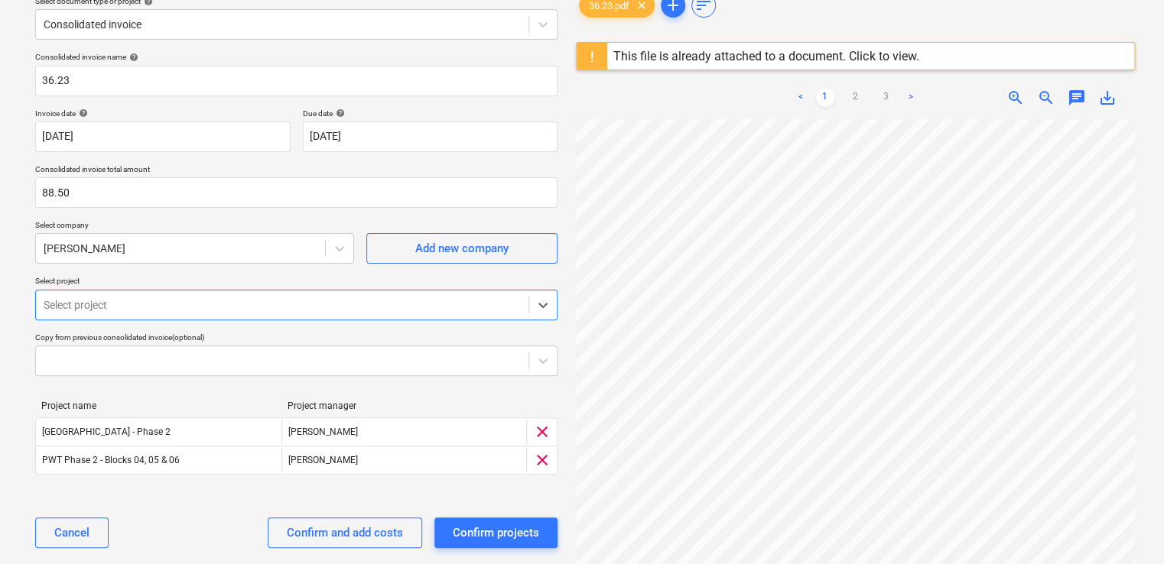
click at [199, 317] on div "Select project" at bounding box center [296, 305] width 522 height 31
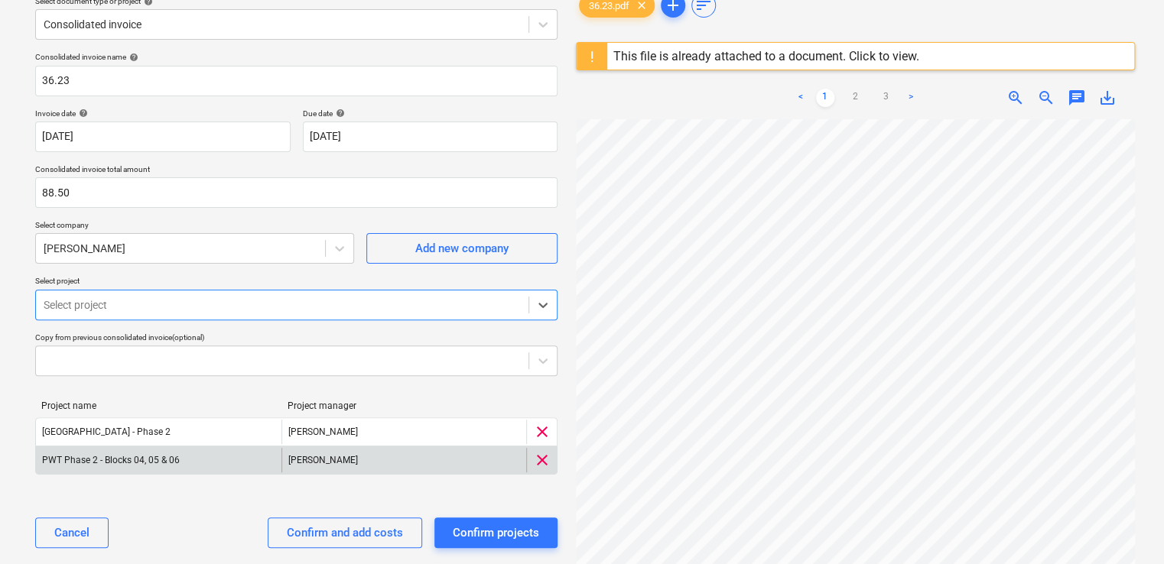
click at [538, 456] on span "clear" at bounding box center [542, 460] width 18 height 18
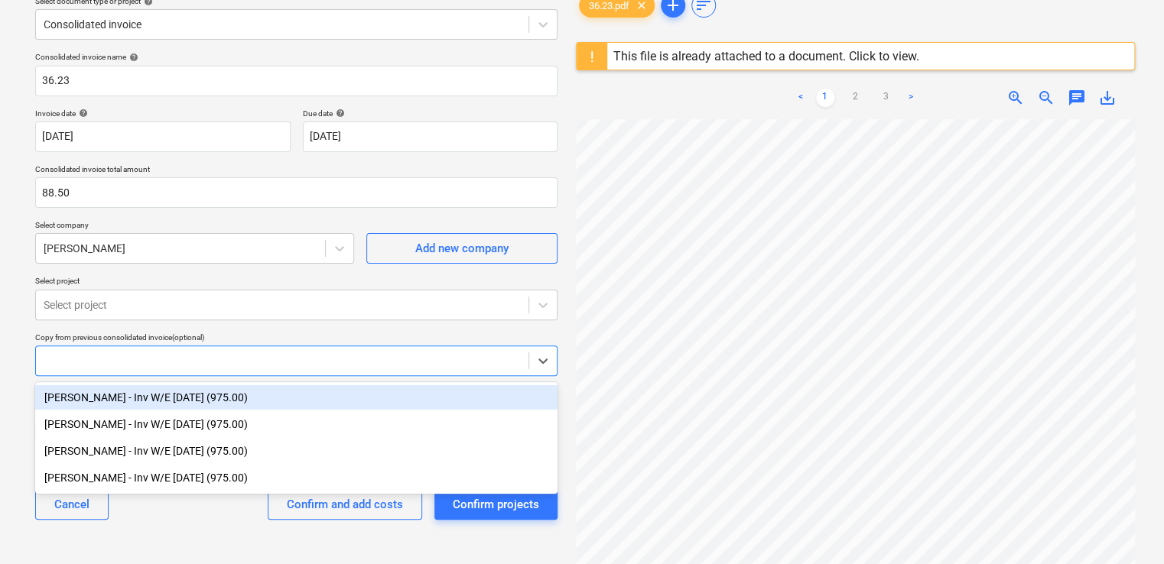
click at [265, 353] on body "Projects Contacts Company Consolidated Invoices Inbox 9+ format_size keyboard_a…" at bounding box center [582, 215] width 1164 height 564
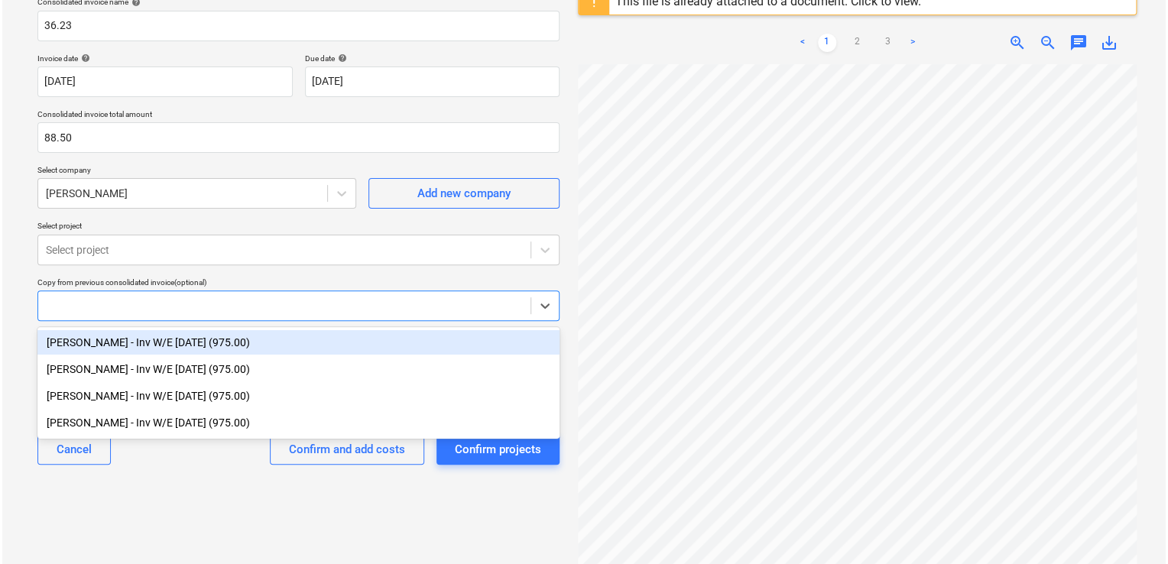
scroll to position [123, 0]
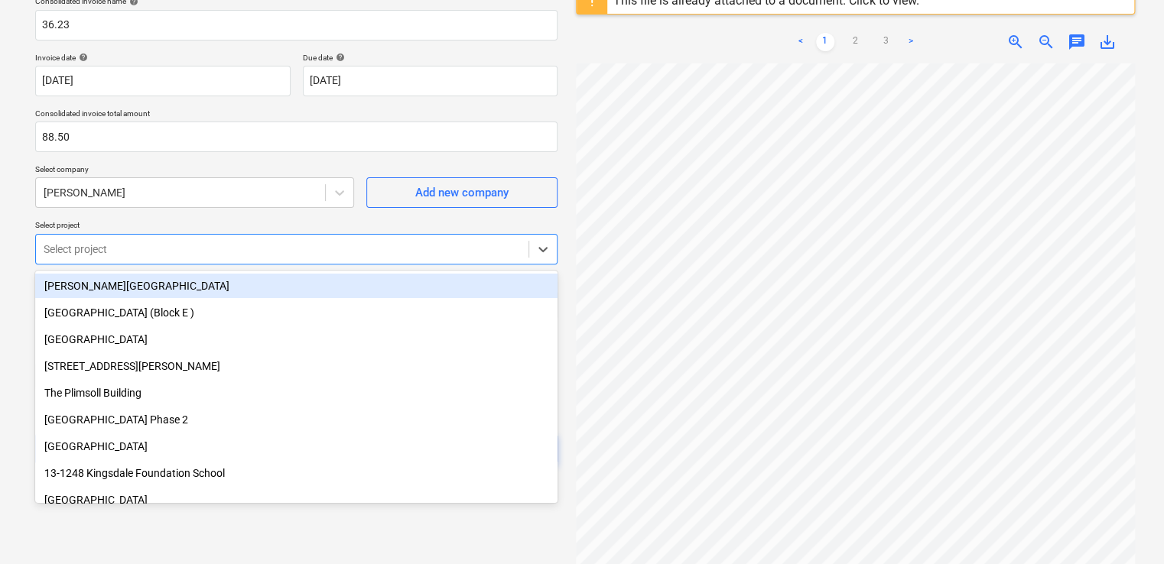
click at [245, 249] on div at bounding box center [282, 249] width 477 height 15
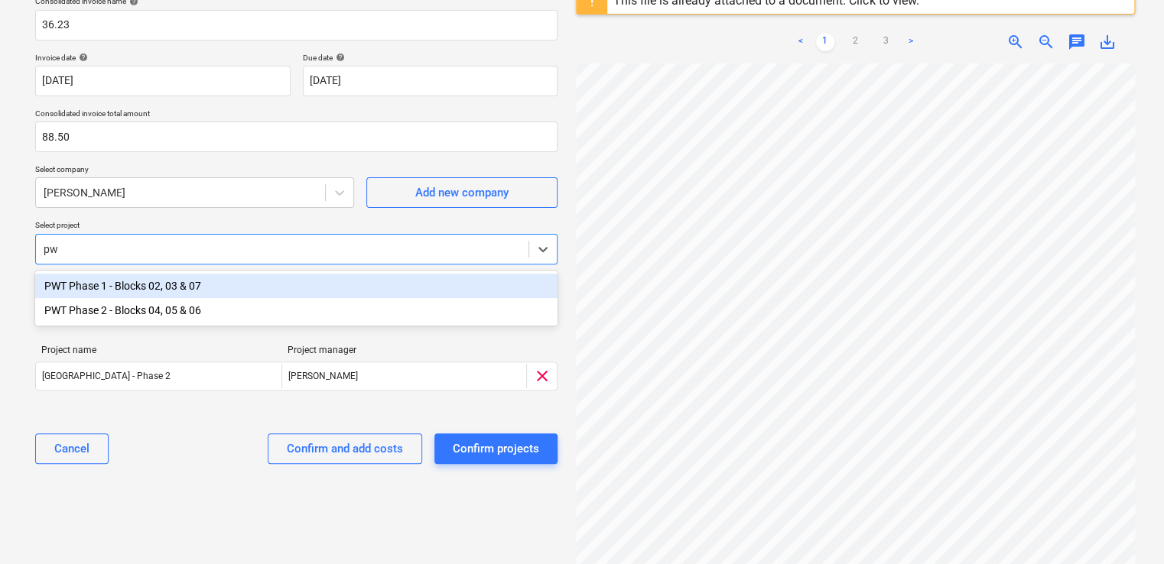
type input "pwt"
click at [211, 287] on div "PWT Phase 1 - Blocks 02, 03 & 07" at bounding box center [296, 286] width 522 height 24
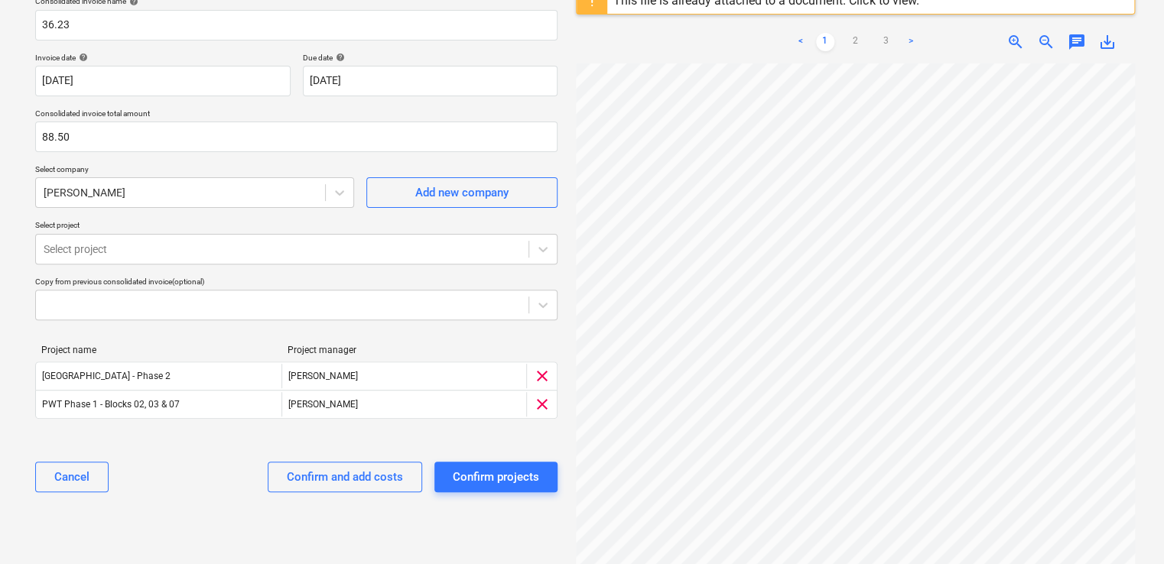
click at [252, 528] on div "Select document type or project help Consolidated invoice Consolidated invoice …" at bounding box center [296, 259] width 547 height 663
click at [339, 476] on div "Confirm and add costs" at bounding box center [345, 477] width 116 height 20
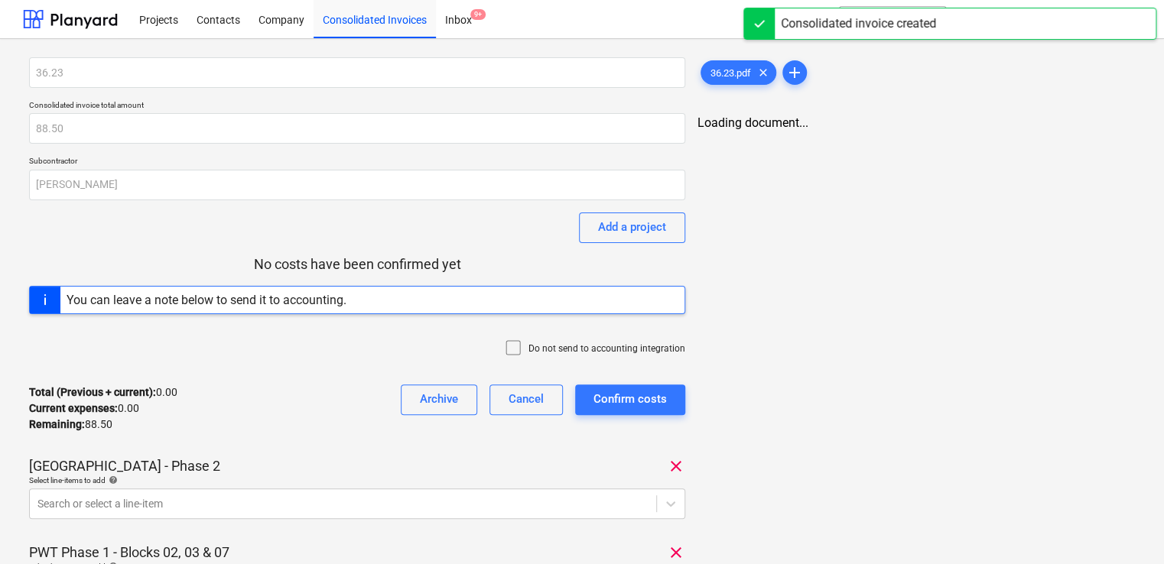
click at [515, 346] on icon at bounding box center [513, 348] width 18 height 18
click at [294, 497] on body "Projects Contacts Company Consolidated Invoices Inbox 9+ format_size keyboard_a…" at bounding box center [582, 282] width 1164 height 564
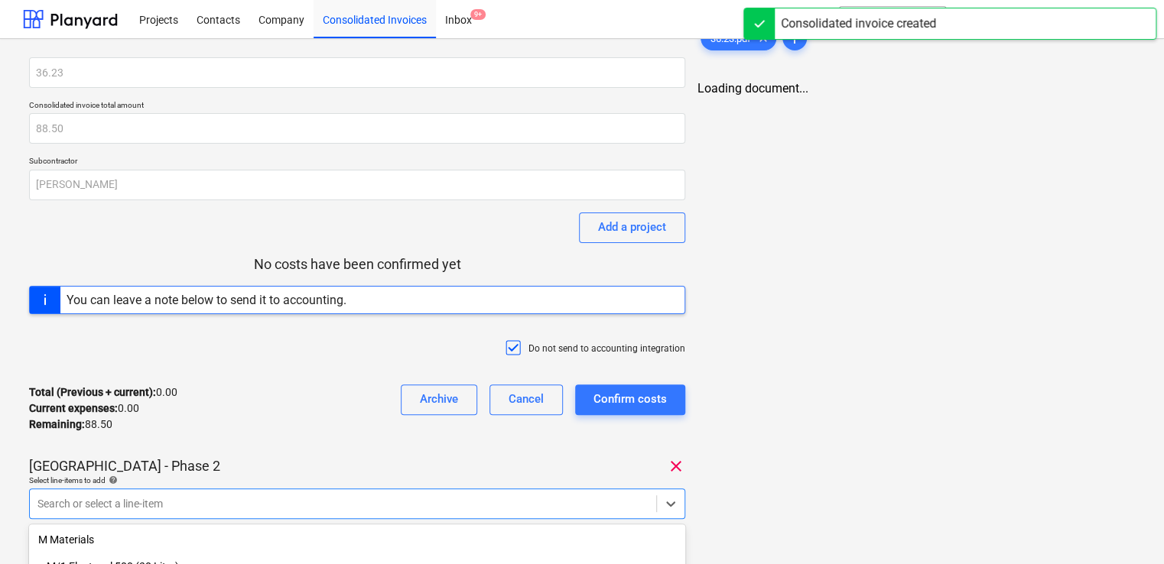
scroll to position [199, 0]
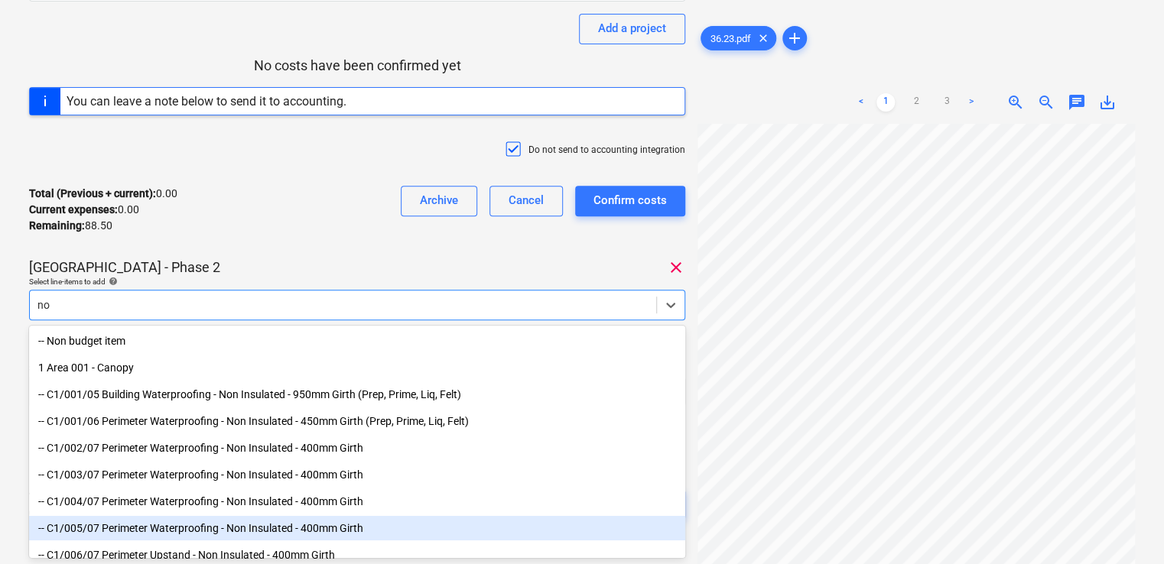
type input "n"
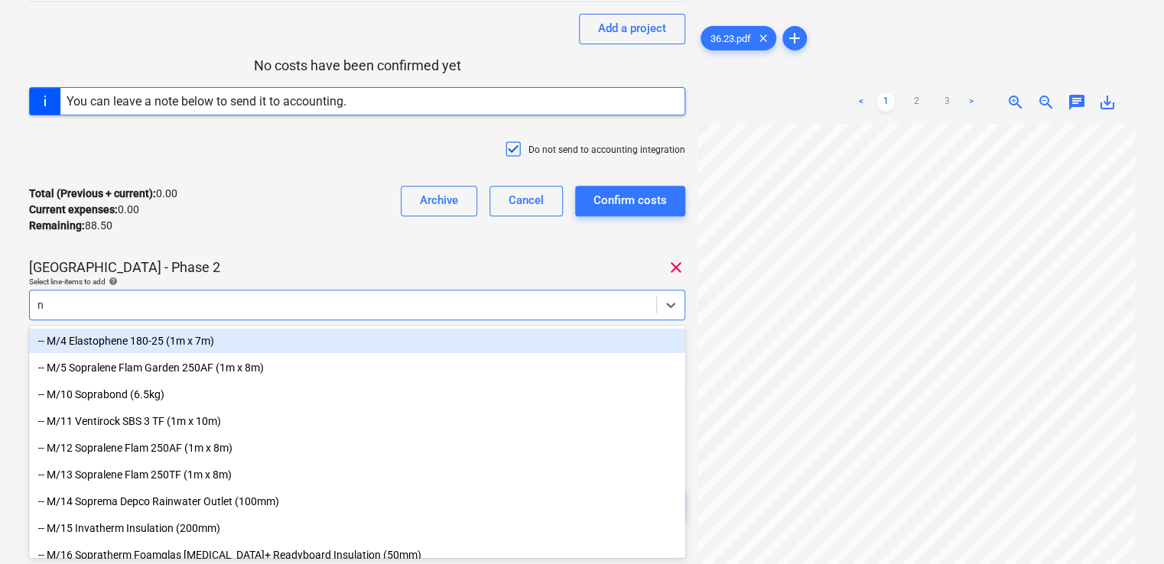
type input "nr"
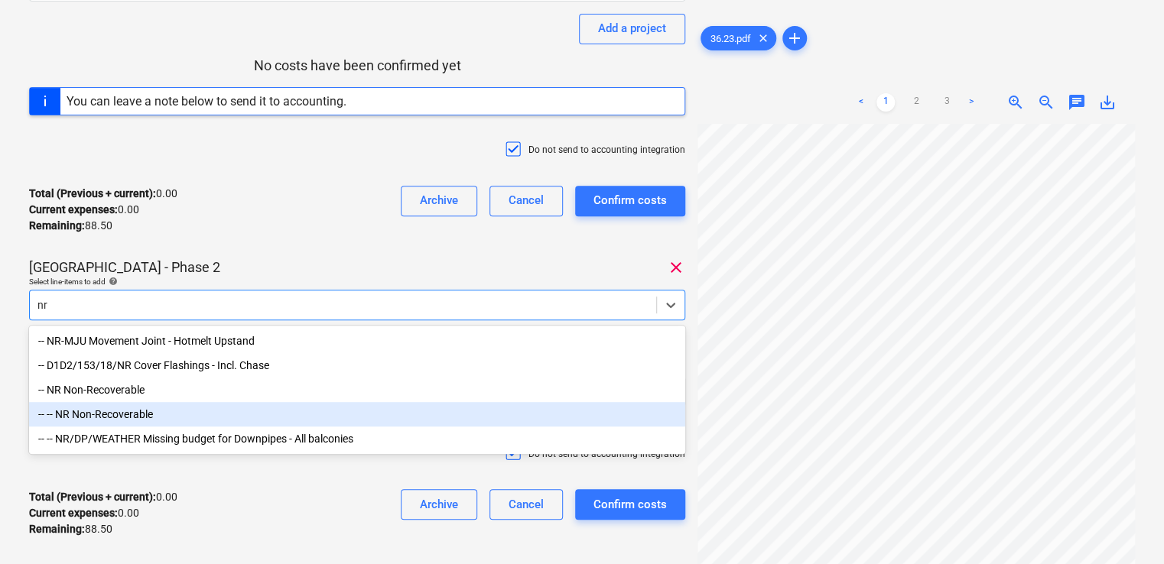
click at [144, 404] on div "-- -- NR Non-Recoverable" at bounding box center [357, 414] width 656 height 24
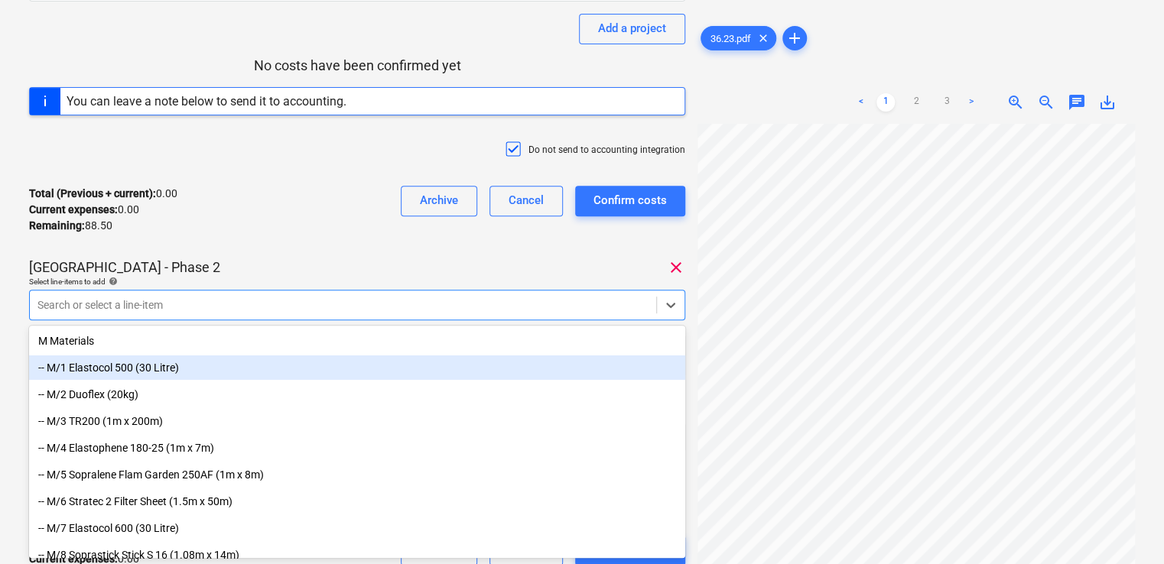
click at [237, 266] on div "Coronation Square - Phase 2 clear" at bounding box center [357, 267] width 656 height 18
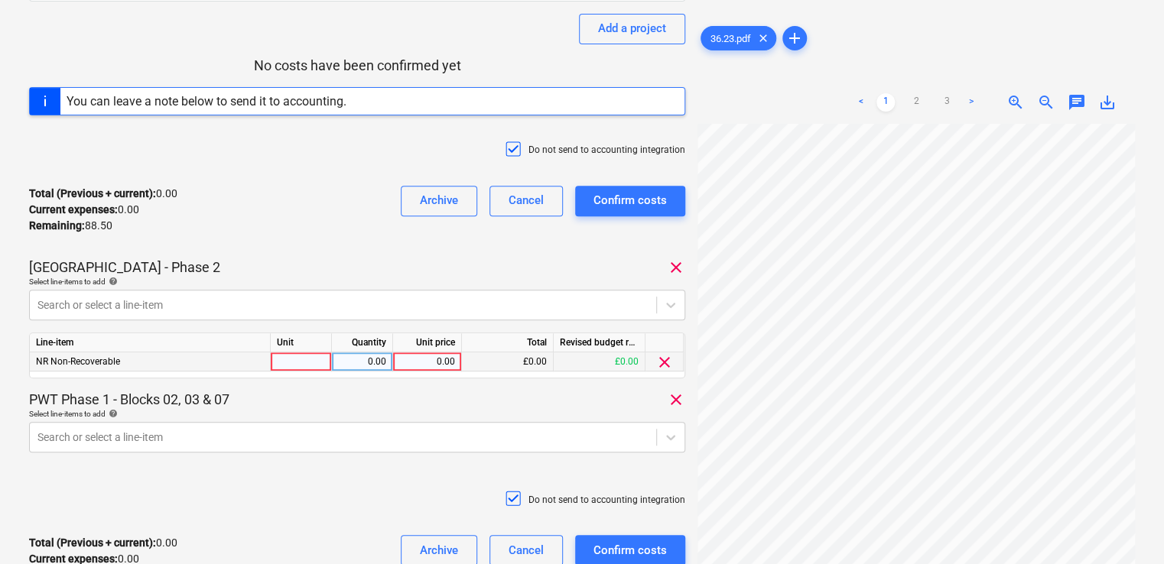
click at [296, 361] on div at bounding box center [301, 361] width 61 height 19
type input "item"
type input "30.00"
click at [249, 365] on body "Projects Contacts Company Consolidated Invoices Inbox 9+ format_size keyboard_a…" at bounding box center [582, 83] width 1164 height 564
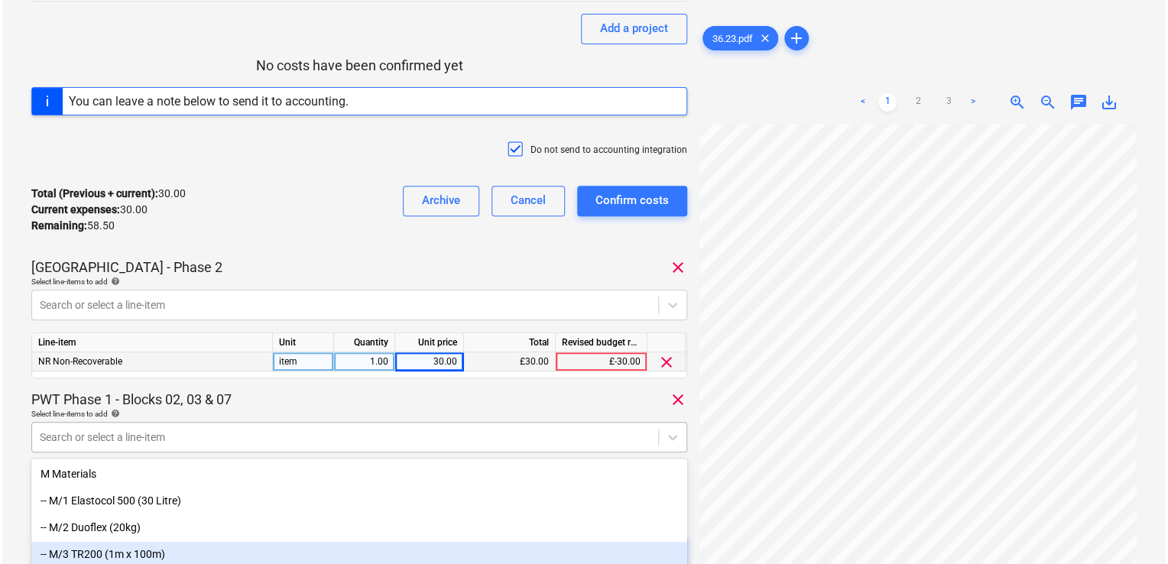
scroll to position [331, 0]
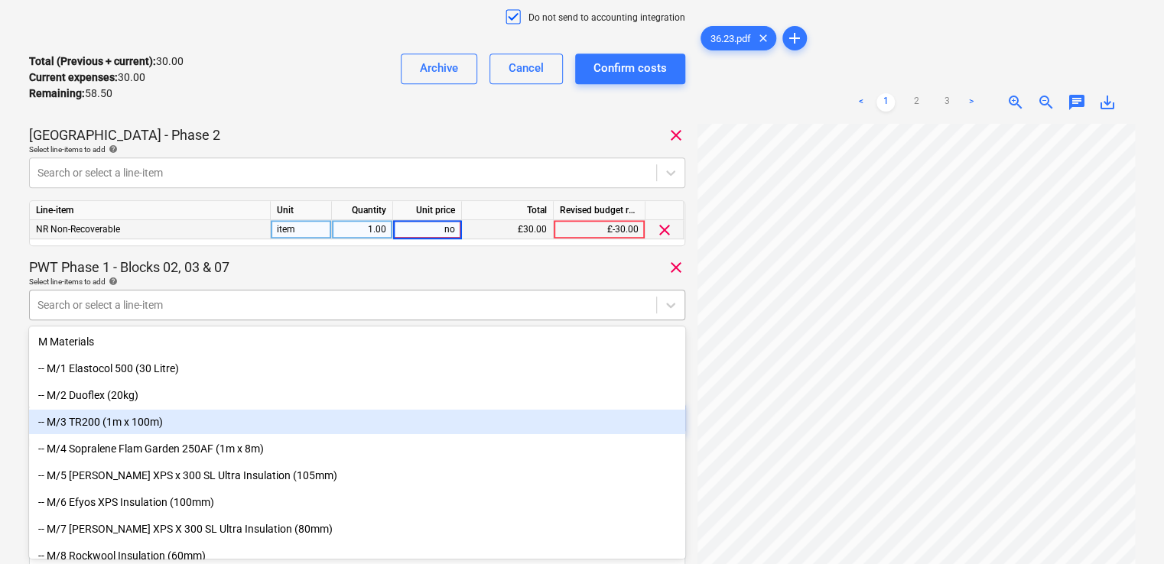
type input "non"
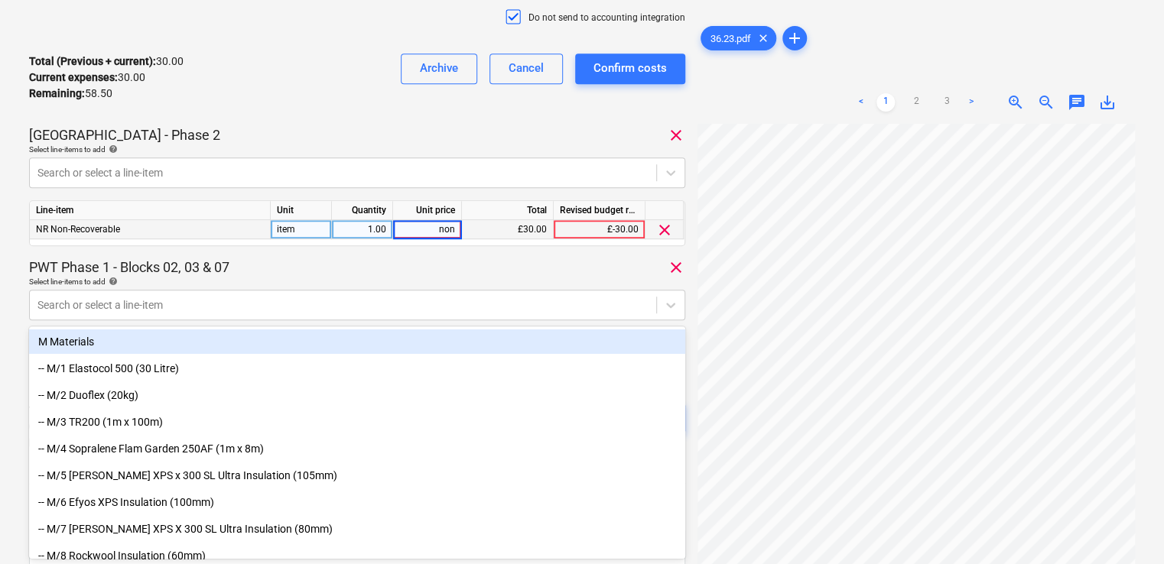
click at [272, 281] on div "Select line-items to add help" at bounding box center [357, 282] width 656 height 10
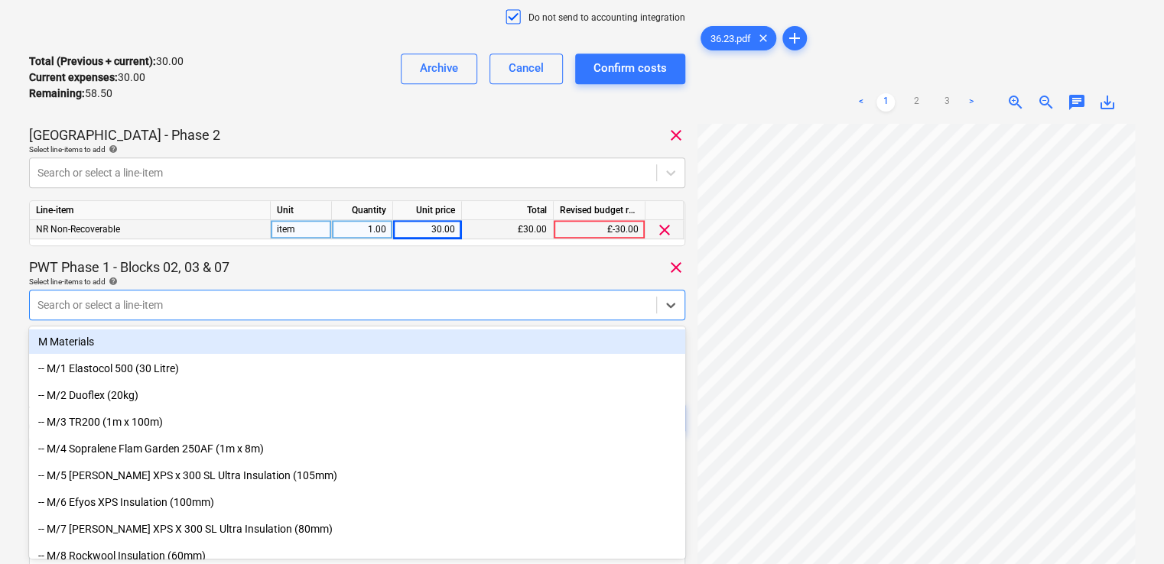
click at [245, 311] on div at bounding box center [342, 304] width 611 height 15
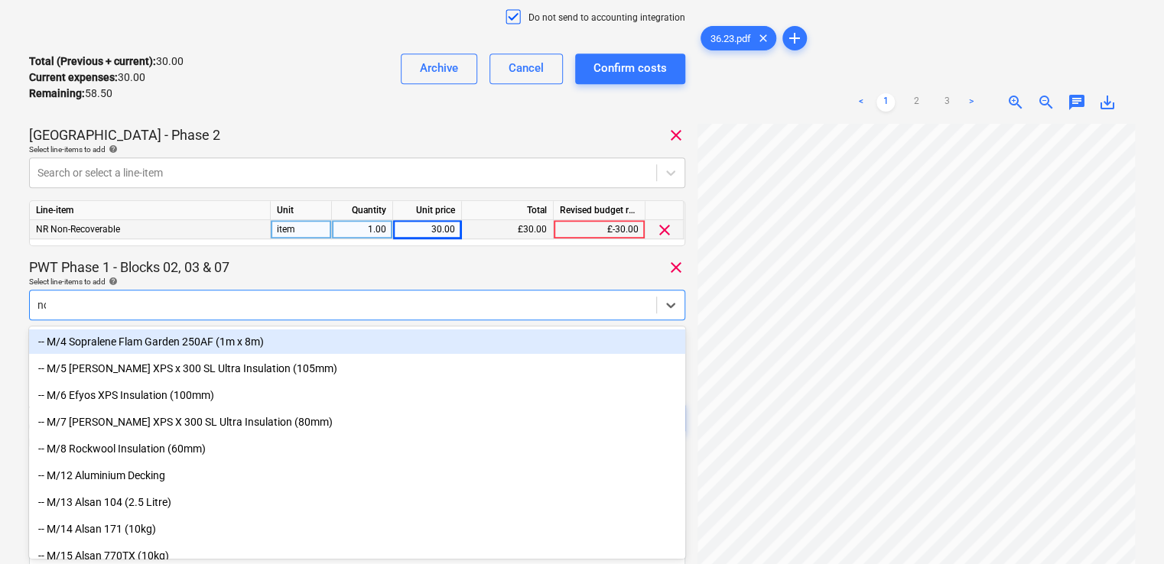
type input "non"
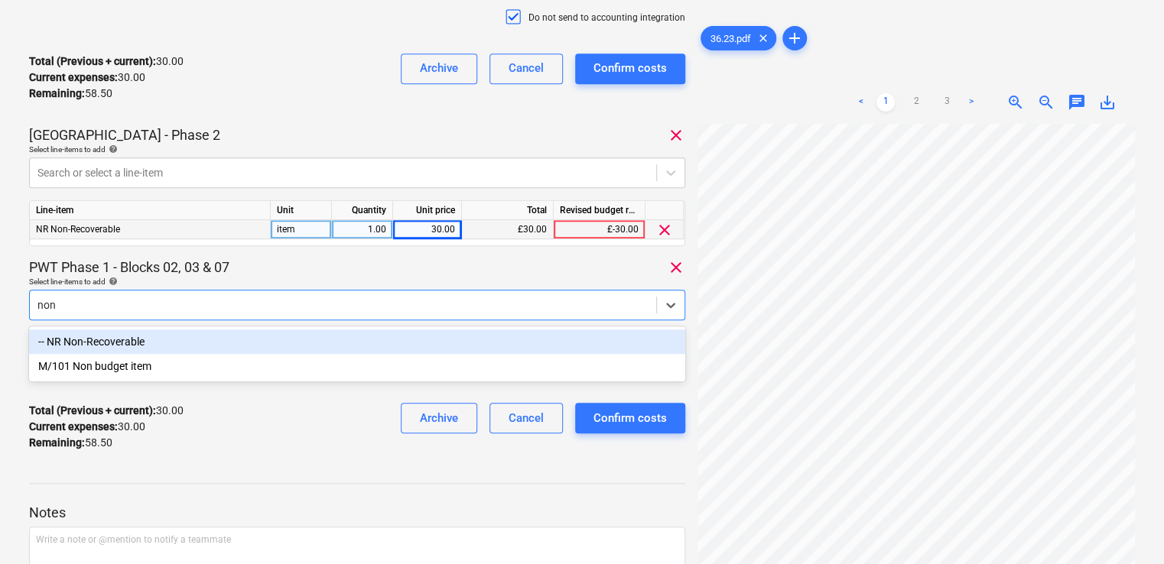
click at [214, 336] on div "-- NR Non-Recoverable" at bounding box center [357, 342] width 656 height 24
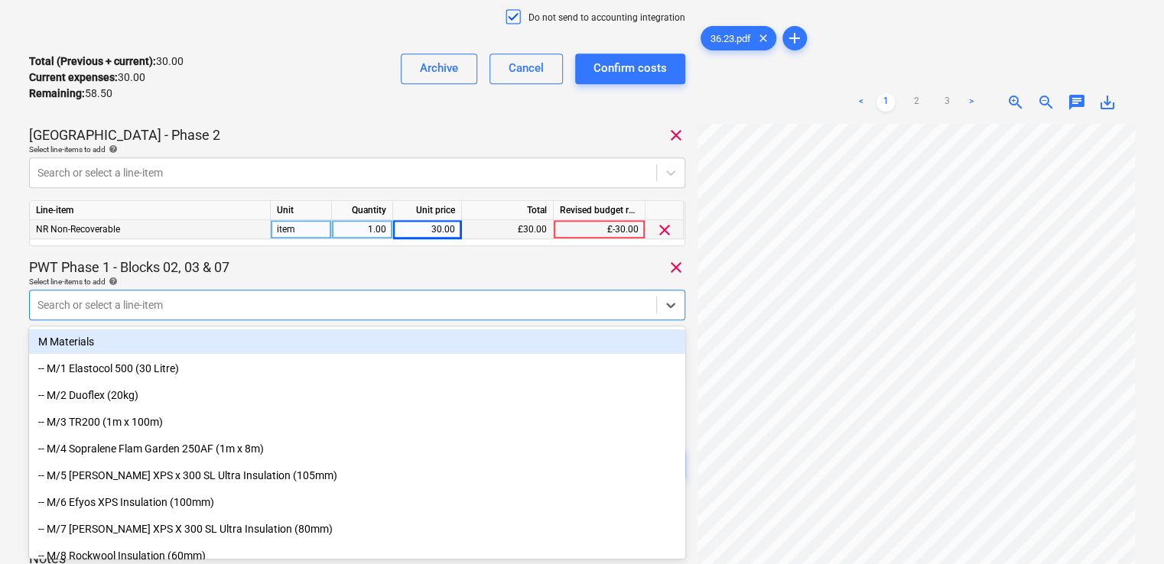
click at [284, 255] on div "36.23 Consolidated invoice total amount 88.50 Subcontractor Ioan Nemes Add a pr…" at bounding box center [357, 117] width 656 height 783
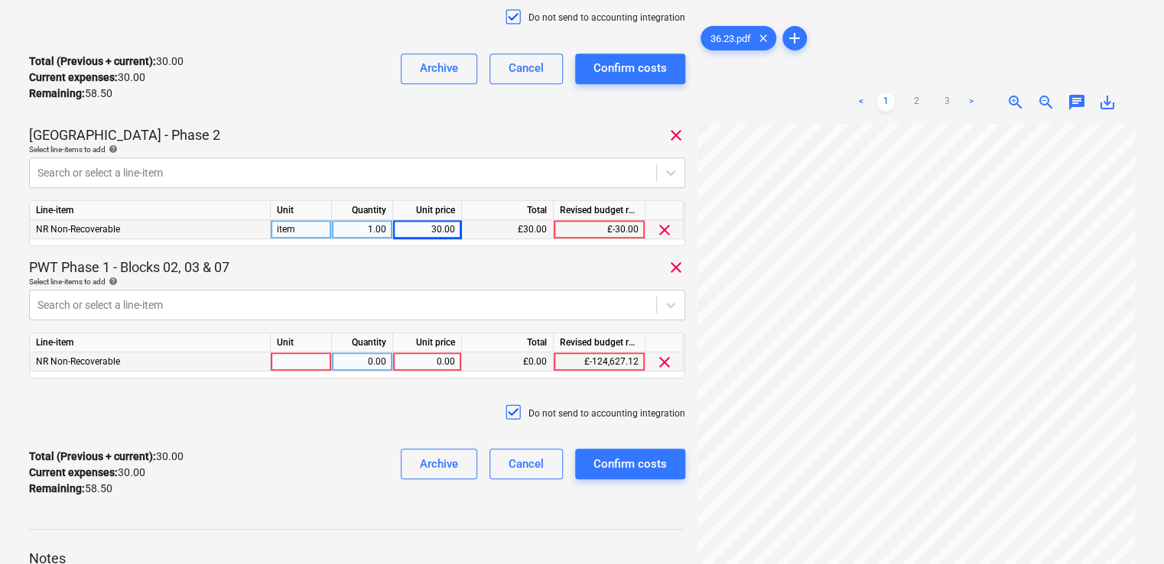
click at [285, 369] on div at bounding box center [301, 361] width 61 height 19
type input "item"
type input "58.50"
click at [294, 439] on div "Total (Previous + current) : 30.00 Current expenses : 30.00 Remaining : 58.50 A…" at bounding box center [357, 473] width 656 height 73
click at [619, 458] on div "Confirm costs" at bounding box center [629, 464] width 73 height 20
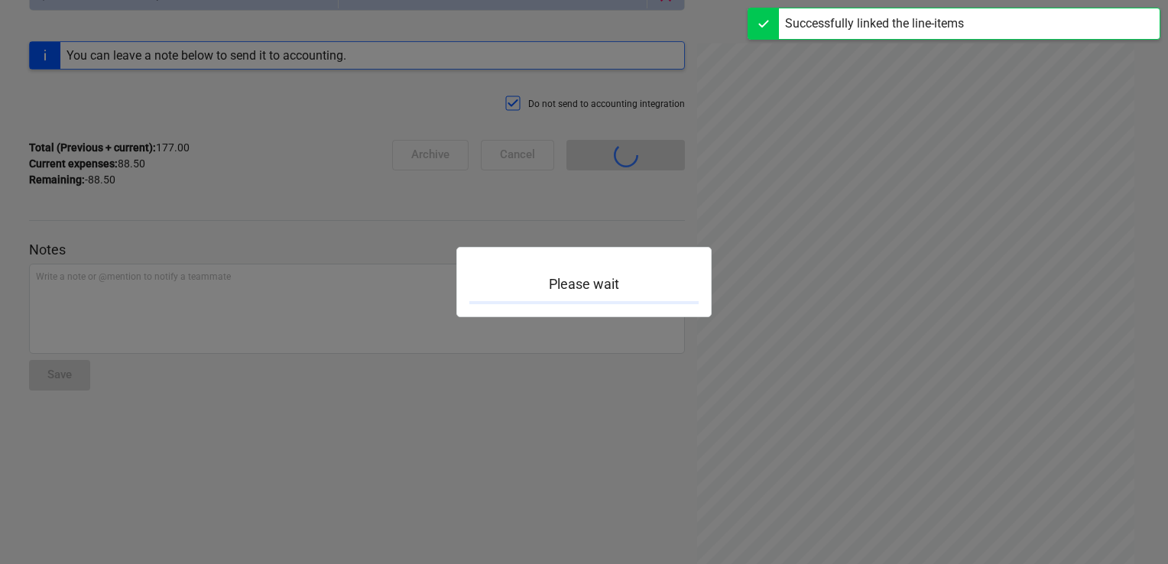
scroll to position [134, 0]
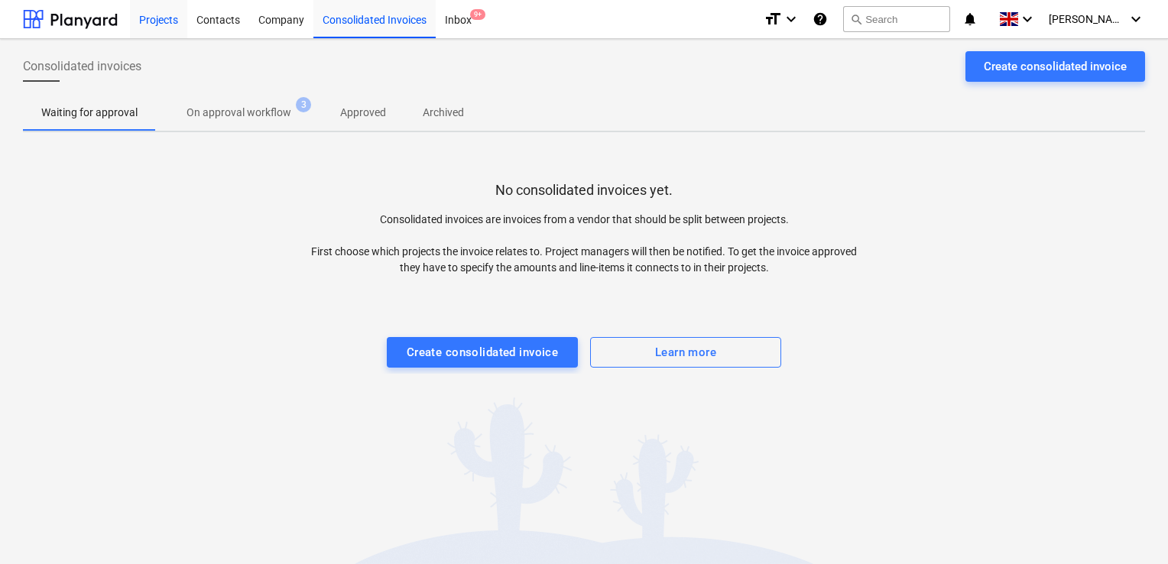
click at [180, 15] on div "Projects" at bounding box center [158, 18] width 57 height 39
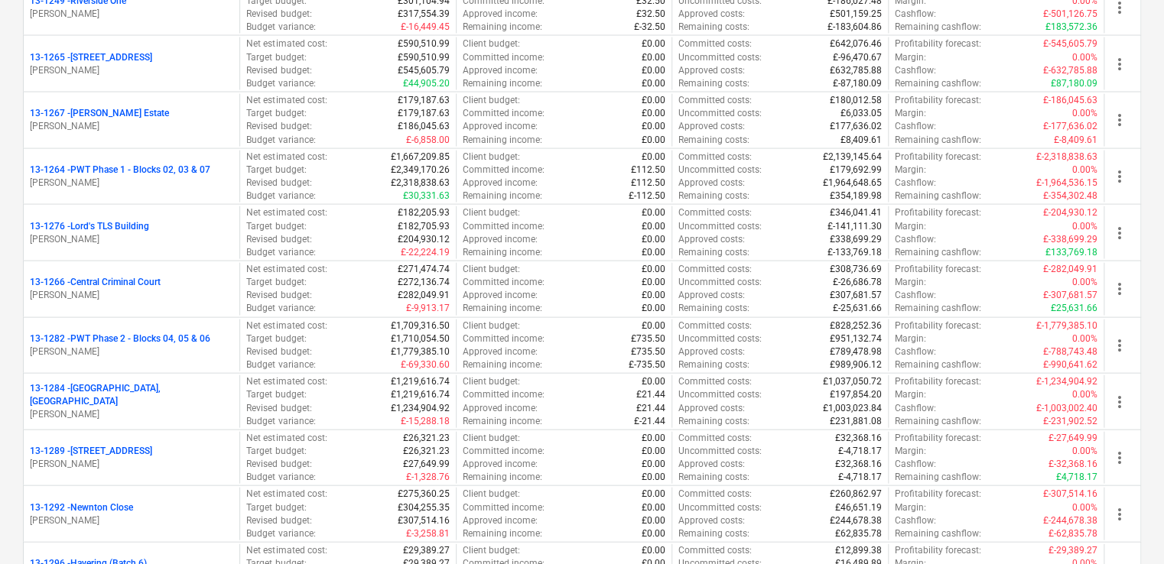
scroll to position [1512, 0]
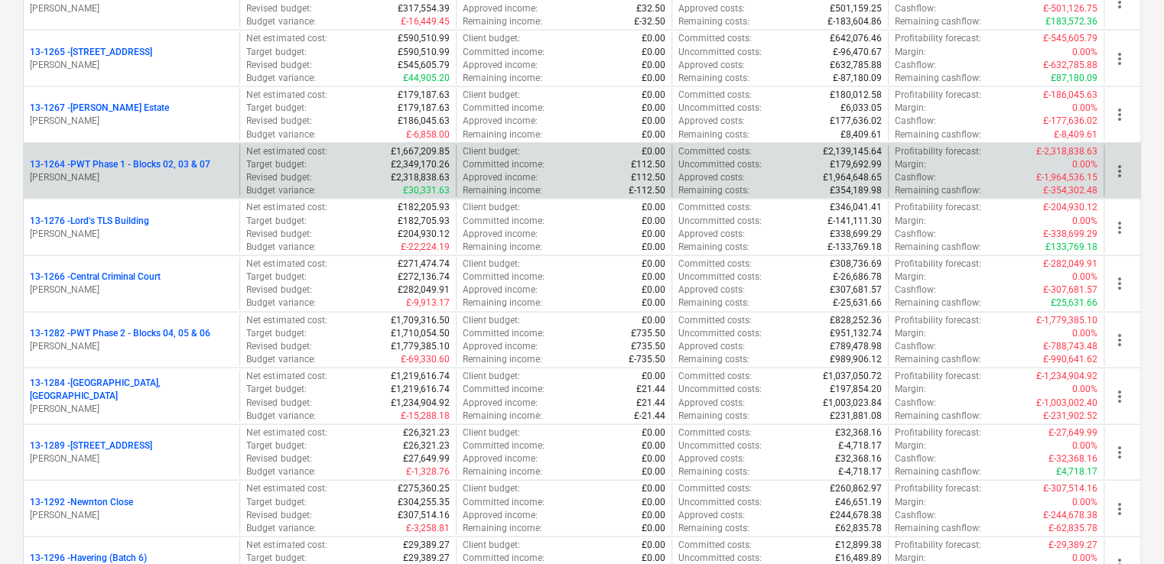
click at [186, 158] on p "13-1264 - PWT Phase 1 - Blocks 02, 03 & 07" at bounding box center [120, 164] width 180 height 13
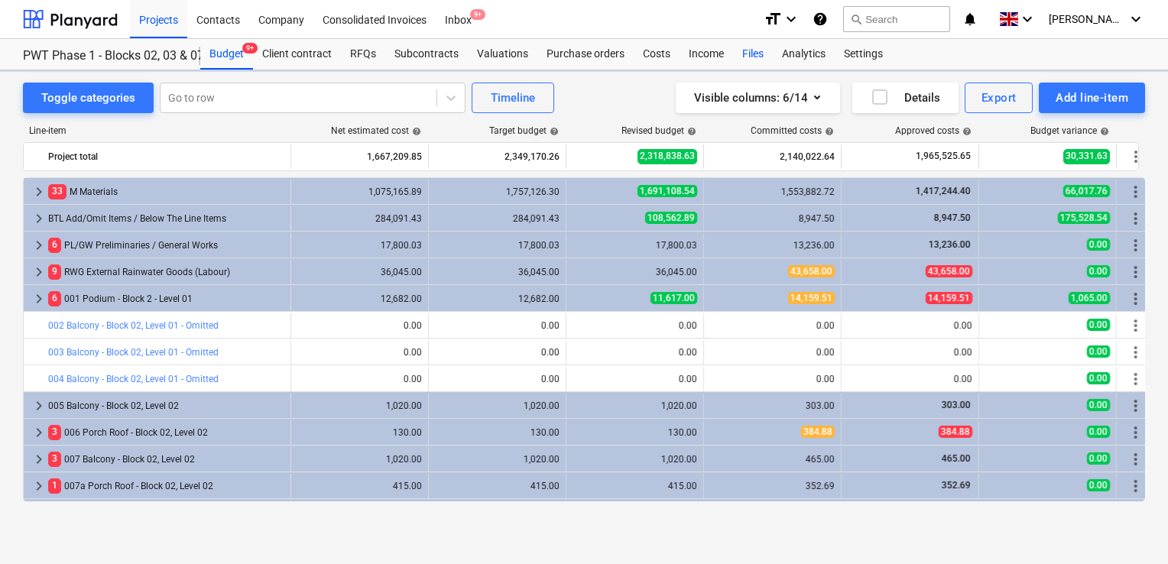
click at [741, 63] on div "Files" at bounding box center [753, 54] width 40 height 31
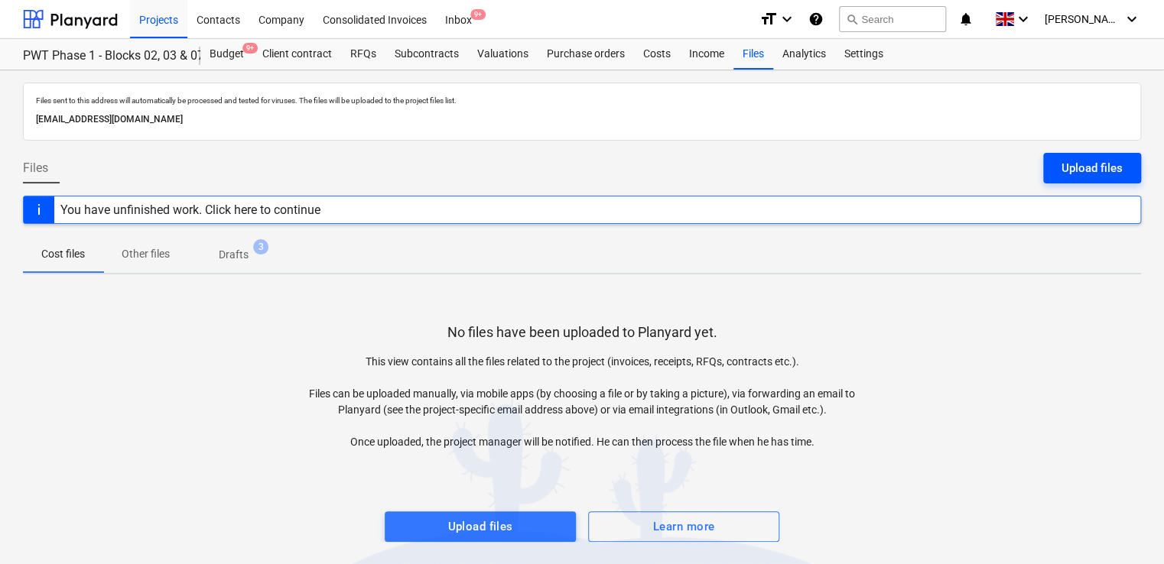
click at [1086, 166] on div "Upload files" at bounding box center [1091, 168] width 61 height 20
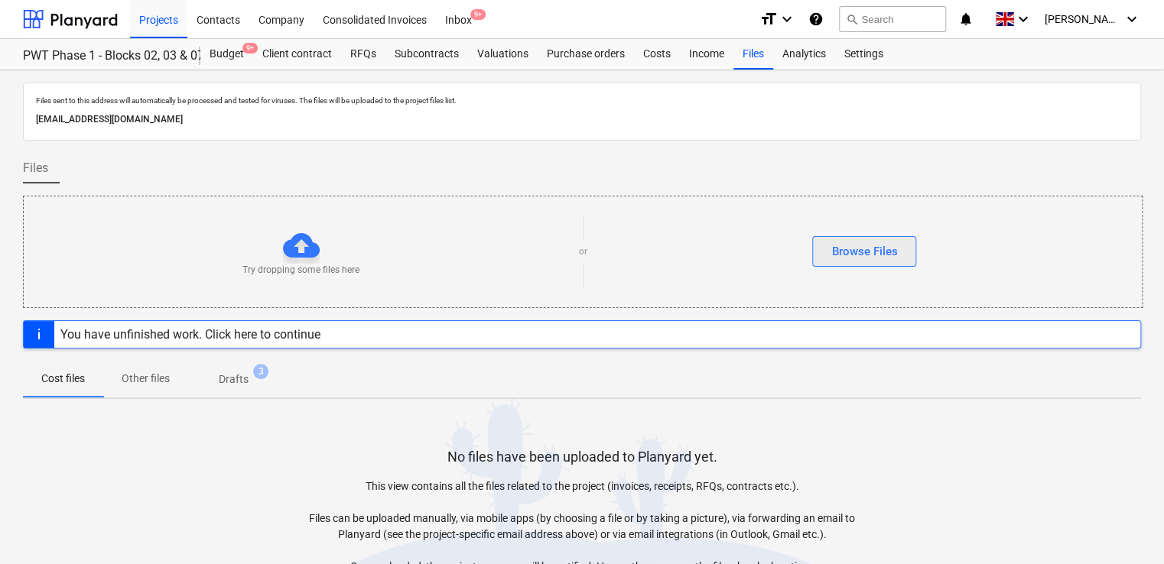
click at [866, 243] on div "Browse Files" at bounding box center [864, 252] width 66 height 20
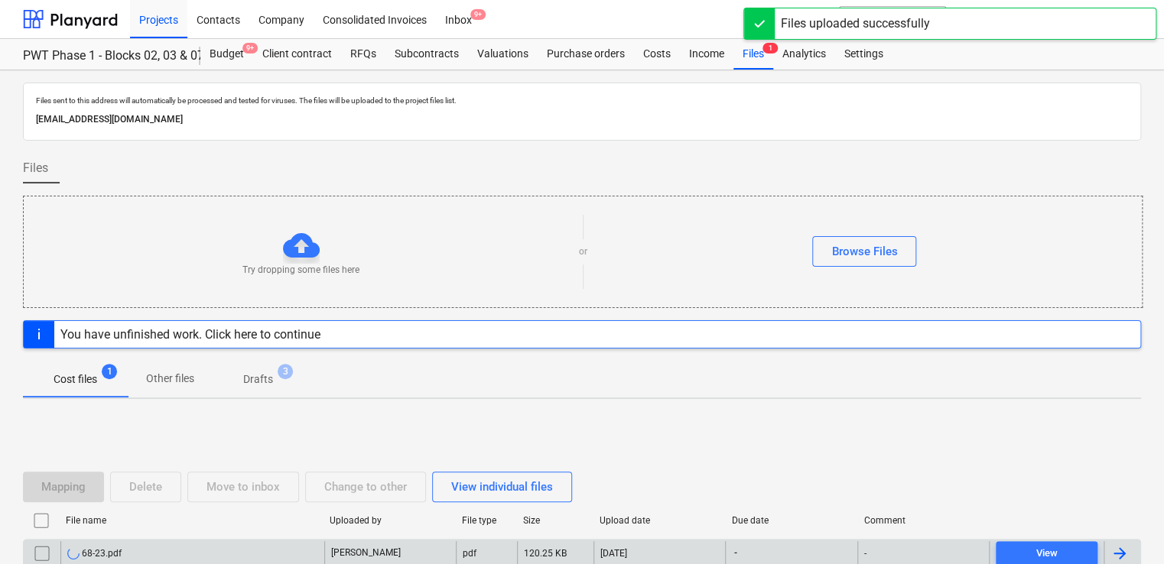
click at [154, 552] on div "68-23.pdf" at bounding box center [192, 553] width 264 height 24
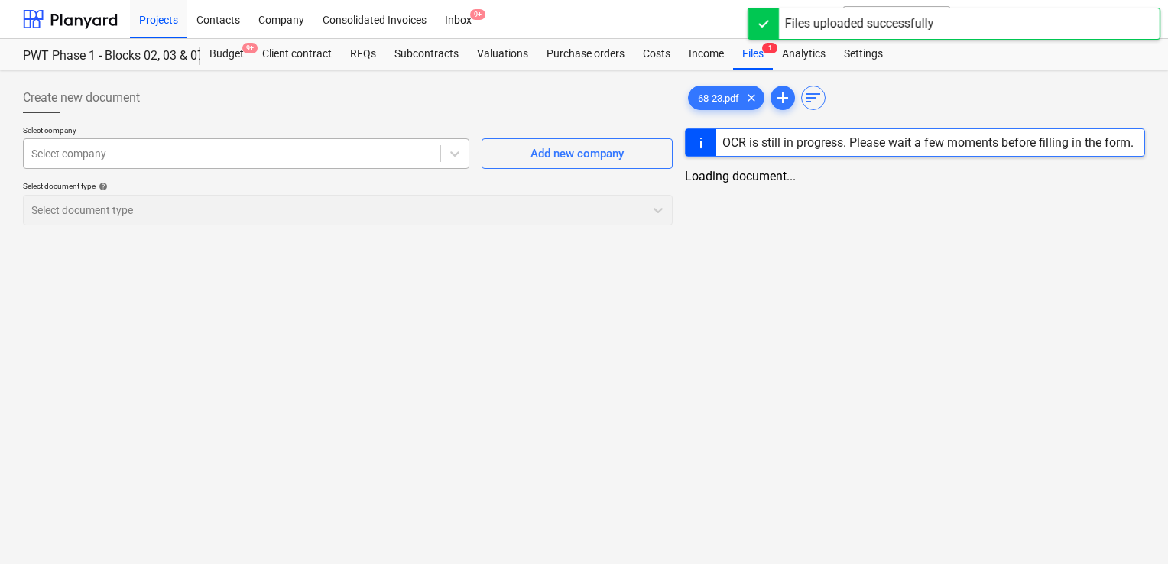
click at [223, 153] on div at bounding box center [231, 153] width 401 height 15
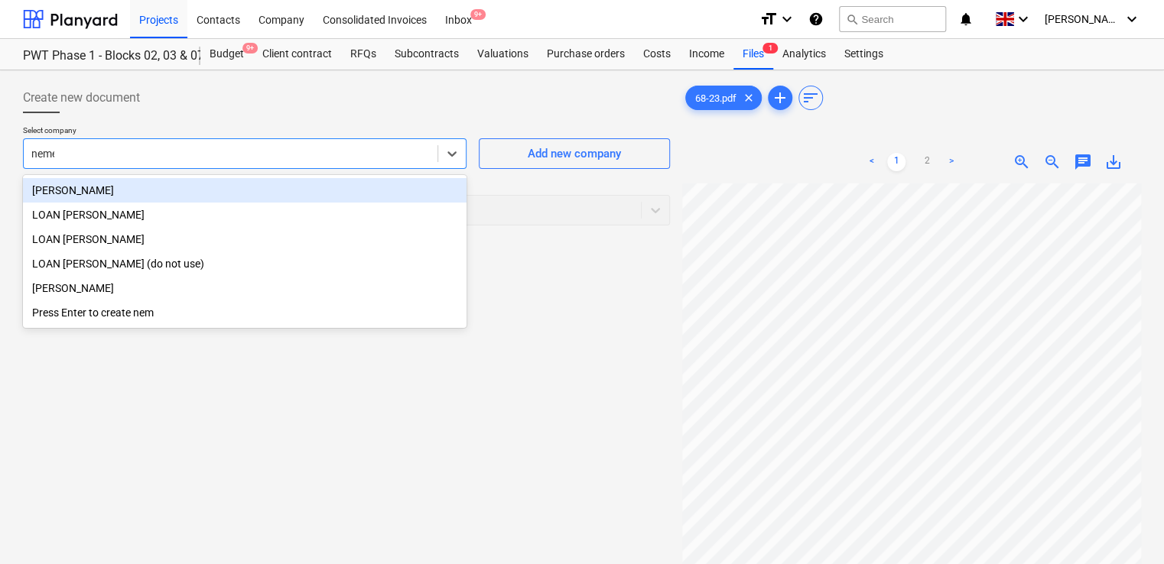
type input "[PERSON_NAME]"
click at [171, 188] on div "[PERSON_NAME]" at bounding box center [244, 190] width 443 height 24
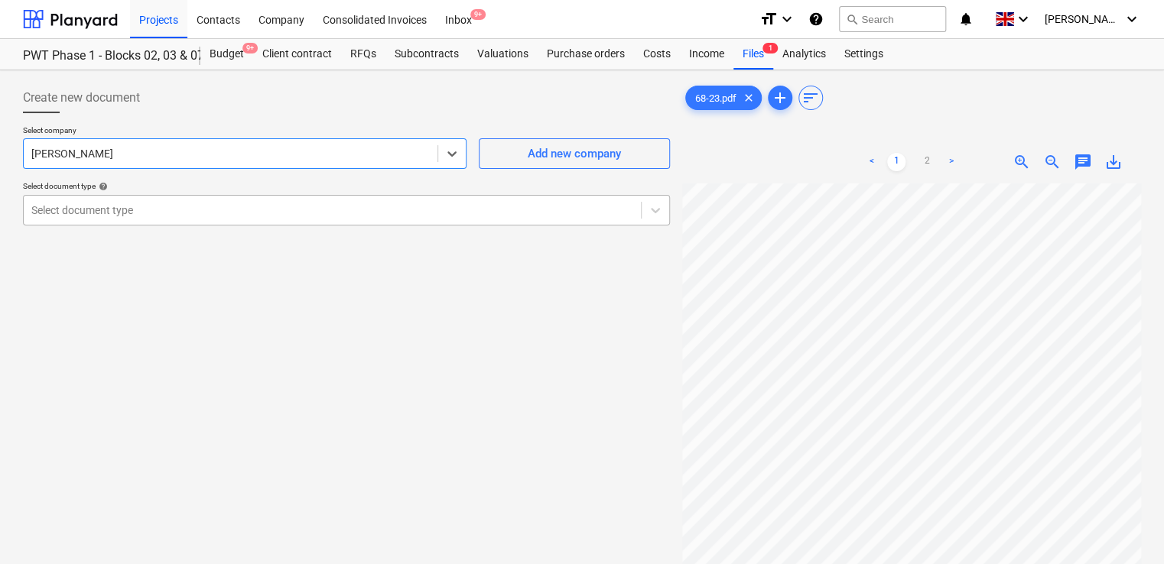
click at [169, 211] on div at bounding box center [332, 210] width 602 height 15
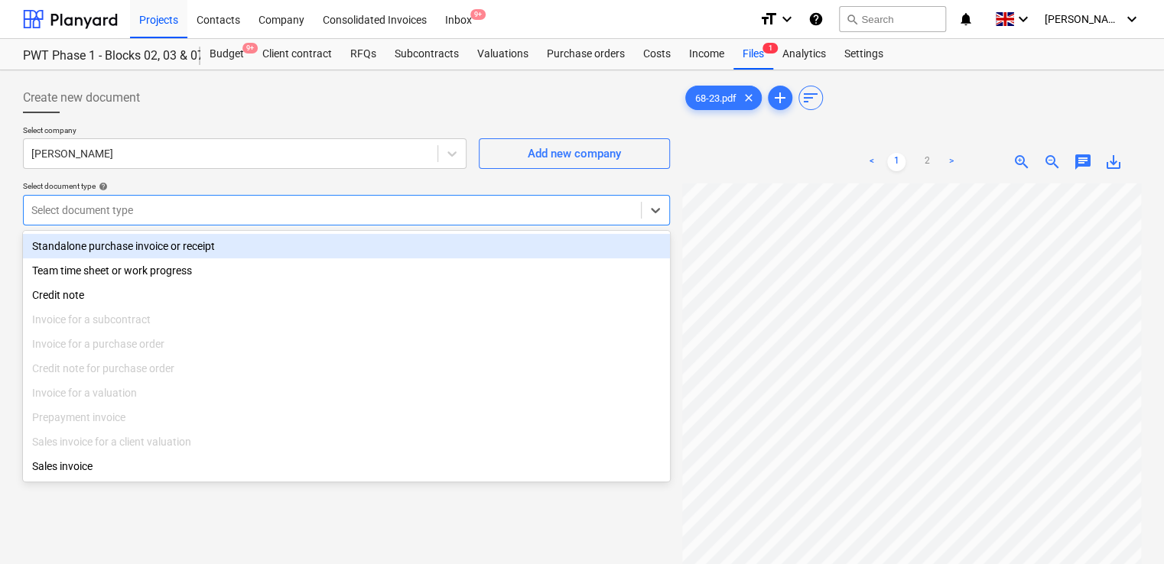
click at [158, 246] on div "Standalone purchase invoice or receipt" at bounding box center [346, 246] width 647 height 24
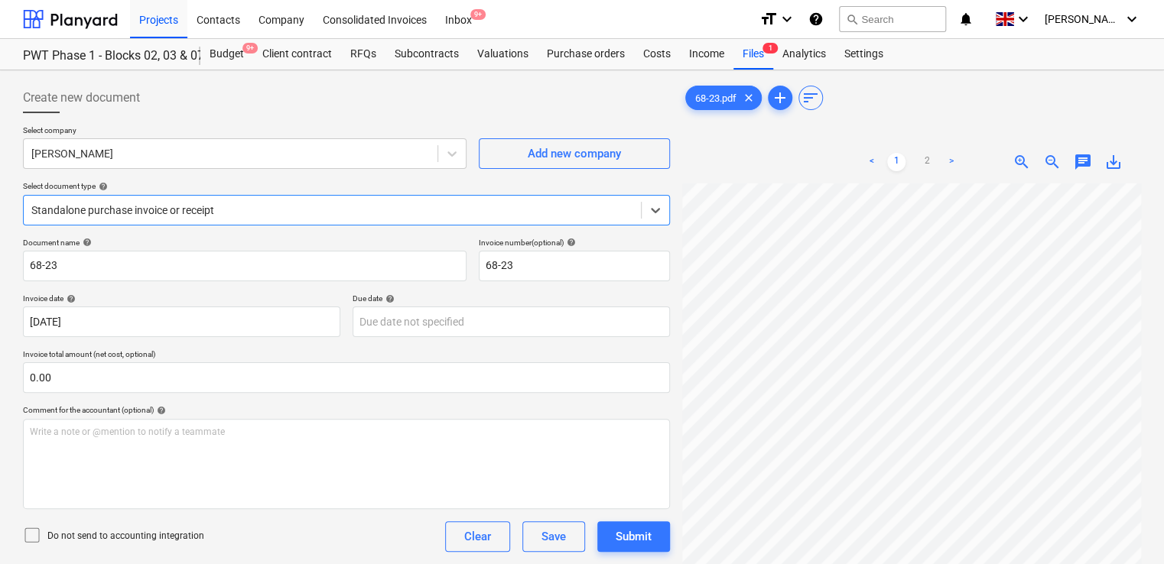
click at [37, 537] on icon at bounding box center [32, 535] width 18 height 18
click at [326, 541] on div "Do not send to accounting integration Clear Save Submit" at bounding box center [346, 536] width 647 height 31
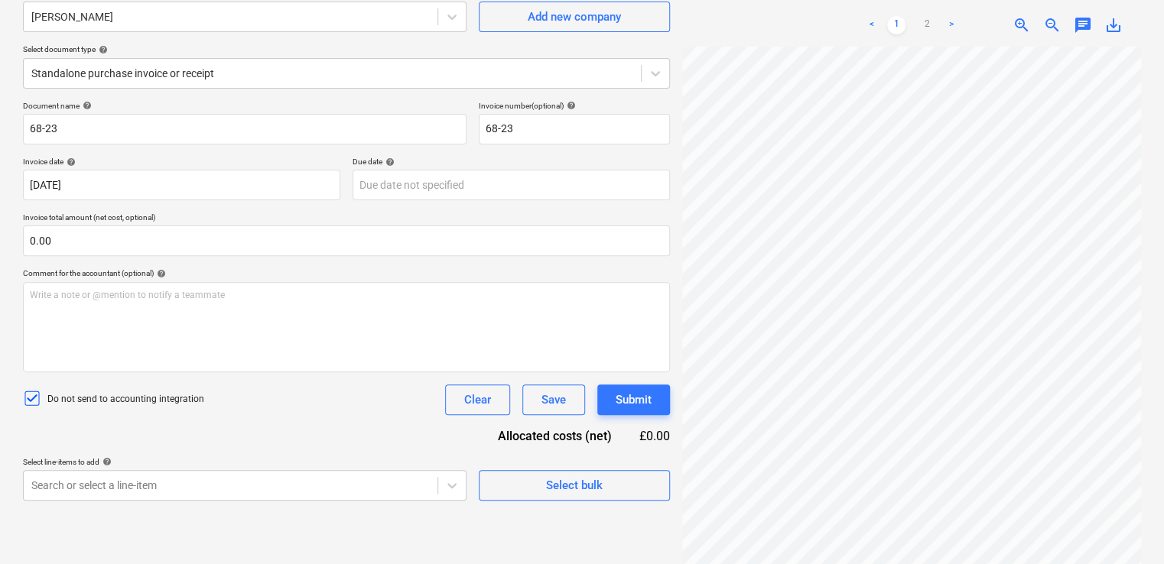
scroll to position [153, 0]
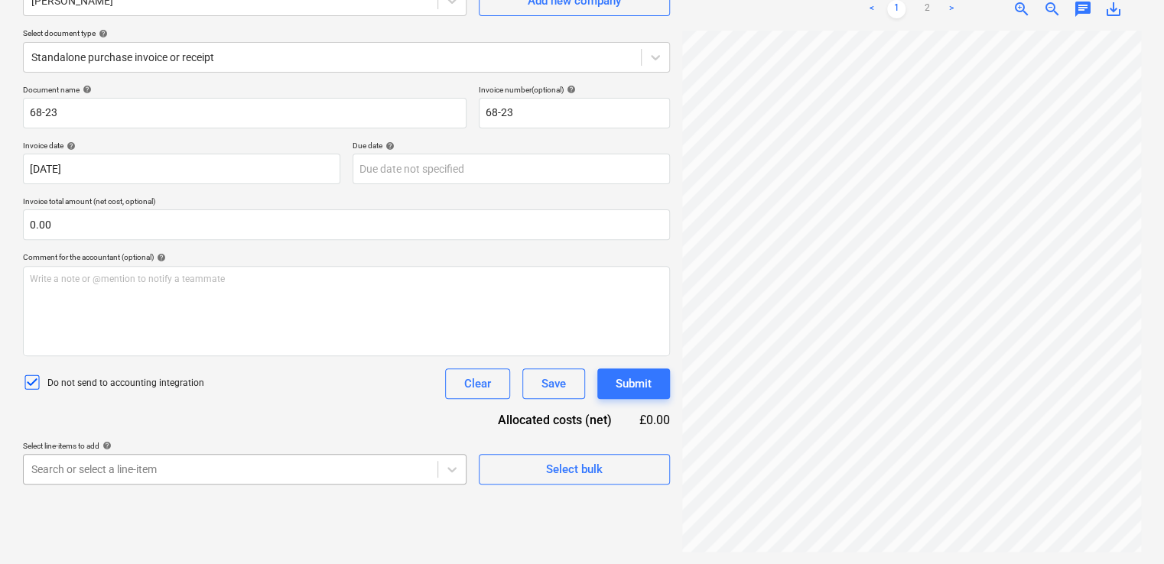
click at [232, 411] on body "Projects Contacts Company Consolidated Invoices Inbox 9+ format_size keyboard_a…" at bounding box center [582, 129] width 1164 height 564
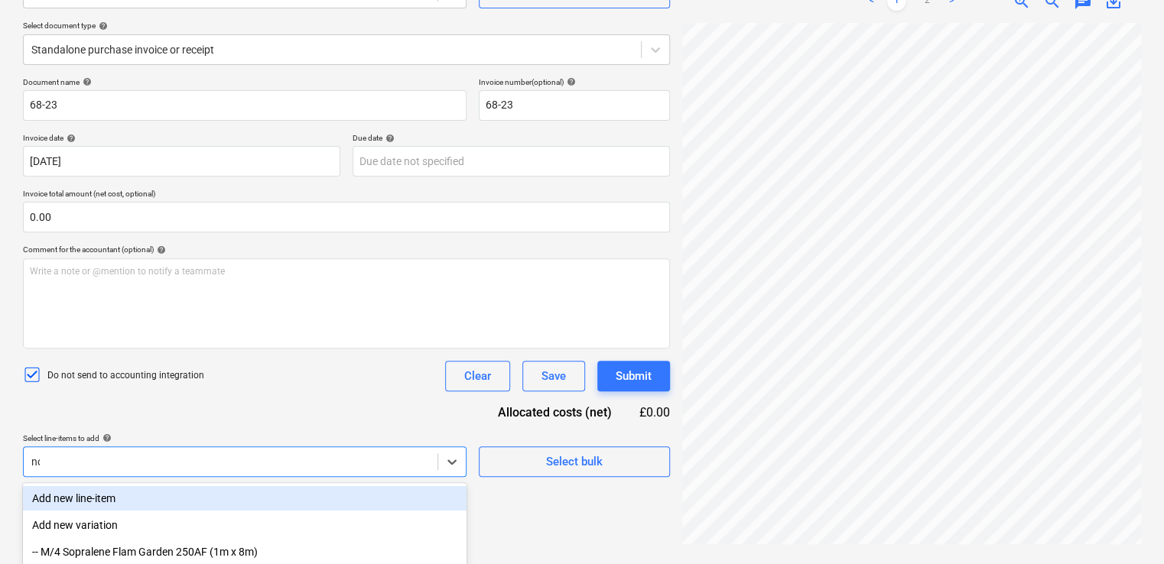
type input "non"
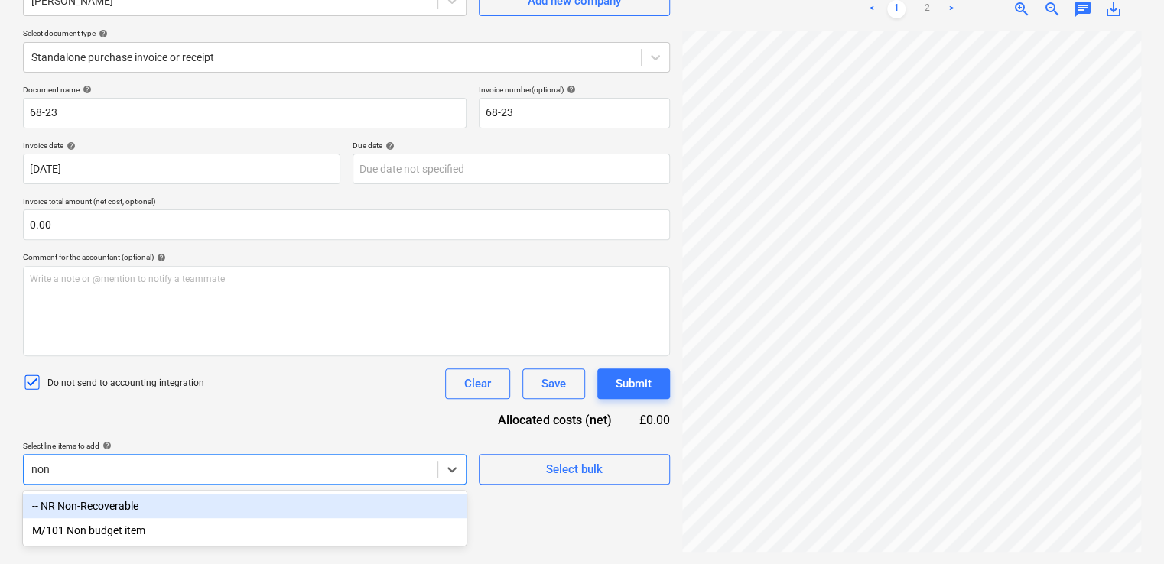
click at [208, 494] on div "-- NR Non-Recoverable" at bounding box center [244, 506] width 443 height 24
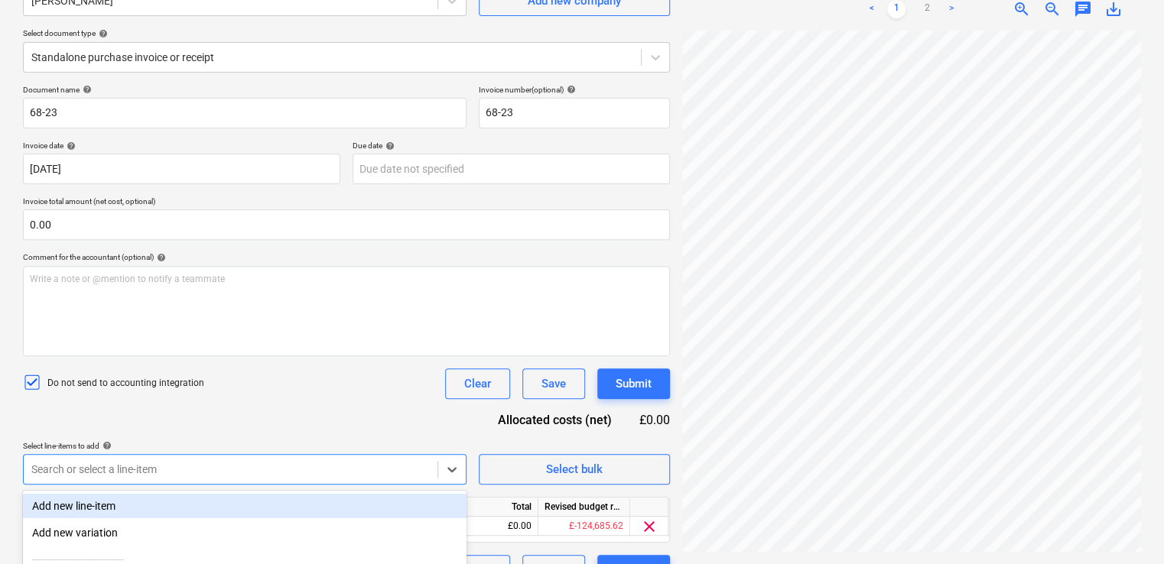
click at [236, 430] on div "Document name help 68-23 Invoice number (optional) help 68-23 Invoice date help…" at bounding box center [346, 335] width 647 height 501
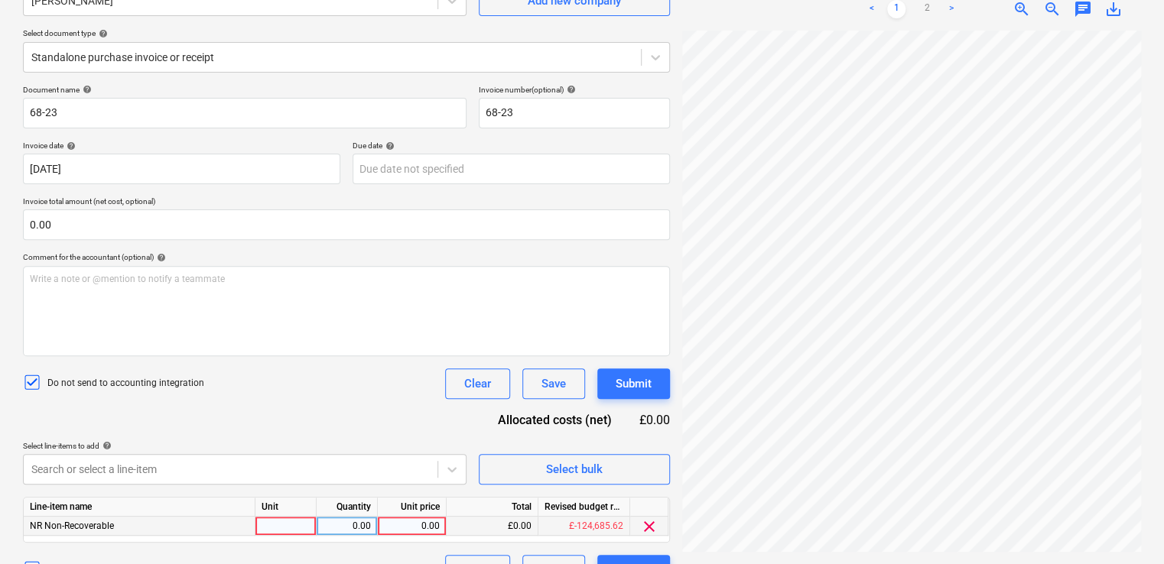
click at [270, 527] on div at bounding box center [285, 526] width 61 height 19
type input "item"
type input "30.00"
click at [313, 424] on div "Document name help 68-23 Invoice number (optional) help 68-23 Invoice date help…" at bounding box center [346, 335] width 647 height 501
click at [626, 381] on div "Submit" at bounding box center [634, 384] width 36 height 20
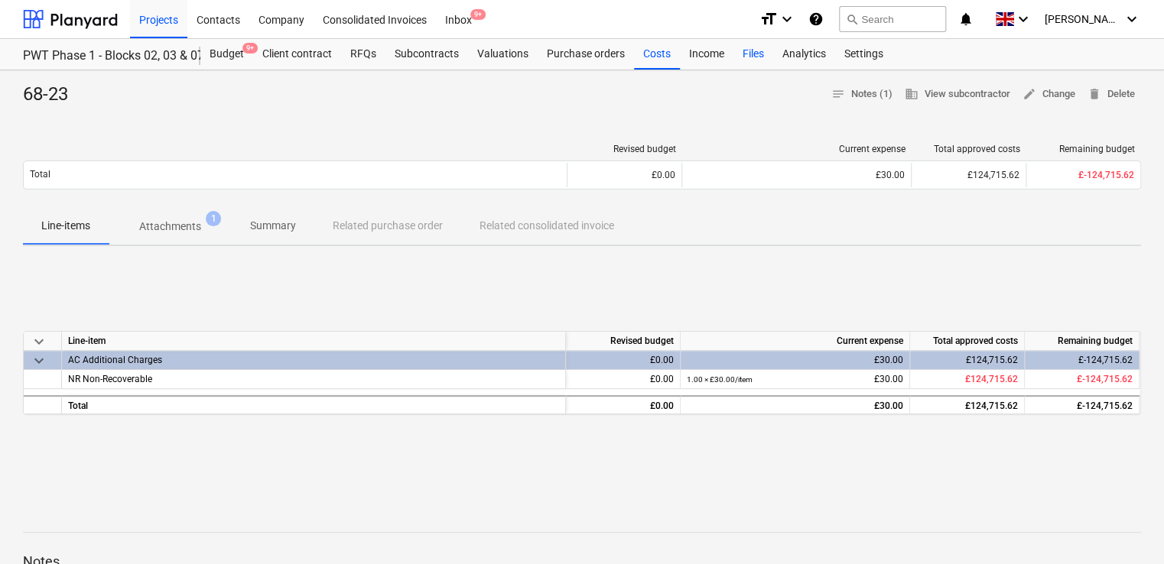
click at [749, 48] on div "Files" at bounding box center [753, 54] width 40 height 31
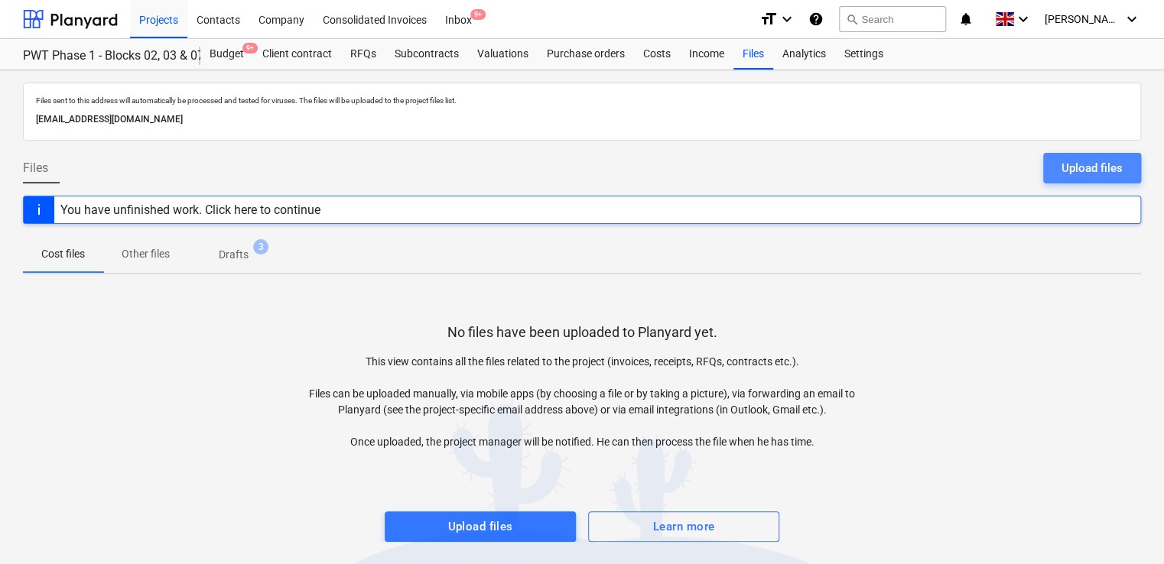
click at [1090, 158] on div "Upload files" at bounding box center [1091, 168] width 61 height 20
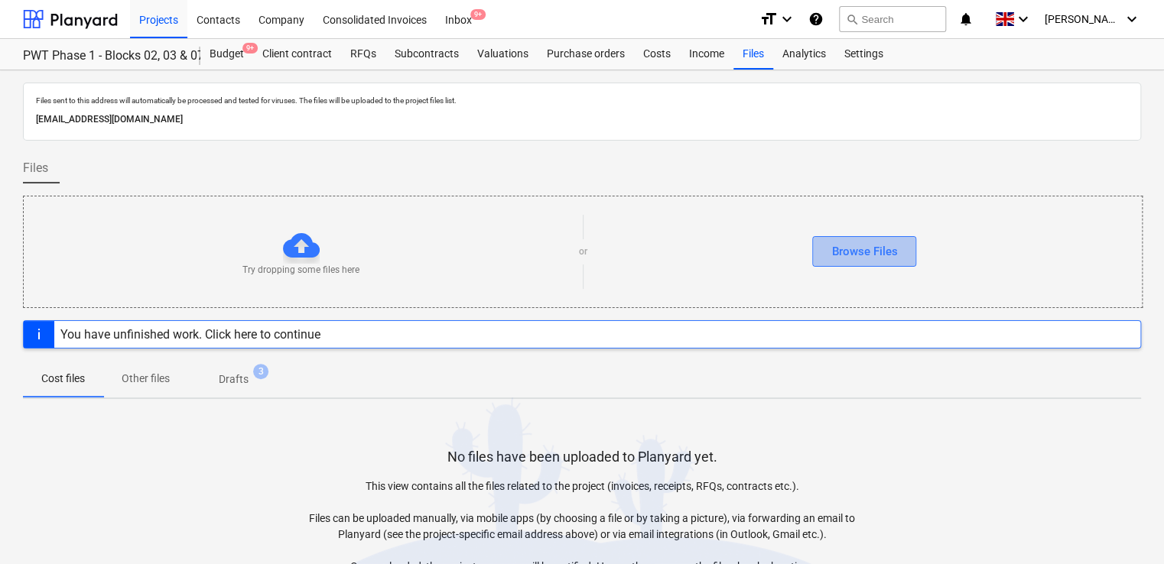
click at [841, 261] on div "Browse Files" at bounding box center [864, 252] width 66 height 20
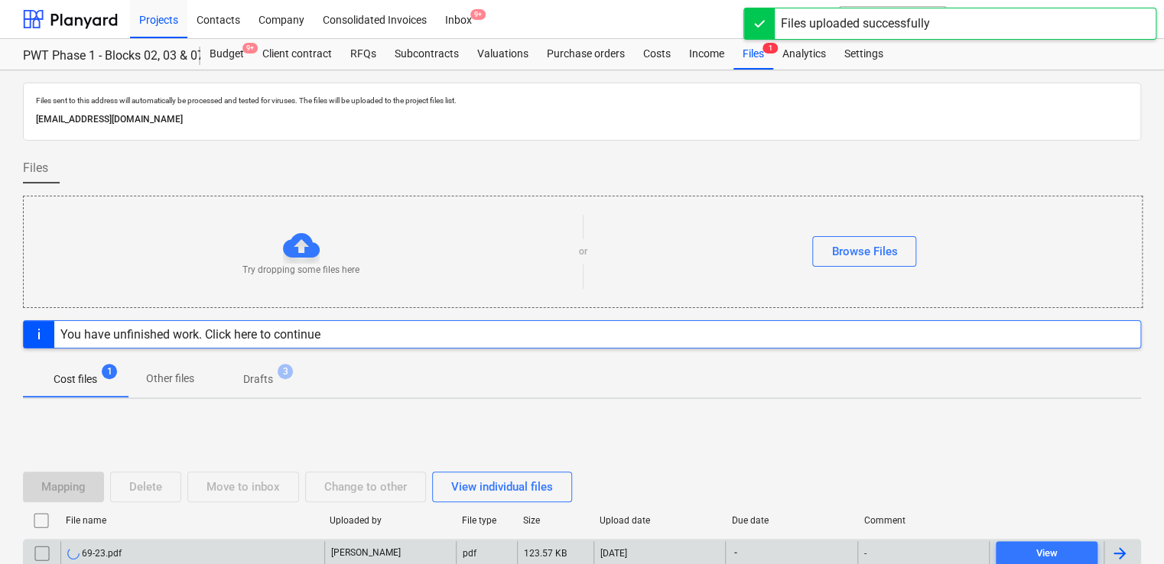
click at [231, 551] on div "69-23.pdf" at bounding box center [192, 553] width 264 height 24
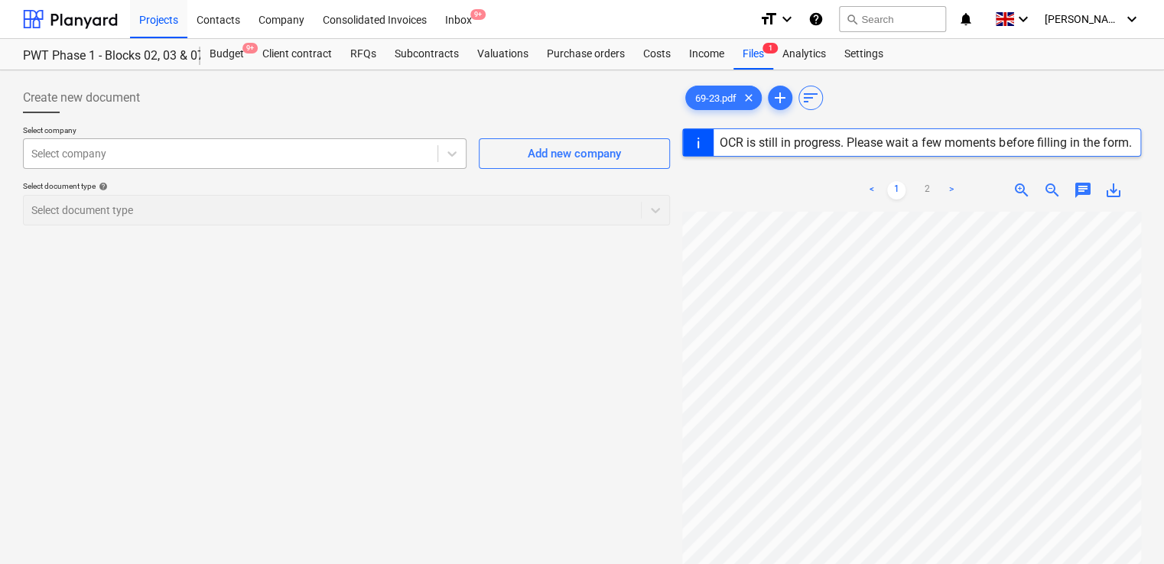
click at [303, 161] on div at bounding box center [230, 153] width 398 height 15
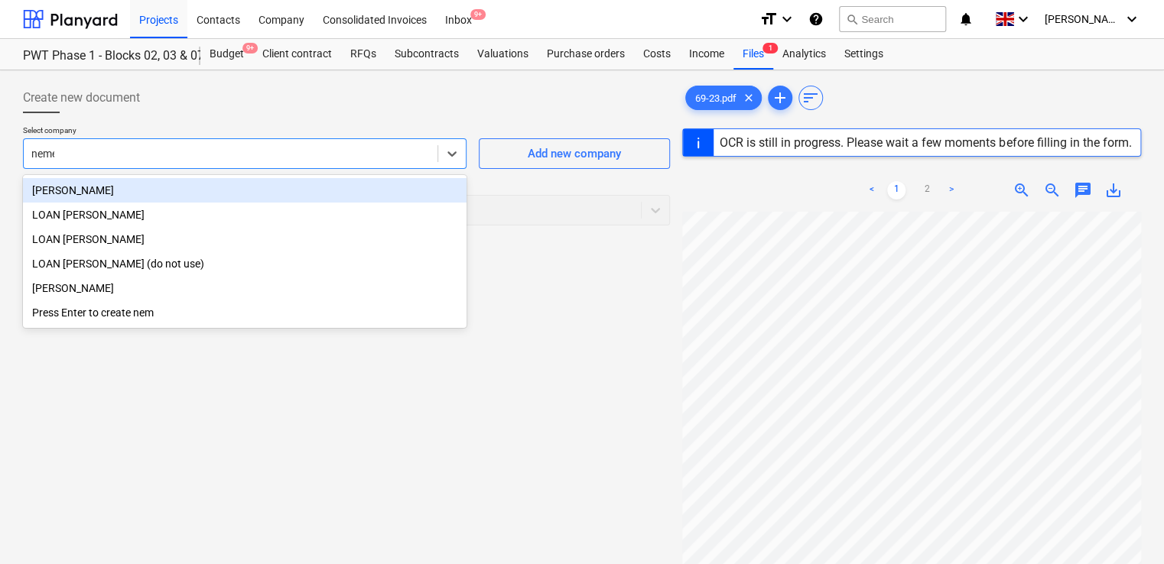
type input "[PERSON_NAME]"
click at [236, 185] on div "[PERSON_NAME]" at bounding box center [244, 190] width 443 height 24
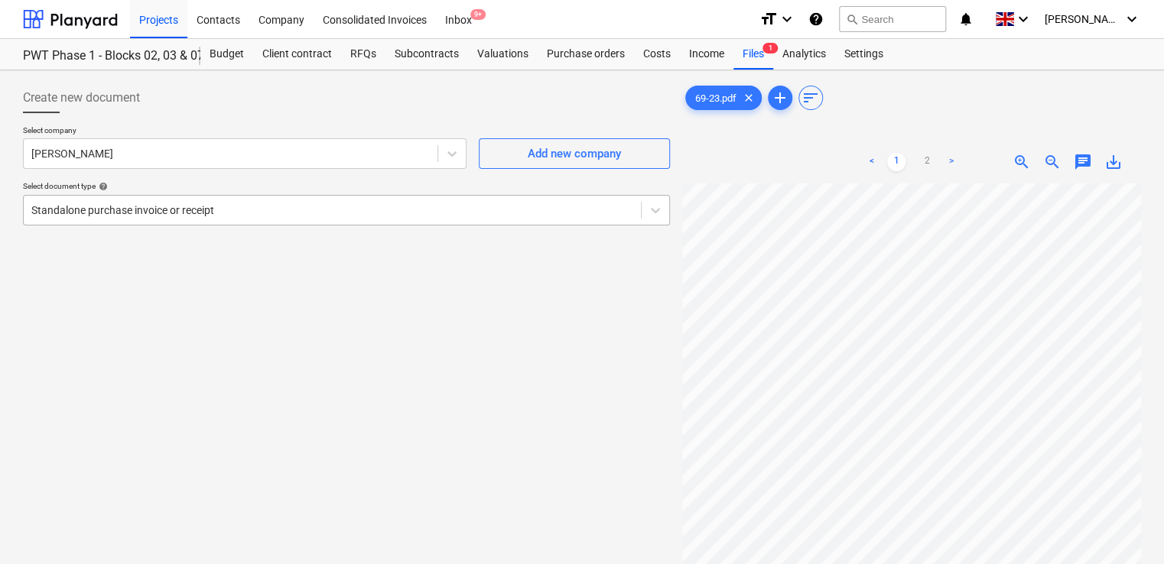
click at [247, 206] on div at bounding box center [332, 210] width 602 height 15
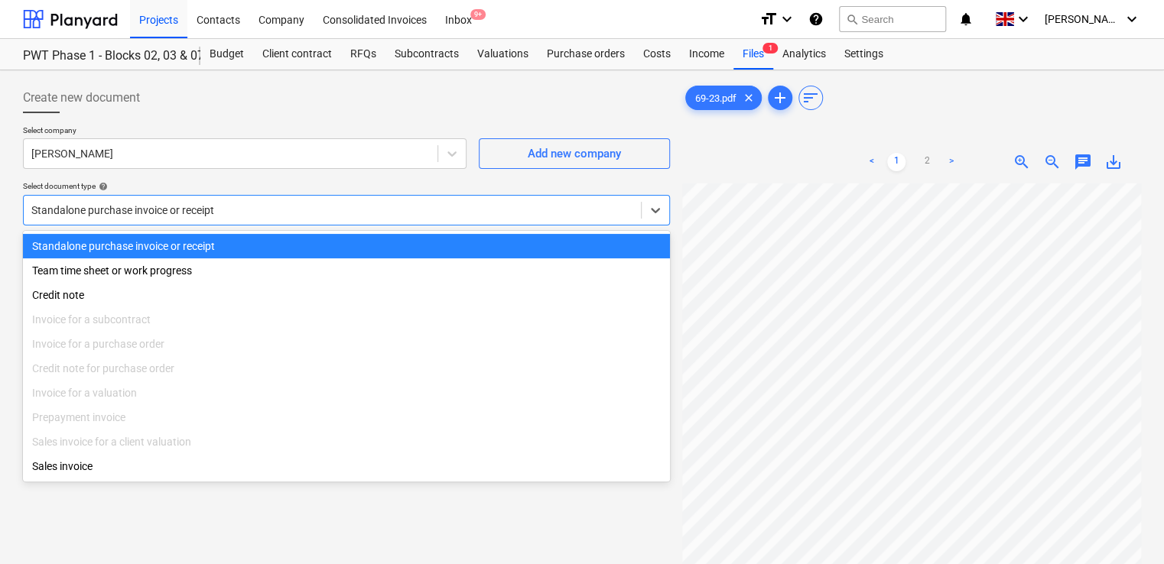
click at [186, 255] on div "Standalone purchase invoice or receipt" at bounding box center [346, 246] width 647 height 24
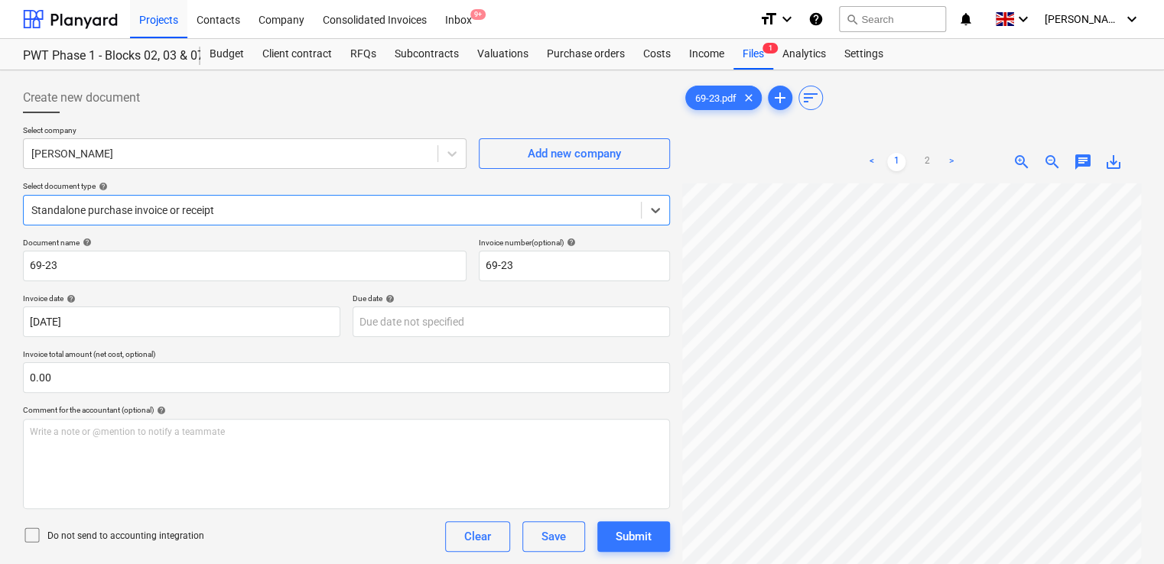
click at [38, 535] on icon at bounding box center [32, 535] width 18 height 18
click at [297, 539] on div "Do not send to accounting integration Clear Save Submit" at bounding box center [346, 536] width 647 height 31
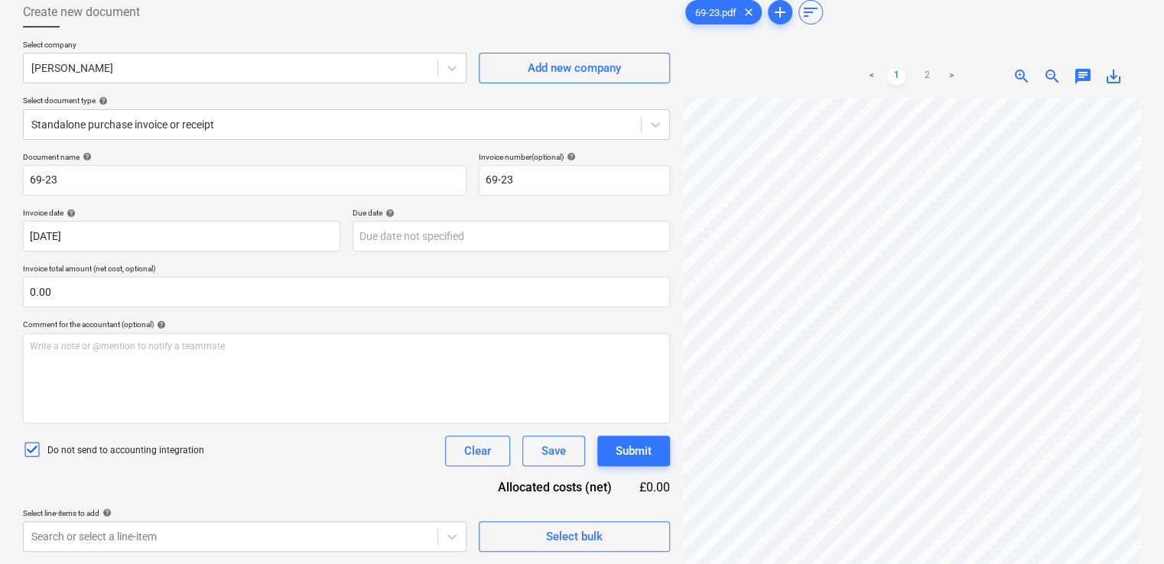
scroll to position [153, 0]
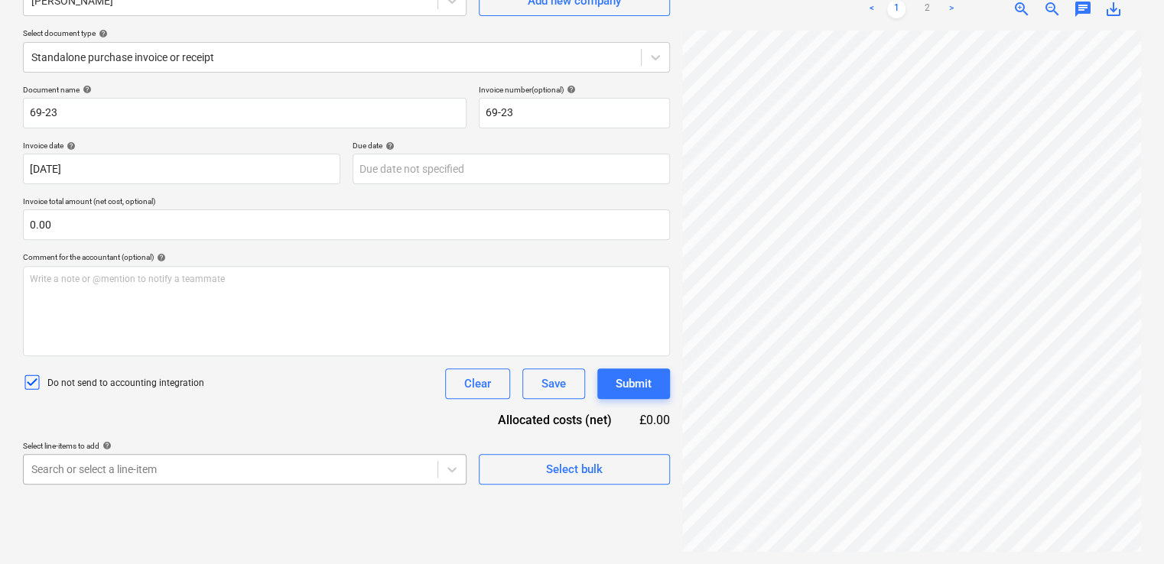
click at [153, 411] on body "Projects Contacts Company Consolidated Invoices Inbox 9+ format_size keyboard_a…" at bounding box center [582, 129] width 1164 height 564
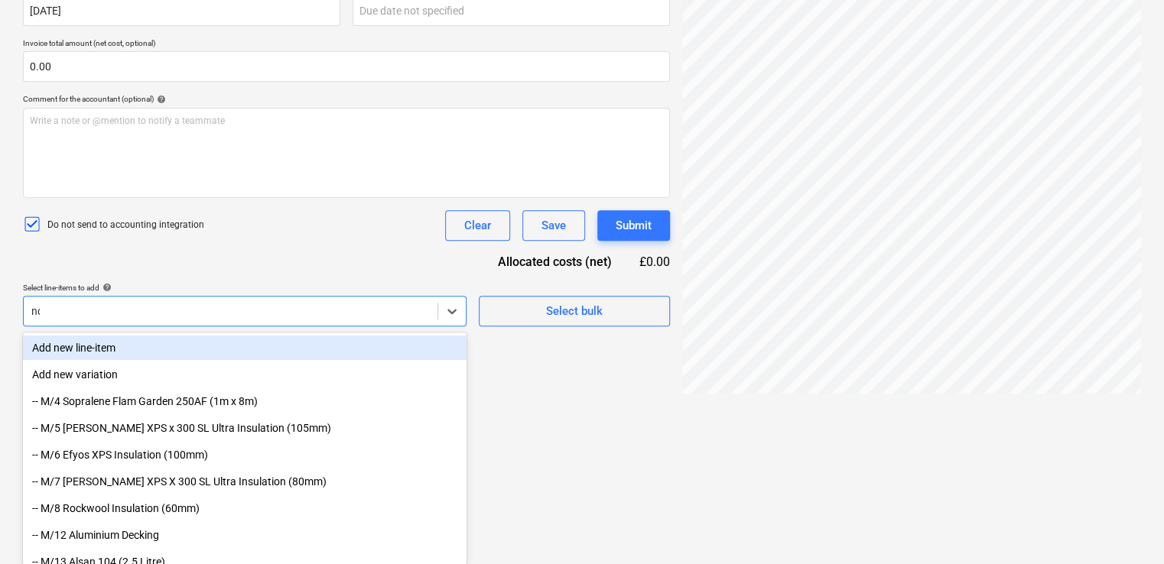
type input "non"
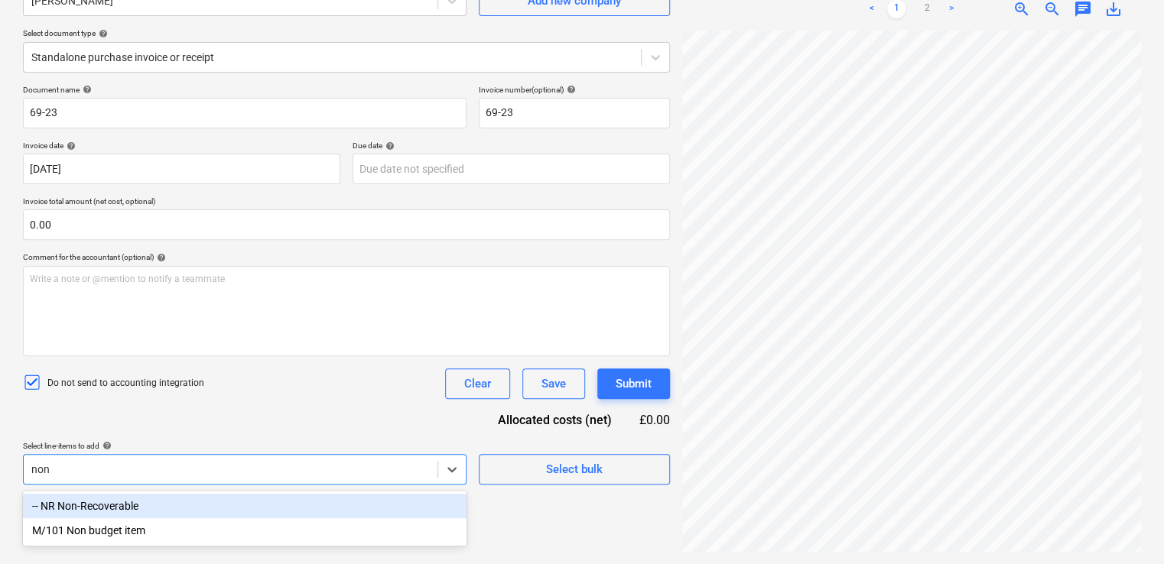
click at [138, 504] on div "-- NR Non-Recoverable" at bounding box center [244, 506] width 443 height 24
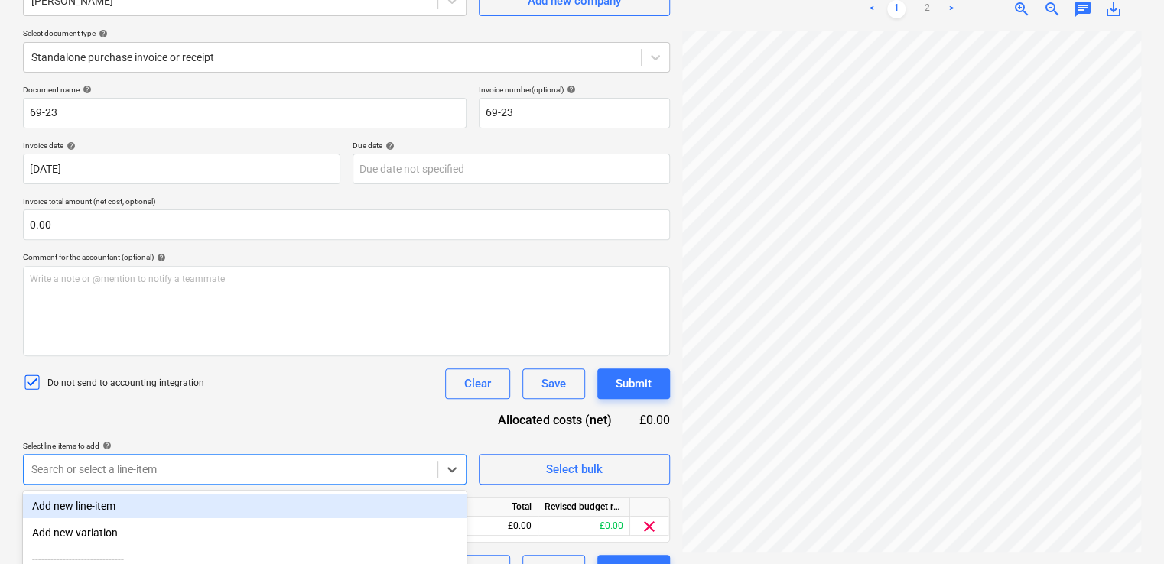
click at [294, 381] on div "Do not send to accounting integration Clear Save Submit" at bounding box center [346, 384] width 647 height 31
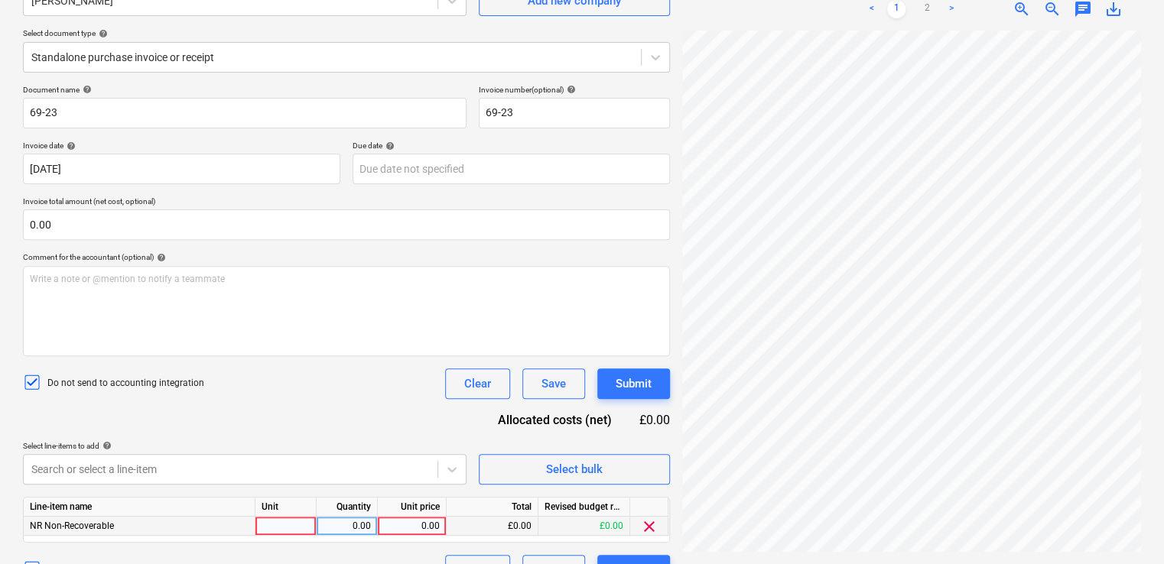
click at [293, 518] on div at bounding box center [285, 526] width 61 height 19
type input "item"
type input "40.00"
click at [369, 393] on div "Do not send to accounting integration Clear Save Submit" at bounding box center [346, 384] width 647 height 31
click at [637, 379] on div "Submit" at bounding box center [634, 384] width 36 height 20
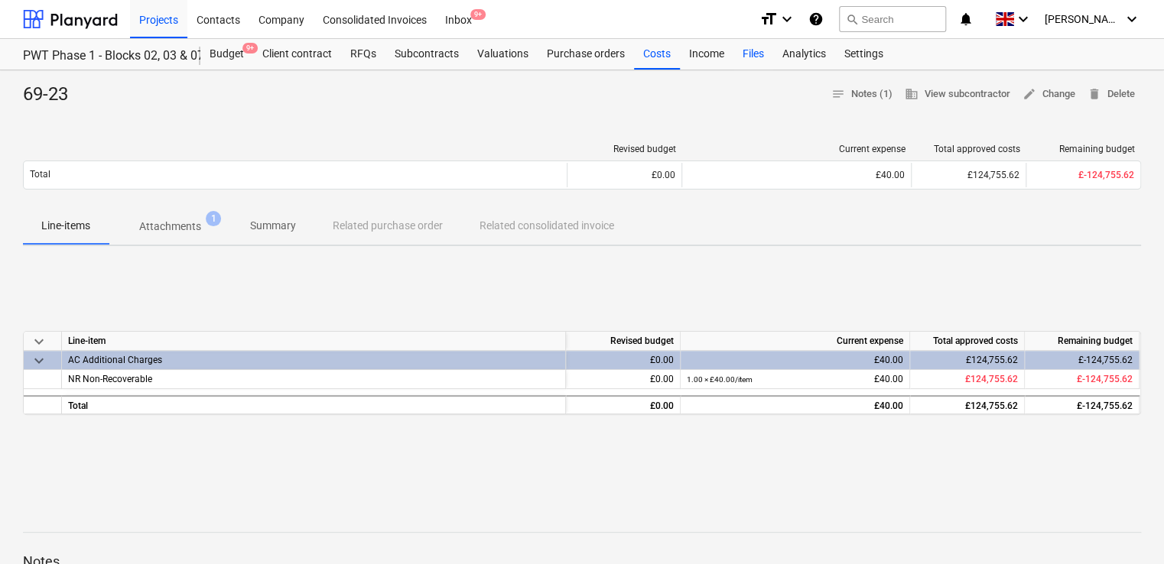
click at [743, 57] on div "Files" at bounding box center [753, 54] width 40 height 31
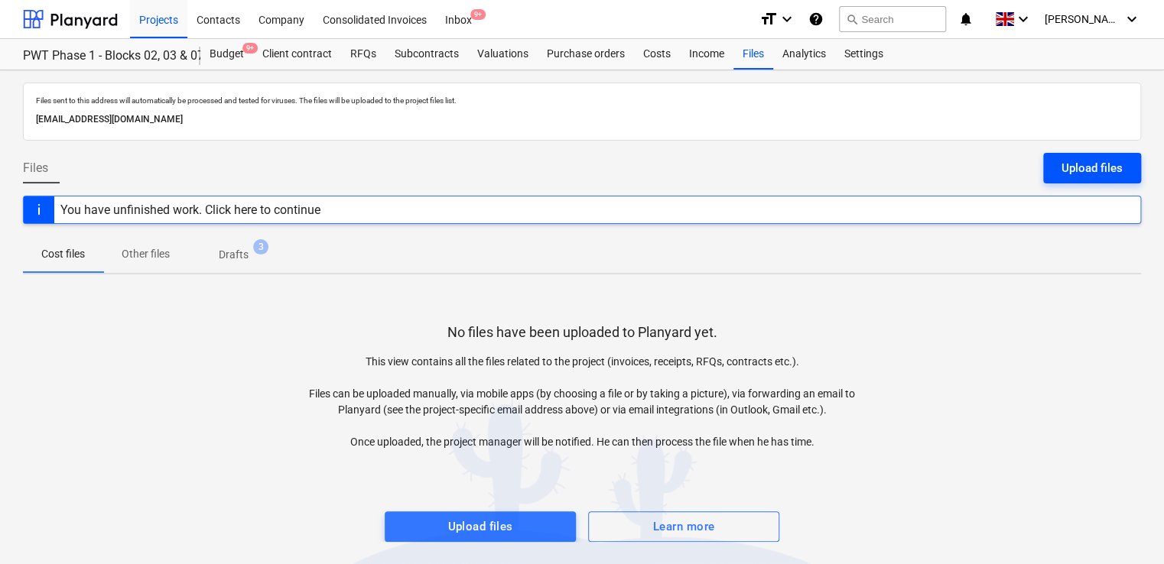
click at [1077, 167] on div "Upload files" at bounding box center [1091, 168] width 61 height 20
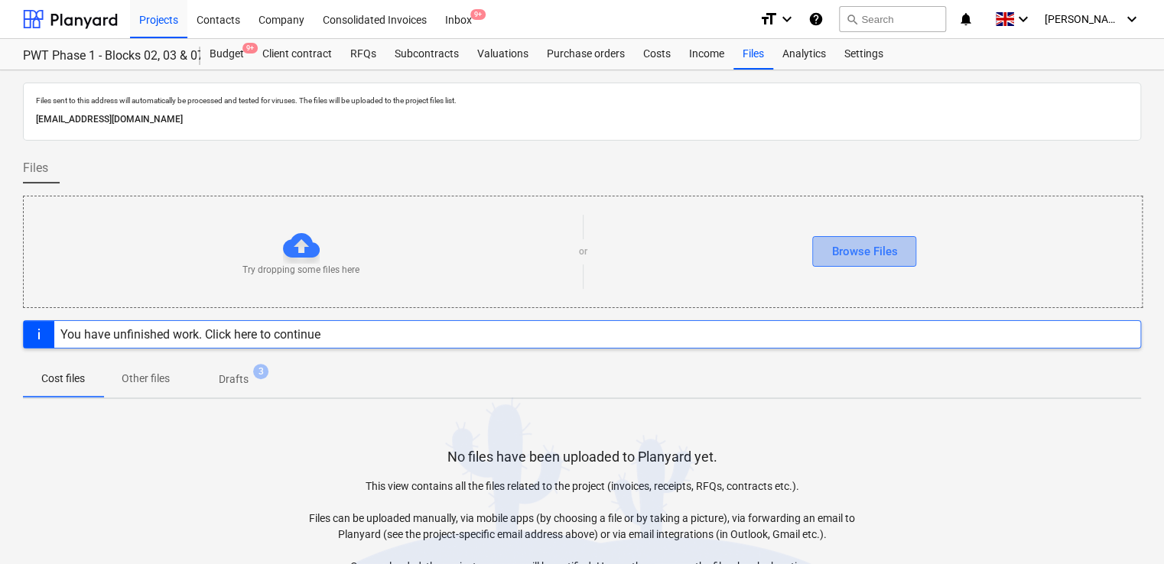
click at [846, 254] on div "Browse Files" at bounding box center [864, 252] width 66 height 20
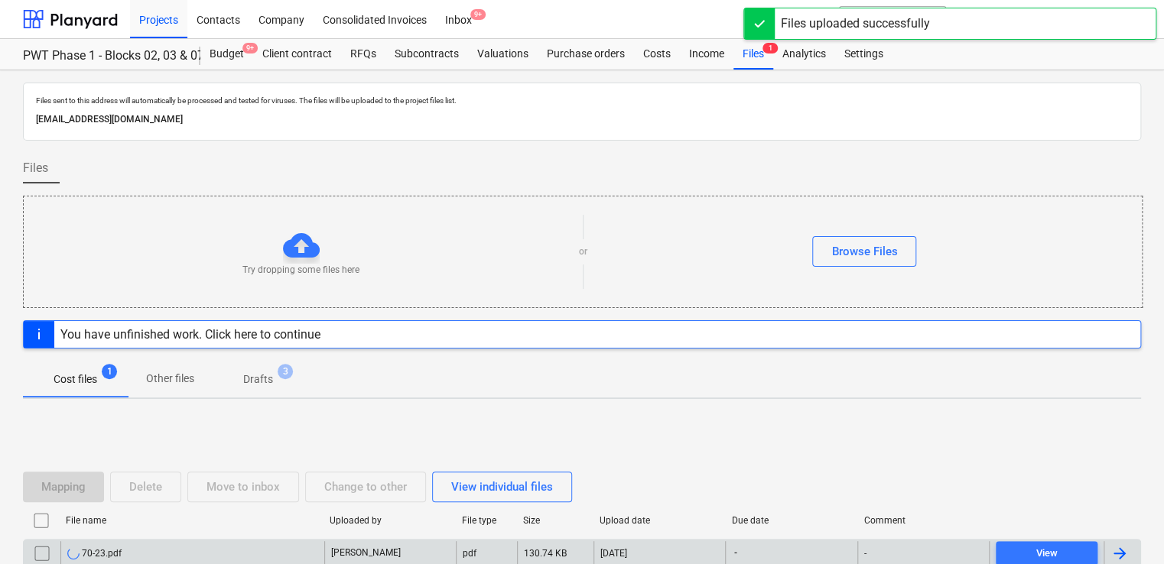
click at [131, 546] on div "70-23.pdf" at bounding box center [192, 553] width 264 height 24
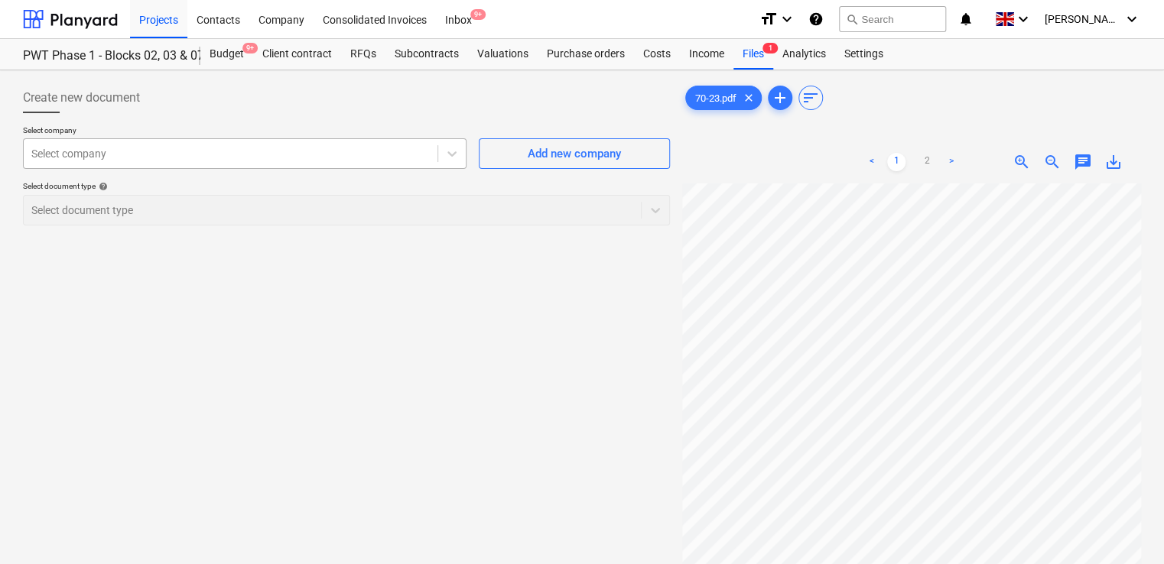
click at [202, 152] on div at bounding box center [230, 153] width 398 height 15
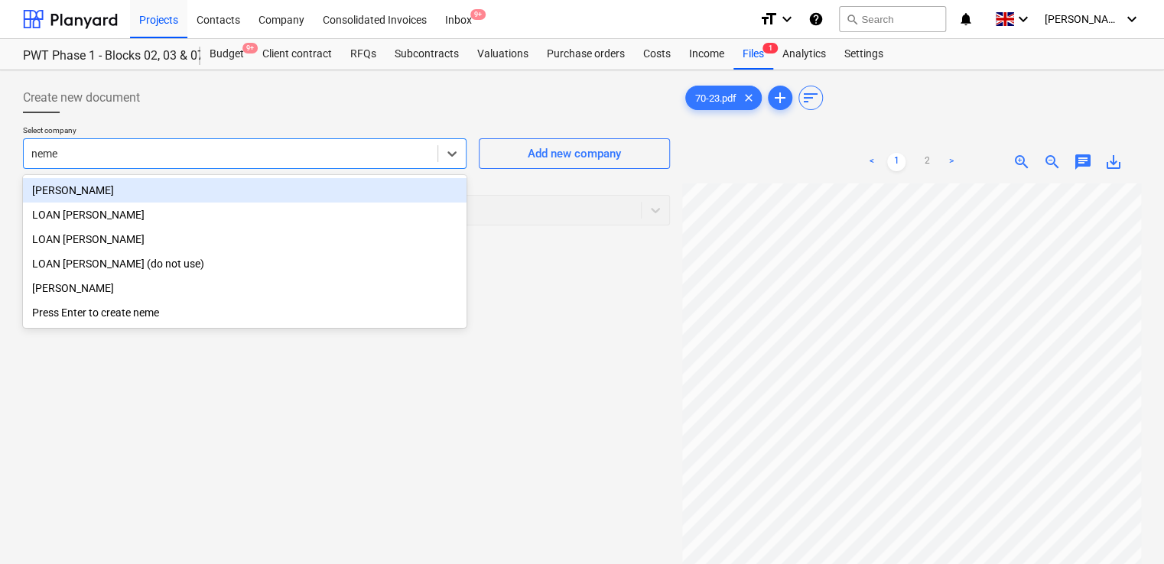
type input "[PERSON_NAME]"
click at [128, 187] on div "[PERSON_NAME]" at bounding box center [244, 190] width 443 height 24
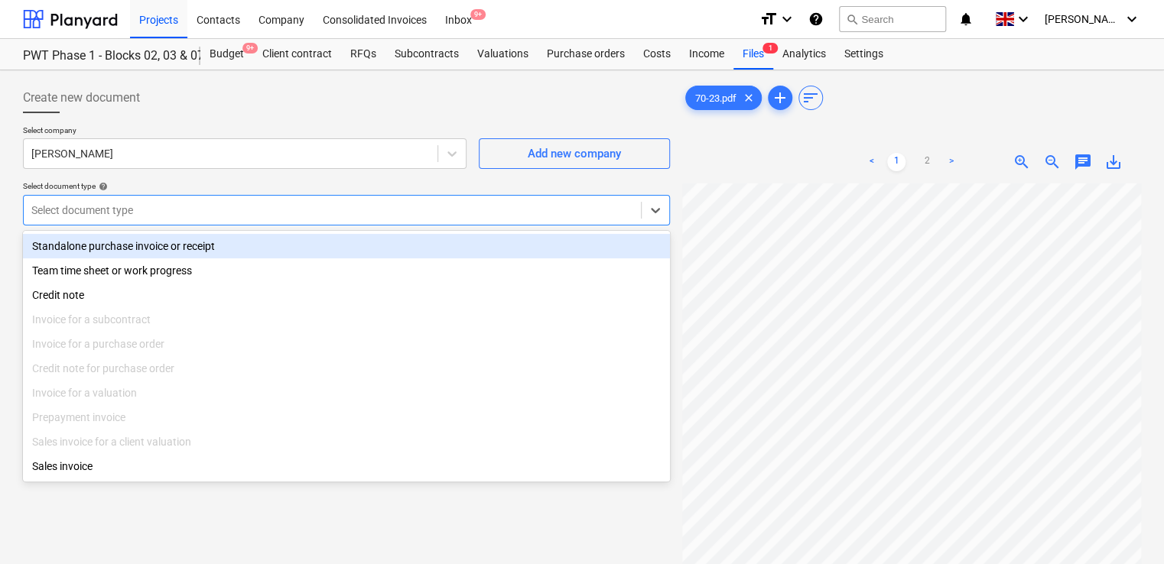
click at [147, 203] on div at bounding box center [332, 210] width 602 height 15
click at [138, 249] on div "Standalone purchase invoice or receipt" at bounding box center [346, 246] width 647 height 24
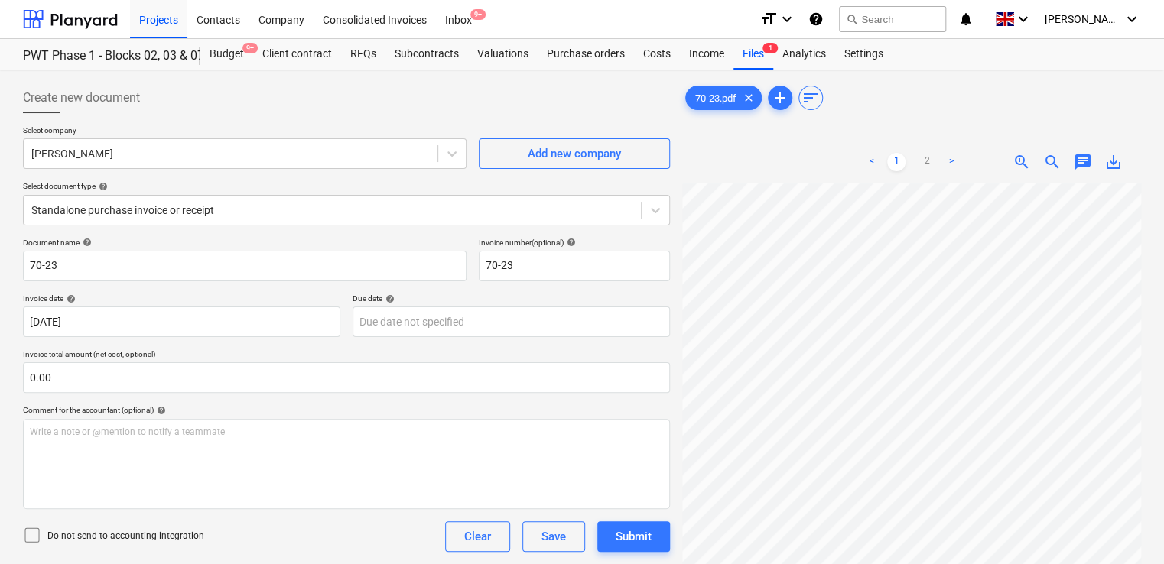
click at [34, 537] on icon at bounding box center [32, 535] width 18 height 18
click at [253, 541] on div "Do not send to accounting integration Clear Save Submit" at bounding box center [346, 536] width 647 height 31
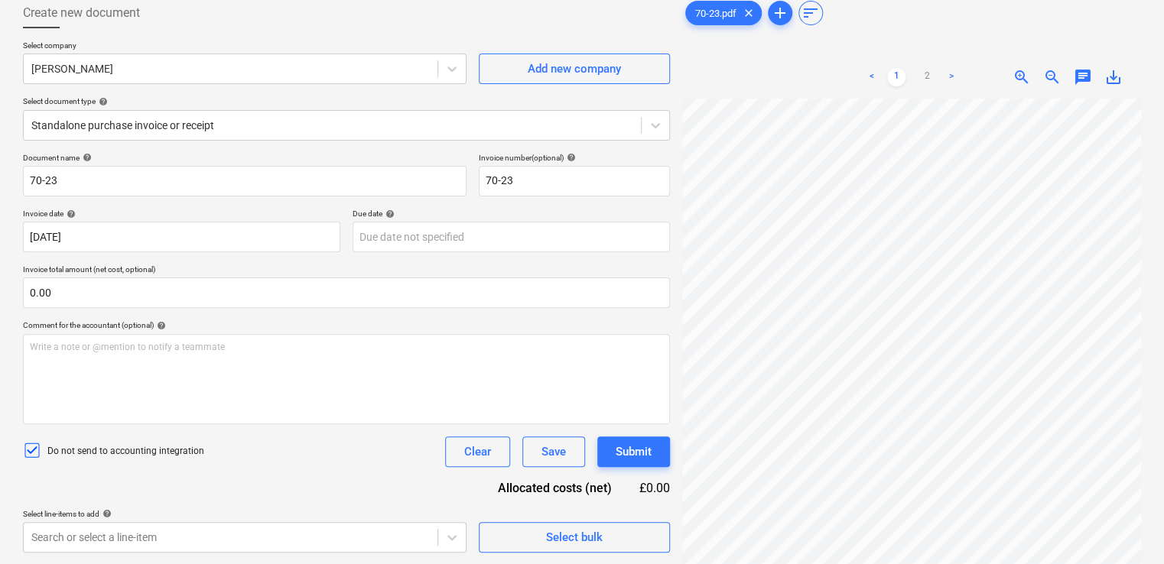
scroll to position [153, 0]
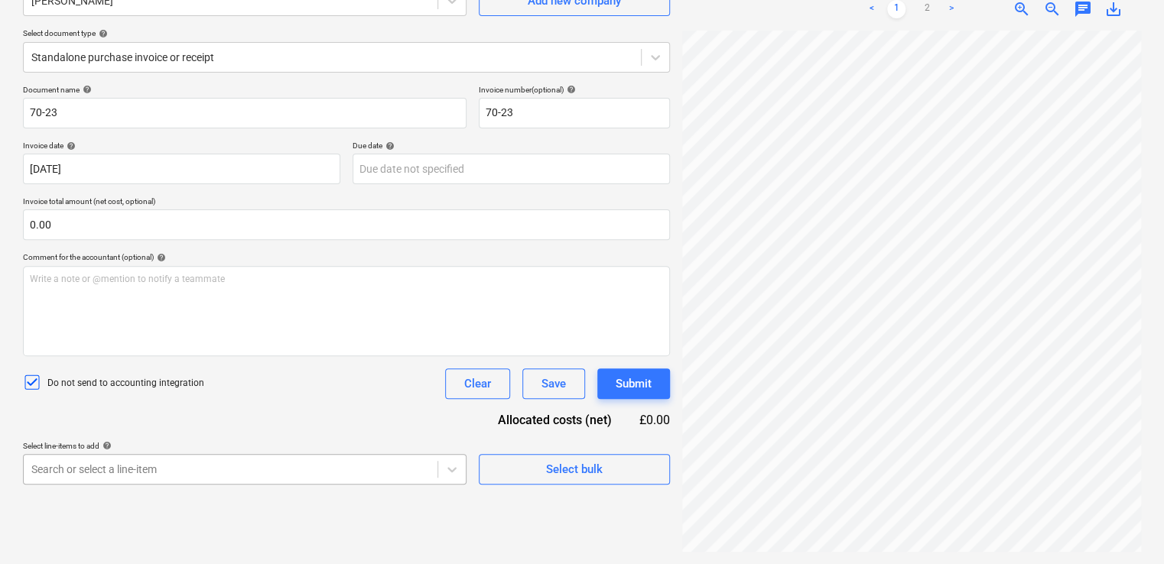
click at [190, 411] on body "Projects Contacts Company Consolidated Invoices Inbox 9+ format_size keyboard_a…" at bounding box center [582, 129] width 1164 height 564
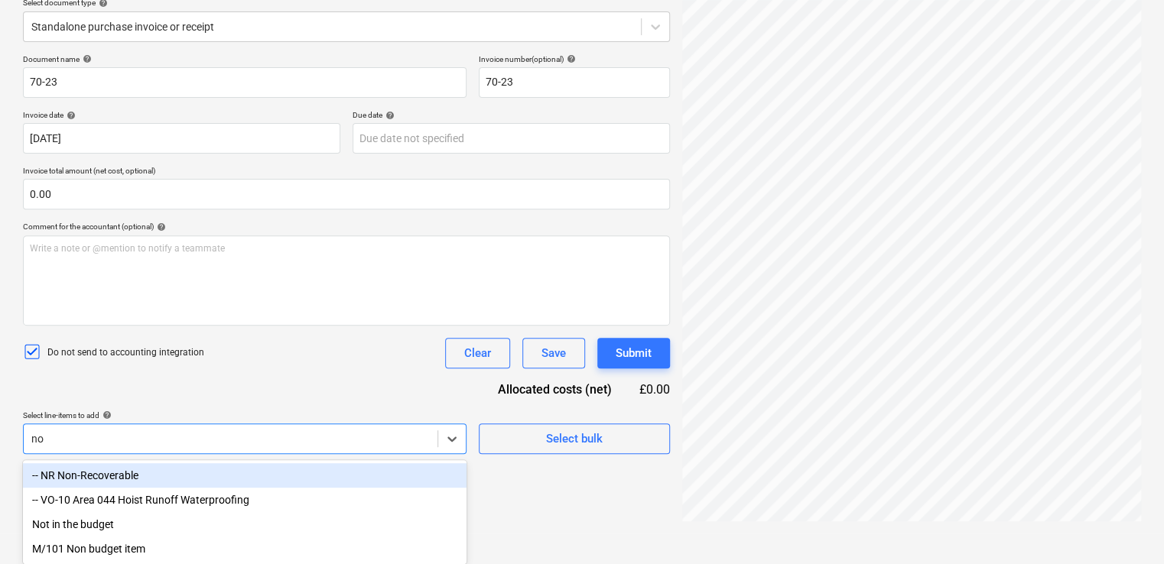
type input "non"
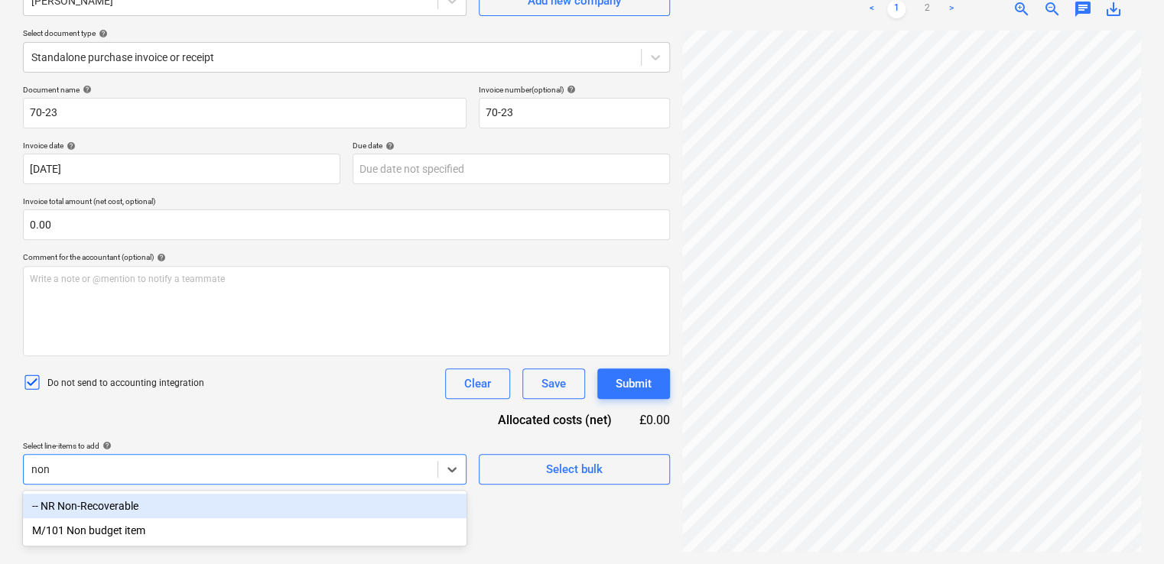
click at [88, 505] on div "-- NR Non-Recoverable" at bounding box center [244, 506] width 443 height 24
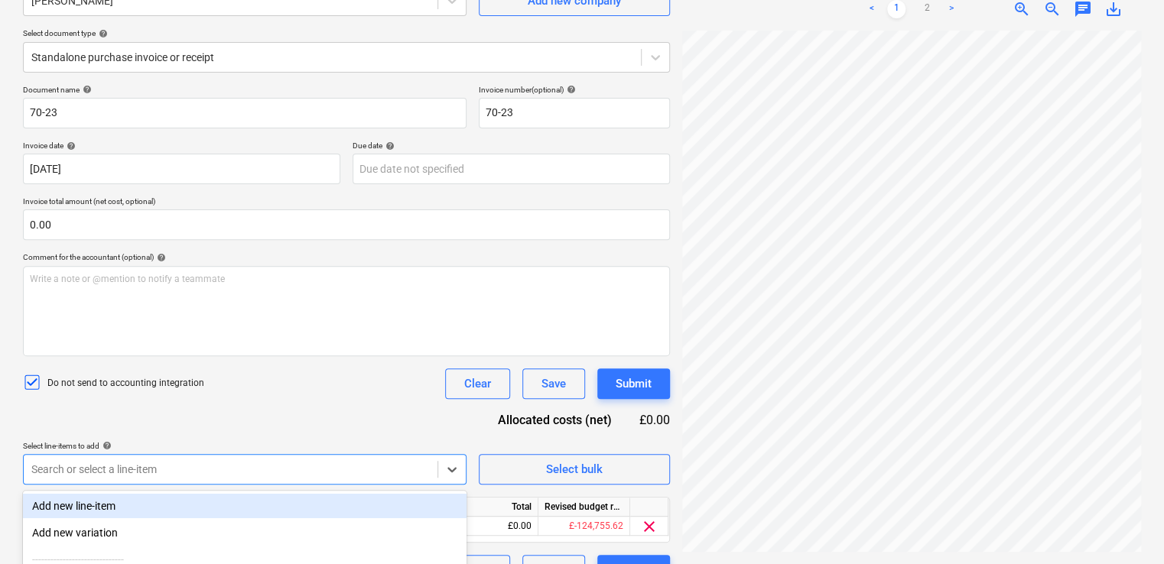
click at [222, 402] on div "Document name help 70-23 Invoice number (optional) help 70-23 Invoice date help…" at bounding box center [346, 335] width 647 height 501
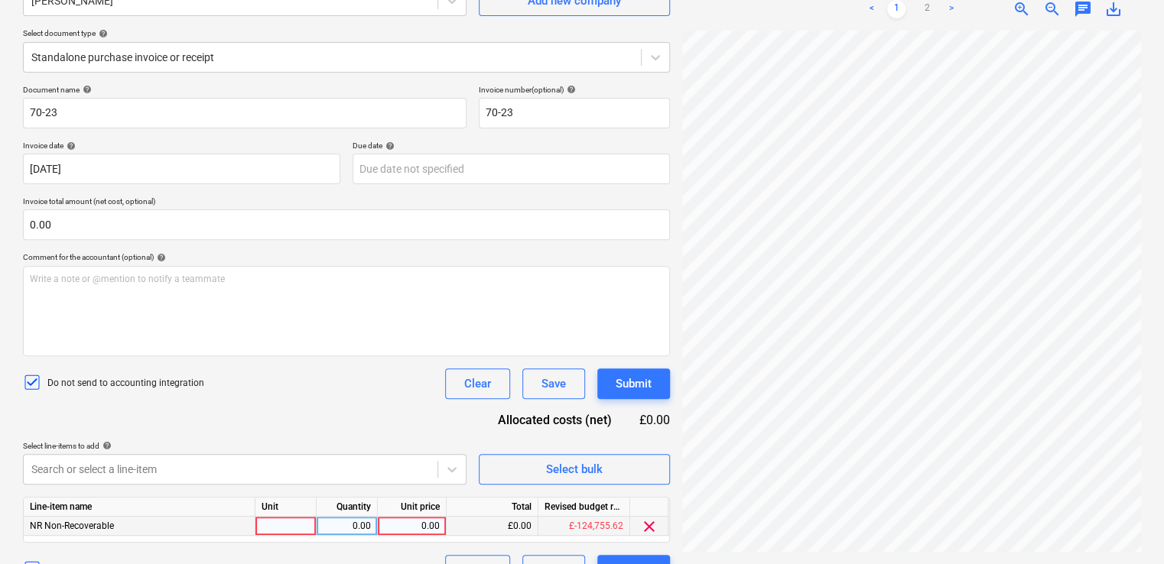
click at [279, 524] on div at bounding box center [285, 526] width 61 height 19
type input "item"
type input "40.00"
click at [333, 396] on div "Do not send to accounting integration Clear Save Submit" at bounding box center [346, 384] width 647 height 31
click at [624, 379] on div "Submit" at bounding box center [634, 384] width 36 height 20
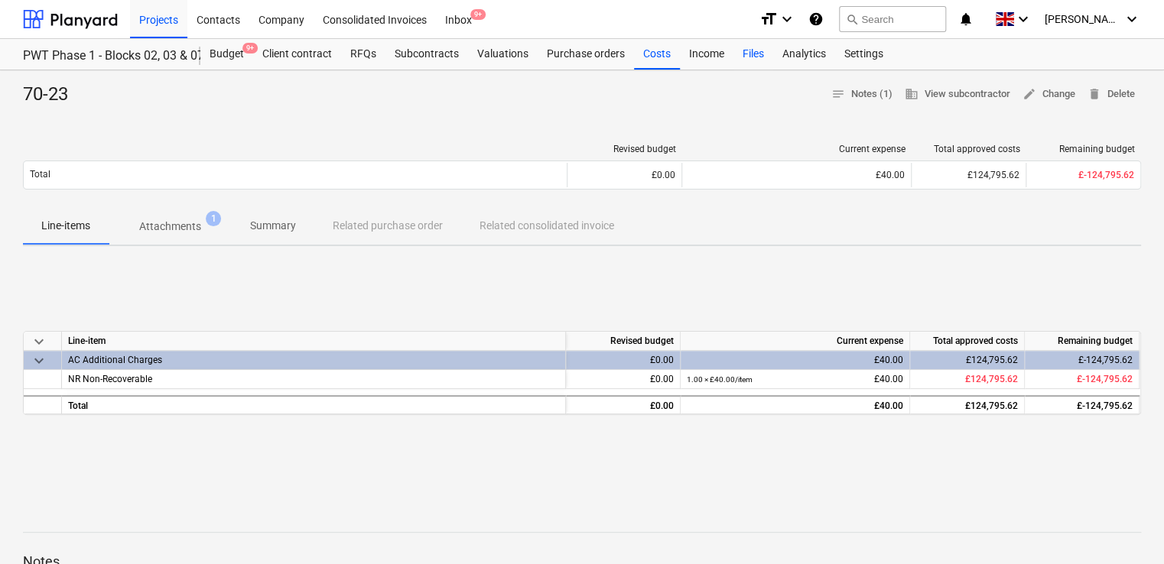
click at [749, 44] on div "Files" at bounding box center [753, 54] width 40 height 31
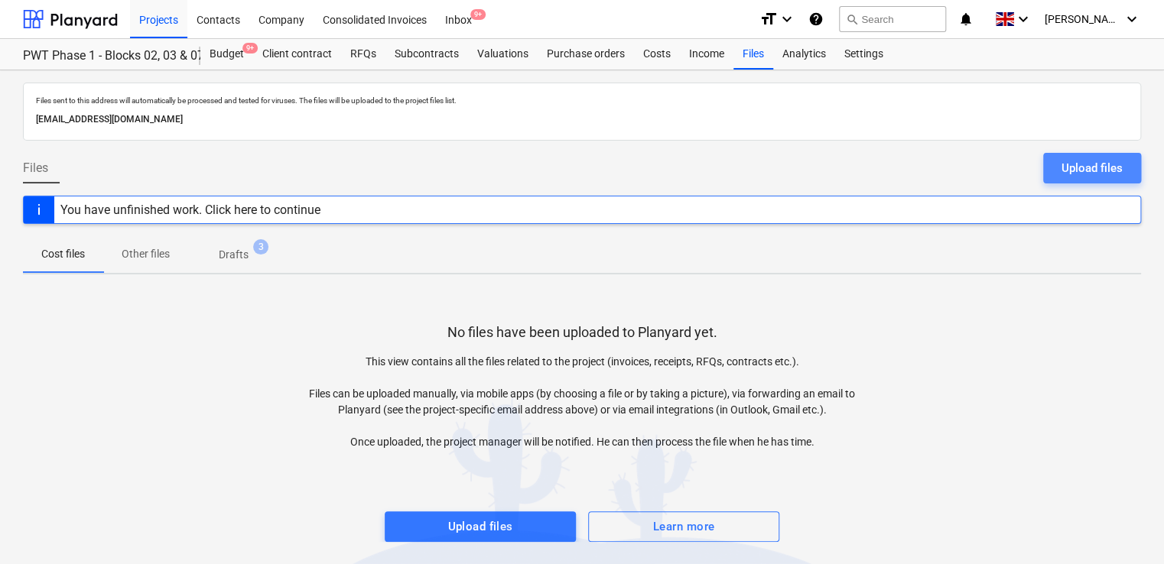
click at [1113, 161] on div "Upload files" at bounding box center [1091, 168] width 61 height 20
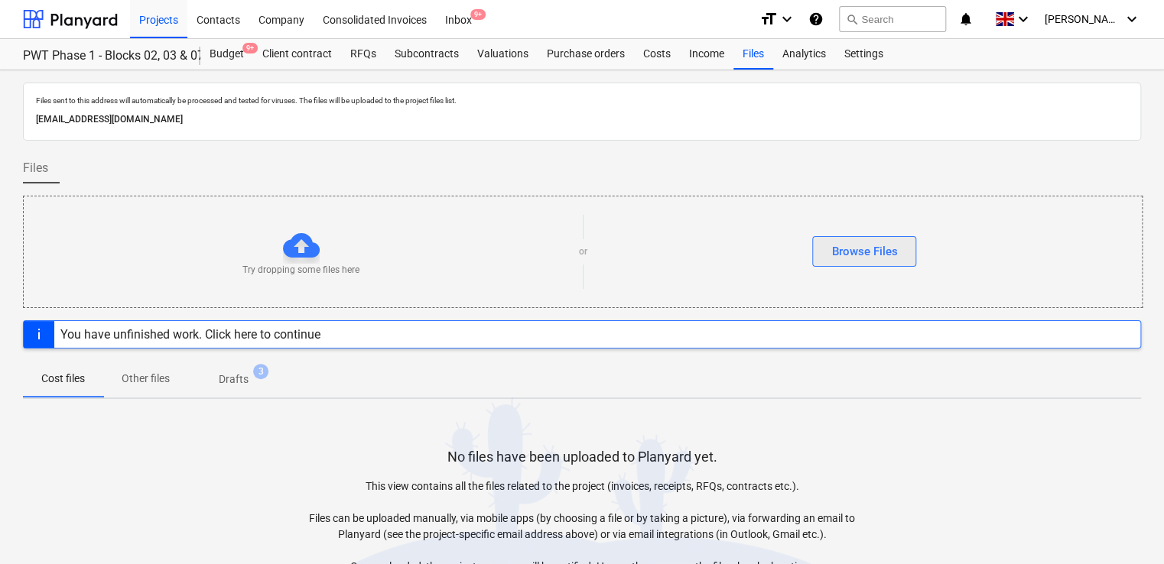
click at [865, 265] on button "Browse Files" at bounding box center [864, 251] width 104 height 31
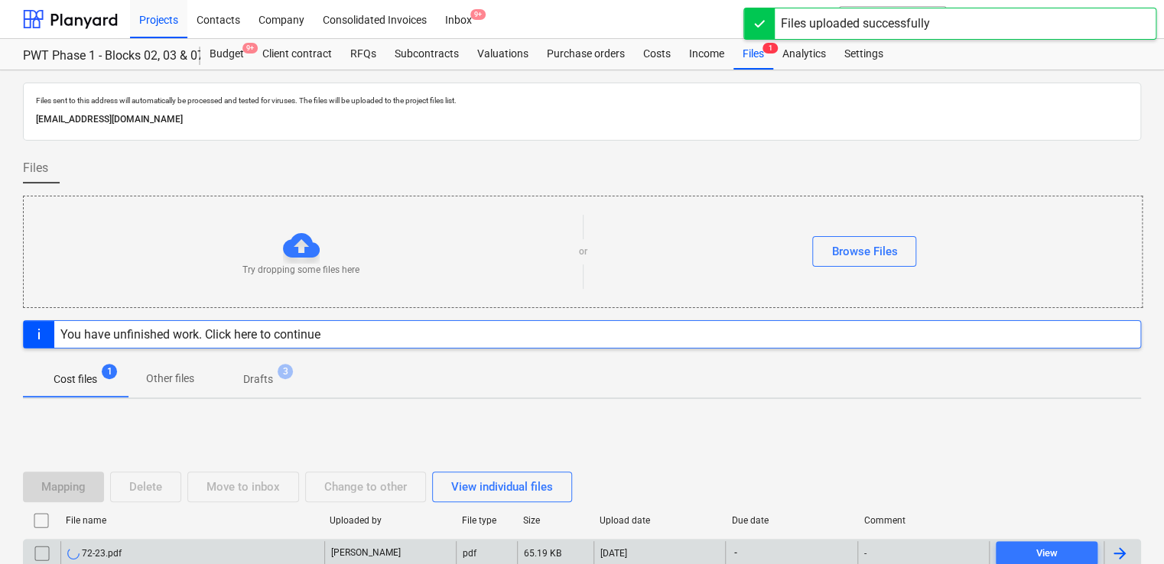
click at [163, 555] on div "72-23.pdf" at bounding box center [192, 553] width 264 height 24
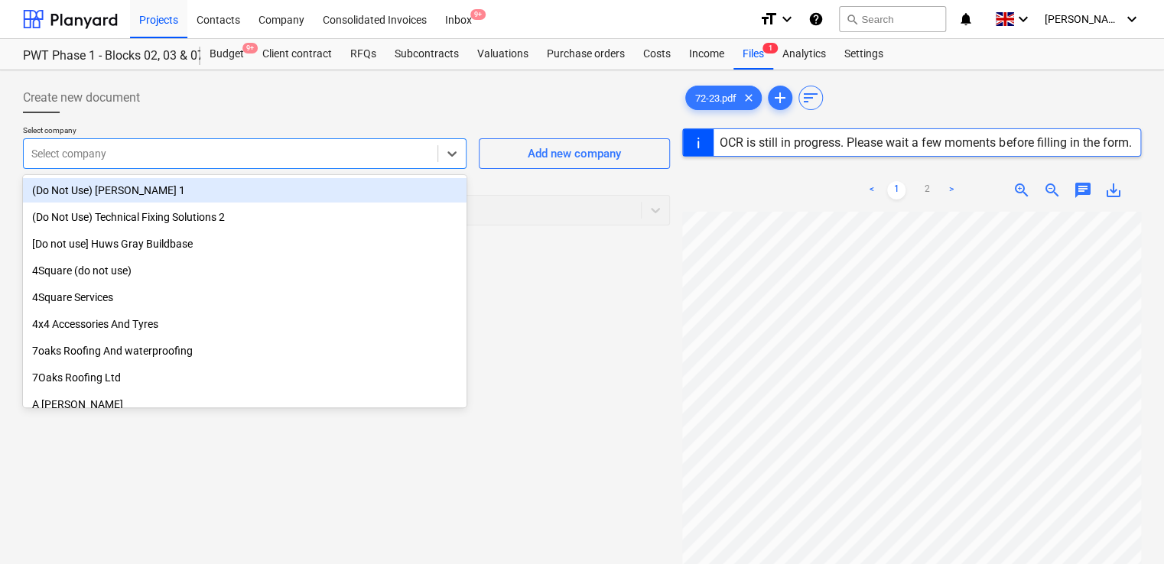
click at [300, 151] on div at bounding box center [230, 153] width 398 height 15
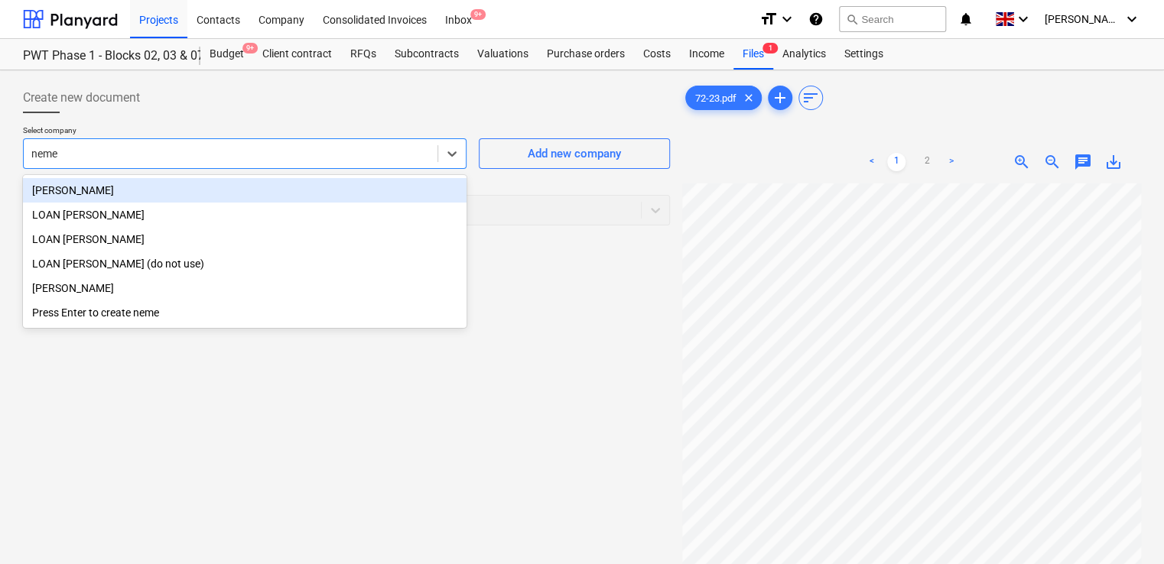
type input "[PERSON_NAME]"
click at [145, 191] on div "[PERSON_NAME]" at bounding box center [244, 190] width 443 height 24
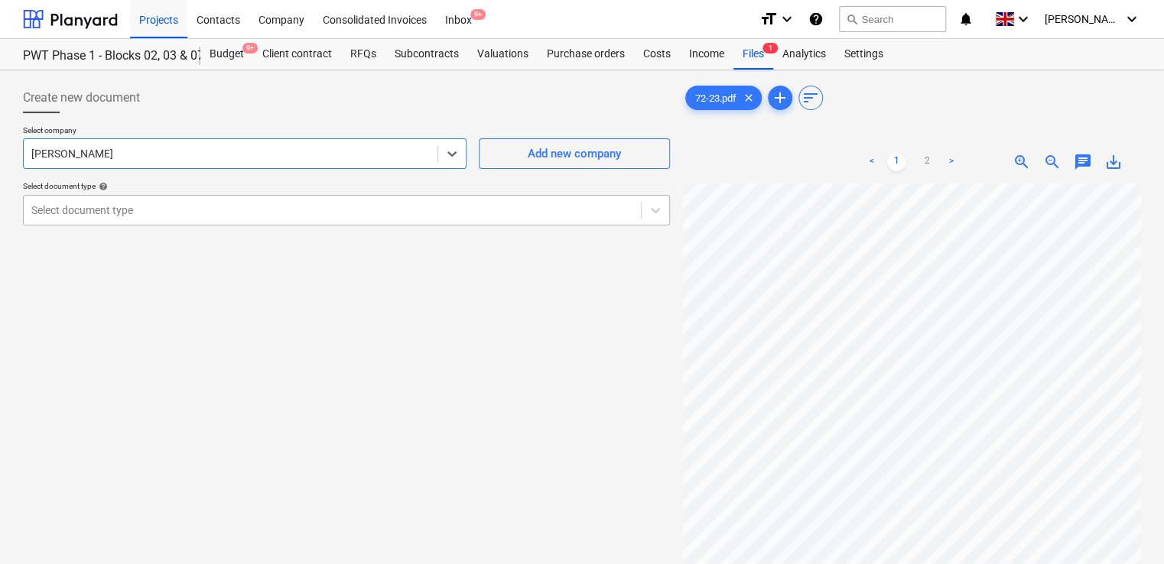
click at [140, 206] on div at bounding box center [332, 210] width 602 height 15
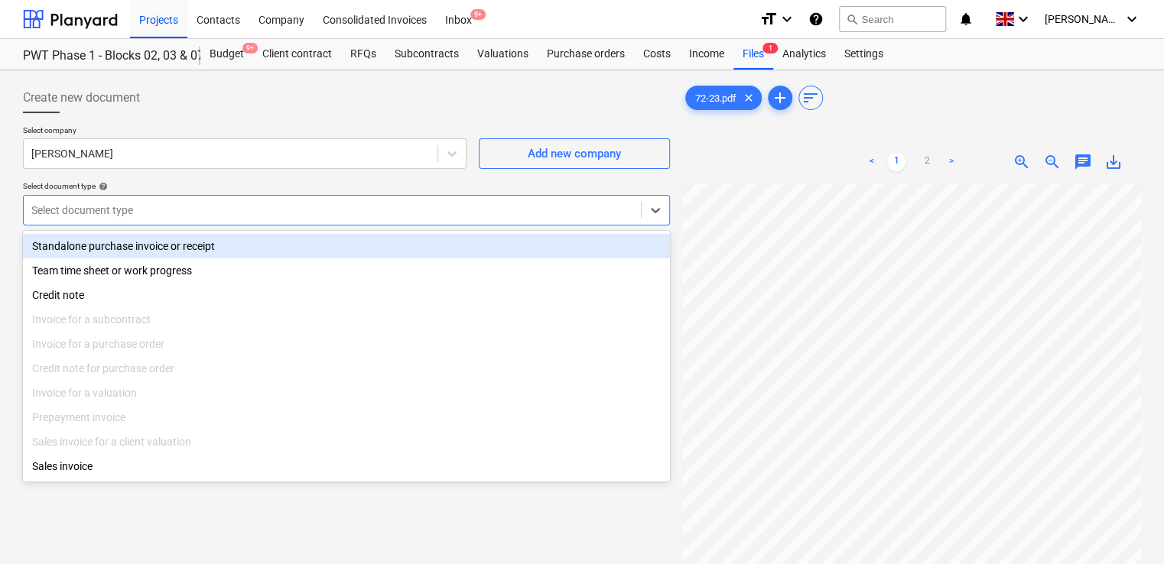
click at [130, 245] on div "Standalone purchase invoice or receipt" at bounding box center [346, 246] width 647 height 24
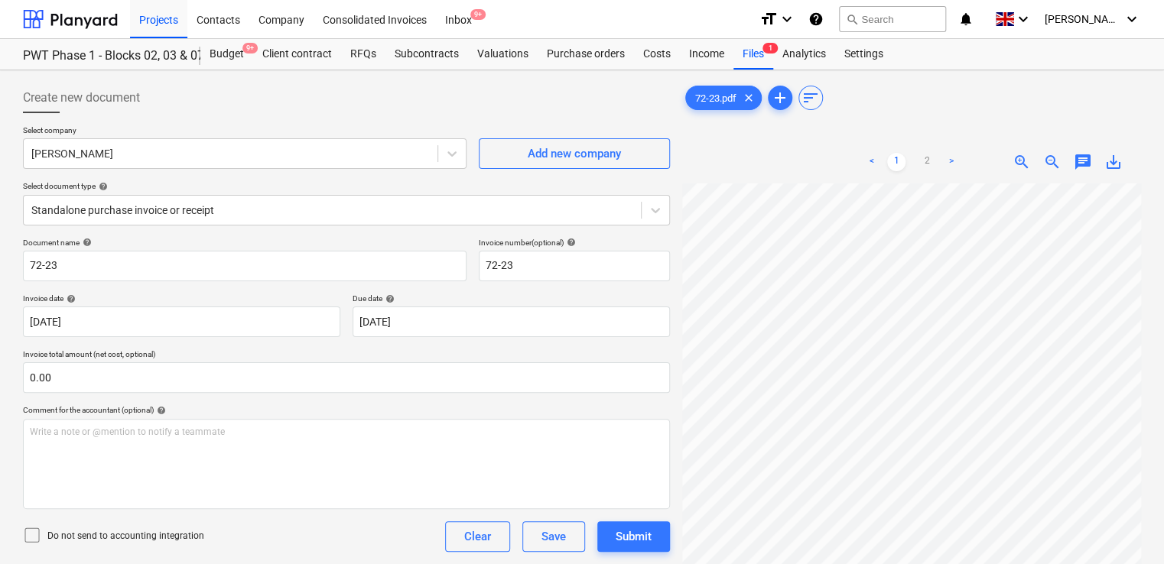
click at [34, 537] on icon at bounding box center [32, 535] width 18 height 18
click at [293, 521] on div "Do not send to accounting integration Clear Save Submit" at bounding box center [346, 536] width 647 height 31
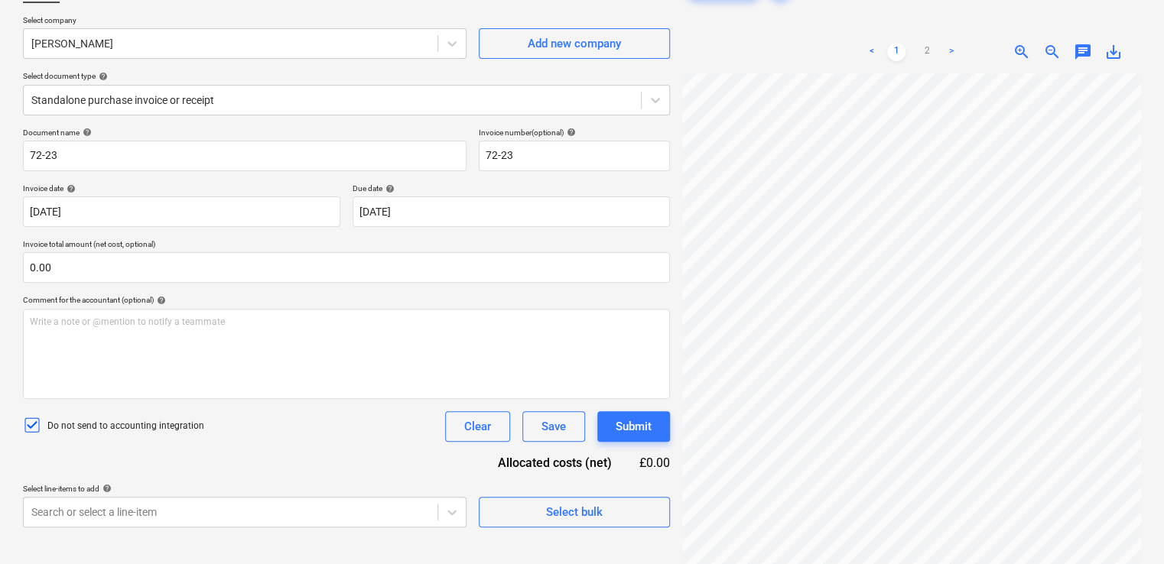
scroll to position [153, 0]
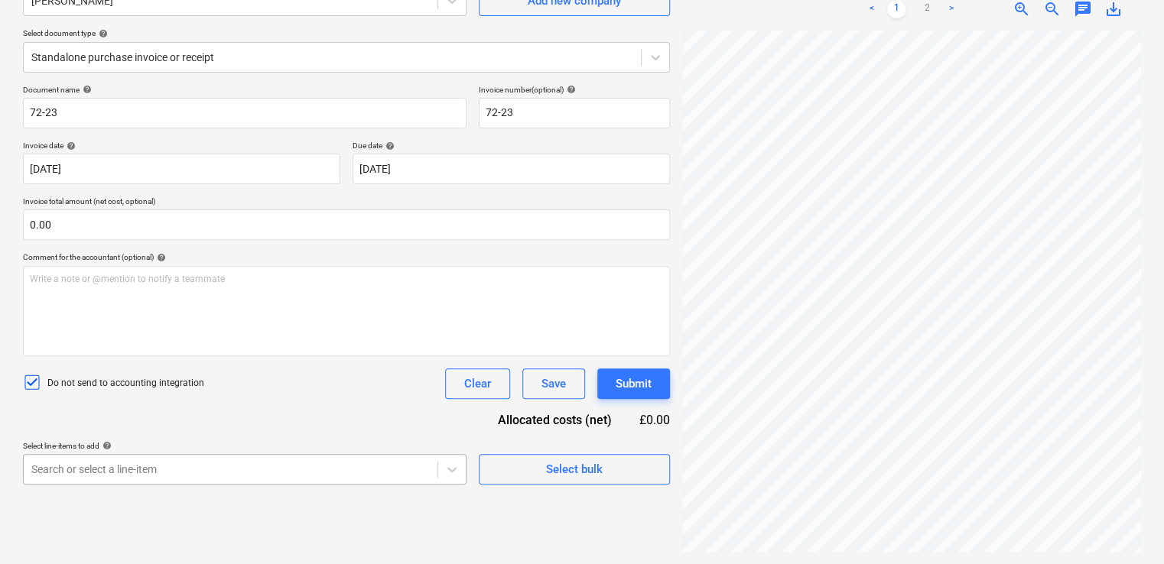
click at [217, 411] on body "Projects Contacts Company Consolidated Invoices Inbox 9+ format_size keyboard_a…" at bounding box center [582, 129] width 1164 height 564
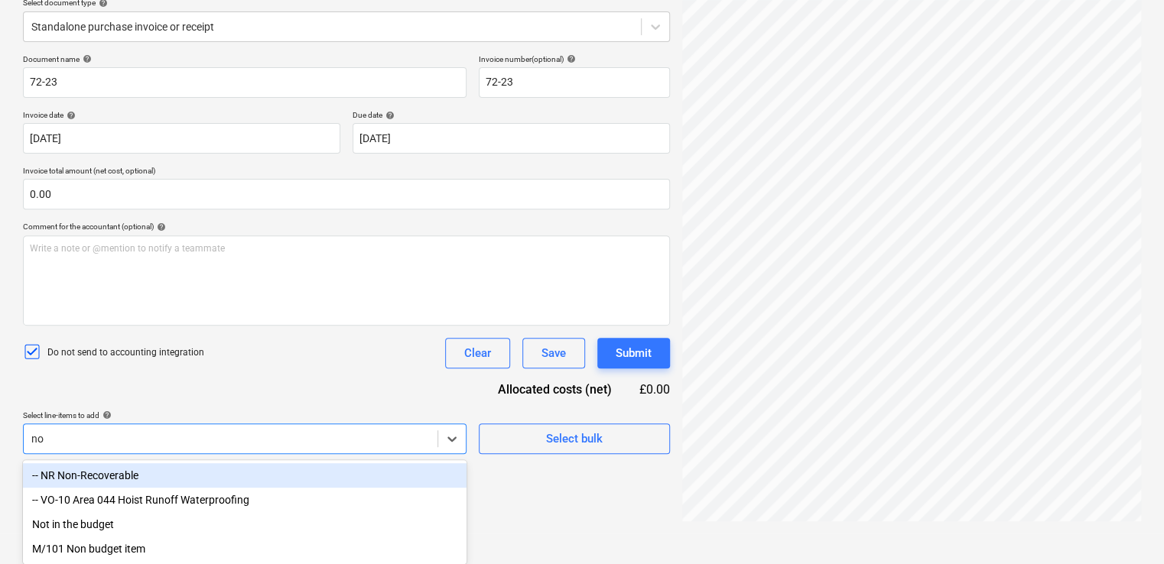
type input "non"
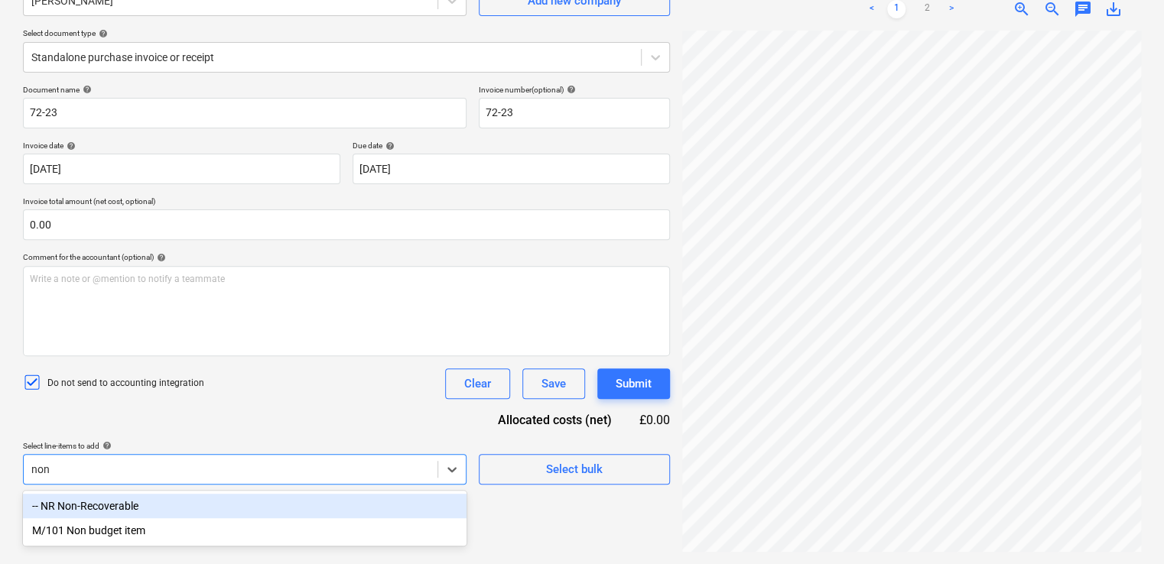
click at [168, 502] on div "-- NR Non-Recoverable" at bounding box center [244, 506] width 443 height 24
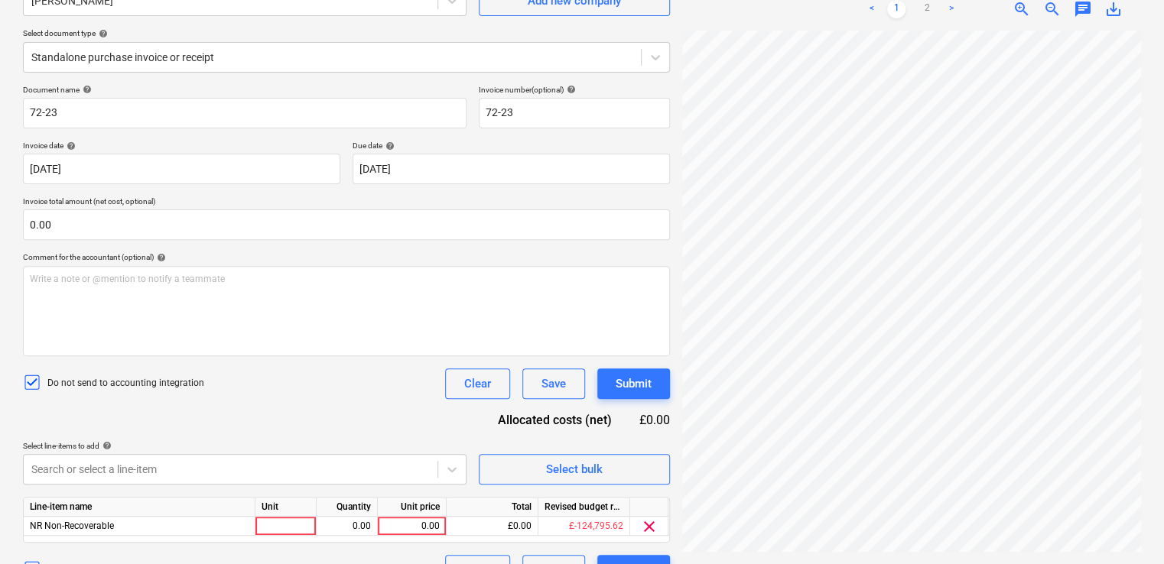
click at [243, 414] on div "Document name help 72-23 Invoice number (optional) help 72-23 Invoice date help…" at bounding box center [346, 335] width 647 height 501
click at [283, 528] on div at bounding box center [285, 526] width 61 height 19
type input "item"
type input "30.00"
click at [406, 393] on div "Do not send to accounting integration Clear Save Submit" at bounding box center [346, 384] width 647 height 31
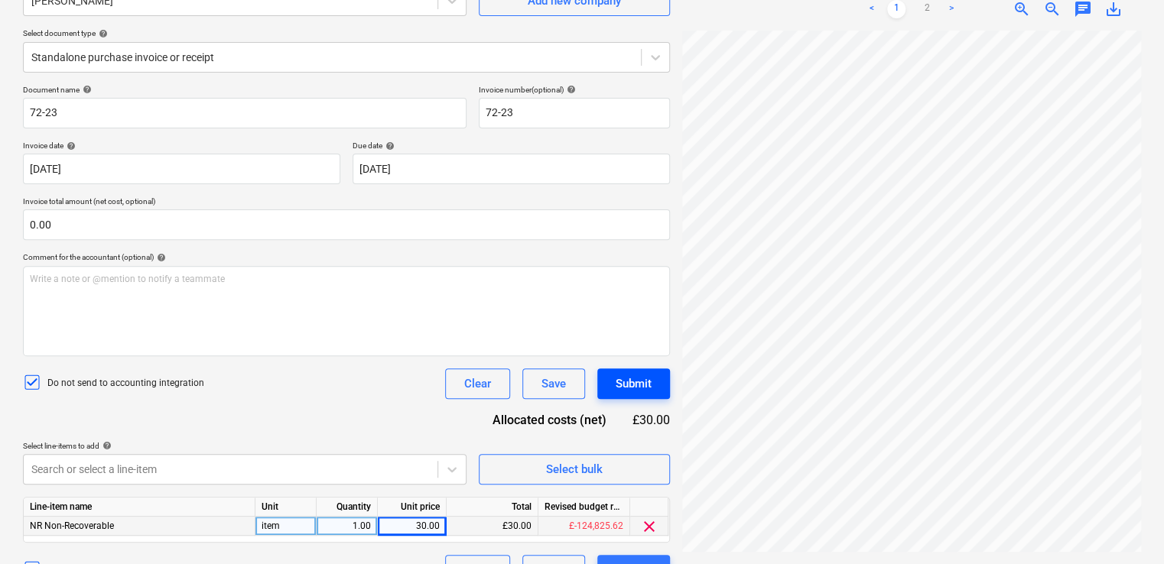
click at [620, 385] on div "Submit" at bounding box center [634, 384] width 36 height 20
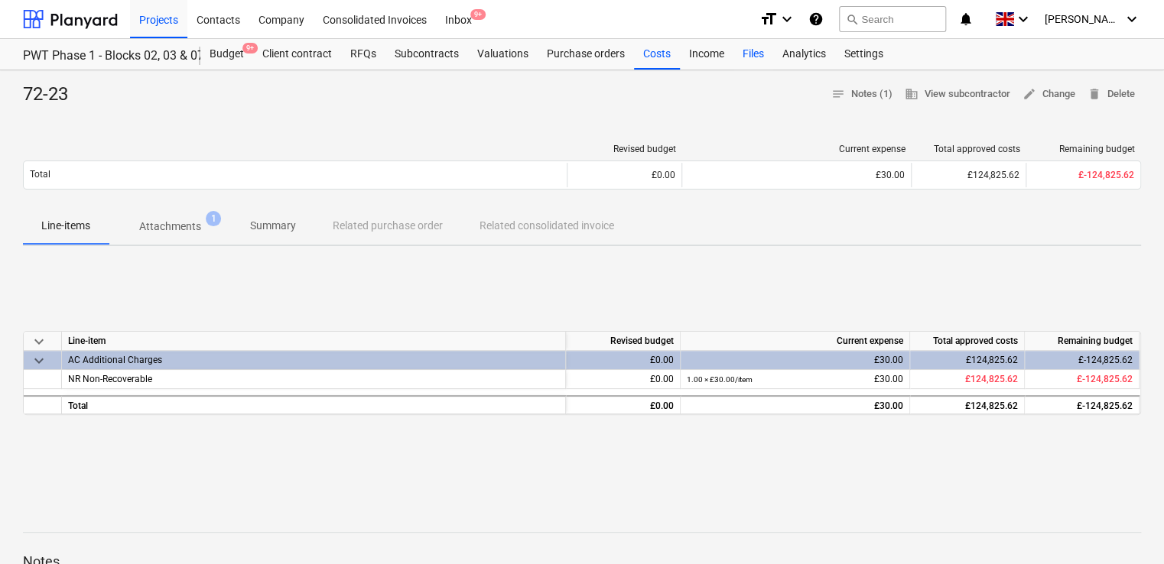
click at [743, 52] on div "Files" at bounding box center [753, 54] width 40 height 31
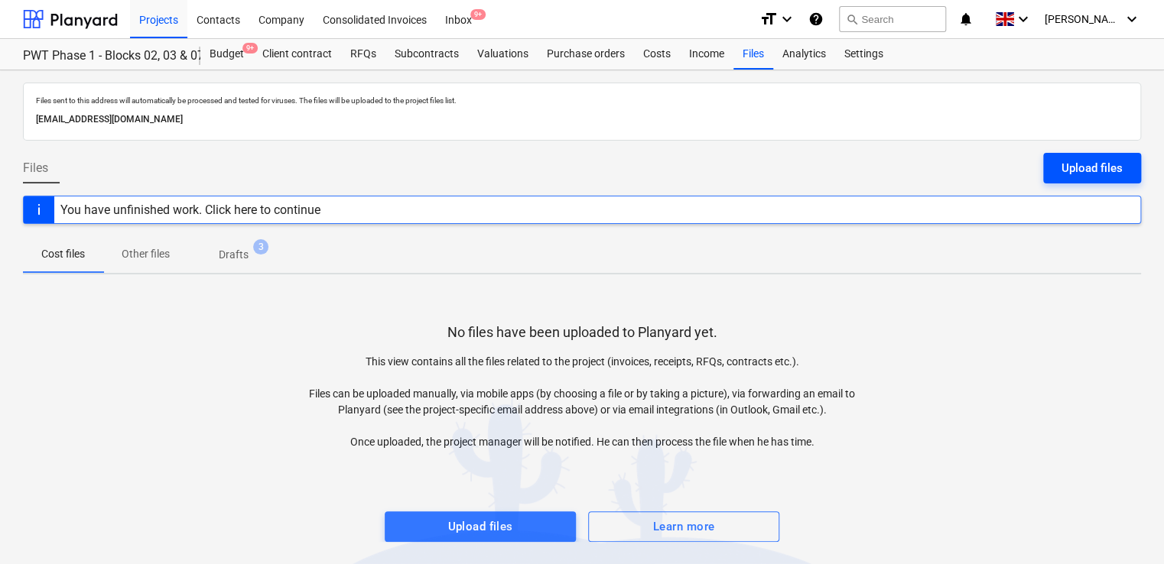
click at [1067, 167] on div "Upload files" at bounding box center [1091, 168] width 61 height 20
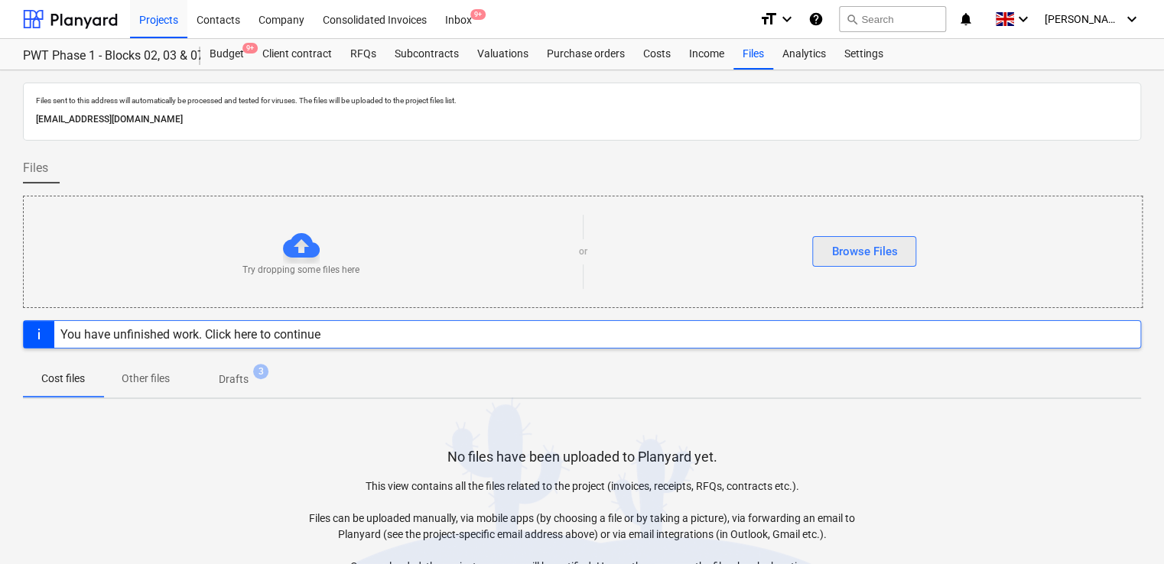
click at [888, 245] on div "Browse Files" at bounding box center [864, 252] width 66 height 20
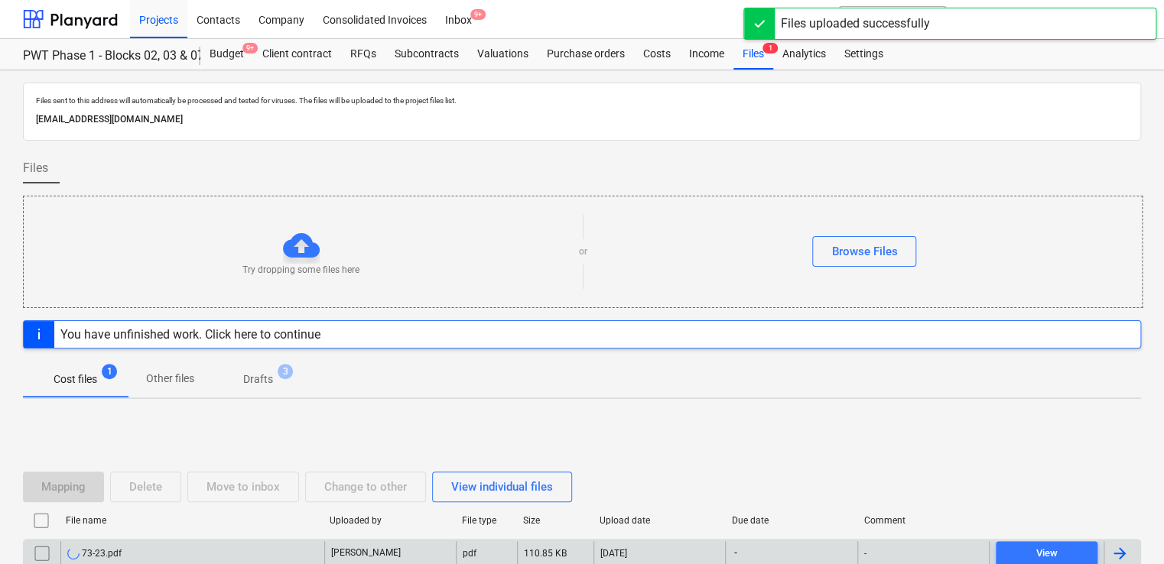
click at [126, 552] on div "73-23.pdf" at bounding box center [192, 553] width 264 height 24
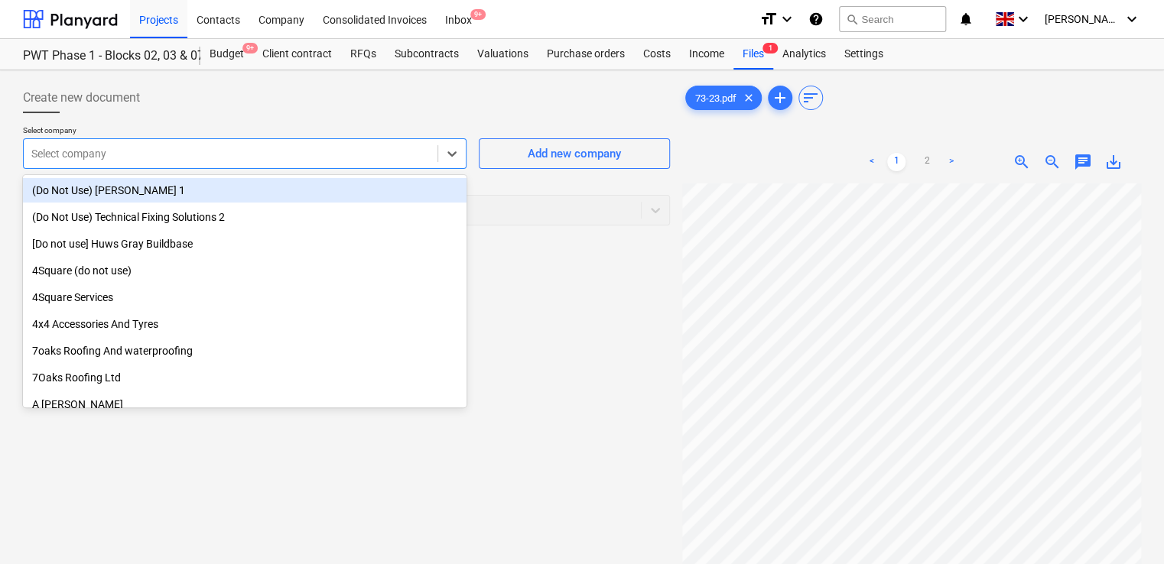
click at [179, 146] on div at bounding box center [230, 153] width 398 height 15
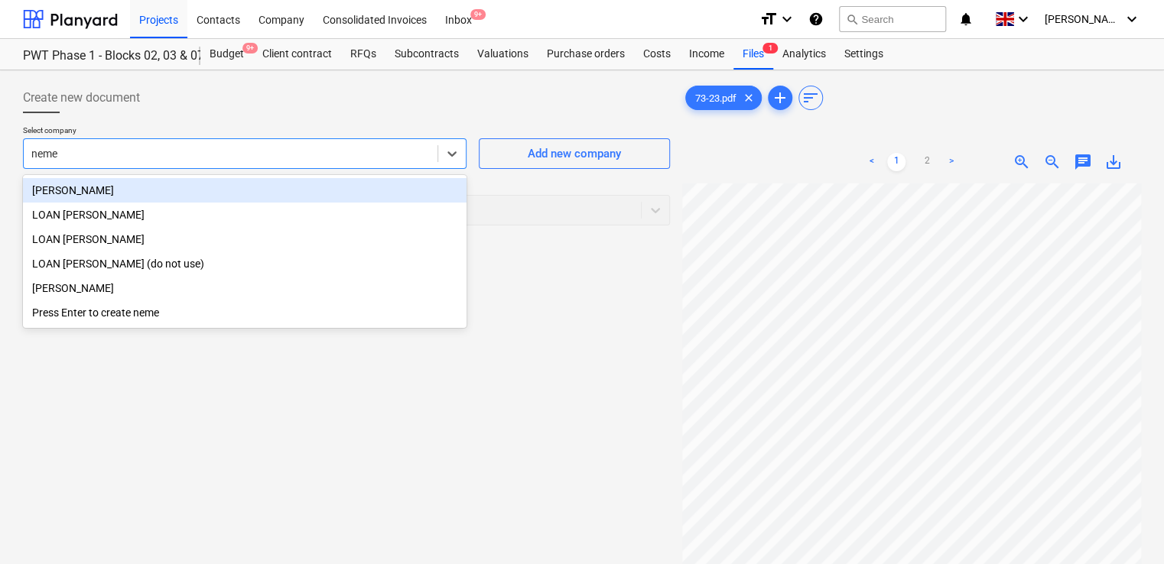
type input "[PERSON_NAME]"
click at [154, 190] on div "[PERSON_NAME]" at bounding box center [244, 190] width 443 height 24
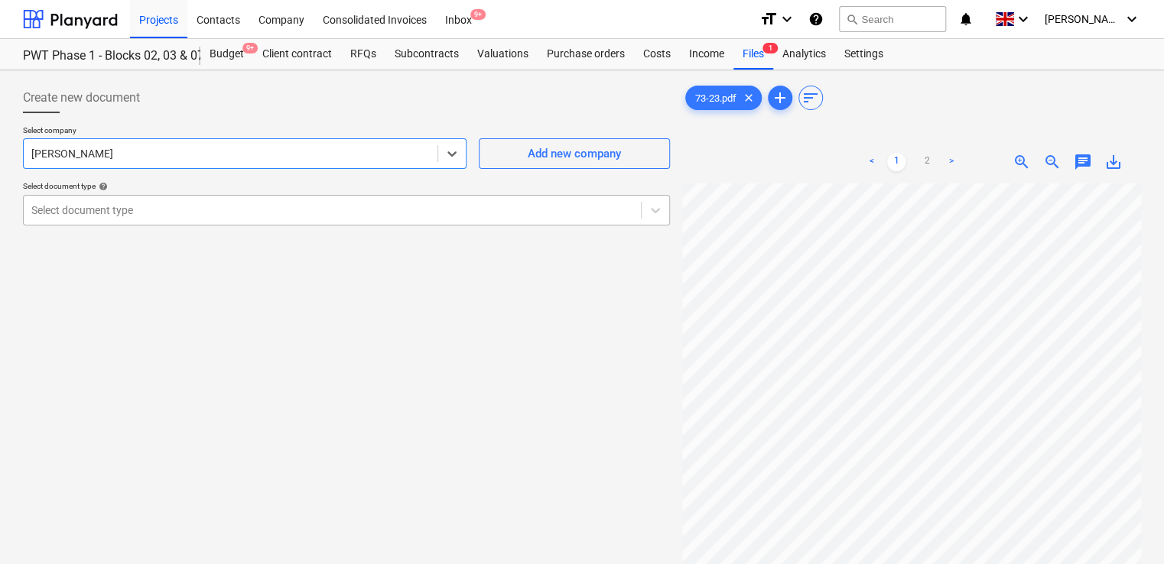
click at [136, 209] on div at bounding box center [332, 210] width 602 height 15
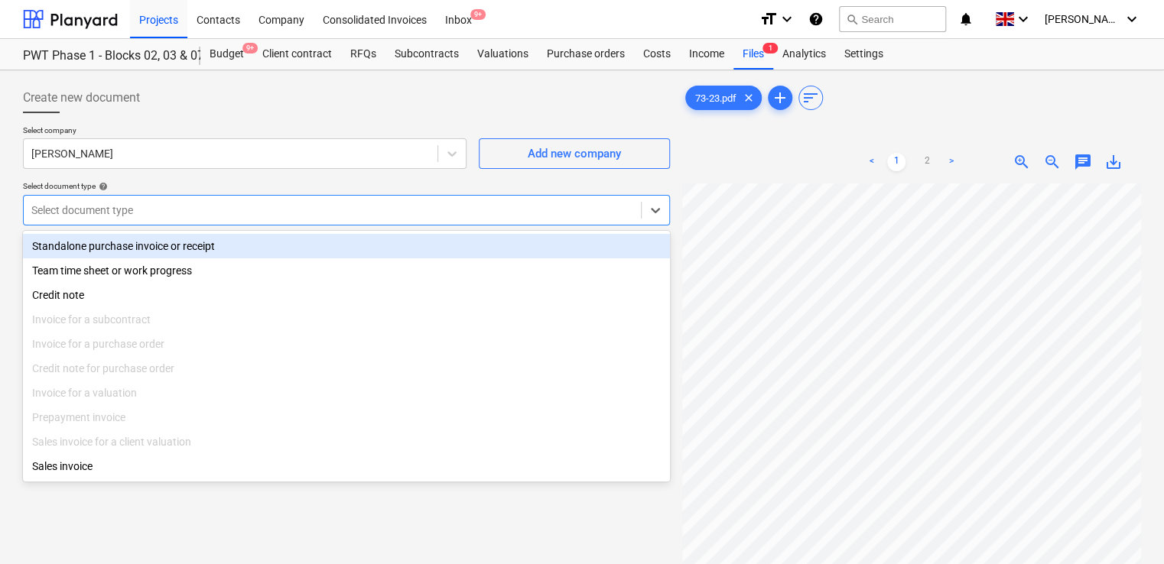
click at [135, 237] on div "Standalone purchase invoice or receipt" at bounding box center [346, 246] width 647 height 24
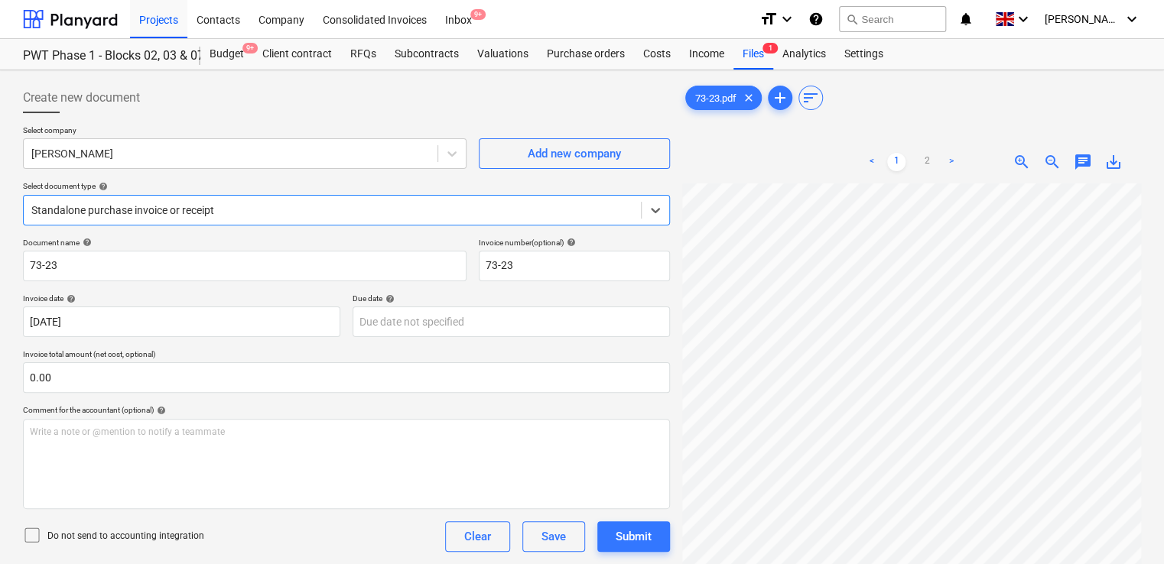
click at [25, 534] on icon at bounding box center [32, 535] width 18 height 18
click at [216, 537] on div "Do not send to accounting integration Clear Save Submit" at bounding box center [346, 536] width 647 height 31
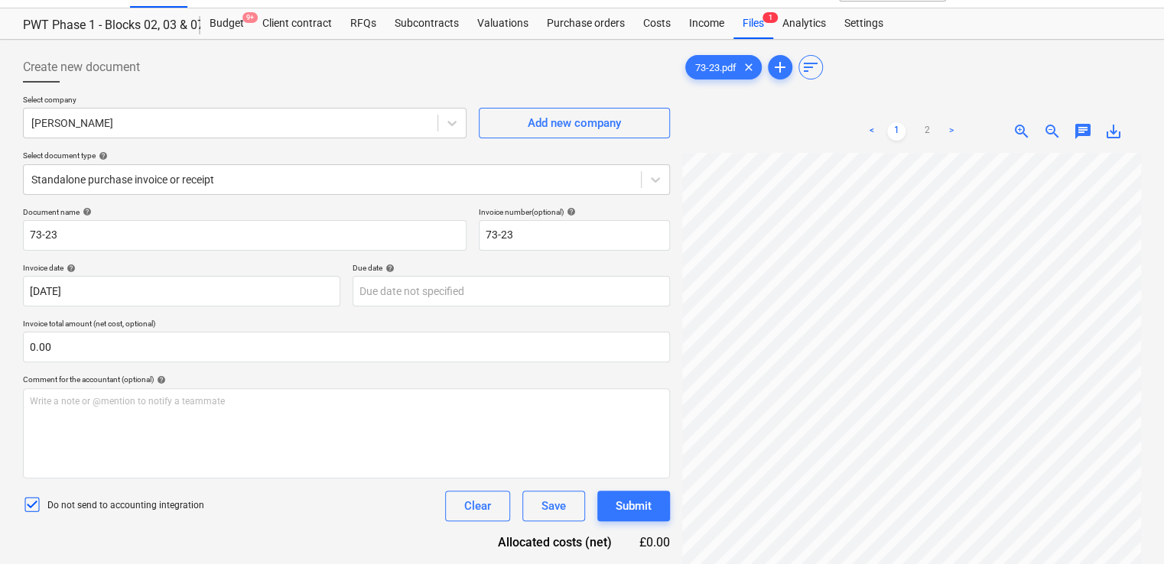
scroll to position [153, 0]
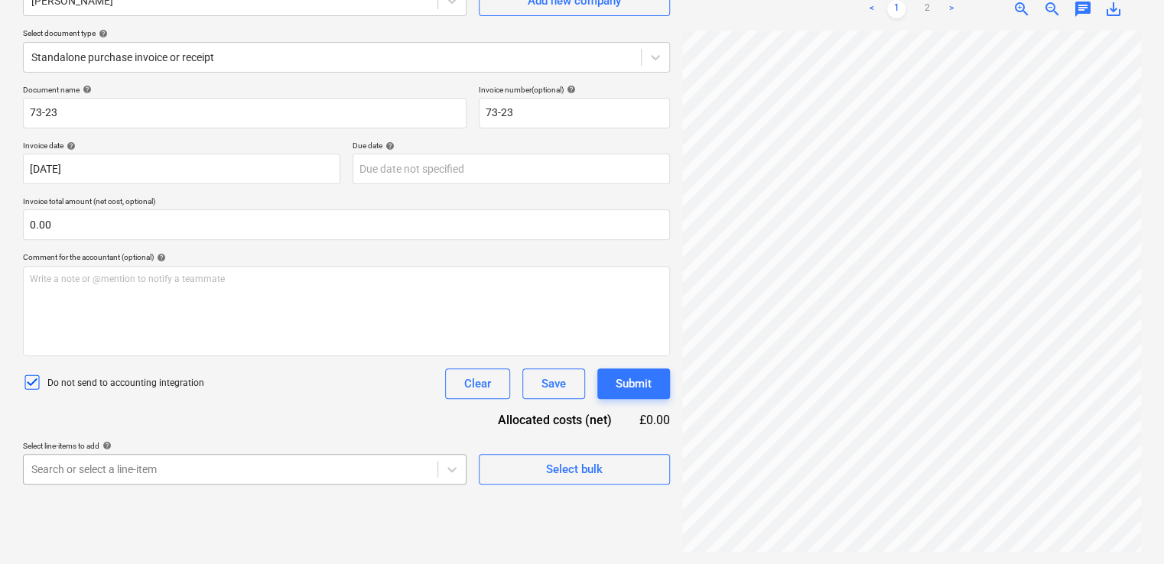
click at [189, 411] on body "Projects Contacts Company Consolidated Invoices Inbox 9+ format_size keyboard_a…" at bounding box center [582, 129] width 1164 height 564
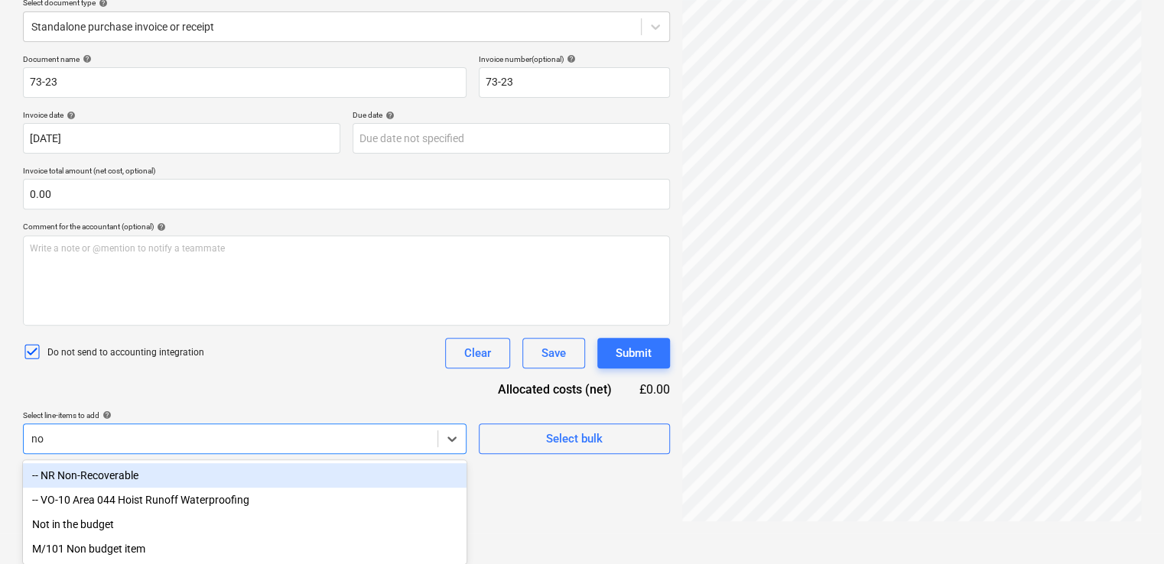
type input "non"
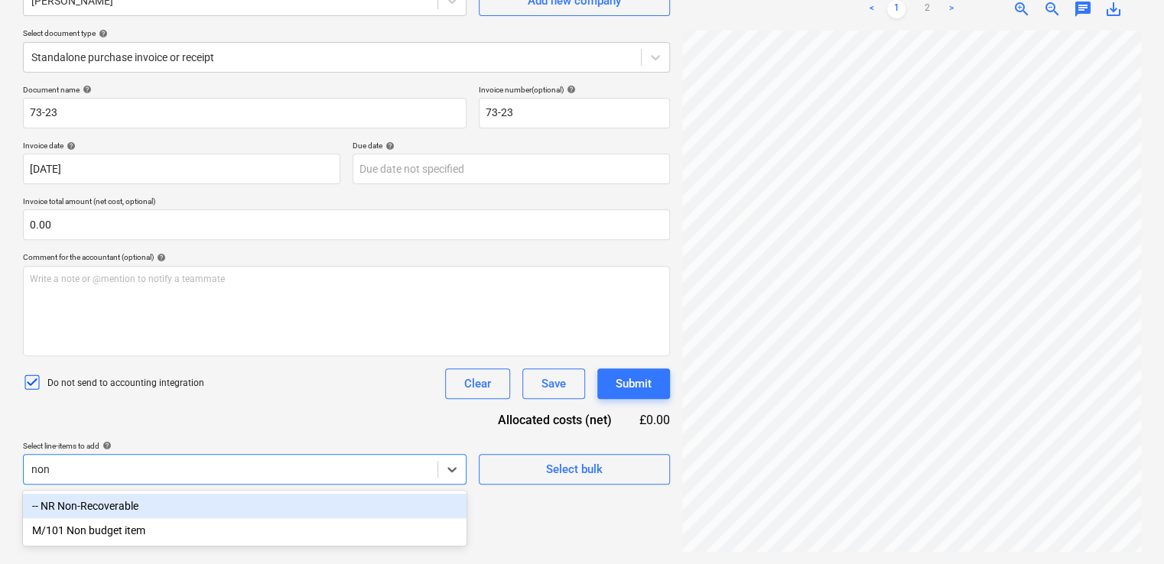
click at [150, 498] on div "-- NR Non-Recoverable" at bounding box center [244, 506] width 443 height 24
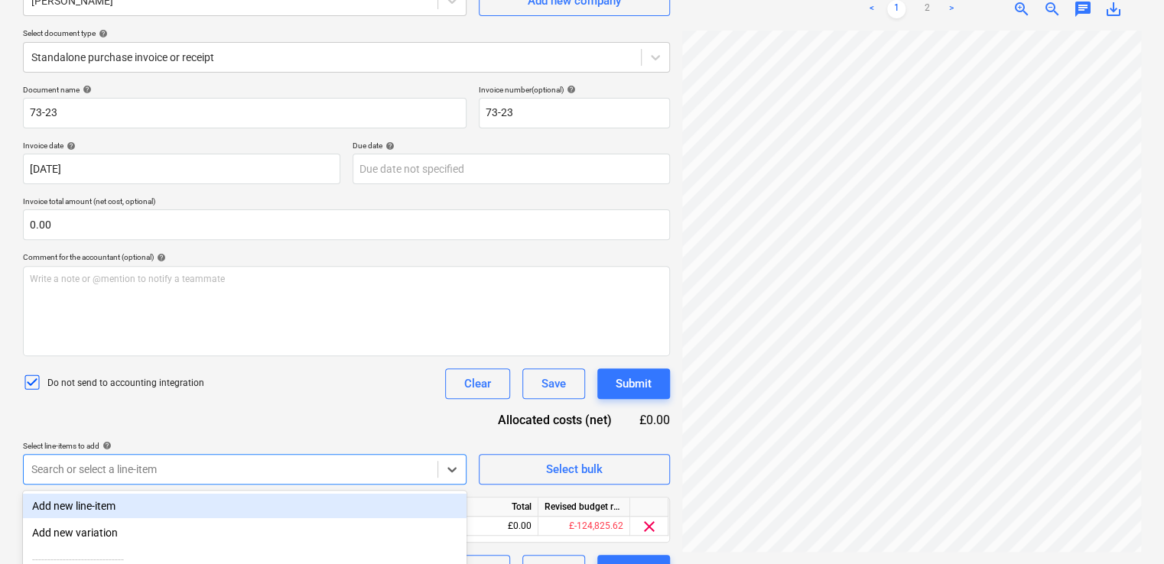
click at [215, 408] on div "Document name help 73-23 Invoice number (optional) help 73-23 Invoice date help…" at bounding box center [346, 335] width 647 height 501
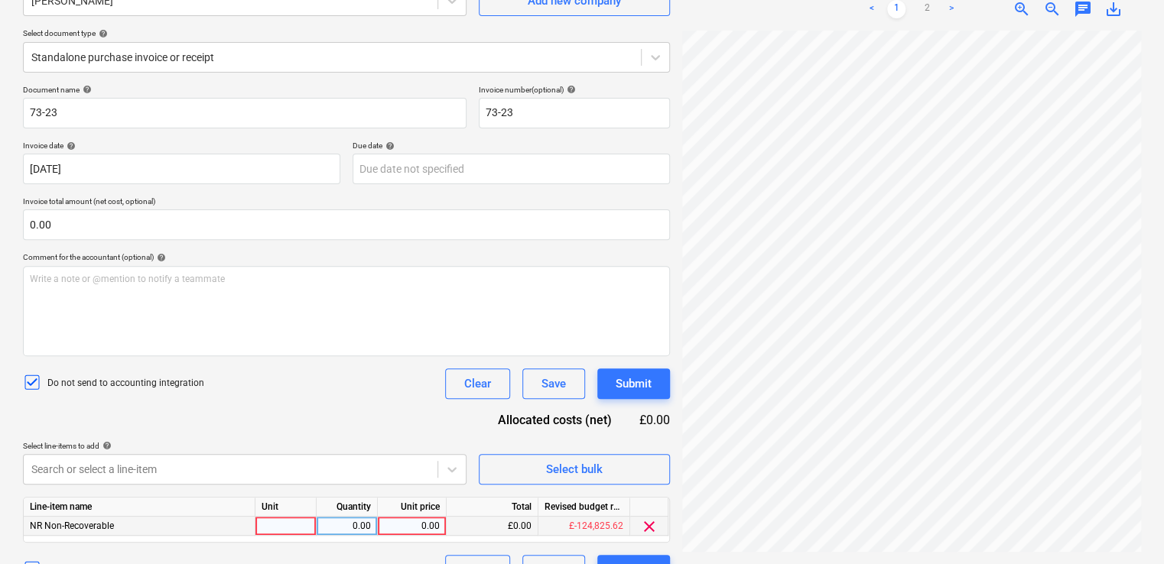
click at [278, 523] on div at bounding box center [285, 526] width 61 height 19
type input "item"
type input "40.00"
click at [315, 396] on div "Do not send to accounting integration Clear Save Submit" at bounding box center [346, 384] width 647 height 31
click at [637, 381] on div "Submit" at bounding box center [634, 384] width 36 height 20
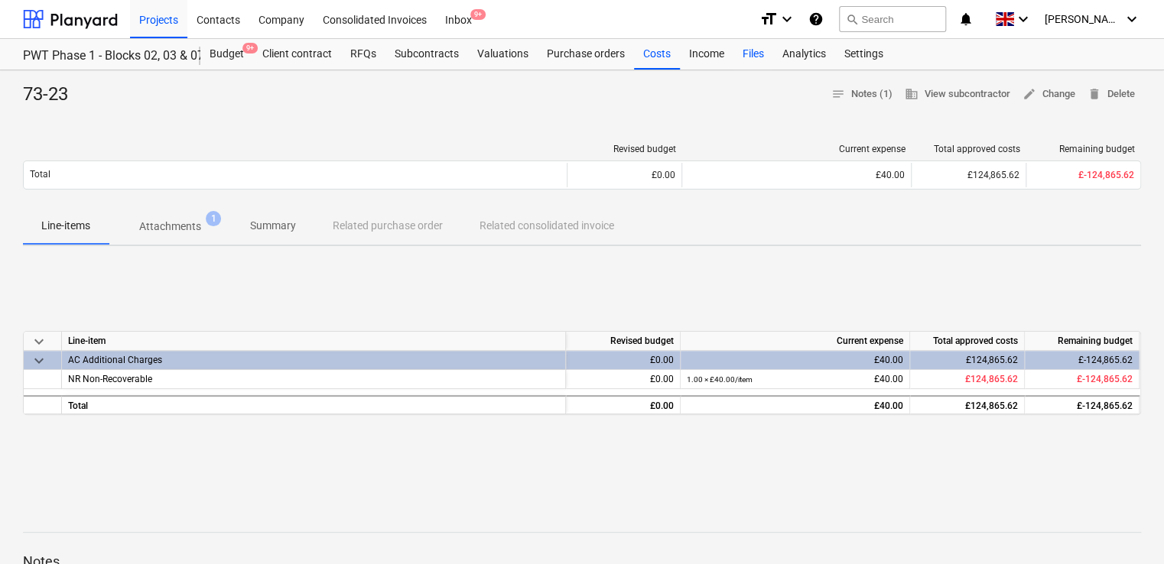
click at [755, 56] on div "Files" at bounding box center [753, 54] width 40 height 31
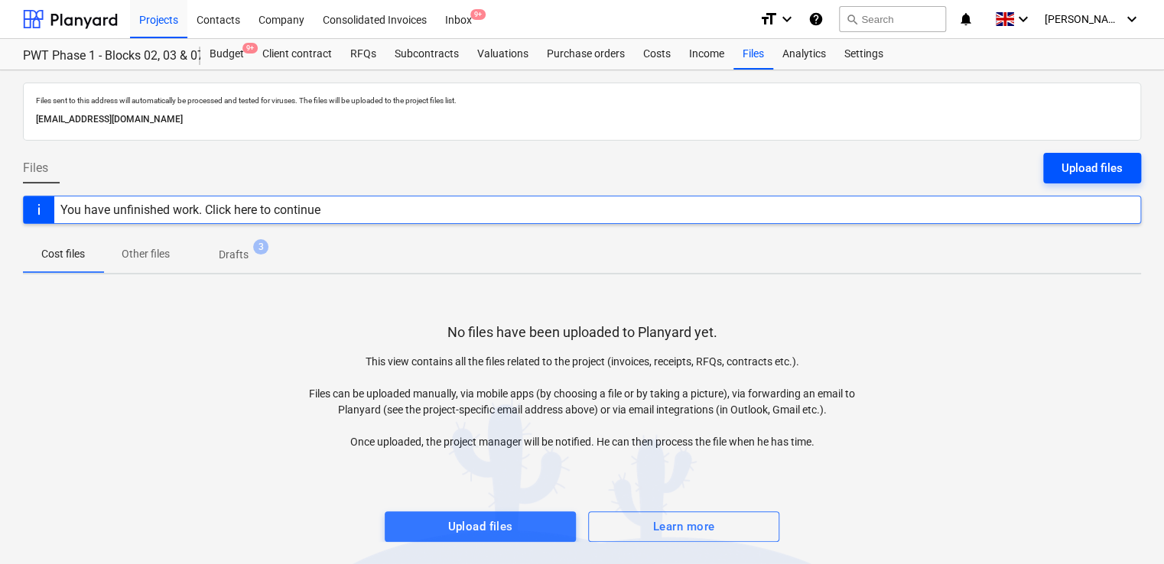
click at [1067, 165] on div "Upload files" at bounding box center [1091, 168] width 61 height 20
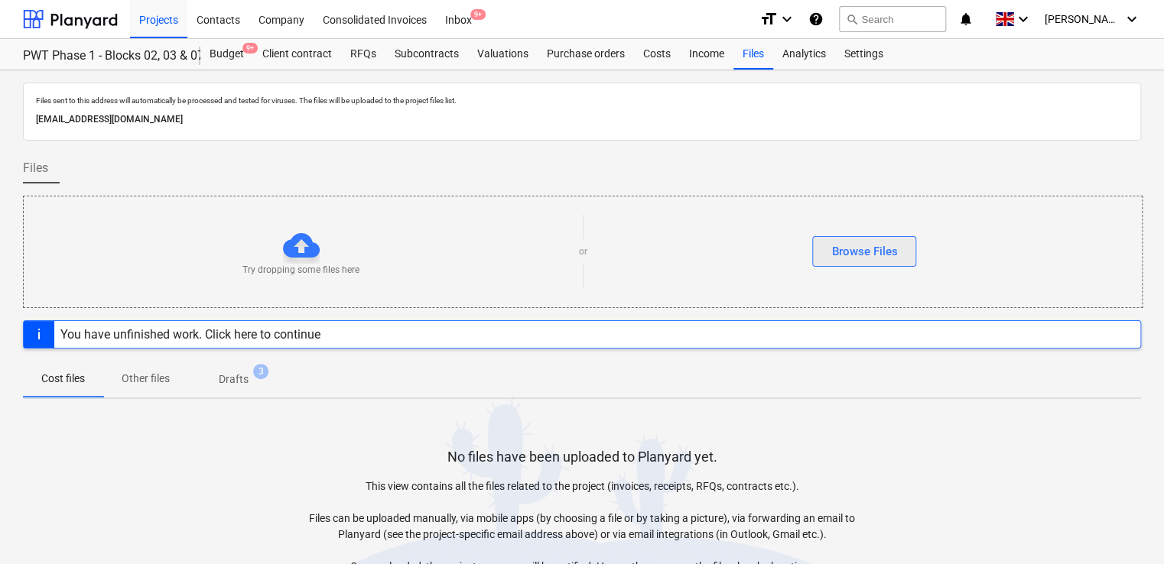
click at [872, 244] on div "Browse Files" at bounding box center [864, 252] width 66 height 20
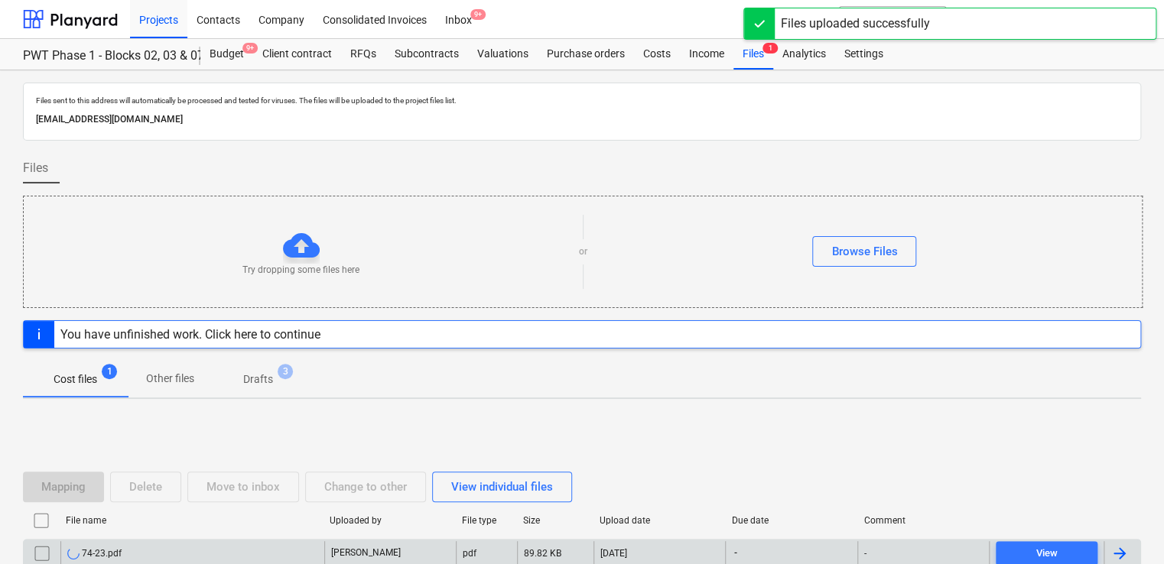
click at [203, 541] on div "74-23.pdf" at bounding box center [192, 553] width 264 height 24
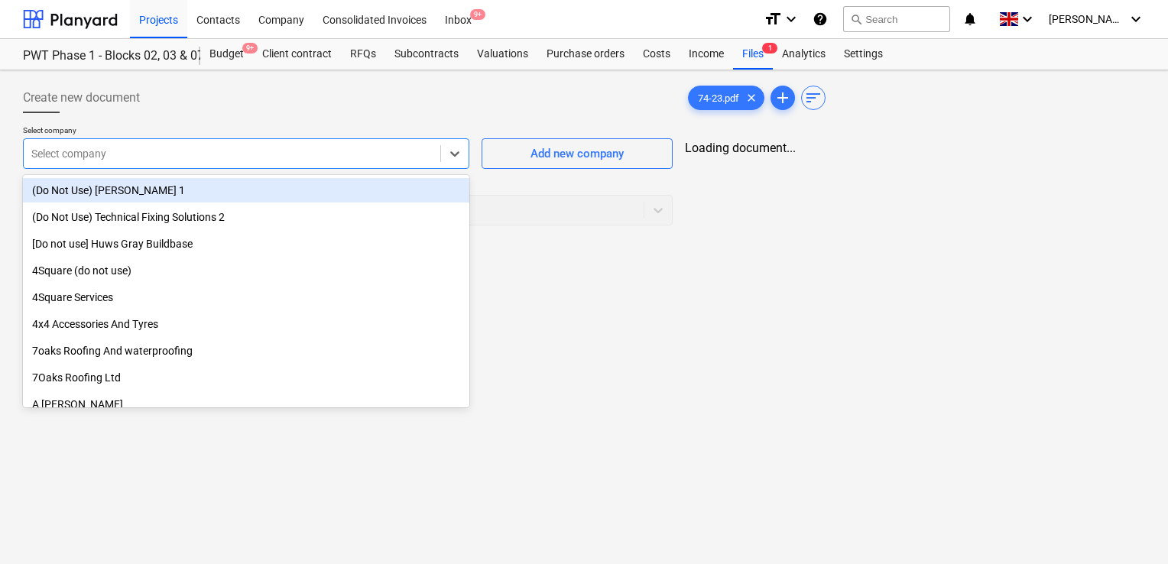
click at [271, 162] on div "Select company" at bounding box center [232, 153] width 417 height 21
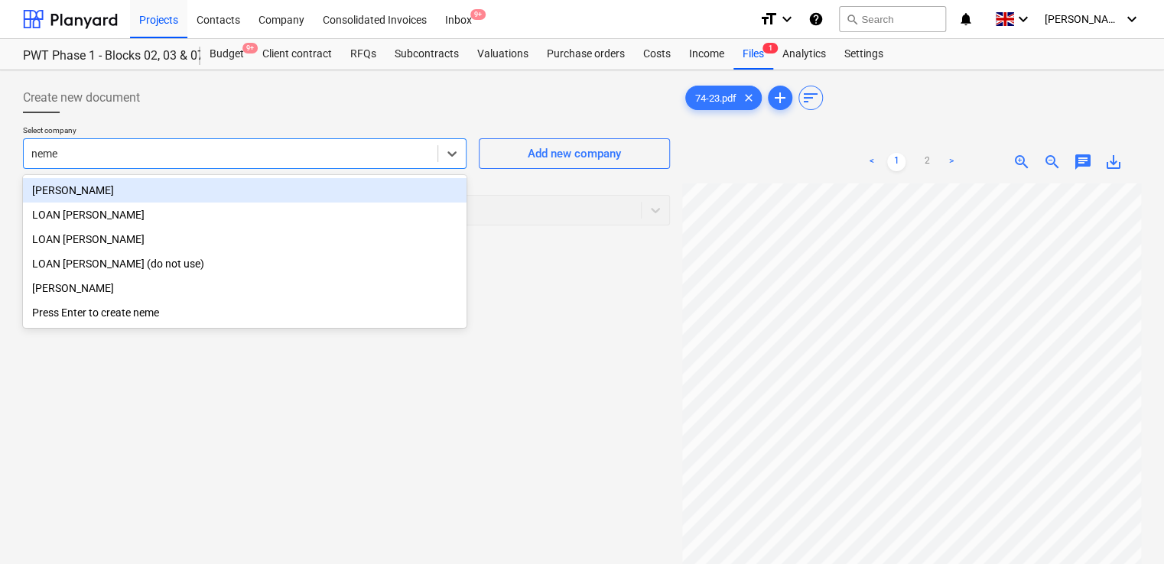
type input "[PERSON_NAME]"
click at [215, 193] on div "[PERSON_NAME]" at bounding box center [244, 190] width 443 height 24
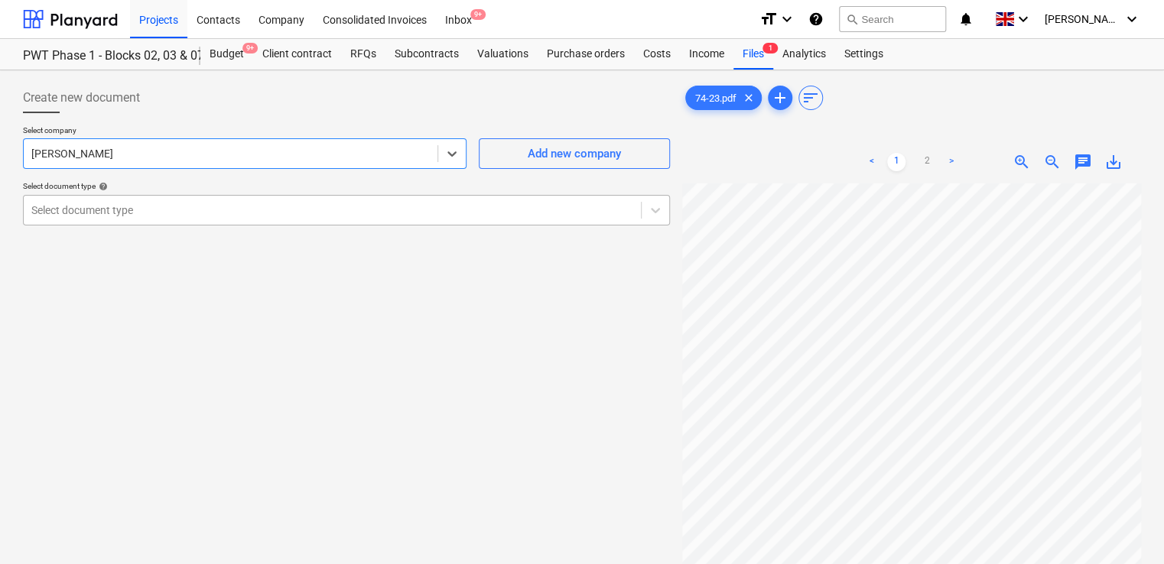
click at [186, 213] on div at bounding box center [332, 210] width 602 height 15
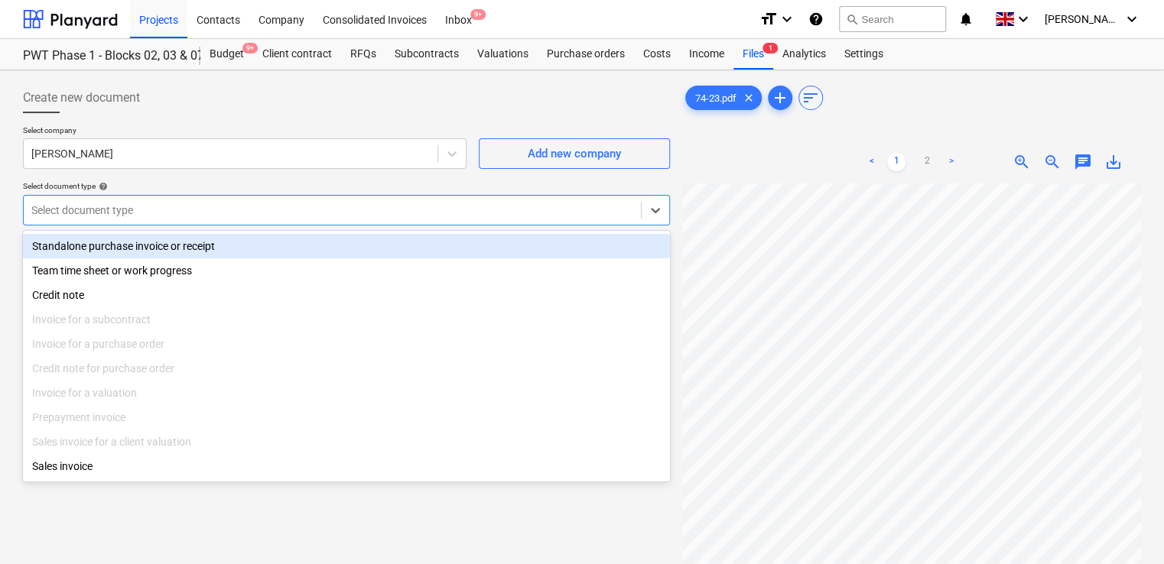
click at [170, 242] on div "Standalone purchase invoice or receipt" at bounding box center [346, 246] width 647 height 24
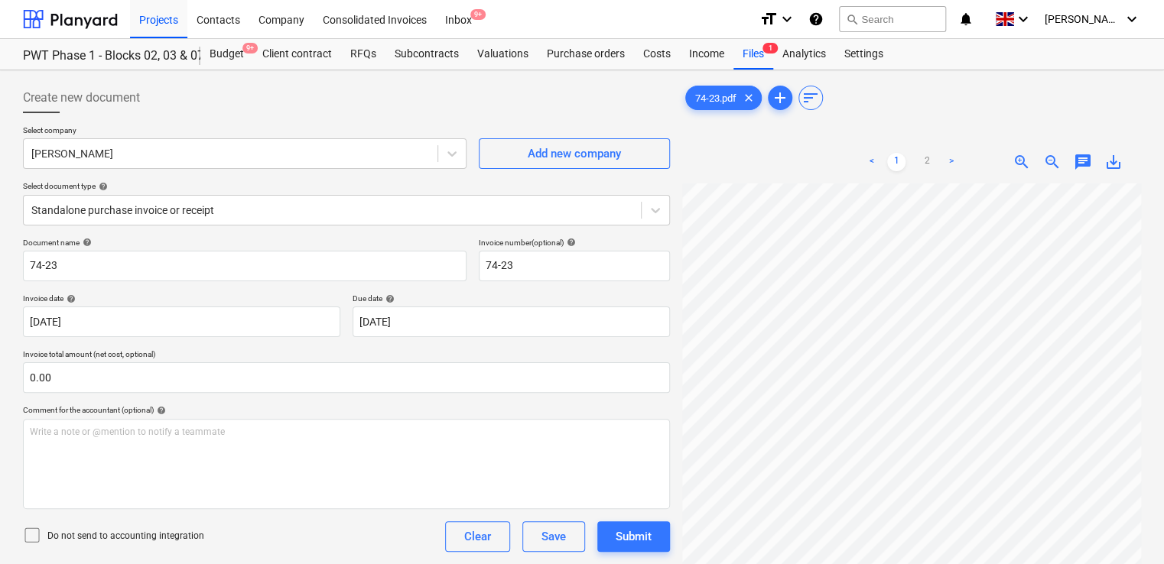
click at [34, 530] on icon at bounding box center [32, 535] width 18 height 18
click at [226, 525] on div "Do not send to accounting integration Clear Save Submit" at bounding box center [346, 536] width 647 height 31
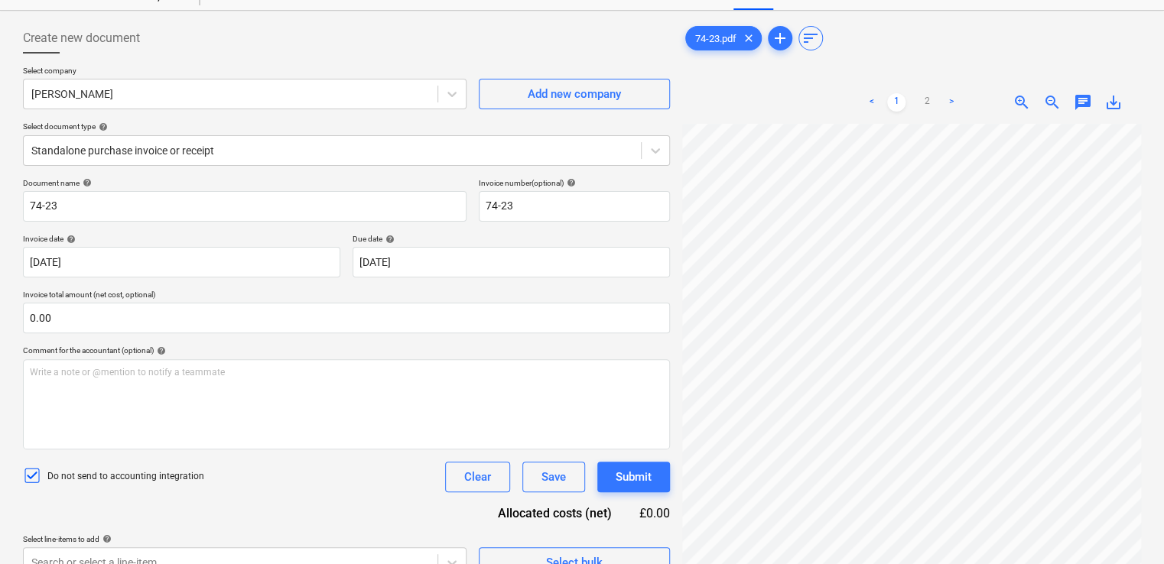
scroll to position [153, 0]
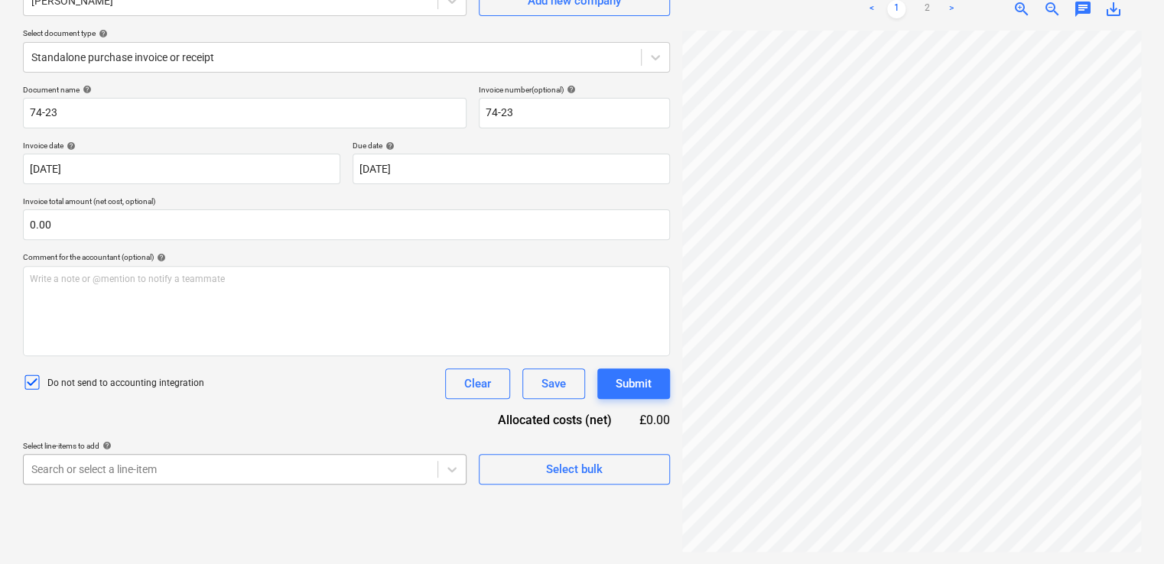
click at [186, 411] on body "Projects Contacts Company Consolidated Invoices Inbox 9+ format_size keyboard_a…" at bounding box center [582, 129] width 1164 height 564
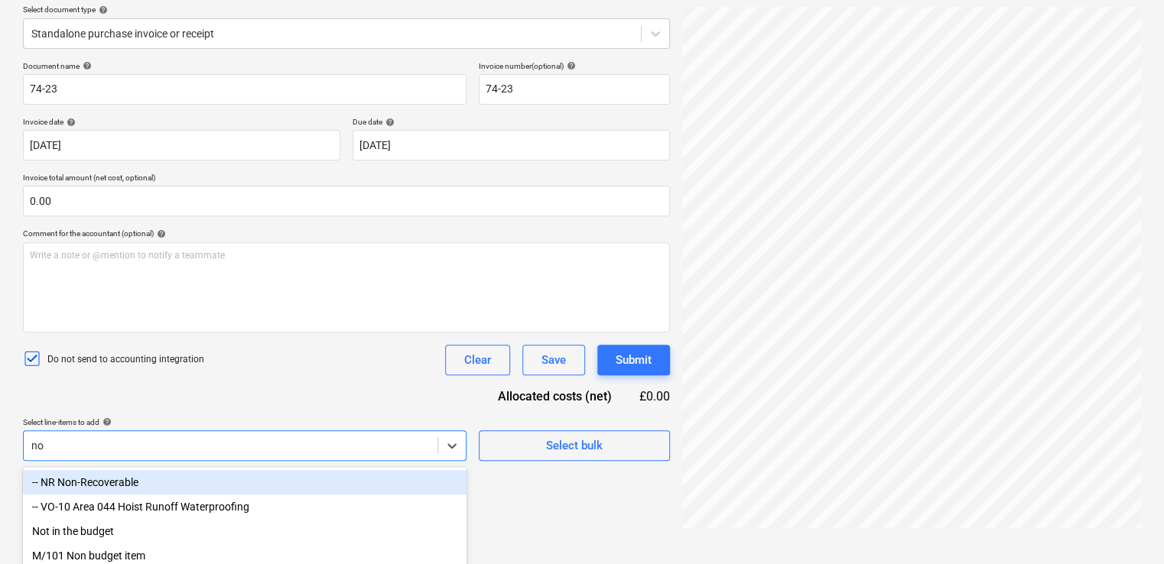
type input "non"
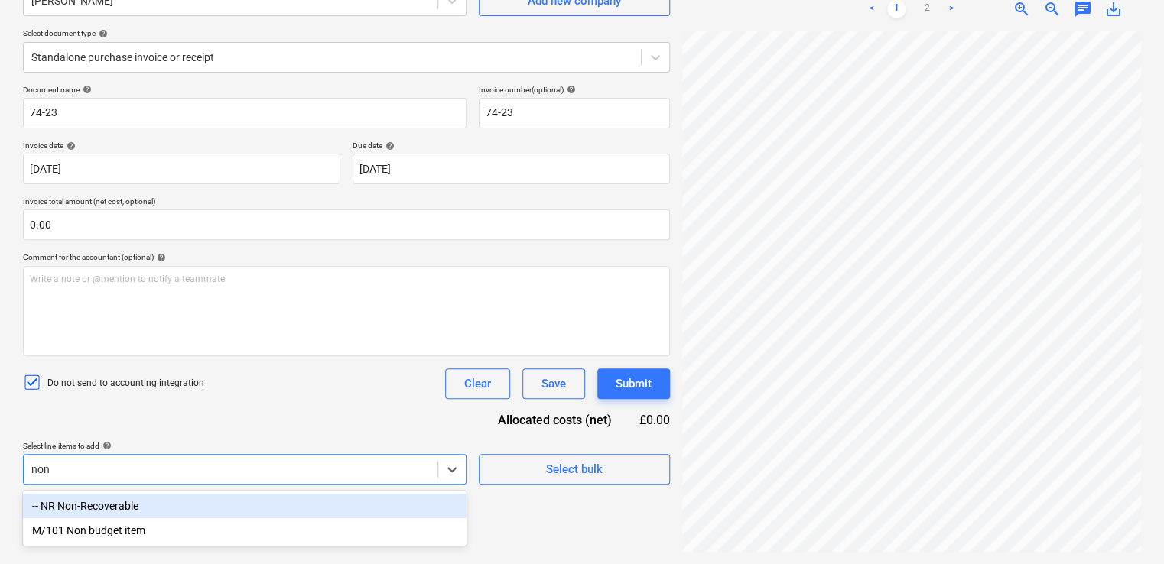
click at [151, 505] on div "-- NR Non-Recoverable" at bounding box center [244, 506] width 443 height 24
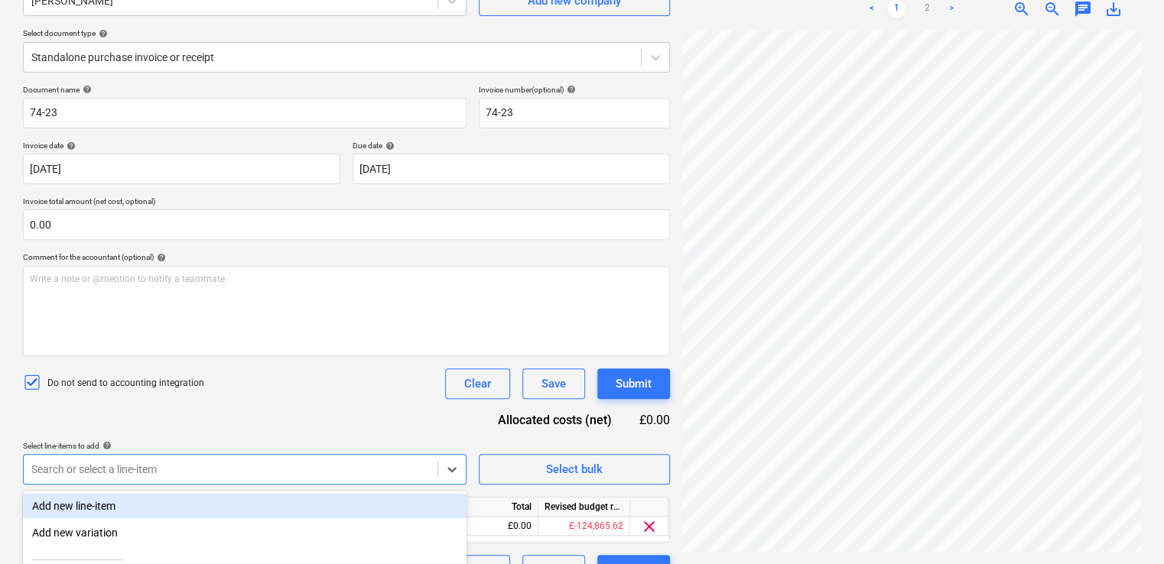
click at [259, 405] on div "Document name help 74-23 Invoice number (optional) help 74-23 Invoice date help…" at bounding box center [346, 335] width 647 height 501
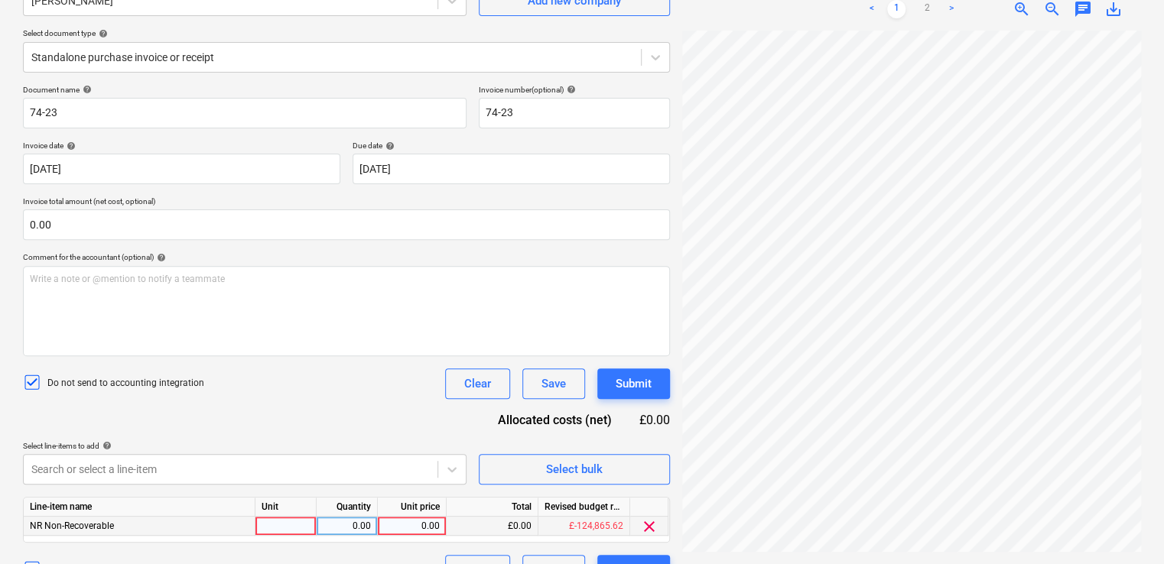
click at [272, 517] on div at bounding box center [285, 526] width 61 height 19
type input "item"
type input "50.00"
click at [294, 408] on div "Document name help 74-23 Invoice number (optional) help 74-23 Invoice date help…" at bounding box center [346, 335] width 647 height 501
click at [624, 385] on div "Submit" at bounding box center [634, 384] width 36 height 20
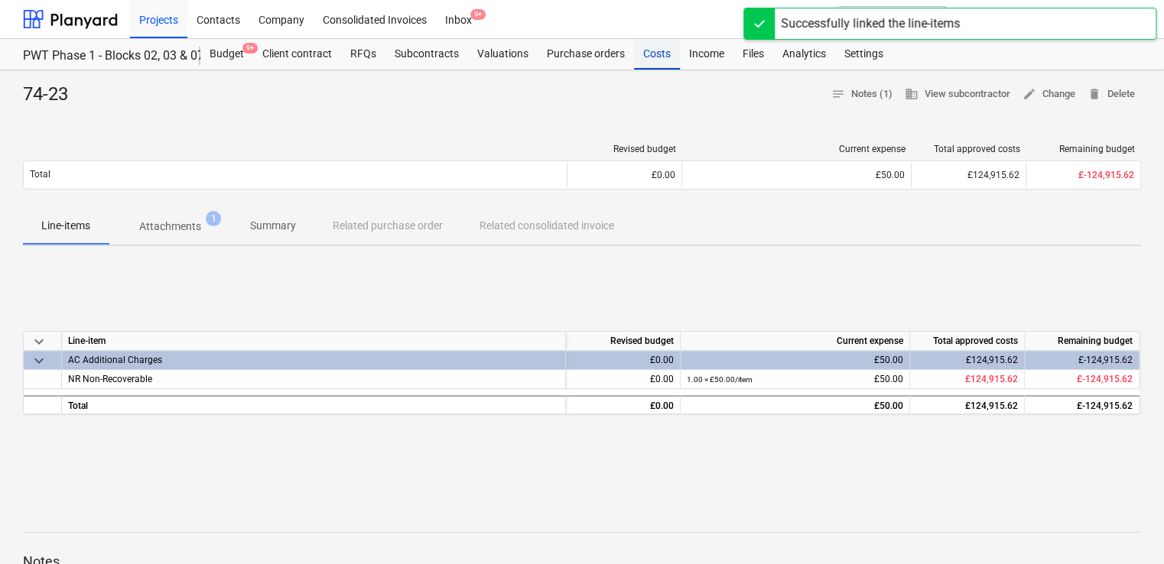
click at [642, 54] on div "Costs" at bounding box center [657, 54] width 46 height 31
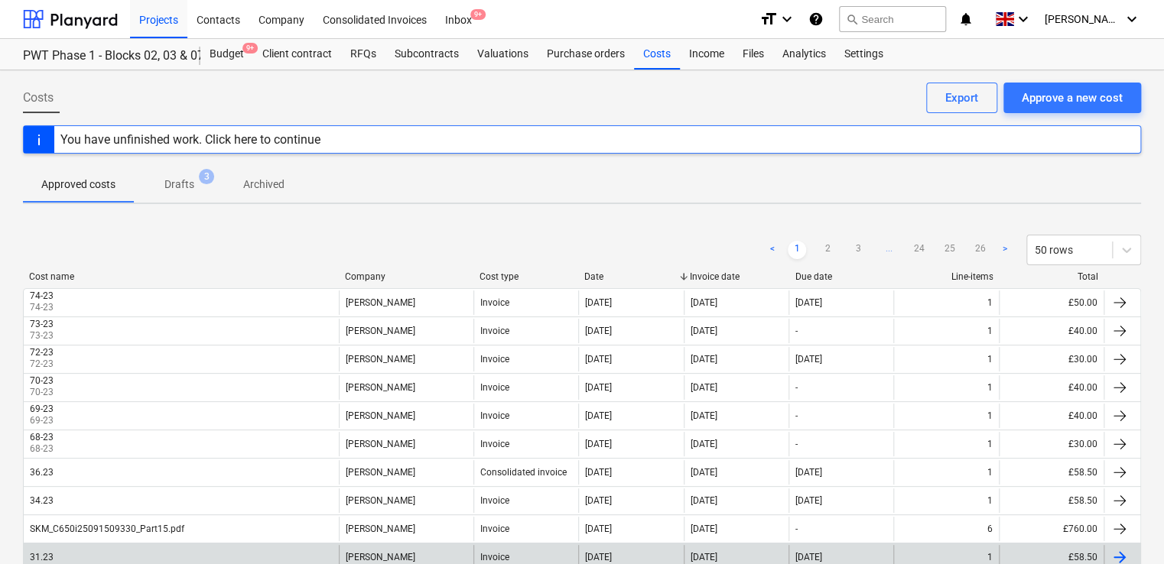
click at [294, 550] on div "31.23" at bounding box center [181, 557] width 315 height 24
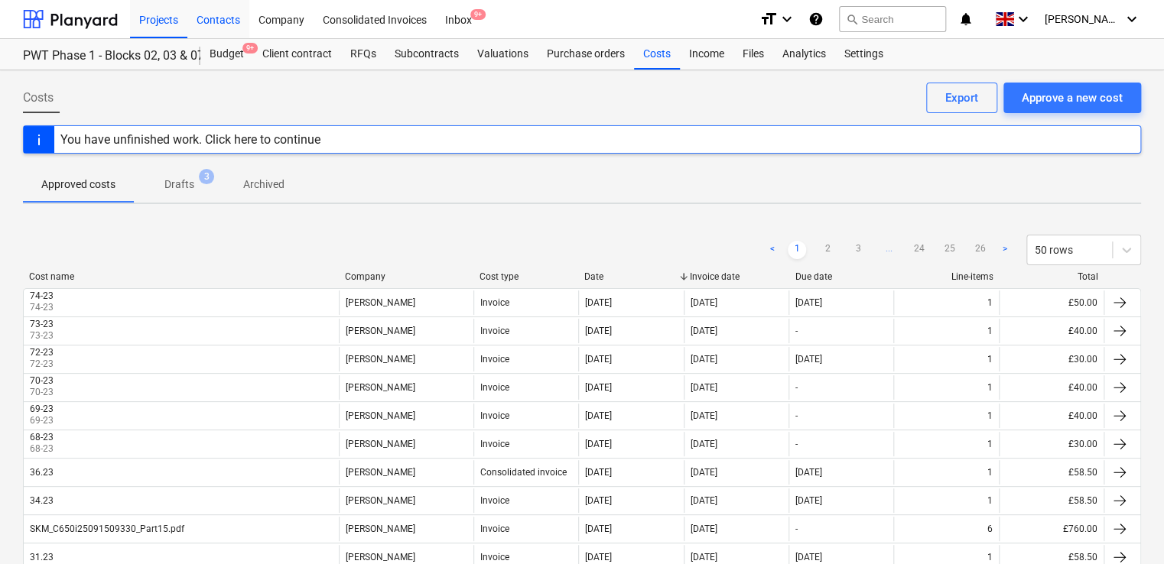
drag, startPoint x: 219, startPoint y: 16, endPoint x: 229, endPoint y: 17, distance: 9.2
click at [219, 16] on div "Contacts" at bounding box center [218, 18] width 62 height 39
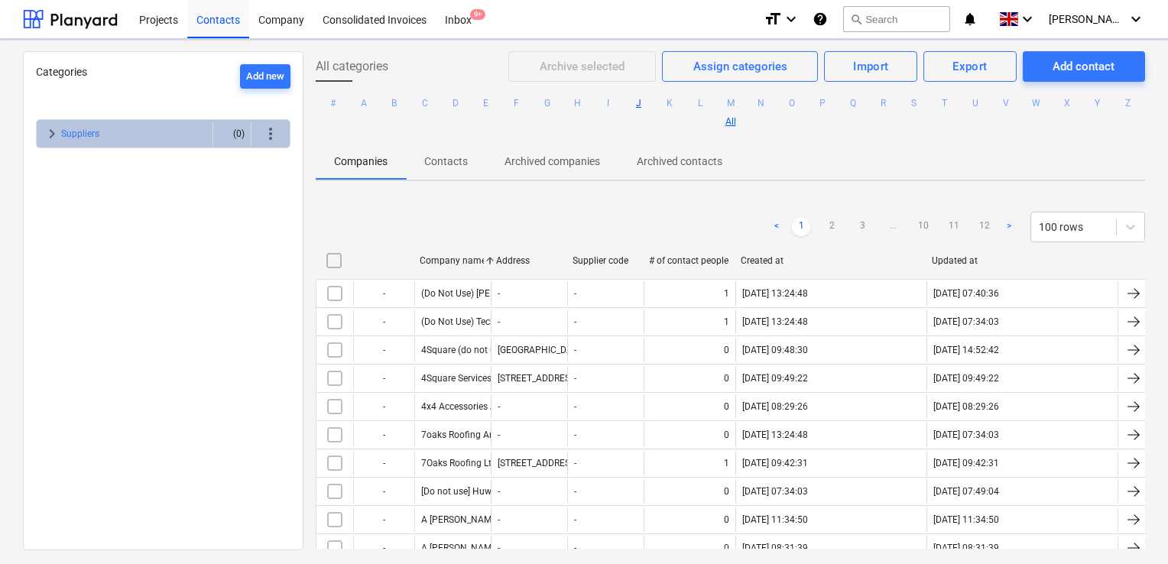
click at [648, 99] on button "J" at bounding box center [639, 103] width 18 height 18
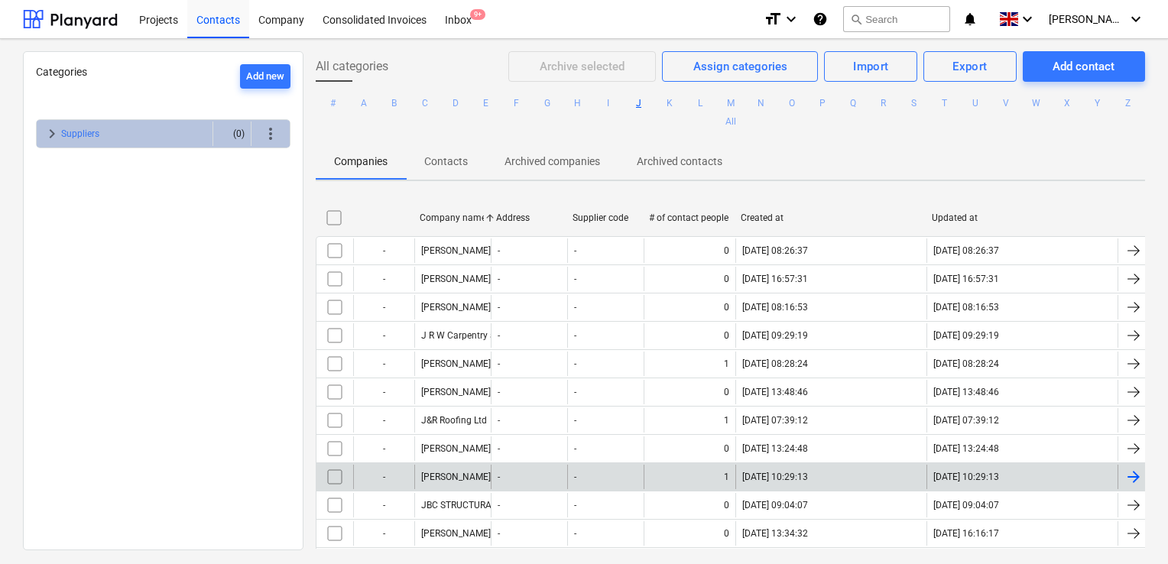
click at [447, 467] on div "[PERSON_NAME]" at bounding box center [452, 477] width 76 height 24
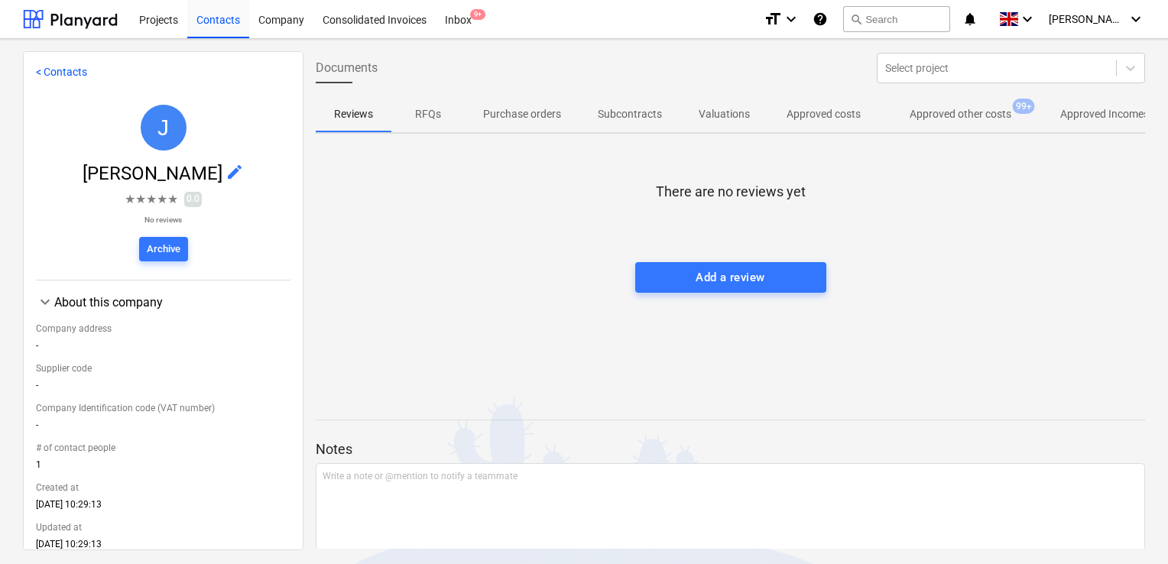
click at [983, 112] on p "Approved other costs" at bounding box center [961, 114] width 102 height 16
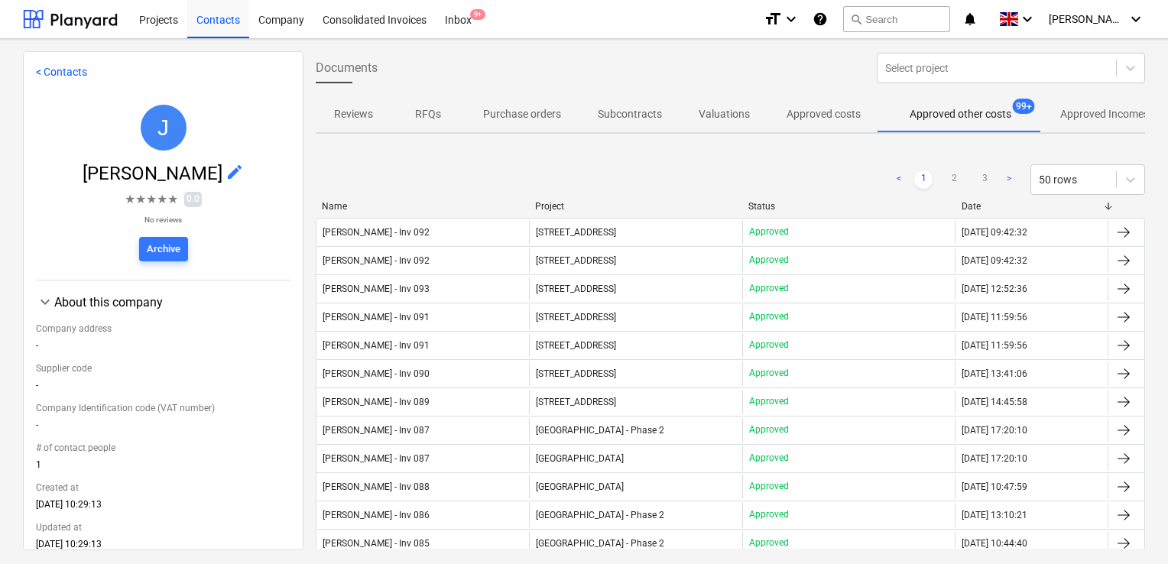
click at [541, 201] on div at bounding box center [529, 206] width 28 height 11
click at [556, 203] on div "Project" at bounding box center [635, 206] width 201 height 11
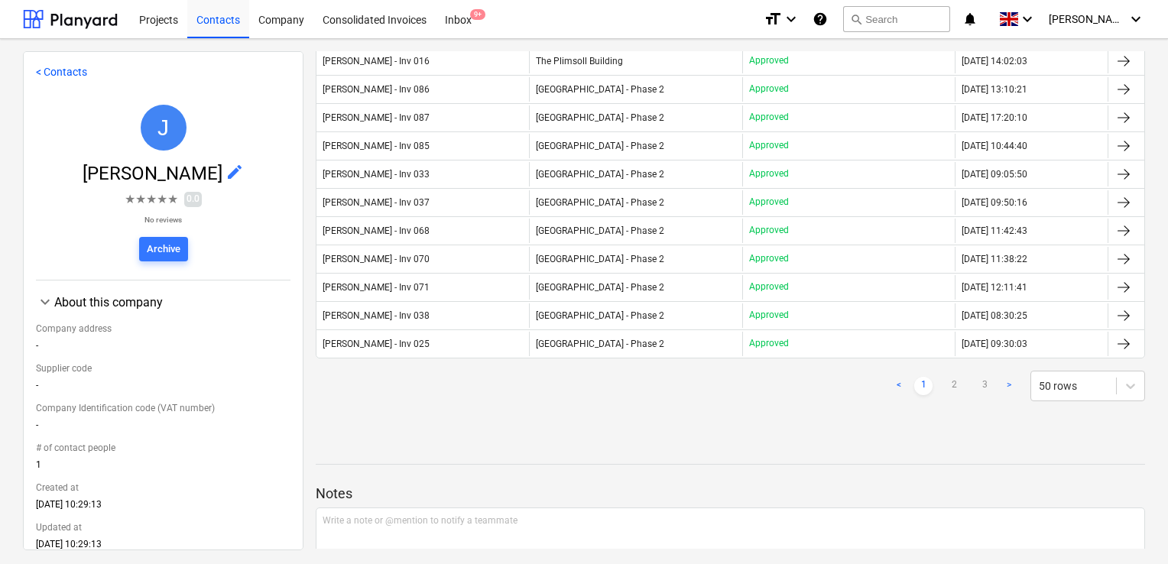
scroll to position [1364, 0]
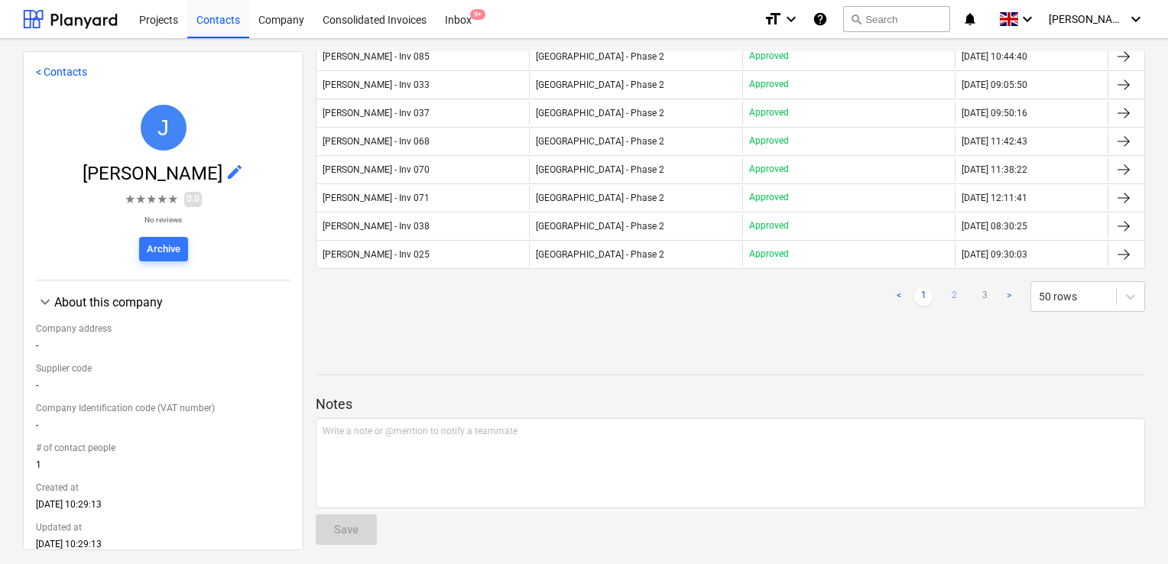
click at [945, 288] on link "2" at bounding box center [954, 296] width 18 height 18
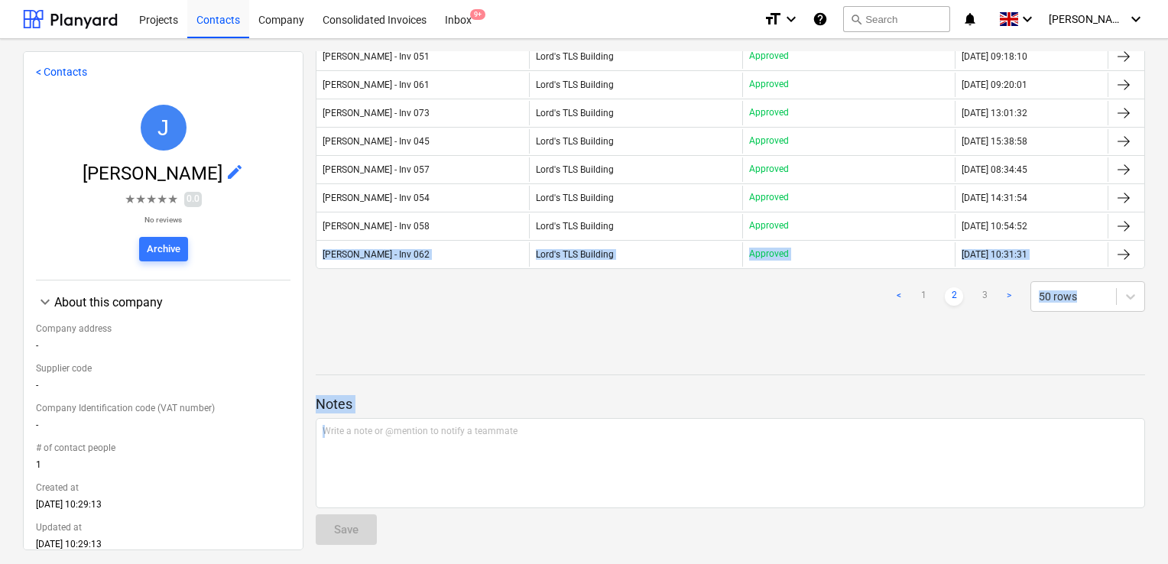
drag, startPoint x: 1152, startPoint y: 469, endPoint x: 1142, endPoint y: 221, distance: 248.7
click at [1142, 221] on div "Documents Select project Reviews RFQs Purchase orders Subcontracts Valuations A…" at bounding box center [731, 300] width 854 height 498
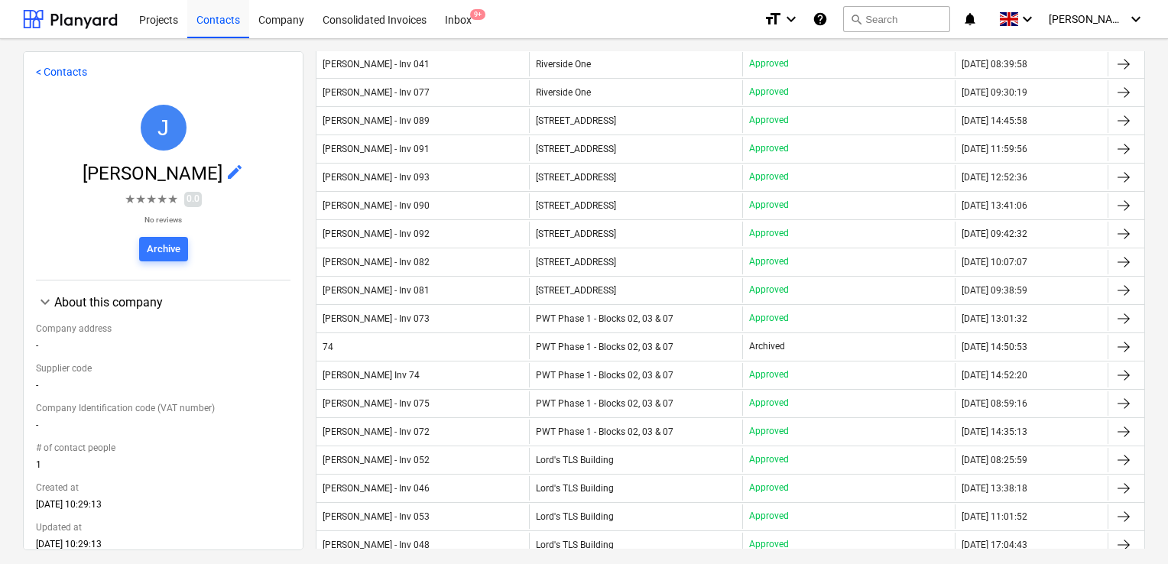
scroll to position [737, 0]
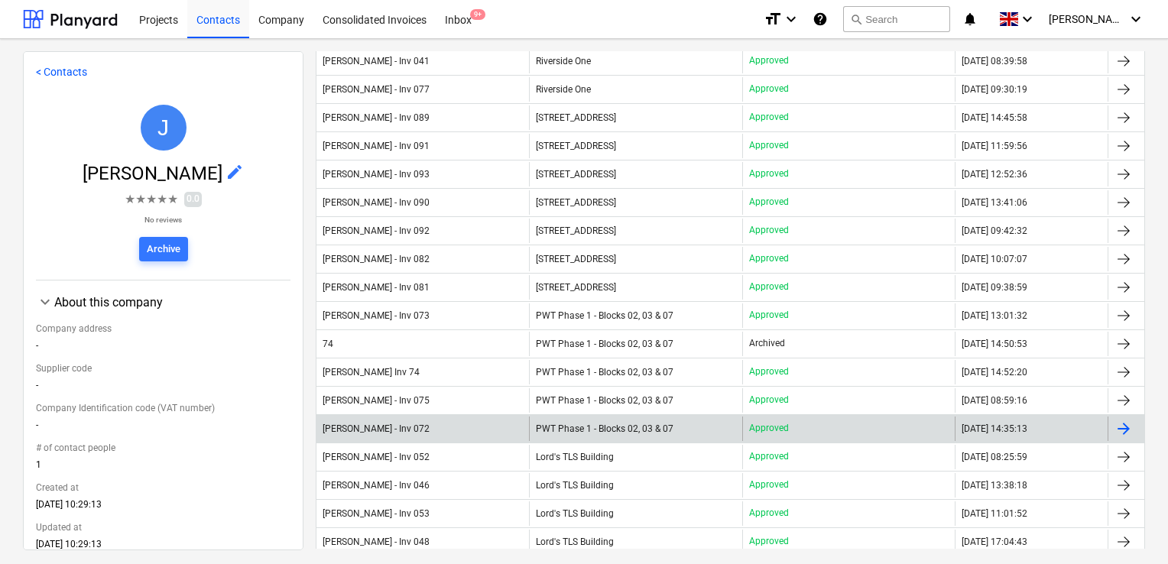
click at [450, 417] on div "[PERSON_NAME] - Inv 072" at bounding box center [423, 429] width 213 height 24
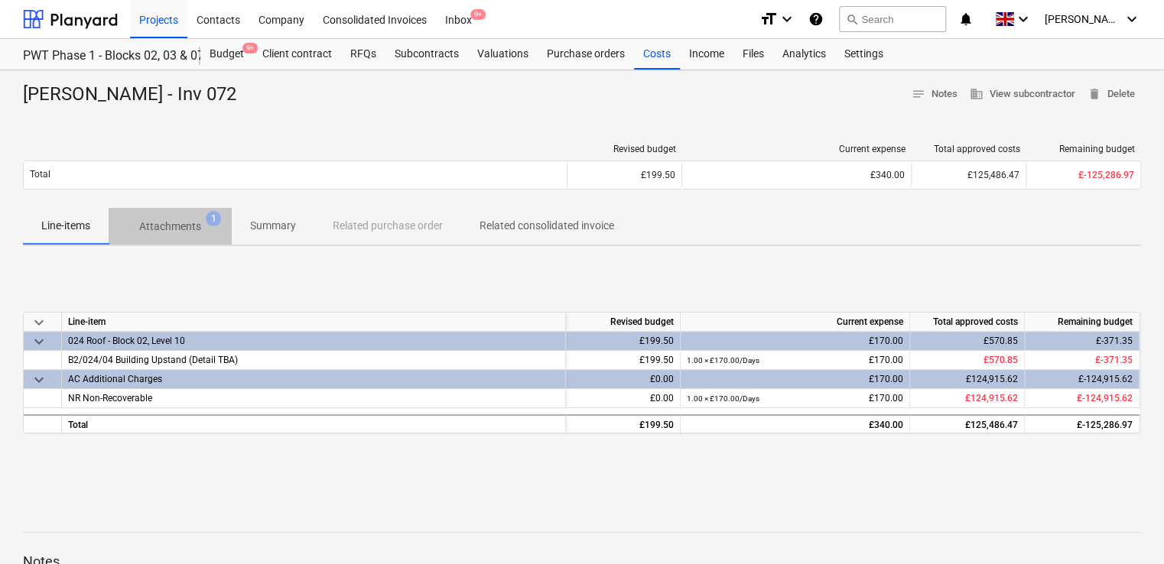
click at [171, 226] on p "Attachments" at bounding box center [170, 227] width 62 height 16
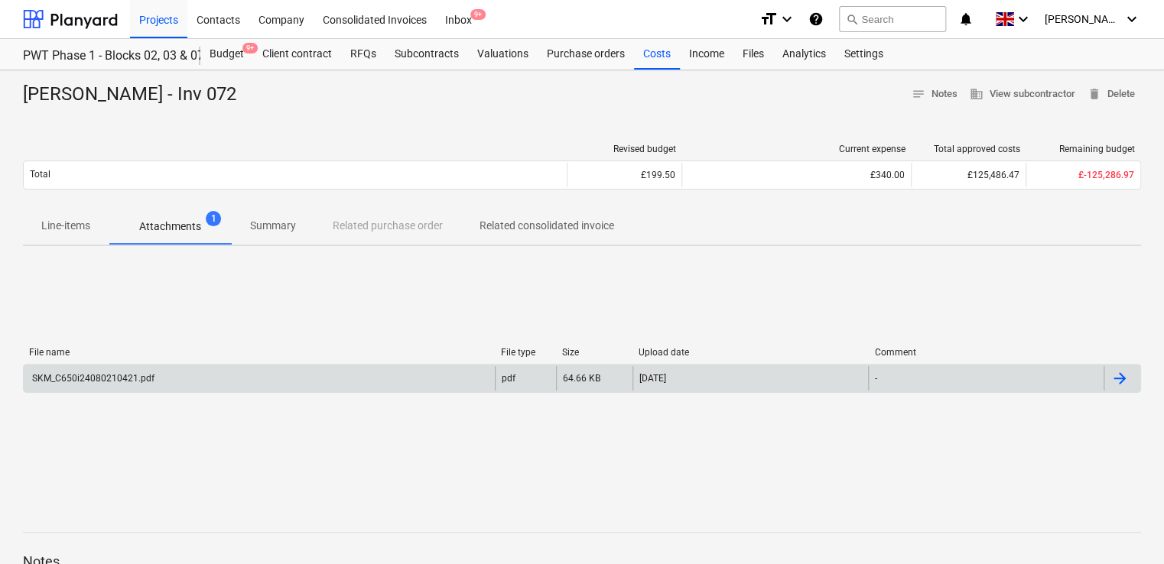
click at [125, 380] on div "SKM_C650i24080210421.pdf" at bounding box center [92, 378] width 125 height 11
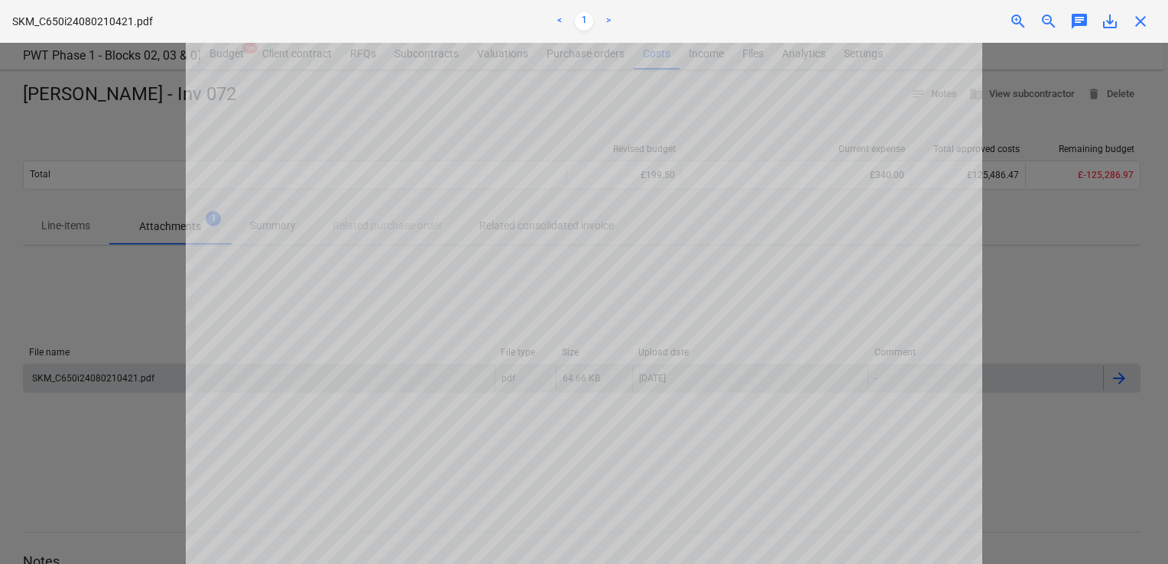
scroll to position [275, 0]
click at [1139, 29] on span "close" at bounding box center [1141, 21] width 18 height 18
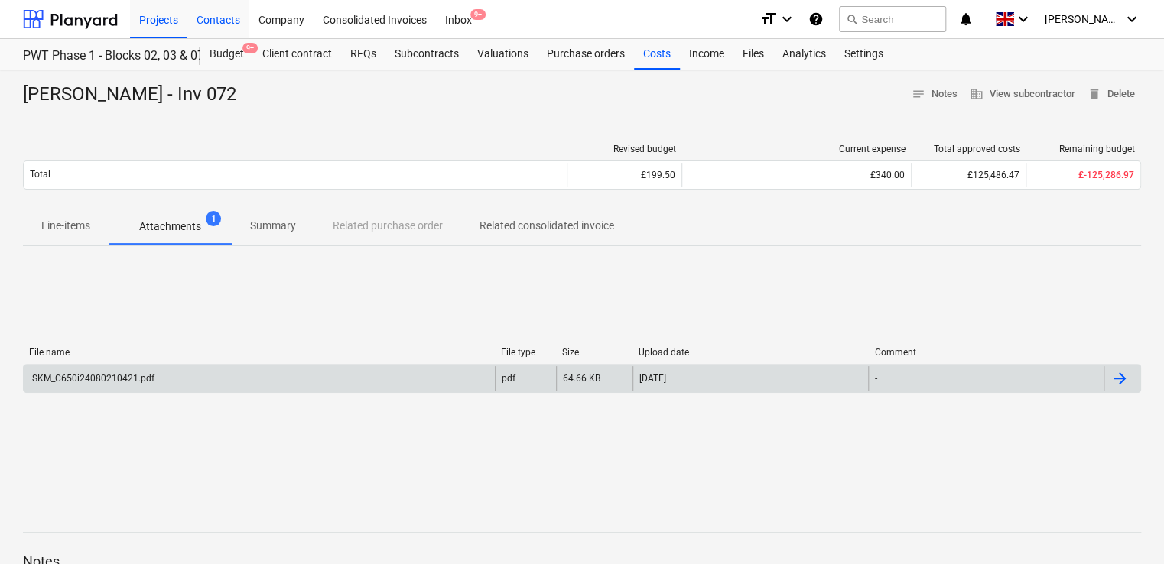
click at [223, 19] on div "Contacts" at bounding box center [218, 18] width 62 height 39
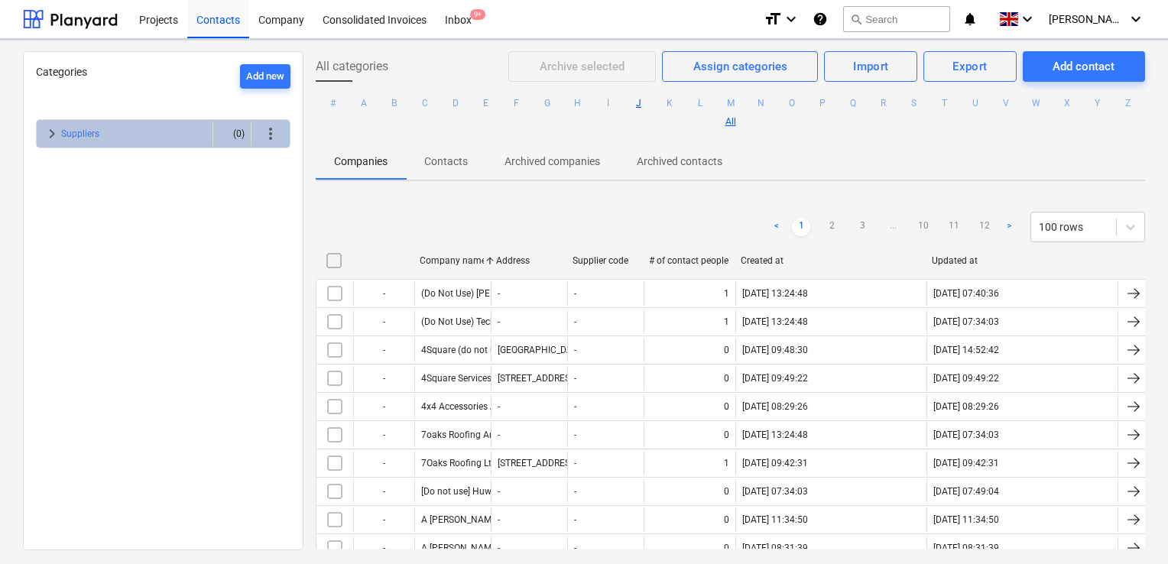
click at [648, 100] on button "J" at bounding box center [639, 103] width 18 height 18
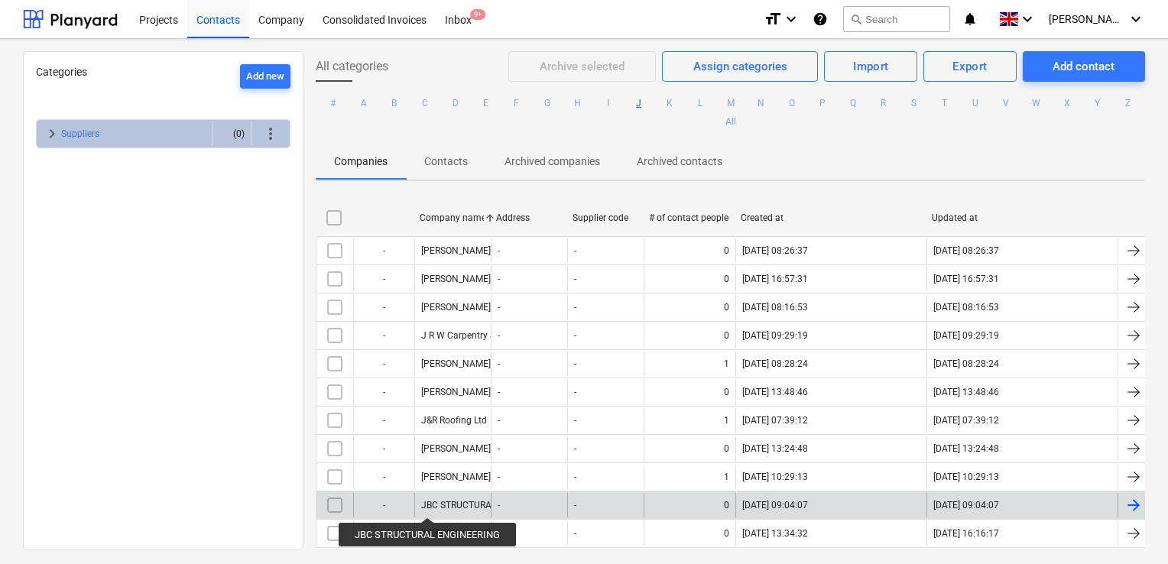
click at [428, 504] on div "JBC STRUCTURAL ENGINEERING" at bounding box center [489, 505] width 136 height 11
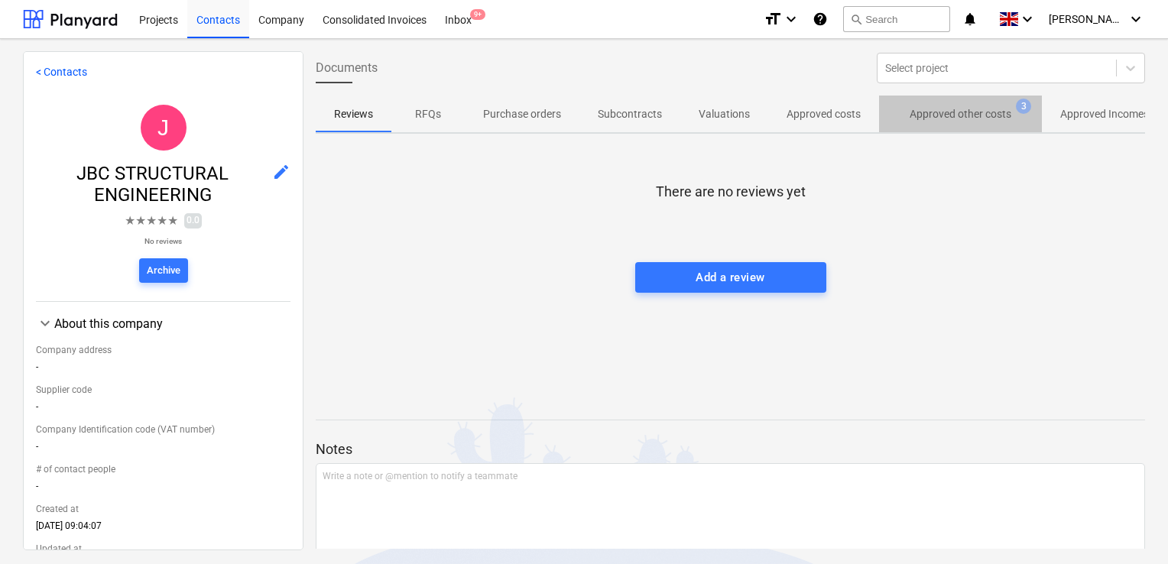
click at [977, 103] on span "Approved other costs 3" at bounding box center [960, 114] width 163 height 28
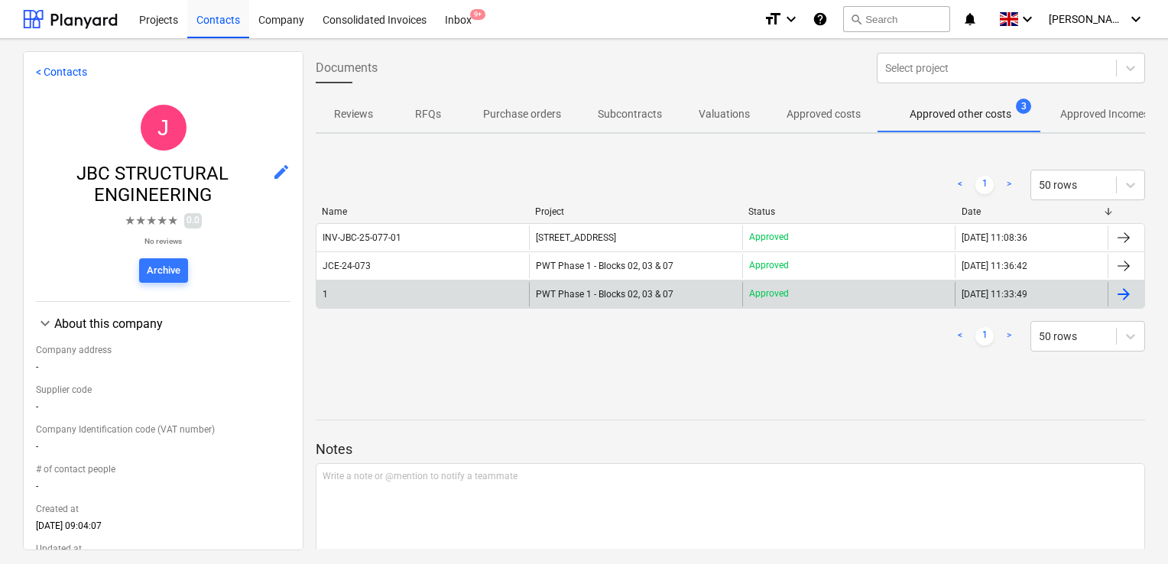
click at [575, 292] on span "PWT Phase 1 - Blocks 02, 03 & 07" at bounding box center [605, 294] width 138 height 11
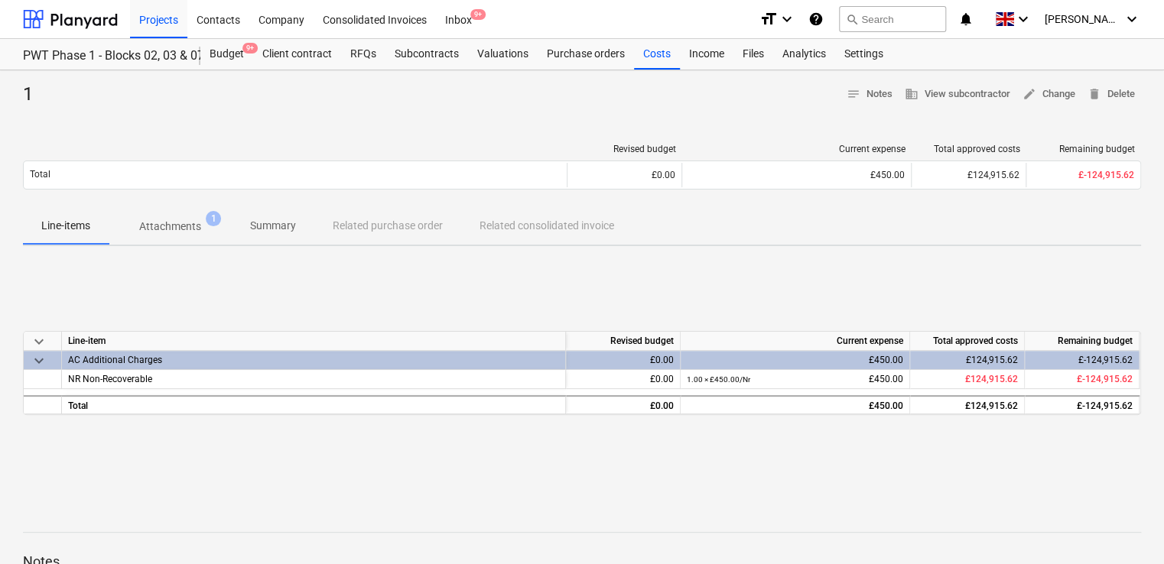
click at [162, 225] on p "Attachments" at bounding box center [170, 227] width 62 height 16
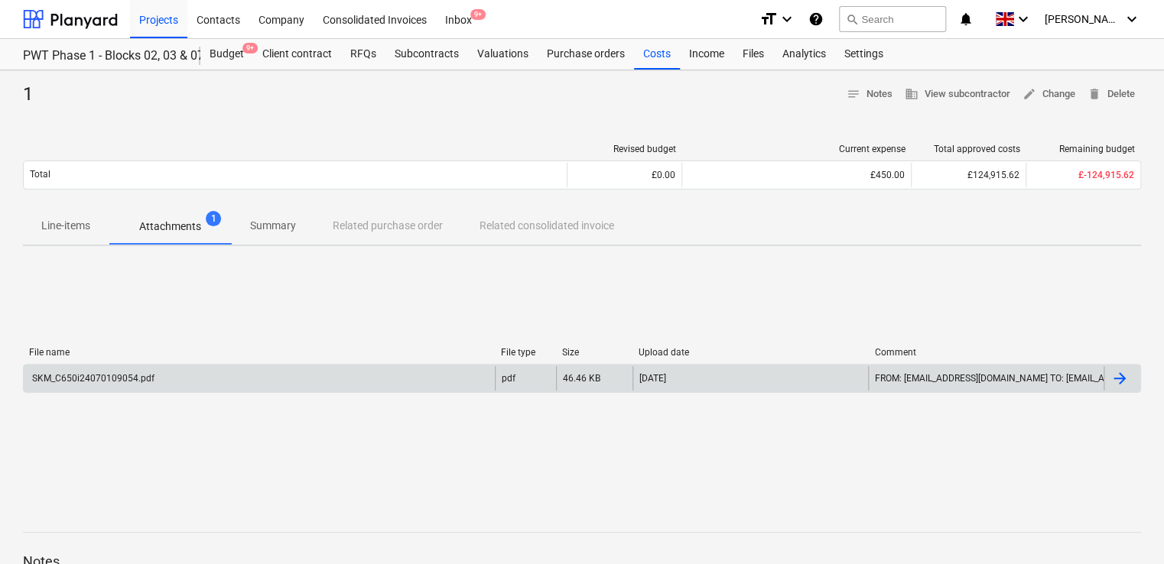
click at [98, 376] on div "SKM_C650i24070109054.pdf" at bounding box center [92, 378] width 125 height 11
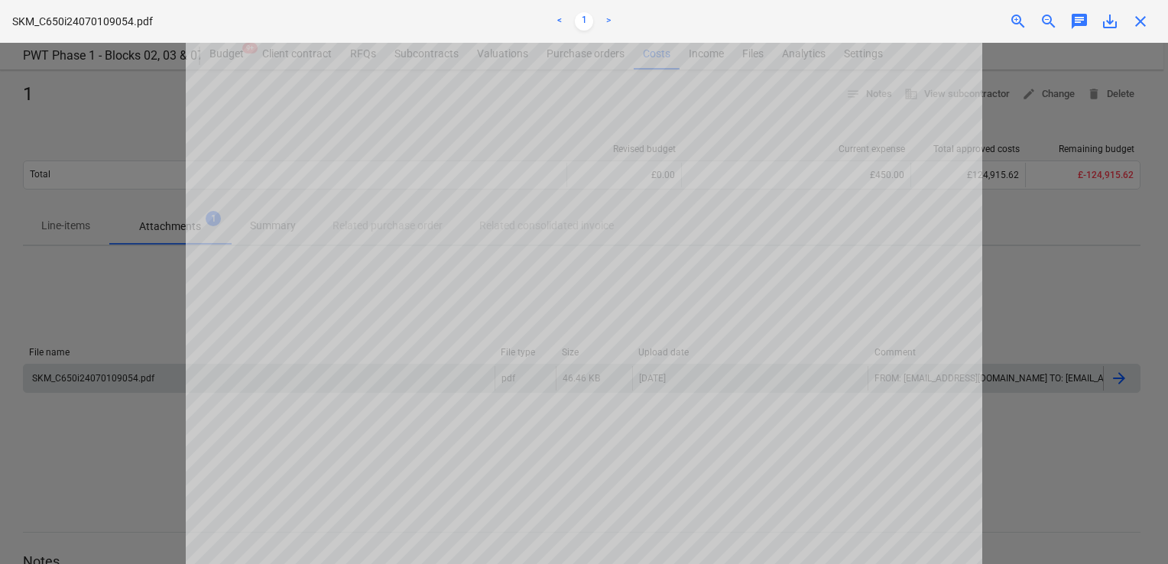
click at [1143, 25] on span "close" at bounding box center [1141, 21] width 18 height 18
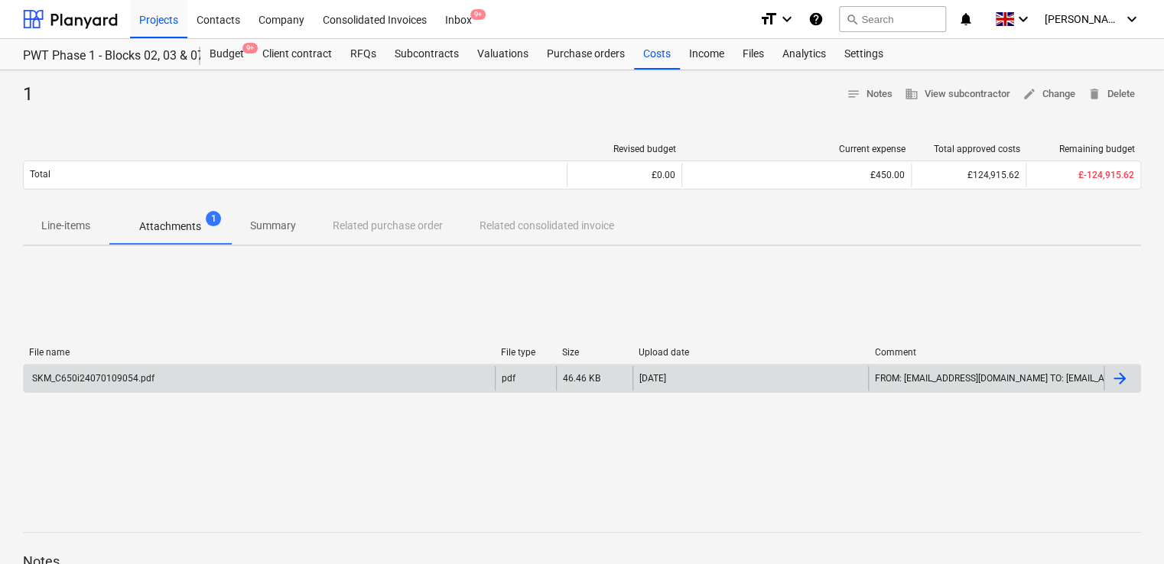
click at [84, 225] on p "Line-items" at bounding box center [65, 226] width 49 height 16
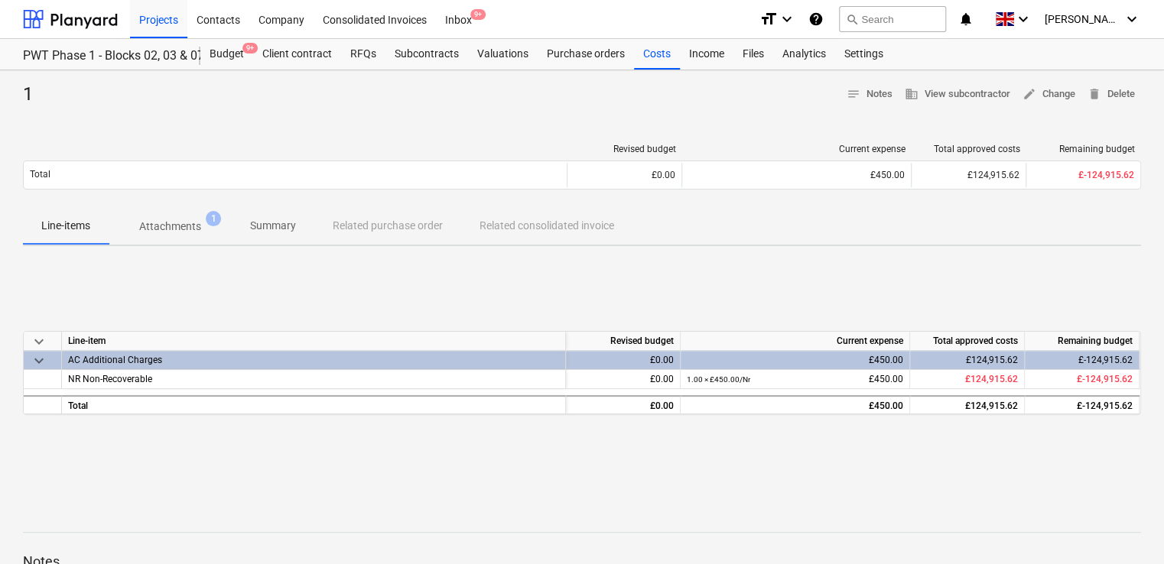
click at [154, 228] on p "Attachments" at bounding box center [170, 227] width 62 height 16
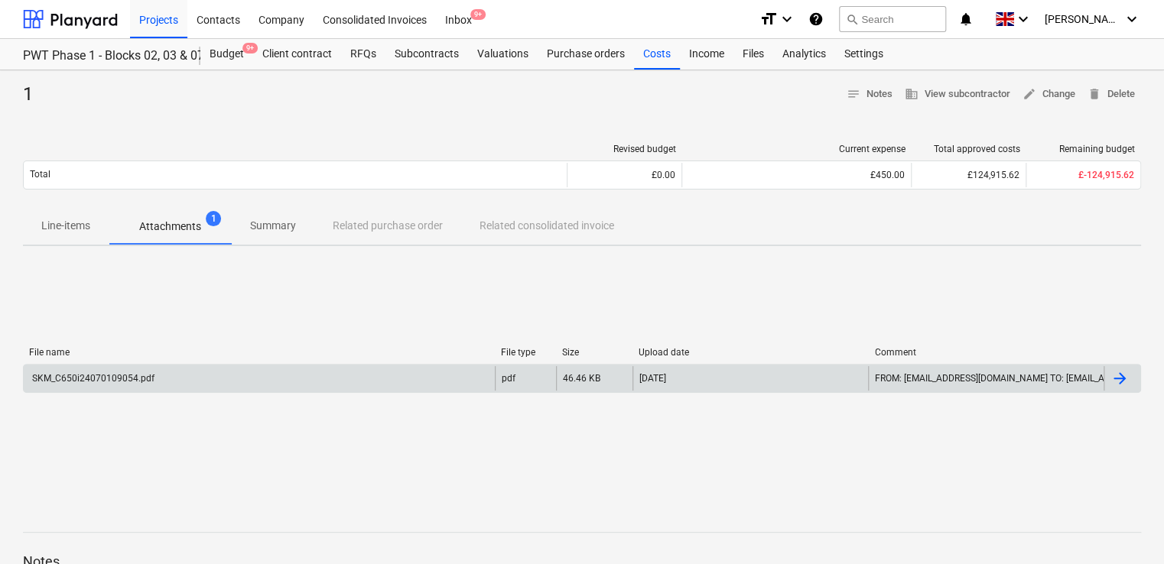
click at [124, 377] on div "SKM_C650i24070109054.pdf" at bounding box center [92, 378] width 125 height 11
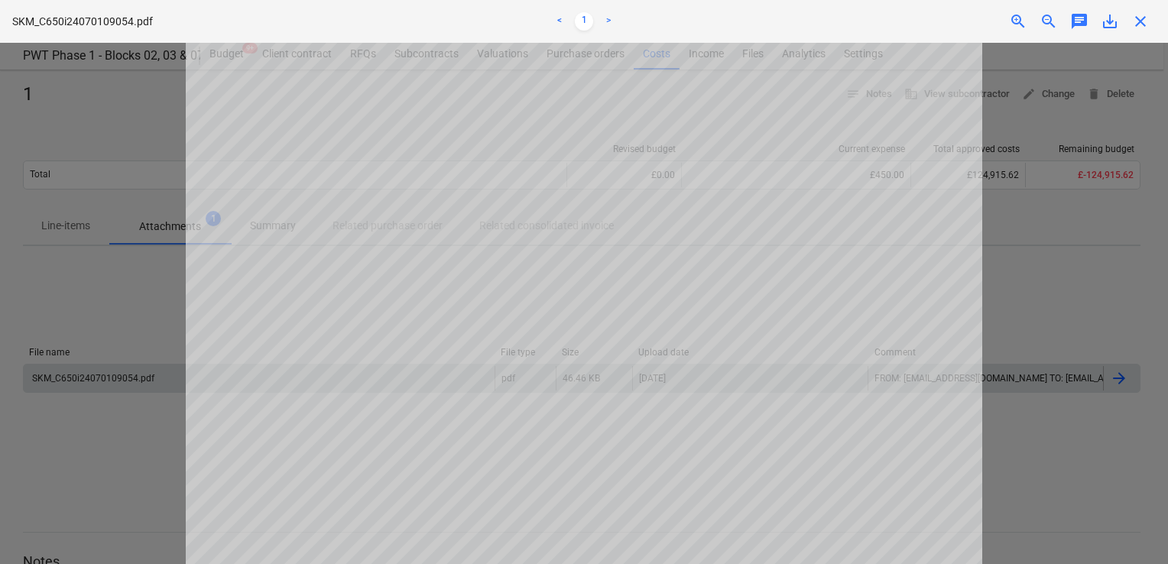
click at [1132, 22] on span "close" at bounding box center [1141, 21] width 18 height 18
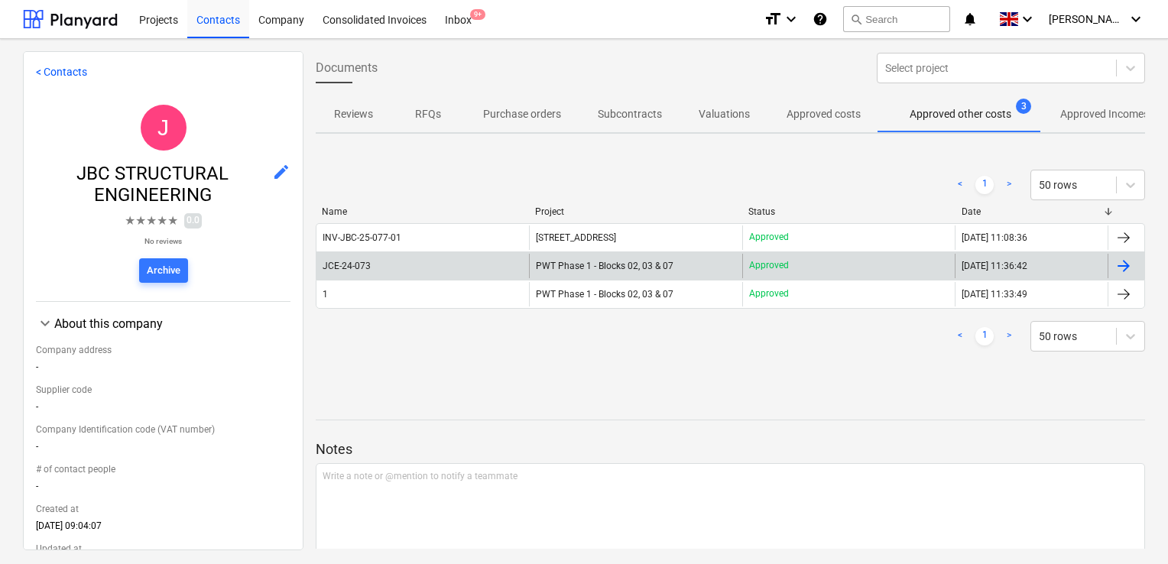
click at [606, 262] on span "PWT Phase 1 - Blocks 02, 03 & 07" at bounding box center [605, 266] width 138 height 11
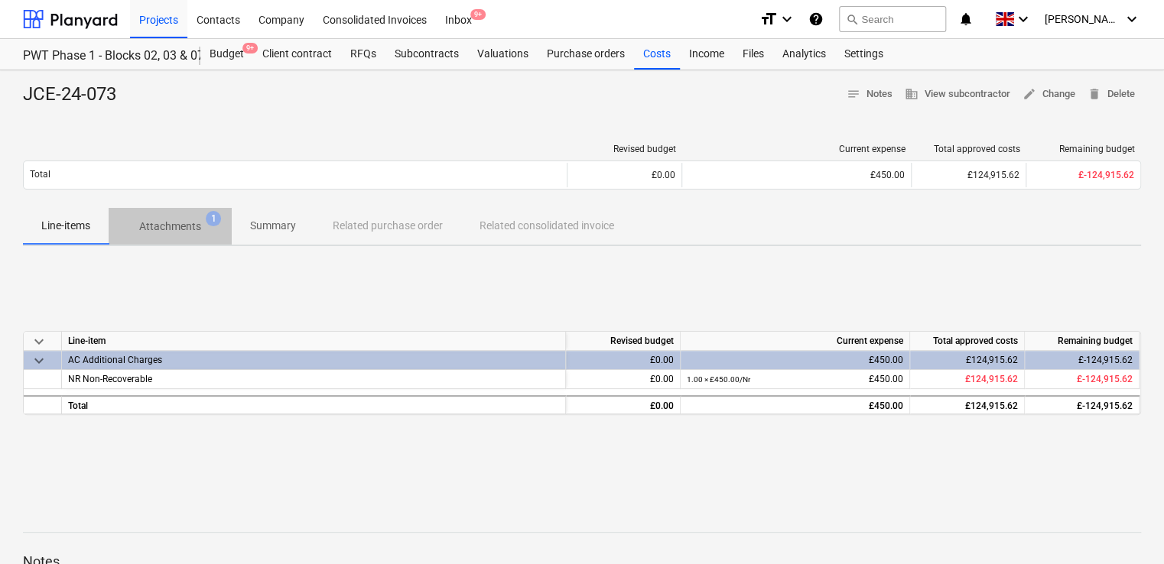
click at [175, 228] on p "Attachments" at bounding box center [170, 227] width 62 height 16
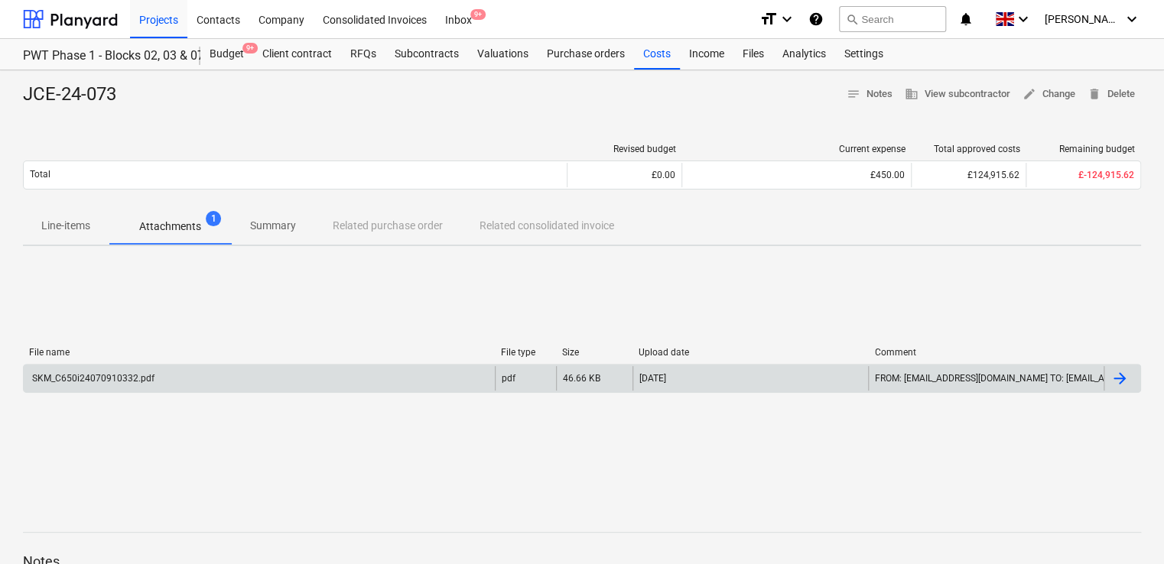
click at [138, 373] on div "SKM_C650i24070910332.pdf" at bounding box center [92, 378] width 125 height 11
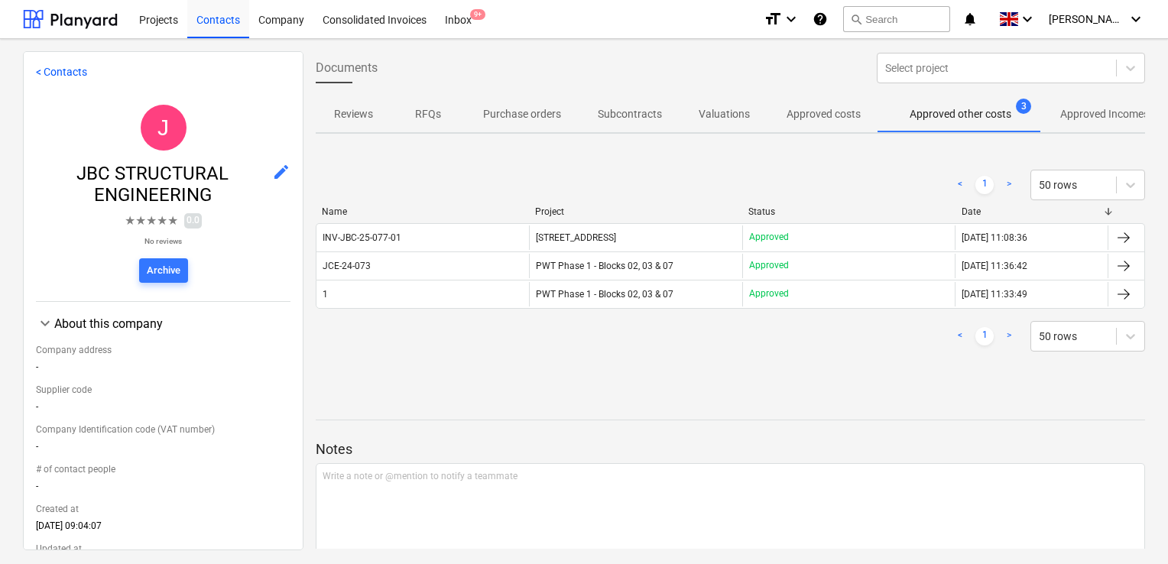
drag, startPoint x: 548, startPoint y: 289, endPoint x: 534, endPoint y: 290, distance: 13.8
click at [534, 290] on div "PWT Phase 1 - Blocks 02, 03 & 07" at bounding box center [635, 294] width 213 height 24
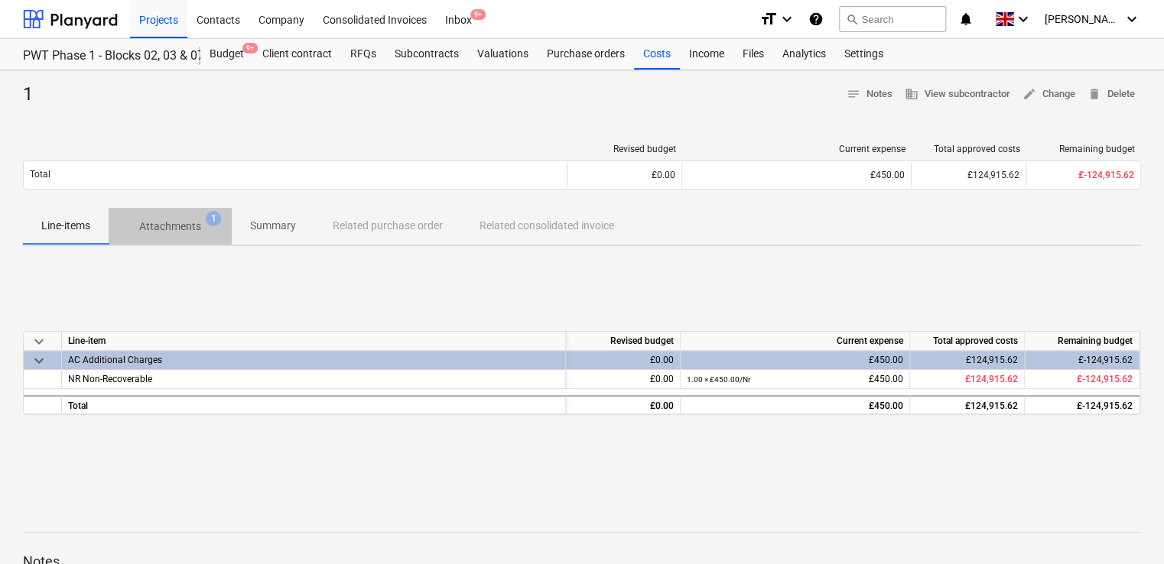
click at [191, 225] on p "Attachments" at bounding box center [170, 227] width 62 height 16
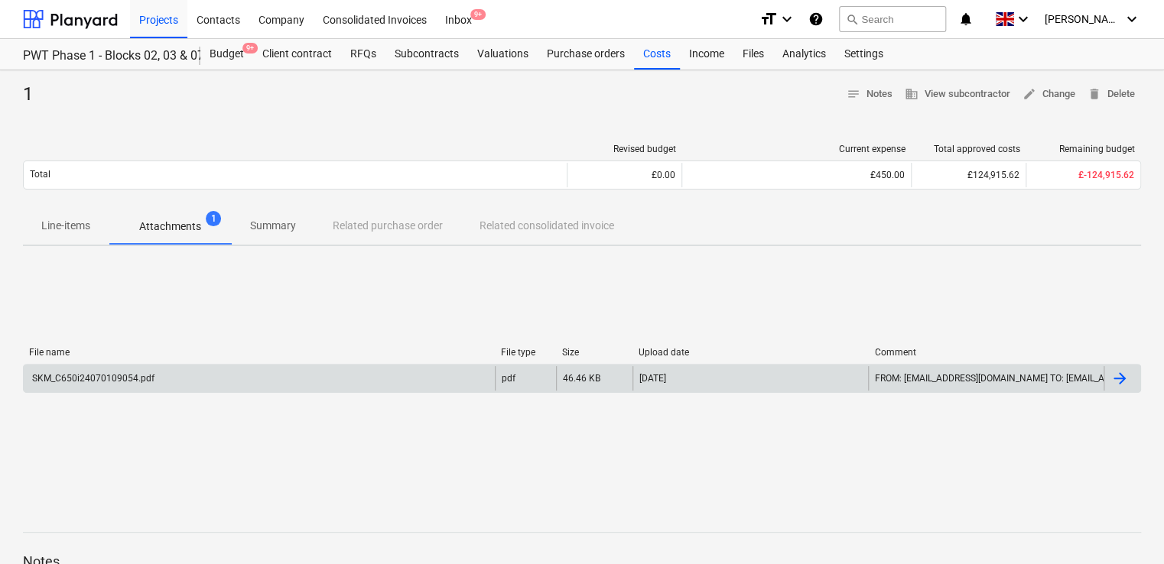
click at [122, 378] on div "SKM_C650i24070109054.pdf" at bounding box center [92, 378] width 125 height 11
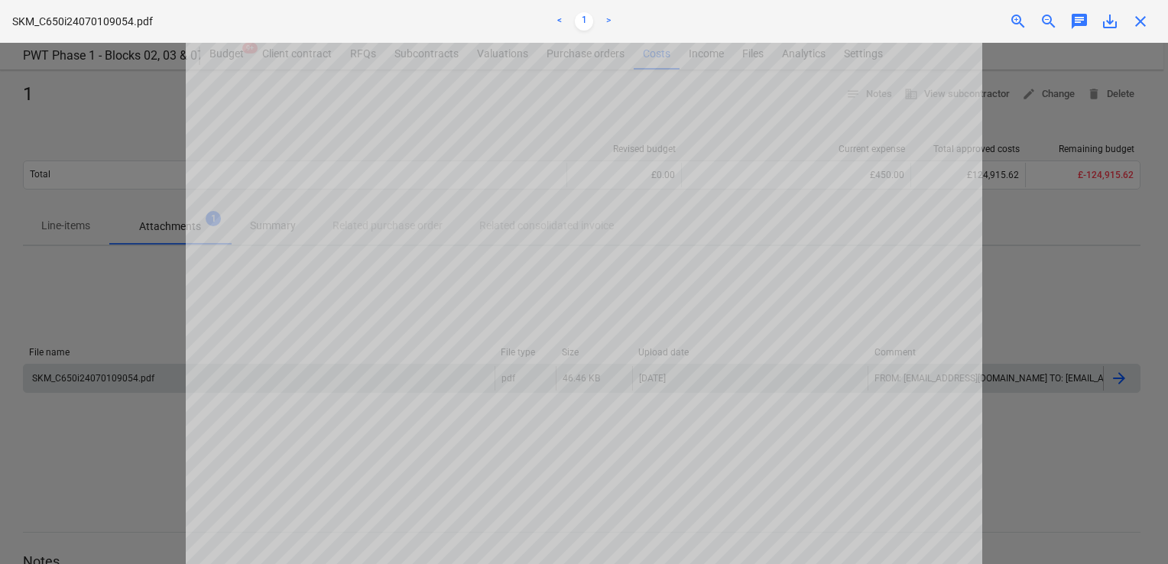
scroll to position [115, 0]
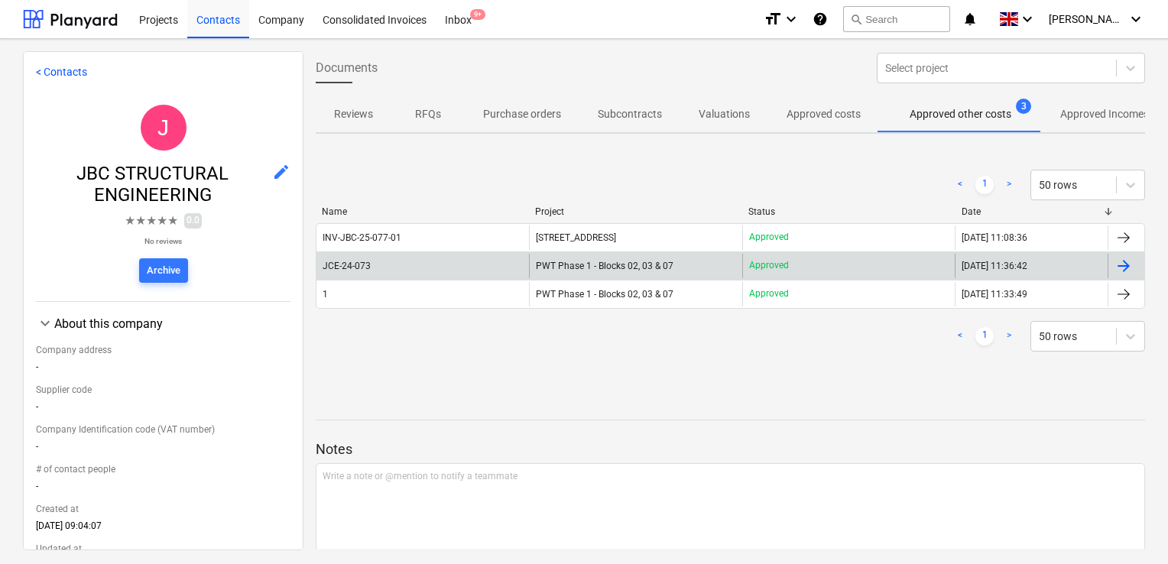
click at [403, 258] on div "JCE-24-073" at bounding box center [423, 266] width 213 height 24
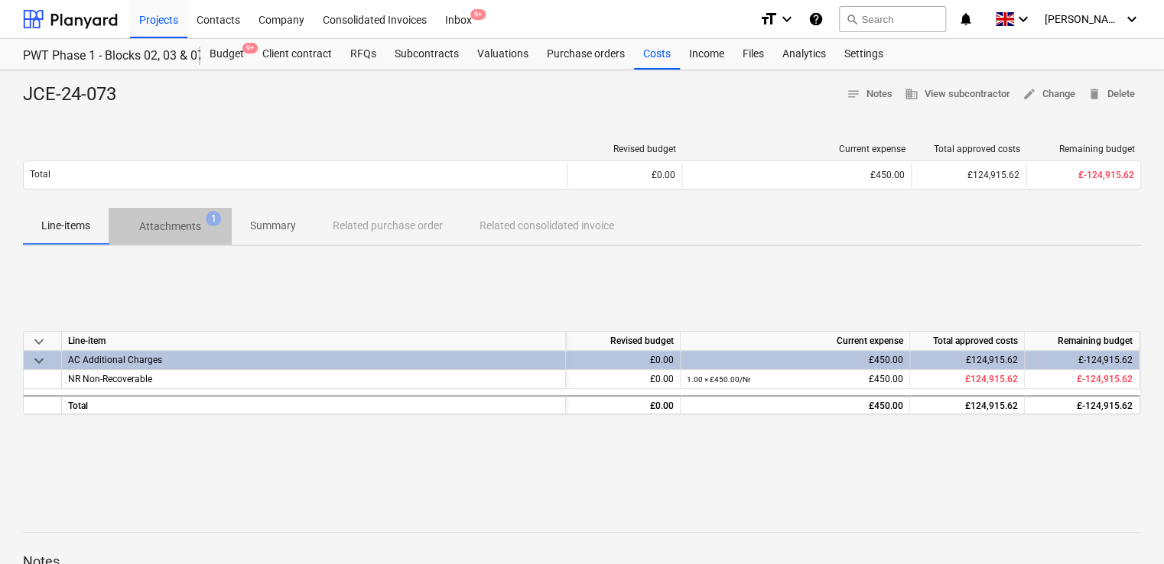
click at [188, 229] on p "Attachments" at bounding box center [170, 227] width 62 height 16
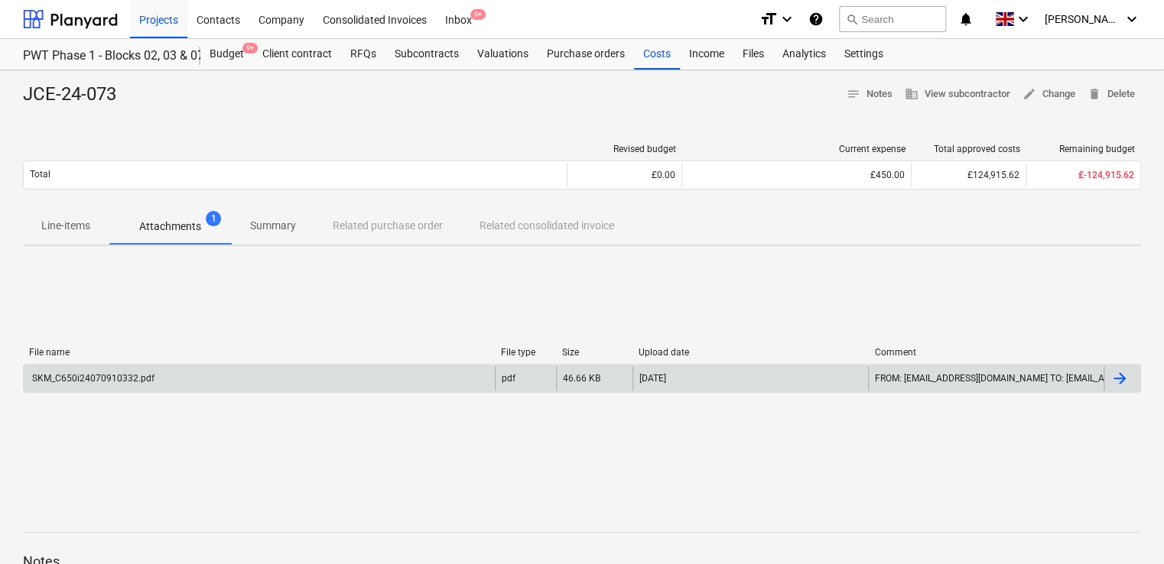
click at [141, 384] on div "SKM_C650i24070910332.pdf" at bounding box center [259, 378] width 471 height 24
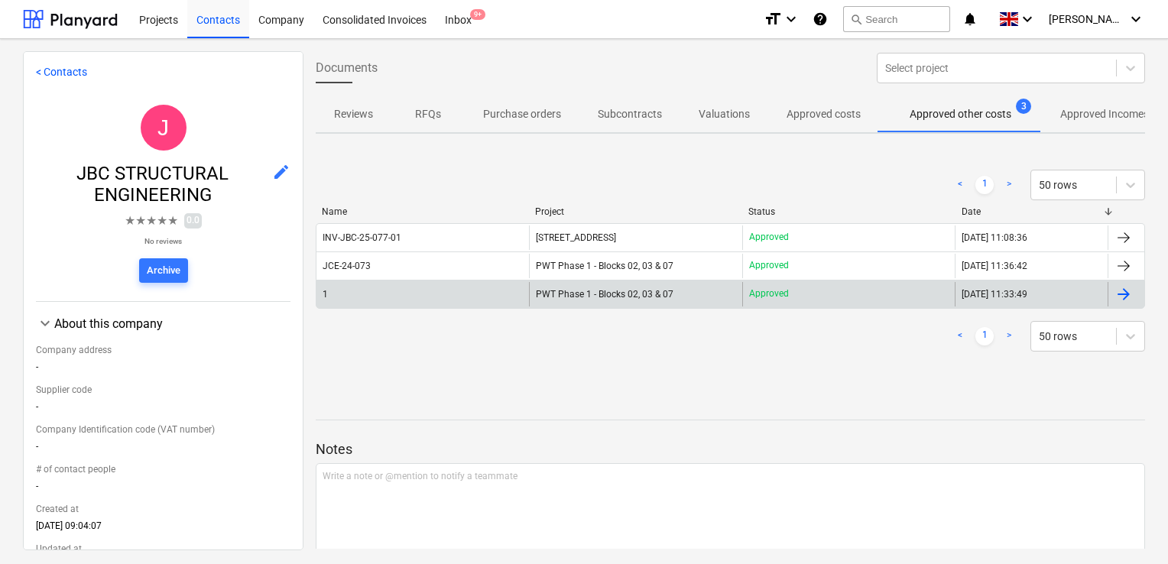
click at [378, 287] on div "1" at bounding box center [423, 294] width 213 height 24
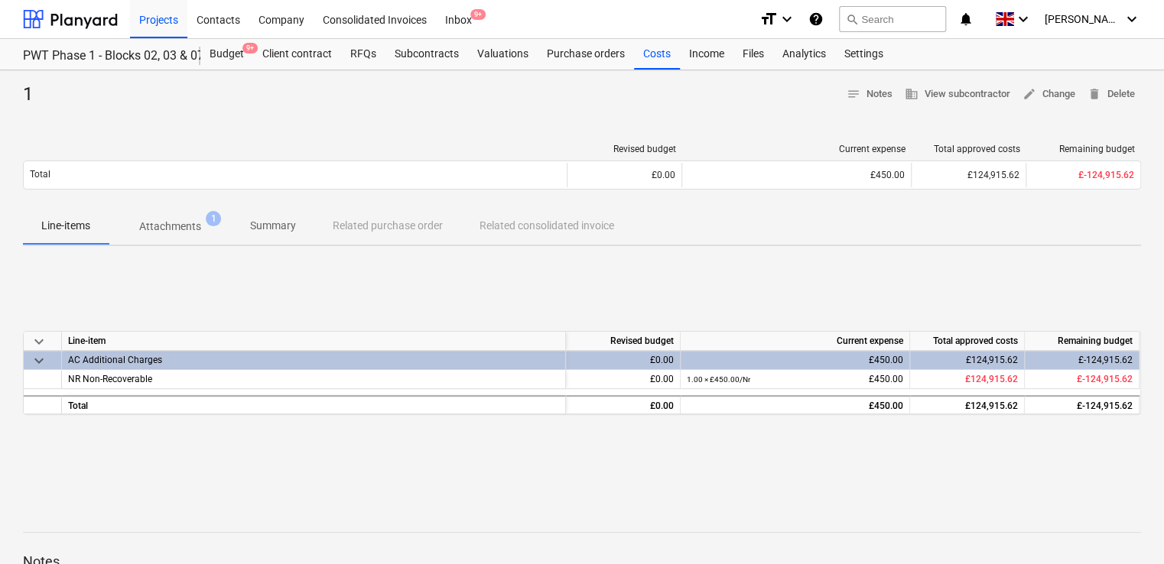
click at [186, 226] on p "Attachments" at bounding box center [170, 227] width 62 height 16
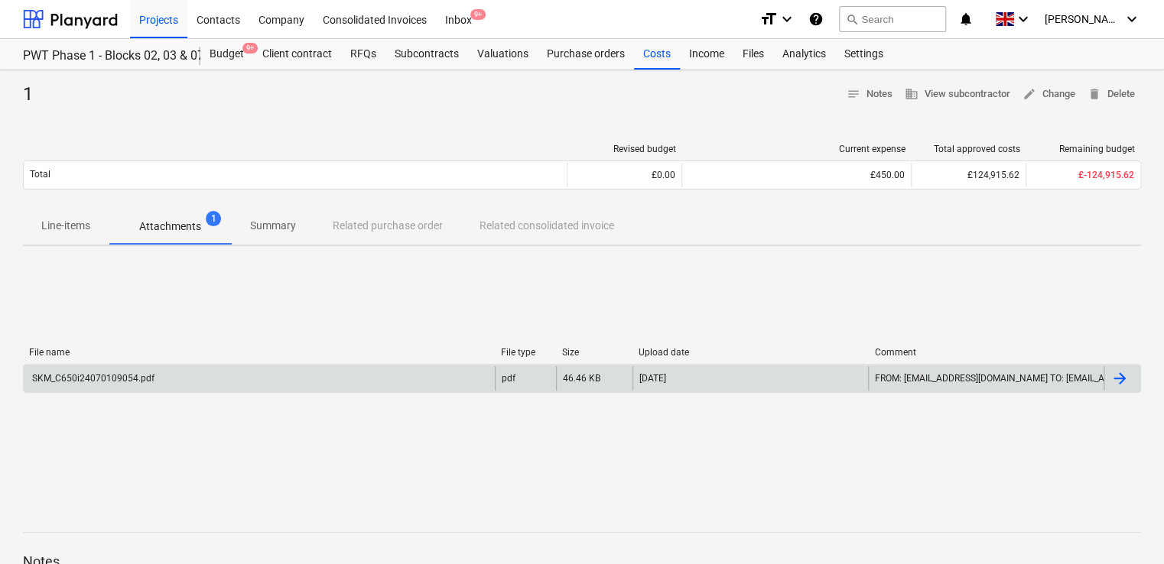
click at [141, 369] on div "SKM_C650i24070109054.pdf" at bounding box center [259, 378] width 471 height 24
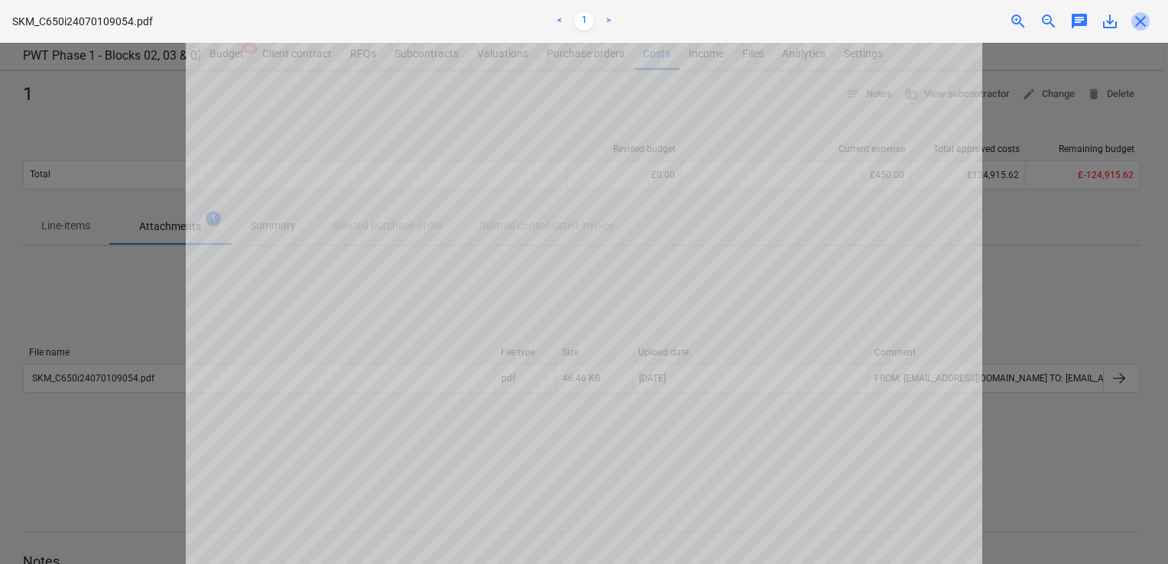
click at [1144, 24] on span "close" at bounding box center [1141, 21] width 18 height 18
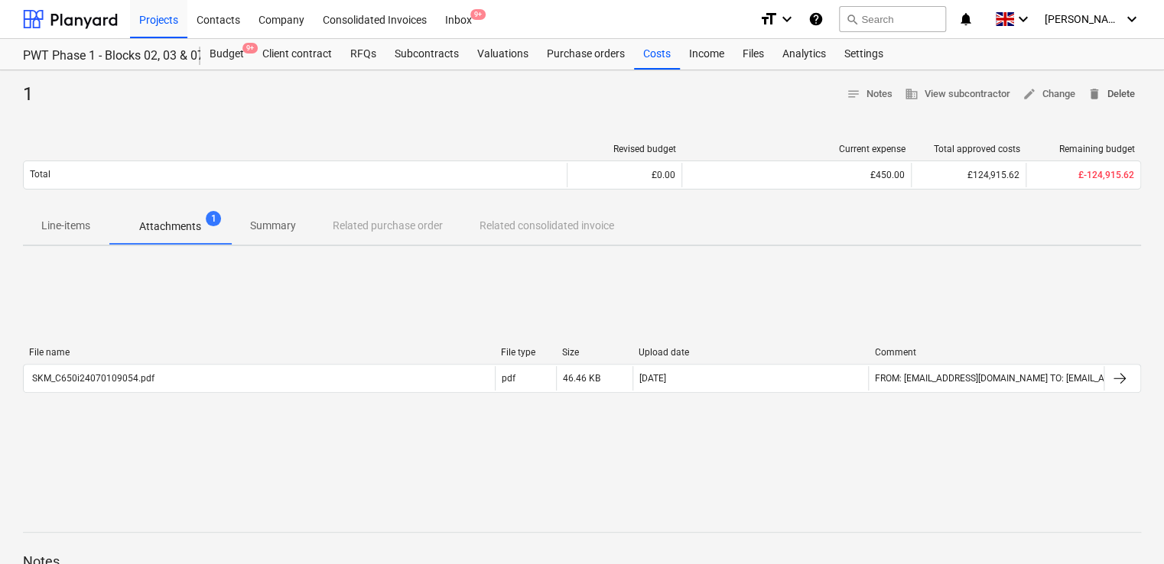
click at [1104, 90] on span "delete Delete" at bounding box center [1110, 95] width 47 height 18
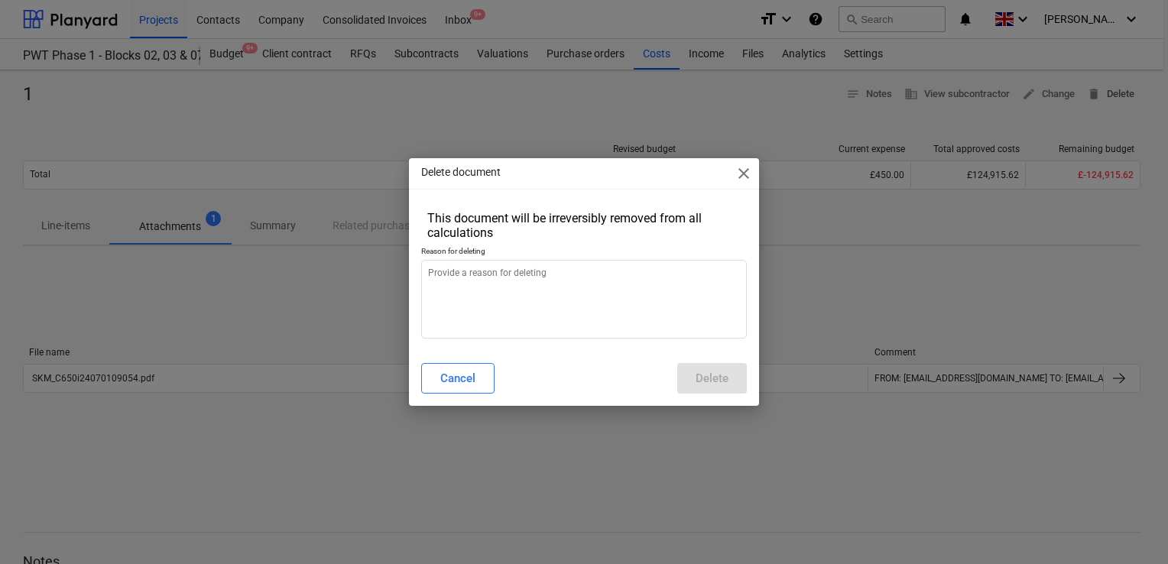
type textarea "x"
click at [574, 304] on textarea at bounding box center [584, 299] width 326 height 79
type textarea "d"
type textarea "x"
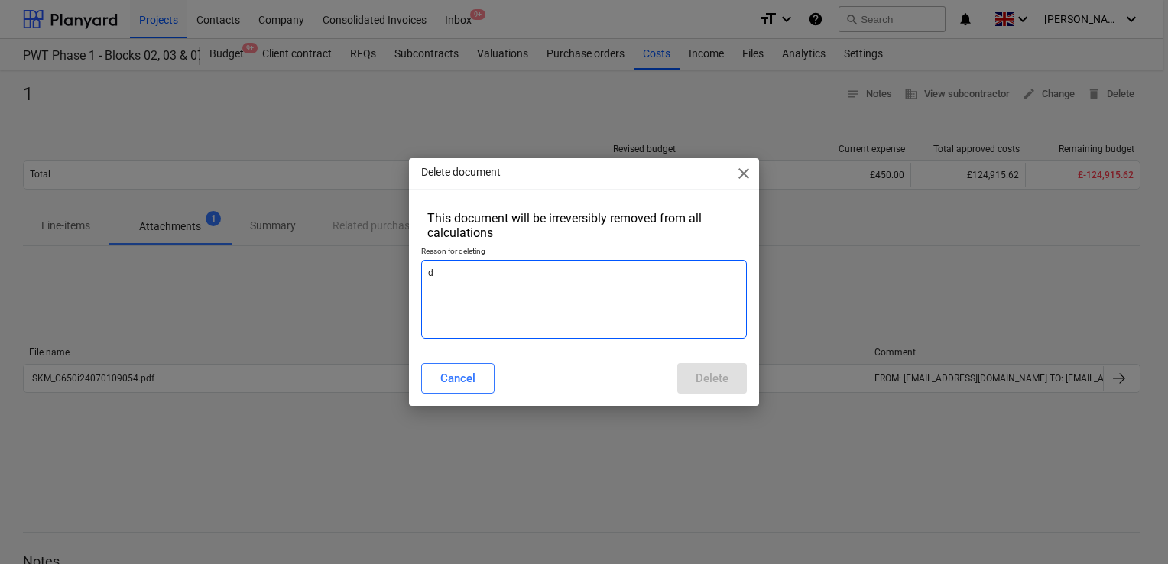
type textarea "du"
type textarea "x"
type textarea "dup"
type textarea "x"
type textarea "dupl"
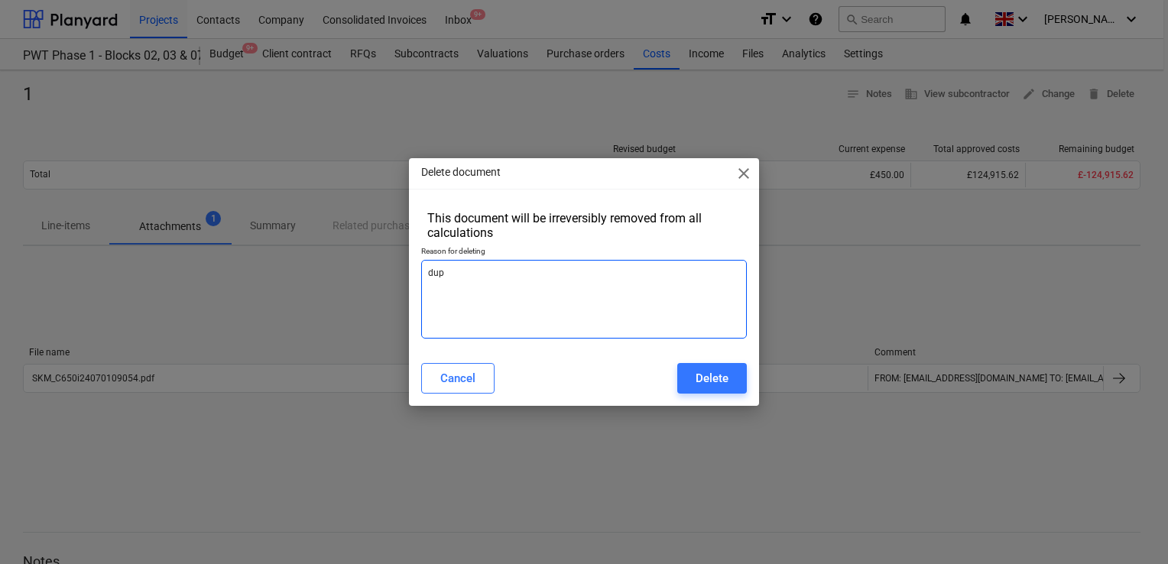
type textarea "x"
type textarea "dupli"
type textarea "x"
type textarea "duplic"
type textarea "x"
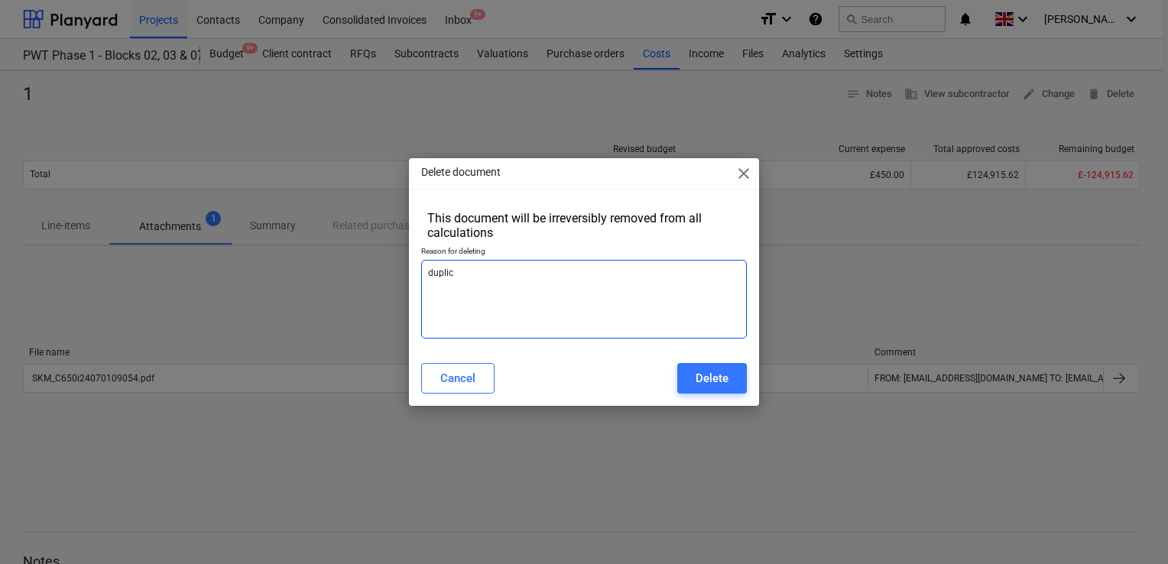
type textarea "duplica"
type textarea "x"
type textarea "duplicat"
type textarea "x"
type textarea "duplicate"
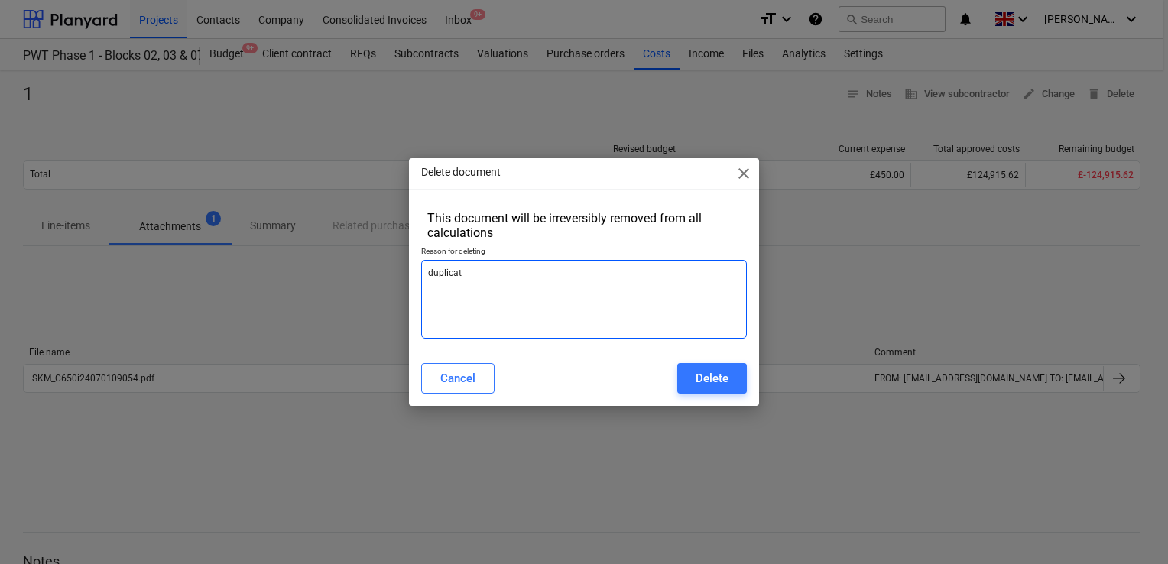
type textarea "x"
type textarea "duplicate"
type textarea "x"
type textarea "duplicate"
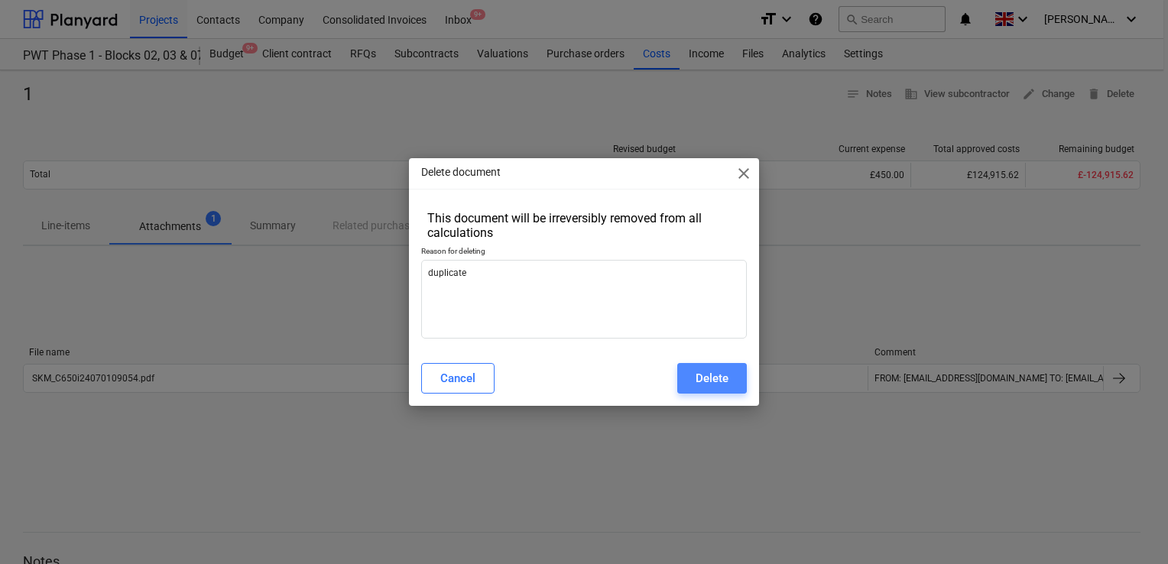
click at [701, 372] on div "Delete" at bounding box center [712, 379] width 33 height 20
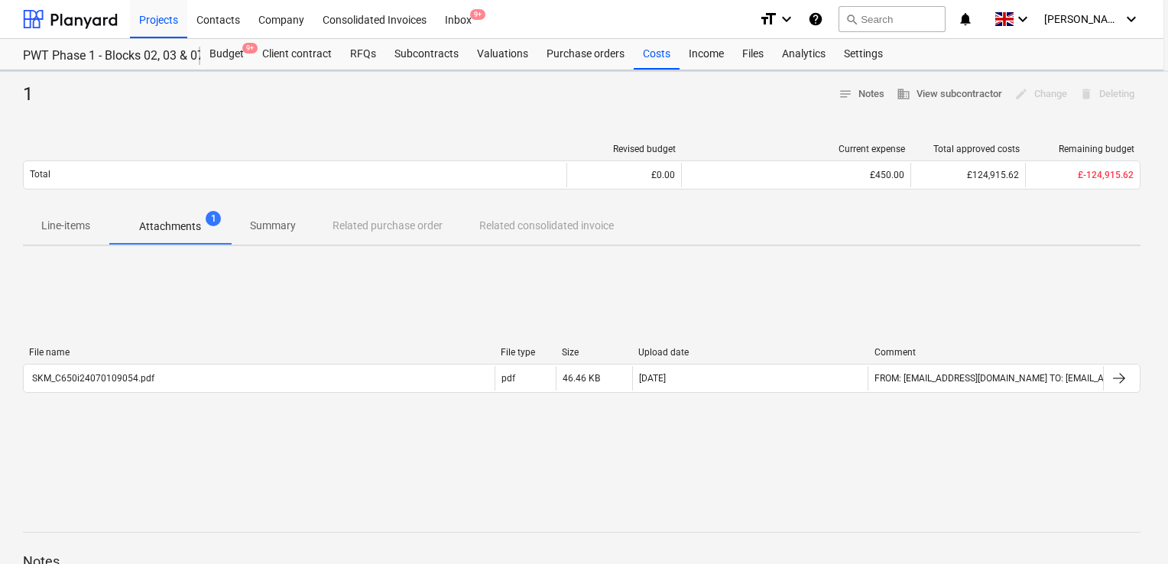
type textarea "x"
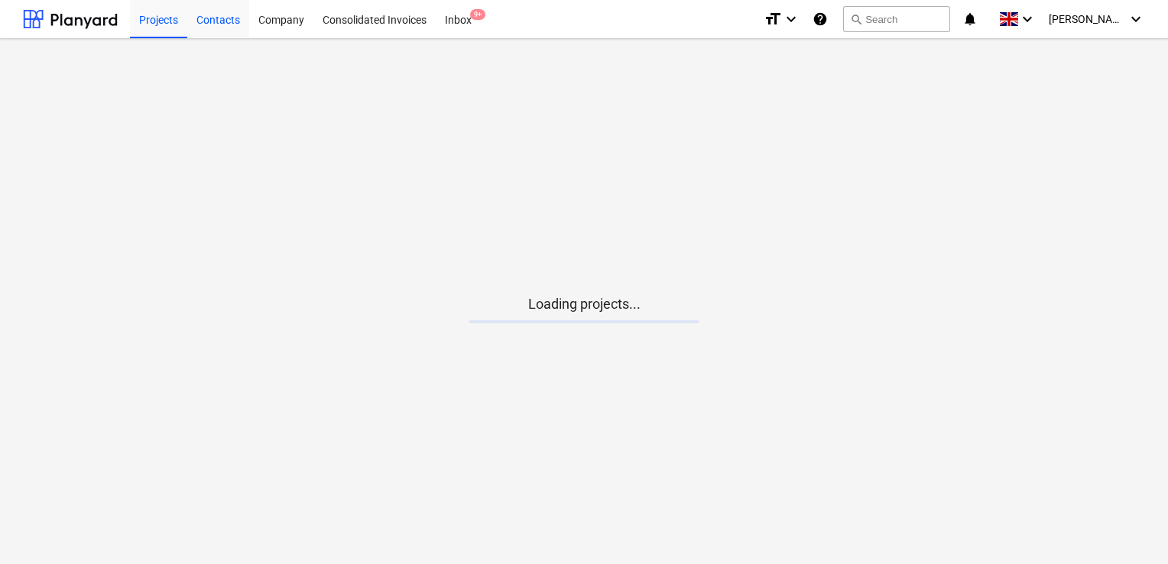
click at [217, 26] on div "Contacts" at bounding box center [218, 18] width 62 height 39
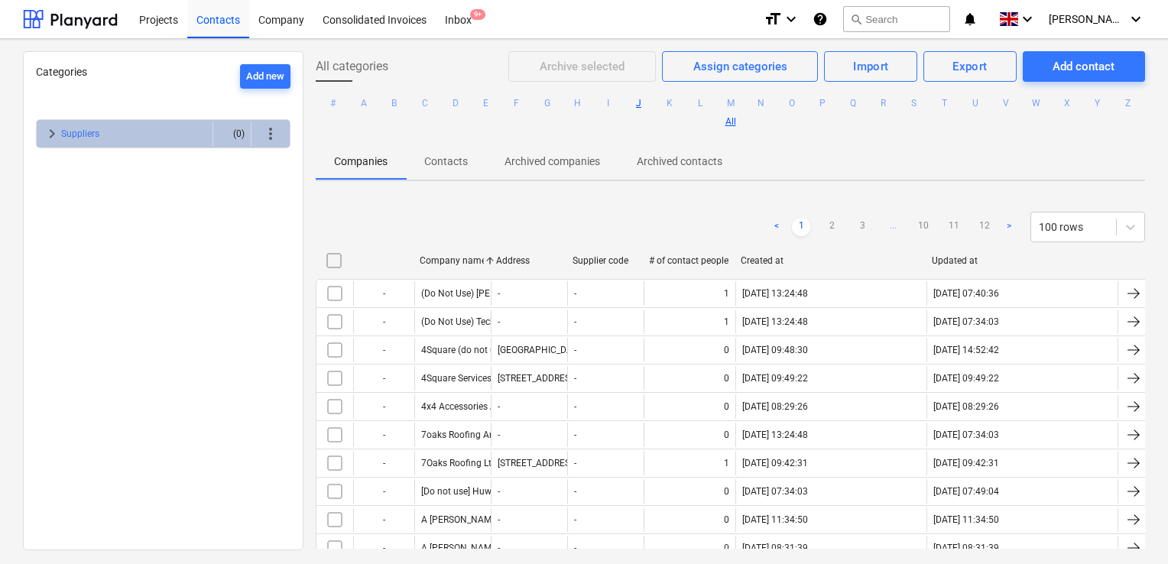
click at [648, 94] on button "J" at bounding box center [639, 103] width 18 height 18
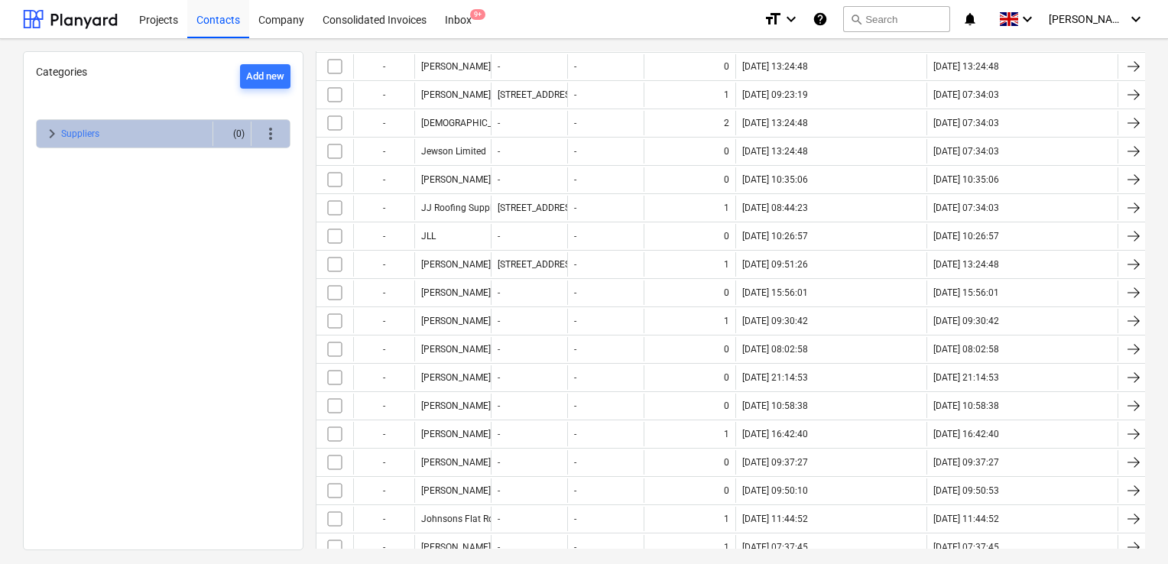
scroll to position [499, 0]
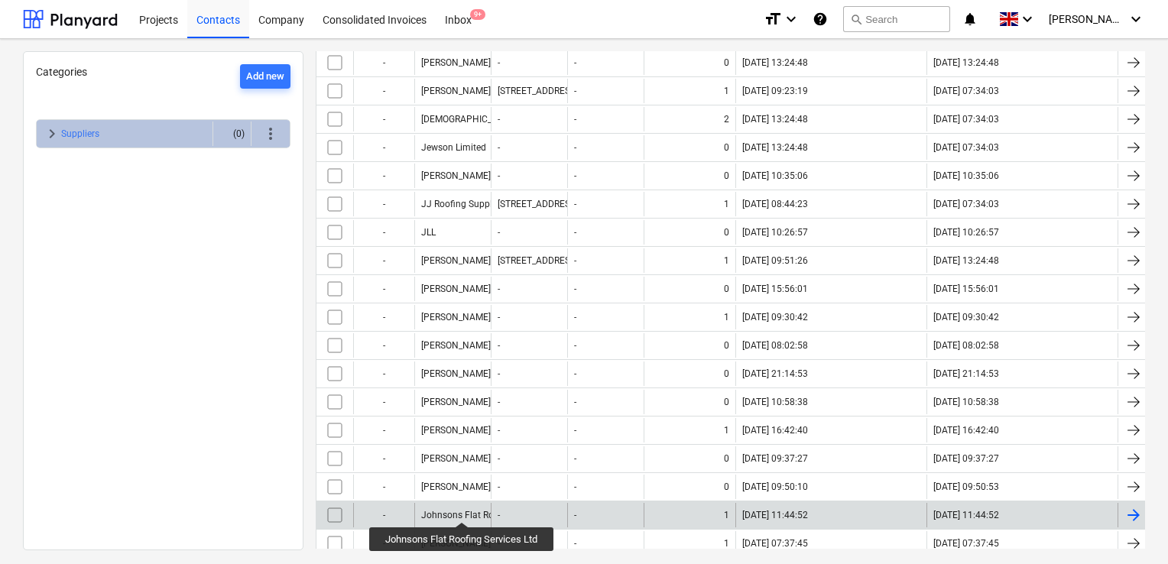
click at [463, 510] on div "Johnsons Flat Roofing Services Ltd" at bounding box center [493, 515] width 145 height 11
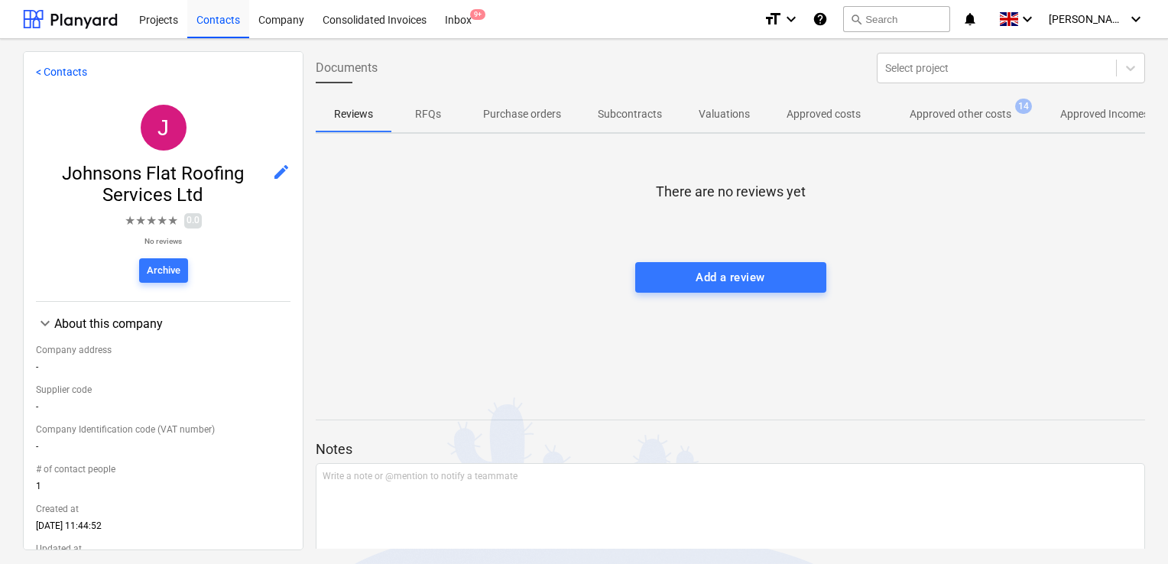
click at [953, 118] on p "Approved other costs" at bounding box center [961, 114] width 102 height 16
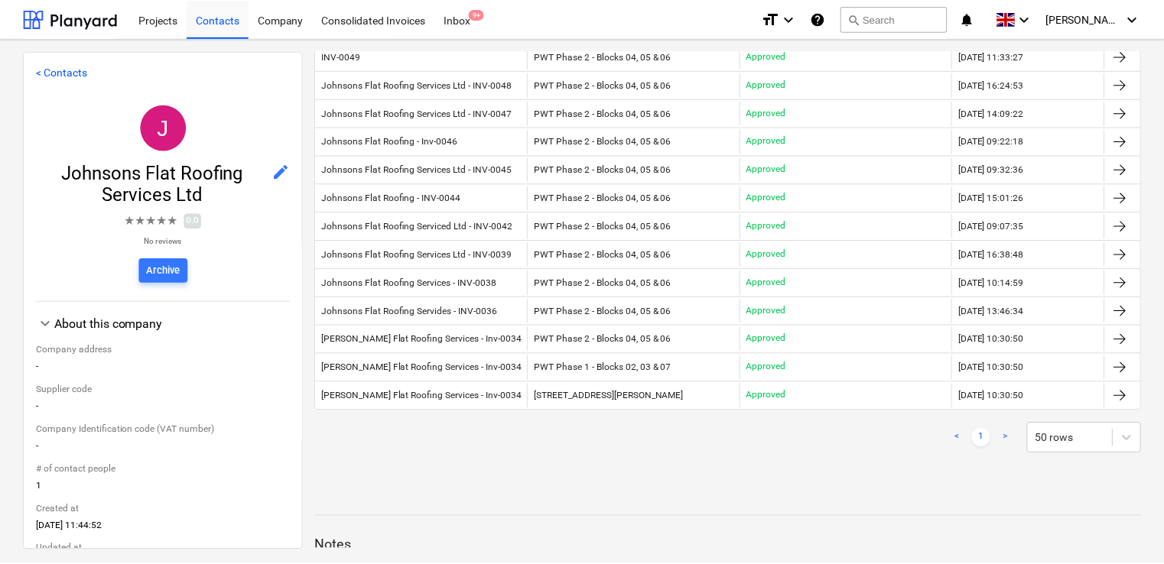
scroll to position [210, 0]
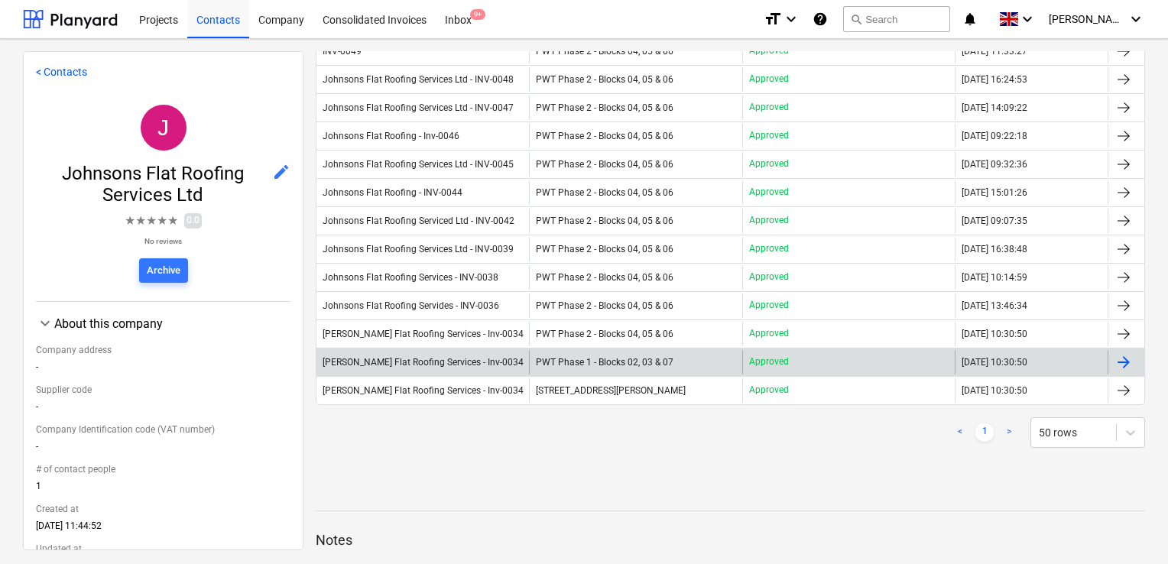
click at [606, 357] on span "PWT Phase 1 - Blocks 02, 03 & 07" at bounding box center [605, 362] width 138 height 11
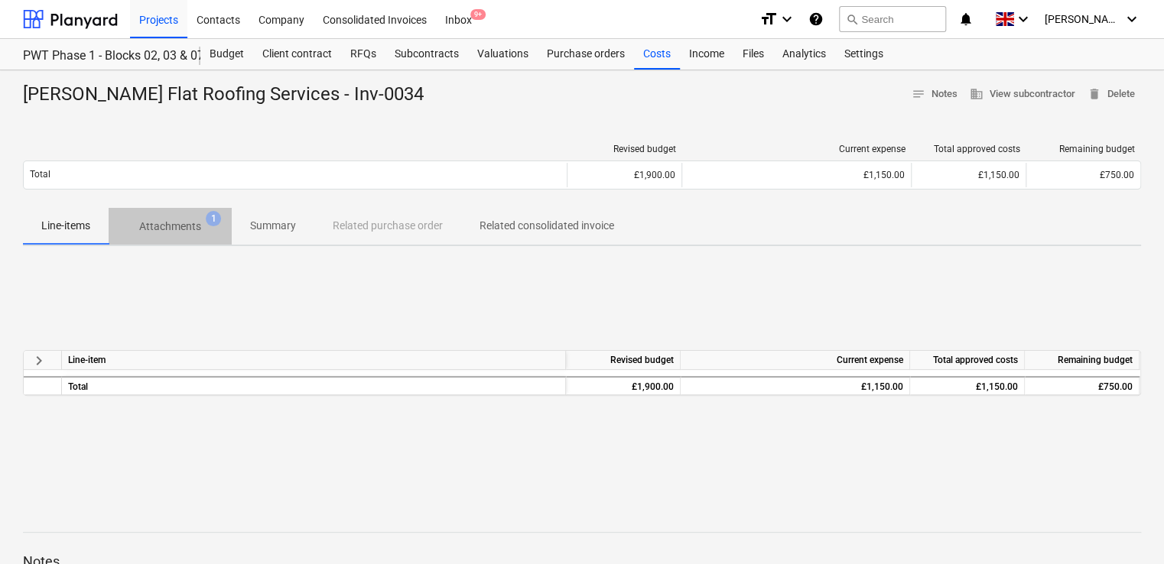
click at [174, 226] on p "Attachments" at bounding box center [170, 227] width 62 height 16
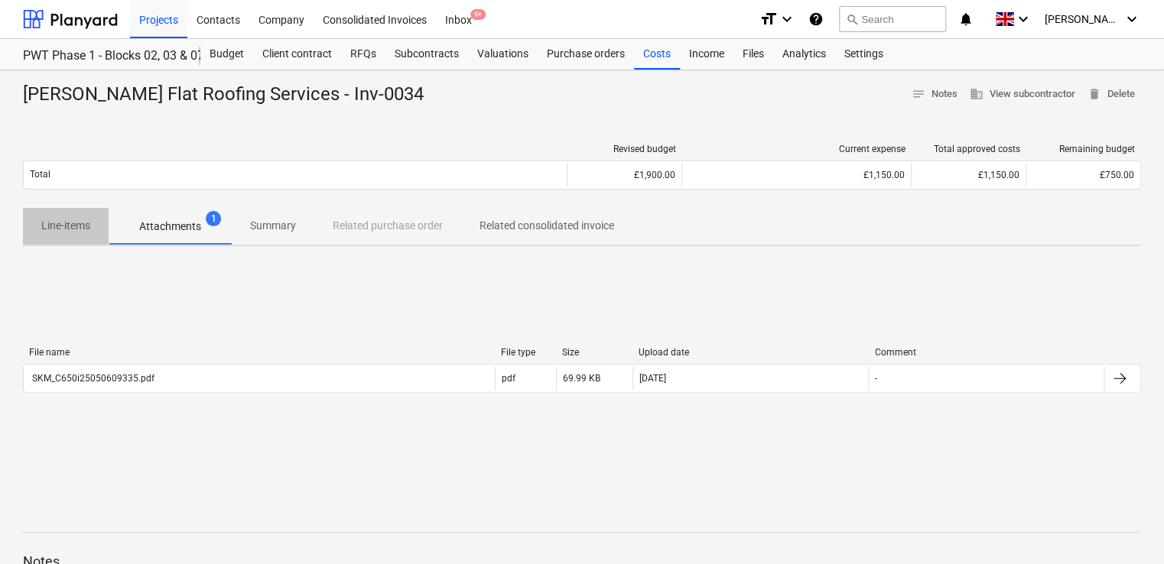
click at [49, 228] on p "Line-items" at bounding box center [65, 226] width 49 height 16
